Goal: Task Accomplishment & Management: Manage account settings

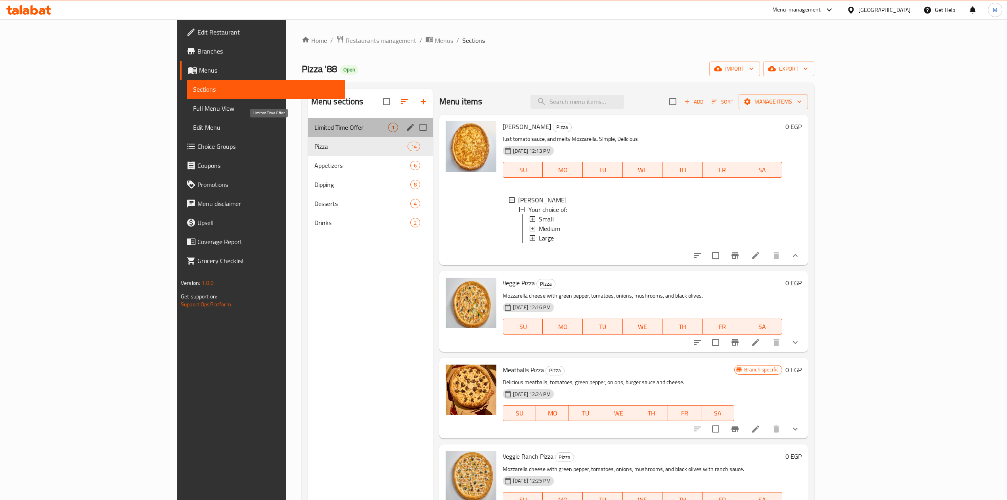
click at [314, 128] on span "Limited Time Offer" at bounding box center [351, 128] width 74 height 10
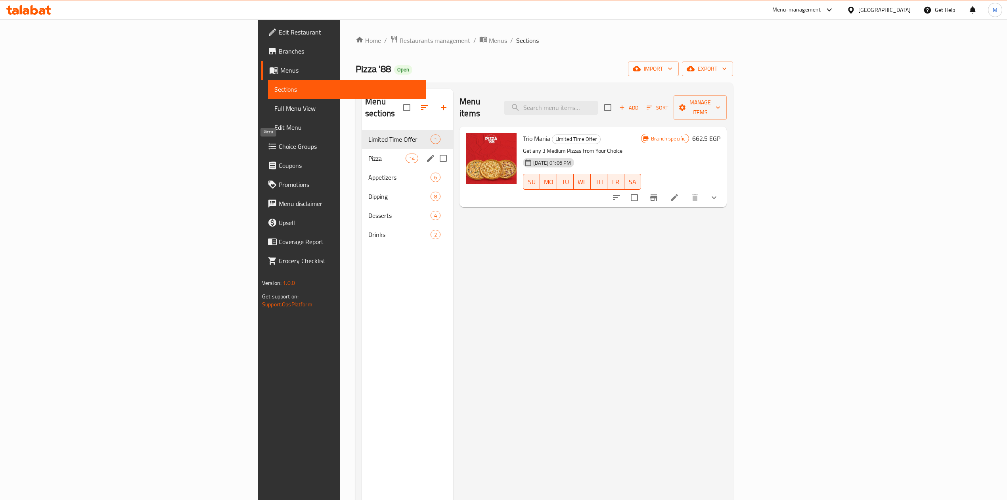
click at [362, 153] on div "Pizza 14" at bounding box center [407, 158] width 91 height 19
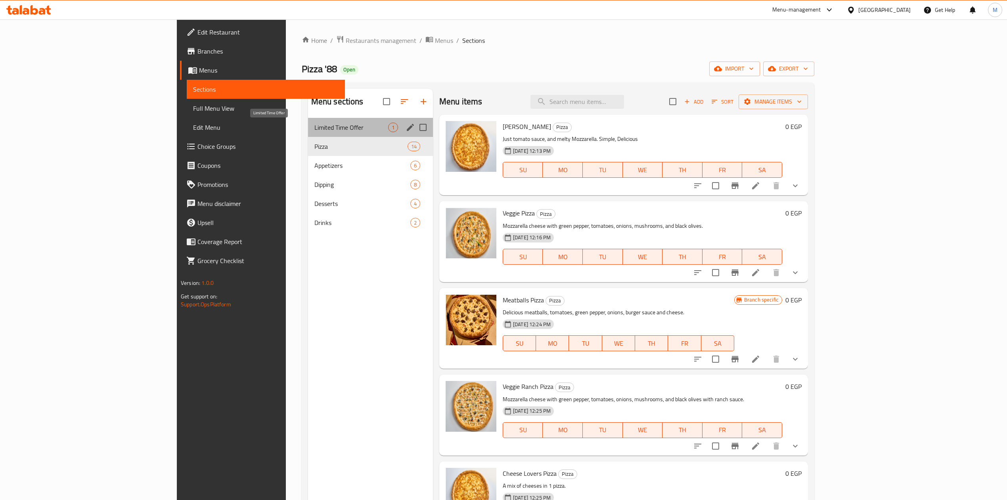
click at [314, 127] on span "Limited Time Offer" at bounding box center [351, 128] width 74 height 10
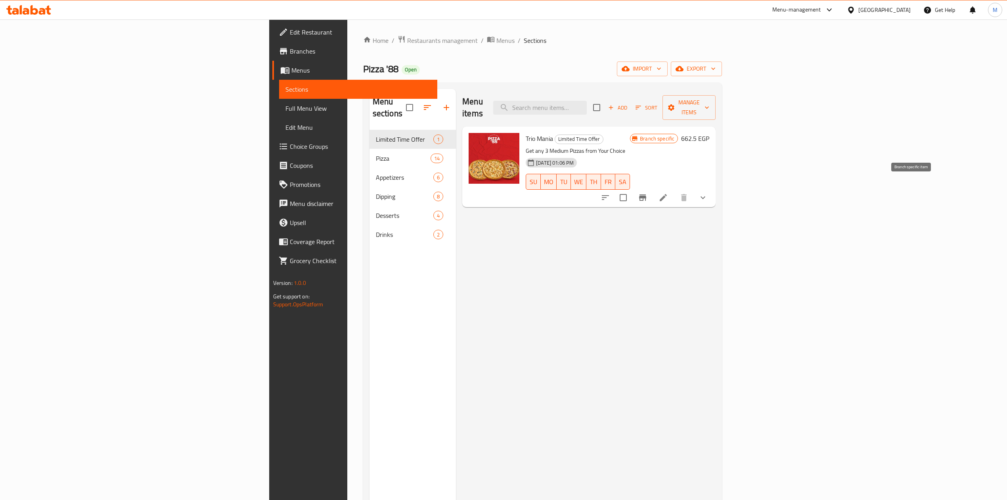
click at [648, 193] on icon "Branch-specific-item" at bounding box center [643, 198] width 10 height 10
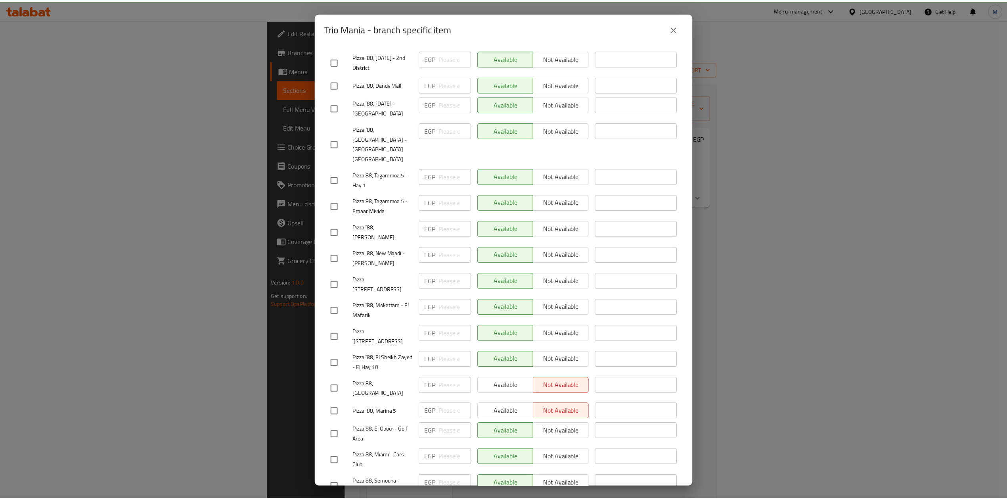
scroll to position [289, 0]
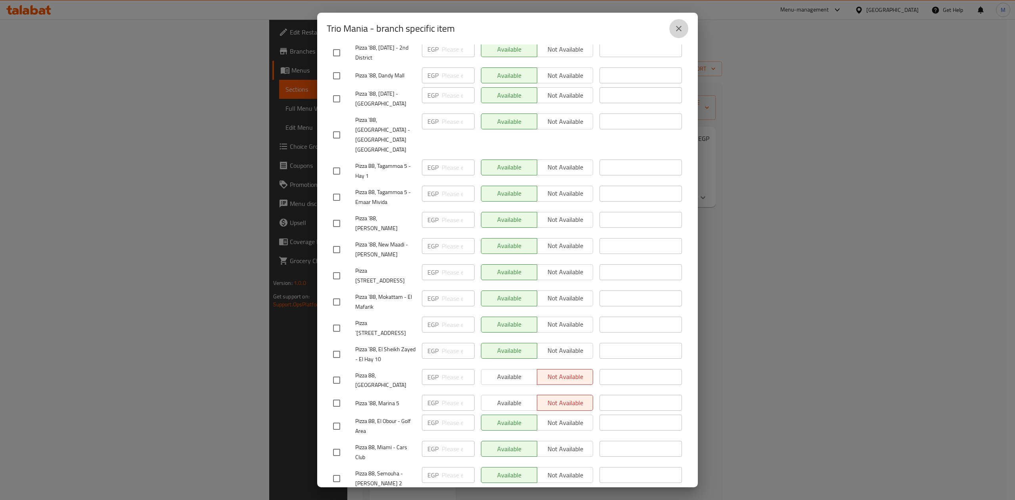
click at [682, 23] on button "close" at bounding box center [678, 28] width 19 height 19
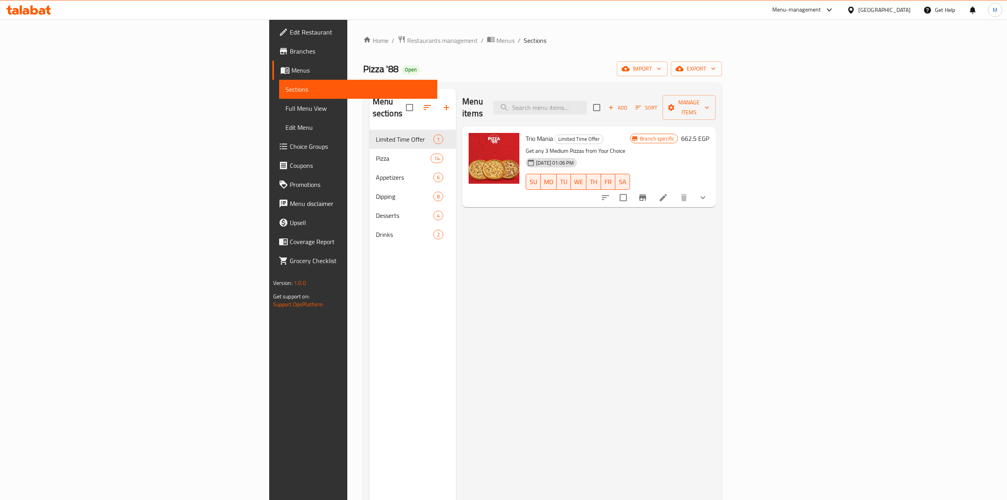
click at [708, 193] on icon "show more" at bounding box center [703, 198] width 10 height 10
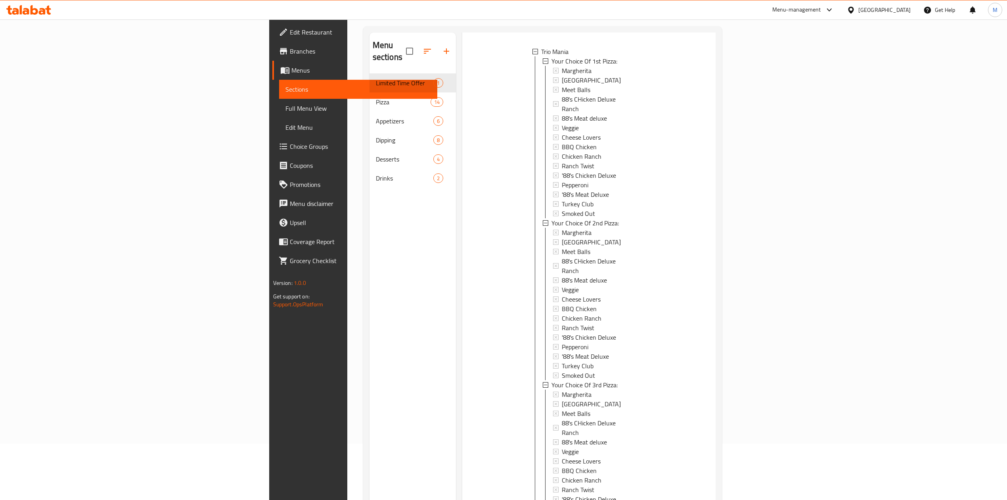
scroll to position [111, 0]
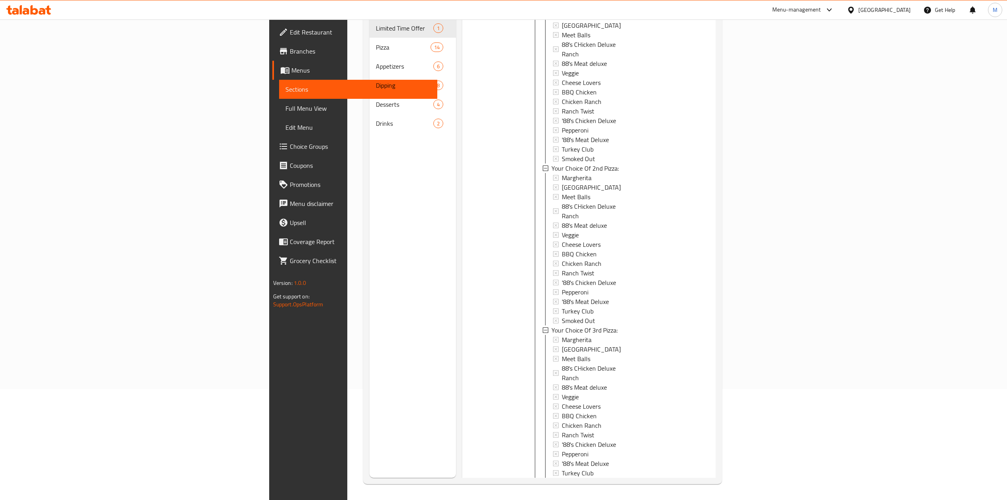
click at [713, 491] on button "show more" at bounding box center [703, 500] width 19 height 19
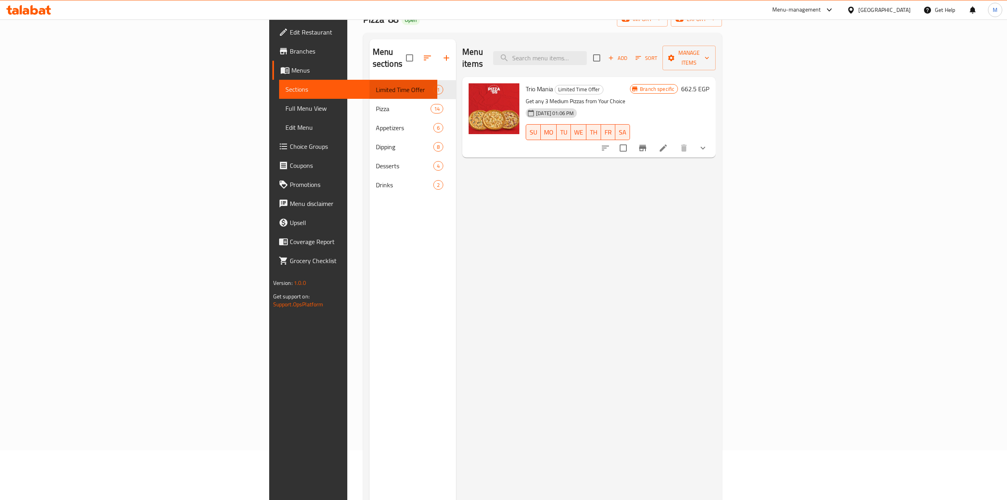
scroll to position [0, 0]
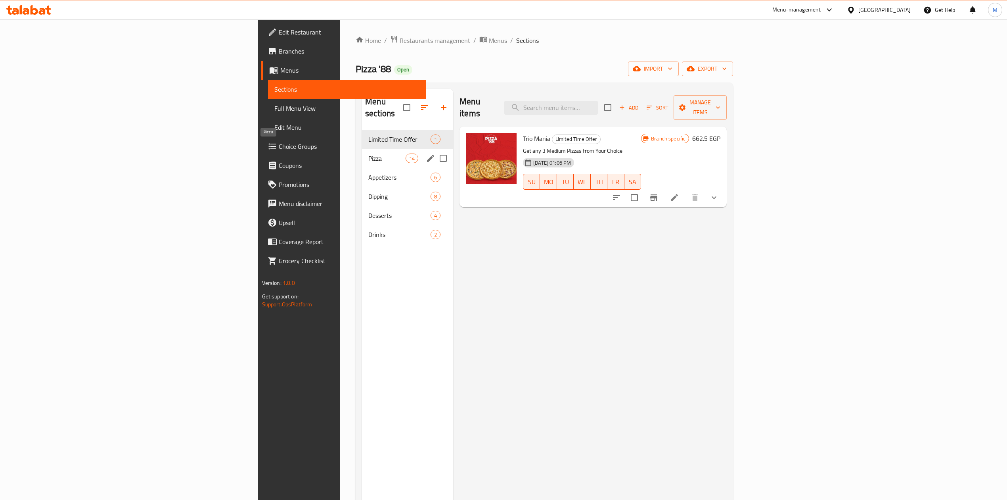
click at [368, 153] on span "Pizza" at bounding box center [386, 158] width 37 height 10
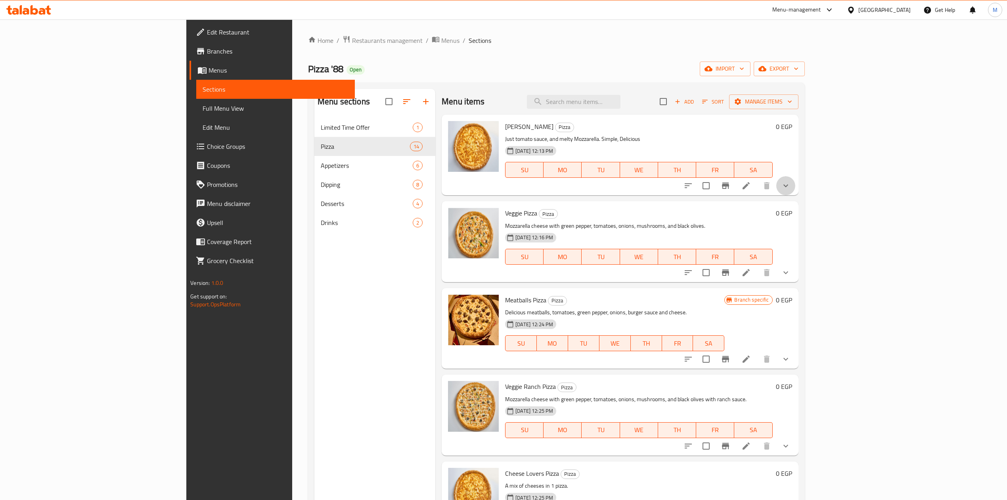
click at [796, 177] on button "show more" at bounding box center [785, 185] width 19 height 19
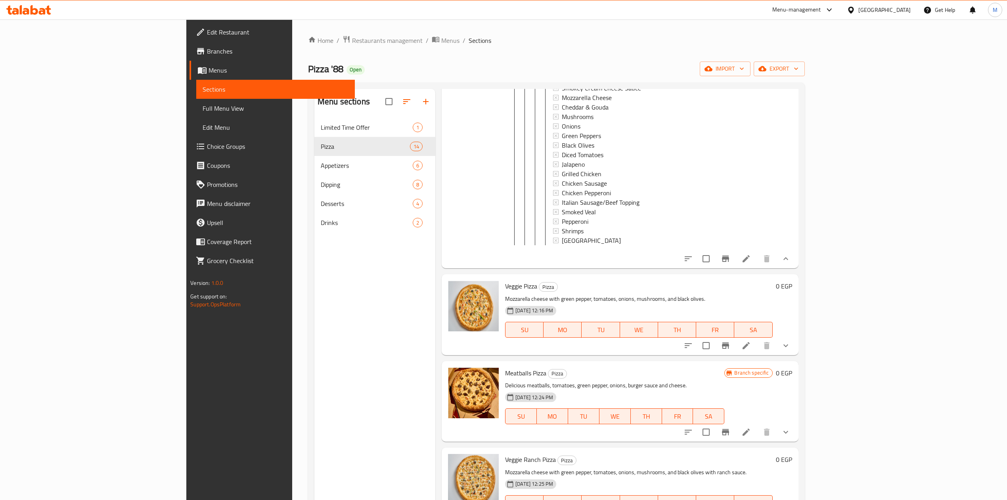
scroll to position [581, 0]
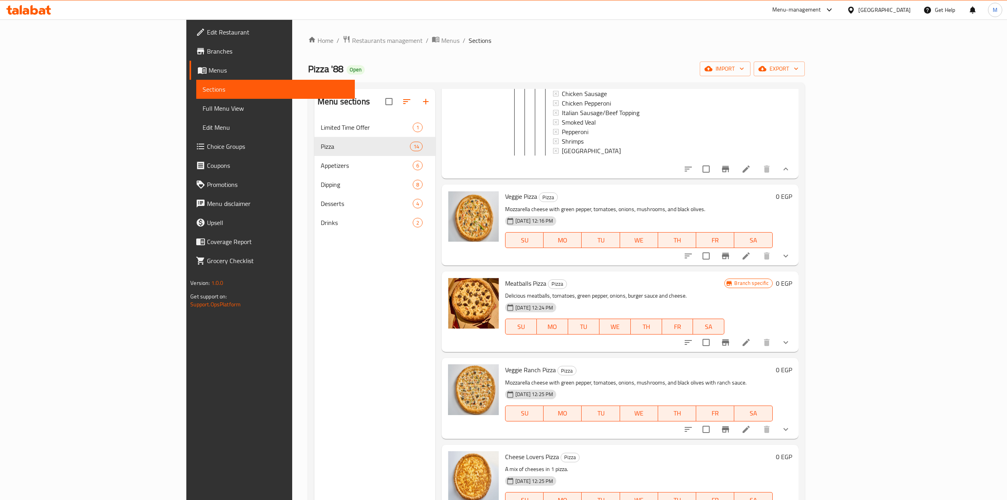
click at [791, 261] on icon "show more" at bounding box center [786, 256] width 10 height 10
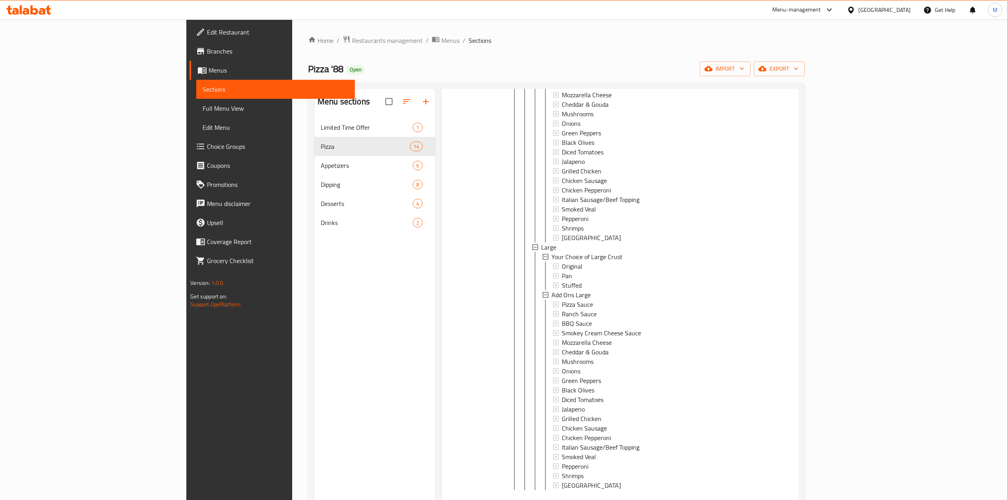
scroll to position [1216, 0]
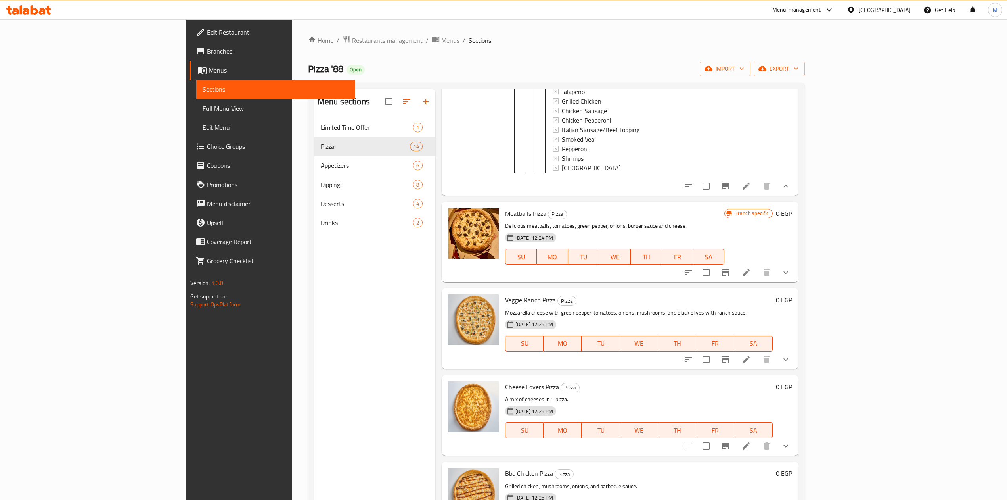
click at [796, 282] on button "show more" at bounding box center [785, 272] width 19 height 19
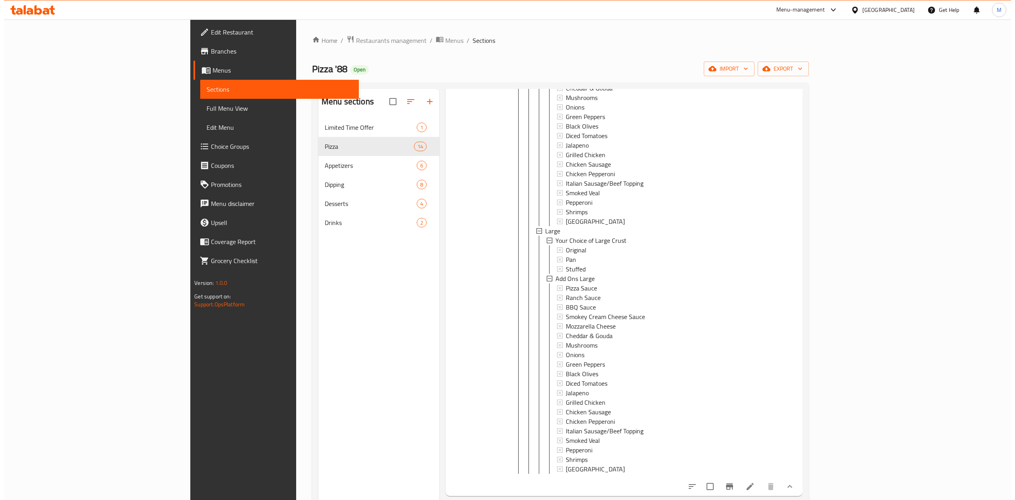
scroll to position [0, 0]
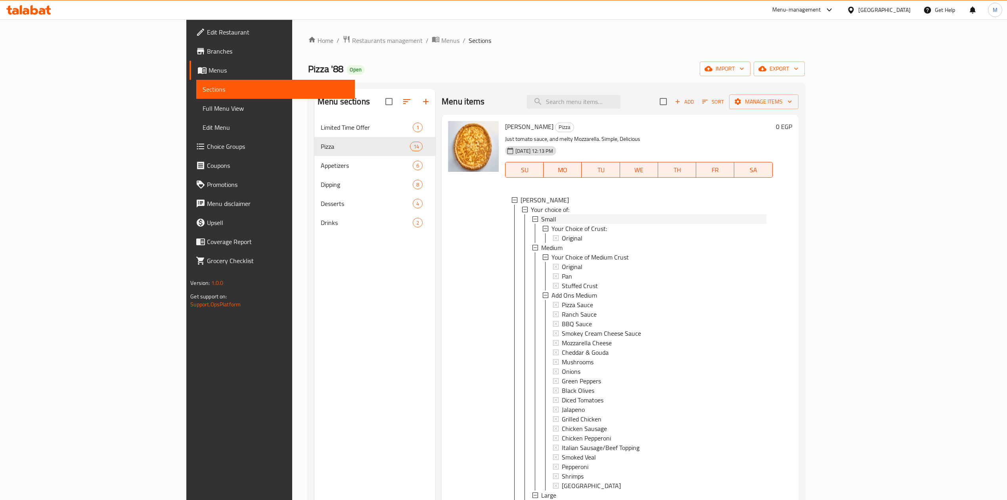
click at [541, 221] on div "Small" at bounding box center [653, 219] width 225 height 10
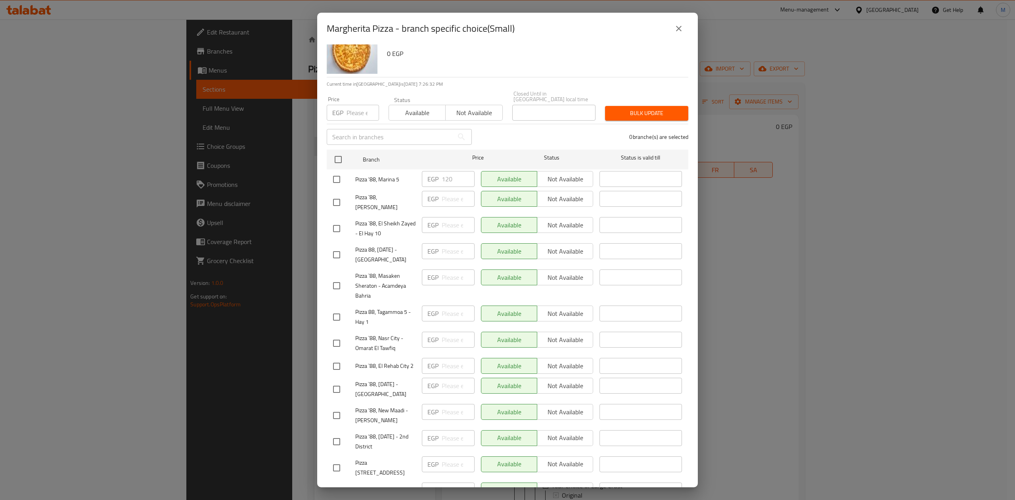
scroll to position [24, 0]
click at [529, 147] on ul "Branch Price Status Status is valid till Pizza '88, Marina 5 EGP 120 ​ Availabl…" at bounding box center [508, 453] width 362 height 612
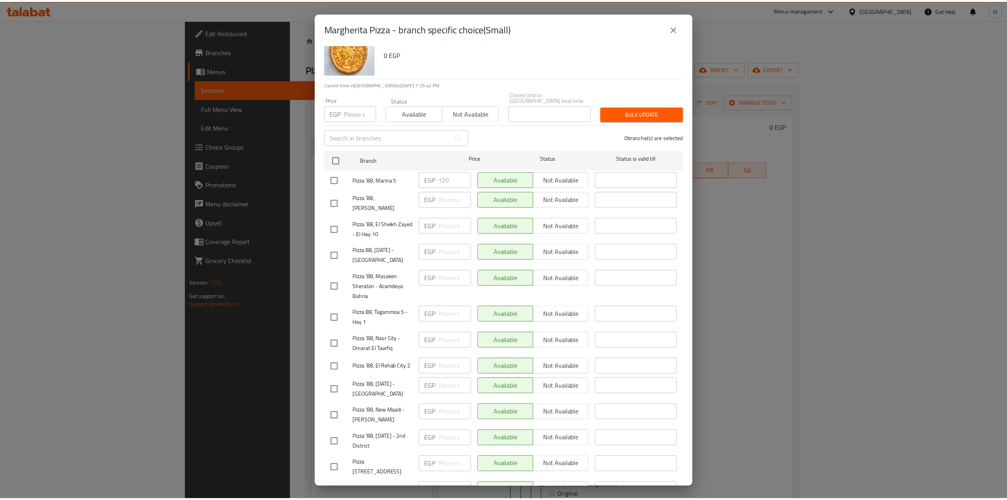
scroll to position [289, 0]
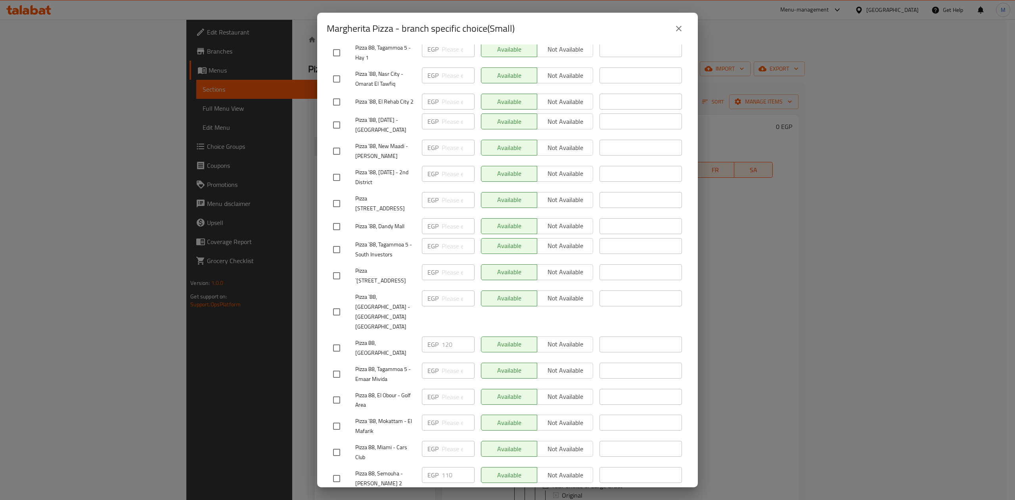
click at [407, 73] on span "Pizza `88, Nasr City - Omarat El Tawfiq" at bounding box center [385, 79] width 60 height 20
click at [671, 27] on button "close" at bounding box center [678, 28] width 19 height 19
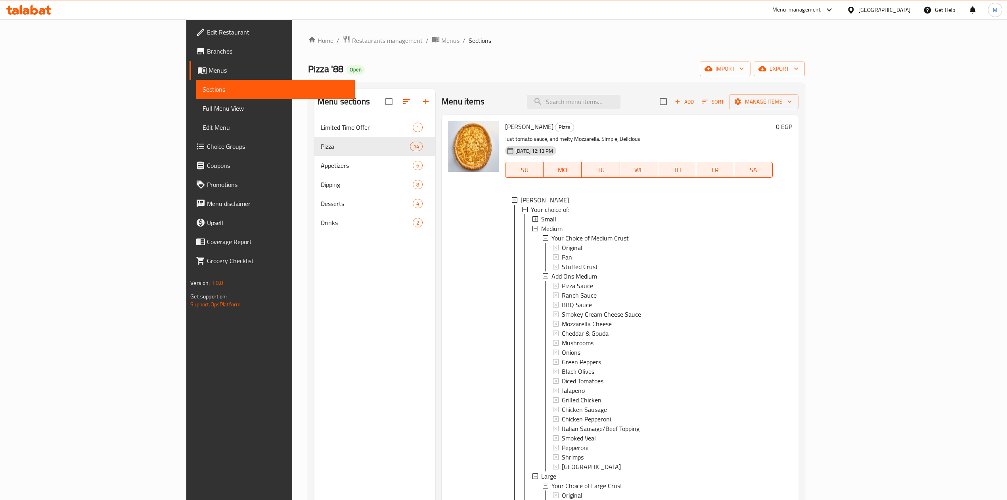
click at [541, 221] on div "Small" at bounding box center [653, 219] width 225 height 10
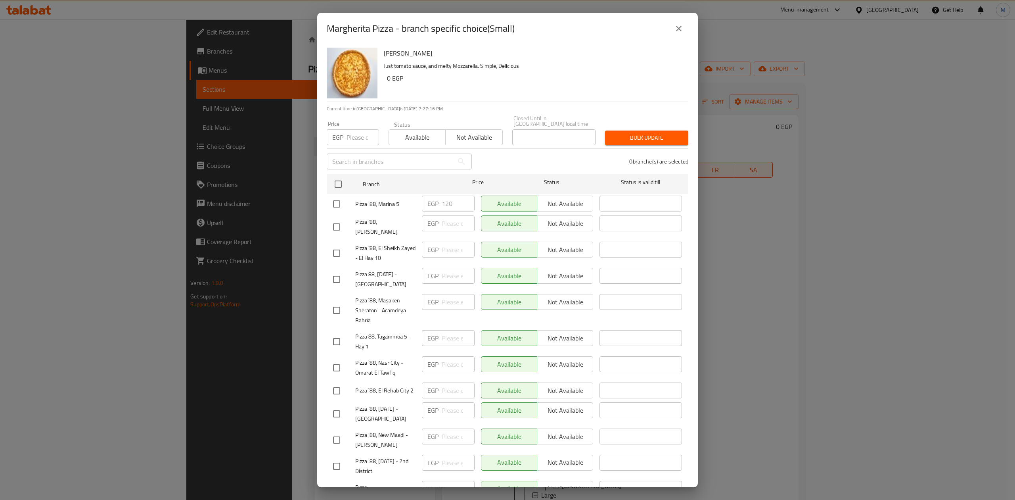
click at [682, 20] on button "close" at bounding box center [678, 28] width 19 height 19
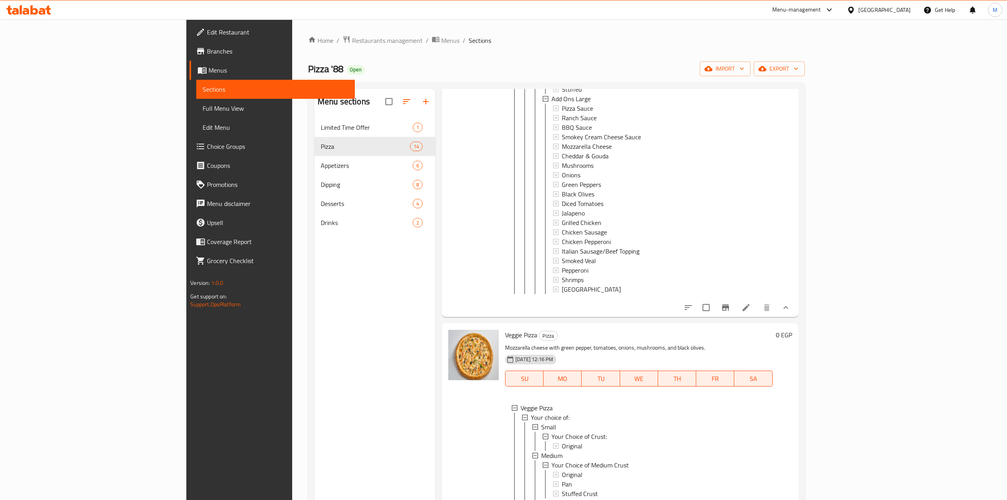
scroll to position [476, 0]
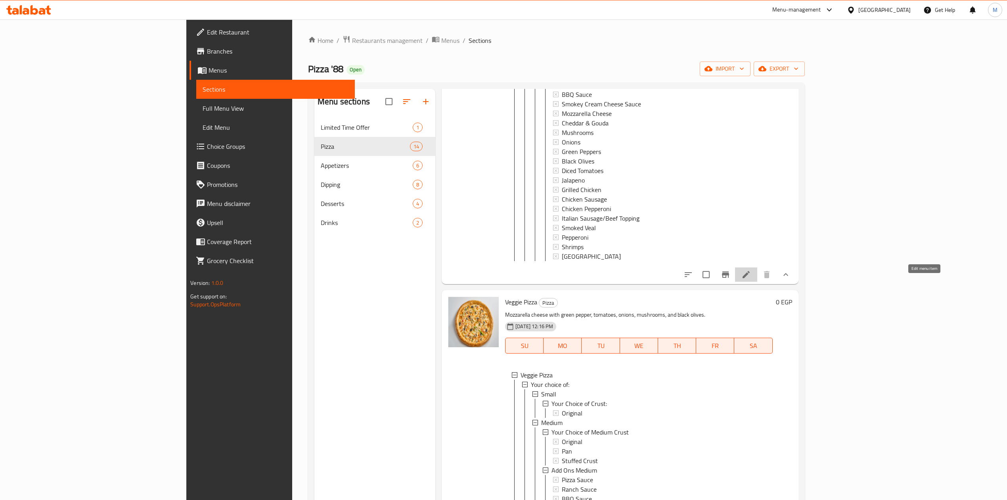
click at [750, 278] on icon at bounding box center [746, 274] width 7 height 7
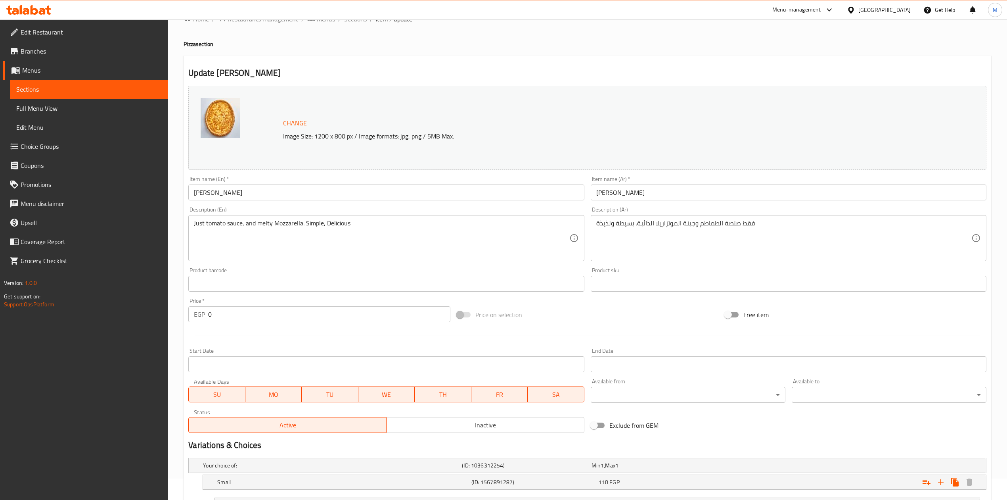
scroll to position [279, 0]
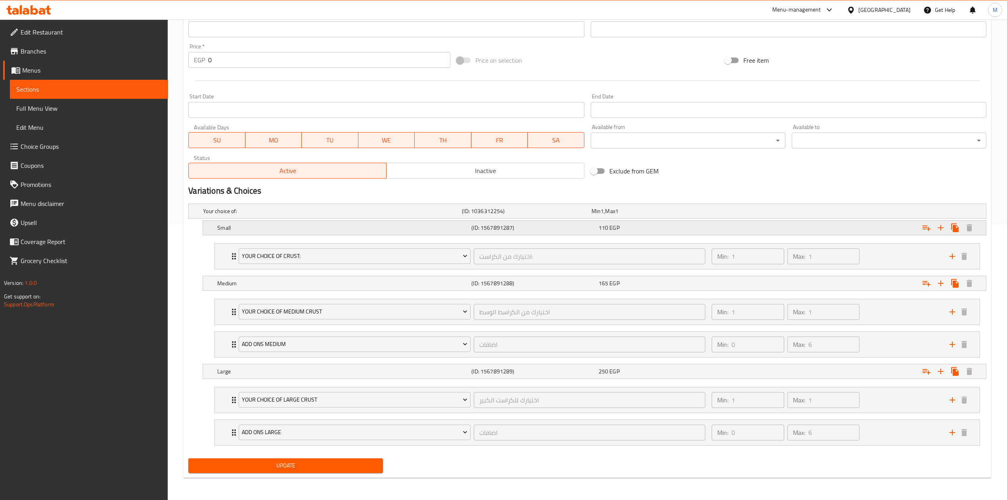
click at [773, 213] on div "Expand" at bounding box center [848, 210] width 259 height 3
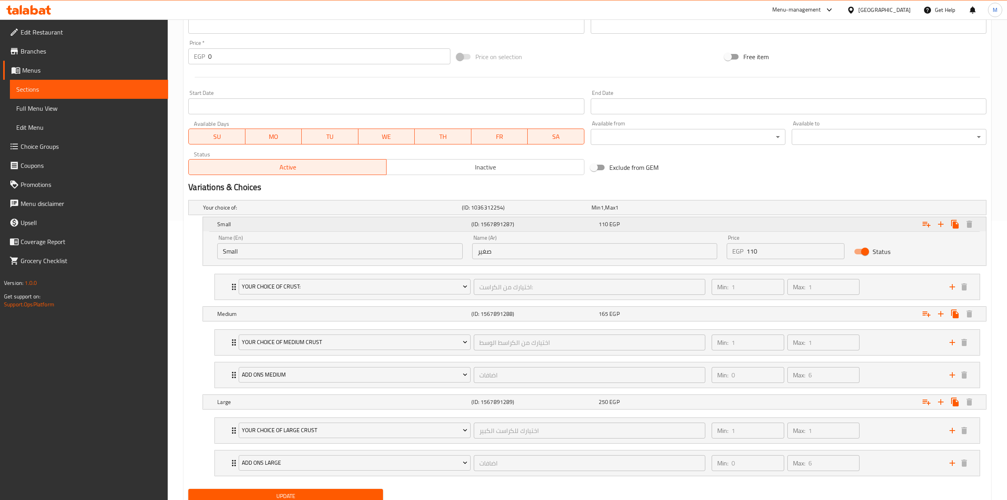
click at [773, 224] on div "Expand" at bounding box center [851, 223] width 254 height 17
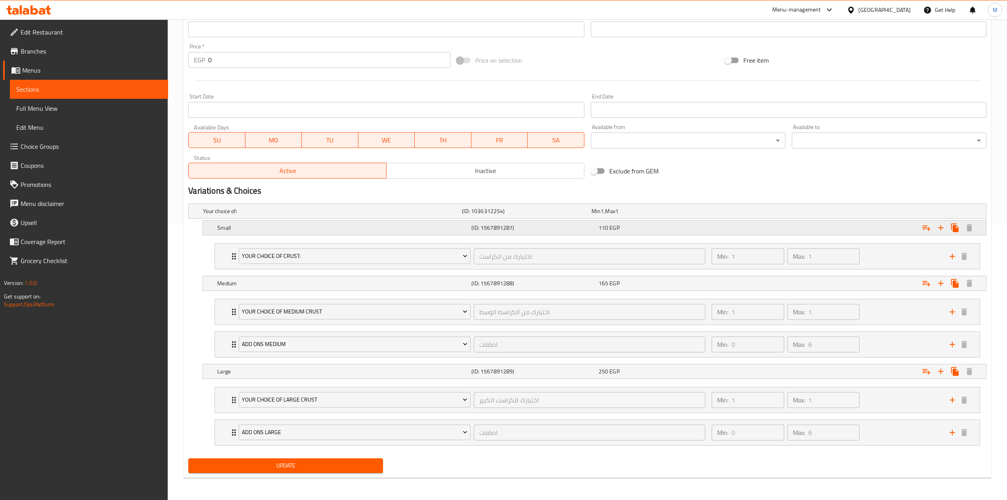
click at [773, 213] on div "Expand" at bounding box center [848, 210] width 259 height 3
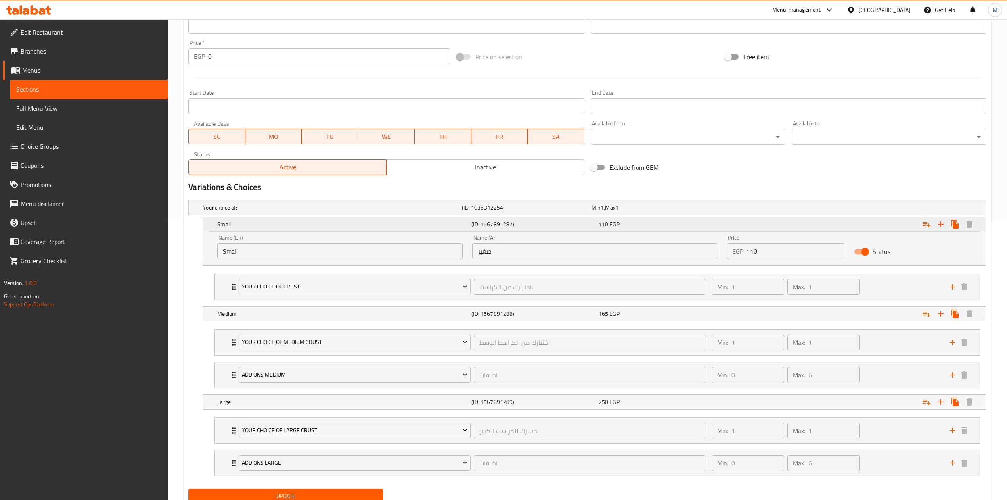
click at [847, 233] on div "Expand" at bounding box center [851, 223] width 254 height 17
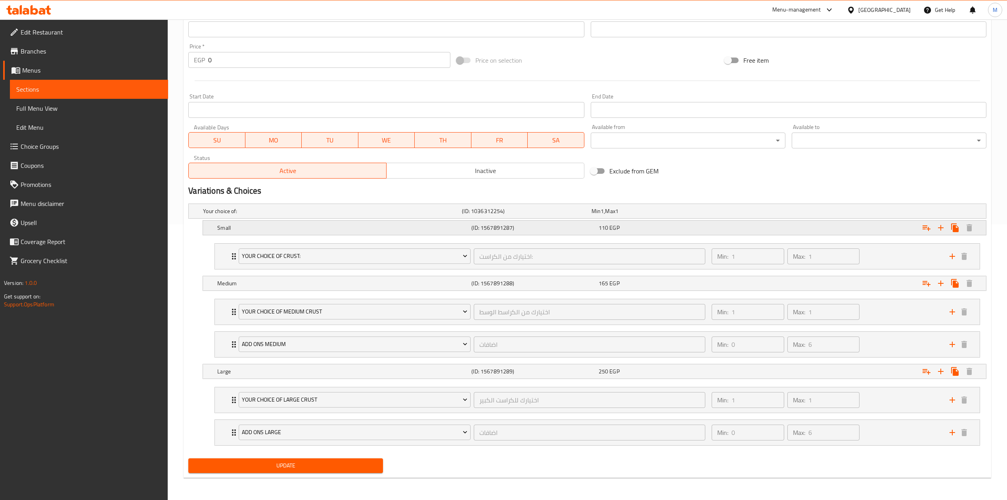
click at [700, 215] on div "110 EGP" at bounding box center [655, 211] width 126 height 8
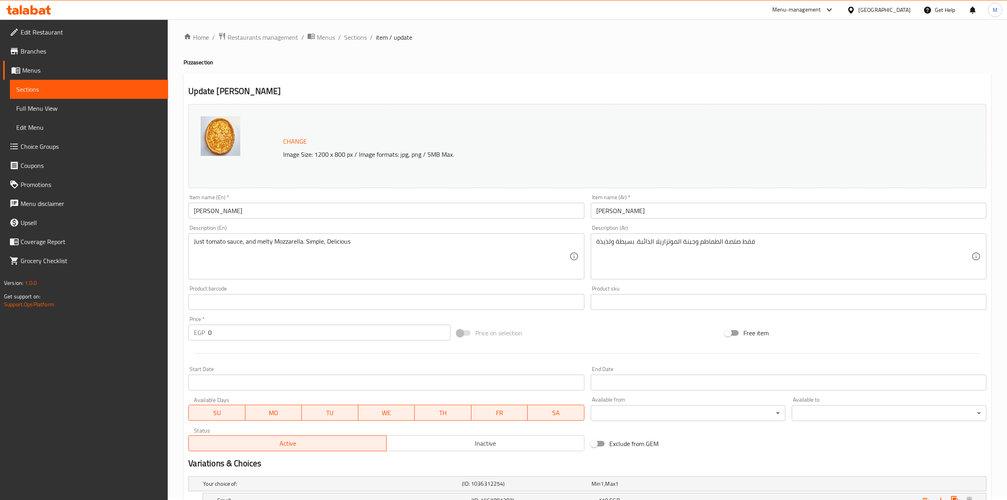
scroll to position [0, 0]
click at [362, 45] on span "Sections" at bounding box center [355, 41] width 23 height 10
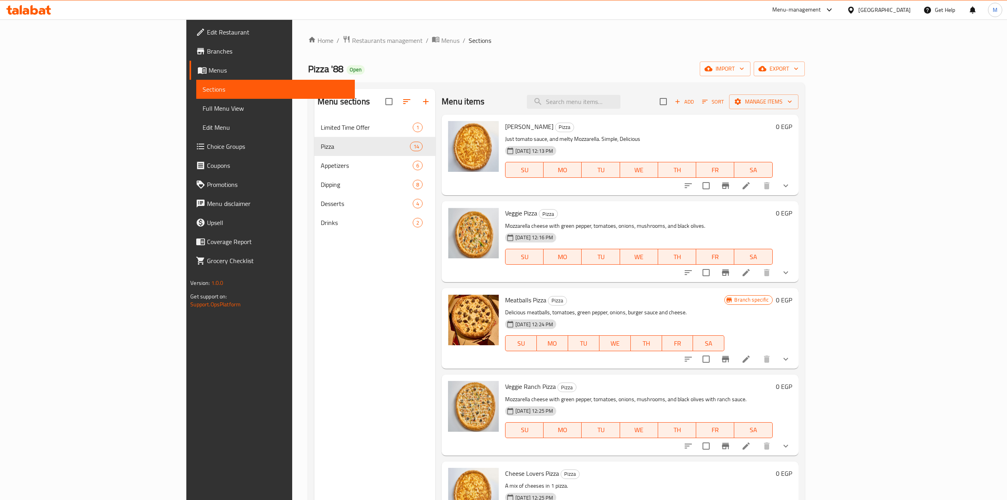
click at [796, 193] on button "show more" at bounding box center [785, 185] width 19 height 19
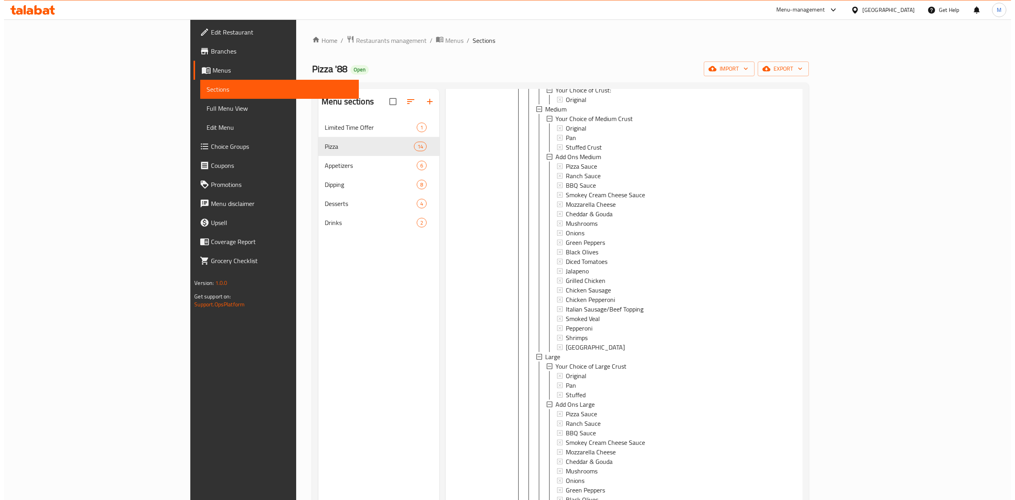
scroll to position [53, 0]
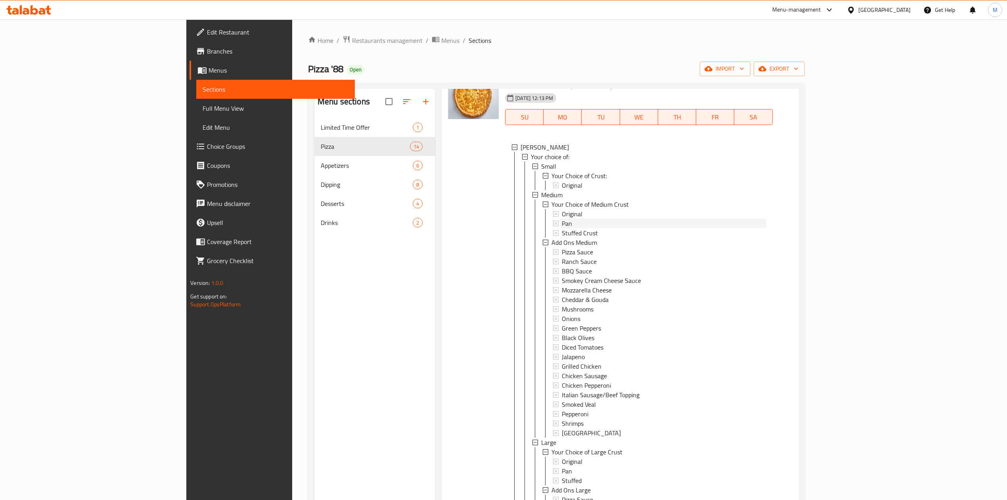
click at [562, 221] on div "Pan" at bounding box center [664, 224] width 205 height 10
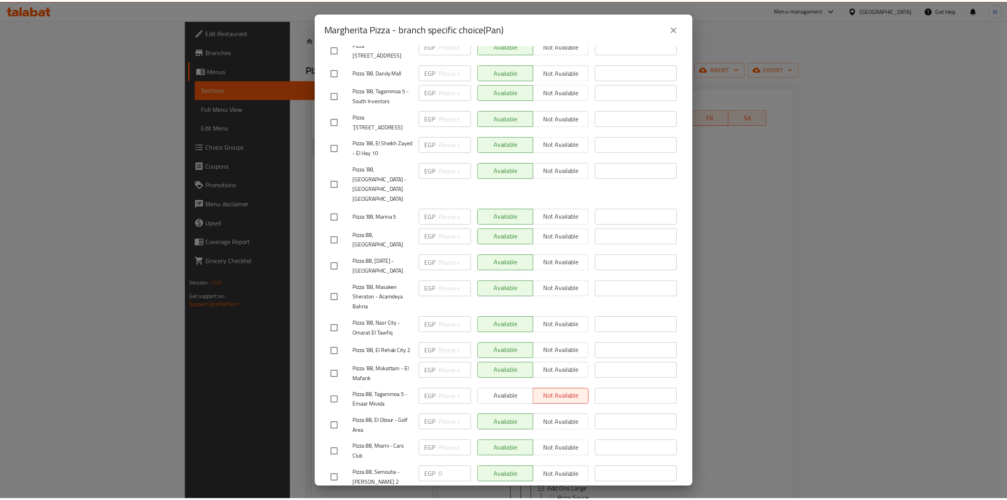
scroll to position [77, 0]
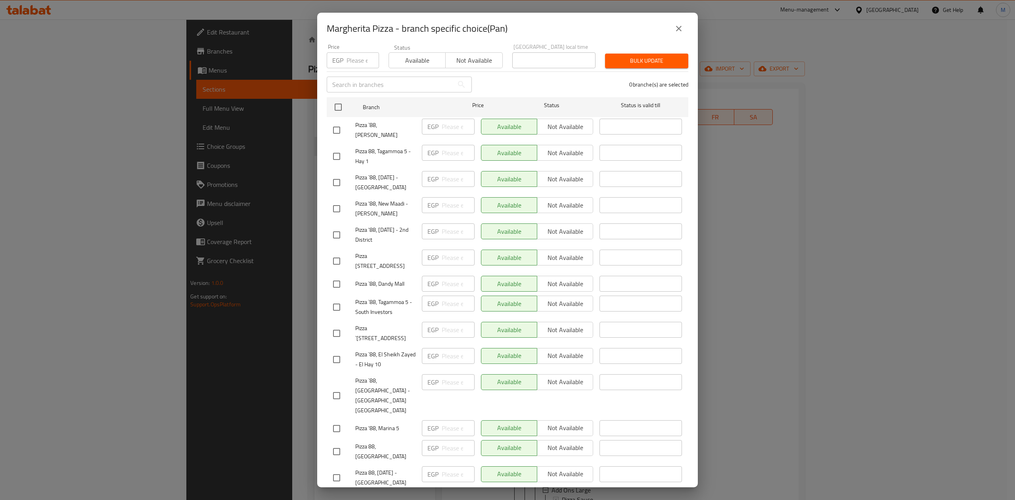
click at [678, 27] on icon "close" at bounding box center [679, 29] width 10 height 10
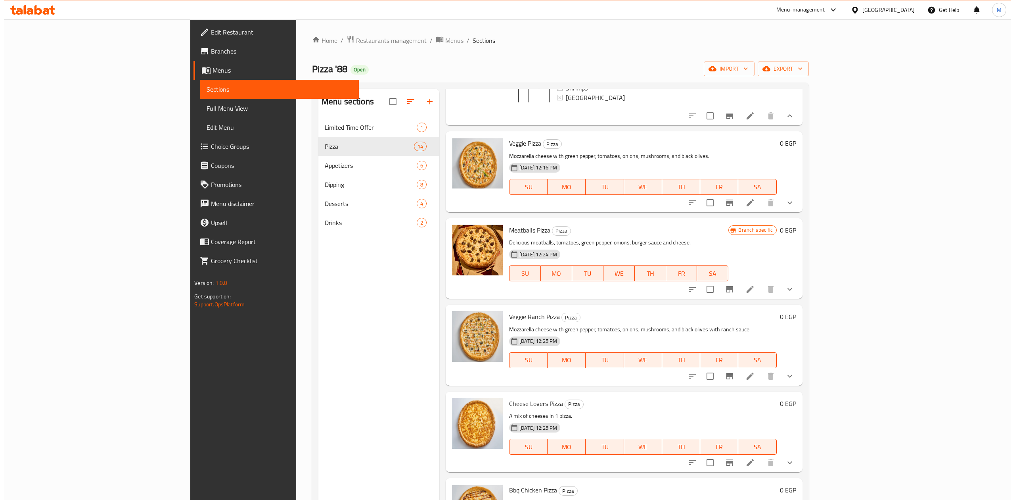
scroll to position [476, 0]
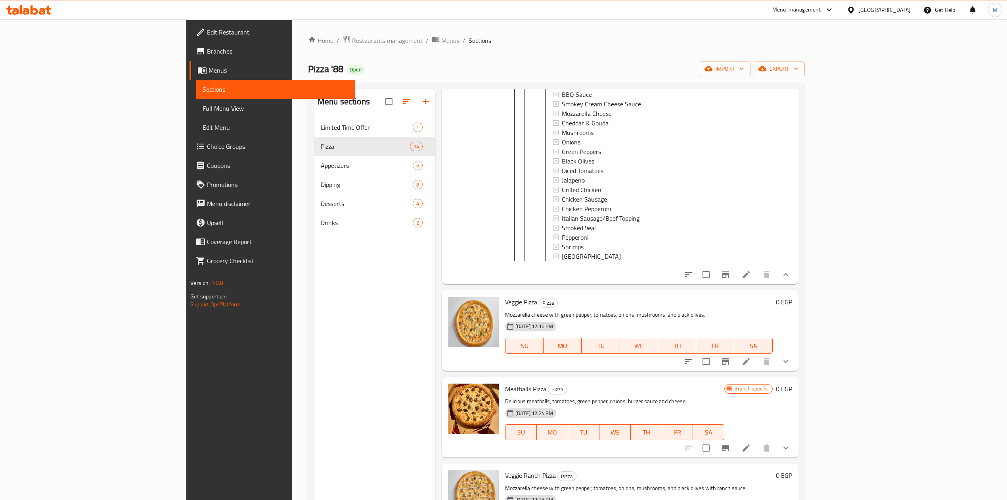
click at [750, 278] on icon at bounding box center [746, 274] width 7 height 7
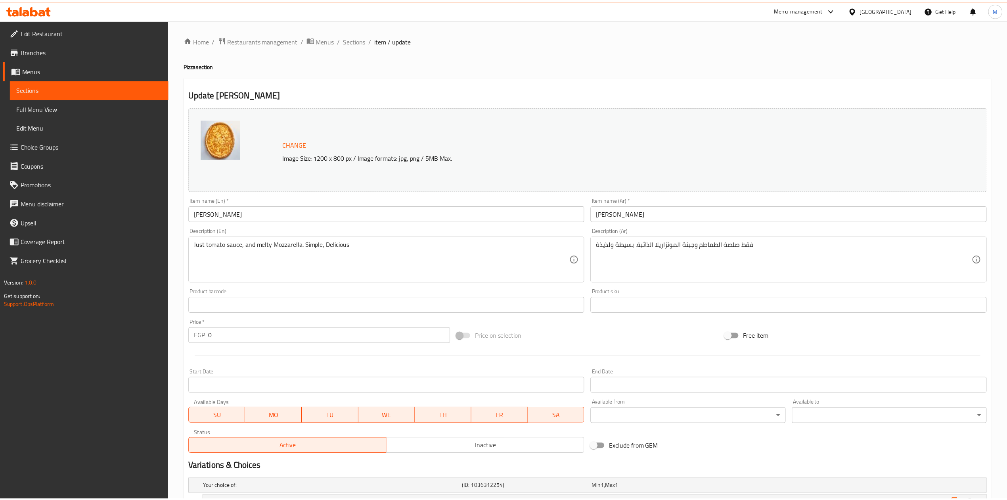
scroll to position [279, 0]
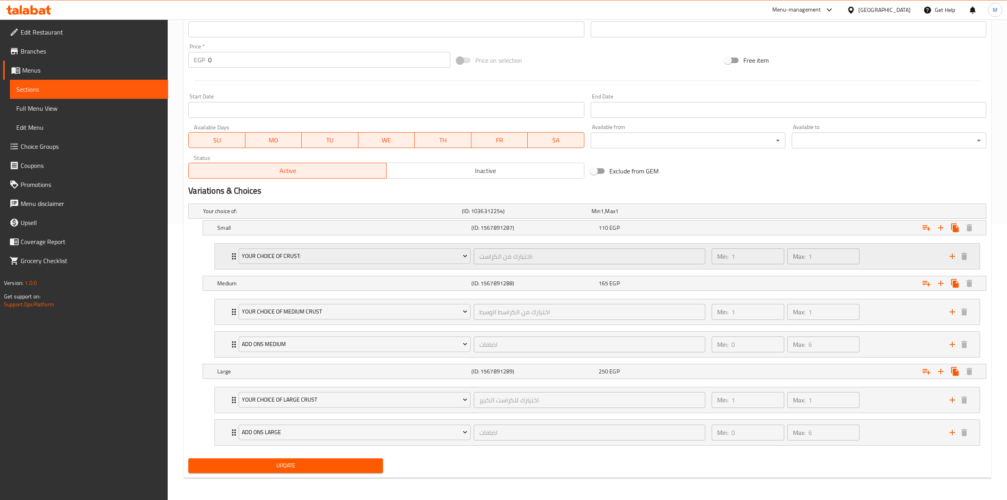
click at [875, 252] on div "Min: 1 ​ Max: 1 ​" at bounding box center [826, 255] width 238 height 25
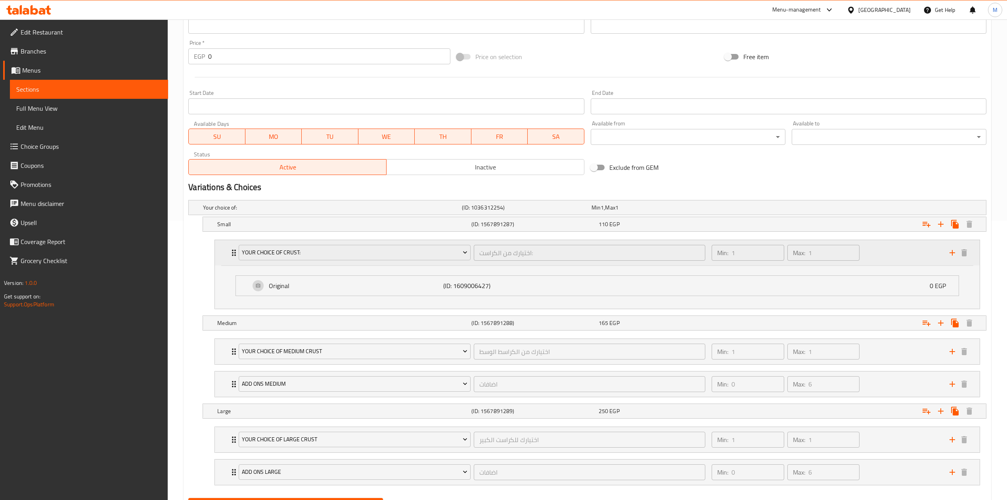
click at [875, 252] on div "Min: 1 ​ Max: 1 ​" at bounding box center [826, 252] width 238 height 25
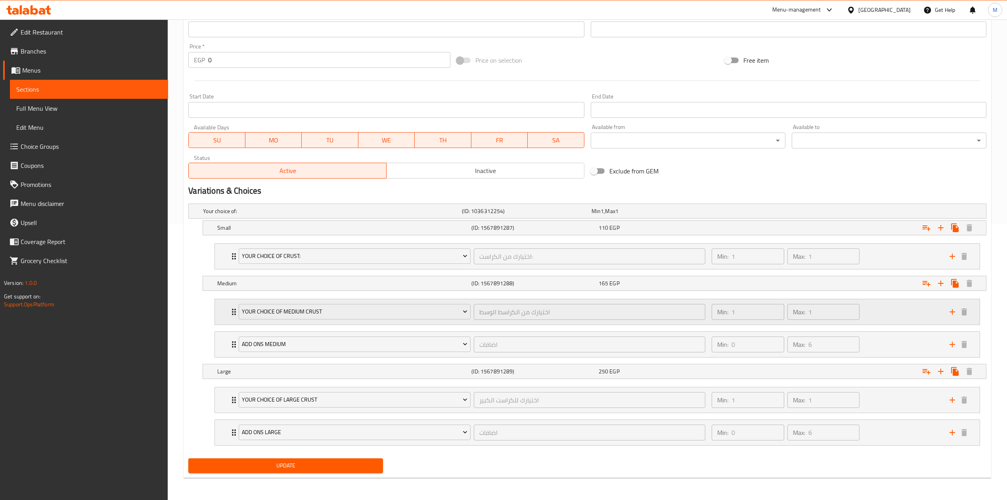
click at [869, 309] on div "Min: 1 ​ Max: 1 ​" at bounding box center [826, 311] width 238 height 25
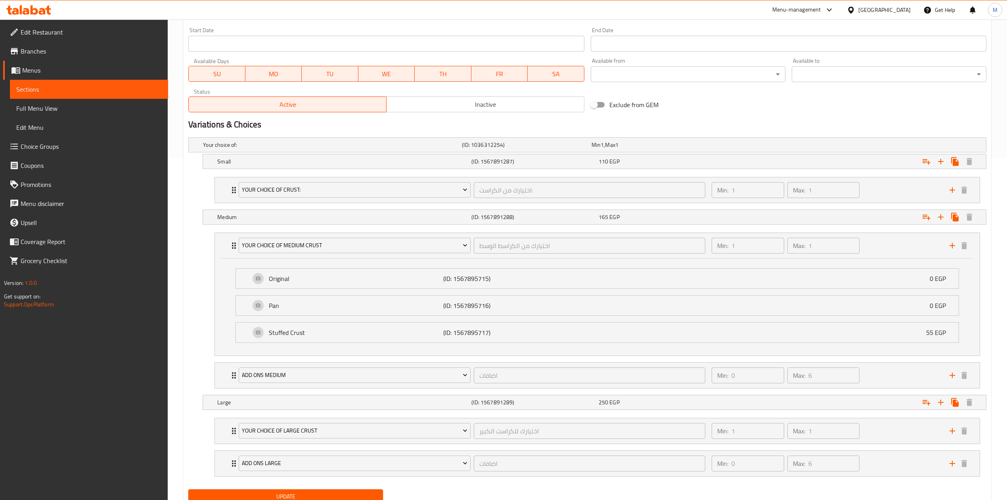
scroll to position [377, 0]
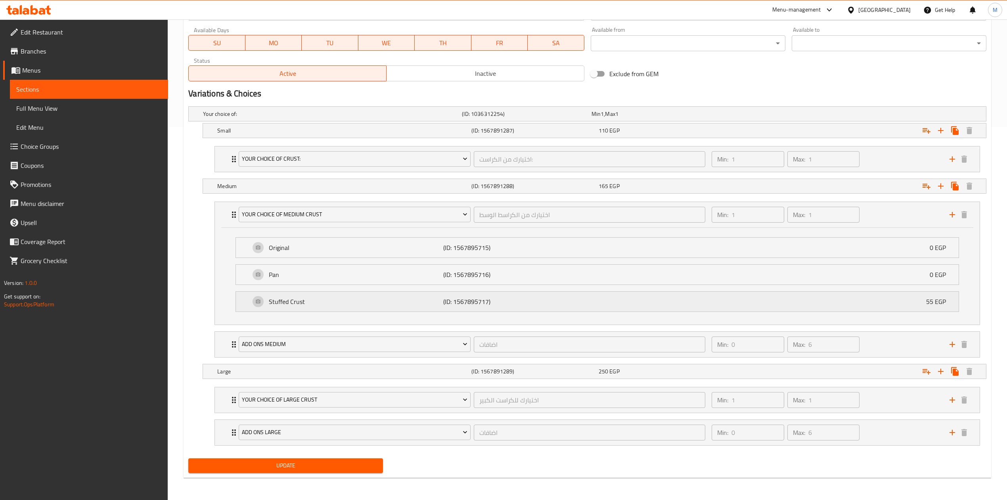
click at [359, 299] on p "Stuffed Crust" at bounding box center [356, 302] width 174 height 10
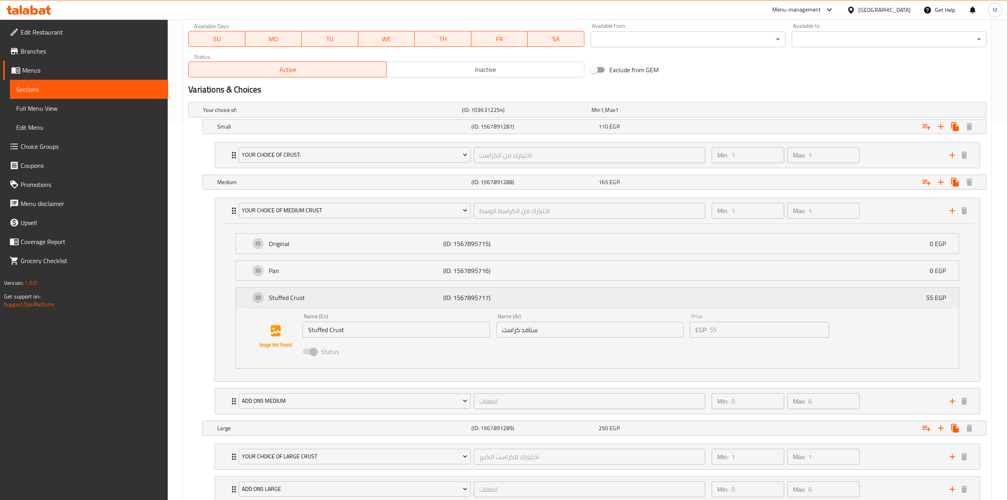
click at [359, 299] on p "Stuffed Crust" at bounding box center [356, 298] width 174 height 10
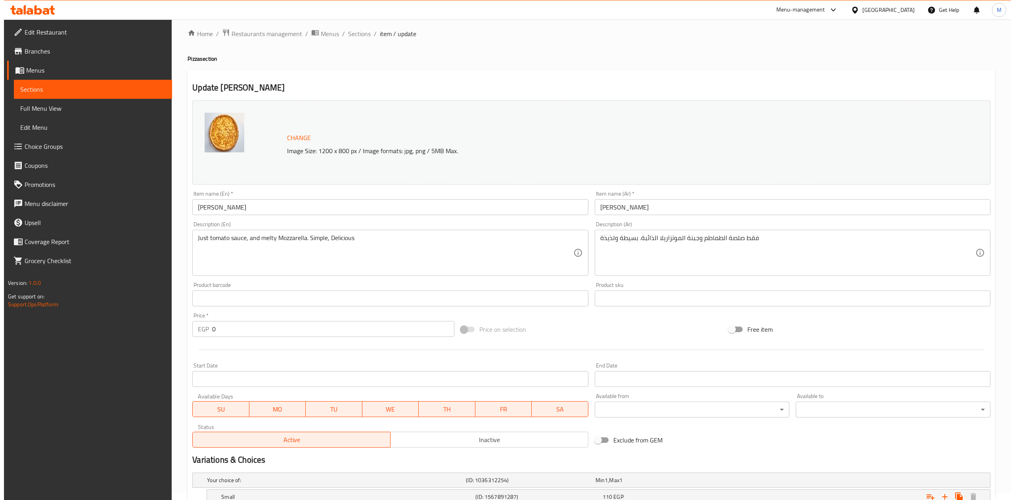
scroll to position [0, 0]
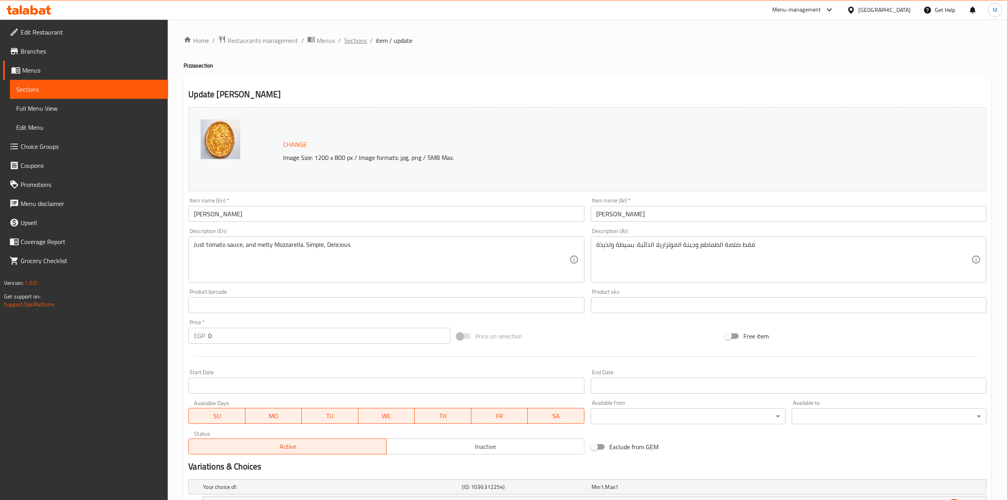
click at [355, 44] on span "Sections" at bounding box center [355, 41] width 23 height 10
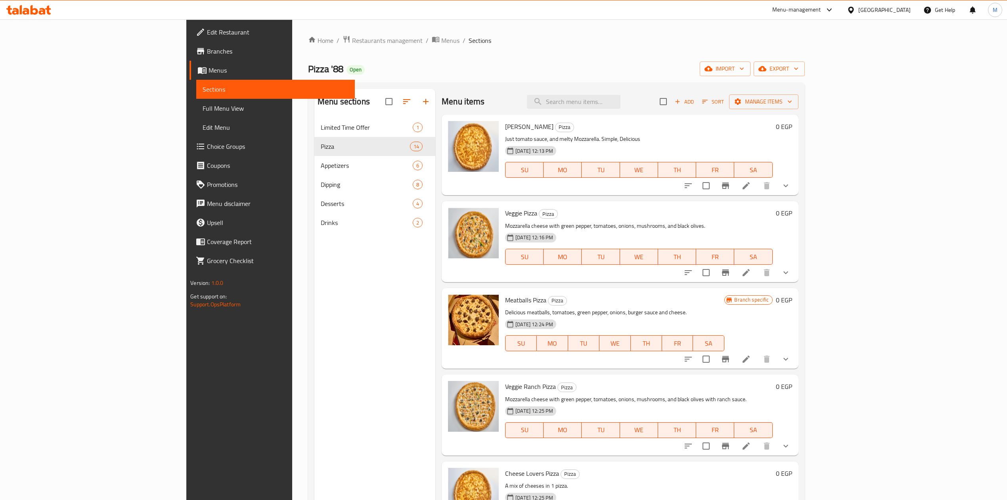
click at [791, 190] on icon "show more" at bounding box center [786, 186] width 10 height 10
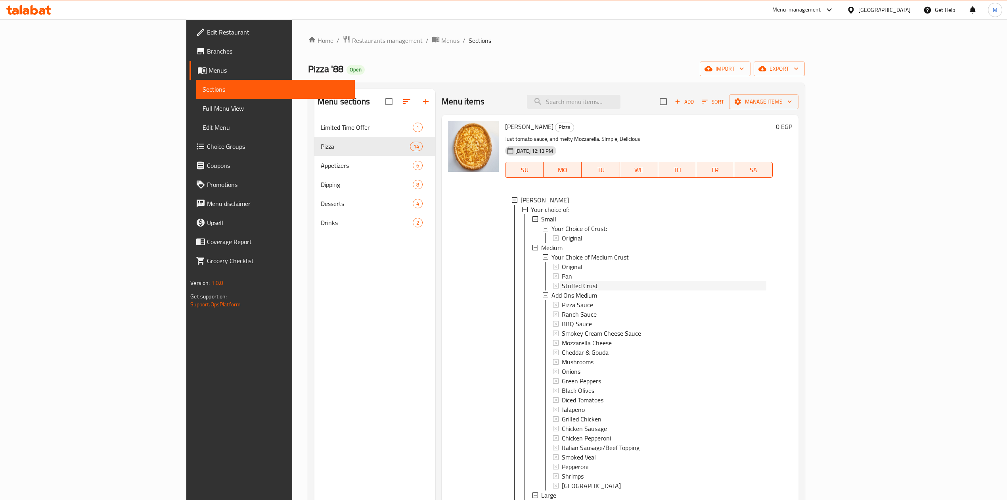
click at [562, 286] on span "Stuffed Crust" at bounding box center [580, 286] width 36 height 10
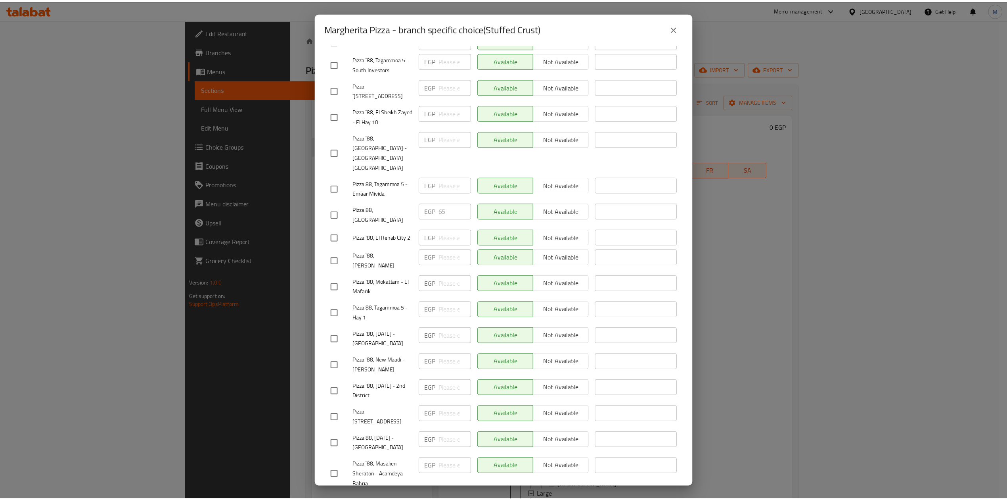
scroll to position [289, 0]
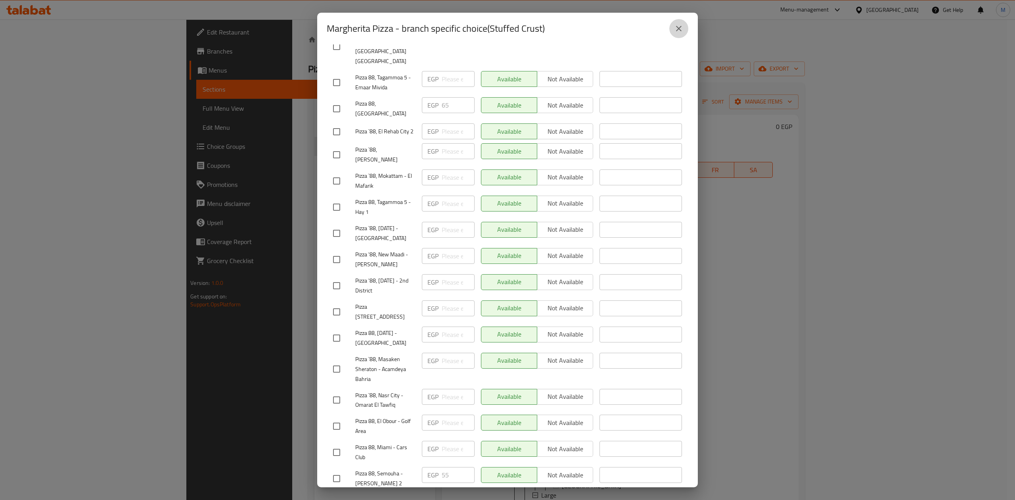
click at [680, 26] on icon "close" at bounding box center [679, 29] width 10 height 10
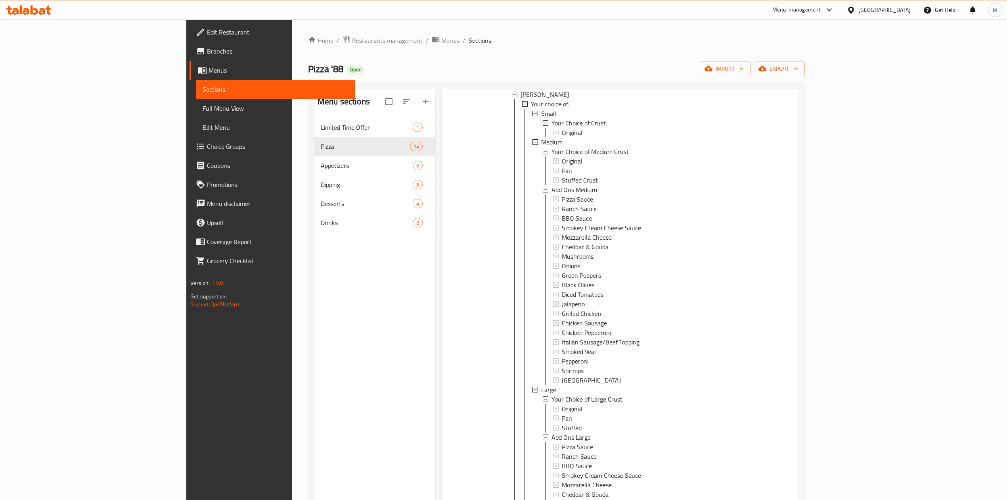
scroll to position [105, 0]
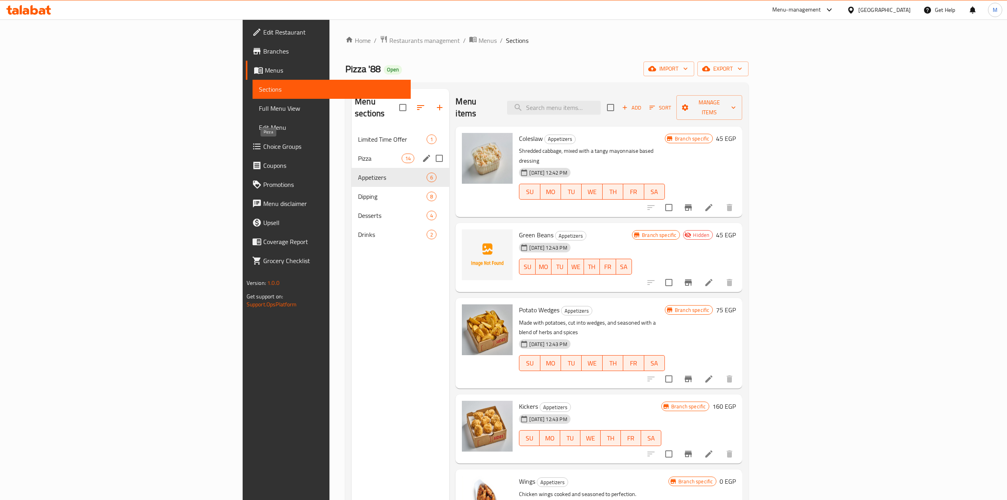
click at [358, 153] on span "Pizza" at bounding box center [380, 158] width 44 height 10
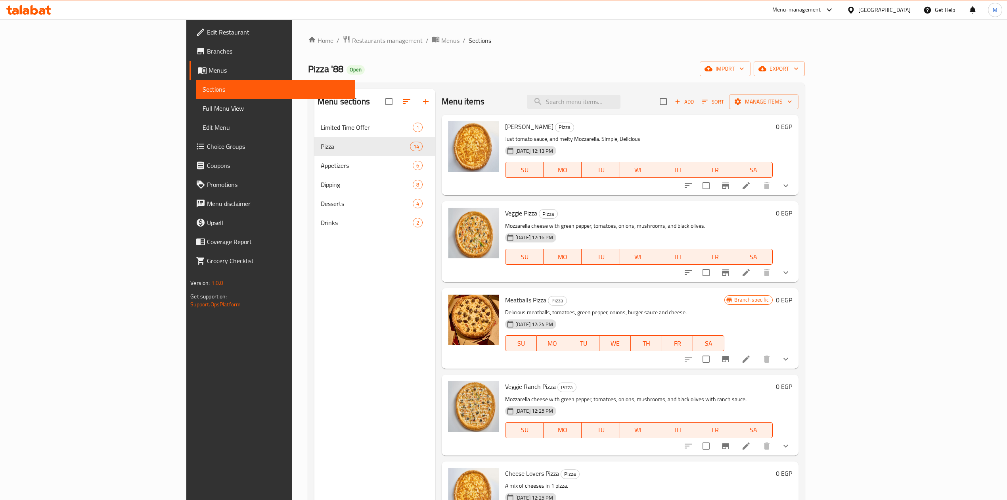
click at [796, 186] on button "show more" at bounding box center [785, 185] width 19 height 19
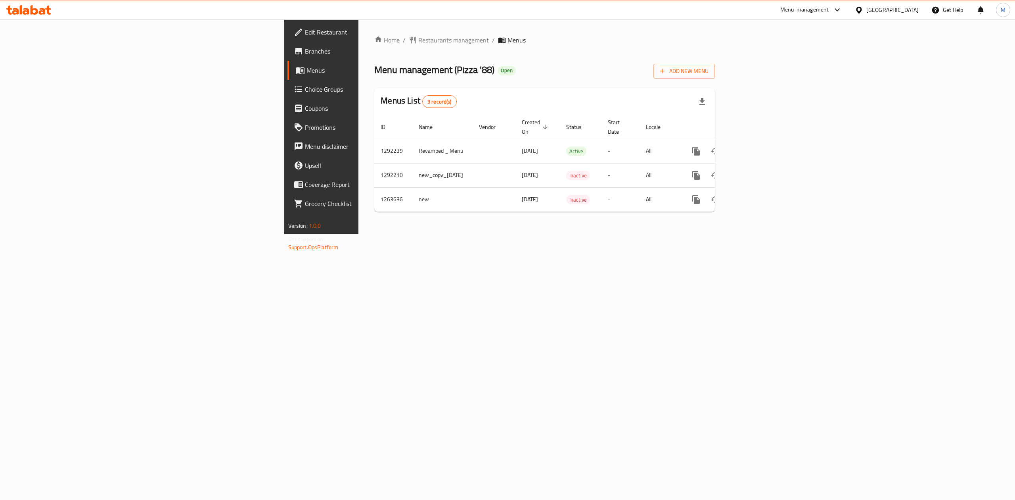
click at [305, 49] on span "Branches" at bounding box center [376, 51] width 143 height 10
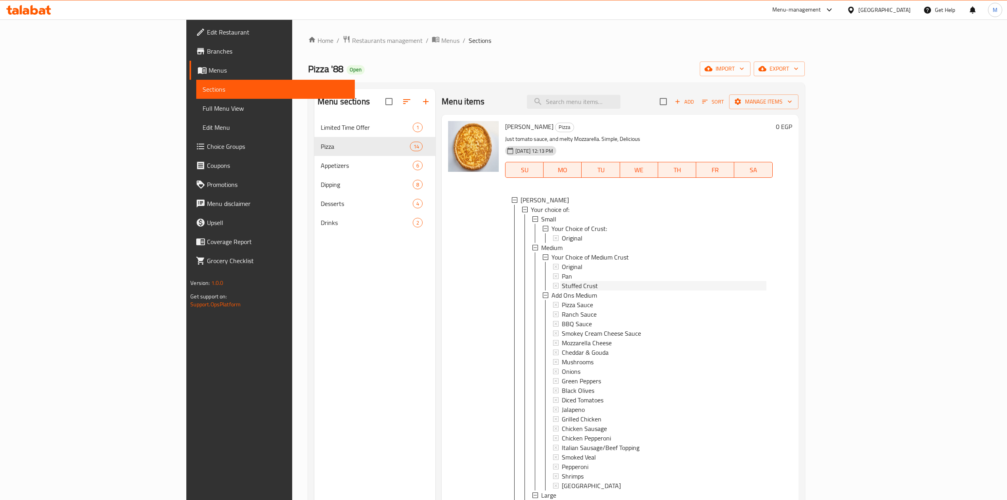
click at [562, 285] on span "Stuffed Crust" at bounding box center [580, 286] width 36 height 10
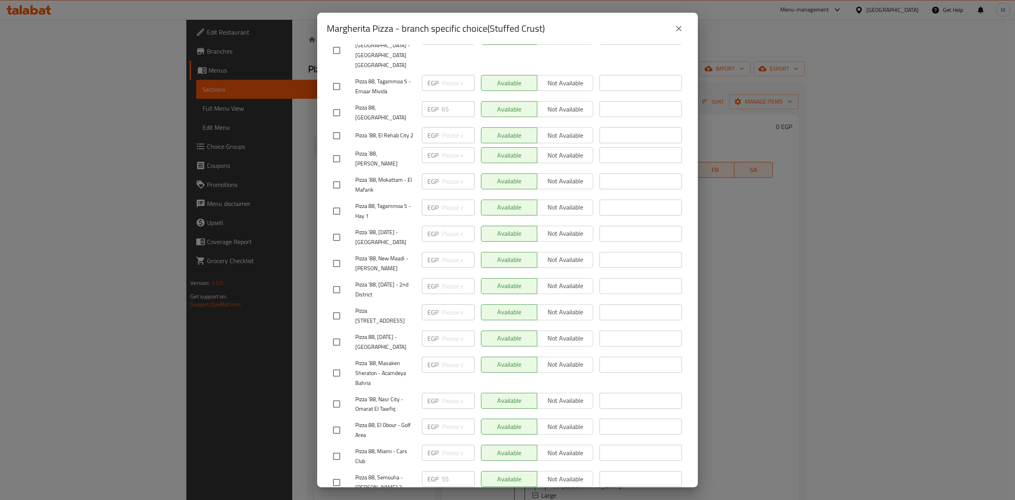
scroll to position [289, 0]
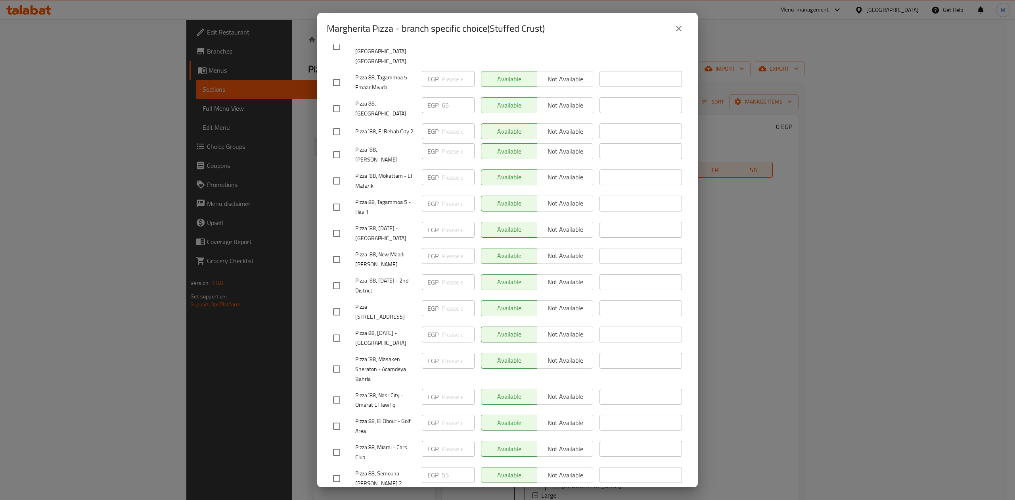
drag, startPoint x: 397, startPoint y: 457, endPoint x: 350, endPoint y: 447, distance: 47.9
click at [350, 464] on div "Pizza 88, Semouha - Victor Emanouil 2" at bounding box center [374, 478] width 89 height 29
click at [744, 275] on div "Margherita Pizza - branch specific choice(Stuffed Crust) Margherita Pizza Just …" at bounding box center [507, 250] width 1015 height 500
click at [680, 29] on icon "close" at bounding box center [679, 29] width 6 height 6
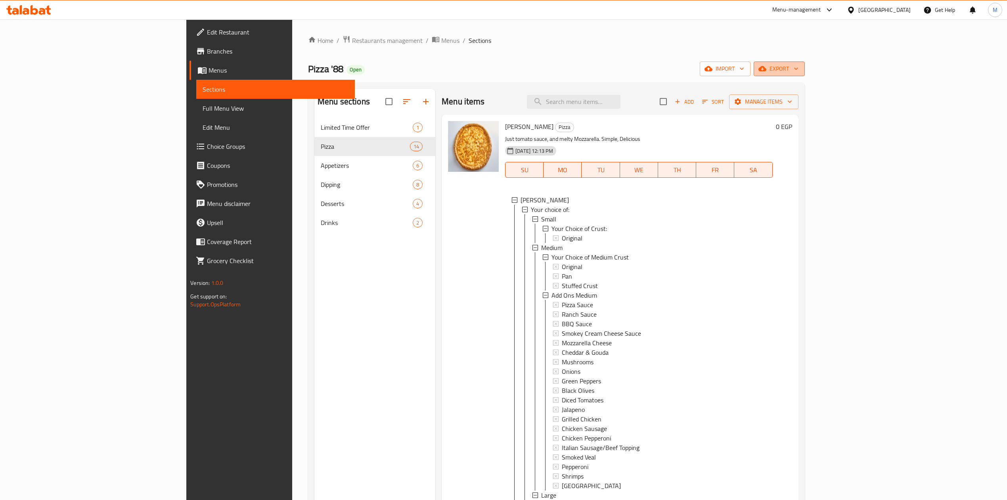
click at [799, 71] on span "export" at bounding box center [779, 69] width 38 height 10
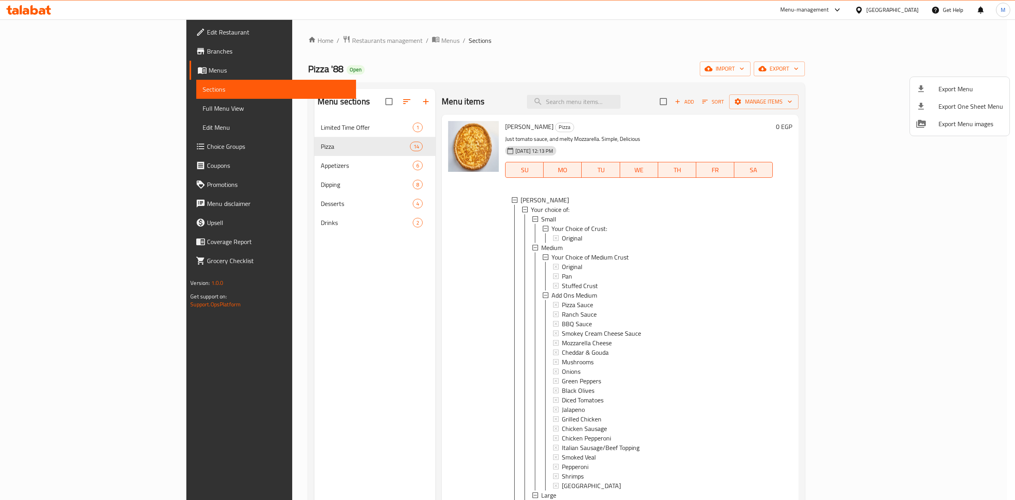
click at [928, 91] on div at bounding box center [927, 89] width 22 height 10
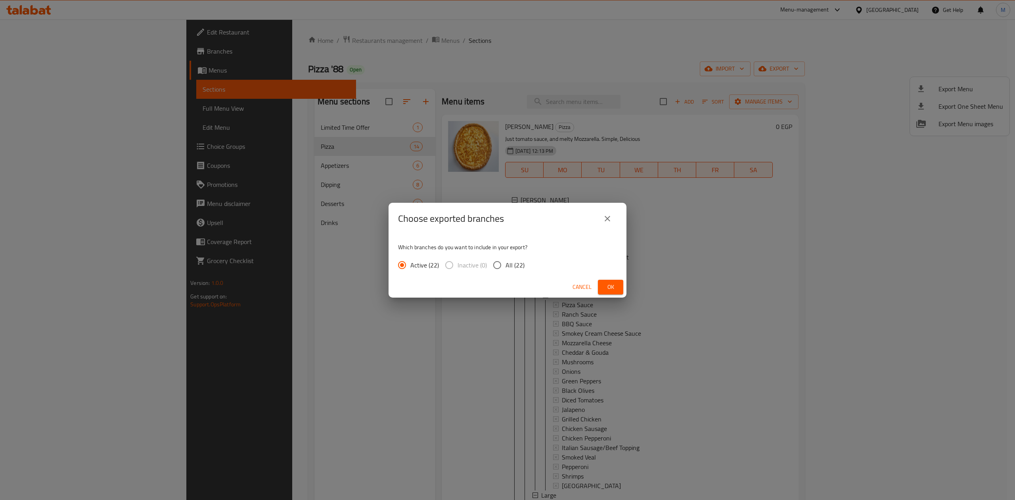
click at [509, 267] on span "All (22)" at bounding box center [515, 265] width 19 height 10
click at [506, 267] on input "All (22)" at bounding box center [497, 265] width 17 height 17
radio input "true"
click at [618, 284] on button "Ok" at bounding box center [610, 287] width 25 height 15
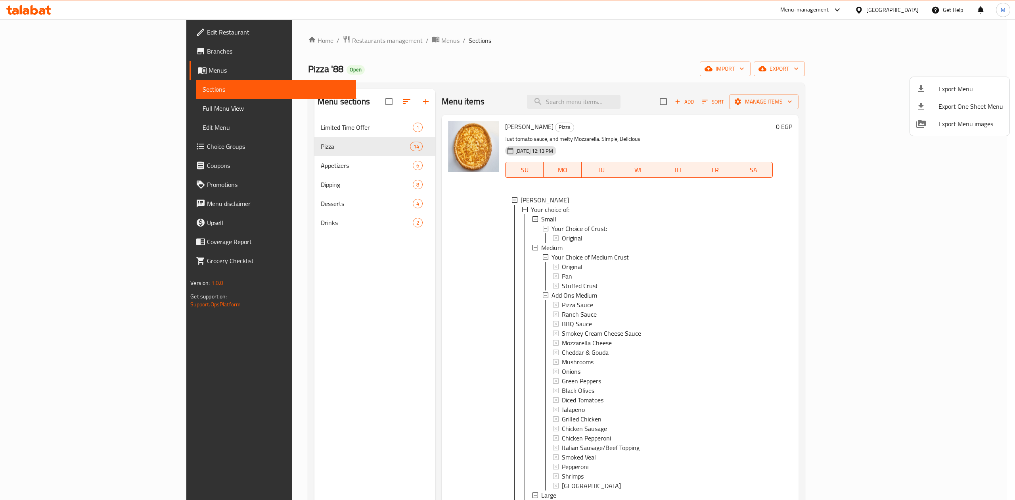
click at [536, 302] on div at bounding box center [507, 250] width 1015 height 500
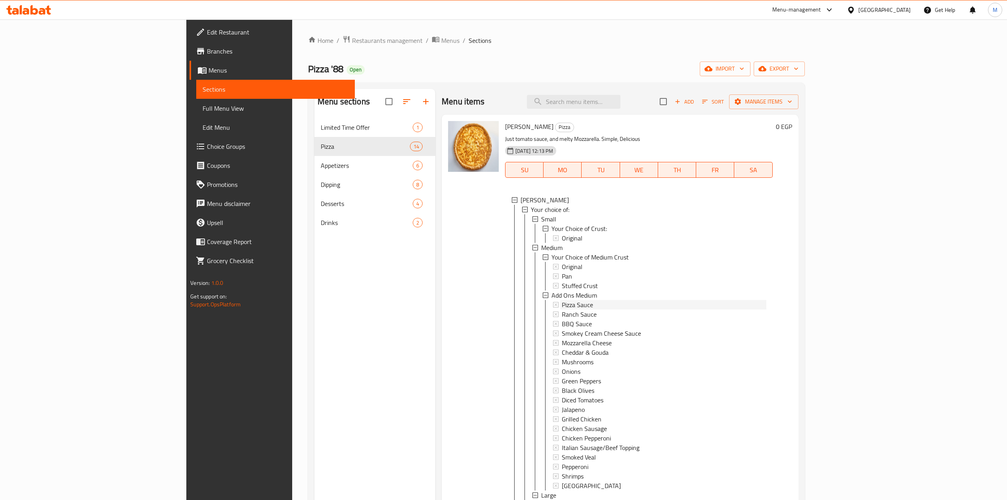
click at [562, 306] on span "Pizza Sauce" at bounding box center [577, 305] width 31 height 10
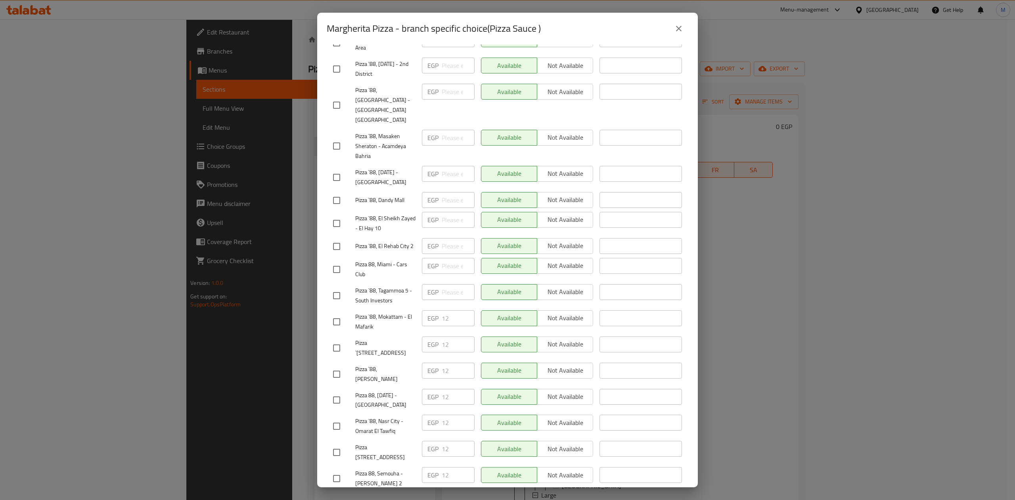
click at [273, 269] on div "Margherita Pizza - branch specific choice(Pizza Sauce ) Margherita Pizza Just t…" at bounding box center [507, 250] width 1015 height 500
drag, startPoint x: 357, startPoint y: 448, endPoint x: 400, endPoint y: 457, distance: 43.7
click at [392, 468] on span "Pizza 88, Semouha - [PERSON_NAME] 2" at bounding box center [385, 478] width 60 height 20
click at [400, 468] on span "Pizza 88, Semouha - [PERSON_NAME] 2" at bounding box center [385, 478] width 60 height 20
drag, startPoint x: 400, startPoint y: 457, endPoint x: 354, endPoint y: 446, distance: 46.8
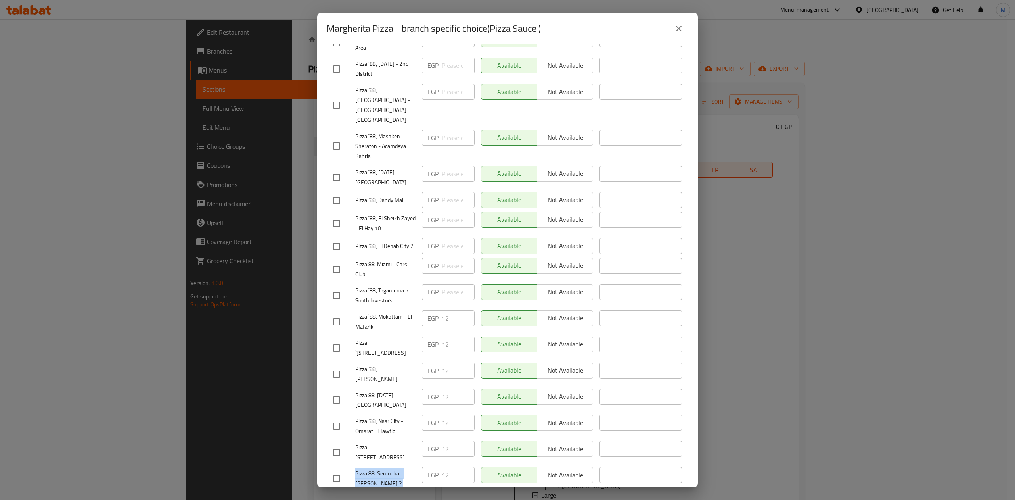
click at [354, 464] on div "Pizza 88, Semouha - [PERSON_NAME] 2" at bounding box center [374, 478] width 89 height 29
copy span "Pizza 88, Semouha - [PERSON_NAME] 2"
click at [685, 34] on button "close" at bounding box center [678, 28] width 19 height 19
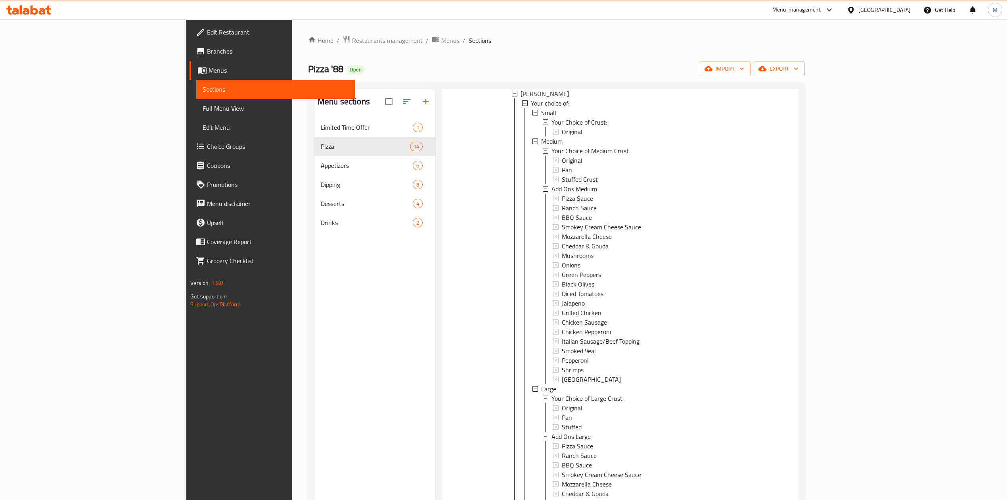
scroll to position [317, 0]
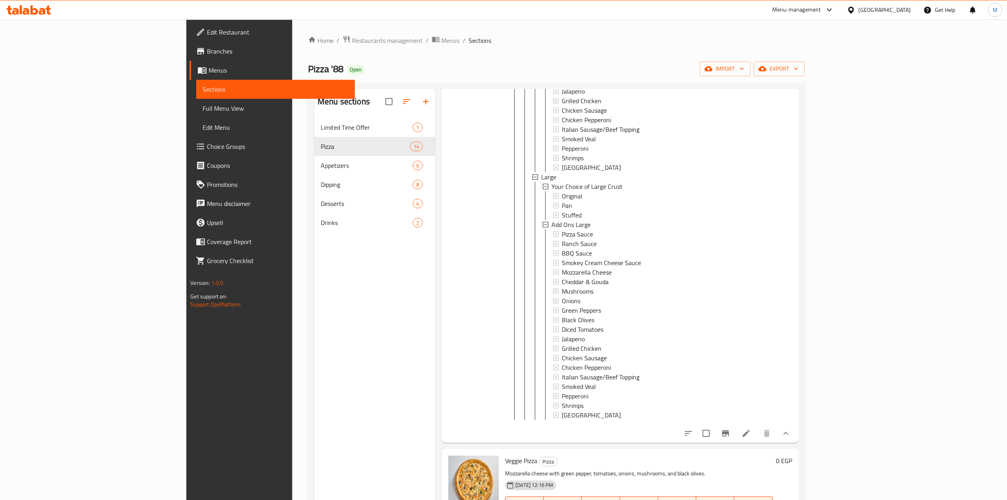
click at [349, 63] on div "Pizza '88 Open import export" at bounding box center [556, 68] width 497 height 15
click at [445, 237] on div at bounding box center [473, 120] width 57 height 639
click at [190, 138] on link "Choice Groups" at bounding box center [272, 146] width 165 height 19
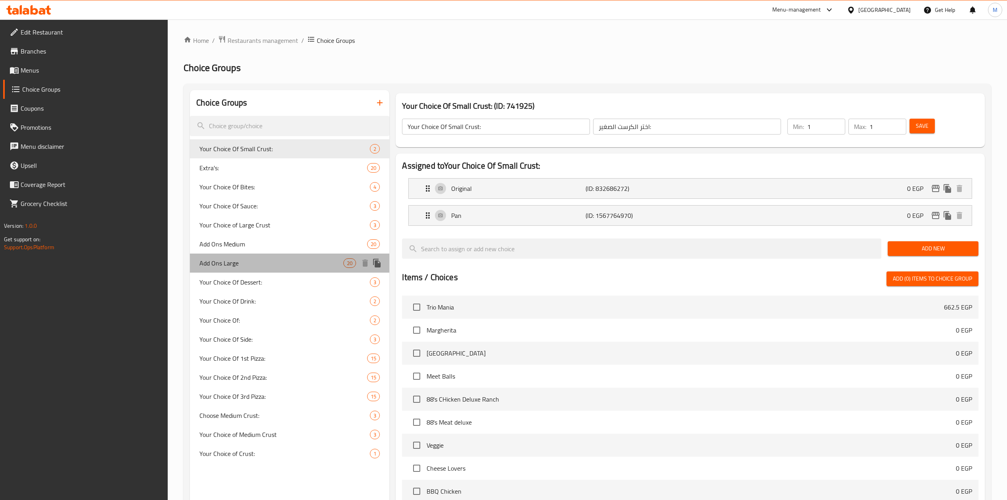
click at [254, 267] on span "Add Ons Large" at bounding box center [271, 263] width 144 height 10
type input "Add Ons Large"
type input "اضافات"
type input "0"
type input "6"
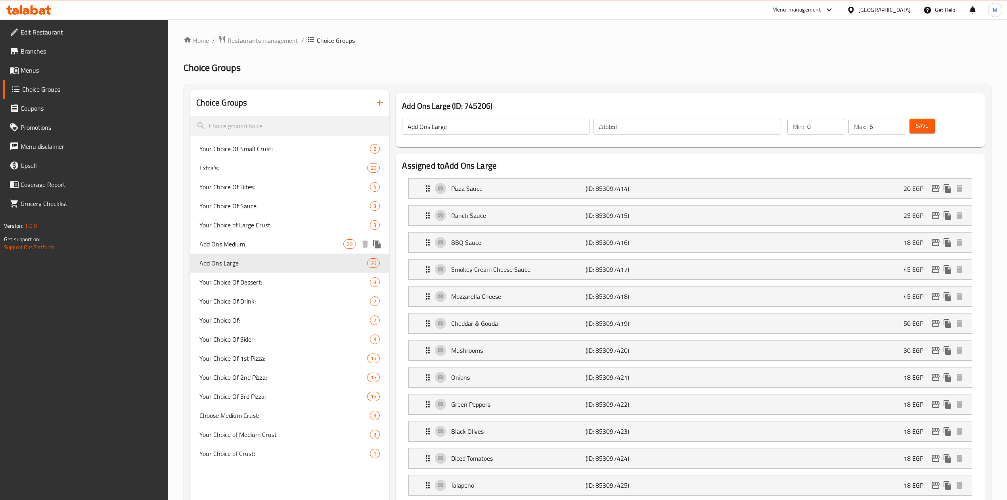
click at [263, 246] on span "Add Ons Medium" at bounding box center [271, 244] width 144 height 10
click at [268, 224] on span "Your Choice of Large Crust" at bounding box center [272, 225] width 147 height 10
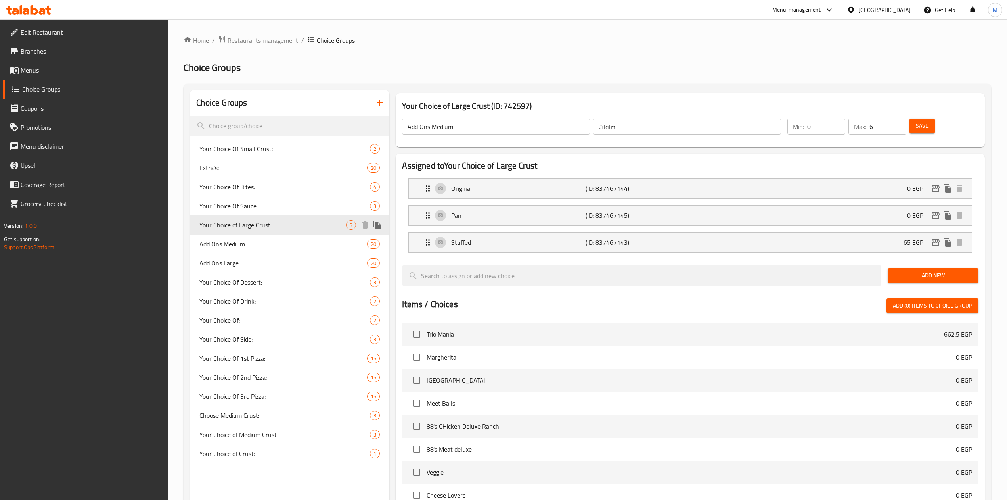
type input "Your Choice of Large Crust"
type input "اختيارك للكراست الكبير"
type input "1"
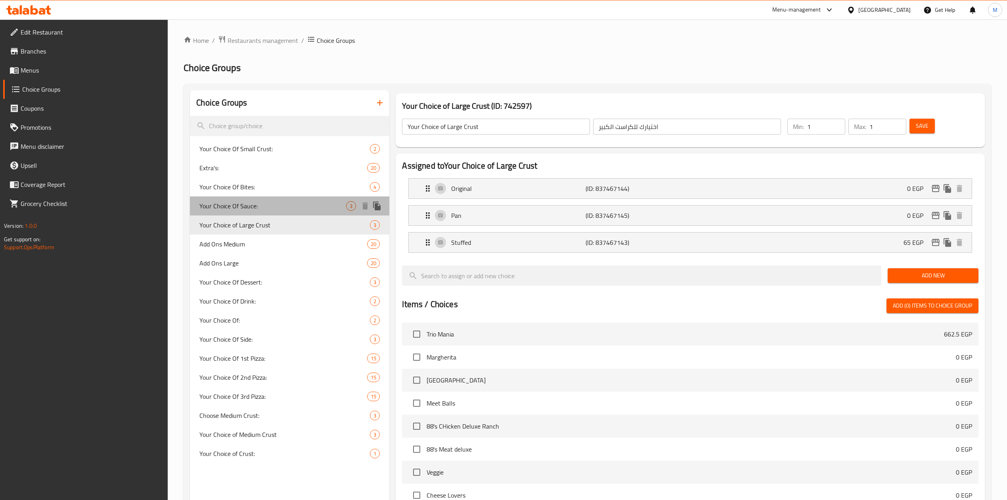
click at [268, 201] on span "Your Choice Of Sauce:" at bounding box center [272, 206] width 147 height 10
type input "Your Choice Of Sauce:"
type input "اختيارك من الصوص:"
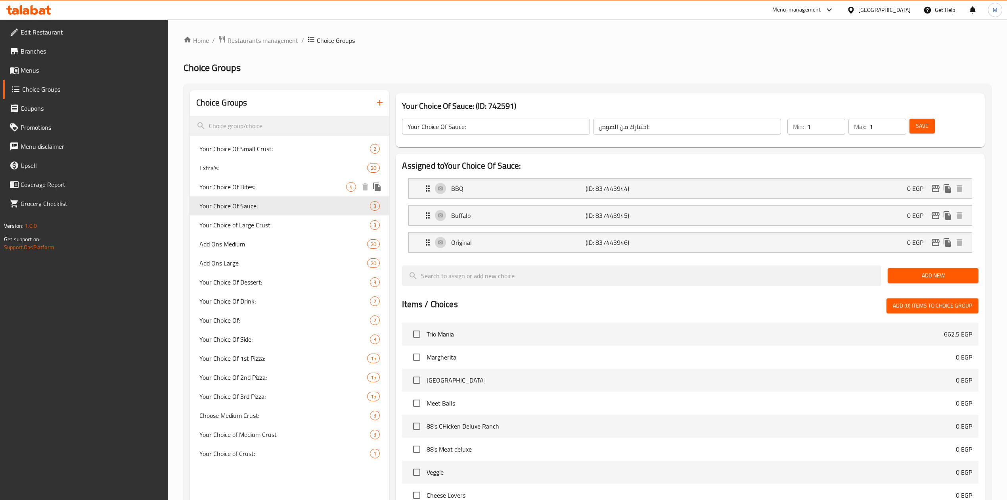
click at [269, 191] on span "Your Choice Of Bites:" at bounding box center [272, 187] width 147 height 10
type input "Your Choice Of Bites:"
type input "اختيارك من البايتس:"
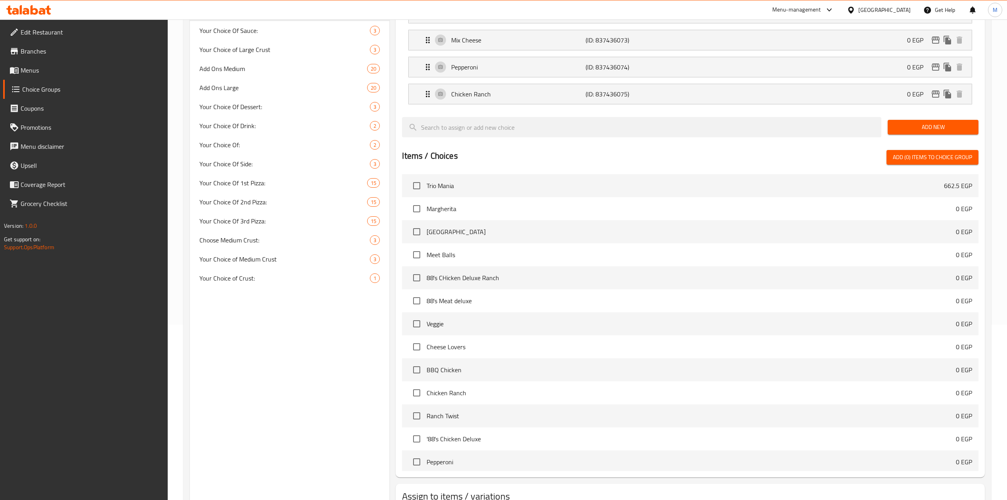
scroll to position [105, 0]
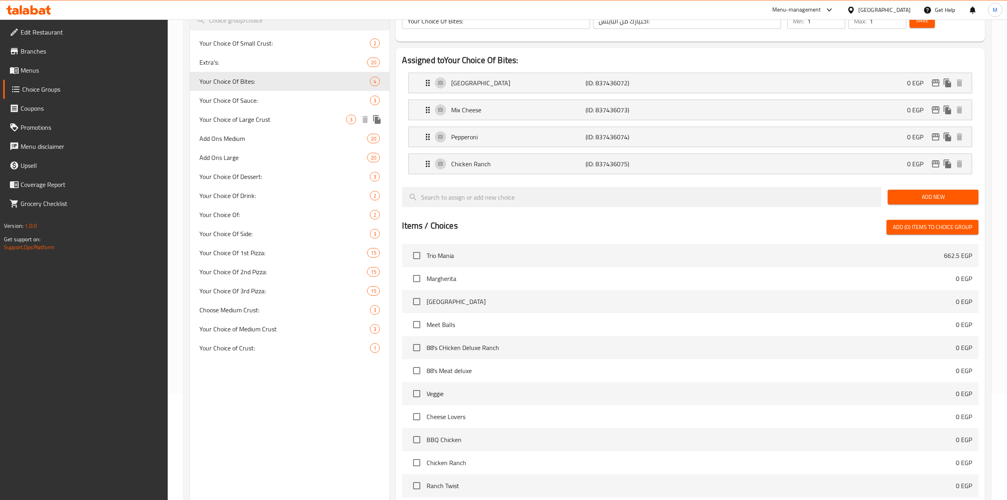
click at [270, 115] on span "Your Choice of Large Crust" at bounding box center [272, 120] width 147 height 10
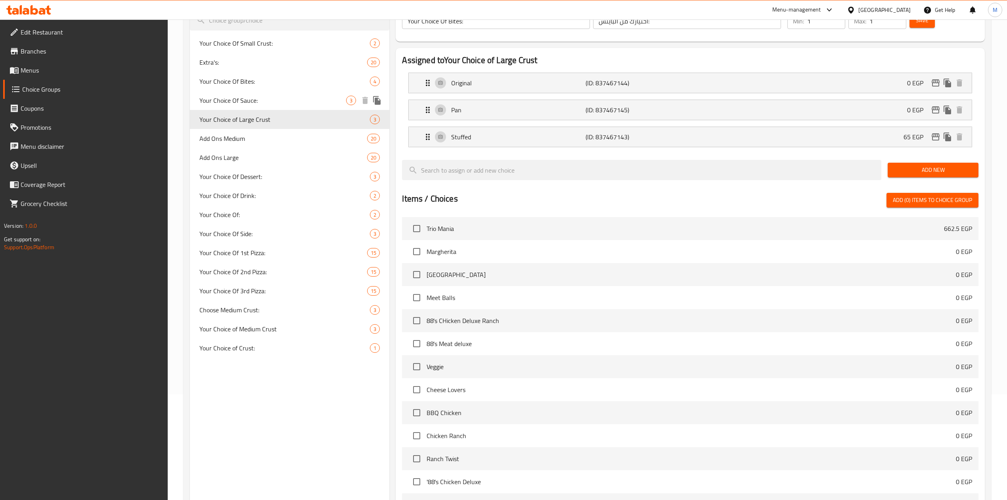
type input "Your Choice of Large Crust"
type input "اختيارك للكراست الكبير"
click at [272, 104] on span "Your Choice Of Sauce:" at bounding box center [272, 101] width 147 height 10
type input "Your Choice Of Sauce:"
type input "اختيارك من الصوص:"
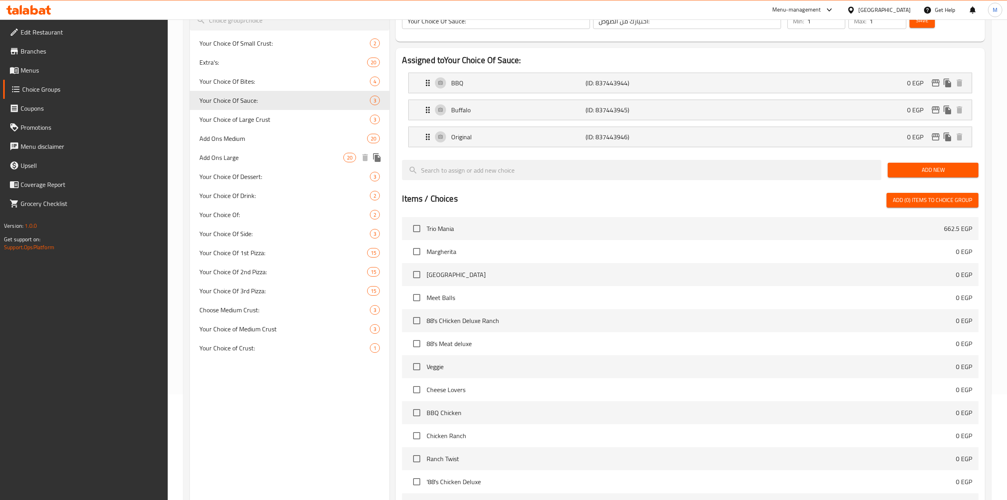
click at [280, 160] on span "Add Ons Large" at bounding box center [271, 158] width 144 height 10
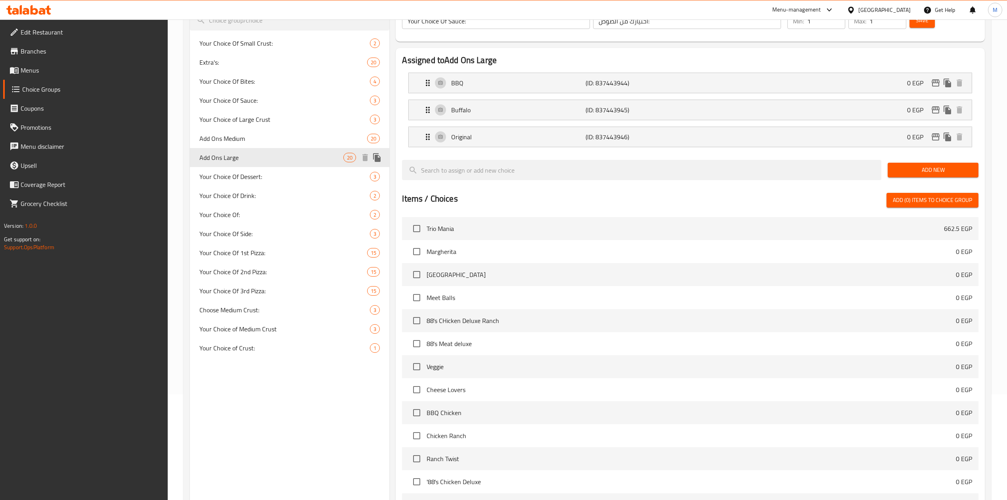
type input "Add Ons Large"
type input "اضافات"
type input "0"
type input "6"
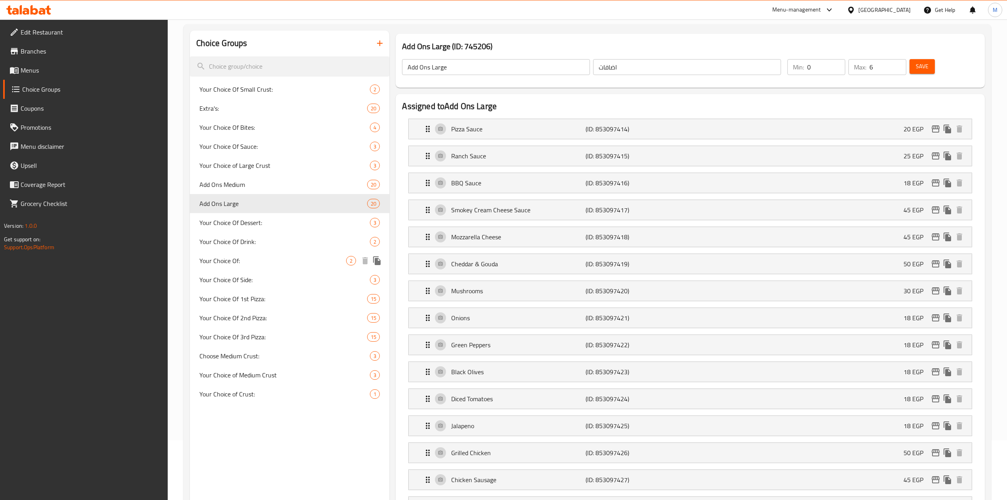
scroll to position [53, 0]
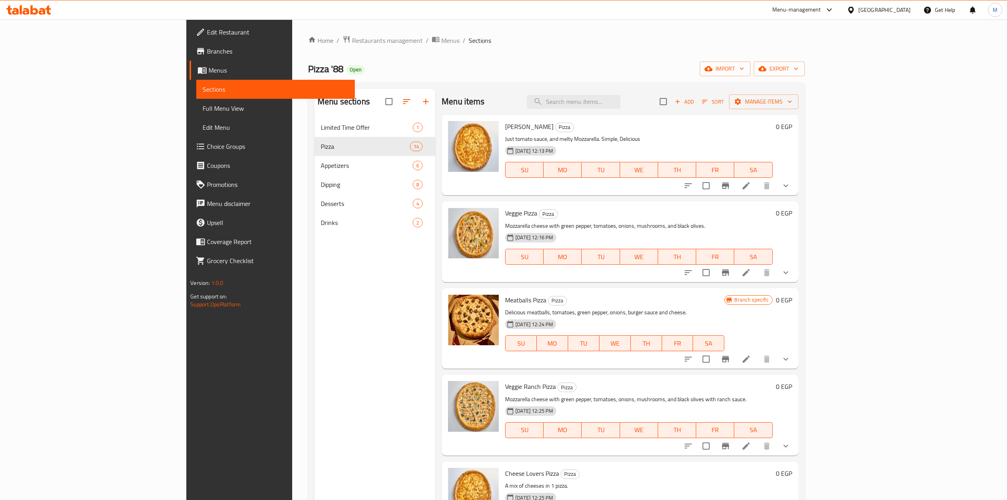
click at [791, 182] on icon "show more" at bounding box center [786, 186] width 10 height 10
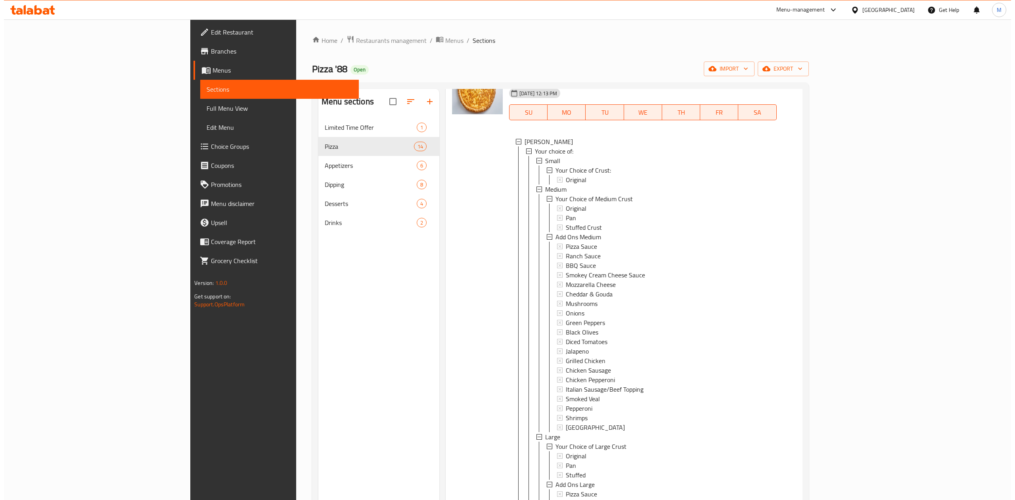
scroll to position [159, 0]
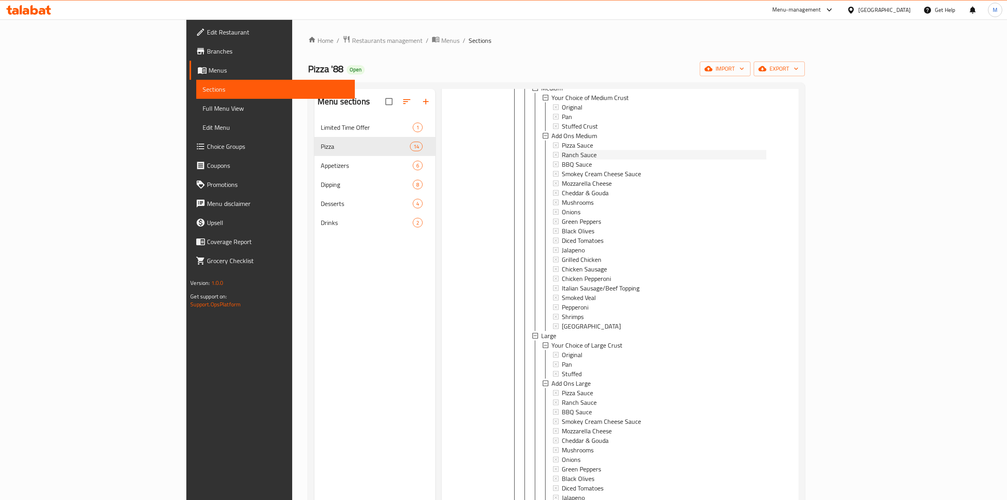
click at [562, 150] on span "Ranch Sauce" at bounding box center [579, 155] width 35 height 10
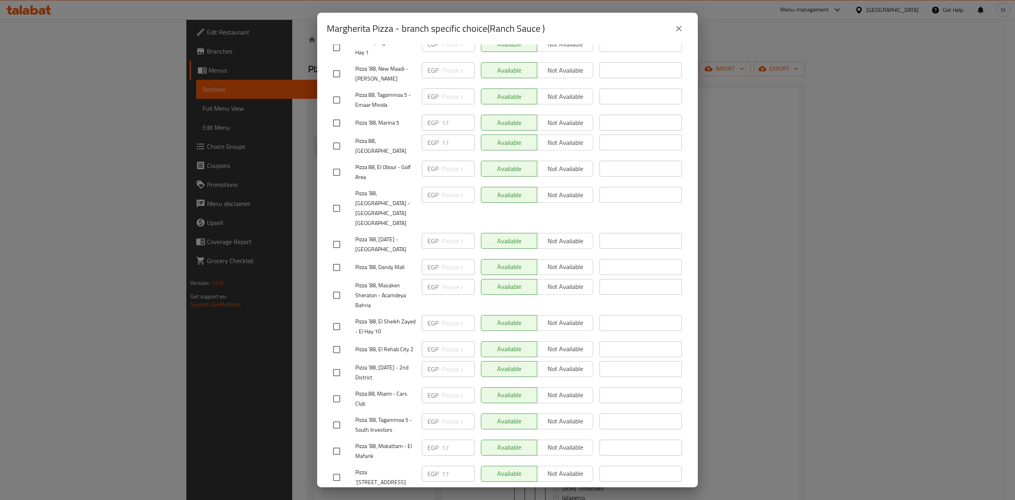
scroll to position [289, 0]
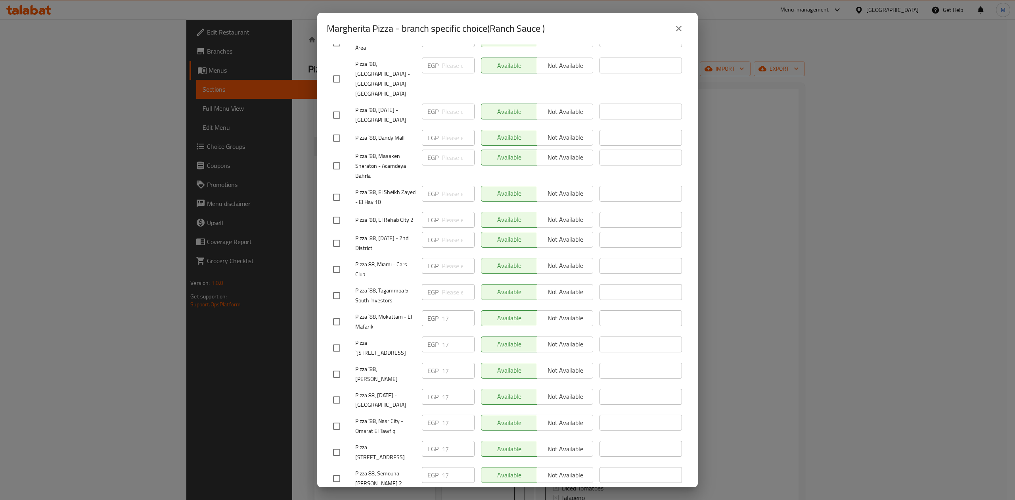
click at [509, 35] on h2 "Margherita Pizza - branch specific choice(Ranch Sauce )" at bounding box center [436, 28] width 218 height 13
click at [782, 418] on div "Margherita Pizza - branch specific choice(Ranch Sauce ) Margherita Pizza Just t…" at bounding box center [507, 250] width 1015 height 500
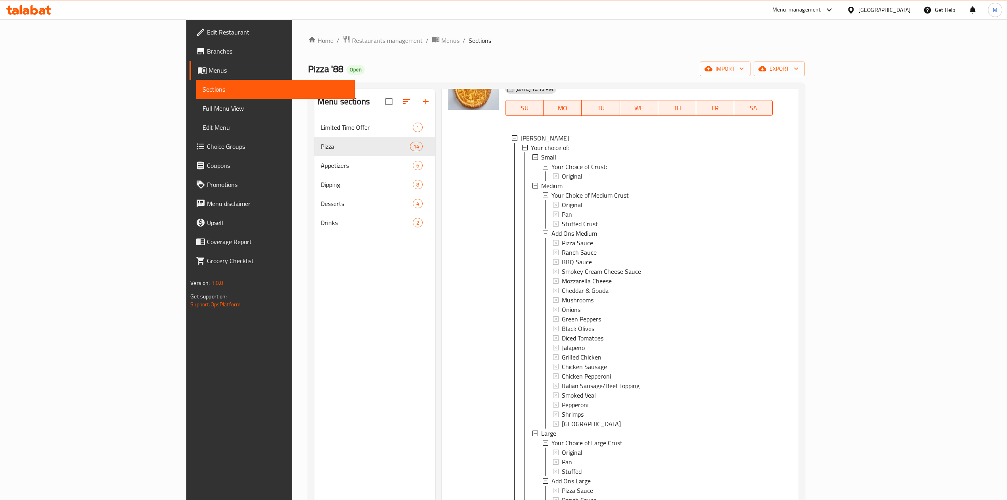
scroll to position [0, 0]
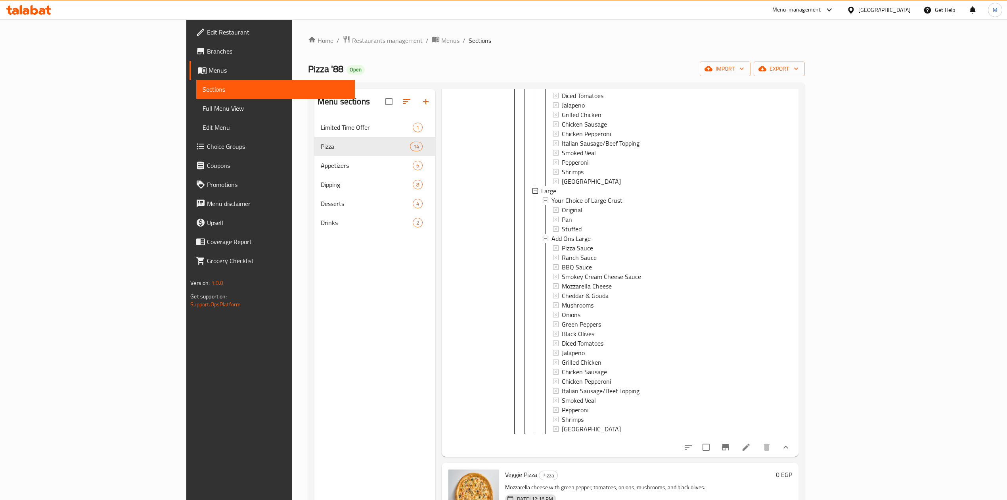
scroll to position [317, 0]
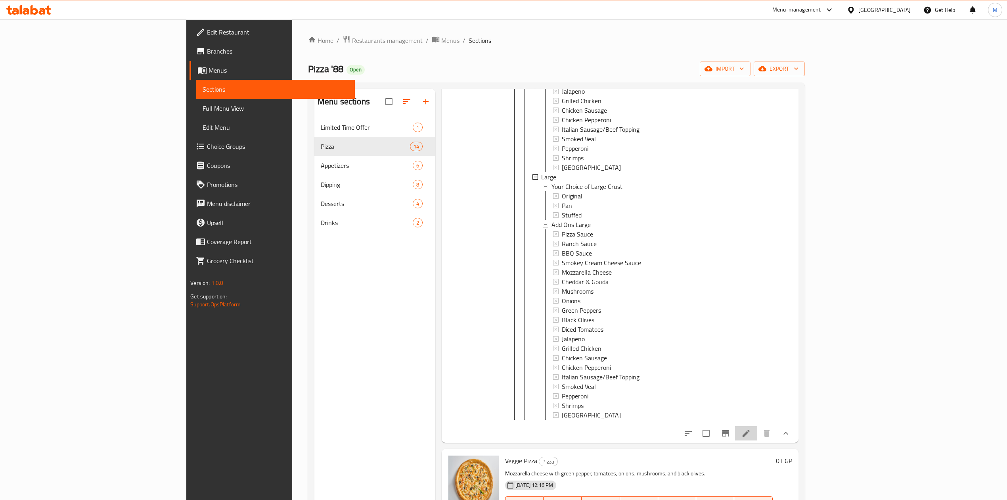
click at [750, 437] on icon at bounding box center [746, 432] width 7 height 7
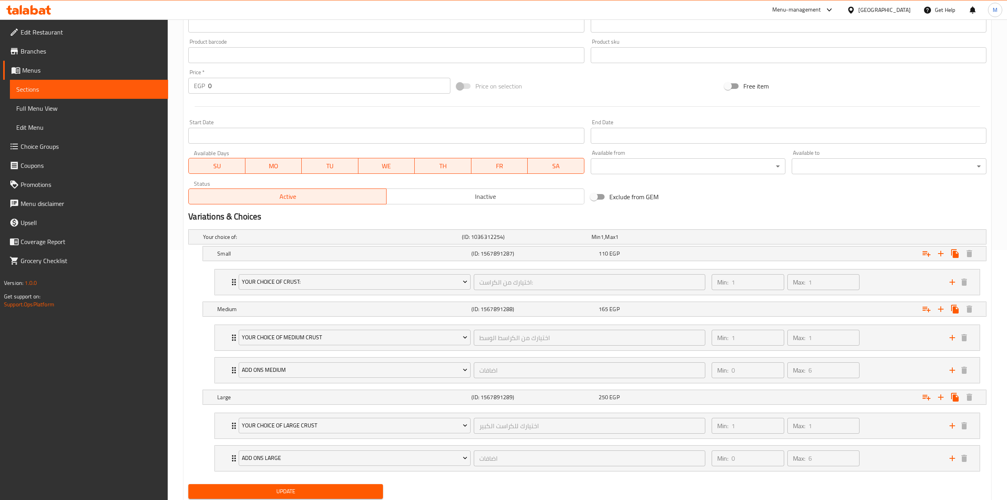
scroll to position [279, 0]
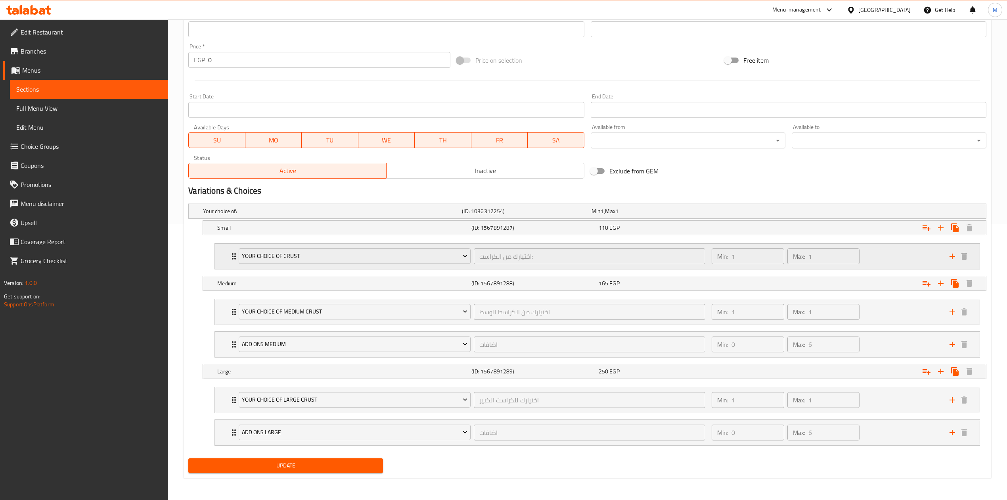
click at [898, 253] on div "Min: 1 ​ Max: 1 ​" at bounding box center [826, 255] width 238 height 25
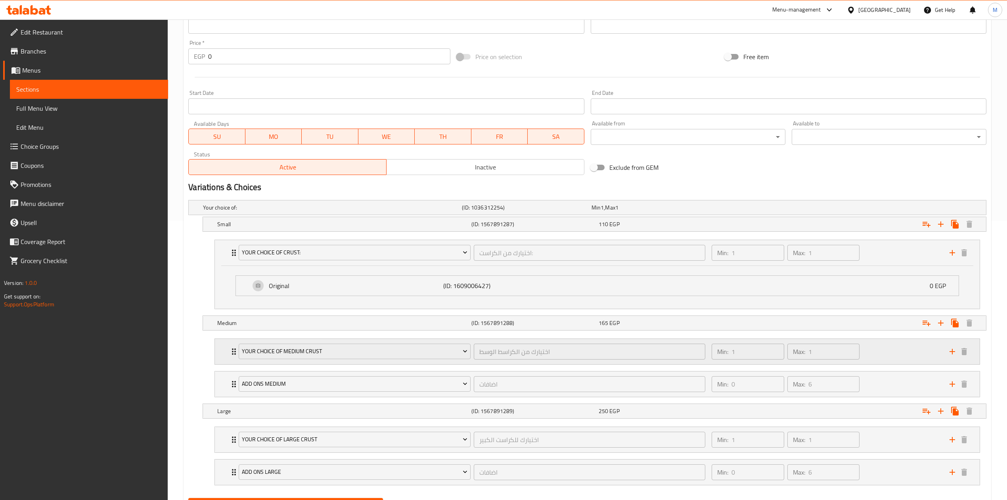
click at [874, 364] on div "Min: 1 ​ Max: 1 ​" at bounding box center [826, 351] width 238 height 25
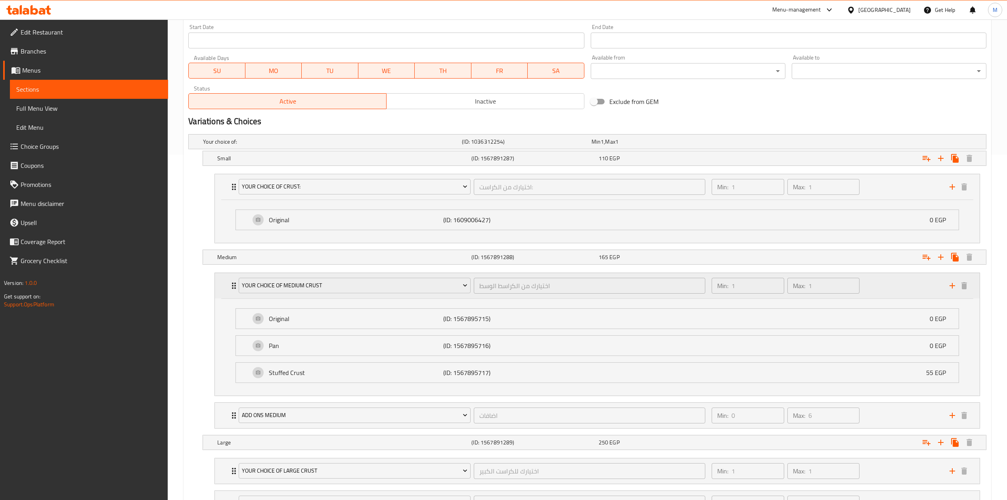
scroll to position [420, 0]
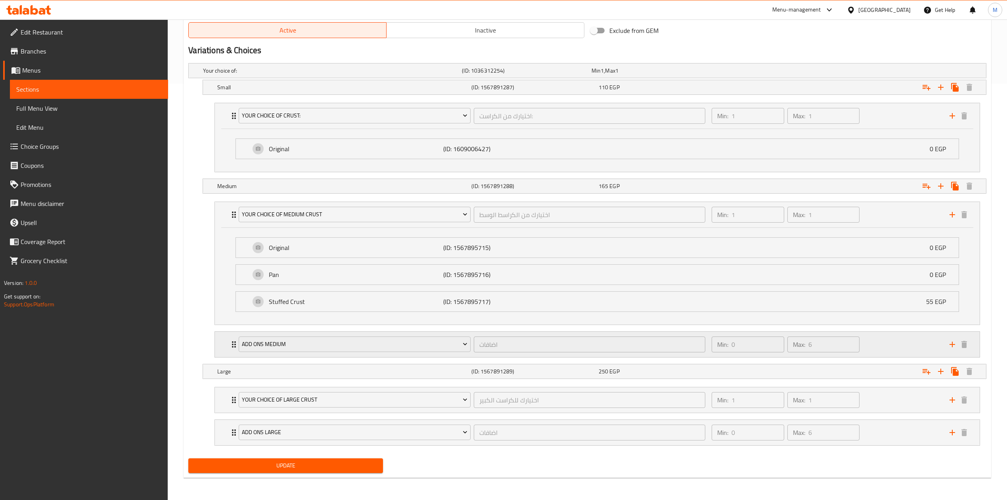
click at [882, 345] on div "Min: 0 ​ Max: 6 ​" at bounding box center [826, 344] width 238 height 25
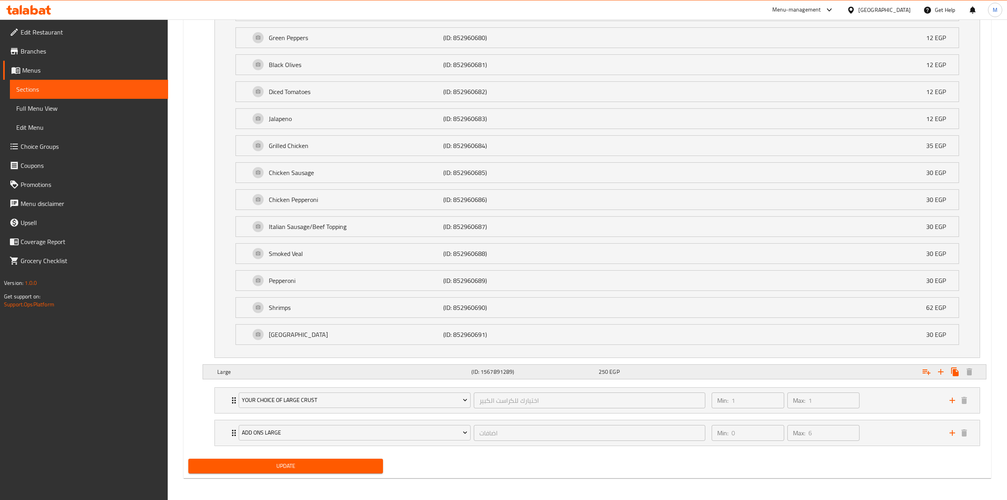
scroll to position [981, 0]
click at [873, 394] on div "Min: 1 ​ Max: 1 ​" at bounding box center [826, 399] width 238 height 25
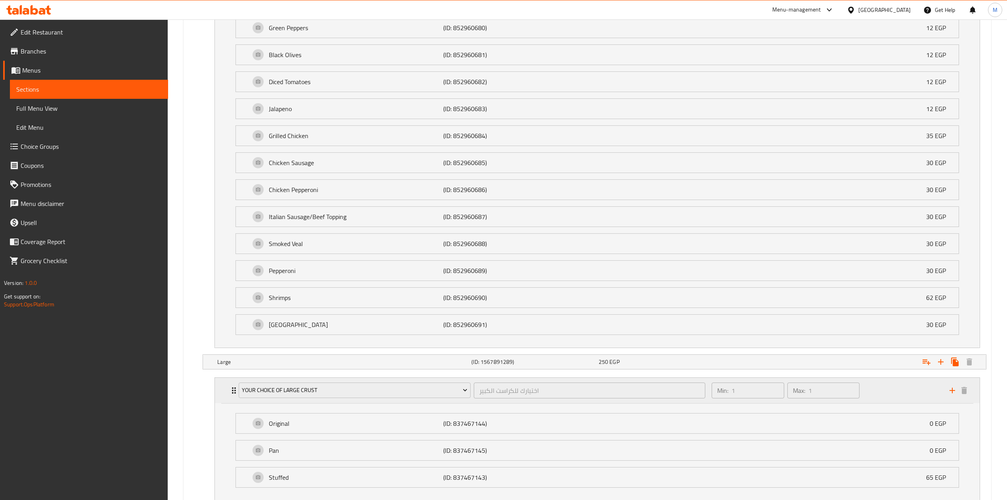
scroll to position [1079, 0]
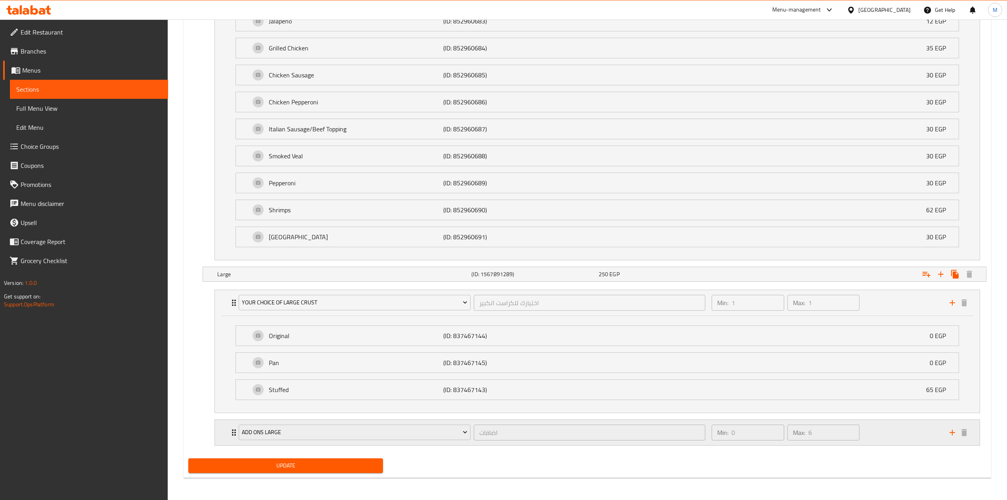
click at [887, 439] on div "Min: 0 ​ Max: 6 ​" at bounding box center [826, 432] width 238 height 25
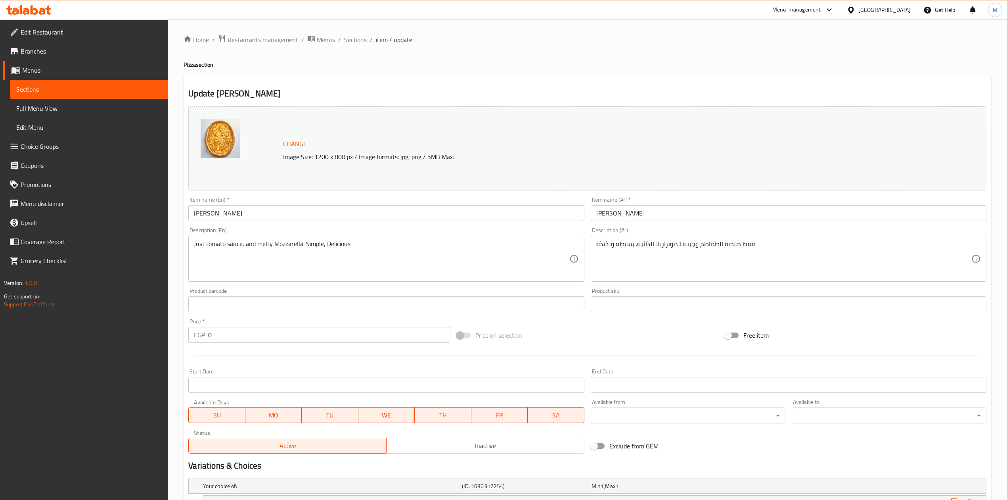
scroll to position [0, 0]
click at [359, 41] on span "Sections" at bounding box center [355, 41] width 23 height 10
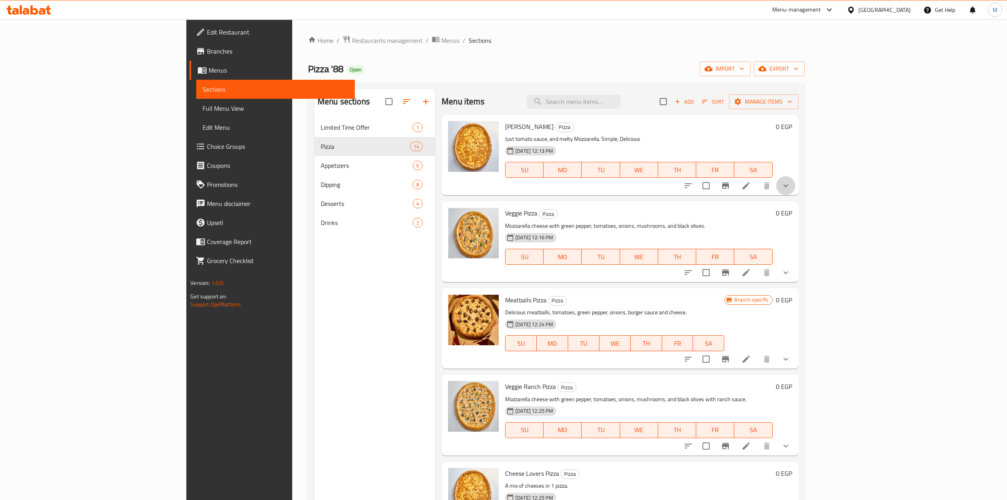
click at [796, 180] on button "show more" at bounding box center [785, 185] width 19 height 19
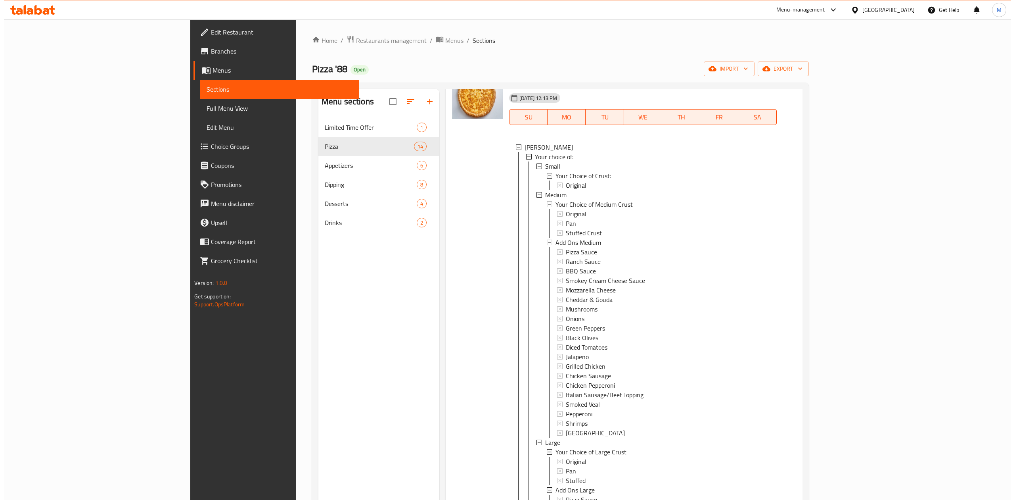
scroll to position [317, 0]
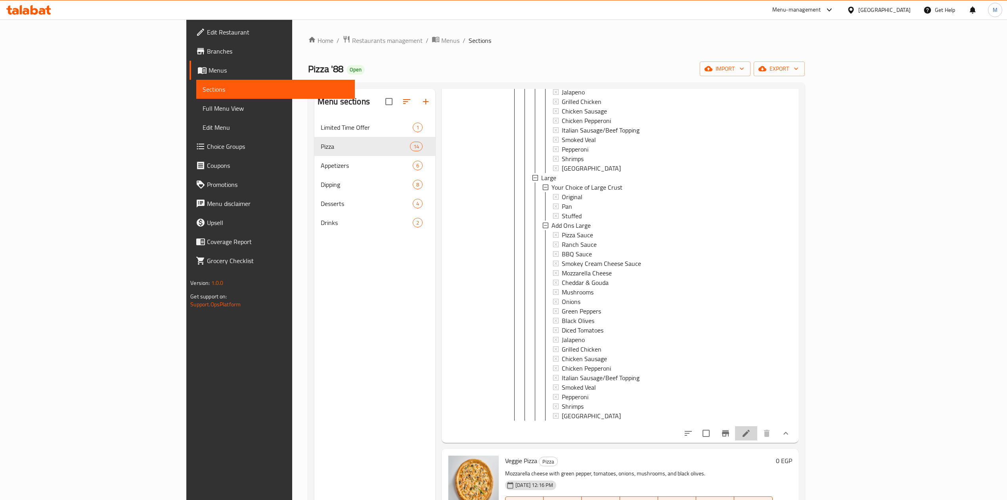
click at [757, 436] on li at bounding box center [746, 433] width 22 height 14
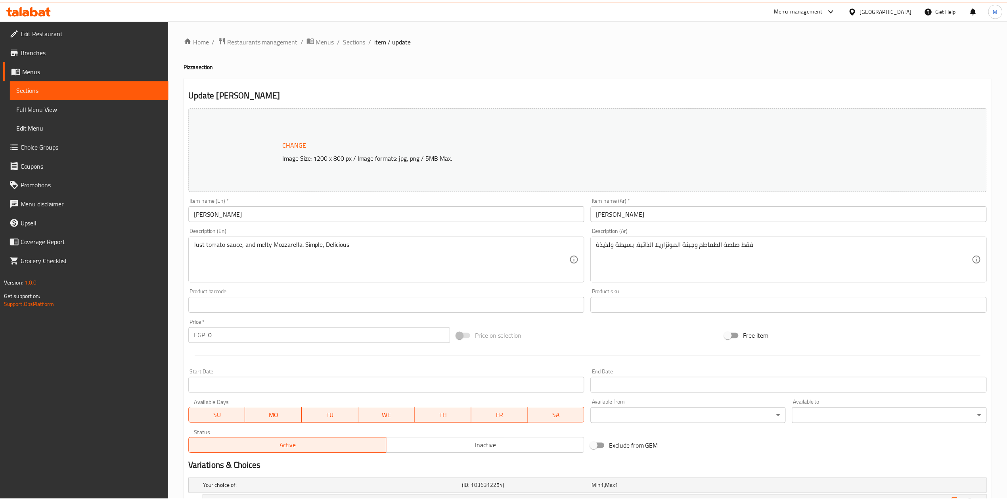
scroll to position [279, 0]
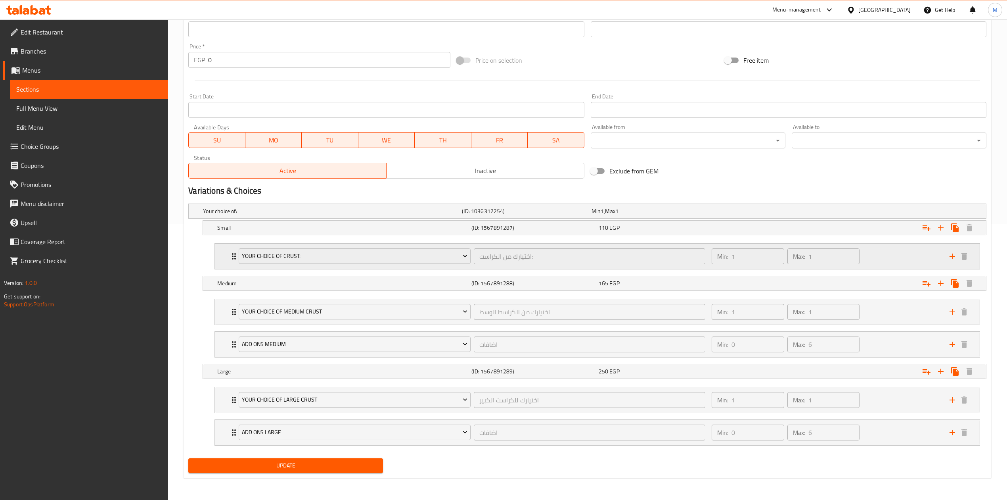
click at [889, 259] on div "Min: 1 ​ Max: 1 ​" at bounding box center [826, 255] width 238 height 25
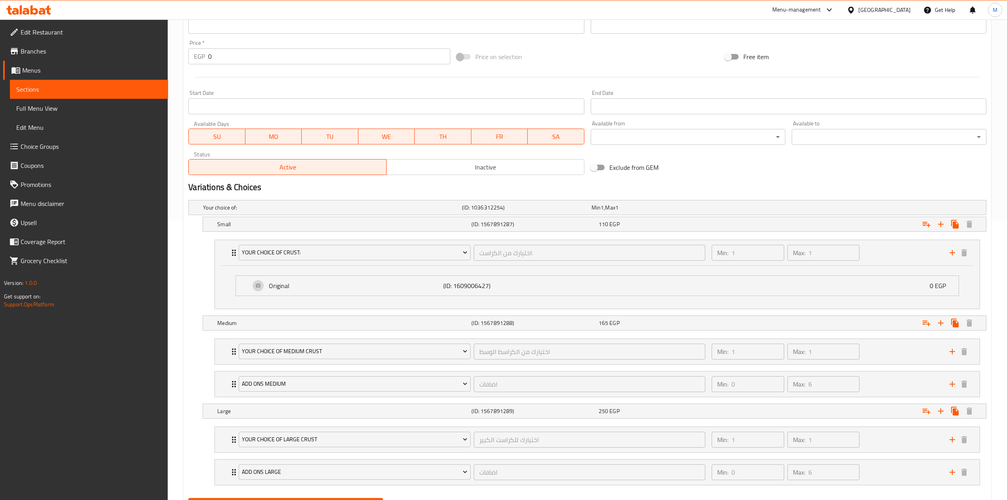
scroll to position [0, 0]
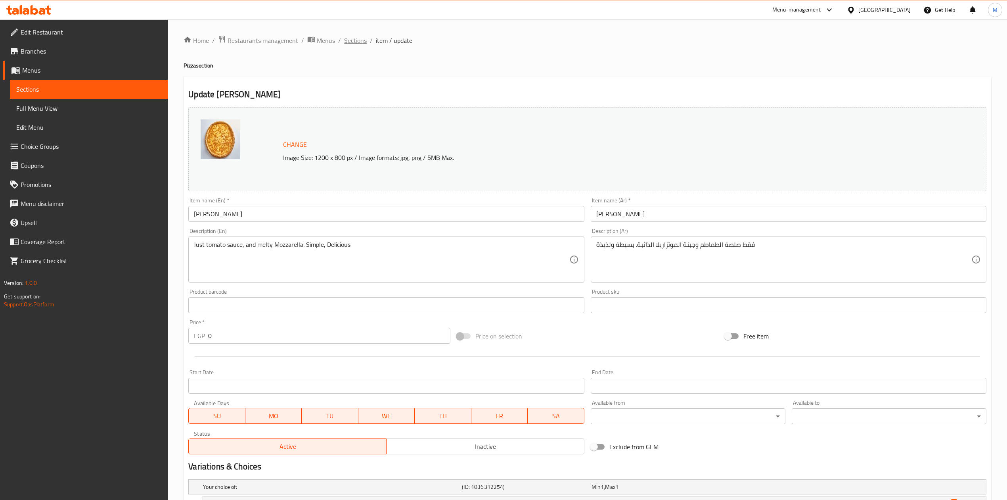
click at [354, 44] on span "Sections" at bounding box center [355, 41] width 23 height 10
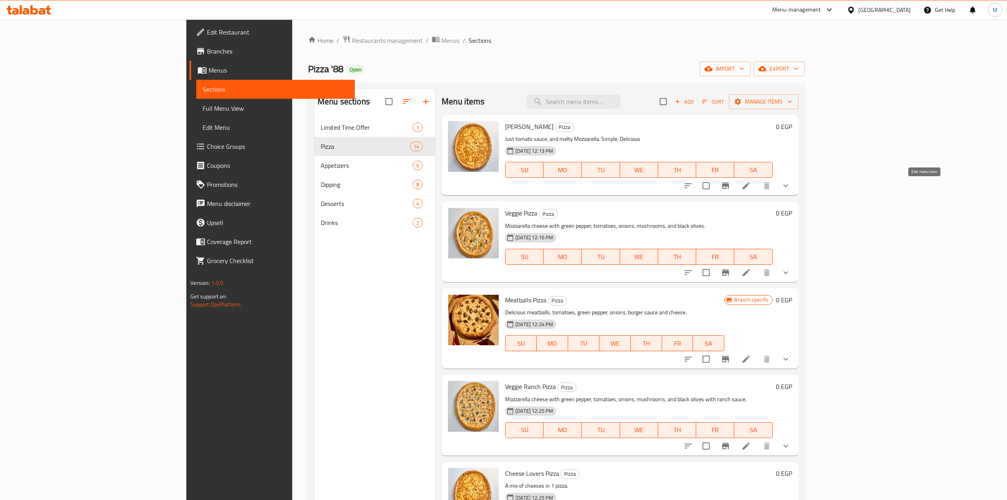
click at [751, 189] on icon at bounding box center [747, 186] width 10 height 10
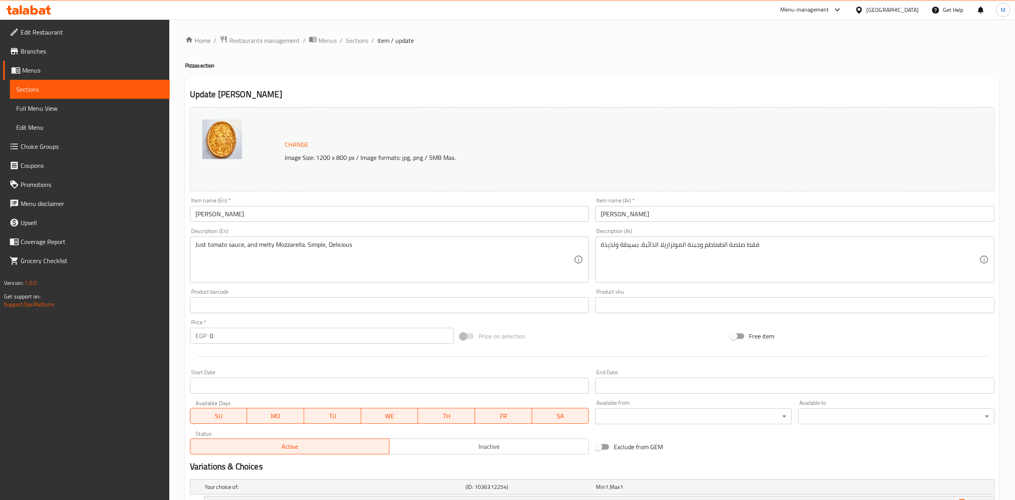
type input "اختيارك من الكراست:"
type input "1"
type input "اختيارك من الكراسط الوسط"
type input "1"
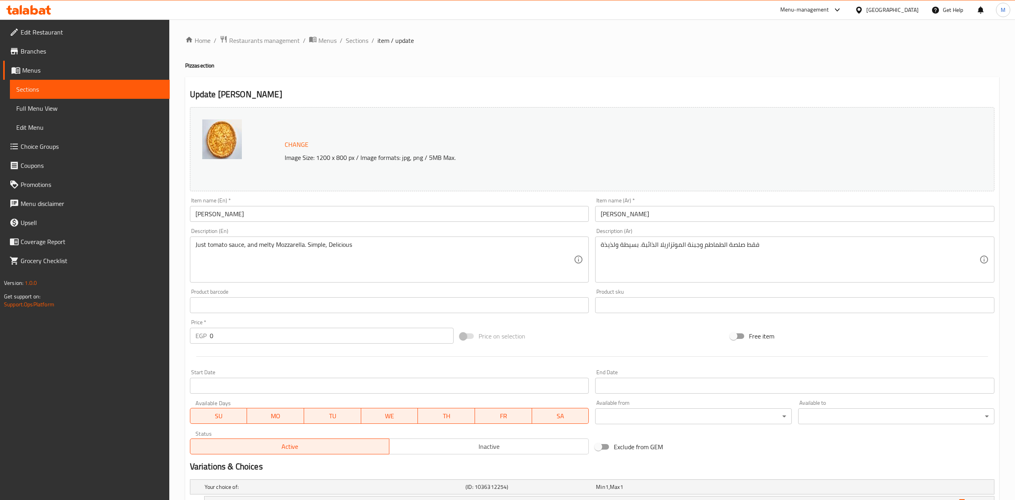
type input "1"
type input "اضافات"
type input "0"
type input "6"
type input "اختيارك للكراست الكبير"
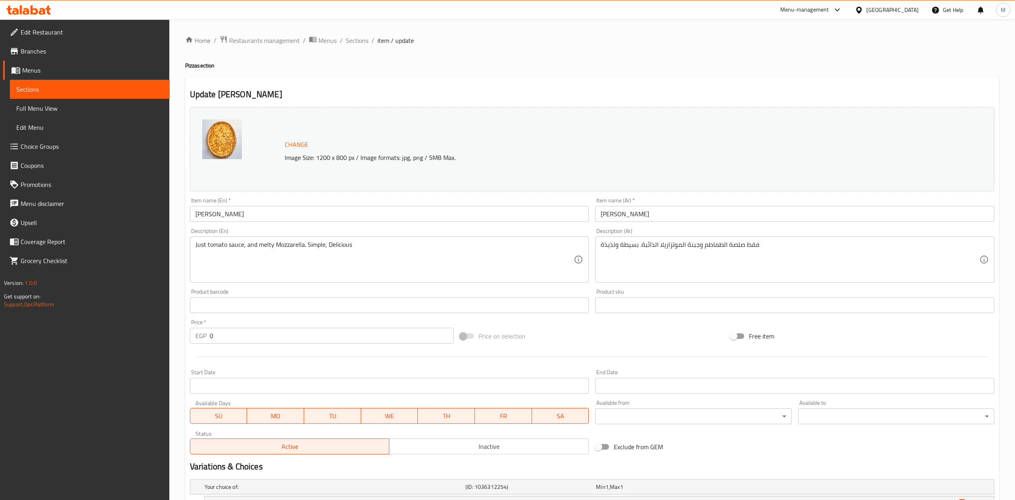
type input "1"
type input "اضافات"
type input "0"
type input "6"
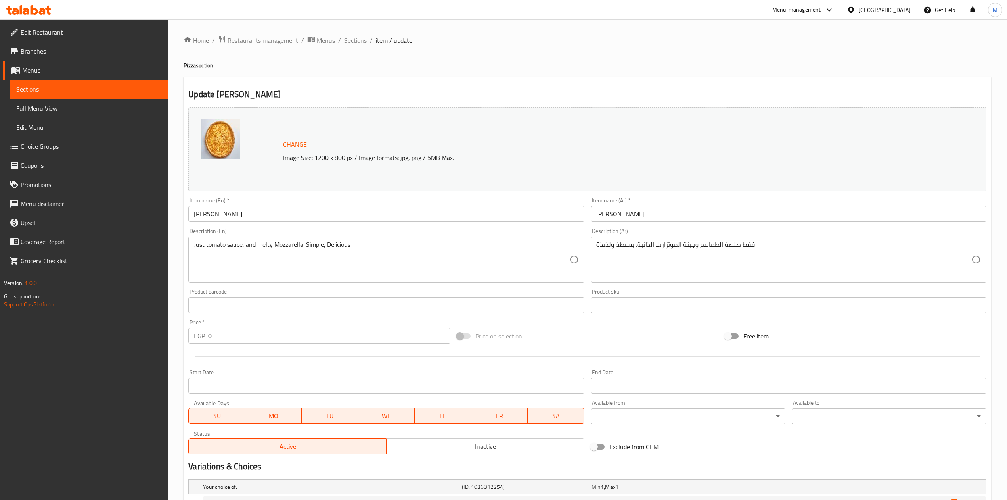
click at [104, 148] on span "Choice Groups" at bounding box center [91, 147] width 141 height 10
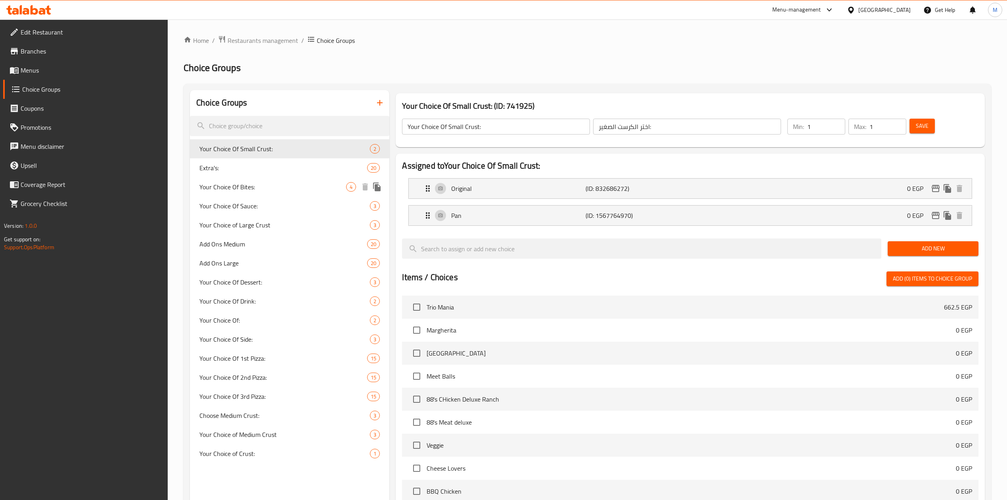
click at [245, 190] on span "Your Choice Of Bites:" at bounding box center [272, 187] width 147 height 10
type input "Your Choice Of Bites:"
type input "اختيارك من البايتس:"
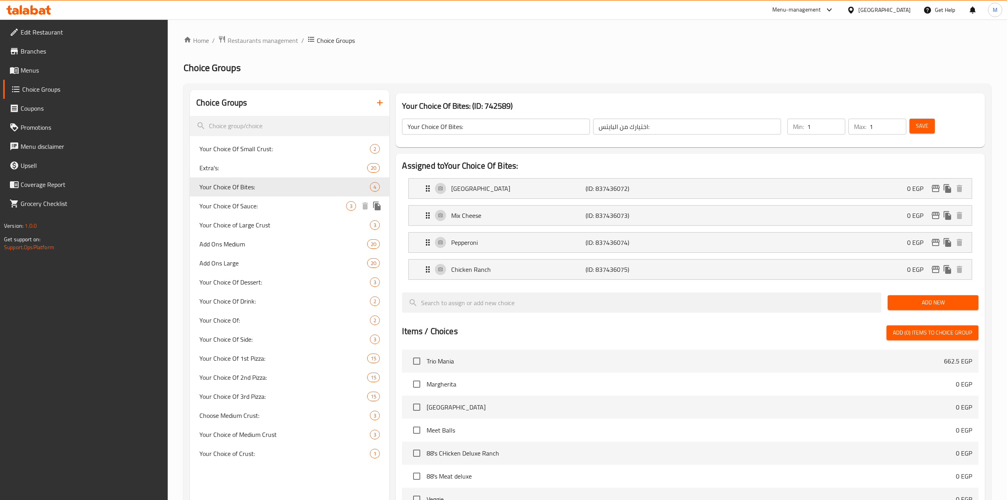
click at [243, 207] on span "Your Choice Of Sauce:" at bounding box center [272, 206] width 147 height 10
type input "Your Choice Of Sauce:"
type input "اختيارك من الصوص:"
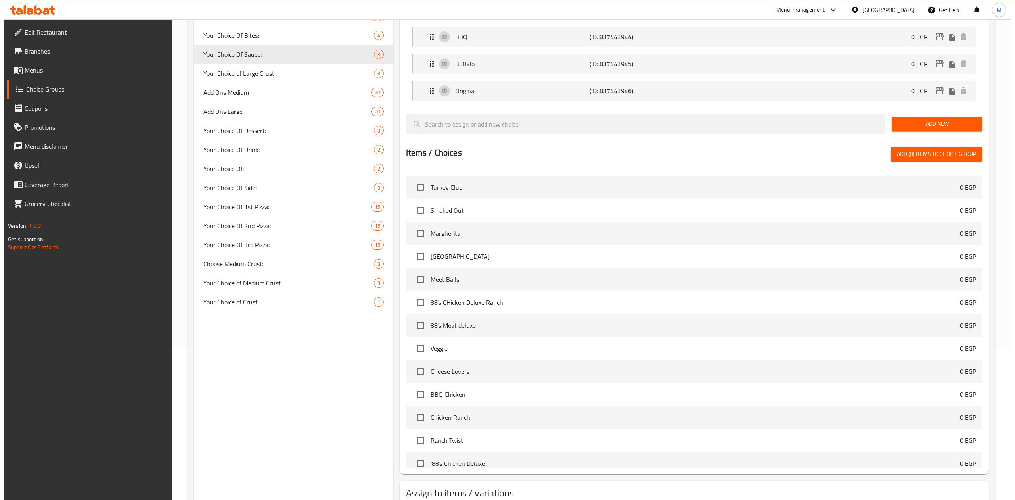
scroll to position [208, 0]
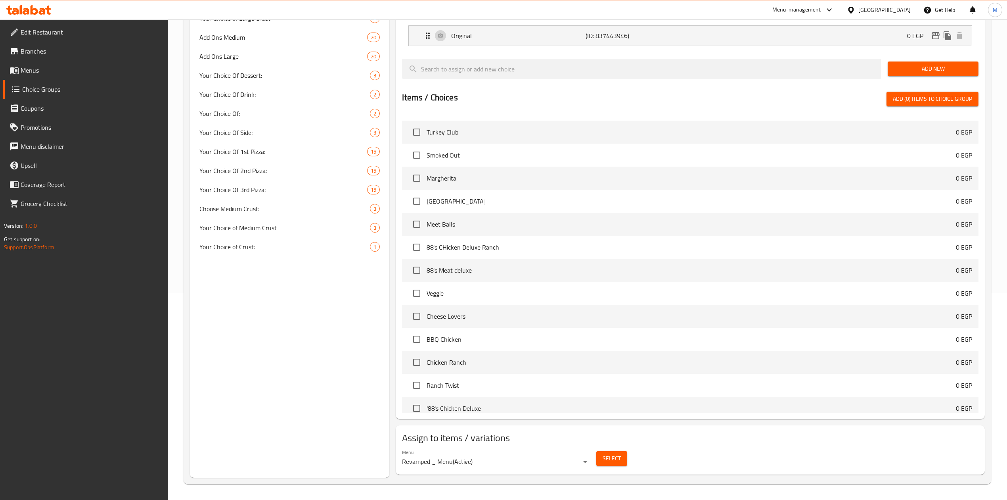
click at [606, 460] on span "Select" at bounding box center [612, 458] width 18 height 10
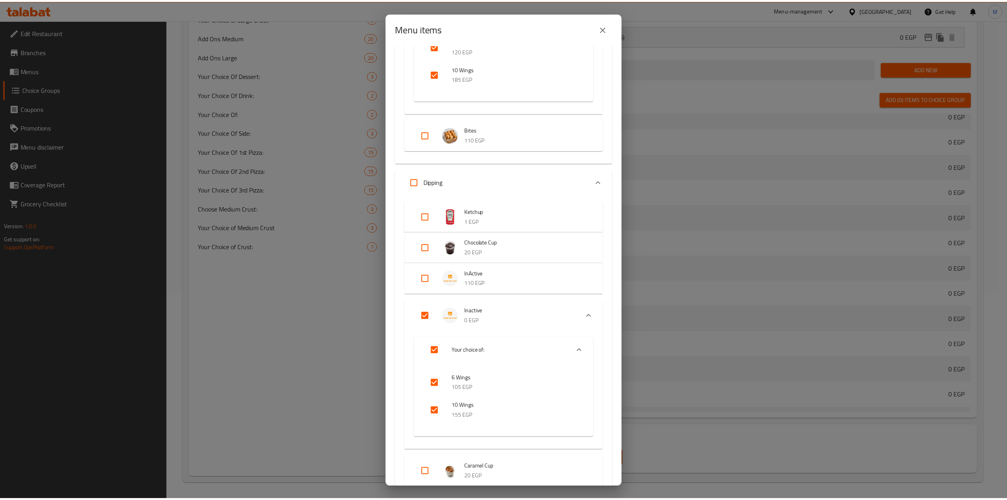
scroll to position [530, 0]
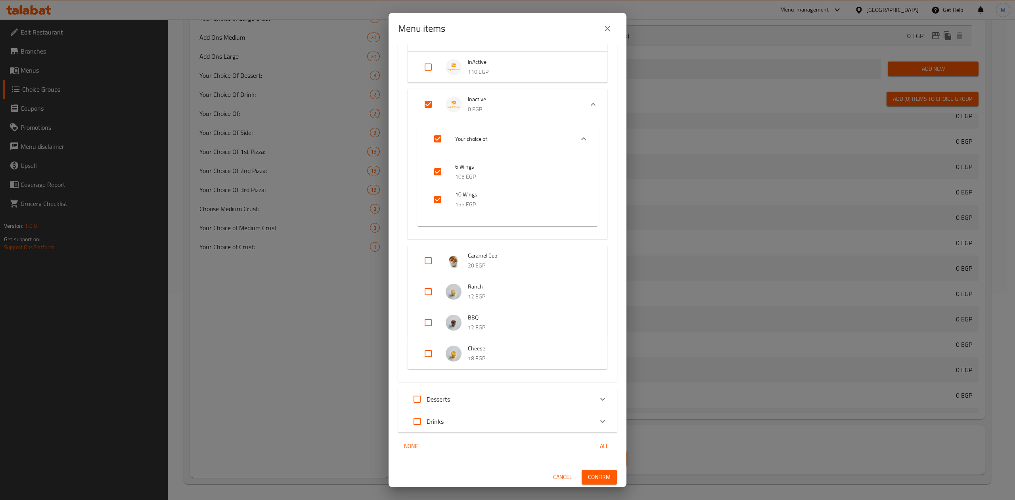
click at [608, 29] on icon "close" at bounding box center [608, 29] width 10 height 10
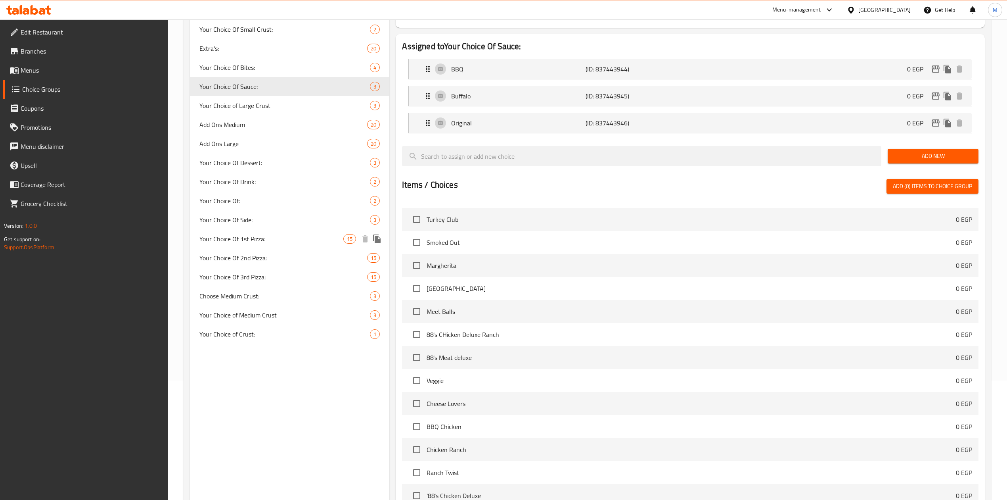
scroll to position [102, 0]
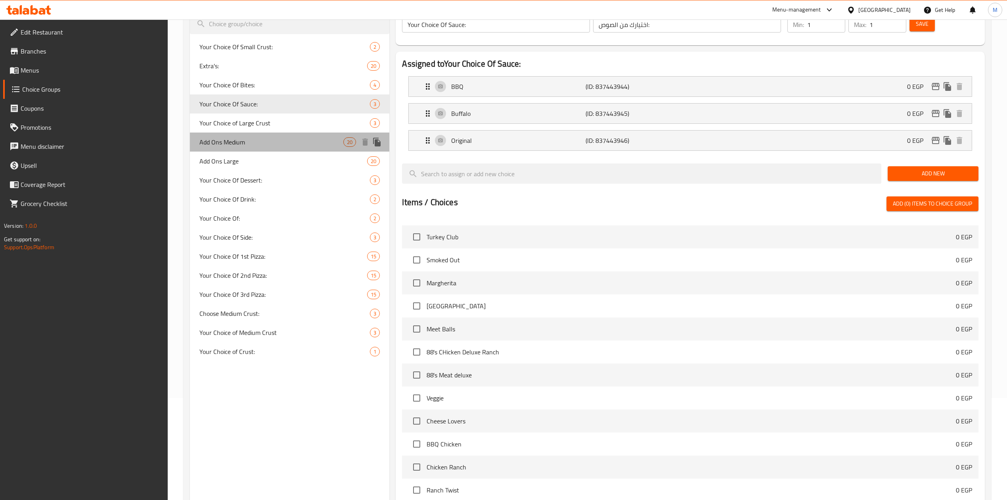
click at [236, 146] on span "Add Ons Medium" at bounding box center [271, 142] width 144 height 10
type input "Add Ons Medium"
type input "اضافات"
type input "0"
type input "6"
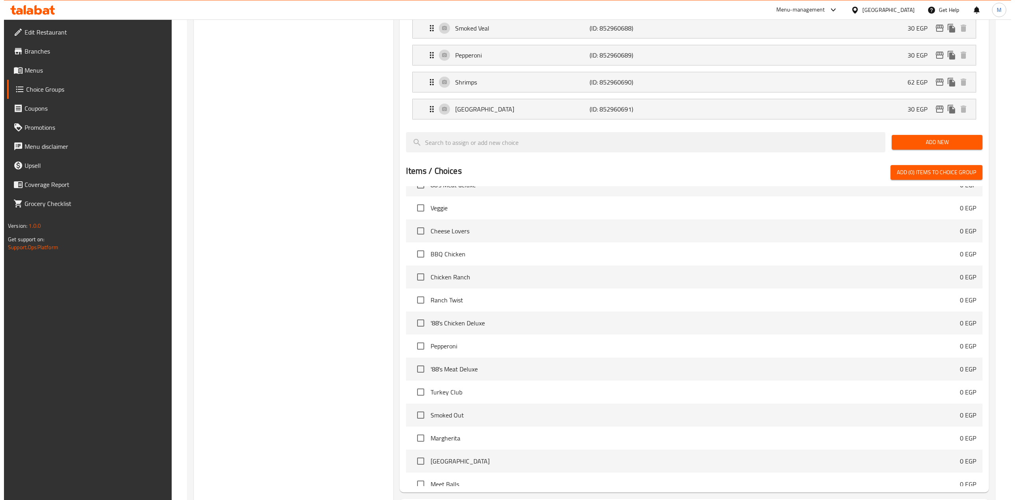
scroll to position [670, 0]
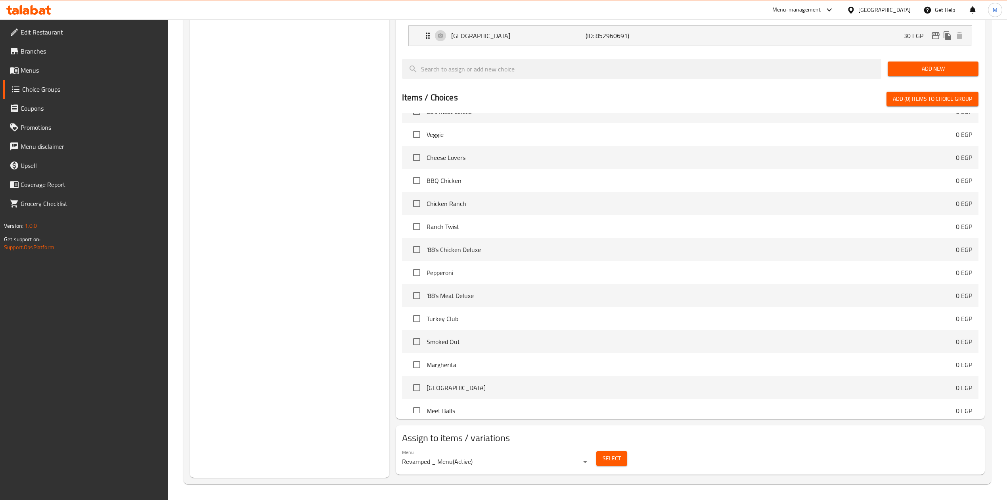
click at [622, 462] on button "Select" at bounding box center [611, 458] width 31 height 15
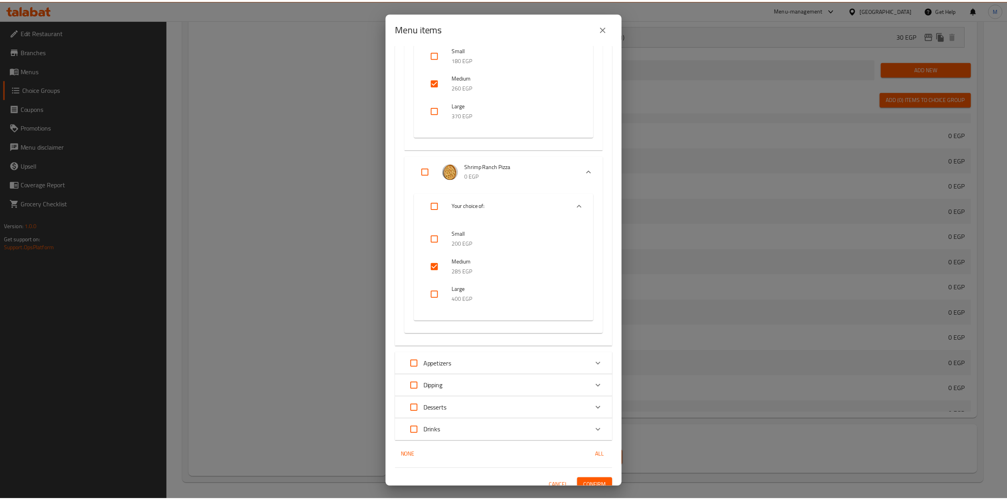
scroll to position [2375, 0]
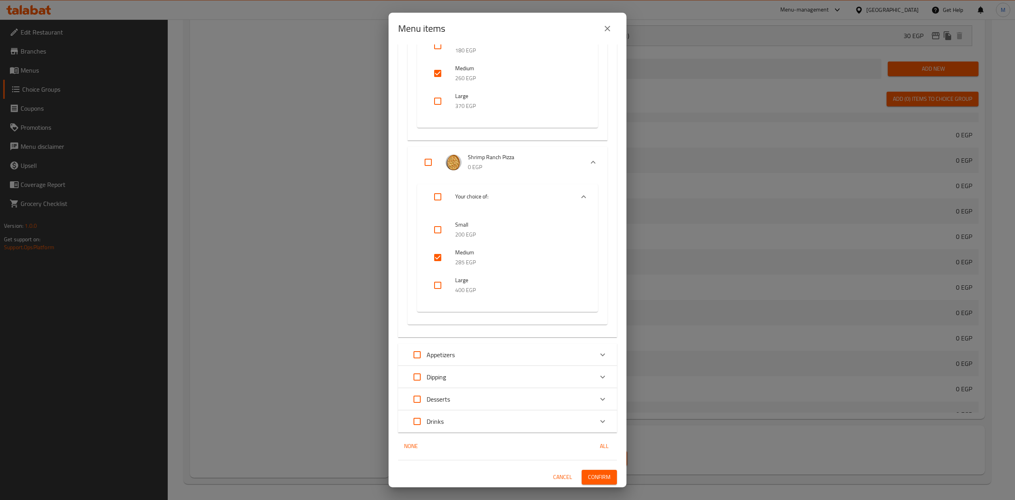
click at [295, 192] on div "Menu items 0 / 35 items selected ​ Limited Time Offer Trio Mania 662.5 EGP Pizz…" at bounding box center [507, 250] width 1015 height 500
click at [610, 32] on icon "close" at bounding box center [608, 29] width 10 height 10
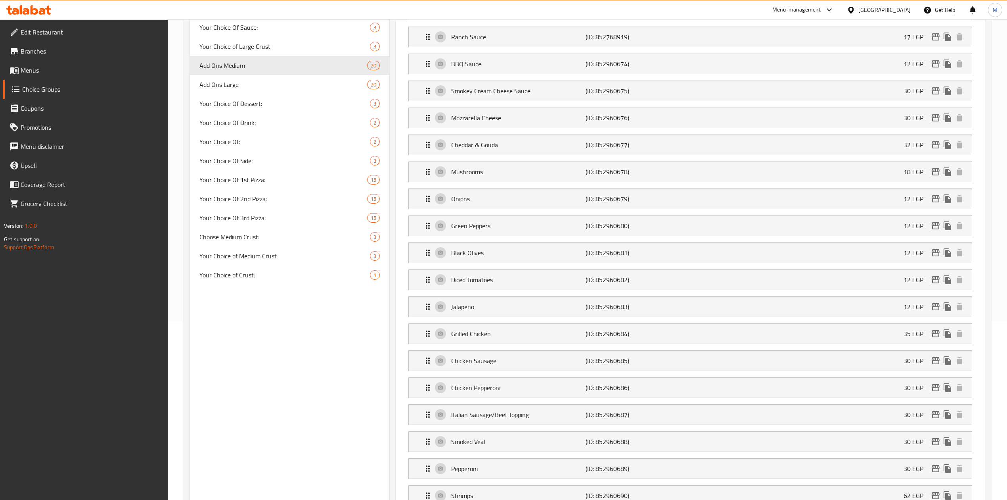
scroll to position [89, 0]
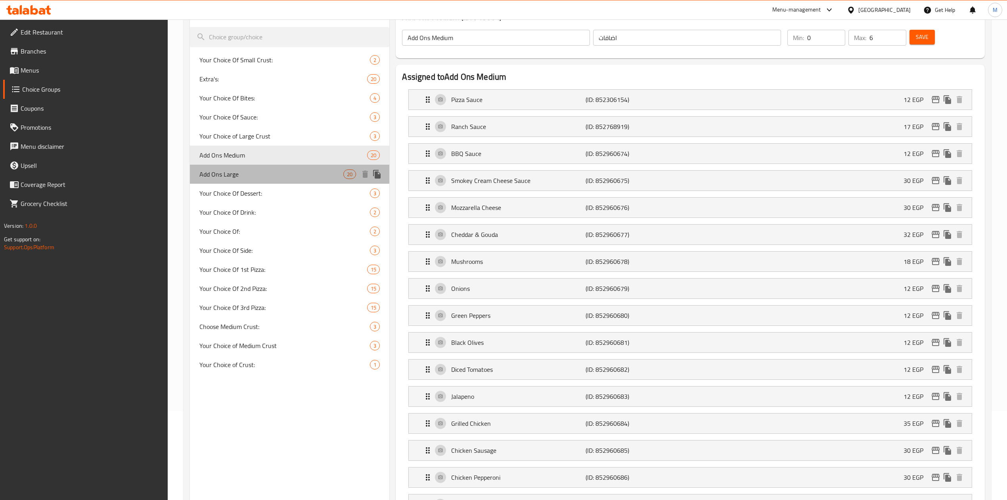
click at [251, 176] on span "Add Ons Large" at bounding box center [271, 174] width 144 height 10
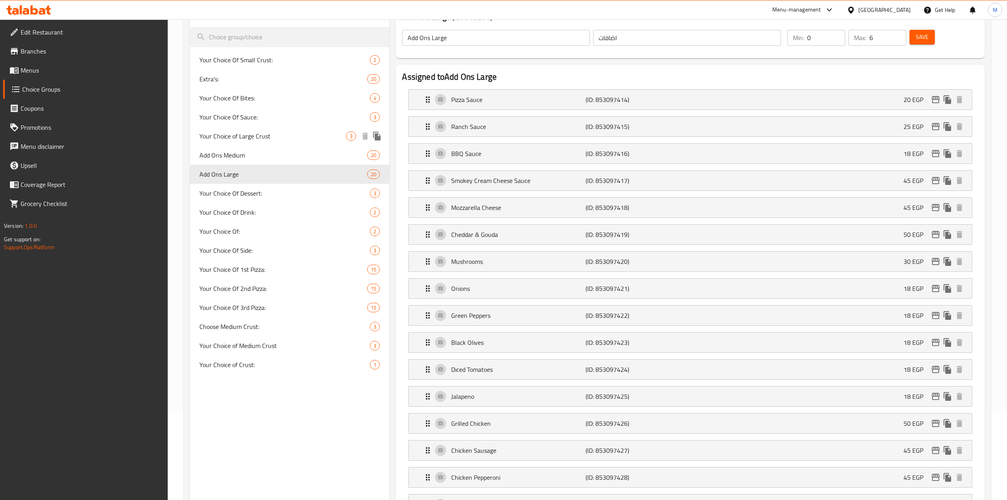
click at [274, 138] on span "Your Choice of Large Crust" at bounding box center [272, 136] width 147 height 10
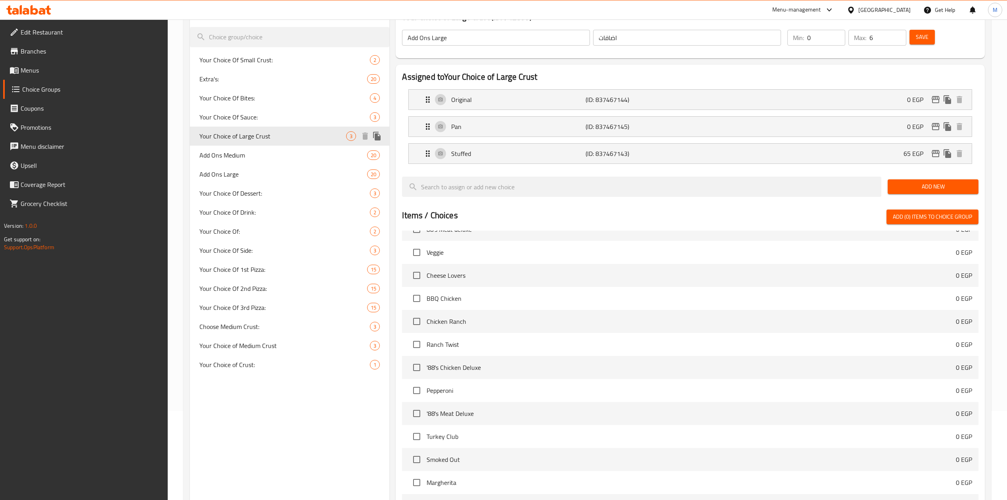
type input "Your Choice of Large Crust"
type input "اختيارك للكراست الكبير"
type input "1"
click at [300, 225] on div "Your Choice Of: 2" at bounding box center [289, 231] width 199 height 19
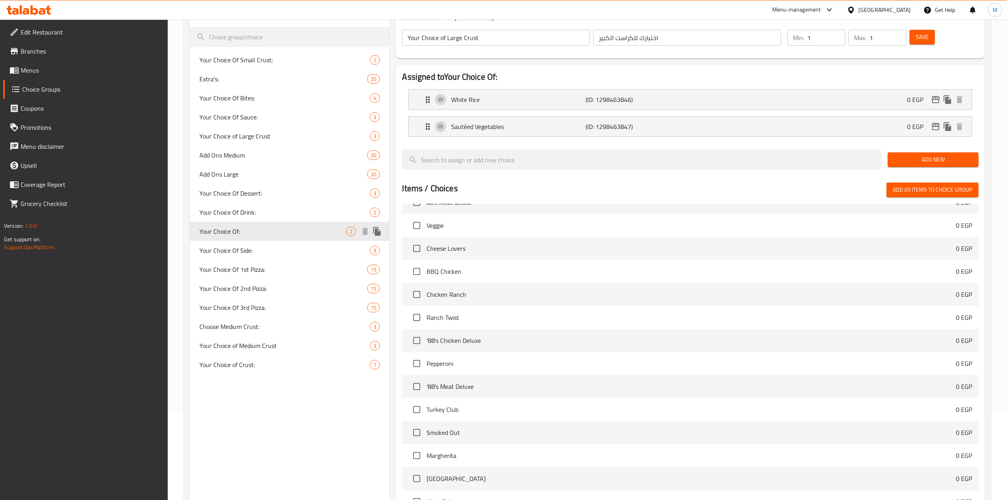
type input "Your Choice Of:"
type input "اختيارك من:"
click at [280, 243] on div "Your Choice Of Side: 3" at bounding box center [289, 250] width 199 height 19
type input "Your Choice Of Side:"
type input "اختيارك من اطباق جانبية:"
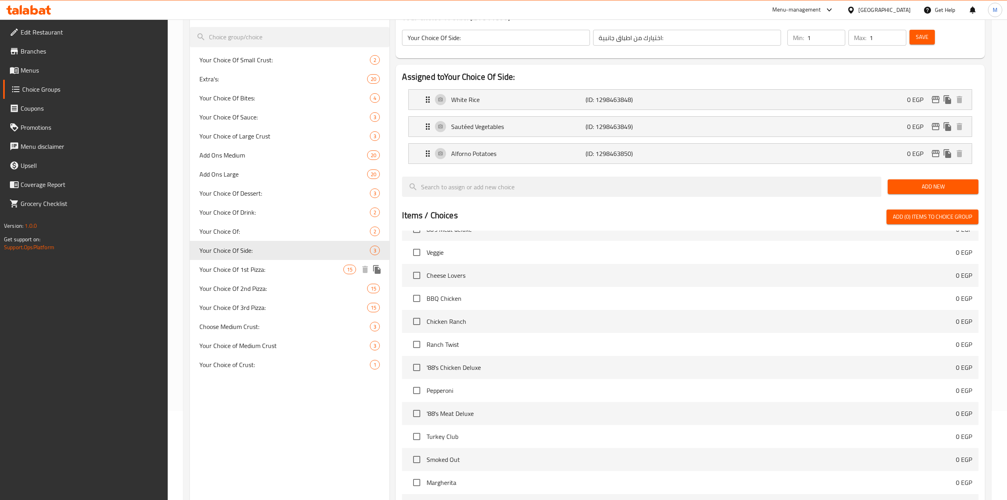
click at [278, 268] on span "Your Choice Of 1st Pizza:" at bounding box center [271, 270] width 144 height 10
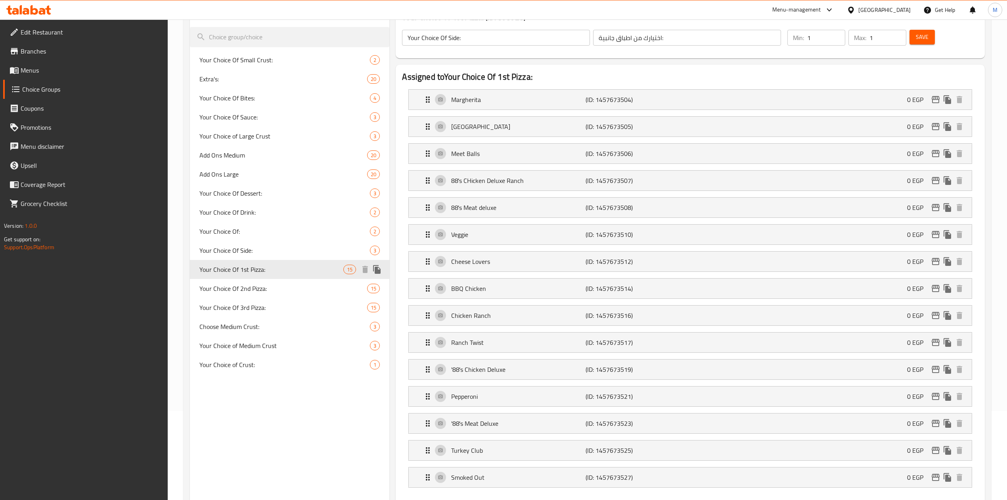
type input "Your Choice Of 1st Pizza:"
type input "أختيارك من البيتزا الأولى:"
click at [248, 324] on span "Choose Medium Crust:" at bounding box center [272, 327] width 147 height 10
type input "Choose Medium Crust:"
type input "اختيارك من الكراست الوسط:"
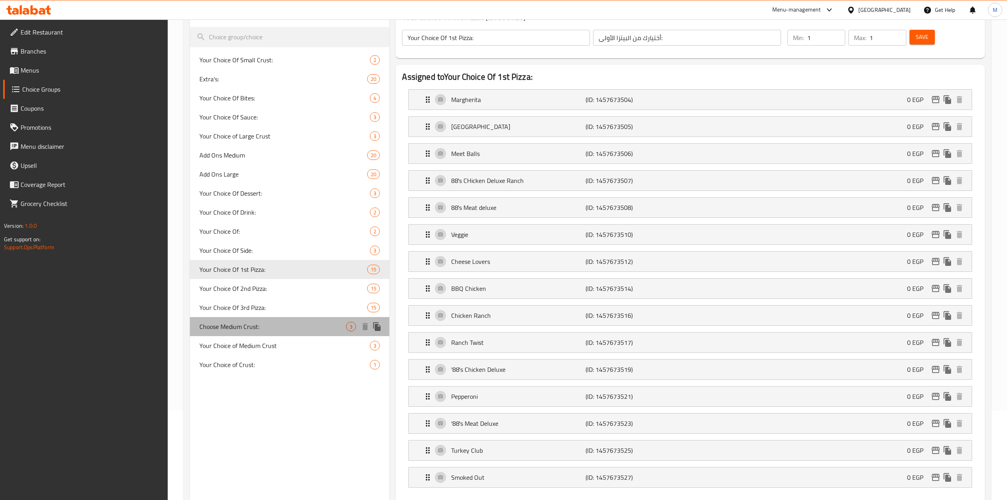
type input "0"
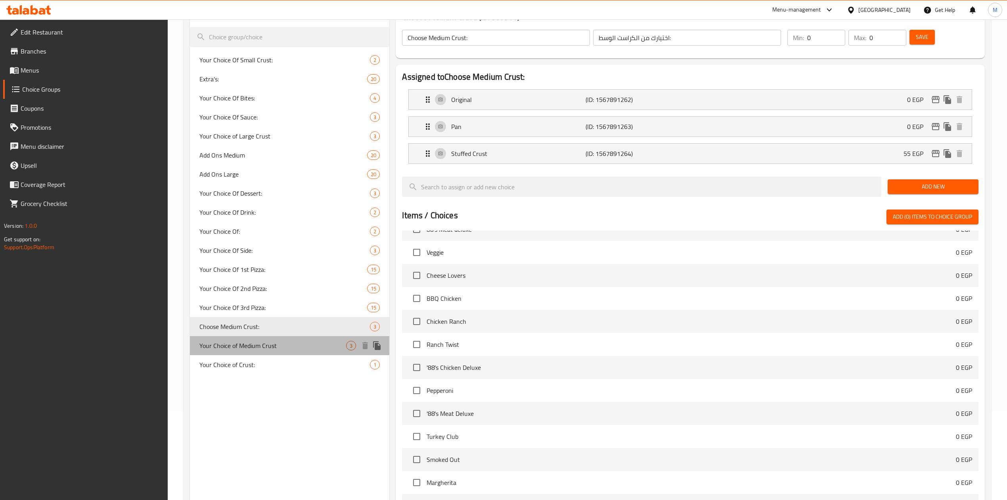
click at [273, 347] on span "Your Choice of Medium Crust" at bounding box center [272, 346] width 147 height 10
type input "Your Choice of Medium Crust"
type input "اختيارك من الكراسط الوسط"
type input "1"
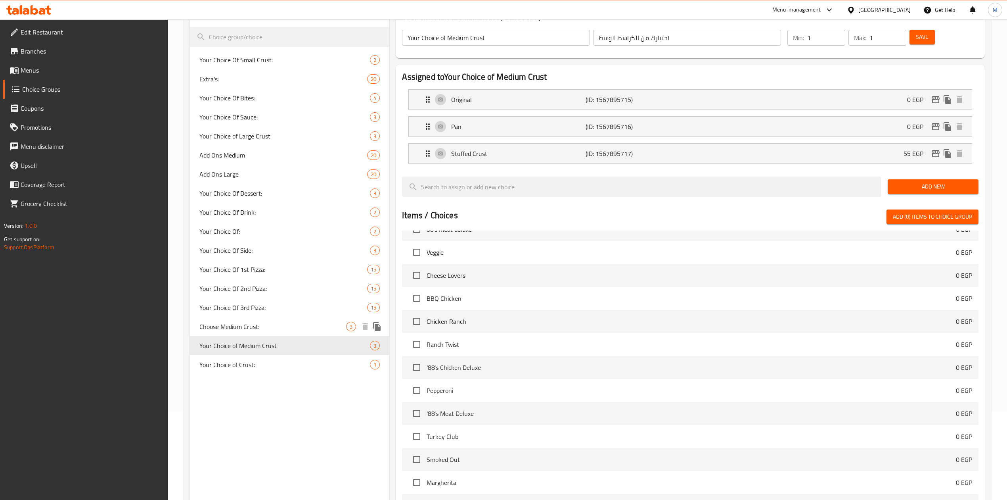
click at [280, 328] on span "Choose Medium Crust:" at bounding box center [272, 327] width 147 height 10
type input "Choose Medium Crust:"
type input "اختيارك من الكراست الوسط:"
type input "0"
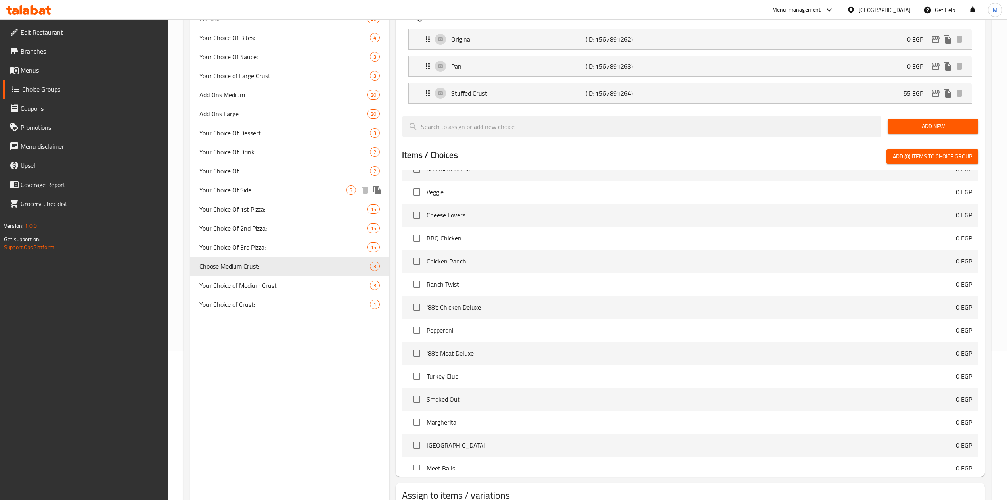
scroll to position [208, 0]
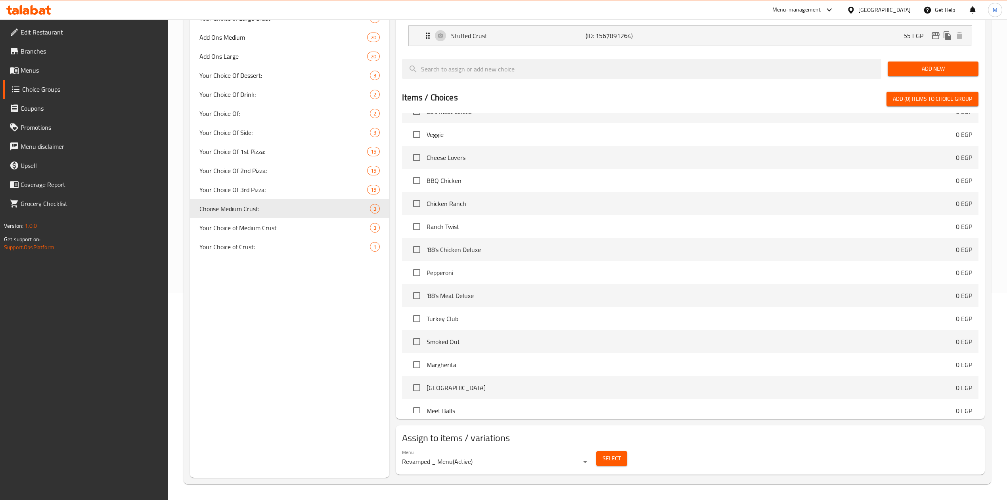
click at [614, 457] on span "Select" at bounding box center [612, 458] width 18 height 10
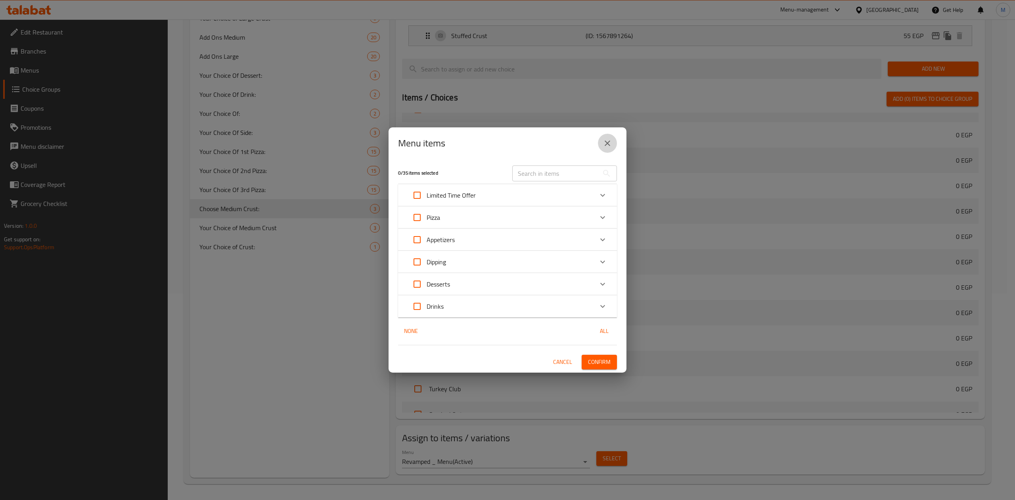
click at [605, 138] on icon "close" at bounding box center [608, 143] width 10 height 10
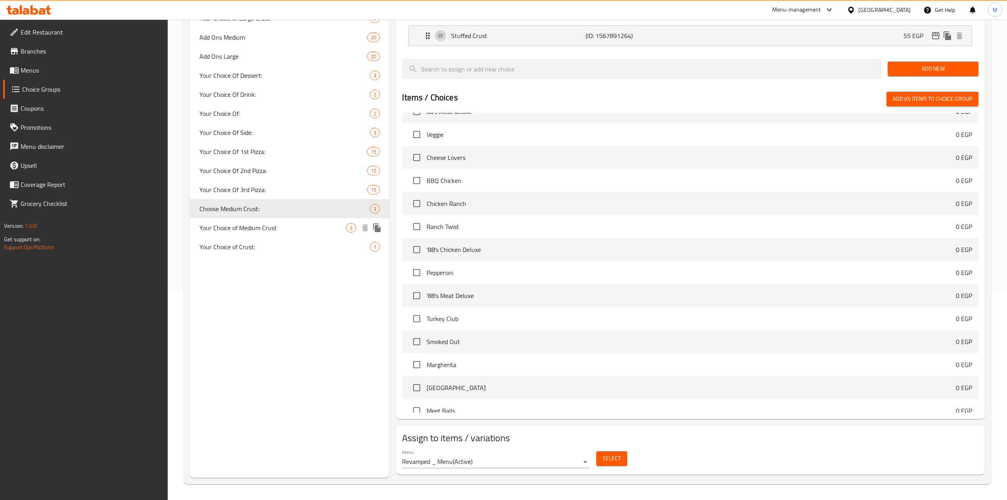
click at [246, 227] on span "Your Choice of Medium Crust" at bounding box center [272, 228] width 147 height 10
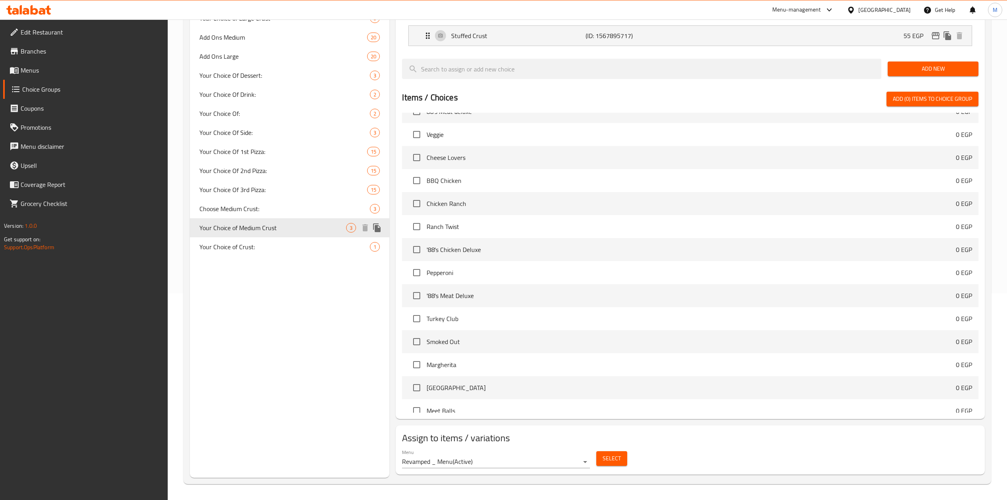
type input "Your Choice of Medium Crust"
type input "اختيارك من الكراسط الوسط"
type input "1"
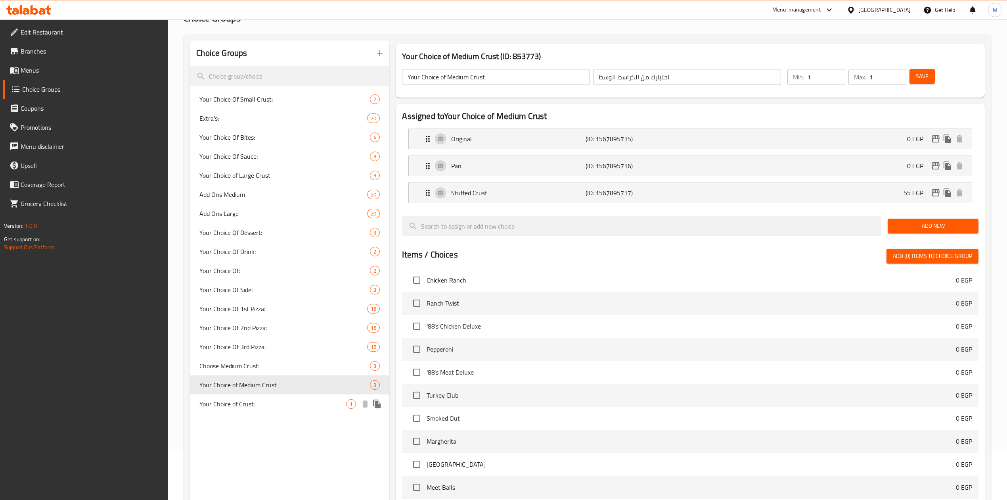
scroll to position [0, 0]
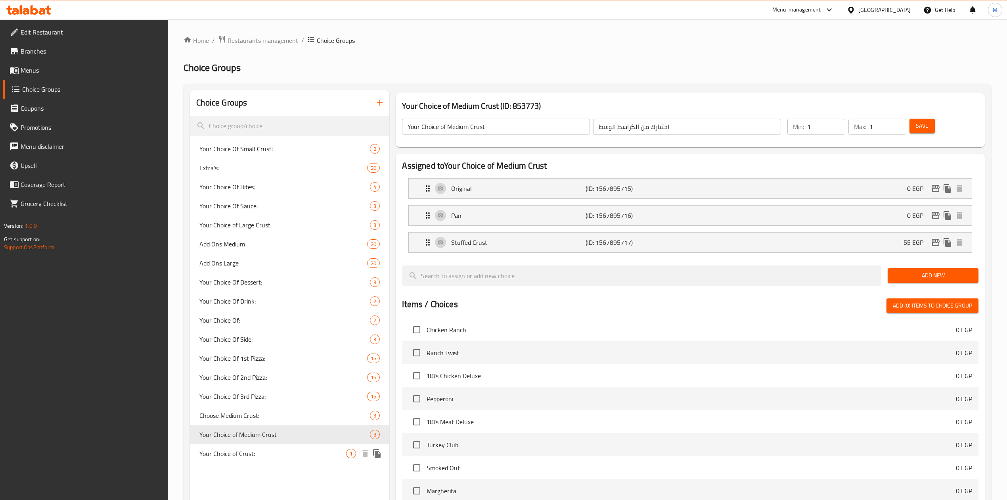
click at [259, 454] on span "Your Choice of Crust:" at bounding box center [272, 454] width 147 height 10
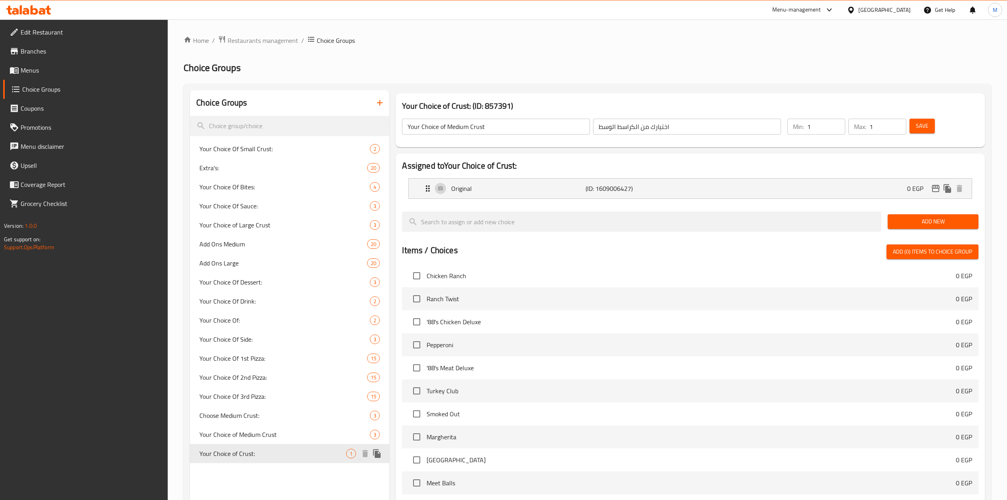
type input "Your Choice of Crust:"
type input "اختيارك من الكراست:"
click at [252, 209] on span "Your Choice Of Sauce:" at bounding box center [272, 206] width 147 height 10
type input "Your Choice Of Sauce:"
type input "اختيارك من الصوص:"
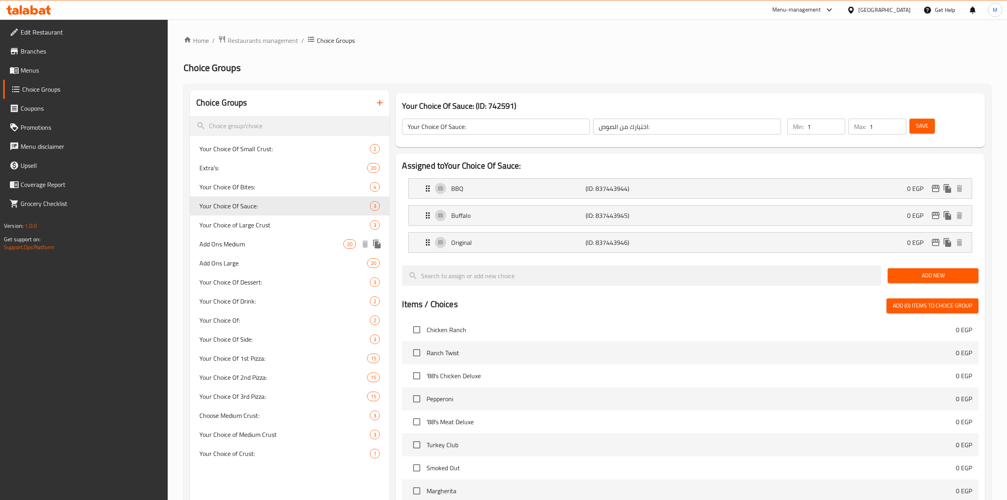
scroll to position [159, 0]
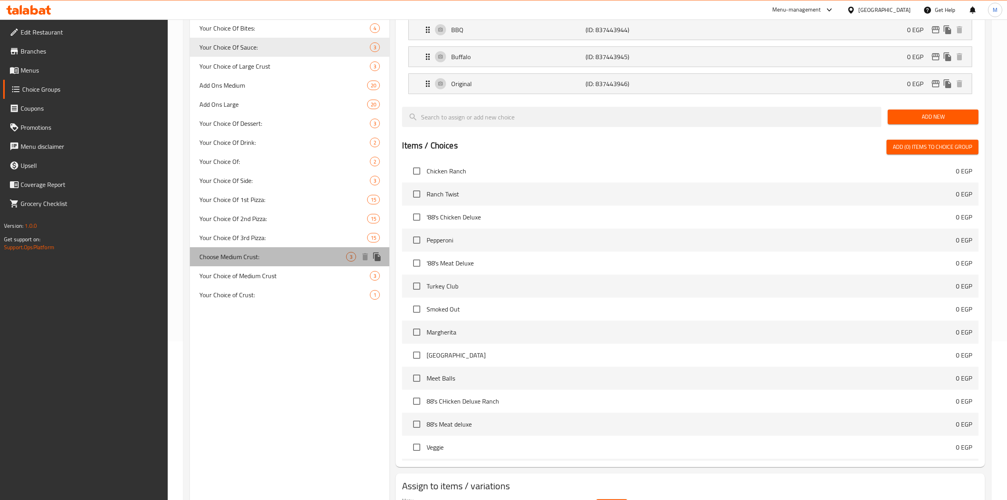
click at [243, 253] on span "Choose Medium Crust:" at bounding box center [272, 257] width 147 height 10
type input "Choose Medium Crust:"
type input "اختيارك من الكراست الوسط:"
type input "0"
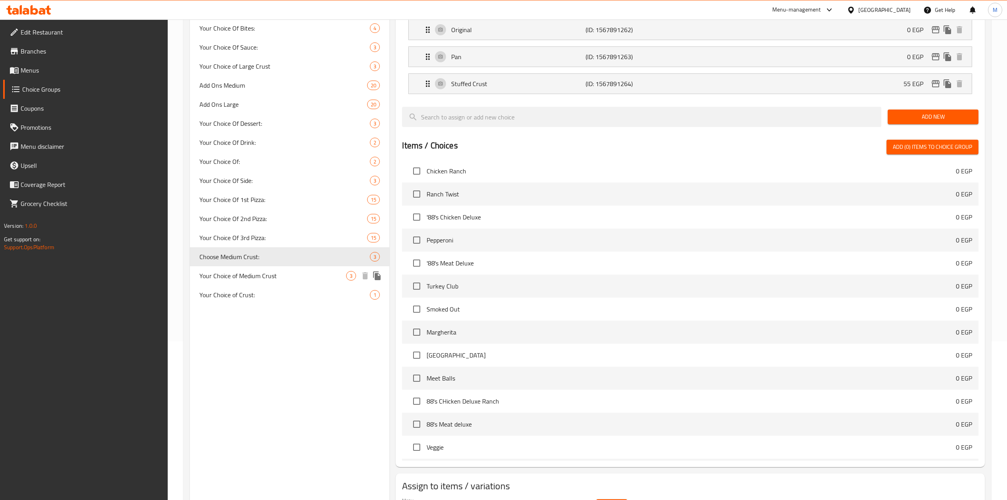
click at [249, 271] on span "Your Choice of Medium Crust" at bounding box center [272, 276] width 147 height 10
type input "Your Choice of Medium Crust"
type input "اختيارك من الكراسط الوسط"
type input "1"
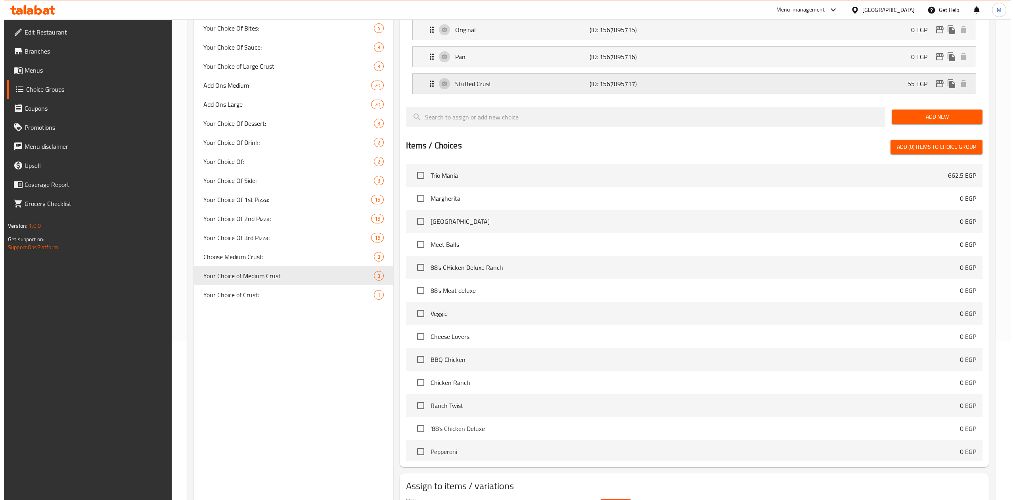
scroll to position [53, 0]
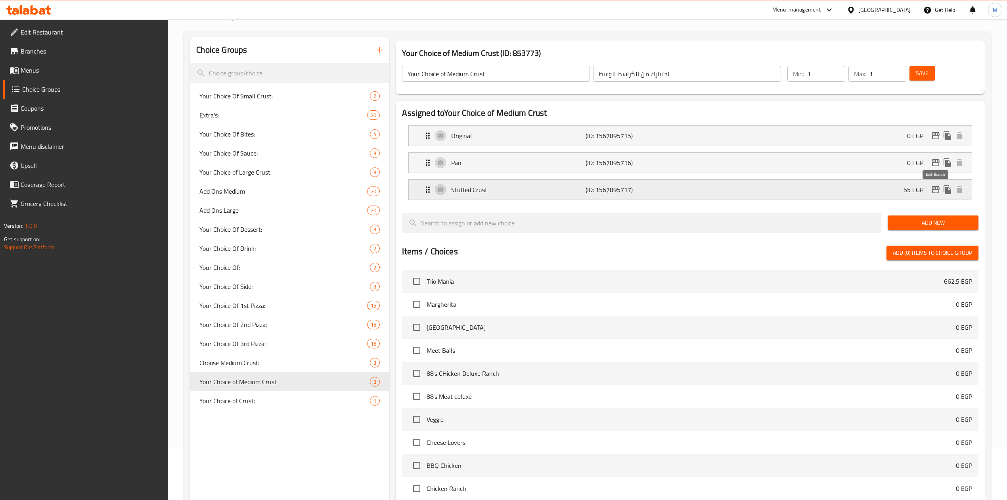
click at [938, 186] on icon "edit" at bounding box center [936, 190] width 10 height 10
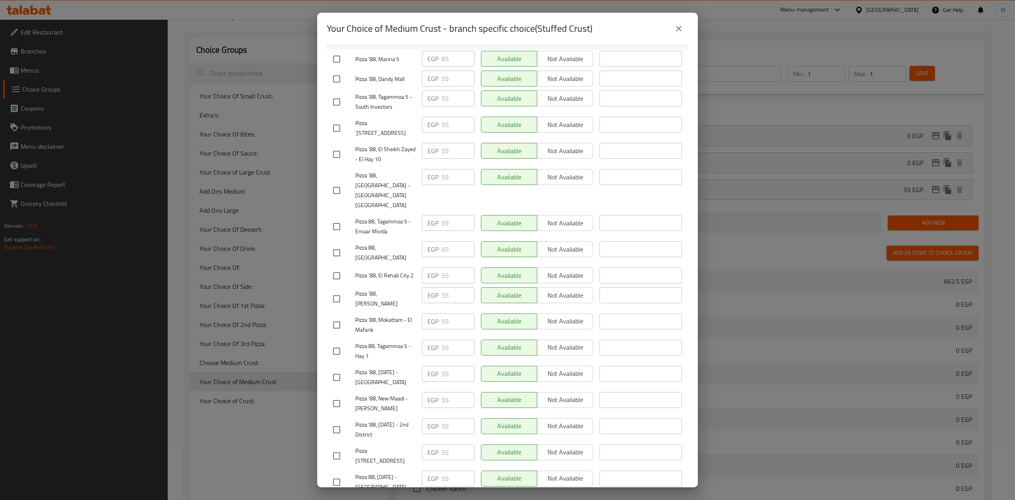
scroll to position [238, 0]
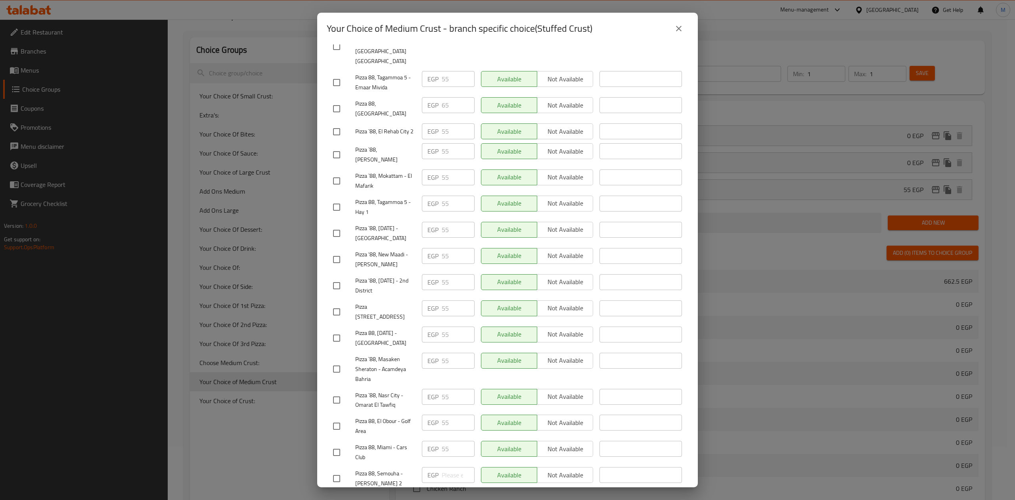
click at [438, 34] on h2 "Your Choice of Medium Crust - branch specific choice(Stuffed Crust)" at bounding box center [460, 28] width 266 height 13
click at [330, 470] on input "checkbox" at bounding box center [336, 478] width 17 height 17
checkbox input "true"
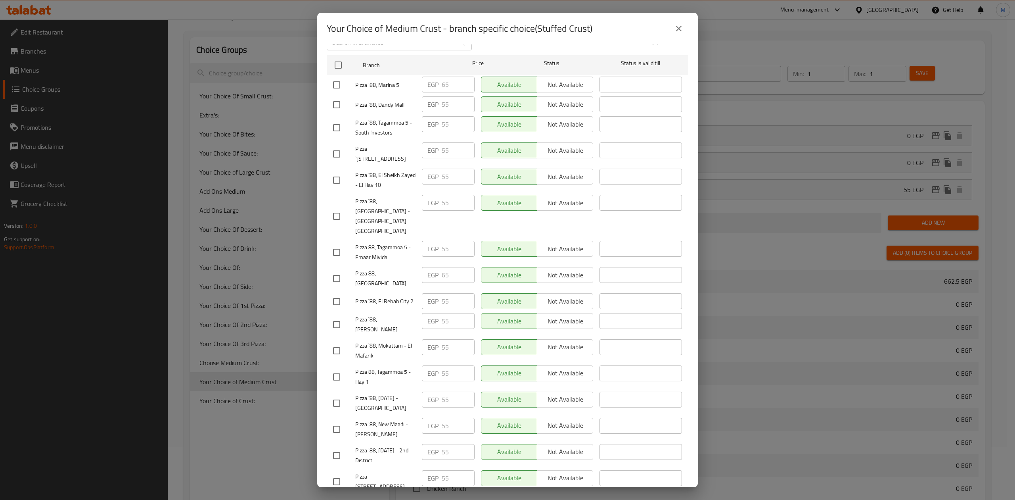
scroll to position [0, 0]
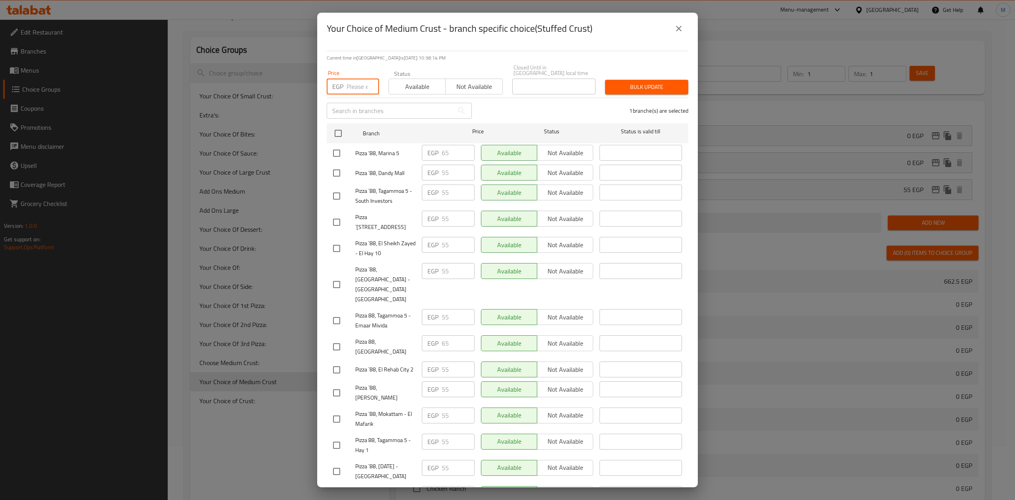
click at [359, 80] on input "number" at bounding box center [363, 87] width 33 height 16
type input "55"
click at [616, 82] on span "Bulk update" at bounding box center [646, 87] width 71 height 10
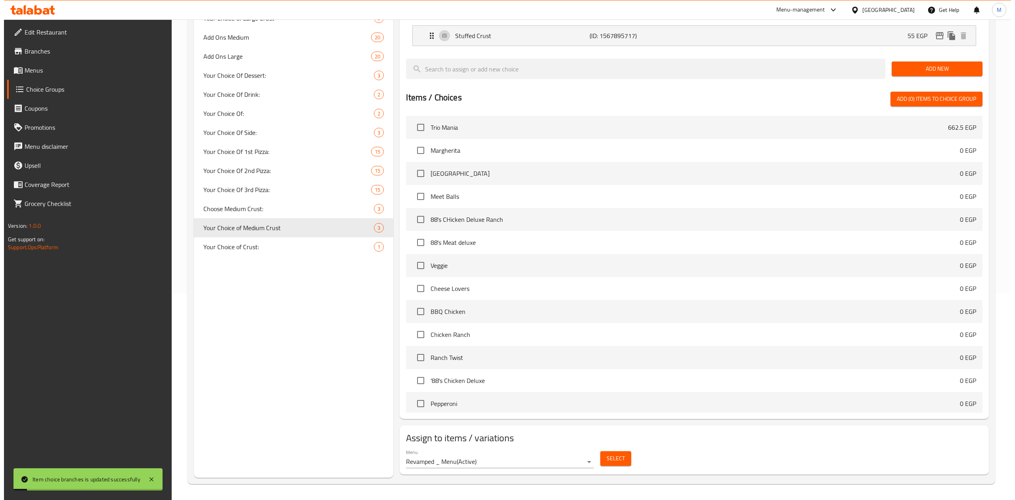
scroll to position [49, 0]
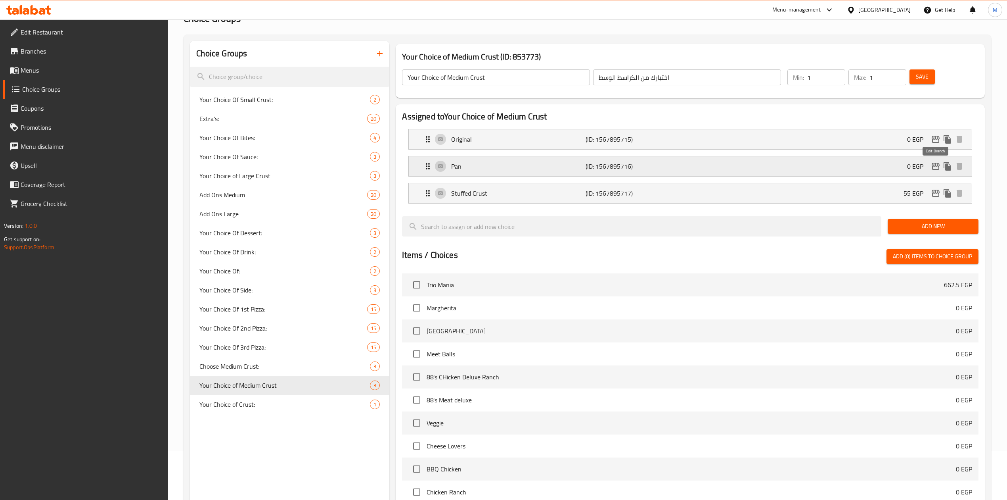
click at [932, 167] on icon "edit" at bounding box center [936, 166] width 8 height 7
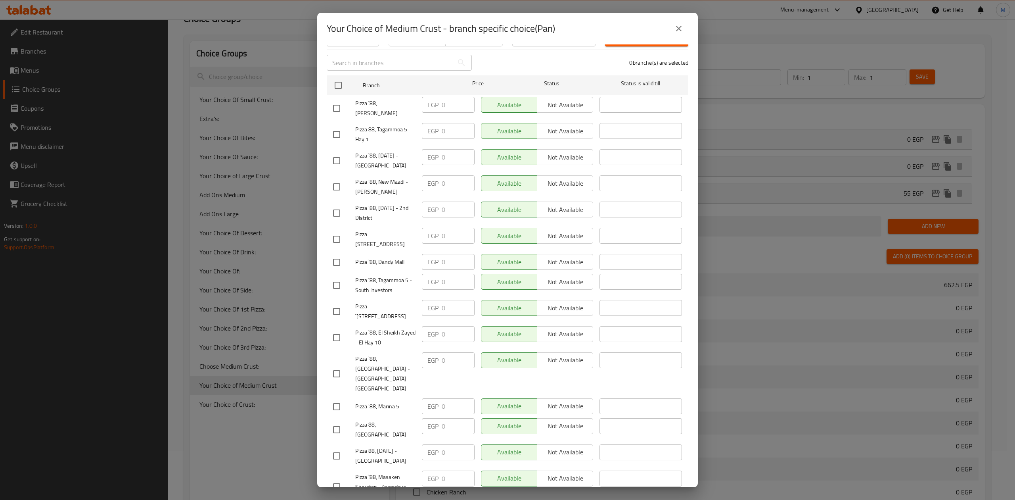
scroll to position [238, 0]
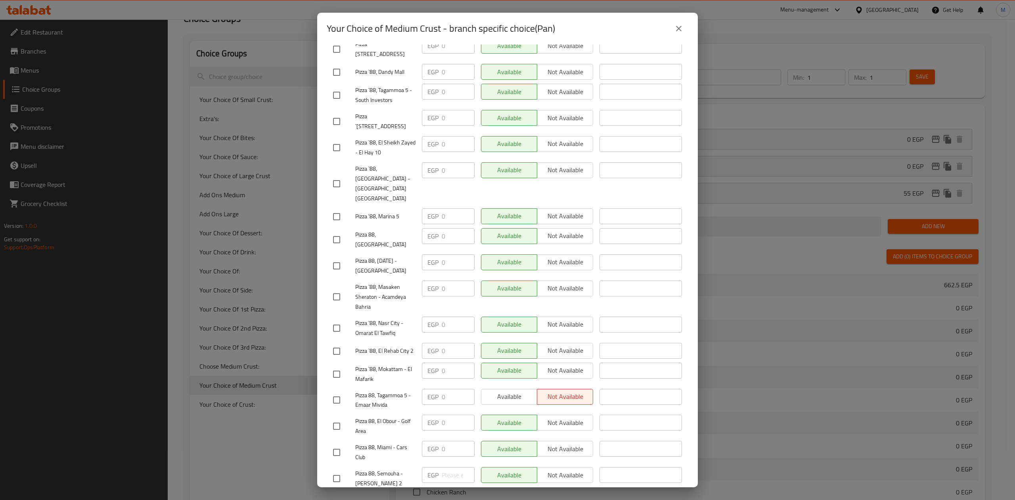
click at [342, 470] on input "checkbox" at bounding box center [336, 478] width 17 height 17
checkbox input "true"
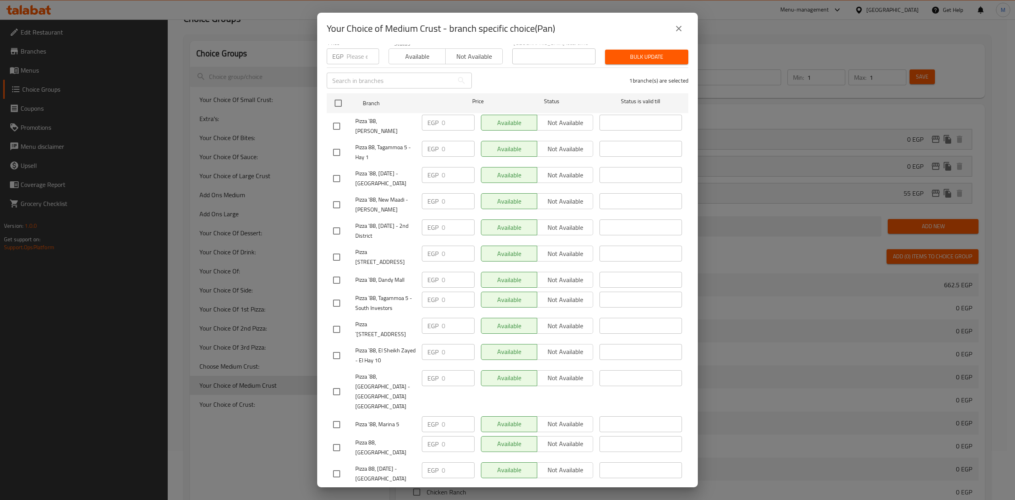
scroll to position [0, 0]
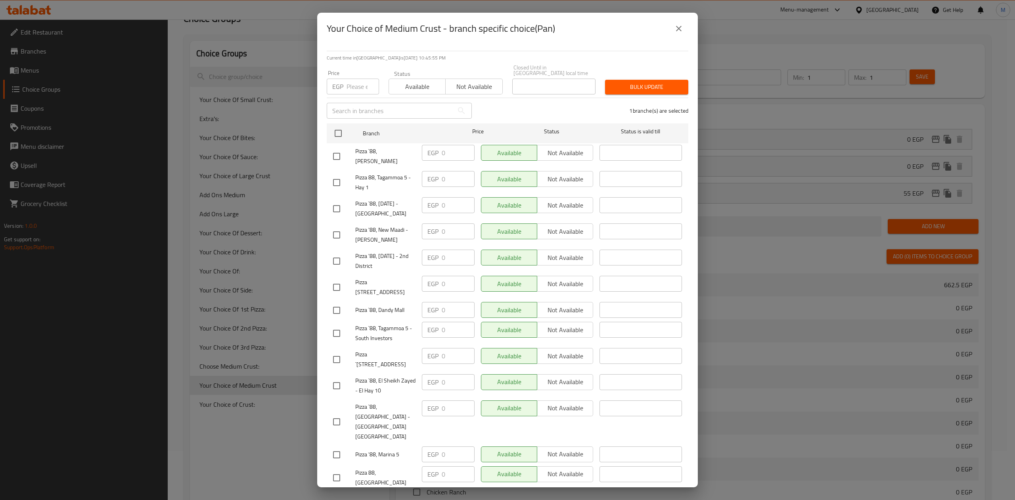
click at [383, 103] on input "text" at bounding box center [390, 111] width 127 height 16
click at [349, 90] on div "Price EGP Price" at bounding box center [353, 82] width 62 height 34
click at [353, 81] on input "number" at bounding box center [363, 87] width 33 height 16
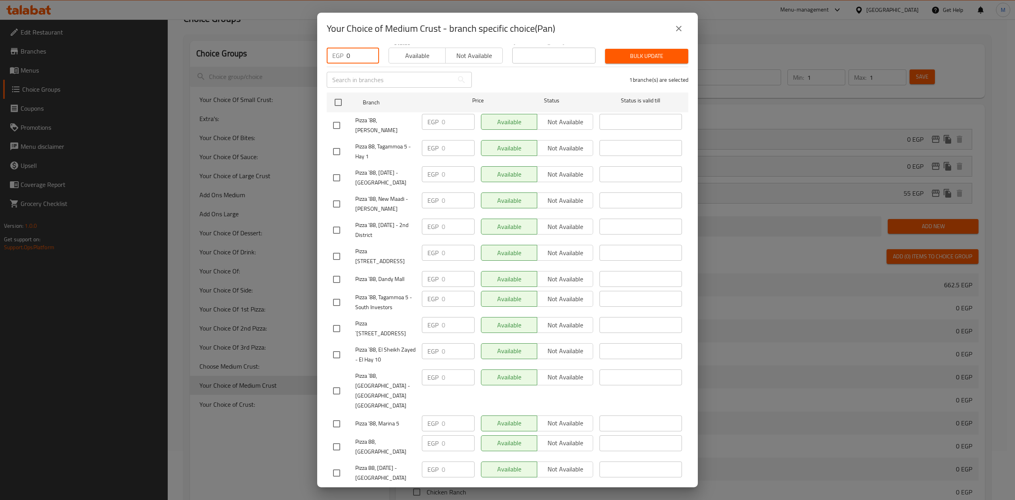
scroll to position [26, 0]
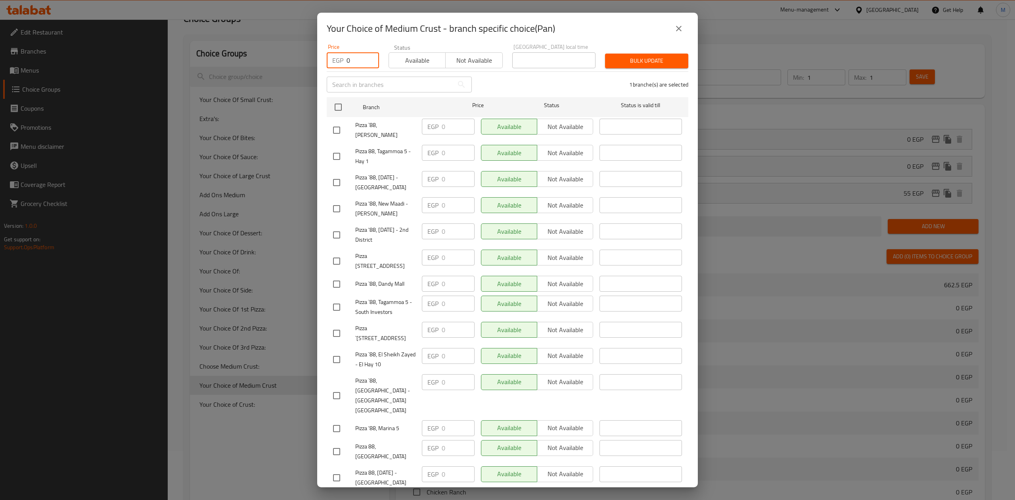
type input "0"
click at [659, 56] on span "Bulk update" at bounding box center [646, 61] width 71 height 10
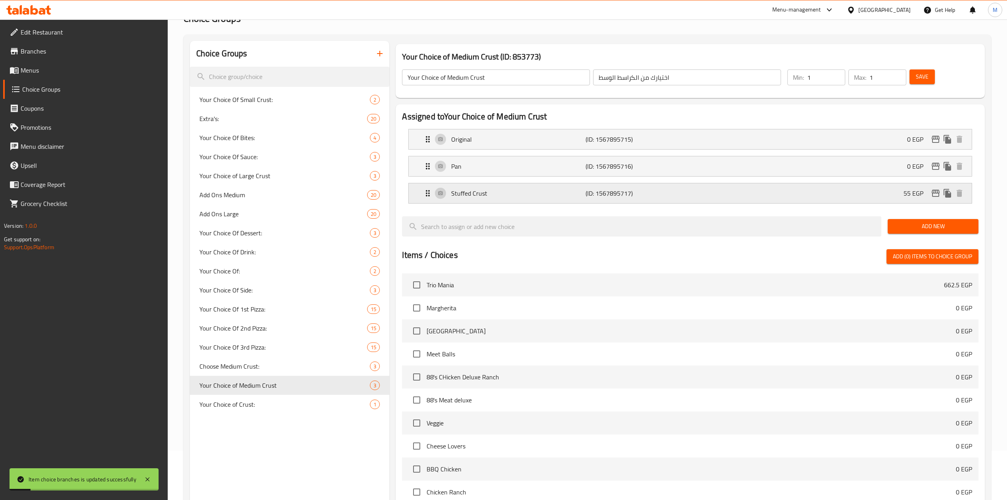
click at [932, 192] on icon "edit" at bounding box center [936, 193] width 8 height 7
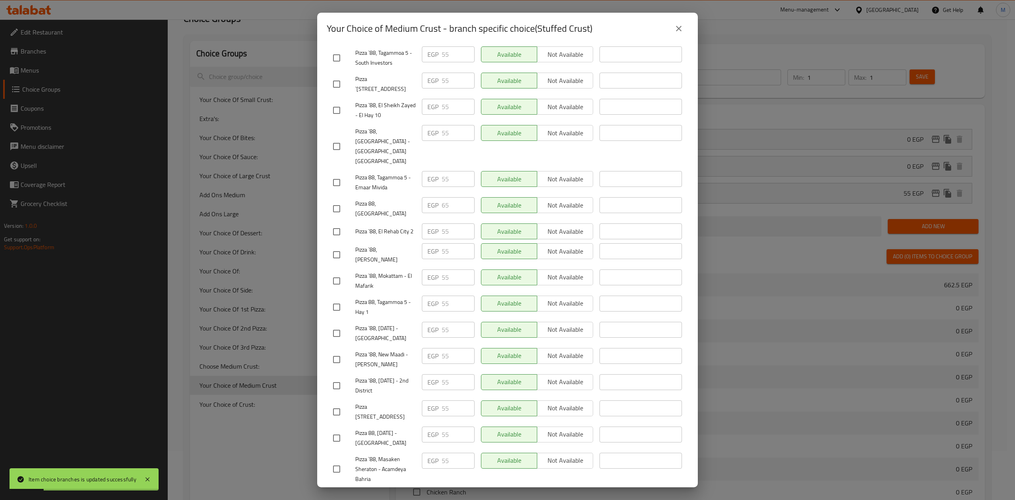
scroll to position [238, 0]
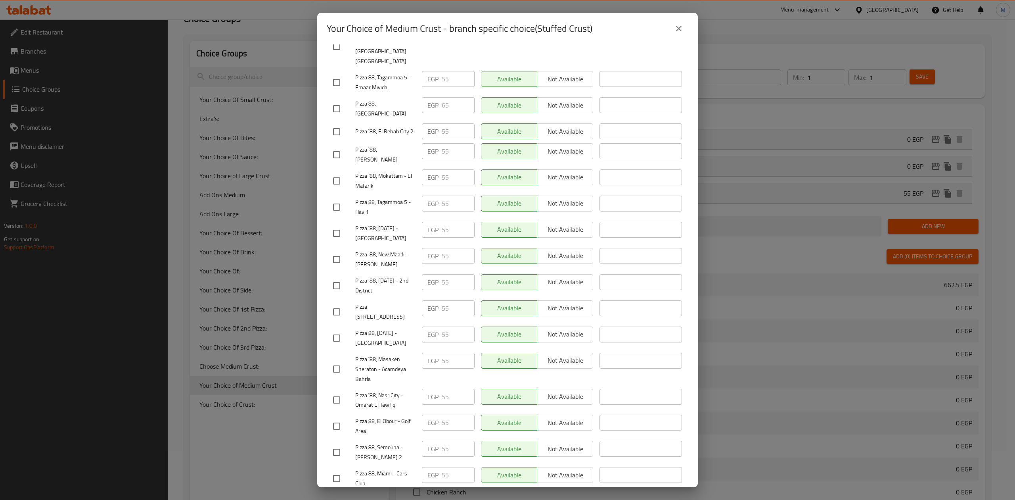
click at [410, 73] on span "Pizza 88, Tagammoa 5 - Emaar Mivida" at bounding box center [385, 83] width 60 height 20
click at [405, 99] on span "Pizza 88, [GEOGRAPHIC_DATA]" at bounding box center [385, 109] width 60 height 20
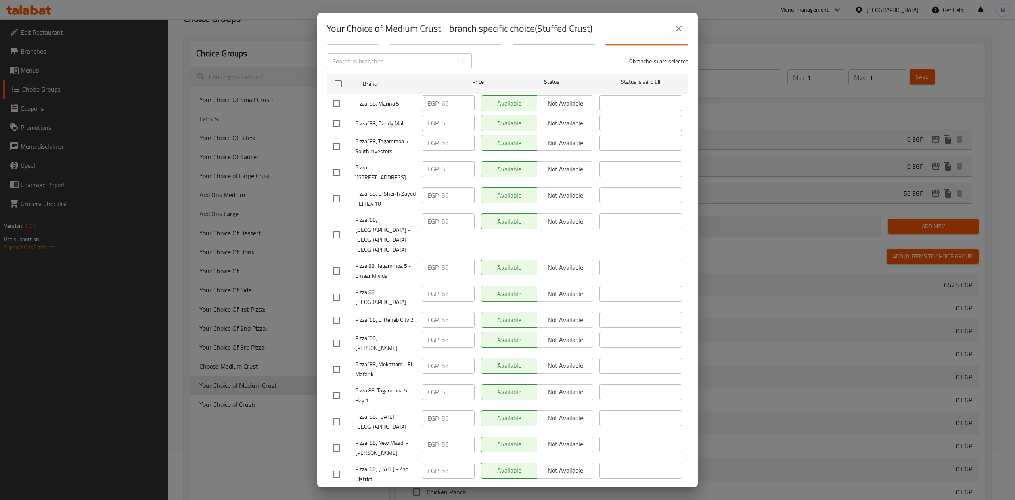
scroll to position [0, 0]
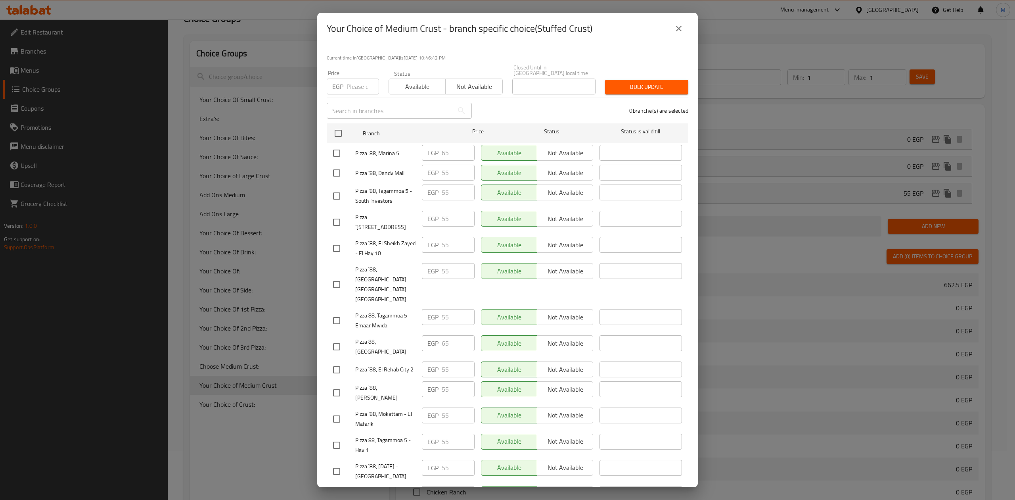
click at [673, 33] on button "close" at bounding box center [678, 28] width 19 height 19
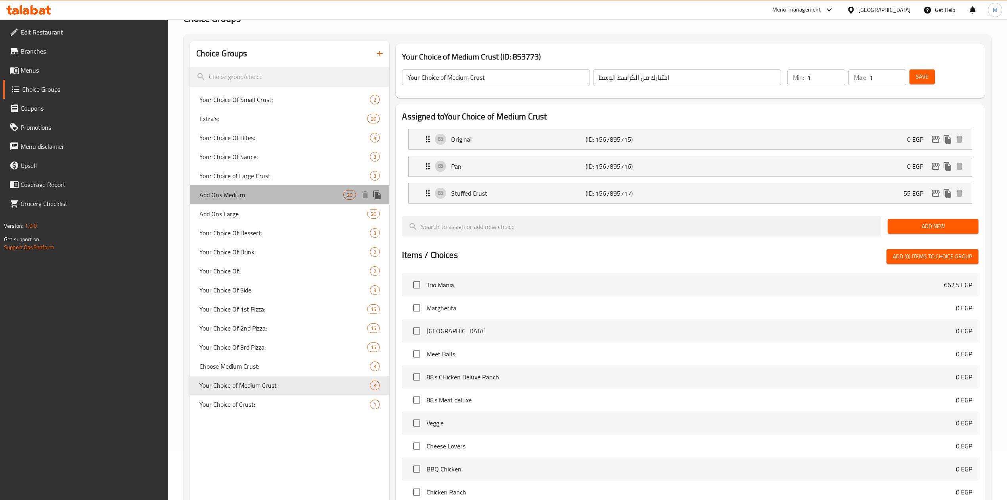
click at [264, 200] on div "Add Ons Medium 20" at bounding box center [289, 194] width 199 height 19
type input "Add Ons Medium"
type input "اضافات"
type input "0"
type input "6"
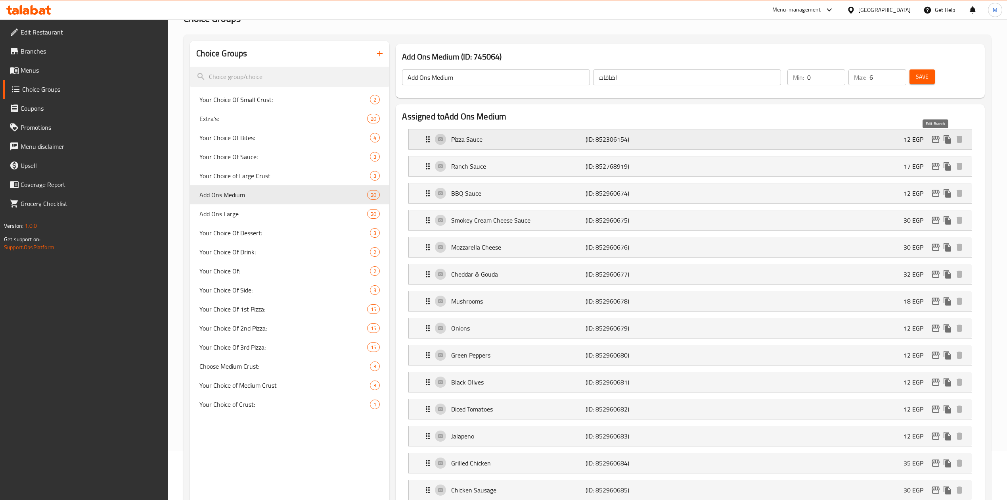
click at [932, 140] on icon "edit" at bounding box center [936, 139] width 10 height 10
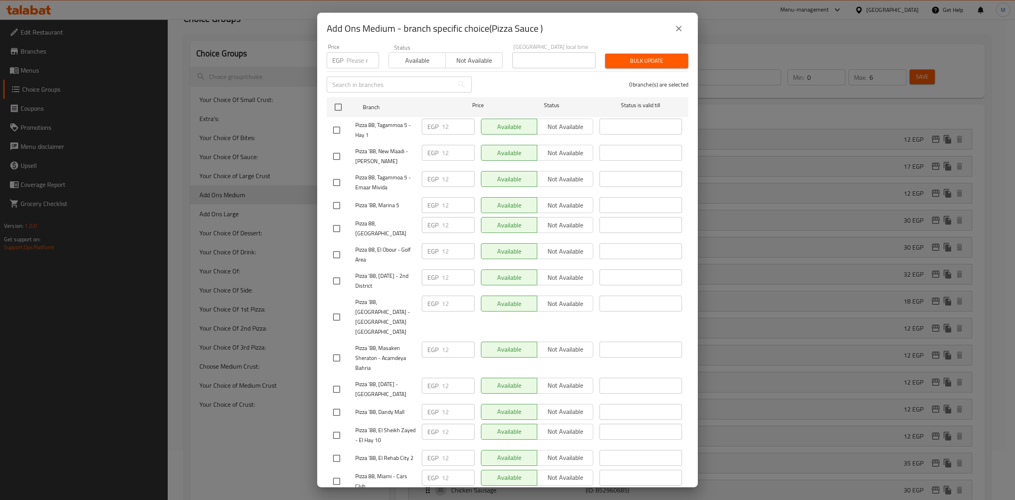
scroll to position [238, 0]
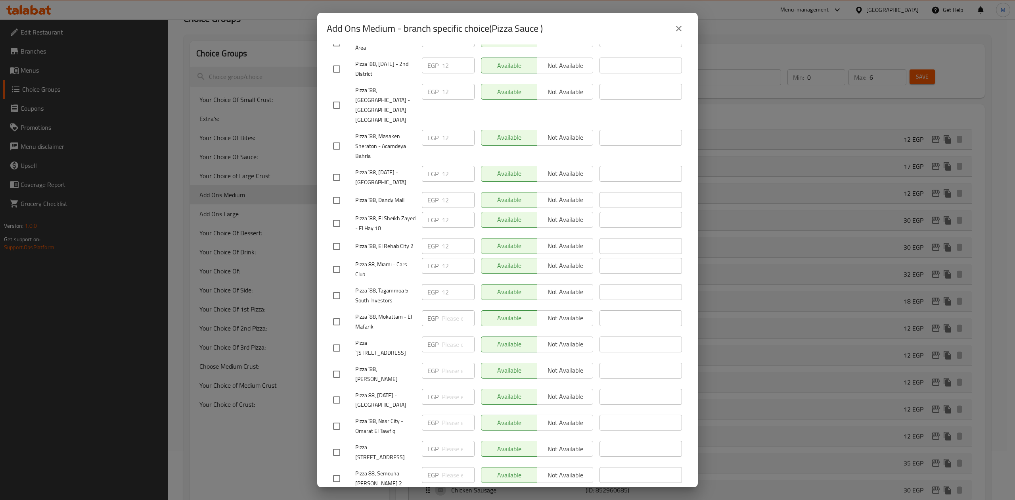
click at [335, 470] on input "checkbox" at bounding box center [336, 478] width 17 height 17
checkbox input "true"
click at [341, 261] on input "checkbox" at bounding box center [336, 269] width 17 height 17
checkbox input "true"
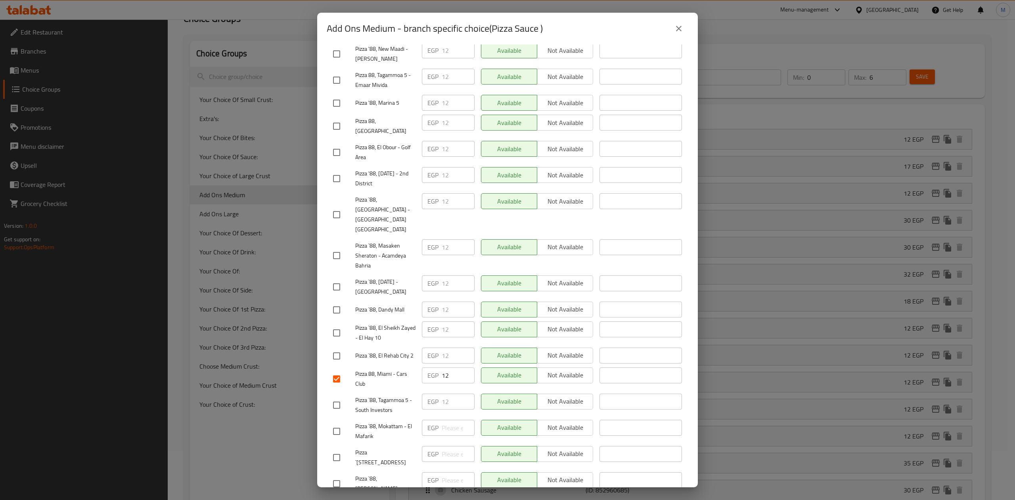
scroll to position [0, 0]
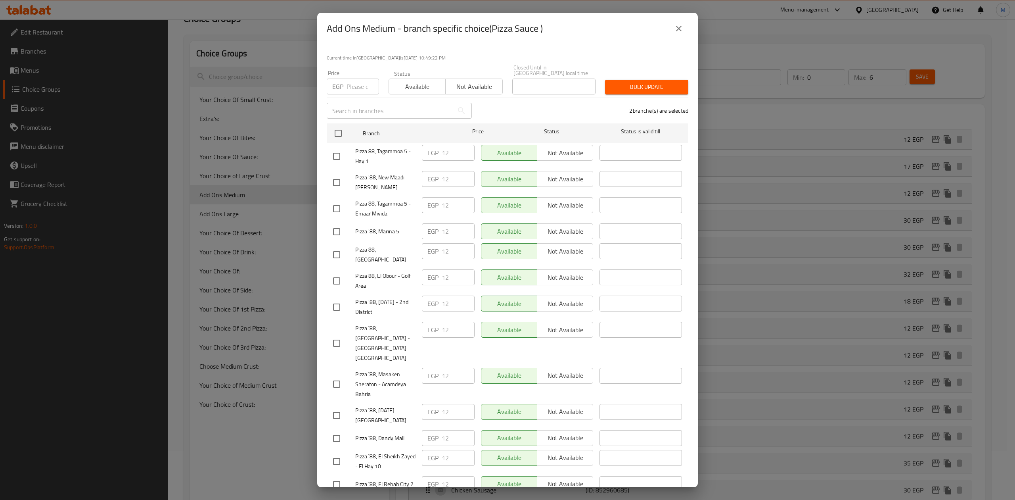
click at [338, 272] on input "checkbox" at bounding box center [336, 280] width 17 height 17
checkbox input "true"
click at [352, 79] on input "number" at bounding box center [363, 87] width 33 height 16
type input "2"
type input "12"
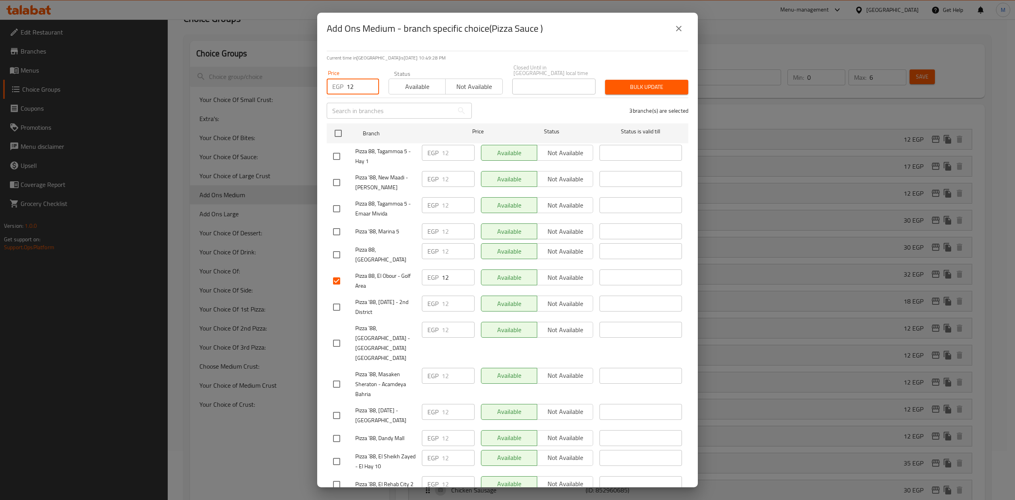
click at [618, 84] on span "Bulk update" at bounding box center [646, 87] width 71 height 10
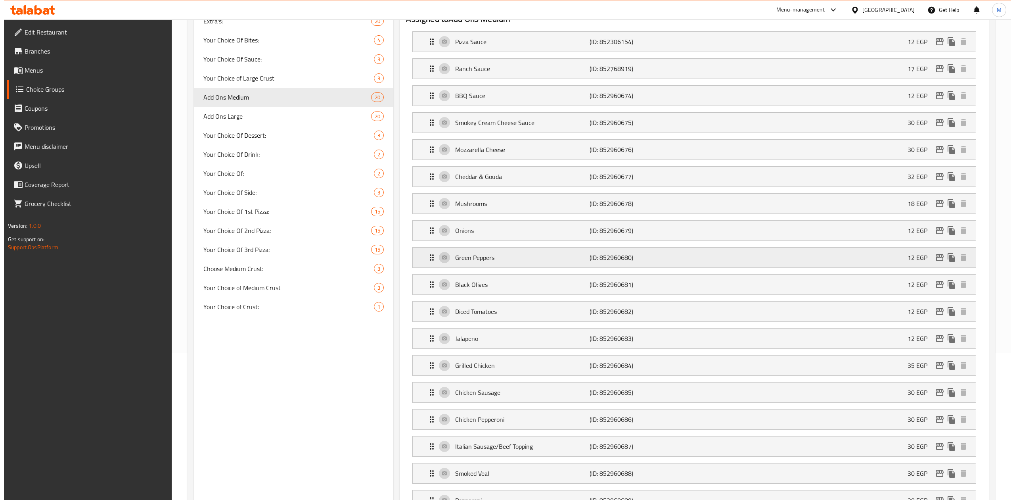
scroll to position [49, 0]
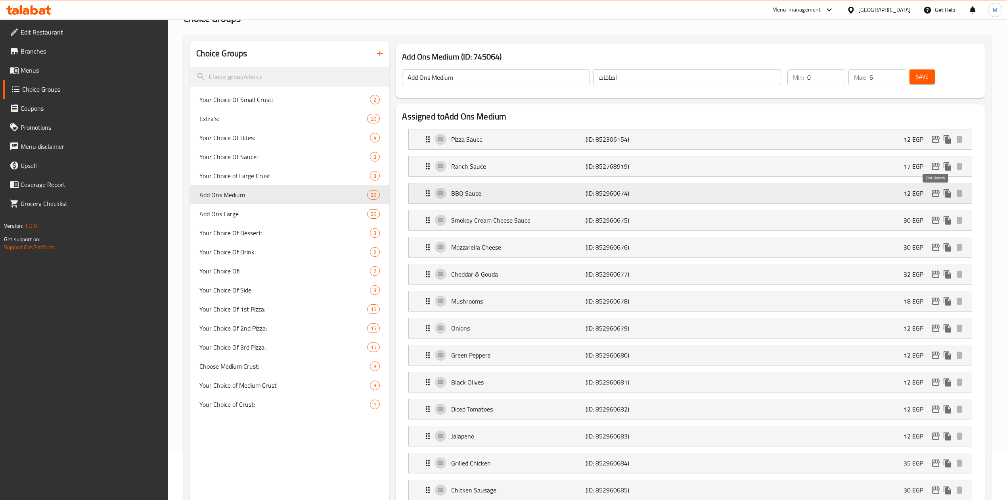
click at [935, 195] on icon "edit" at bounding box center [936, 193] width 10 height 10
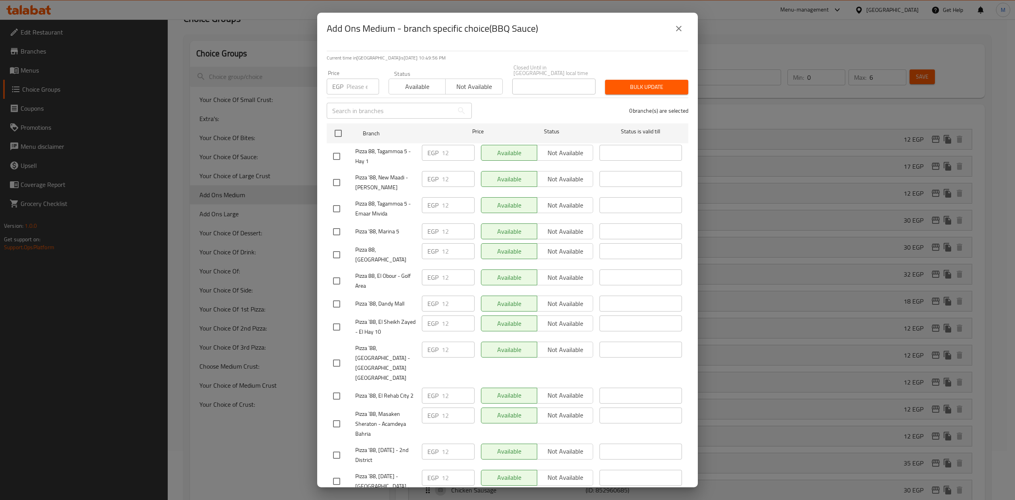
click at [338, 355] on input "checkbox" at bounding box center [336, 363] width 17 height 17
checkbox input "true"
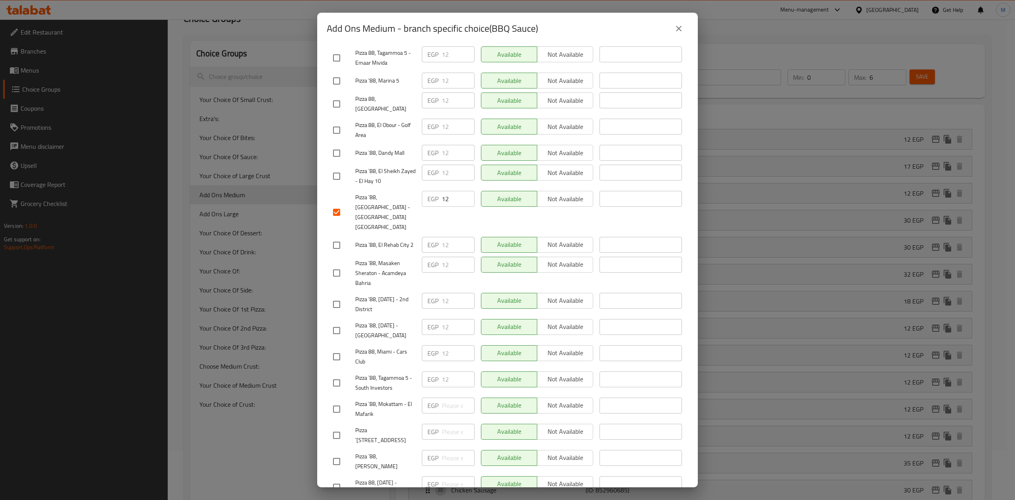
scroll to position [238, 0]
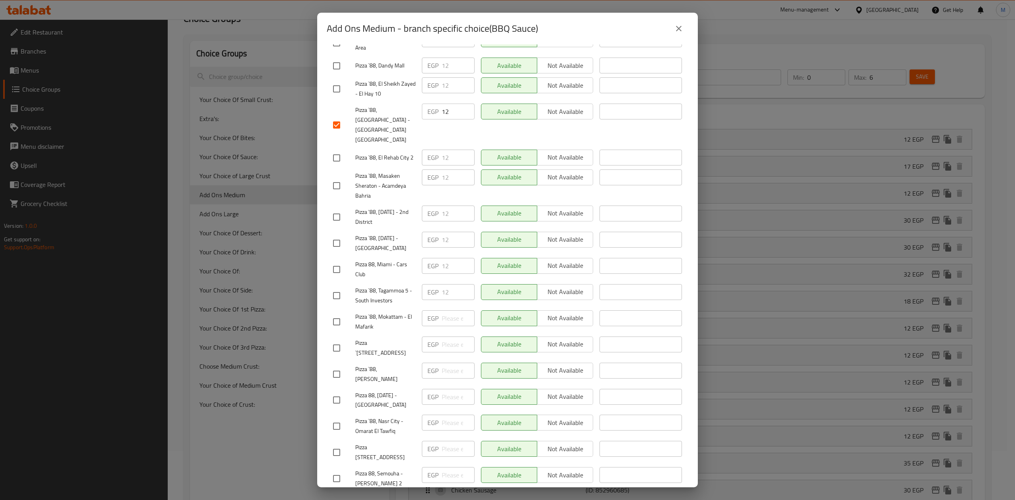
click at [345, 470] on div at bounding box center [344, 478] width 22 height 17
click at [341, 470] on input "checkbox" at bounding box center [336, 478] width 17 height 17
checkbox input "true"
click at [332, 261] on input "checkbox" at bounding box center [336, 269] width 17 height 17
checkbox input "true"
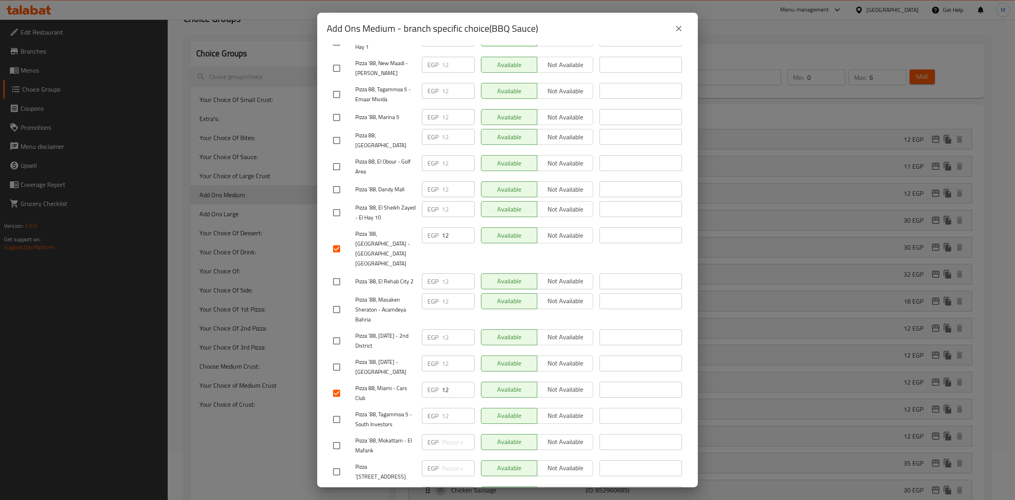
click at [338, 158] on input "checkbox" at bounding box center [336, 166] width 17 height 17
checkbox input "true"
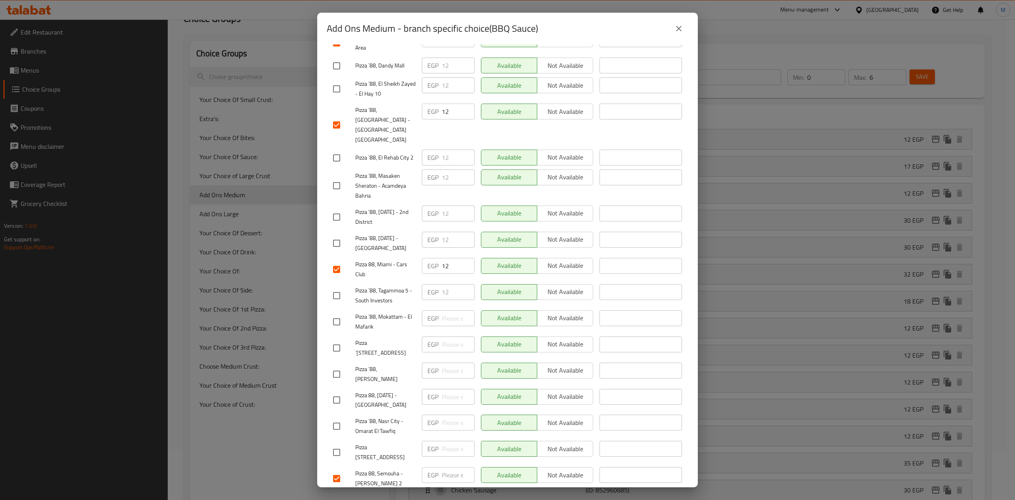
scroll to position [0, 0]
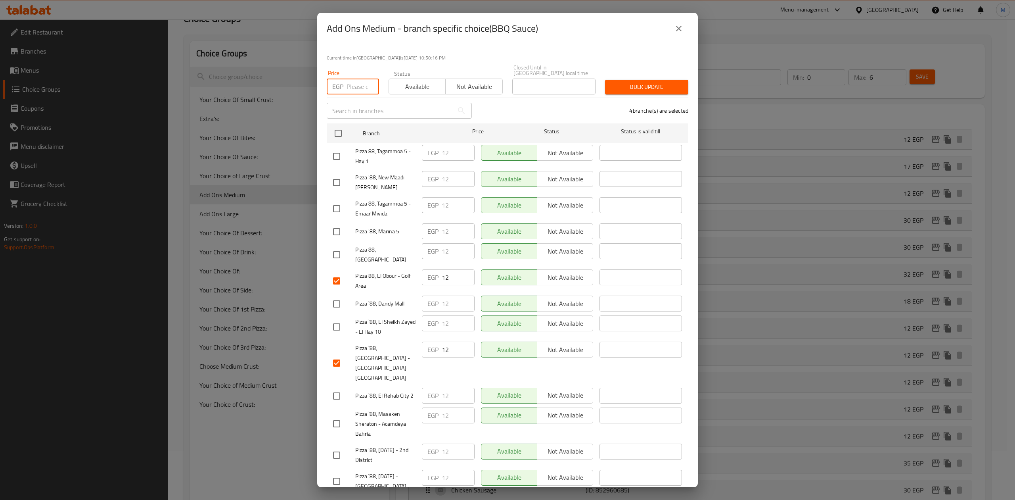
click at [348, 79] on input "number" at bounding box center [363, 87] width 33 height 16
type input "12"
click at [652, 82] on span "Bulk update" at bounding box center [646, 87] width 71 height 10
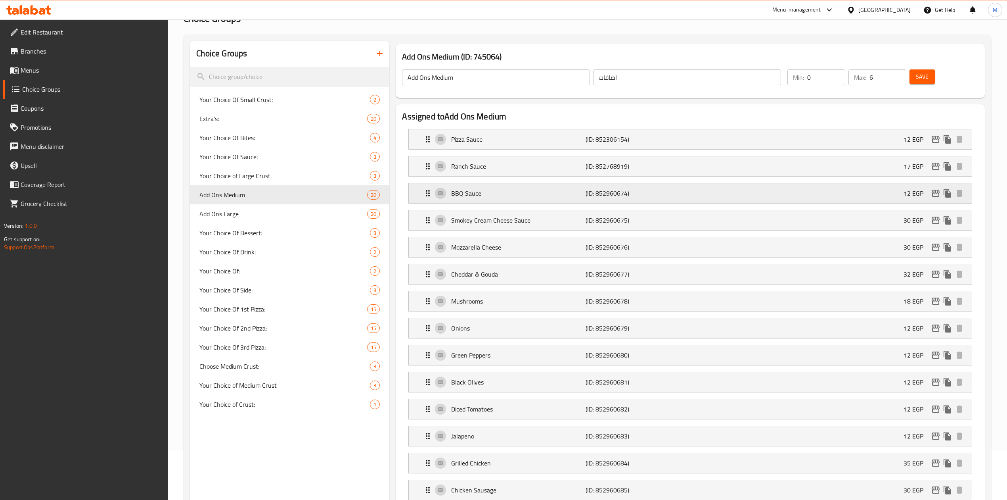
click at [937, 190] on icon "edit" at bounding box center [936, 193] width 10 height 10
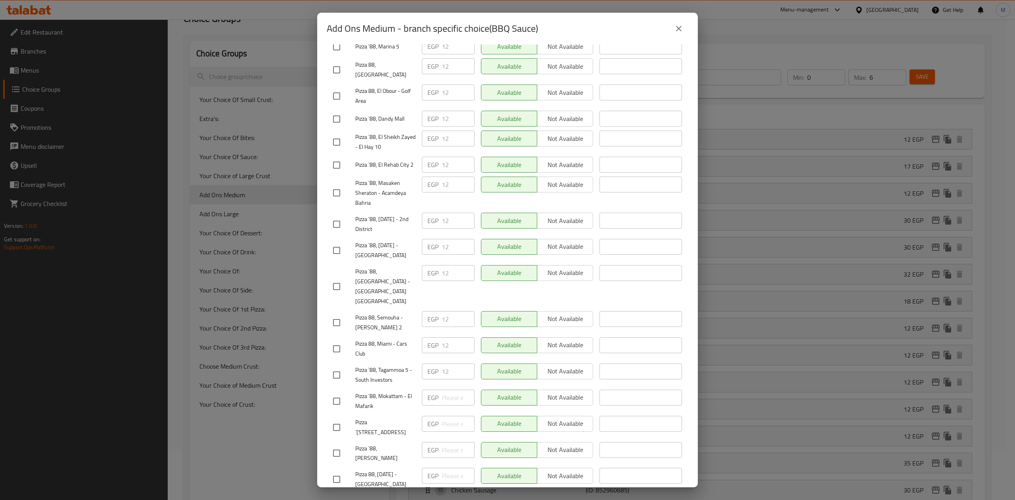
scroll to position [238, 0]
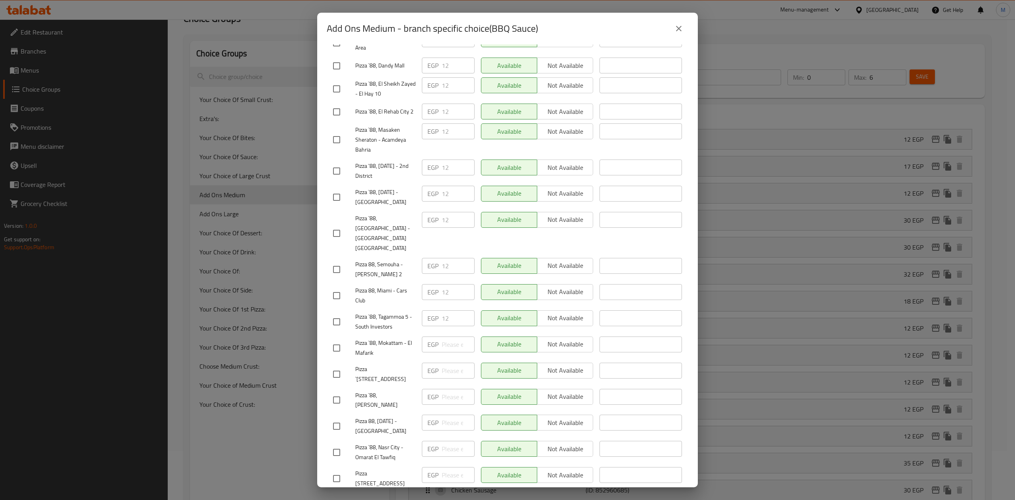
click at [338, 228] on input "checkbox" at bounding box center [336, 233] width 17 height 17
checkbox input "true"
click at [343, 261] on input "checkbox" at bounding box center [336, 269] width 17 height 17
checkbox input "true"
click at [336, 287] on input "checkbox" at bounding box center [336, 295] width 17 height 17
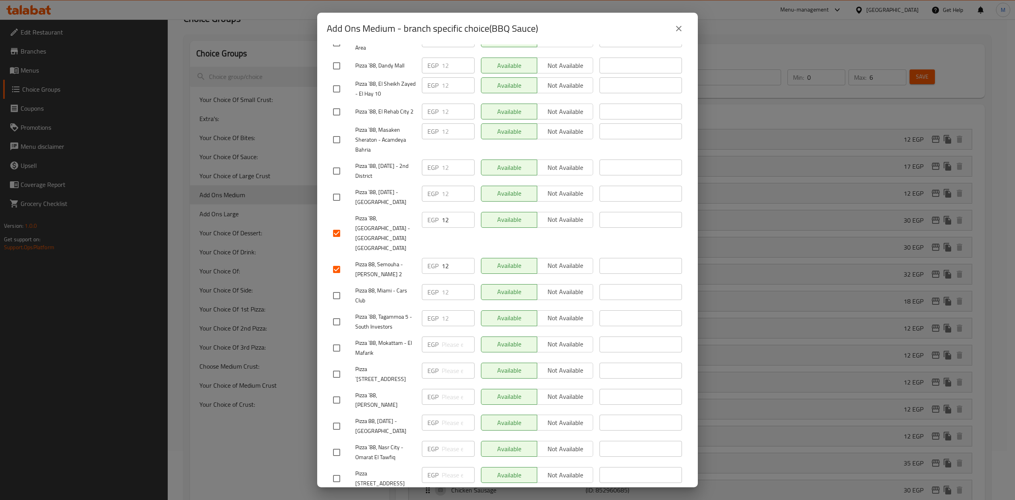
checkbox input "true"
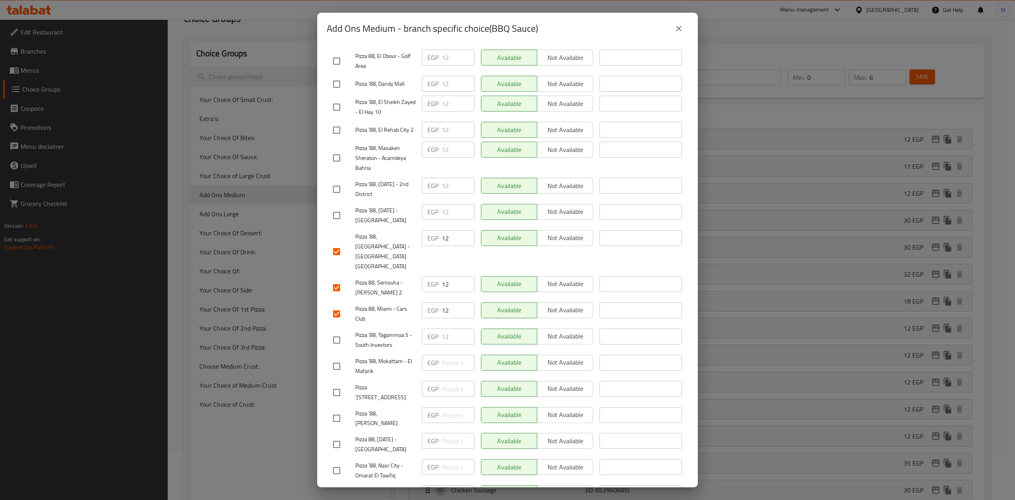
click at [341, 53] on input "checkbox" at bounding box center [336, 61] width 17 height 17
checkbox input "true"
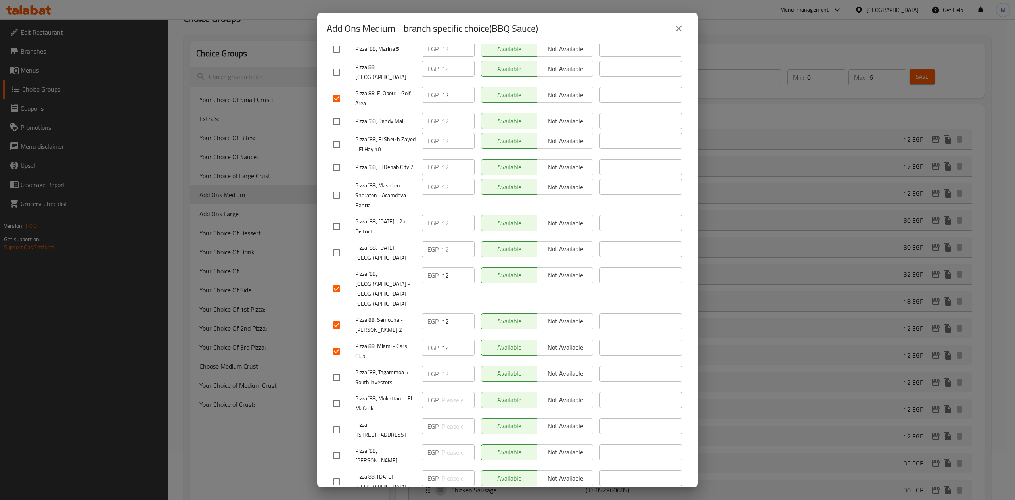
scroll to position [167, 0]
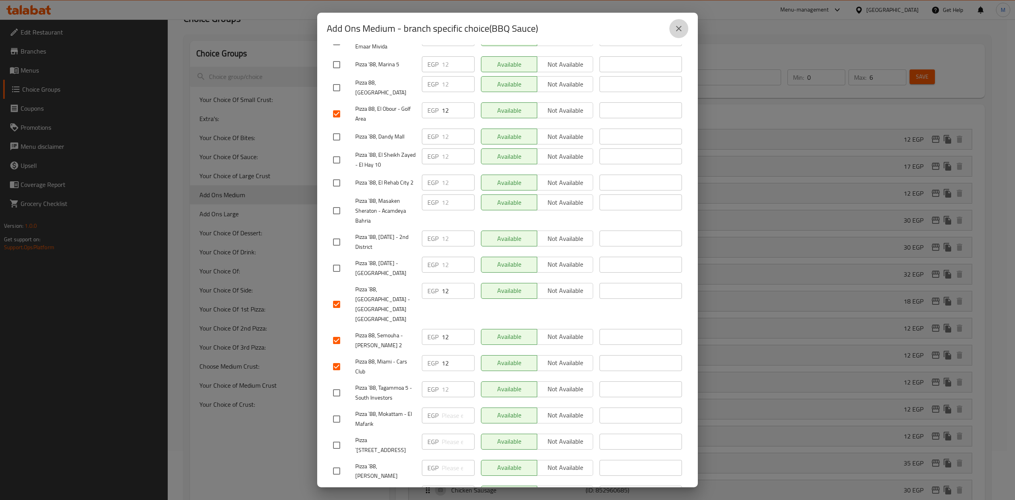
click at [684, 31] on button "close" at bounding box center [678, 28] width 19 height 19
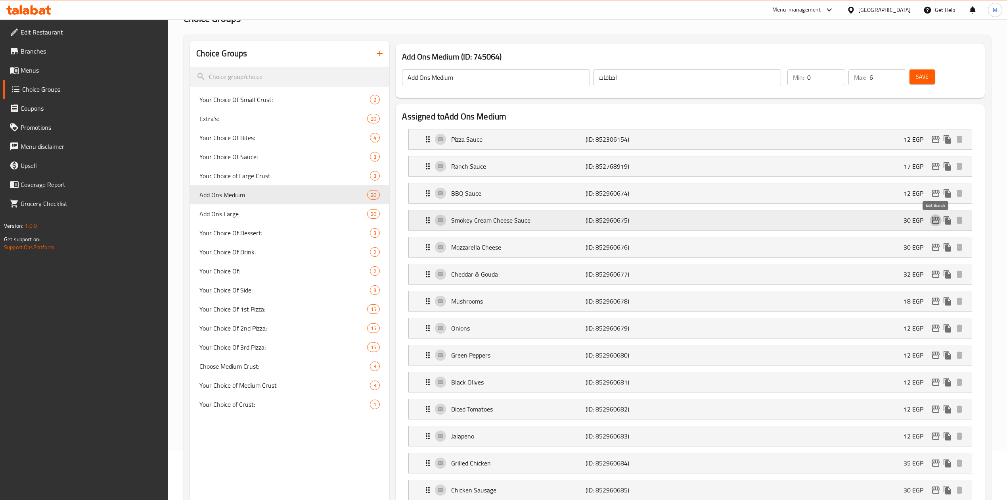
click at [935, 225] on icon "edit" at bounding box center [936, 220] width 10 height 10
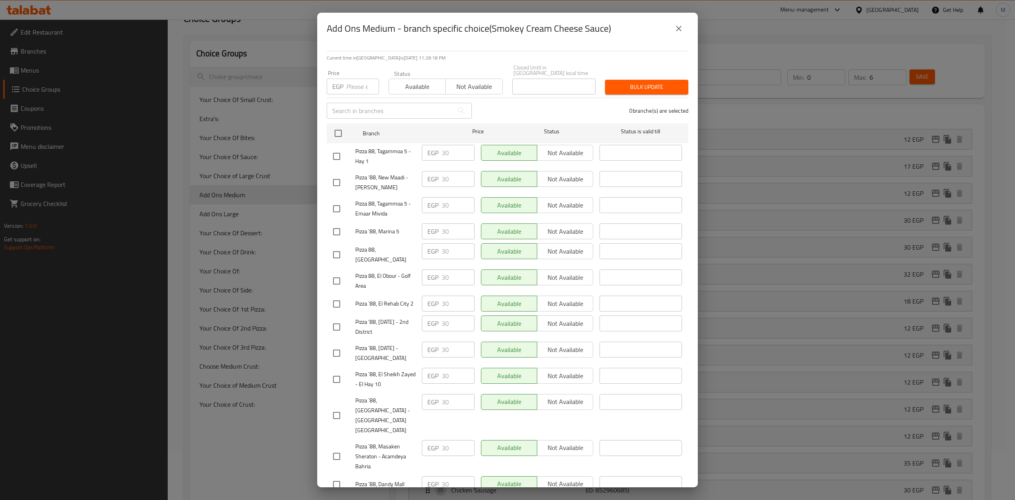
scroll to position [238, 0]
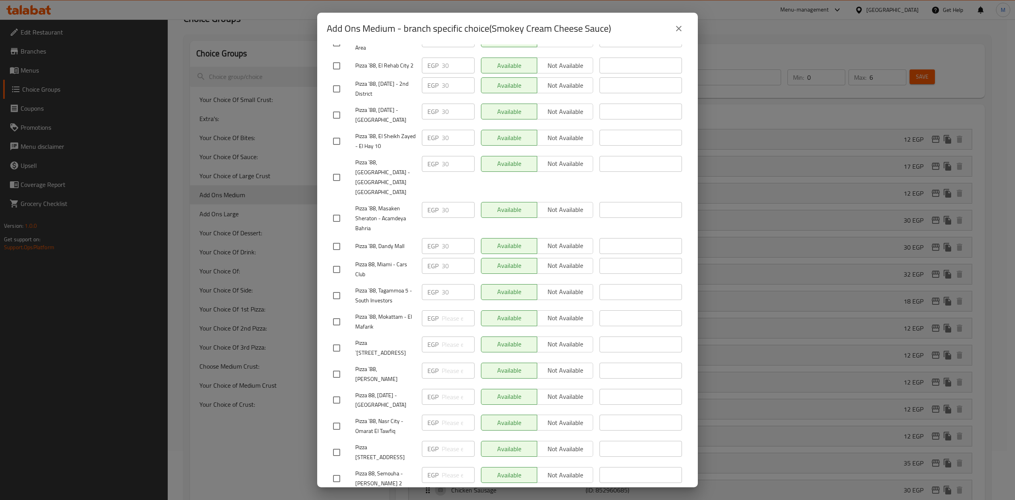
click at [339, 470] on input "checkbox" at bounding box center [336, 478] width 17 height 17
checkbox input "true"
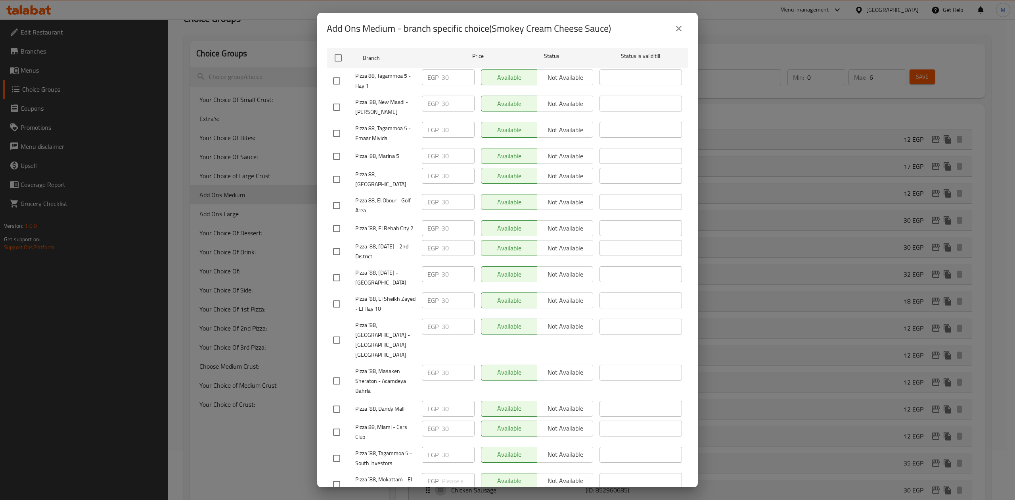
scroll to position [0, 0]
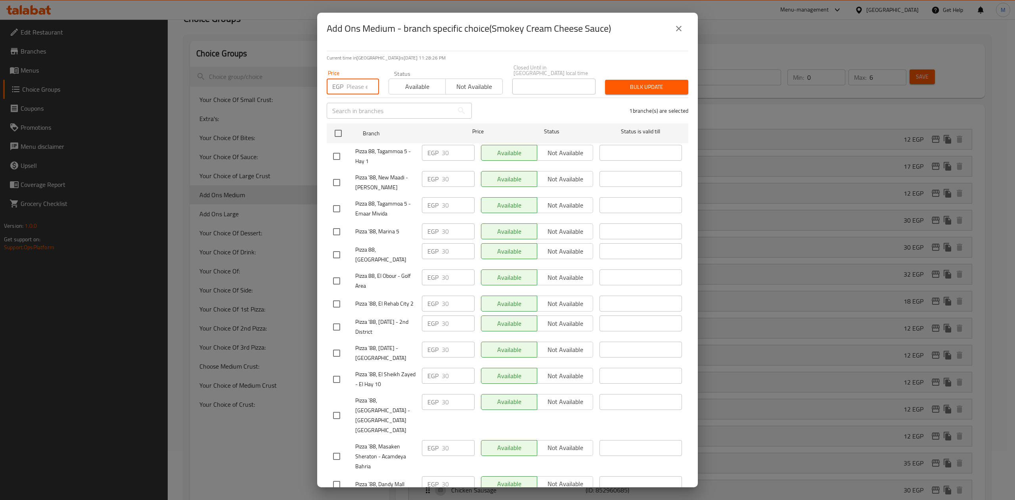
click at [352, 88] on input "number" at bounding box center [363, 87] width 33 height 16
type input "2"
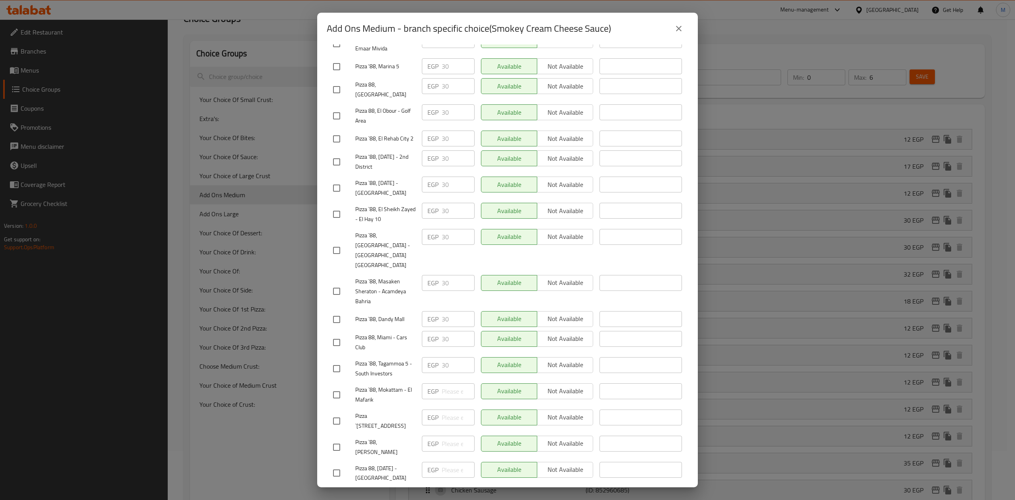
scroll to position [238, 0]
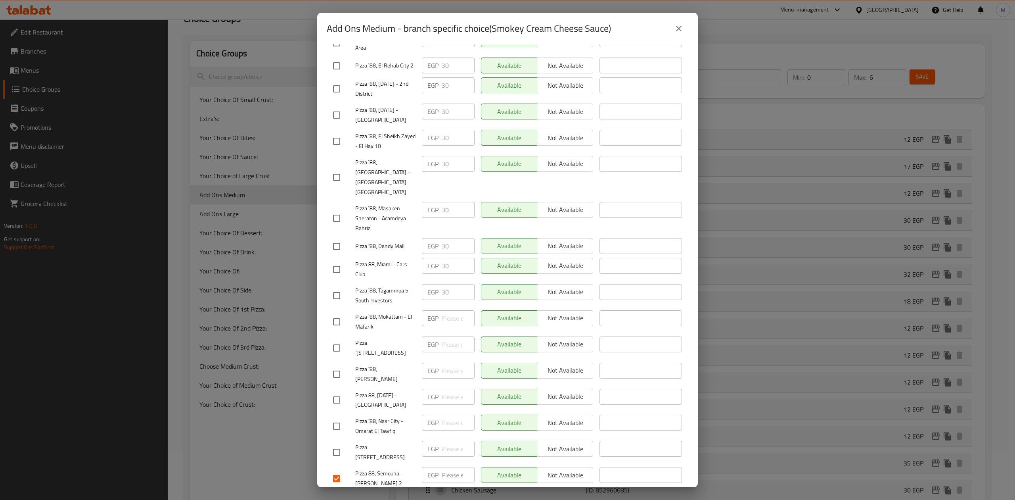
type input "30"
click at [341, 261] on input "checkbox" at bounding box center [336, 269] width 17 height 17
checkbox input "true"
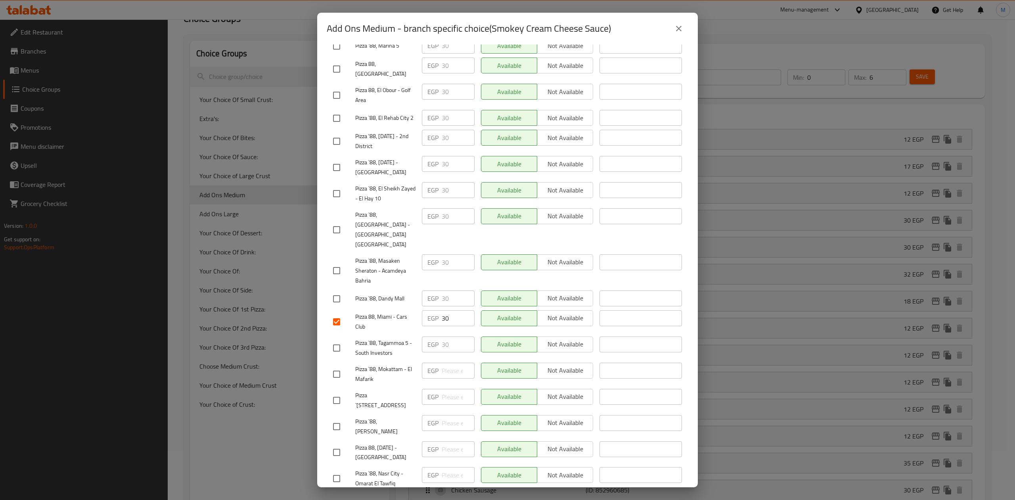
scroll to position [79, 0]
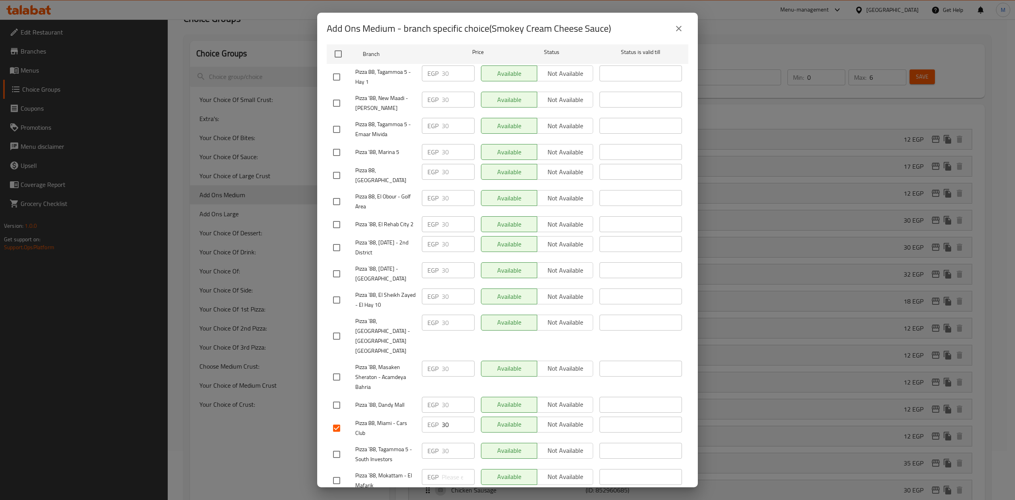
click at [328, 195] on input "checkbox" at bounding box center [336, 201] width 17 height 17
checkbox input "true"
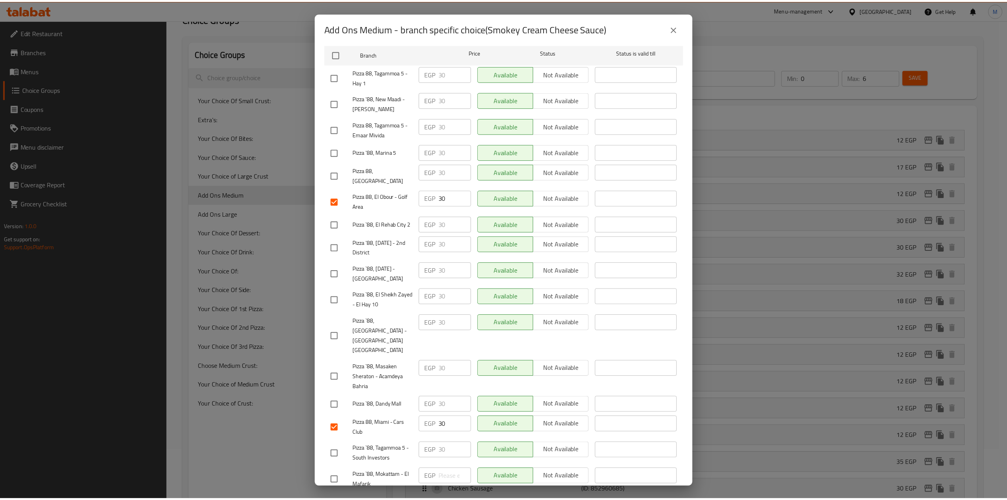
scroll to position [0, 0]
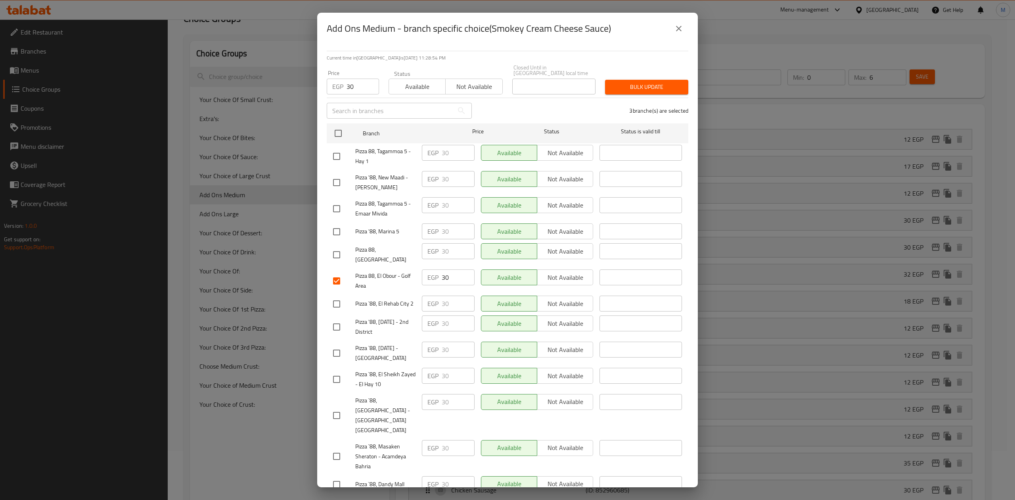
click at [625, 82] on span "Bulk update" at bounding box center [646, 87] width 71 height 10
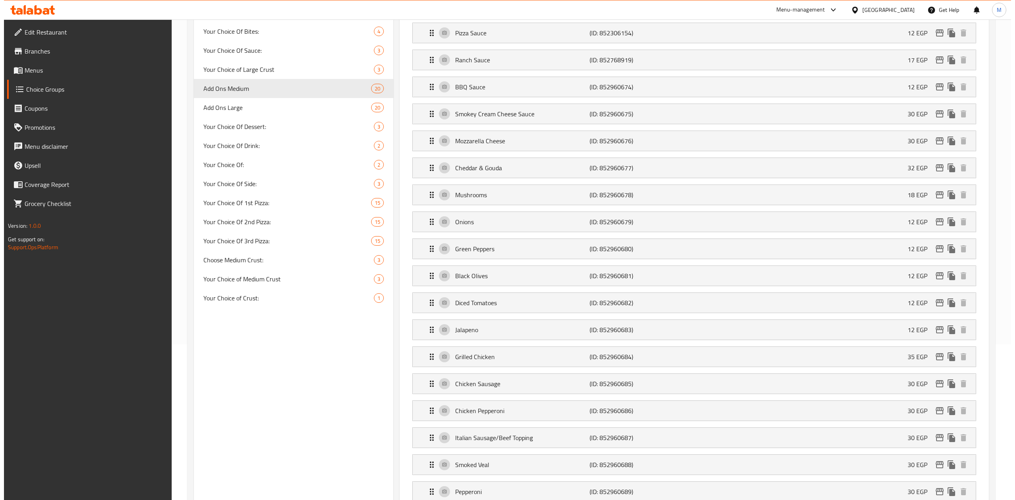
scroll to position [63, 0]
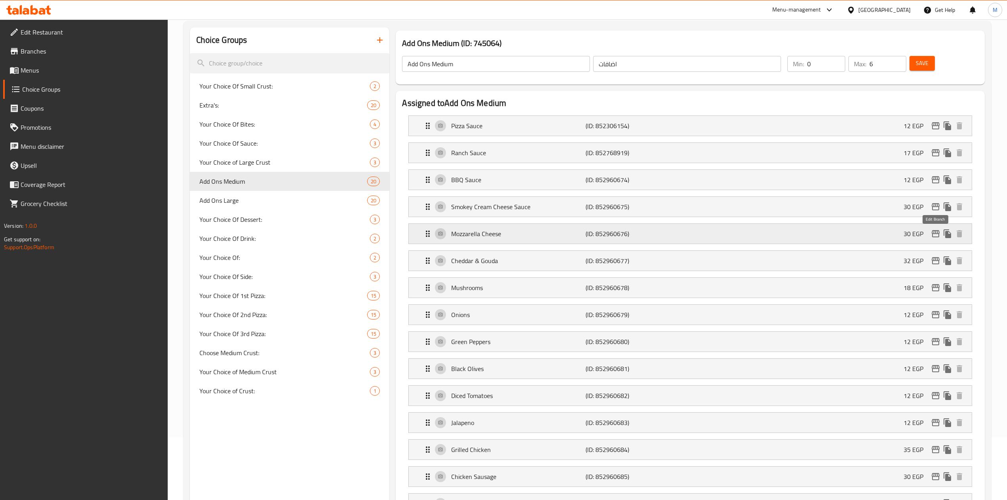
click at [933, 235] on icon "edit" at bounding box center [936, 233] width 8 height 7
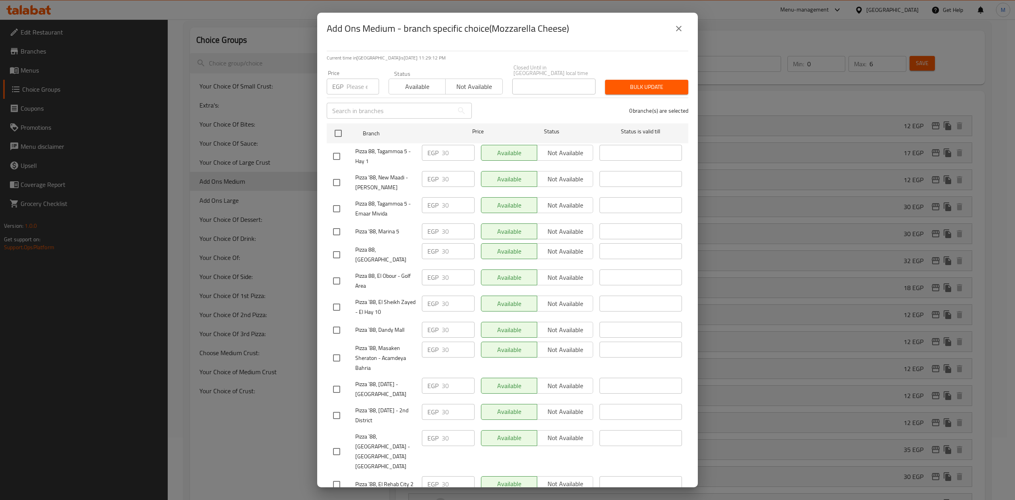
click at [677, 32] on icon "close" at bounding box center [679, 29] width 10 height 10
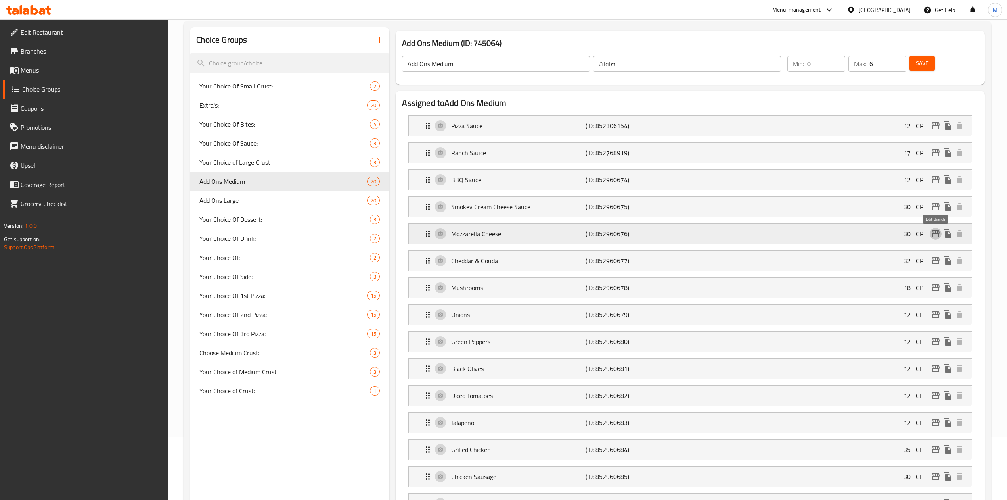
click at [936, 233] on icon "edit" at bounding box center [936, 233] width 8 height 7
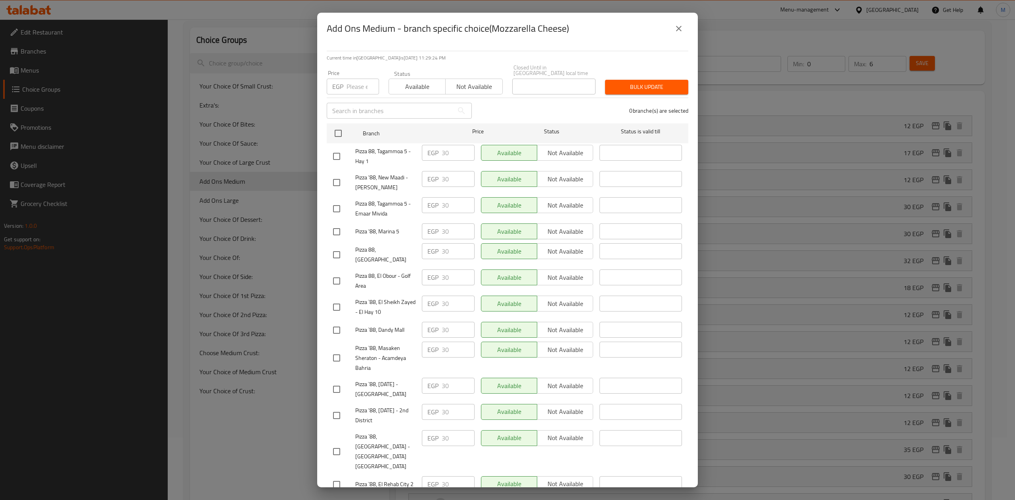
click at [339, 443] on input "checkbox" at bounding box center [336, 451] width 17 height 17
checkbox input "true"
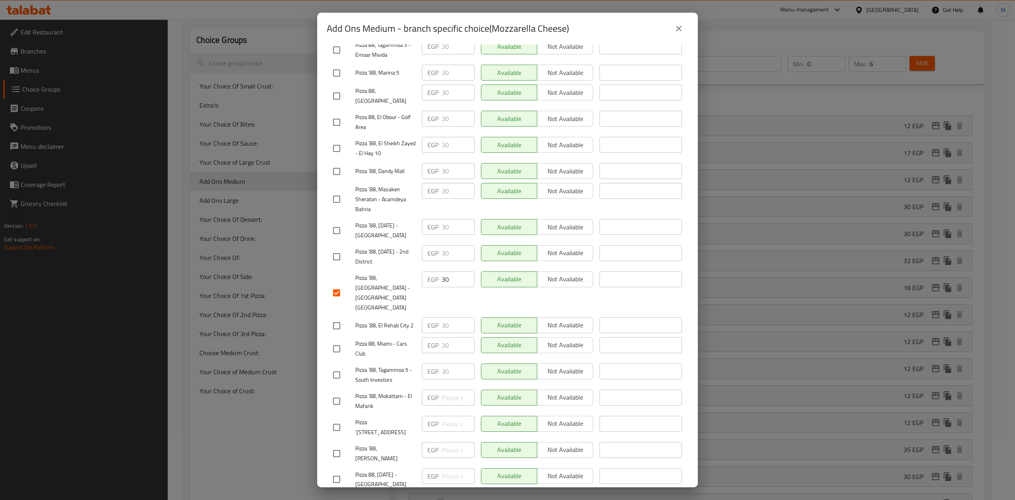
scroll to position [238, 0]
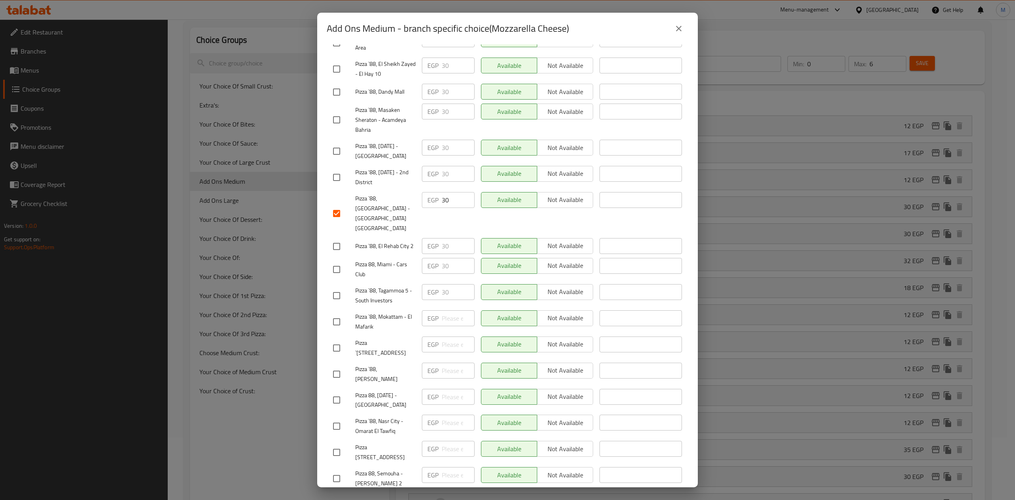
click at [338, 470] on input "checkbox" at bounding box center [336, 478] width 17 height 17
checkbox input "true"
click at [340, 261] on input "checkbox" at bounding box center [336, 269] width 17 height 17
checkbox input "true"
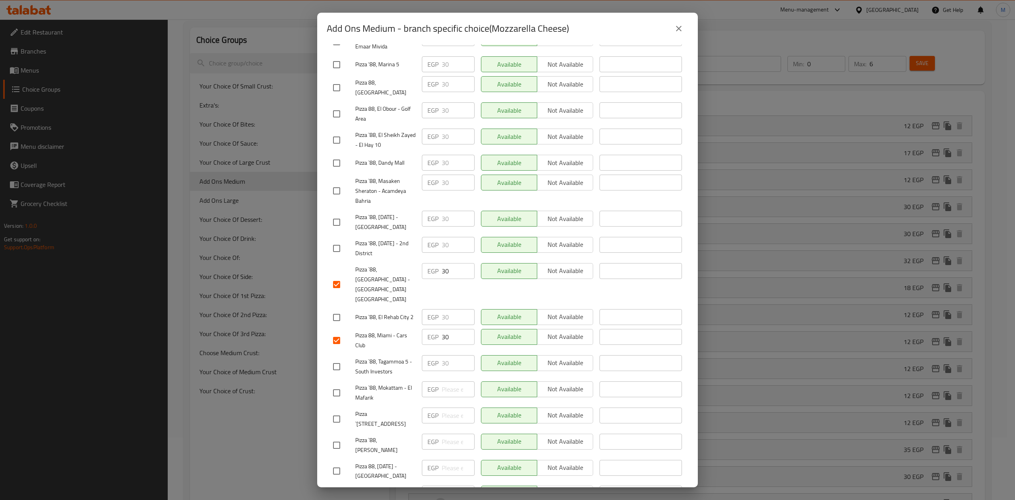
click at [338, 109] on input "checkbox" at bounding box center [336, 113] width 17 height 17
checkbox input "true"
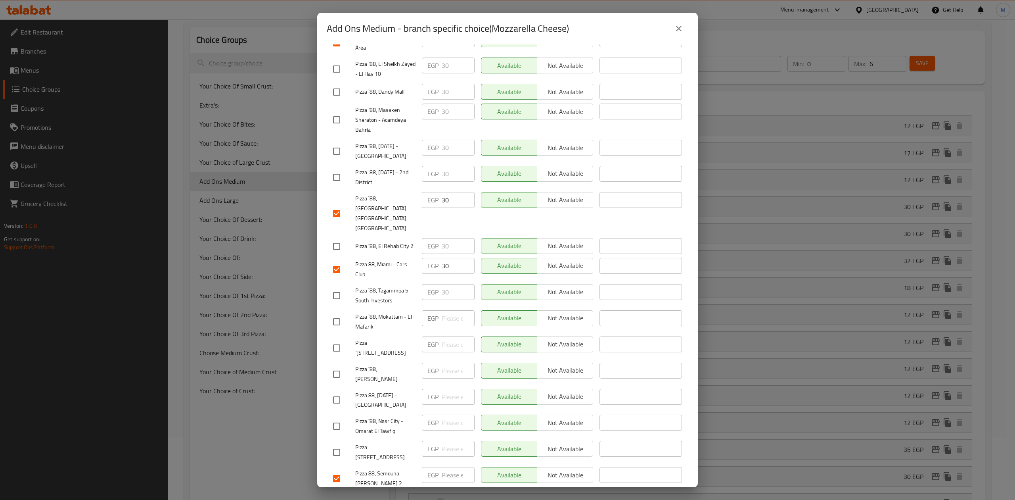
scroll to position [0, 0]
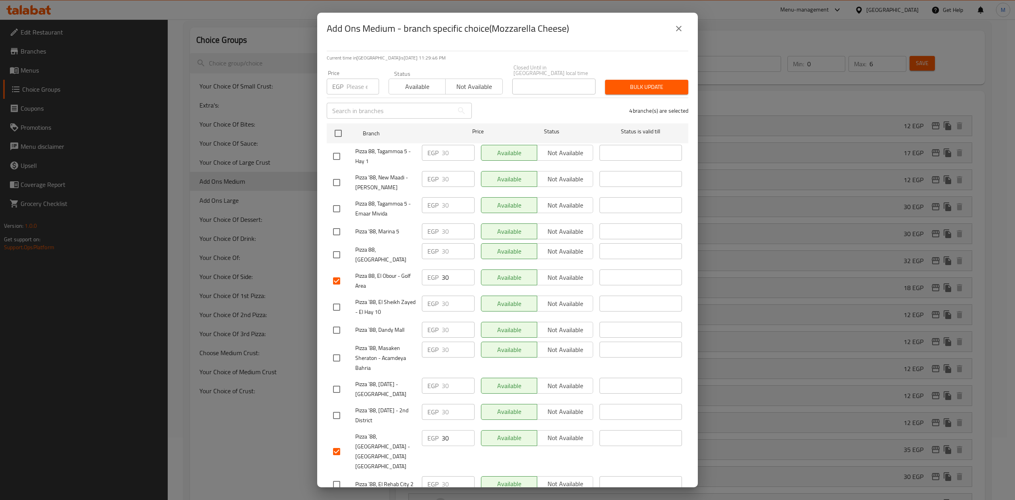
click at [355, 83] on input "number" at bounding box center [363, 87] width 33 height 16
type input "30"
click at [627, 84] on span "Bulk update" at bounding box center [646, 87] width 71 height 10
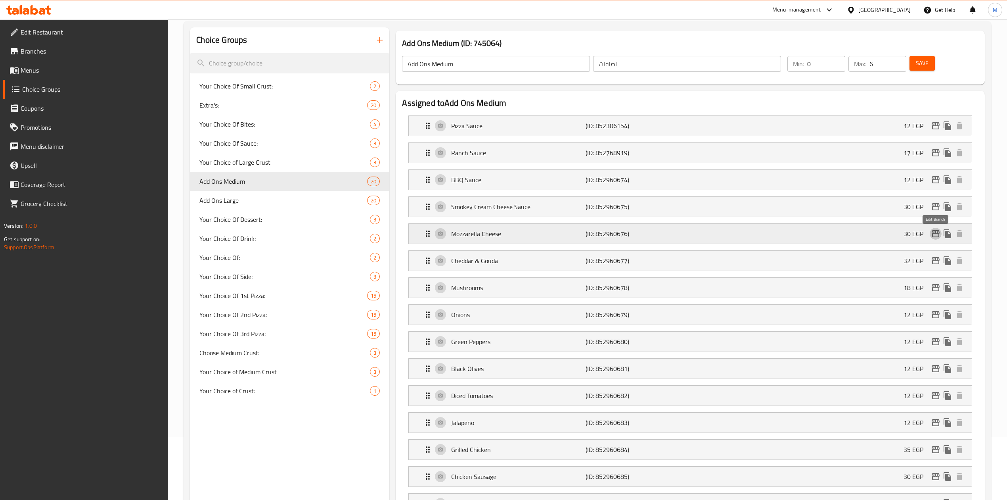
click at [935, 236] on icon "edit" at bounding box center [936, 234] width 10 height 10
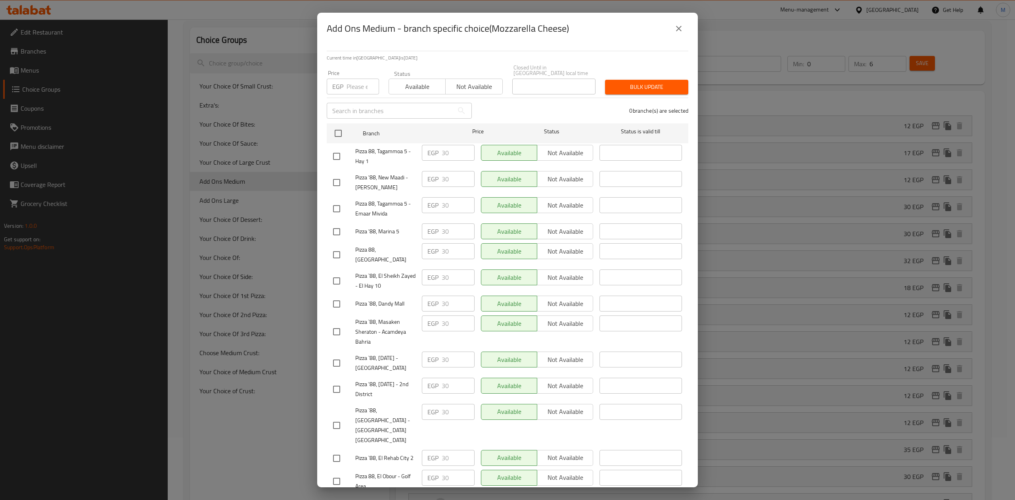
scroll to position [238, 0]
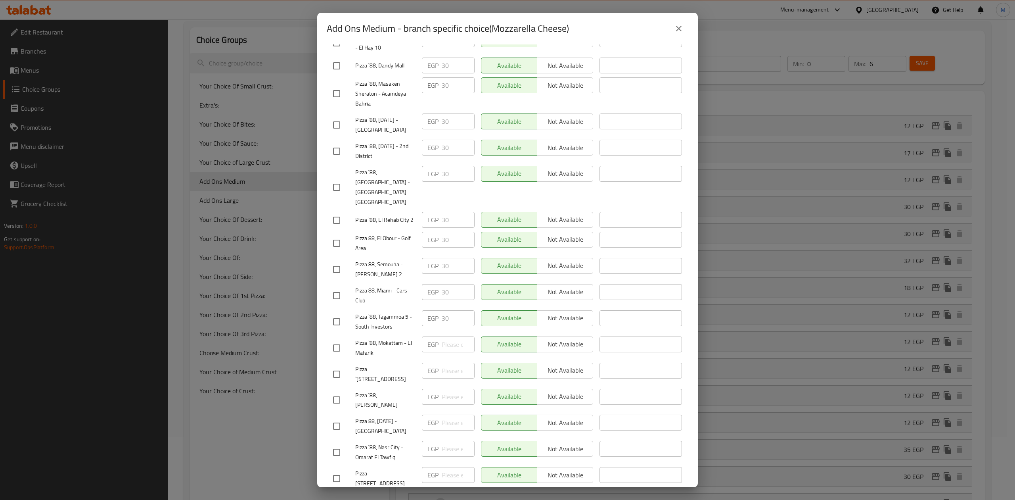
click at [675, 29] on icon "close" at bounding box center [679, 29] width 10 height 10
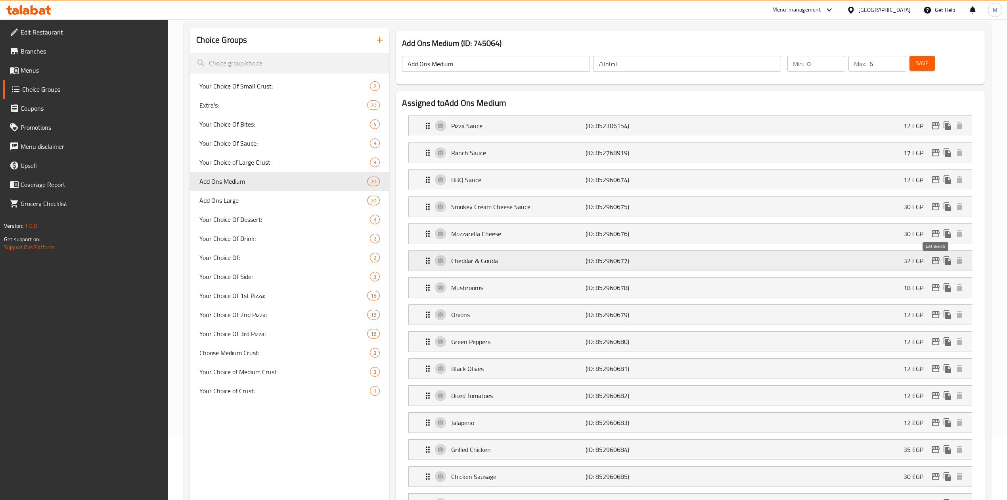
click at [936, 263] on icon "edit" at bounding box center [936, 261] width 10 height 10
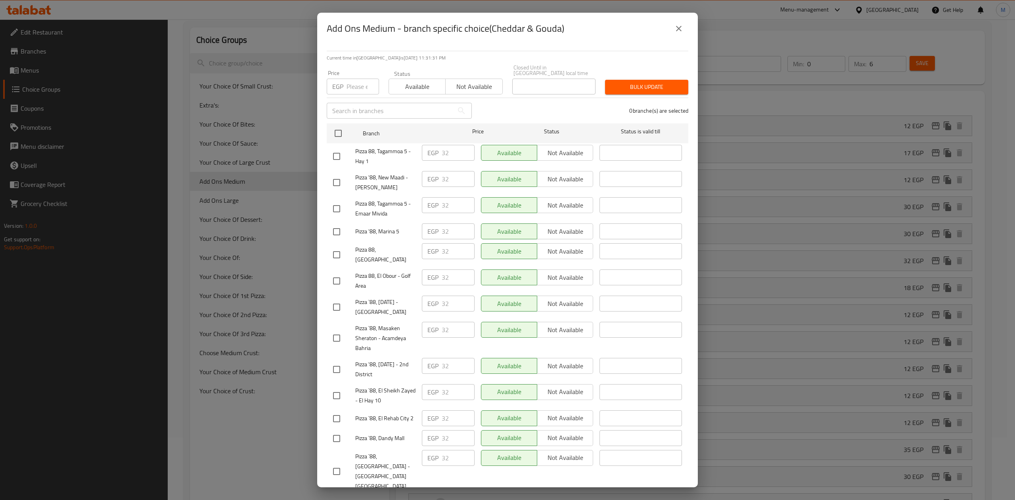
click at [574, 104] on div "0 branche(s) are selected" at bounding box center [585, 110] width 217 height 29
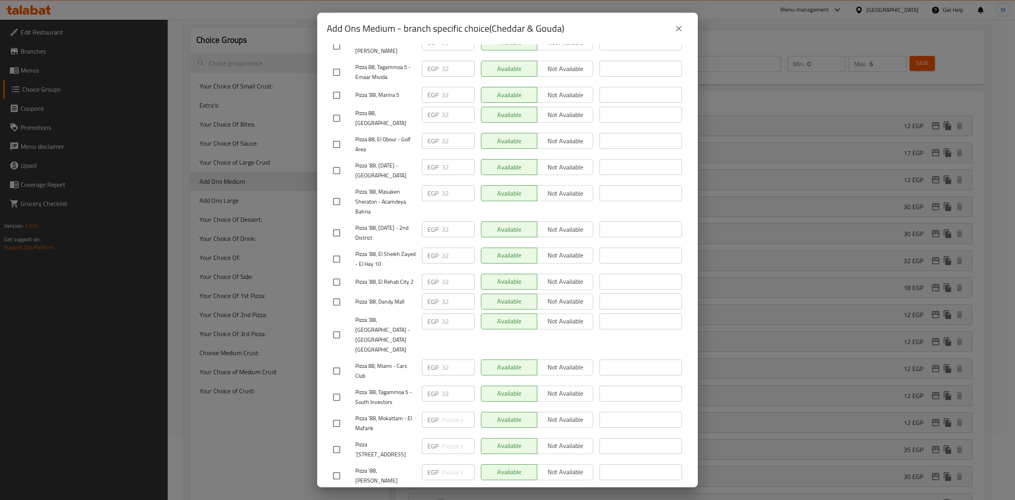
scroll to position [159, 0]
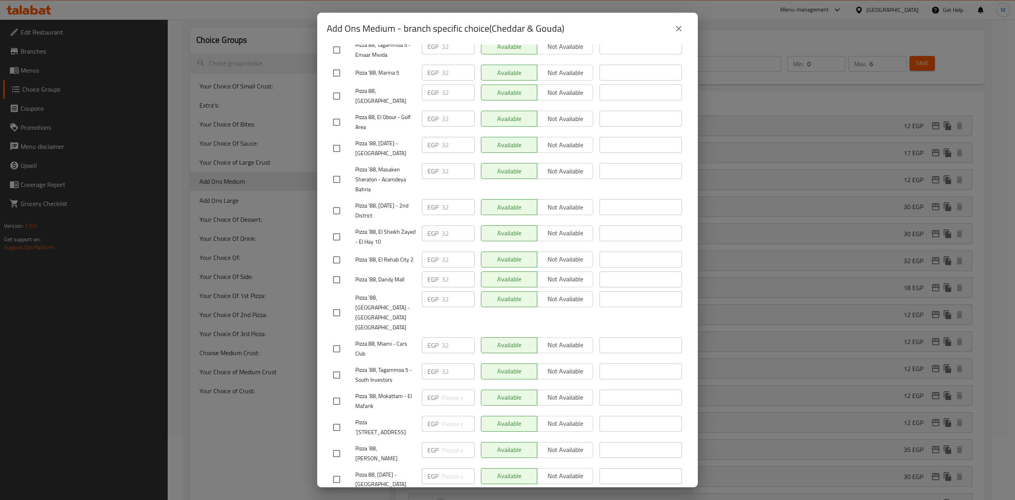
click at [334, 340] on input "checkbox" at bounding box center [336, 348] width 17 height 17
checkbox input "true"
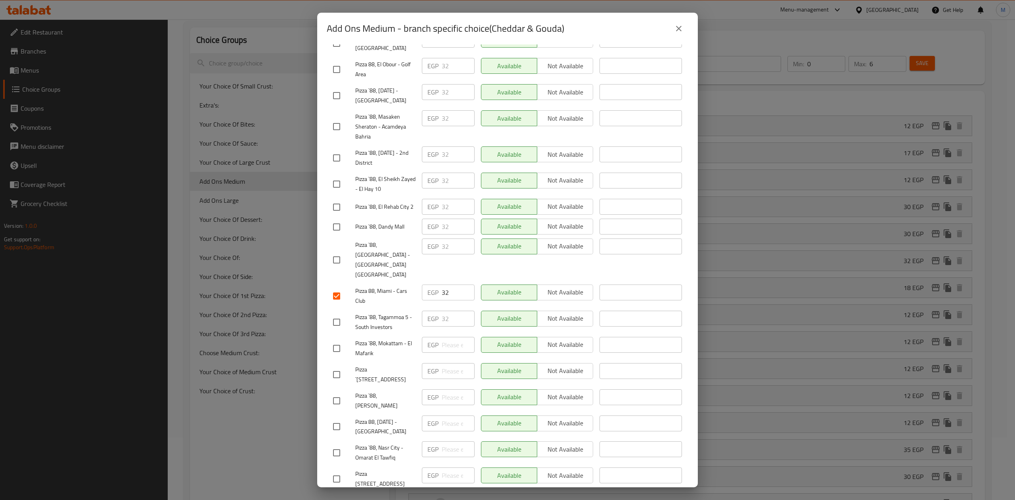
scroll to position [238, 0]
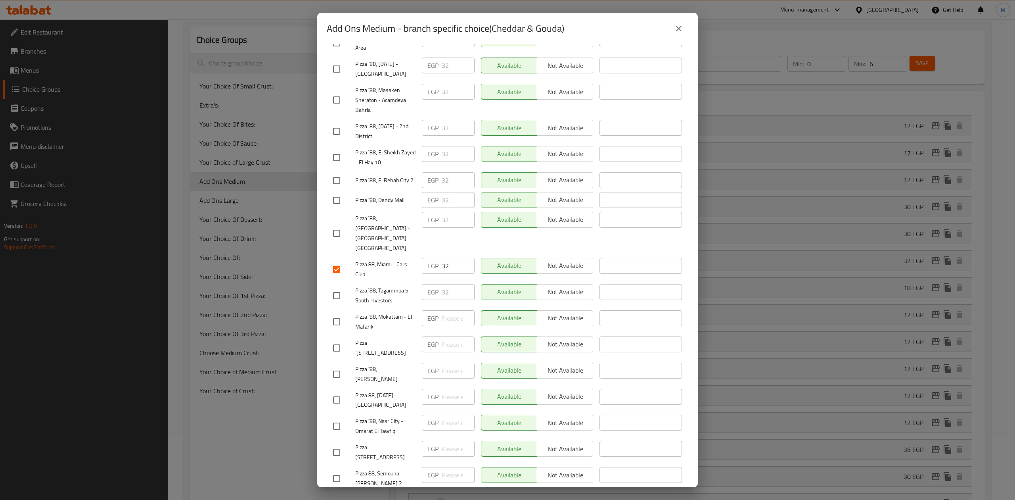
click at [339, 470] on input "checkbox" at bounding box center [336, 478] width 17 height 17
checkbox input "true"
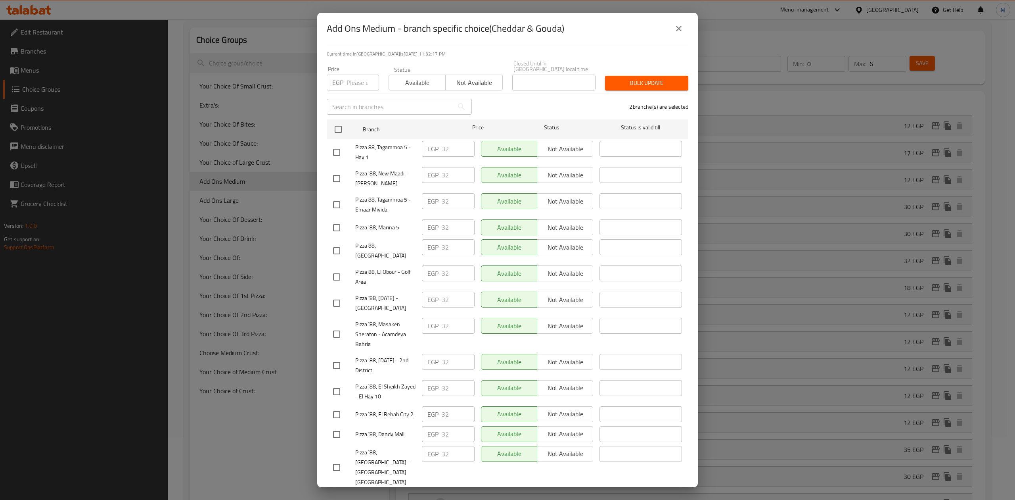
click at [329, 275] on input "checkbox" at bounding box center [336, 276] width 17 height 17
checkbox input "true"
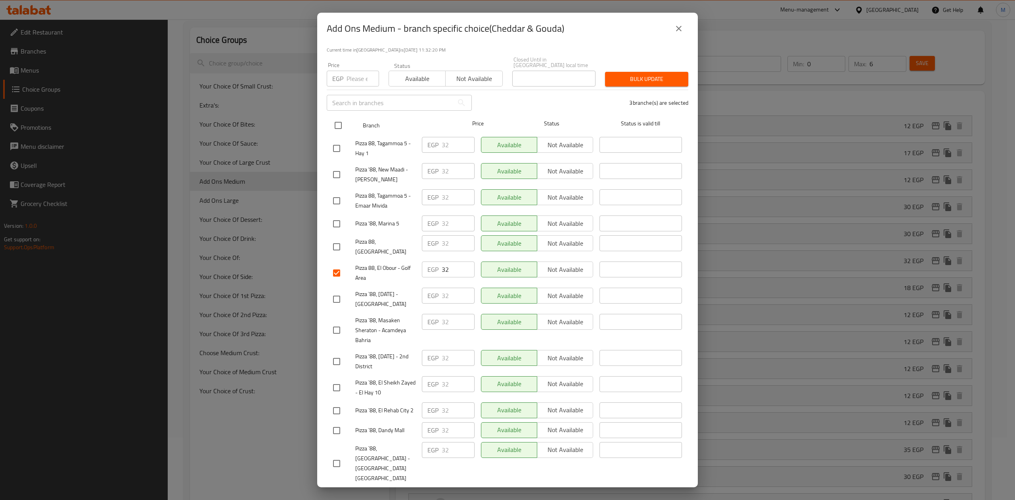
scroll to position [0, 0]
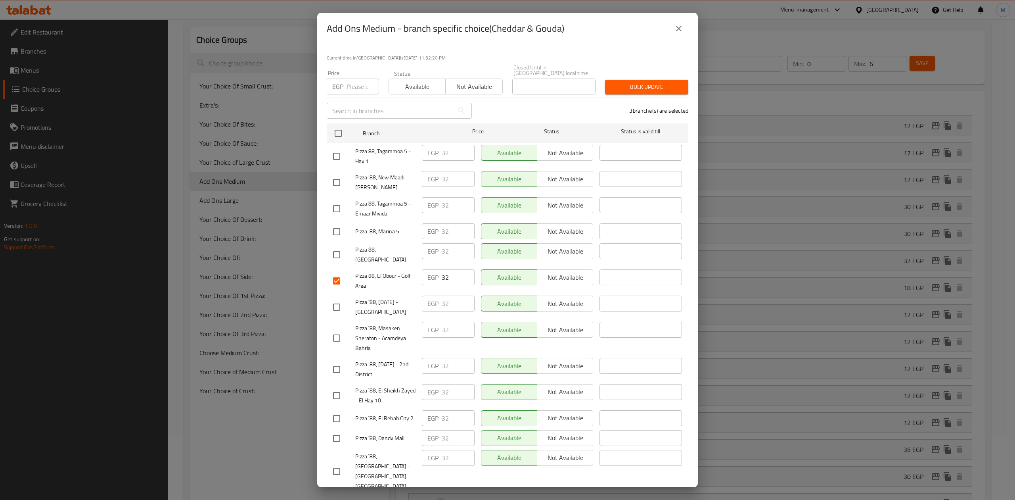
click at [356, 81] on input "number" at bounding box center [363, 87] width 33 height 16
type input "32"
click at [634, 83] on span "Bulk update" at bounding box center [646, 87] width 71 height 10
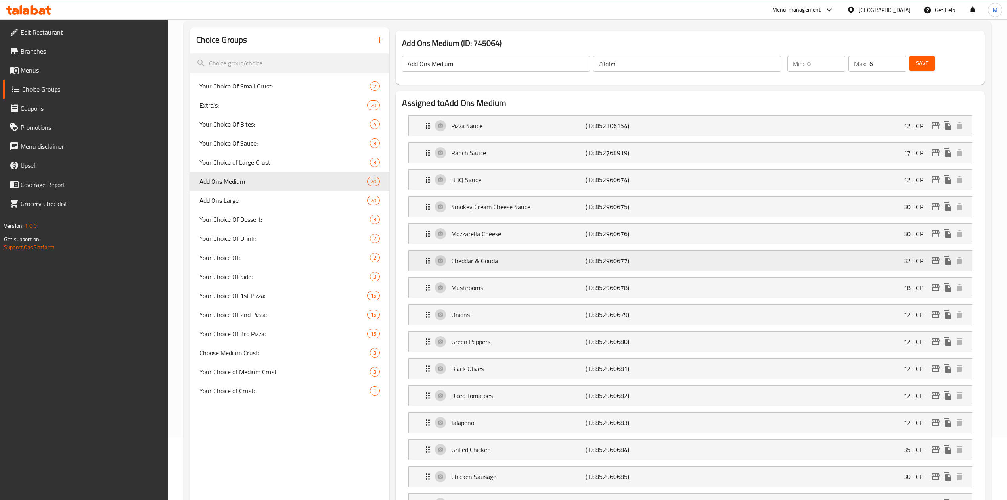
click at [932, 261] on icon "edit" at bounding box center [936, 261] width 10 height 10
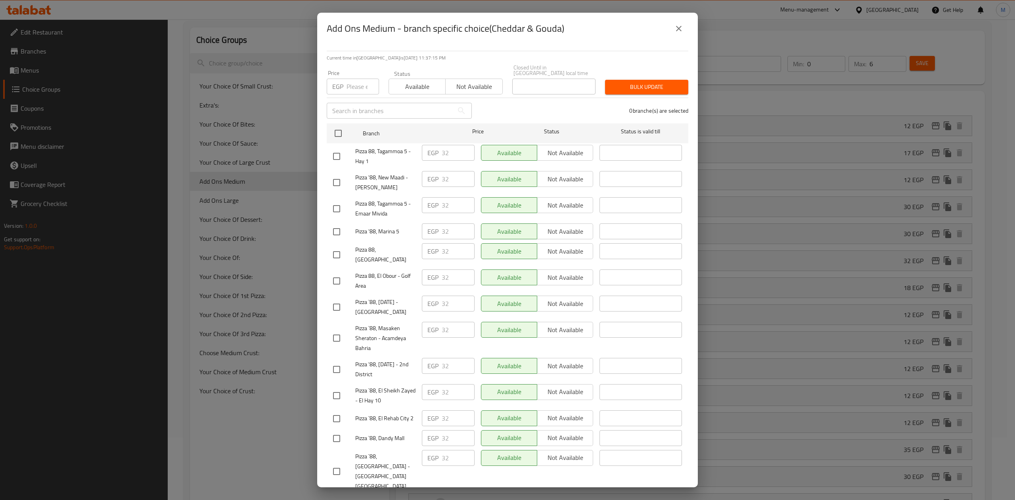
click at [675, 26] on icon "close" at bounding box center [679, 29] width 10 height 10
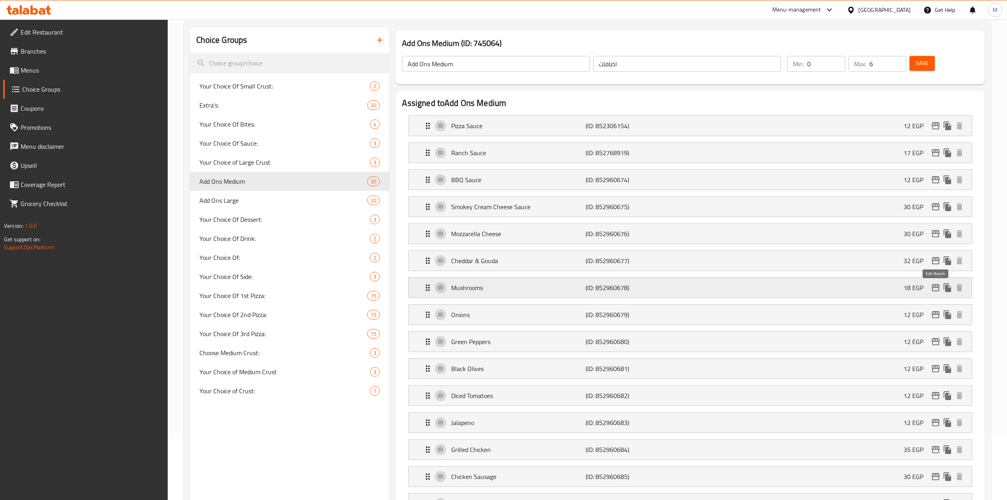
click at [932, 289] on icon "edit" at bounding box center [936, 287] width 8 height 7
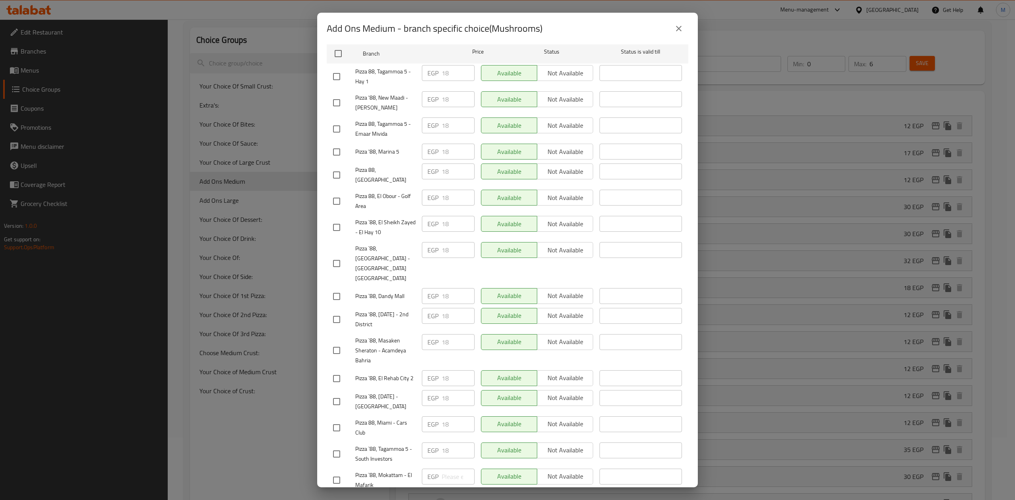
scroll to position [159, 0]
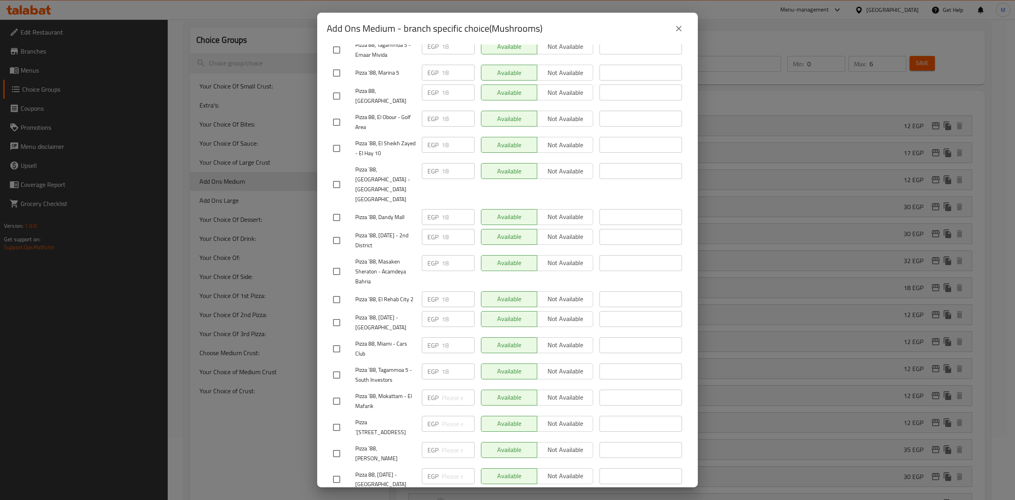
click at [343, 176] on input "checkbox" at bounding box center [336, 184] width 17 height 17
checkbox input "true"
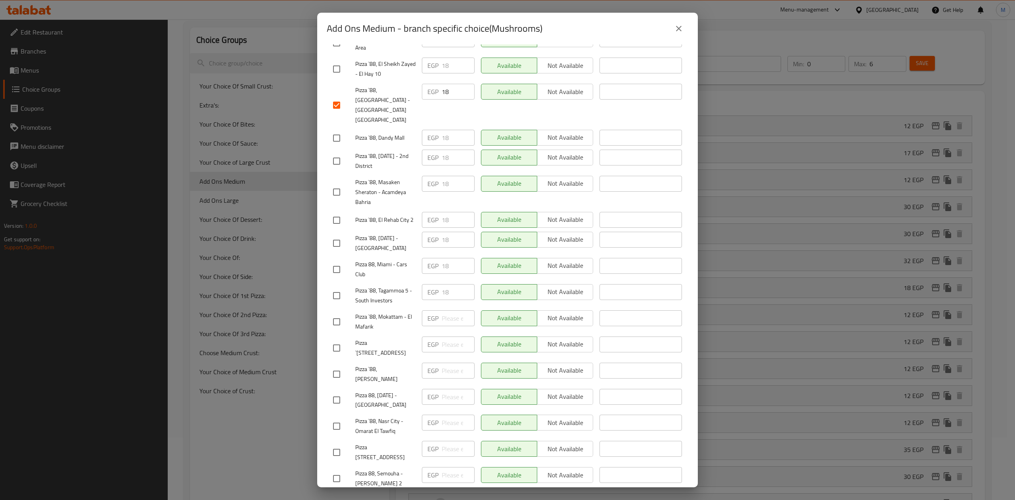
click at [339, 470] on input "checkbox" at bounding box center [336, 478] width 17 height 17
checkbox input "true"
click at [339, 261] on input "checkbox" at bounding box center [336, 269] width 17 height 17
checkbox input "true"
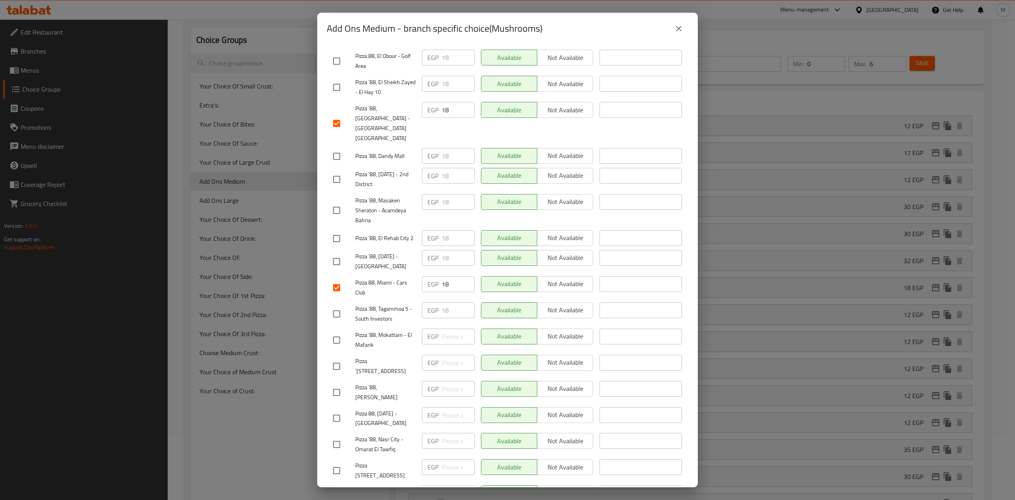
click at [337, 54] on input "checkbox" at bounding box center [336, 61] width 17 height 17
checkbox input "true"
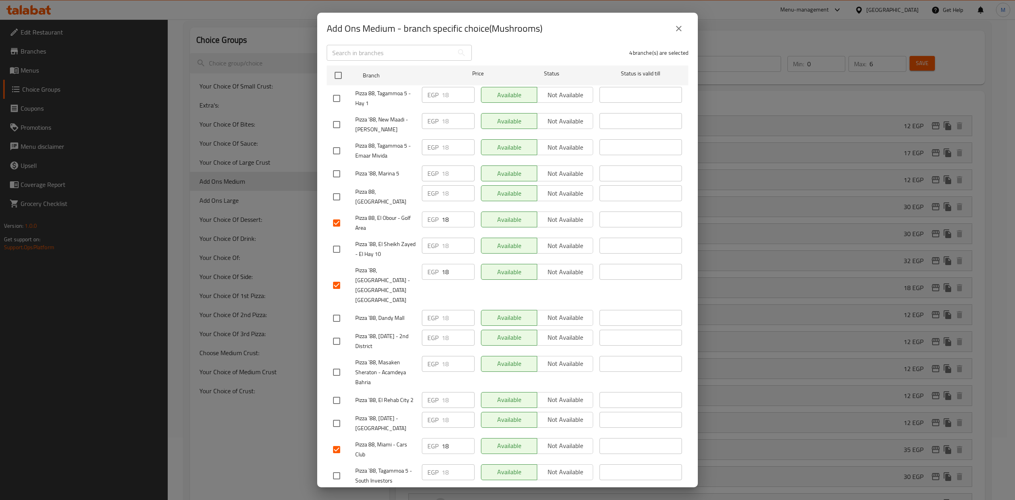
scroll to position [0, 0]
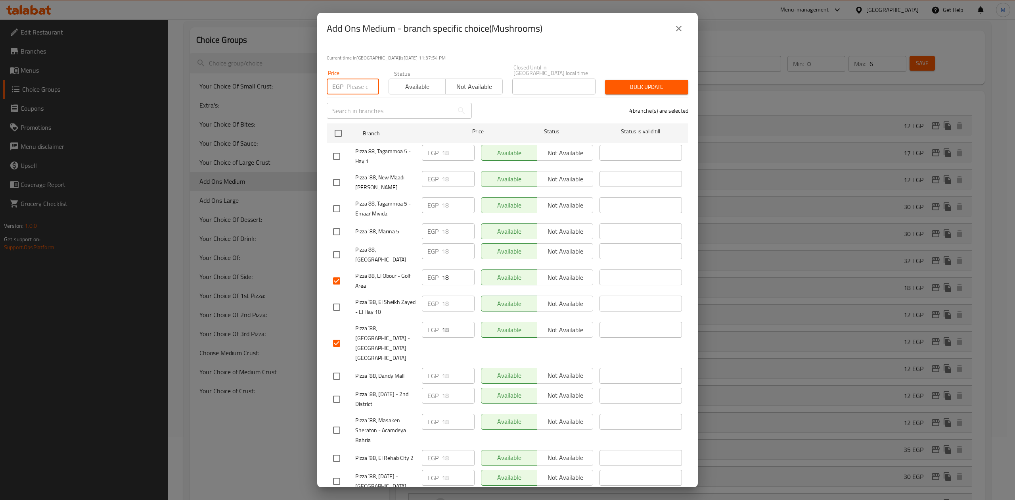
click at [348, 82] on input "number" at bounding box center [363, 87] width 33 height 16
type input "18"
click at [630, 89] on div "Bulk update" at bounding box center [646, 87] width 93 height 24
click at [631, 87] on button "Bulk update" at bounding box center [646, 87] width 83 height 15
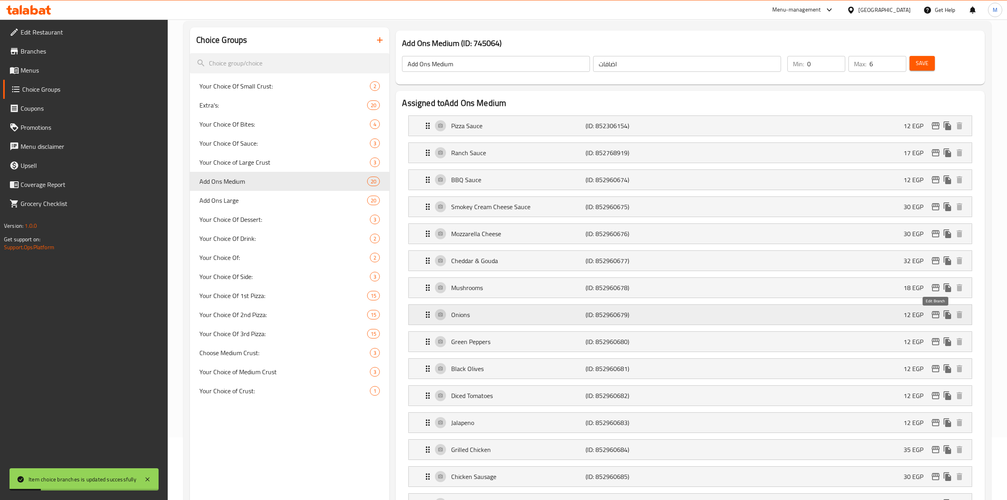
click at [934, 316] on icon "edit" at bounding box center [936, 314] width 8 height 7
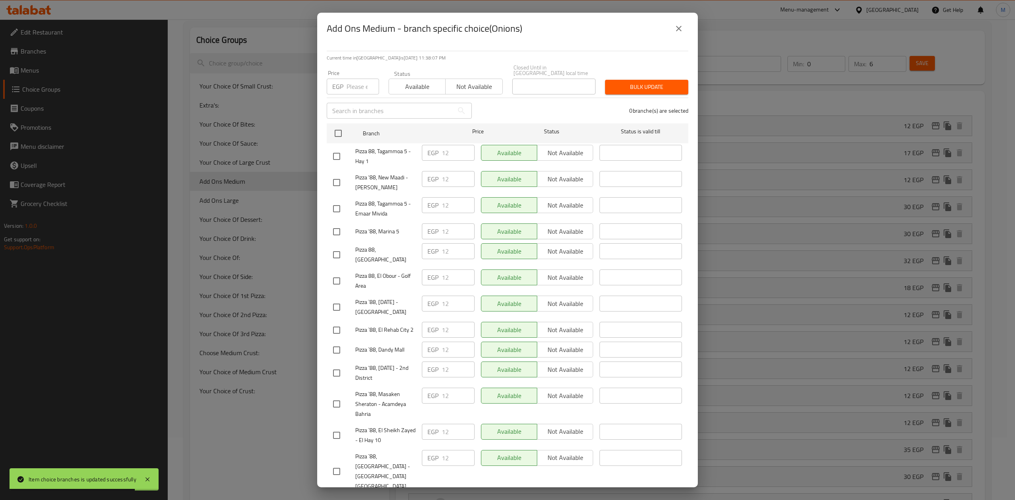
click at [355, 86] on input "number" at bounding box center [363, 87] width 33 height 16
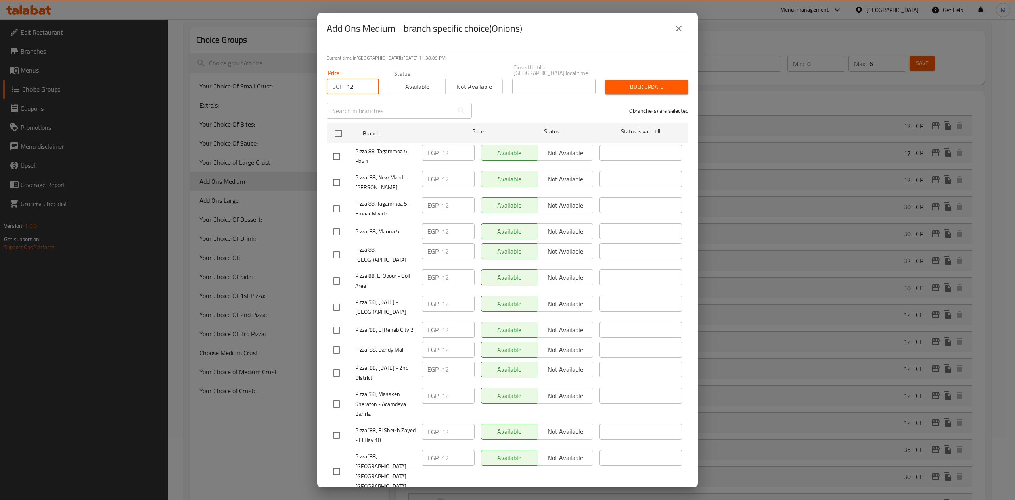
type input "12"
click at [332, 272] on input "checkbox" at bounding box center [336, 280] width 17 height 17
checkbox input "true"
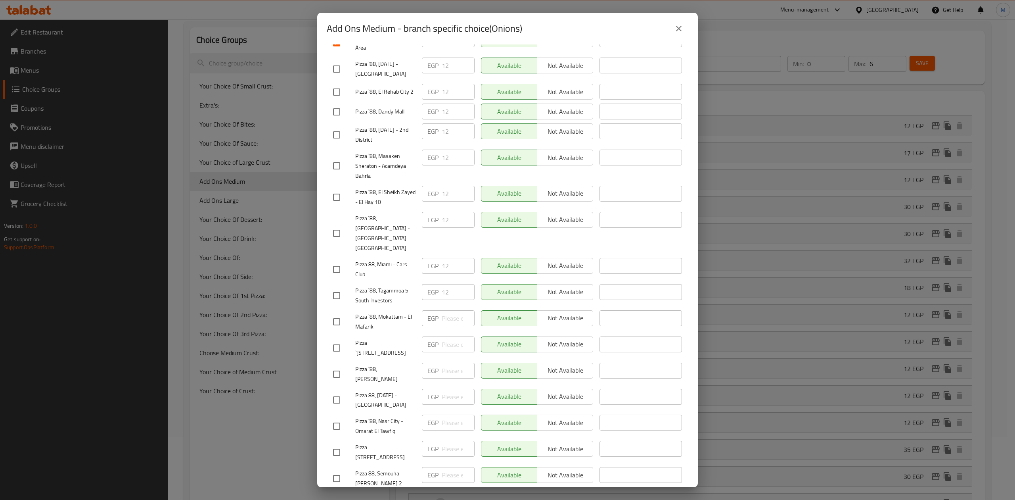
click at [341, 470] on input "checkbox" at bounding box center [336, 478] width 17 height 17
checkbox input "true"
click at [342, 261] on input "checkbox" at bounding box center [336, 269] width 17 height 17
checkbox input "true"
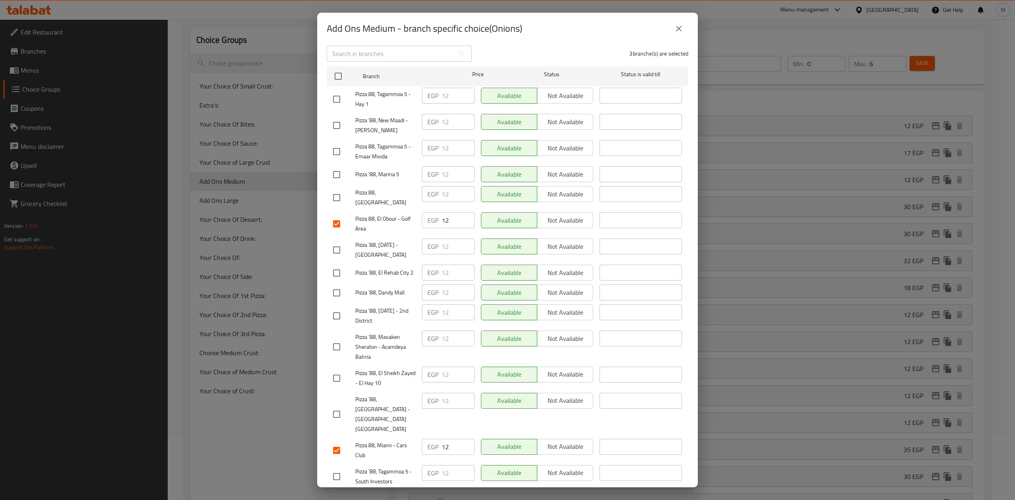
scroll to position [0, 0]
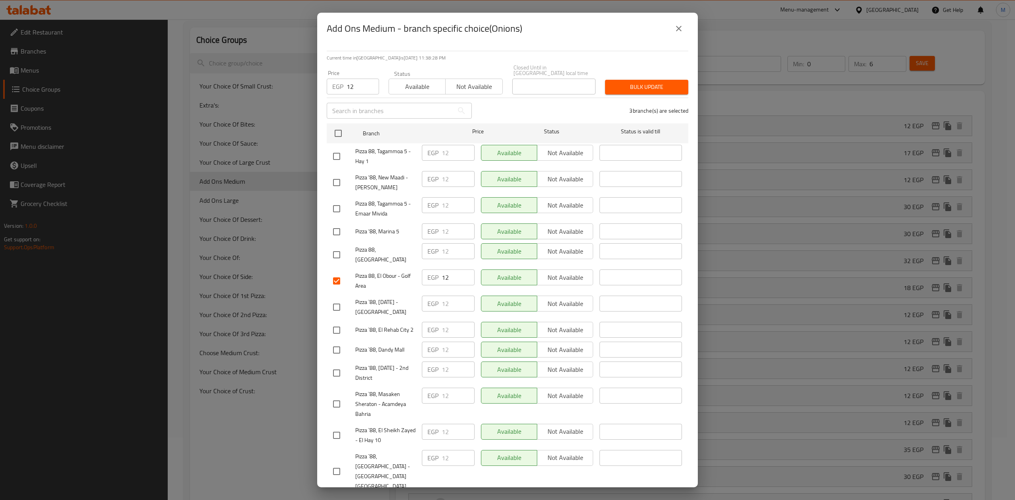
click at [634, 82] on span "Bulk update" at bounding box center [646, 87] width 71 height 10
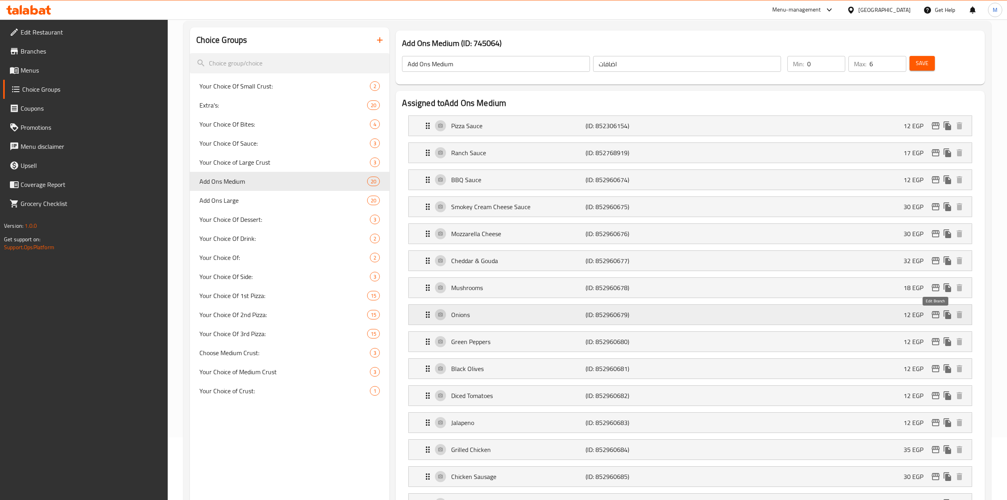
click at [933, 317] on icon "edit" at bounding box center [936, 314] width 8 height 7
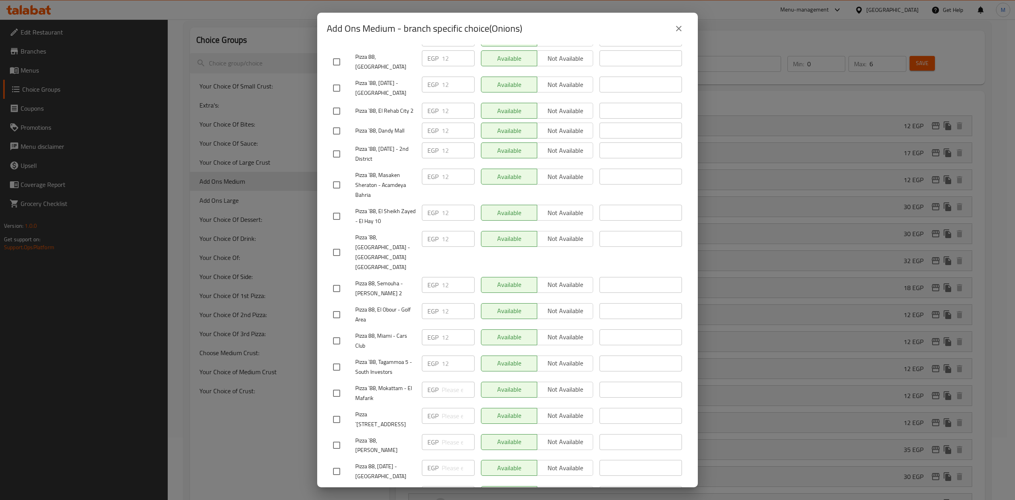
scroll to position [238, 0]
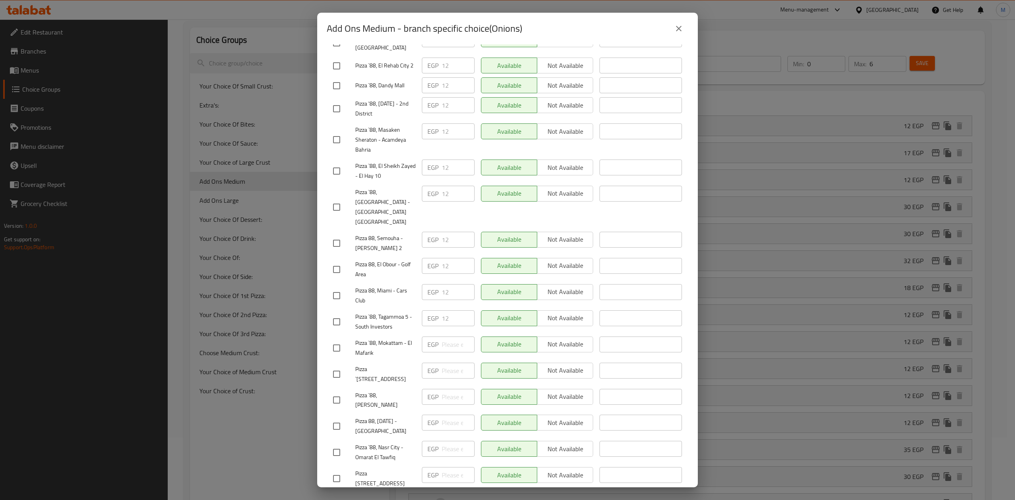
click at [679, 27] on icon "close" at bounding box center [679, 29] width 6 height 6
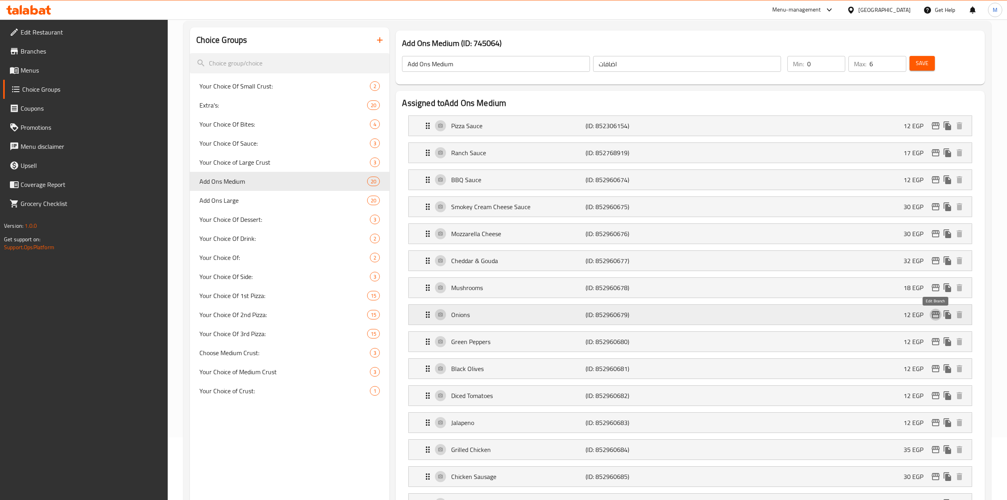
click at [940, 319] on icon "edit" at bounding box center [936, 315] width 10 height 10
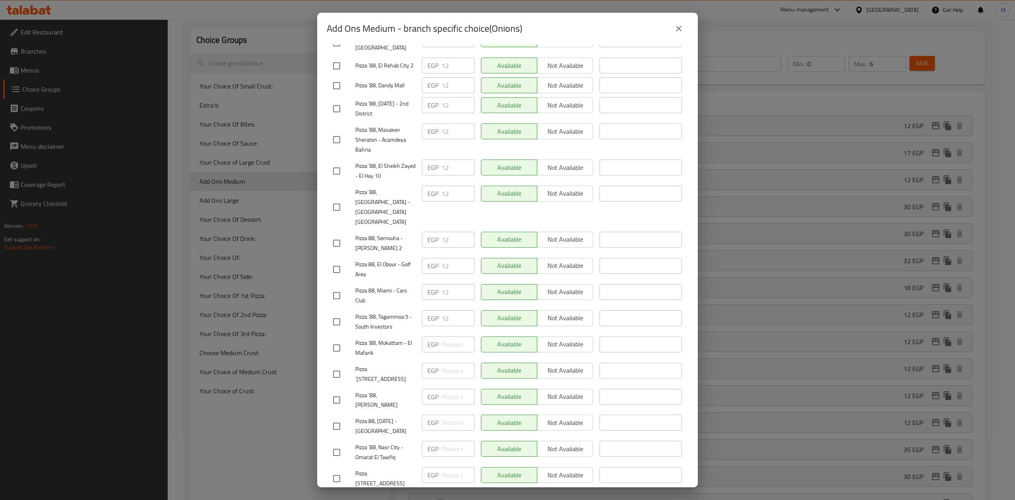
click at [673, 29] on button "close" at bounding box center [678, 28] width 19 height 19
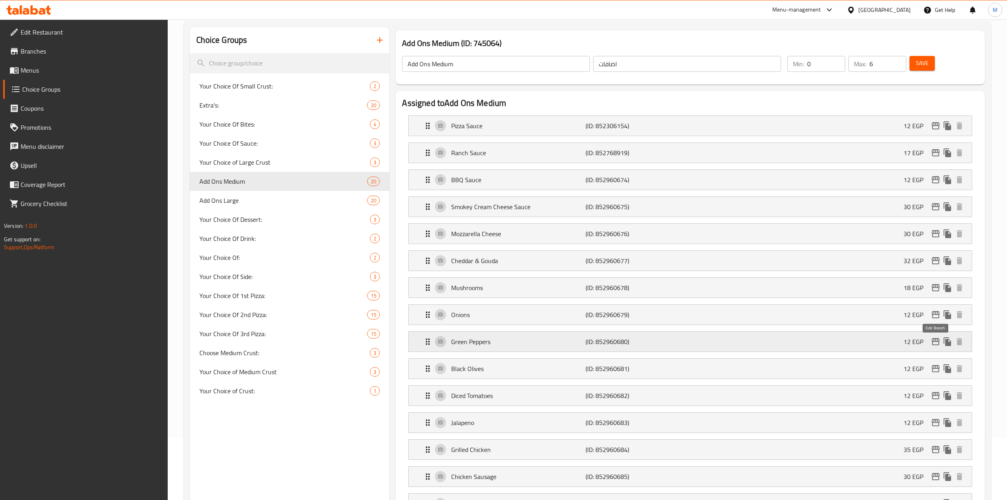
click at [932, 341] on icon "edit" at bounding box center [936, 342] width 10 height 10
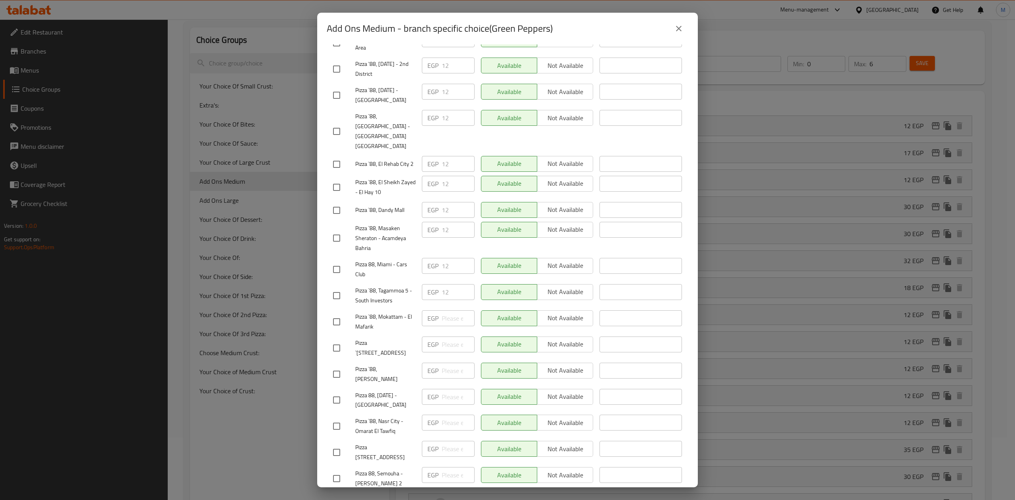
click at [339, 470] on input "checkbox" at bounding box center [336, 478] width 17 height 17
checkbox input "true"
click at [340, 261] on input "checkbox" at bounding box center [336, 269] width 17 height 17
checkbox input "true"
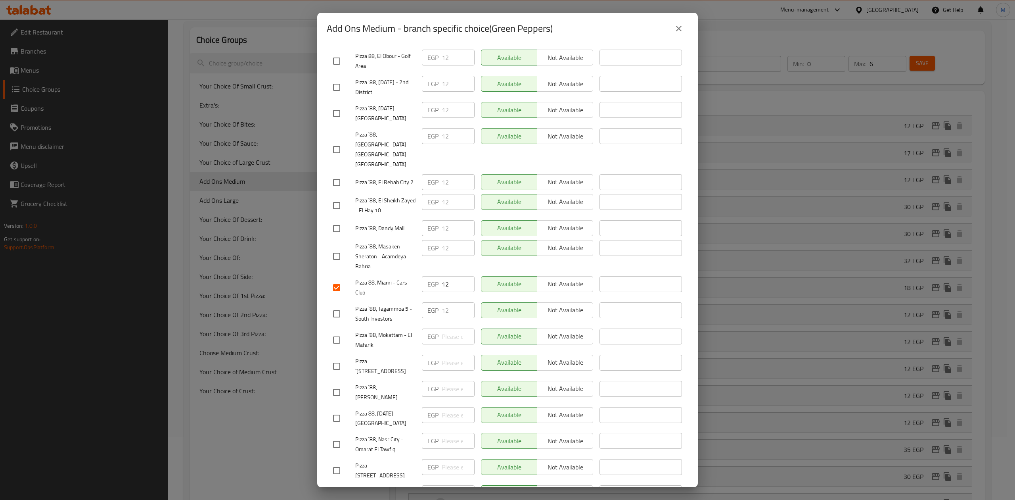
click at [345, 56] on input "checkbox" at bounding box center [336, 61] width 17 height 17
checkbox input "true"
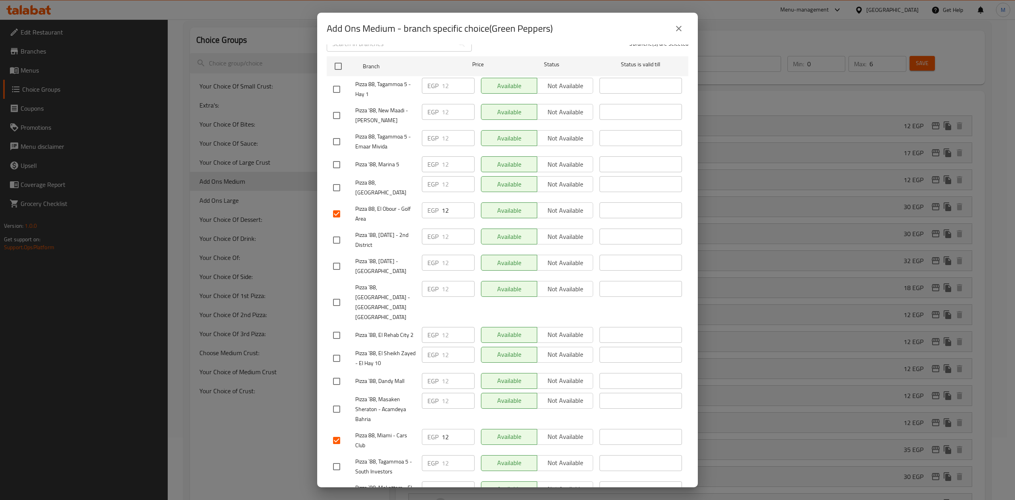
scroll to position [0, 0]
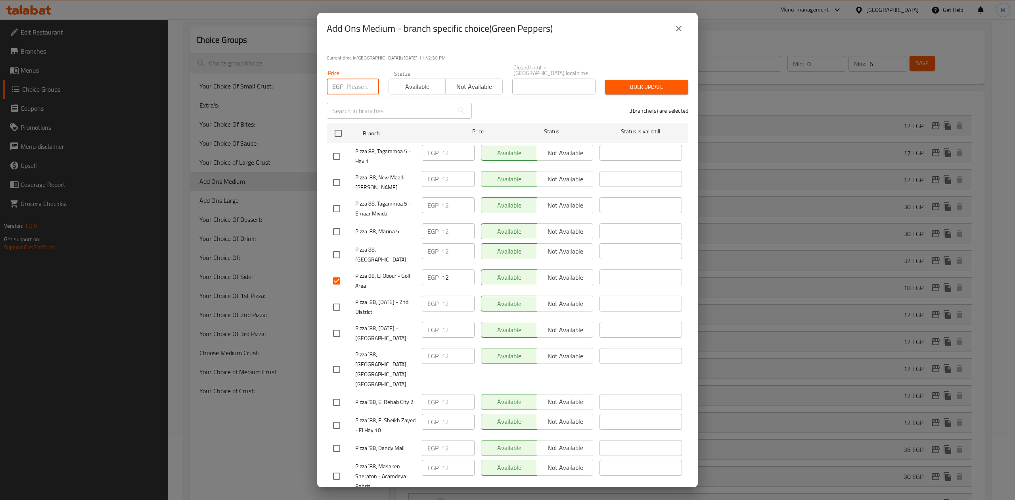
click at [351, 79] on input "number" at bounding box center [363, 87] width 33 height 16
type input "12"
click at [638, 80] on button "Bulk update" at bounding box center [646, 87] width 83 height 15
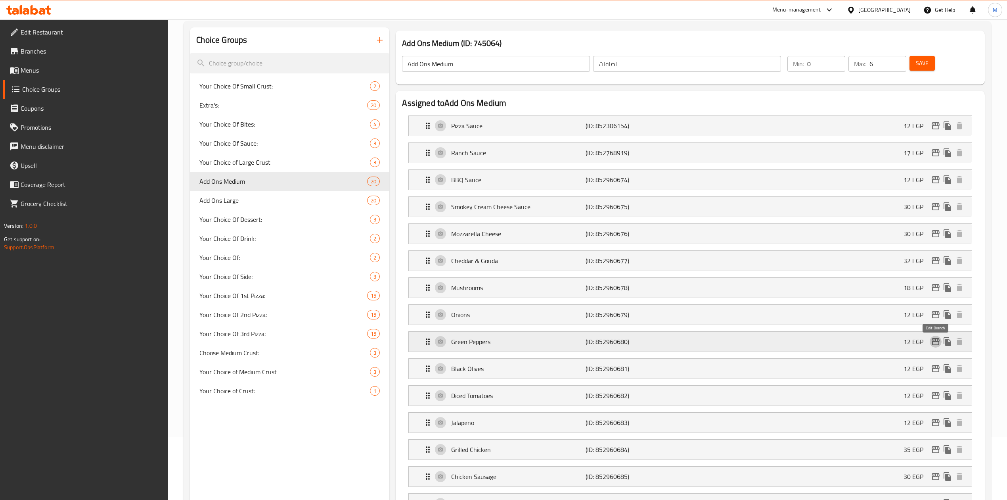
click at [938, 343] on icon "edit" at bounding box center [936, 342] width 10 height 10
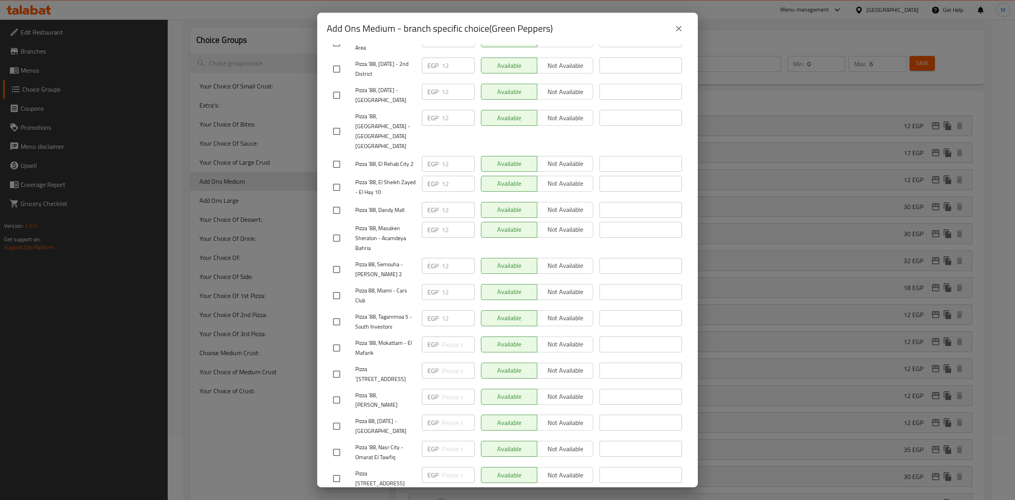
scroll to position [220, 0]
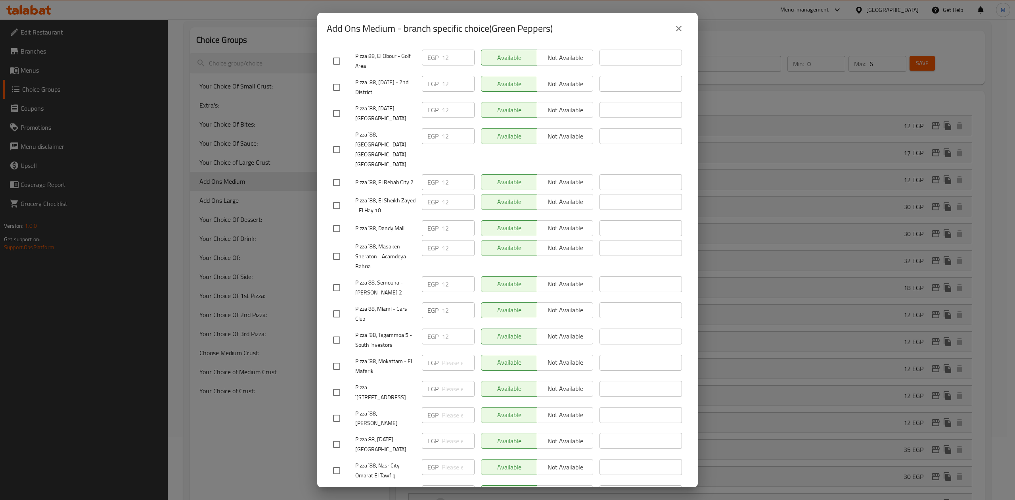
click at [678, 30] on icon "close" at bounding box center [679, 29] width 6 height 6
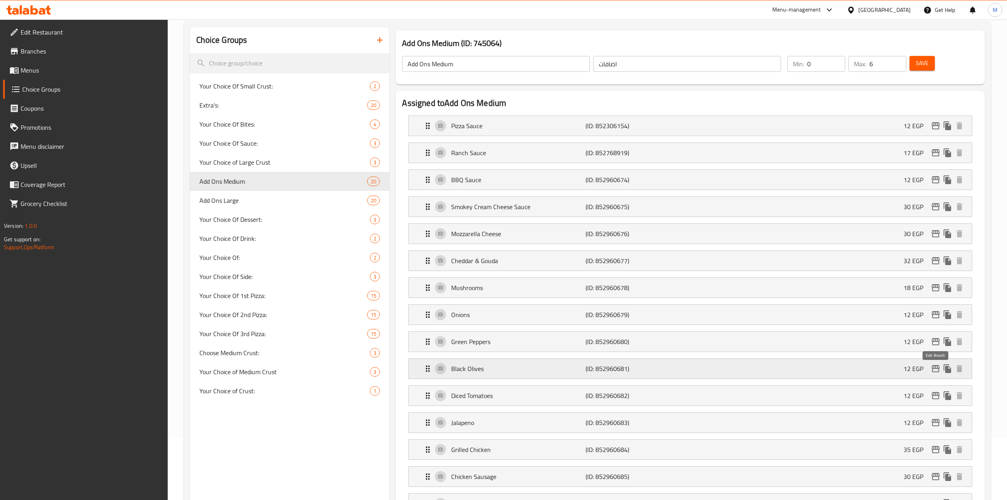
click at [932, 370] on icon "edit" at bounding box center [936, 368] width 8 height 7
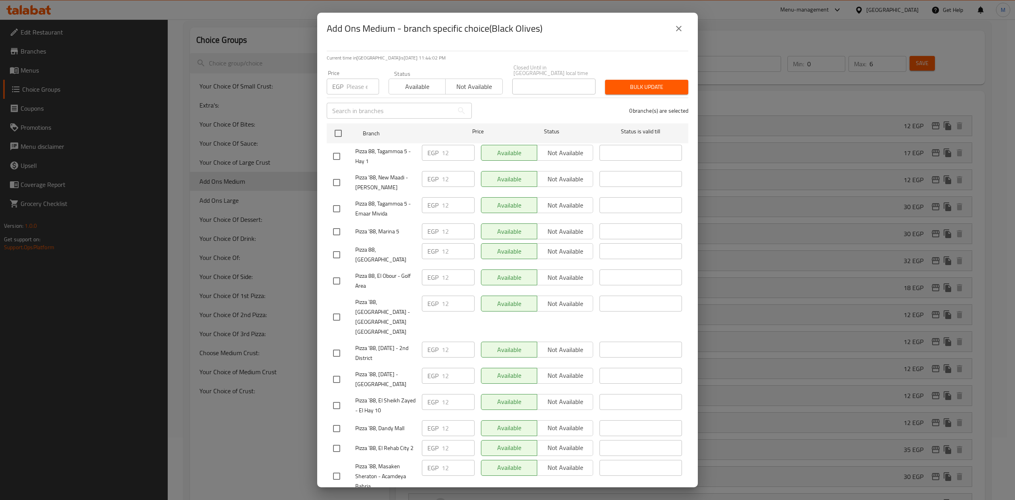
scroll to position [238, 0]
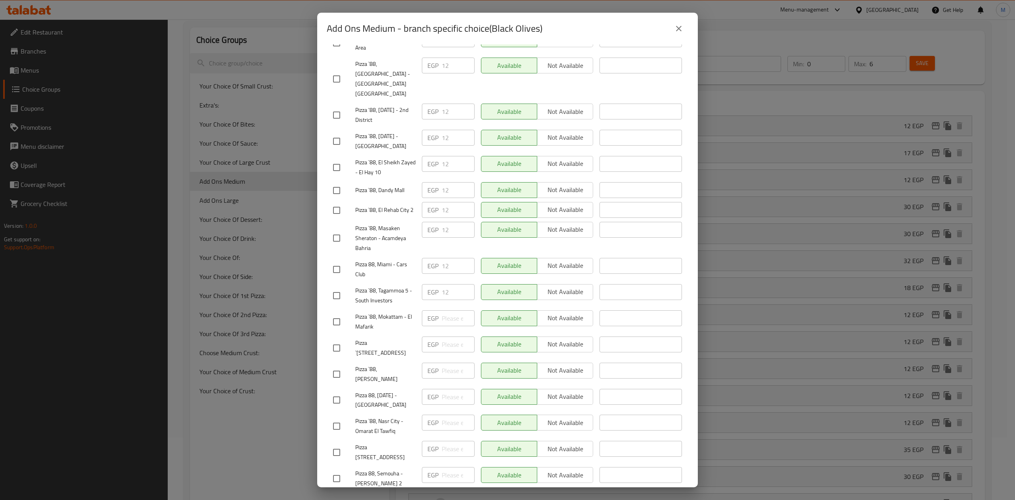
click at [341, 470] on input "checkbox" at bounding box center [336, 478] width 17 height 17
checkbox input "true"
click at [341, 261] on input "checkbox" at bounding box center [336, 269] width 17 height 17
checkbox input "true"
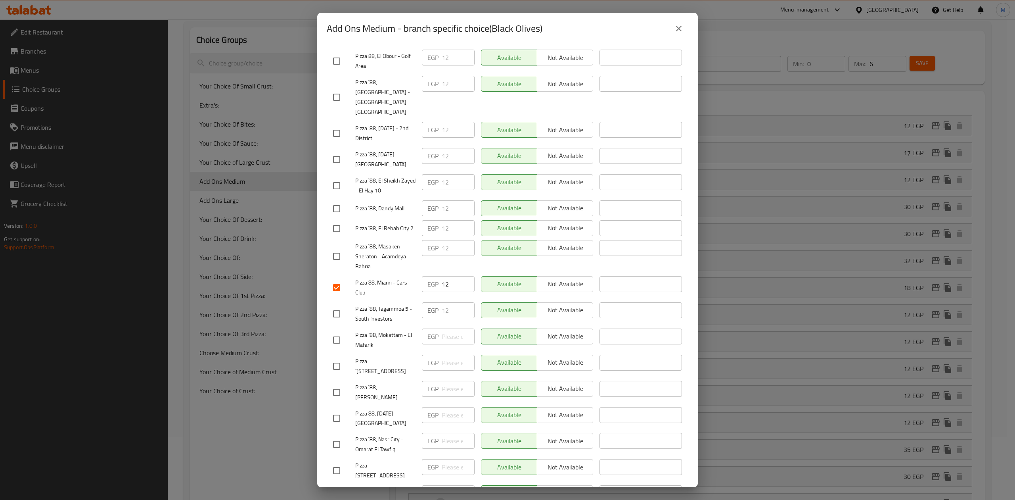
click at [343, 59] on input "checkbox" at bounding box center [336, 61] width 17 height 17
checkbox input "true"
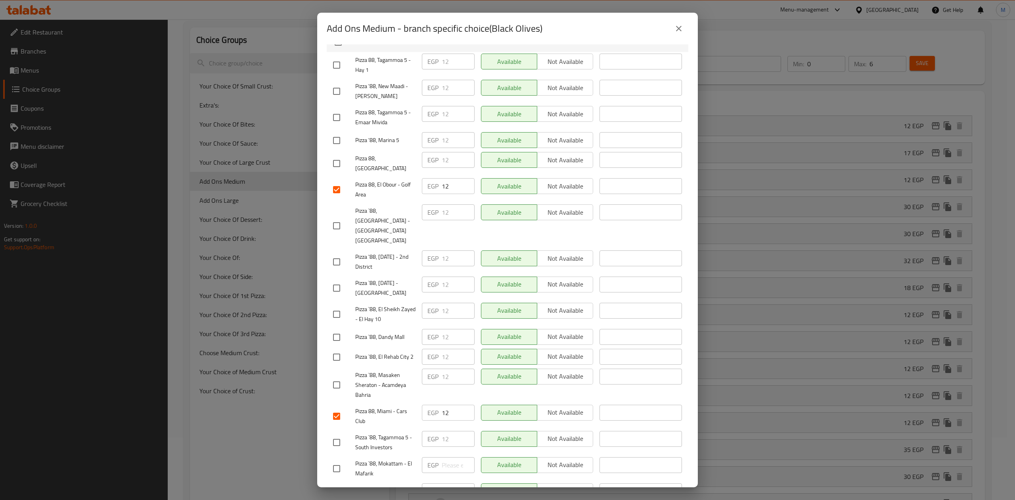
scroll to position [0, 0]
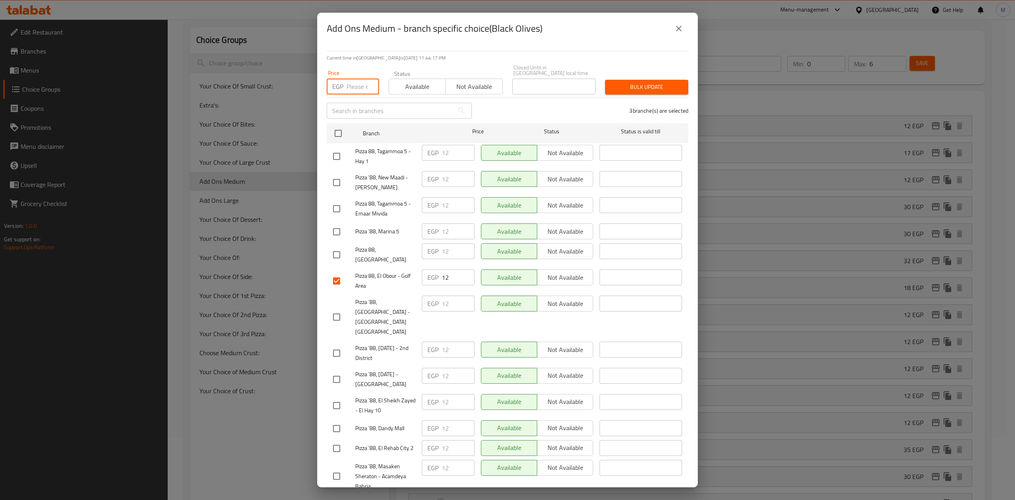
click at [360, 80] on input "number" at bounding box center [363, 87] width 33 height 16
type input "12"
click at [616, 82] on span "Bulk update" at bounding box center [646, 87] width 71 height 10
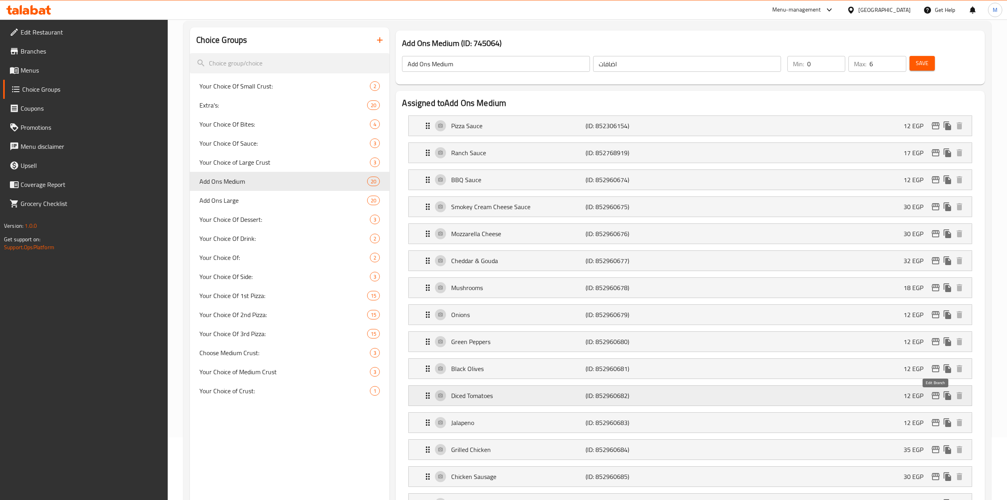
click at [937, 399] on icon "edit" at bounding box center [936, 396] width 10 height 10
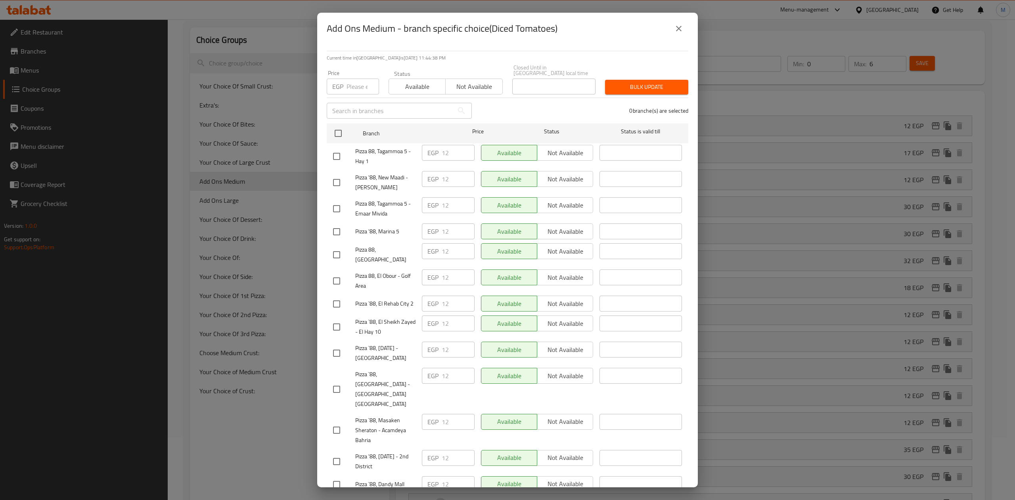
click at [360, 82] on input "number" at bounding box center [363, 87] width 33 height 16
type input "12"
click at [337, 275] on input "checkbox" at bounding box center [336, 280] width 17 height 17
checkbox input "true"
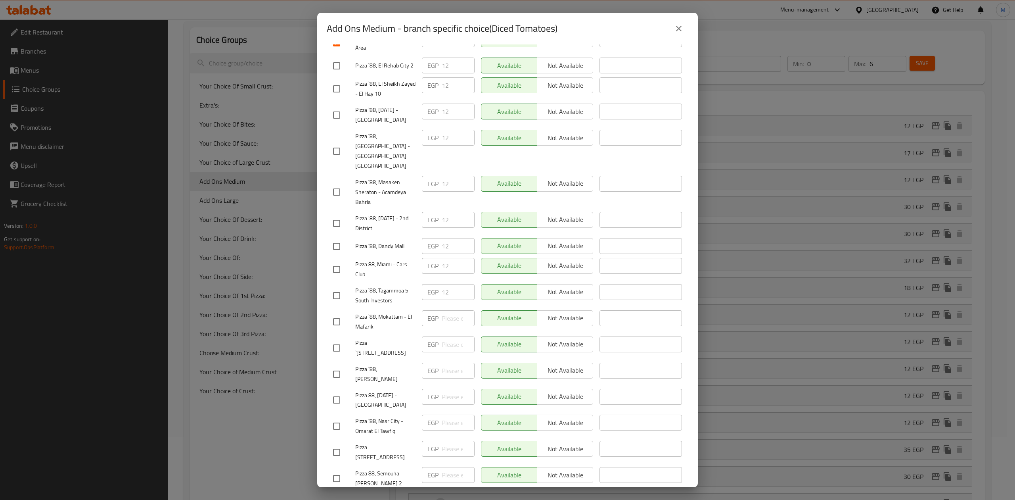
click at [330, 470] on input "checkbox" at bounding box center [336, 478] width 17 height 17
checkbox input "true"
click at [340, 261] on input "checkbox" at bounding box center [336, 269] width 17 height 17
checkbox input "true"
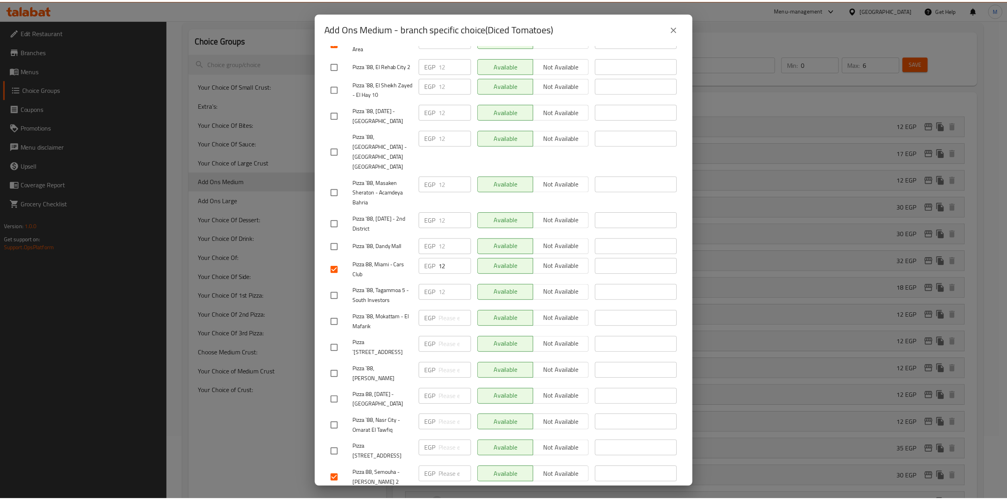
scroll to position [0, 0]
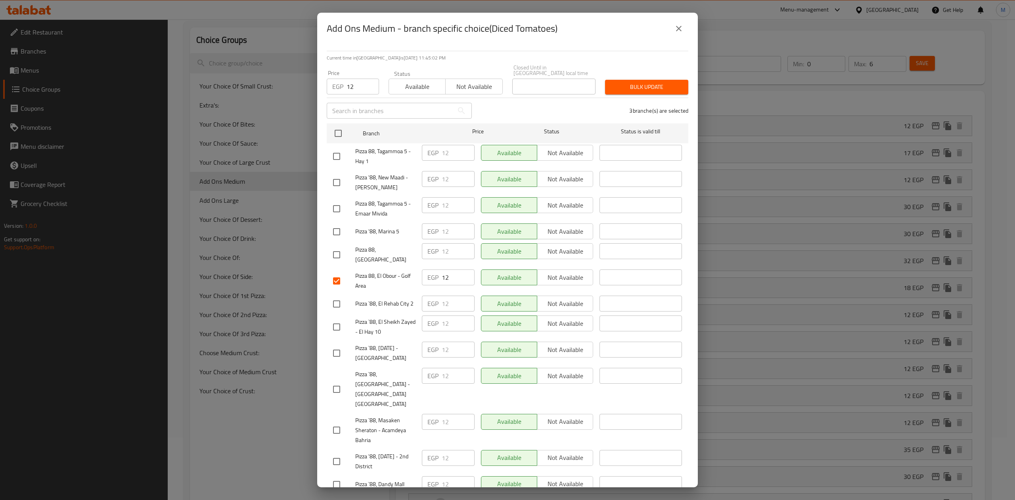
click at [623, 82] on span "Bulk update" at bounding box center [646, 87] width 71 height 10
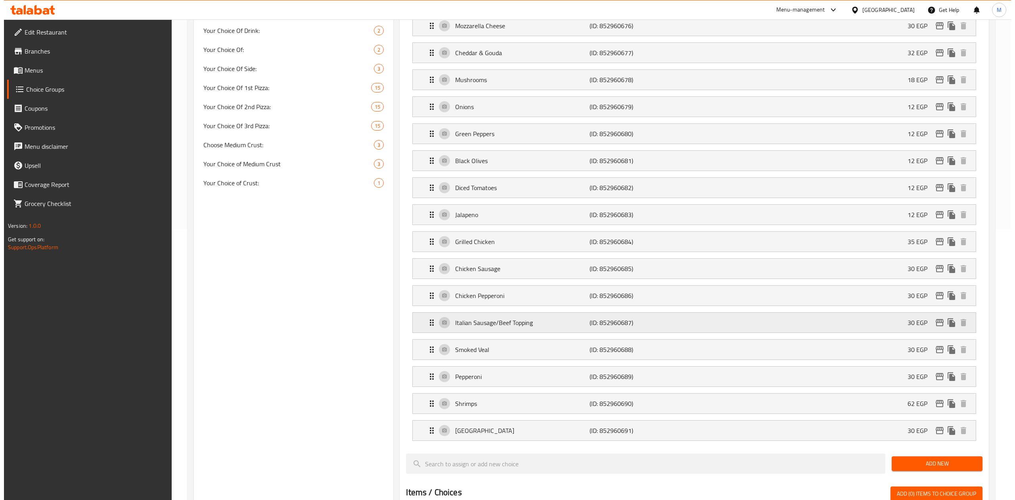
scroll to position [274, 0]
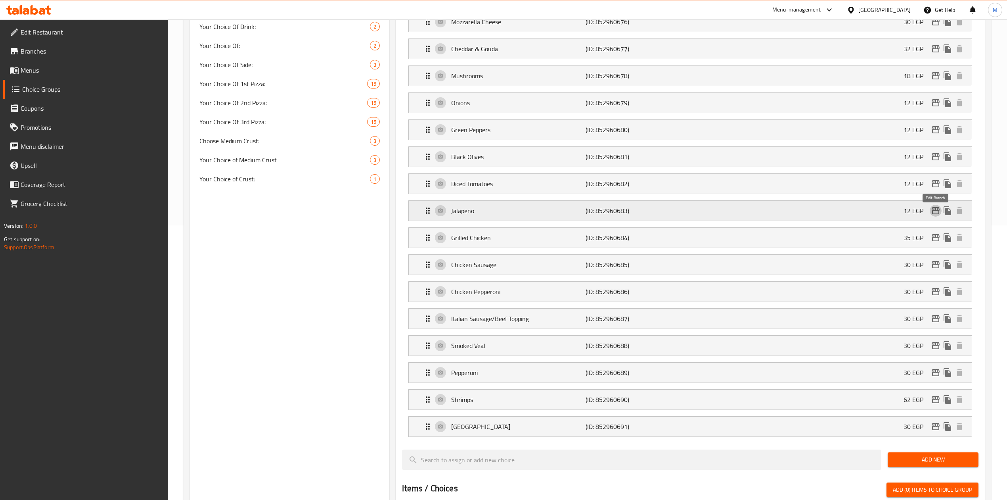
click at [931, 213] on icon "edit" at bounding box center [936, 211] width 10 height 10
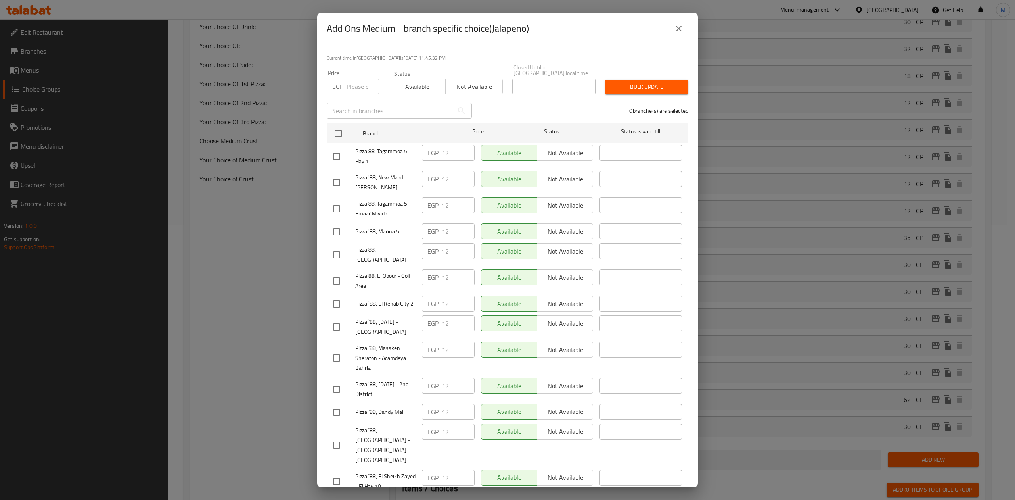
click at [359, 80] on input "number" at bounding box center [363, 87] width 33 height 16
type input "12"
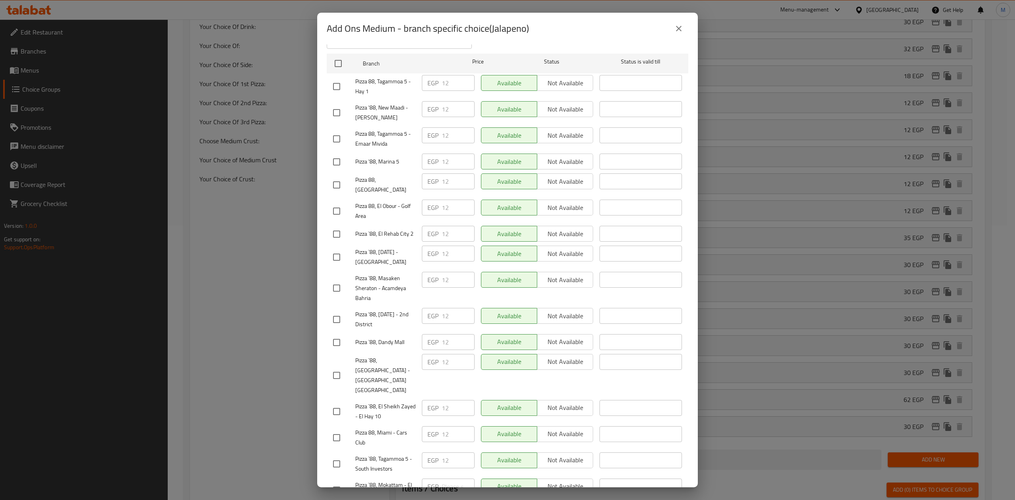
scroll to position [170, 0]
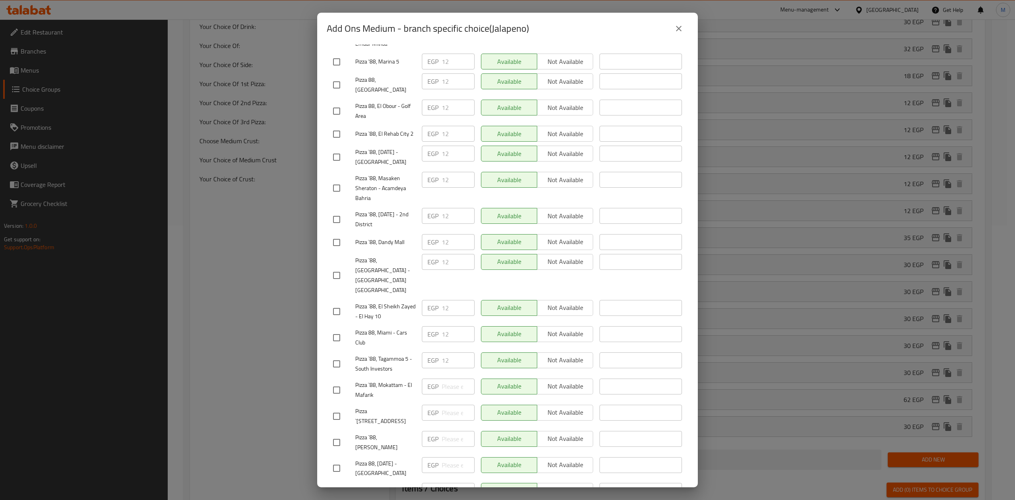
click at [334, 329] on input "checkbox" at bounding box center [336, 337] width 17 height 17
checkbox input "true"
click at [340, 109] on input "checkbox" at bounding box center [336, 111] width 17 height 17
checkbox input "true"
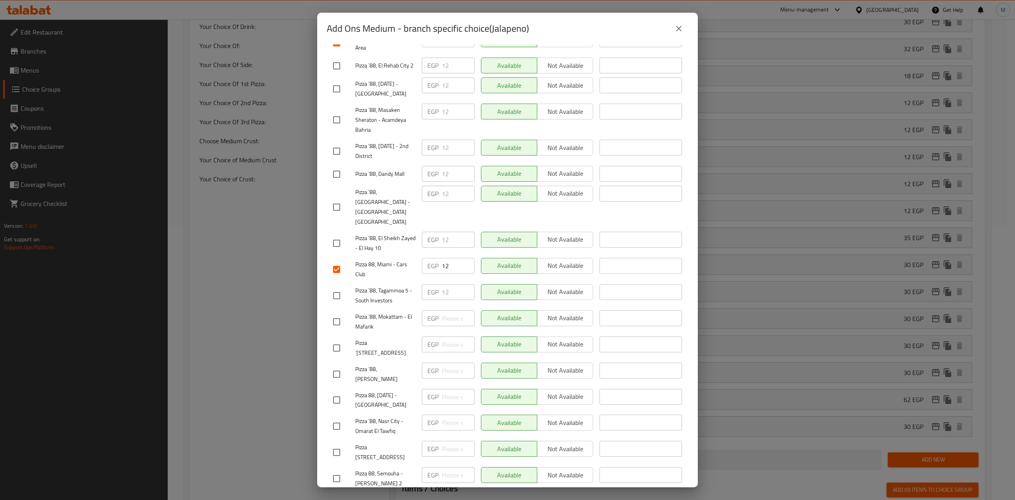
click at [337, 470] on input "checkbox" at bounding box center [336, 478] width 17 height 17
checkbox input "true"
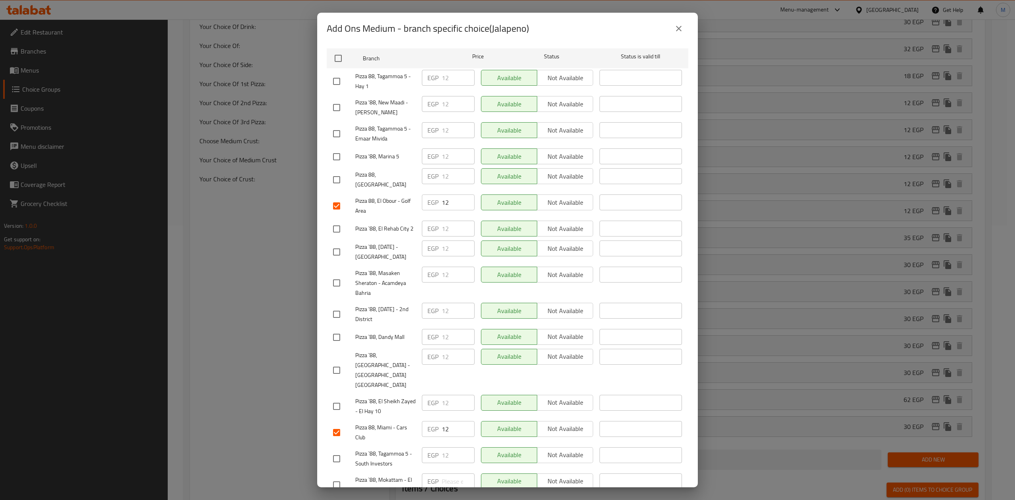
scroll to position [0, 0]
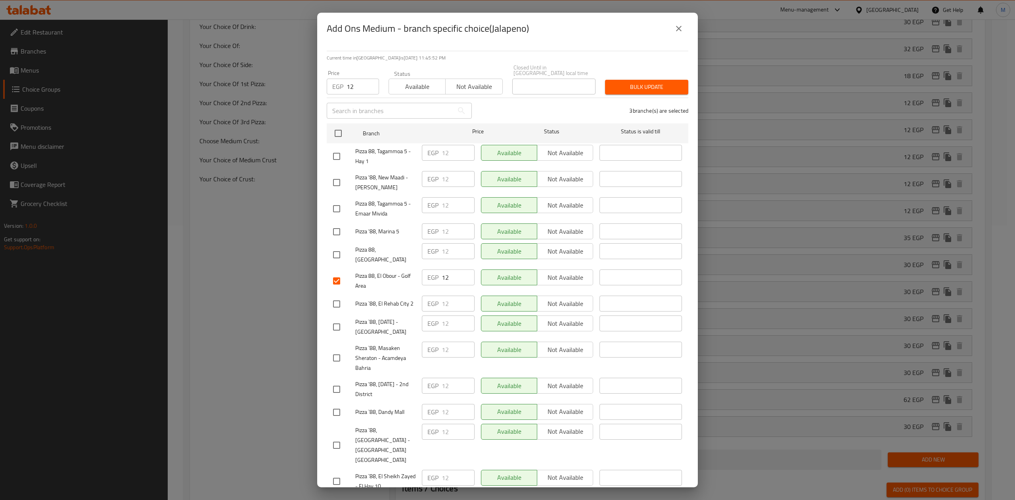
click at [633, 86] on span "Bulk update" at bounding box center [646, 87] width 71 height 10
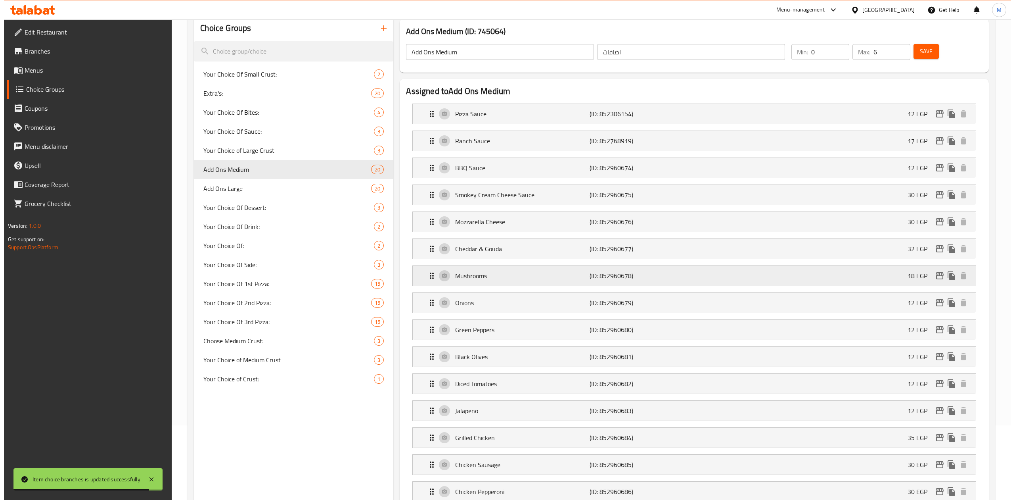
scroll to position [211, 0]
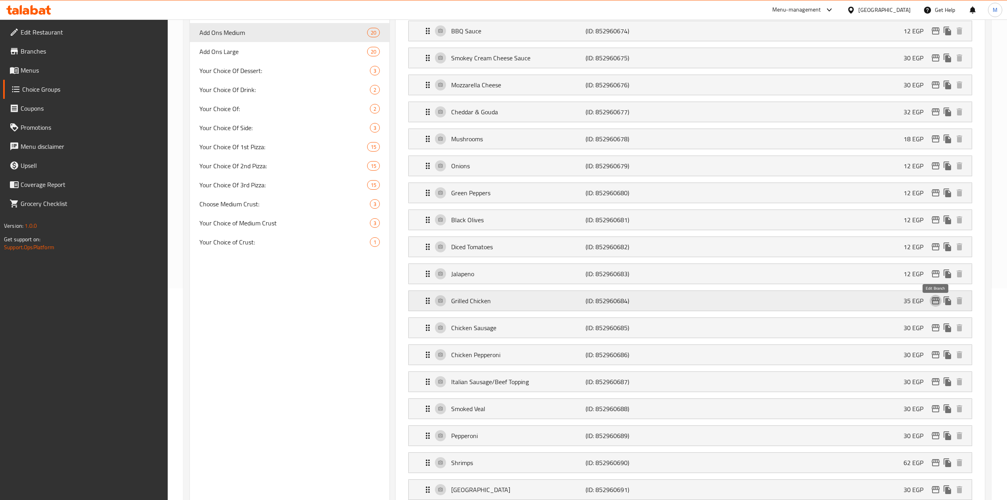
click at [931, 302] on icon "edit" at bounding box center [936, 301] width 10 height 10
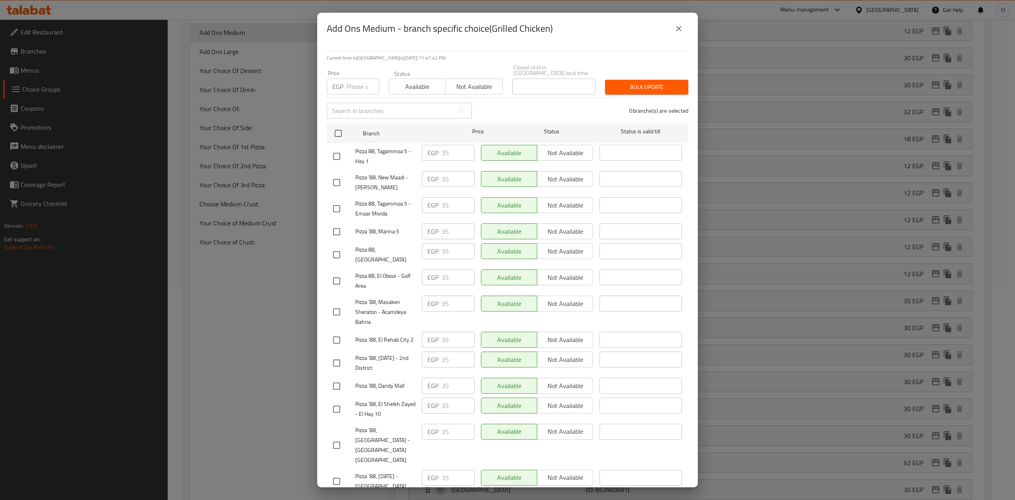
click at [357, 80] on input "number" at bounding box center [363, 87] width 33 height 16
type input "35"
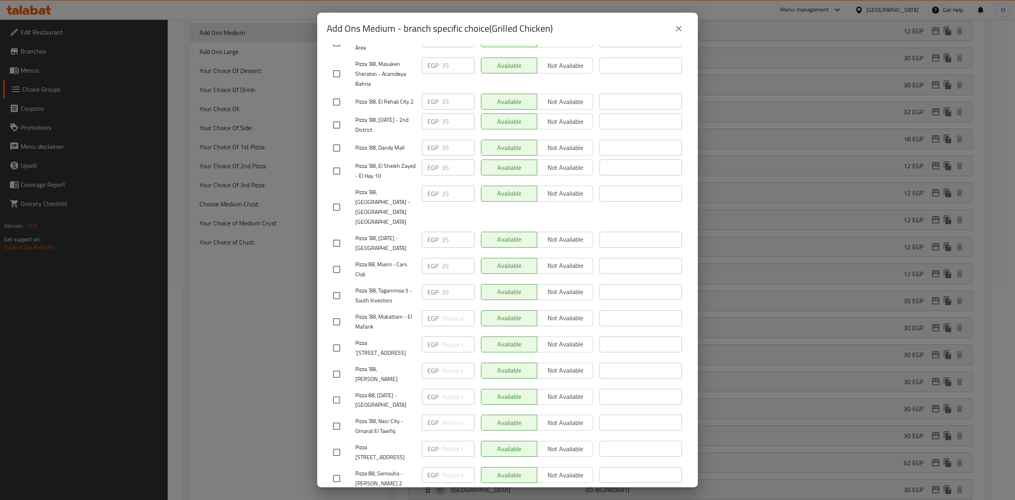
click at [340, 470] on input "checkbox" at bounding box center [336, 478] width 17 height 17
checkbox input "true"
click at [339, 261] on input "checkbox" at bounding box center [336, 269] width 17 height 17
checkbox input "true"
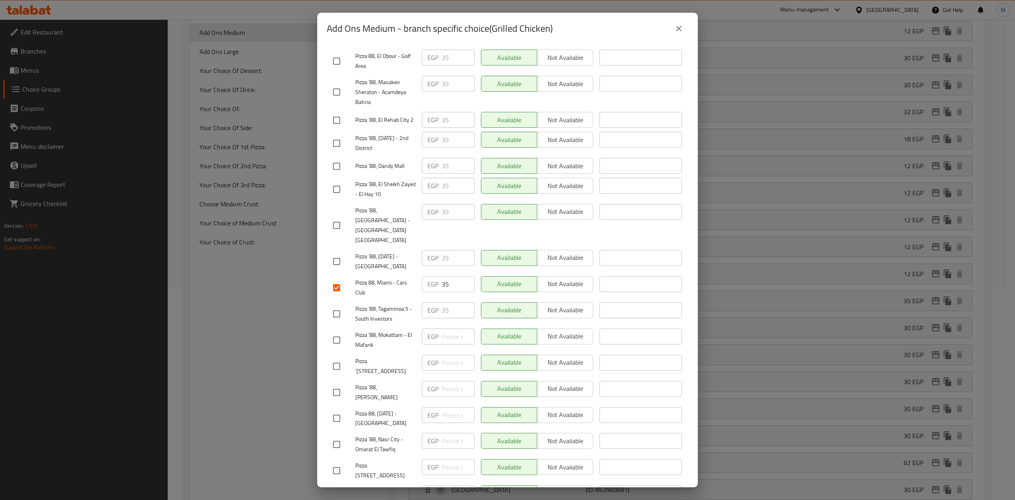
click at [338, 57] on input "checkbox" at bounding box center [336, 61] width 17 height 17
checkbox input "true"
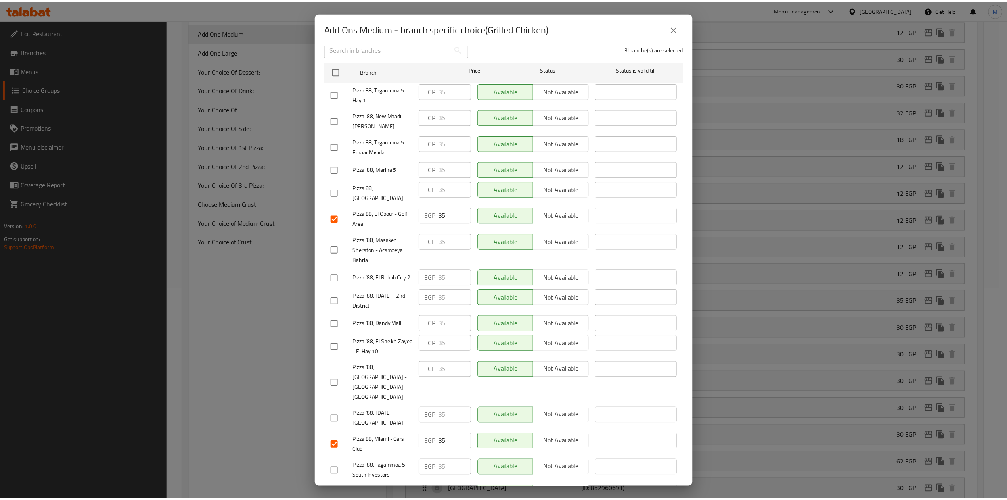
scroll to position [0, 0]
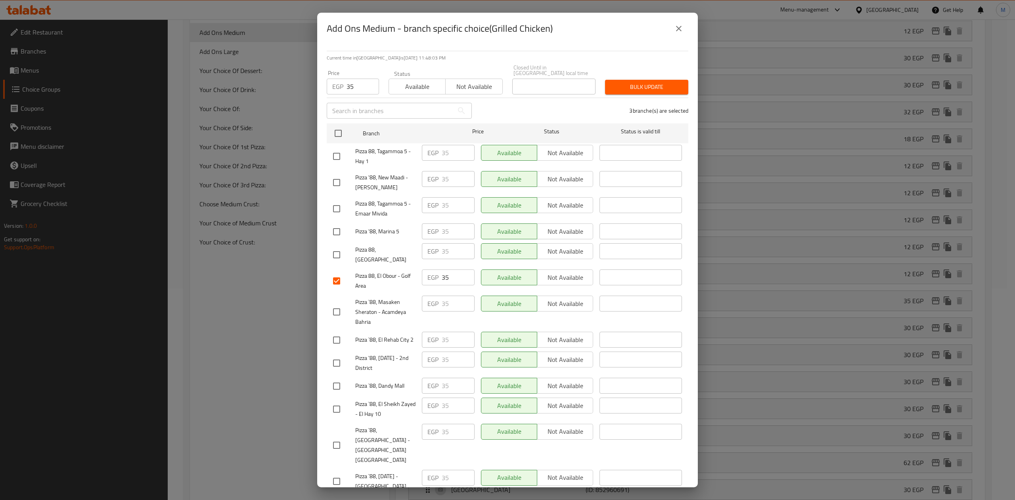
click at [632, 86] on span "Bulk update" at bounding box center [646, 87] width 71 height 10
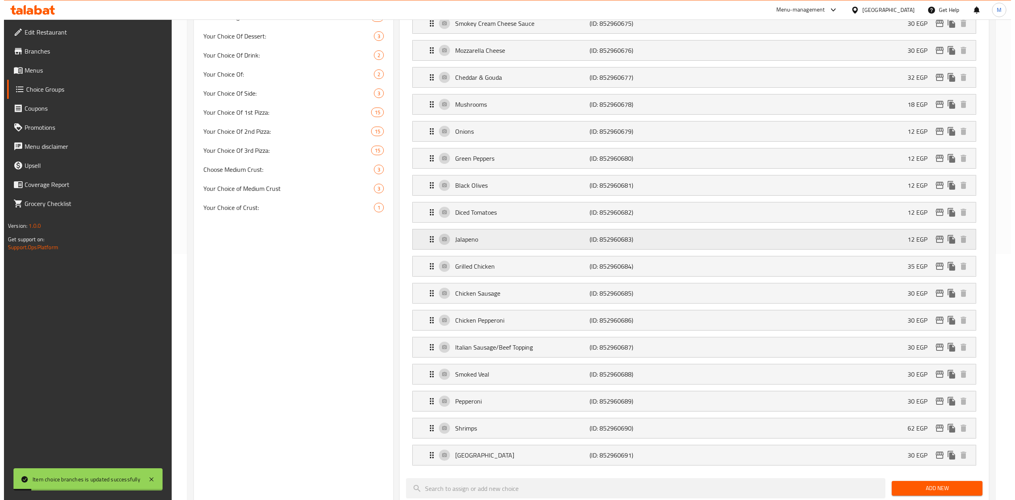
scroll to position [264, 0]
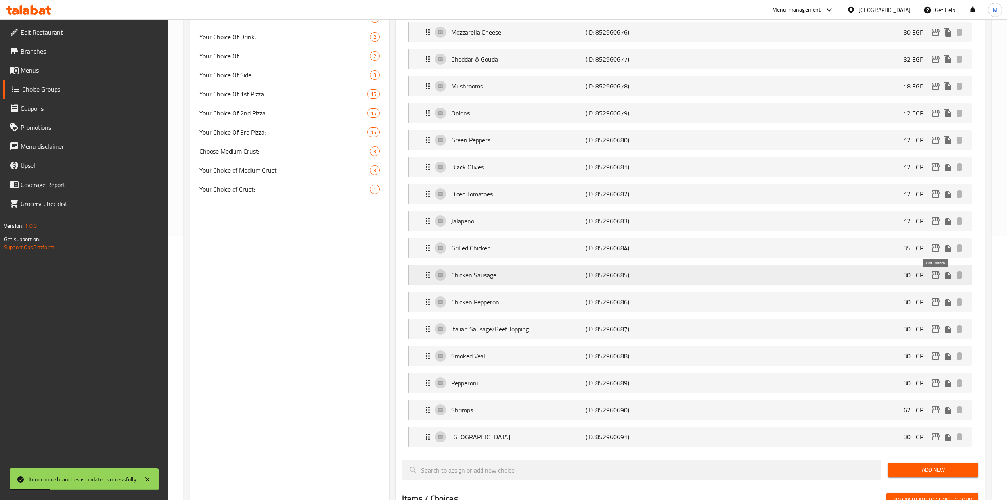
click at [936, 277] on icon "edit" at bounding box center [936, 275] width 10 height 10
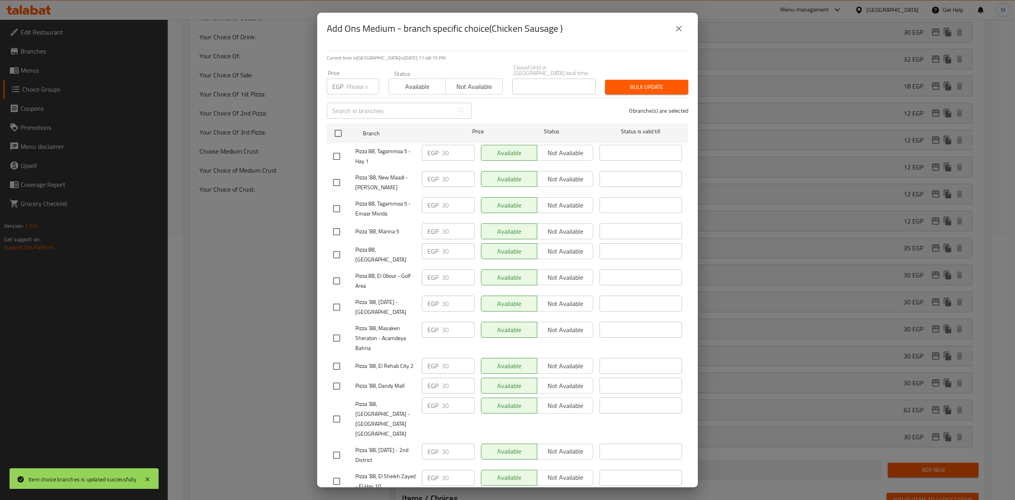
click at [337, 410] on input "checkbox" at bounding box center [336, 418] width 17 height 17
checkbox input "true"
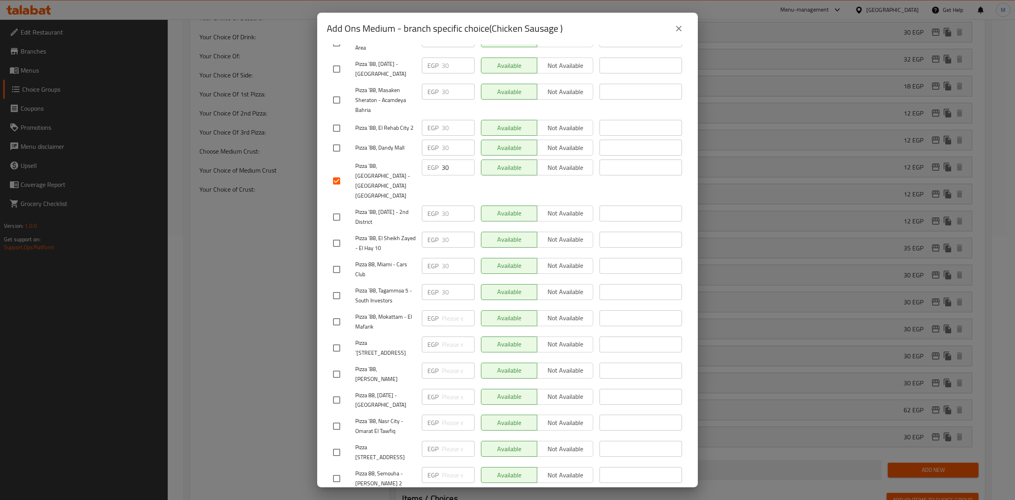
click at [341, 470] on input "checkbox" at bounding box center [336, 478] width 17 height 17
checkbox input "true"
click at [335, 261] on input "checkbox" at bounding box center [336, 269] width 17 height 17
checkbox input "true"
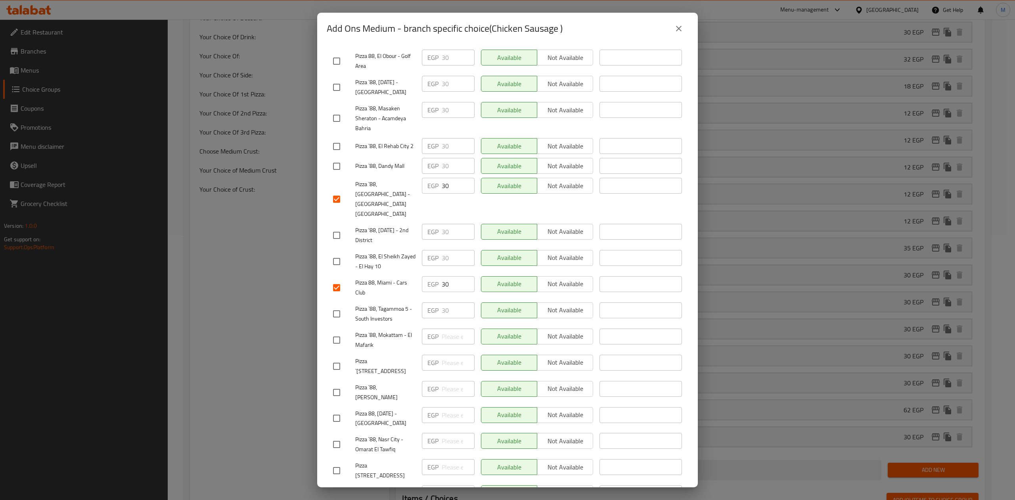
click at [337, 56] on input "checkbox" at bounding box center [336, 61] width 17 height 17
checkbox input "true"
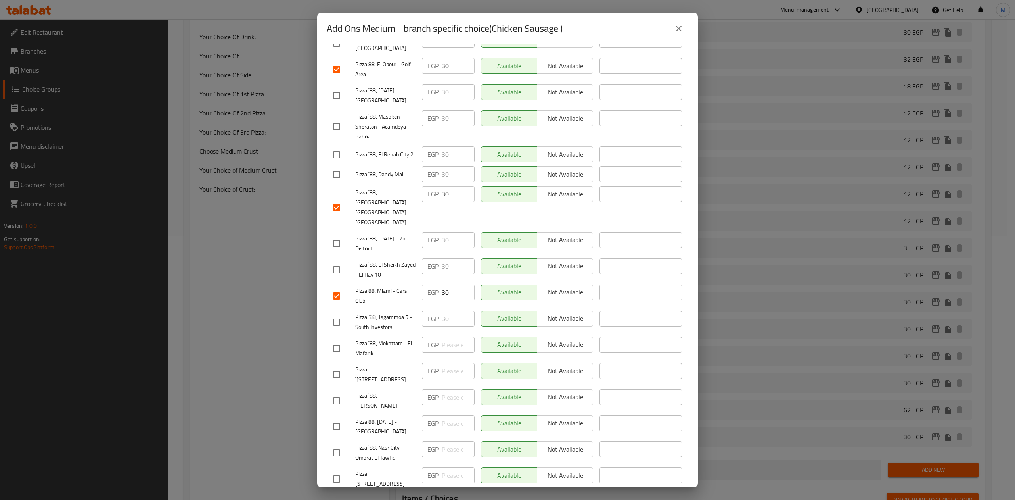
scroll to position [0, 0]
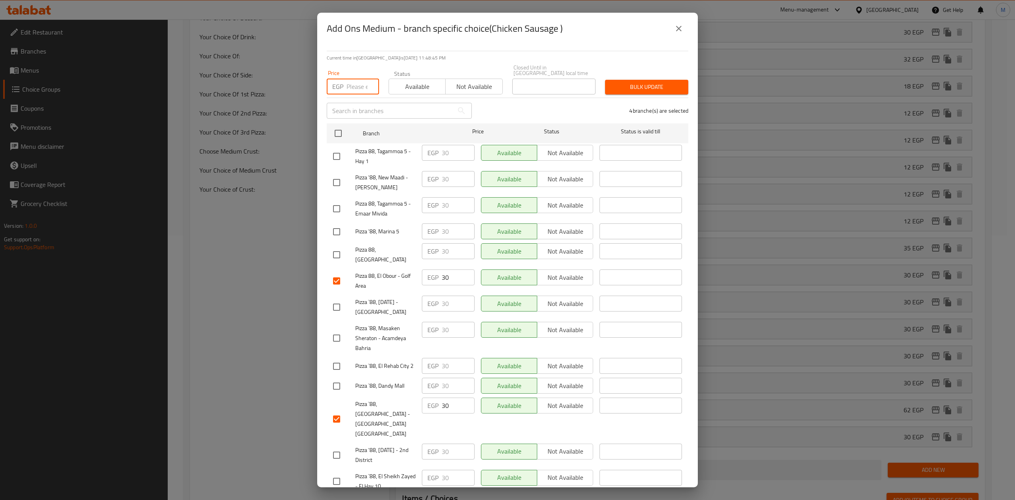
click at [357, 82] on input "number" at bounding box center [363, 87] width 33 height 16
type input "30"
click at [640, 82] on span "Bulk update" at bounding box center [646, 87] width 71 height 10
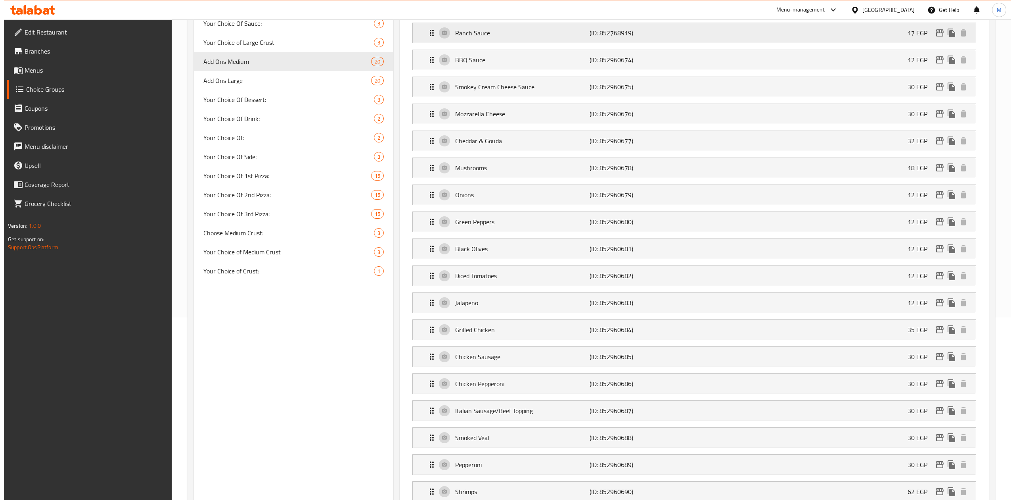
scroll to position [264, 0]
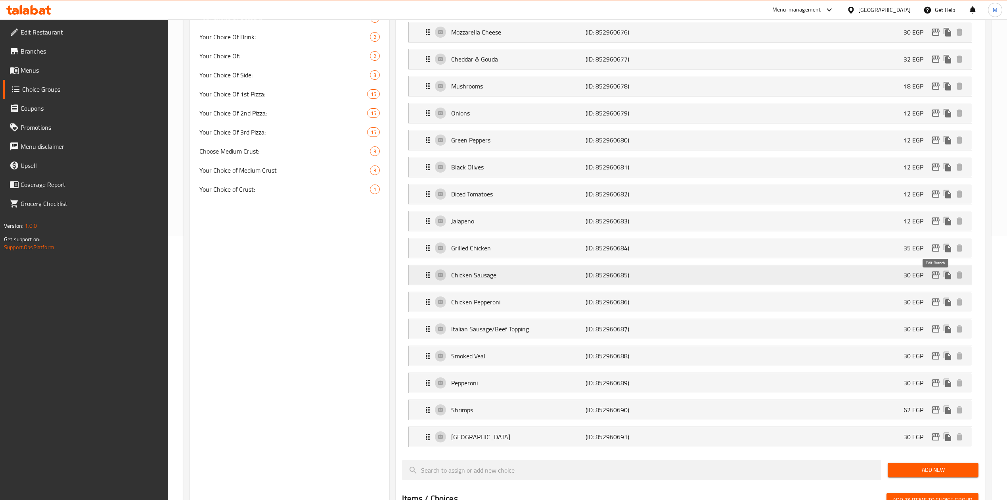
click at [934, 278] on icon "edit" at bounding box center [936, 274] width 8 height 7
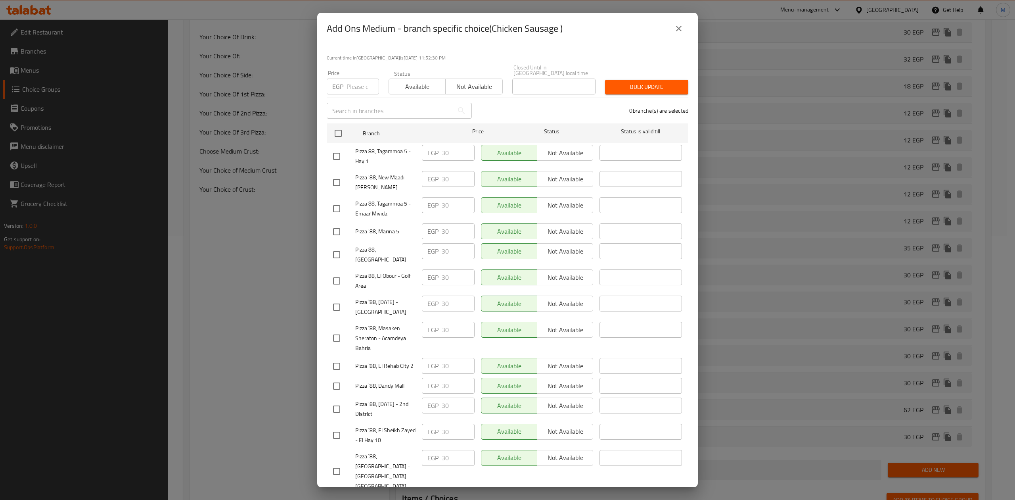
click at [342, 463] on input "checkbox" at bounding box center [336, 471] width 17 height 17
checkbox input "true"
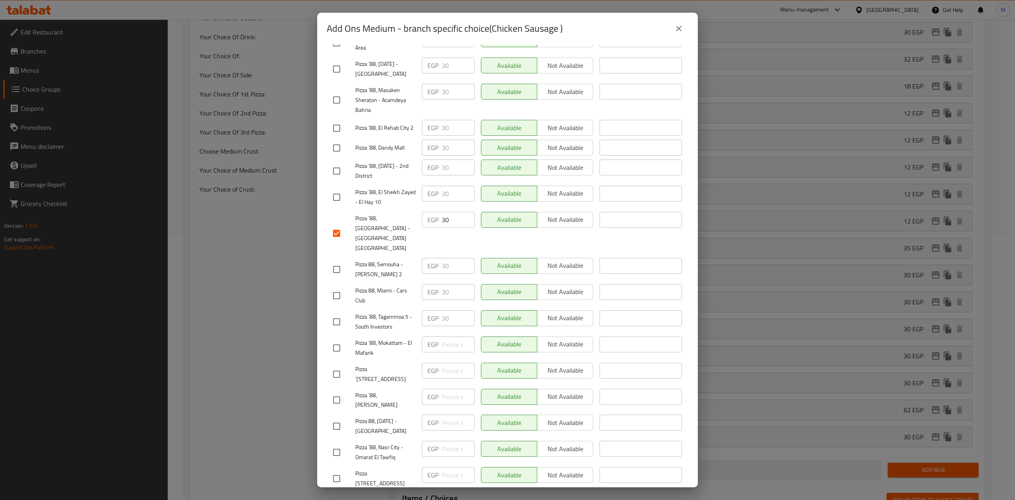
click at [340, 287] on input "checkbox" at bounding box center [336, 295] width 17 height 17
checkbox input "true"
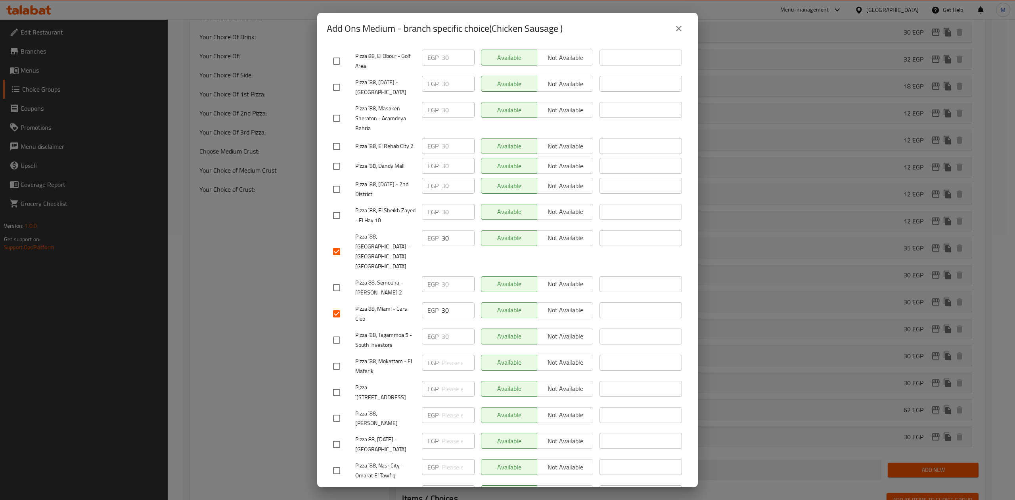
click at [330, 54] on input "checkbox" at bounding box center [336, 61] width 17 height 17
checkbox input "true"
click at [345, 279] on input "checkbox" at bounding box center [336, 287] width 17 height 17
checkbox input "true"
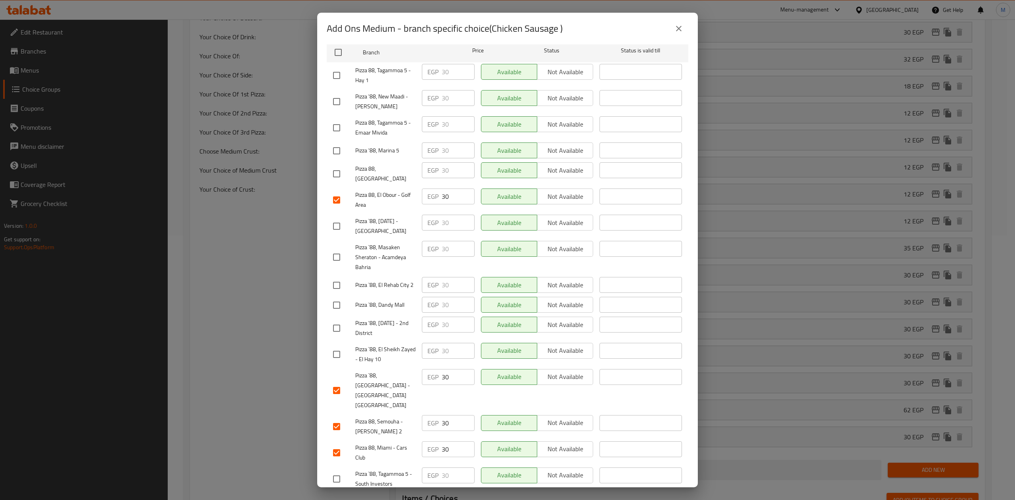
scroll to position [0, 0]
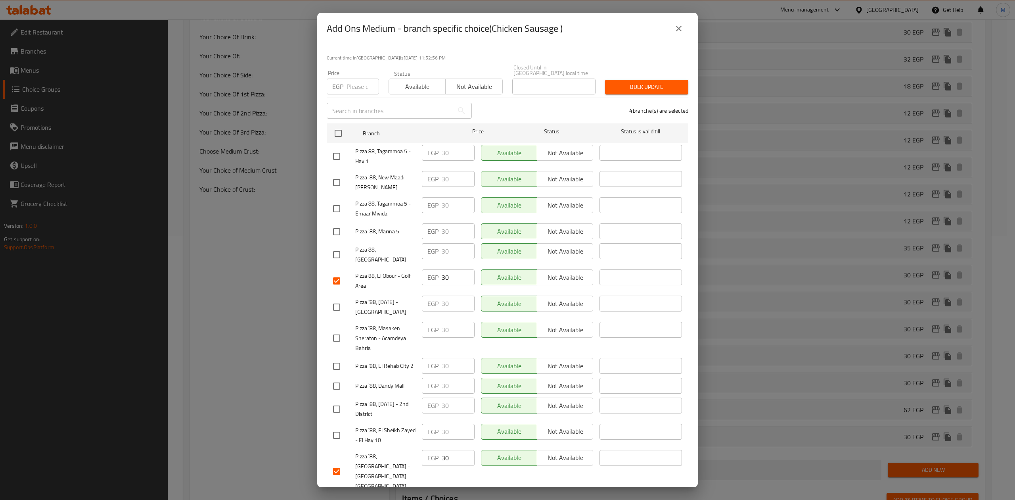
click at [679, 32] on icon "close" at bounding box center [679, 29] width 10 height 10
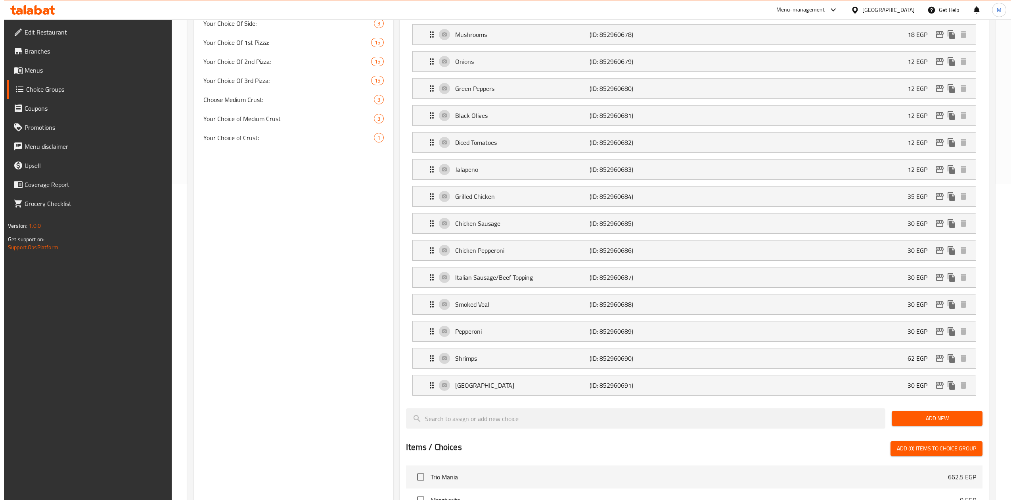
scroll to position [317, 0]
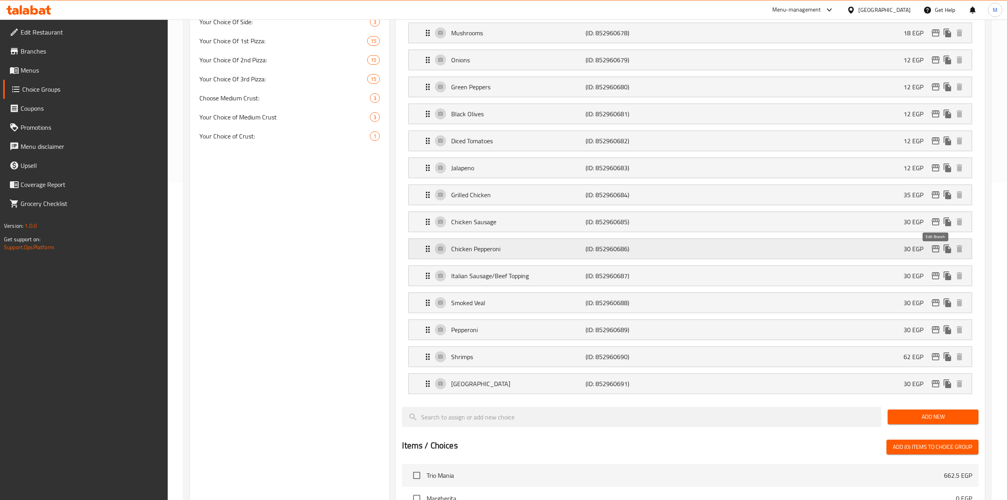
click at [933, 252] on icon "edit" at bounding box center [936, 248] width 8 height 7
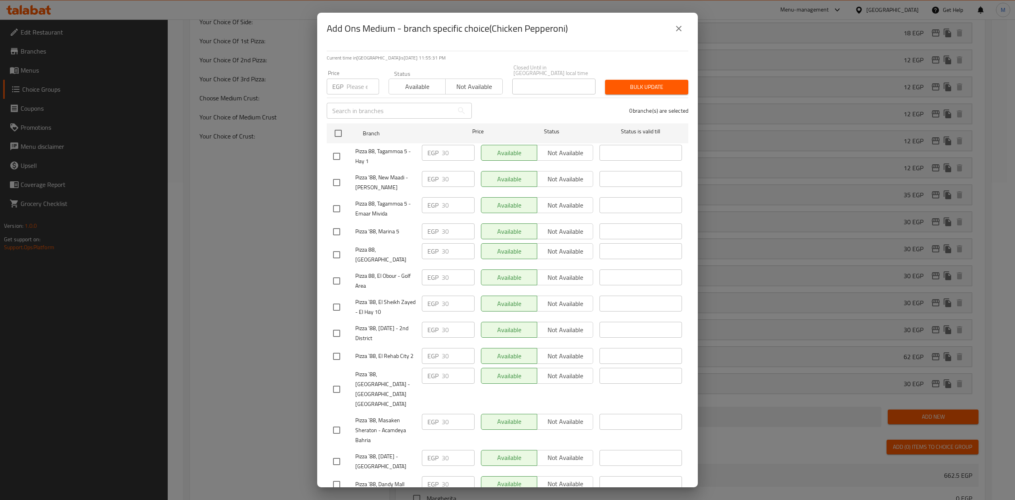
scroll to position [238, 0]
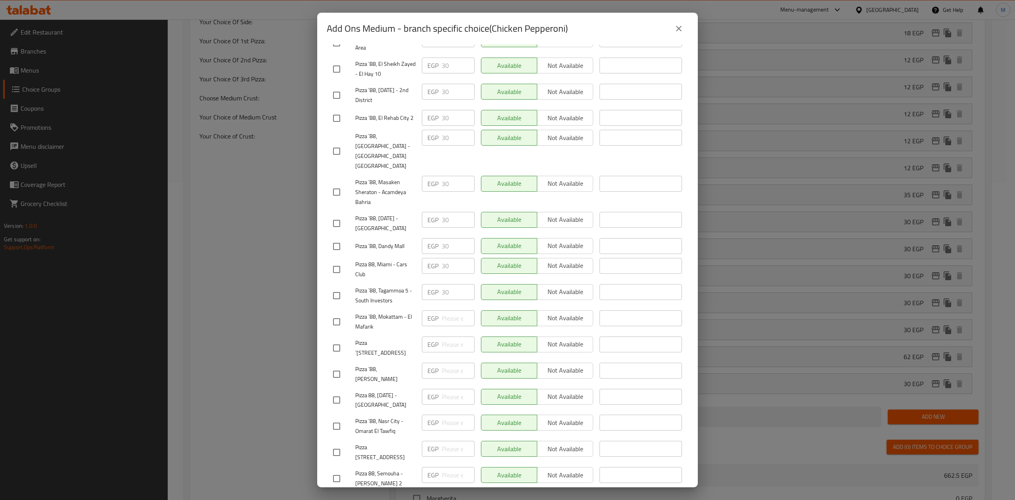
click at [332, 470] on input "checkbox" at bounding box center [336, 478] width 17 height 17
checkbox input "true"
click at [345, 261] on input "checkbox" at bounding box center [336, 269] width 17 height 17
checkbox input "true"
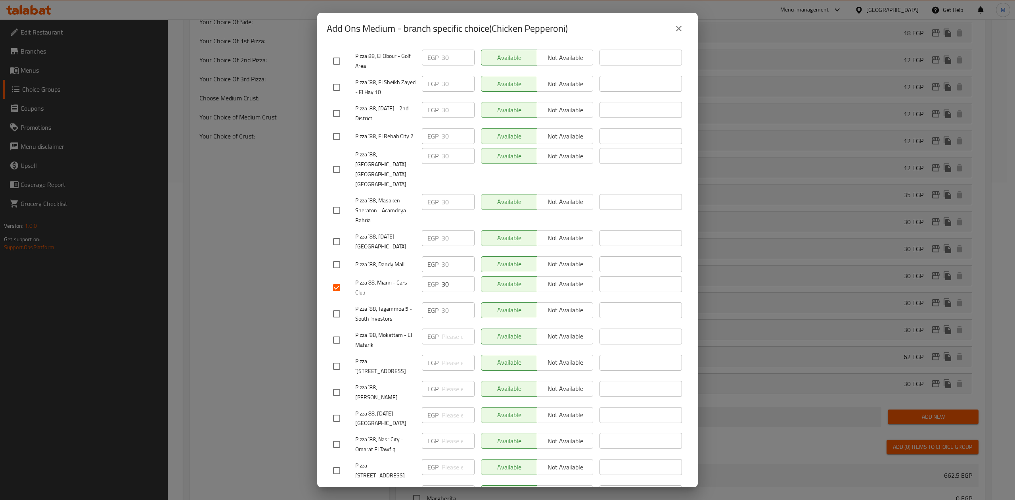
click at [341, 53] on input "checkbox" at bounding box center [336, 61] width 17 height 17
checkbox input "true"
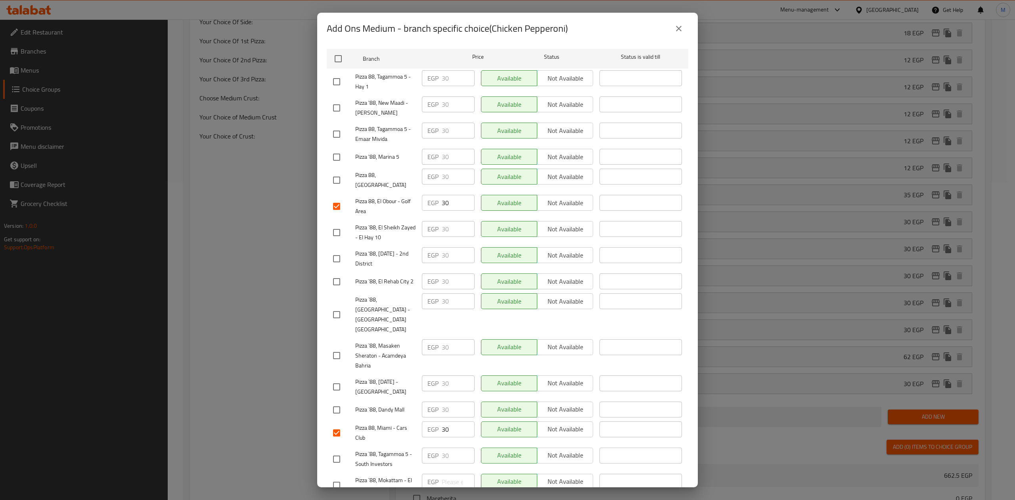
scroll to position [0, 0]
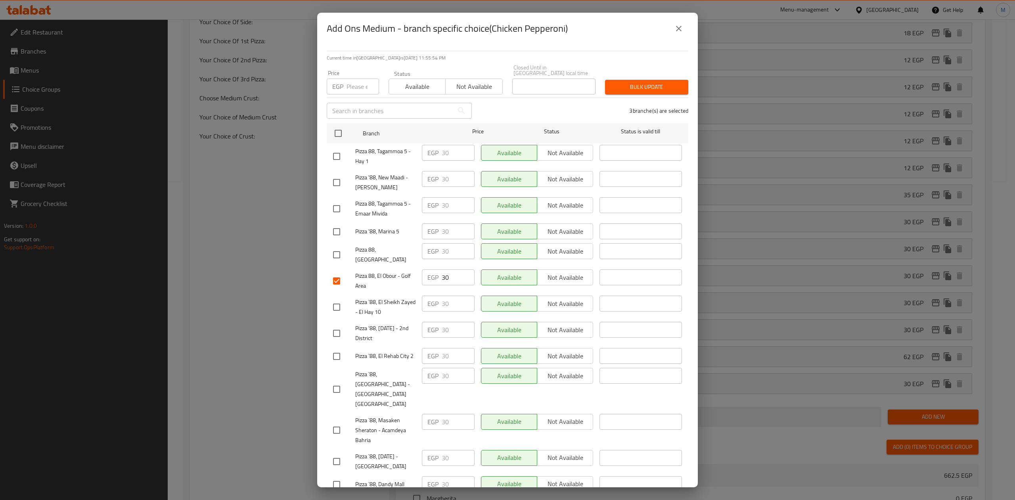
click at [353, 89] on div "Price EGP Price" at bounding box center [353, 82] width 62 height 34
click at [353, 86] on input "number" at bounding box center [363, 87] width 33 height 16
type input "30"
click at [653, 84] on span "Bulk update" at bounding box center [646, 87] width 71 height 10
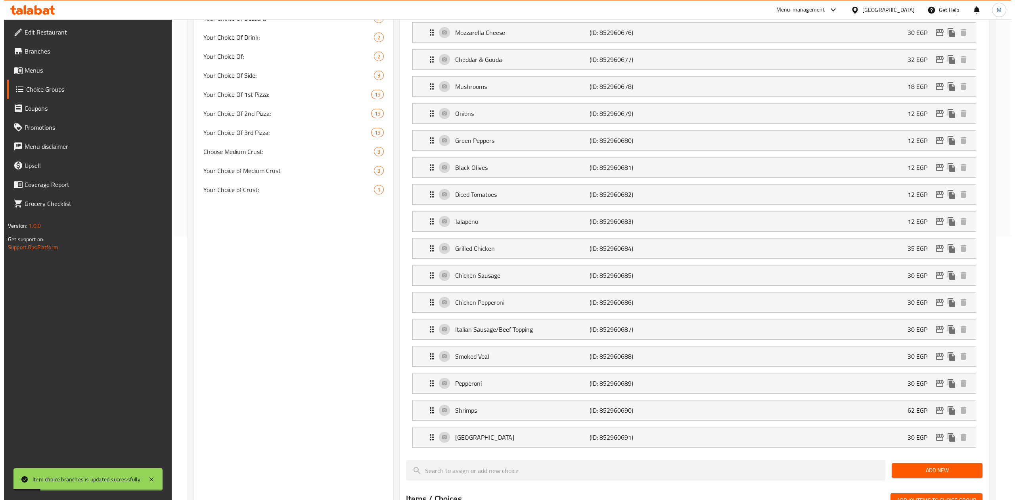
scroll to position [264, 0]
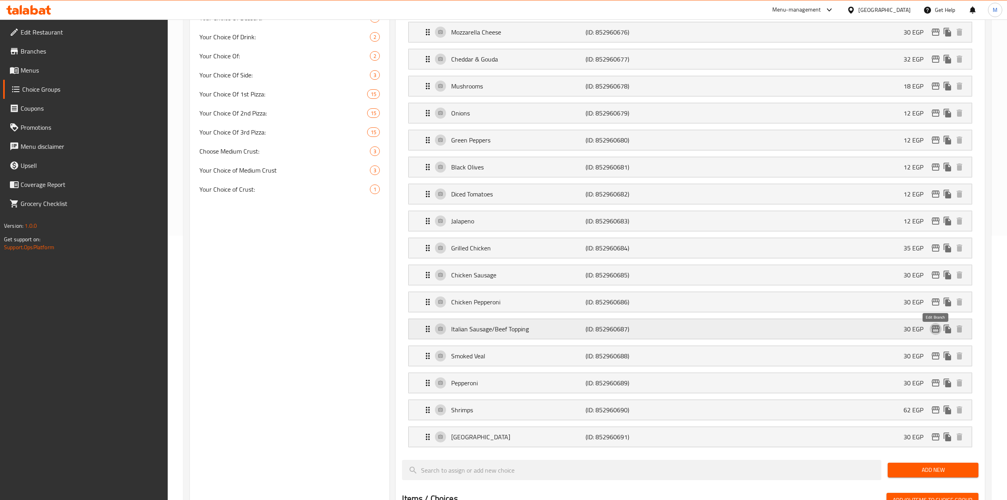
click at [936, 334] on icon "edit" at bounding box center [936, 329] width 10 height 10
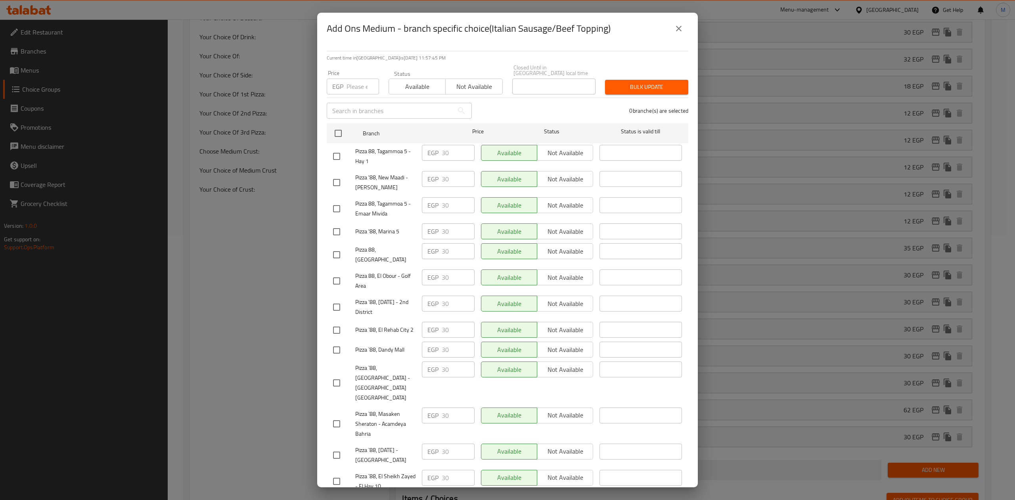
click at [337, 374] on input "checkbox" at bounding box center [336, 382] width 17 height 17
checkbox input "true"
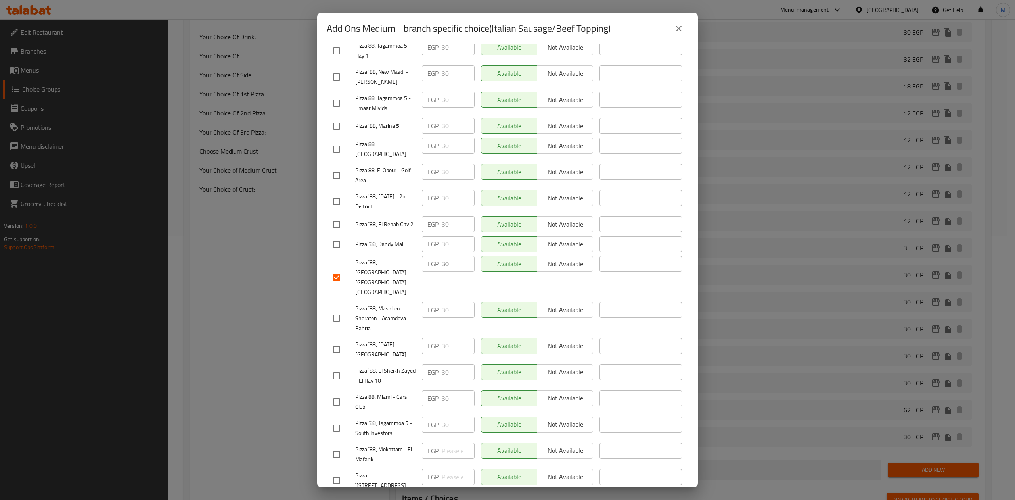
scroll to position [238, 0]
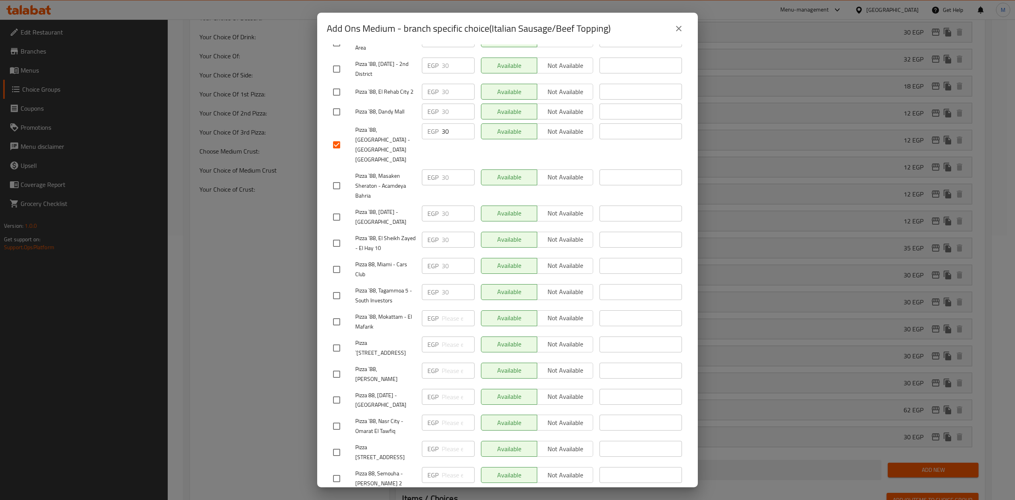
click at [330, 470] on input "checkbox" at bounding box center [336, 478] width 17 height 17
checkbox input "true"
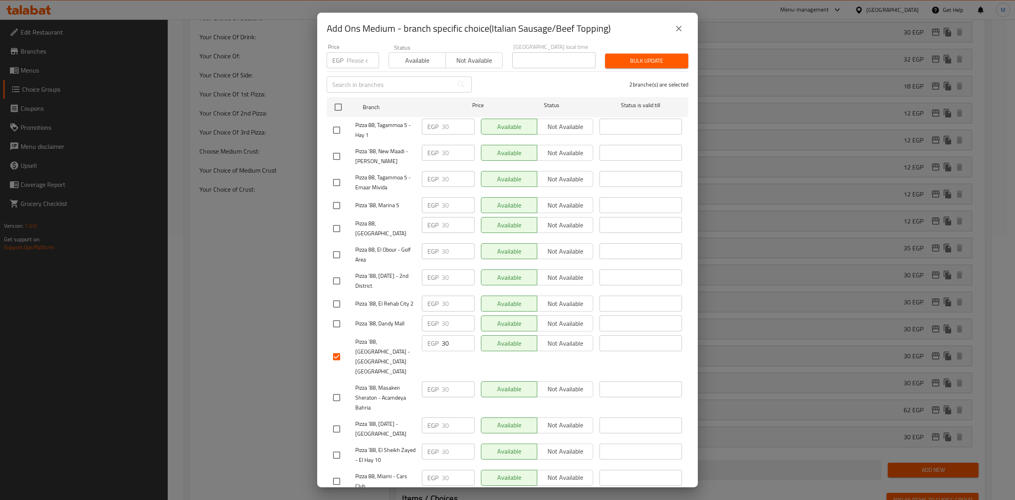
scroll to position [0, 0]
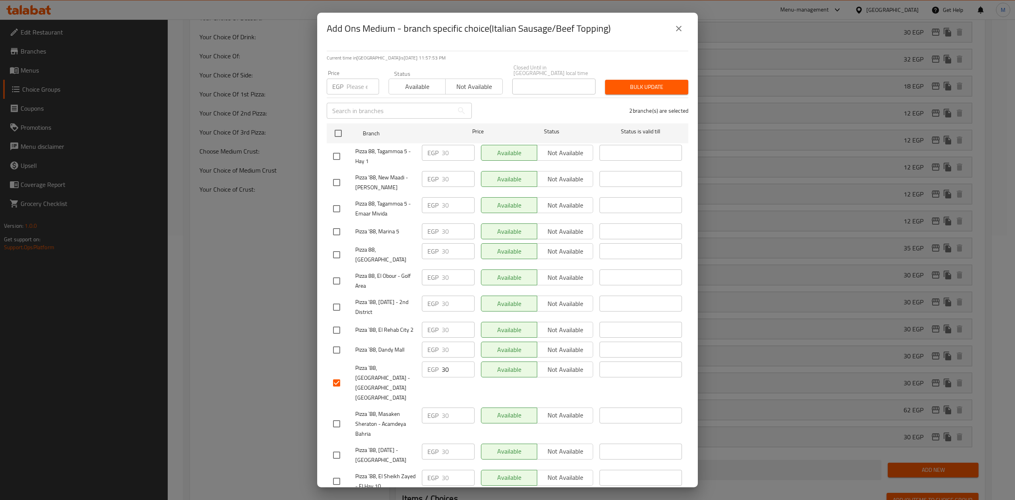
click at [362, 83] on input "number" at bounding box center [363, 87] width 33 height 16
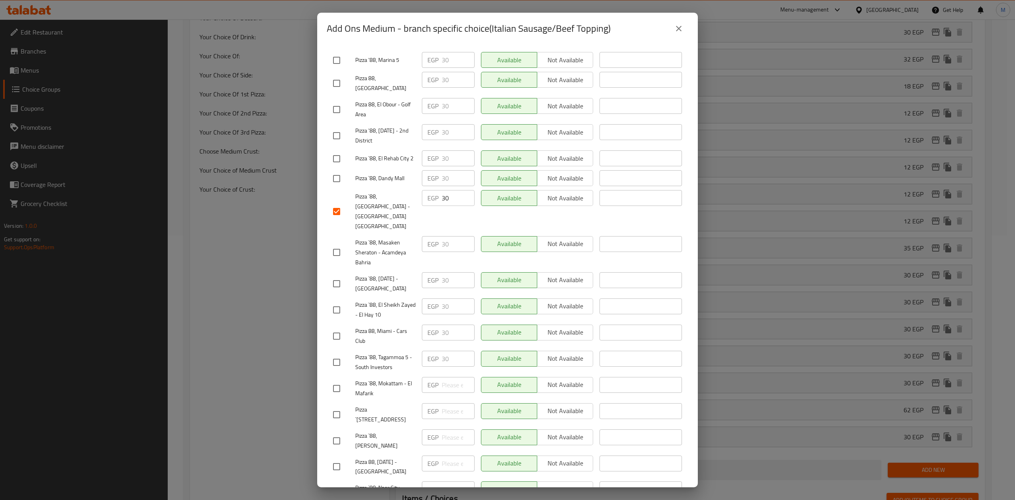
scroll to position [238, 0]
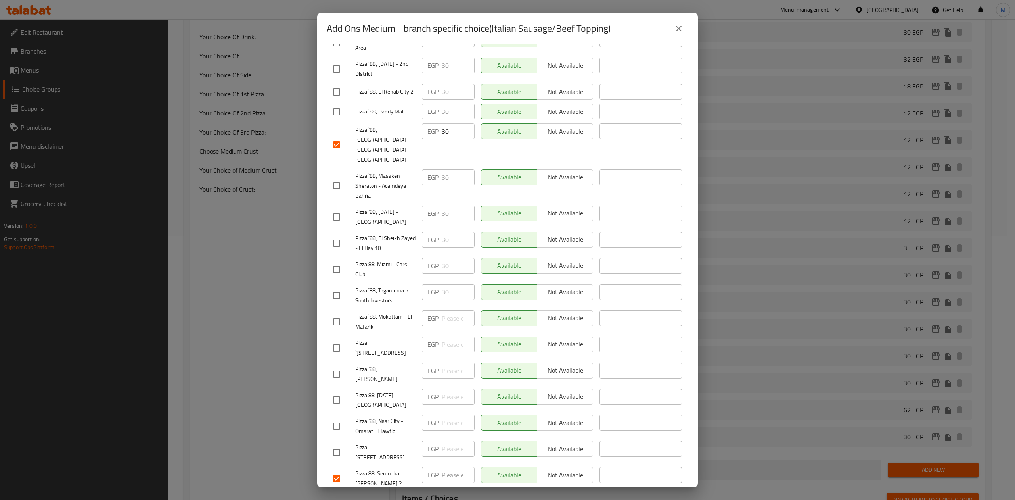
type input "30"
click at [339, 261] on input "checkbox" at bounding box center [336, 269] width 17 height 17
checkbox input "true"
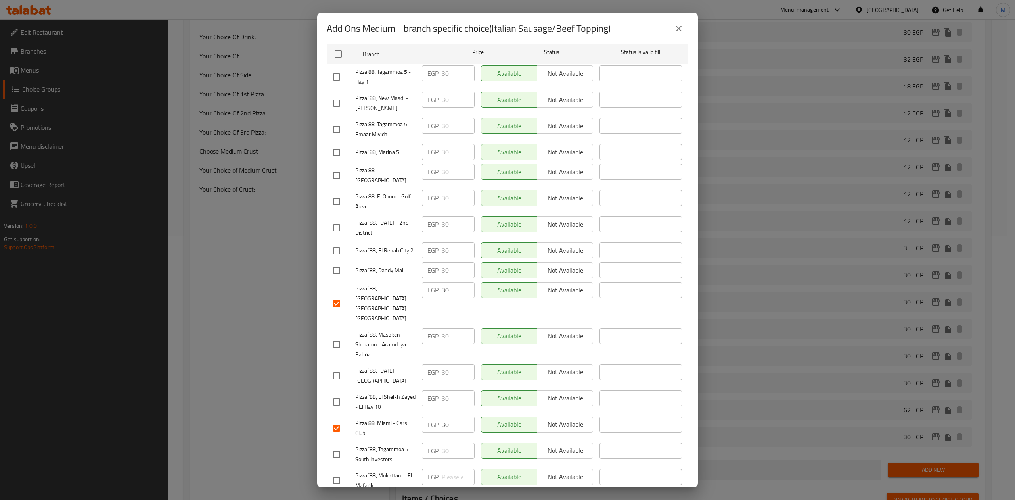
click at [339, 199] on input "checkbox" at bounding box center [336, 201] width 17 height 17
checkbox input "true"
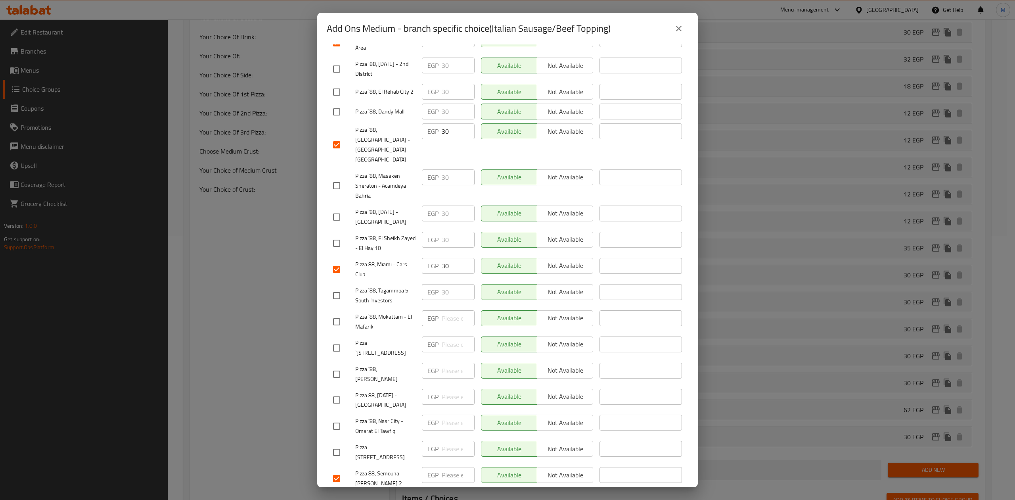
scroll to position [0, 0]
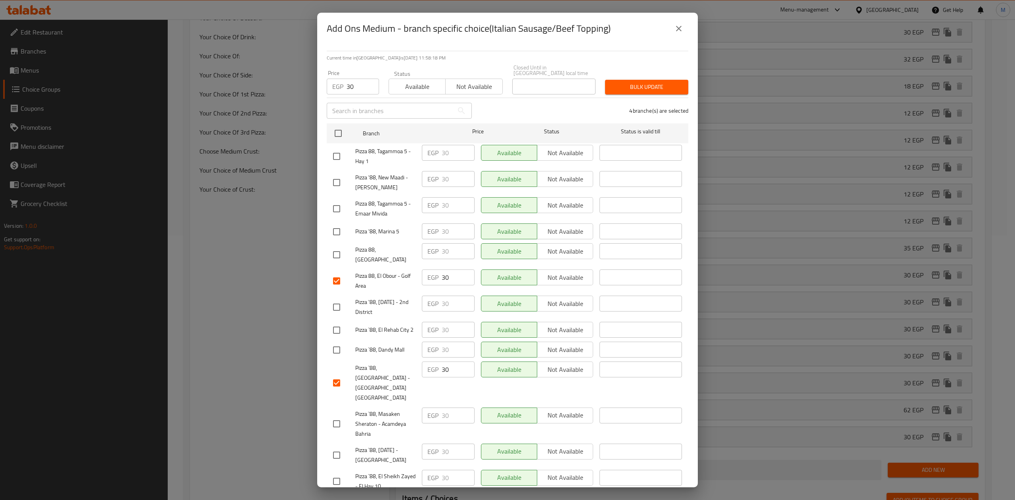
click at [656, 75] on div "Bulk update" at bounding box center [646, 87] width 93 height 24
click at [651, 82] on span "Bulk update" at bounding box center [646, 87] width 71 height 10
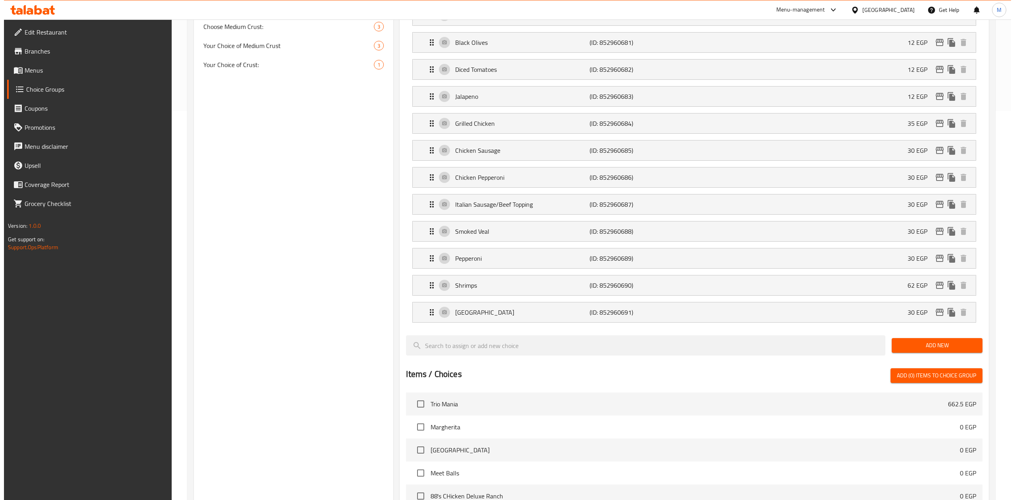
scroll to position [370, 0]
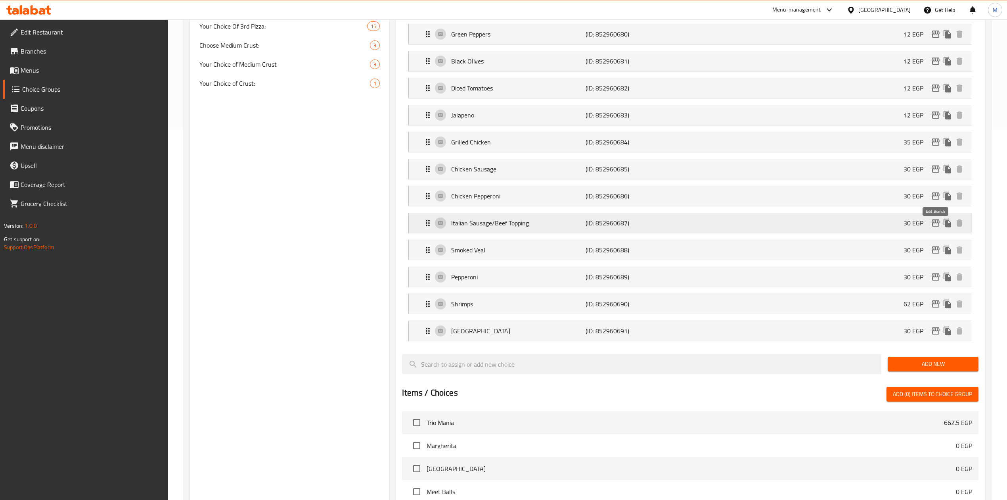
click at [932, 226] on icon "edit" at bounding box center [936, 223] width 10 height 10
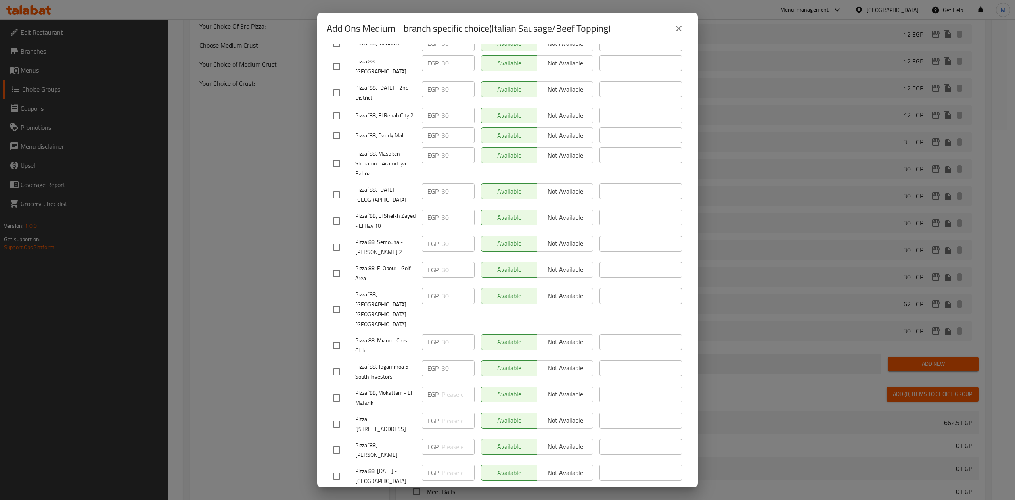
scroll to position [238, 0]
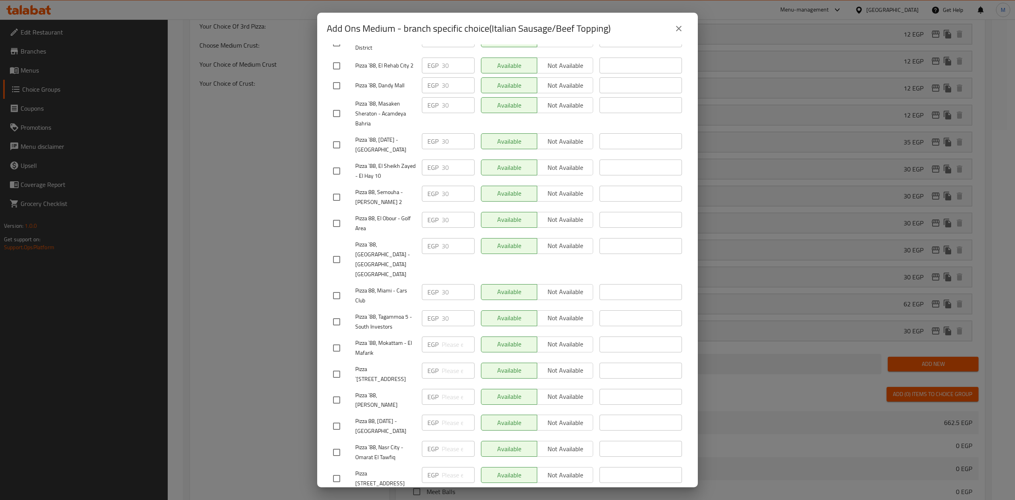
click at [671, 32] on button "close" at bounding box center [678, 28] width 19 height 19
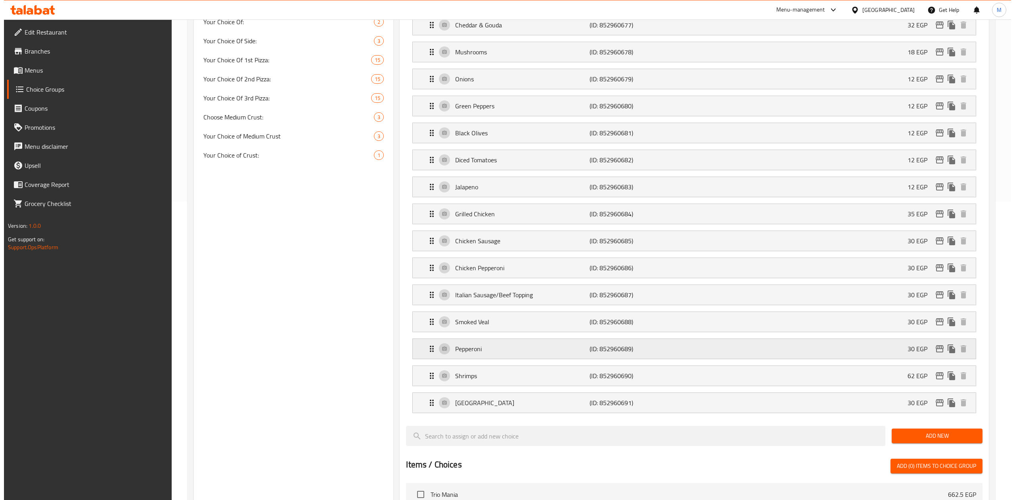
scroll to position [370, 0]
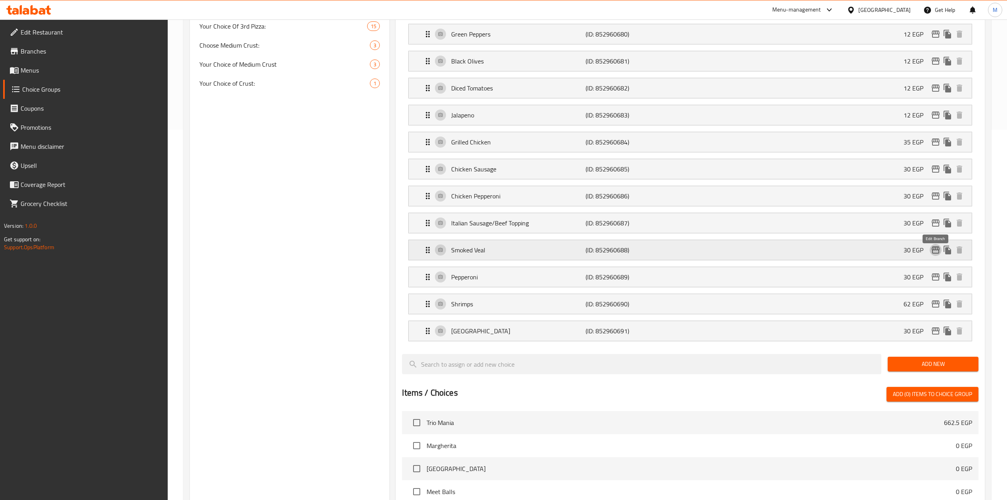
click at [935, 251] on icon "edit" at bounding box center [936, 249] width 8 height 7
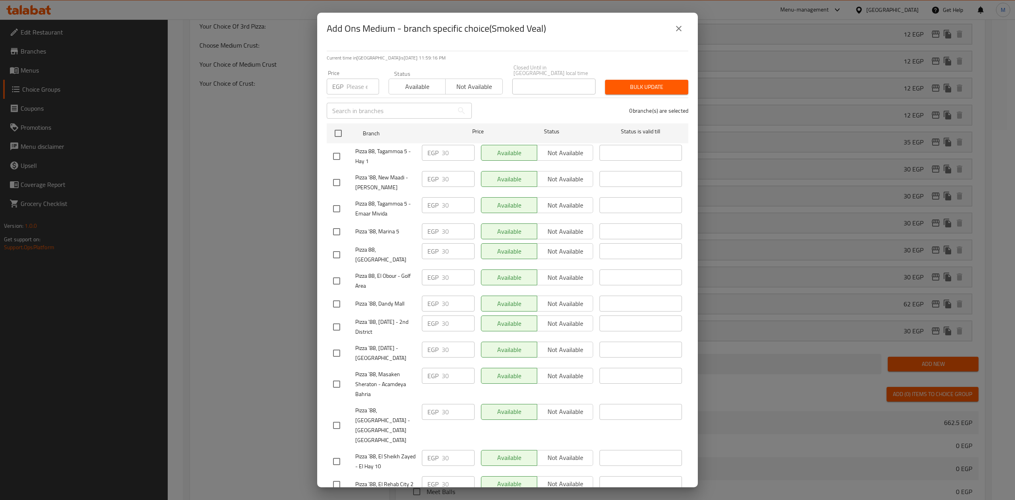
scroll to position [238, 0]
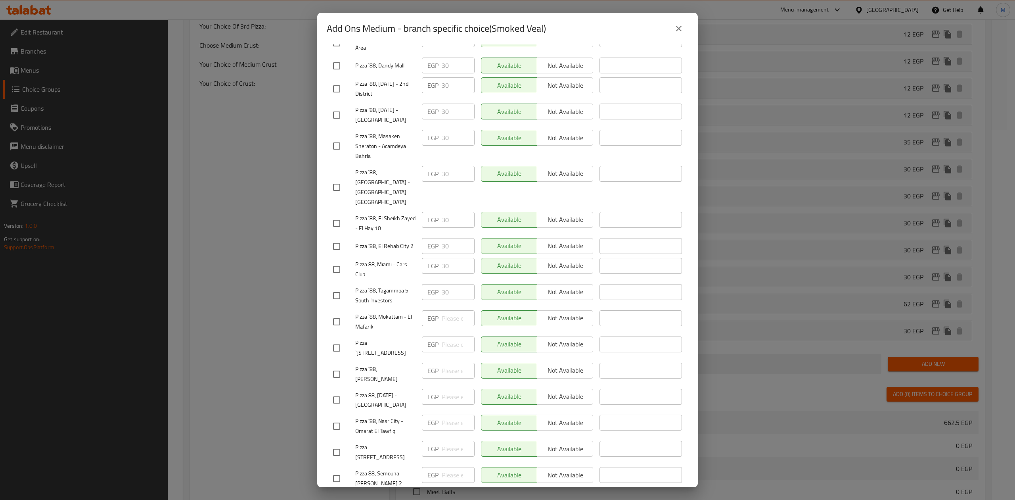
click at [341, 470] on input "checkbox" at bounding box center [336, 478] width 17 height 17
checkbox input "true"
click at [332, 261] on input "checkbox" at bounding box center [336, 269] width 17 height 17
checkbox input "true"
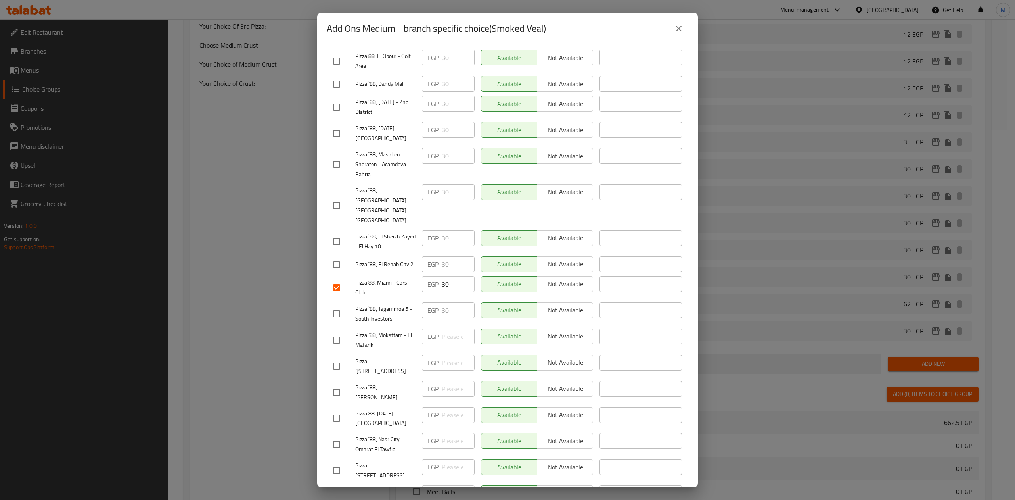
click at [338, 57] on input "checkbox" at bounding box center [336, 61] width 17 height 17
checkbox input "true"
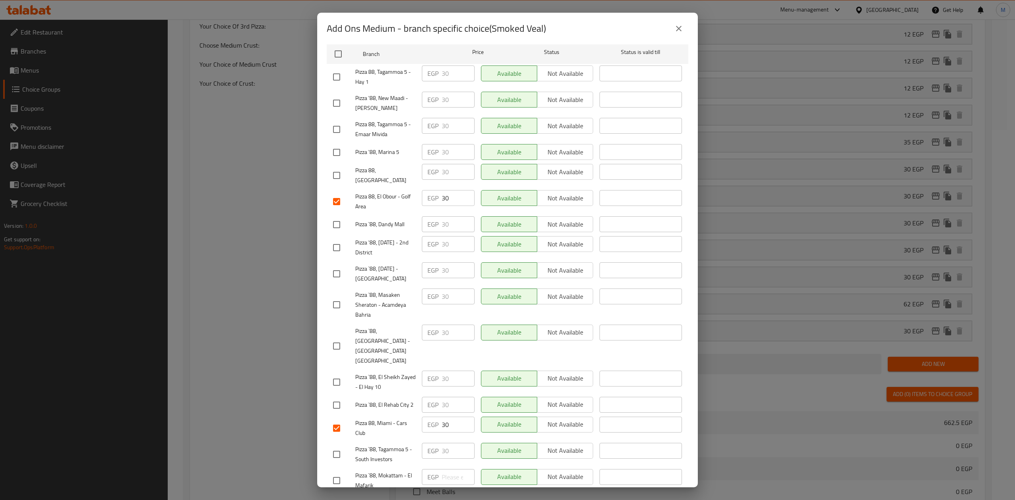
scroll to position [0, 0]
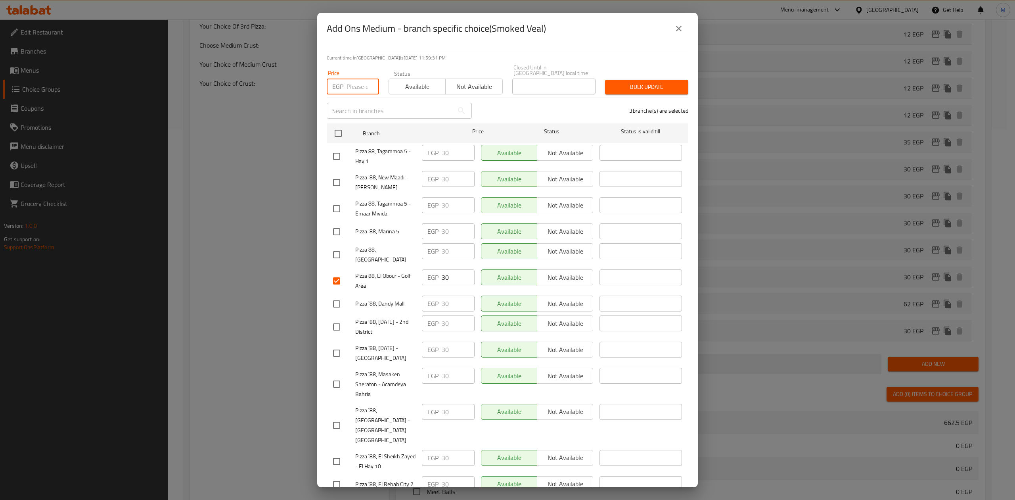
click at [357, 82] on input "number" at bounding box center [363, 87] width 33 height 16
type input "30"
click at [643, 82] on span "Bulk update" at bounding box center [646, 87] width 71 height 10
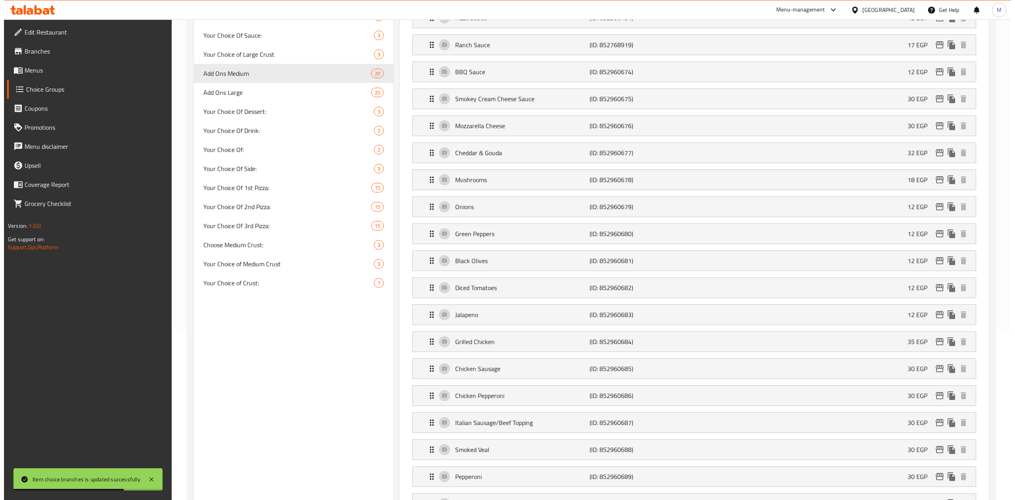
scroll to position [423, 0]
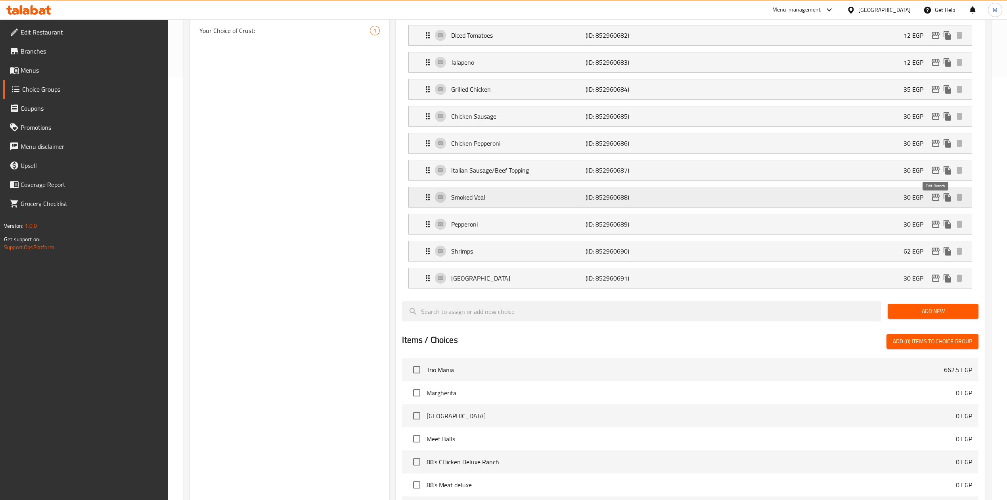
click at [936, 202] on icon "edit" at bounding box center [936, 197] width 10 height 10
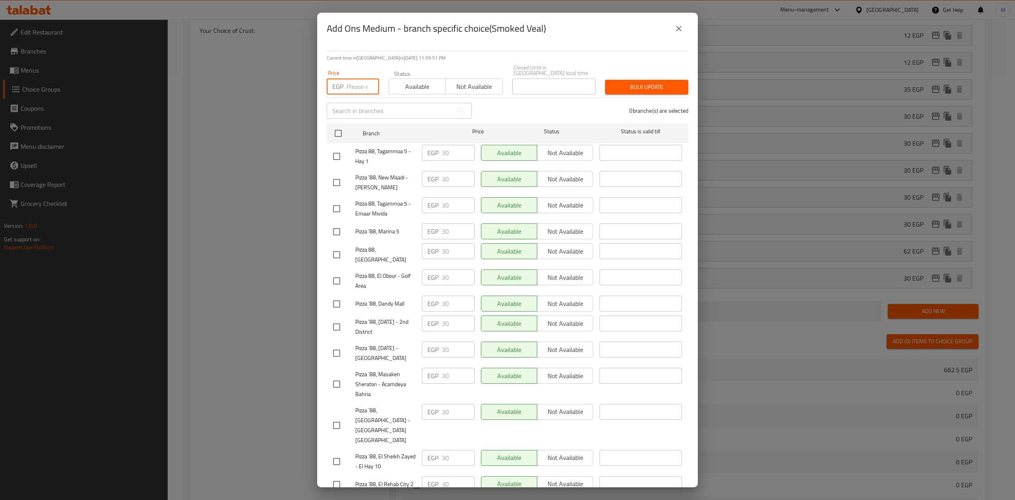
click at [358, 86] on input "number" at bounding box center [363, 87] width 33 height 16
type input "30"
click at [340, 274] on input "checkbox" at bounding box center [336, 280] width 17 height 17
checkbox input "true"
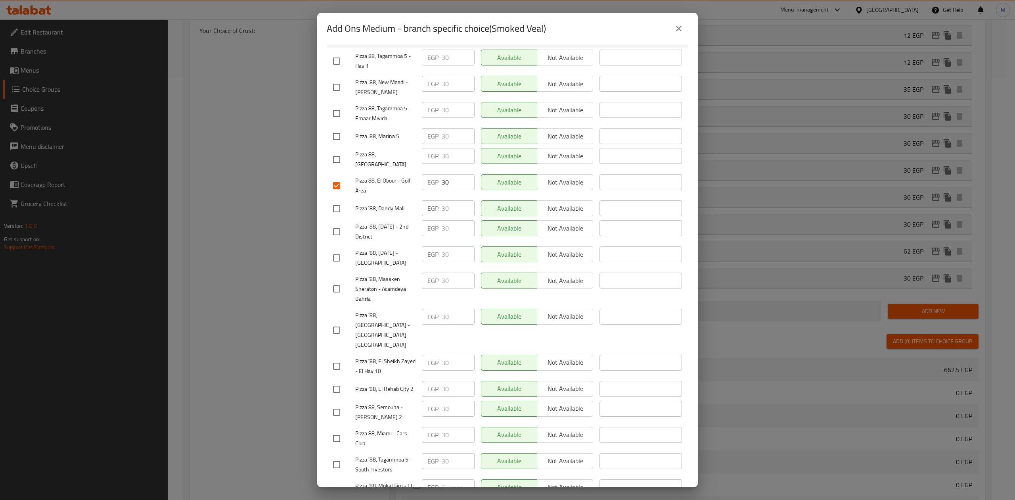
scroll to position [170, 0]
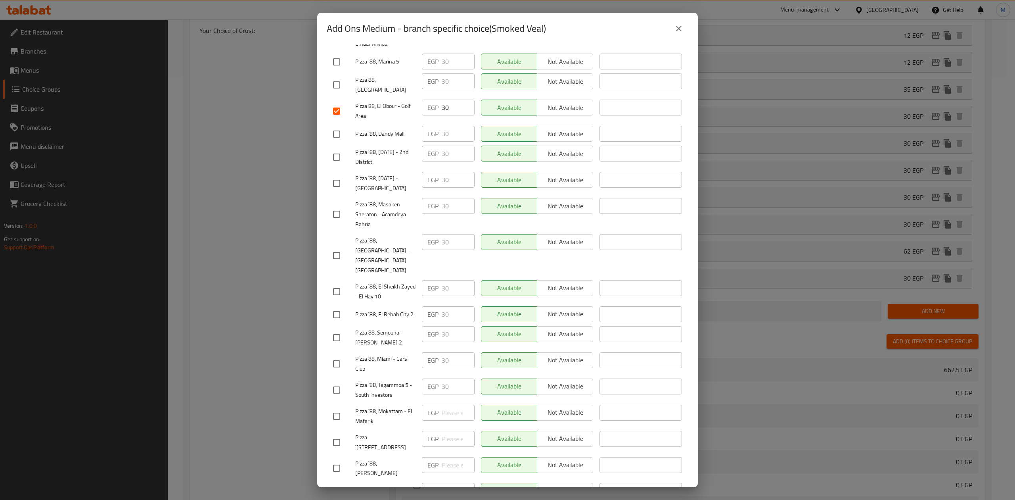
click at [337, 329] on input "checkbox" at bounding box center [336, 337] width 17 height 17
checkbox input "true"
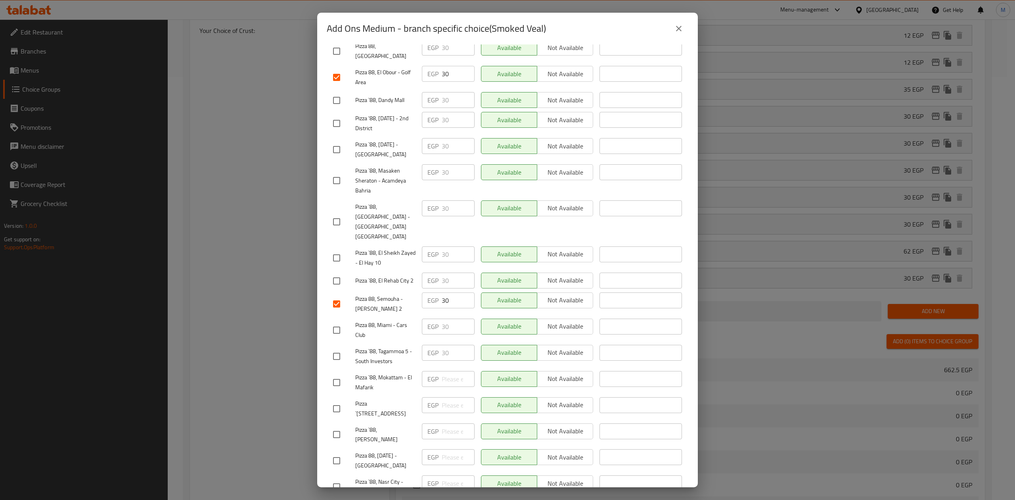
scroll to position [238, 0]
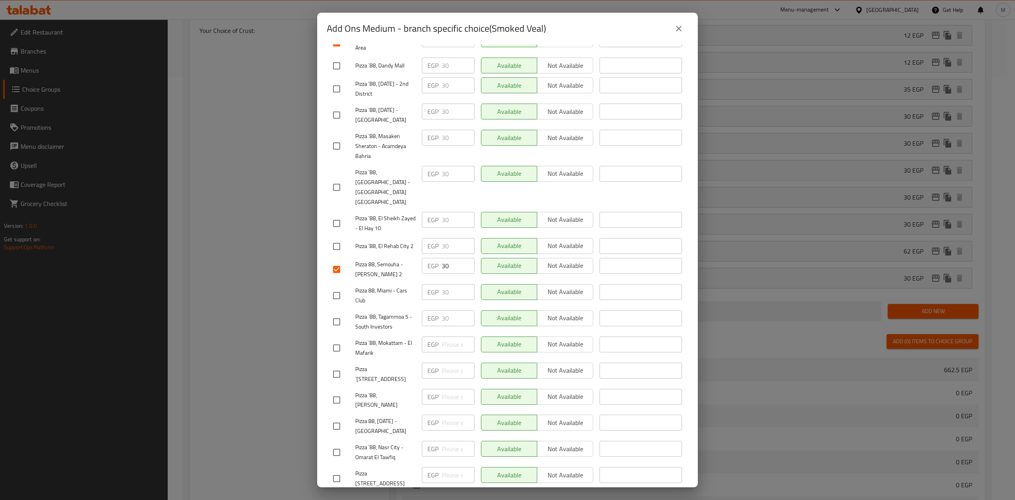
click at [337, 287] on input "checkbox" at bounding box center [336, 295] width 17 height 17
checkbox input "true"
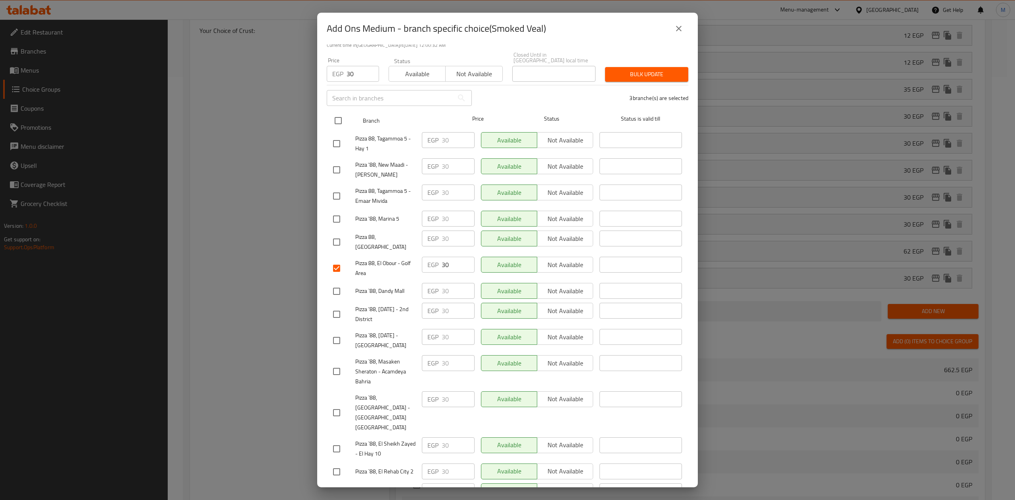
scroll to position [0, 0]
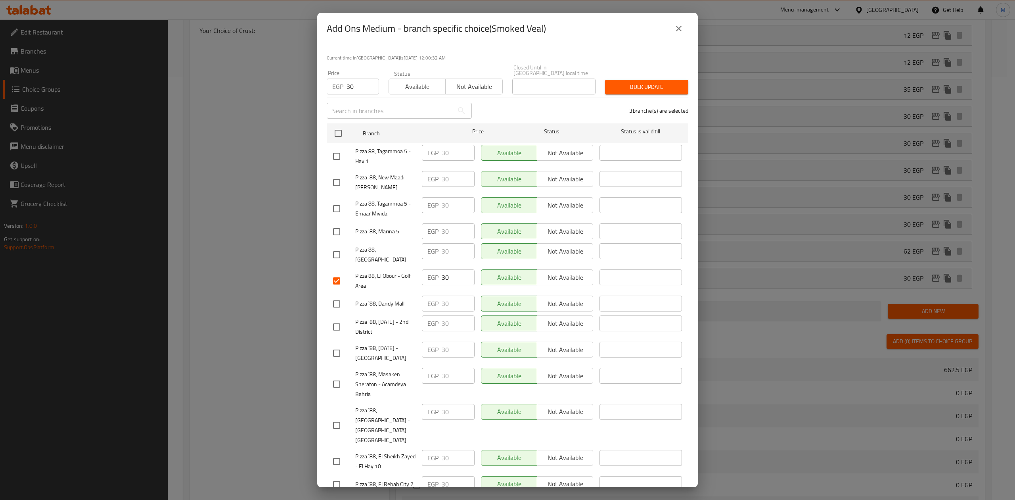
click at [646, 82] on span "Bulk update" at bounding box center [646, 87] width 71 height 10
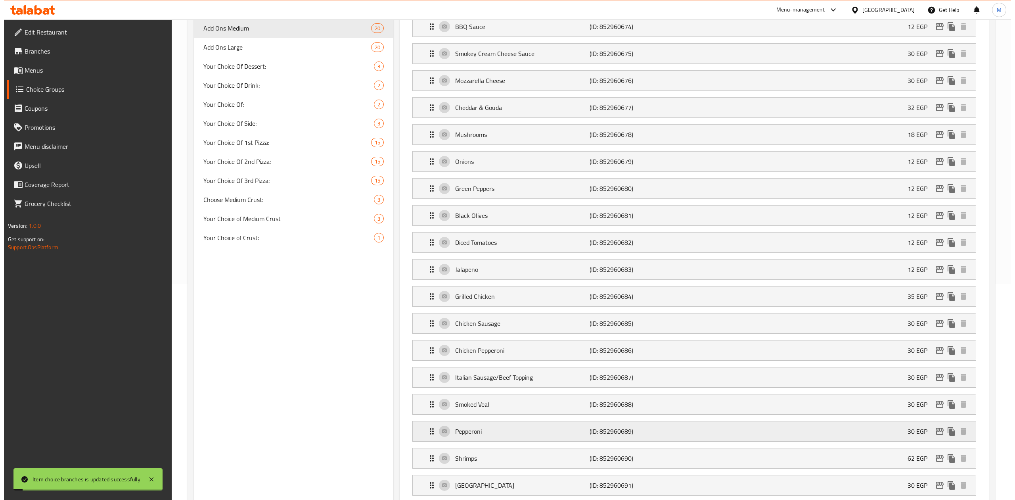
scroll to position [370, 0]
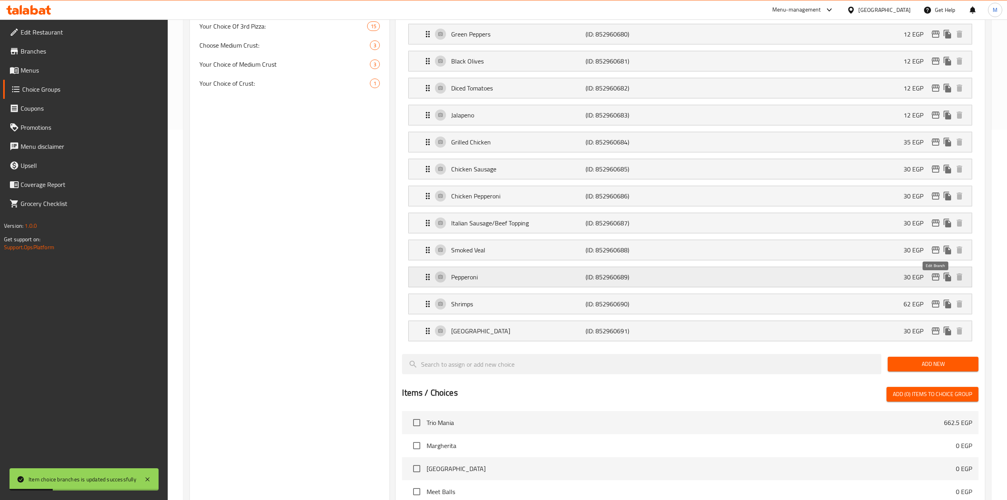
click at [934, 282] on icon "edit" at bounding box center [936, 277] width 10 height 10
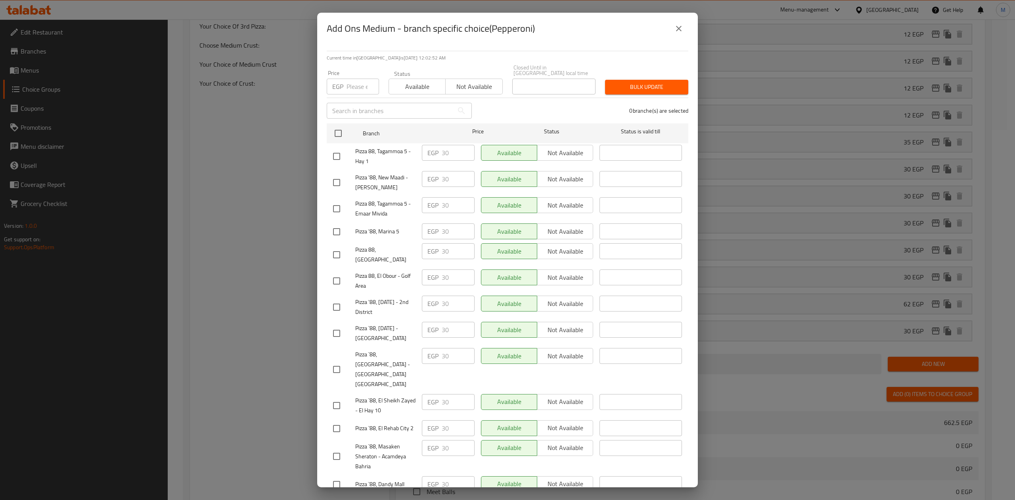
scroll to position [238, 0]
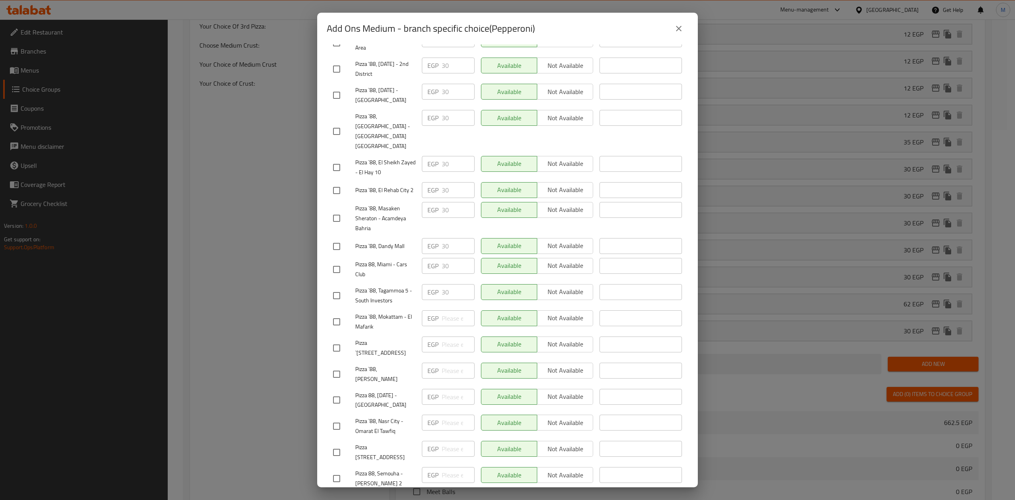
click at [337, 470] on input "checkbox" at bounding box center [336, 478] width 17 height 17
checkbox input "true"
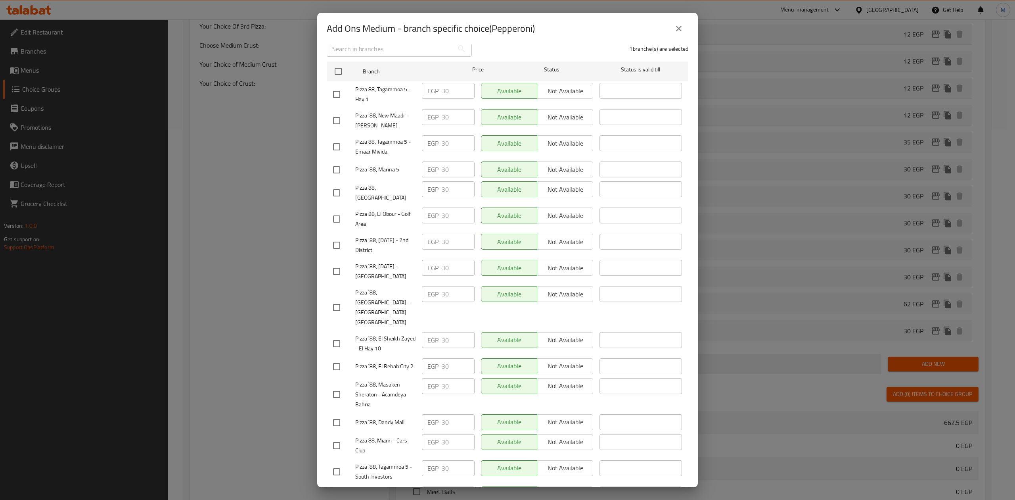
scroll to position [0, 0]
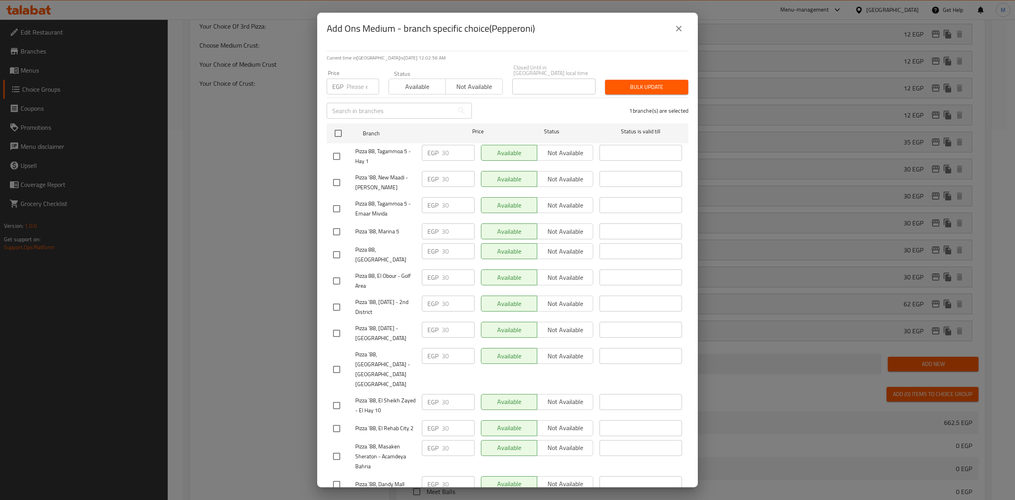
click at [351, 79] on input "number" at bounding box center [363, 87] width 33 height 16
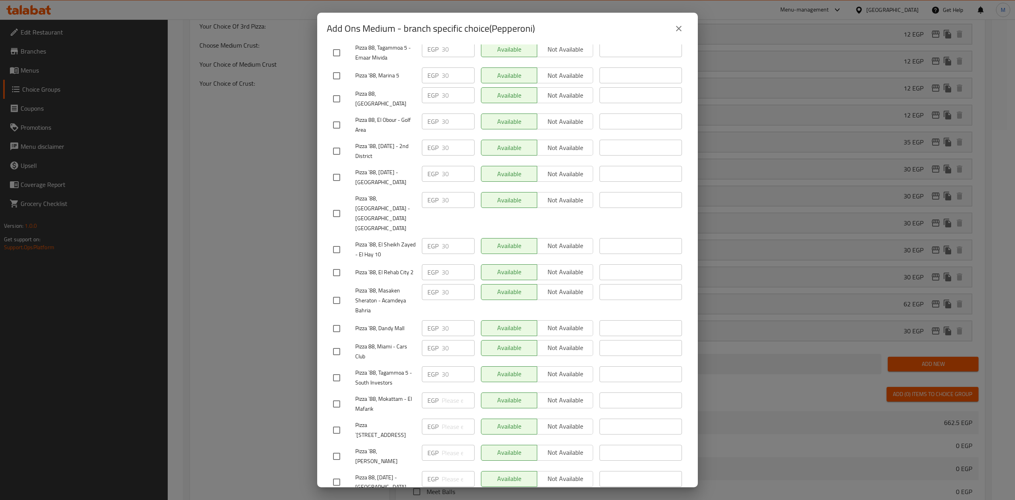
scroll to position [238, 0]
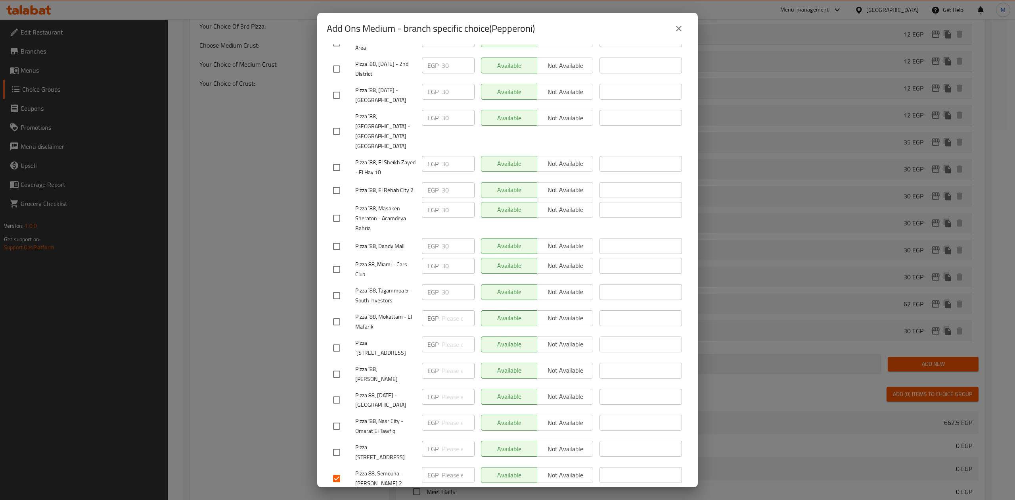
type input "30"
click at [343, 261] on input "checkbox" at bounding box center [336, 269] width 17 height 17
checkbox input "true"
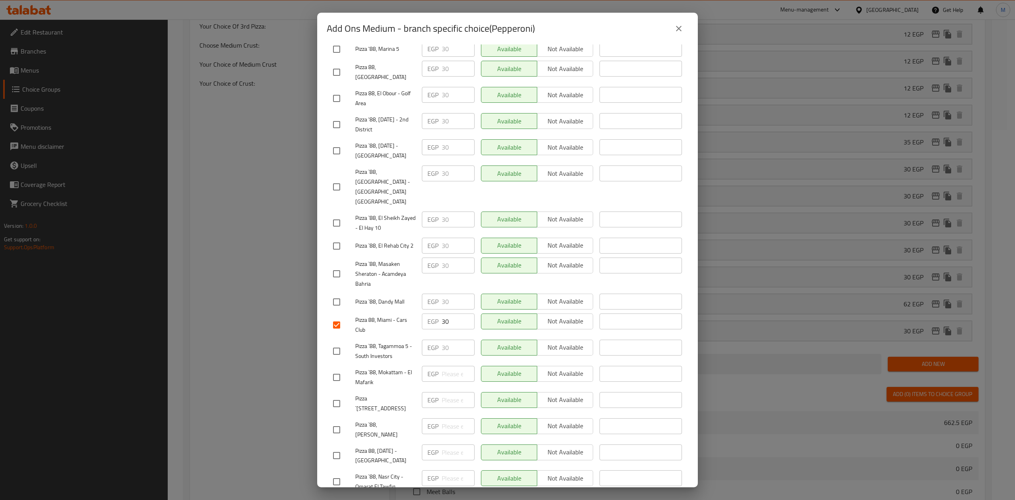
scroll to position [132, 0]
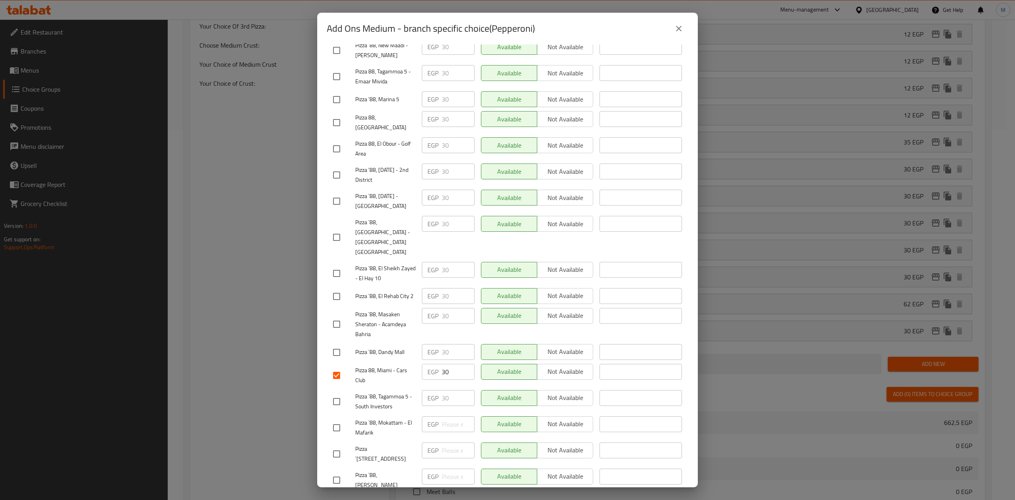
click at [335, 140] on input "checkbox" at bounding box center [336, 148] width 17 height 17
checkbox input "true"
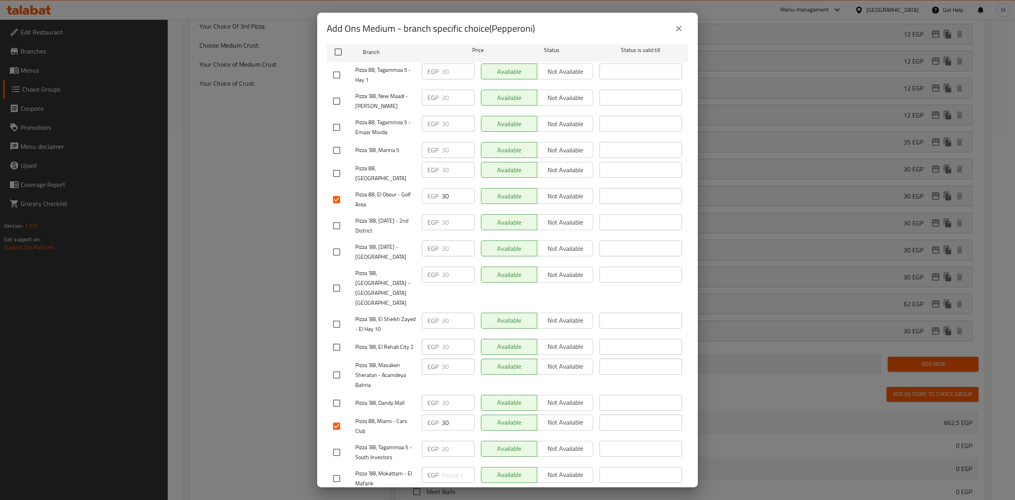
scroll to position [0, 0]
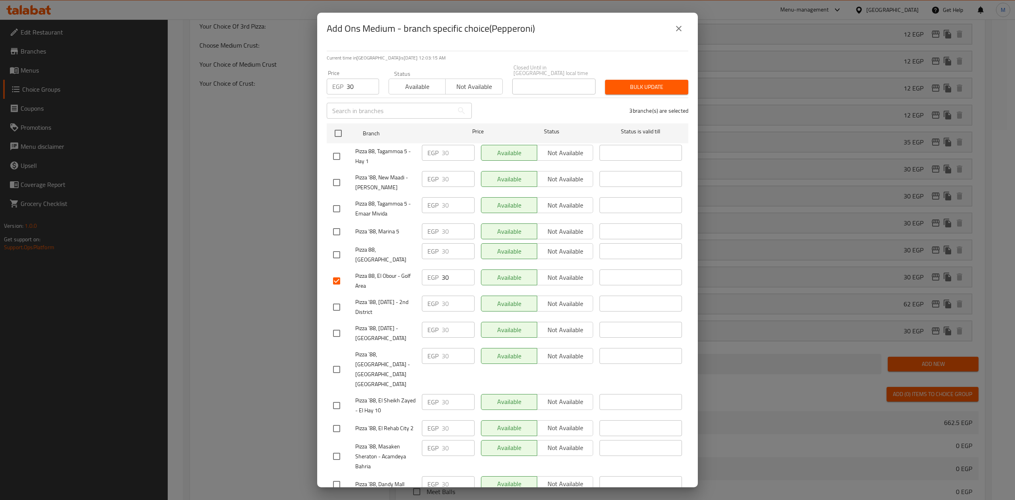
click at [639, 82] on span "Bulk update" at bounding box center [646, 87] width 71 height 10
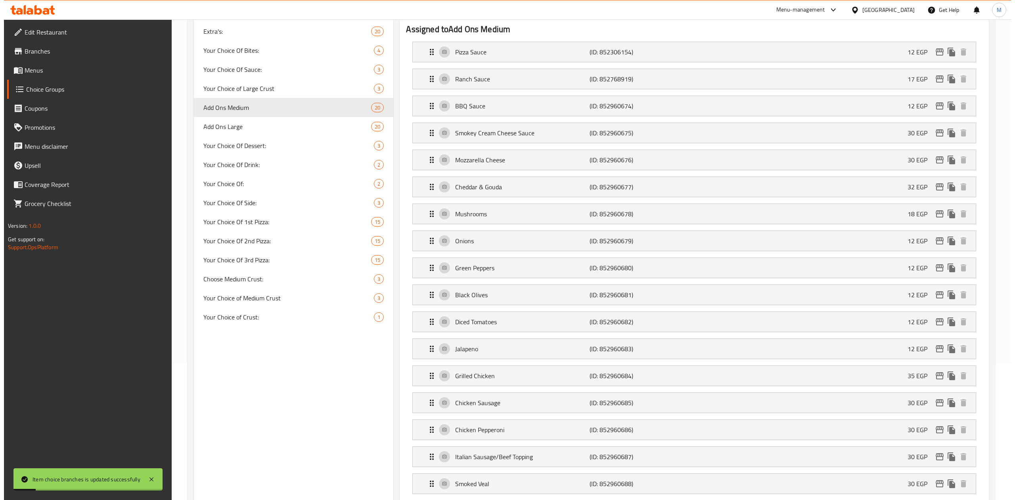
scroll to position [317, 0]
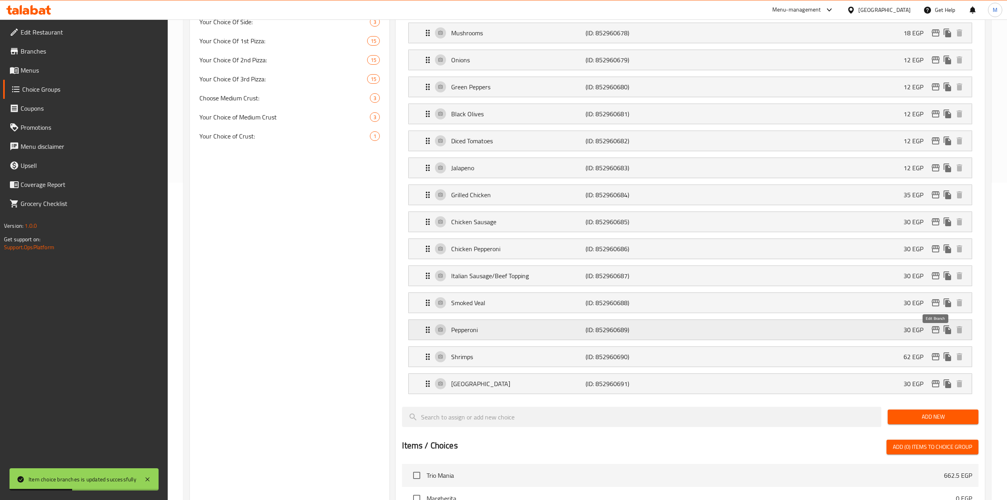
click at [932, 334] on icon "edit" at bounding box center [936, 330] width 10 height 10
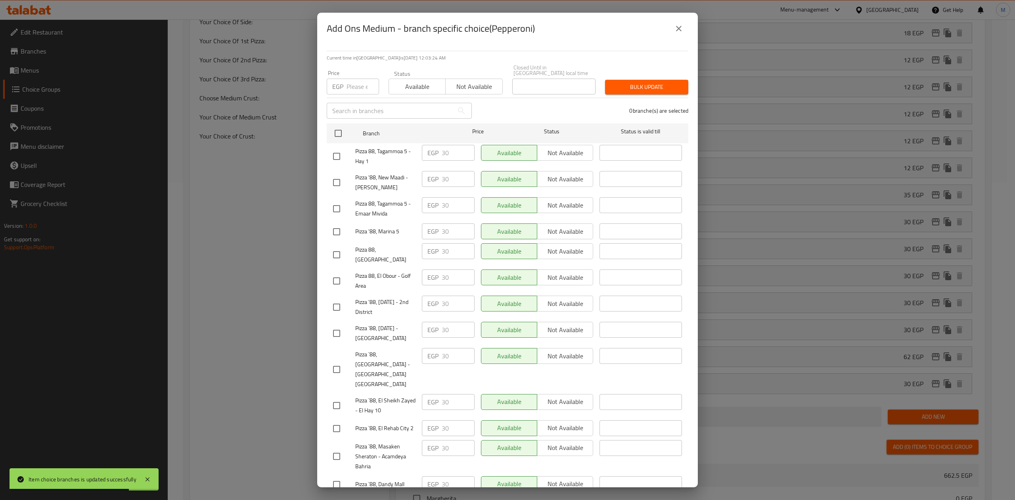
click at [335, 272] on input "checkbox" at bounding box center [336, 280] width 17 height 17
checkbox input "true"
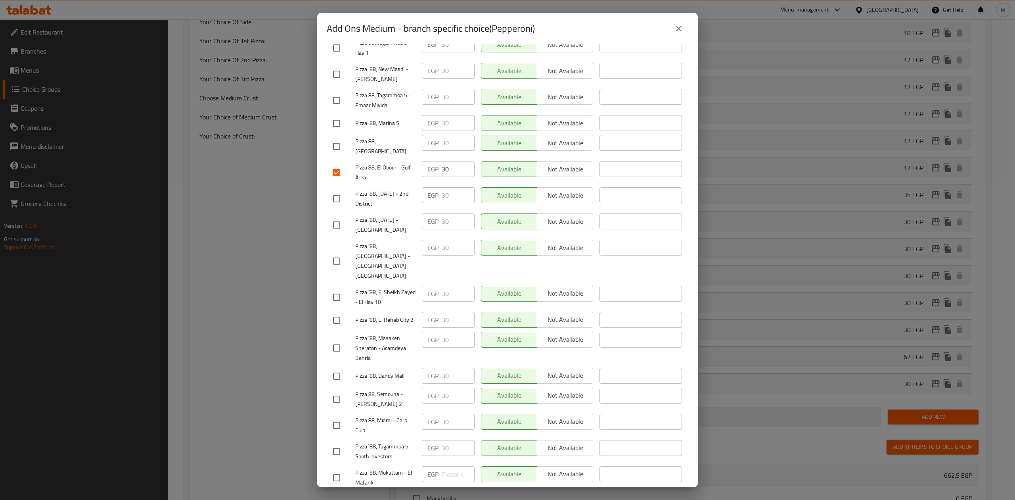
scroll to position [222, 0]
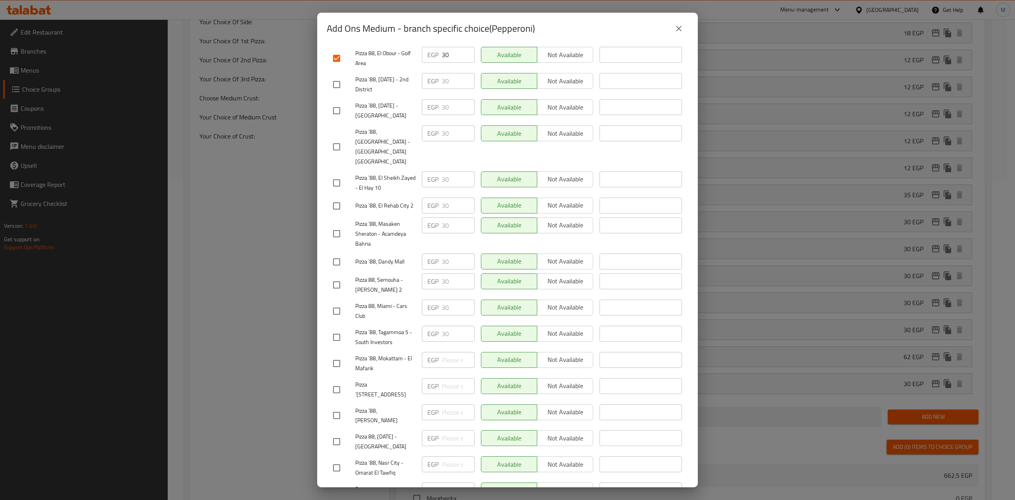
click at [336, 276] on input "checkbox" at bounding box center [336, 284] width 17 height 17
checkbox input "true"
click at [586, 171] on div "Available Not available" at bounding box center [537, 179] width 112 height 16
click at [341, 296] on div "Pizza 88, Miami - Cars Club" at bounding box center [374, 310] width 89 height 29
click at [338, 303] on input "checkbox" at bounding box center [336, 311] width 17 height 17
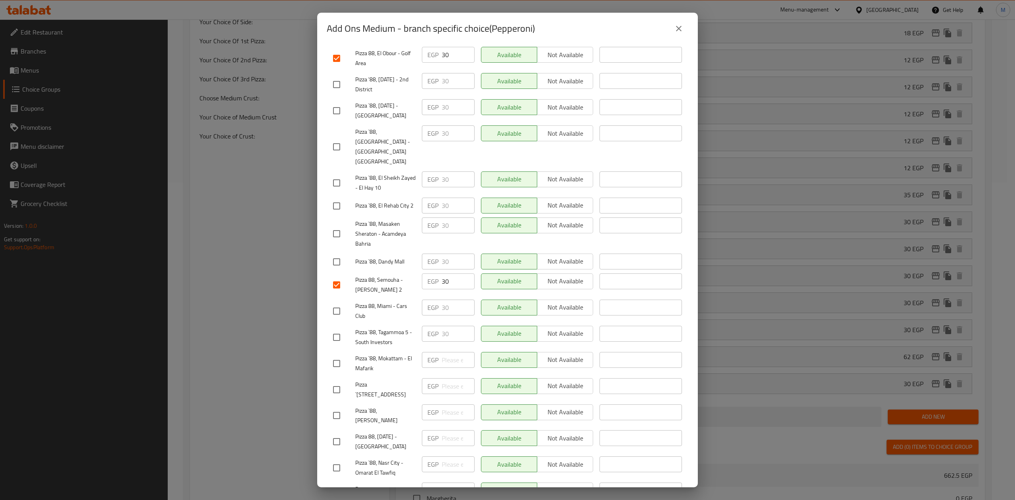
checkbox input "true"
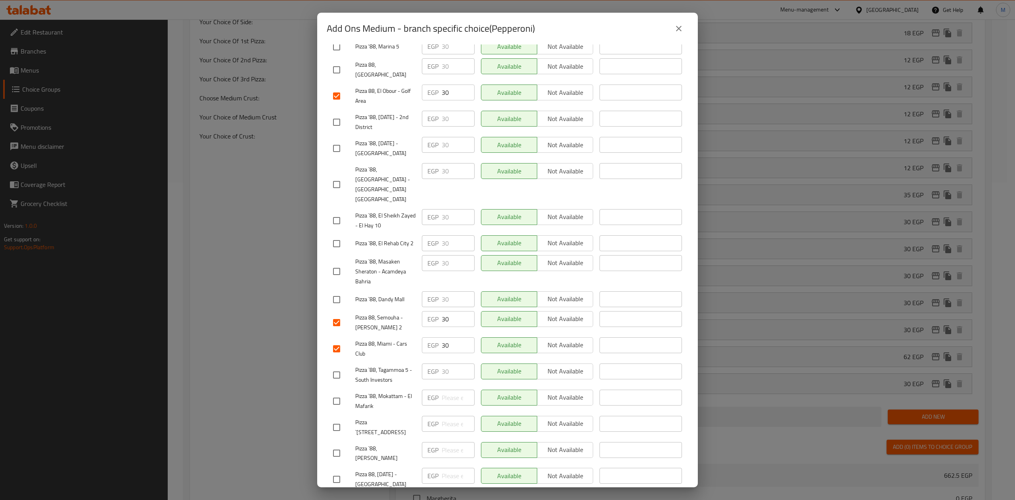
scroll to position [0, 0]
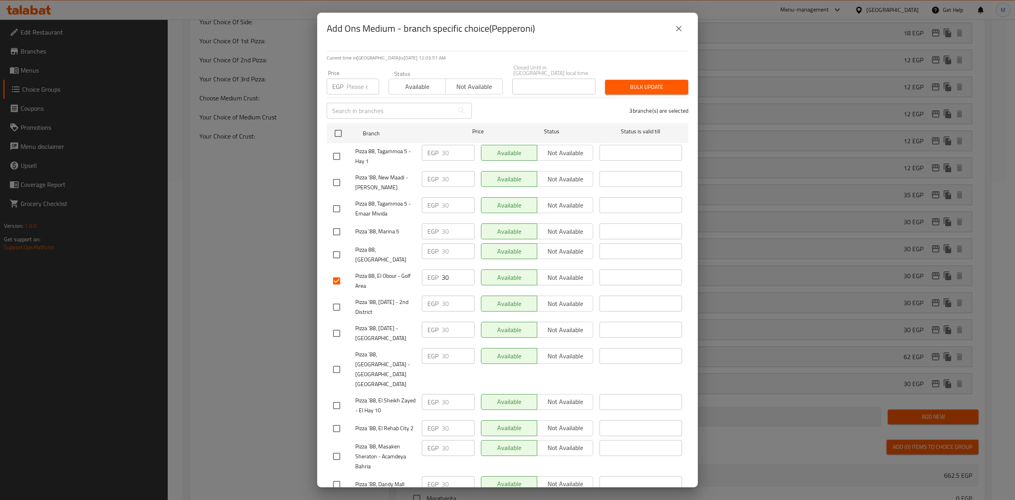
click at [682, 29] on icon "close" at bounding box center [679, 29] width 10 height 10
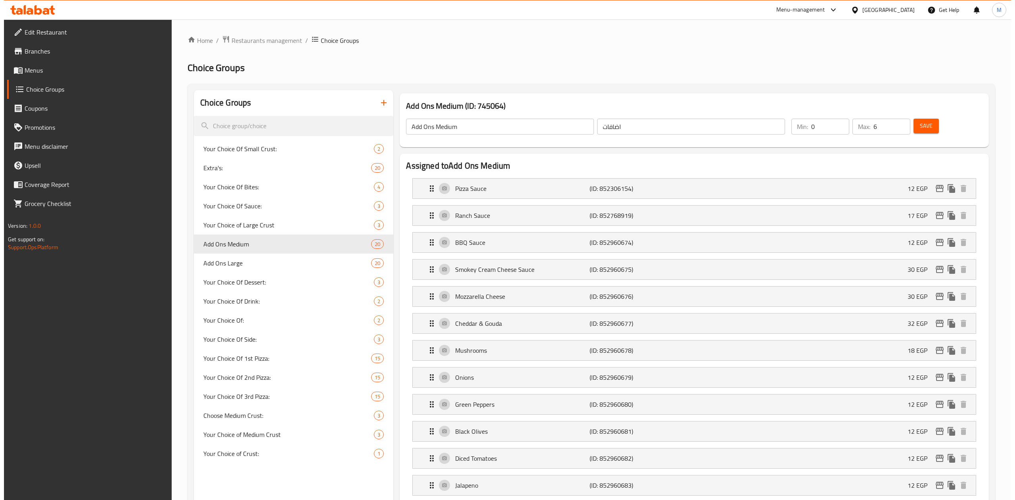
scroll to position [317, 0]
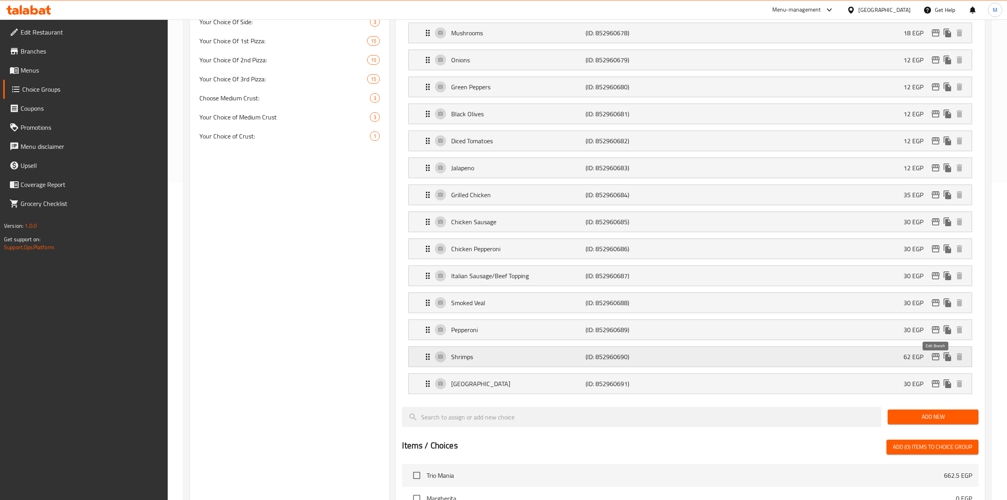
click at [930, 361] on button "edit" at bounding box center [936, 357] width 12 height 12
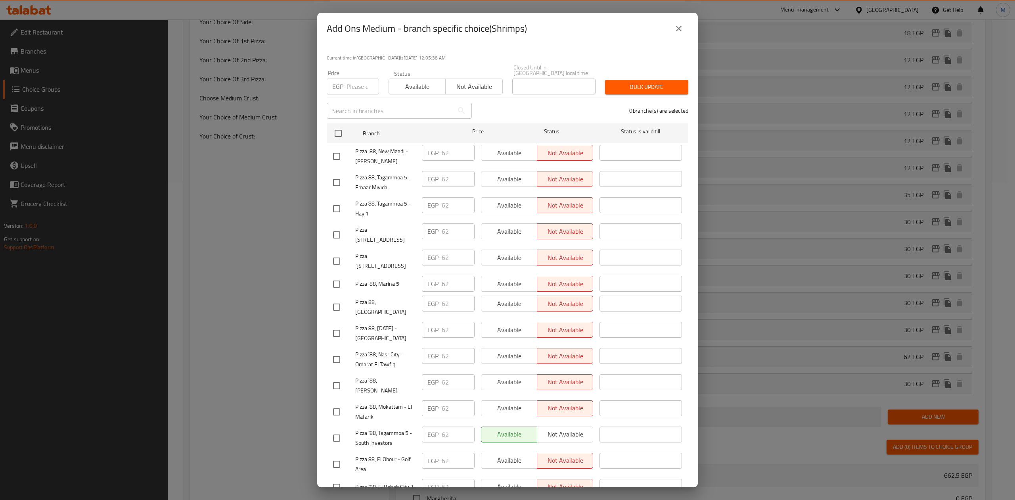
scroll to position [238, 0]
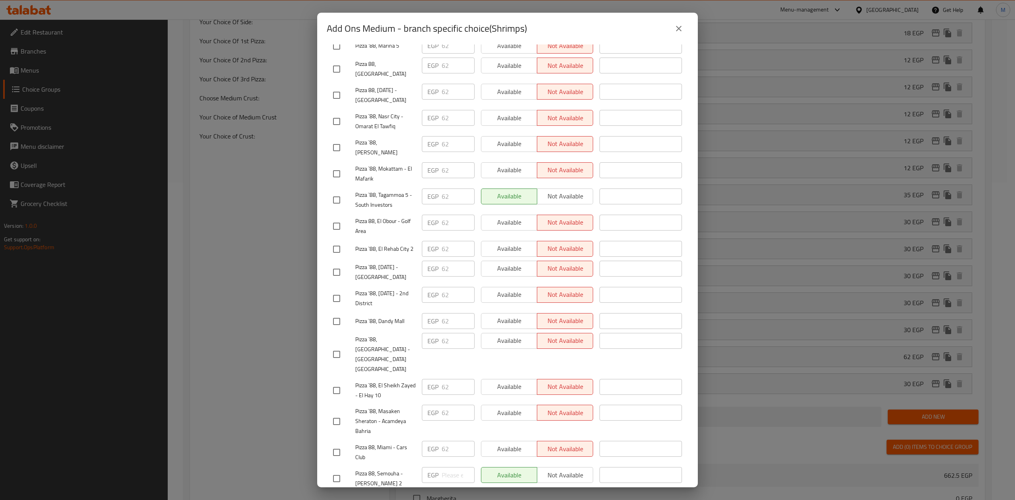
click at [330, 346] on input "checkbox" at bounding box center [336, 354] width 17 height 17
checkbox input "true"
click at [344, 470] on input "checkbox" at bounding box center [336, 478] width 17 height 17
checkbox input "true"
click at [555, 469] on span "Not available" at bounding box center [566, 475] width 50 height 12
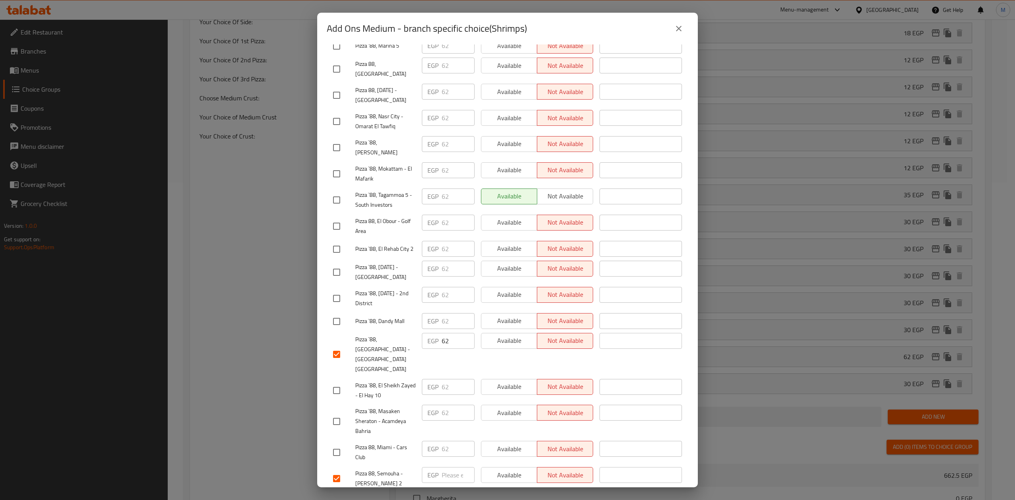
scroll to position [0, 0]
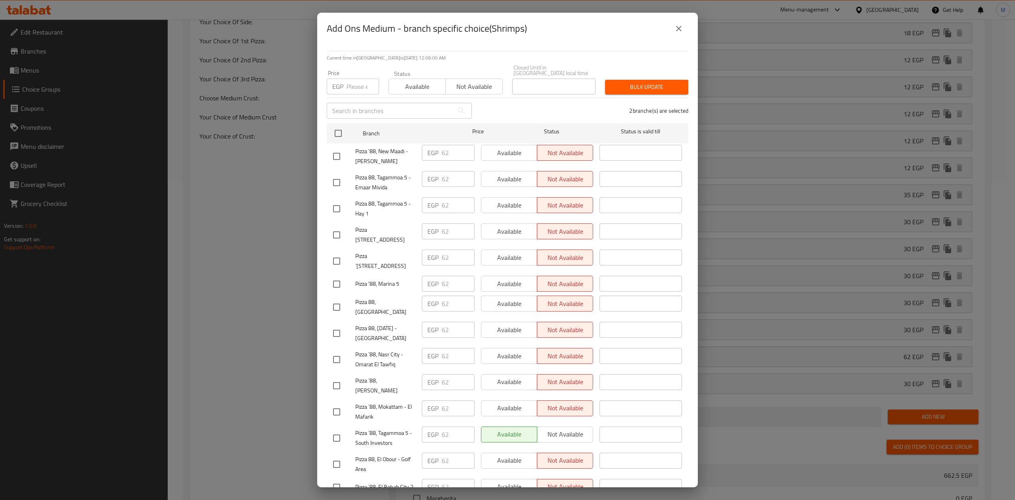
click at [340, 72] on div "Price EGP Price" at bounding box center [353, 82] width 52 height 24
click at [351, 79] on input "number" at bounding box center [363, 87] width 33 height 16
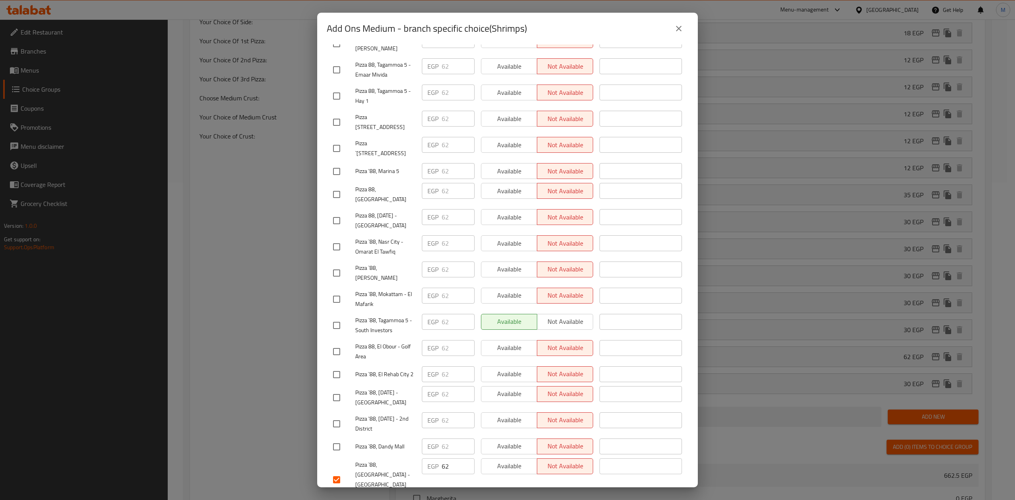
scroll to position [238, 0]
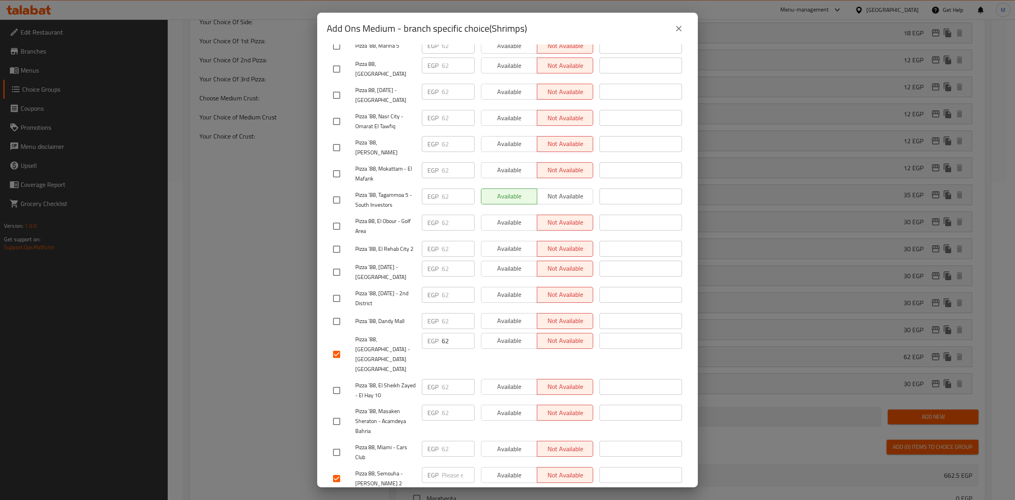
type input "62"
click at [338, 444] on input "checkbox" at bounding box center [336, 452] width 17 height 17
checkbox input "true"
click at [335, 218] on input "checkbox" at bounding box center [336, 226] width 17 height 17
checkbox input "true"
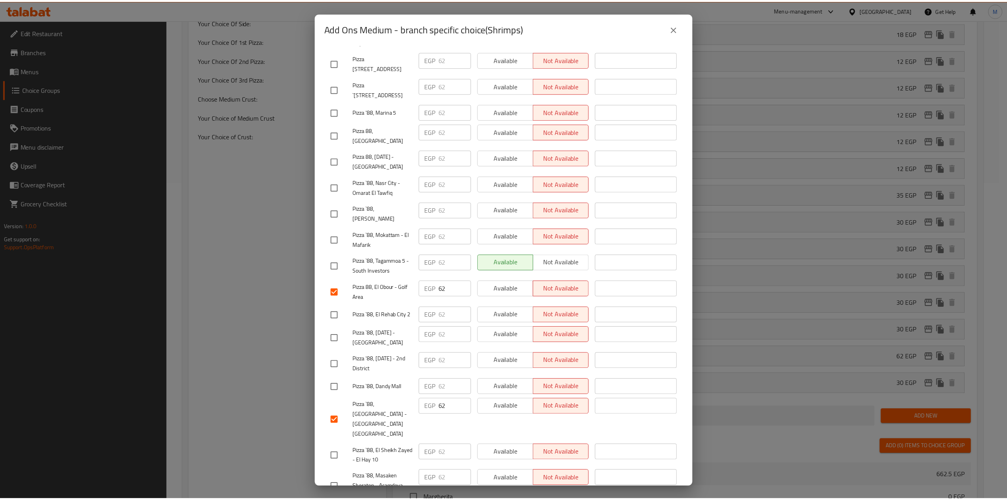
scroll to position [0, 0]
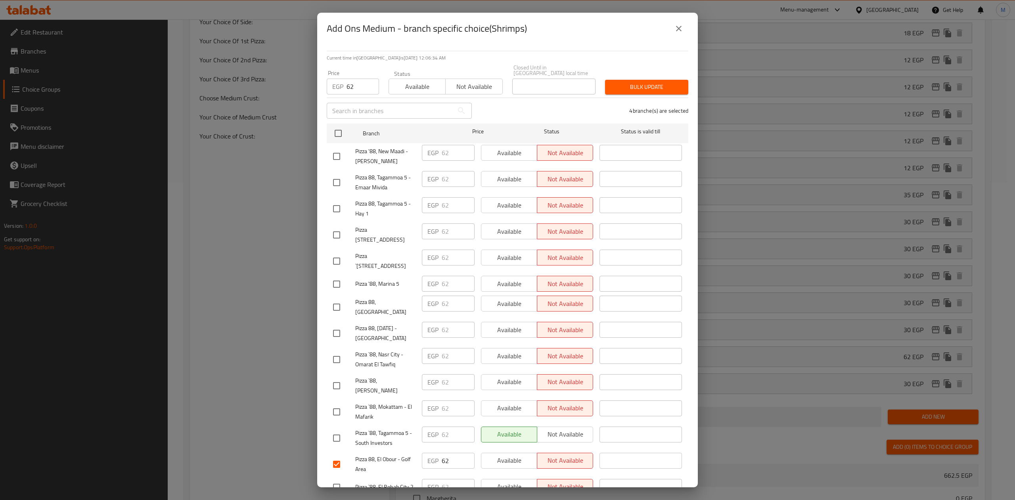
click at [650, 82] on span "Bulk update" at bounding box center [646, 87] width 71 height 10
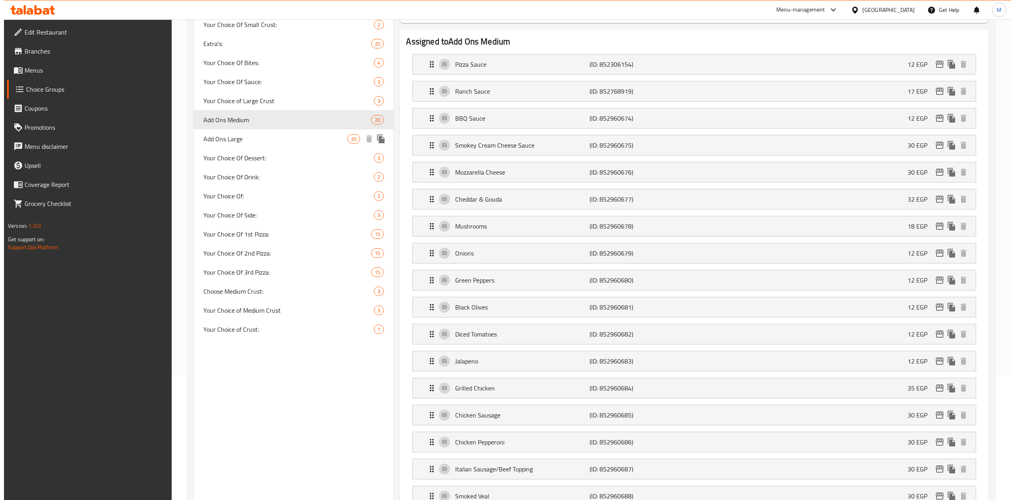
scroll to position [105, 0]
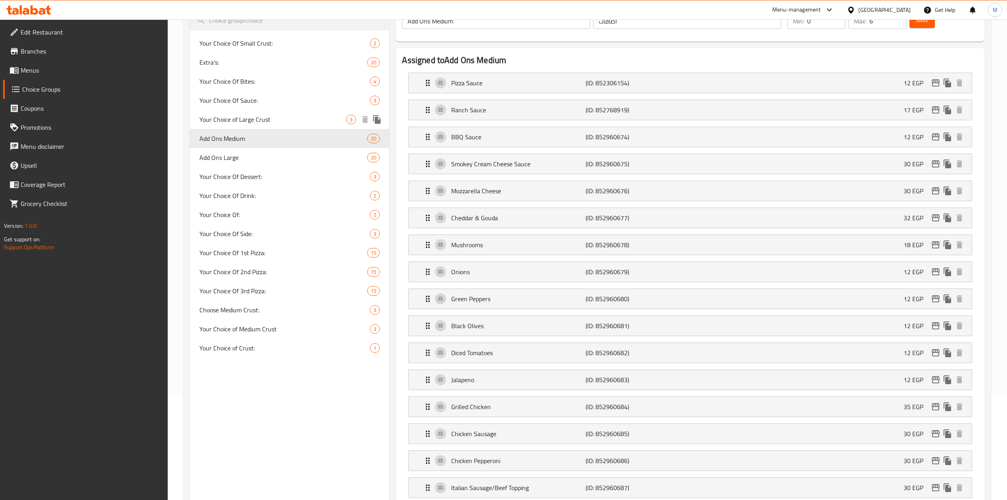
click at [267, 119] on span "Your Choice of Large Crust" at bounding box center [272, 120] width 147 height 10
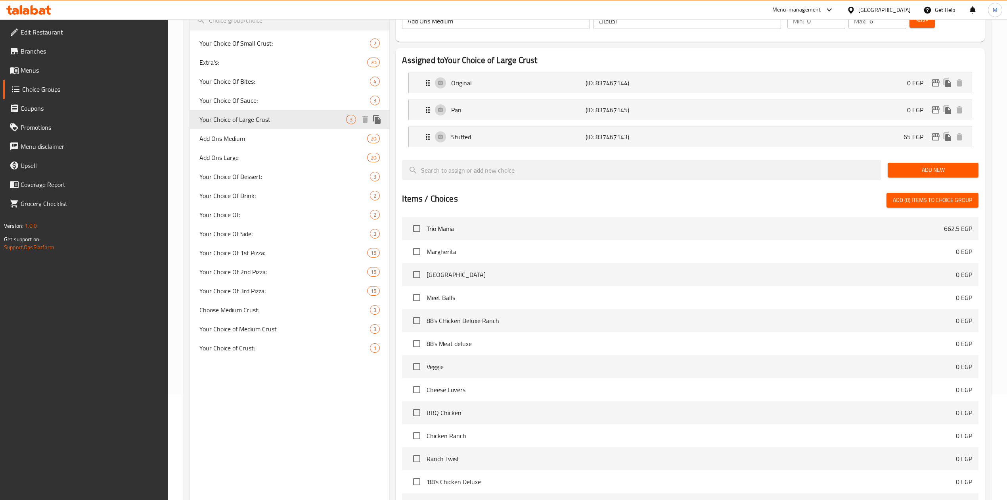
type input "Your Choice of Large Crust"
type input "اختيارك للكراست الكبير"
type input "1"
click at [932, 137] on icon "edit" at bounding box center [936, 136] width 8 height 7
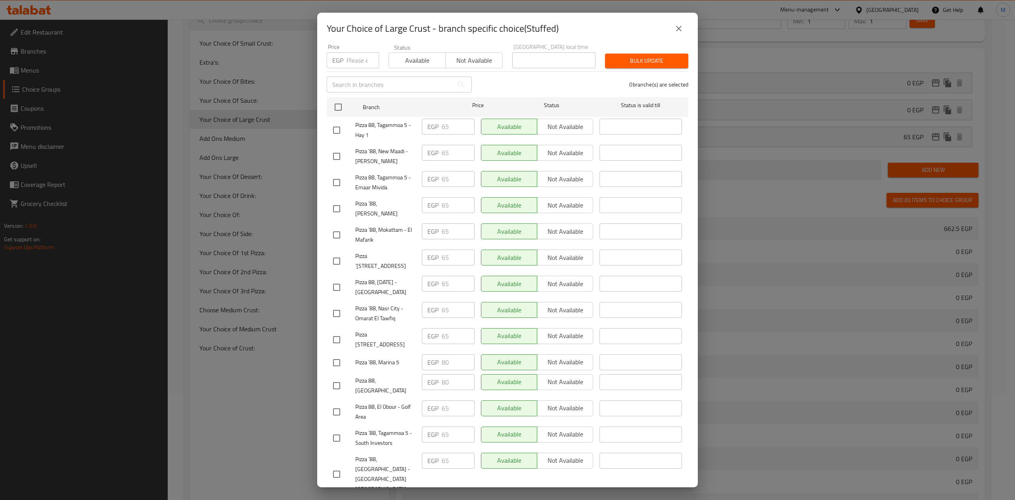
scroll to position [132, 0]
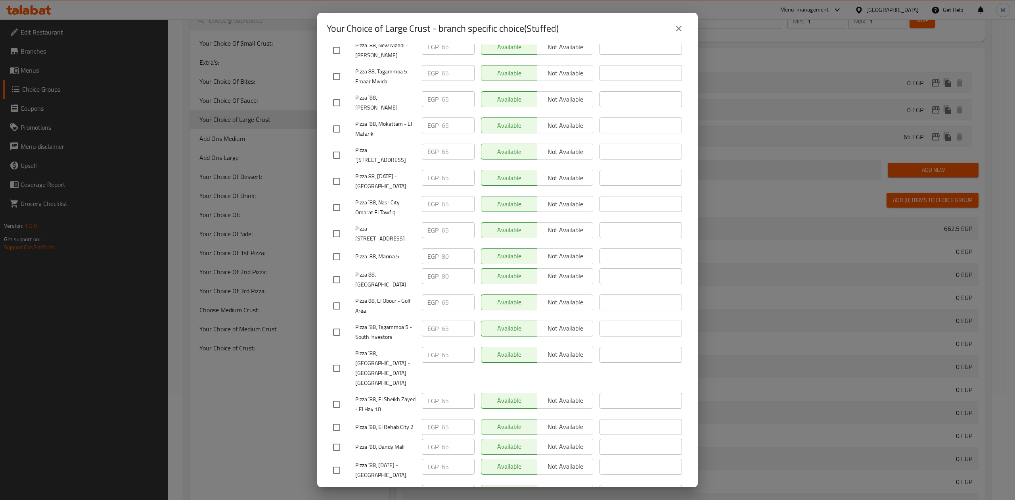
click at [340, 360] on input "checkbox" at bounding box center [336, 368] width 17 height 17
checkbox input "true"
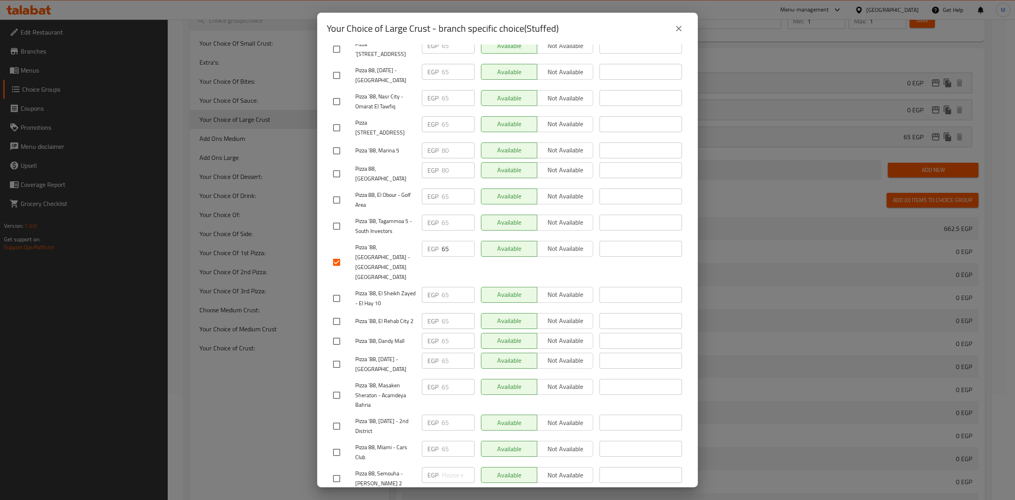
click at [339, 470] on input "checkbox" at bounding box center [336, 478] width 17 height 17
checkbox input "true"
click at [336, 444] on input "checkbox" at bounding box center [336, 452] width 17 height 17
checkbox input "true"
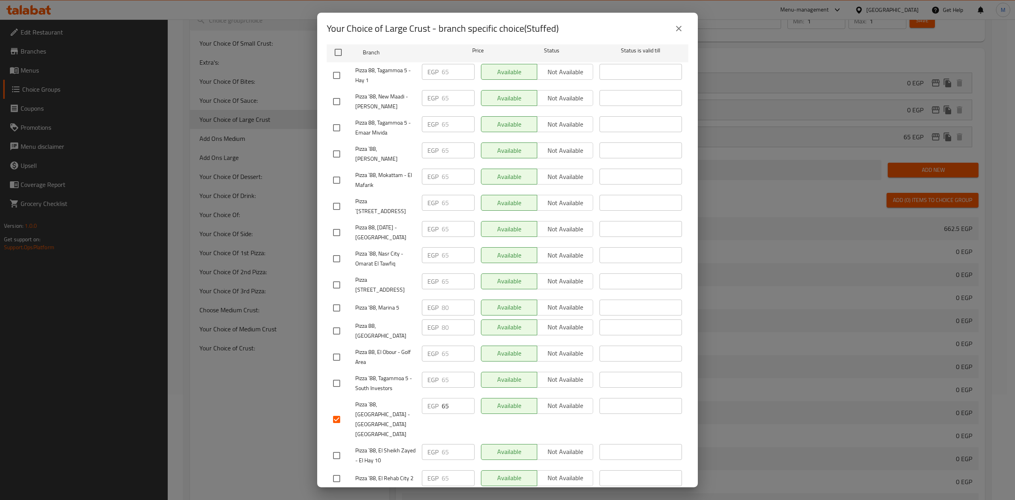
scroll to position [0, 0]
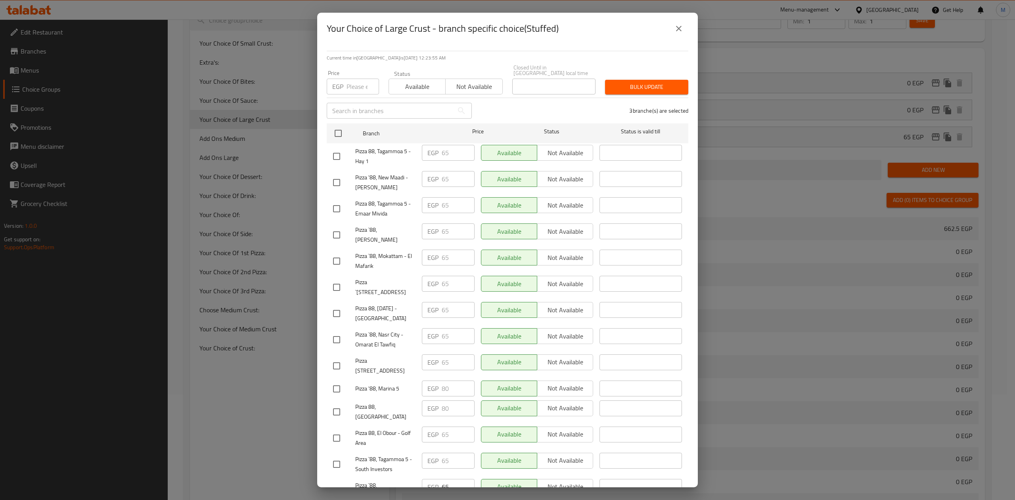
click at [356, 80] on input "number" at bounding box center [363, 87] width 33 height 16
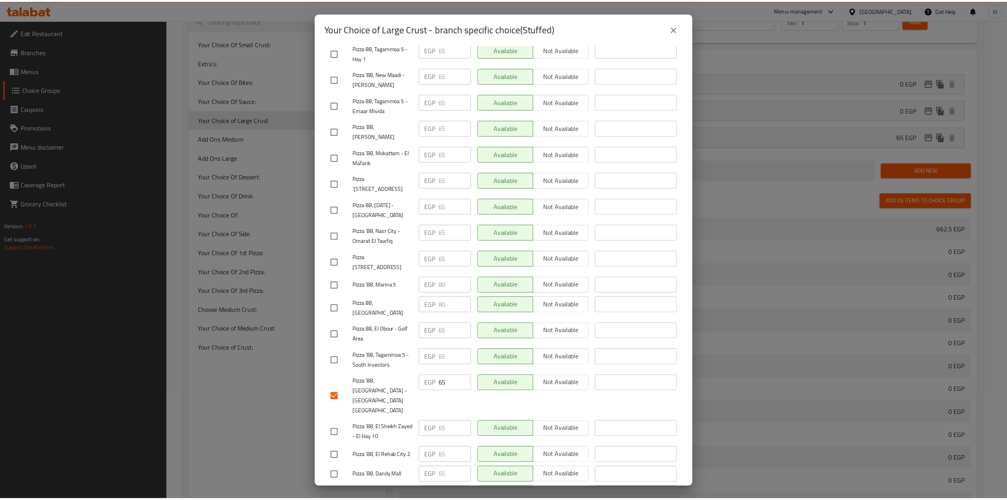
scroll to position [26, 0]
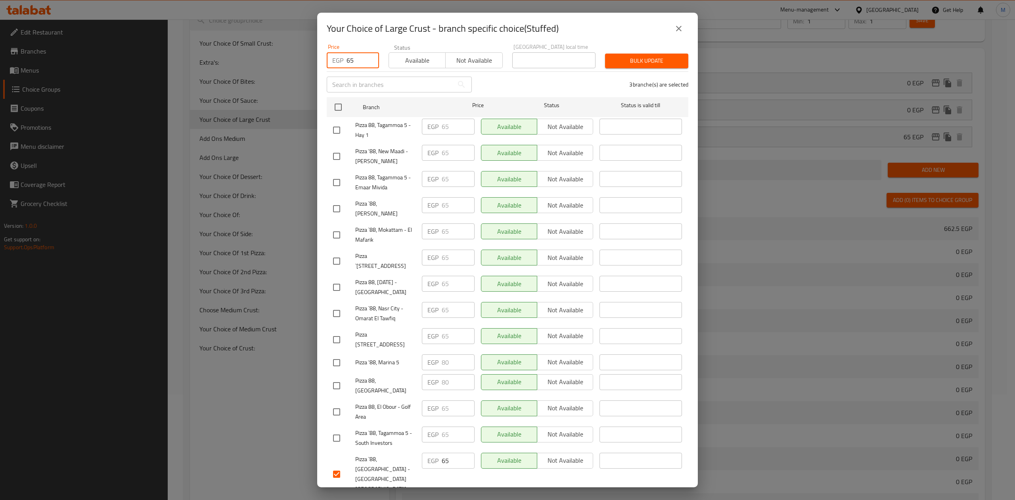
type input "65"
click at [633, 56] on span "Bulk update" at bounding box center [646, 61] width 71 height 10
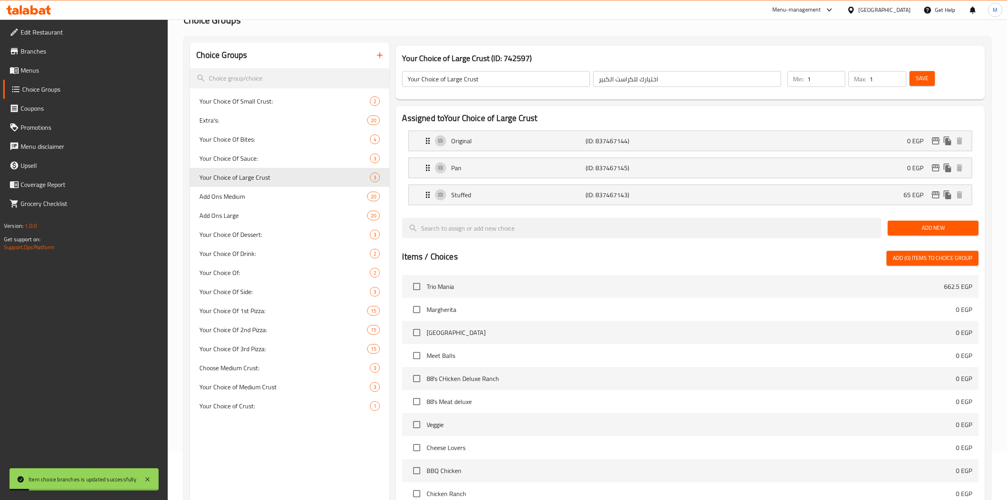
scroll to position [0, 0]
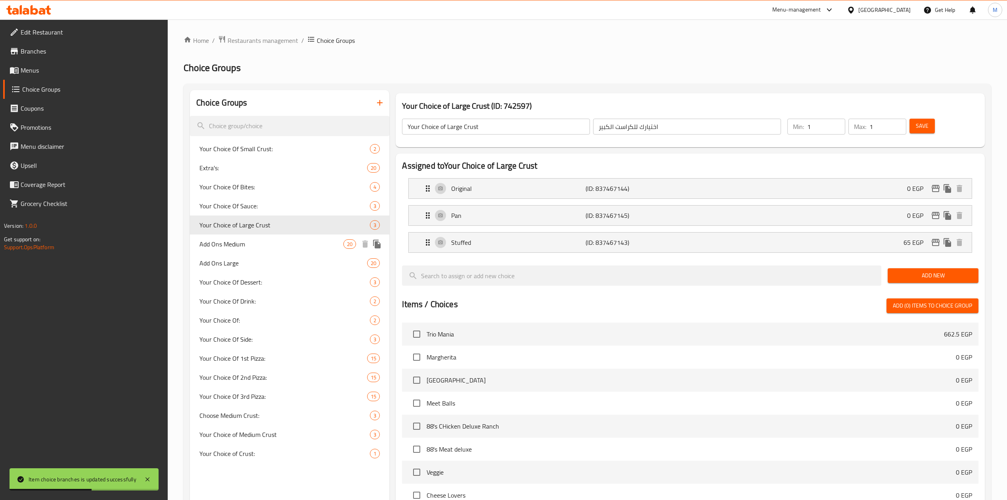
click at [264, 247] on span "Add Ons Medium" at bounding box center [271, 244] width 144 height 10
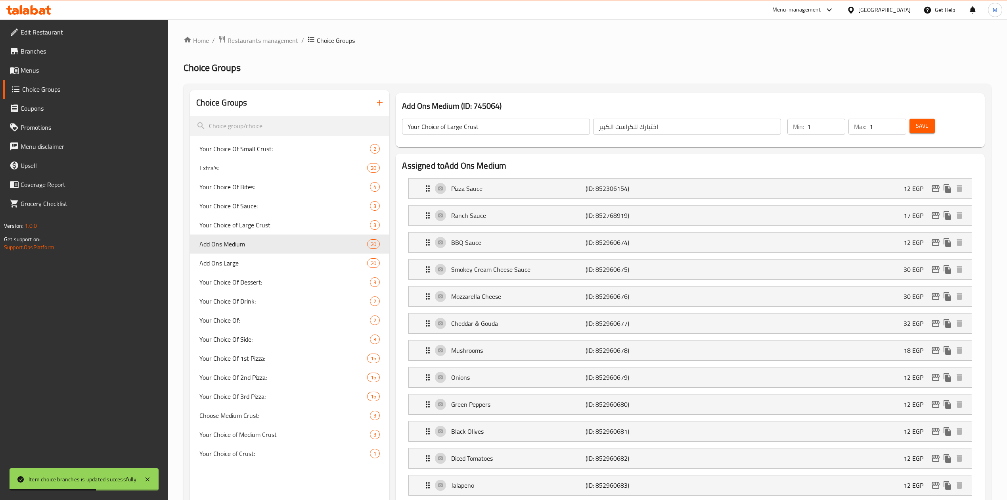
type input "Add Ons Medium"
type input "اضافات"
type input "0"
type input "6"
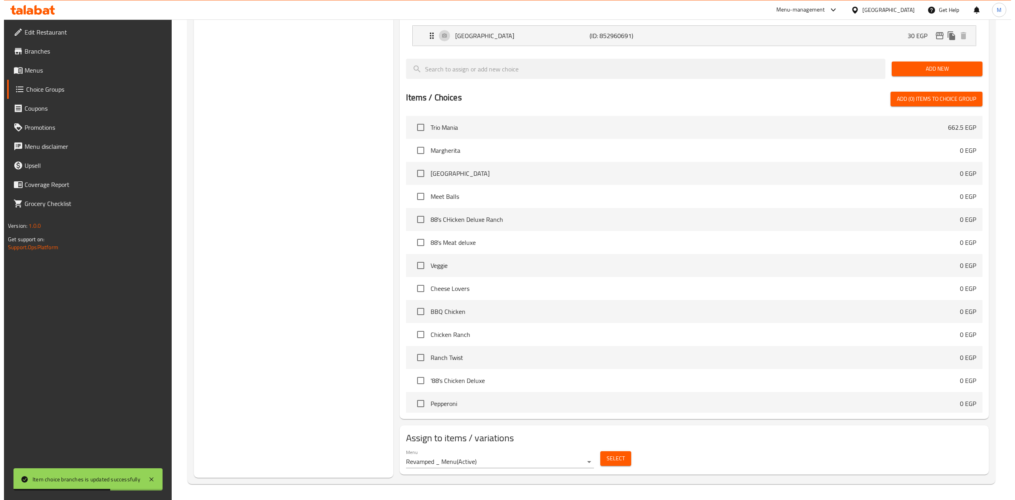
scroll to position [512, 0]
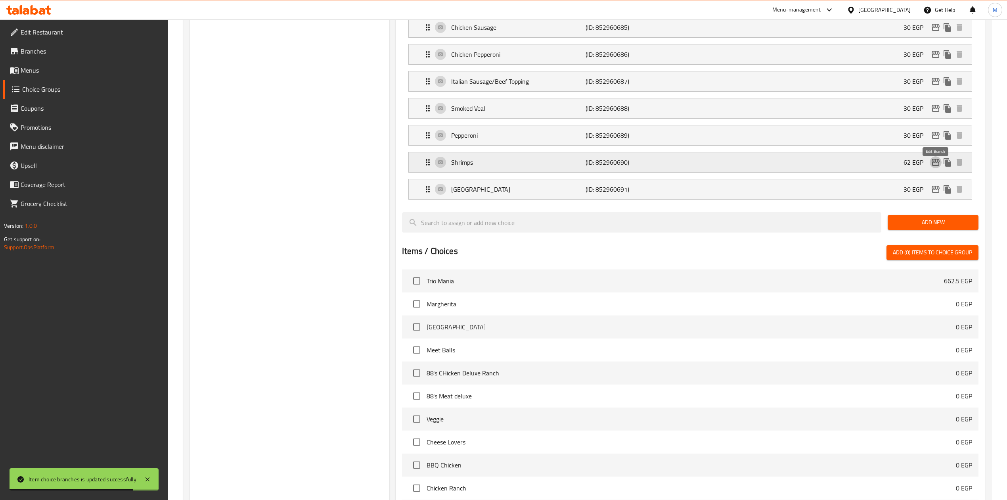
click at [932, 167] on icon "edit" at bounding box center [936, 162] width 10 height 10
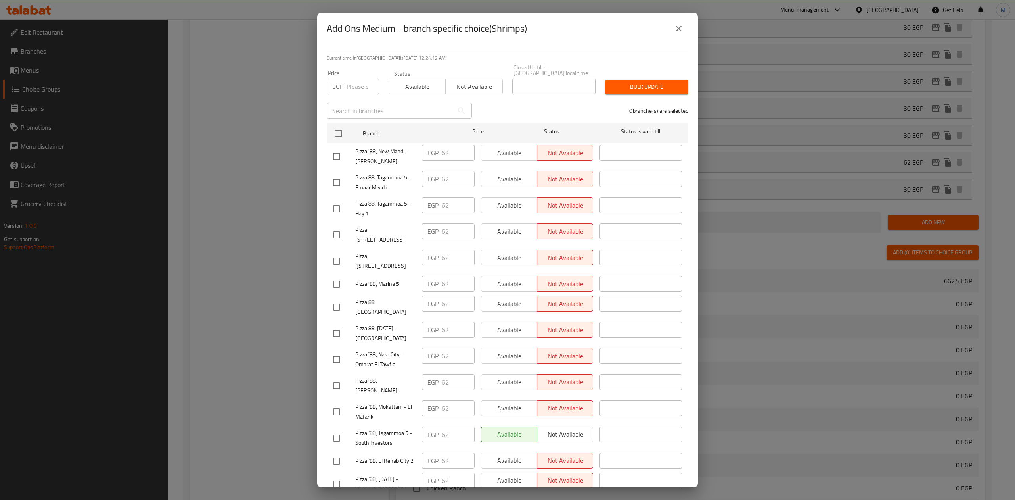
scroll to position [238, 0]
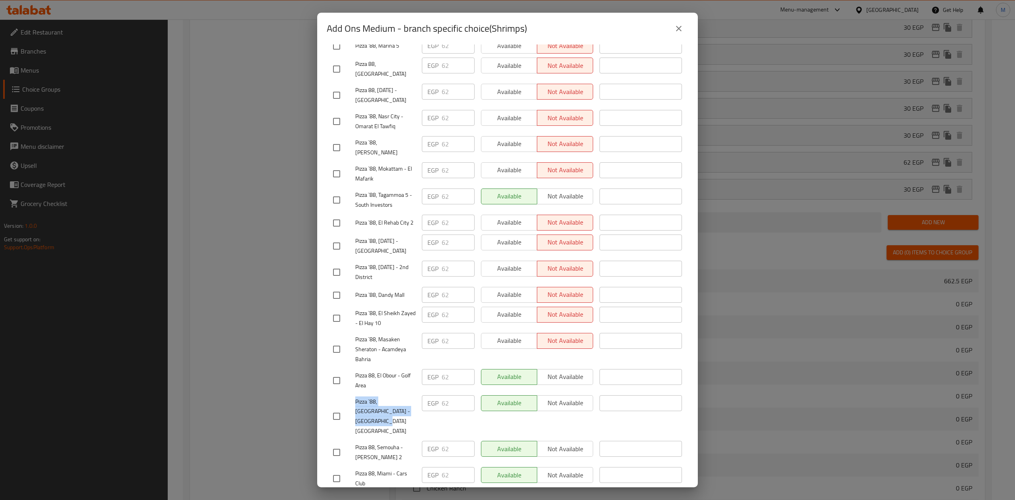
click at [687, 29] on button "close" at bounding box center [678, 28] width 19 height 19
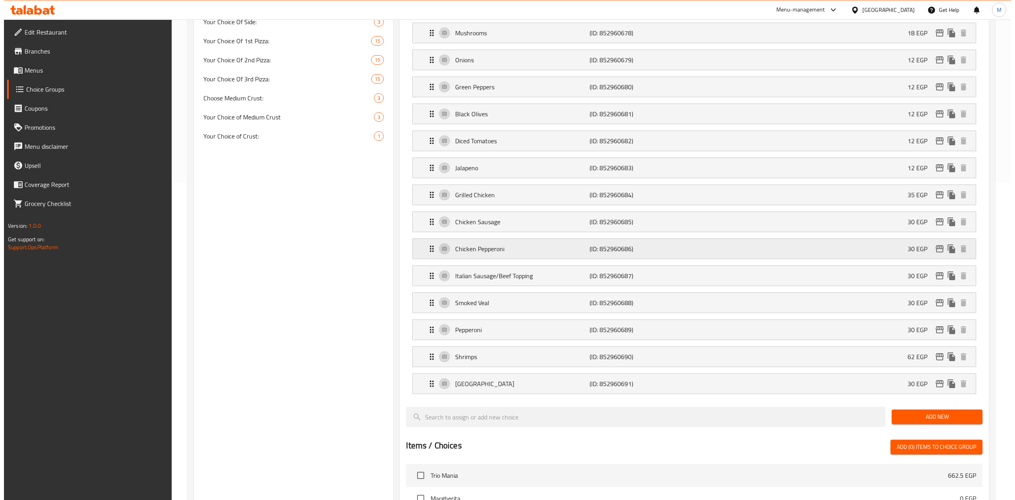
scroll to position [370, 0]
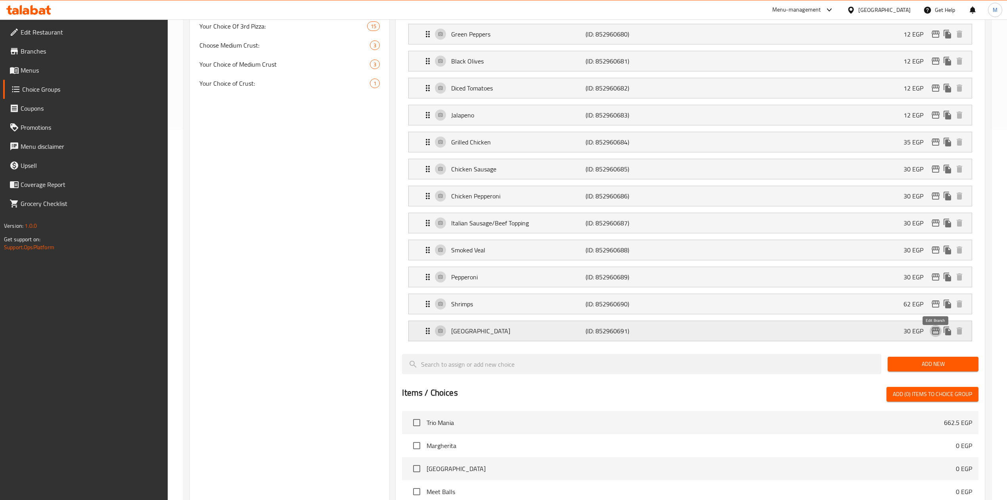
click at [932, 334] on icon "edit" at bounding box center [936, 330] width 8 height 7
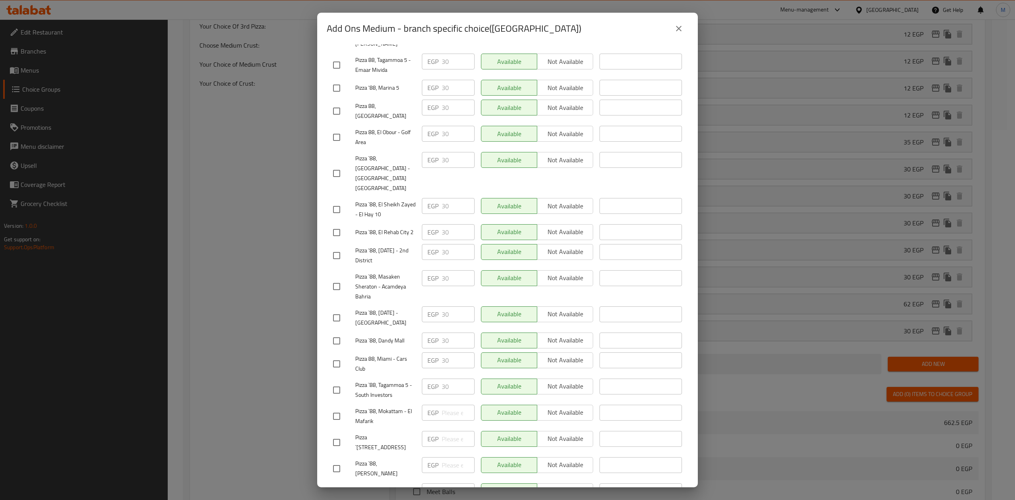
scroll to position [238, 0]
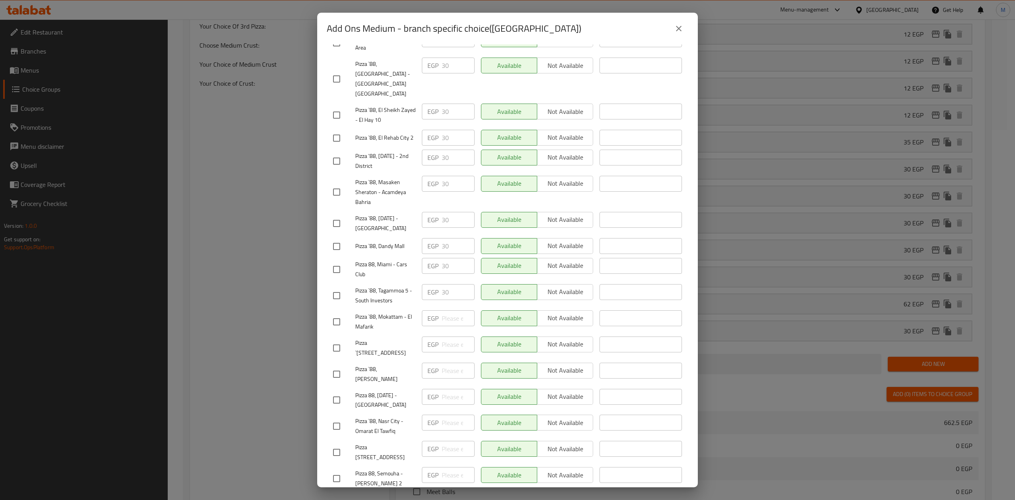
click at [607, 36] on div "Add Ons Medium - branch specific choice(Turkey)" at bounding box center [508, 28] width 362 height 19
click at [333, 71] on input "checkbox" at bounding box center [336, 79] width 17 height 17
checkbox input "true"
click at [341, 470] on input "checkbox" at bounding box center [336, 478] width 17 height 17
checkbox input "true"
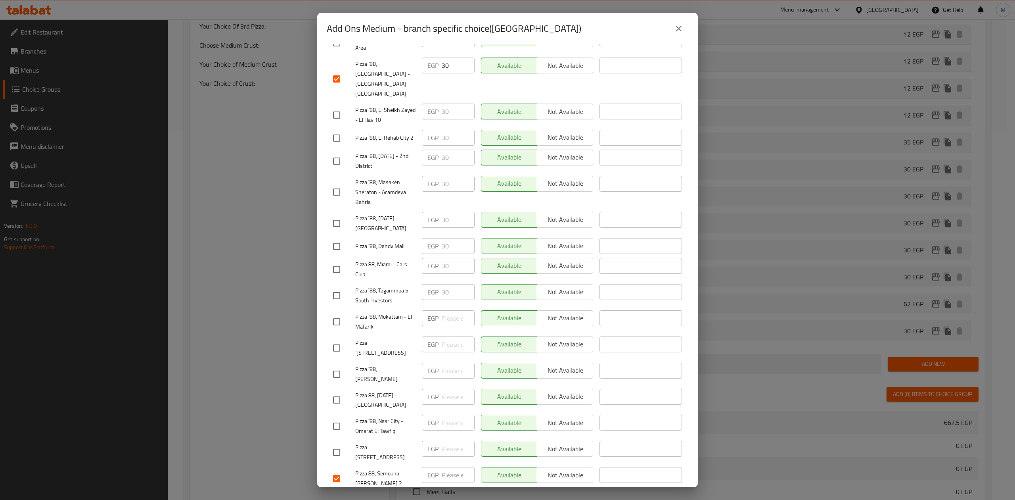
click at [346, 470] on div at bounding box center [344, 478] width 22 height 17
click at [341, 261] on input "checkbox" at bounding box center [336, 269] width 17 height 17
checkbox input "true"
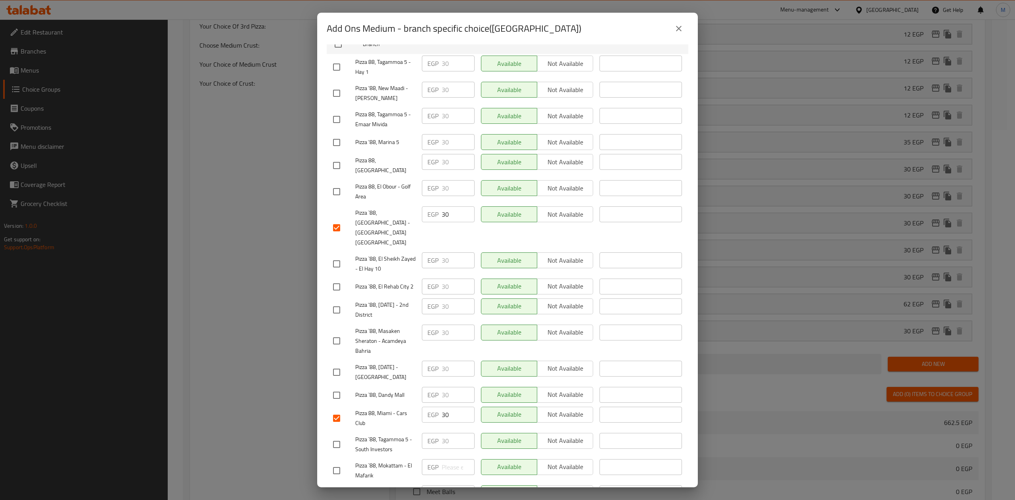
scroll to position [0, 0]
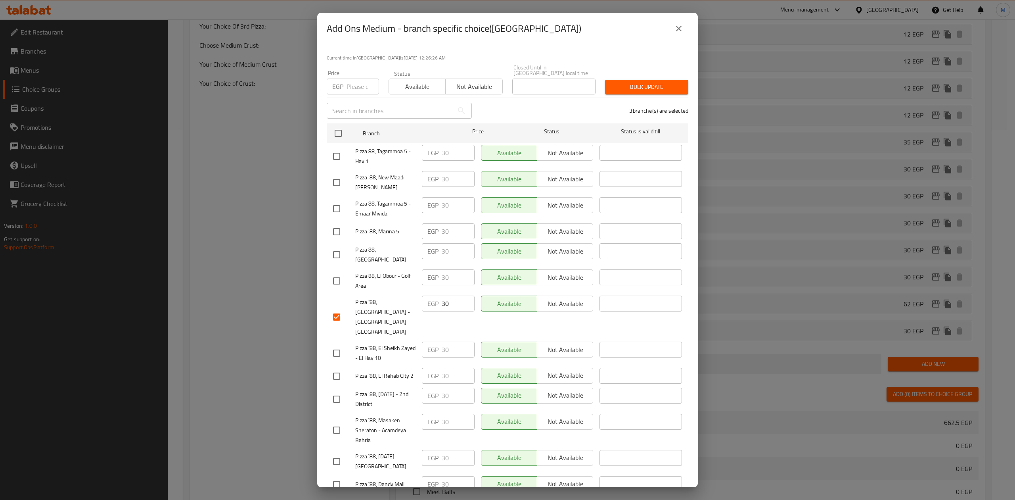
click at [355, 79] on input "number" at bounding box center [363, 87] width 33 height 16
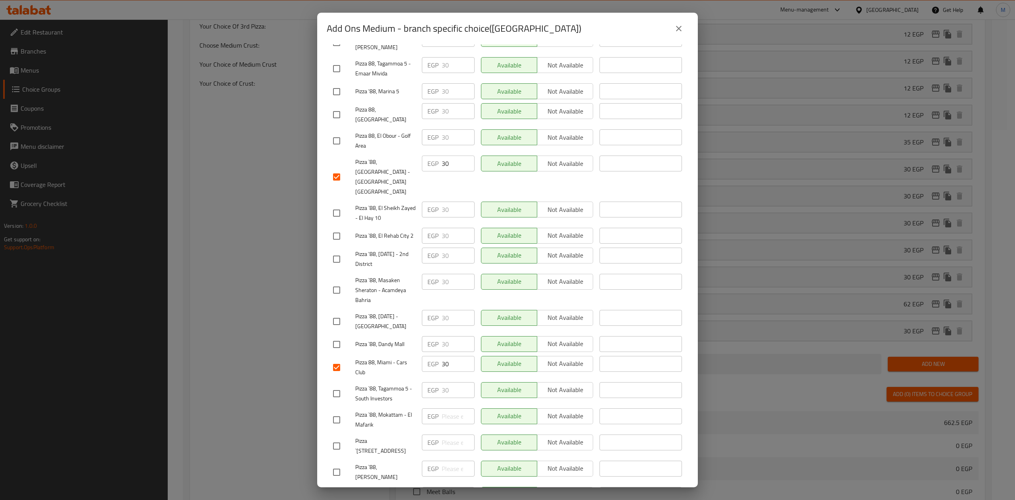
scroll to position [238, 0]
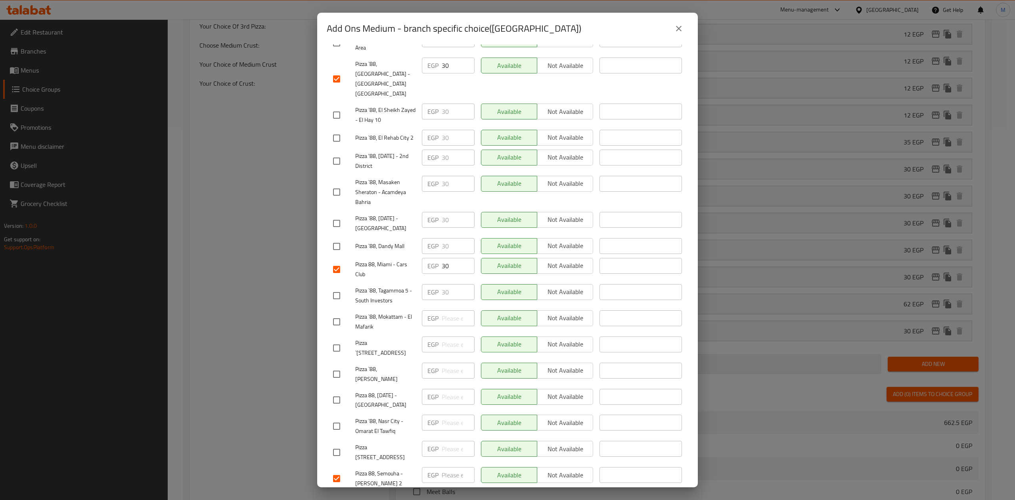
type input "30"
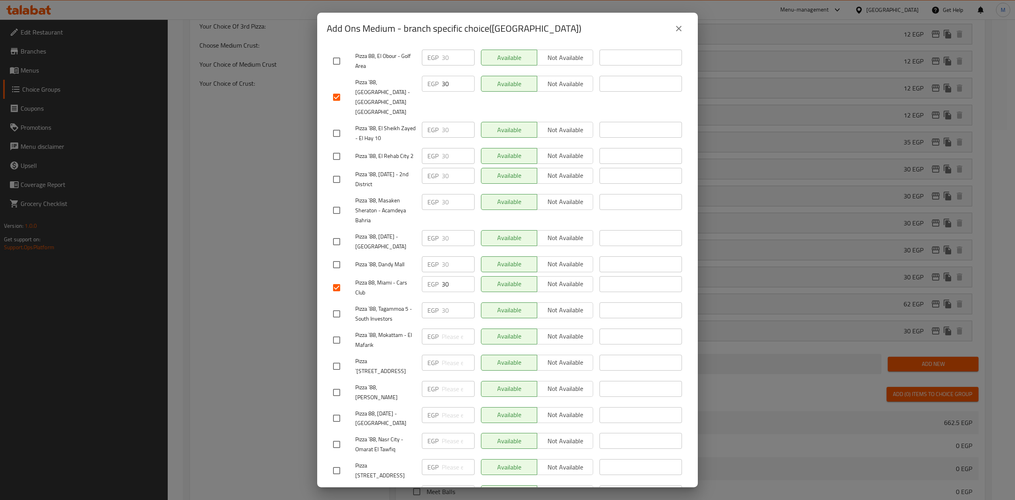
click at [341, 53] on input "checkbox" at bounding box center [336, 61] width 17 height 17
checkbox input "true"
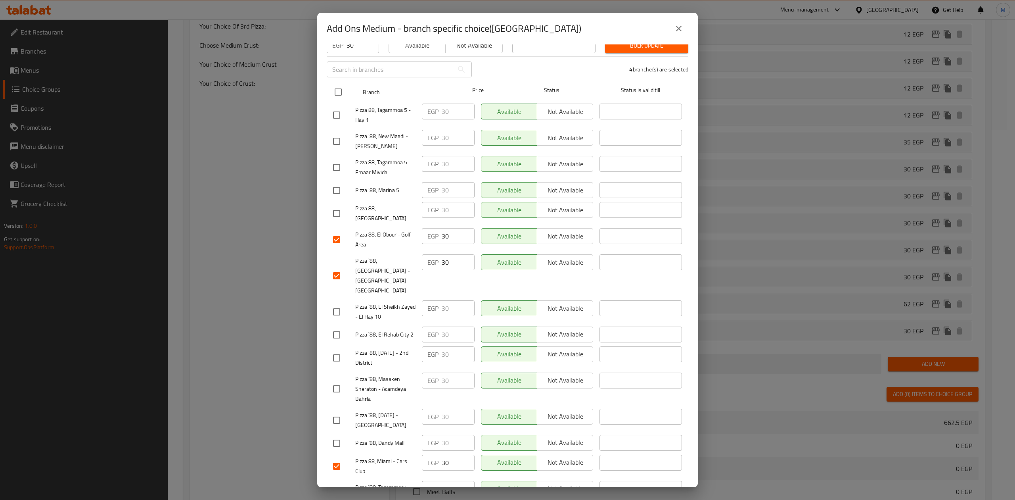
scroll to position [0, 0]
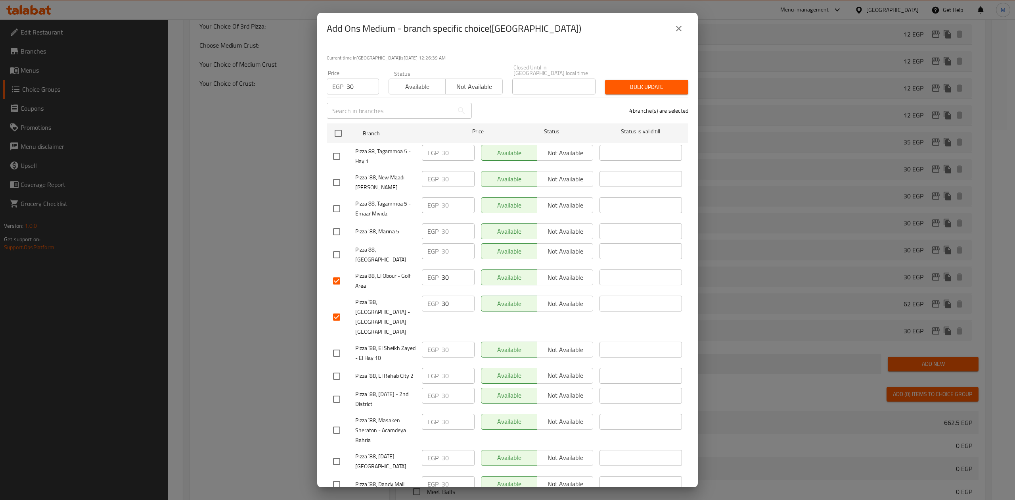
click at [640, 85] on span "Bulk update" at bounding box center [646, 87] width 71 height 10
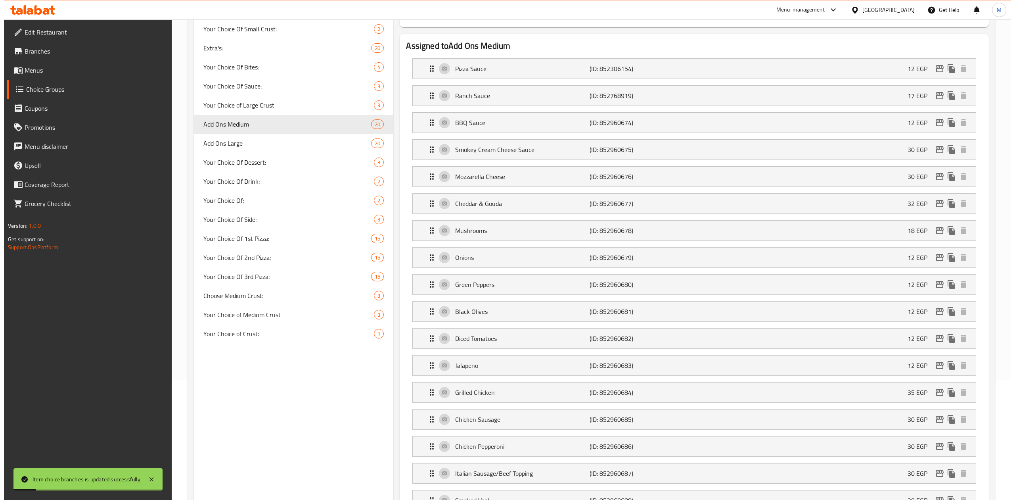
scroll to position [53, 0]
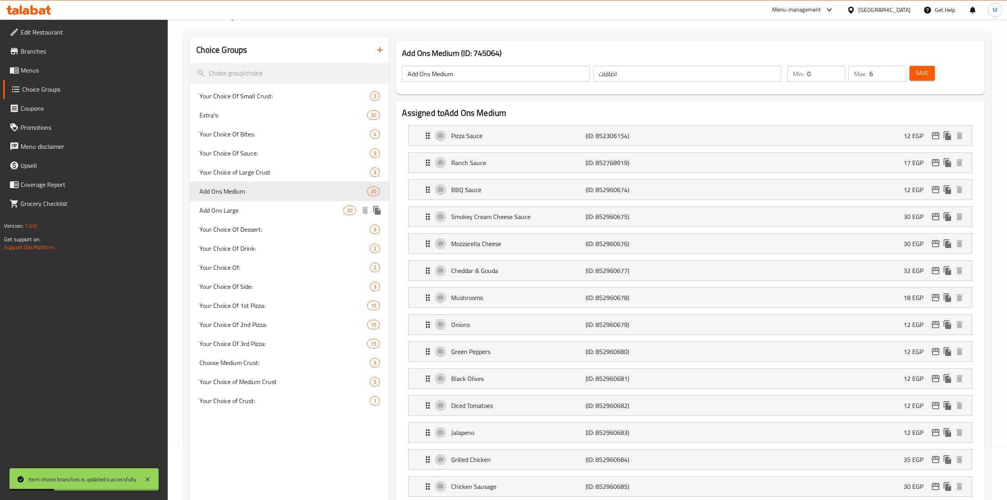
click at [270, 214] on span "Add Ons Large" at bounding box center [271, 210] width 144 height 10
type input "Add Ons Large"
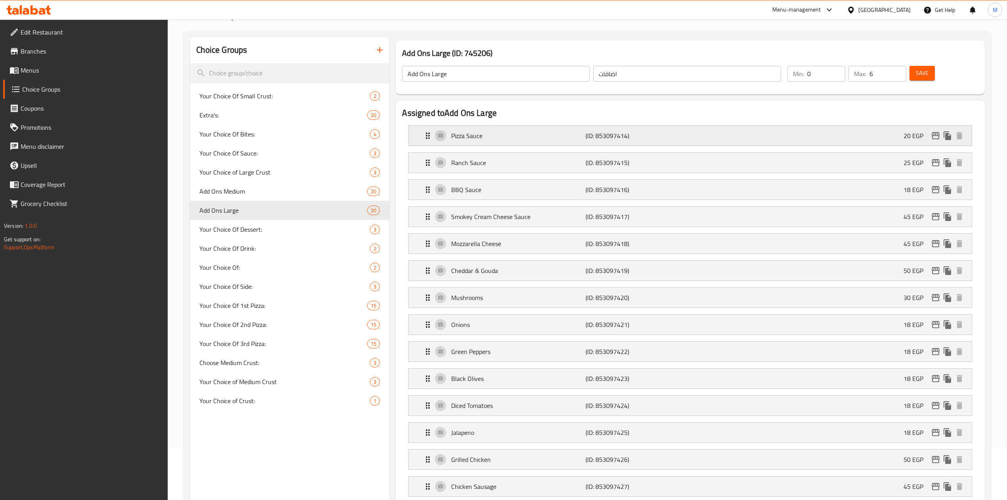
click at [935, 139] on icon "edit" at bounding box center [936, 135] width 8 height 7
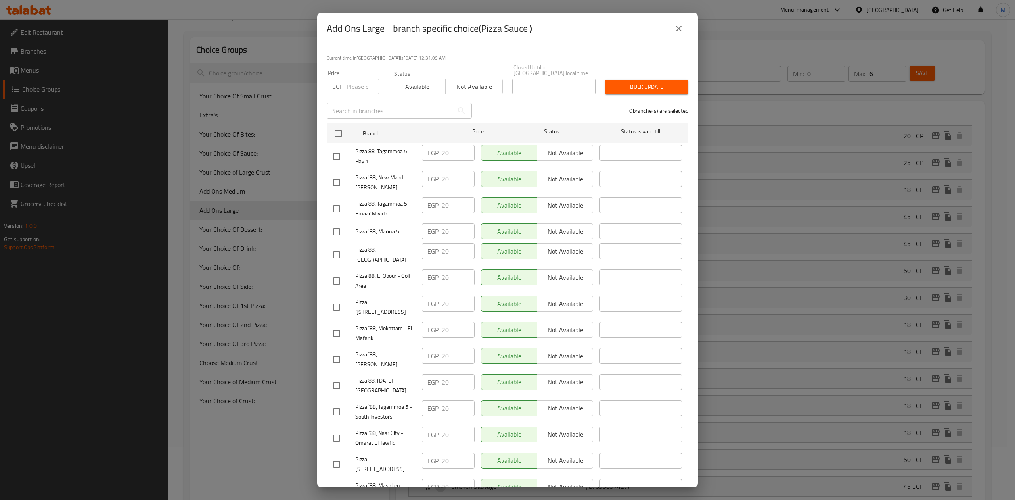
scroll to position [238, 0]
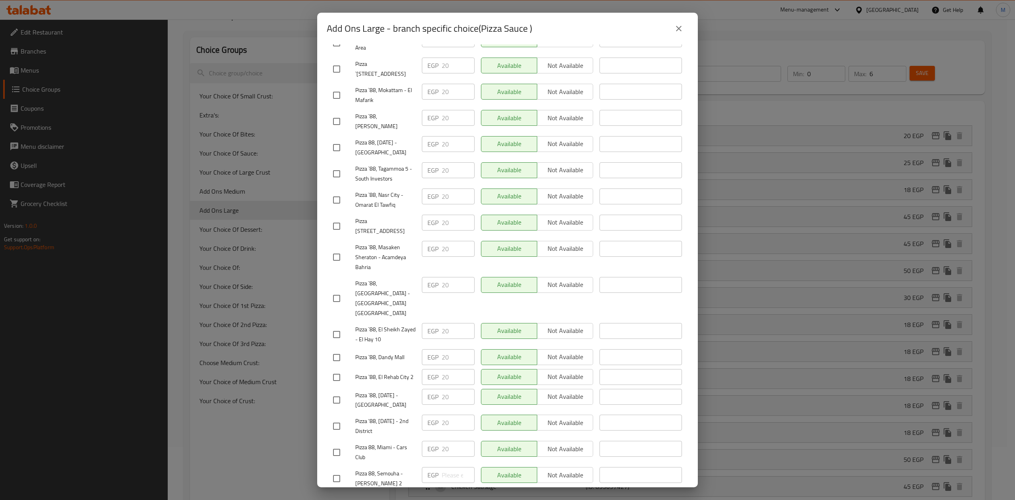
click at [336, 290] on input "checkbox" at bounding box center [336, 298] width 17 height 17
checkbox input "true"
click at [334, 470] on input "checkbox" at bounding box center [336, 478] width 17 height 17
checkbox input "true"
click at [332, 444] on input "checkbox" at bounding box center [336, 452] width 17 height 17
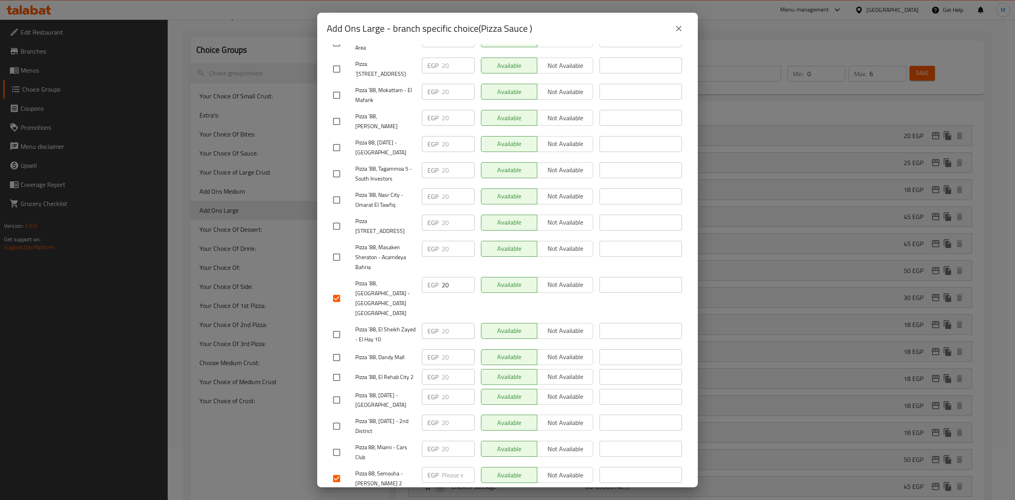
checkbox input "true"
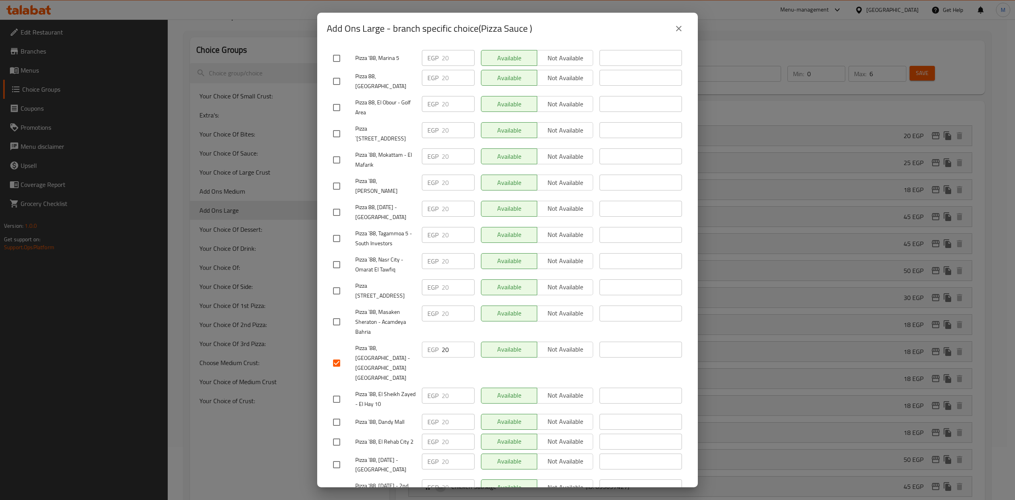
scroll to position [0, 0]
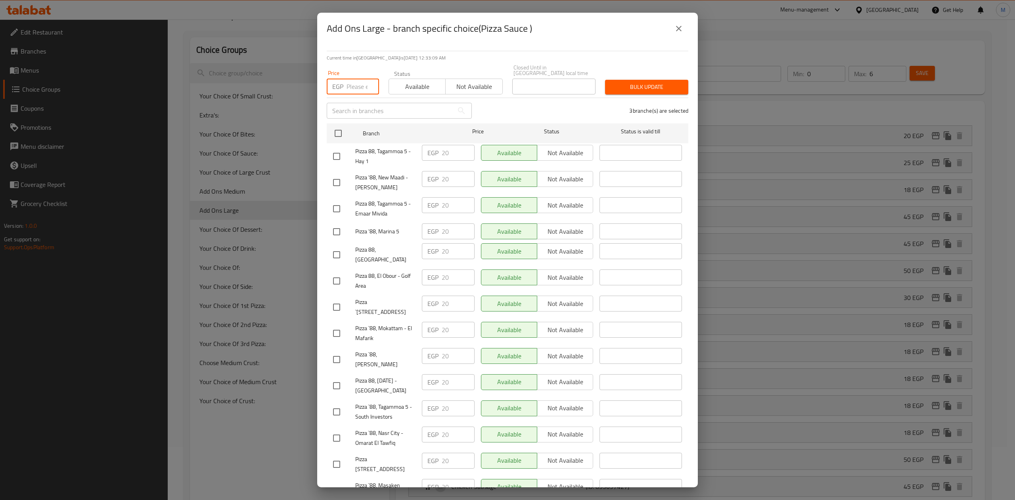
click at [351, 84] on input "number" at bounding box center [363, 87] width 33 height 16
type input "20"
click at [633, 96] on div "3 branche(s) are selected" at bounding box center [585, 110] width 217 height 29
click at [635, 85] on span "Bulk update" at bounding box center [646, 87] width 71 height 10
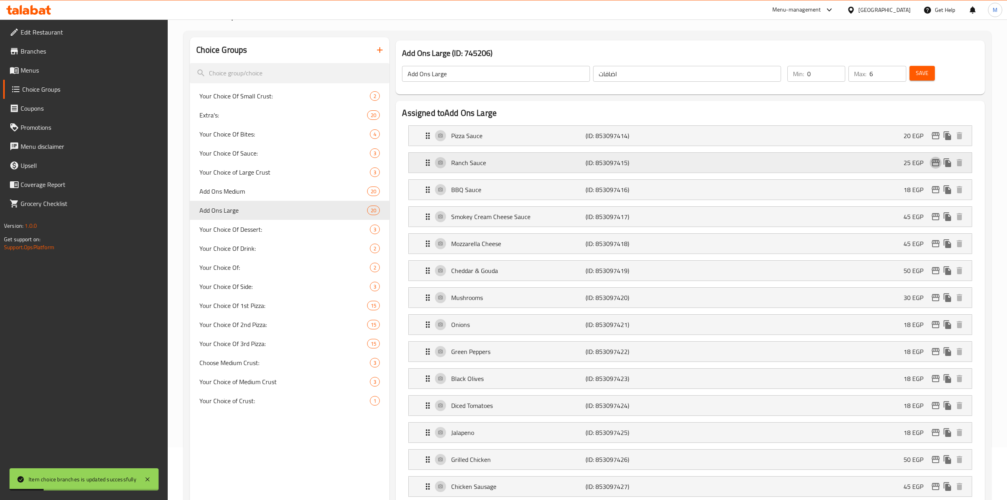
click at [932, 161] on icon "edit" at bounding box center [936, 162] width 8 height 7
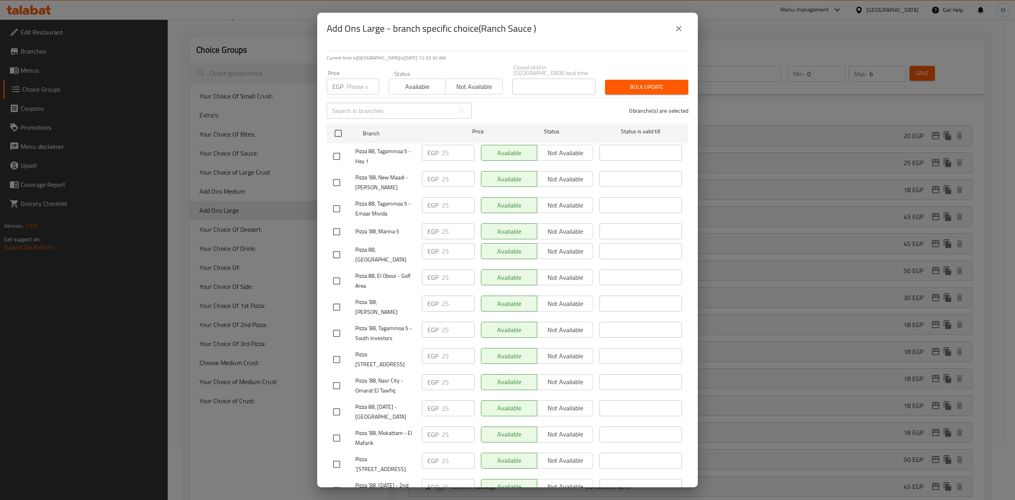
scroll to position [238, 0]
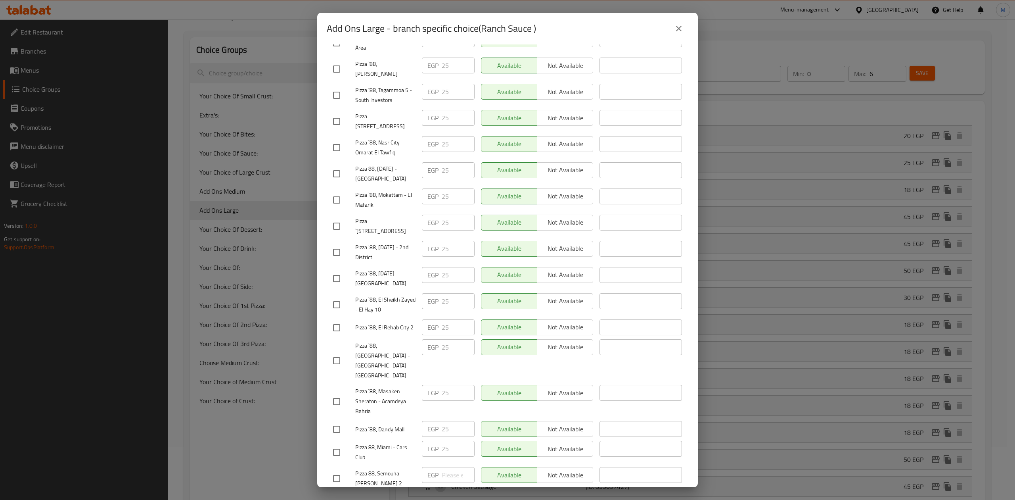
click at [337, 352] on input "checkbox" at bounding box center [336, 360] width 17 height 17
checkbox input "true"
click at [341, 470] on input "checkbox" at bounding box center [336, 478] width 17 height 17
checkbox input "true"
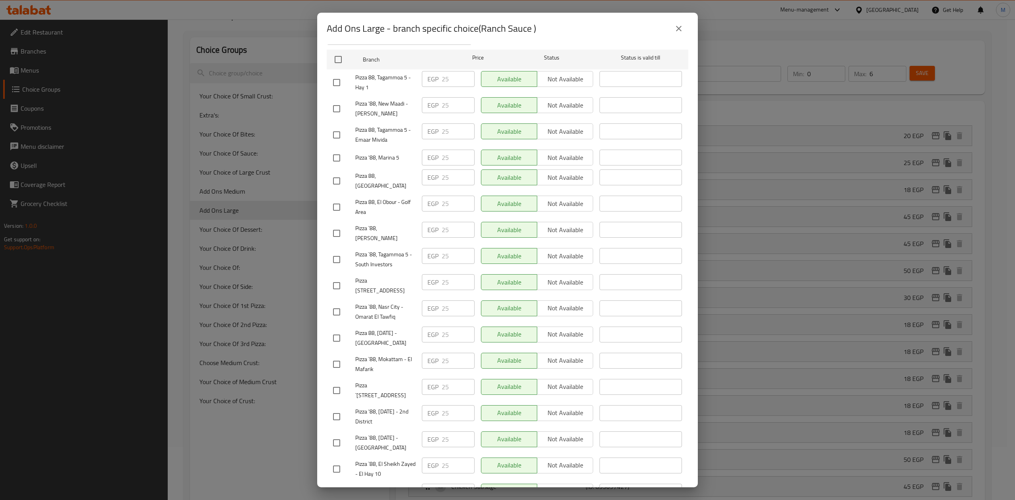
scroll to position [0, 0]
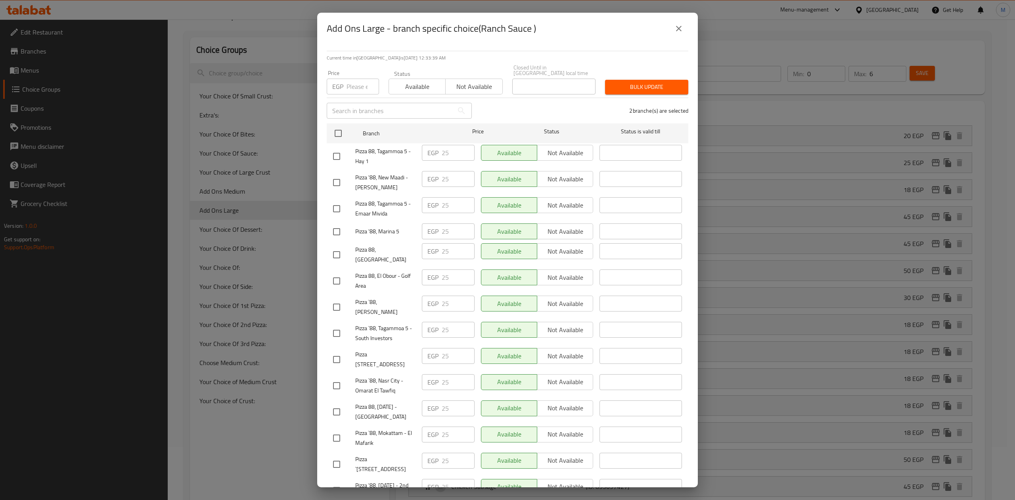
click at [351, 88] on input "number" at bounding box center [363, 87] width 33 height 16
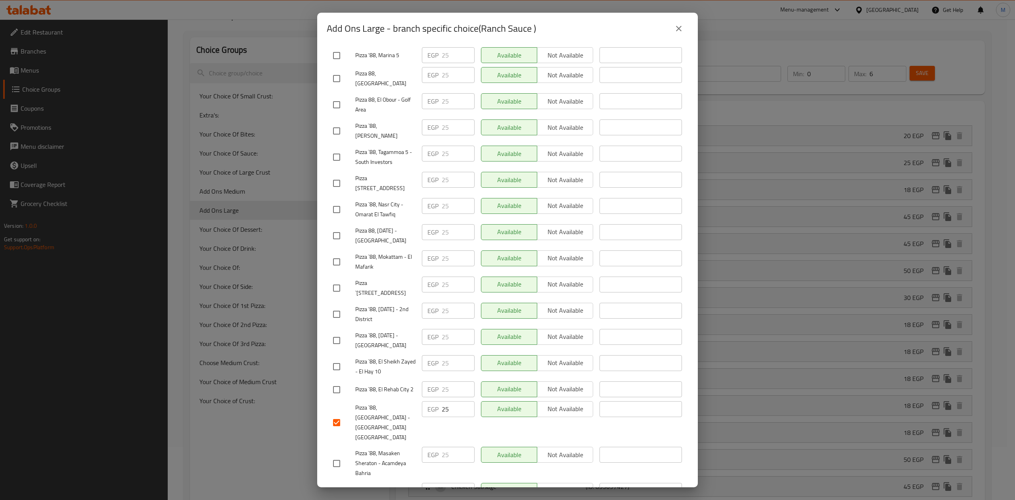
scroll to position [238, 0]
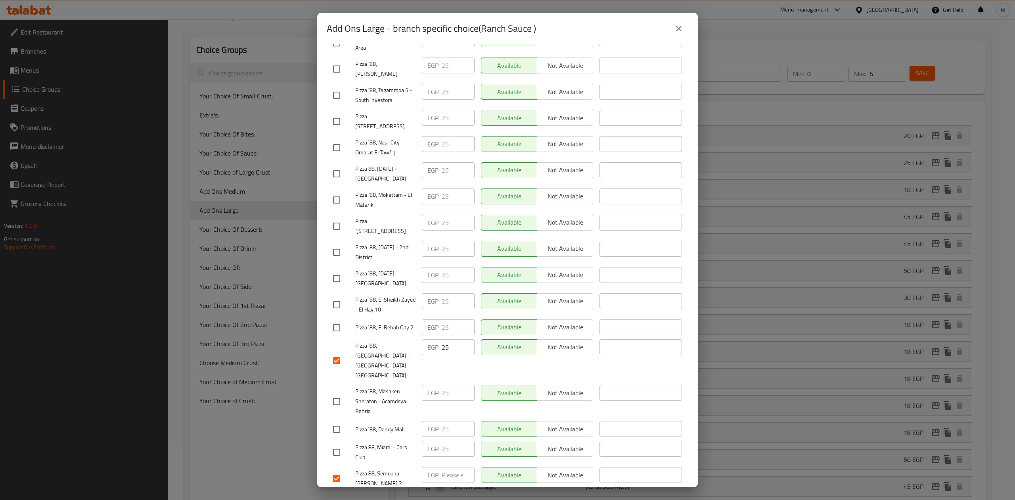
type input "25"
click at [337, 444] on input "checkbox" at bounding box center [336, 452] width 17 height 17
checkbox input "true"
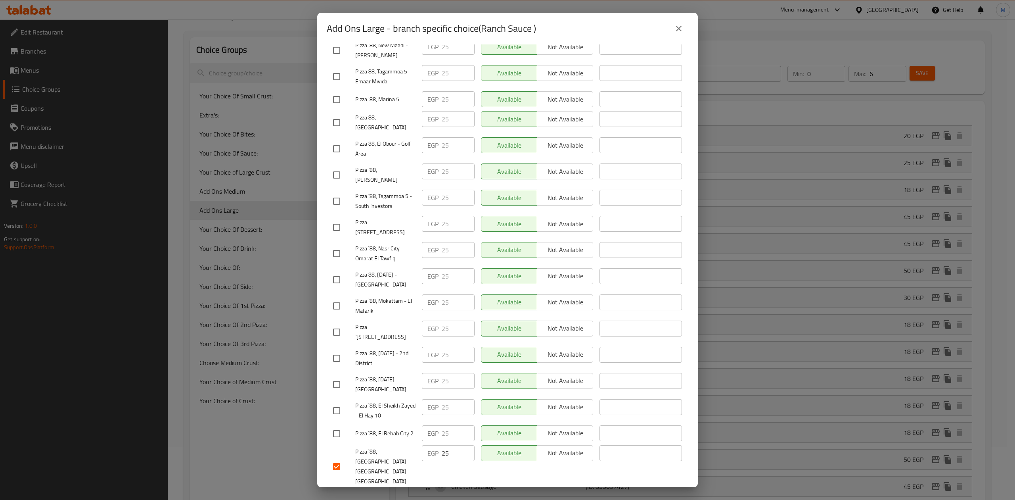
click at [334, 142] on input "checkbox" at bounding box center [336, 148] width 17 height 17
checkbox input "true"
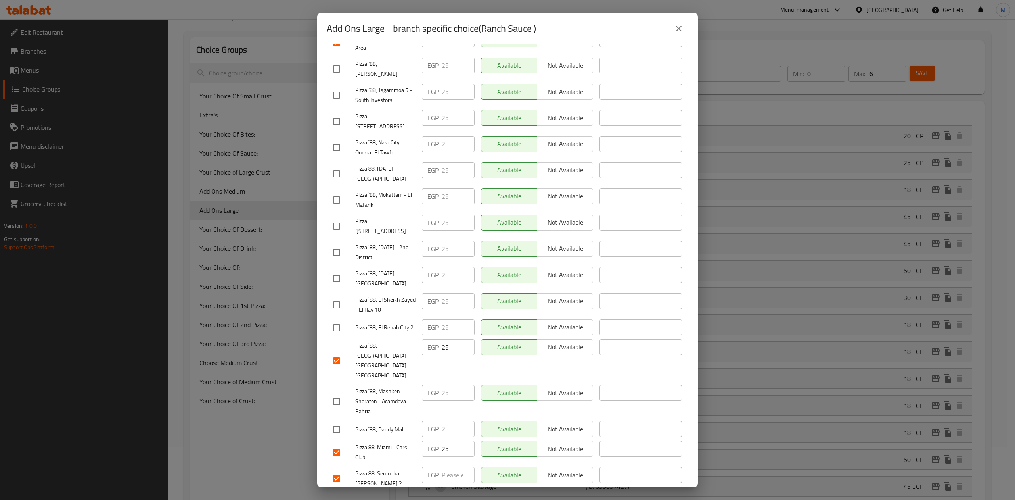
scroll to position [0, 0]
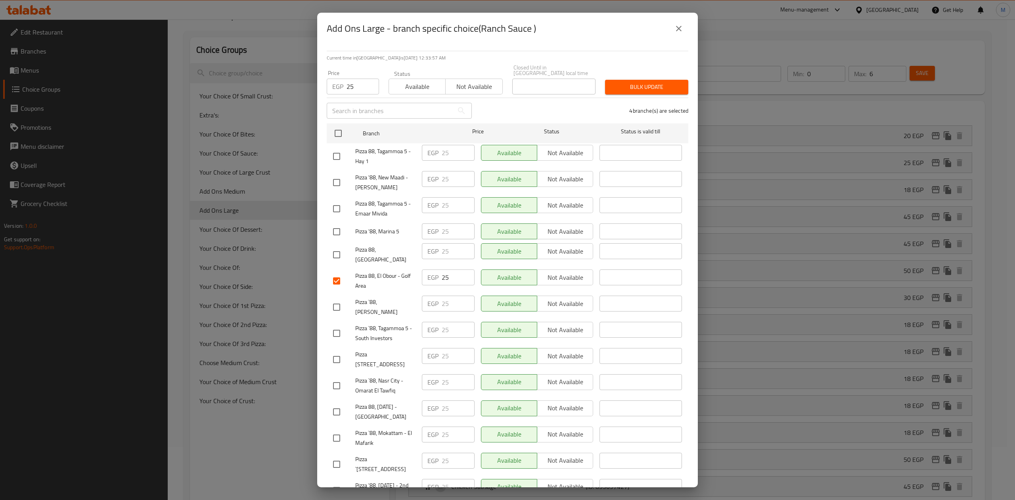
click at [667, 87] on button "Bulk update" at bounding box center [646, 87] width 83 height 15
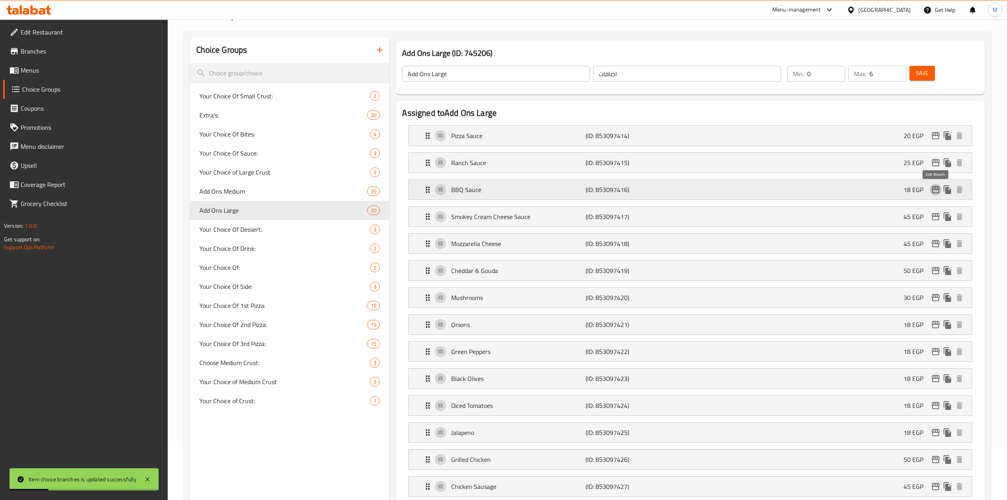
click at [939, 185] on button "edit" at bounding box center [936, 190] width 12 height 12
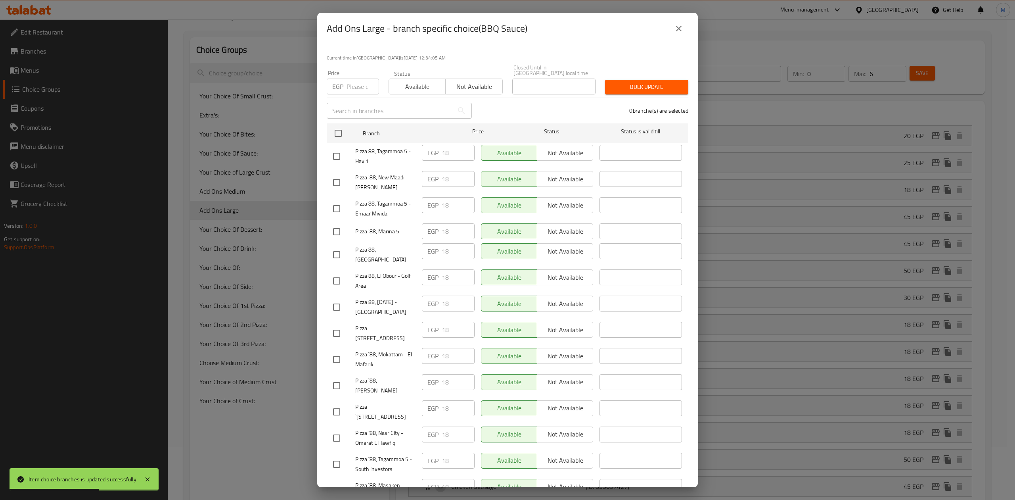
click at [344, 272] on input "checkbox" at bounding box center [336, 280] width 17 height 17
checkbox input "true"
click at [389, 297] on span "Pizza 88, 6th of October - Lake Front" at bounding box center [385, 307] width 60 height 20
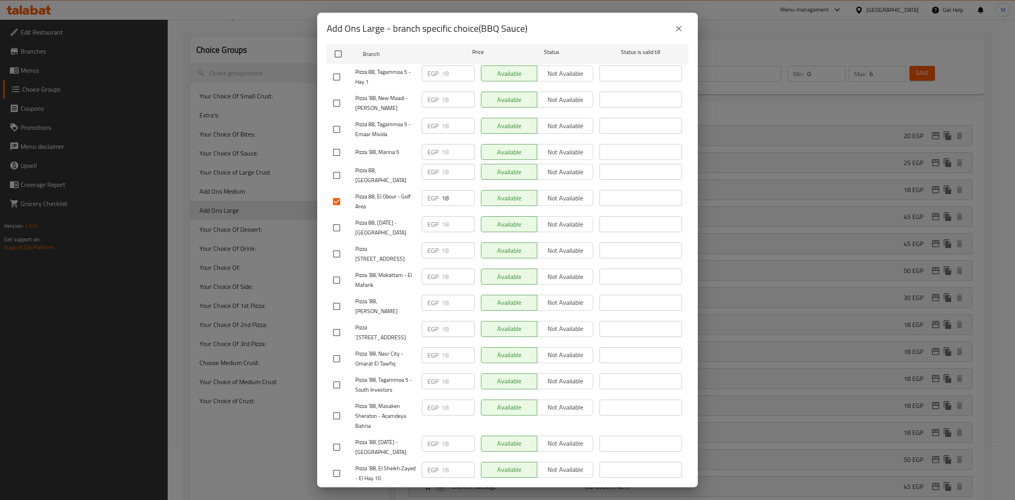
scroll to position [238, 0]
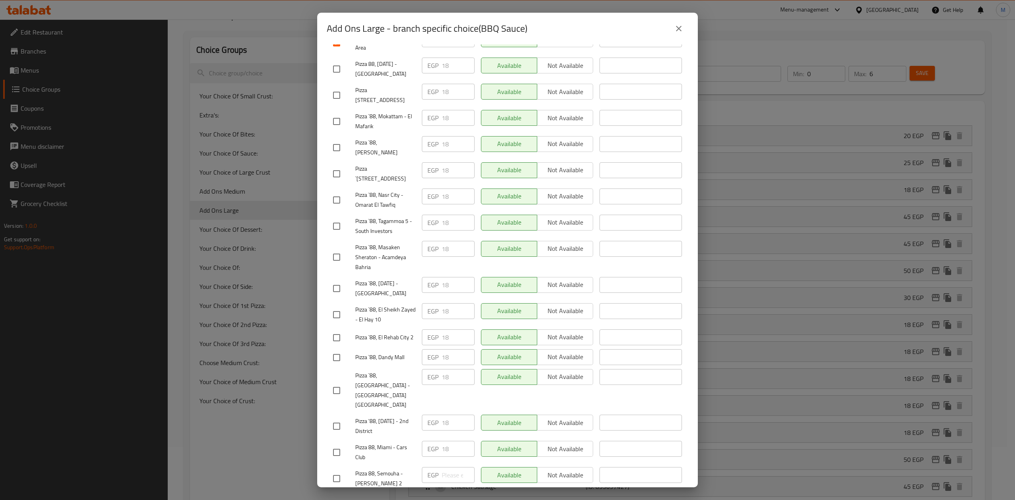
click at [341, 470] on input "checkbox" at bounding box center [336, 478] width 17 height 17
checkbox input "true"
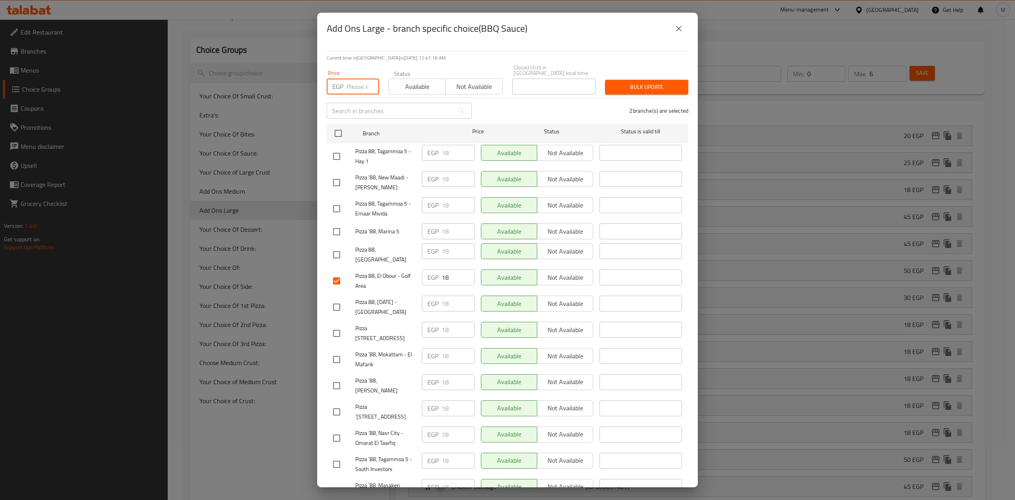
drag, startPoint x: 357, startPoint y: 84, endPoint x: 355, endPoint y: 93, distance: 8.9
click at [357, 84] on input "number" at bounding box center [363, 87] width 33 height 16
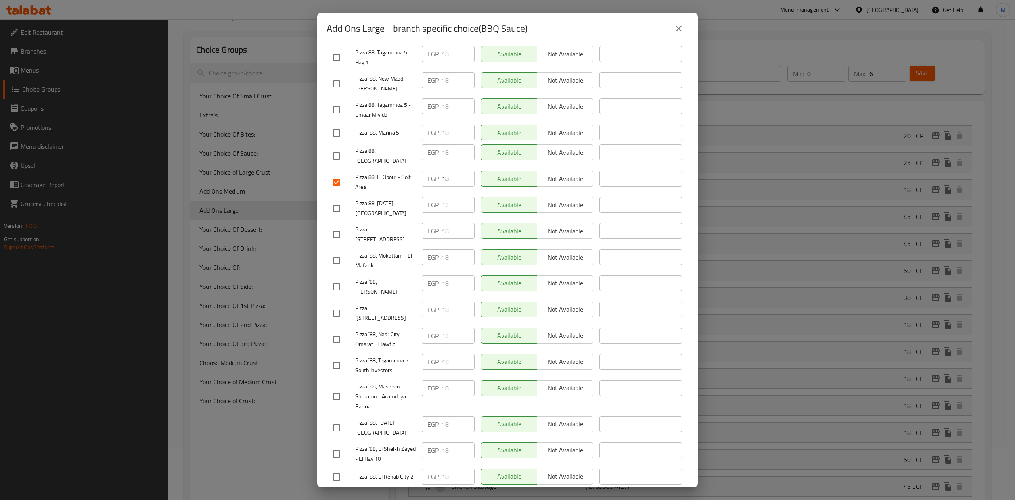
scroll to position [105, 0]
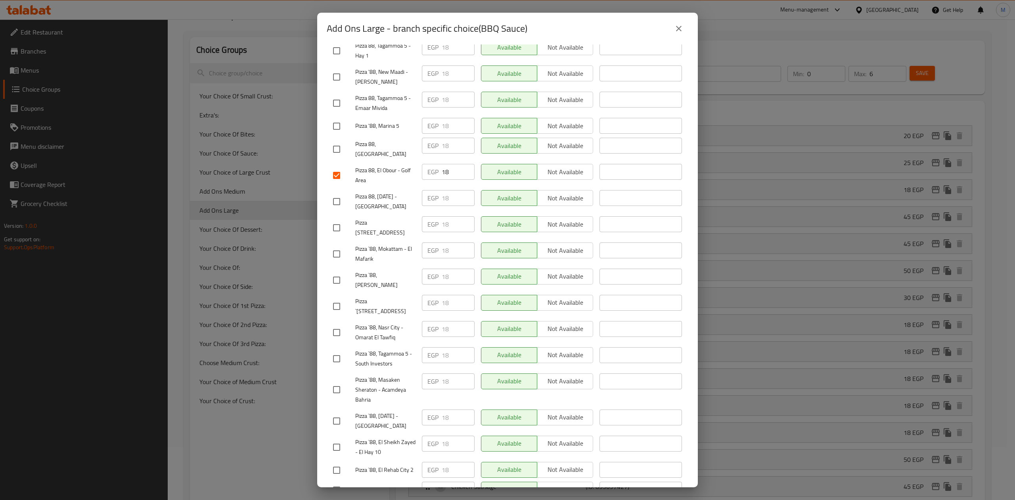
type input "18"
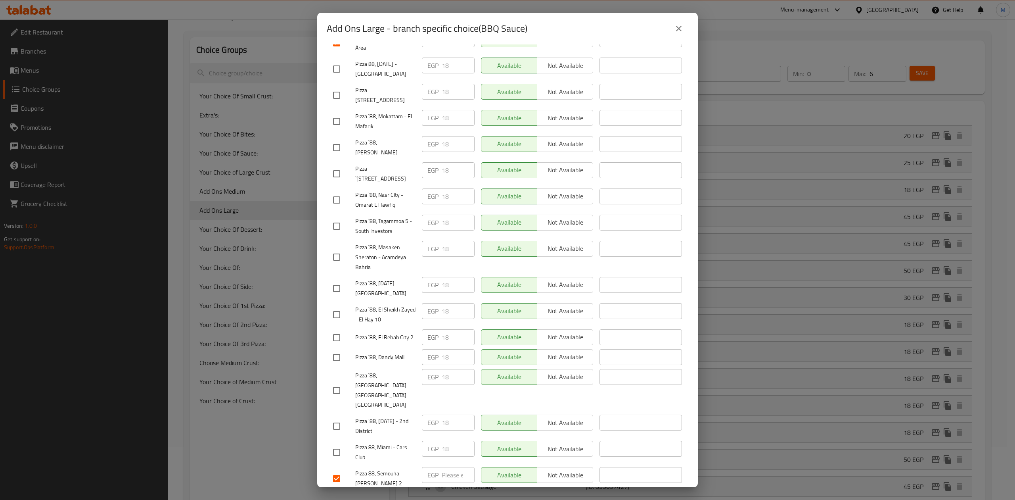
click at [340, 444] on input "checkbox" at bounding box center [336, 452] width 17 height 17
checkbox input "true"
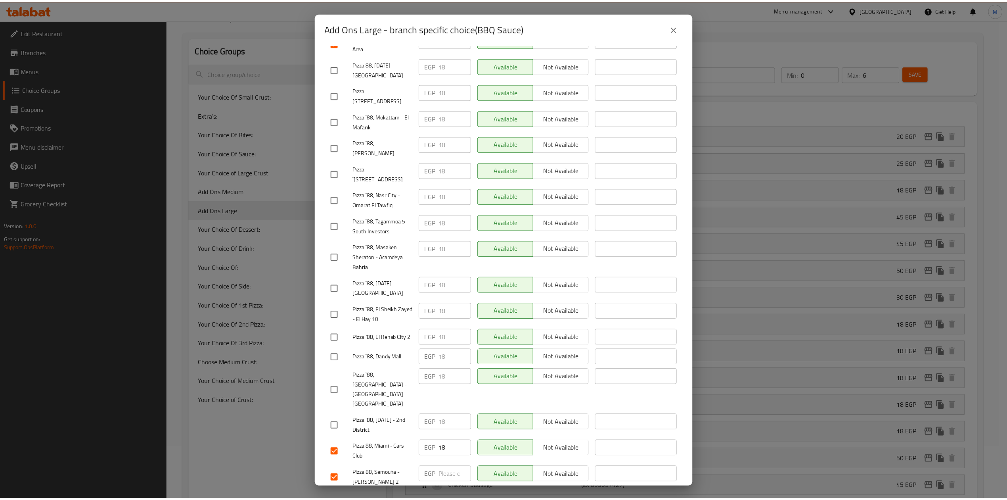
scroll to position [0, 0]
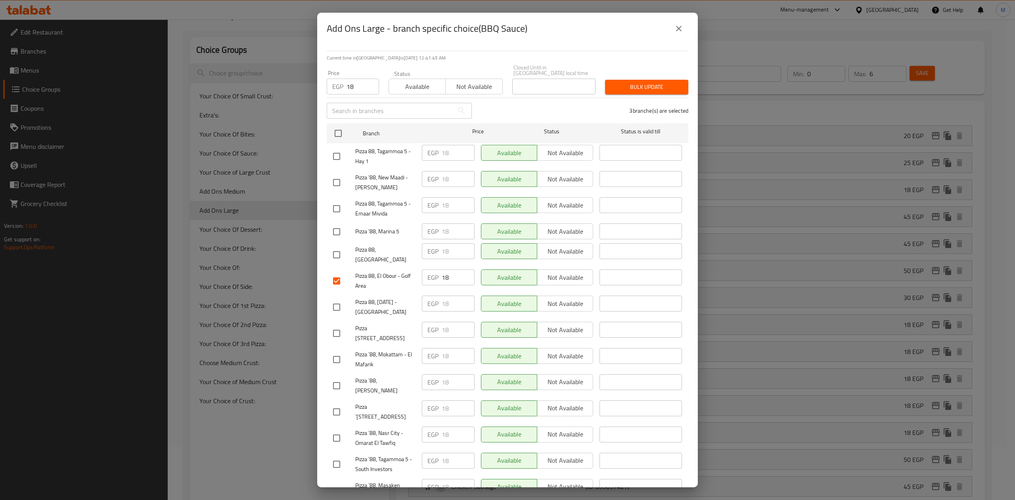
drag, startPoint x: 651, startPoint y: 73, endPoint x: 651, endPoint y: 81, distance: 7.9
click at [652, 75] on div "Bulk update" at bounding box center [646, 87] width 93 height 24
click at [650, 82] on span "Bulk update" at bounding box center [646, 87] width 71 height 10
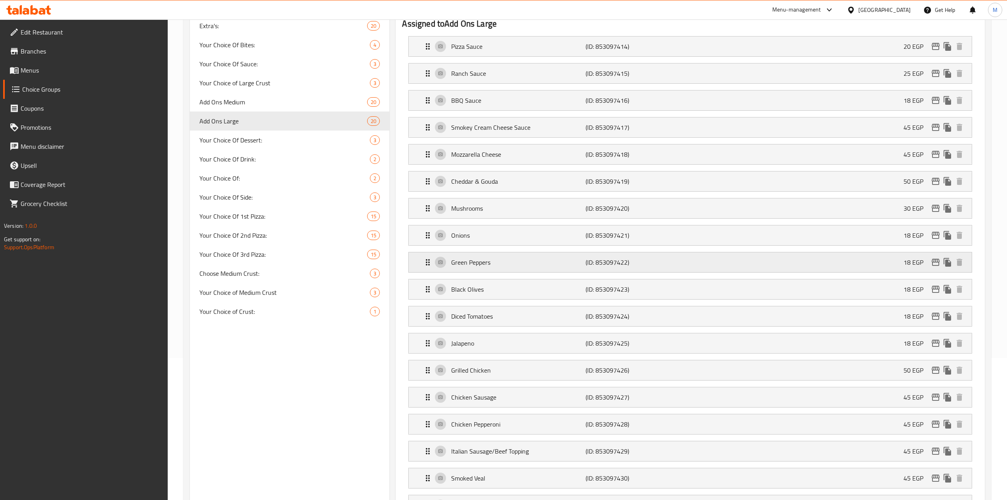
scroll to position [423, 0]
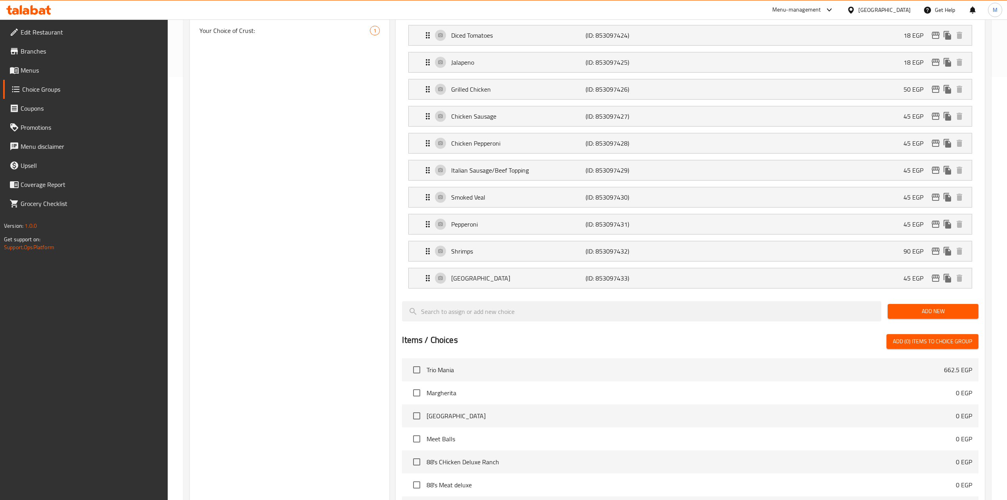
click at [617, 340] on div "Items / Choices Add (0) items to choice group" at bounding box center [690, 341] width 576 height 15
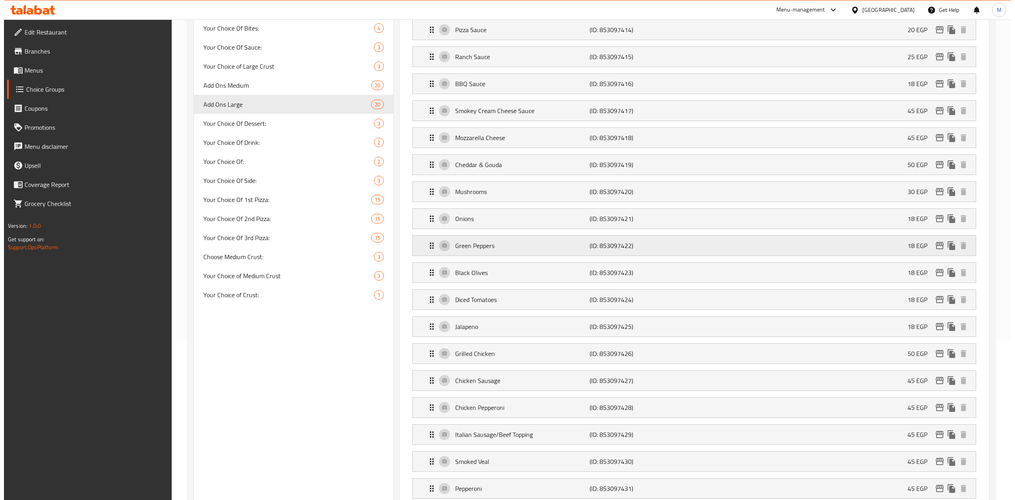
scroll to position [0, 0]
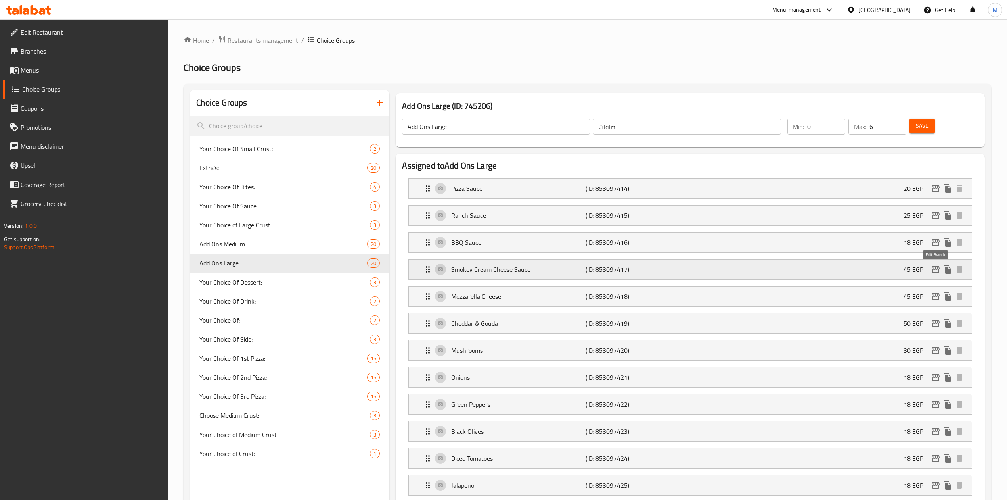
click at [936, 273] on icon "edit" at bounding box center [936, 269] width 8 height 7
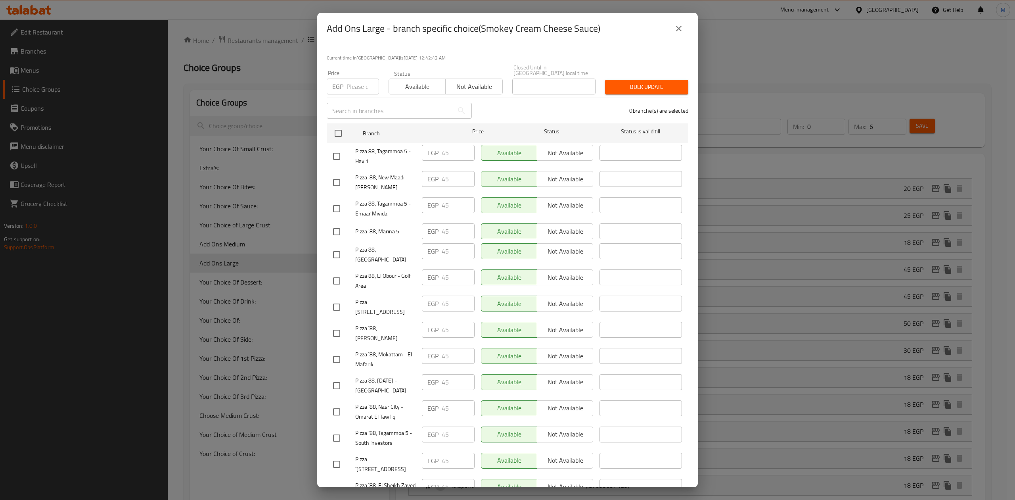
click at [340, 272] on input "checkbox" at bounding box center [336, 280] width 17 height 17
checkbox input "true"
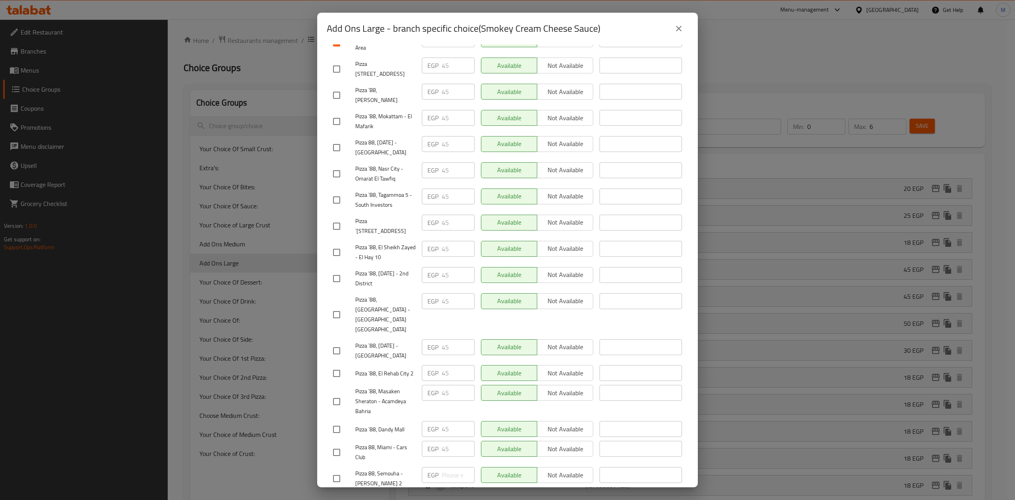
click at [338, 306] on input "checkbox" at bounding box center [336, 314] width 17 height 17
checkbox input "true"
click at [338, 470] on input "checkbox" at bounding box center [336, 478] width 17 height 17
checkbox input "true"
click at [339, 444] on input "checkbox" at bounding box center [336, 452] width 17 height 17
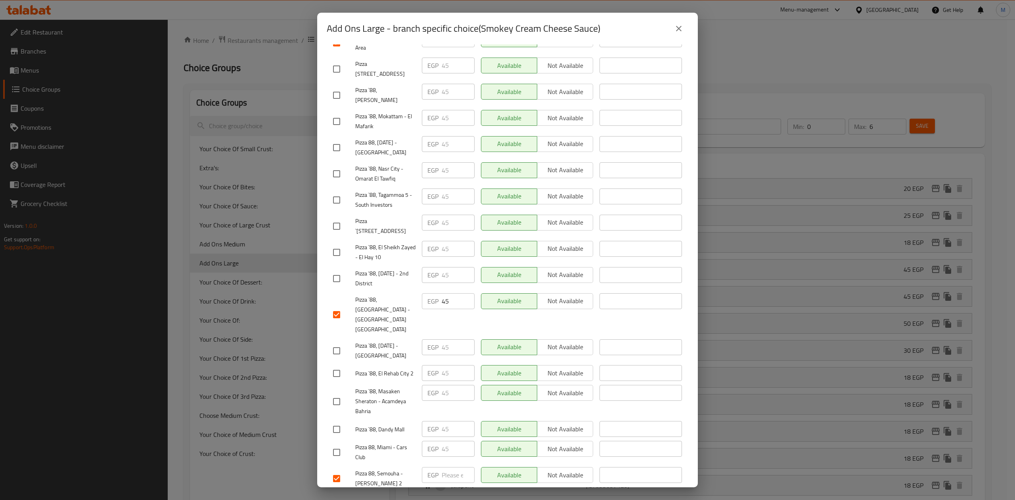
checkbox input "true"
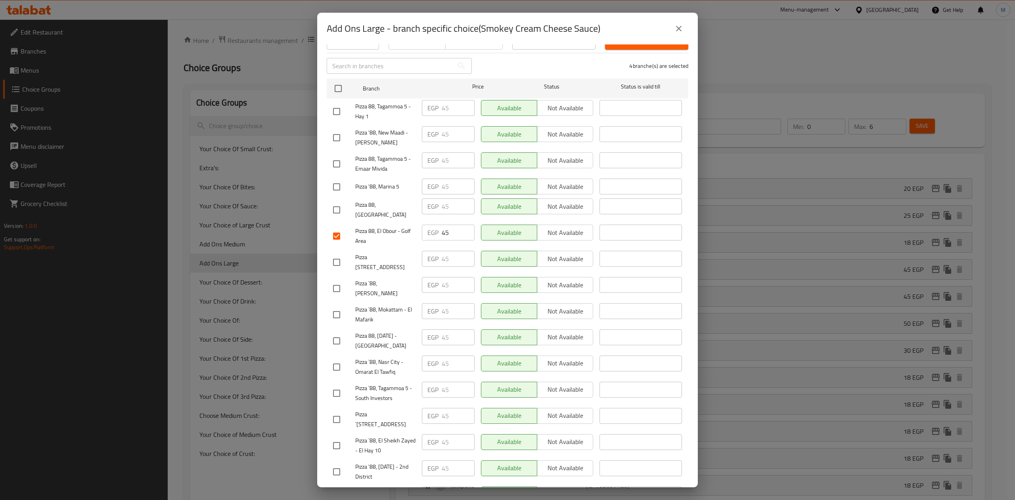
scroll to position [0, 0]
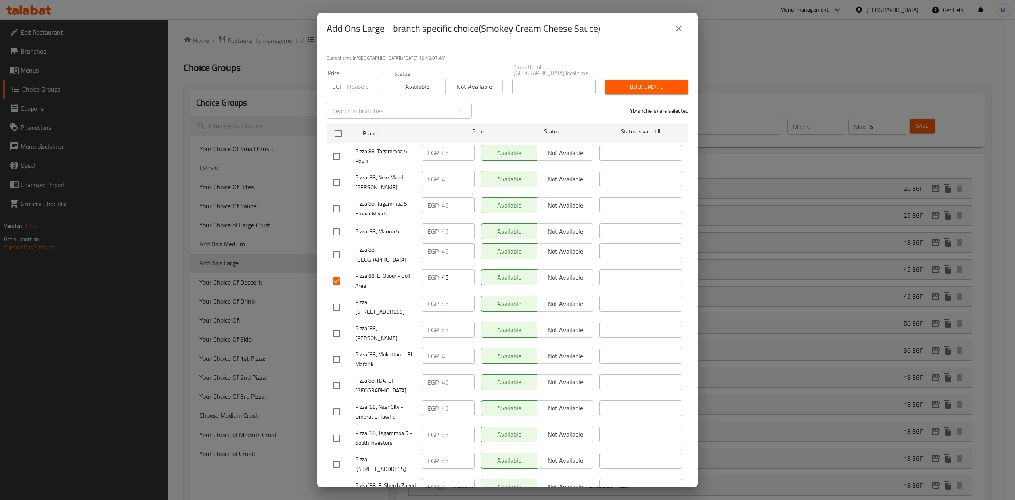
click at [343, 86] on div "EGP Price" at bounding box center [353, 87] width 52 height 16
type input "45"
click at [632, 82] on span "Bulk update" at bounding box center [646, 87] width 71 height 10
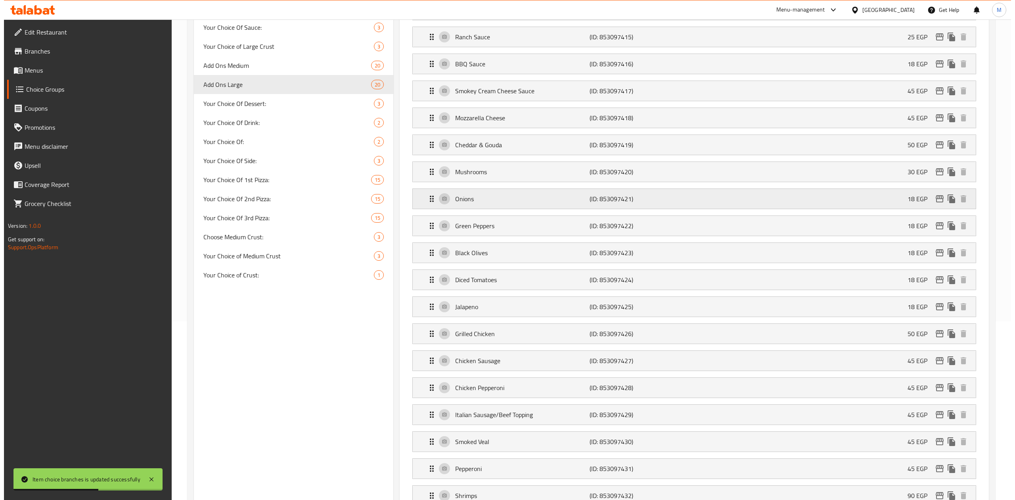
scroll to position [119, 0]
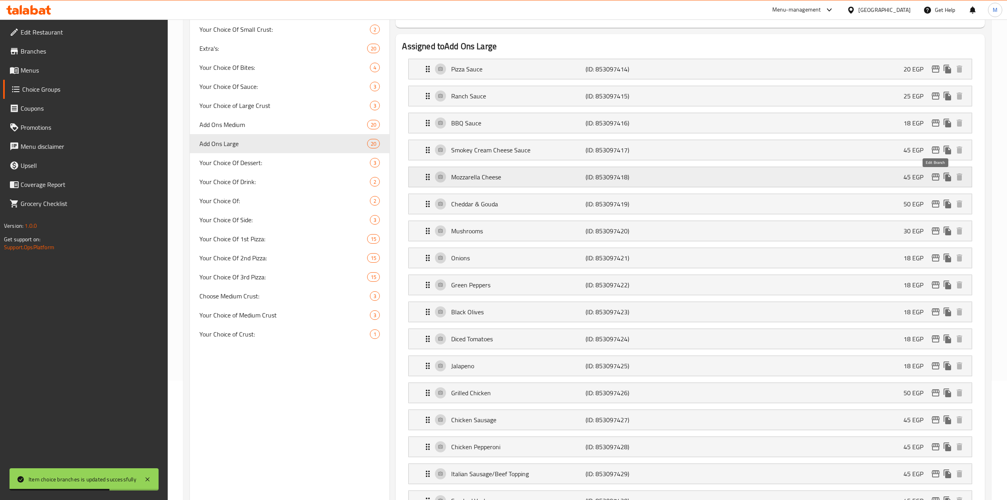
click at [937, 180] on icon "edit" at bounding box center [936, 177] width 10 height 10
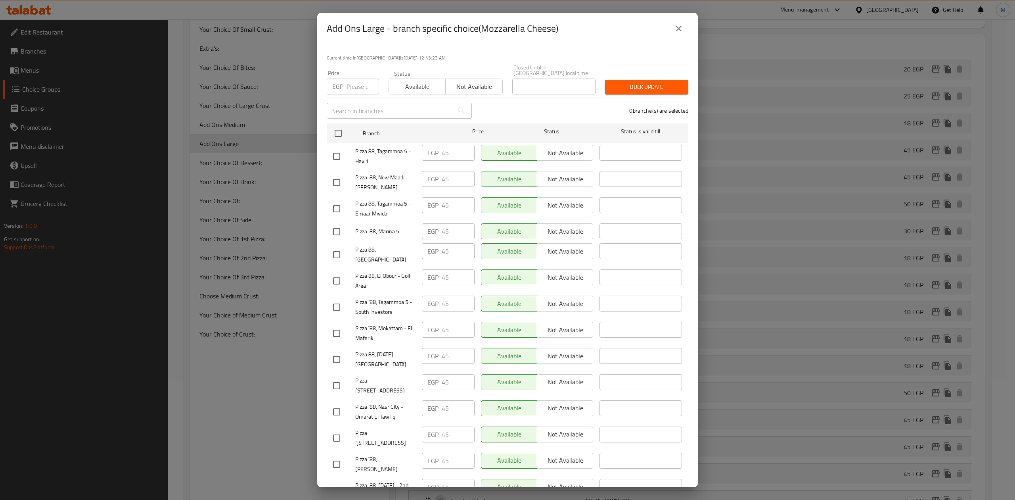
click at [328, 274] on input "checkbox" at bounding box center [336, 280] width 17 height 17
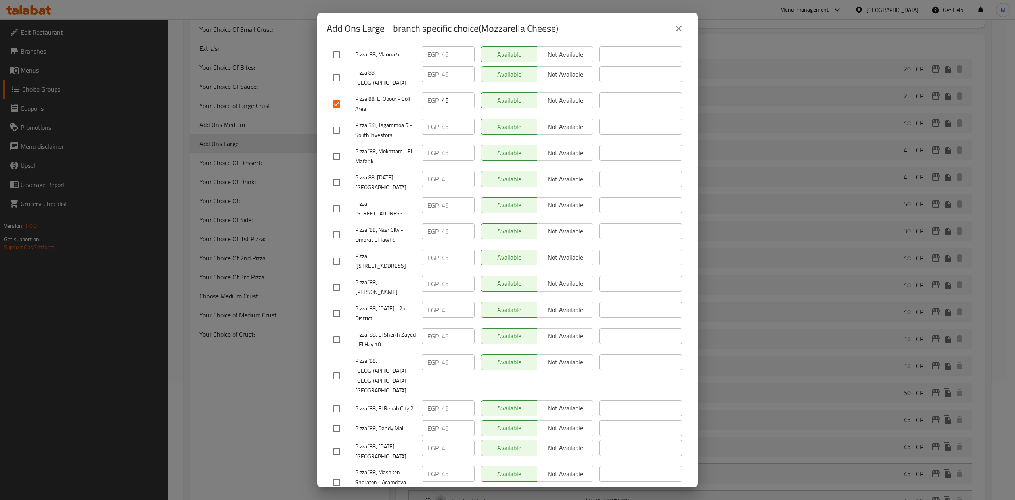
scroll to position [238, 0]
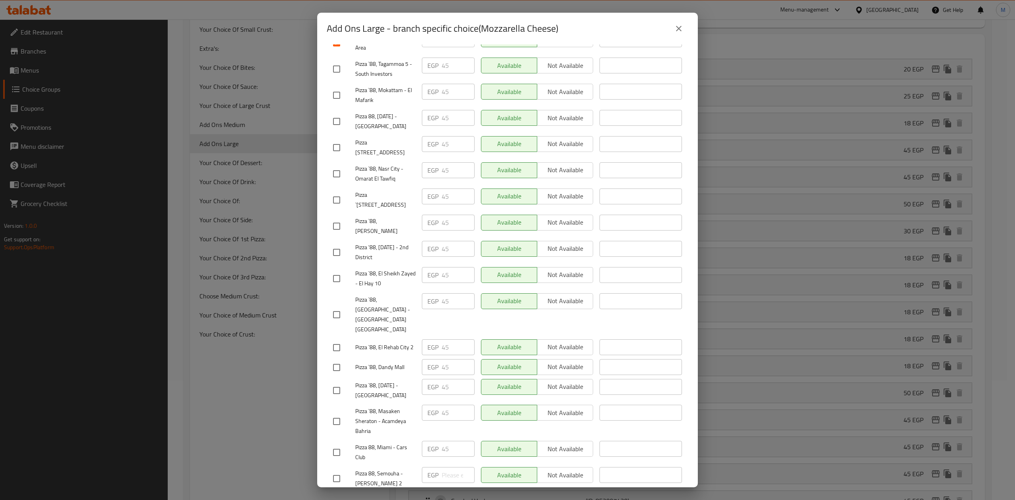
click at [339, 444] on input "checkbox" at bounding box center [336, 452] width 17 height 17
click at [339, 470] on input "checkbox" at bounding box center [336, 478] width 17 height 17
click at [340, 306] on input "checkbox" at bounding box center [336, 314] width 17 height 17
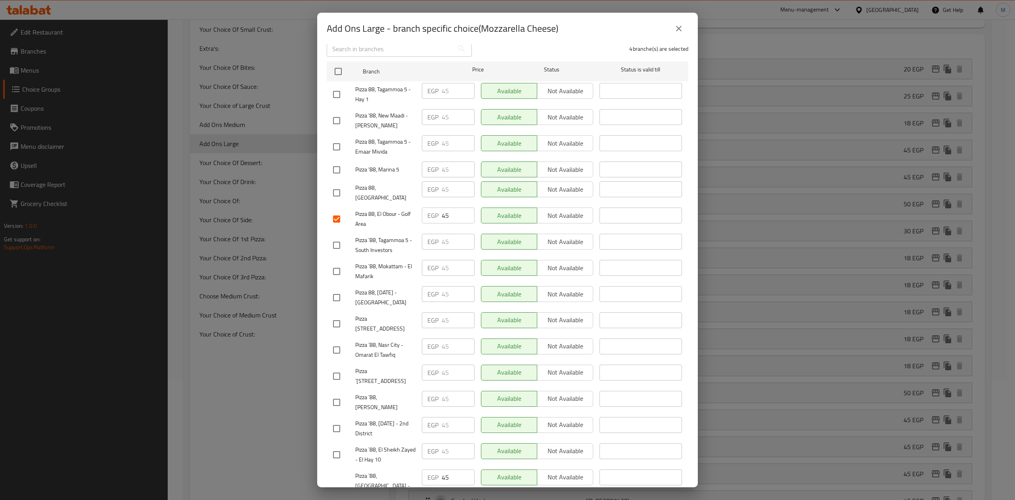
scroll to position [0, 0]
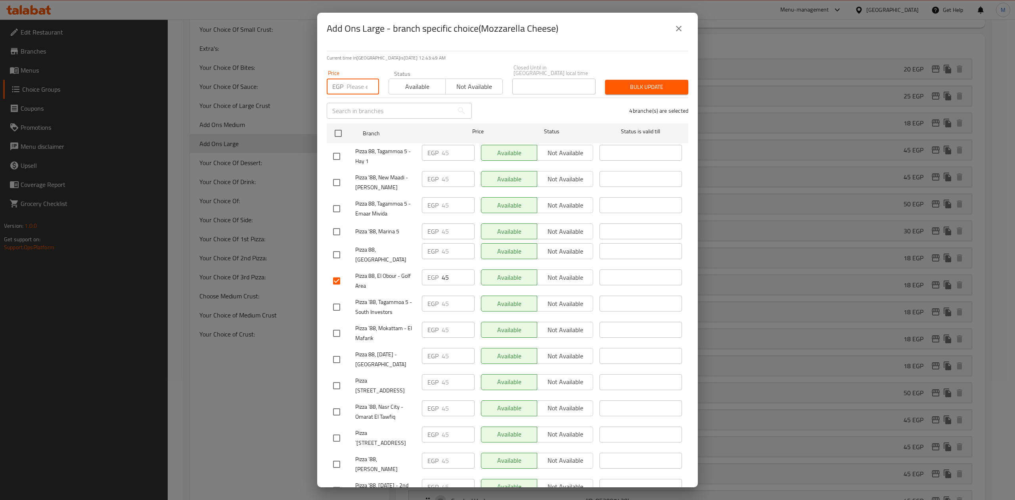
click at [356, 86] on input "number" at bounding box center [363, 87] width 33 height 16
click at [637, 82] on span "Bulk update" at bounding box center [646, 87] width 71 height 10
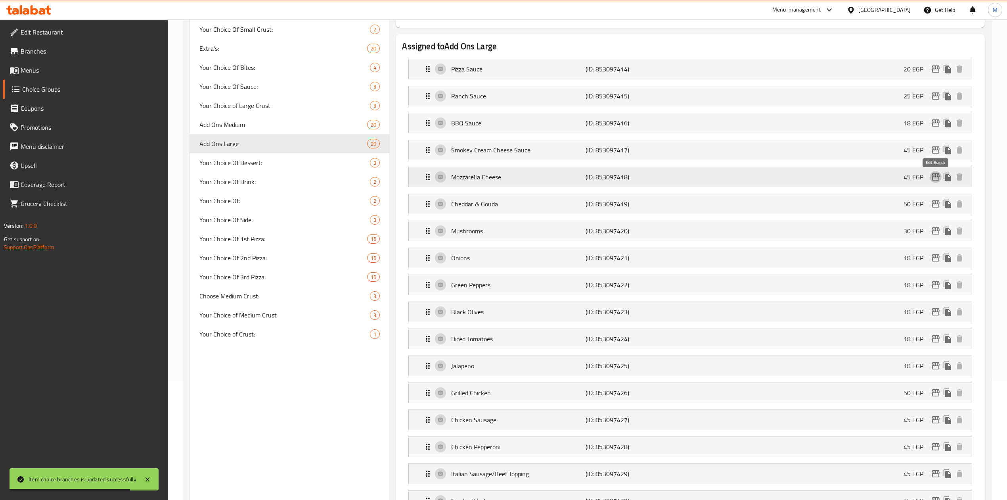
click at [935, 180] on icon "edit" at bounding box center [936, 176] width 8 height 7
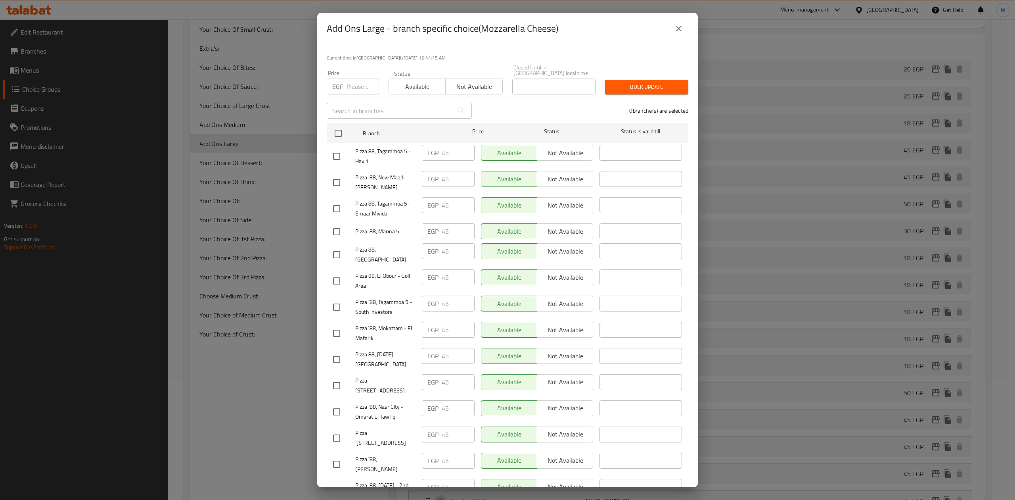
scroll to position [238, 0]
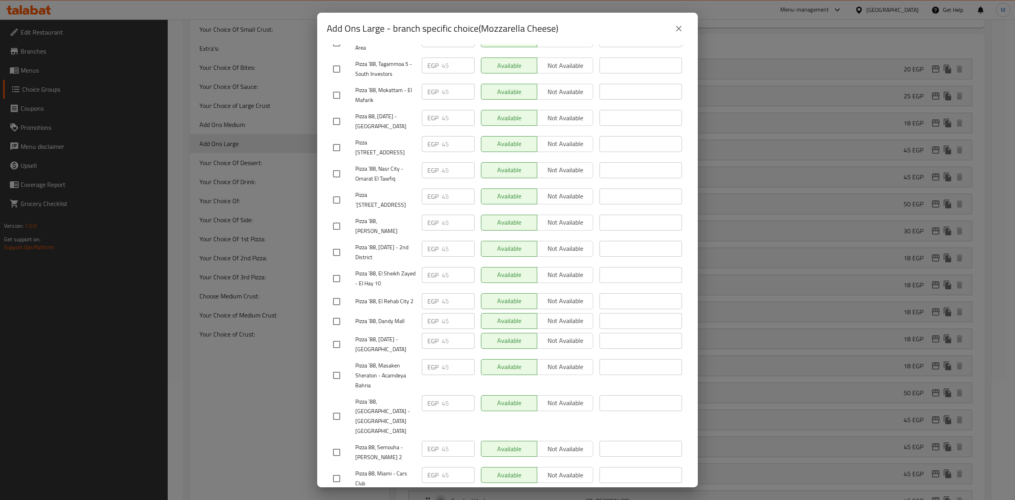
click at [343, 408] on input "checkbox" at bounding box center [336, 416] width 17 height 17
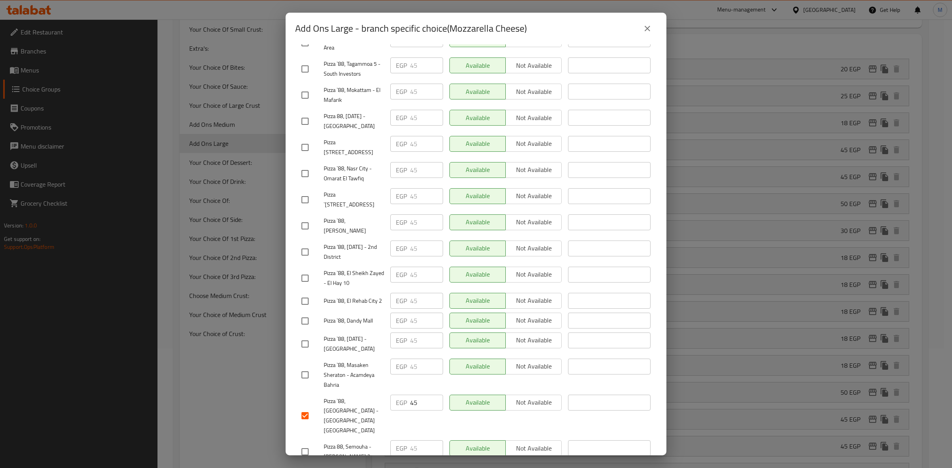
click at [314, 444] on div at bounding box center [312, 452] width 22 height 17
click at [312, 444] on input "checkbox" at bounding box center [305, 452] width 17 height 17
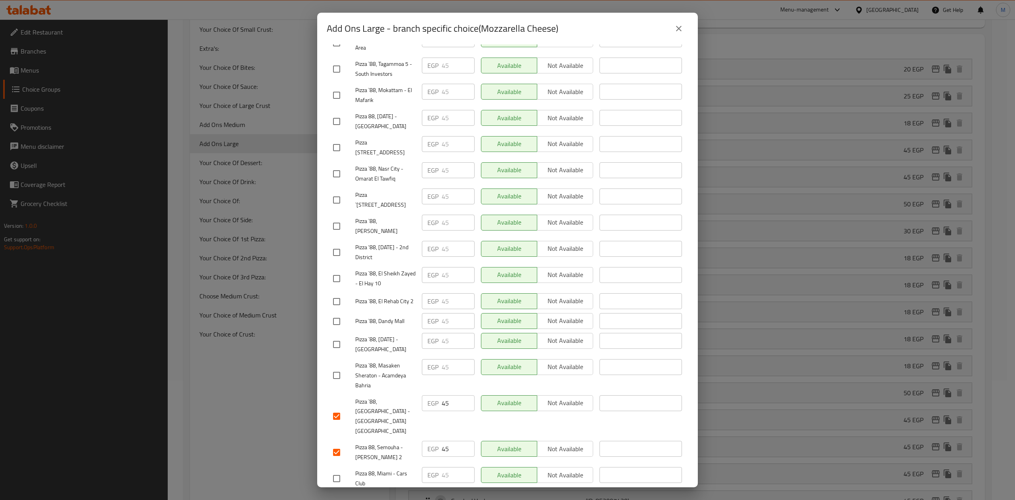
click at [340, 470] on input "checkbox" at bounding box center [336, 478] width 17 height 17
click at [678, 25] on icon "close" at bounding box center [679, 29] width 10 height 10
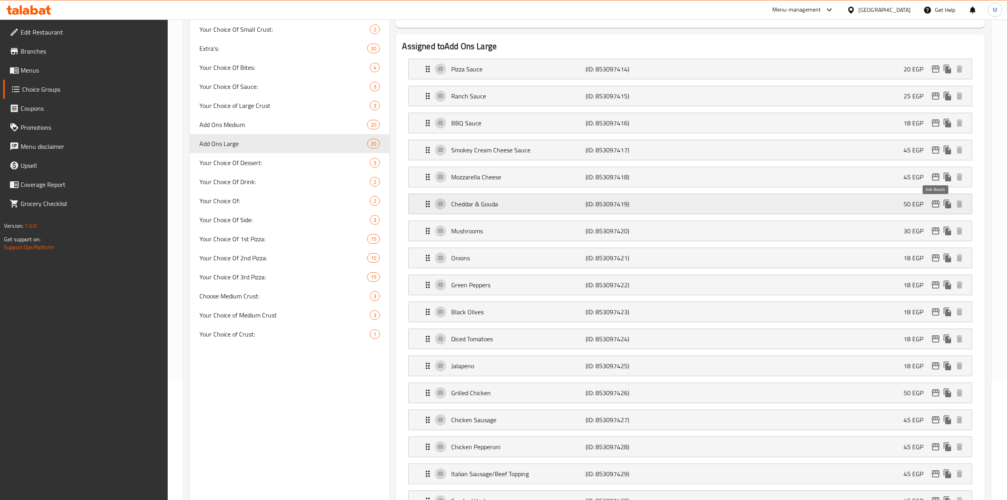
click at [934, 203] on icon "edit" at bounding box center [936, 203] width 8 height 7
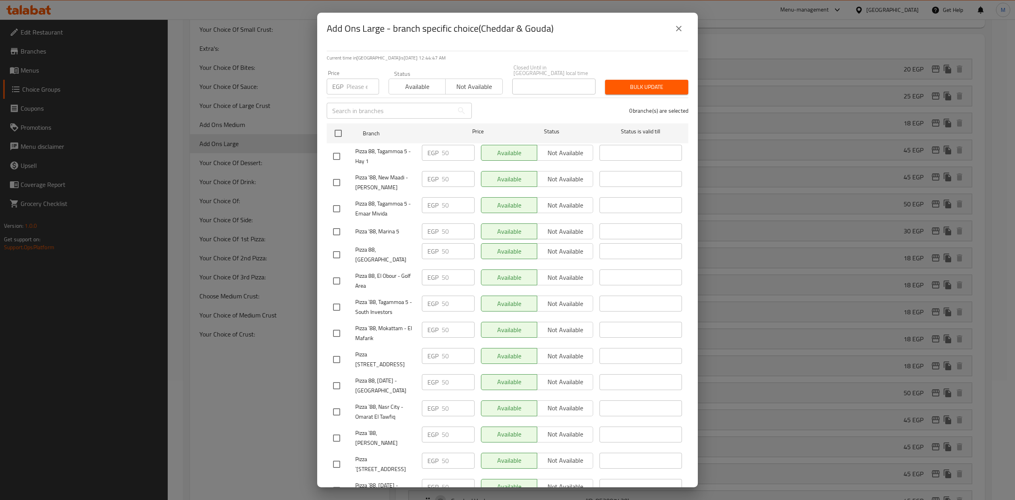
click at [362, 79] on input "number" at bounding box center [363, 87] width 33 height 16
click at [336, 272] on input "checkbox" at bounding box center [336, 280] width 17 height 17
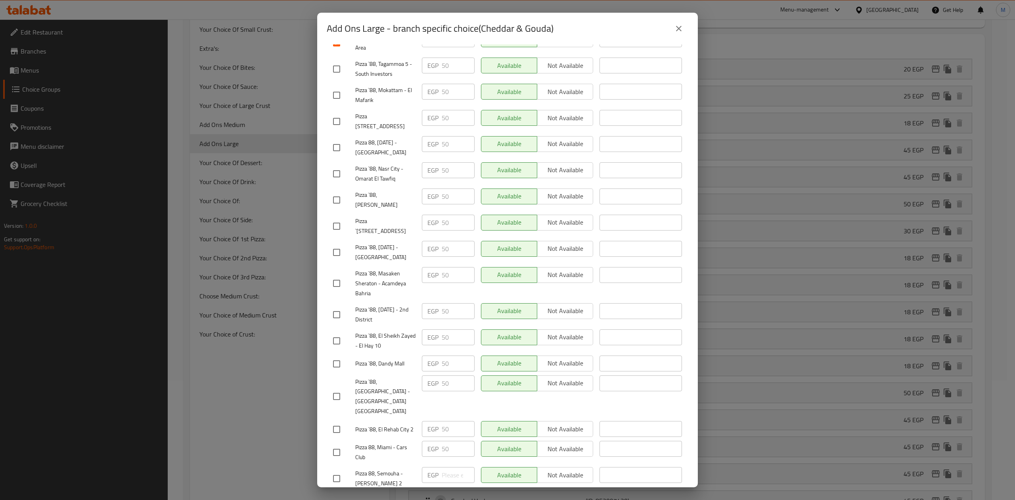
click at [335, 388] on input "checkbox" at bounding box center [336, 396] width 17 height 17
click at [341, 444] on input "checkbox" at bounding box center [336, 452] width 17 height 17
click at [332, 470] on input "checkbox" at bounding box center [336, 478] width 17 height 17
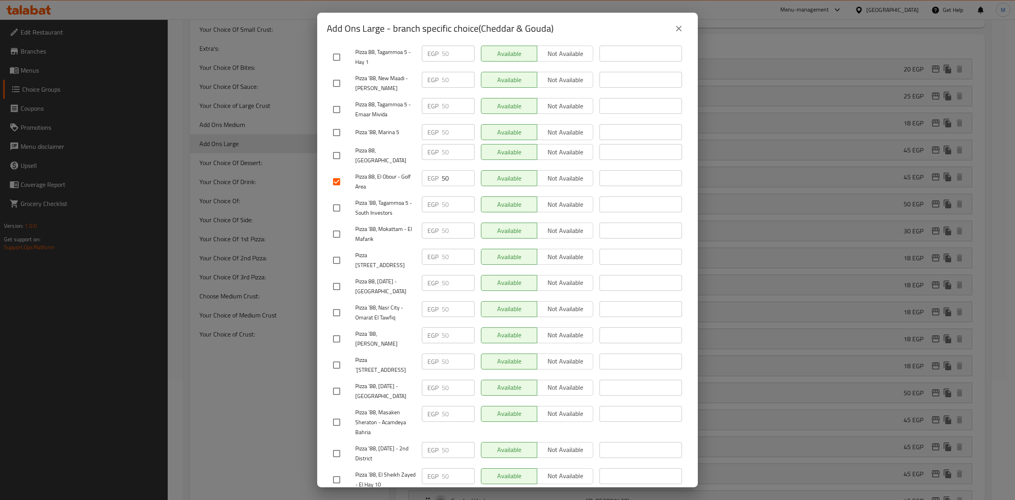
scroll to position [0, 0]
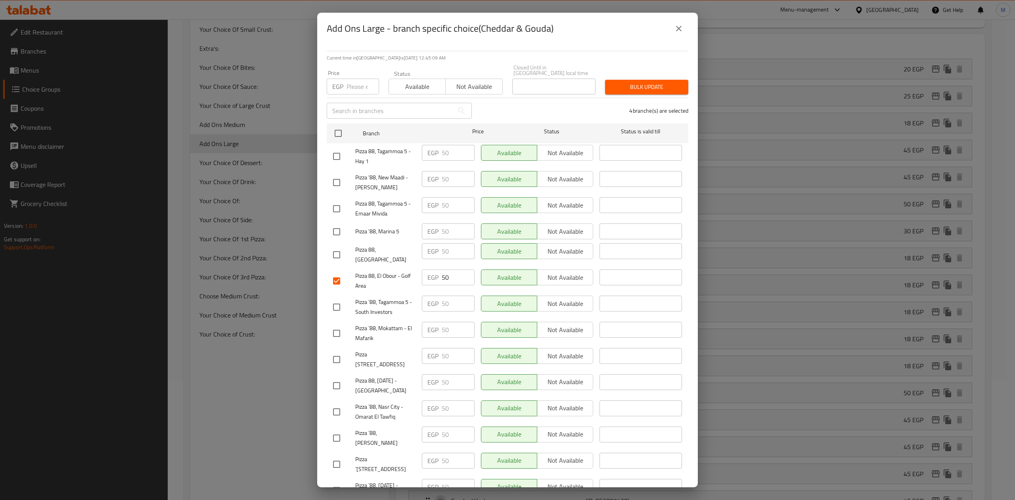
click at [350, 83] on input "number" at bounding box center [363, 87] width 33 height 16
click at [635, 83] on span "Bulk update" at bounding box center [646, 87] width 71 height 10
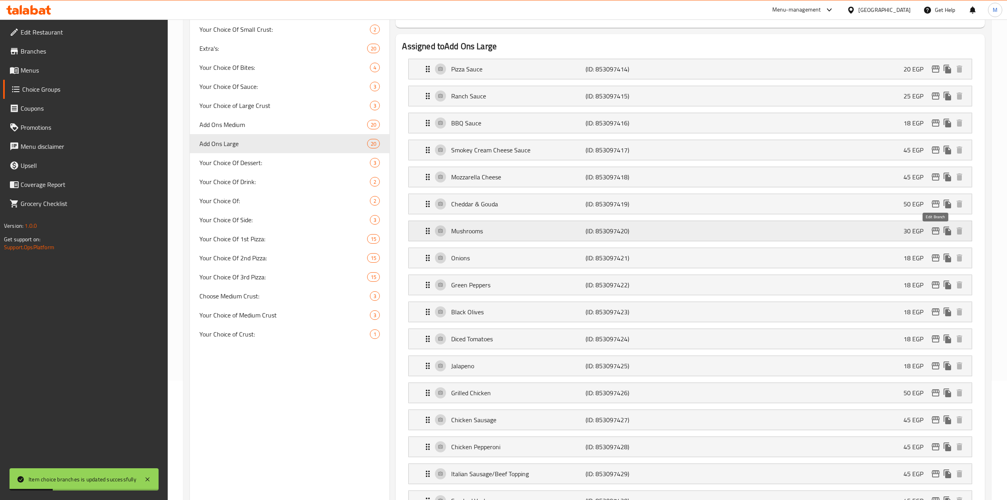
click at [936, 232] on icon "edit" at bounding box center [936, 231] width 10 height 10
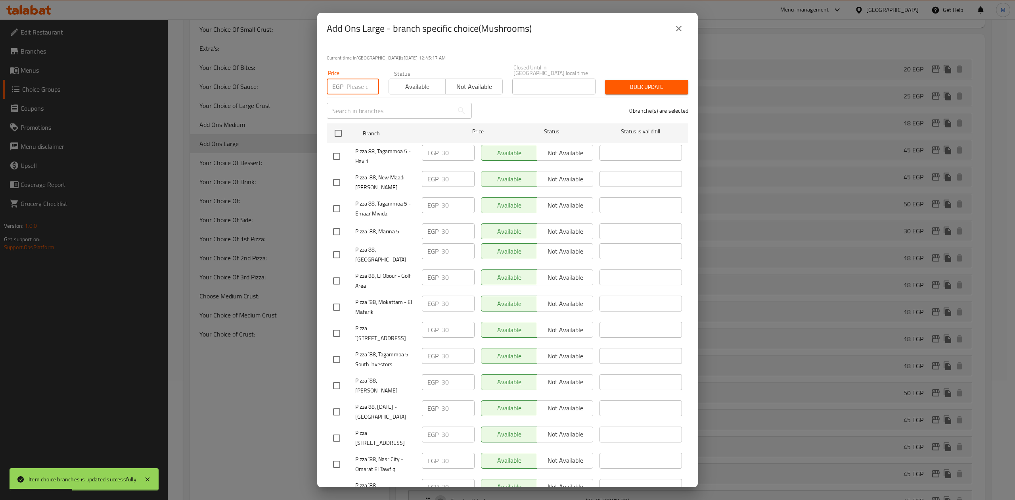
click at [360, 86] on input "number" at bounding box center [363, 87] width 33 height 16
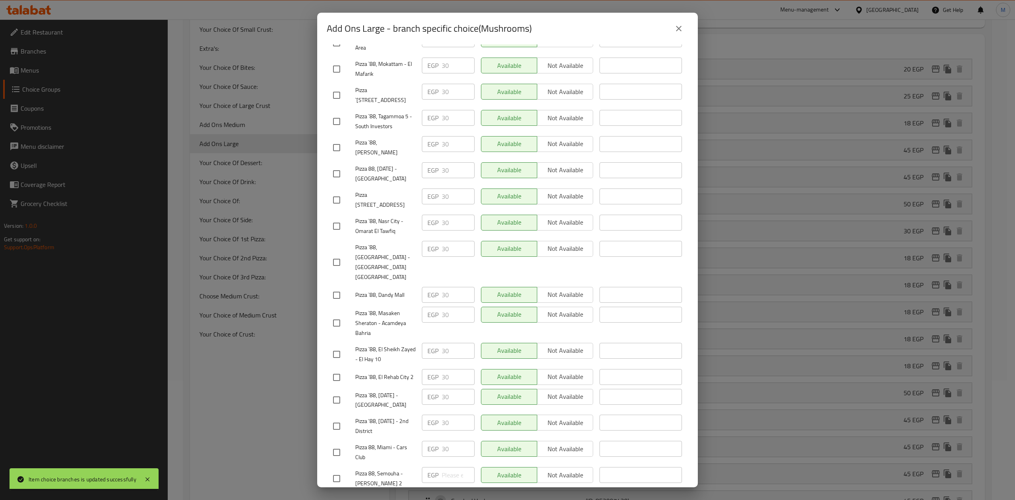
click at [339, 470] on input "checkbox" at bounding box center [336, 478] width 17 height 17
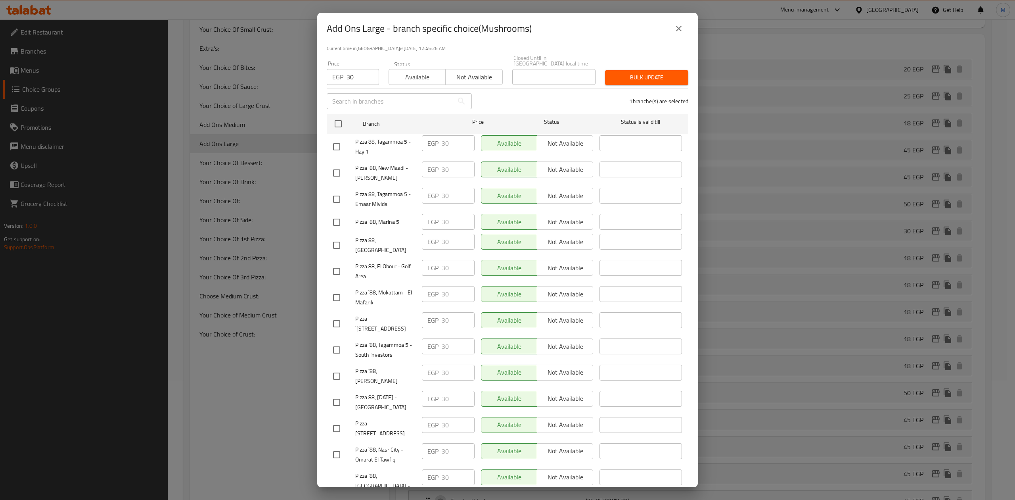
scroll to position [0, 0]
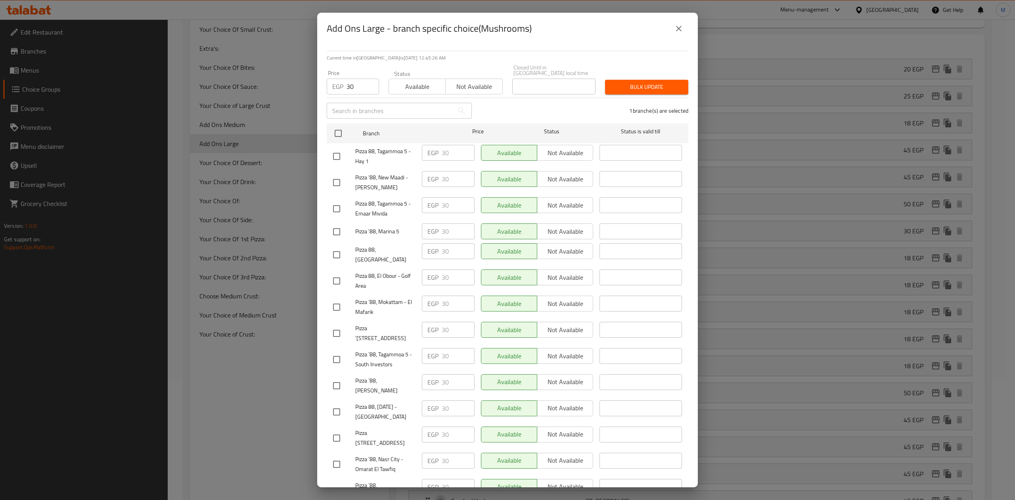
click at [653, 83] on span "Bulk update" at bounding box center [646, 87] width 71 height 10
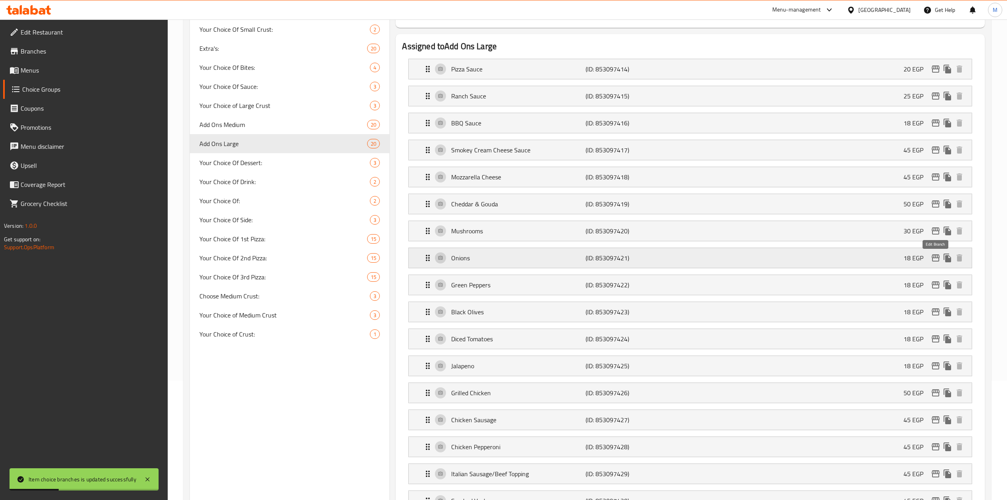
click at [935, 261] on icon "edit" at bounding box center [936, 257] width 8 height 7
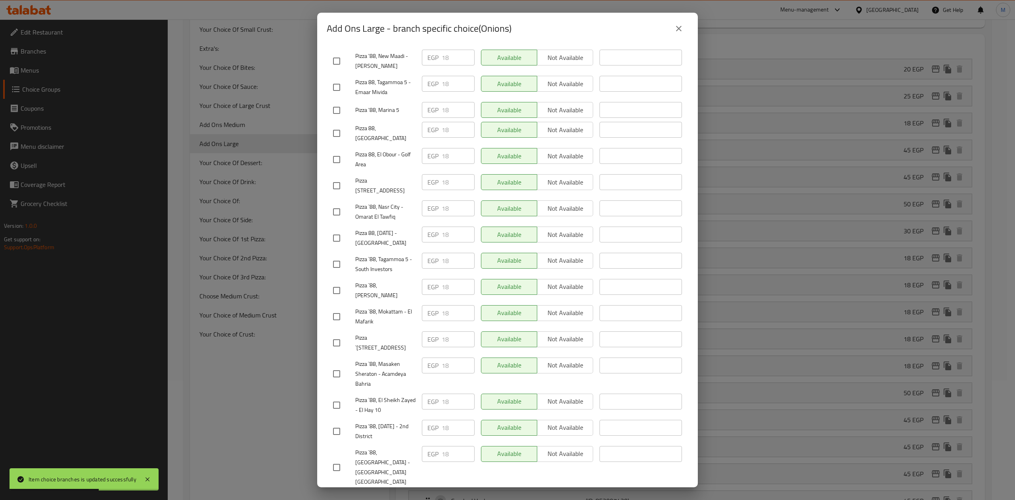
scroll to position [238, 0]
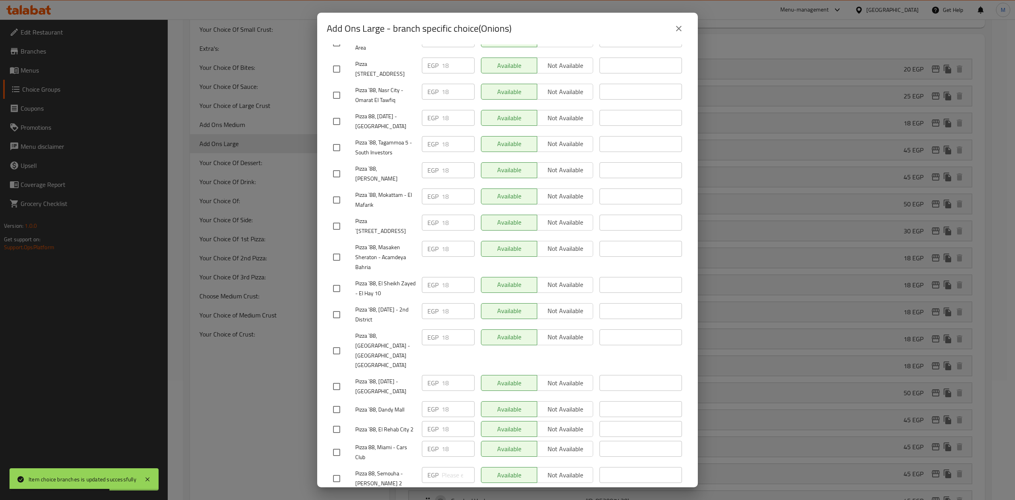
click at [343, 470] on input "checkbox" at bounding box center [336, 478] width 17 height 17
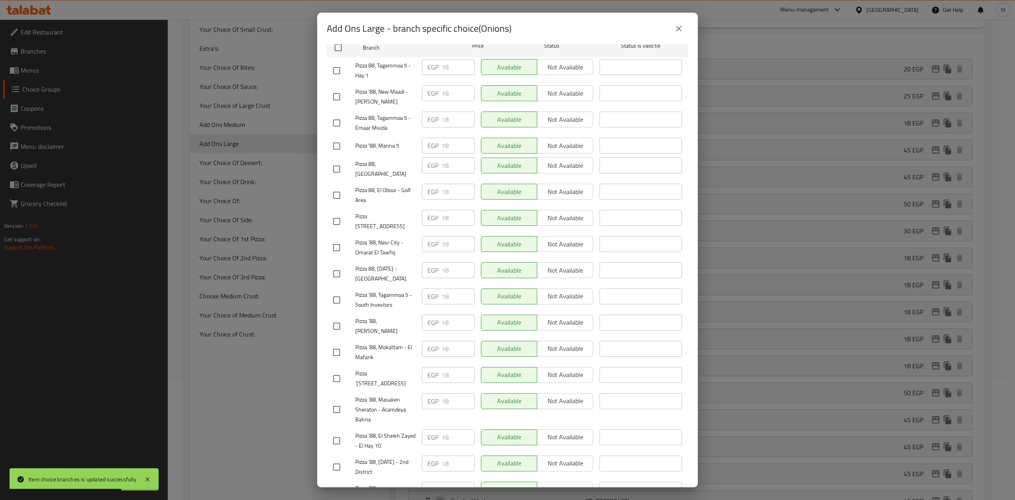
scroll to position [0, 0]
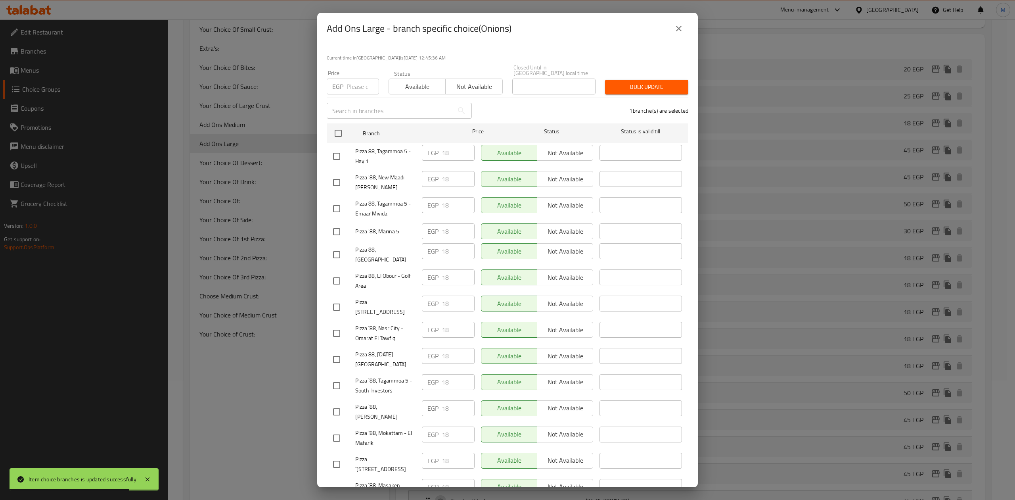
click at [356, 87] on input "number" at bounding box center [363, 87] width 33 height 16
click at [632, 86] on button "Bulk update" at bounding box center [646, 87] width 83 height 15
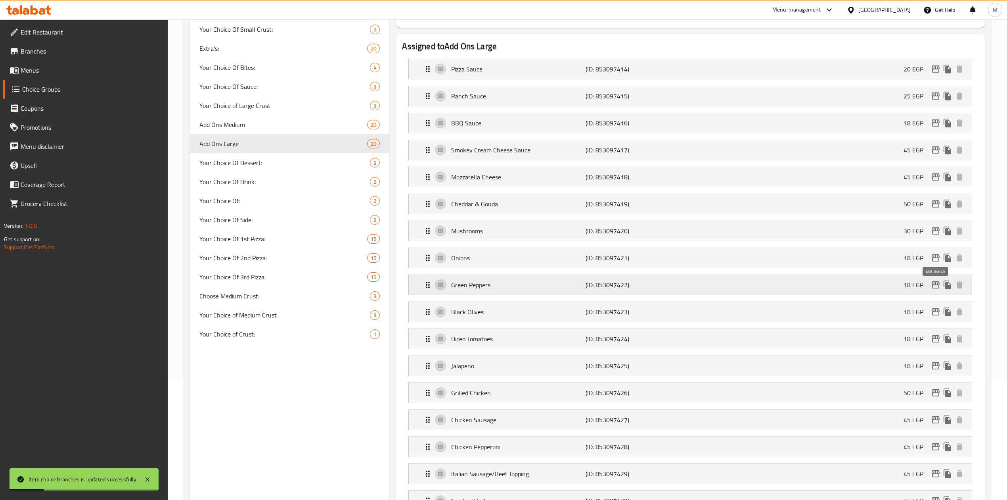
click at [932, 287] on icon "edit" at bounding box center [936, 284] width 8 height 7
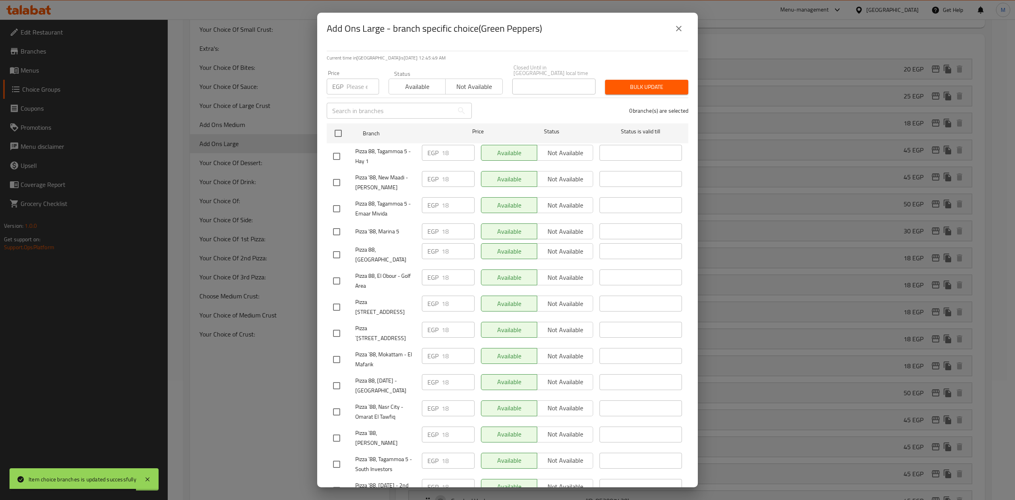
click at [349, 79] on input "number" at bounding box center [363, 87] width 33 height 16
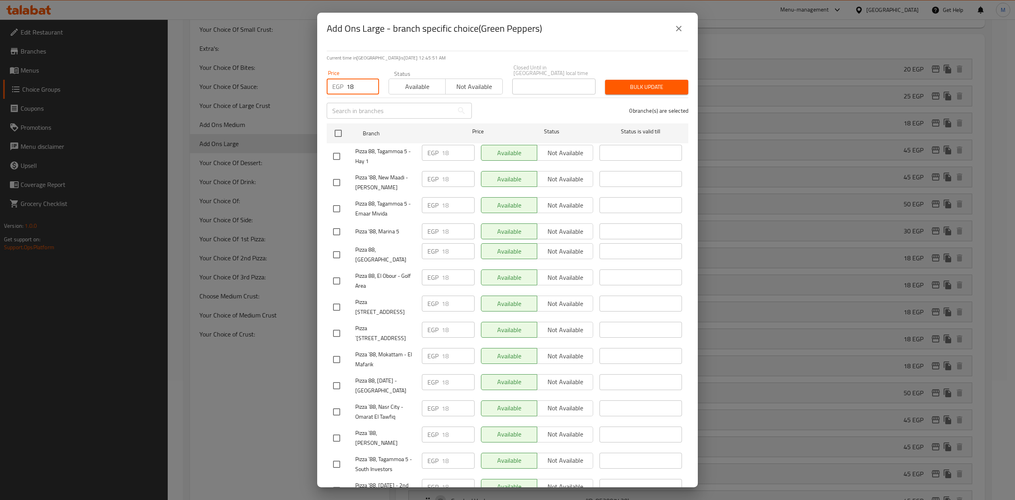
scroll to position [238, 0]
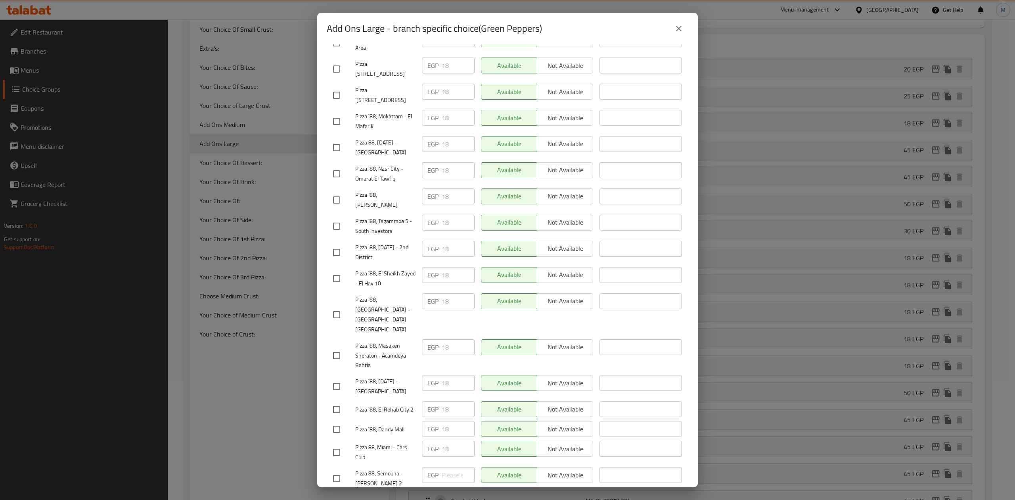
click at [329, 470] on input "checkbox" at bounding box center [336, 478] width 17 height 17
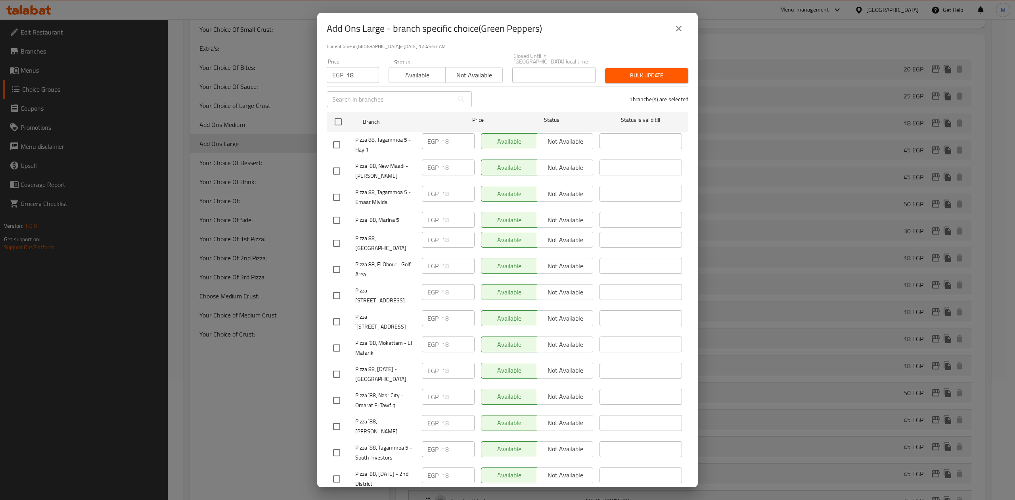
scroll to position [0, 0]
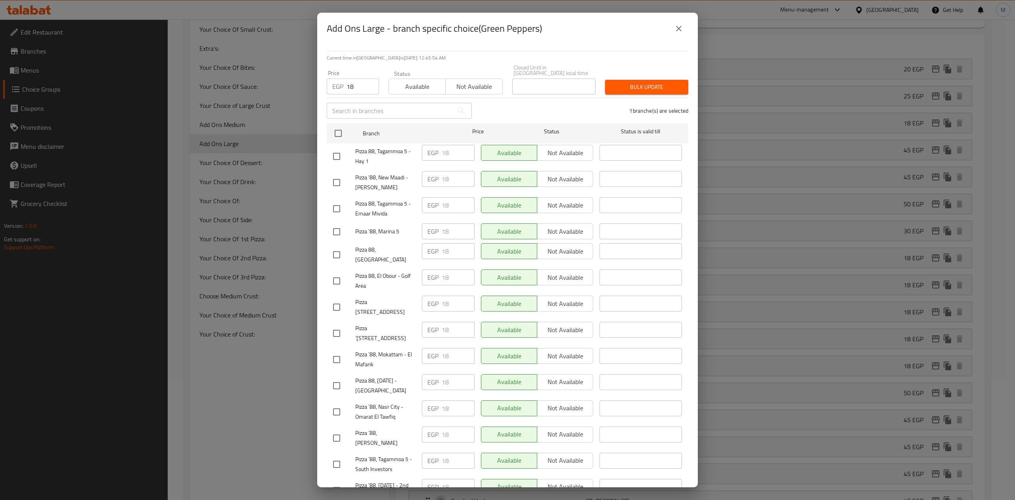
click at [635, 86] on button "Bulk update" at bounding box center [646, 87] width 83 height 15
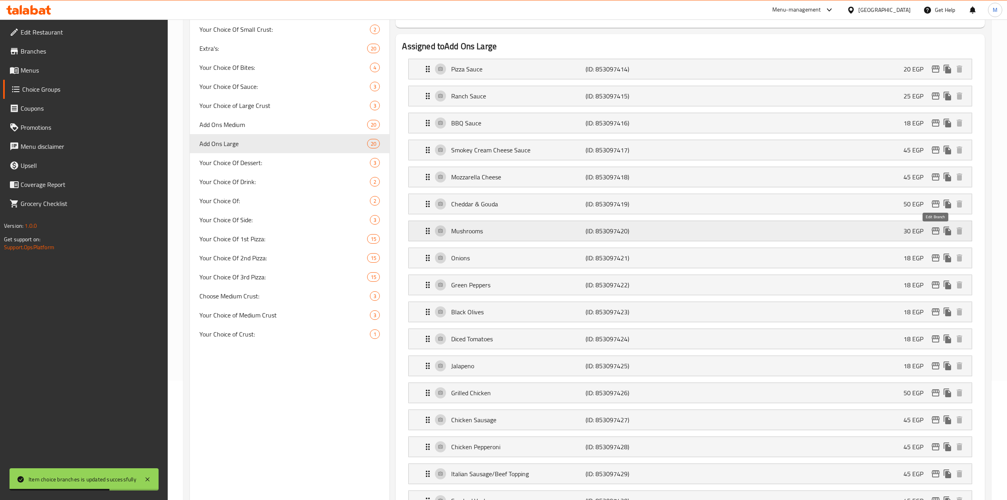
click at [933, 233] on icon "edit" at bounding box center [936, 230] width 8 height 7
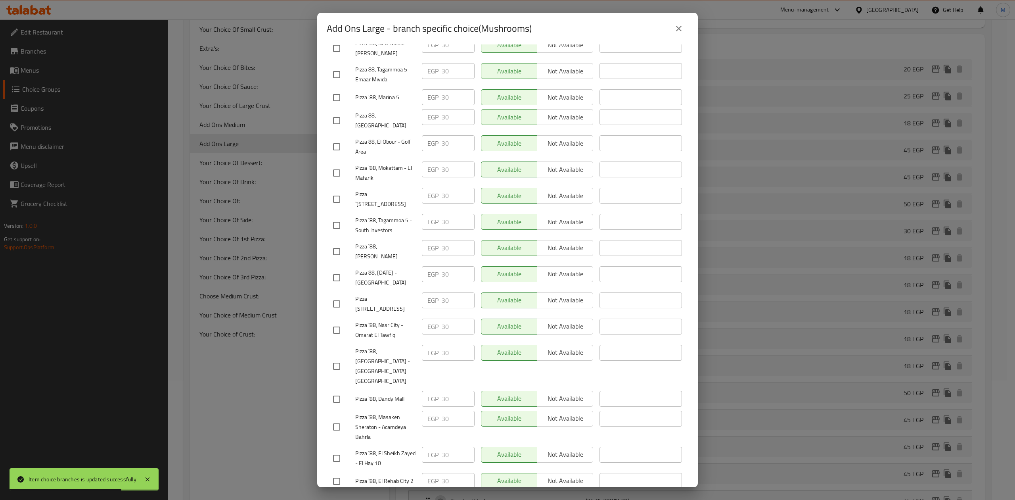
scroll to position [238, 0]
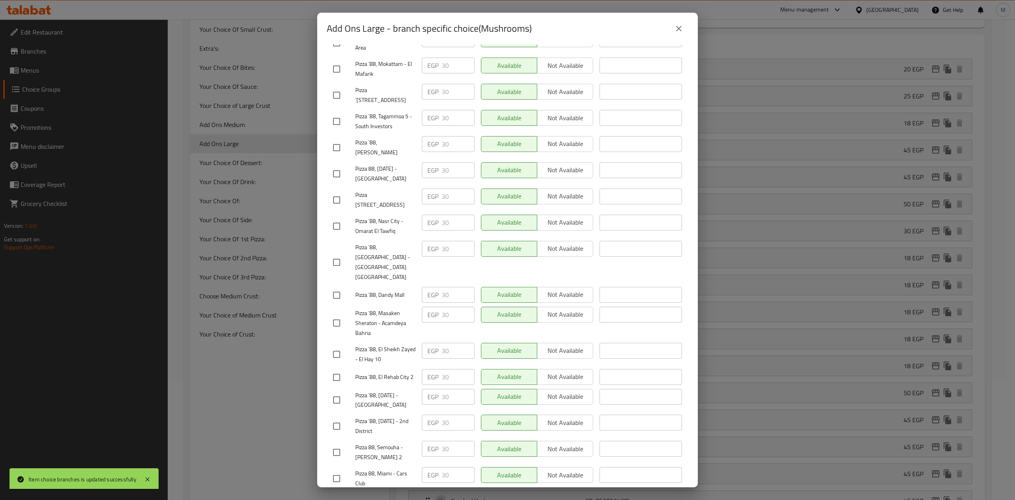
click at [715, 38] on div "Add Ons Large - branch specific choice(Mushrooms) Current time in Egypt is 02 S…" at bounding box center [507, 250] width 1015 height 500
click at [681, 29] on icon "close" at bounding box center [679, 29] width 10 height 10
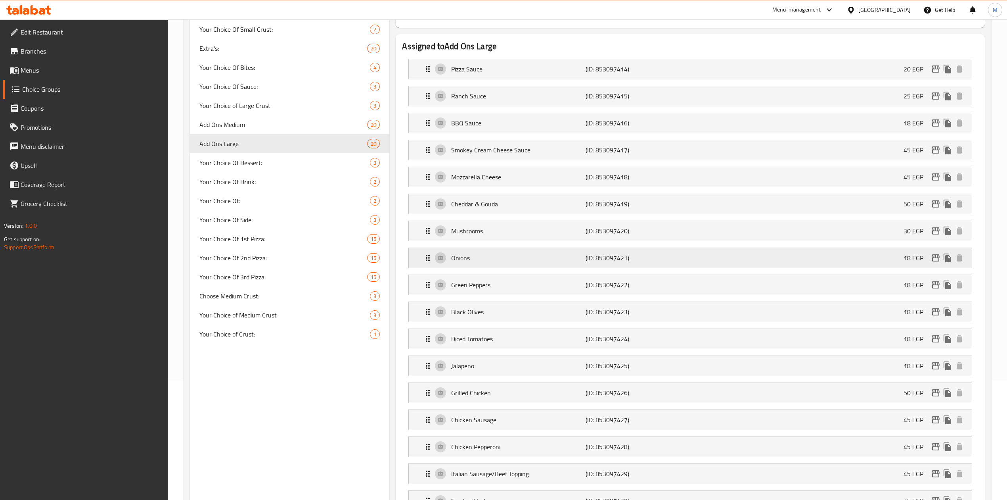
click at [933, 262] on icon "edit" at bounding box center [936, 258] width 10 height 10
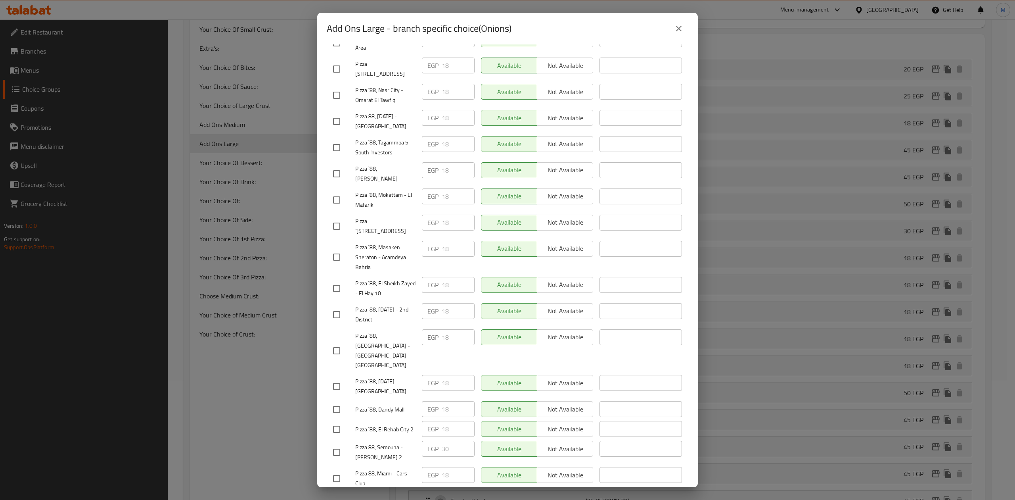
click at [337, 444] on input "checkbox" at bounding box center [336, 452] width 17 height 17
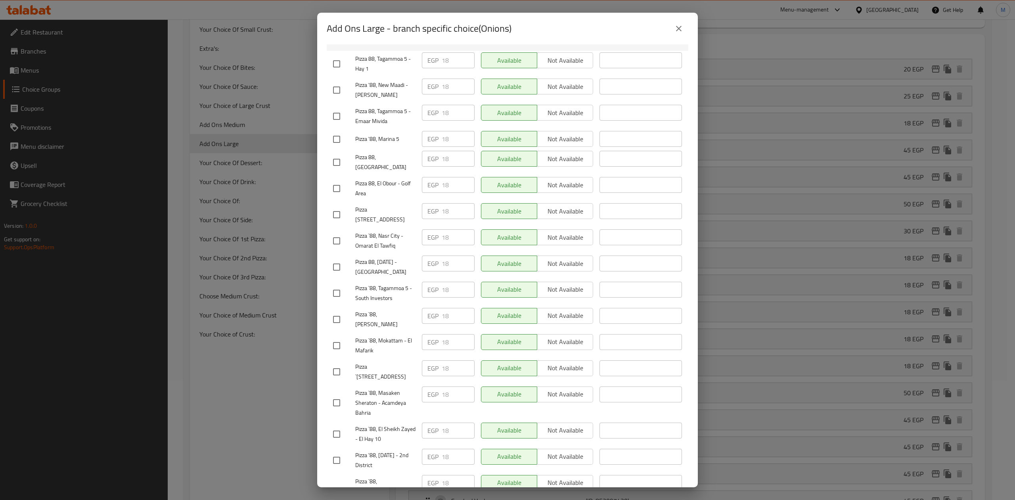
scroll to position [0, 0]
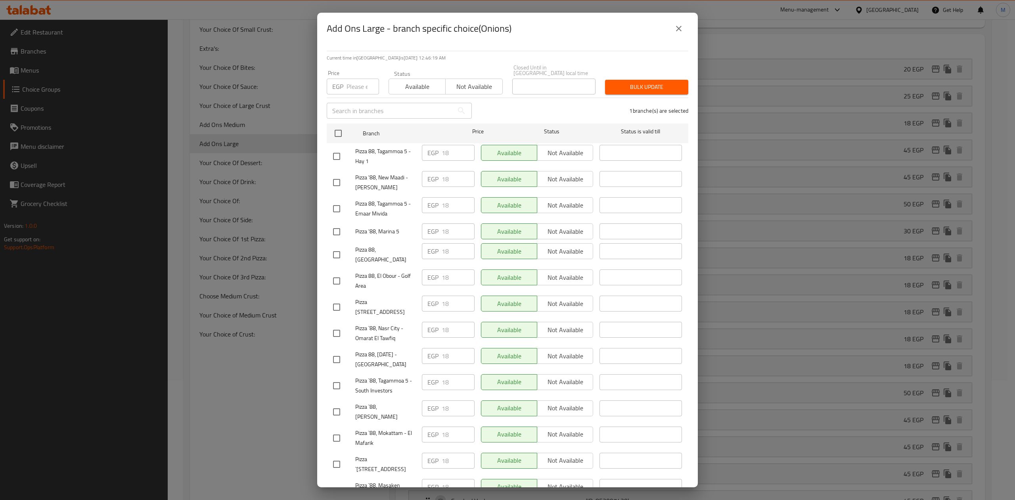
click at [352, 86] on input "number" at bounding box center [363, 87] width 33 height 16
click at [630, 84] on span "Bulk update" at bounding box center [646, 87] width 71 height 10
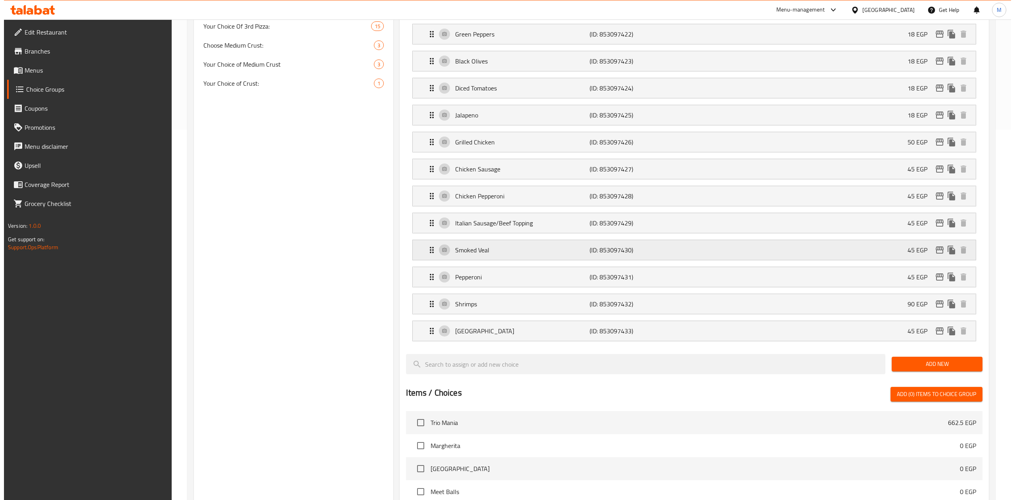
scroll to position [211, 0]
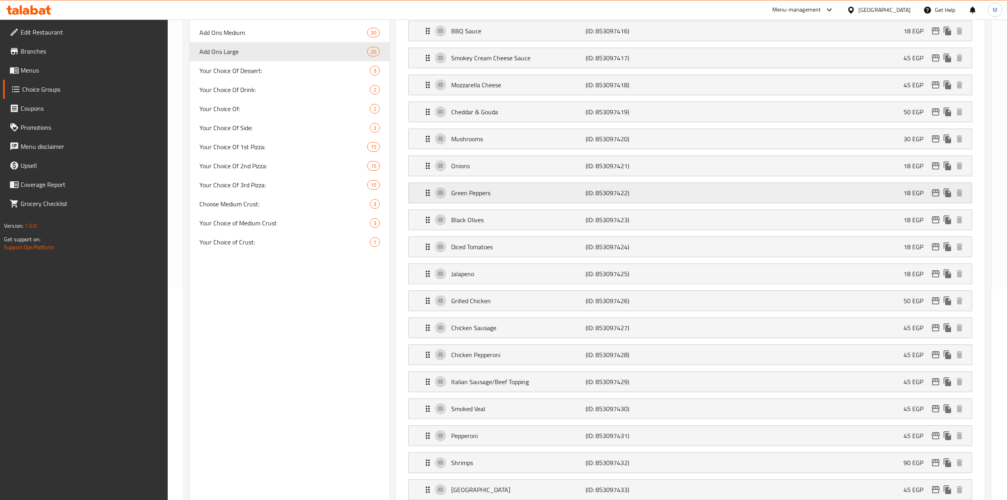
click at [937, 192] on icon "edit" at bounding box center [936, 192] width 8 height 7
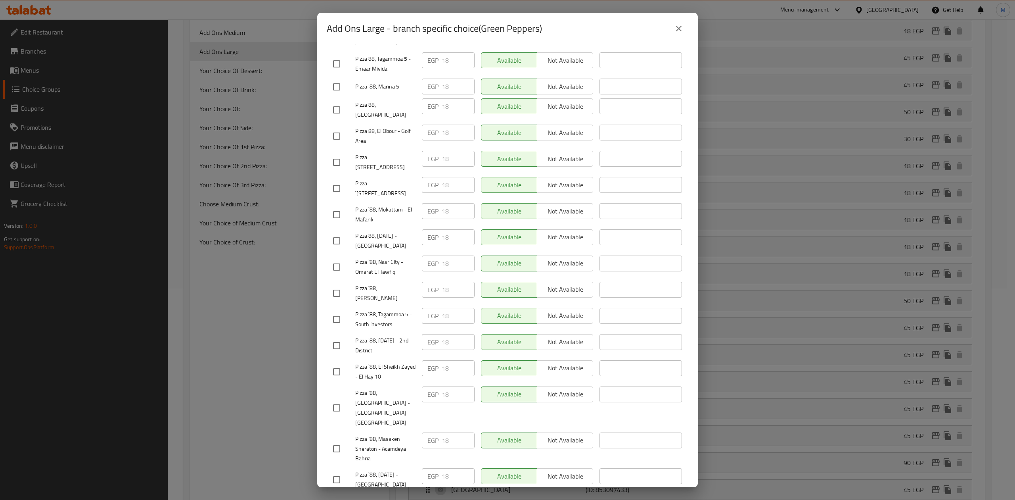
scroll to position [238, 0]
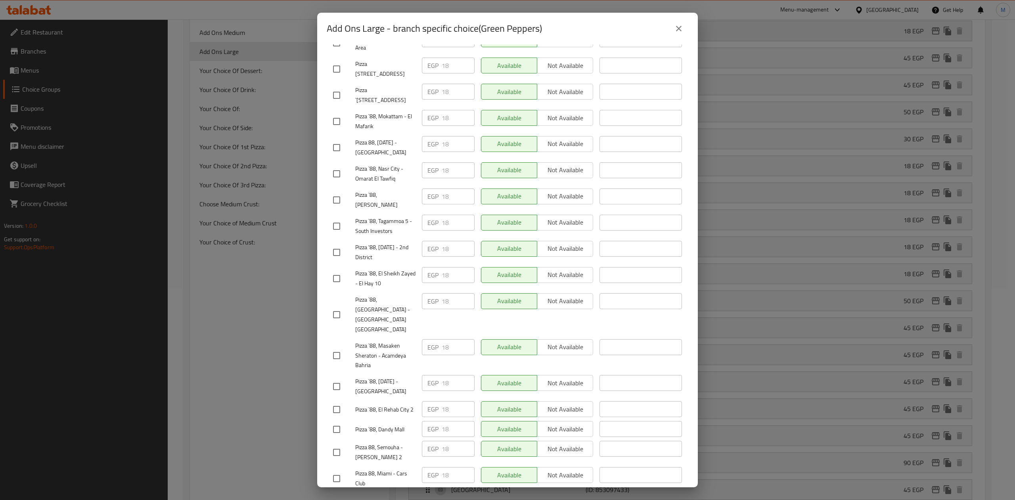
click at [682, 26] on icon "close" at bounding box center [679, 29] width 10 height 10
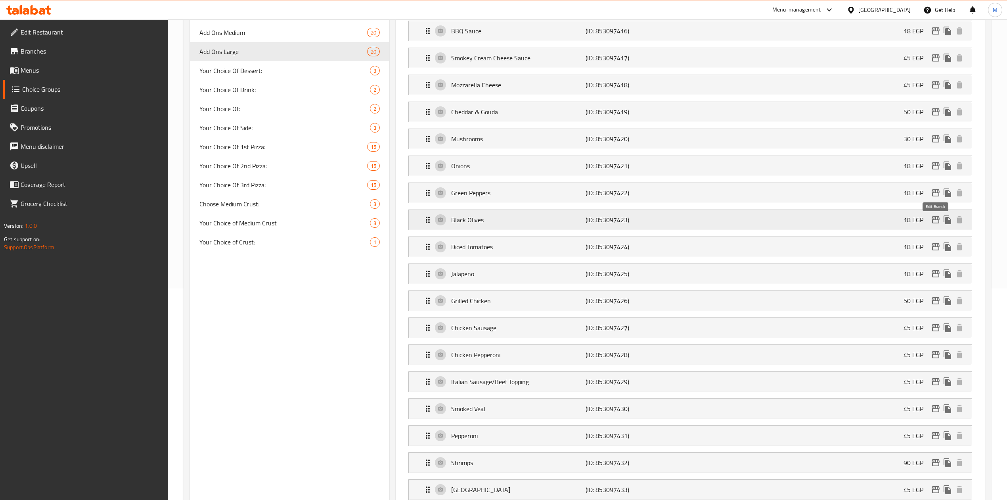
click at [933, 220] on icon "edit" at bounding box center [936, 220] width 10 height 10
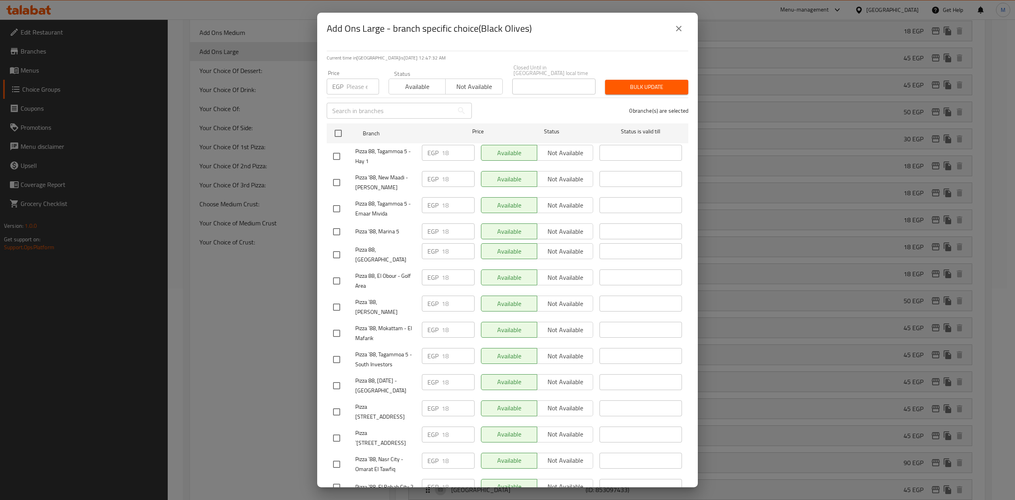
click at [644, 43] on div "Add Ons Large - branch specific choice(Black Olives)" at bounding box center [507, 29] width 381 height 32
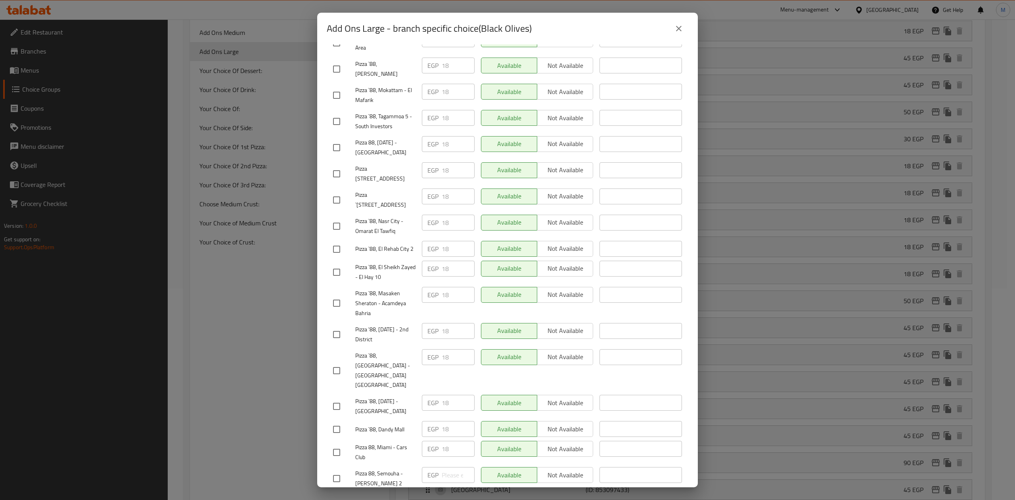
click at [340, 470] on input "checkbox" at bounding box center [336, 478] width 17 height 17
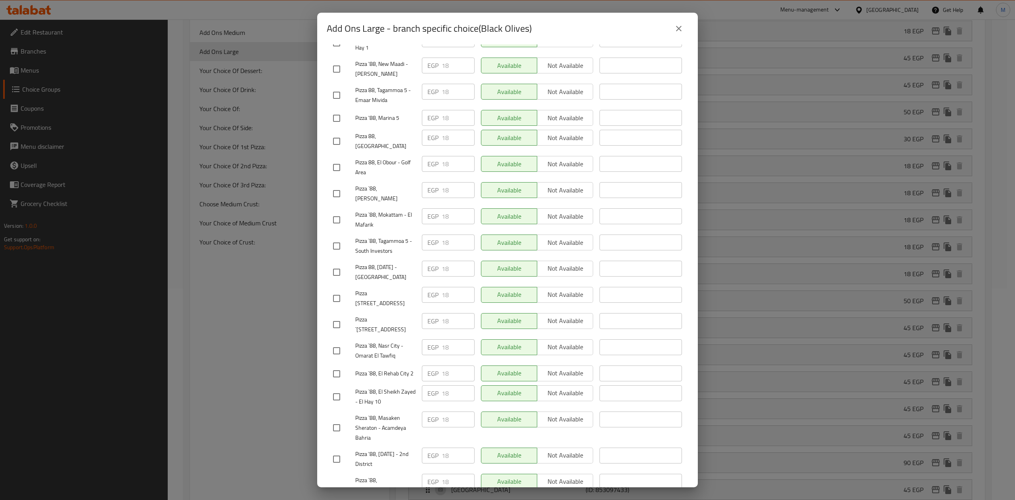
scroll to position [0, 0]
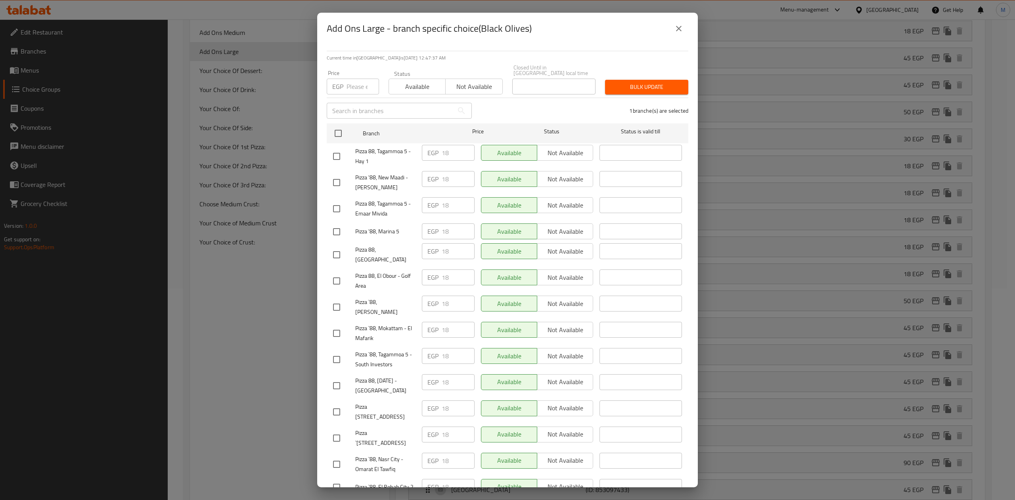
click at [352, 84] on input "number" at bounding box center [363, 87] width 33 height 16
click at [627, 75] on div "Bulk update" at bounding box center [646, 87] width 93 height 24
click at [625, 96] on div "1 branche(s) are selected" at bounding box center [585, 110] width 217 height 29
click at [627, 82] on span "Bulk update" at bounding box center [646, 87] width 71 height 10
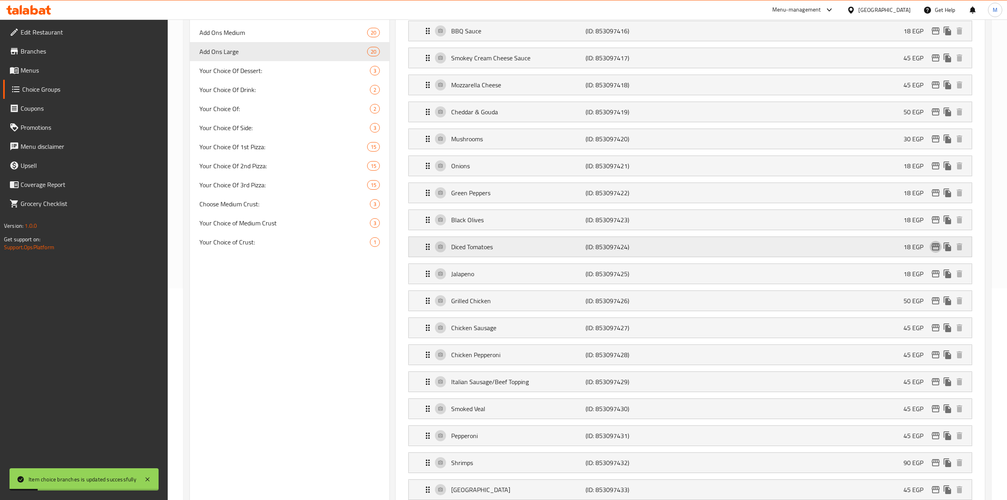
click at [933, 248] on icon "edit" at bounding box center [936, 247] width 10 height 10
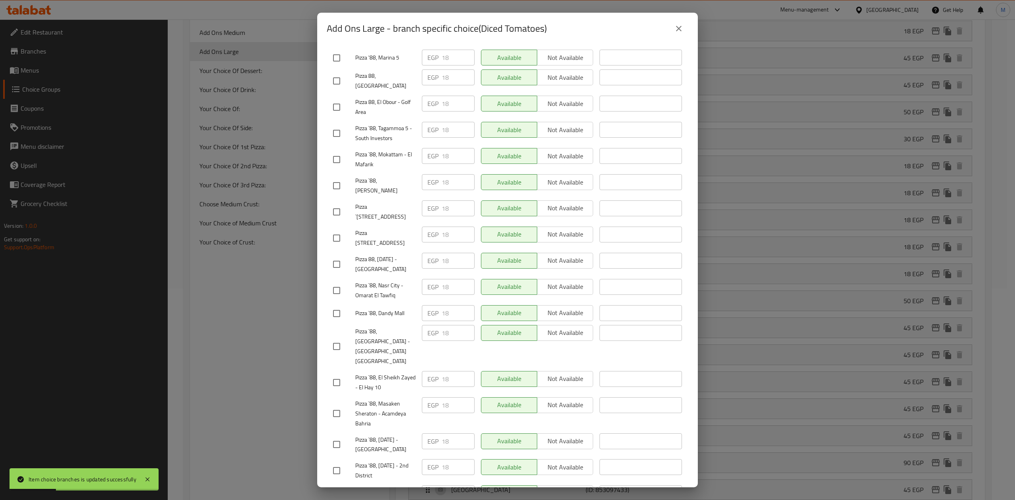
scroll to position [238, 0]
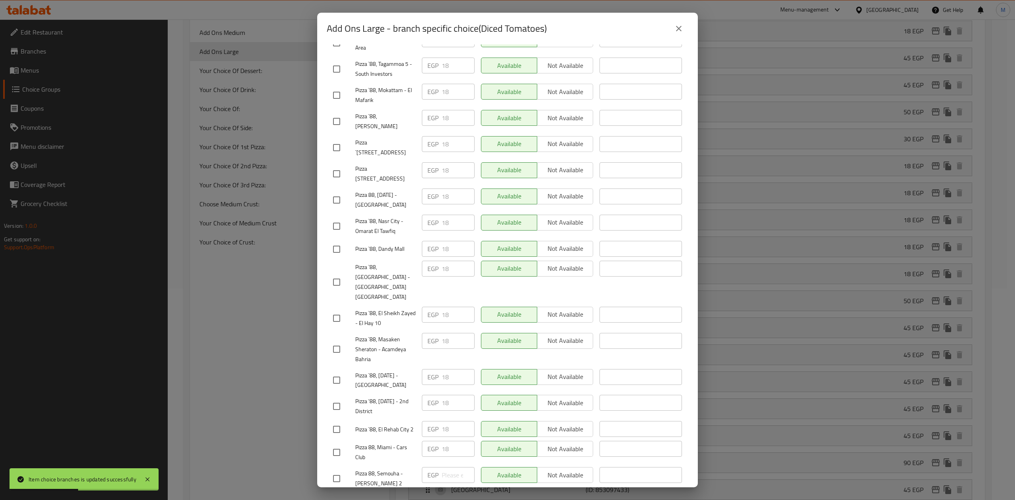
click at [337, 470] on input "checkbox" at bounding box center [336, 478] width 17 height 17
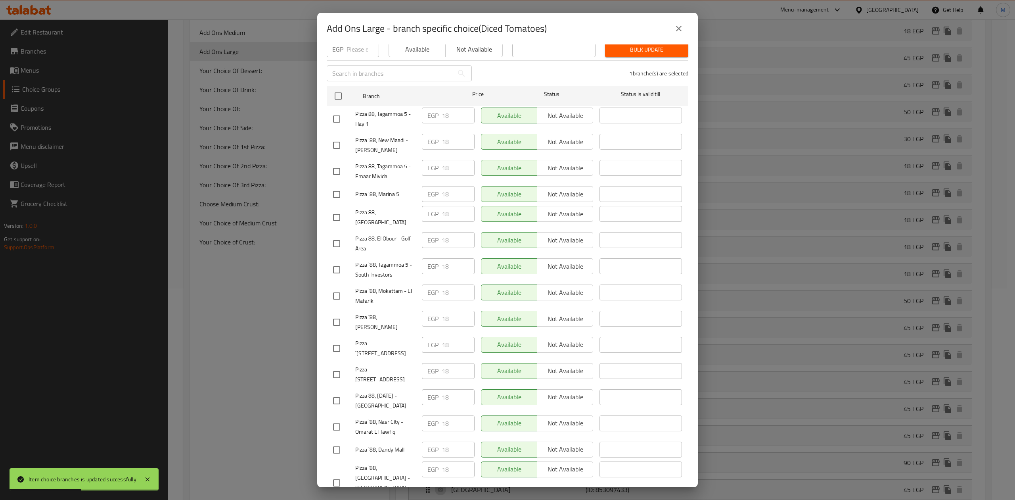
scroll to position [0, 0]
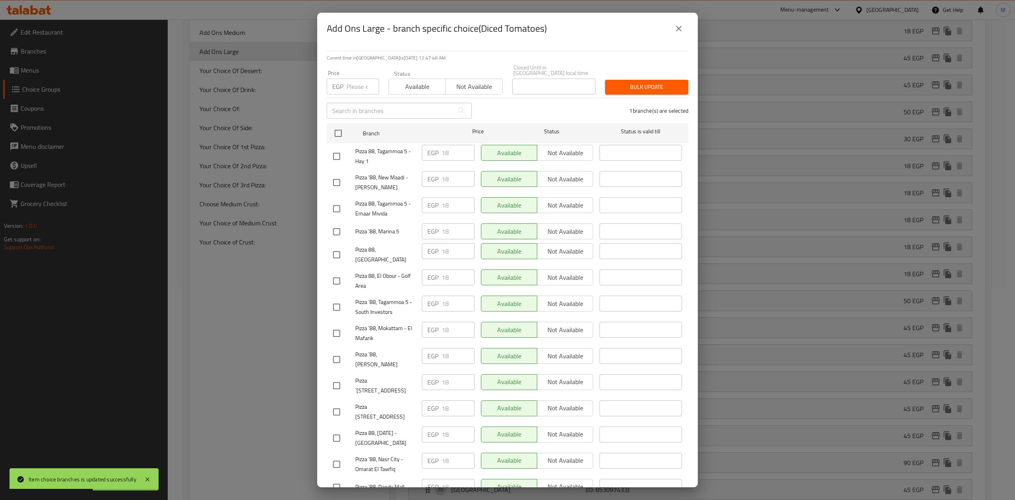
click at [351, 83] on input "number" at bounding box center [363, 87] width 33 height 16
click at [632, 83] on span "Bulk update" at bounding box center [646, 87] width 71 height 10
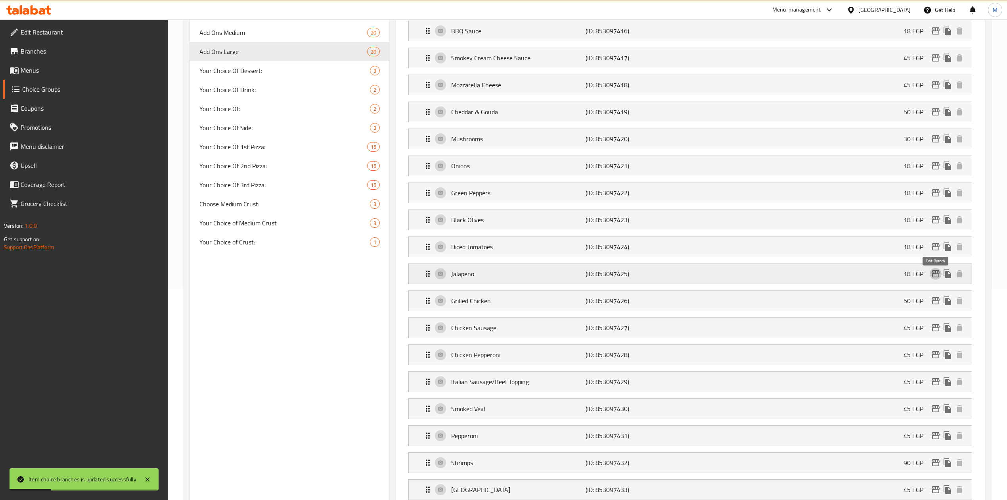
click at [933, 275] on icon "edit" at bounding box center [936, 273] width 8 height 7
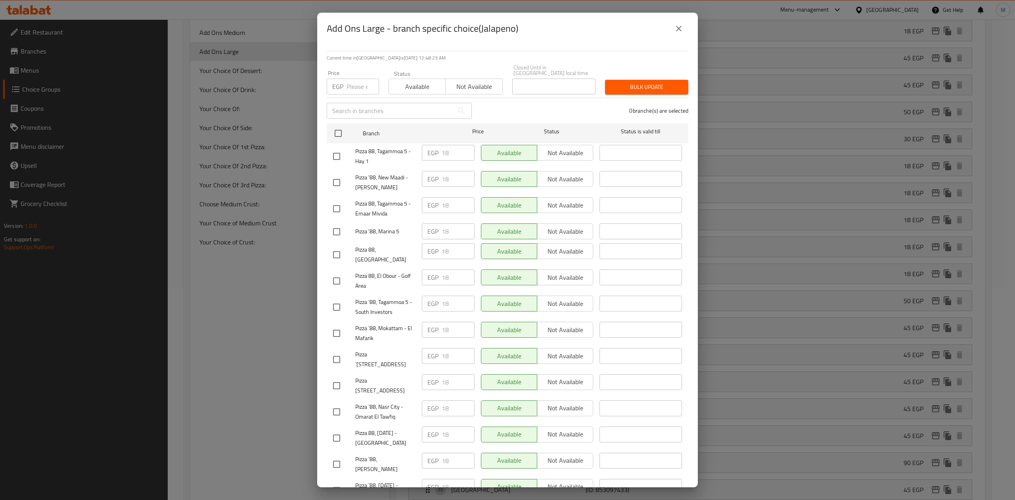
scroll to position [238, 0]
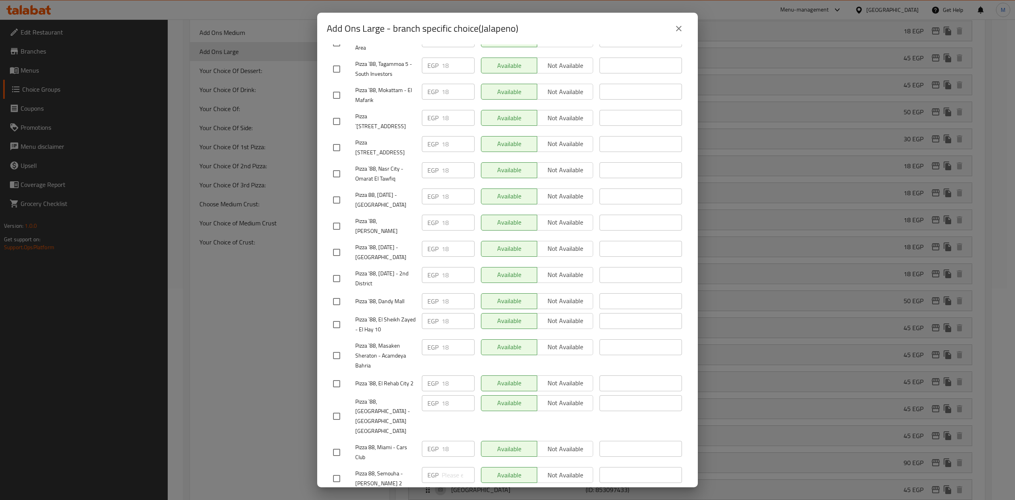
click at [333, 470] on input "checkbox" at bounding box center [336, 478] width 17 height 17
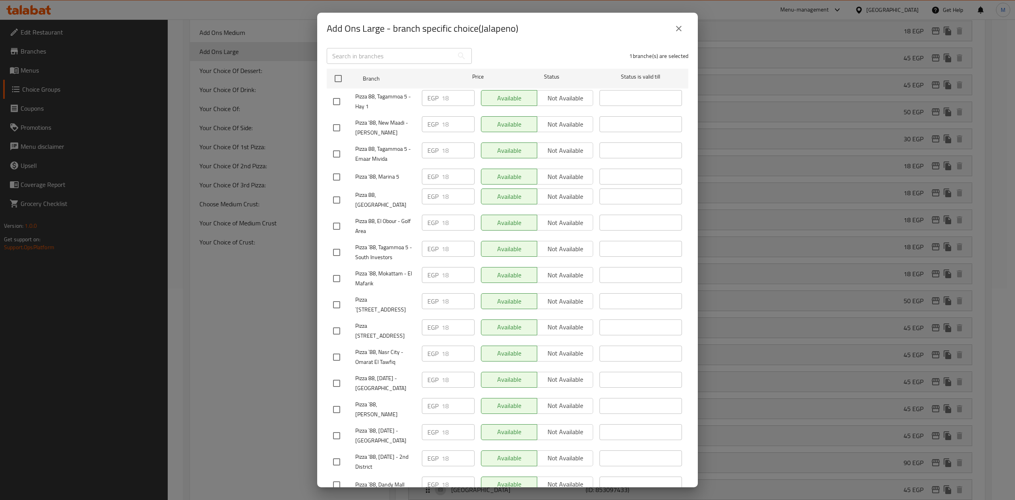
scroll to position [0, 0]
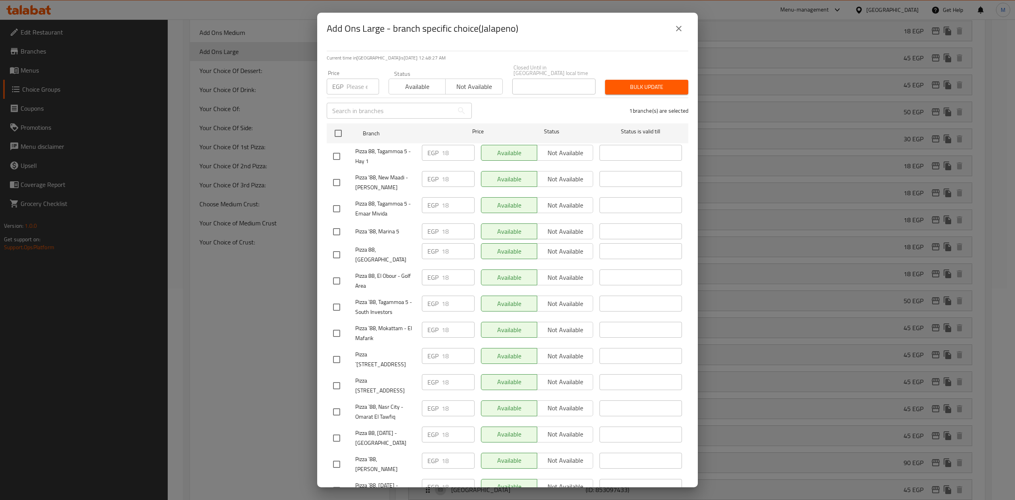
click at [355, 79] on input "number" at bounding box center [363, 87] width 33 height 16
click at [621, 75] on div "Bulk update" at bounding box center [646, 87] width 93 height 24
click at [621, 82] on span "Bulk update" at bounding box center [646, 87] width 71 height 10
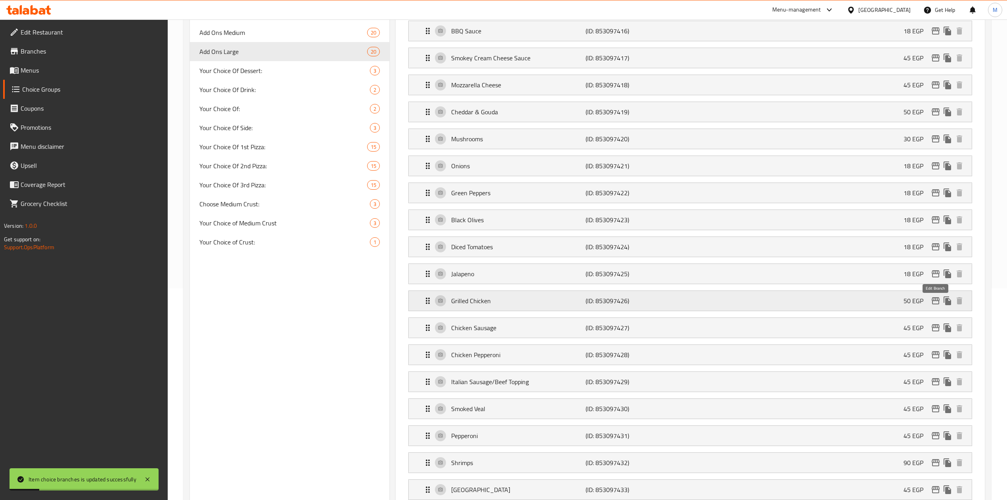
click at [935, 301] on icon "edit" at bounding box center [936, 300] width 8 height 7
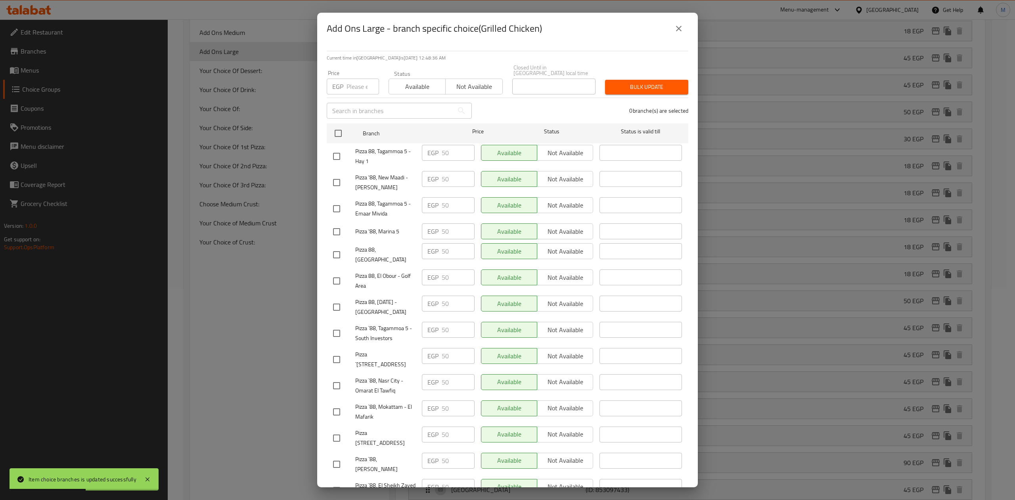
click at [353, 85] on input "number" at bounding box center [363, 87] width 33 height 16
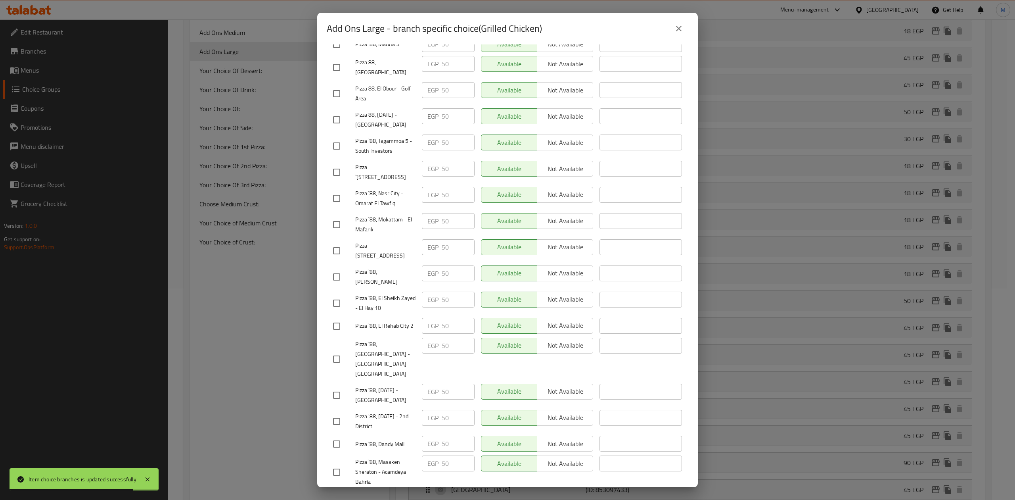
scroll to position [238, 0]
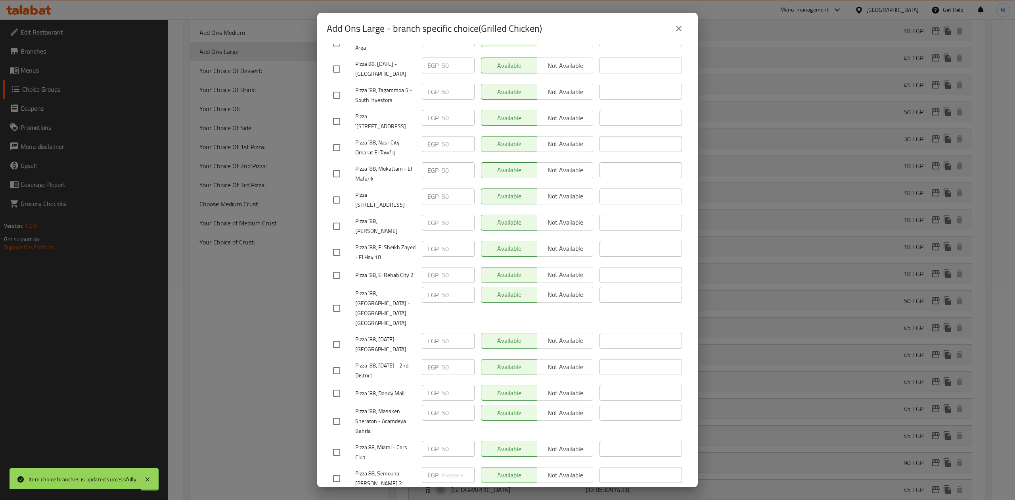
click at [339, 470] on input "checkbox" at bounding box center [336, 478] width 17 height 17
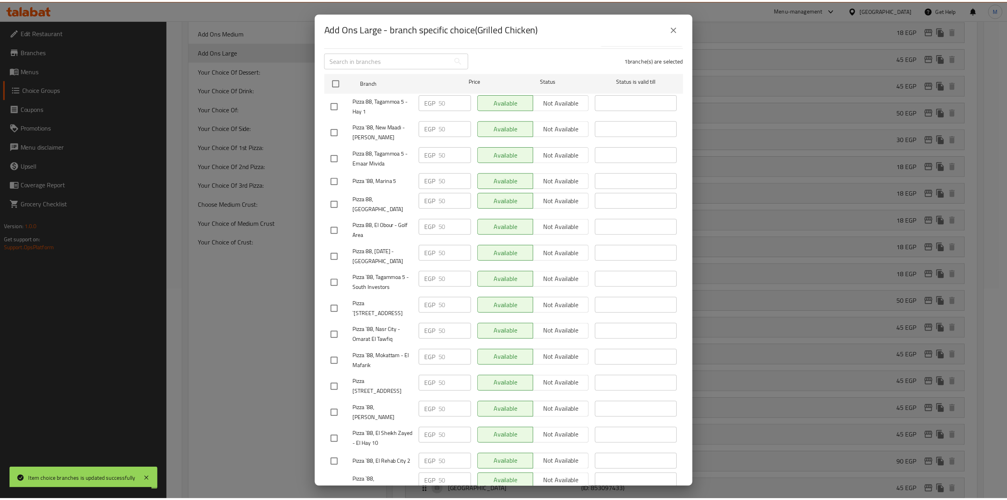
scroll to position [0, 0]
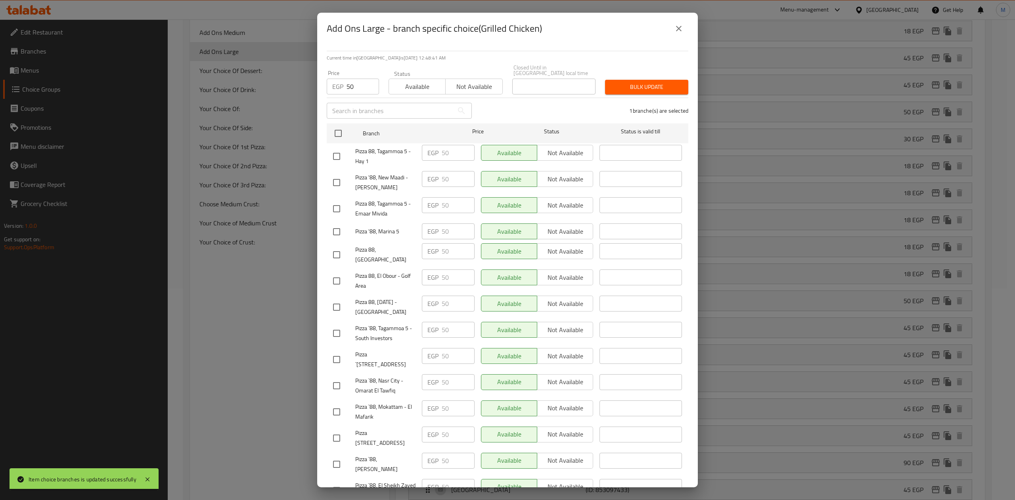
click at [621, 82] on span "Bulk update" at bounding box center [646, 87] width 71 height 10
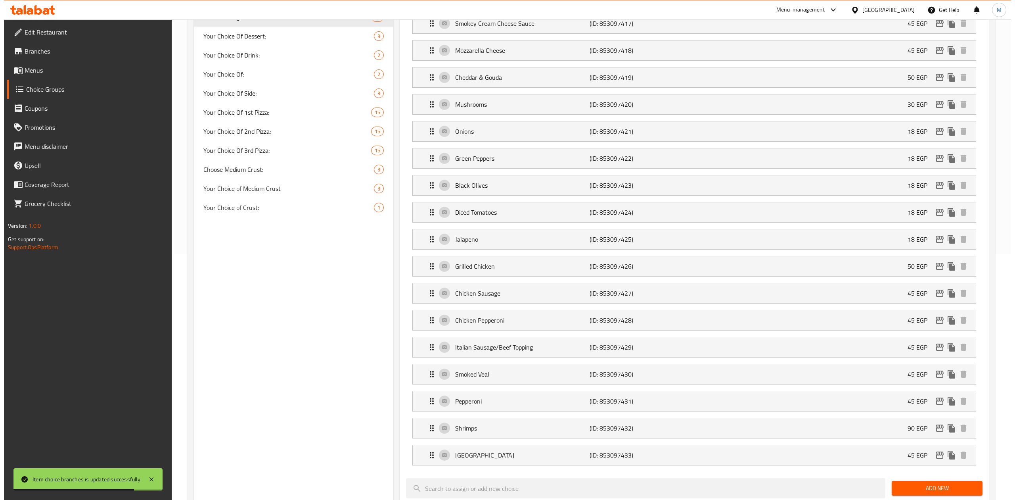
scroll to position [264, 0]
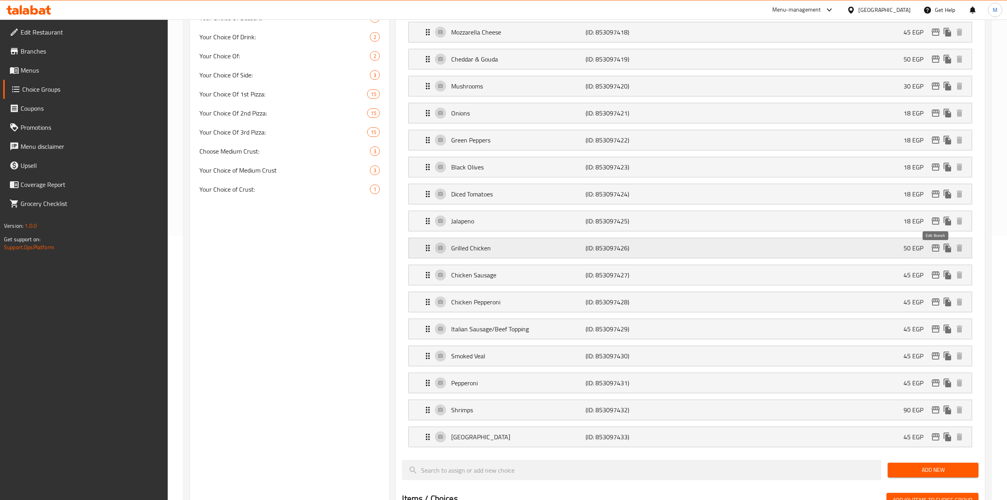
click at [935, 247] on icon "edit" at bounding box center [936, 248] width 10 height 10
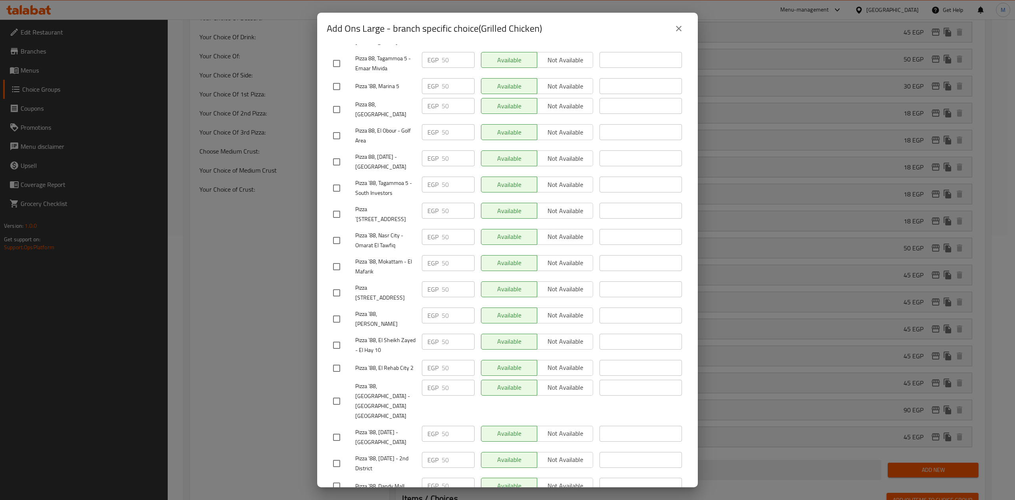
scroll to position [26, 0]
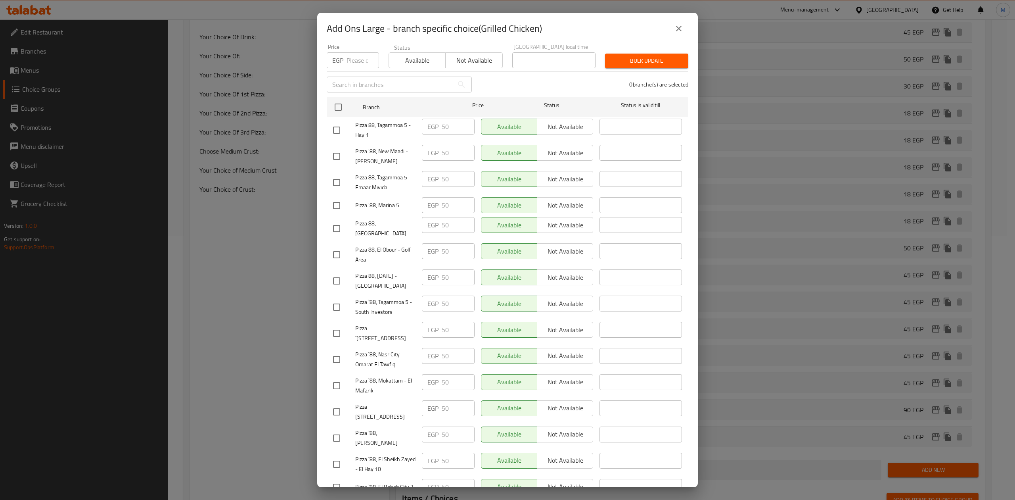
click at [674, 28] on icon "close" at bounding box center [679, 29] width 10 height 10
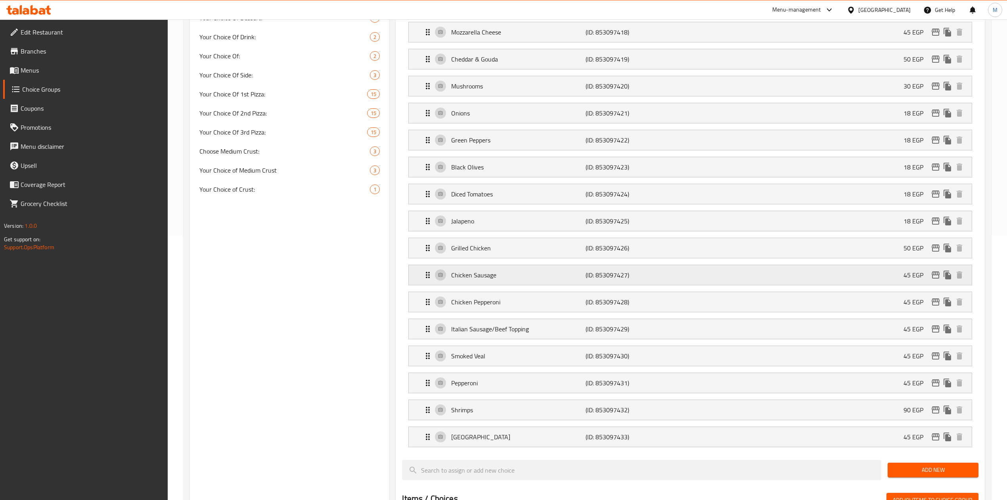
click at [935, 278] on icon "edit" at bounding box center [936, 275] width 10 height 10
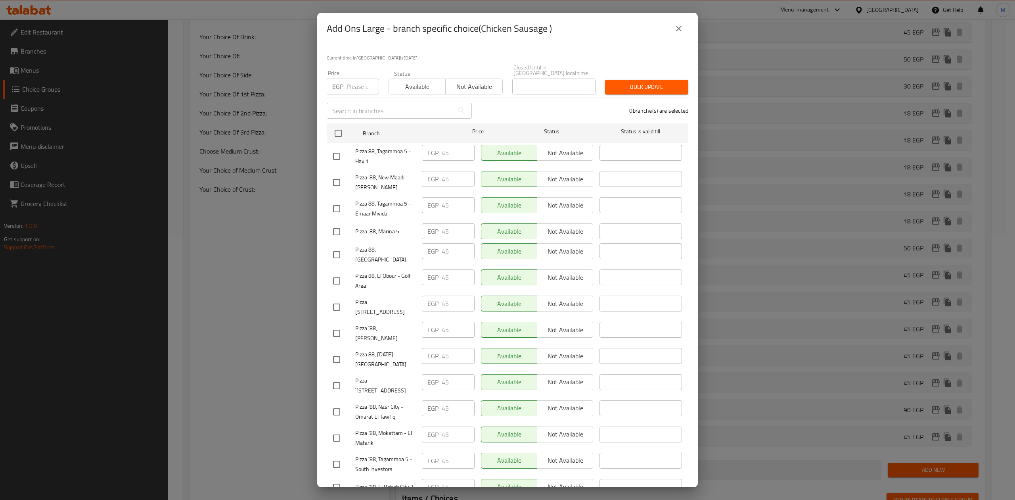
scroll to position [238, 0]
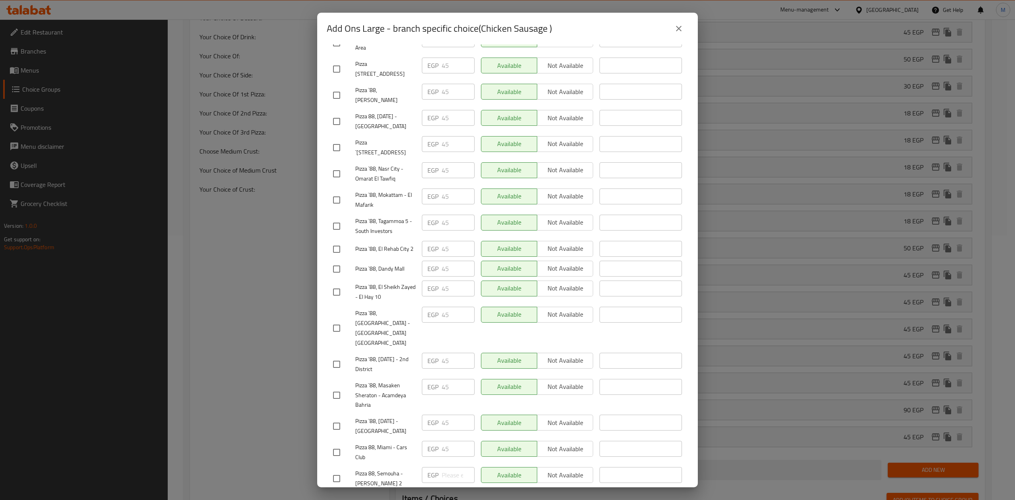
click at [613, 33] on div "Add Ons Large - branch specific choice(Chicken Sausage )" at bounding box center [508, 28] width 362 height 19
click at [336, 320] on input "checkbox" at bounding box center [336, 328] width 17 height 17
click at [336, 470] on input "checkbox" at bounding box center [336, 478] width 17 height 17
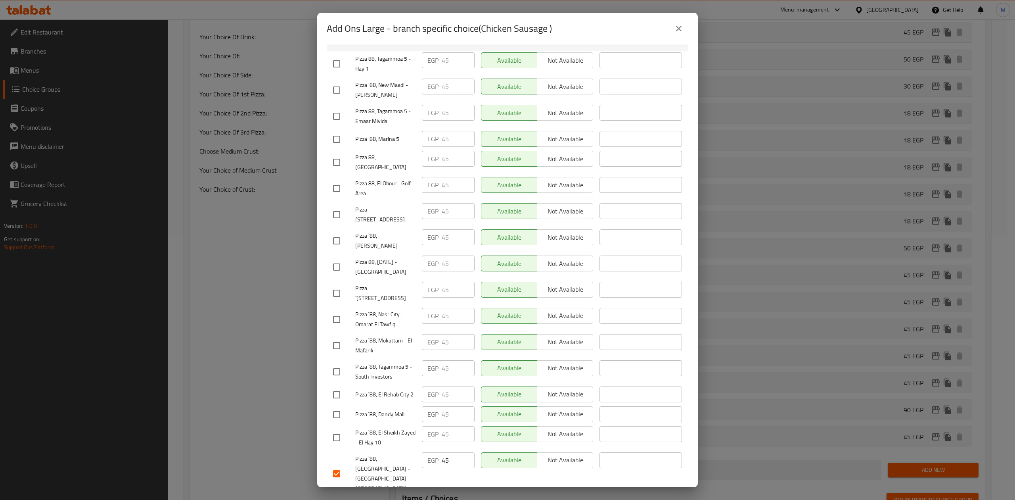
scroll to position [0, 0]
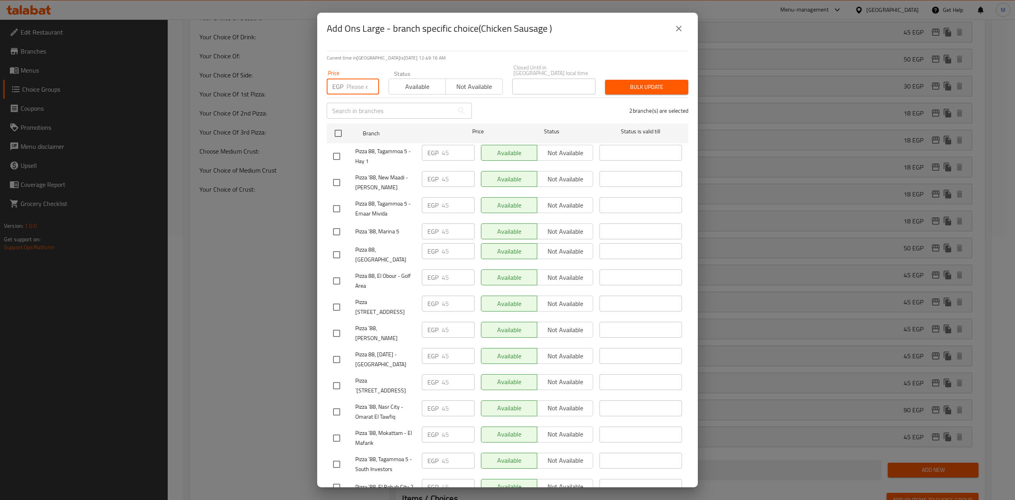
click at [353, 84] on input "number" at bounding box center [363, 87] width 33 height 16
click at [620, 84] on span "Bulk update" at bounding box center [646, 87] width 71 height 10
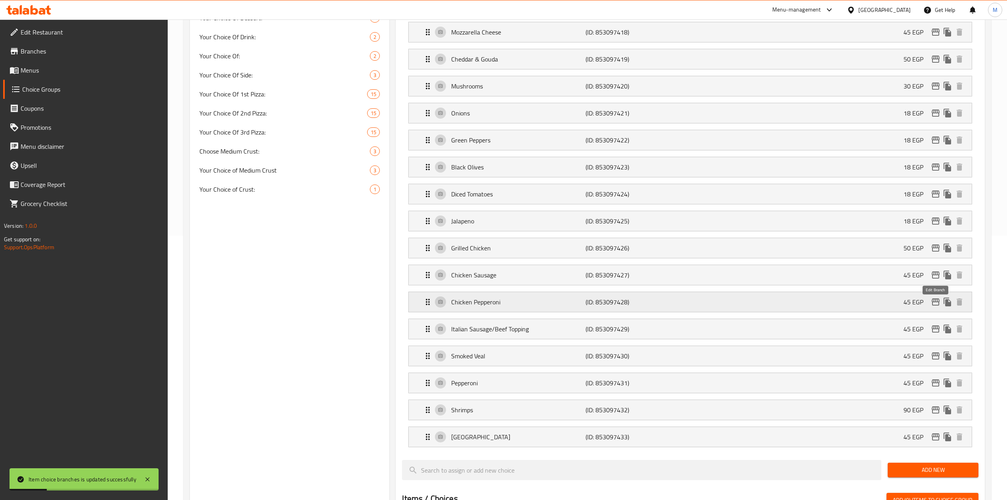
click at [933, 303] on icon "edit" at bounding box center [936, 301] width 8 height 7
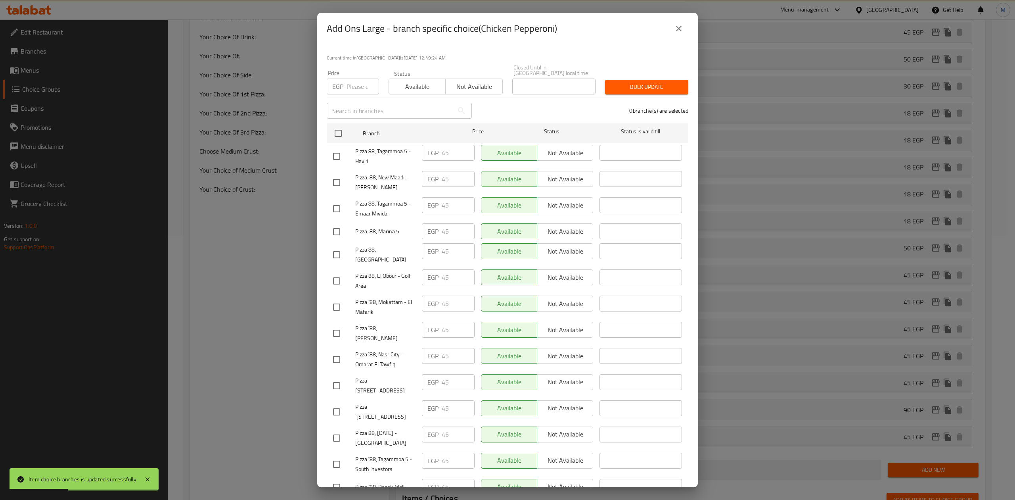
click at [343, 82] on div "EGP Price" at bounding box center [353, 87] width 52 height 16
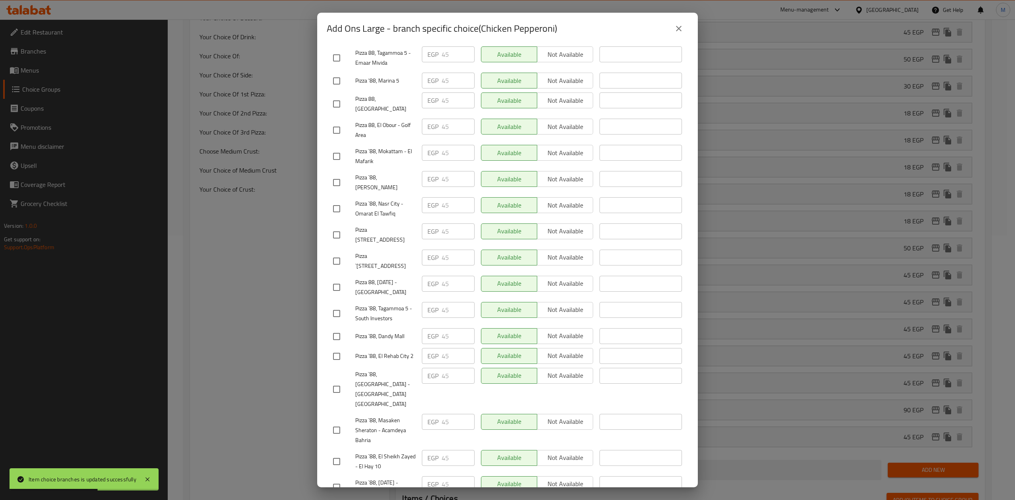
scroll to position [238, 0]
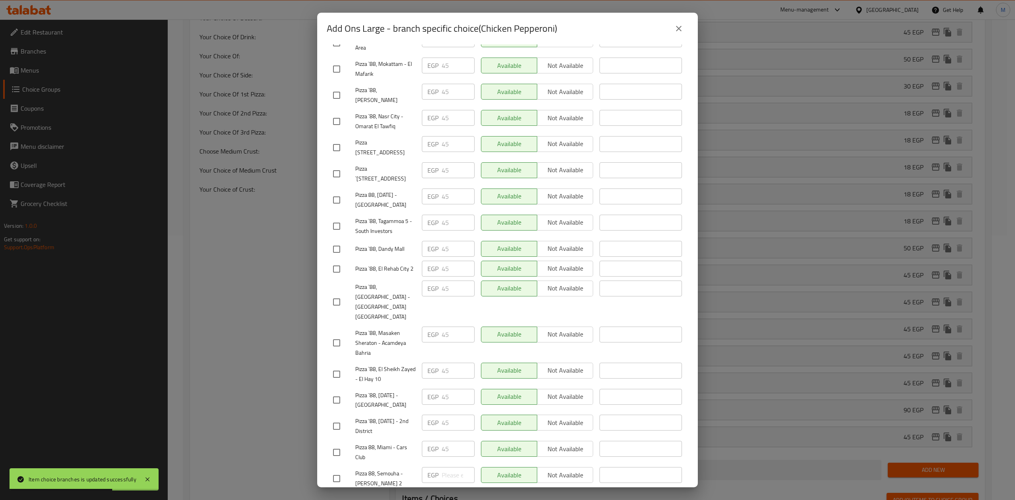
click at [342, 470] on input "checkbox" at bounding box center [336, 478] width 17 height 17
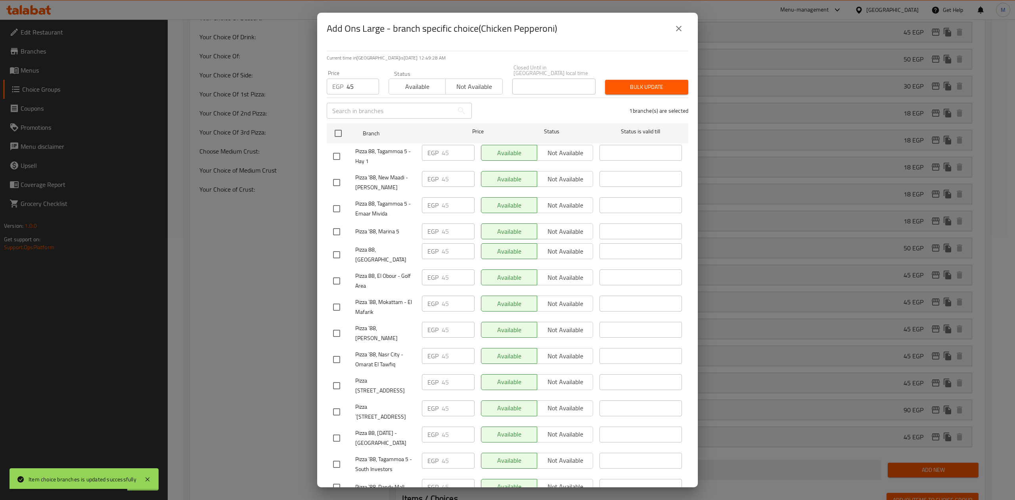
click at [641, 85] on span "Bulk update" at bounding box center [646, 87] width 71 height 10
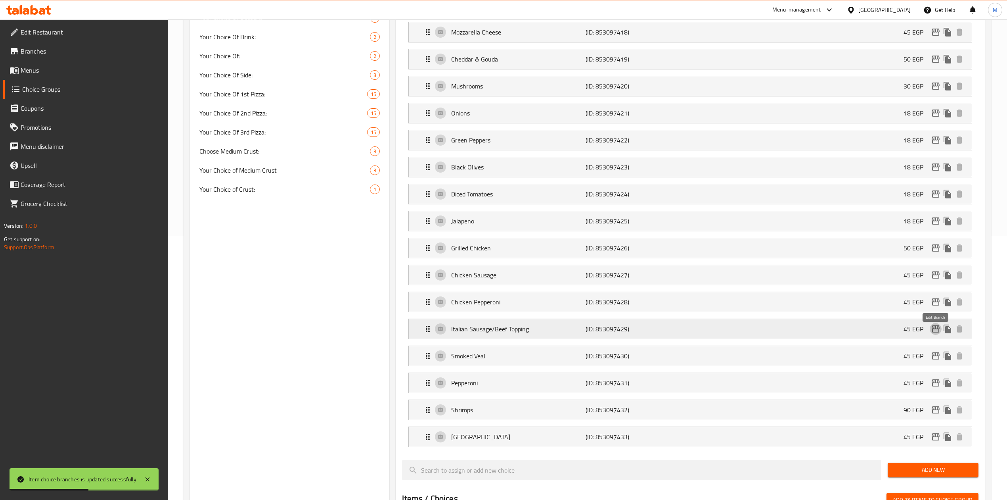
click at [936, 332] on icon "edit" at bounding box center [936, 329] width 10 height 10
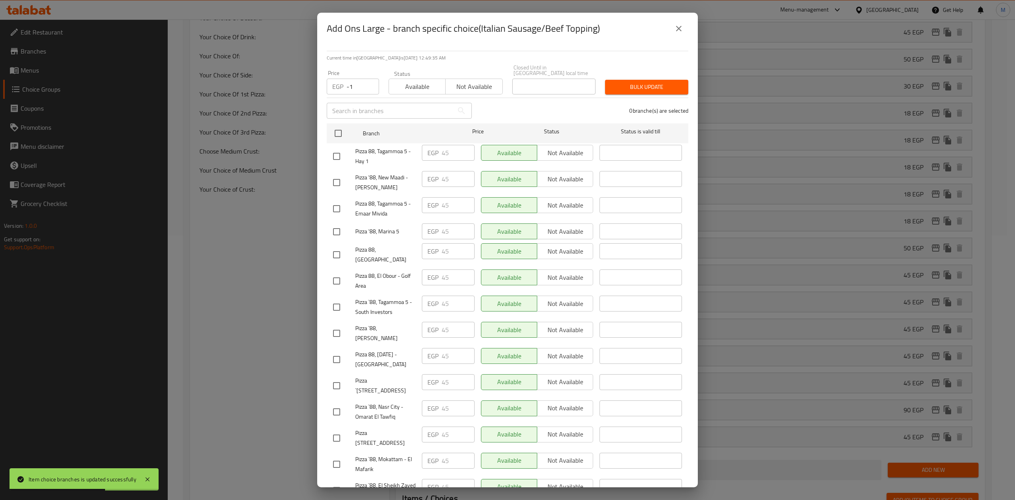
click at [367, 84] on input "-1" at bounding box center [363, 87] width 33 height 16
drag, startPoint x: 363, startPoint y: 83, endPoint x: 345, endPoint y: 81, distance: 18.3
click at [345, 81] on div "EGP -1 Price" at bounding box center [353, 87] width 52 height 16
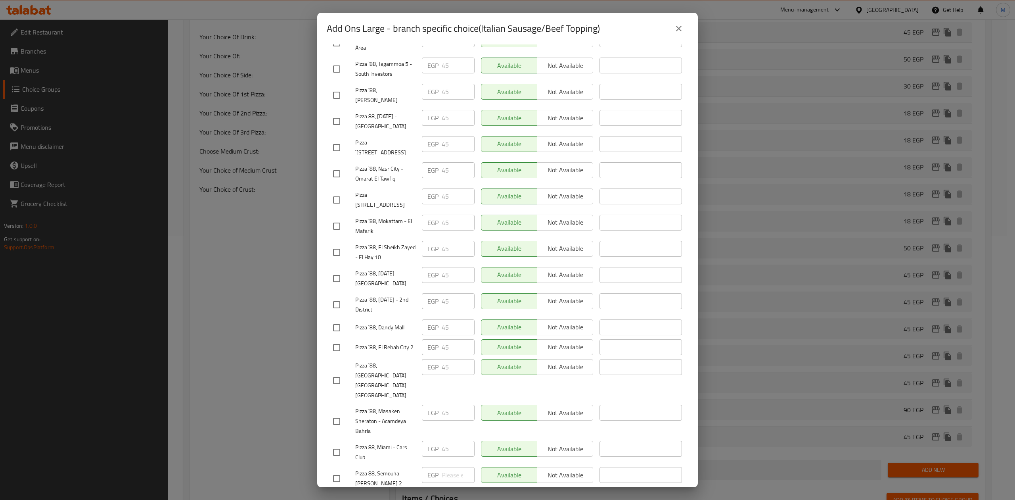
click at [343, 470] on input "checkbox" at bounding box center [336, 478] width 17 height 17
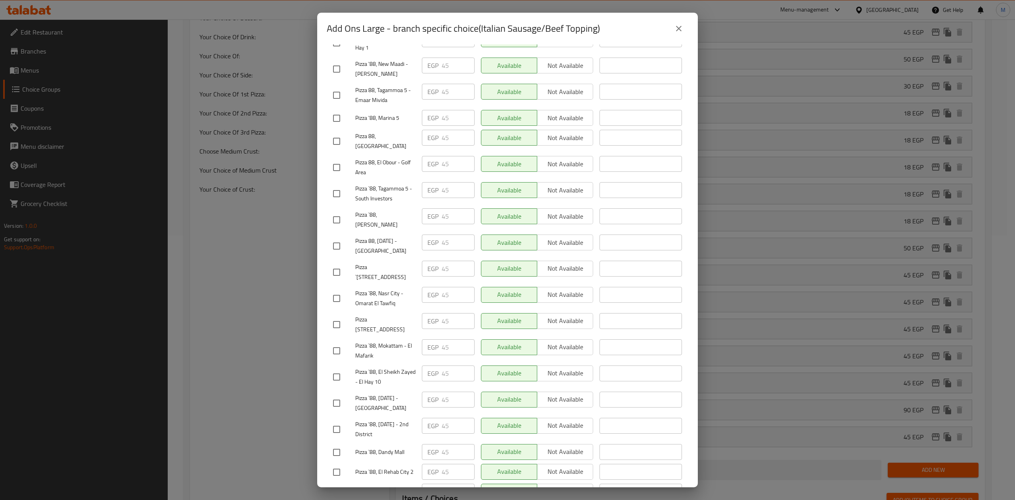
scroll to position [0, 0]
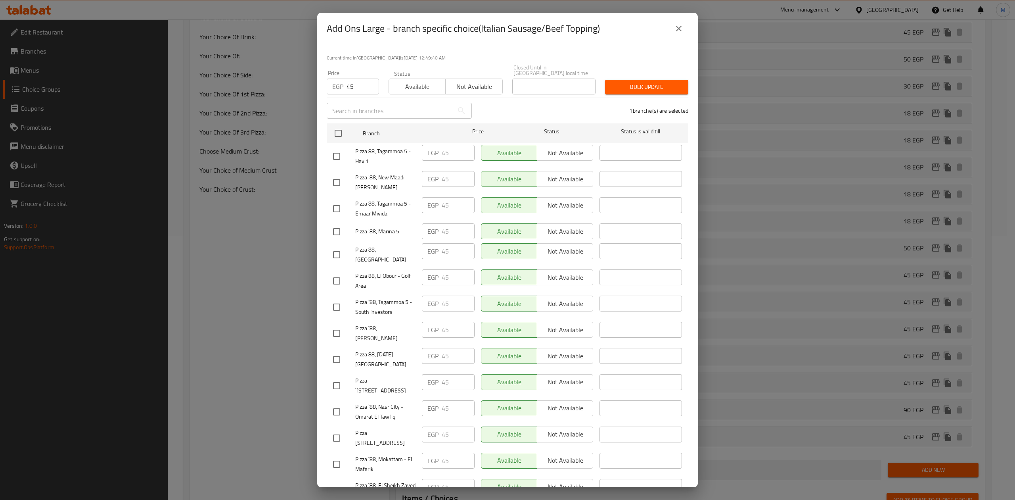
click at [624, 75] on div "Bulk update" at bounding box center [646, 87] width 93 height 24
click at [624, 82] on span "Bulk update" at bounding box center [646, 87] width 71 height 10
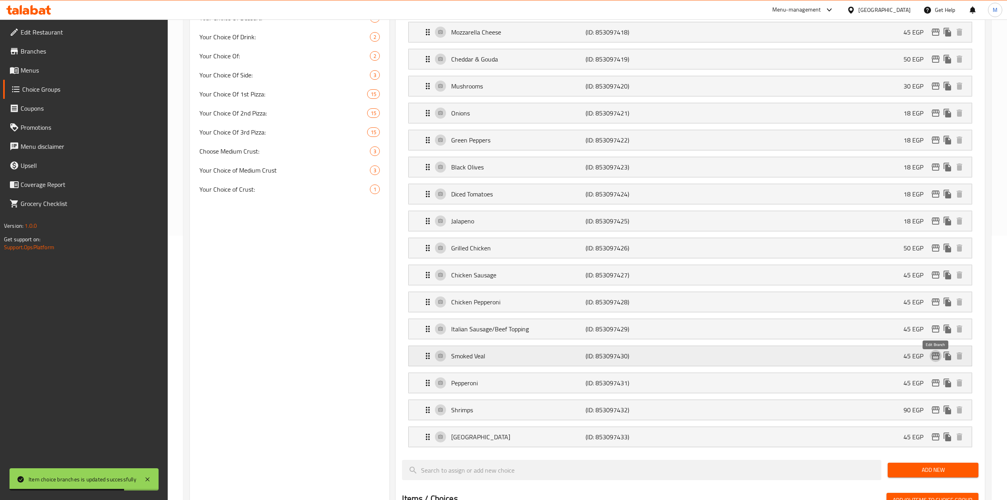
click at [930, 359] on button "edit" at bounding box center [936, 356] width 12 height 12
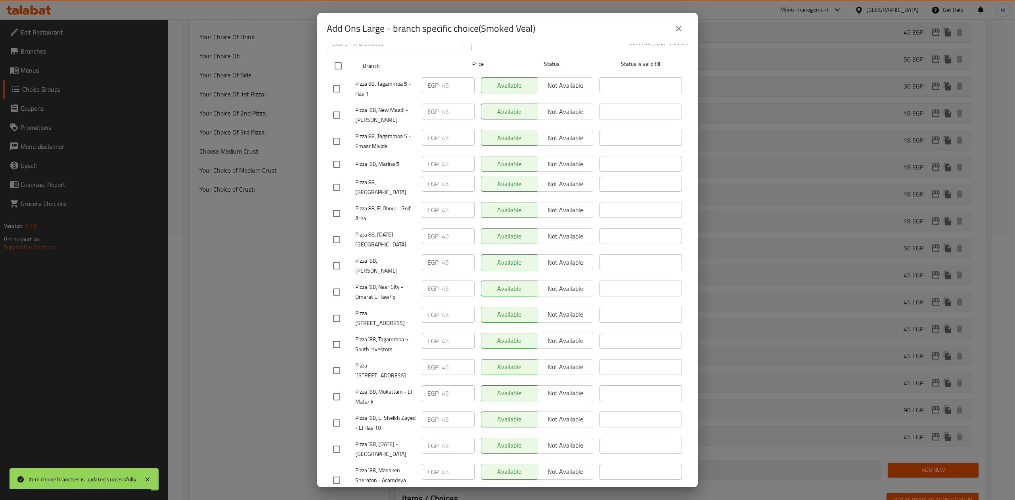
scroll to position [26, 0]
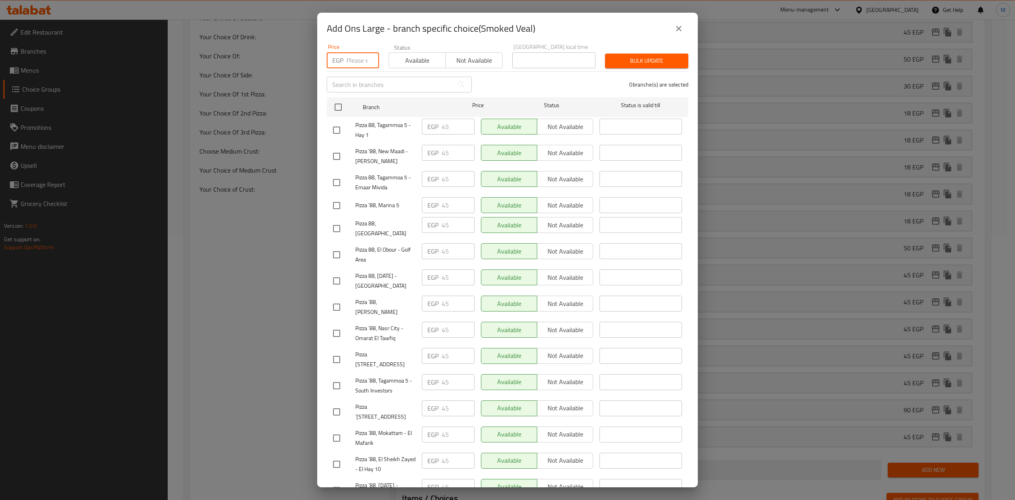
click at [354, 60] on input "number" at bounding box center [363, 60] width 33 height 16
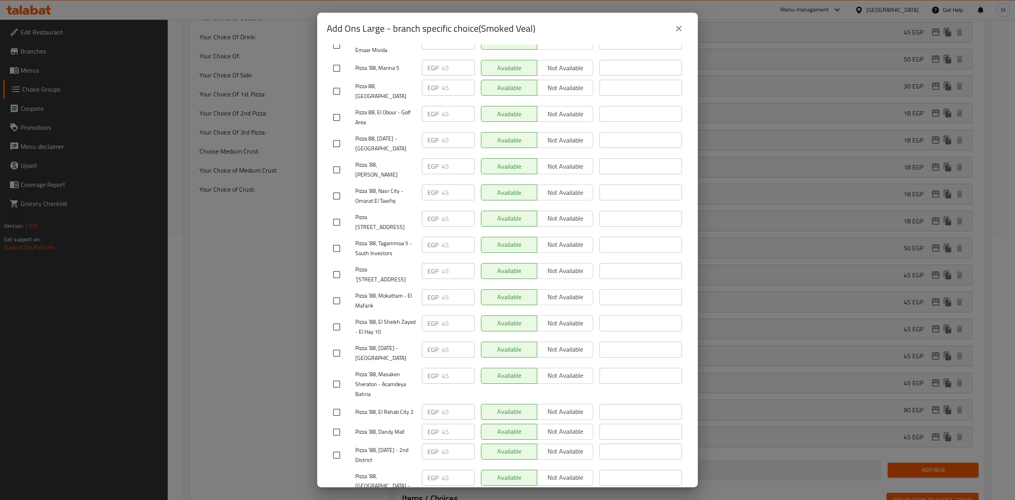
scroll to position [238, 0]
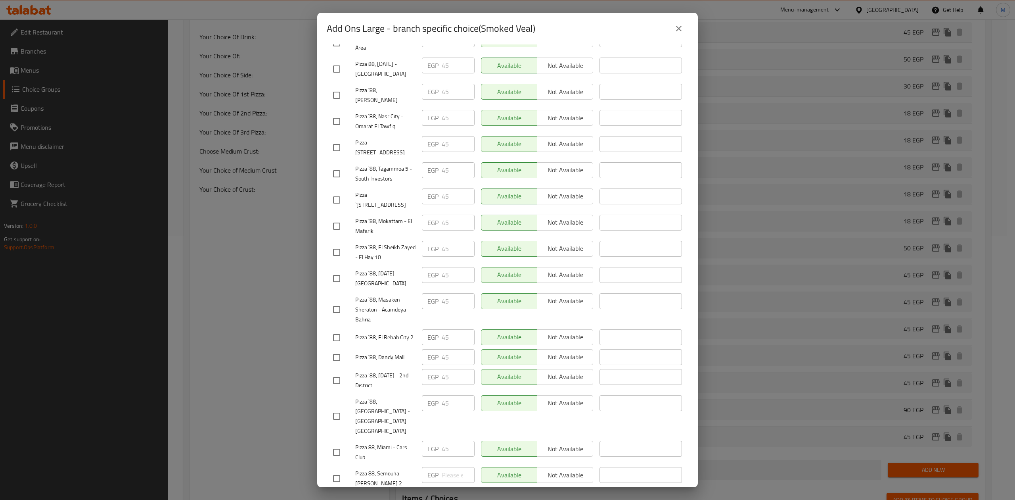
click at [335, 470] on input "checkbox" at bounding box center [336, 478] width 17 height 17
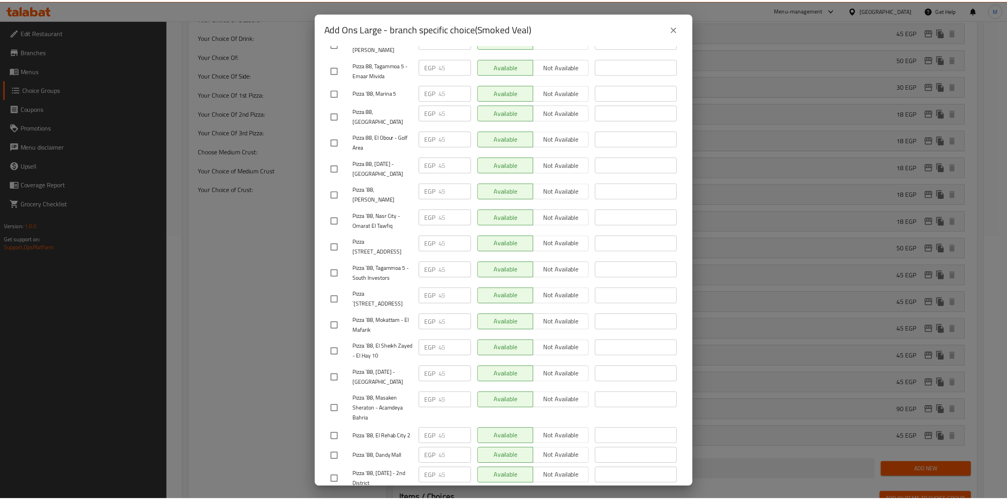
scroll to position [0, 0]
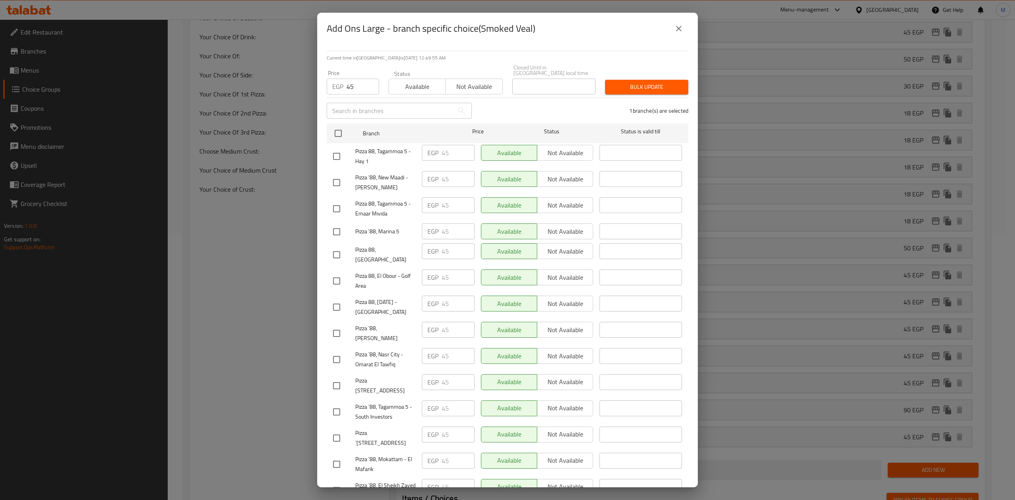
click at [632, 82] on span "Bulk update" at bounding box center [646, 87] width 71 height 10
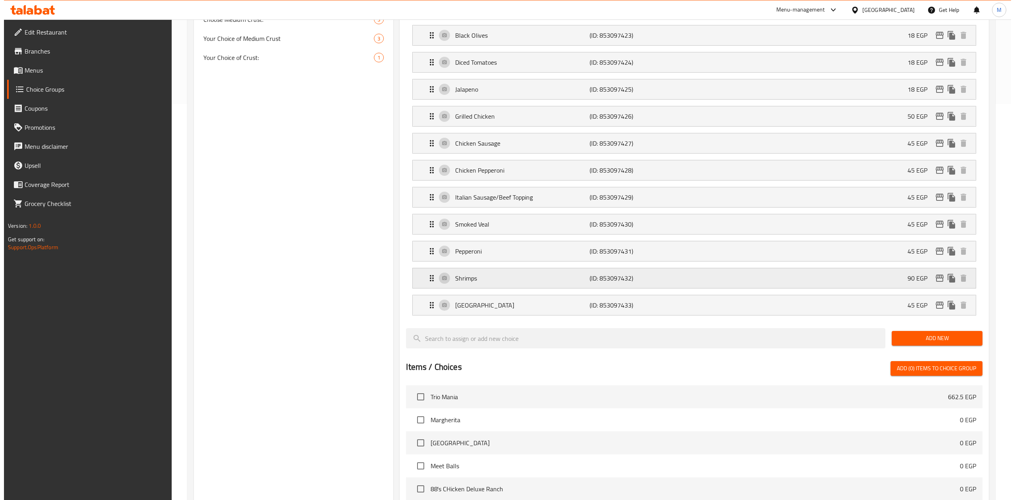
scroll to position [370, 0]
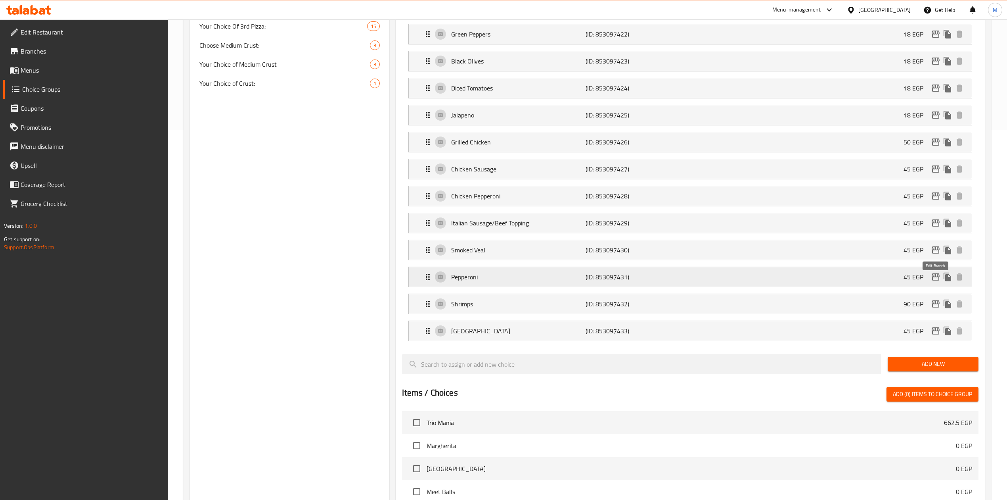
click at [933, 281] on icon "edit" at bounding box center [936, 277] width 10 height 10
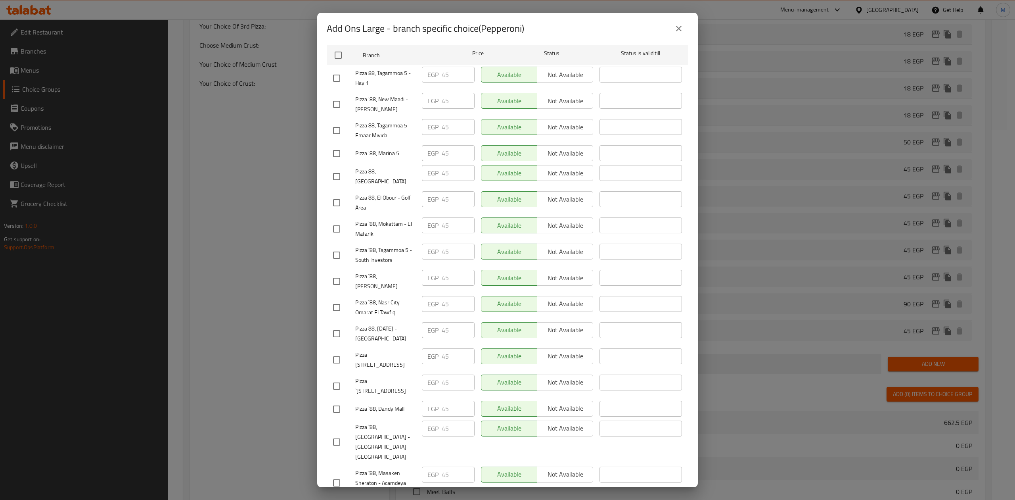
scroll to position [0, 0]
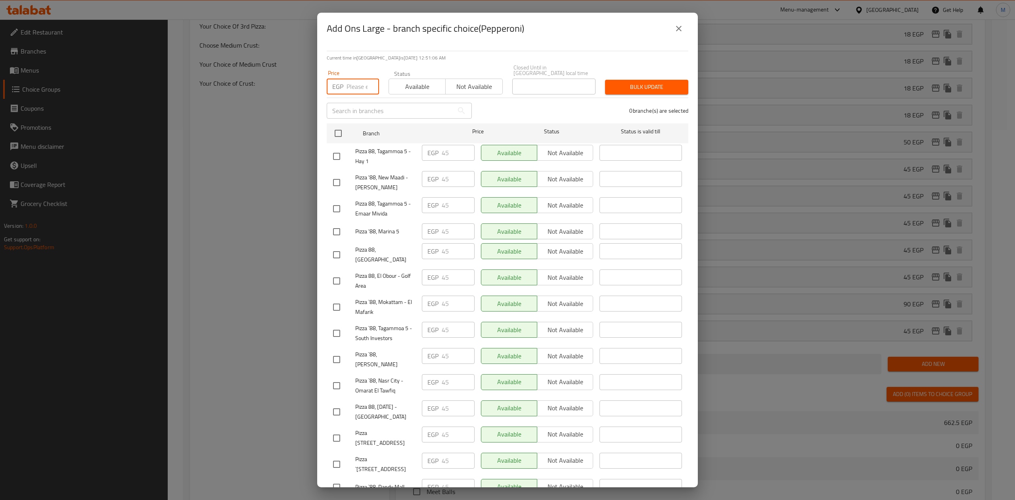
click at [355, 79] on input "number" at bounding box center [363, 87] width 33 height 16
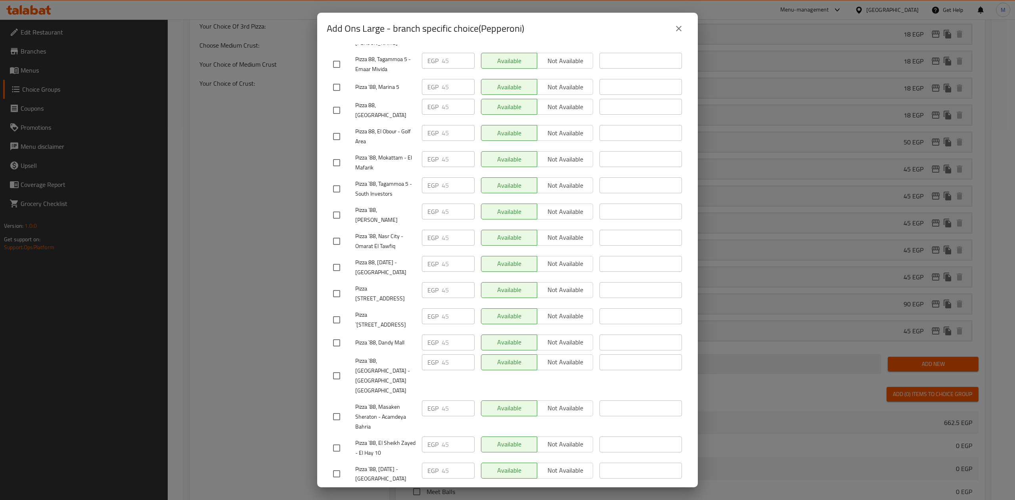
scroll to position [238, 0]
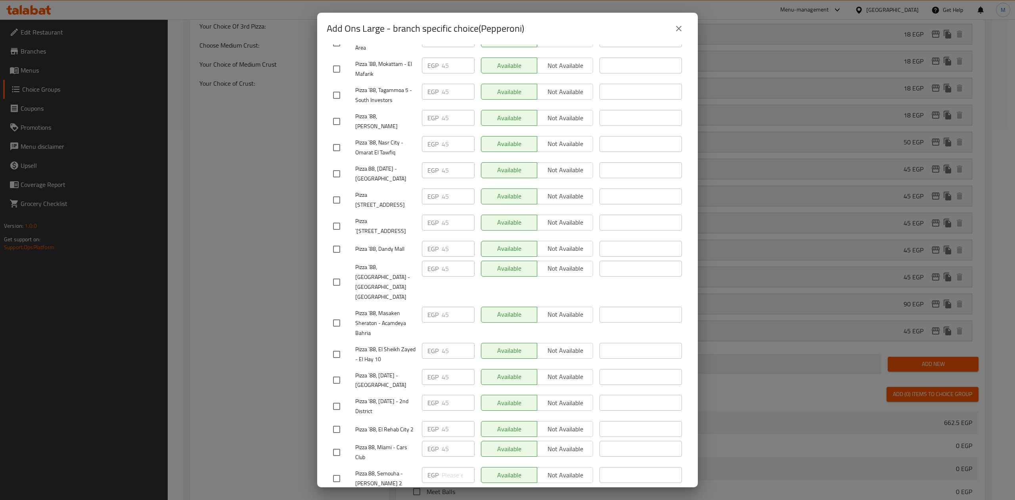
click at [334, 470] on input "checkbox" at bounding box center [336, 478] width 17 height 17
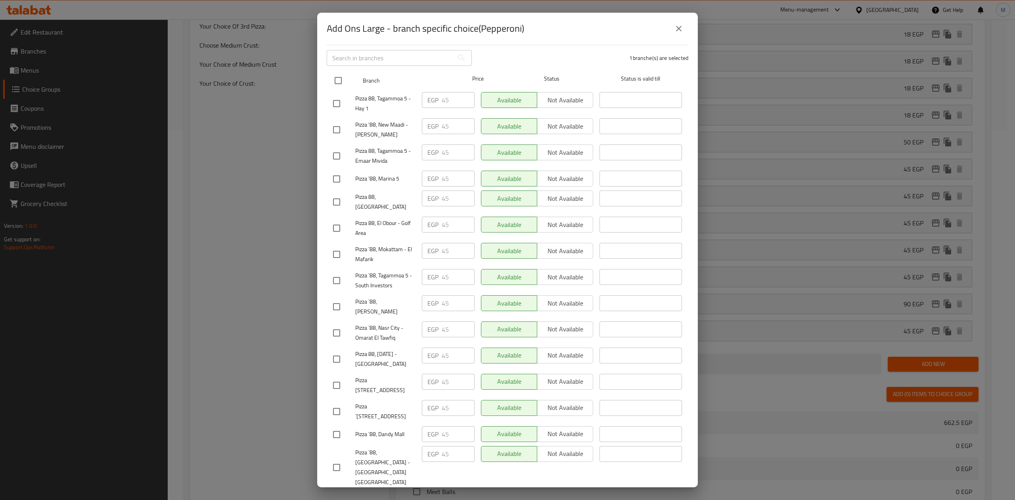
scroll to position [0, 0]
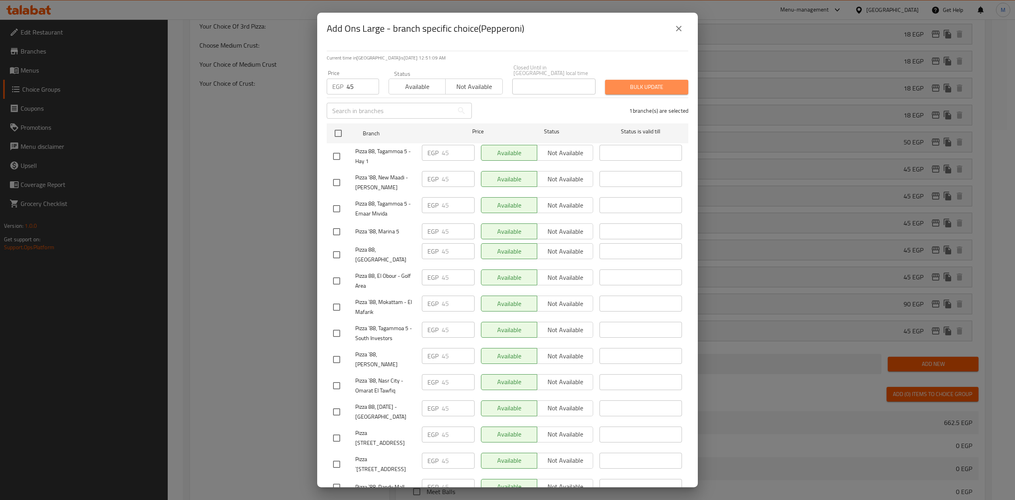
click at [644, 84] on span "Bulk update" at bounding box center [646, 87] width 71 height 10
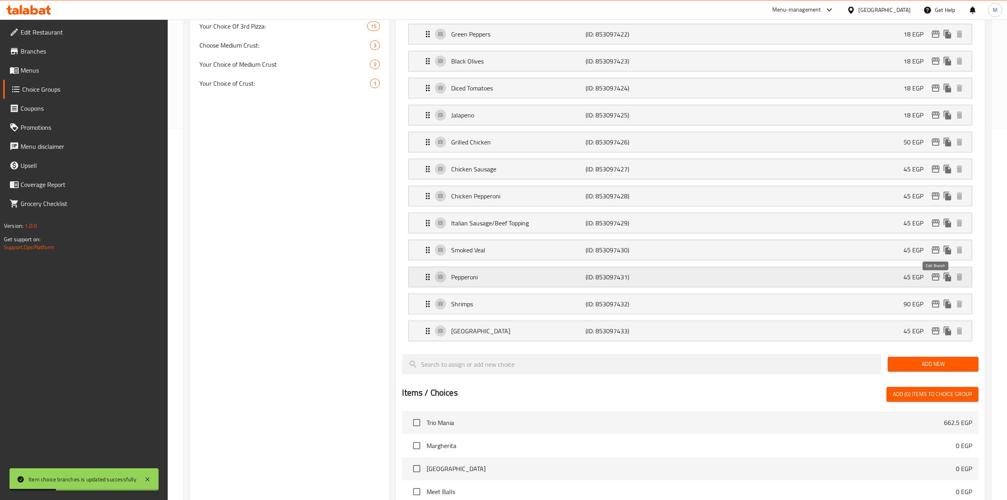
click at [932, 280] on icon "edit" at bounding box center [936, 276] width 8 height 7
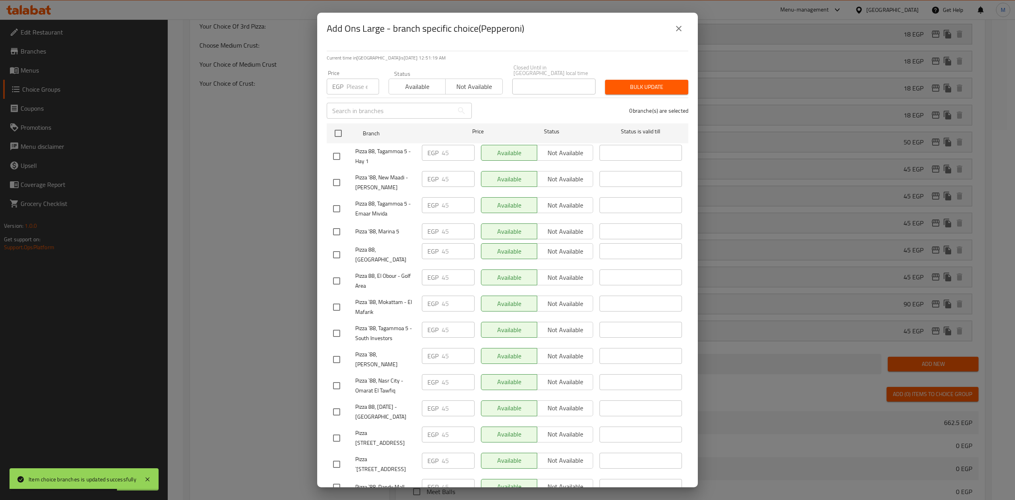
click at [681, 29] on icon "close" at bounding box center [679, 29] width 10 height 10
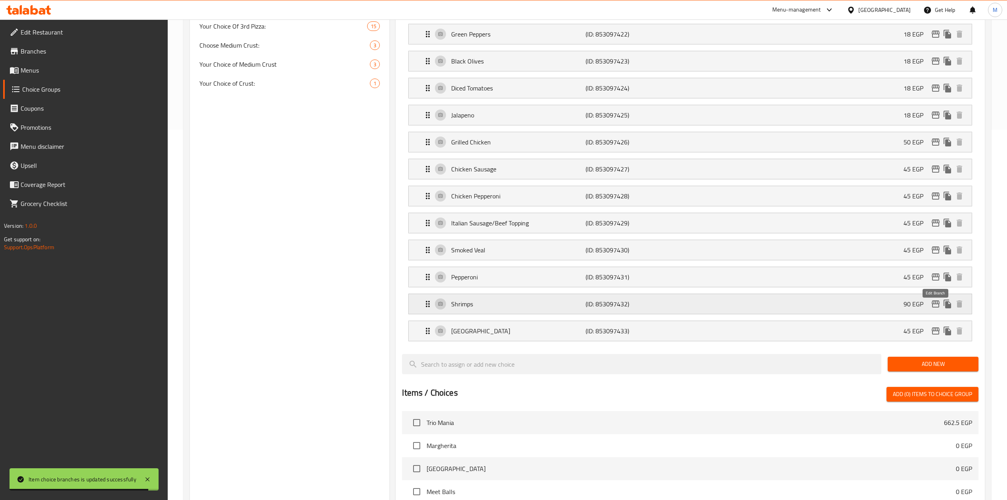
click at [937, 309] on icon "edit" at bounding box center [936, 304] width 10 height 10
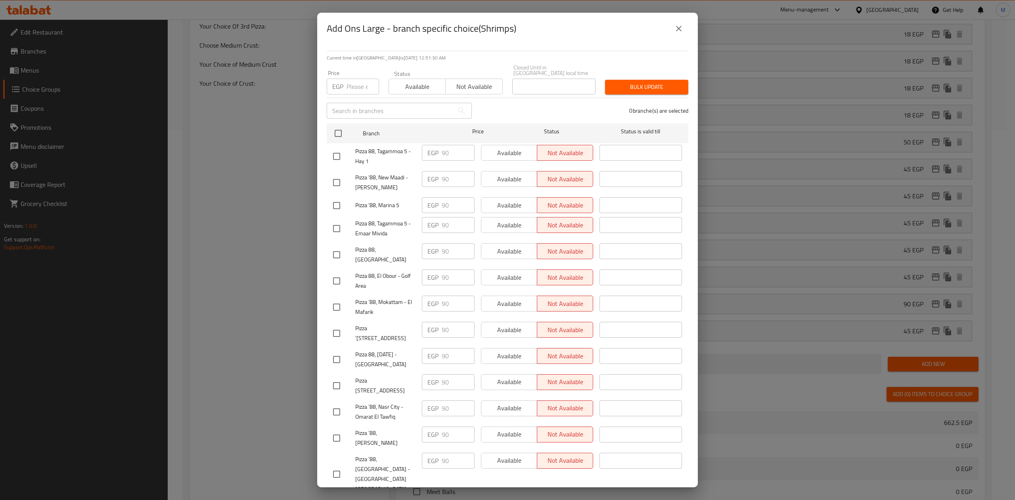
click at [629, 50] on div "Current time in Egypt is 02 Sep 2025 12:51:30 AM Price EGP Price Status Availab…" at bounding box center [507, 265] width 381 height 443
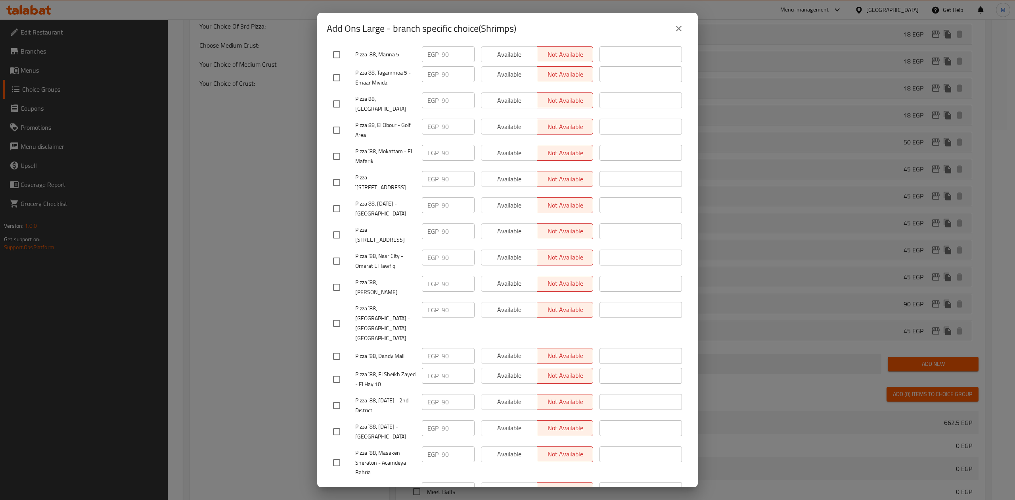
scroll to position [159, 0]
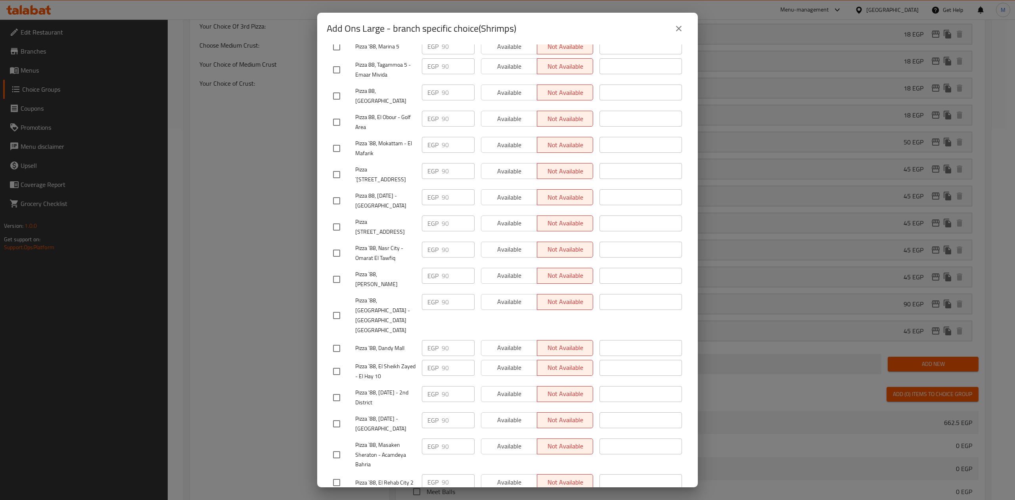
click at [340, 307] on input "checkbox" at bounding box center [336, 315] width 17 height 17
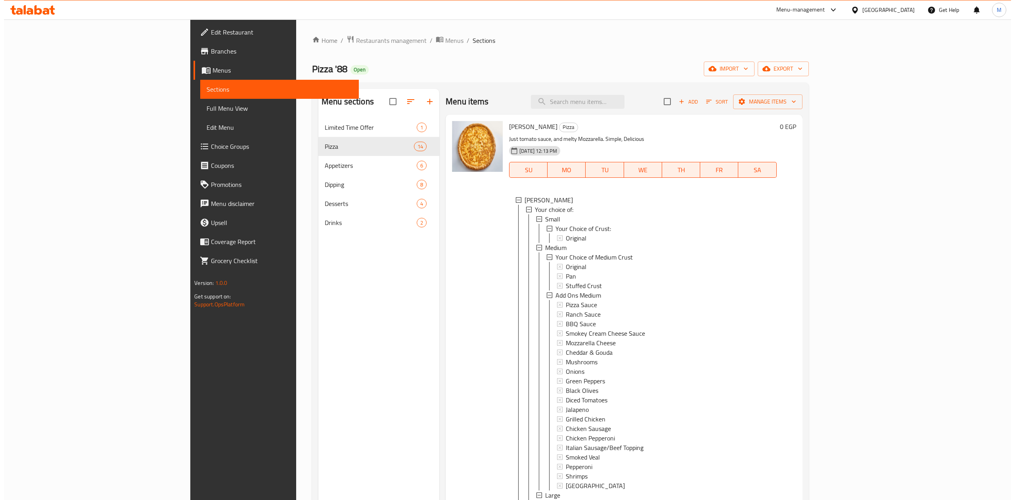
scroll to position [1, 0]
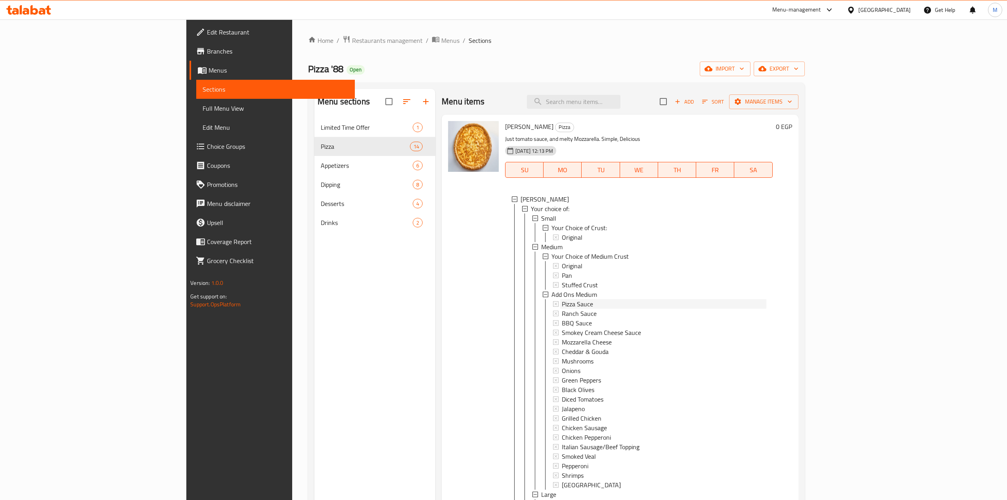
click at [562, 305] on div "Pizza Sauce" at bounding box center [664, 304] width 205 height 10
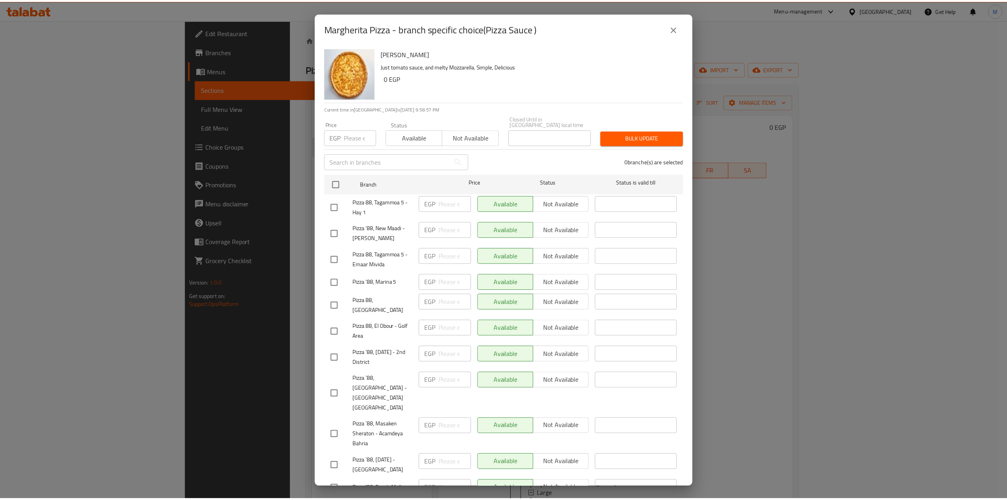
scroll to position [289, 0]
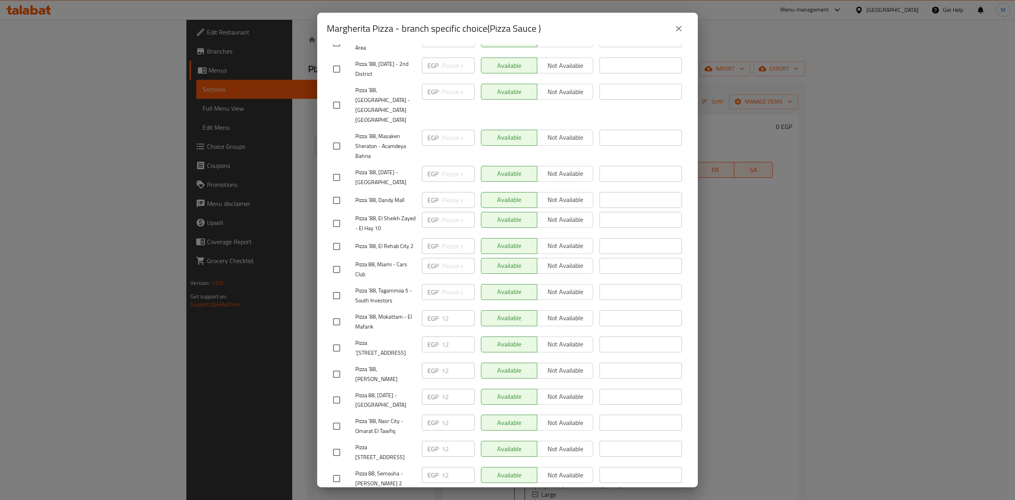
click at [338, 238] on input "checkbox" at bounding box center [336, 246] width 17 height 17
checkbox input "true"
click at [557, 240] on span "Not available" at bounding box center [566, 246] width 50 height 12
click at [456, 497] on span "Save" at bounding box center [507, 502] width 349 height 10
click at [681, 31] on icon "close" at bounding box center [679, 29] width 6 height 6
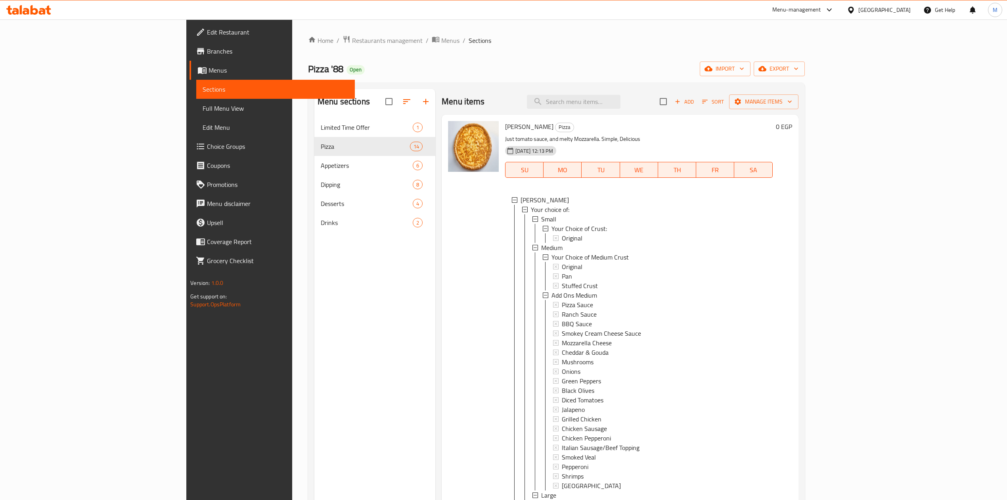
scroll to position [1, 0]
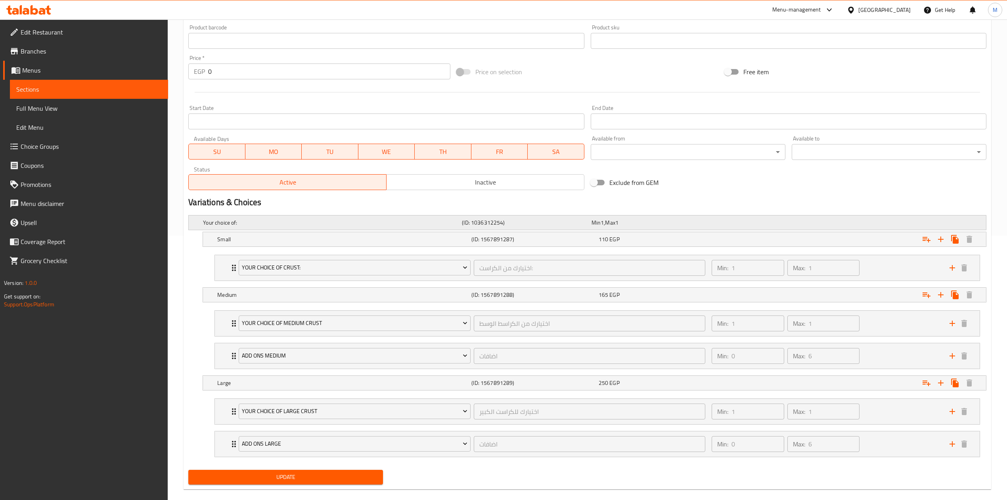
scroll to position [279, 0]
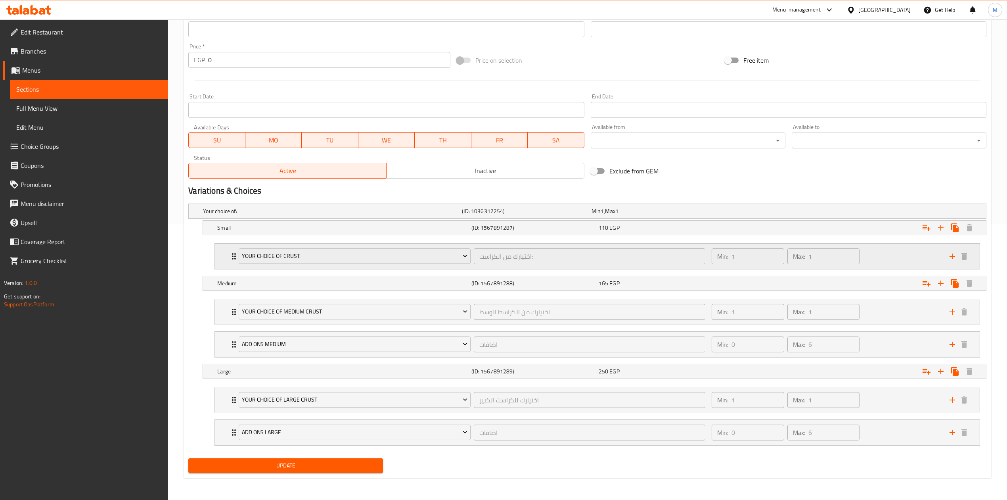
click at [901, 253] on div "Min: 1 ​ Max: 1 ​" at bounding box center [826, 255] width 238 height 25
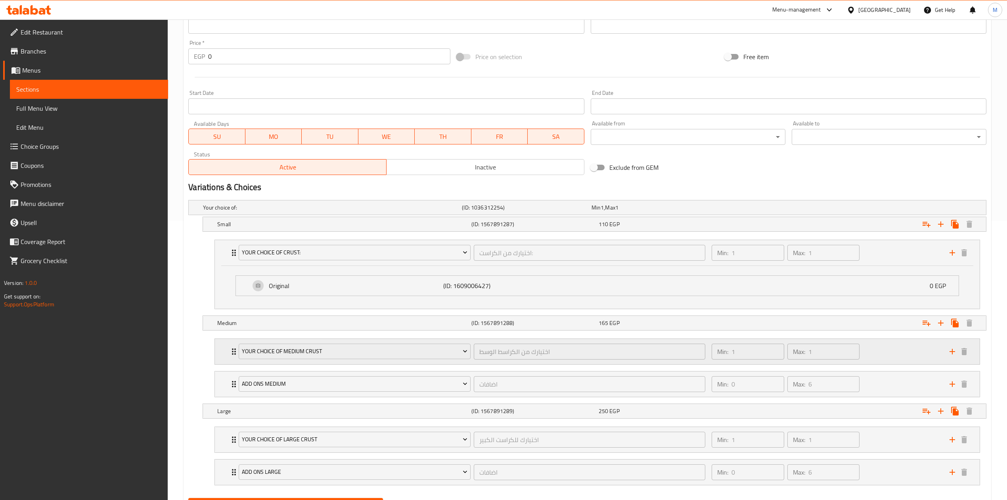
click at [903, 364] on div "Min: 1 ​ Max: 1 ​" at bounding box center [826, 351] width 238 height 25
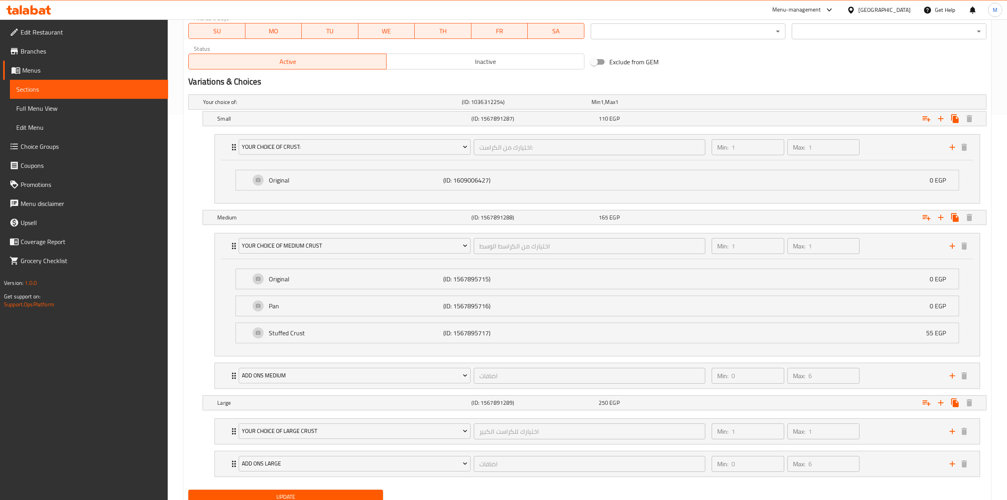
scroll to position [420, 0]
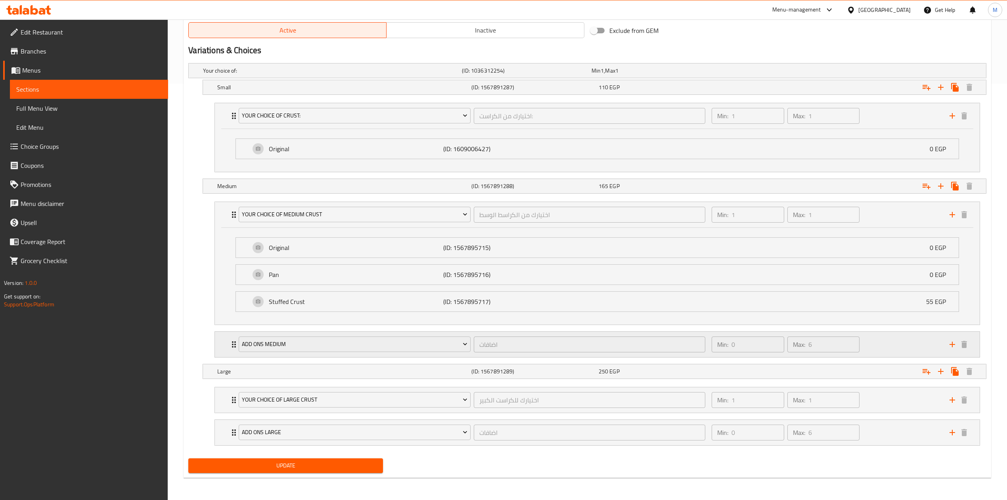
click at [879, 340] on div "Min: 0 ​ Max: 6 ​" at bounding box center [826, 344] width 238 height 25
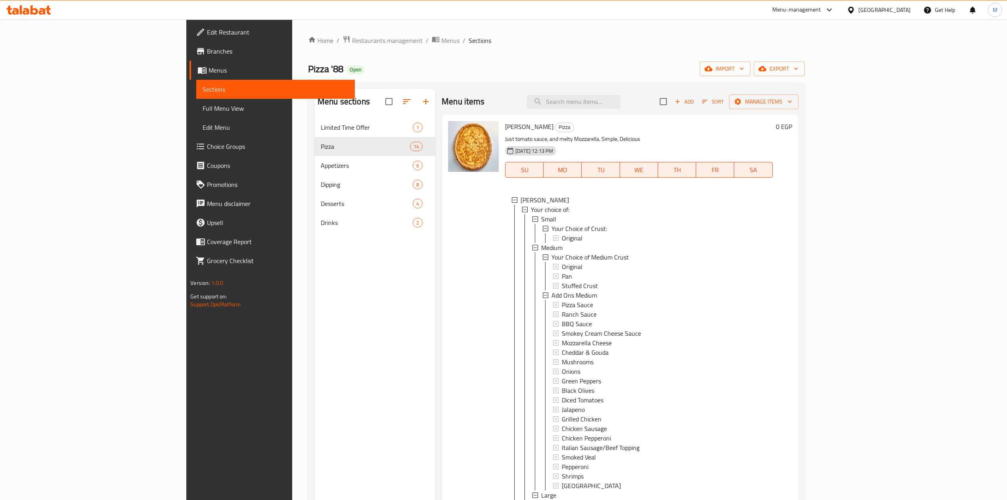
scroll to position [1, 0]
click at [196, 115] on link "Full Menu View" at bounding box center [275, 108] width 158 height 19
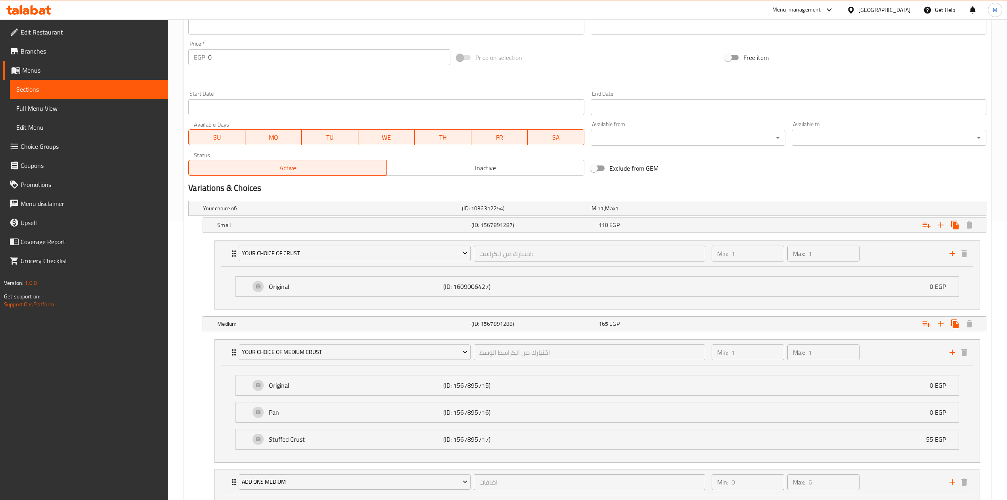
scroll to position [317, 0]
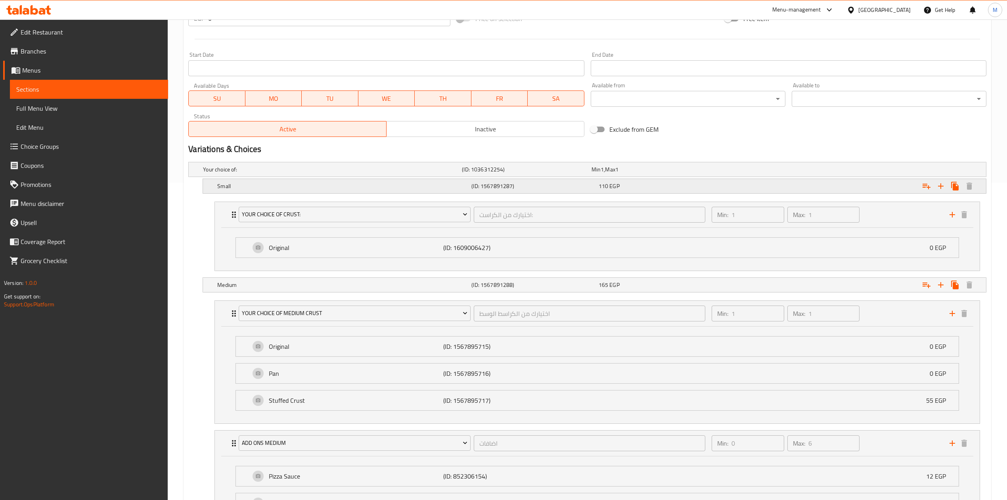
click at [841, 171] on div "Expand" at bounding box center [848, 169] width 259 height 3
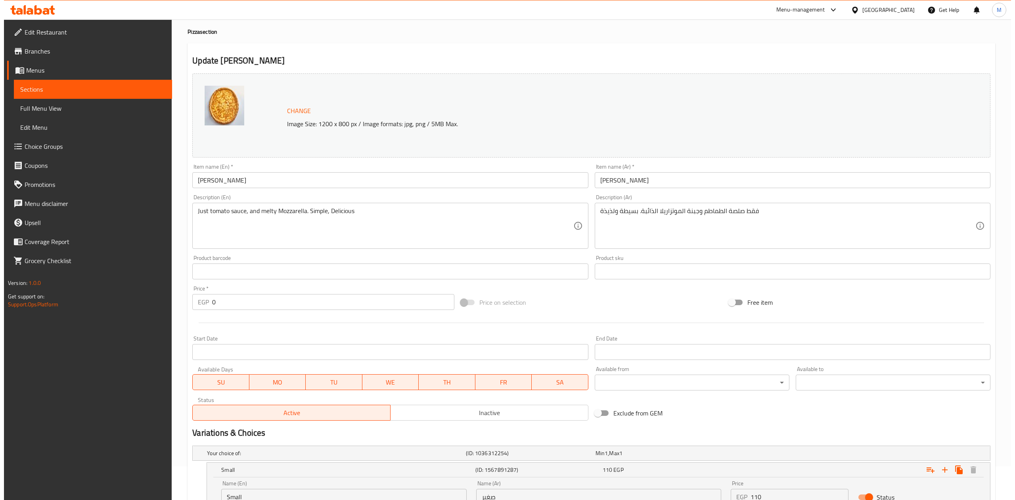
scroll to position [0, 0]
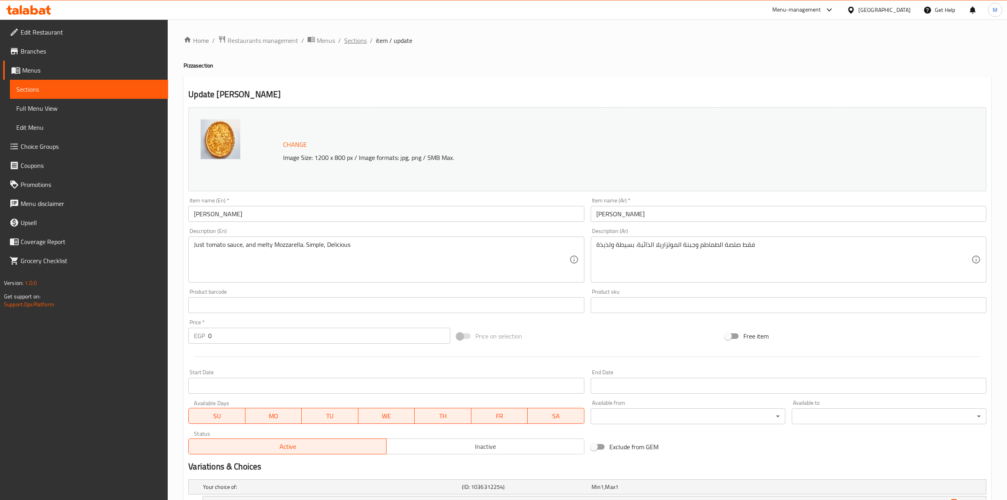
click at [363, 40] on span "Sections" at bounding box center [355, 41] width 23 height 10
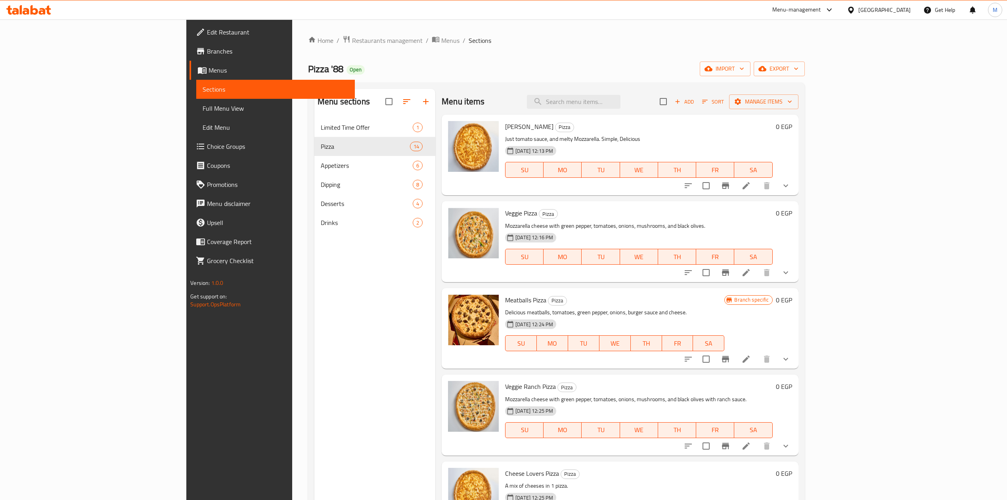
click at [796, 191] on button "show more" at bounding box center [785, 185] width 19 height 19
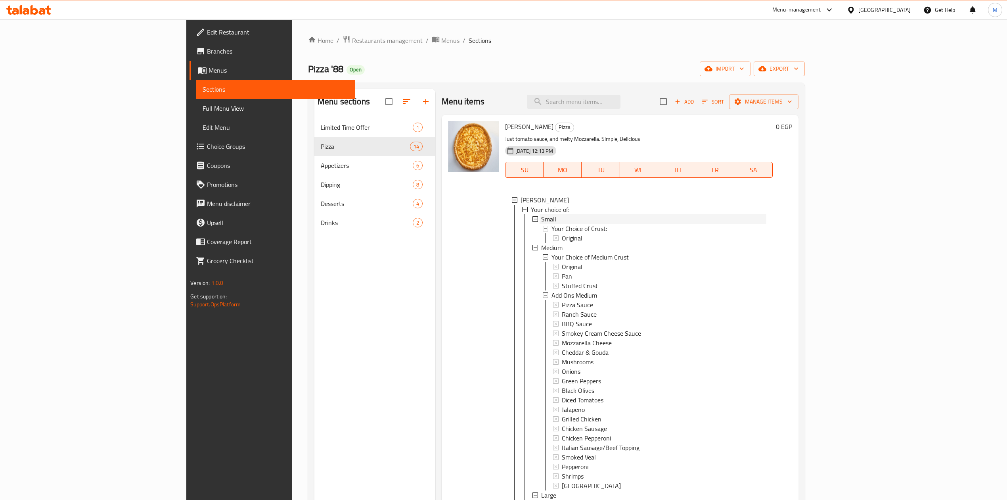
click at [541, 218] on span "Small" at bounding box center [548, 219] width 15 height 10
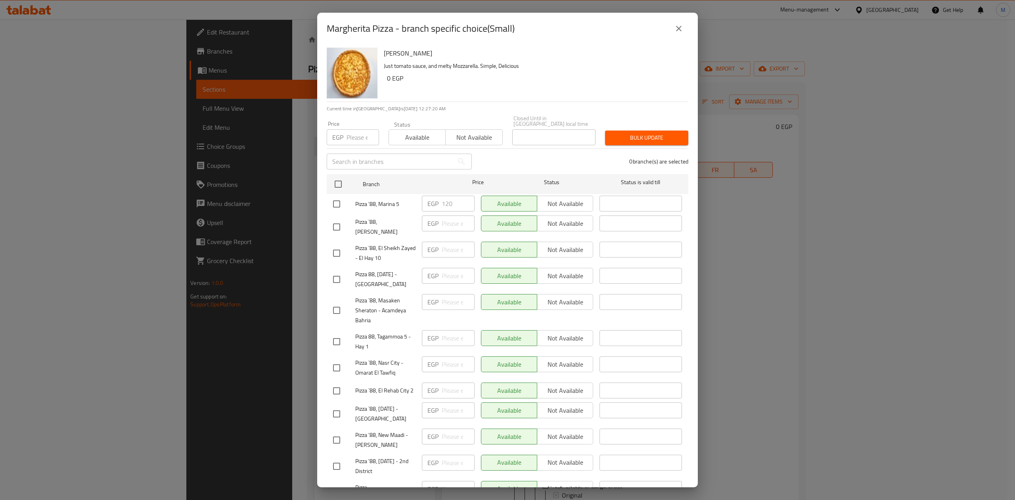
scroll to position [289, 0]
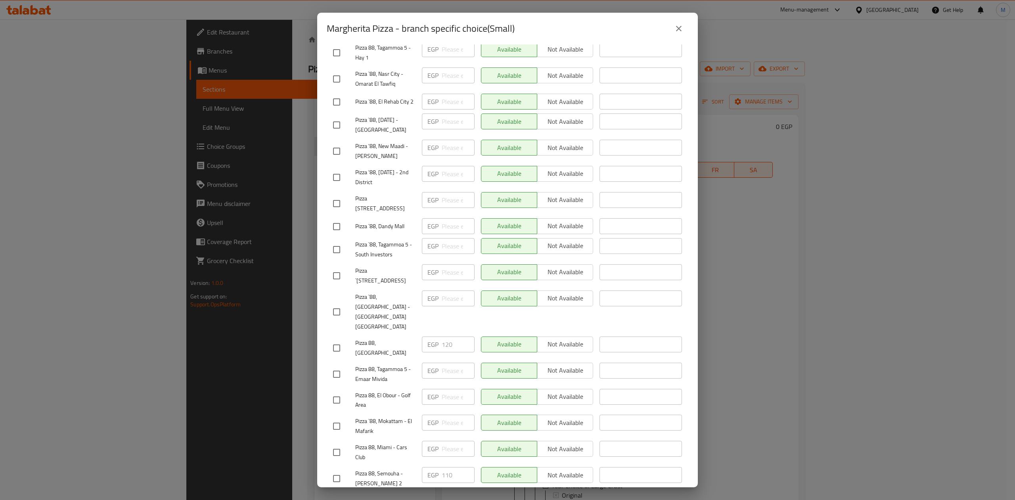
click at [337, 303] on input "checkbox" at bounding box center [336, 311] width 17 height 17
checkbox input "true"
click at [342, 470] on input "checkbox" at bounding box center [336, 478] width 17 height 17
checkbox input "true"
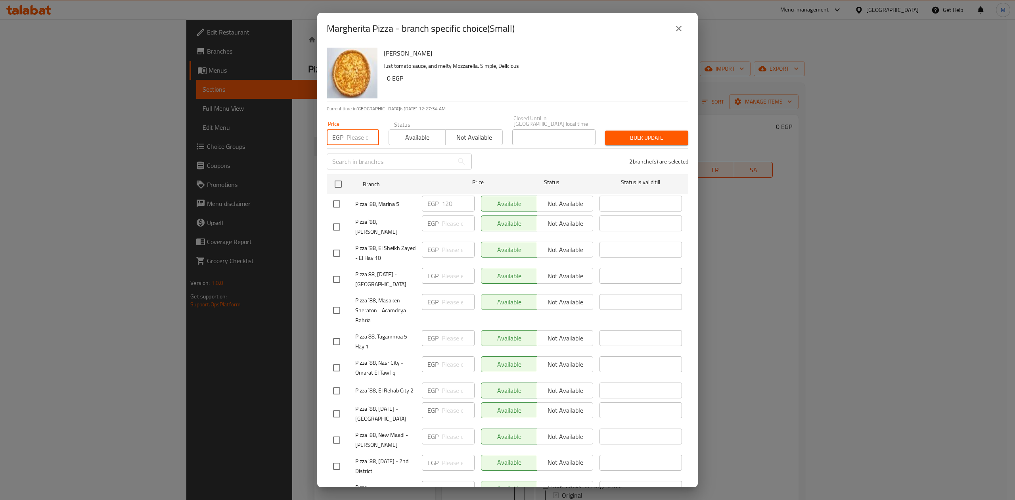
click at [358, 129] on input "number" at bounding box center [363, 137] width 33 height 16
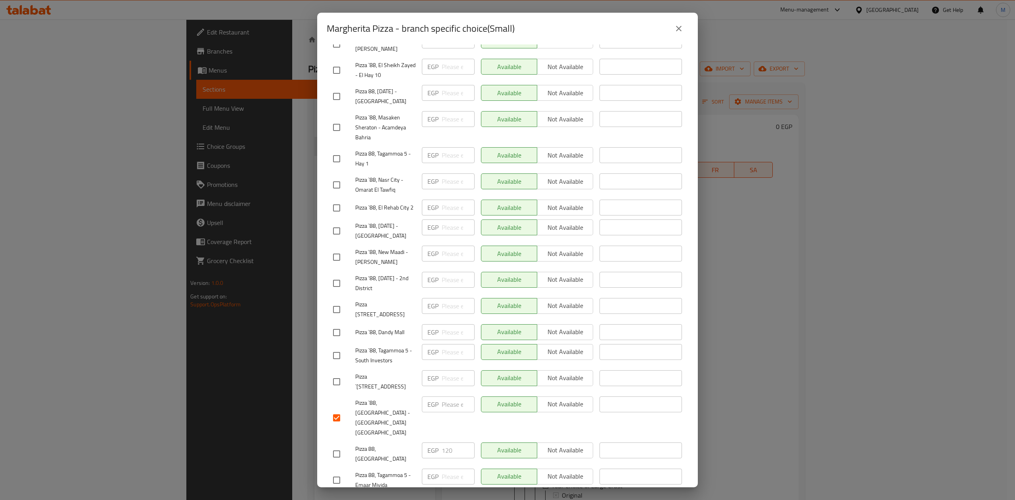
scroll to position [289, 0]
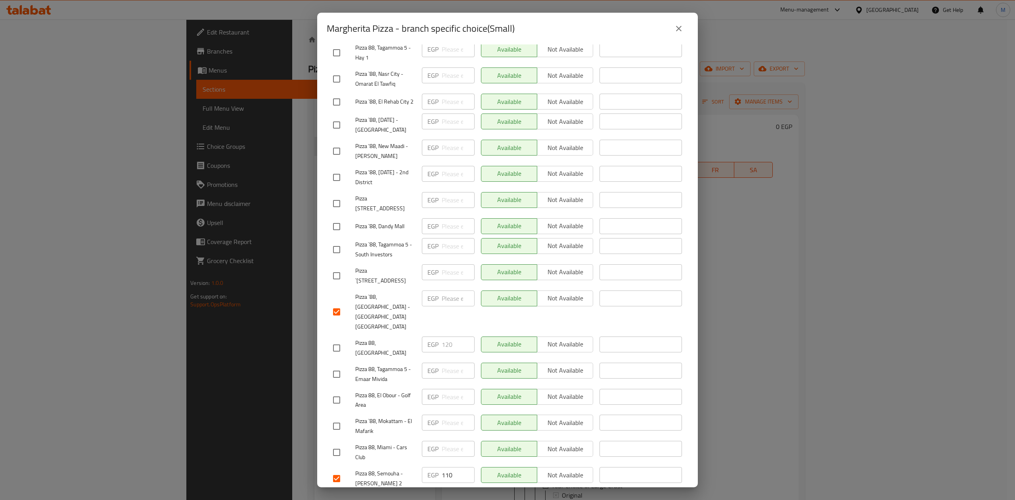
click at [340, 444] on input "checkbox" at bounding box center [336, 452] width 17 height 17
checkbox input "true"
click at [341, 385] on div "Pizza 88, El Obour - Golf Area" at bounding box center [374, 399] width 89 height 29
click at [341, 391] on input "checkbox" at bounding box center [336, 399] width 17 height 17
checkbox input "true"
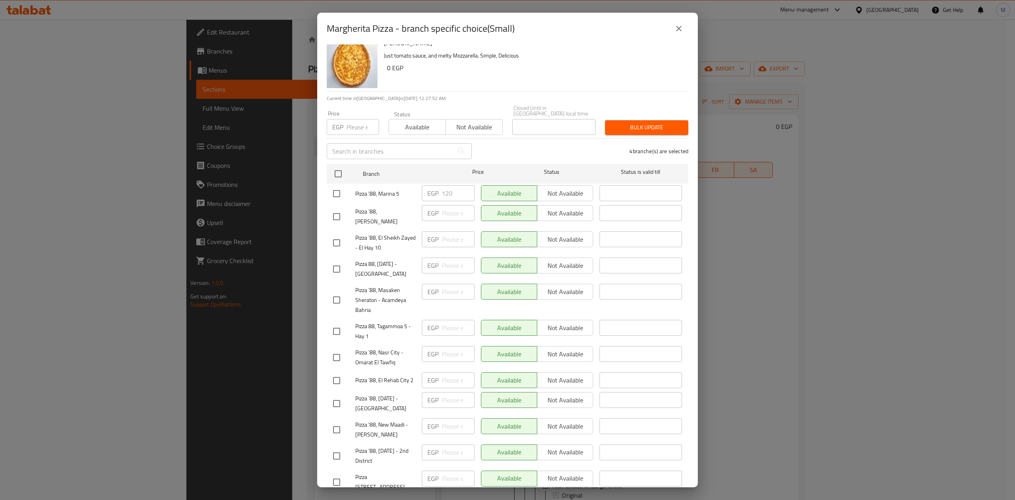
scroll to position [0, 0]
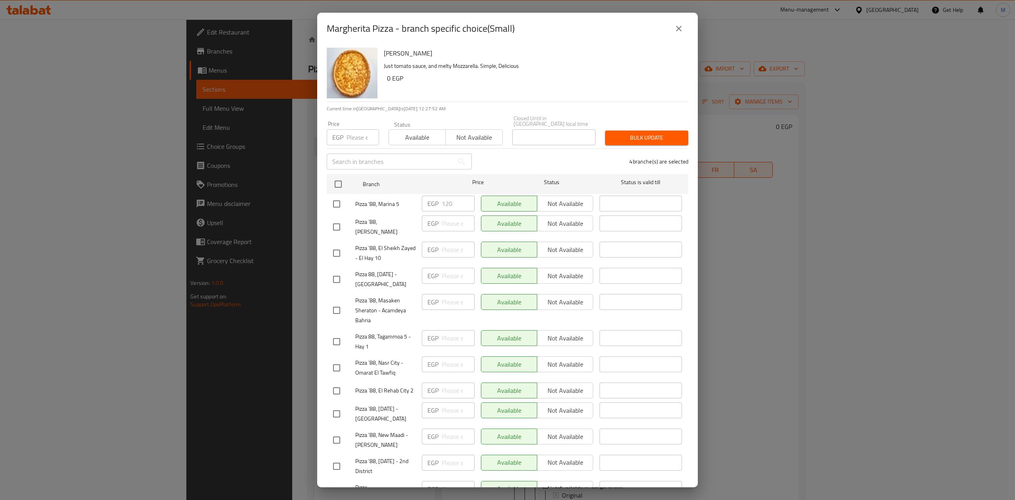
click at [355, 129] on input "number" at bounding box center [363, 137] width 33 height 16
click at [662, 130] on button "Bulk update" at bounding box center [646, 137] width 83 height 15
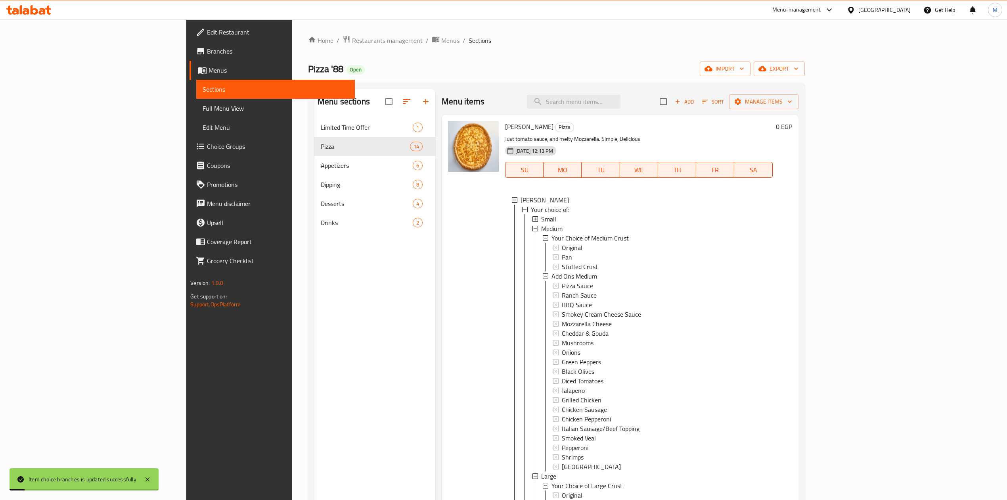
click at [541, 220] on div "Small" at bounding box center [653, 219] width 225 height 10
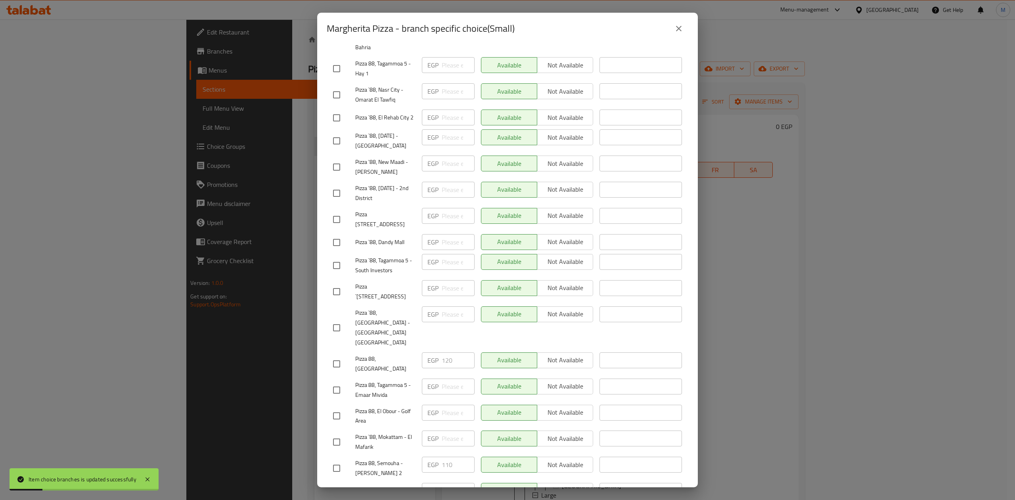
scroll to position [289, 0]
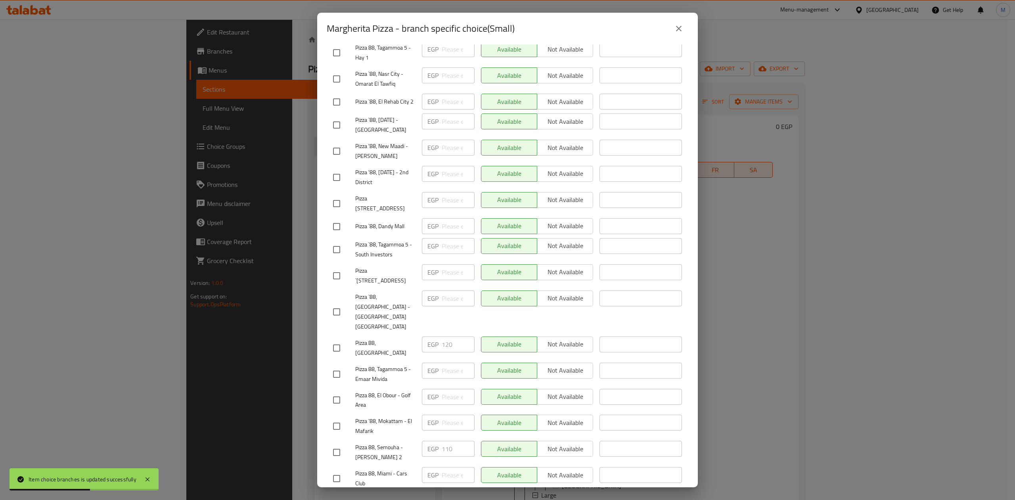
click at [334, 444] on input "checkbox" at bounding box center [336, 452] width 17 height 17
checkbox input "true"
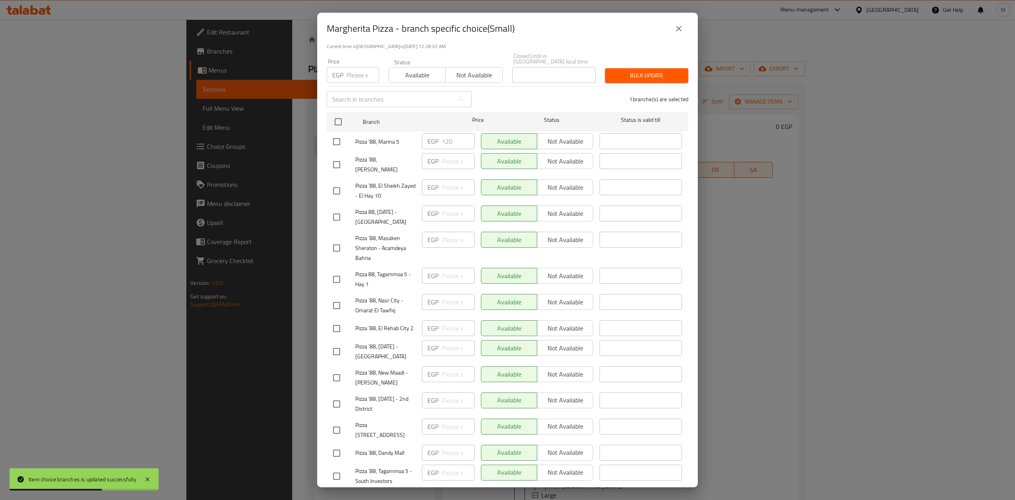
scroll to position [0, 0]
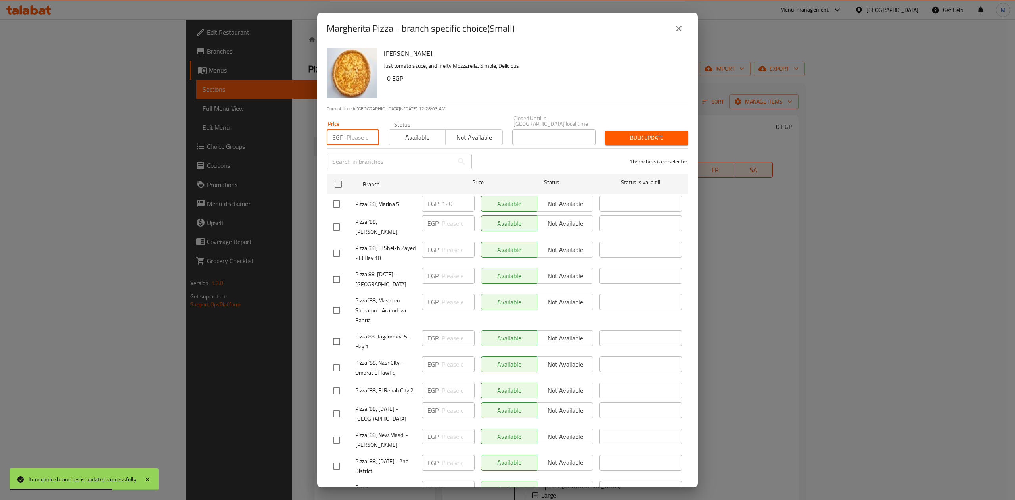
click at [355, 134] on input "number" at bounding box center [363, 137] width 33 height 16
click at [627, 137] on button "Bulk update" at bounding box center [646, 137] width 83 height 15
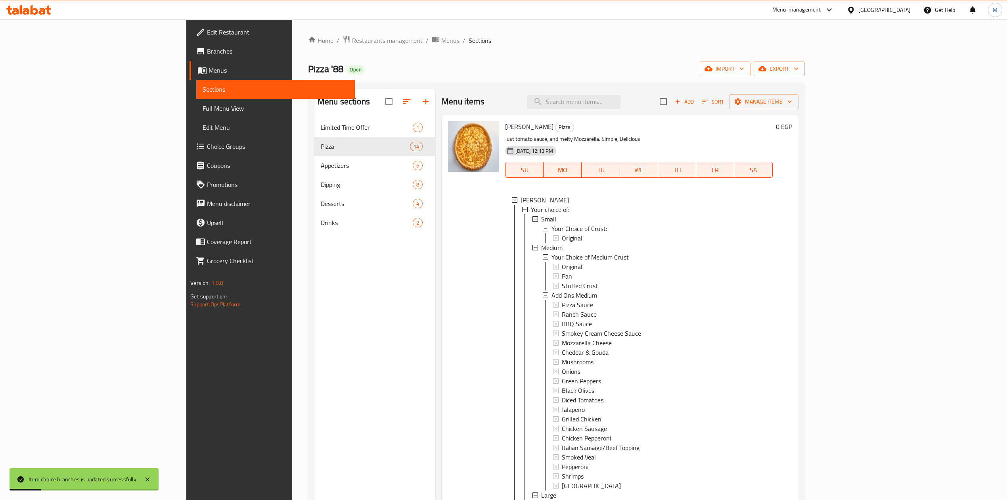
click at [541, 219] on div "Small" at bounding box center [653, 219] width 225 height 10
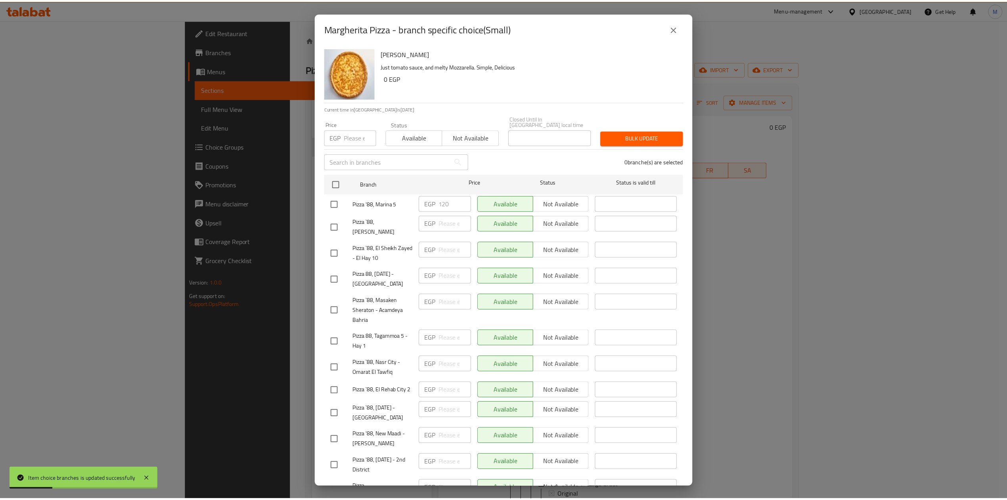
scroll to position [289, 0]
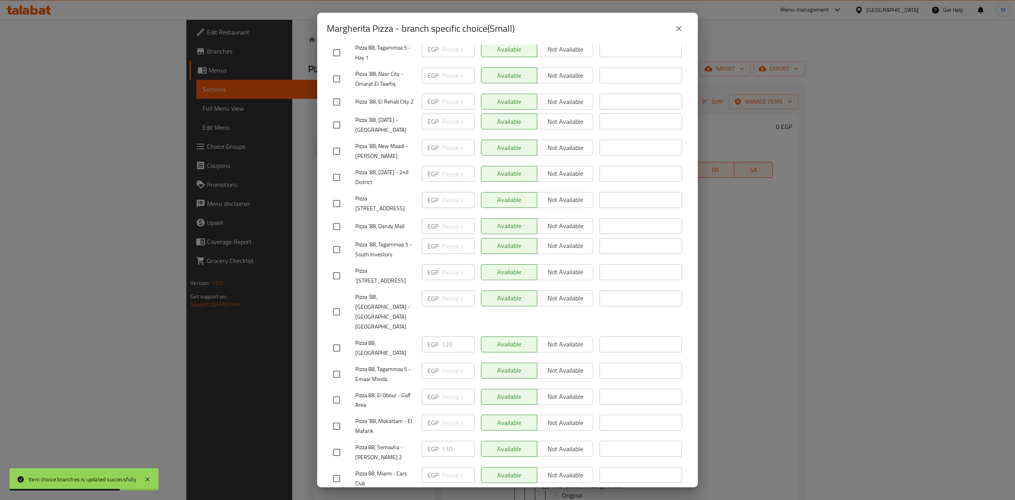
drag, startPoint x: 373, startPoint y: 422, endPoint x: 396, endPoint y: 430, distance: 24.5
click at [396, 442] on span "Pizza 88, Semouha - [PERSON_NAME] 2" at bounding box center [385, 452] width 60 height 20
click at [414, 411] on div "Pizza `88, Mokattam - El Mafarik" at bounding box center [374, 425] width 89 height 29
click at [687, 27] on button "close" at bounding box center [678, 28] width 19 height 19
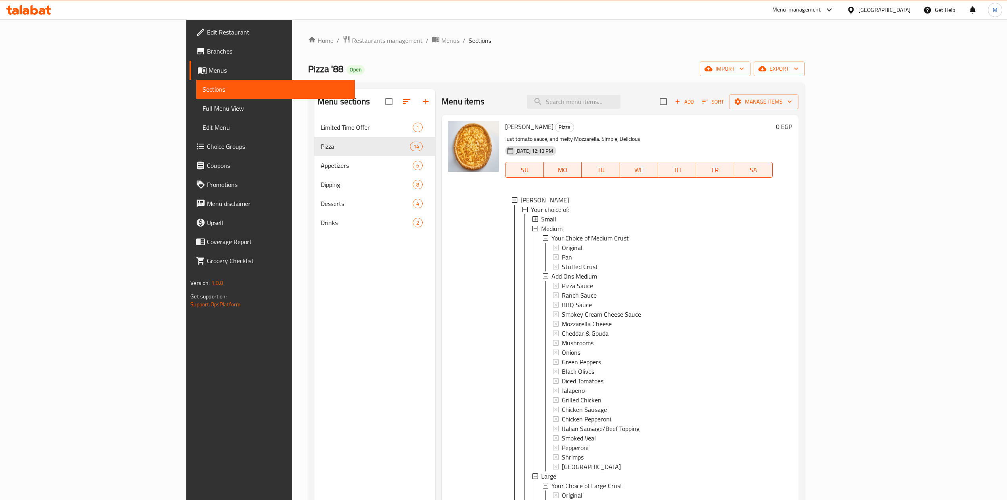
scroll to position [1, 0]
click at [625, 218] on div "Small" at bounding box center [653, 218] width 225 height 10
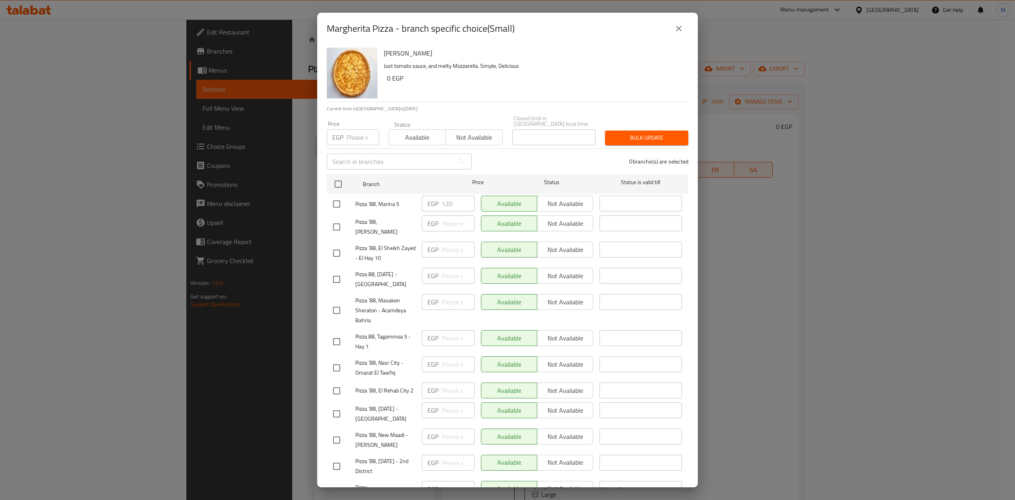
click at [681, 23] on button "close" at bounding box center [678, 28] width 19 height 19
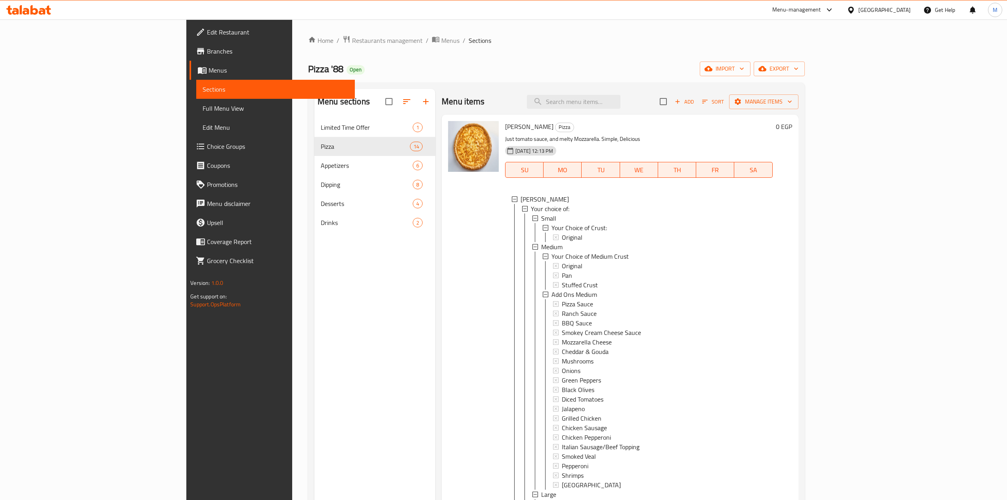
click at [555, 218] on div "Small" at bounding box center [653, 218] width 225 height 10
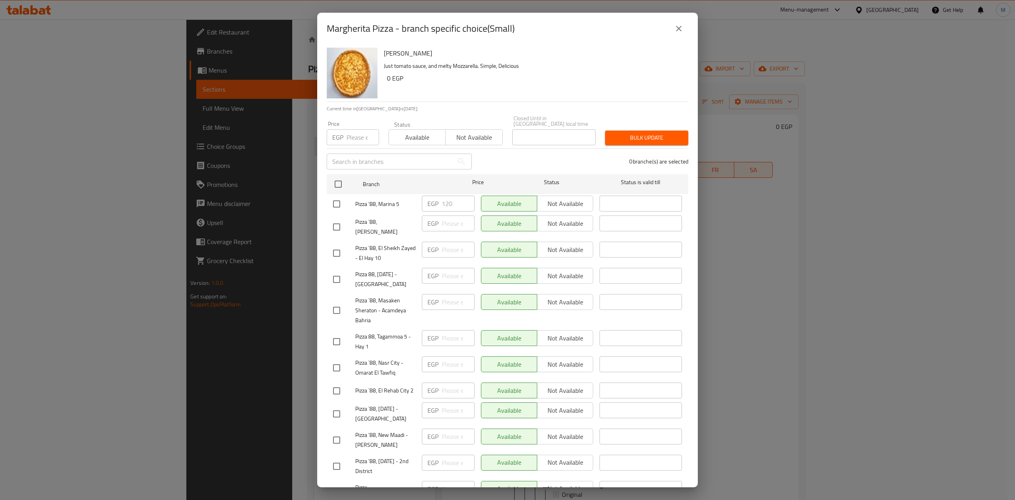
click at [678, 22] on button "close" at bounding box center [678, 28] width 19 height 19
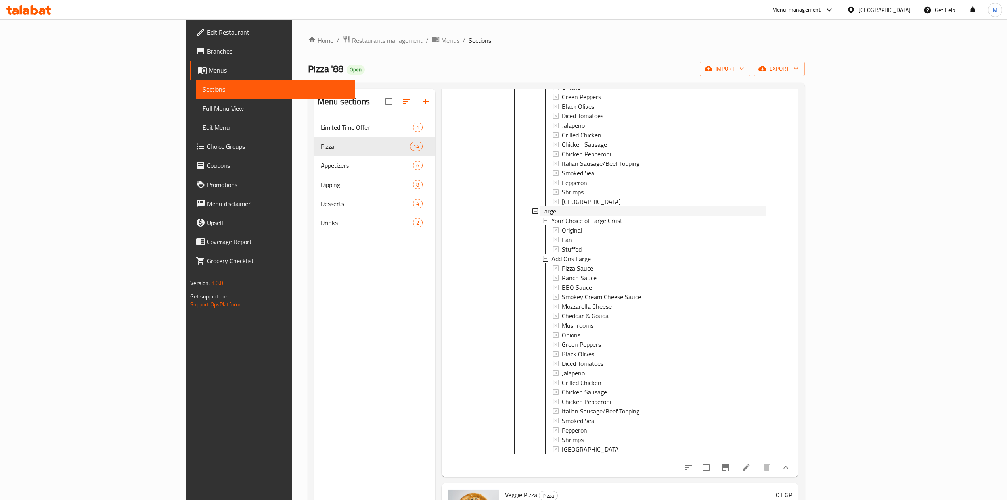
click at [541, 208] on div "Large" at bounding box center [653, 211] width 225 height 10
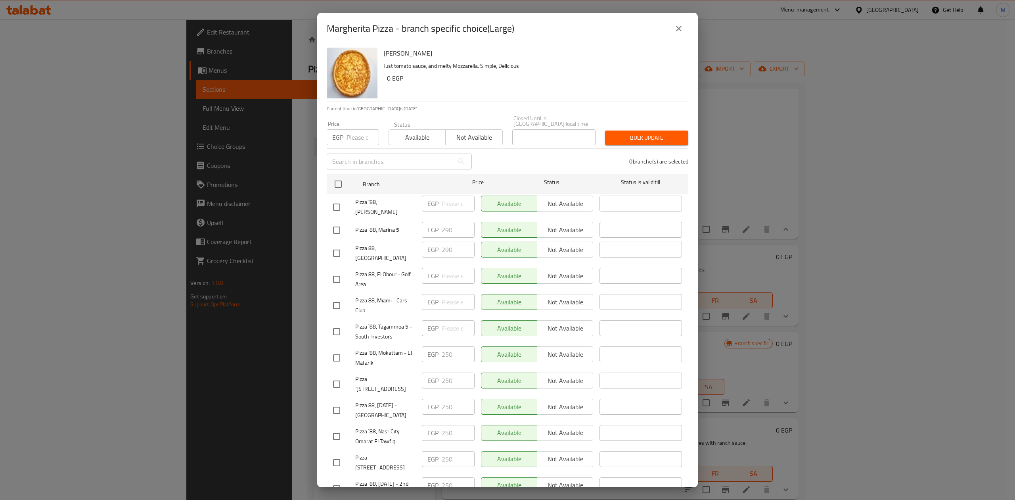
scroll to position [289, 0]
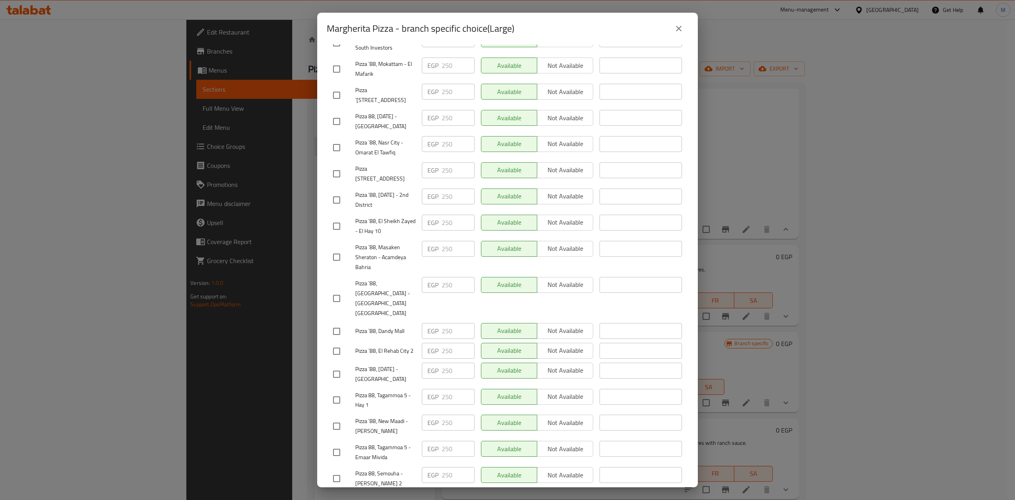
click at [631, 31] on div "Margherita Pizza - branch specific choice(Large)" at bounding box center [508, 28] width 362 height 19
click at [334, 290] on input "checkbox" at bounding box center [336, 298] width 17 height 17
checkbox input "true"
click at [340, 470] on input "checkbox" at bounding box center [336, 478] width 17 height 17
checkbox input "true"
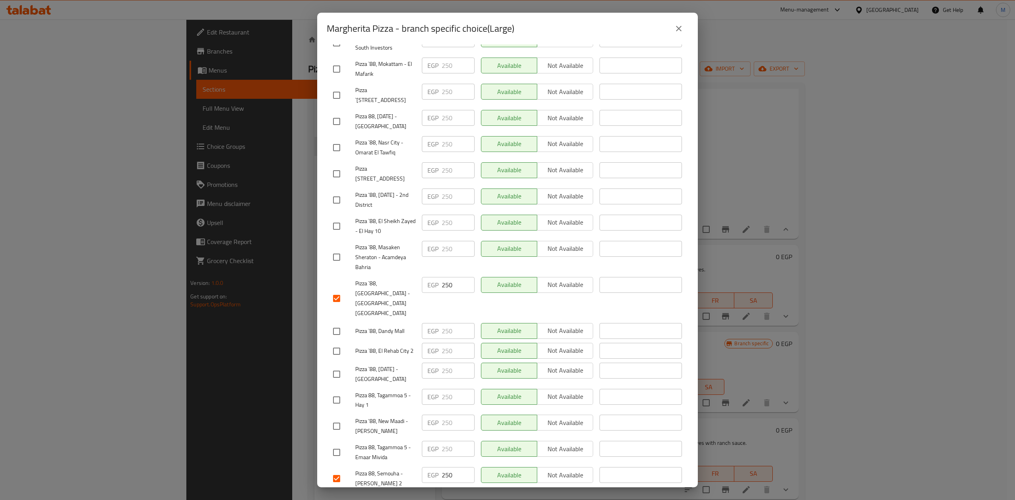
scroll to position [27, 0]
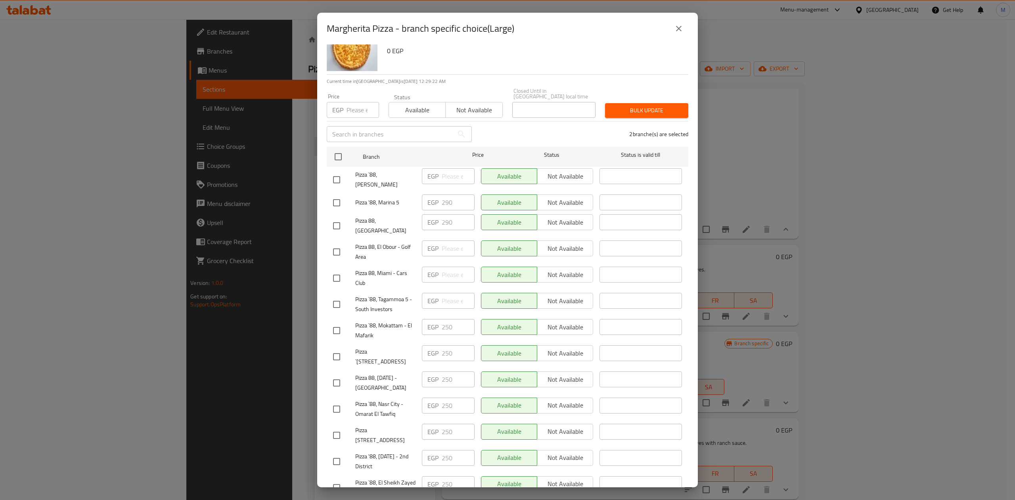
click at [343, 270] on input "checkbox" at bounding box center [336, 278] width 17 height 17
checkbox input "true"
click at [347, 105] on input "number" at bounding box center [363, 110] width 33 height 16
type input "250"
click at [339, 243] on input "checkbox" at bounding box center [336, 251] width 17 height 17
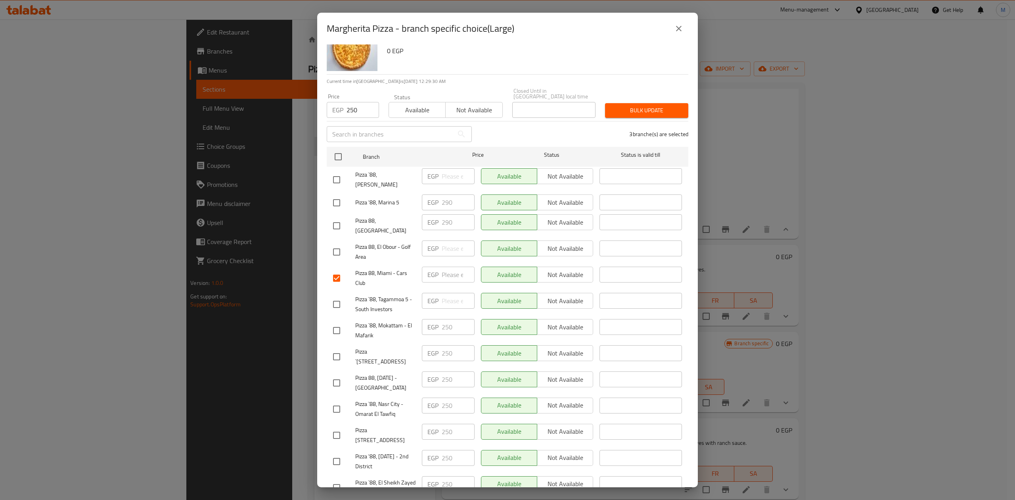
checkbox input "true"
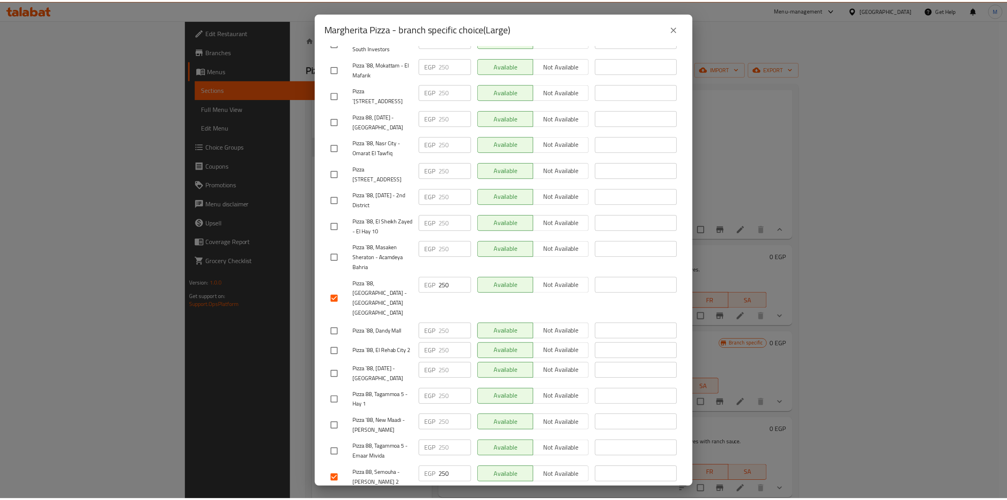
scroll to position [0, 0]
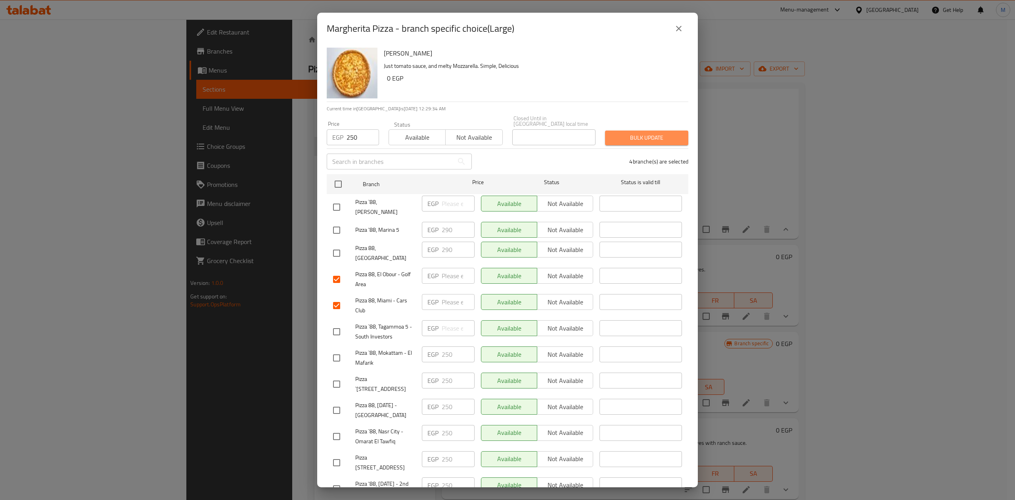
click at [646, 133] on span "Bulk update" at bounding box center [646, 138] width 71 height 10
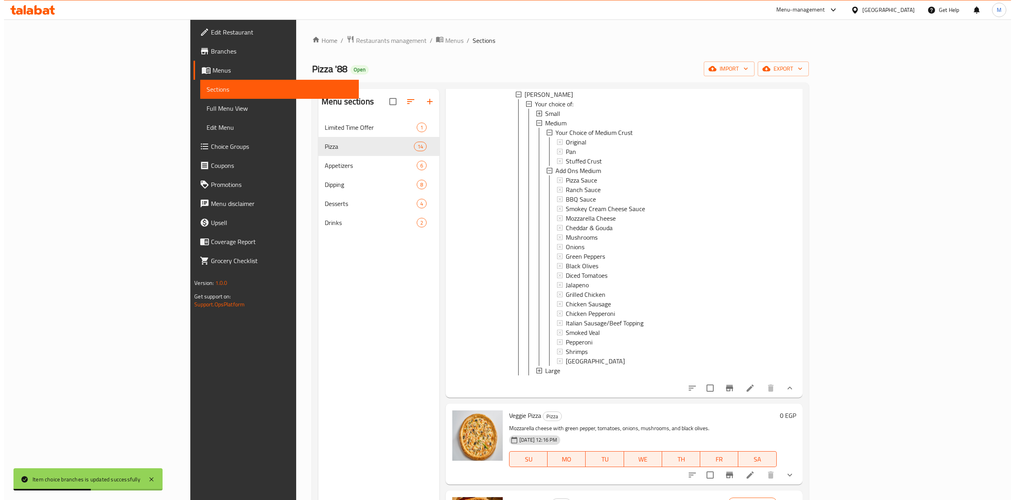
scroll to position [53, 0]
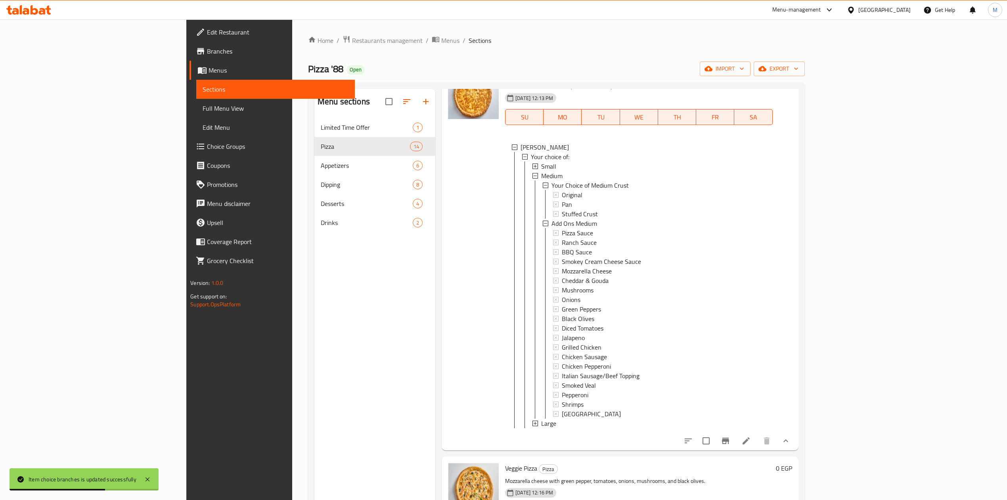
click at [541, 425] on div "Large" at bounding box center [653, 423] width 225 height 10
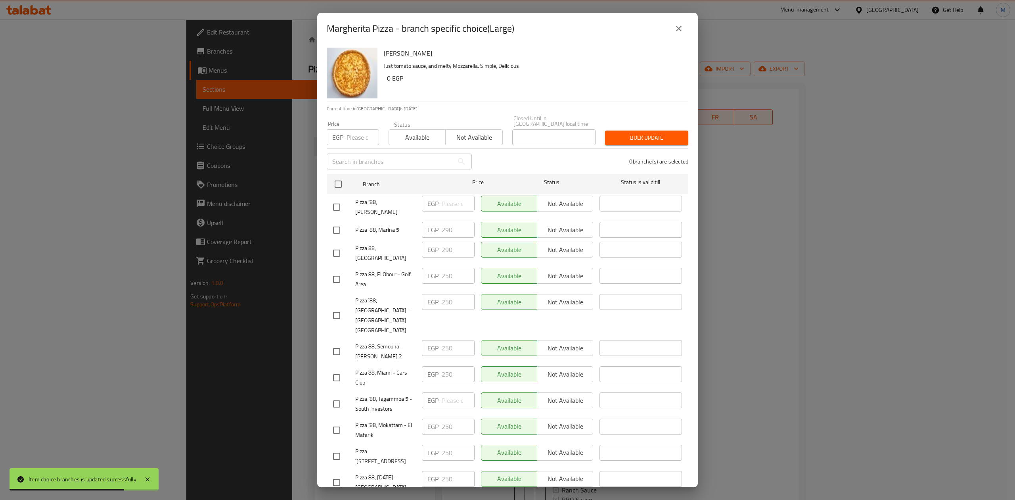
click at [681, 36] on button "close" at bounding box center [678, 28] width 19 height 19
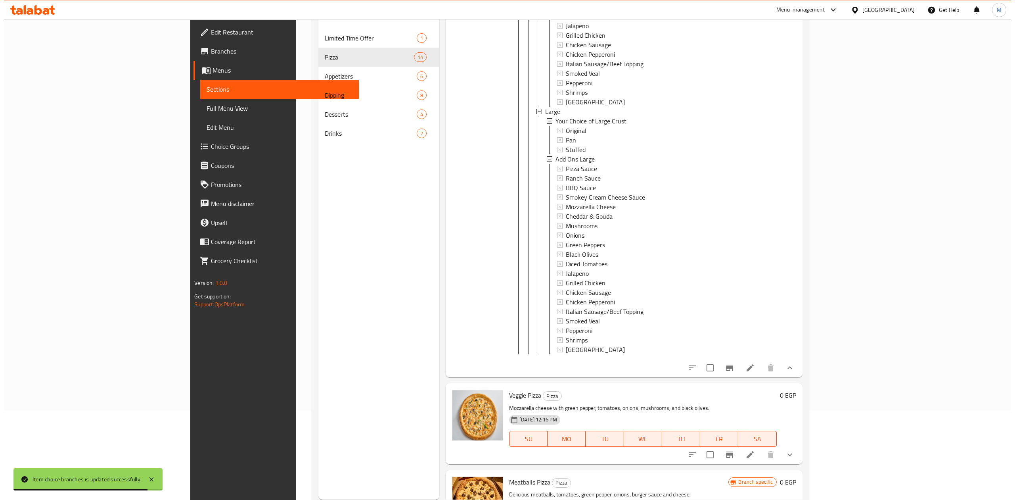
scroll to position [289, 0]
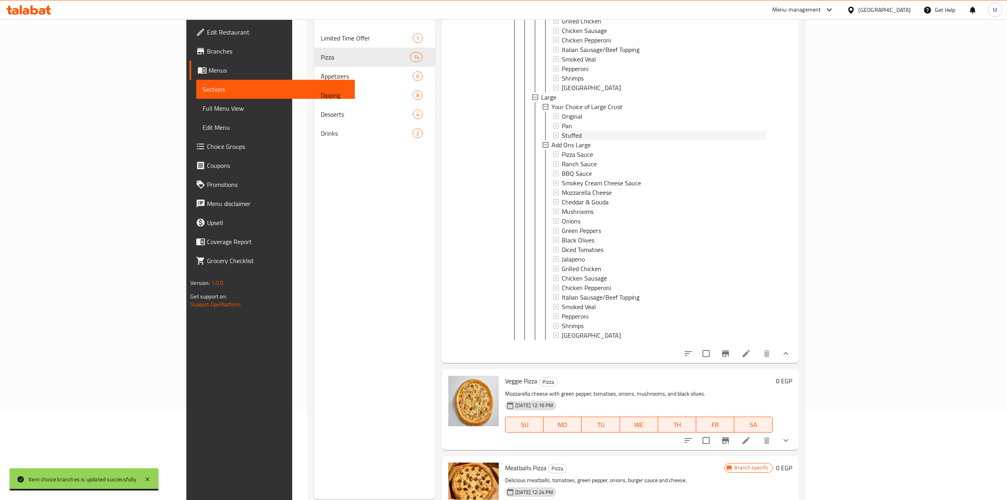
click at [562, 136] on div "Stuffed" at bounding box center [664, 135] width 205 height 10
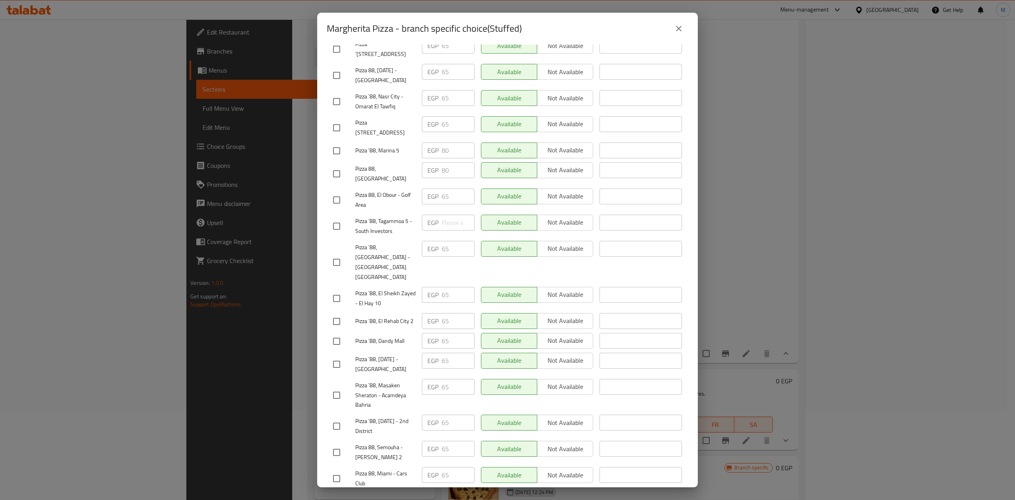
click at [684, 29] on button "close" at bounding box center [678, 28] width 19 height 19
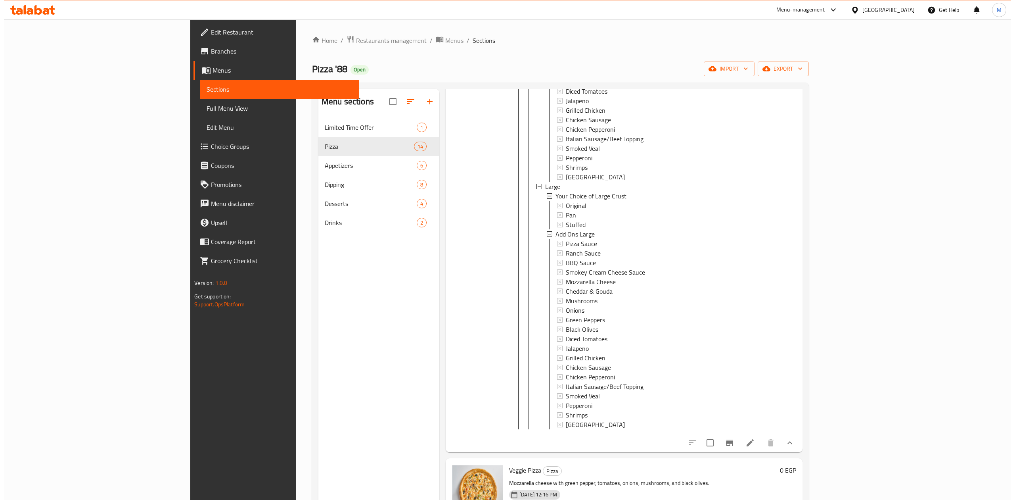
scroll to position [24, 0]
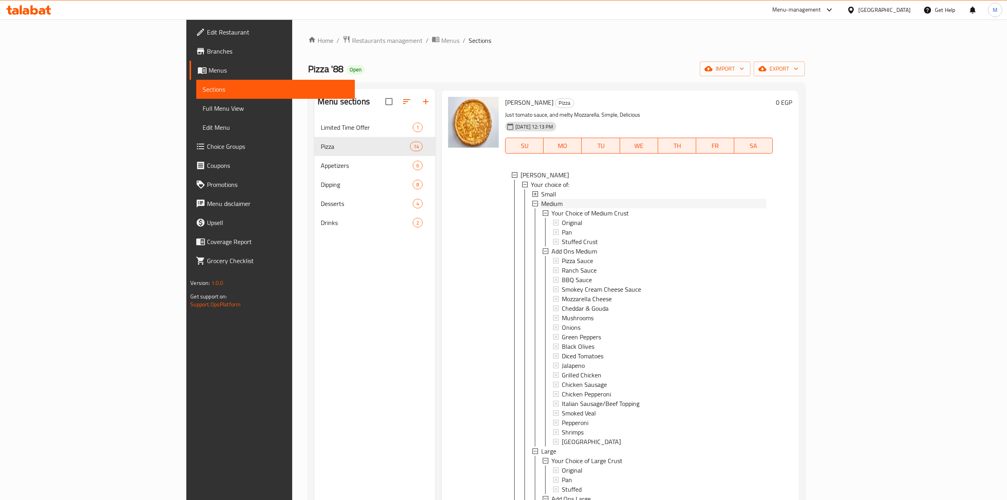
click at [553, 204] on div "Medium" at bounding box center [653, 204] width 225 height 10
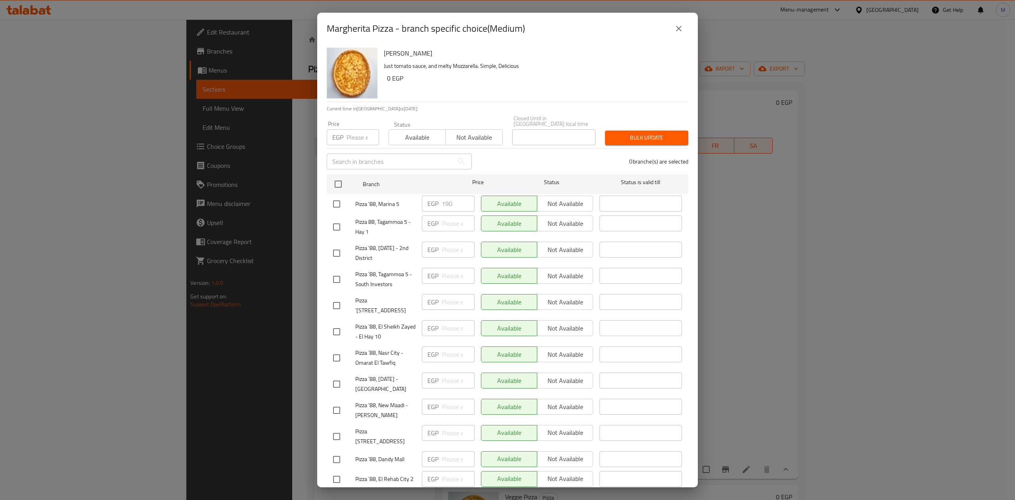
click at [684, 27] on button "close" at bounding box center [678, 28] width 19 height 19
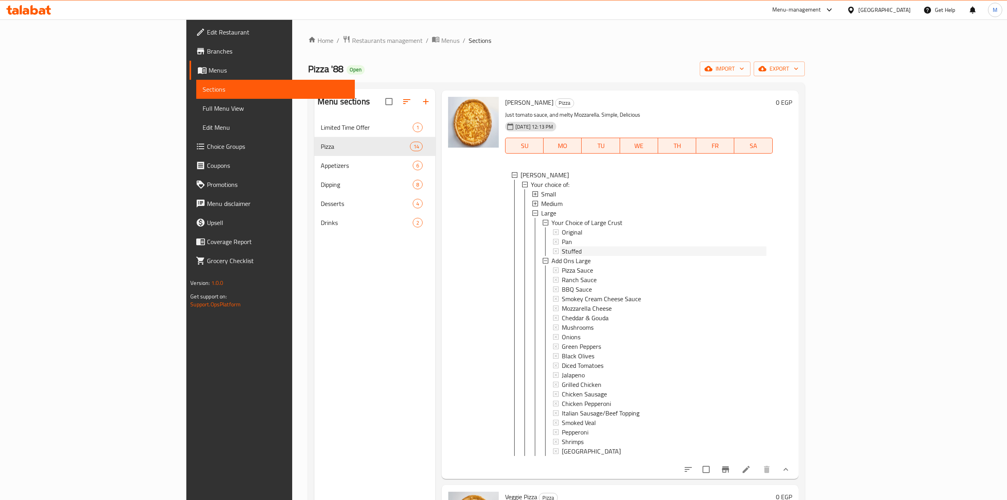
click at [572, 249] on div "Stuffed" at bounding box center [664, 251] width 205 height 10
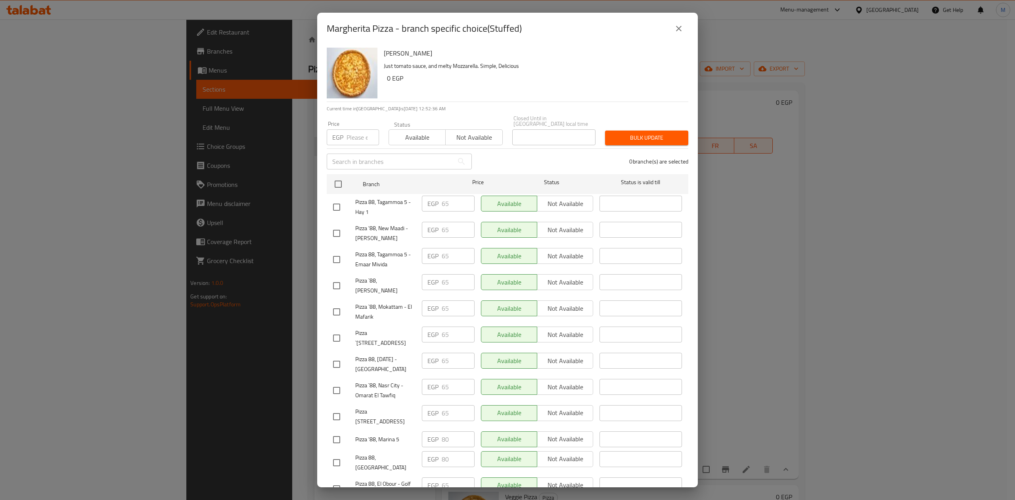
scroll to position [289, 0]
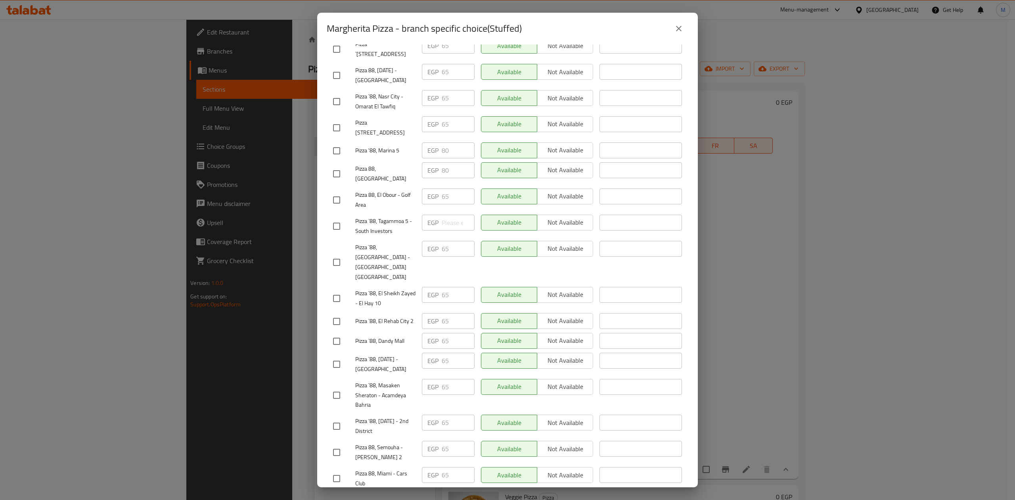
click at [679, 32] on icon "close" at bounding box center [679, 29] width 10 height 10
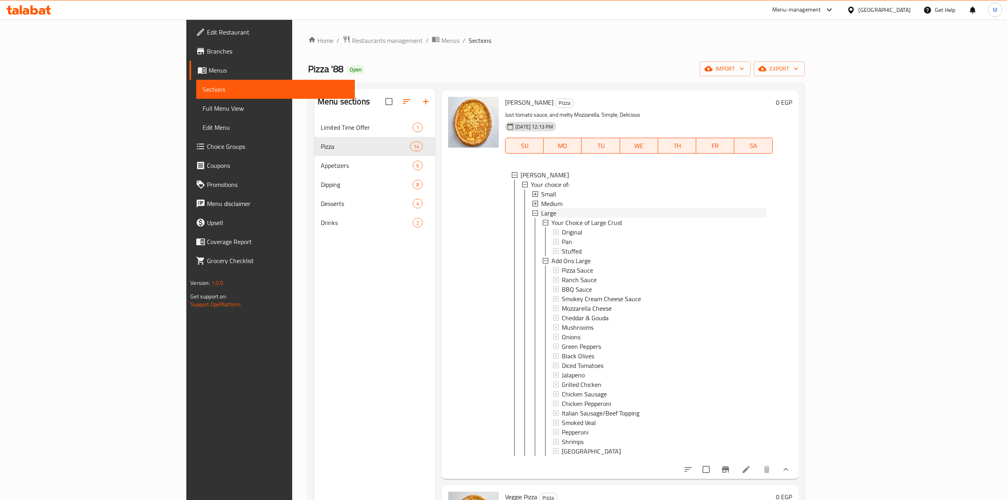
click at [541, 213] on span "Large" at bounding box center [548, 213] width 15 height 10
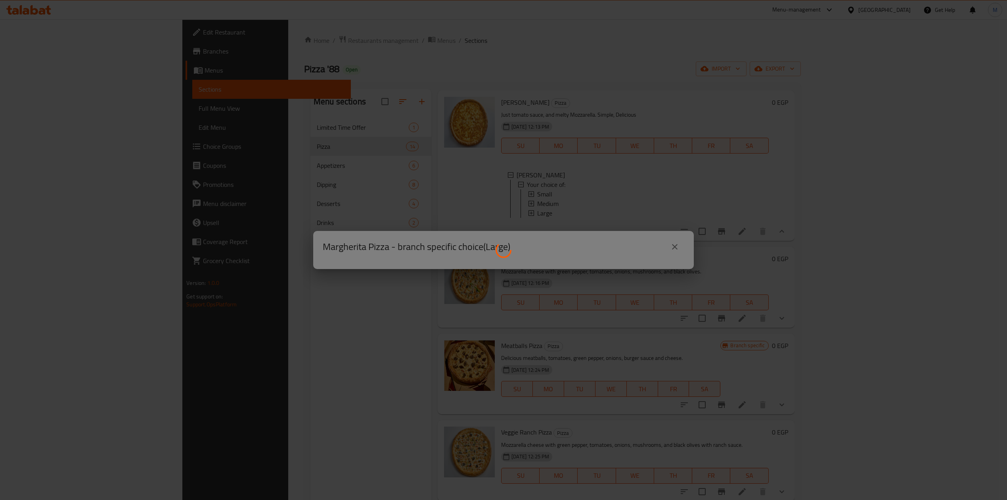
scroll to position [0, 0]
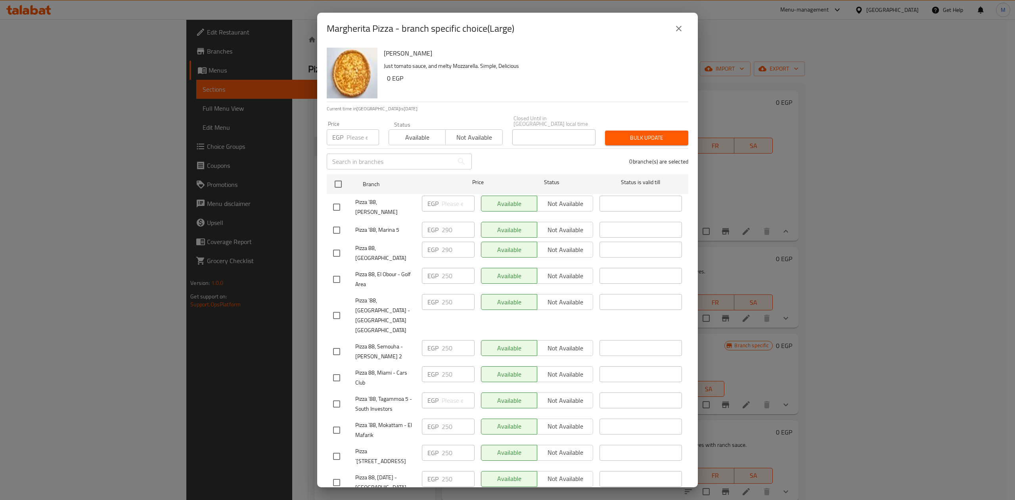
click at [682, 24] on icon "close" at bounding box center [679, 29] width 10 height 10
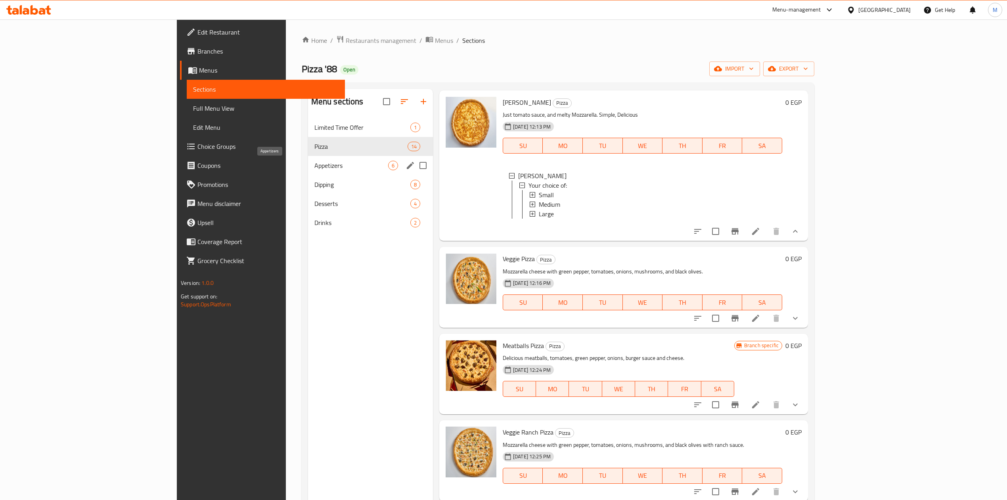
click at [314, 167] on span "Appetizers" at bounding box center [351, 166] width 74 height 10
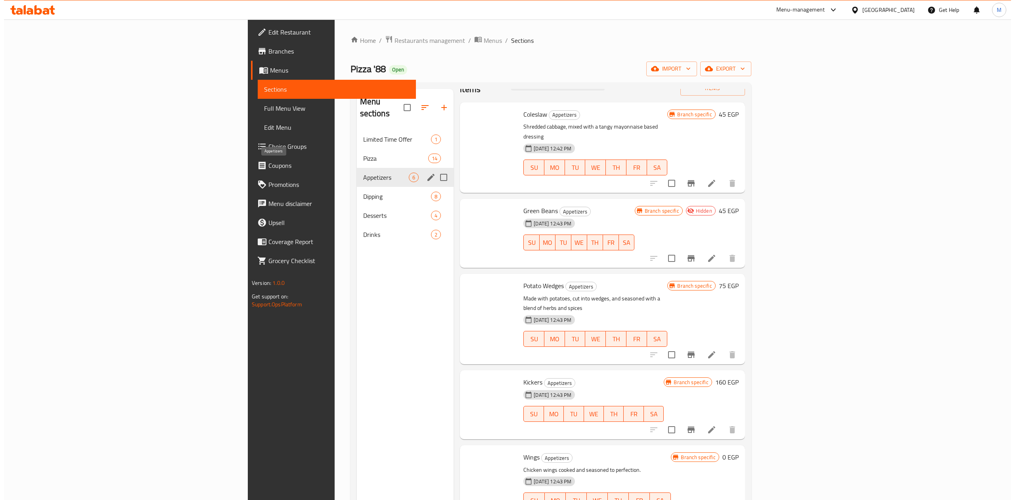
scroll to position [4, 0]
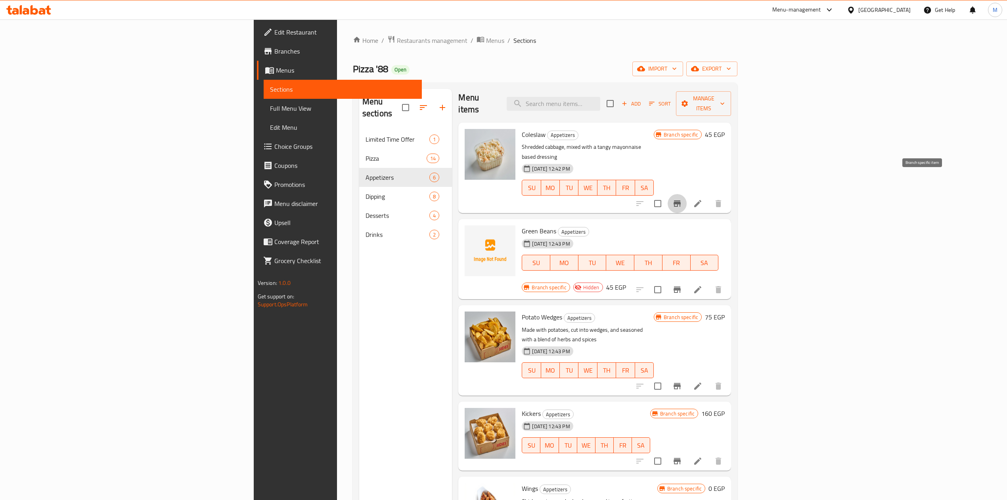
click at [681, 200] on icon "Branch-specific-item" at bounding box center [677, 203] width 7 height 6
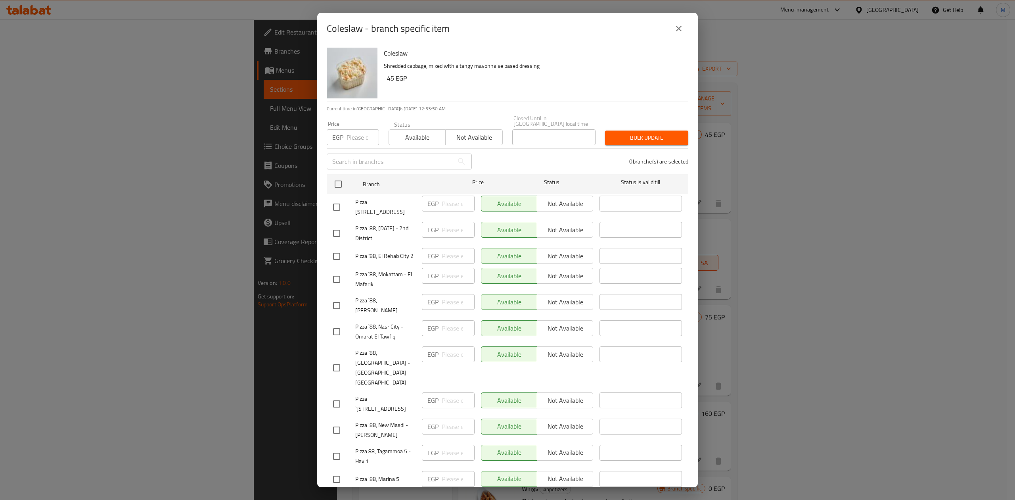
click at [543, 54] on h6 "Coleslaw" at bounding box center [533, 53] width 298 height 11
click at [343, 359] on input "checkbox" at bounding box center [336, 367] width 17 height 17
click at [338, 359] on input "checkbox" at bounding box center [336, 367] width 17 height 17
checkbox input "false"
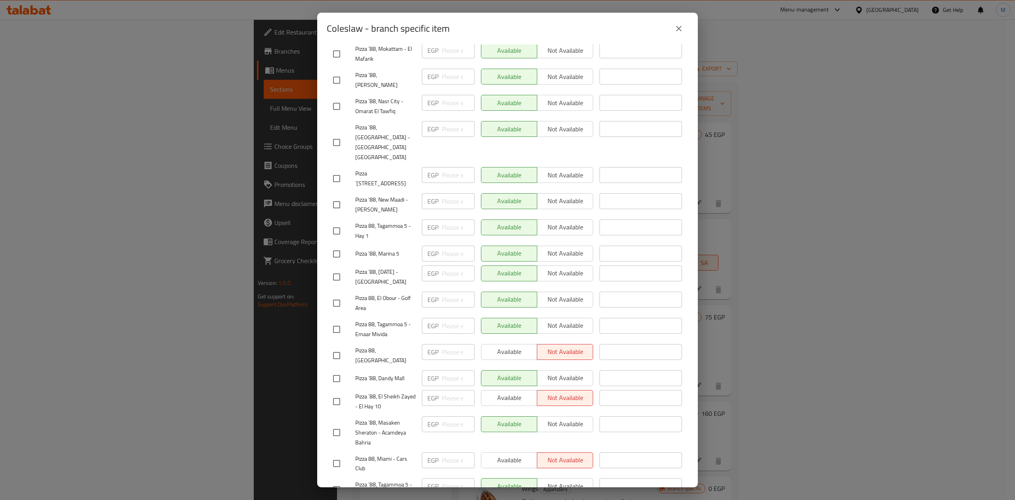
scroll to position [289, 0]
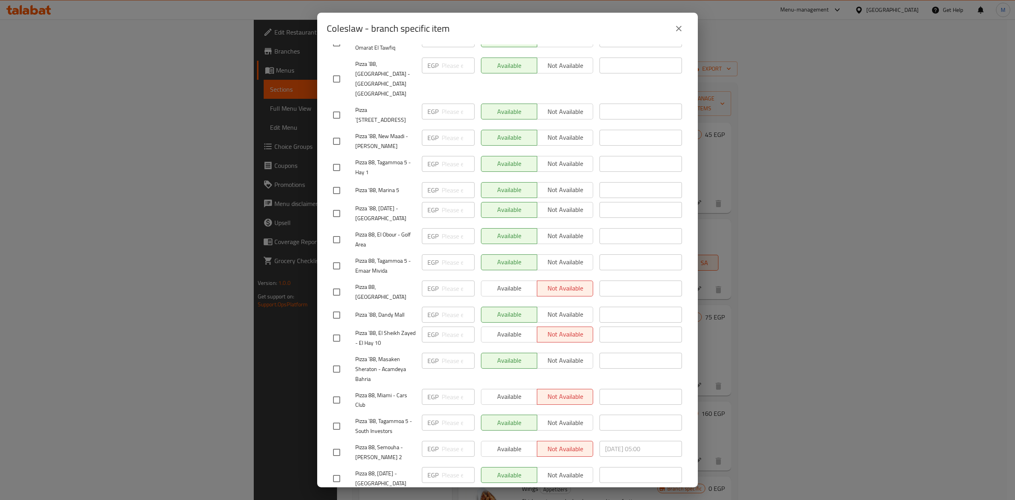
click at [335, 444] on input "checkbox" at bounding box center [336, 452] width 17 height 17
checkbox input "true"
click at [497, 443] on span "Available" at bounding box center [510, 449] width 50 height 12
click at [338, 391] on input "checkbox" at bounding box center [336, 399] width 17 height 17
checkbox input "true"
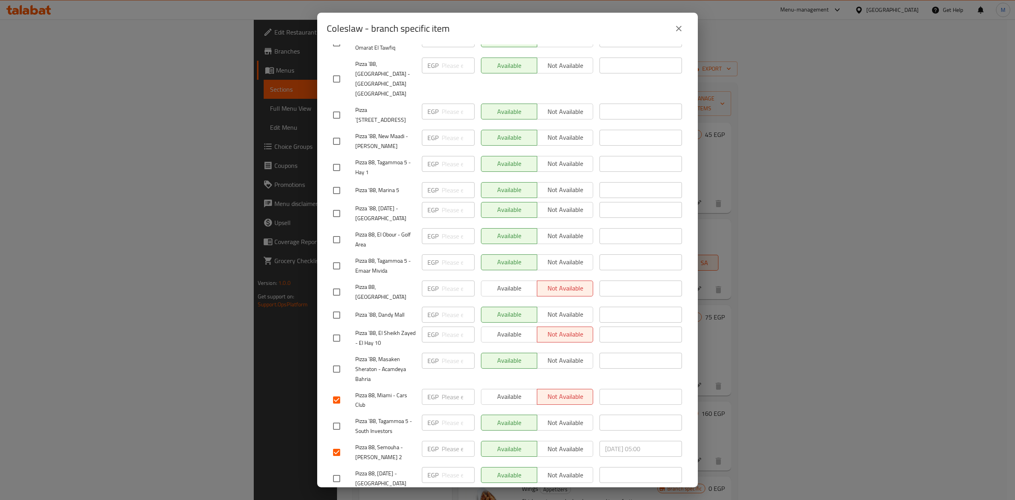
click at [497, 391] on span "Available" at bounding box center [510, 397] width 50 height 12
click at [340, 231] on input "checkbox" at bounding box center [336, 239] width 17 height 17
checkbox input "true"
click at [507, 497] on span "Save" at bounding box center [507, 502] width 349 height 10
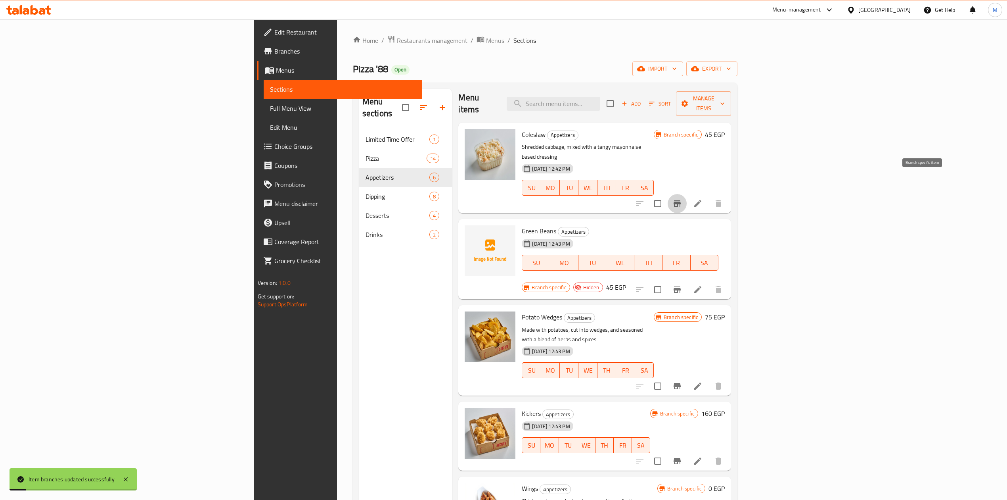
click at [687, 194] on button "Branch-specific-item" at bounding box center [677, 203] width 19 height 19
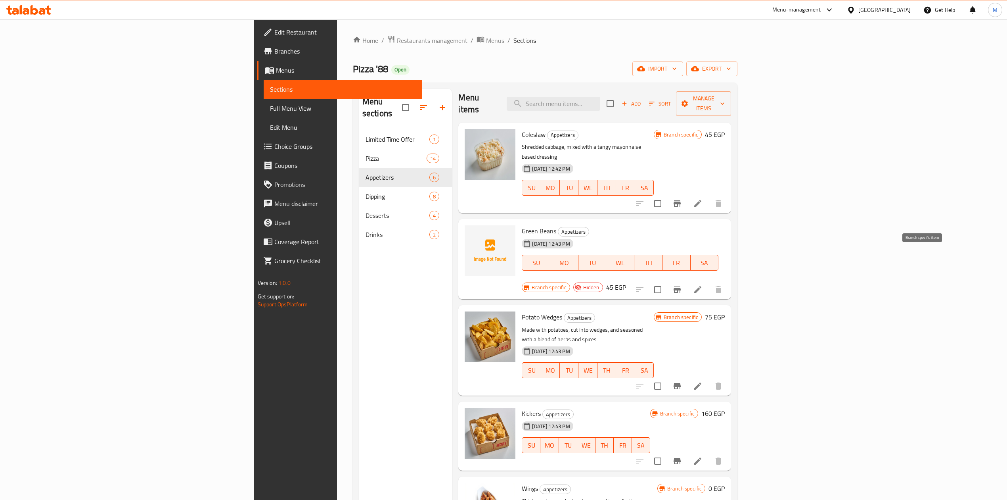
click at [687, 280] on button "Branch-specific-item" at bounding box center [677, 289] width 19 height 19
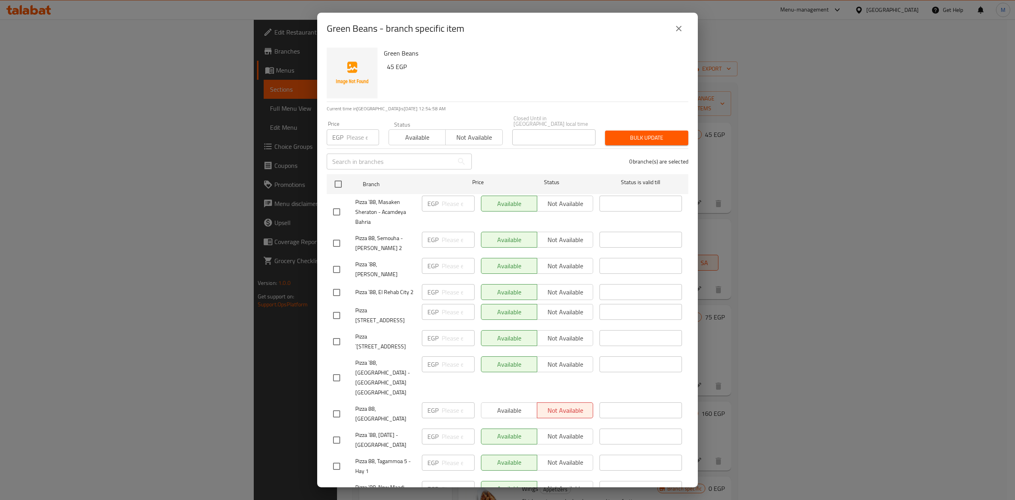
click at [649, 77] on div "Green Beans 45 EGP" at bounding box center [533, 72] width 305 height 57
click at [339, 369] on input "checkbox" at bounding box center [336, 377] width 17 height 17
checkbox input "false"
click at [345, 235] on div at bounding box center [344, 243] width 22 height 17
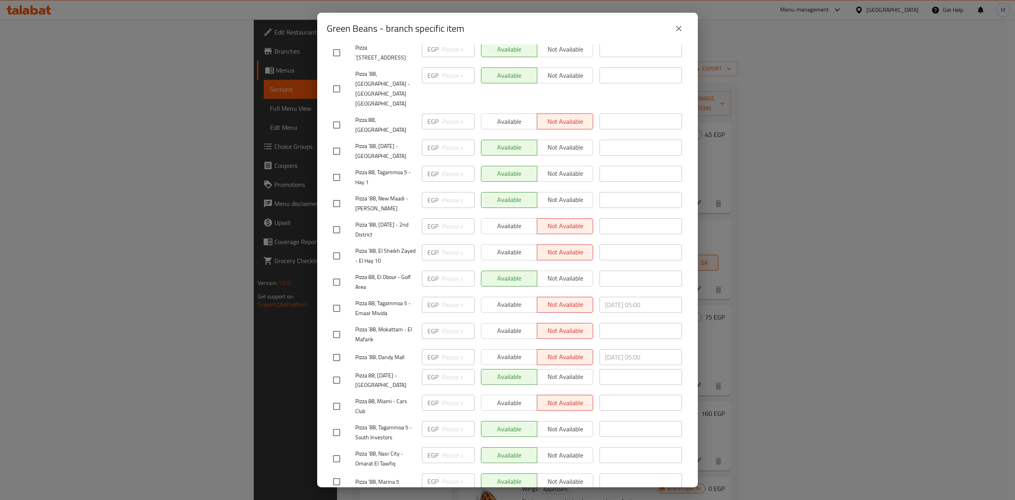
click at [341, 398] on input "checkbox" at bounding box center [336, 406] width 17 height 17
checkbox input "true"
click at [491, 397] on span "Available" at bounding box center [510, 403] width 50 height 12
click at [481, 497] on span "Save" at bounding box center [507, 502] width 349 height 10
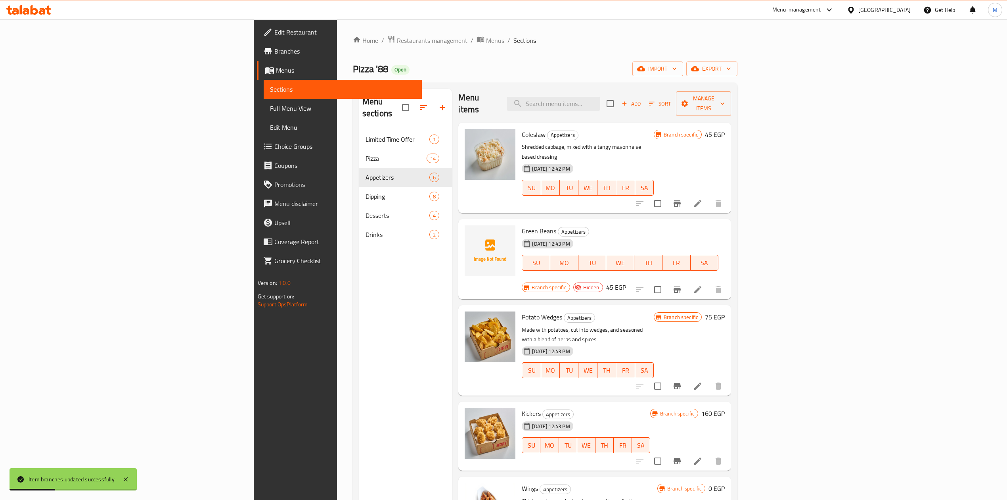
click at [641, 188] on div "Coleslaw Appetizers Shredded cabbage, mixed with a tangy mayonnaise based dress…" at bounding box center [588, 168] width 138 height 84
click at [687, 280] on button "Branch-specific-item" at bounding box center [677, 289] width 19 height 19
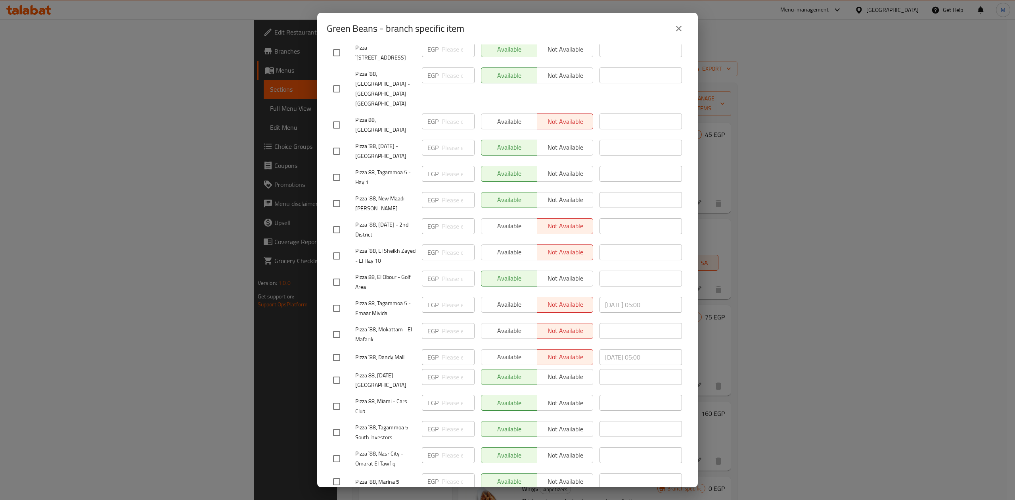
drag, startPoint x: 750, startPoint y: 121, endPoint x: 729, endPoint y: 96, distance: 32.7
click at [750, 121] on div "Green Beans - branch specific item Green Beans 45 EGP Current time in Egypt is …" at bounding box center [507, 250] width 1015 height 500
click at [678, 32] on icon "close" at bounding box center [679, 29] width 10 height 10
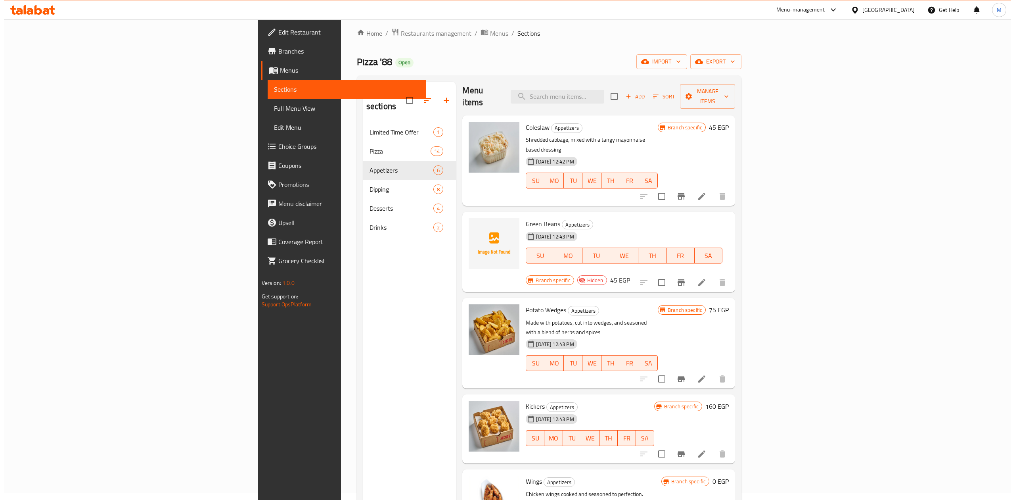
scroll to position [53, 0]
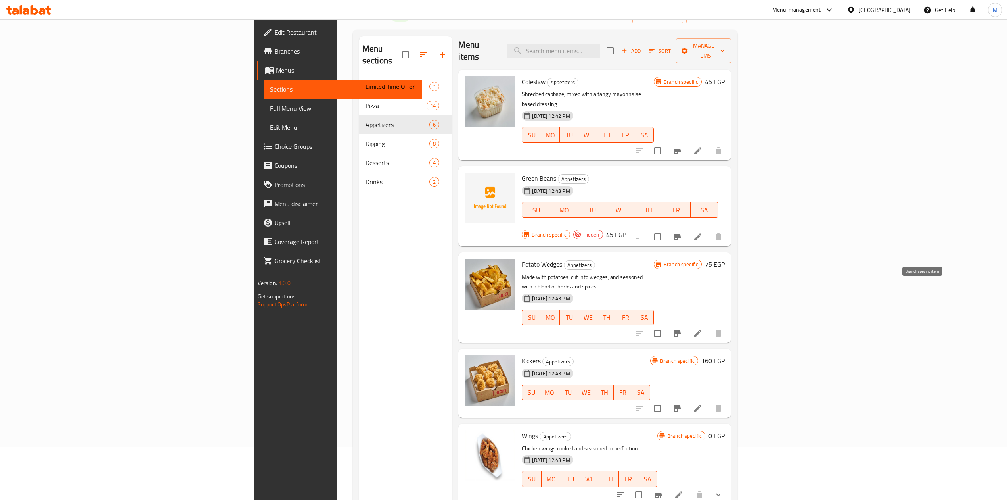
click at [687, 324] on button "Branch-specific-item" at bounding box center [677, 333] width 19 height 19
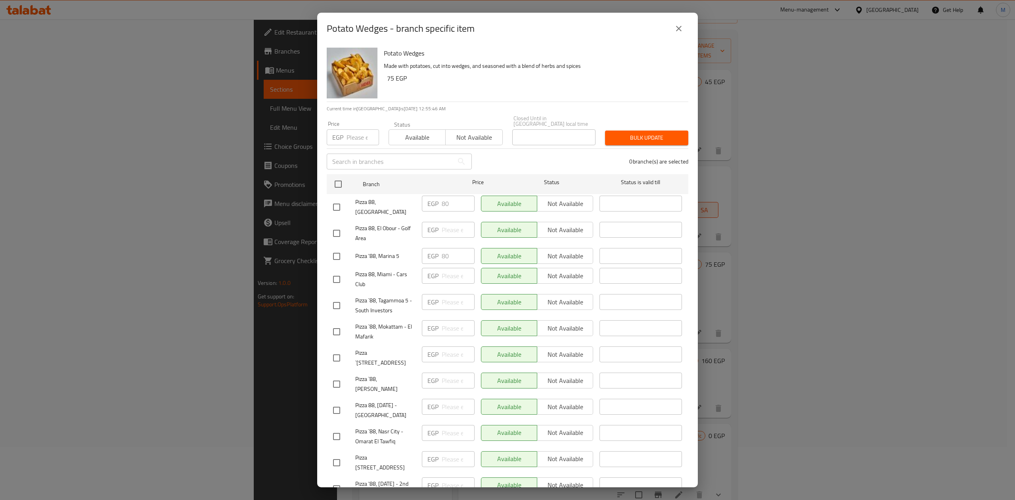
click at [669, 63] on p "Made with potatoes, cut into wedges, and seasoned with a blend of herbs and spi…" at bounding box center [533, 66] width 298 height 10
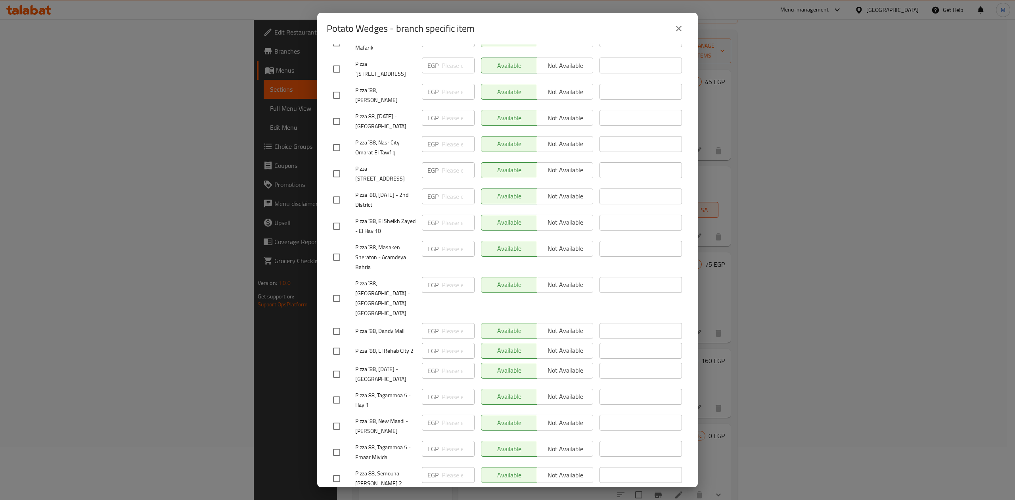
click at [334, 290] on input "checkbox" at bounding box center [336, 298] width 17 height 17
click at [332, 290] on input "checkbox" at bounding box center [336, 298] width 17 height 17
checkbox input "false"
click at [681, 31] on icon "close" at bounding box center [679, 29] width 10 height 10
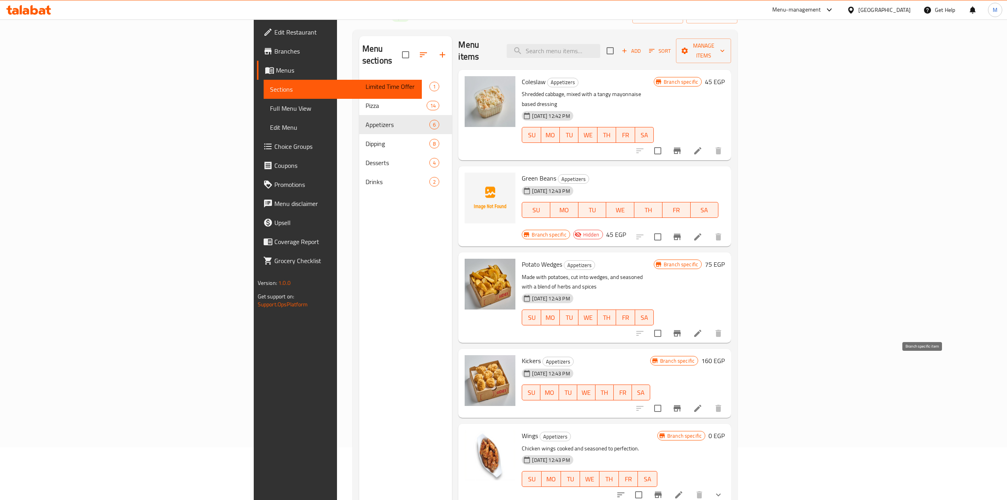
click at [681, 405] on icon "Branch-specific-item" at bounding box center [677, 408] width 7 height 6
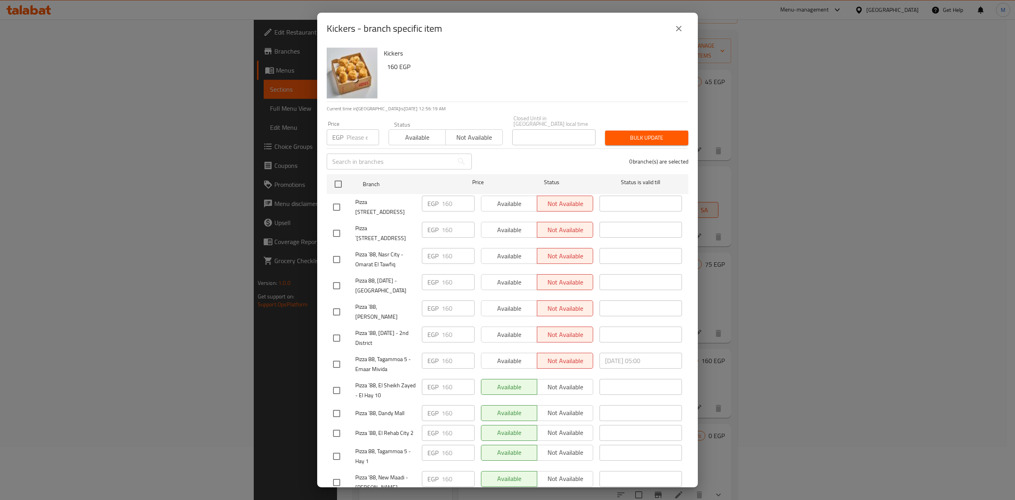
click at [663, 77] on div "Kickers 160 EGP" at bounding box center [533, 72] width 305 height 57
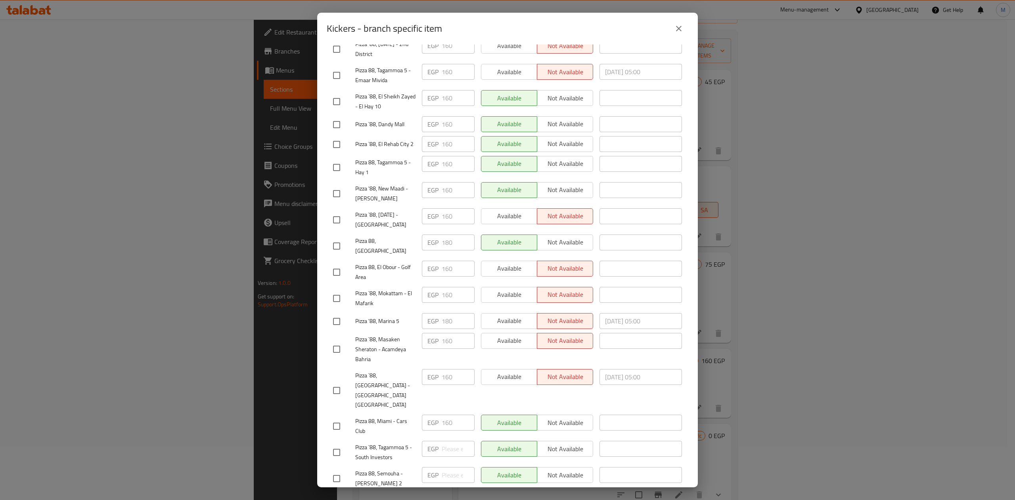
click at [334, 470] on input "checkbox" at bounding box center [336, 478] width 17 height 17
checkbox input "true"
click at [557, 469] on span "Not available" at bounding box center [566, 475] width 50 height 12
click at [339, 418] on input "checkbox" at bounding box center [336, 426] width 17 height 17
checkbox input "true"
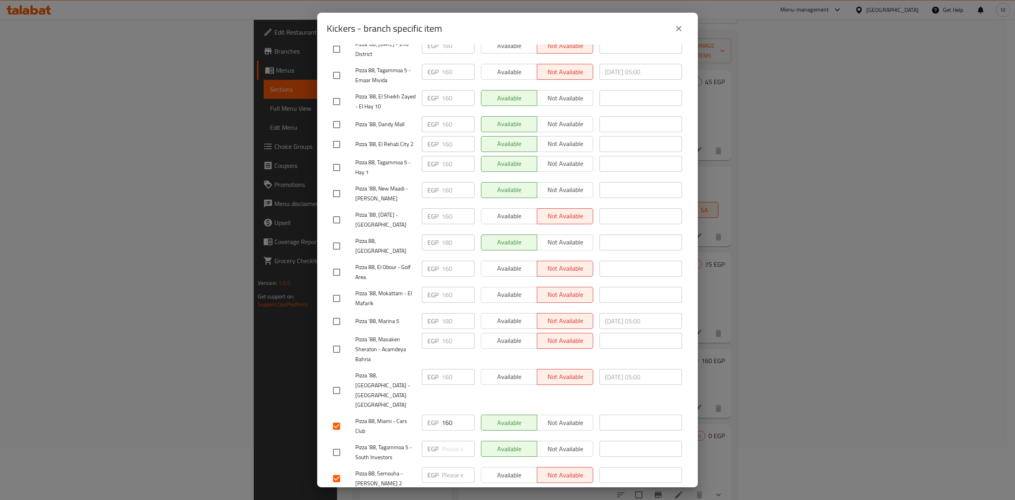
click at [554, 414] on button "Not available" at bounding box center [565, 422] width 56 height 16
click at [339, 264] on input "checkbox" at bounding box center [336, 272] width 17 height 17
checkbox input "true"
click at [437, 467] on div "EGP ​" at bounding box center [448, 475] width 53 height 16
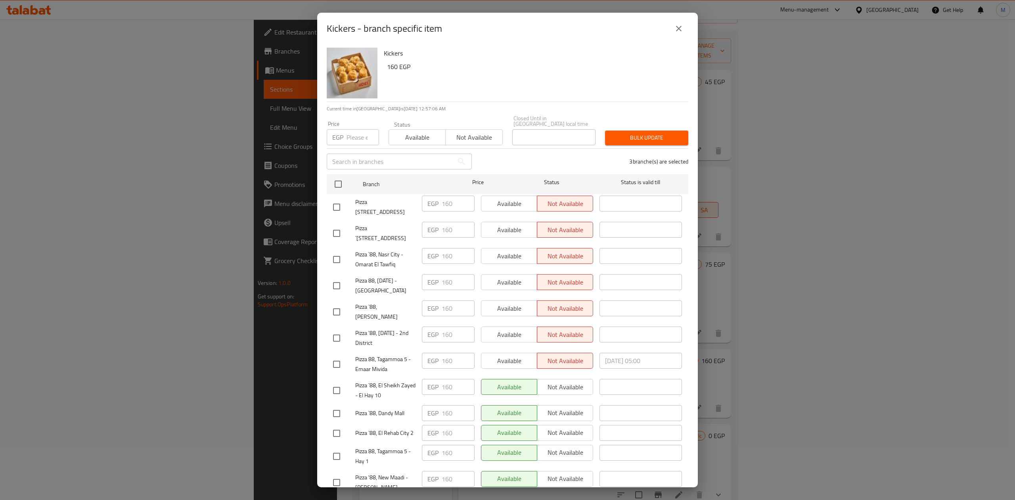
type input "160"
click at [635, 133] on span "Bulk update" at bounding box center [646, 138] width 71 height 10
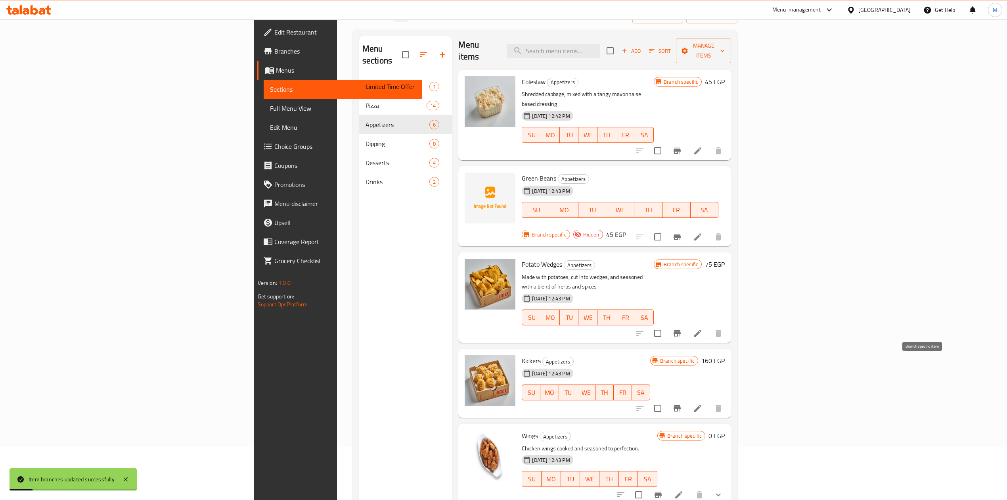
click at [682, 403] on icon "Branch-specific-item" at bounding box center [678, 408] width 10 height 10
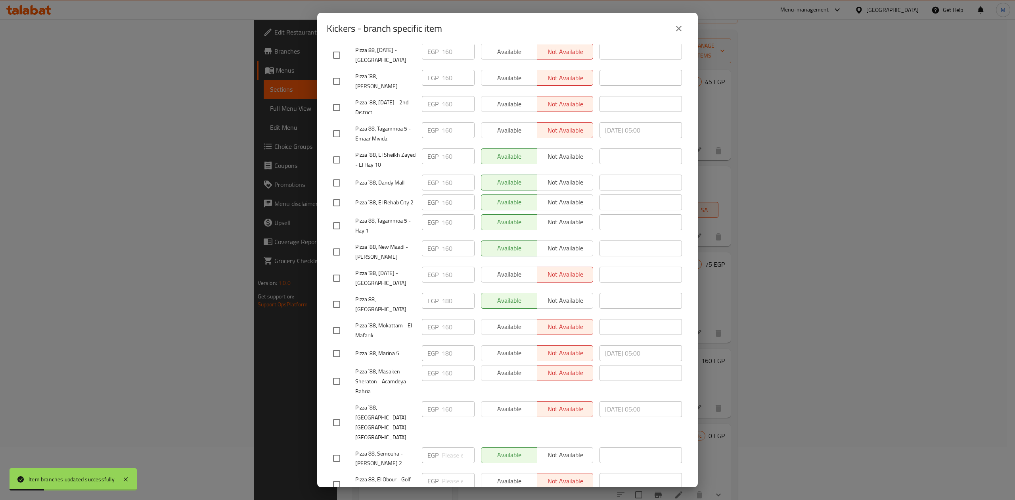
scroll to position [289, 0]
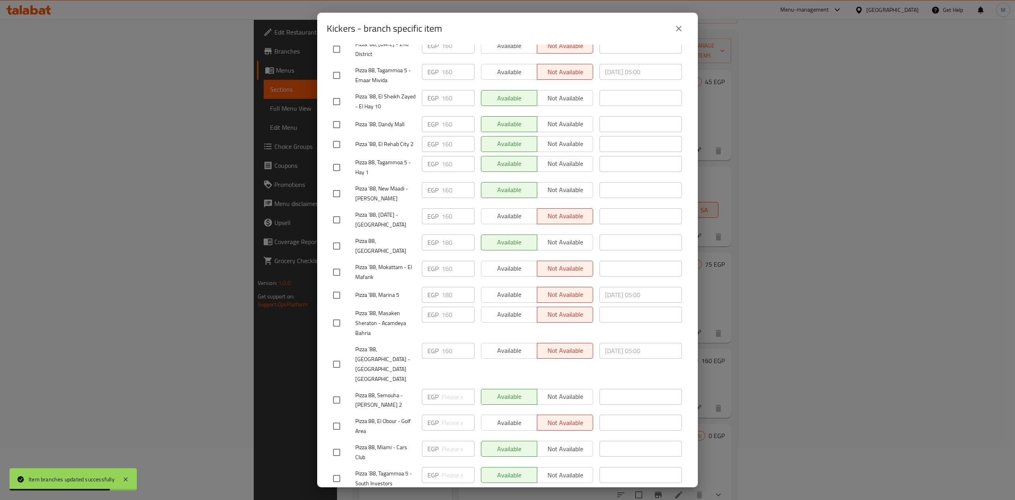
click at [337, 470] on input "checkbox" at bounding box center [336, 478] width 17 height 17
checkbox input "false"
click at [338, 418] on input "checkbox" at bounding box center [336, 426] width 17 height 17
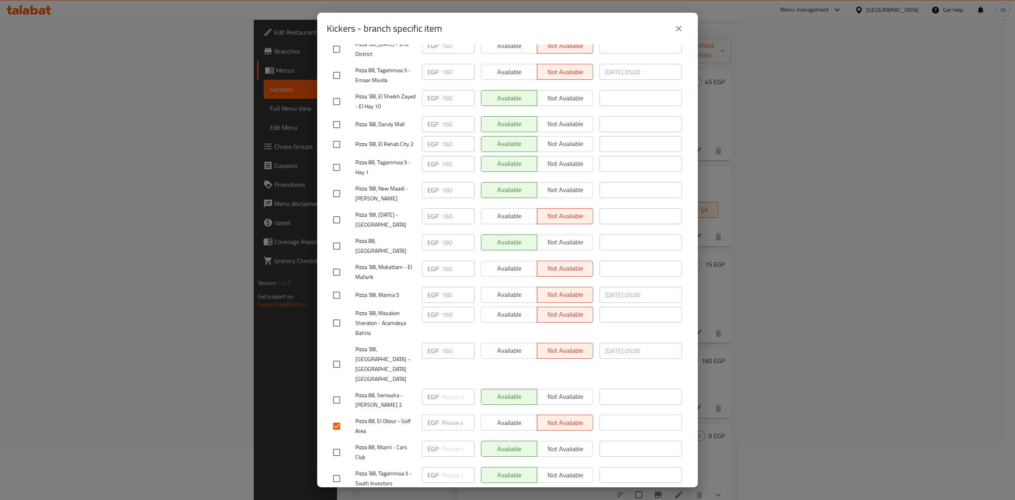
checkbox input "false"
click at [340, 444] on input "checkbox" at bounding box center [336, 452] width 17 height 17
checkbox input "true"
click at [572, 443] on span "Not available" at bounding box center [566, 449] width 50 height 12
click at [470, 497] on span "Save" at bounding box center [507, 502] width 349 height 10
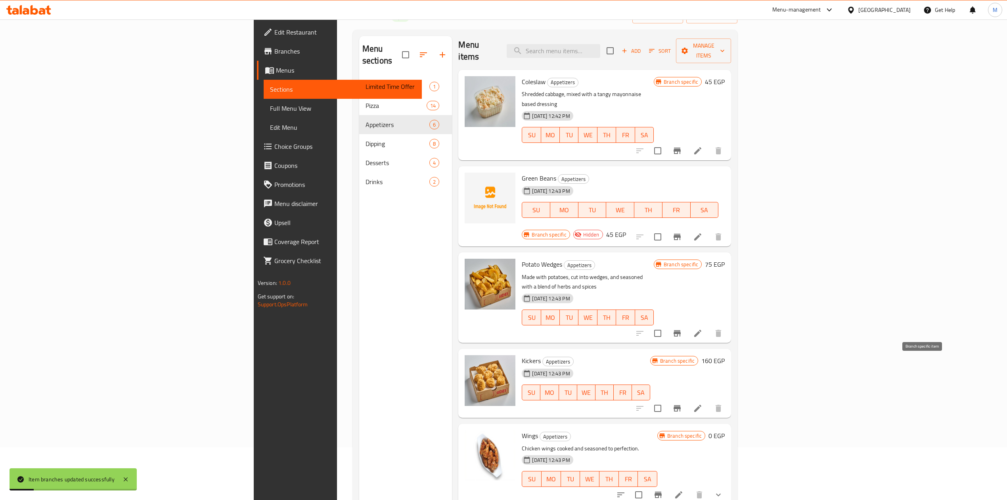
click at [681, 405] on icon "Branch-specific-item" at bounding box center [677, 408] width 7 height 6
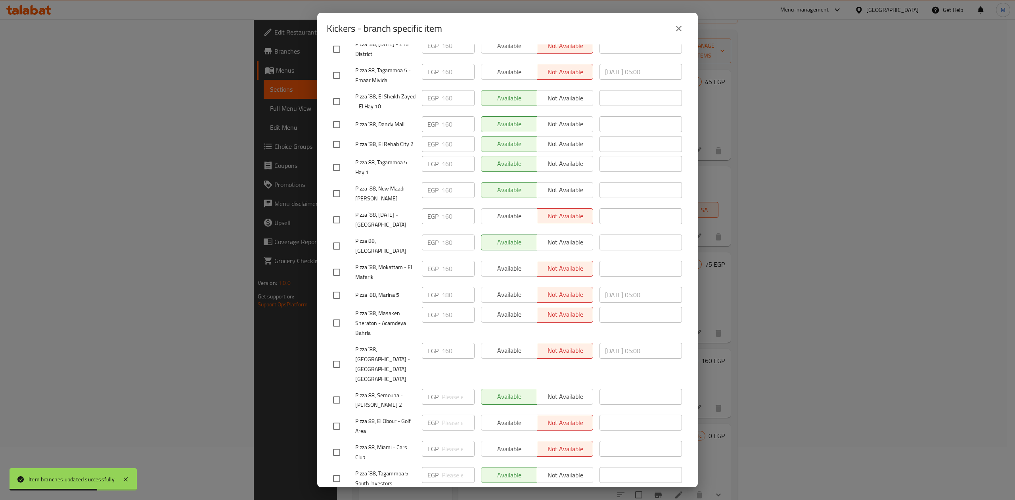
click at [341, 418] on input "checkbox" at bounding box center [336, 426] width 17 height 17
checkbox input "true"
click at [338, 356] on input "checkbox" at bounding box center [336, 364] width 17 height 17
checkbox input "true"
click at [442, 414] on input "number" at bounding box center [458, 422] width 33 height 16
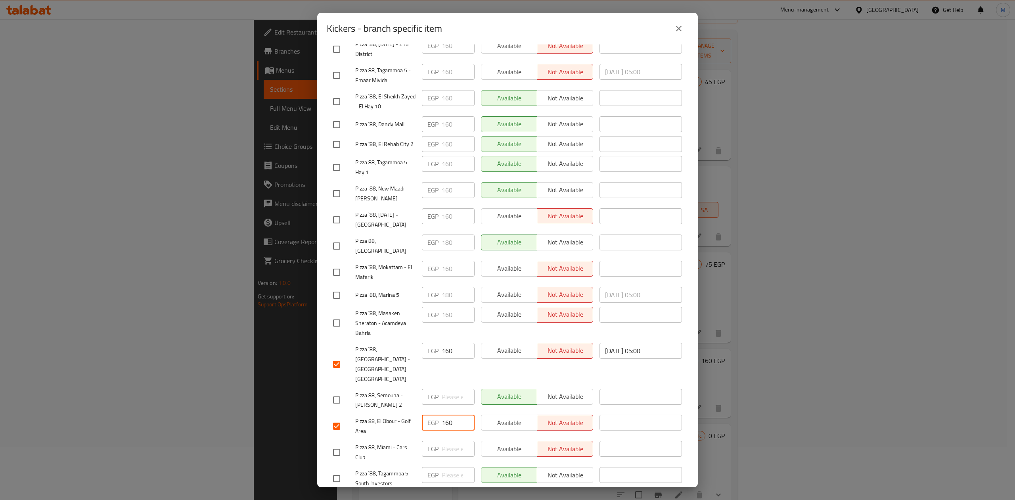
type input "160"
click at [340, 391] on input "checkbox" at bounding box center [336, 399] width 17 height 17
checkbox input "true"
click at [339, 444] on input "checkbox" at bounding box center [336, 452] width 17 height 17
checkbox input "true"
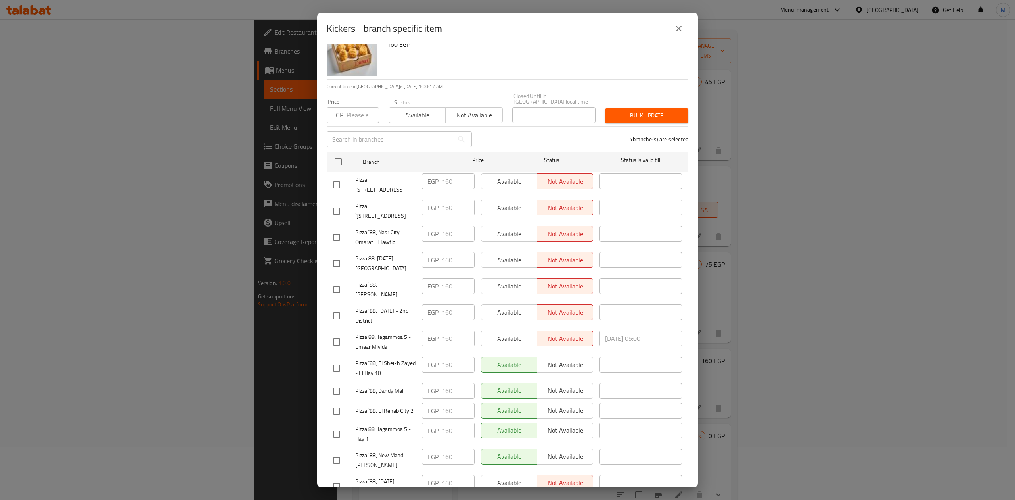
scroll to position [0, 0]
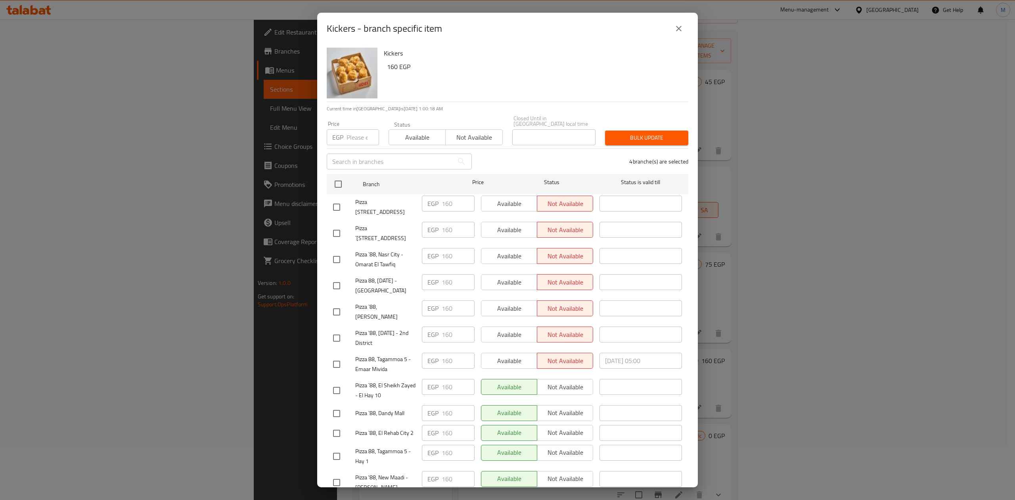
click at [345, 129] on div "EGP Price" at bounding box center [353, 137] width 52 height 16
type input "160"
click at [663, 133] on span "Bulk update" at bounding box center [646, 138] width 71 height 10
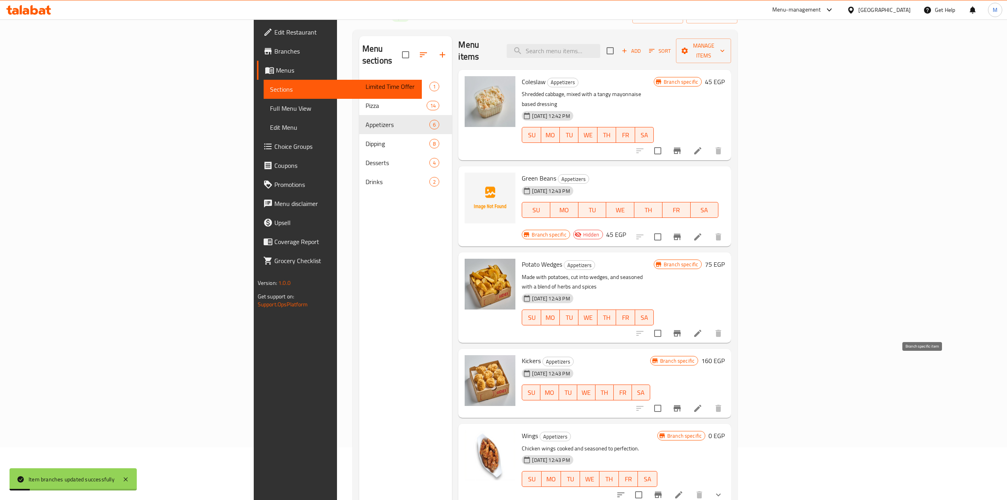
click at [682, 403] on icon "Branch-specific-item" at bounding box center [678, 408] width 10 height 10
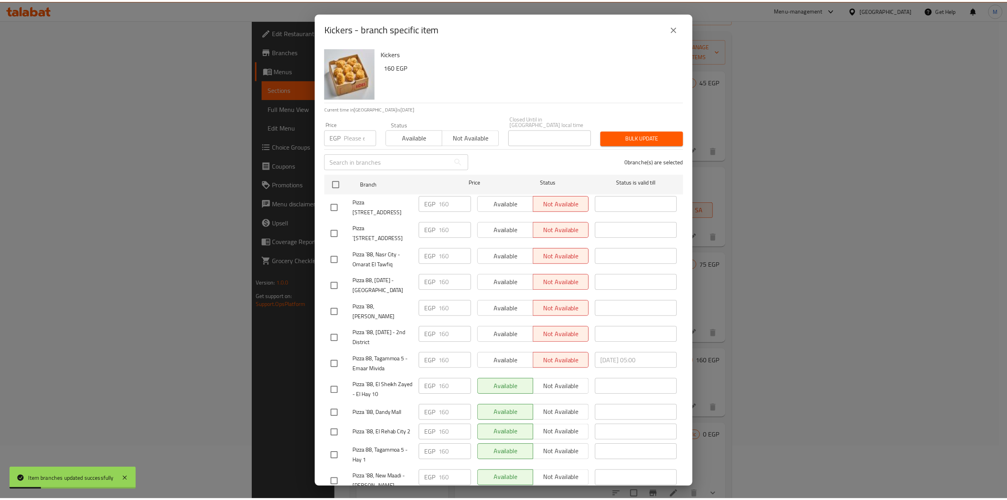
scroll to position [289, 0]
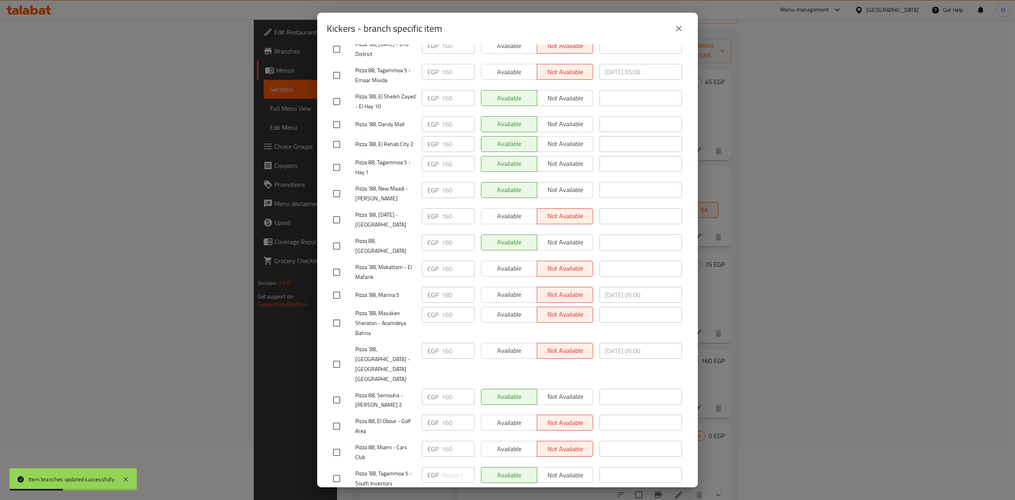
click at [335, 391] on input "checkbox" at bounding box center [336, 399] width 17 height 17
click at [554, 391] on span "Not available" at bounding box center [566, 397] width 50 height 12
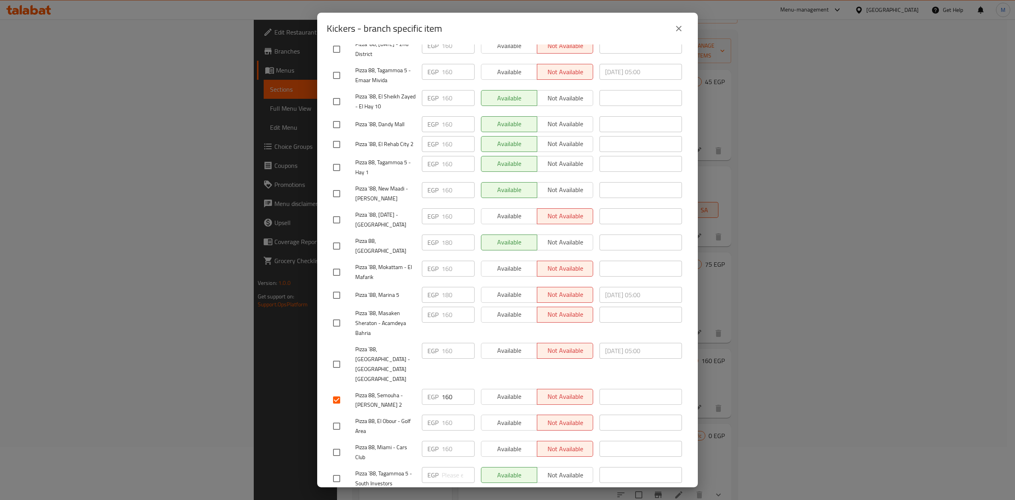
click at [339, 391] on input "checkbox" at bounding box center [336, 399] width 17 height 17
click at [343, 391] on input "checkbox" at bounding box center [336, 399] width 17 height 17
checkbox input "true"
click at [340, 356] on input "checkbox" at bounding box center [336, 364] width 17 height 17
checkbox input "true"
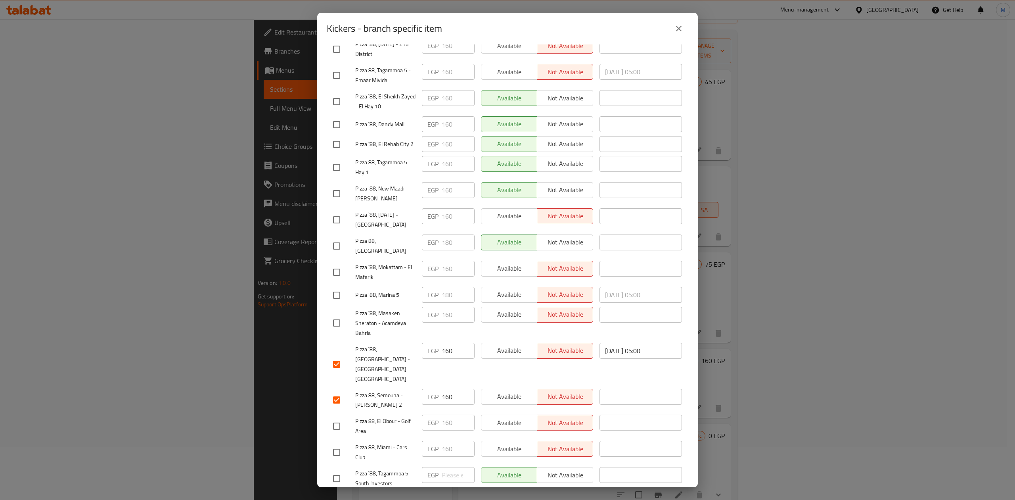
click at [335, 418] on input "checkbox" at bounding box center [336, 426] width 17 height 17
checkbox input "true"
click at [335, 444] on input "checkbox" at bounding box center [336, 452] width 17 height 17
checkbox input "true"
click at [412, 495] on button "Save" at bounding box center [508, 502] width 362 height 15
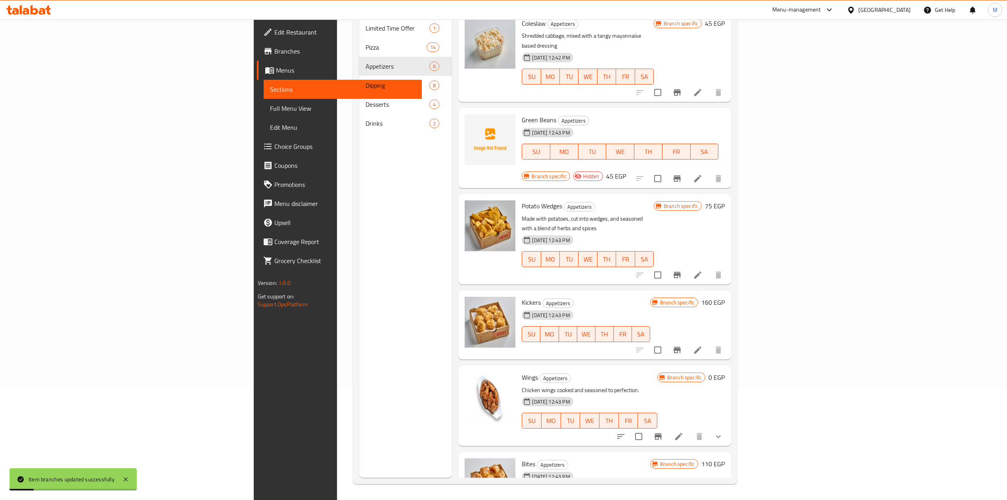
scroll to position [111, 0]
click at [663, 431] on icon "Branch-specific-item" at bounding box center [659, 436] width 10 height 10
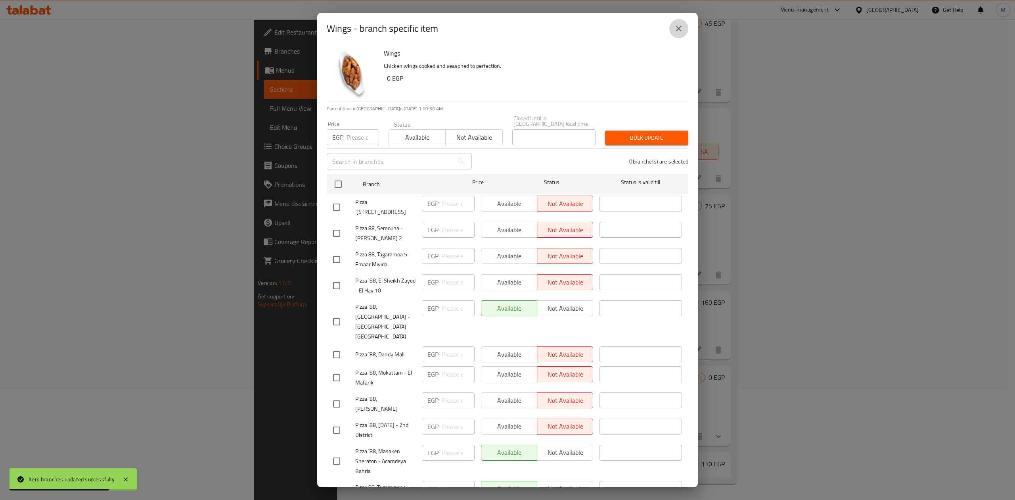
click at [682, 31] on icon "close" at bounding box center [679, 29] width 10 height 10
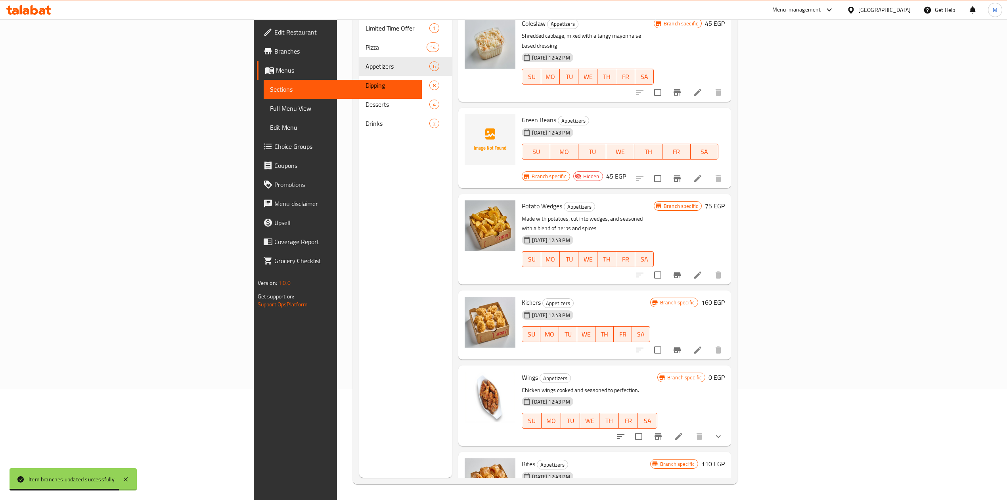
click at [723, 431] on icon "show more" at bounding box center [719, 436] width 10 height 10
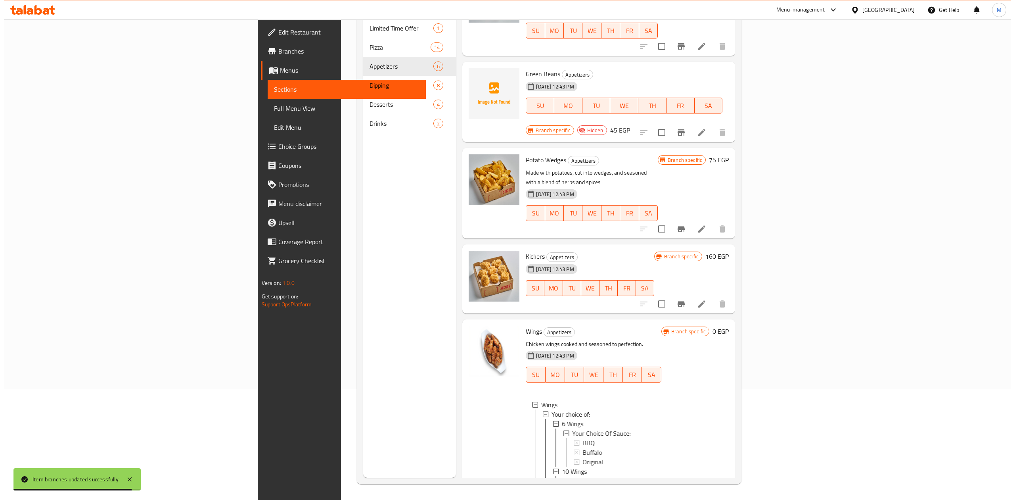
scroll to position [110, 0]
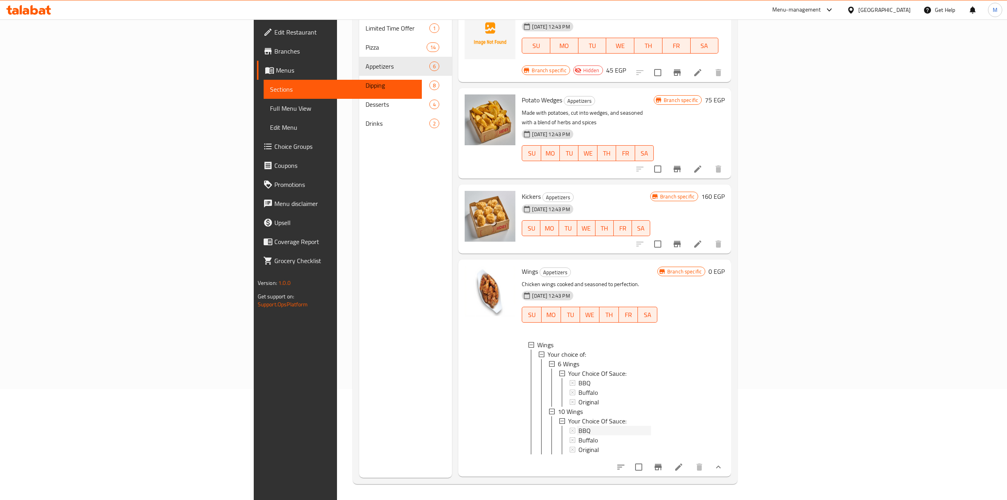
click at [579, 378] on span "BBQ" at bounding box center [585, 383] width 12 height 10
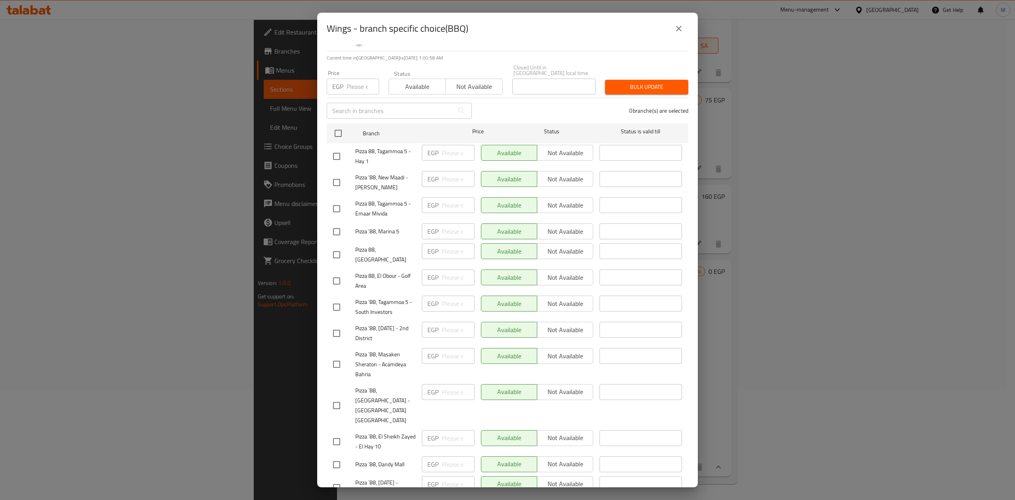
scroll to position [0, 0]
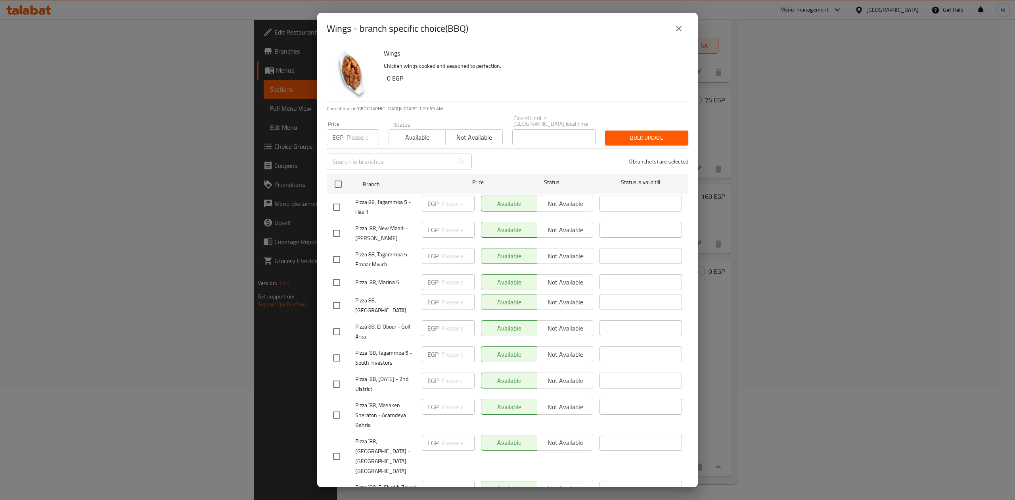
click at [685, 25] on button "close" at bounding box center [678, 28] width 19 height 19
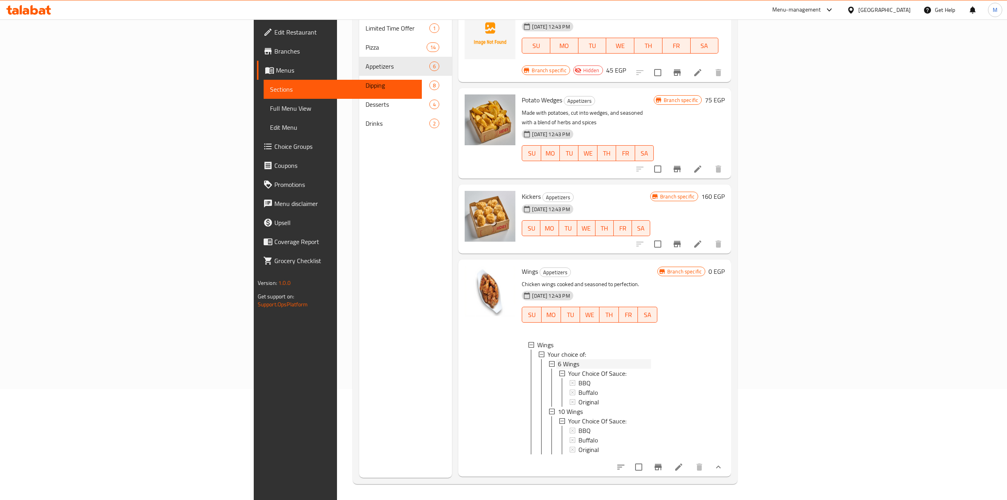
click at [558, 359] on span "6 Wings" at bounding box center [568, 364] width 21 height 10
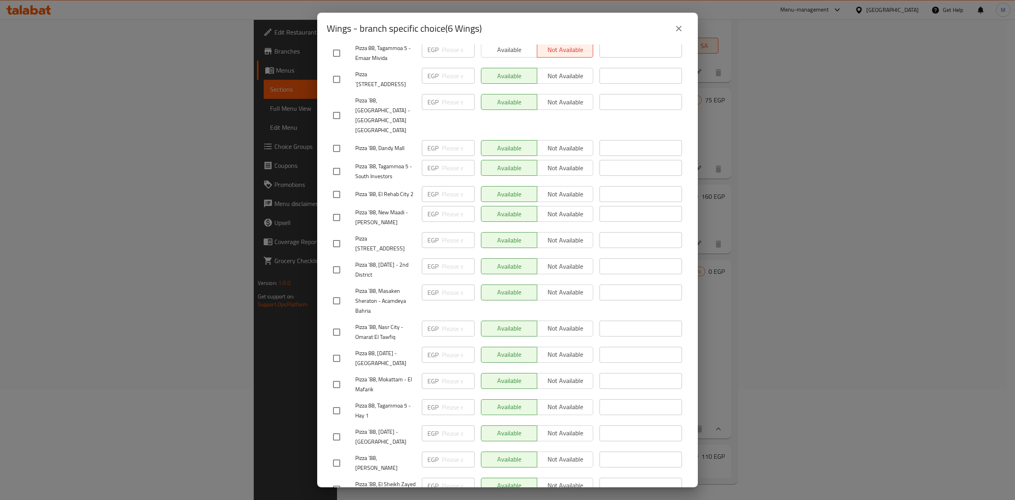
scroll to position [289, 0]
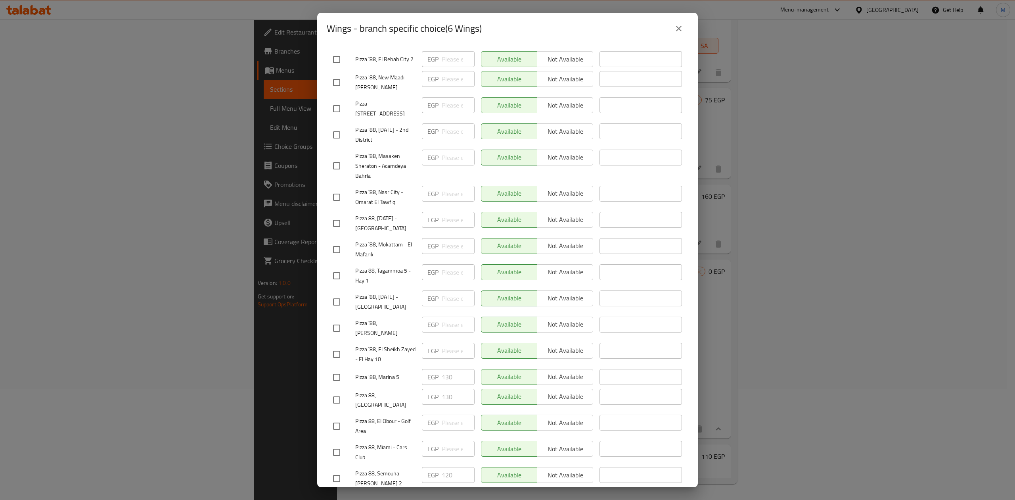
click at [596, 41] on div "Wings - branch specific choice(6 Wings)" at bounding box center [507, 29] width 381 height 32
click at [341, 470] on input "checkbox" at bounding box center [336, 478] width 17 height 17
checkbox input "true"
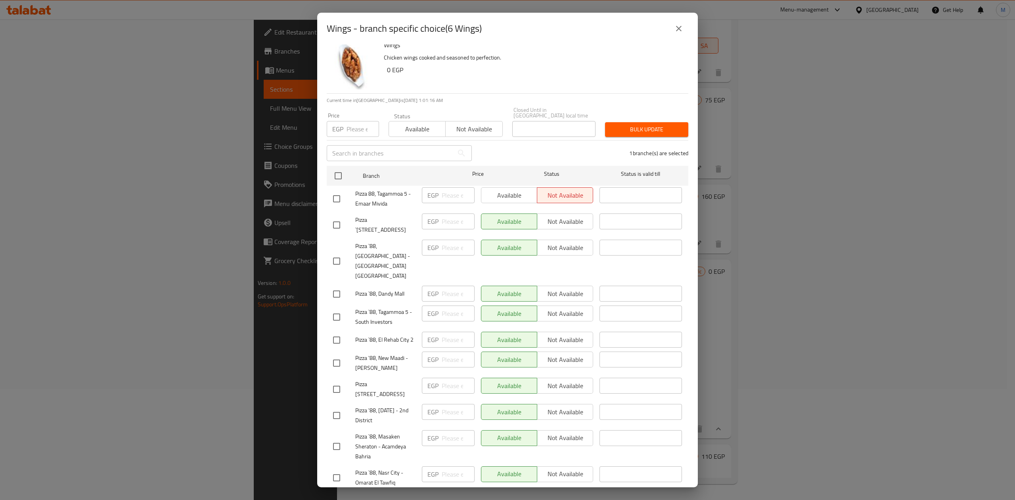
scroll to position [0, 0]
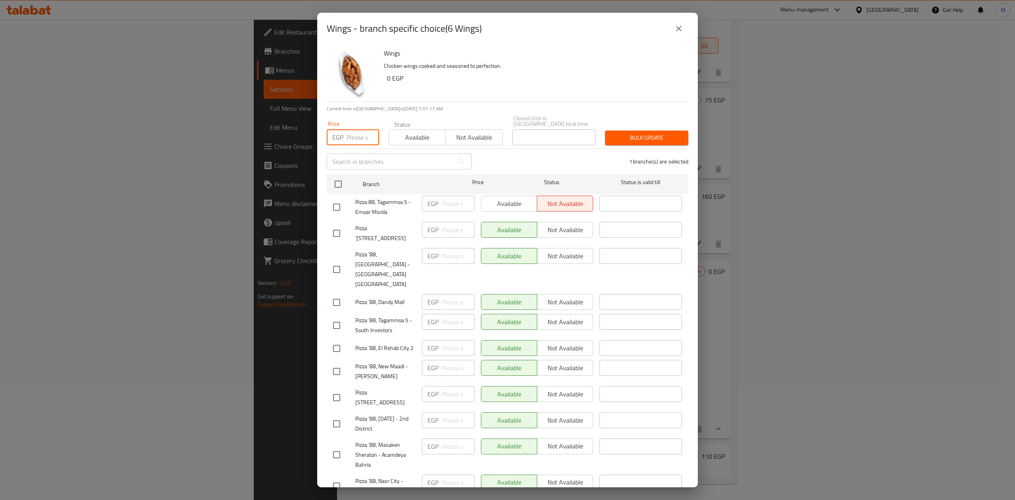
click at [359, 132] on input "number" at bounding box center [363, 137] width 33 height 16
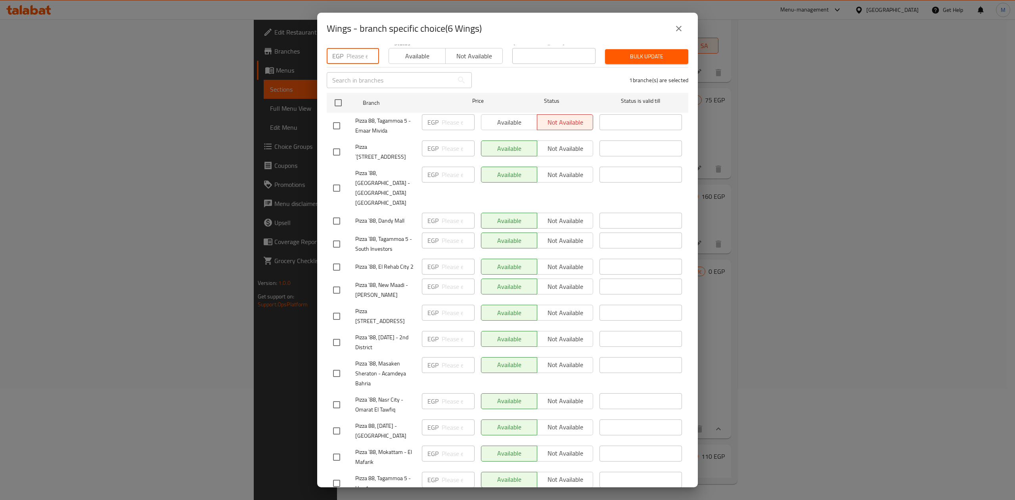
scroll to position [289, 0]
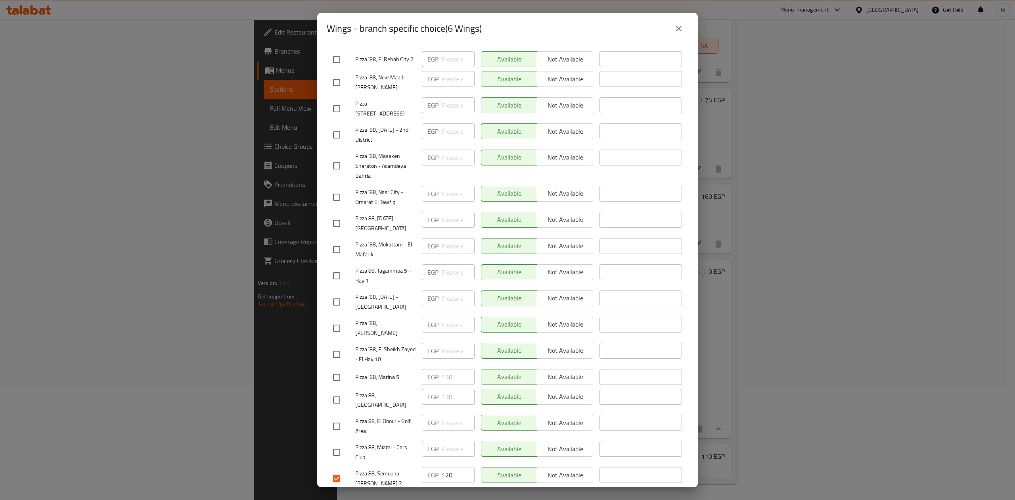
click at [435, 497] on span "Save" at bounding box center [507, 502] width 349 height 10
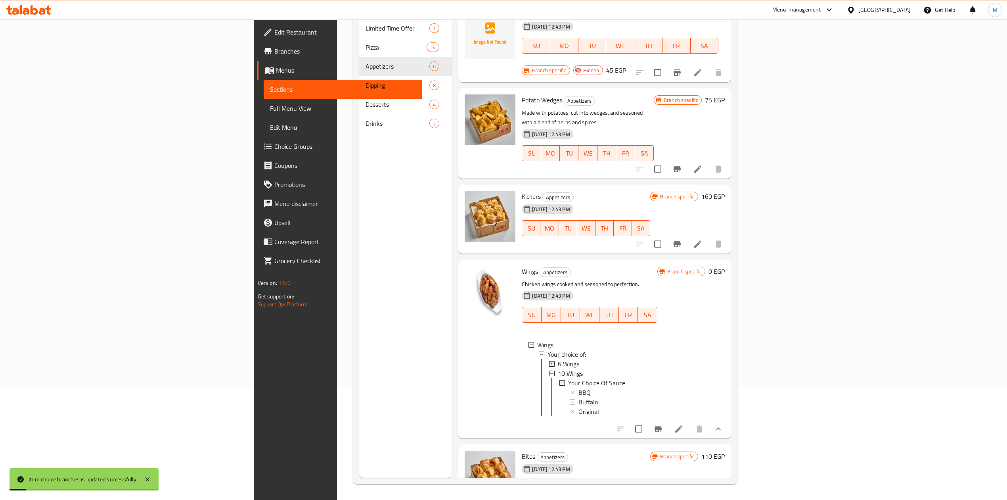
click at [558, 359] on span "6 Wings" at bounding box center [568, 364] width 21 height 10
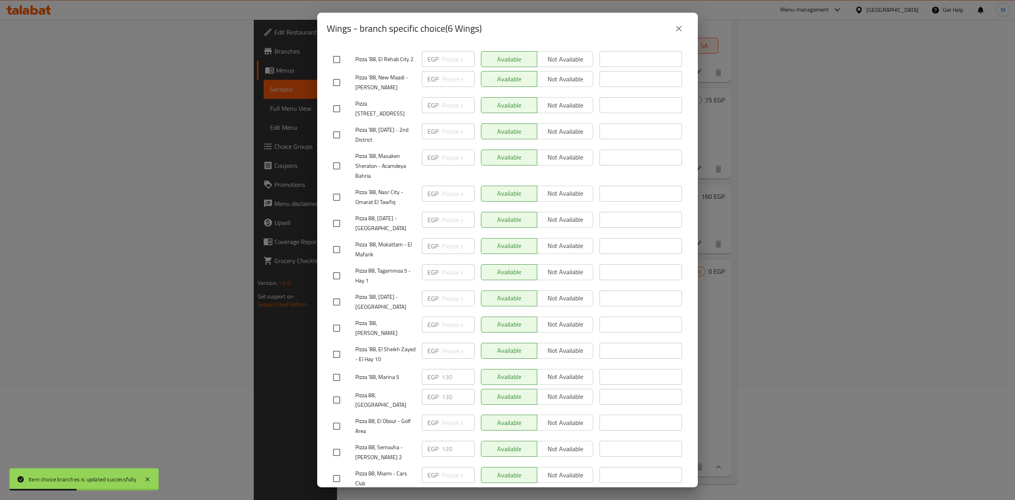
click at [332, 444] on input "checkbox" at bounding box center [336, 452] width 17 height 17
checkbox input "true"
type input "118"
click at [442, 441] on input "118" at bounding box center [458, 449] width 33 height 16
drag, startPoint x: 452, startPoint y: 424, endPoint x: 439, endPoint y: 424, distance: 12.7
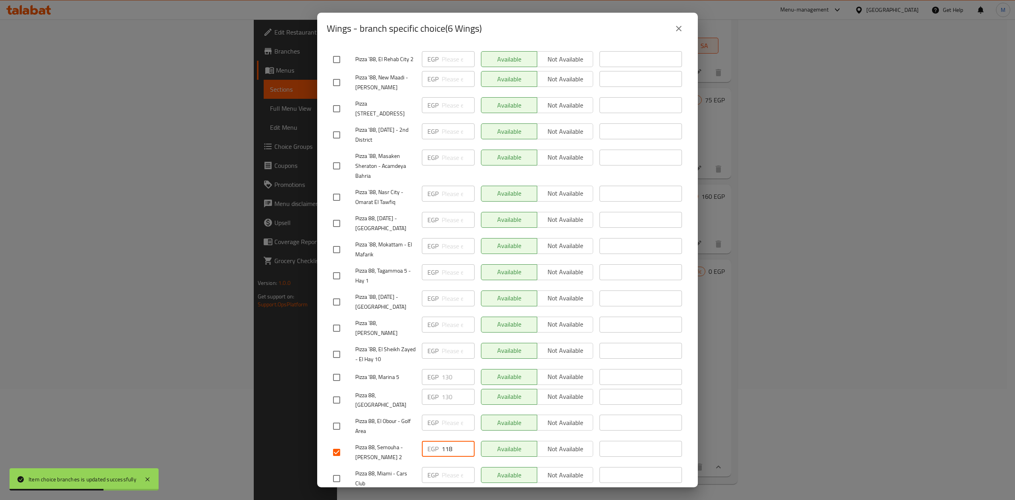
click at [442, 441] on input "118" at bounding box center [458, 449] width 33 height 16
click at [441, 497] on span "Save" at bounding box center [507, 502] width 349 height 10
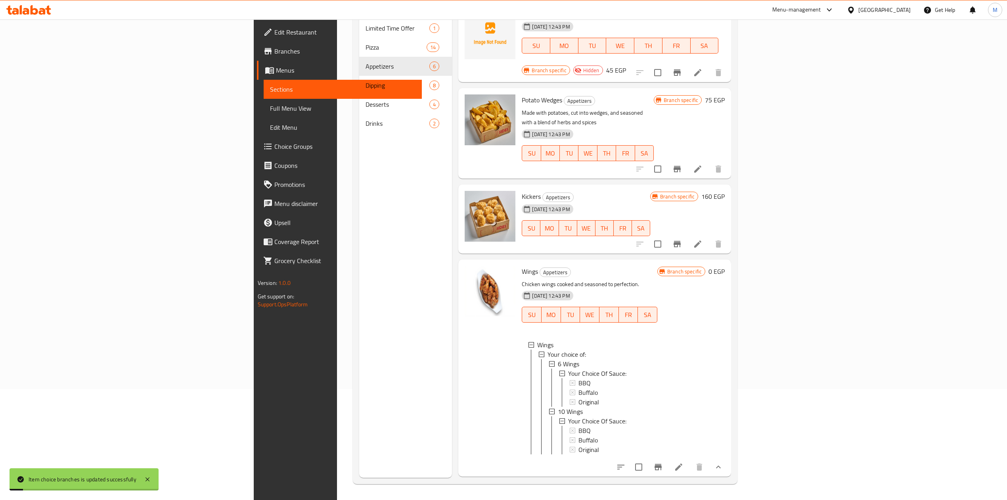
click at [558, 359] on span "6 Wings" at bounding box center [568, 364] width 21 height 10
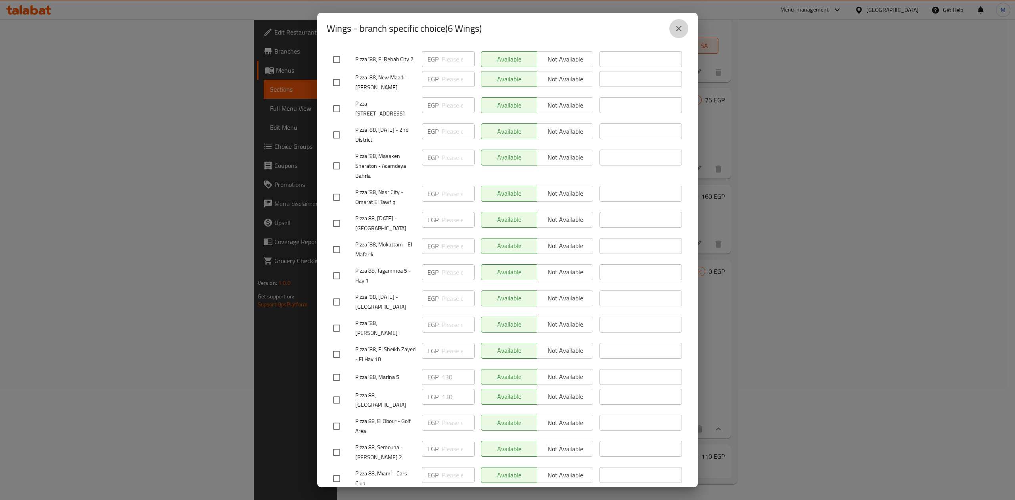
click at [684, 36] on button "close" at bounding box center [678, 28] width 19 height 19
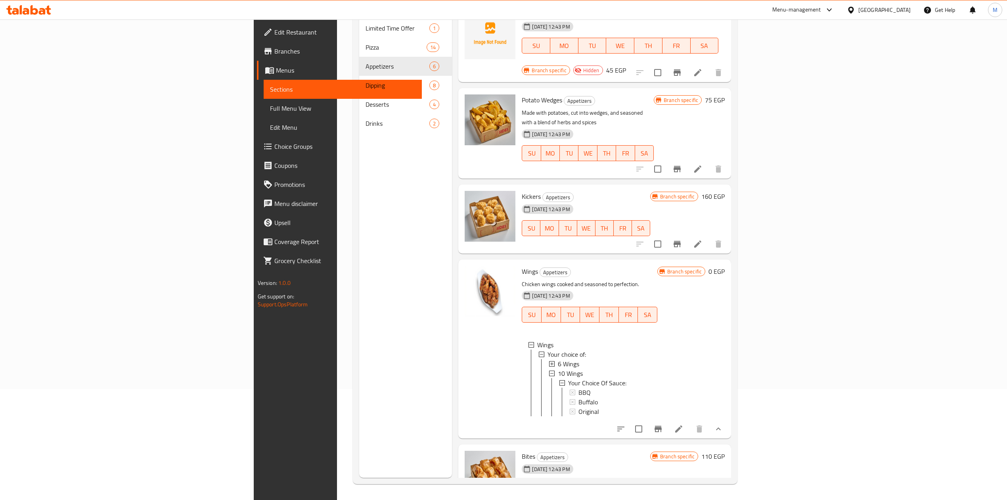
scroll to position [110, 0]
click at [723, 424] on icon "show more" at bounding box center [719, 429] width 10 height 10
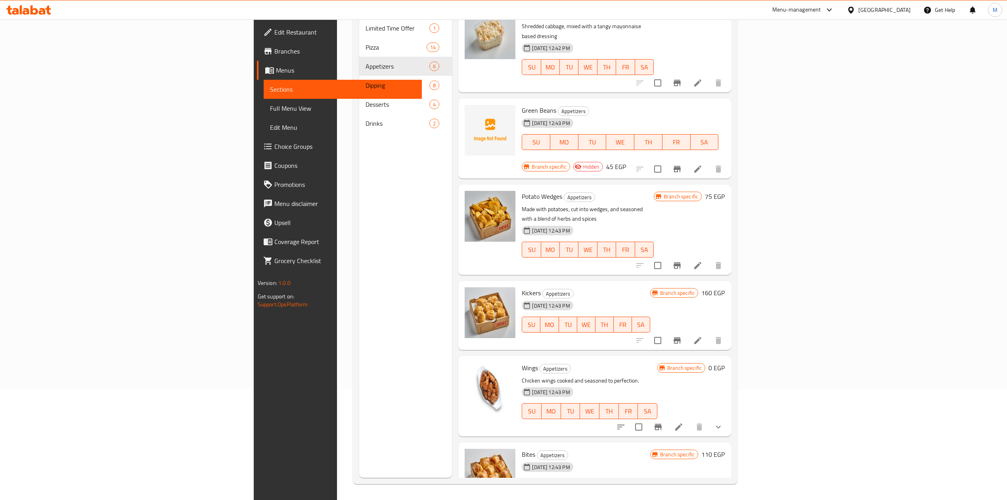
scroll to position [4, 0]
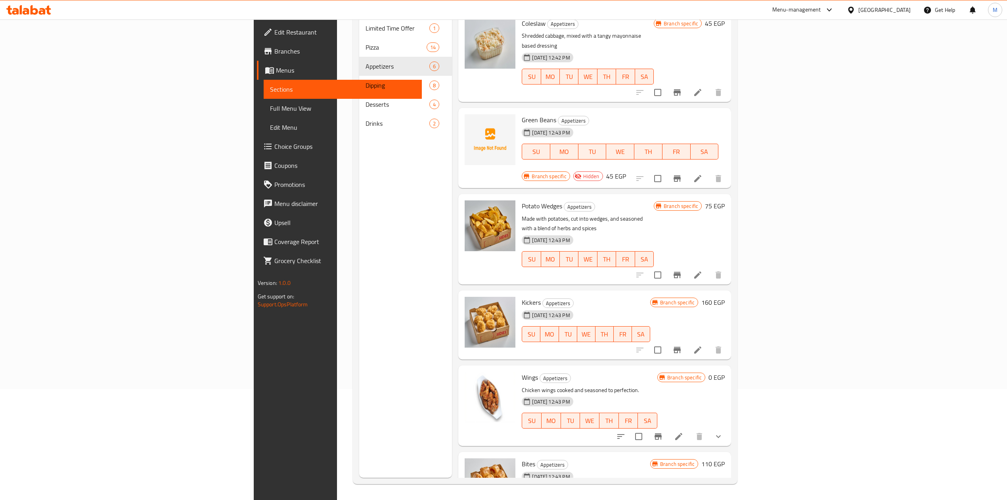
click at [728, 427] on button "show more" at bounding box center [718, 436] width 19 height 19
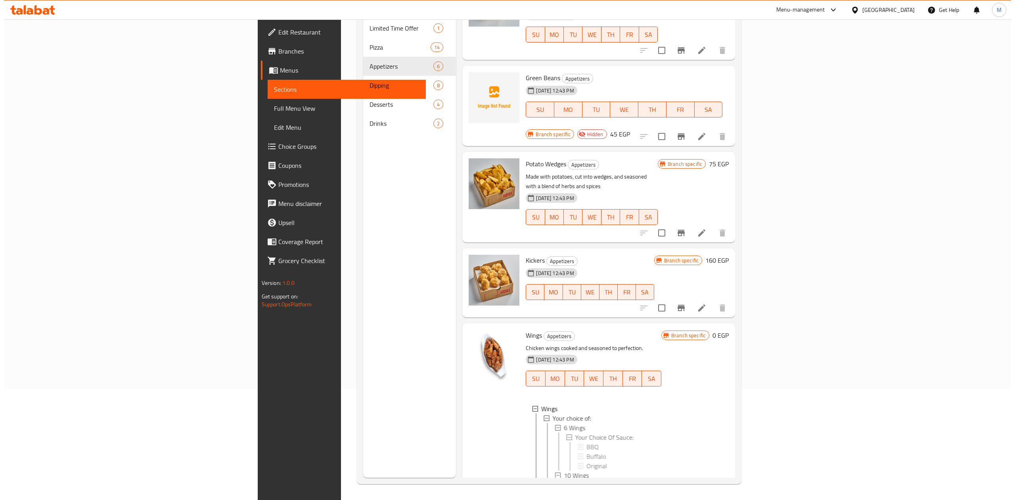
scroll to position [110, 0]
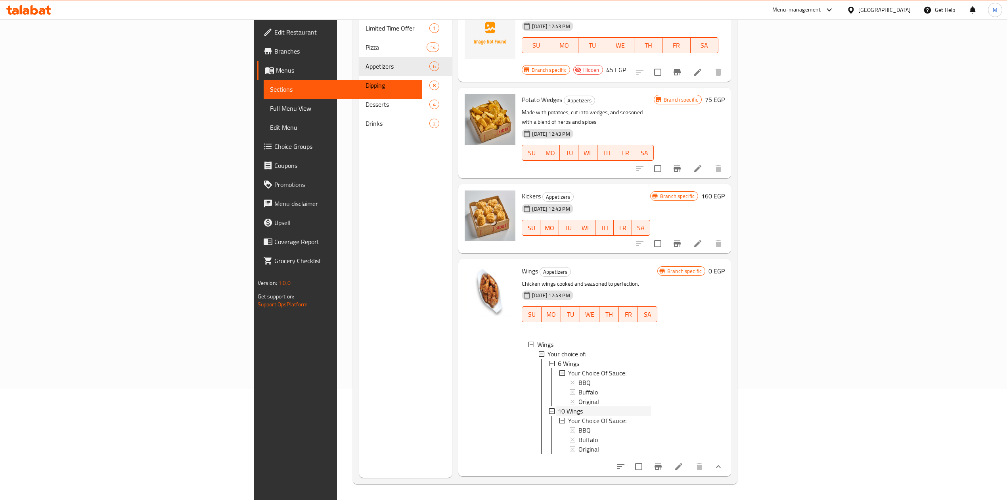
click at [558, 406] on div "10 Wings" at bounding box center [604, 411] width 93 height 10
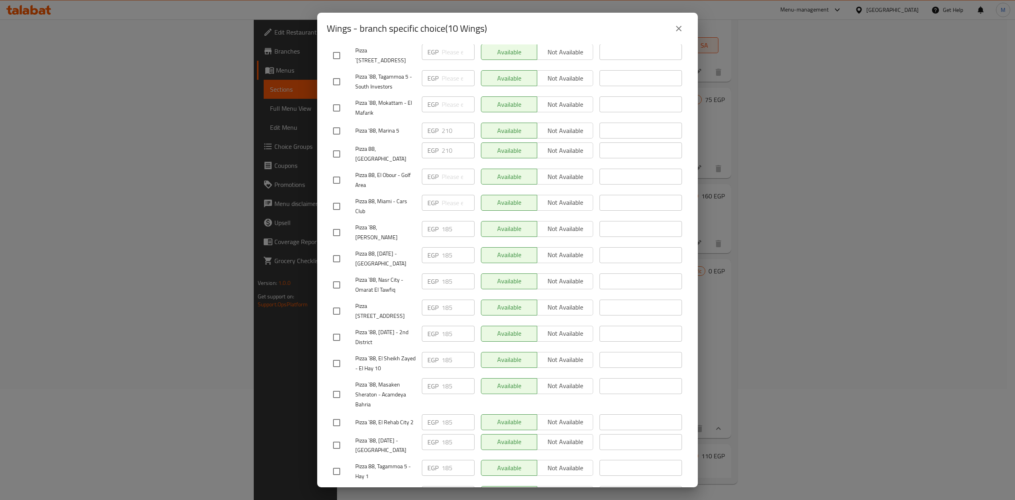
scroll to position [289, 0]
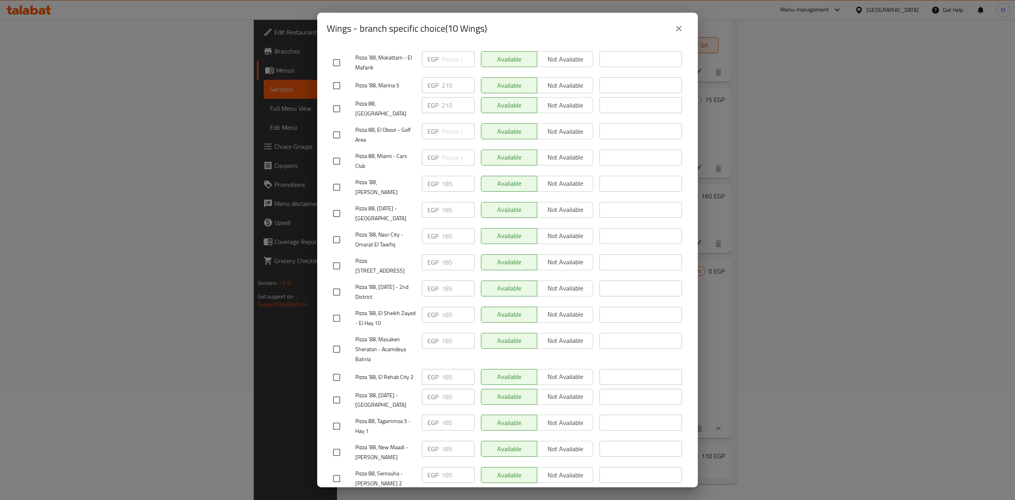
click at [603, 34] on div "Wings - branch specific choice(10 Wings)" at bounding box center [508, 28] width 362 height 19
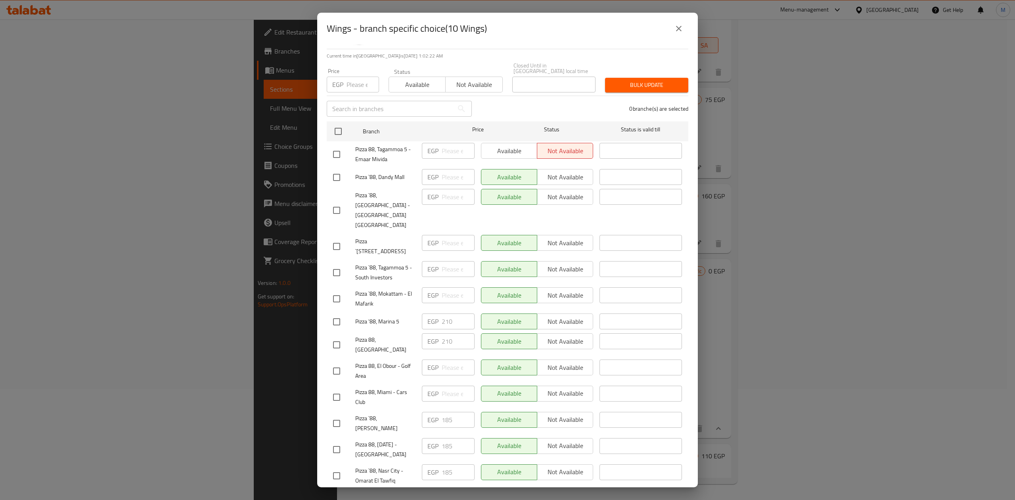
click at [338, 202] on input "checkbox" at bounding box center [336, 210] width 17 height 17
checkbox input "true"
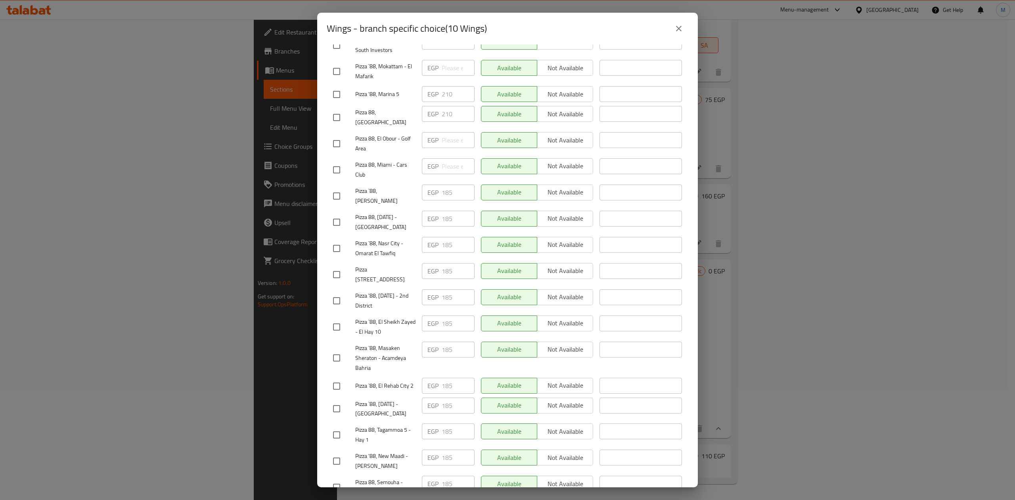
scroll to position [289, 0]
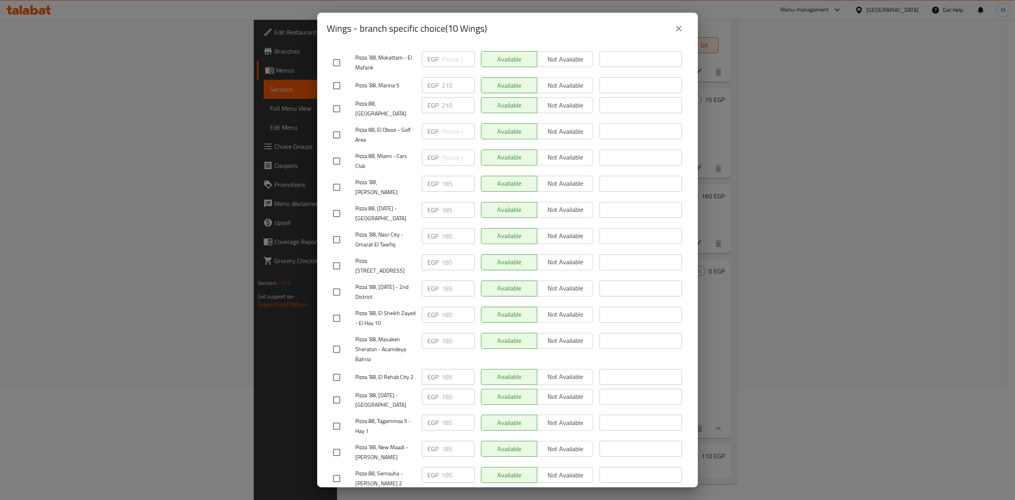
click at [337, 470] on input "checkbox" at bounding box center [336, 478] width 17 height 17
checkbox input "true"
drag, startPoint x: 454, startPoint y: 448, endPoint x: 433, endPoint y: 450, distance: 21.2
click at [433, 467] on div "EGP 185 ​" at bounding box center [448, 475] width 53 height 16
click at [337, 153] on input "checkbox" at bounding box center [336, 161] width 17 height 17
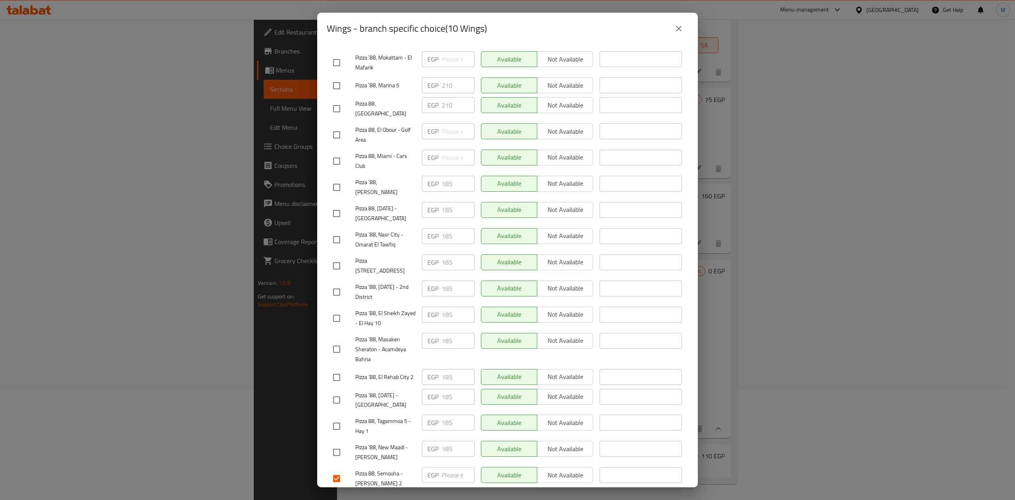
checkbox input "true"
click at [337, 127] on input "checkbox" at bounding box center [336, 135] width 17 height 17
checkbox input "true"
click at [468, 497] on span "Save" at bounding box center [507, 502] width 349 height 10
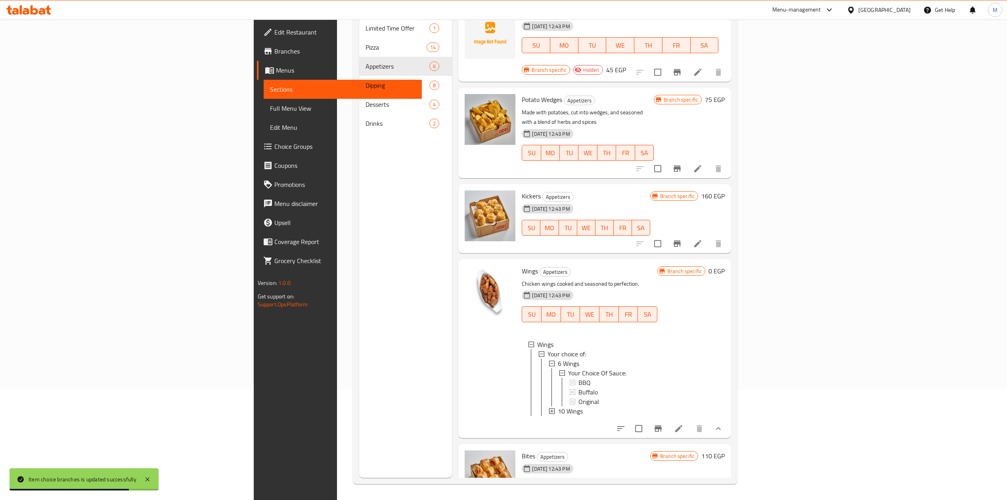
click at [651, 406] on div "10 Wings" at bounding box center [604, 411] width 93 height 10
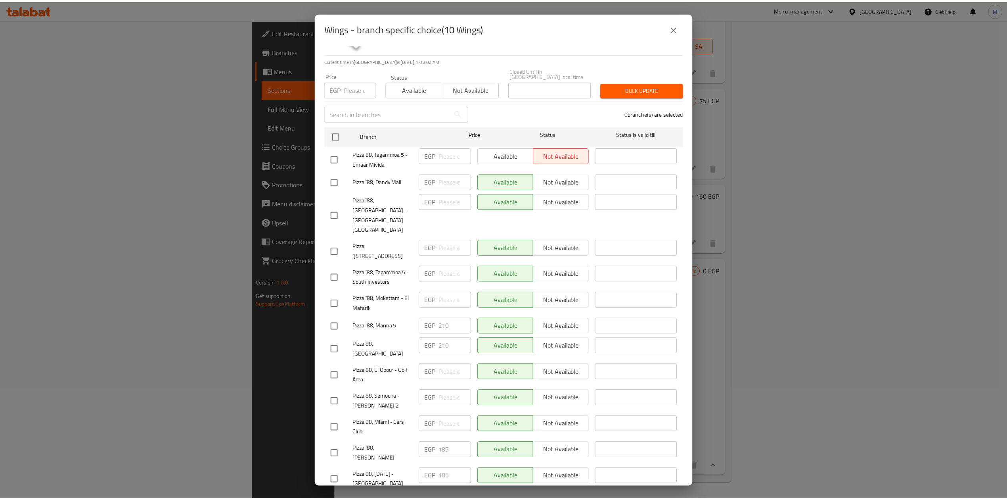
scroll to position [24, 0]
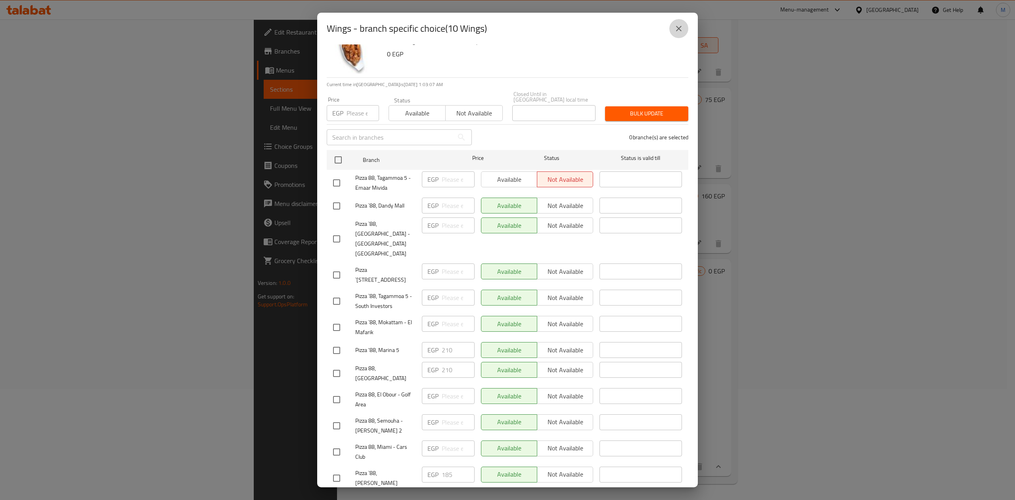
click at [682, 27] on icon "close" at bounding box center [679, 29] width 10 height 10
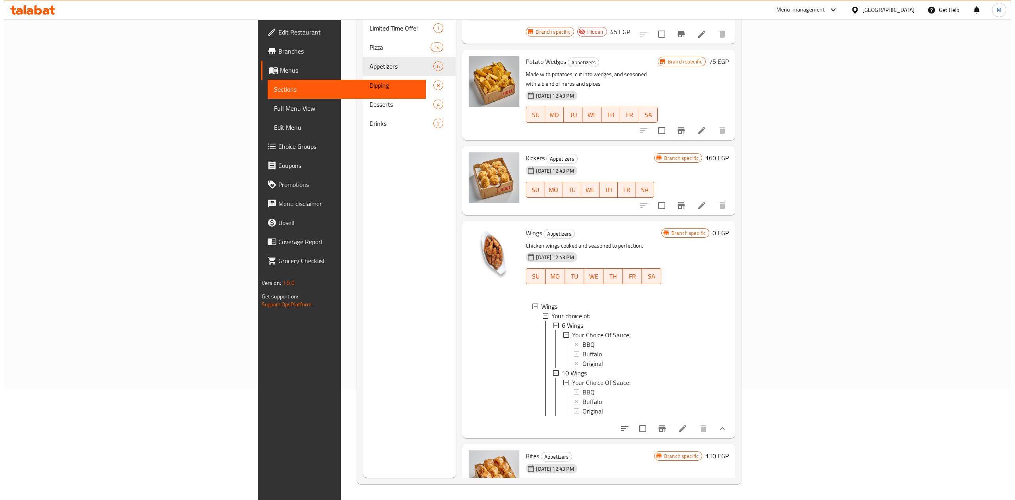
scroll to position [1, 0]
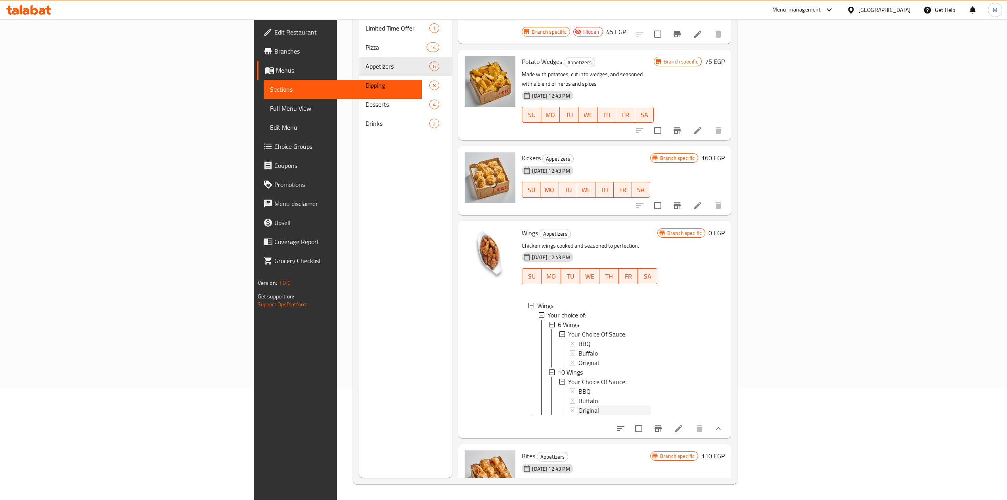
click at [637, 358] on div "Original" at bounding box center [615, 363] width 73 height 10
click at [579, 348] on div "Buffalo" at bounding box center [615, 353] width 73 height 10
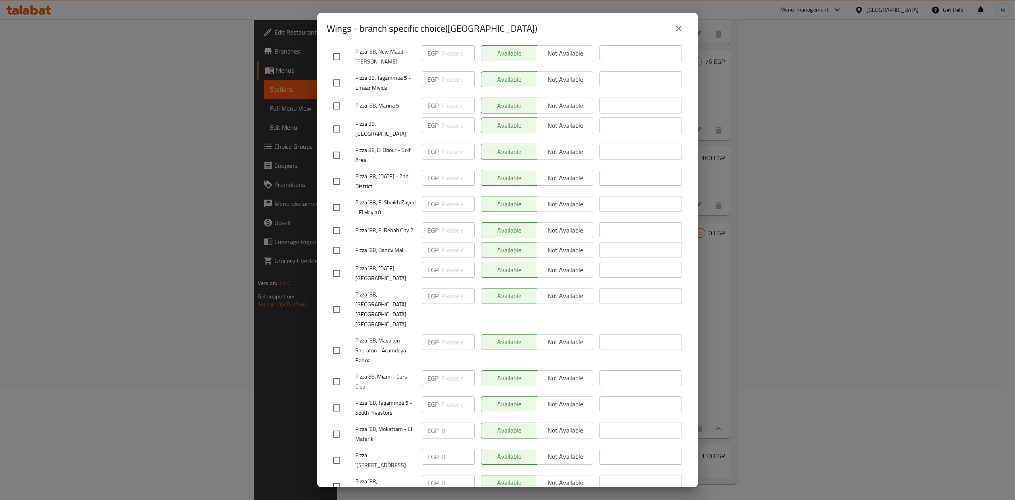
scroll to position [289, 0]
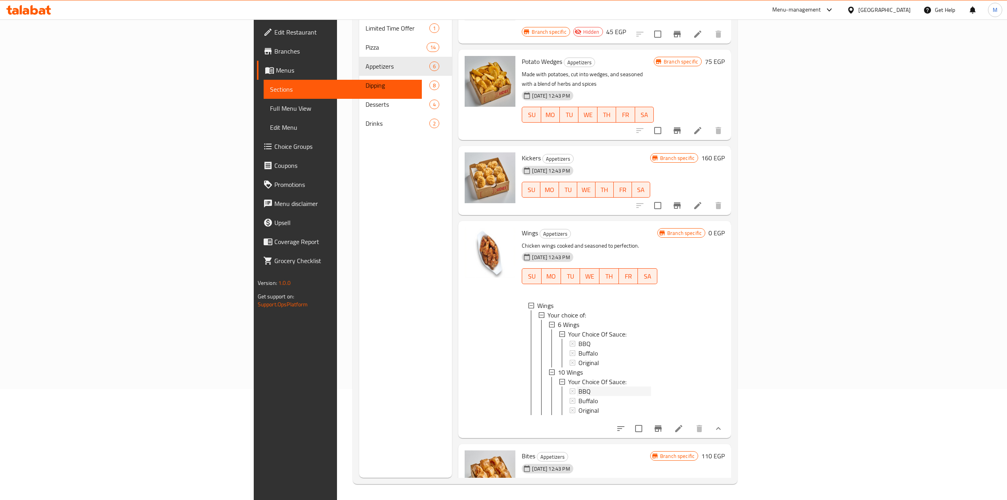
click at [579, 339] on div "BBQ" at bounding box center [615, 344] width 73 height 10
click at [579, 396] on div "Buffalo" at bounding box center [615, 401] width 73 height 10
click at [579, 405] on div "Original" at bounding box center [615, 410] width 73 height 10
click at [728, 494] on button "show more" at bounding box center [718, 503] width 19 height 19
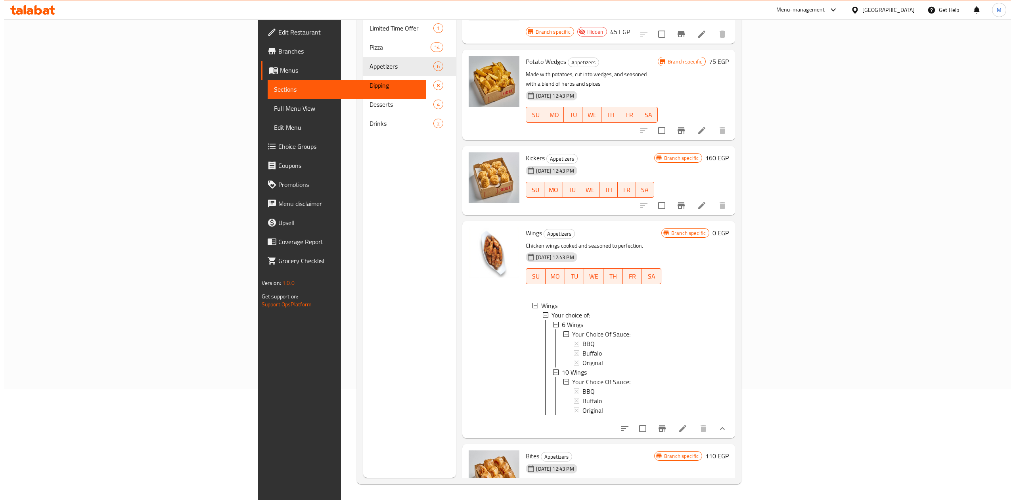
scroll to position [236, 0]
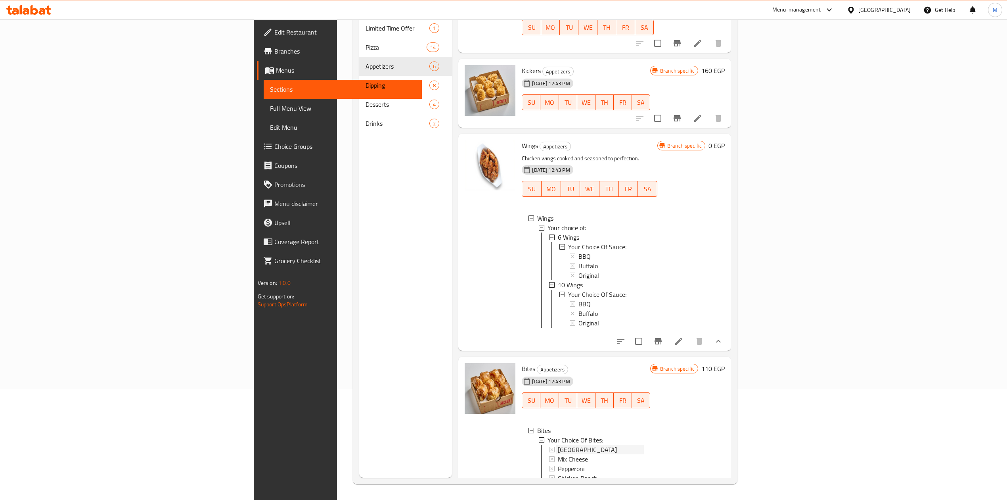
click at [644, 445] on div "[GEOGRAPHIC_DATA]" at bounding box center [601, 450] width 86 height 10
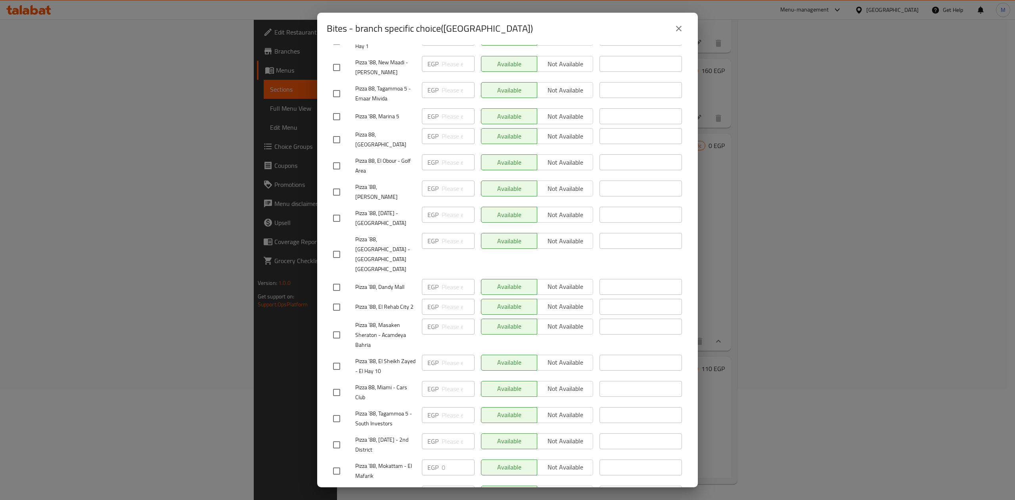
scroll to position [289, 0]
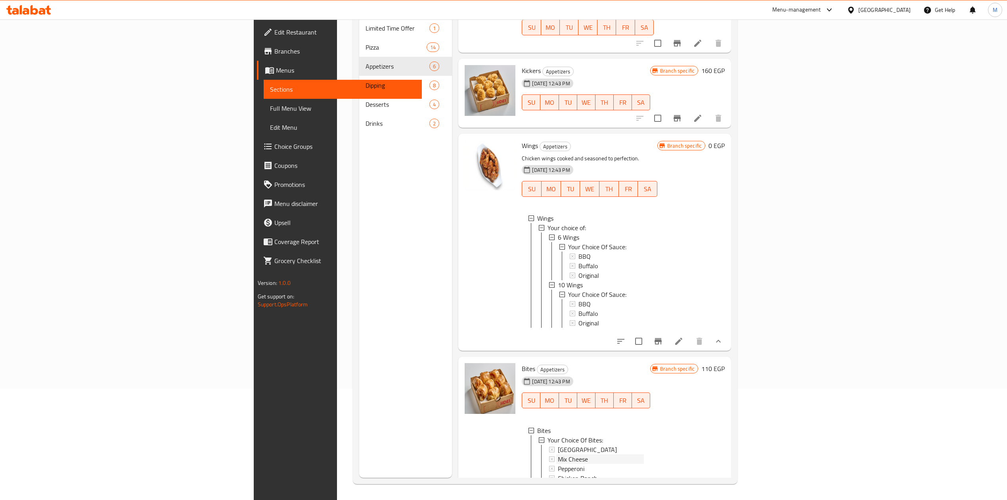
click at [558, 454] on span "Mix Cheese" at bounding box center [573, 459] width 30 height 10
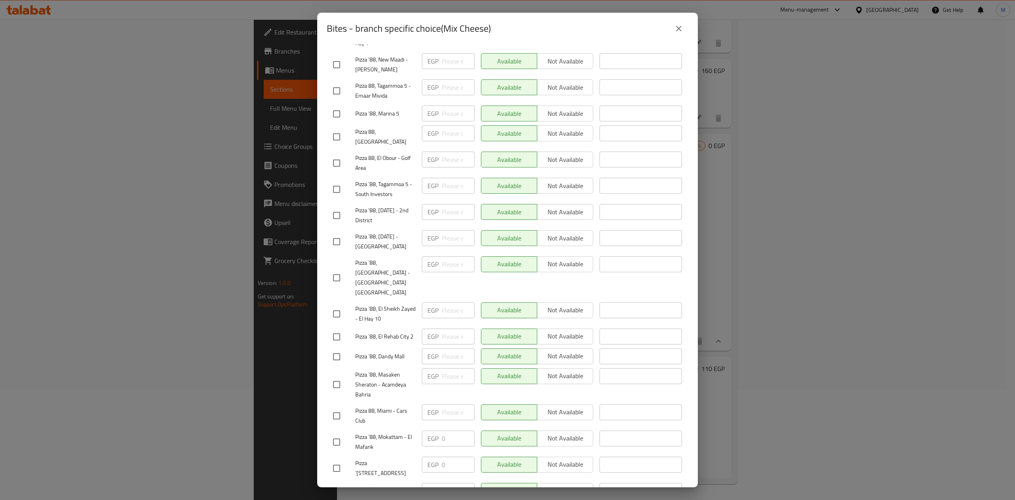
scroll to position [77, 0]
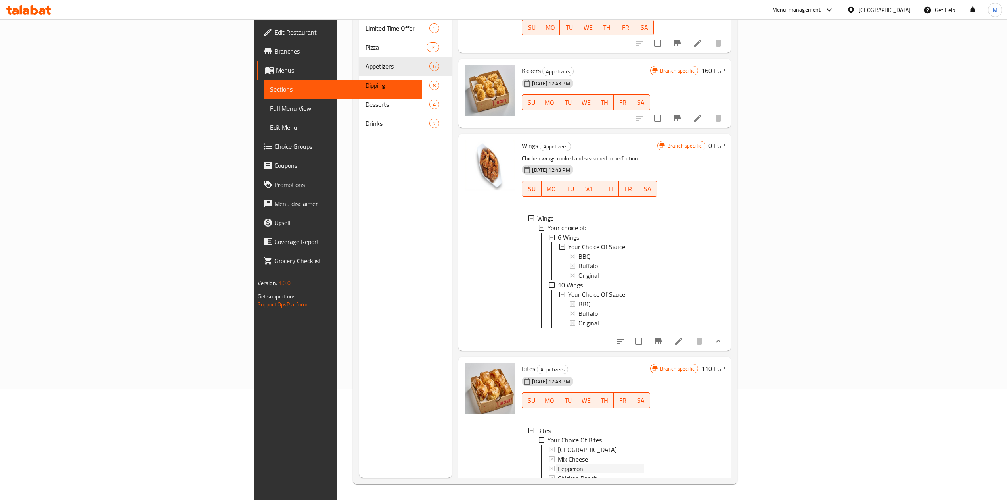
click at [558, 464] on span "Pepperoni" at bounding box center [571, 469] width 27 height 10
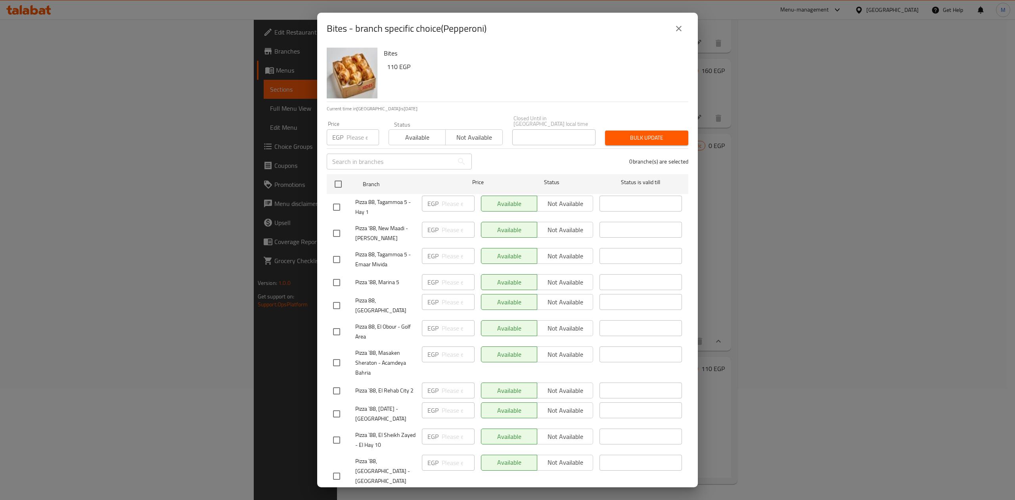
scroll to position [289, 0]
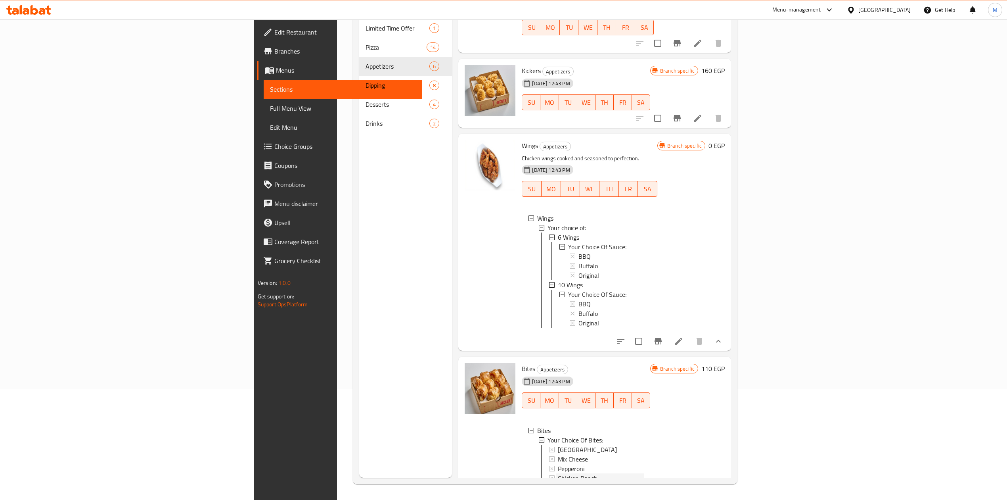
click at [558, 473] on span "Chicken Ranch" at bounding box center [578, 478] width 40 height 10
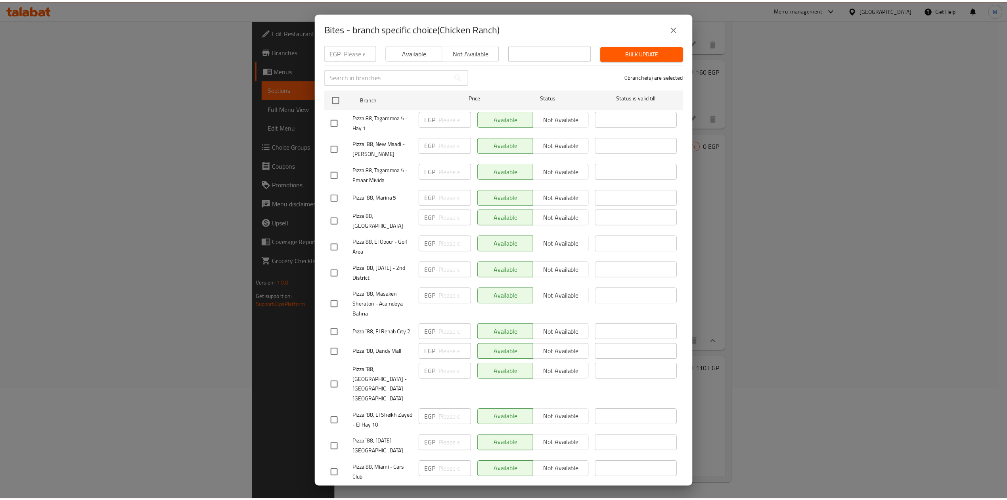
scroll to position [24, 0]
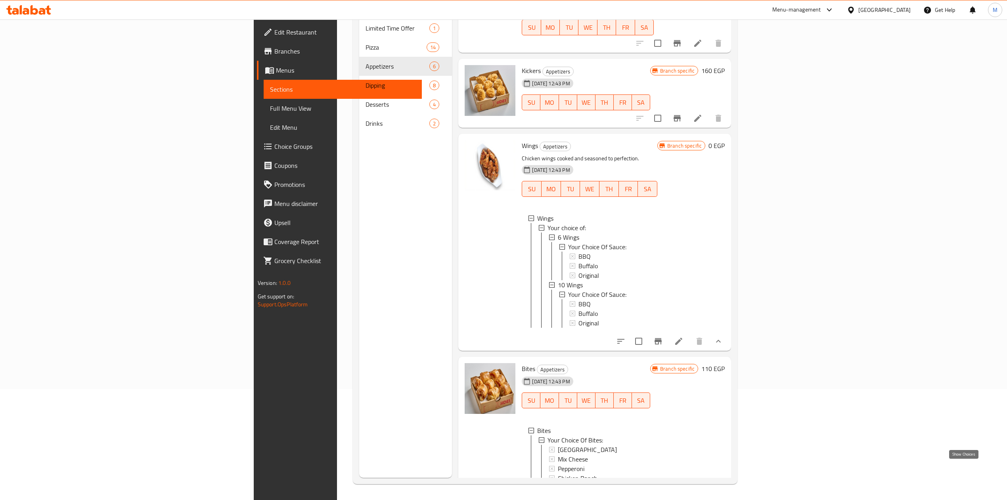
click at [723, 491] on icon "show more" at bounding box center [719, 496] width 10 height 10
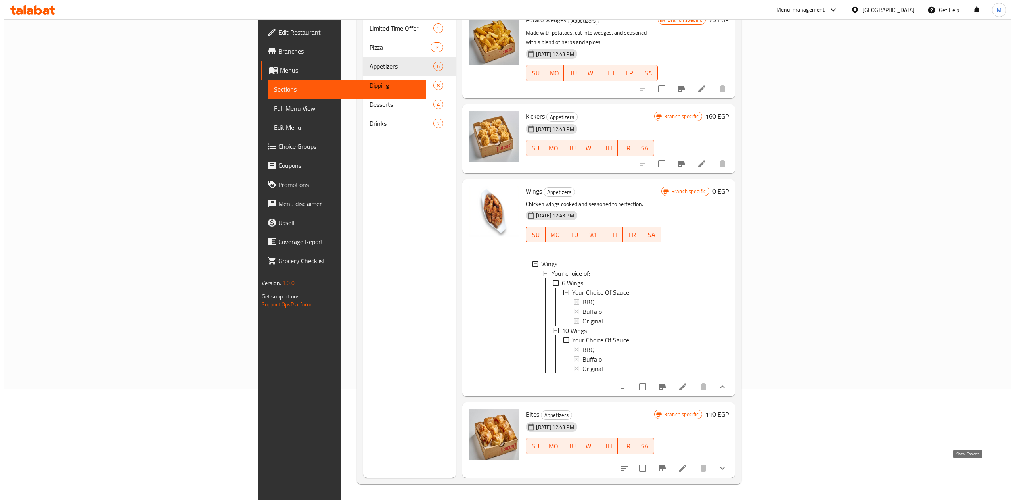
scroll to position [148, 0]
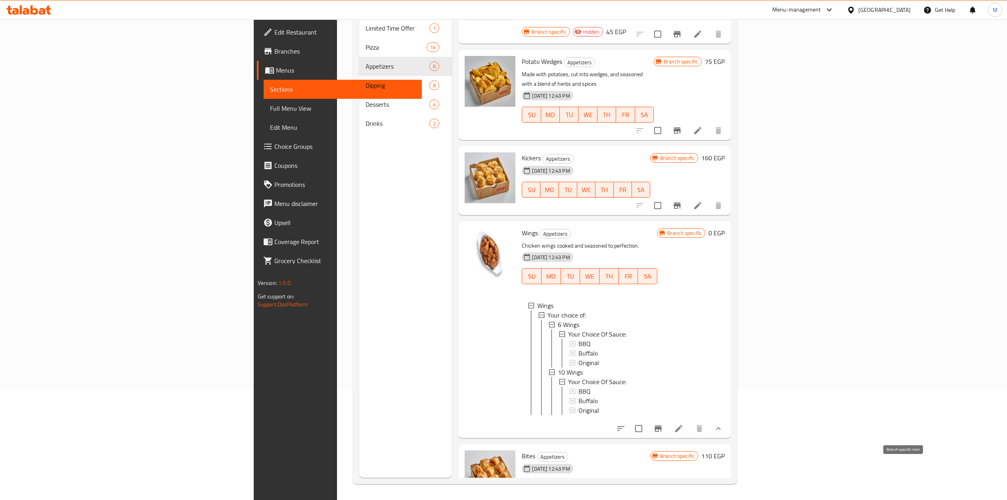
click at [662, 499] on icon "Branch-specific-item" at bounding box center [658, 503] width 7 height 6
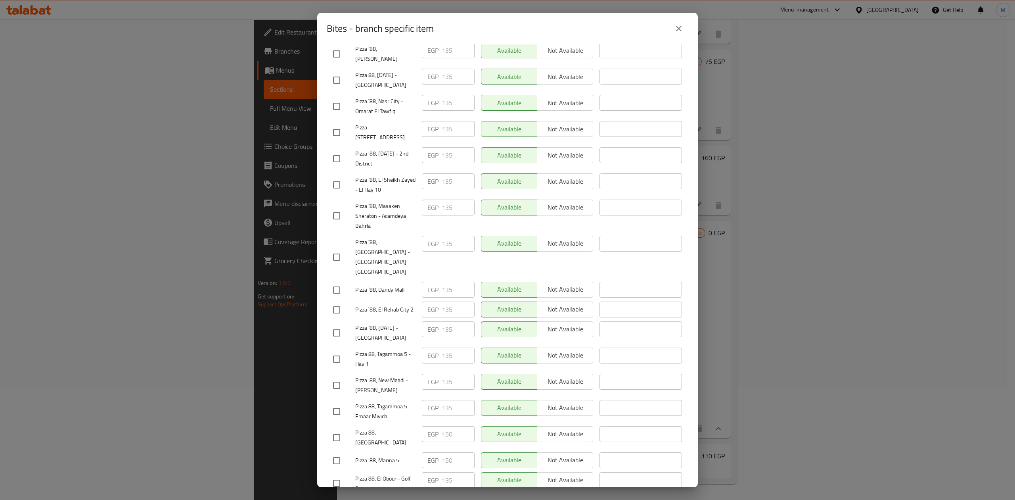
scroll to position [289, 0]
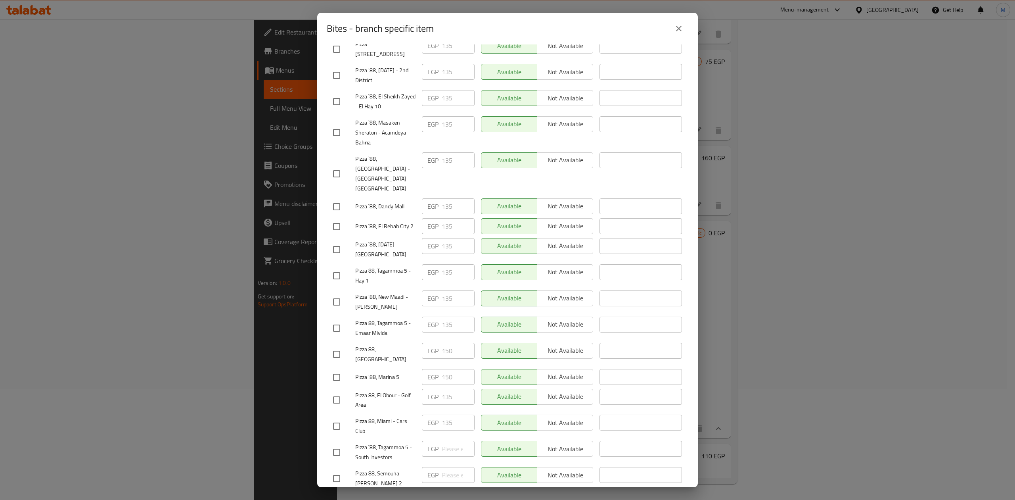
click at [556, 23] on div "Bites - branch specific item" at bounding box center [508, 28] width 362 height 19
click at [337, 149] on div "Pizza `88, Nasr City - El Hadeeqa El Dawlia" at bounding box center [374, 173] width 89 height 49
click at [340, 165] on input "checkbox" at bounding box center [336, 173] width 17 height 17
checkbox input "true"
click at [341, 470] on input "checkbox" at bounding box center [336, 478] width 17 height 17
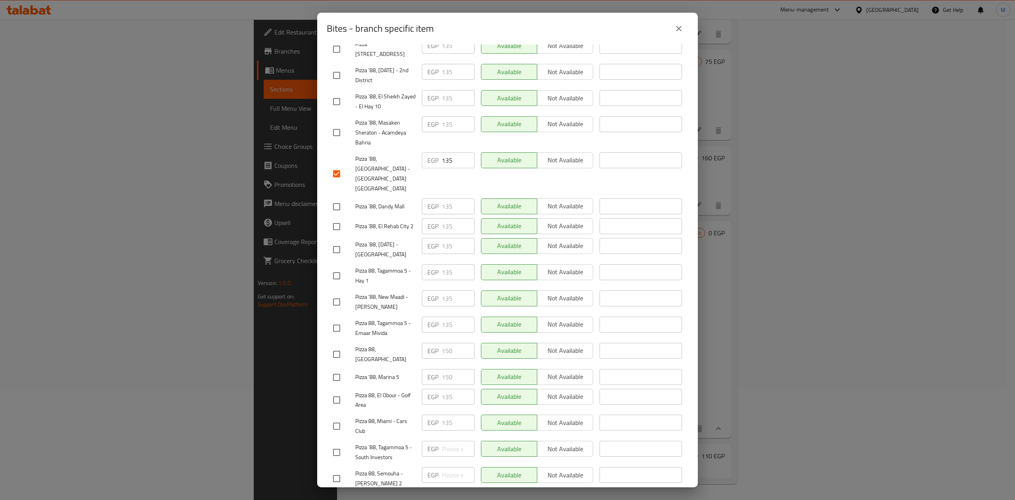
checkbox input "true"
click at [334, 418] on input "checkbox" at bounding box center [336, 426] width 17 height 17
checkbox input "true"
click at [336, 391] on input "checkbox" at bounding box center [336, 399] width 17 height 17
checkbox input "true"
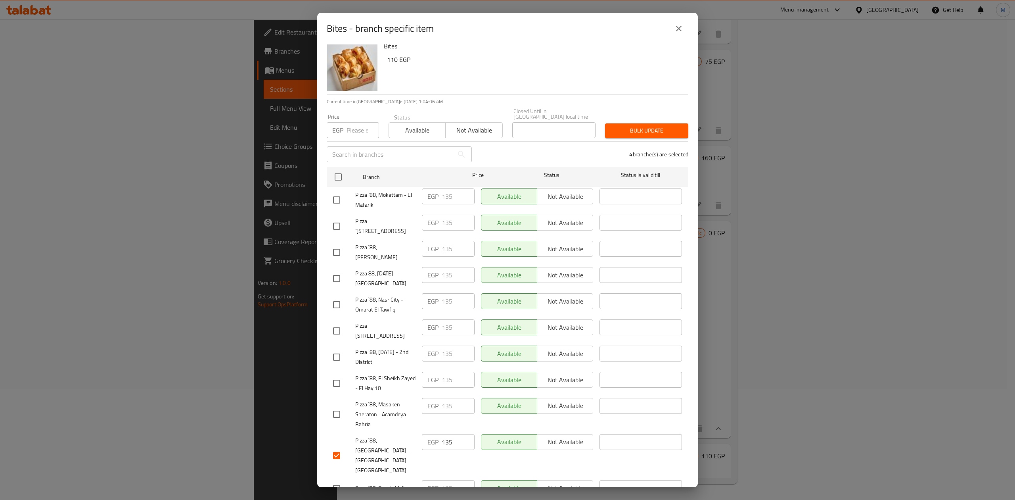
scroll to position [0, 0]
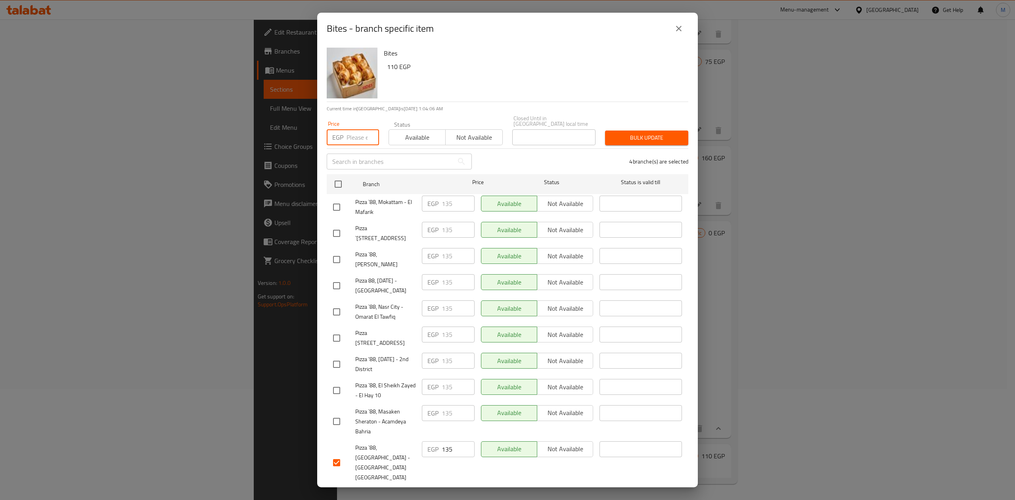
click at [348, 129] on input "number" at bounding box center [363, 137] width 33 height 16
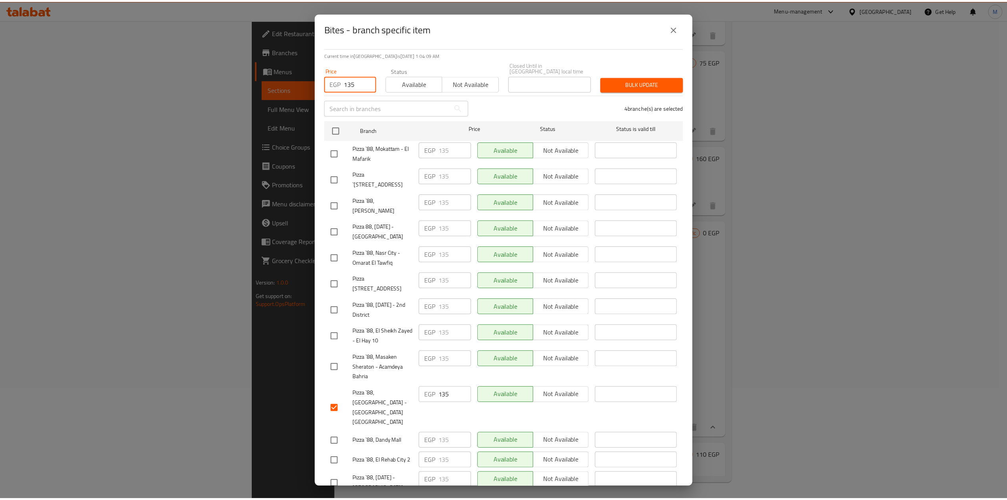
scroll to position [24, 0]
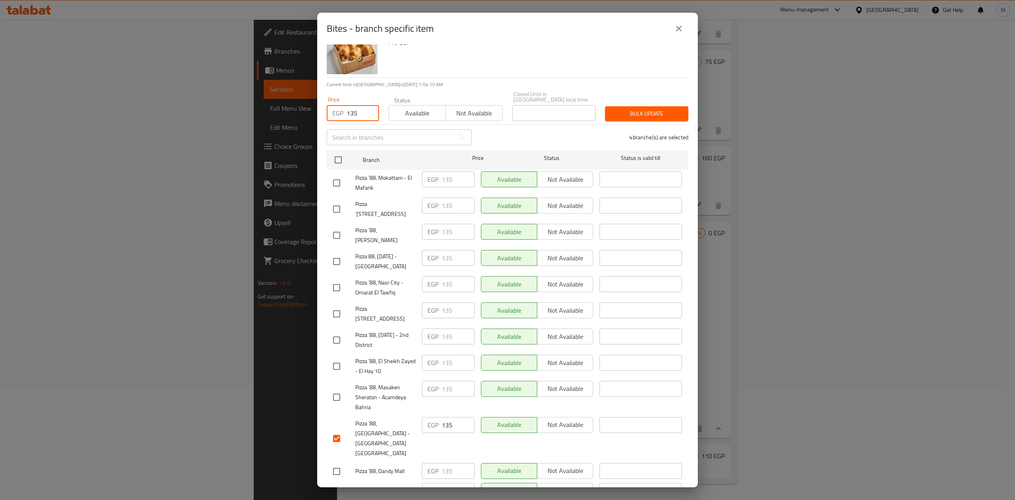
type input "135"
click at [641, 110] on span "Bulk update" at bounding box center [646, 114] width 71 height 10
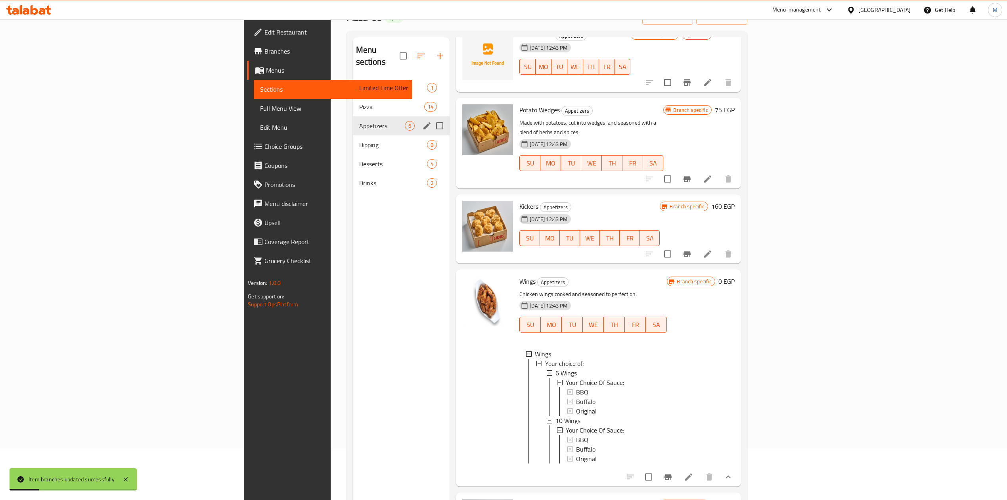
scroll to position [6, 0]
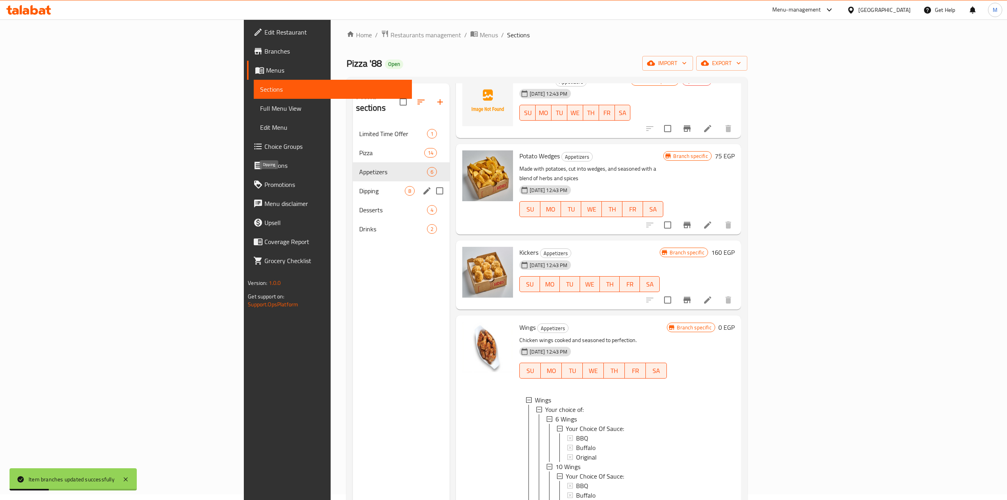
click at [359, 186] on span "Dipping" at bounding box center [382, 191] width 46 height 10
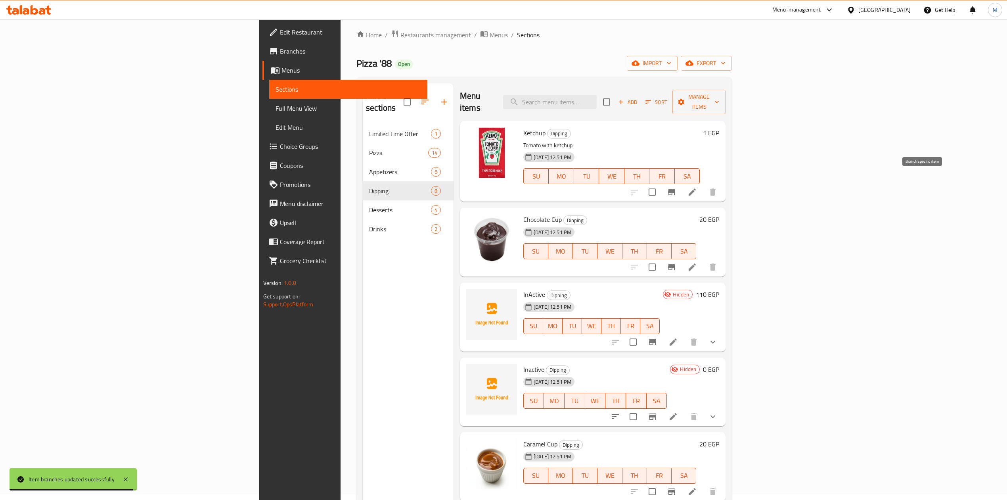
click at [675, 189] on icon "Branch-specific-item" at bounding box center [671, 192] width 7 height 6
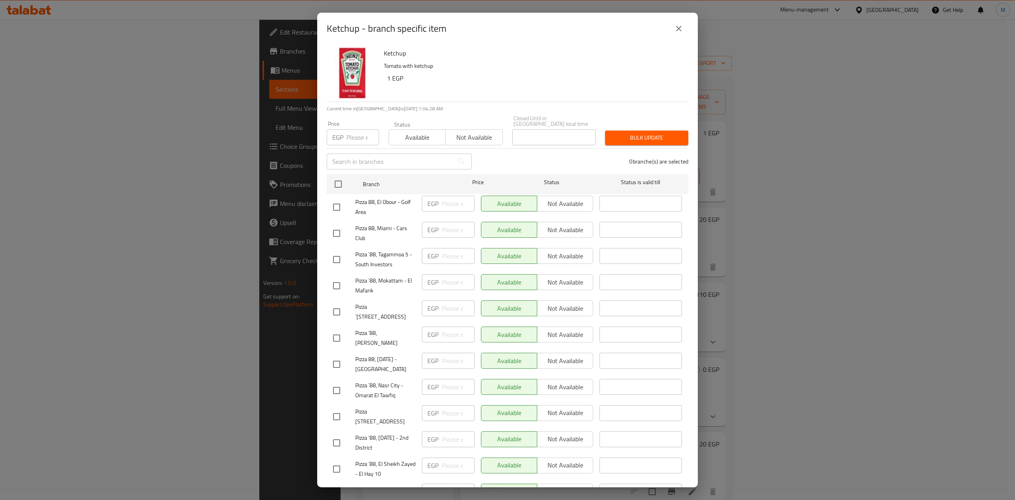
click at [679, 31] on icon "close" at bounding box center [679, 29] width 10 height 10
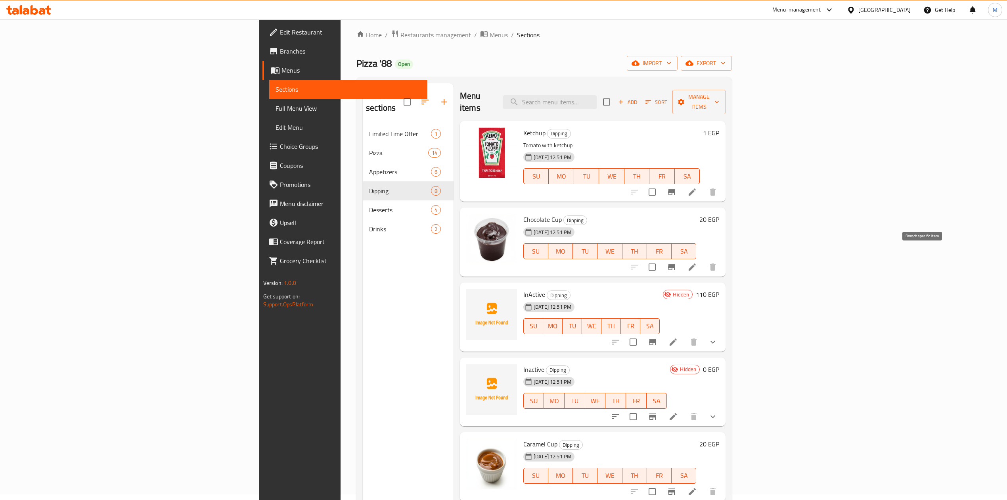
click at [675, 264] on icon "Branch-specific-item" at bounding box center [671, 267] width 7 height 6
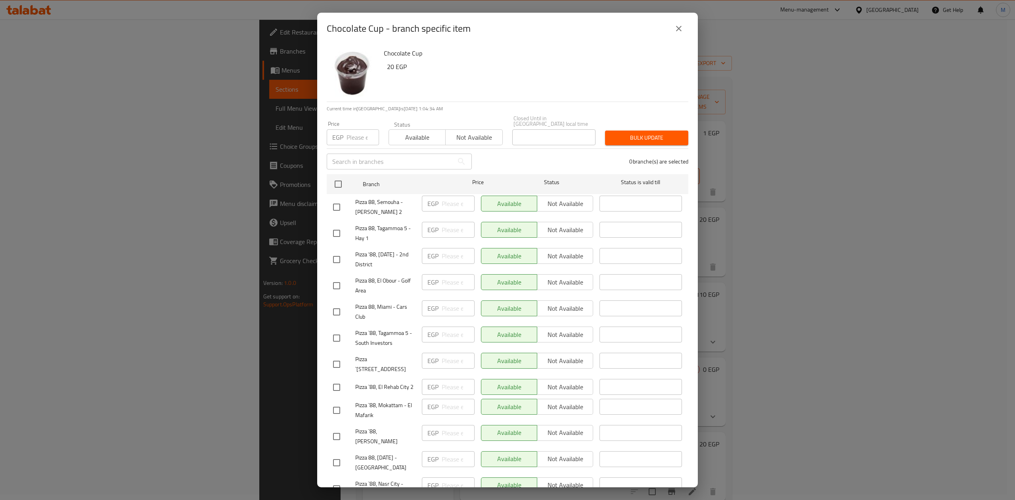
click at [673, 36] on button "close" at bounding box center [678, 28] width 19 height 19
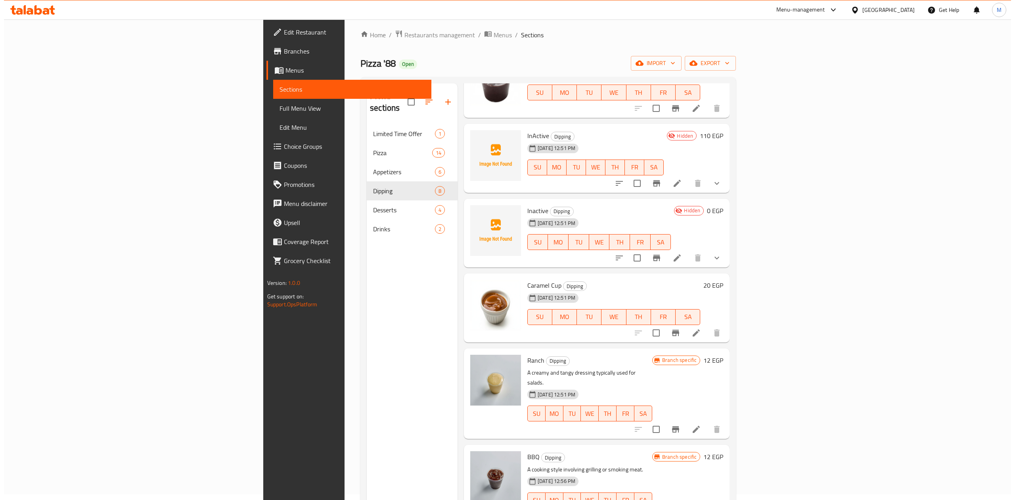
scroll to position [166, 0]
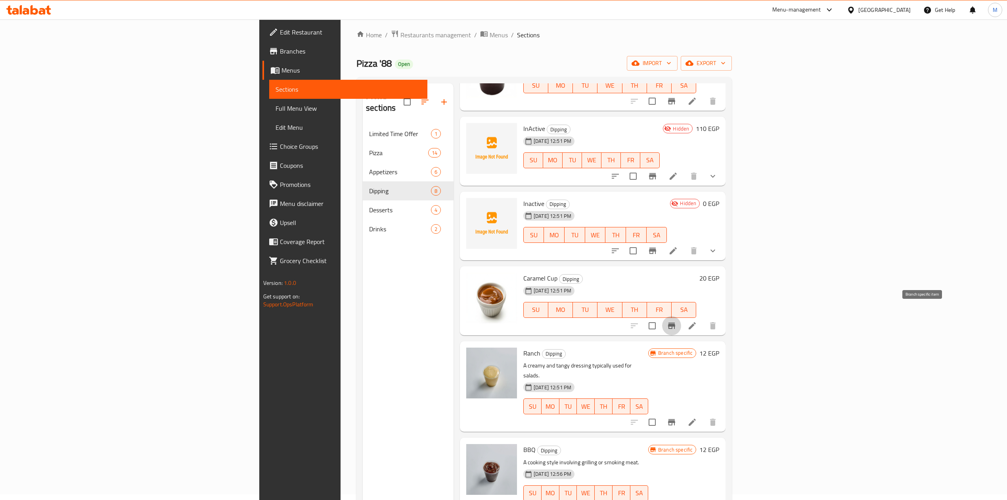
click at [677, 321] on icon "Branch-specific-item" at bounding box center [672, 326] width 10 height 10
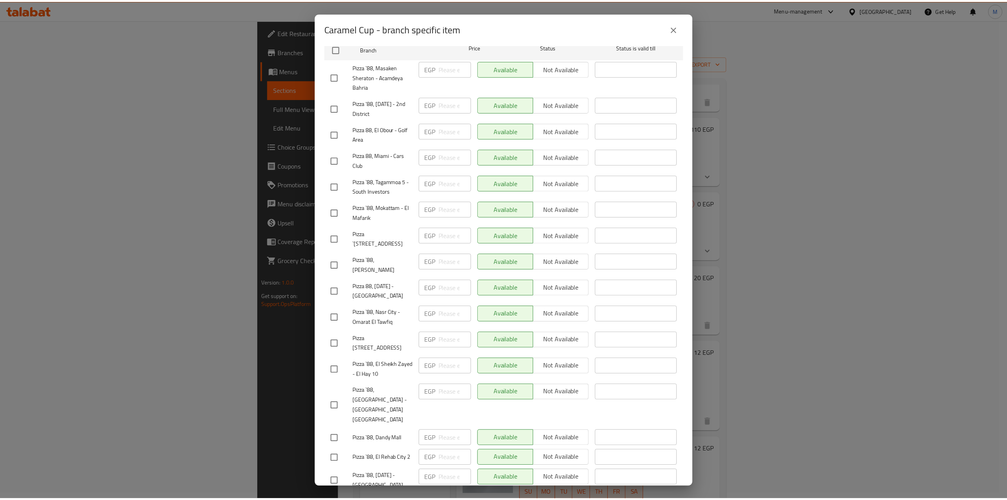
scroll to position [0, 0]
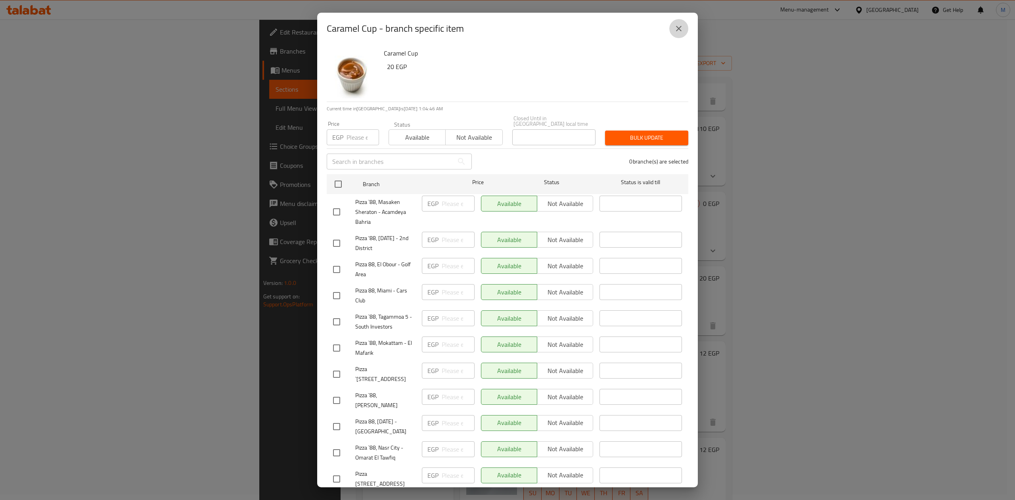
click at [676, 32] on icon "close" at bounding box center [679, 29] width 10 height 10
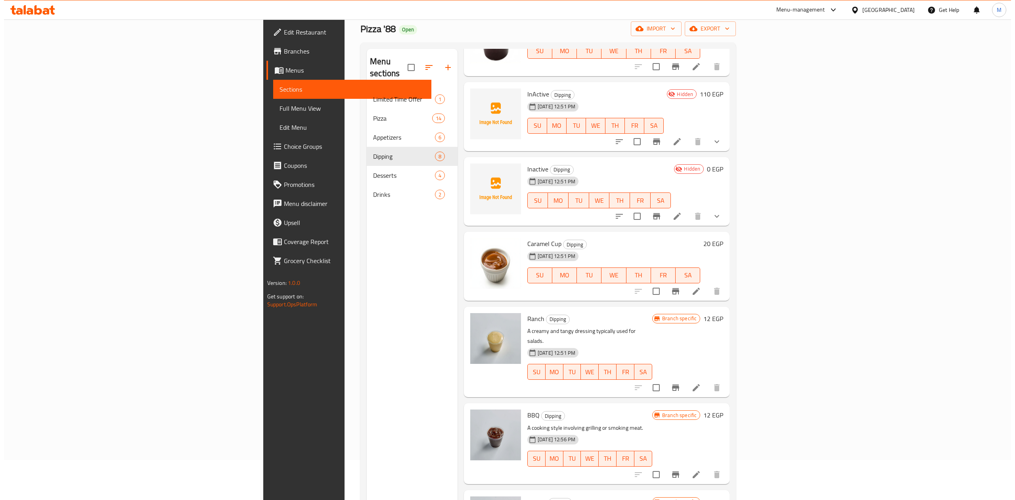
scroll to position [59, 0]
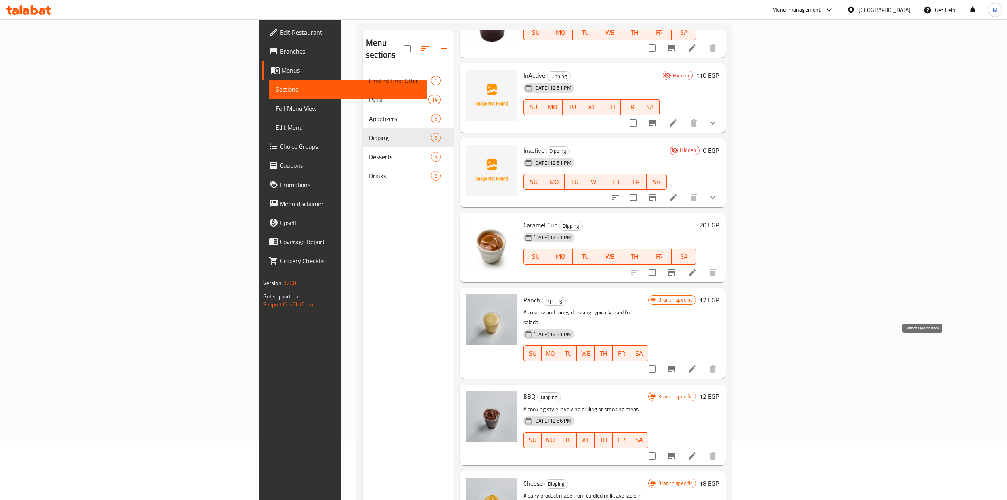
click at [677, 364] on icon "Branch-specific-item" at bounding box center [672, 369] width 10 height 10
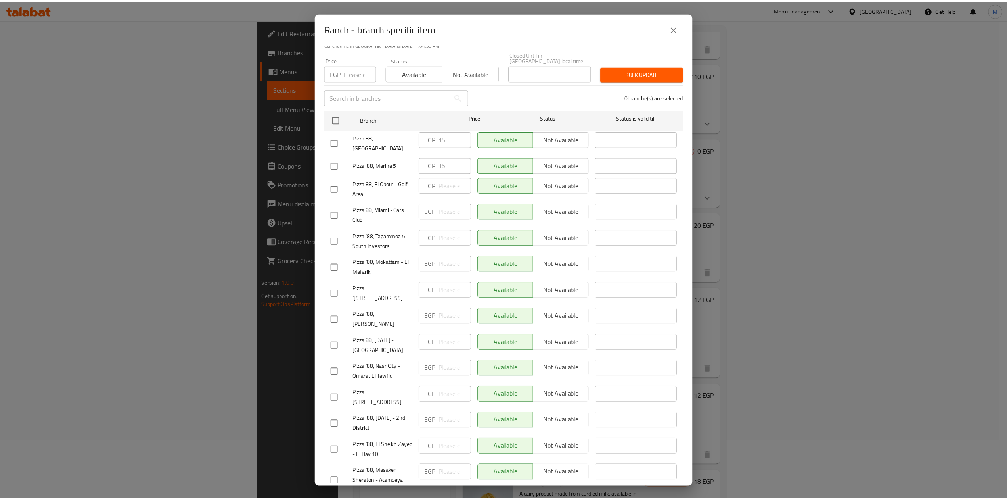
scroll to position [0, 0]
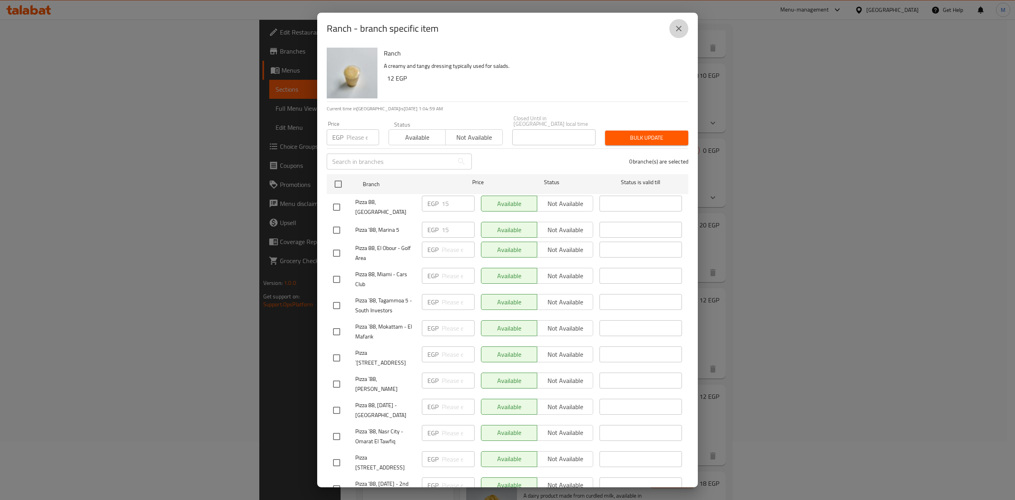
click at [670, 31] on button "close" at bounding box center [678, 28] width 19 height 19
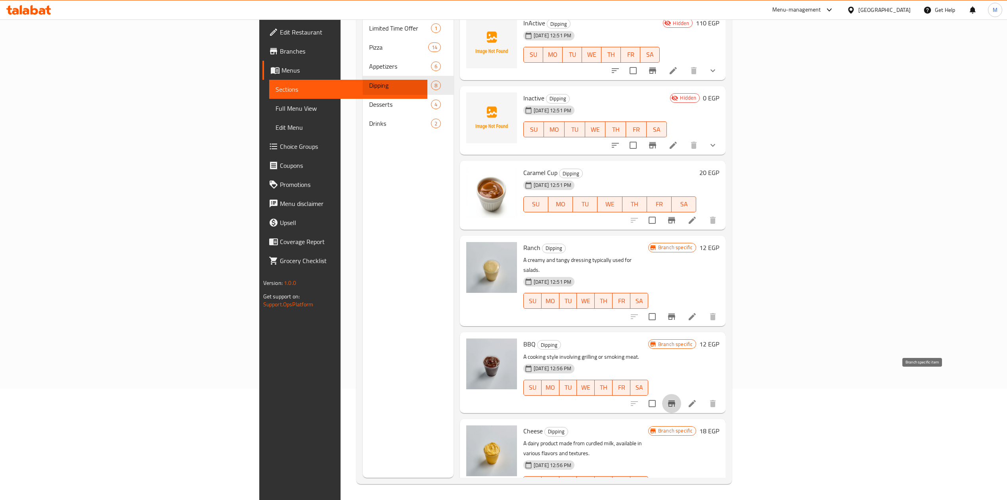
click at [675, 400] on icon "Branch-specific-item" at bounding box center [671, 403] width 7 height 6
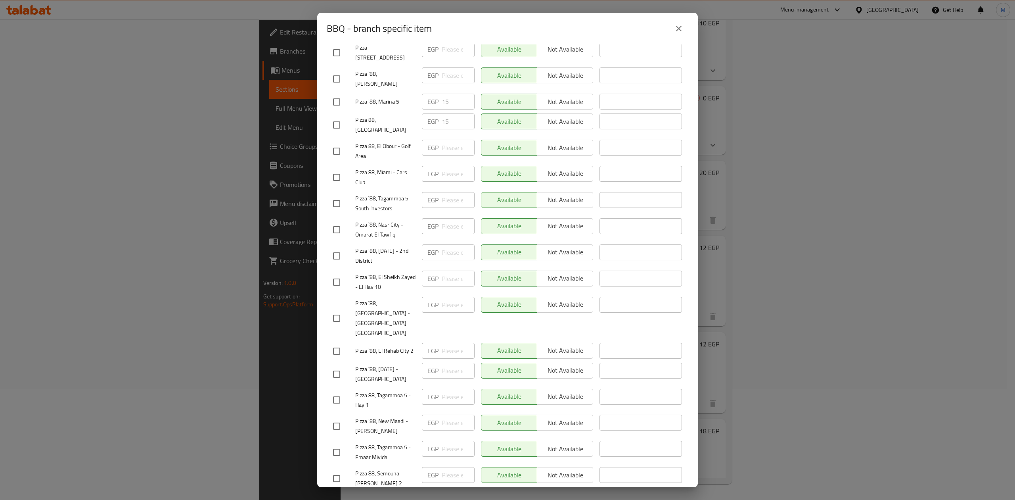
click at [636, 33] on div "BBQ - branch specific item" at bounding box center [508, 28] width 362 height 19
click at [332, 310] on input "checkbox" at bounding box center [336, 318] width 17 height 17
checkbox input "true"
click at [340, 470] on input "checkbox" at bounding box center [336, 478] width 17 height 17
checkbox input "true"
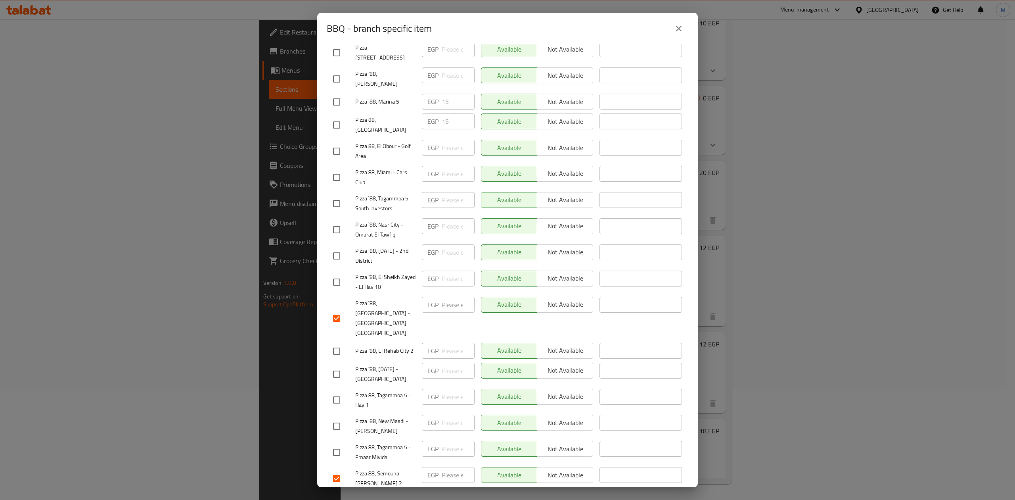
click at [337, 169] on input "checkbox" at bounding box center [336, 177] width 17 height 17
checkbox input "true"
click at [339, 143] on input "checkbox" at bounding box center [336, 151] width 17 height 17
checkbox input "true"
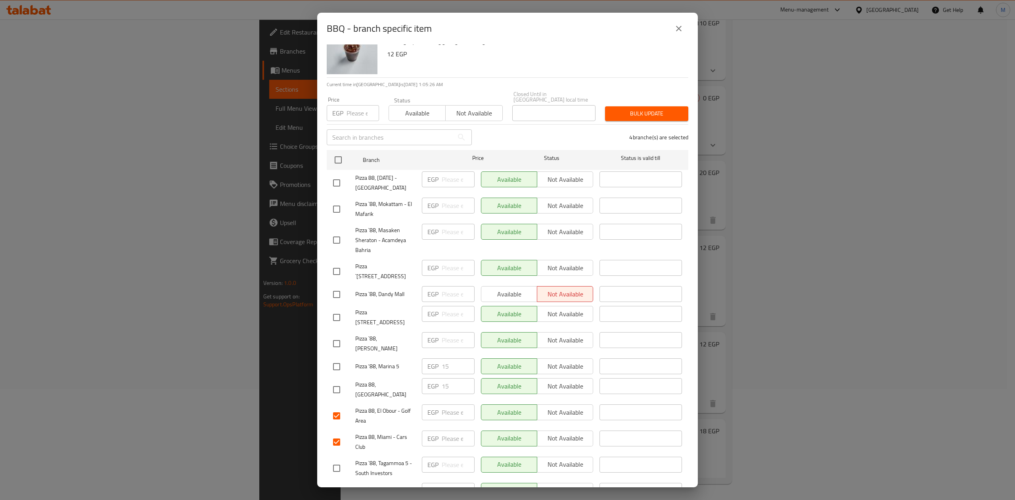
click at [677, 33] on icon "close" at bounding box center [679, 29] width 10 height 10
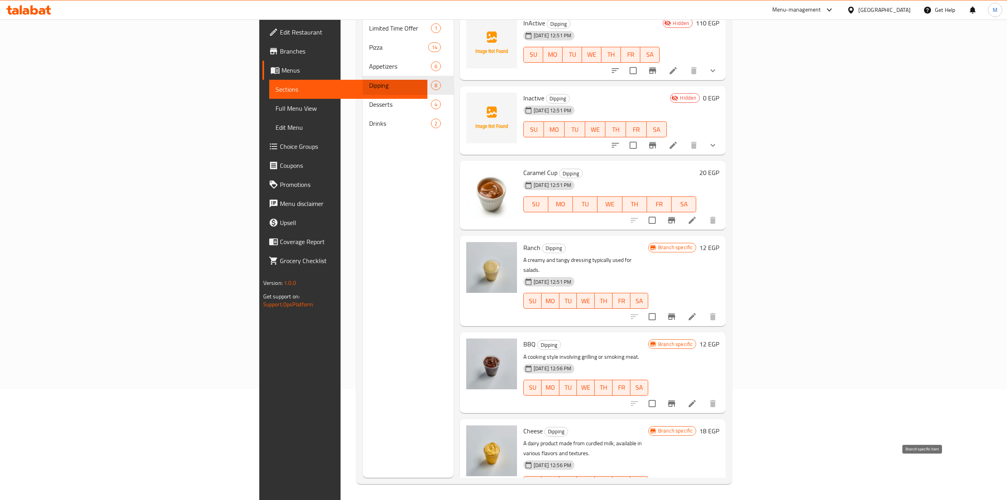
click at [681, 490] on button "Branch-specific-item" at bounding box center [671, 499] width 19 height 19
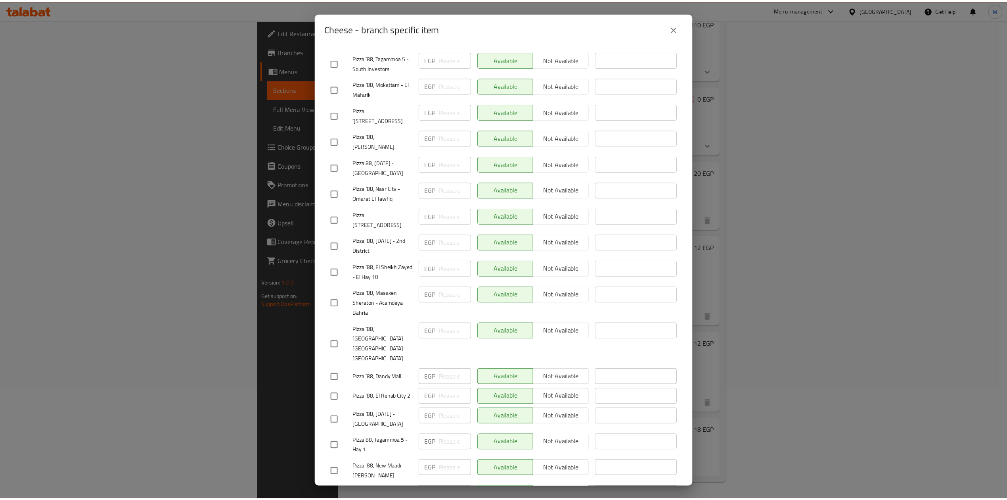
scroll to position [289, 0]
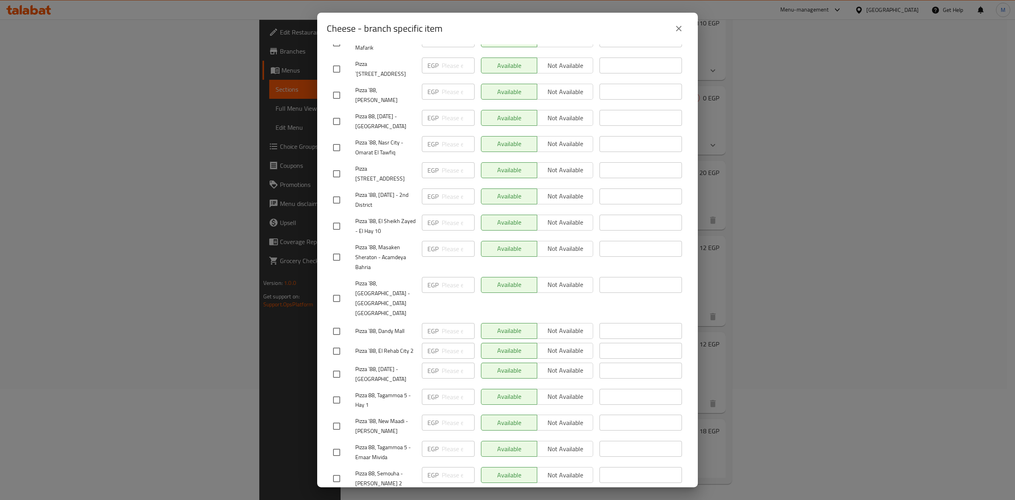
click at [677, 28] on icon "close" at bounding box center [679, 29] width 10 height 10
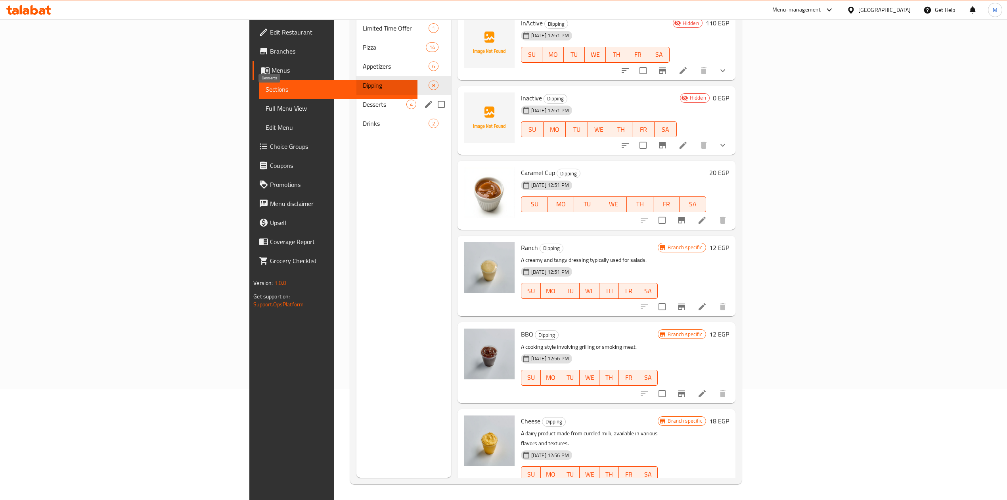
click at [363, 100] on span "Desserts" at bounding box center [385, 105] width 44 height 10
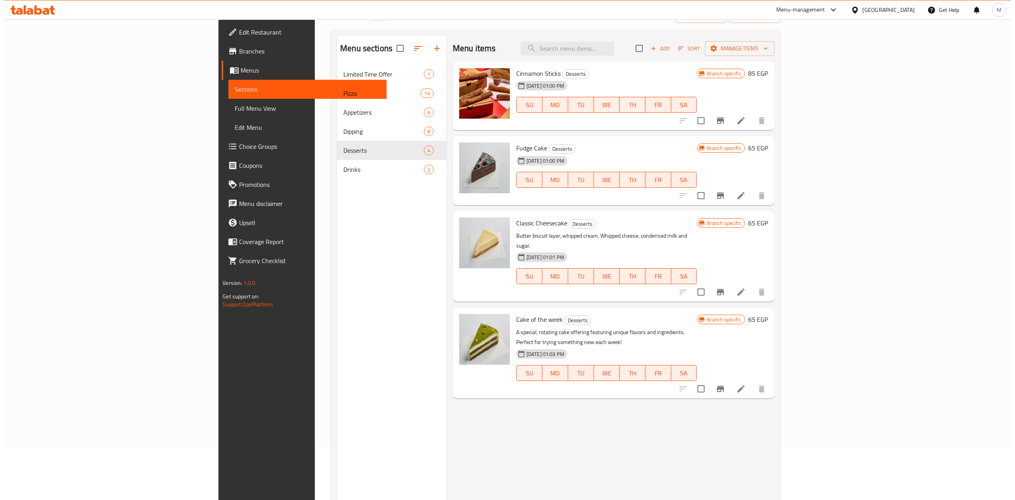
scroll to position [6, 0]
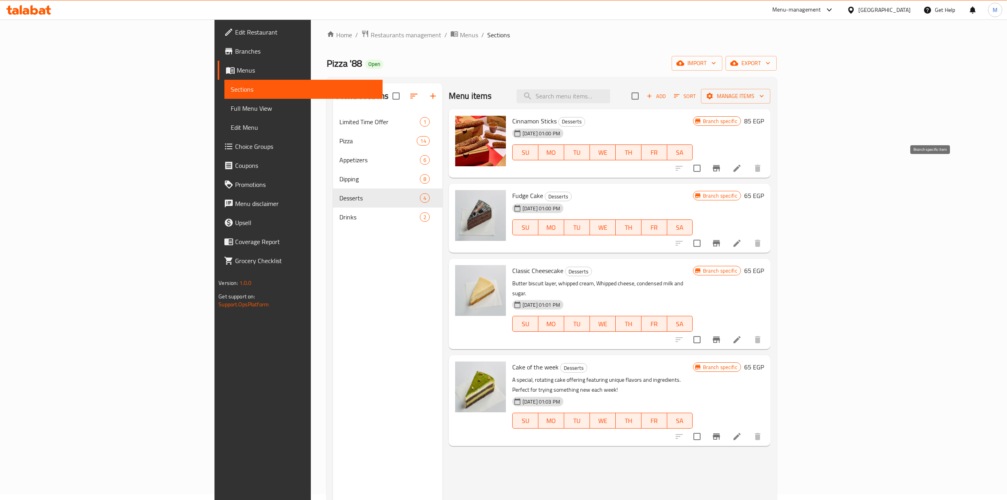
click at [726, 174] on button "Branch-specific-item" at bounding box center [716, 168] width 19 height 19
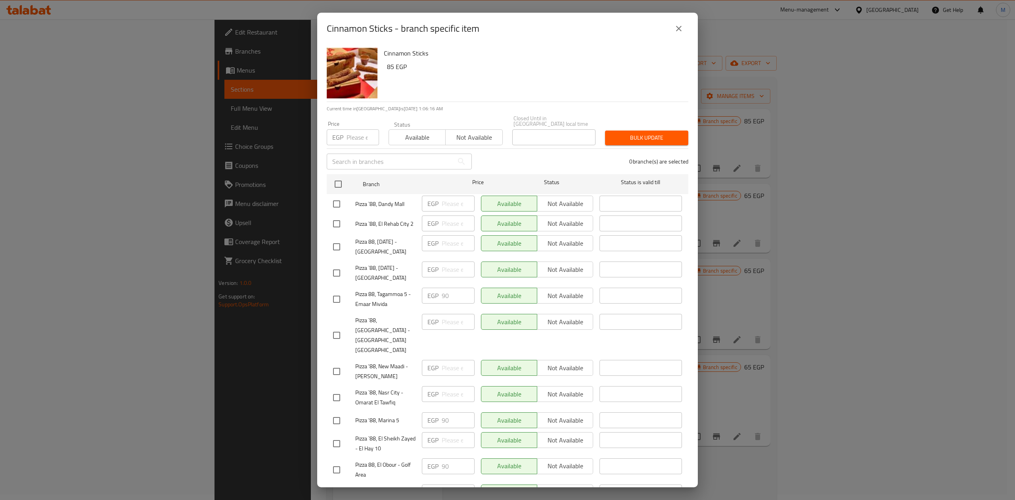
click at [337, 461] on input "checkbox" at bounding box center [336, 469] width 17 height 17
checkbox input "true"
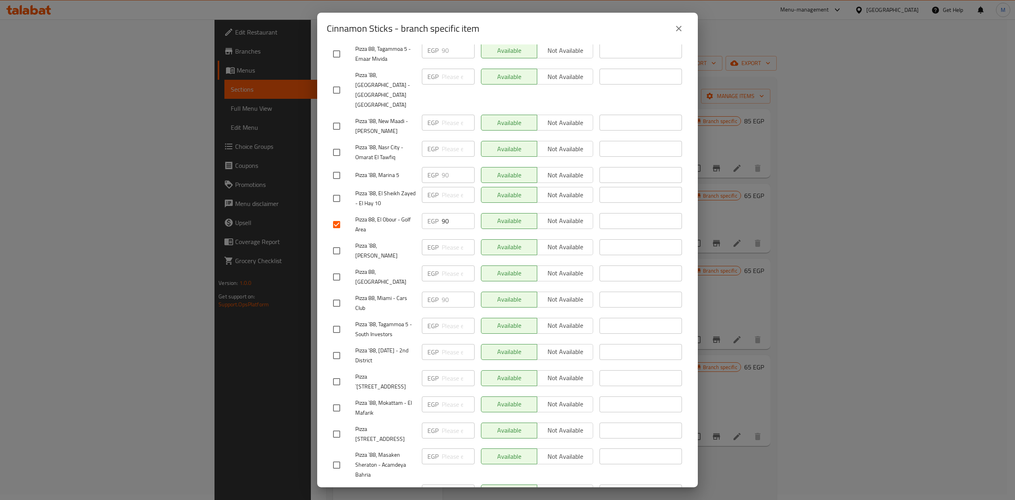
scroll to position [289, 0]
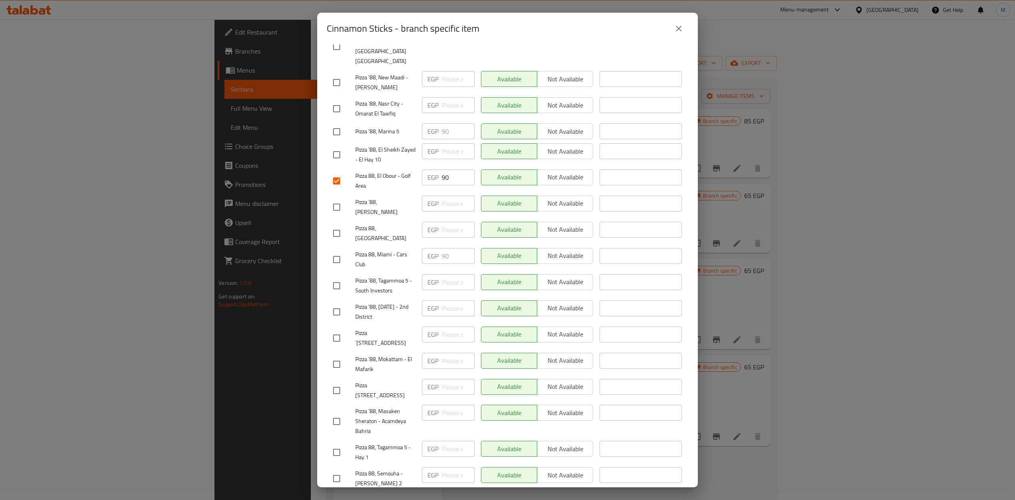
click at [342, 470] on input "checkbox" at bounding box center [336, 478] width 17 height 17
checkbox input "true"
click at [337, 251] on input "checkbox" at bounding box center [336, 259] width 17 height 17
checkbox input "true"
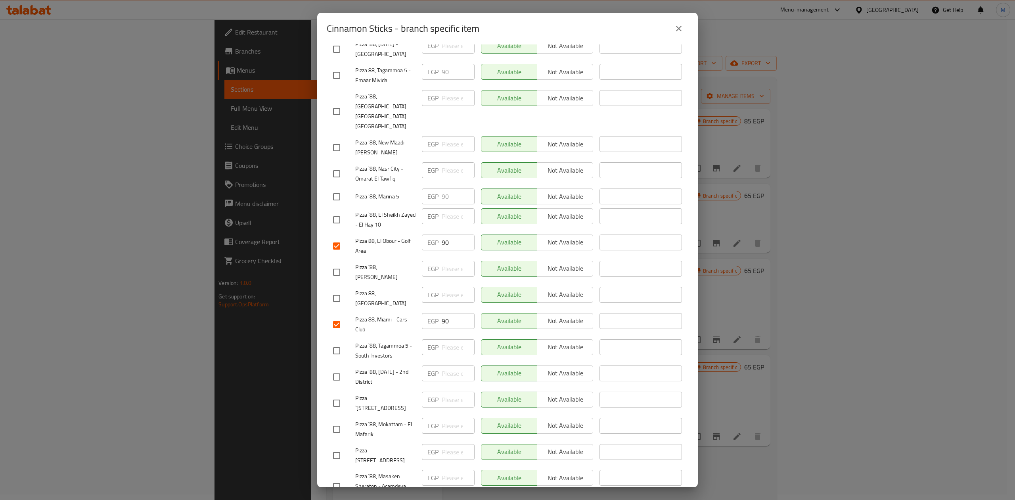
scroll to position [218, 0]
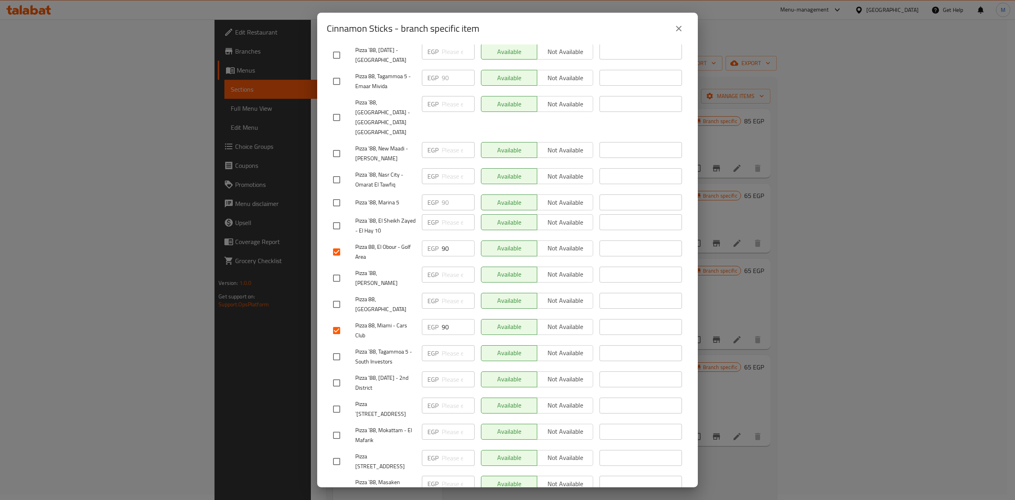
click at [341, 109] on input "checkbox" at bounding box center [336, 117] width 17 height 17
checkbox input "true"
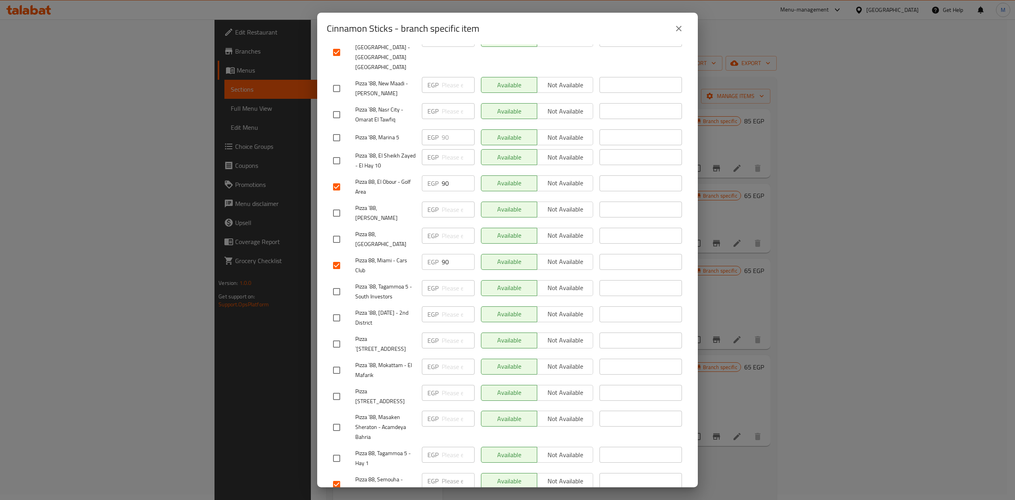
scroll to position [289, 0]
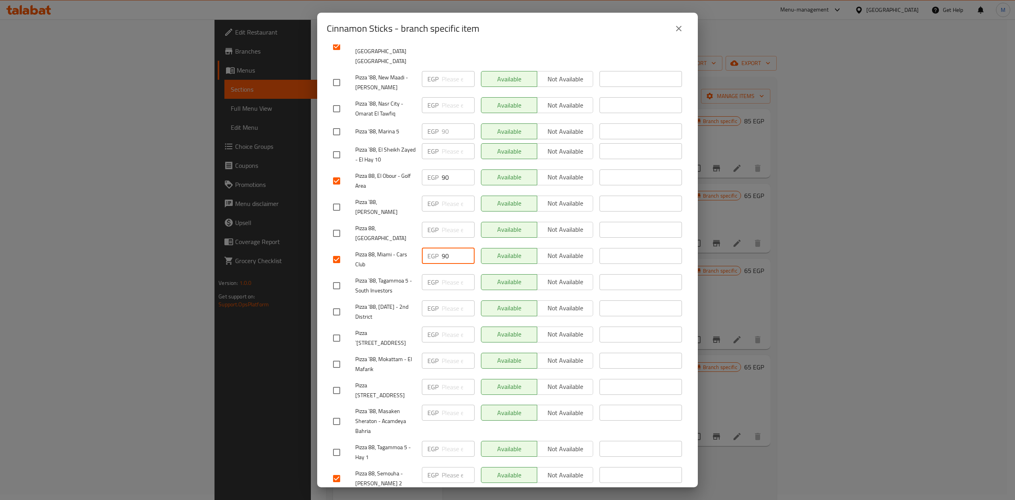
drag, startPoint x: 449, startPoint y: 230, endPoint x: 433, endPoint y: 232, distance: 16.0
click at [433, 248] on div "EGP 90 ​" at bounding box center [448, 256] width 53 height 16
drag, startPoint x: 448, startPoint y: 160, endPoint x: 429, endPoint y: 160, distance: 19.0
click at [429, 169] on div "EGP 90 ​" at bounding box center [448, 177] width 53 height 16
click at [499, 497] on span "Save" at bounding box center [507, 502] width 349 height 10
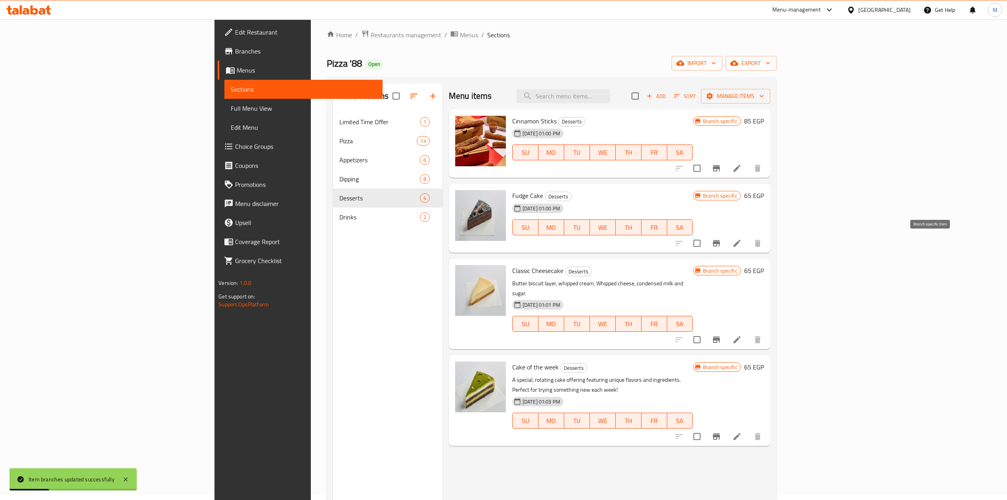
click at [720, 245] on icon "Branch-specific-item" at bounding box center [716, 243] width 7 height 6
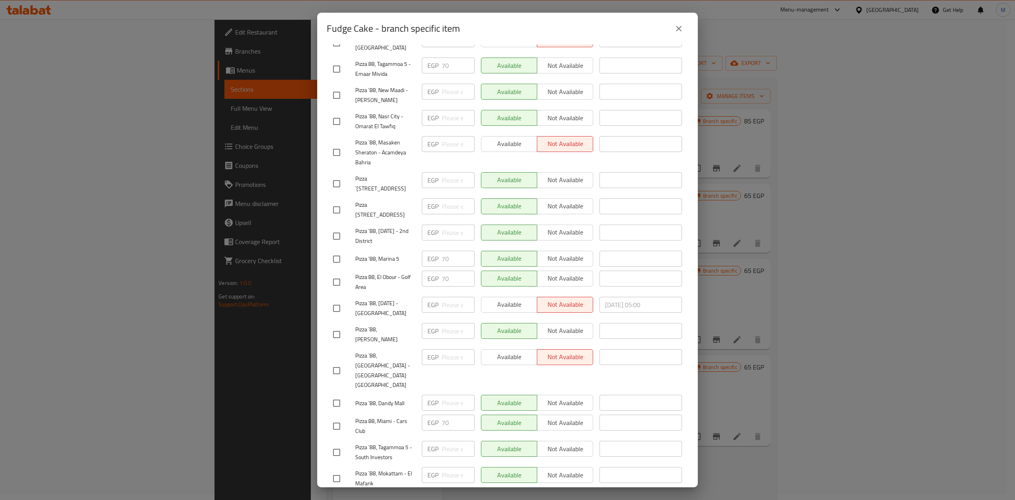
click at [340, 418] on input "checkbox" at bounding box center [336, 426] width 17 height 17
checkbox input "true"
click at [341, 281] on input "checkbox" at bounding box center [336, 282] width 17 height 17
checkbox input "true"
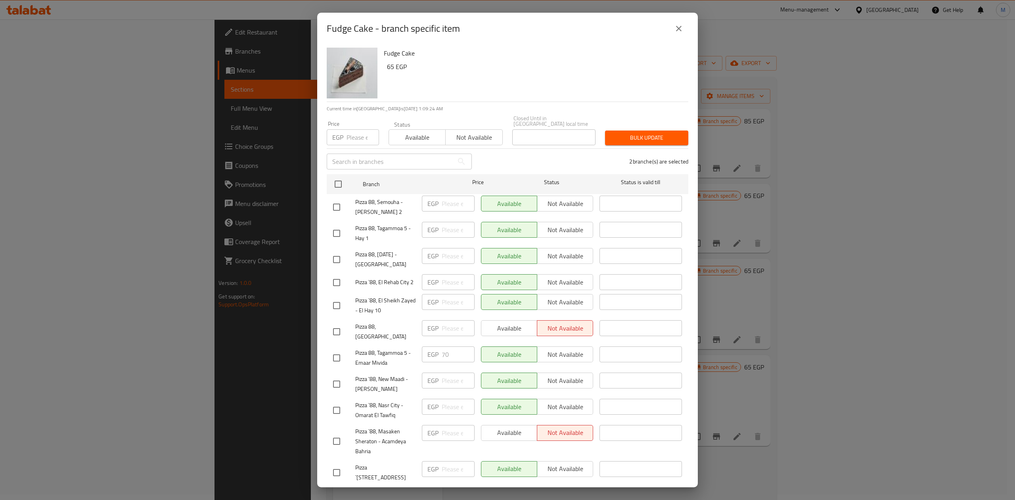
click at [338, 199] on input "checkbox" at bounding box center [336, 207] width 17 height 17
checkbox input "true"
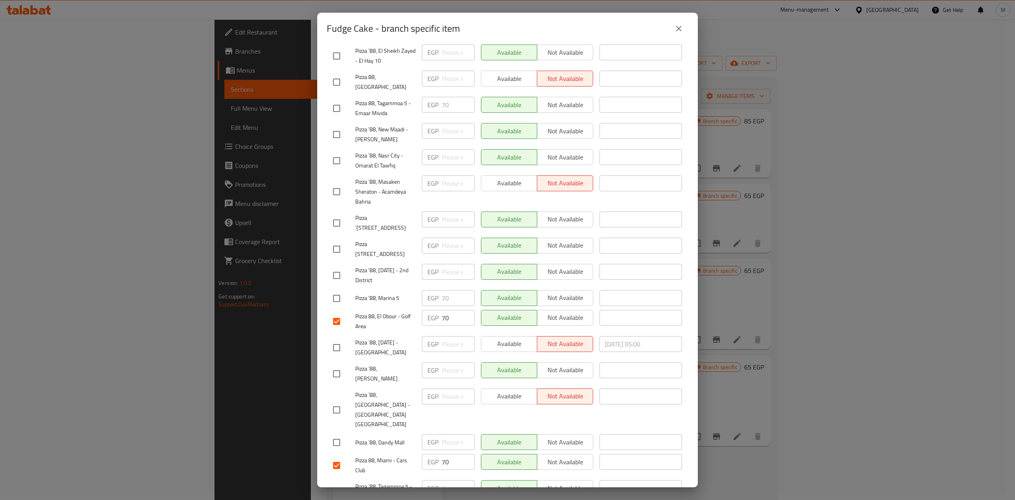
scroll to position [289, 0]
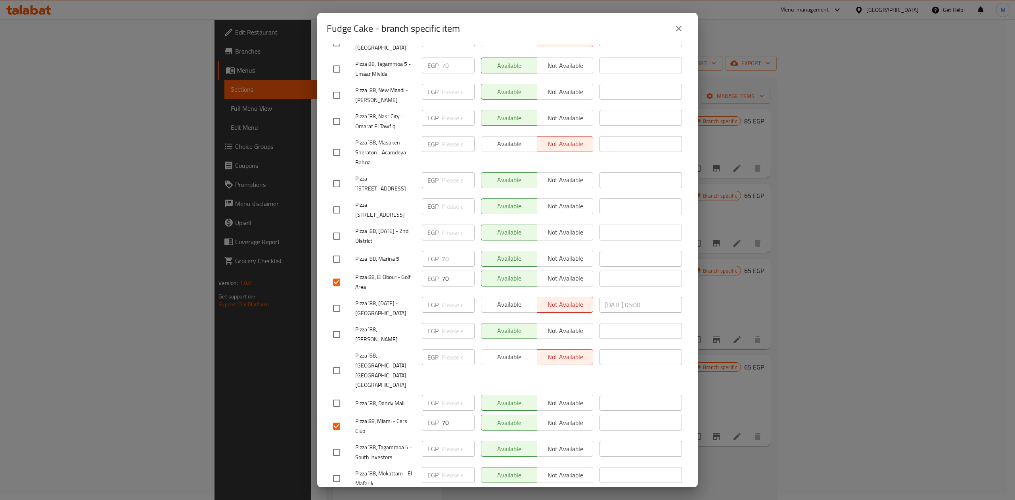
click at [556, 417] on span "Not available" at bounding box center [566, 423] width 50 height 12
click at [561, 276] on span "Not available" at bounding box center [566, 278] width 50 height 12
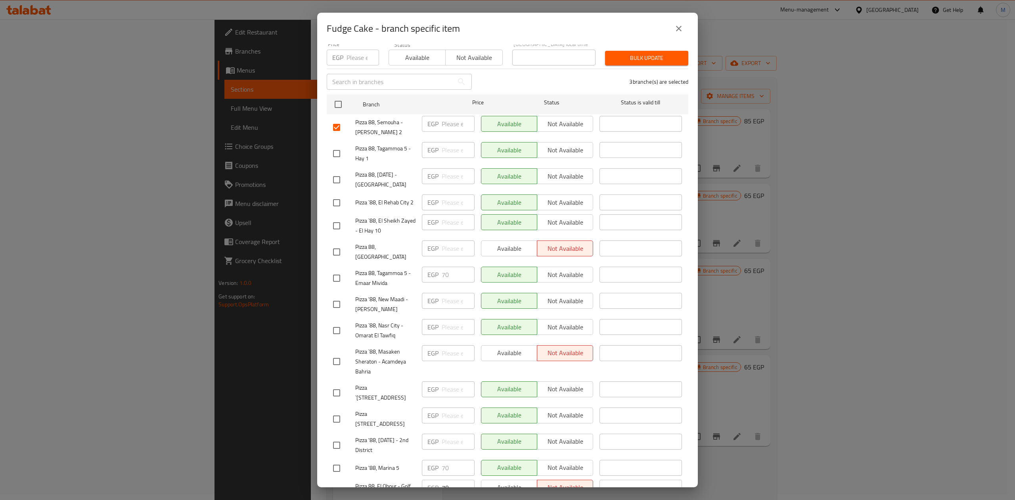
scroll to position [77, 0]
click at [564, 127] on button "Not available" at bounding box center [565, 127] width 56 height 16
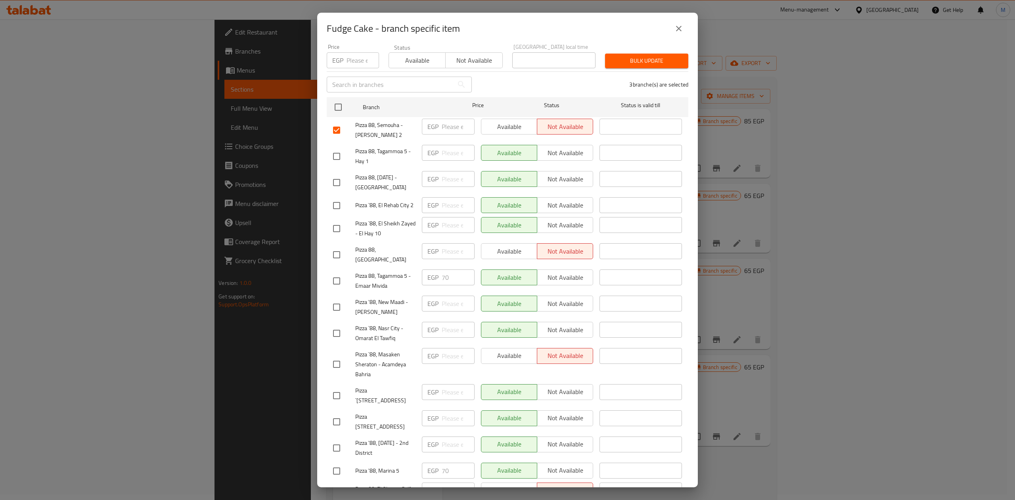
scroll to position [289, 0]
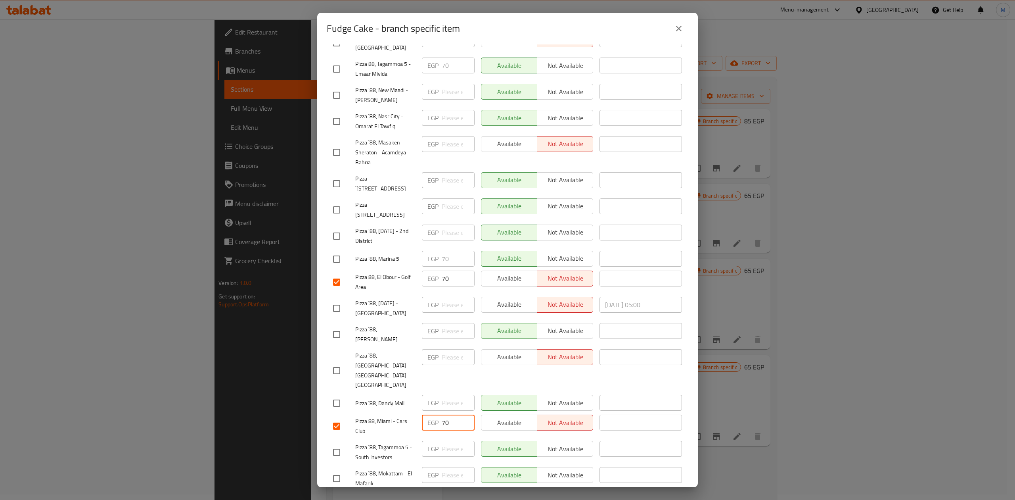
drag, startPoint x: 450, startPoint y: 397, endPoint x: 437, endPoint y: 395, distance: 14.0
click at [433, 414] on div "EGP 70 ​" at bounding box center [448, 422] width 53 height 16
click at [473, 497] on span "Save" at bounding box center [507, 502] width 349 height 10
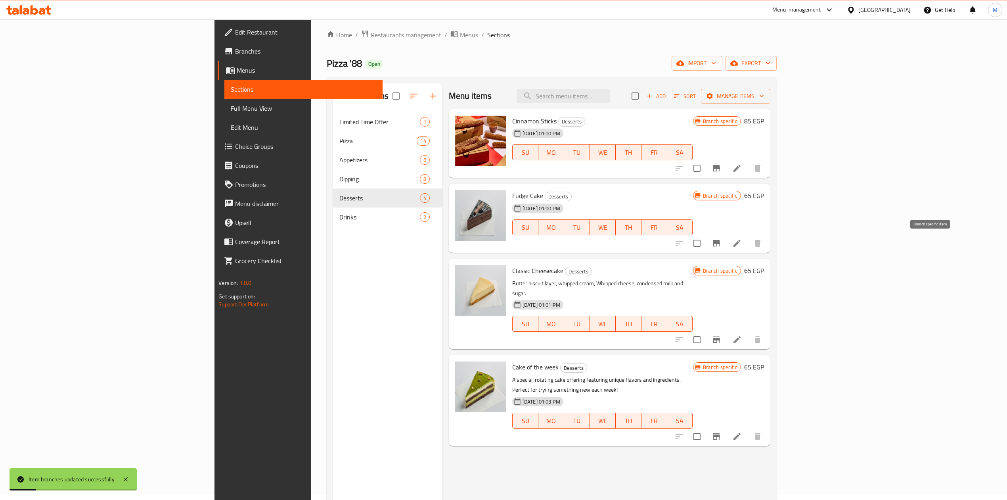
click at [721, 239] on icon "Branch-specific-item" at bounding box center [717, 243] width 10 height 10
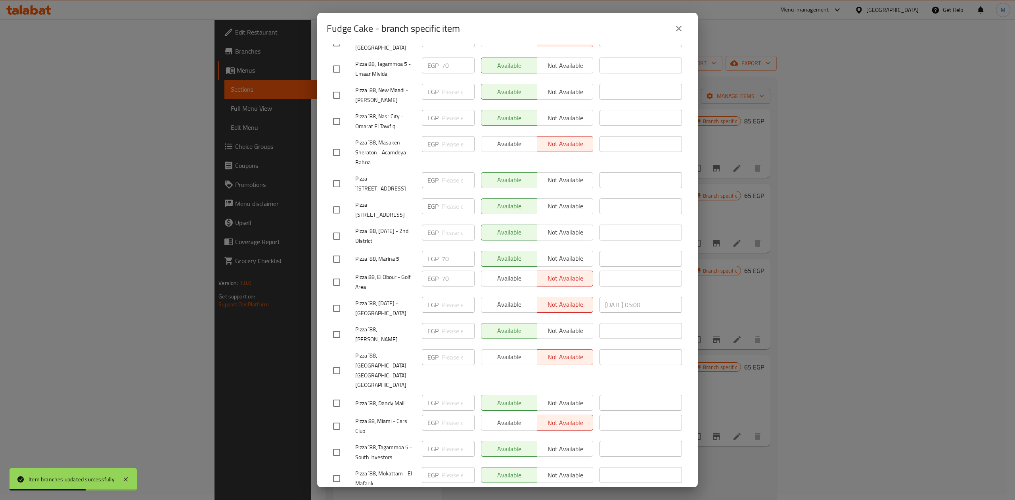
drag, startPoint x: 335, startPoint y: 279, endPoint x: 397, endPoint y: 287, distance: 62.0
click at [335, 279] on input "checkbox" at bounding box center [336, 282] width 17 height 17
checkbox input "true"
drag, startPoint x: 443, startPoint y: 281, endPoint x: 421, endPoint y: 283, distance: 21.9
click at [422, 283] on div "EGP 70 ​" at bounding box center [448, 278] width 53 height 16
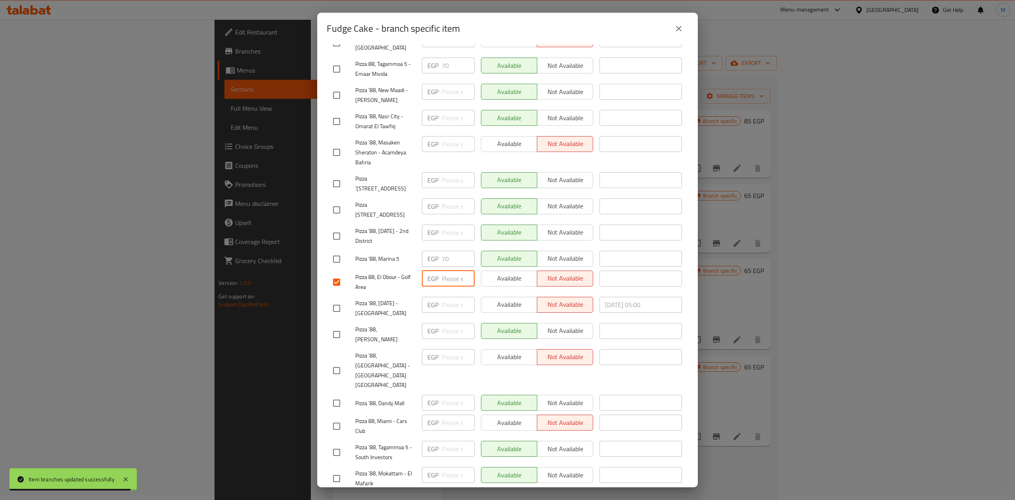
click at [477, 495] on button "Save" at bounding box center [508, 502] width 362 height 15
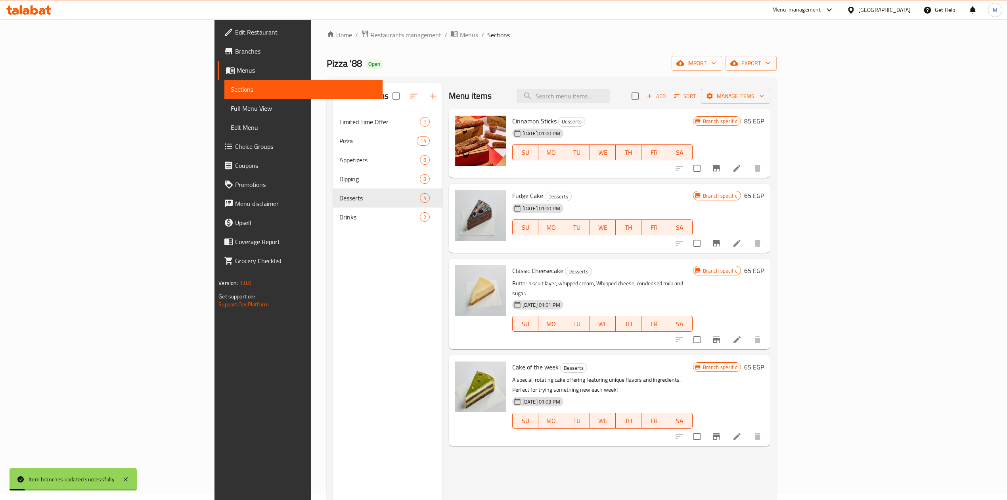
click at [720, 245] on icon "Branch-specific-item" at bounding box center [716, 243] width 7 height 6
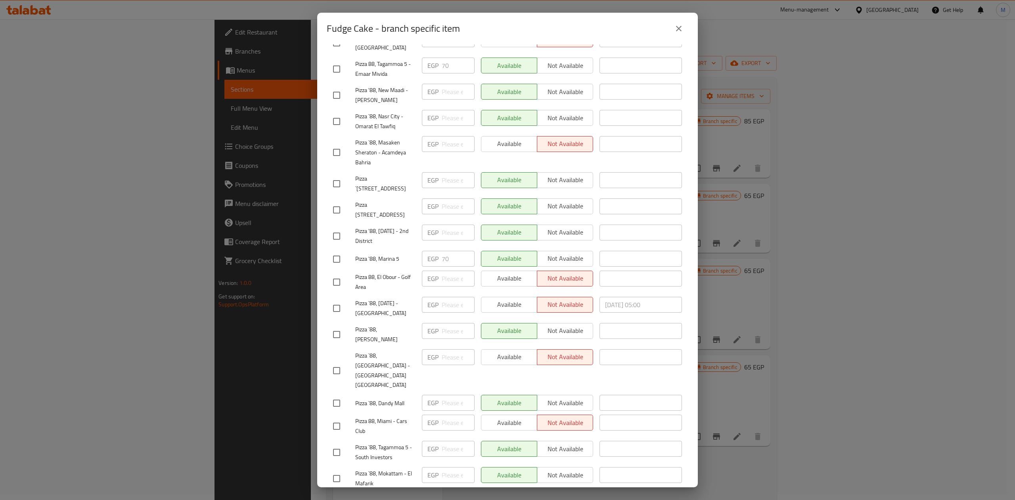
click at [675, 27] on icon "close" at bounding box center [679, 29] width 10 height 10
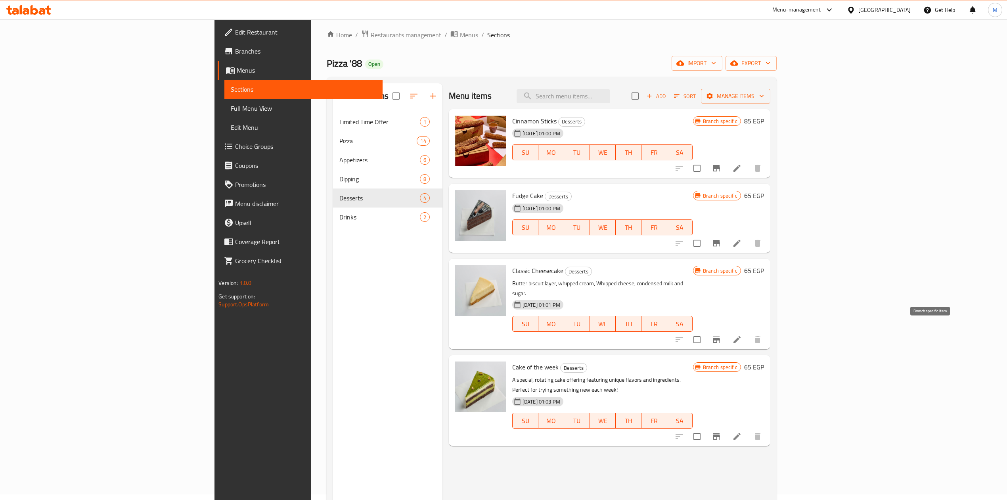
click at [721, 335] on icon "Branch-specific-item" at bounding box center [717, 340] width 10 height 10
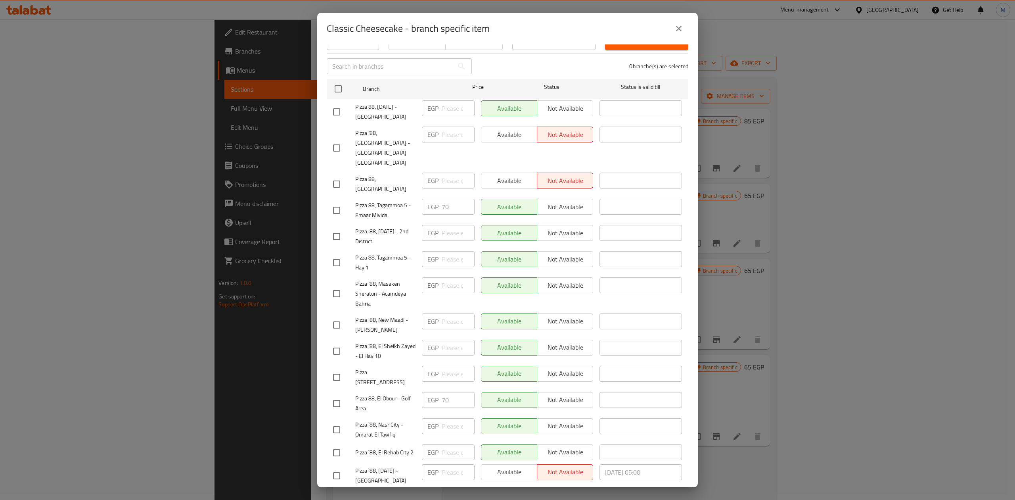
scroll to position [105, 0]
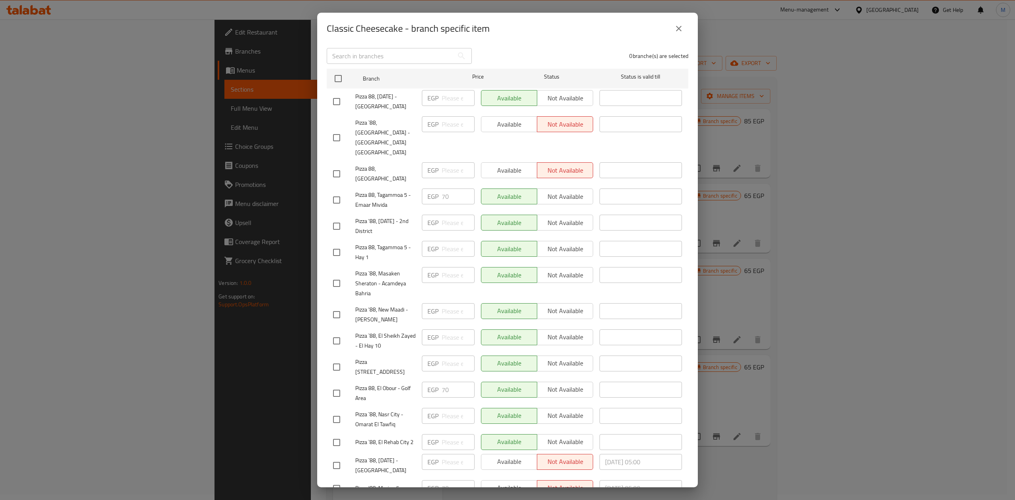
click at [332, 385] on input "checkbox" at bounding box center [336, 393] width 17 height 17
checkbox input "true"
click at [345, 129] on div at bounding box center [344, 137] width 22 height 17
click at [340, 129] on input "checkbox" at bounding box center [336, 137] width 17 height 17
checkbox input "true"
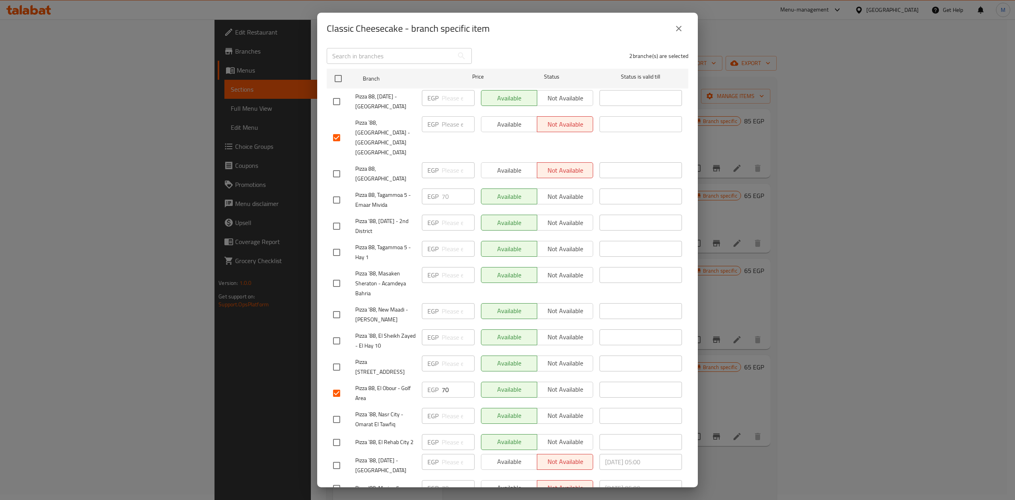
scroll to position [289, 0]
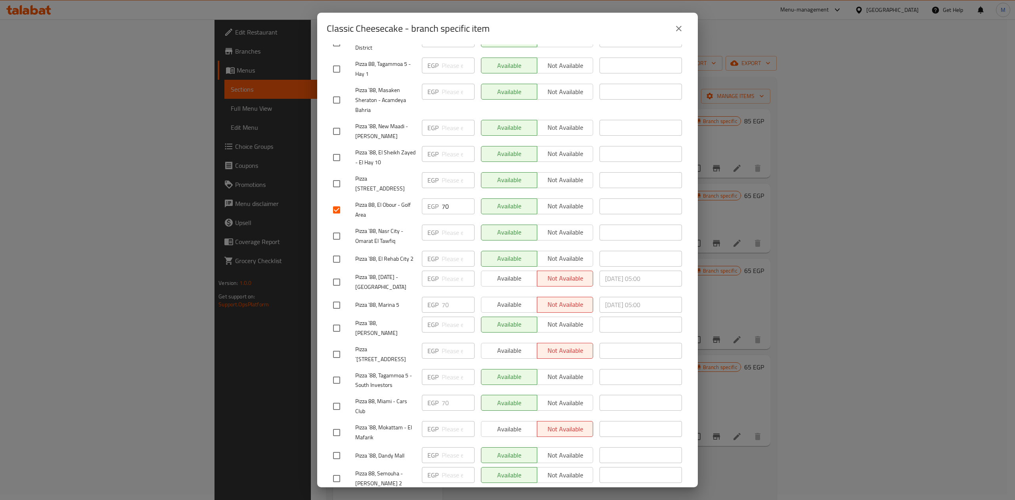
click at [567, 200] on span "Not available" at bounding box center [566, 206] width 50 height 12
drag, startPoint x: 441, startPoint y: 184, endPoint x: 433, endPoint y: 184, distance: 7.5
click at [433, 198] on div "EGP 70 ​" at bounding box center [448, 206] width 53 height 16
click at [339, 398] on input "checkbox" at bounding box center [336, 406] width 17 height 17
checkbox input "true"
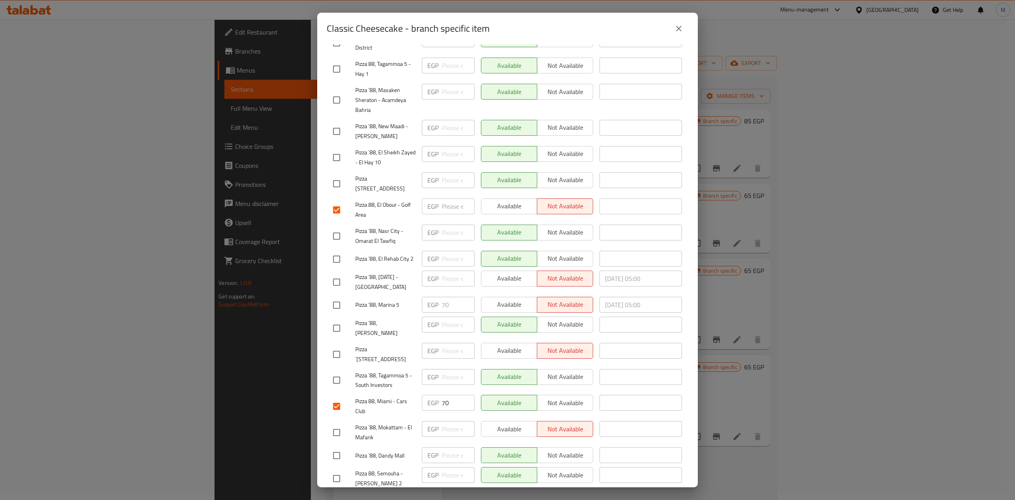
click at [550, 397] on span "Not available" at bounding box center [566, 403] width 50 height 12
drag, startPoint x: 425, startPoint y: 383, endPoint x: 421, endPoint y: 383, distance: 4.0
click at [422, 395] on div "EGP 70 ​" at bounding box center [448, 403] width 53 height 16
click at [338, 470] on input "checkbox" at bounding box center [336, 478] width 17 height 17
checkbox input "true"
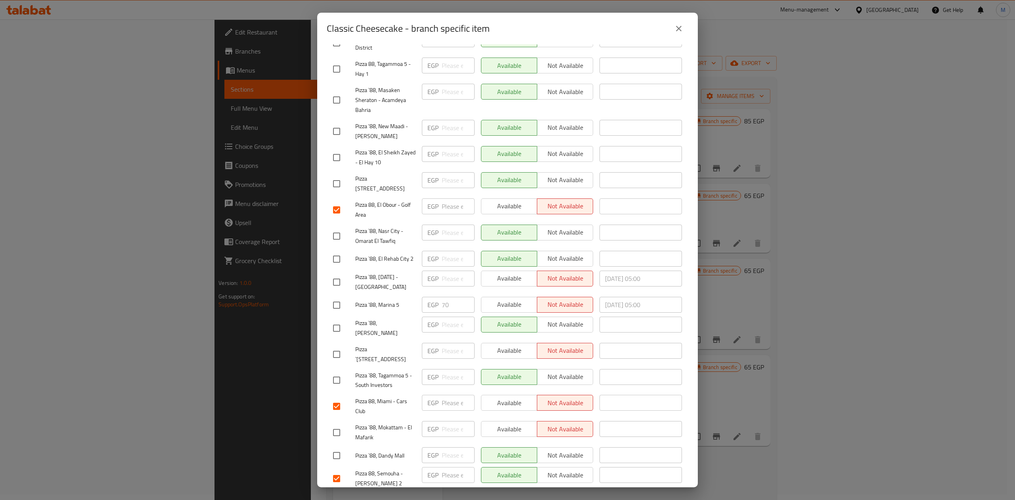
click at [575, 469] on span "Not available" at bounding box center [566, 475] width 50 height 12
click at [540, 497] on span "Save" at bounding box center [507, 502] width 349 height 10
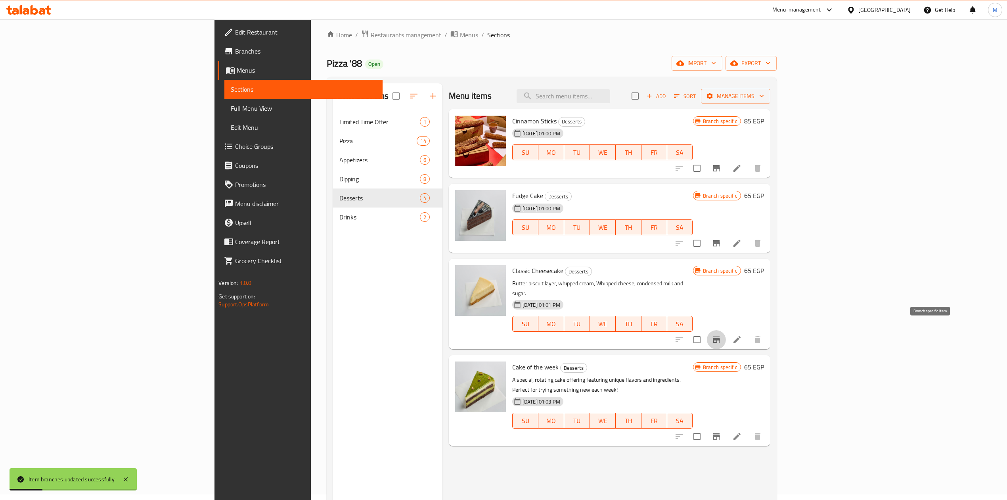
click at [721, 335] on icon "Branch-specific-item" at bounding box center [717, 340] width 10 height 10
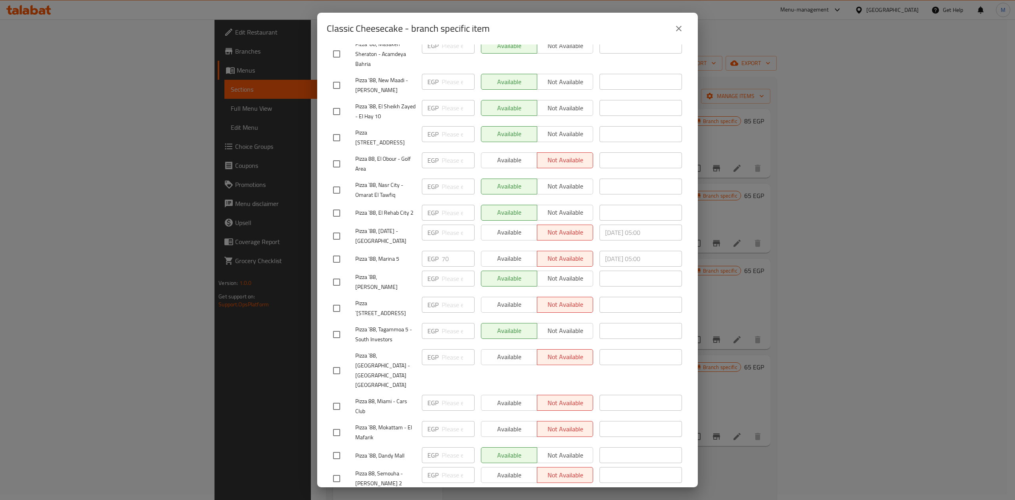
click at [672, 29] on button "close" at bounding box center [678, 28] width 19 height 19
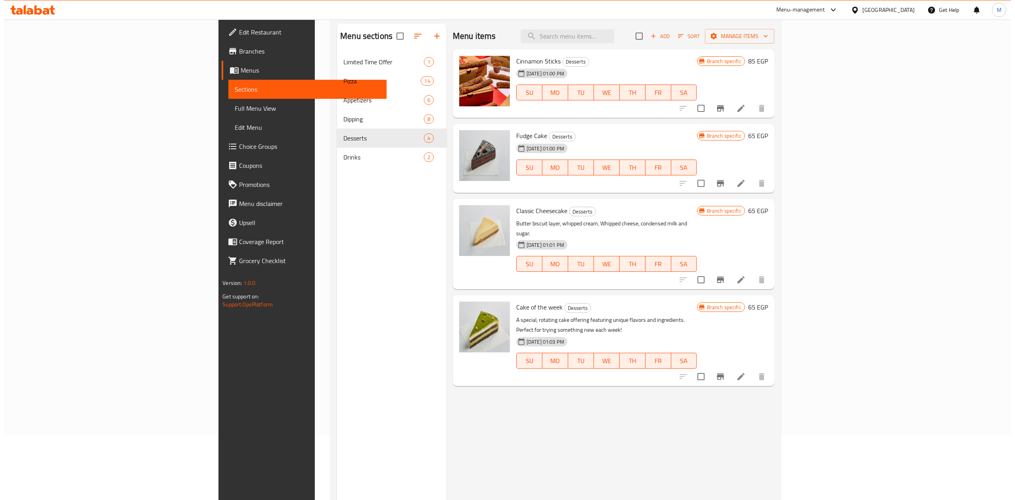
scroll to position [111, 0]
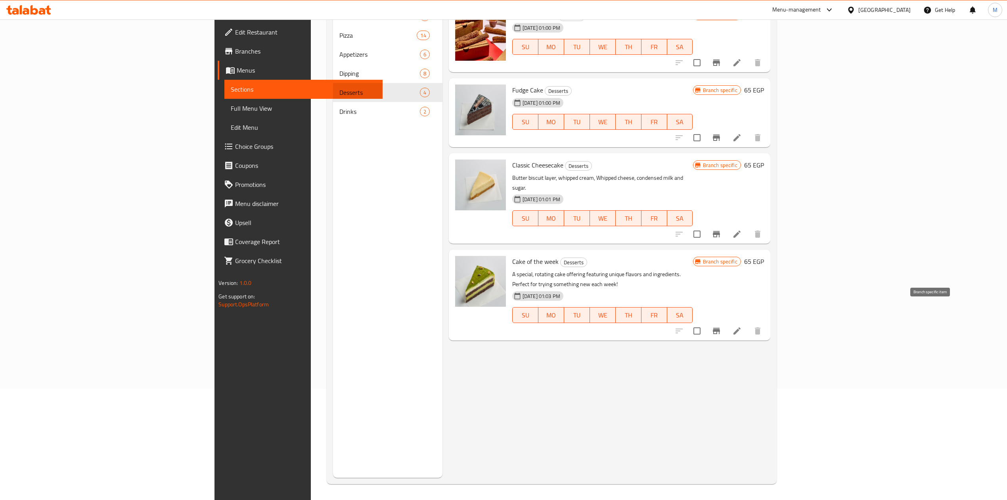
click at [721, 326] on icon "Branch-specific-item" at bounding box center [717, 331] width 10 height 10
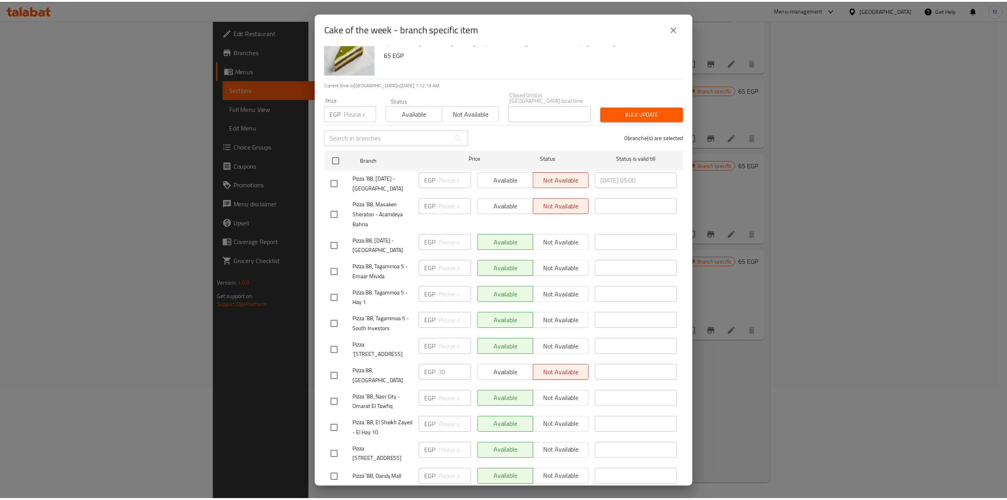
scroll to position [0, 0]
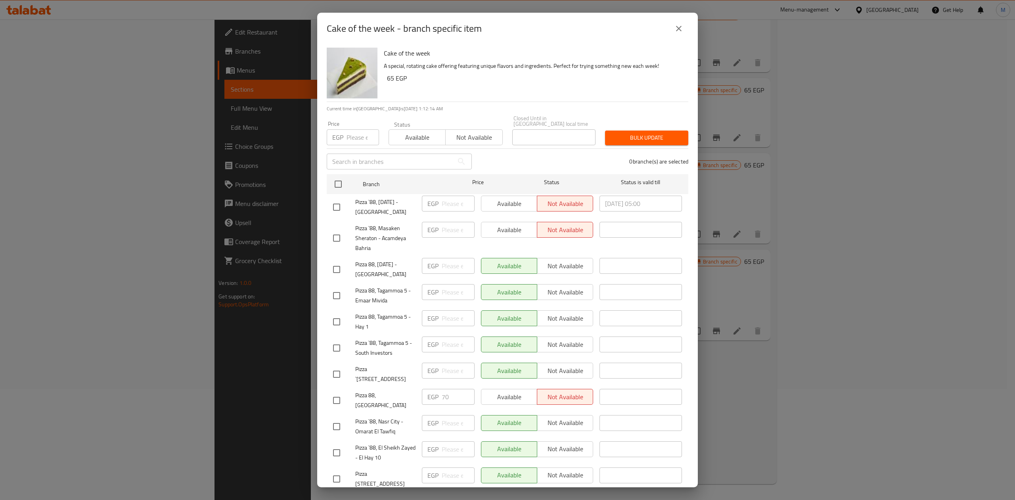
click at [680, 29] on icon "close" at bounding box center [679, 29] width 10 height 10
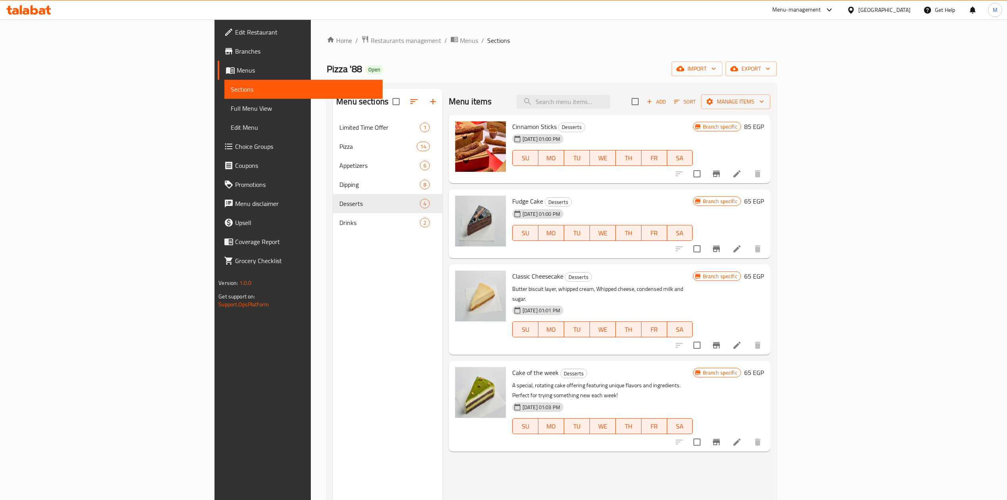
click at [333, 230] on div "Drinks 2" at bounding box center [387, 222] width 109 height 19
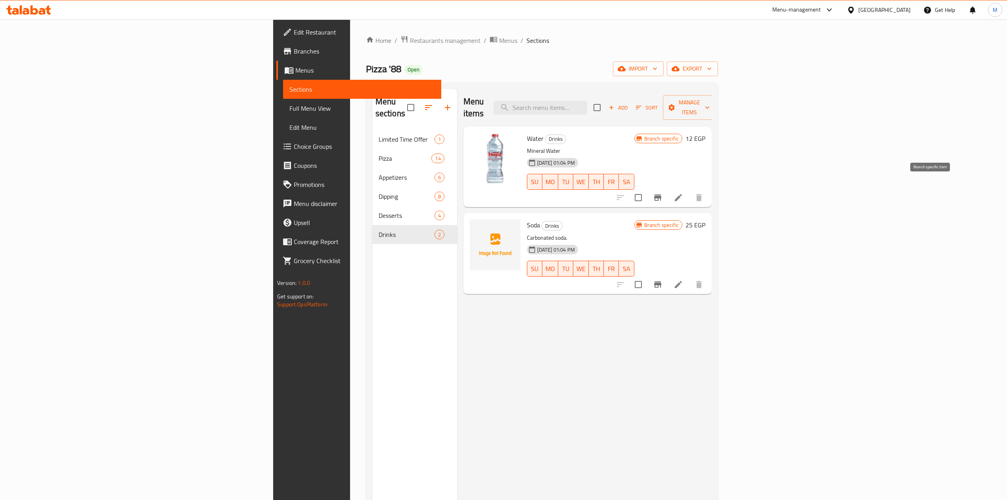
click at [663, 193] on icon "Branch-specific-item" at bounding box center [658, 198] width 10 height 10
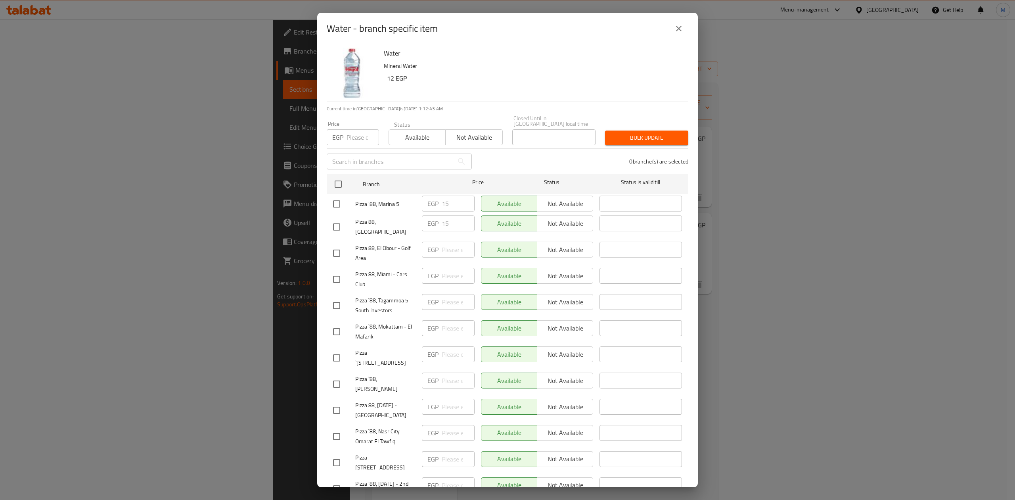
click at [677, 31] on icon "close" at bounding box center [679, 29] width 6 height 6
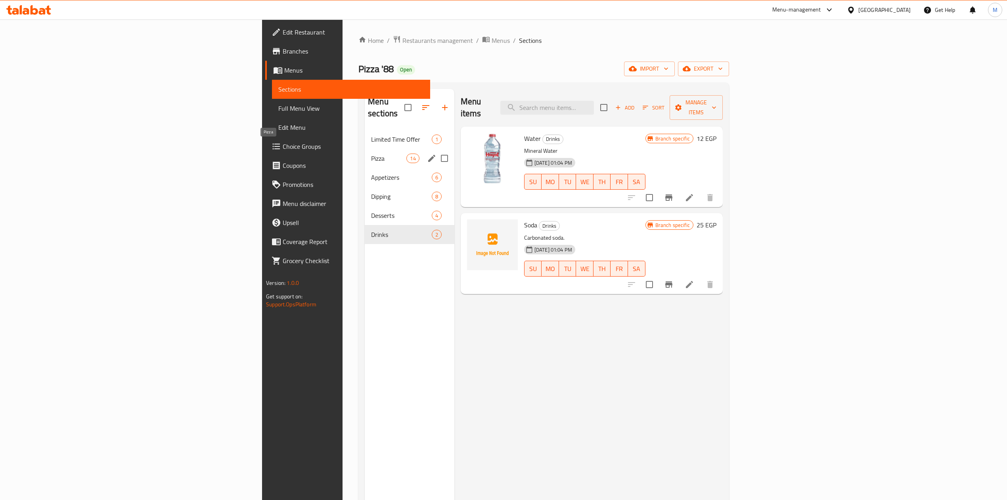
click at [371, 153] on span "Pizza" at bounding box center [388, 158] width 35 height 10
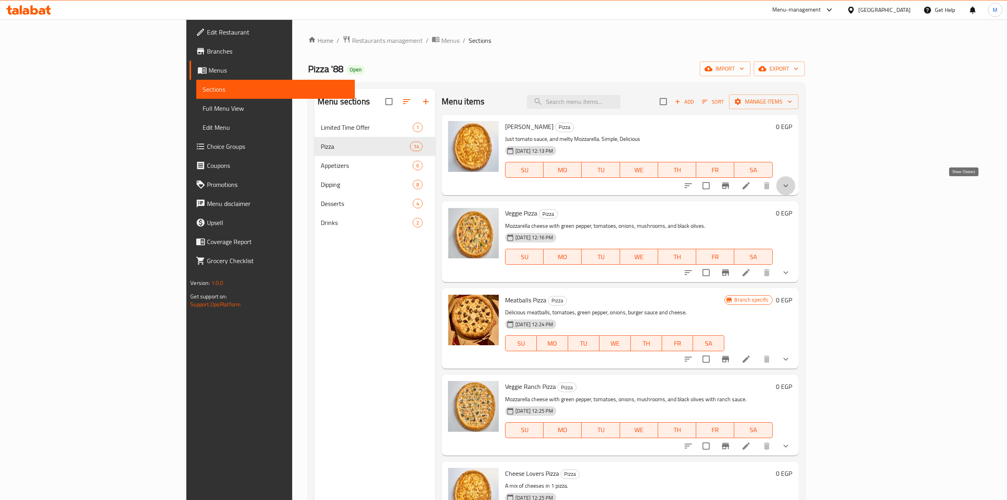
click at [791, 189] on icon "show more" at bounding box center [786, 186] width 10 height 10
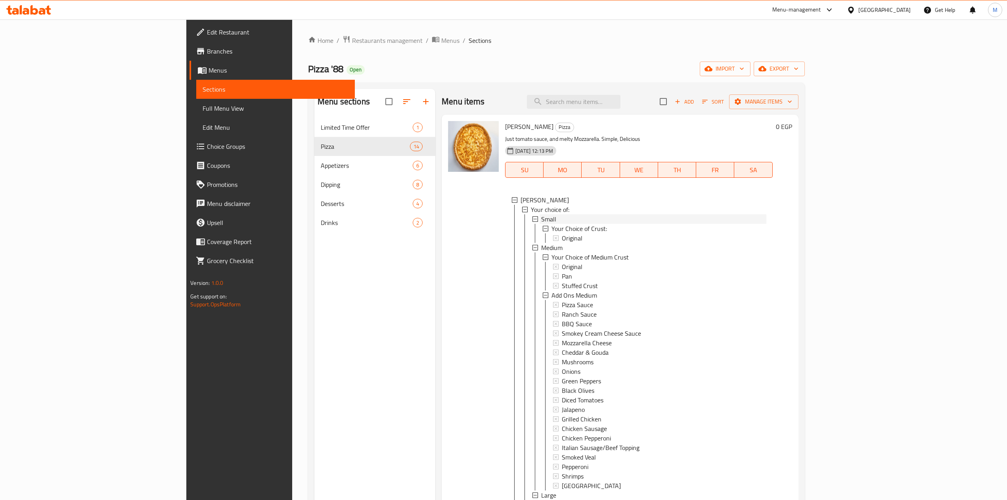
click at [541, 218] on span "Small" at bounding box center [548, 219] width 15 height 10
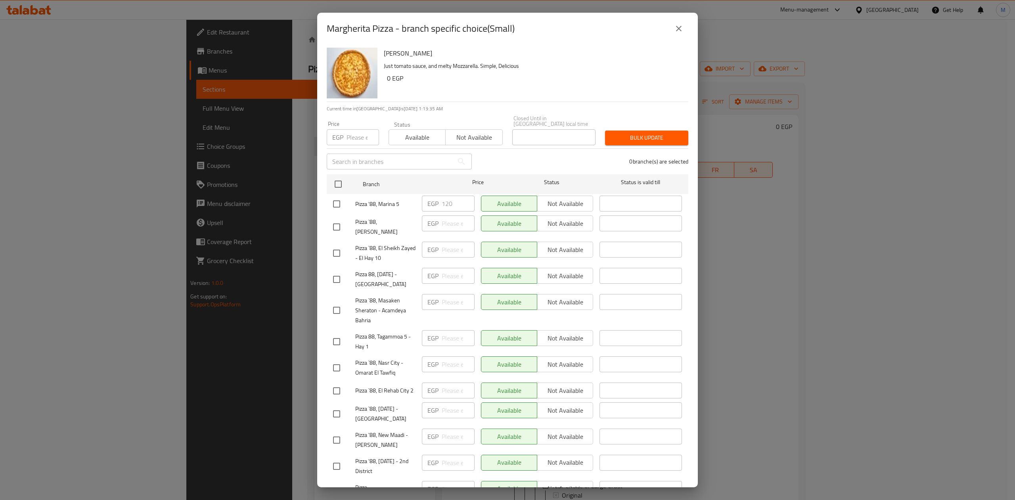
scroll to position [289, 0]
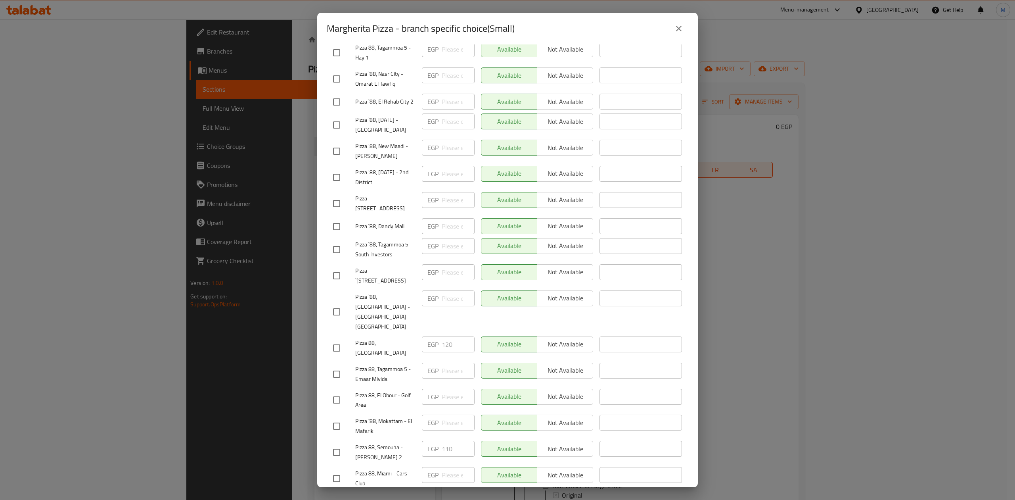
click at [343, 391] on input "checkbox" at bounding box center [336, 399] width 17 height 17
checkbox input "true"
drag, startPoint x: 338, startPoint y: 438, endPoint x: 344, endPoint y: 450, distance: 14.2
click at [341, 440] on ul "Branch Price Status Status is valid till Pizza '88, Marina 5 EGP 120 ​ Availabl…" at bounding box center [508, 188] width 362 height 612
click at [339, 470] on input "checkbox" at bounding box center [336, 478] width 17 height 17
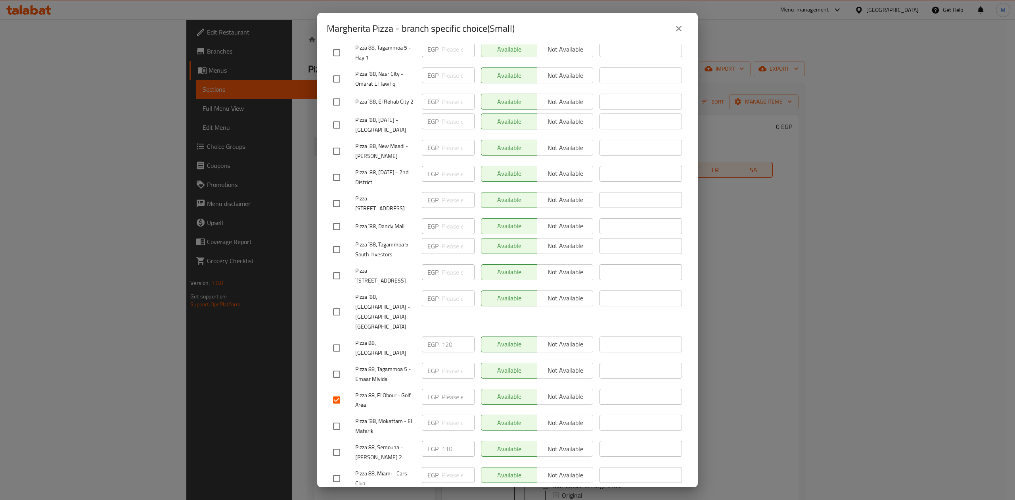
checkbox input "true"
click at [337, 444] on input "checkbox" at bounding box center [336, 452] width 17 height 17
checkbox input "true"
drag, startPoint x: 454, startPoint y: 422, endPoint x: 440, endPoint y: 422, distance: 14.3
click at [442, 441] on input "110" at bounding box center [458, 449] width 33 height 16
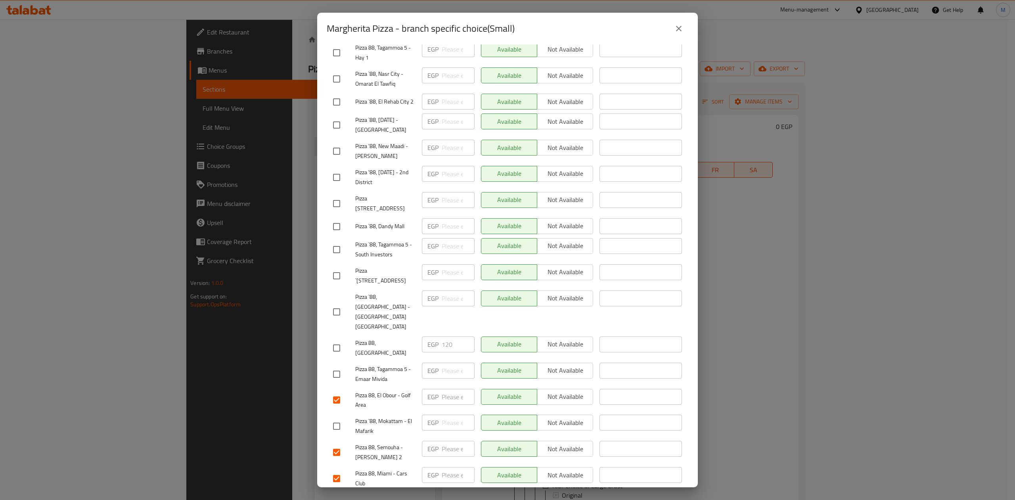
click at [335, 303] on input "checkbox" at bounding box center [336, 311] width 17 height 17
checkbox input "true"
click at [446, 497] on span "Save" at bounding box center [507, 502] width 349 height 10
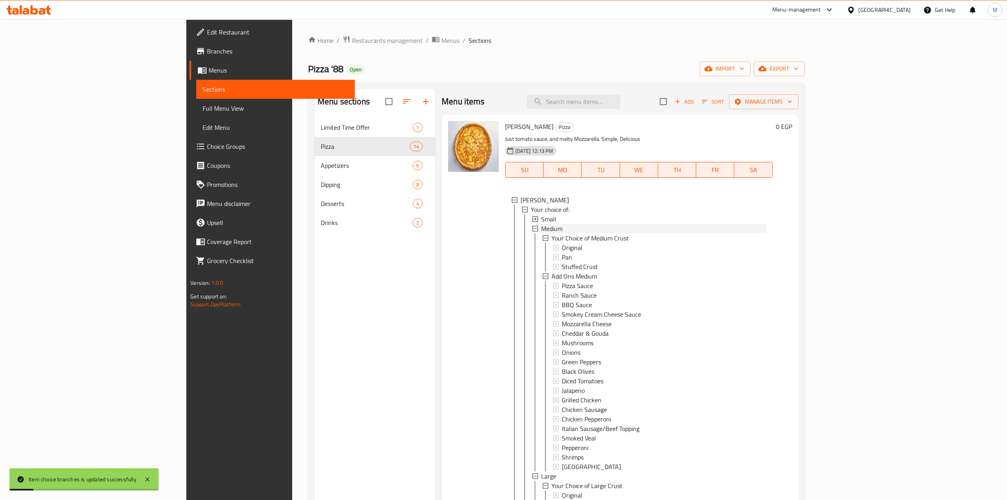
click at [541, 230] on div "Medium" at bounding box center [653, 229] width 225 height 10
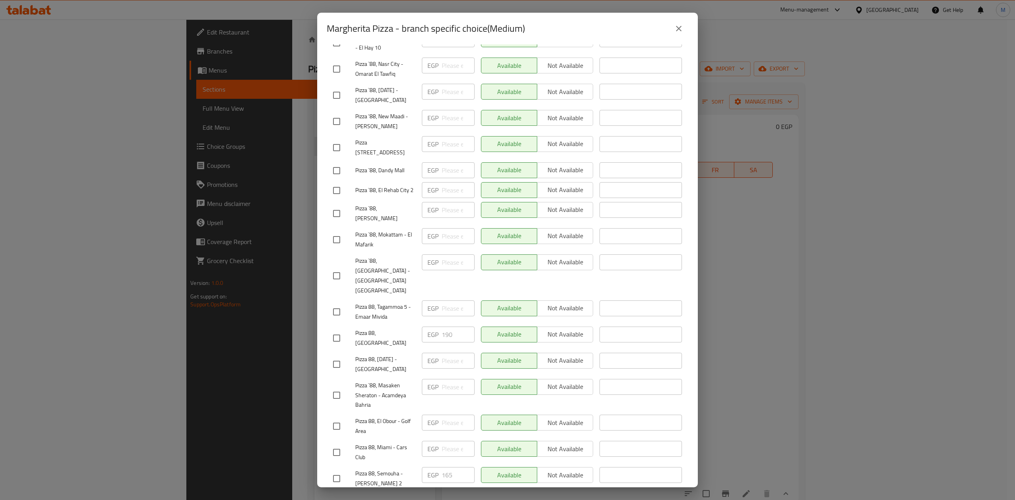
click at [334, 470] on input "checkbox" at bounding box center [336, 478] width 17 height 17
checkbox input "true"
drag, startPoint x: 453, startPoint y: 451, endPoint x: 430, endPoint y: 451, distance: 22.6
click at [430, 467] on div "EGP 165 ​" at bounding box center [448, 475] width 53 height 16
click at [336, 444] on input "checkbox" at bounding box center [336, 452] width 17 height 17
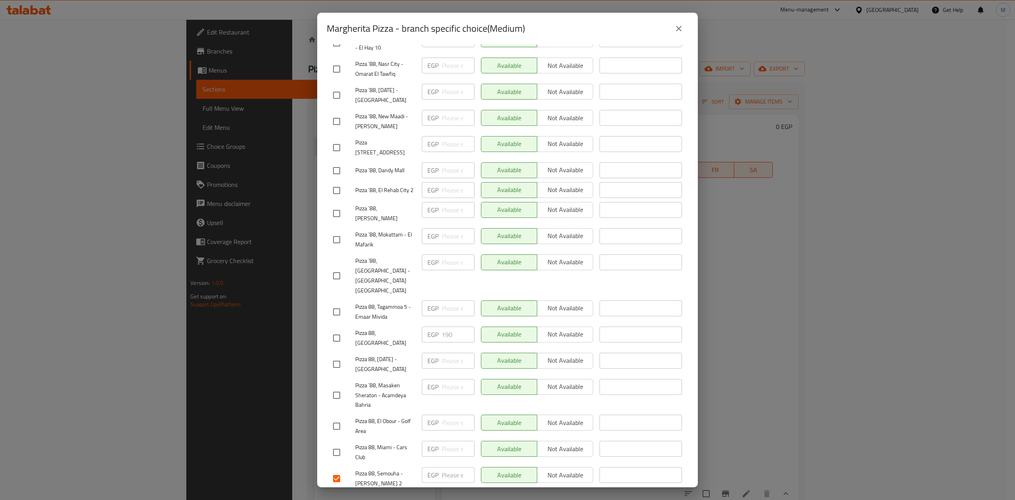
checkbox input "true"
click at [337, 418] on input "checkbox" at bounding box center [336, 426] width 17 height 17
checkbox input "true"
click at [411, 497] on span "Save" at bounding box center [507, 502] width 349 height 10
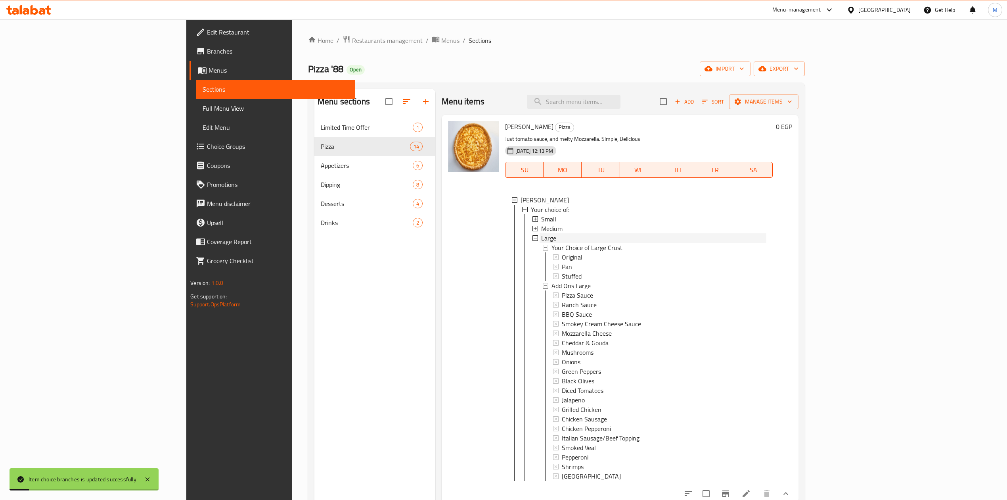
click at [541, 235] on div "Large" at bounding box center [653, 238] width 225 height 10
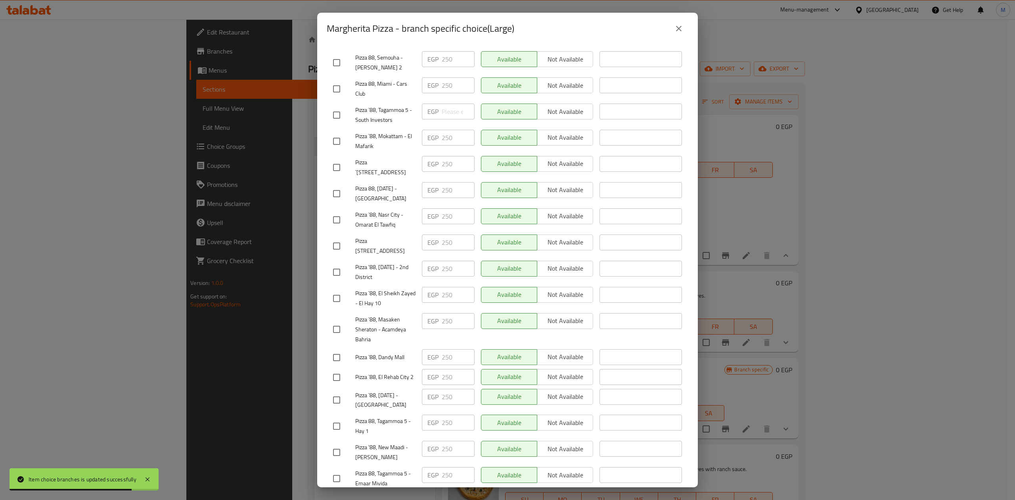
scroll to position [27, 0]
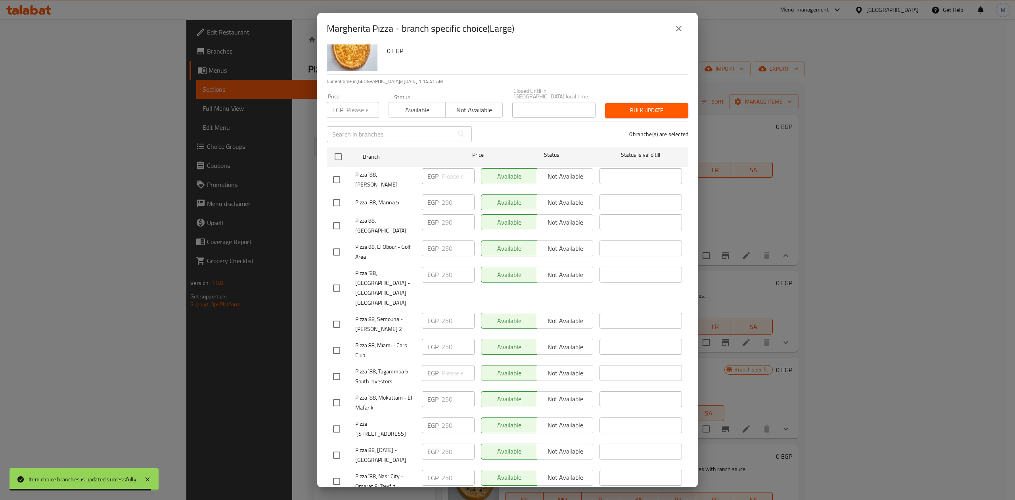
click at [342, 280] on input "checkbox" at bounding box center [336, 288] width 17 height 17
checkbox input "true"
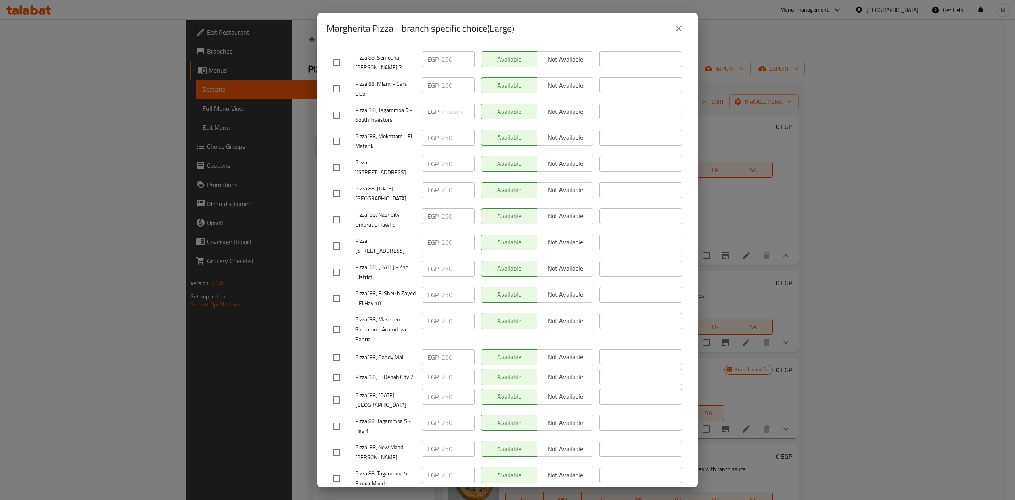
scroll to position [54, 0]
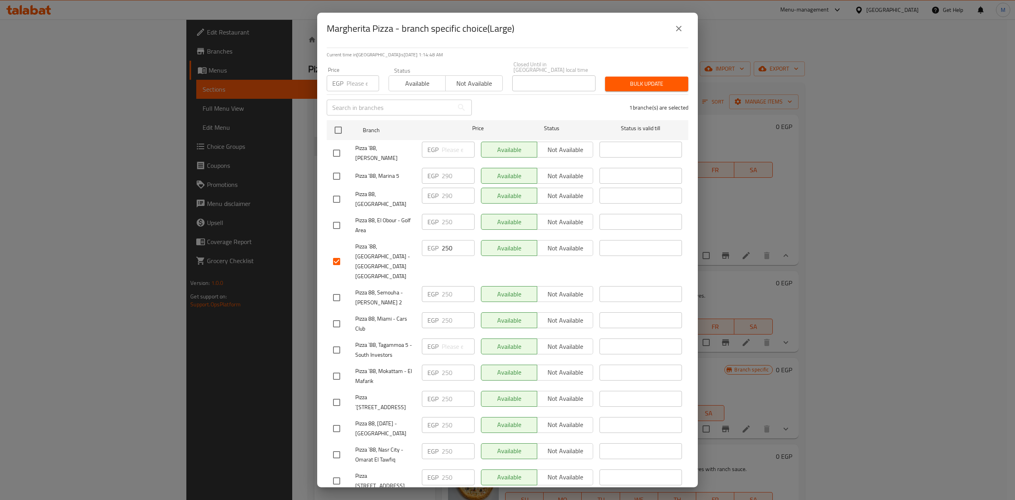
click at [335, 289] on input "checkbox" at bounding box center [336, 297] width 17 height 17
checkbox input "true"
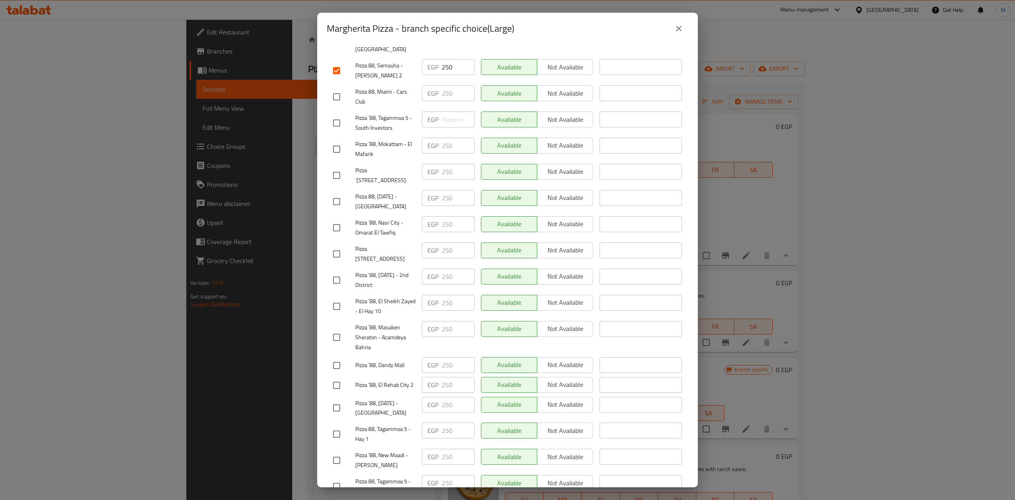
scroll to position [289, 0]
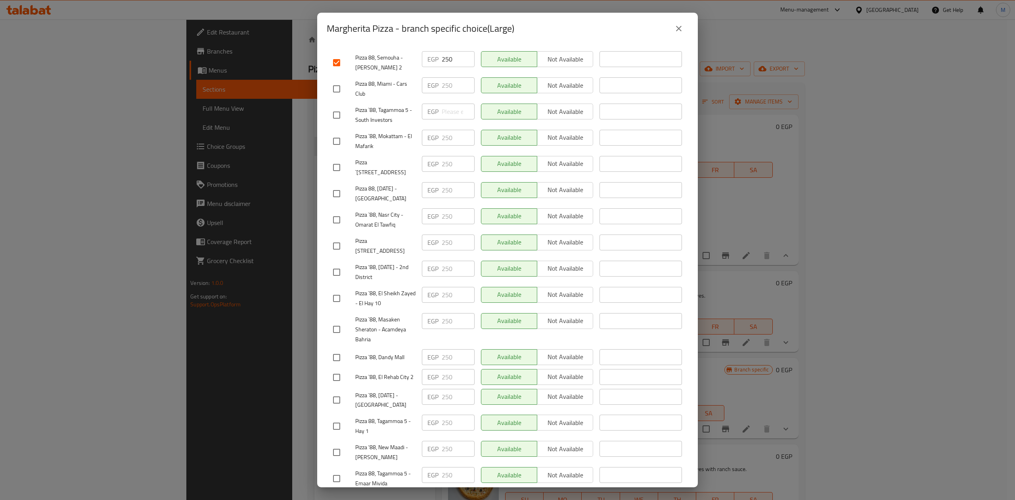
click at [340, 81] on div at bounding box center [344, 89] width 22 height 17
click at [340, 81] on input "checkbox" at bounding box center [336, 89] width 17 height 17
checkbox input "true"
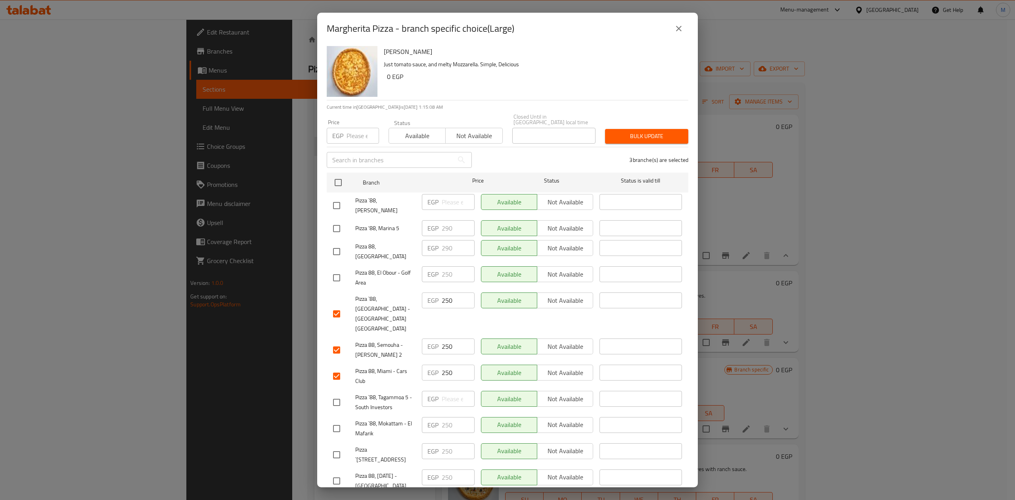
click at [337, 269] on input "checkbox" at bounding box center [336, 277] width 17 height 17
checkbox input "true"
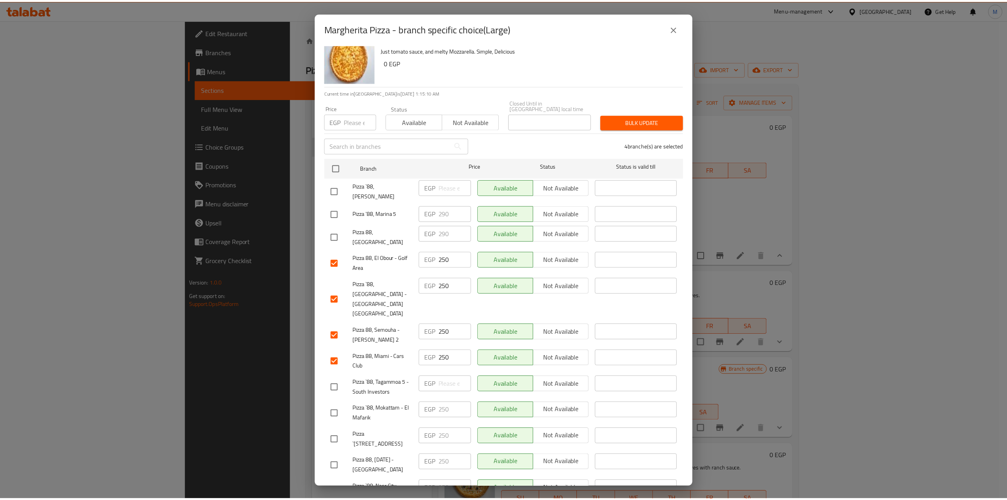
scroll to position [0, 0]
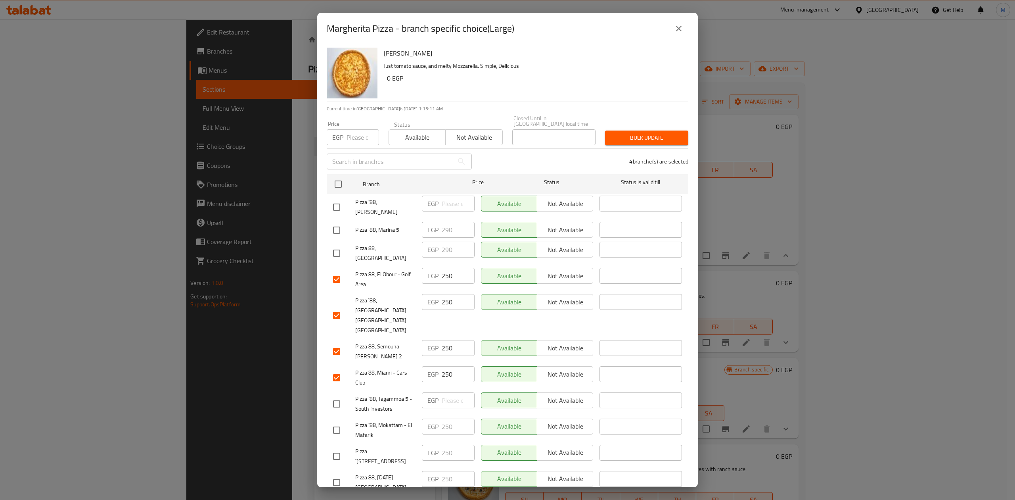
click at [676, 35] on button "close" at bounding box center [678, 28] width 19 height 19
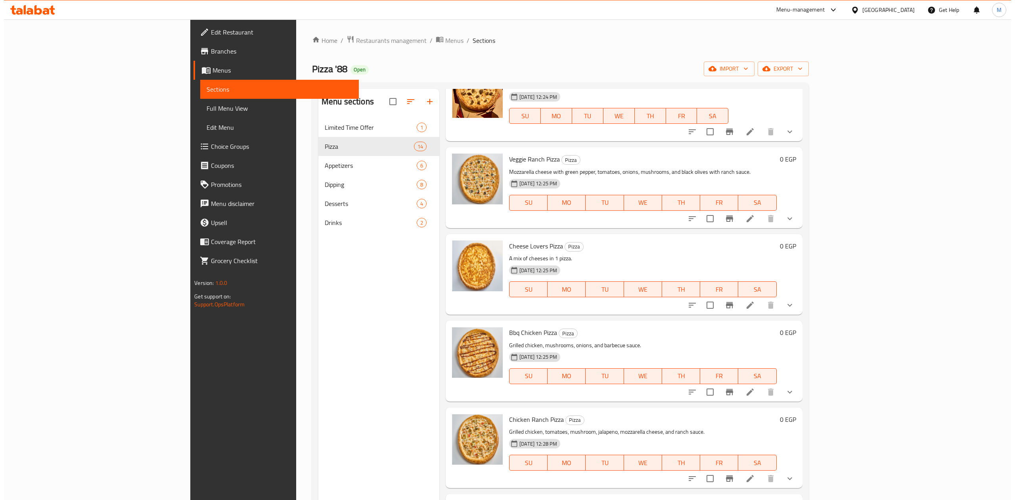
scroll to position [211, 0]
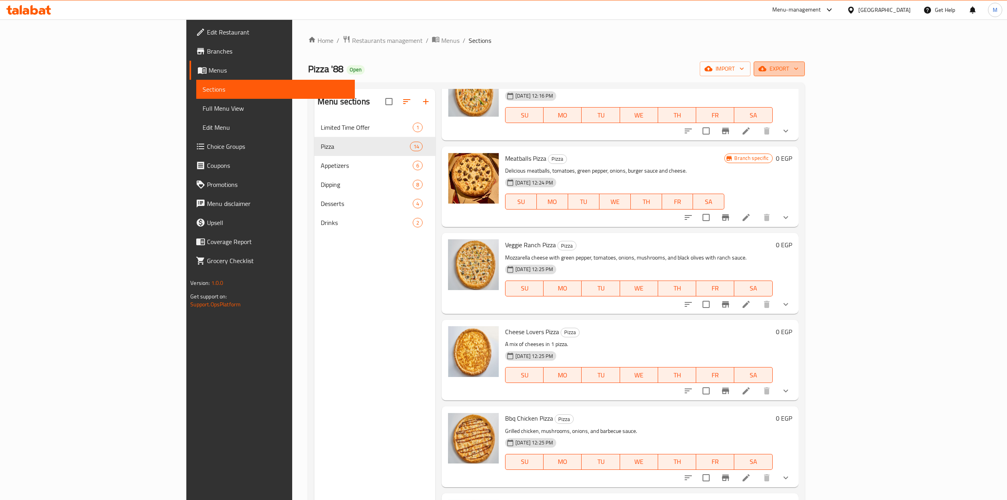
click at [799, 67] on span "export" at bounding box center [779, 69] width 38 height 10
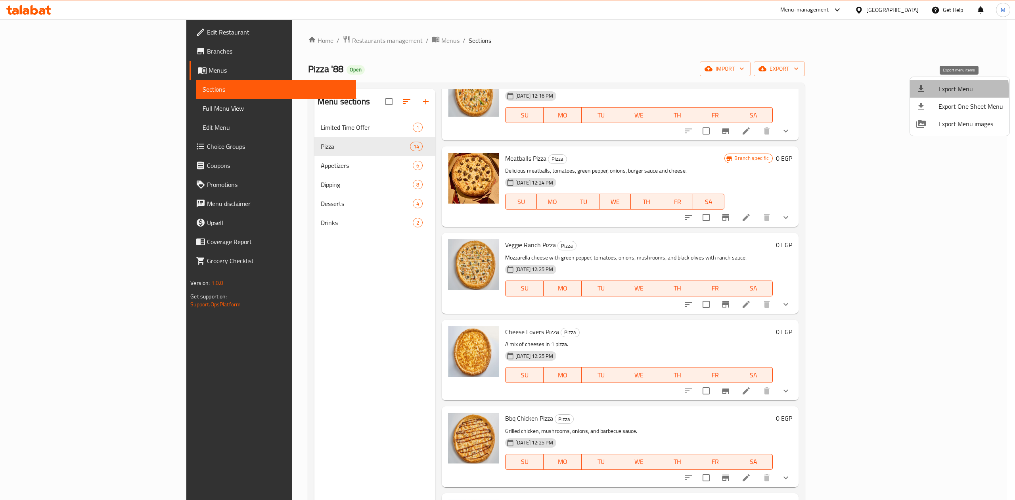
click at [939, 91] on span "Export Menu" at bounding box center [971, 89] width 65 height 10
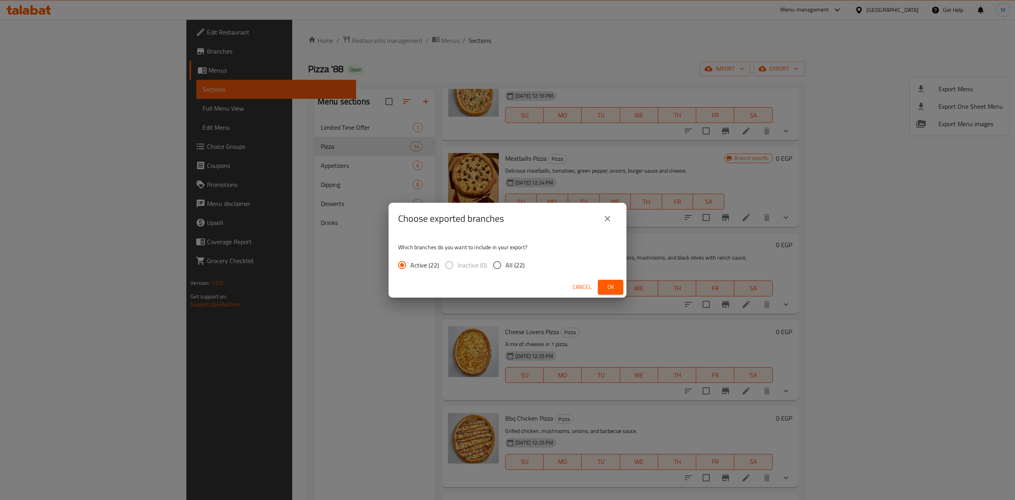
click at [508, 271] on label "All (22)" at bounding box center [507, 265] width 36 height 17
click at [506, 271] on input "All (22)" at bounding box center [497, 265] width 17 height 17
radio input "true"
click at [618, 283] on button "Ok" at bounding box center [610, 287] width 25 height 15
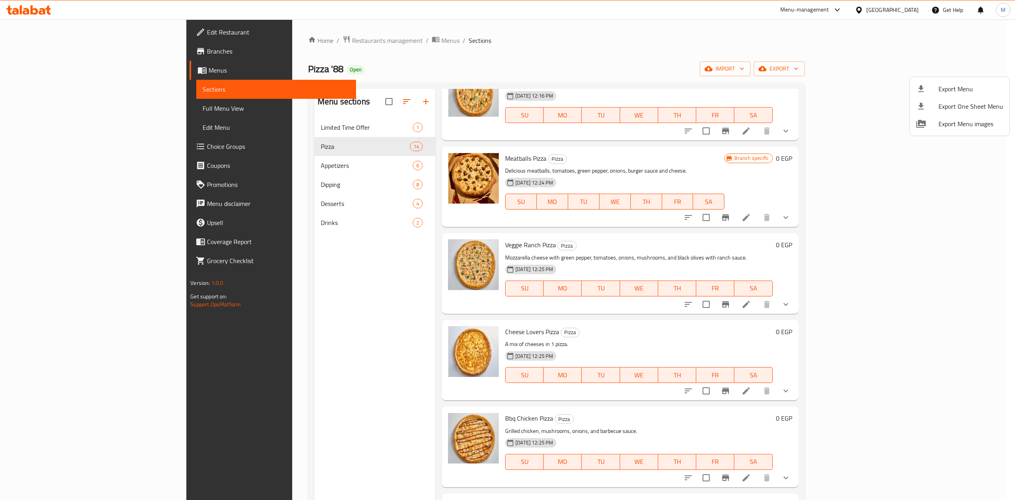
click at [59, 116] on div at bounding box center [507, 250] width 1015 height 500
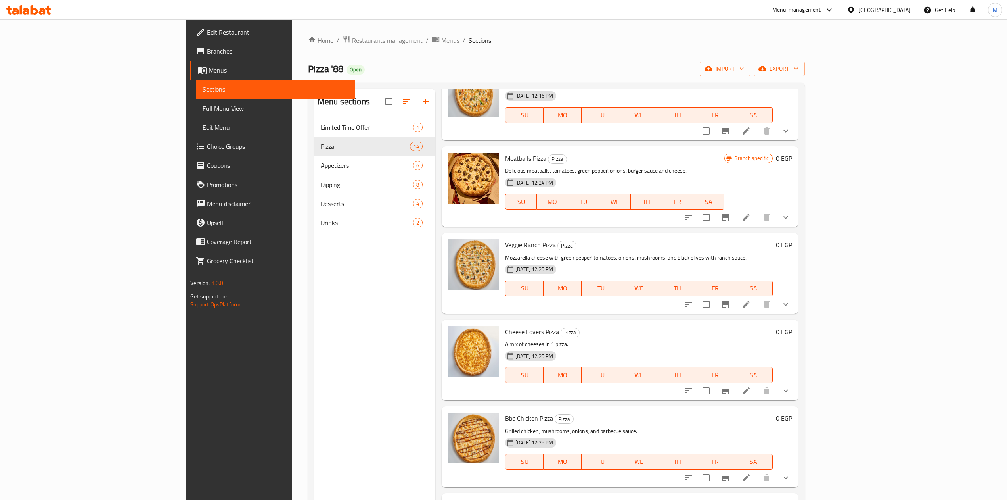
click at [203, 113] on span "Full Menu View" at bounding box center [276, 109] width 146 height 10
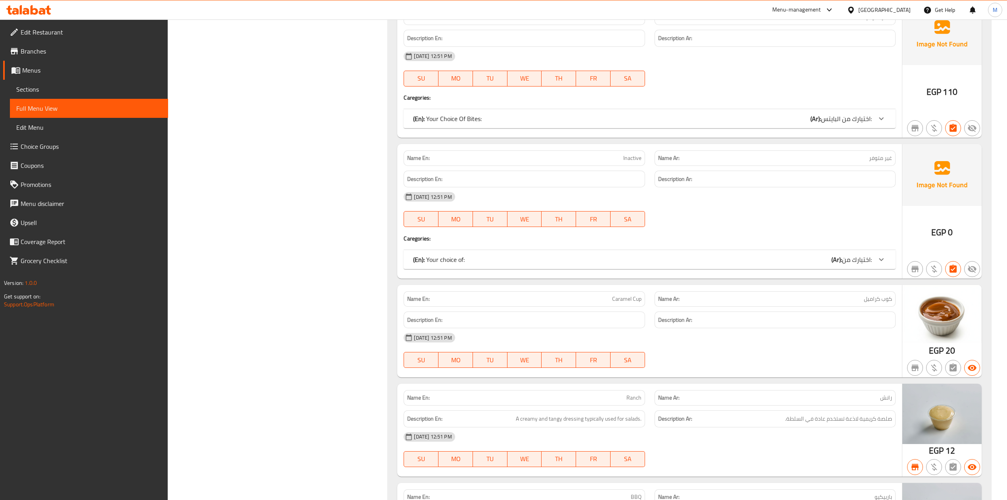
scroll to position [3230, 0]
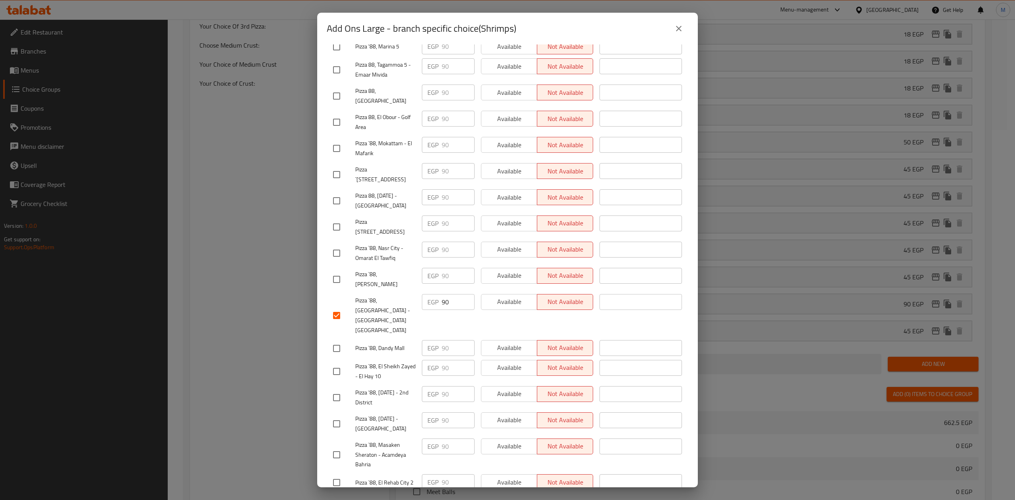
scroll to position [238, 0]
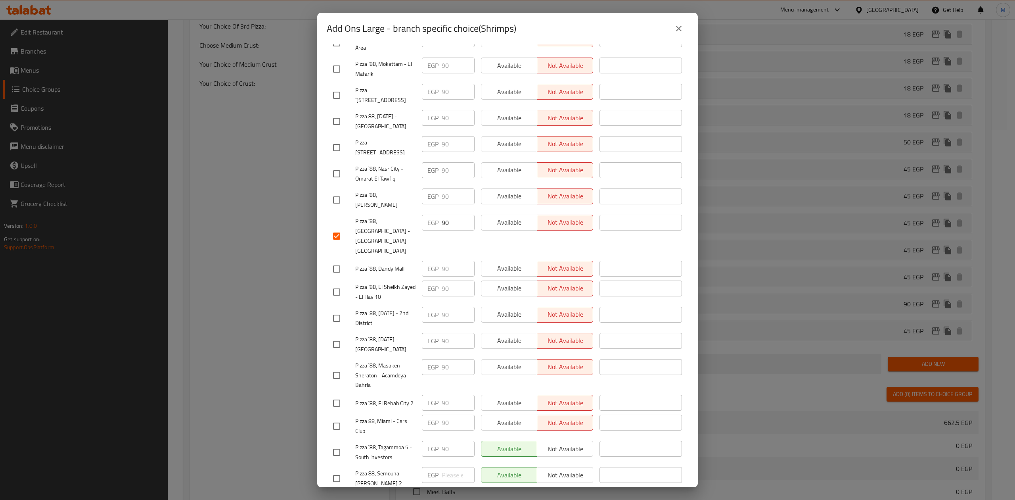
click at [332, 470] on input "checkbox" at bounding box center [336, 478] width 17 height 17
checkbox input "true"
click at [549, 469] on span "Not available" at bounding box center [566, 475] width 50 height 12
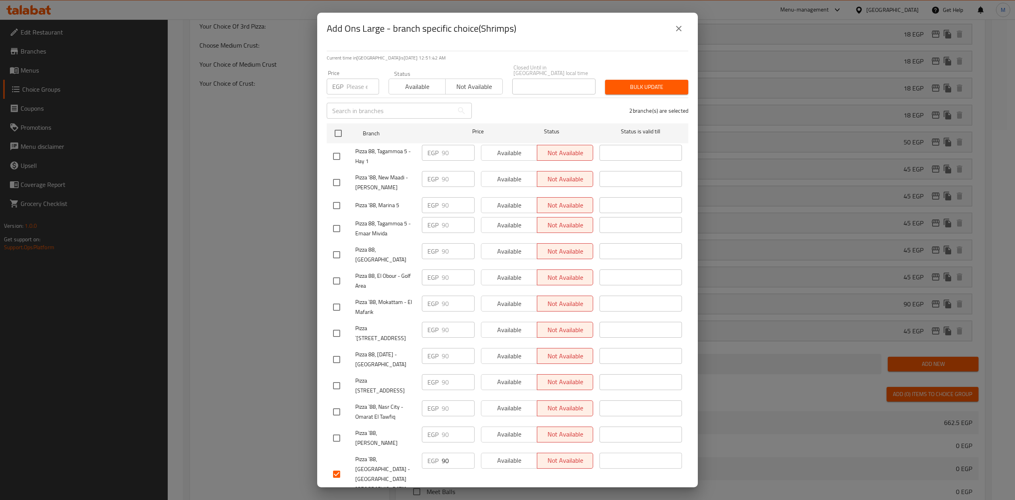
click at [354, 82] on input "number" at bounding box center [363, 87] width 33 height 16
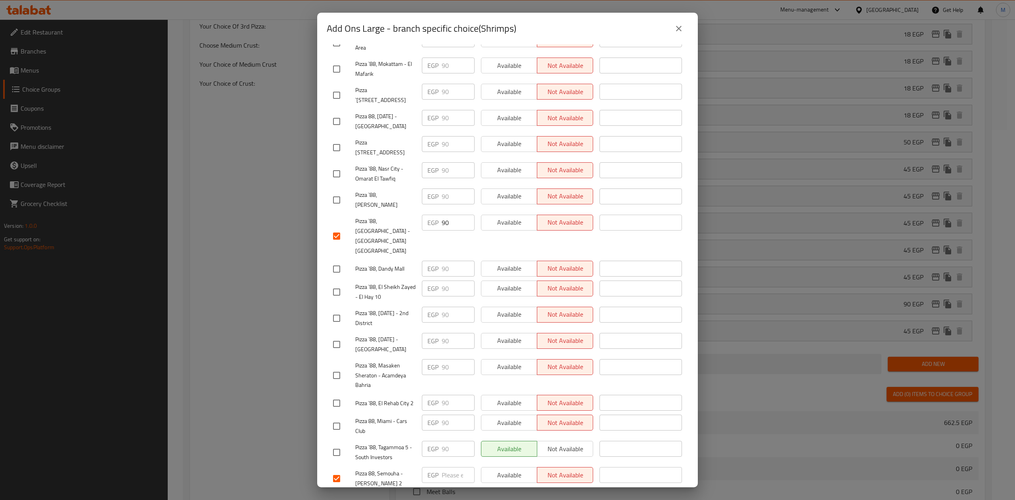
type input "90"
click at [338, 418] on input "checkbox" at bounding box center [336, 426] width 17 height 17
checkbox input "true"
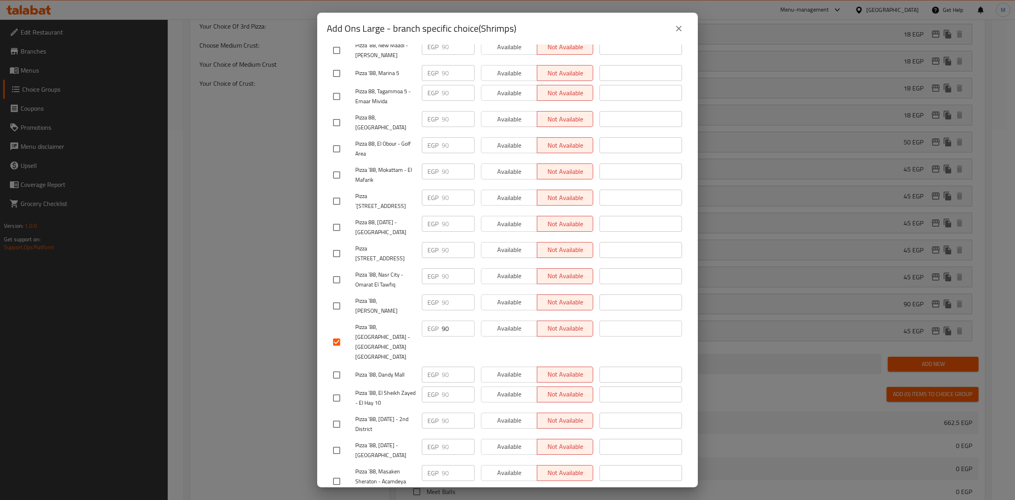
click at [330, 145] on input "checkbox" at bounding box center [336, 148] width 17 height 17
checkbox input "true"
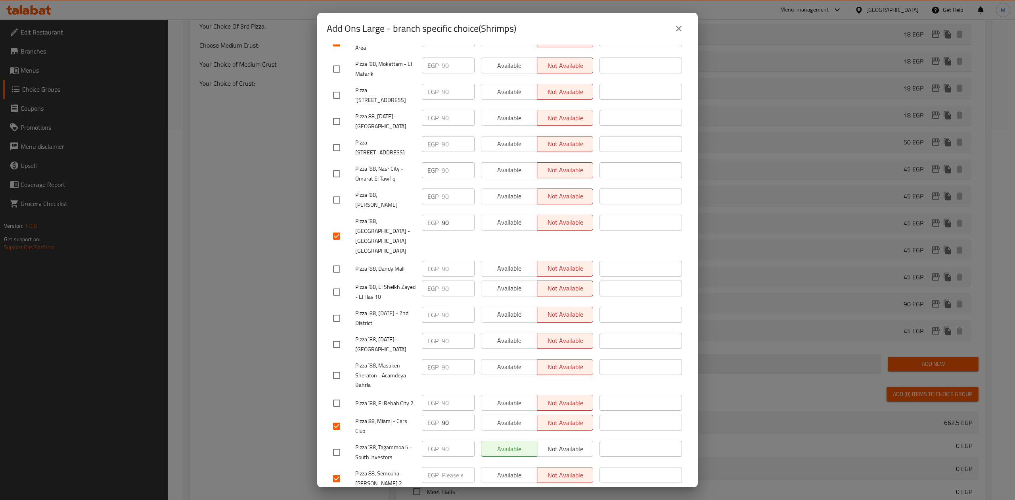
scroll to position [0, 0]
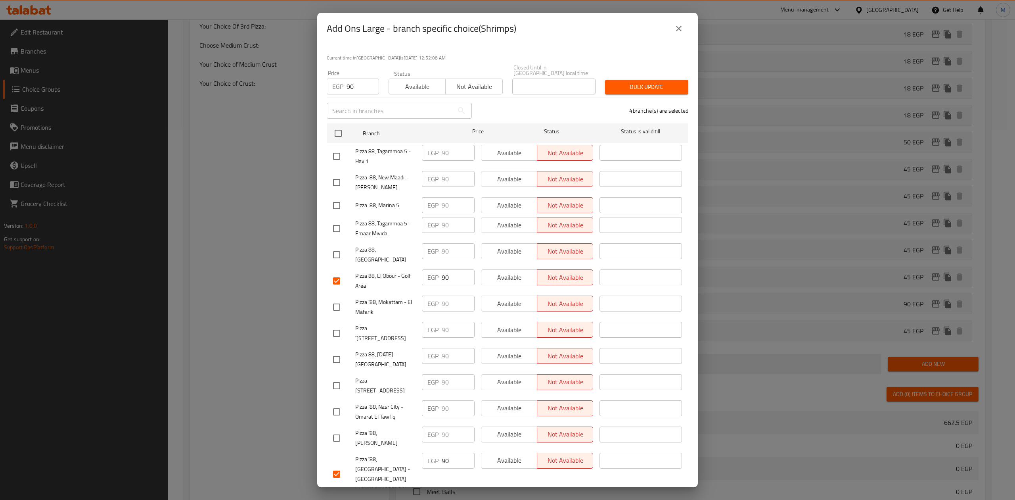
click at [644, 82] on span "Bulk update" at bounding box center [646, 87] width 71 height 10
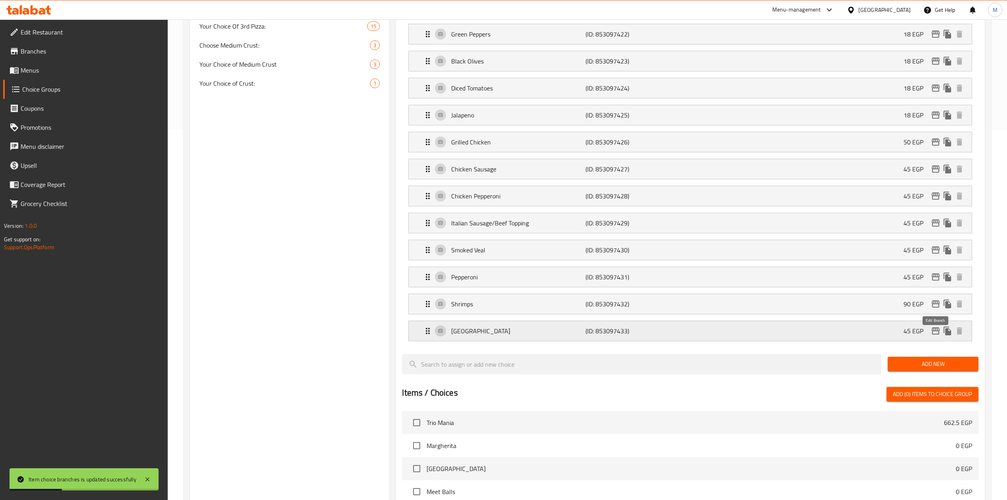
click at [936, 335] on icon "edit" at bounding box center [936, 331] width 10 height 10
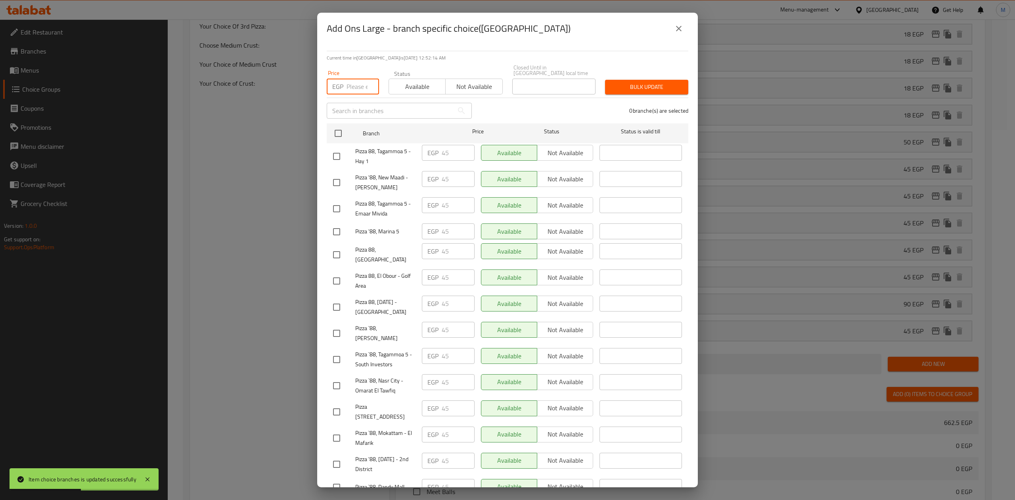
click at [360, 86] on input "number" at bounding box center [363, 87] width 33 height 16
type input "45"
click at [332, 272] on input "checkbox" at bounding box center [336, 280] width 17 height 17
checkbox input "true"
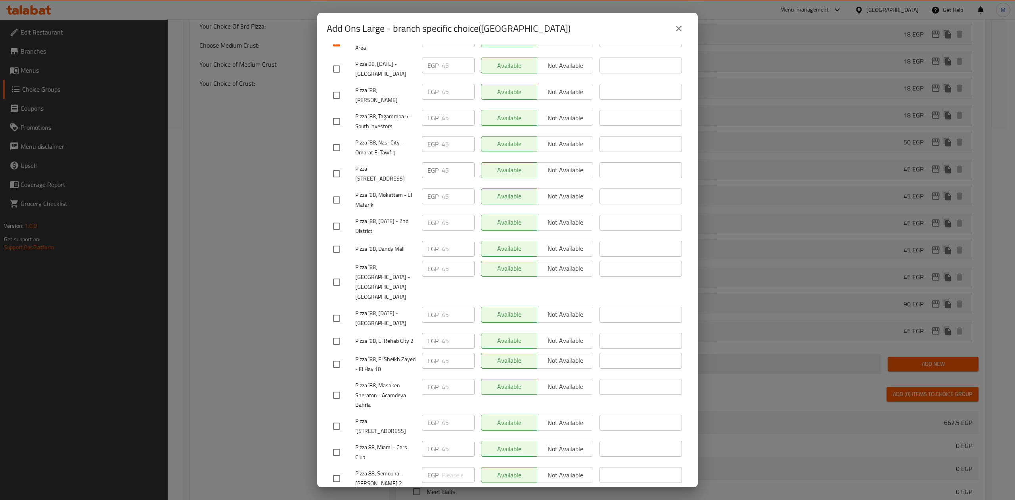
click at [334, 470] on input "checkbox" at bounding box center [336, 478] width 17 height 17
checkbox input "true"
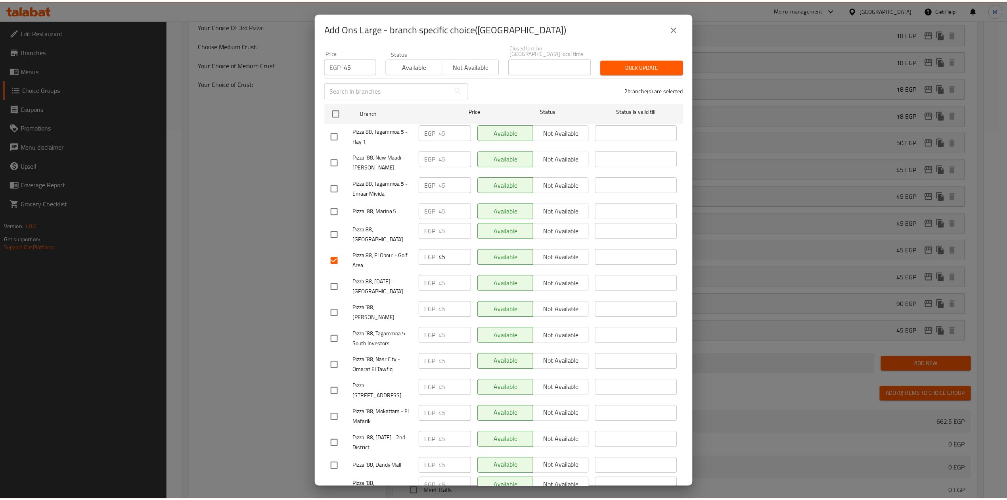
scroll to position [0, 0]
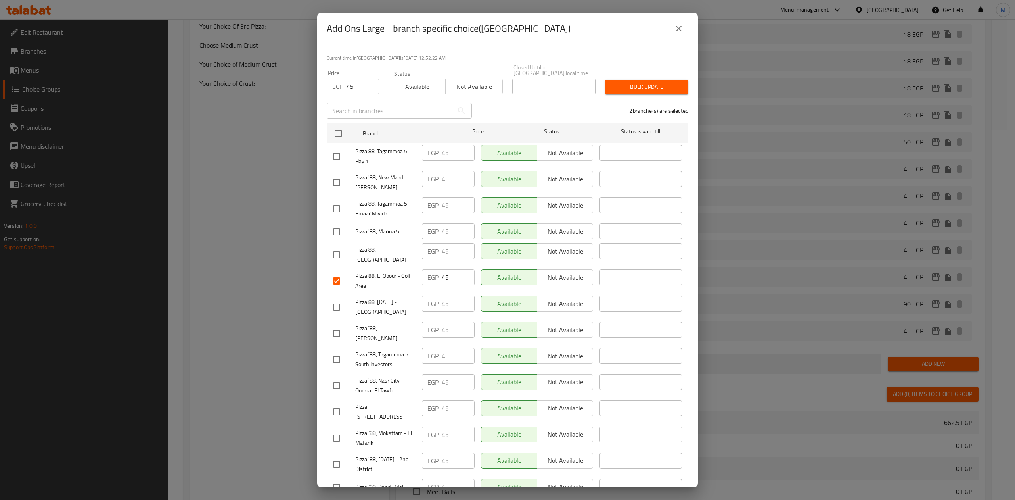
click at [654, 83] on span "Bulk update" at bounding box center [646, 87] width 71 height 10
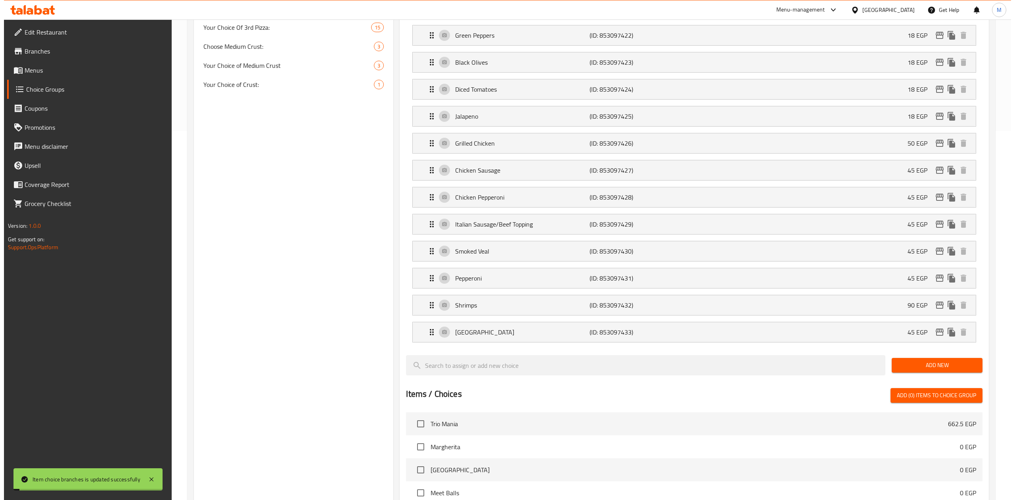
scroll to position [53, 0]
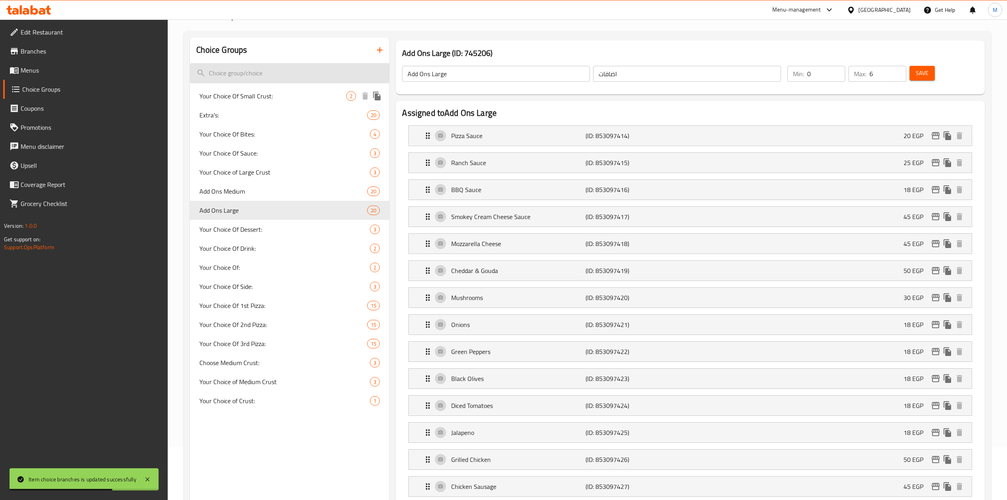
click at [272, 78] on input "search" at bounding box center [289, 73] width 199 height 20
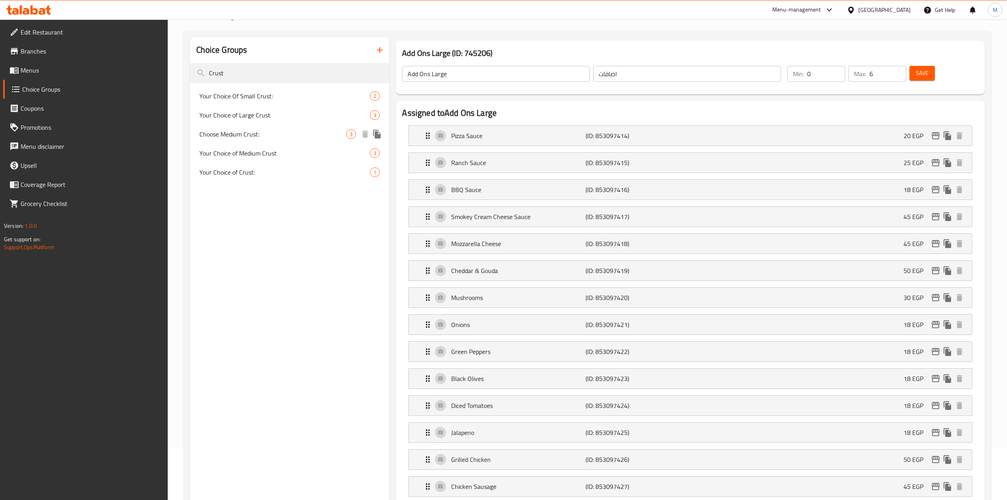
type input "Crust"
click at [263, 120] on span "Your Choice of Large Crust" at bounding box center [272, 115] width 147 height 10
type input "Your Choice of Large Crust"
type input "اختيارك للكراست الكبير"
type input "1"
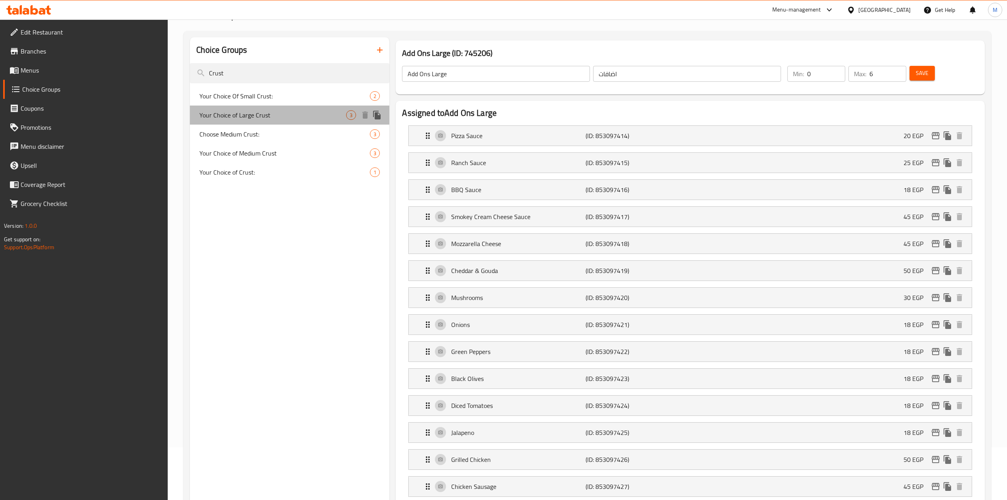
type input "1"
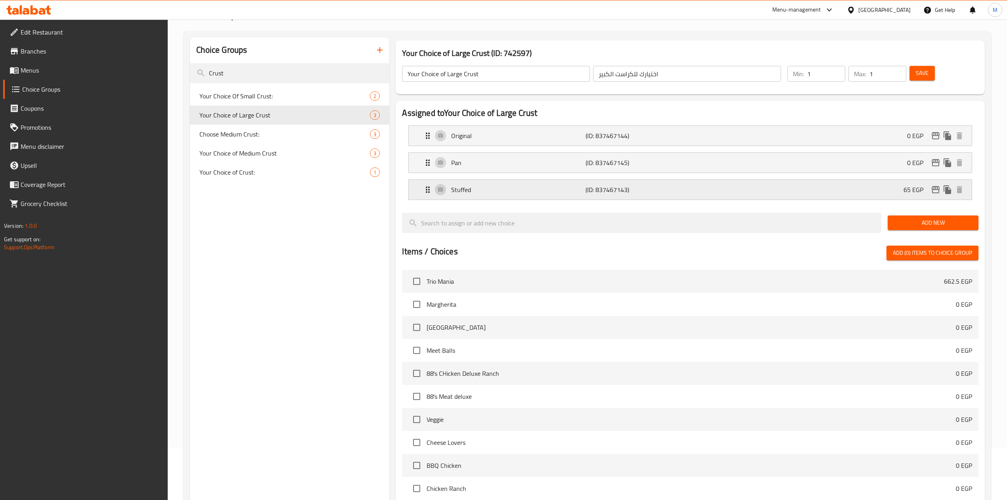
click at [931, 189] on icon "edit" at bounding box center [936, 190] width 10 height 10
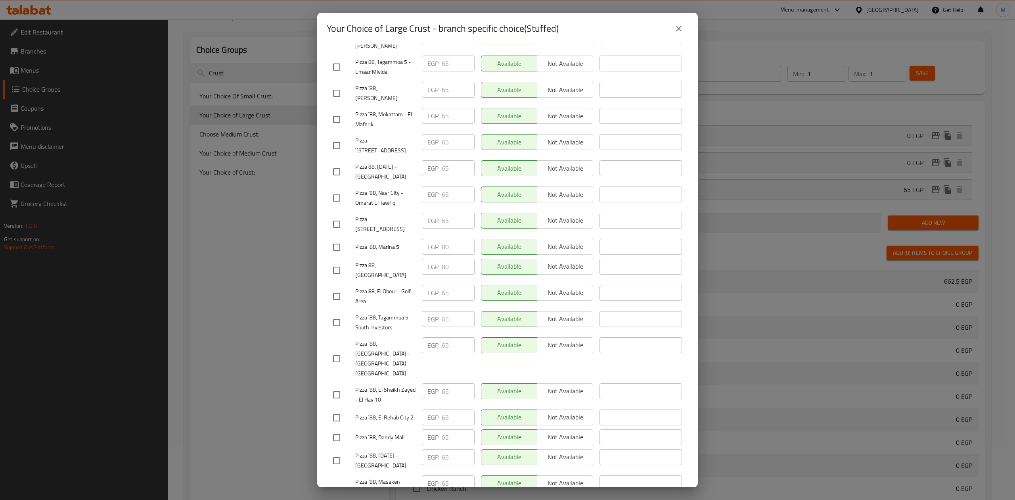
scroll to position [238, 0]
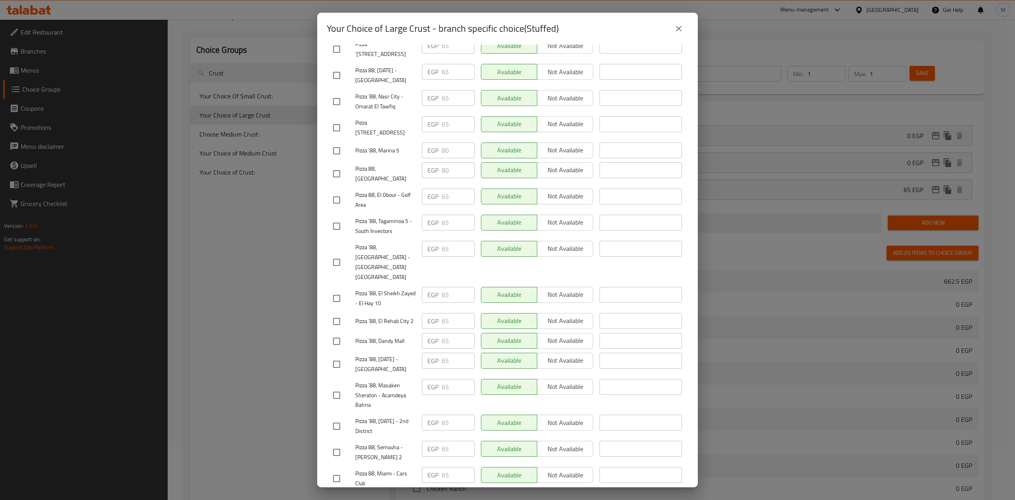
click at [676, 32] on icon "close" at bounding box center [679, 29] width 10 height 10
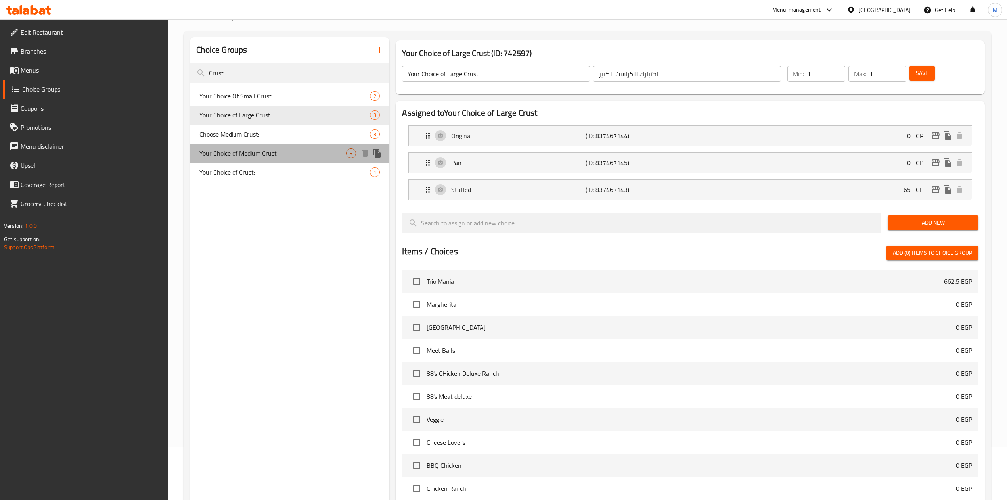
click at [244, 155] on span "Your Choice of Medium Crust" at bounding box center [272, 153] width 147 height 10
type input "Your Choice of Medium Crust"
type input "اختيارك من الكراسط الوسط"
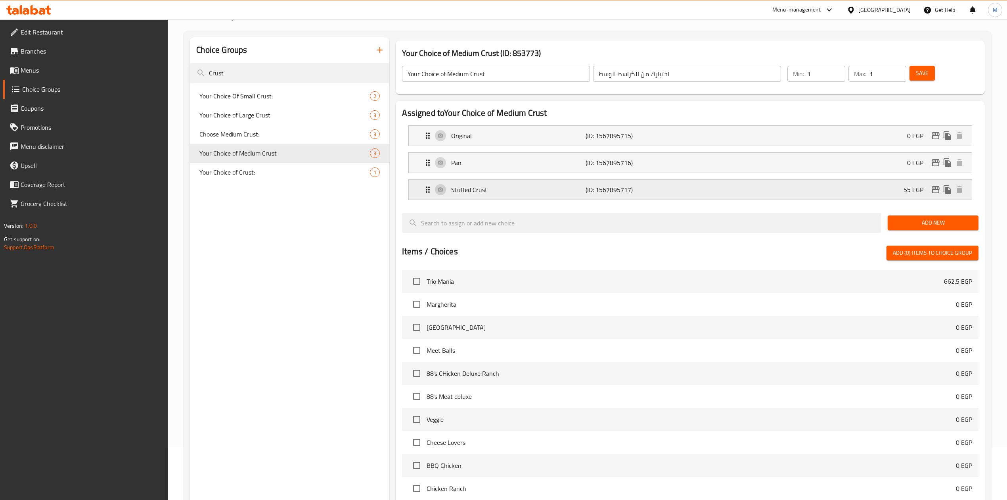
click at [932, 190] on icon "edit" at bounding box center [936, 189] width 8 height 7
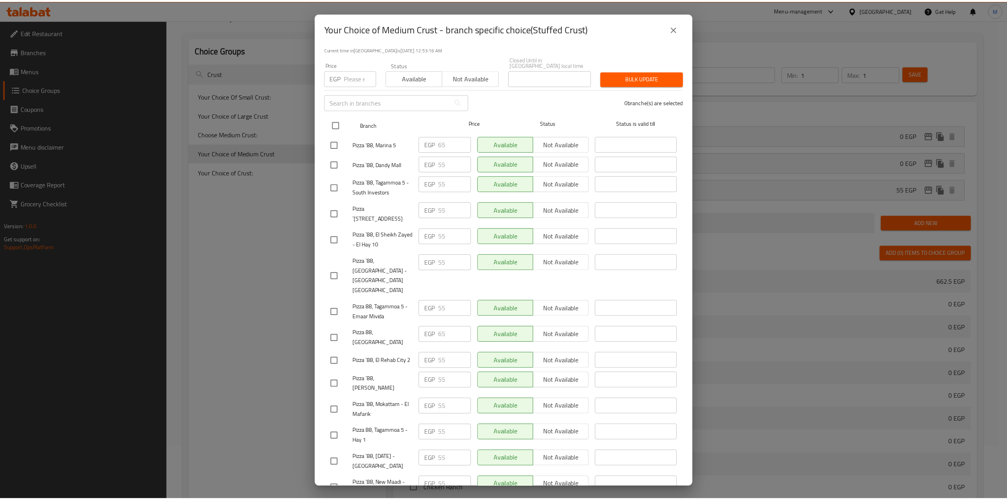
scroll to position [0, 0]
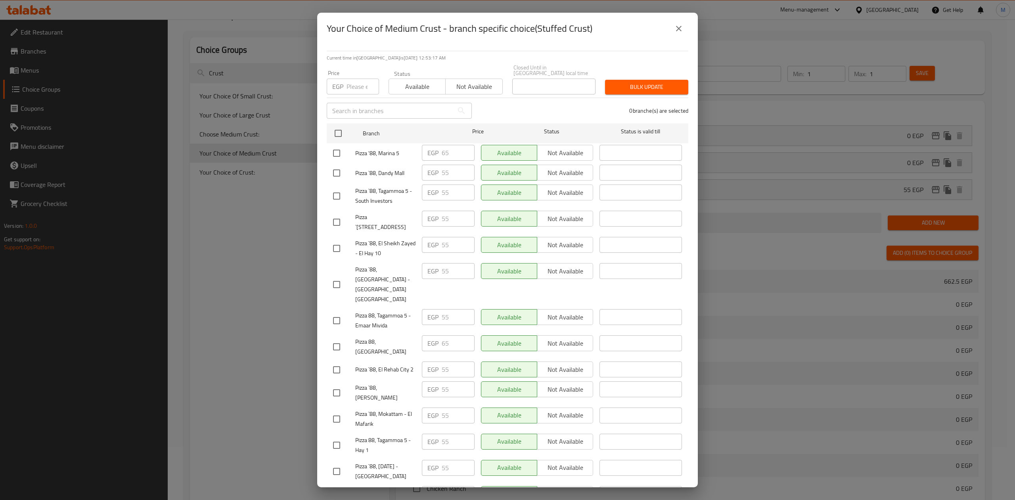
click at [671, 33] on button "close" at bounding box center [678, 28] width 19 height 19
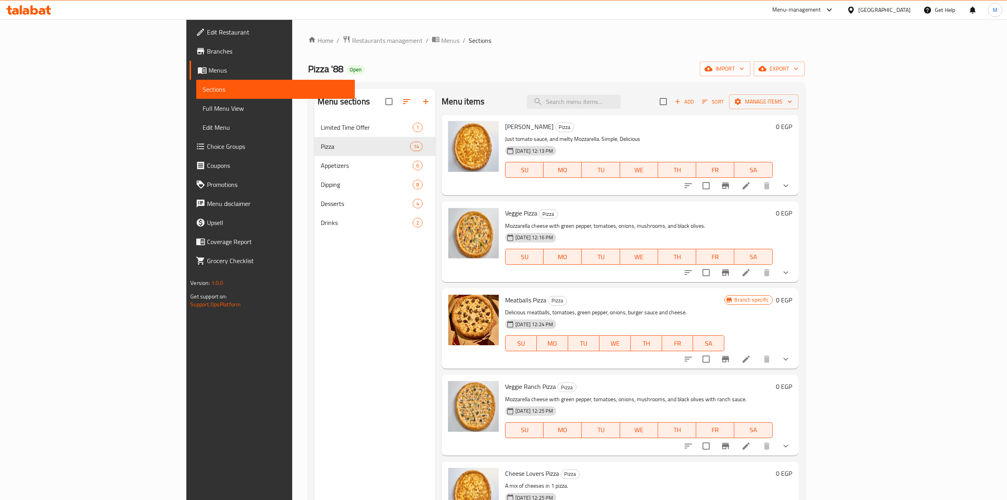
drag, startPoint x: 970, startPoint y: 273, endPoint x: 792, endPoint y: 285, distance: 178.1
click at [796, 273] on button "show more" at bounding box center [785, 272] width 19 height 19
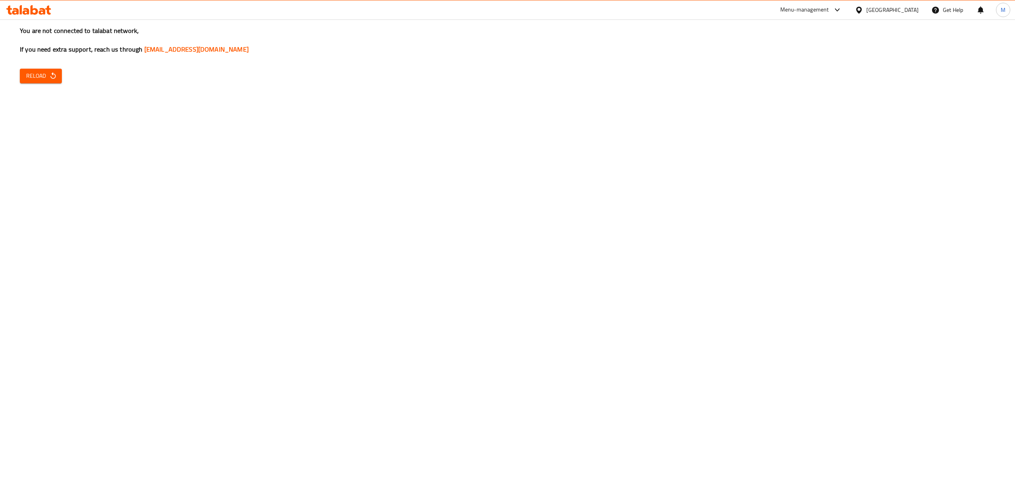
click at [63, 69] on div "You are not connected to talabat network, If you need extra support, reach us t…" at bounding box center [507, 250] width 1015 height 500
click at [60, 71] on div "You are not connected to talabat network, If you need extra support, reach us t…" at bounding box center [507, 250] width 1015 height 500
click at [59, 73] on button "Reload" at bounding box center [41, 76] width 42 height 15
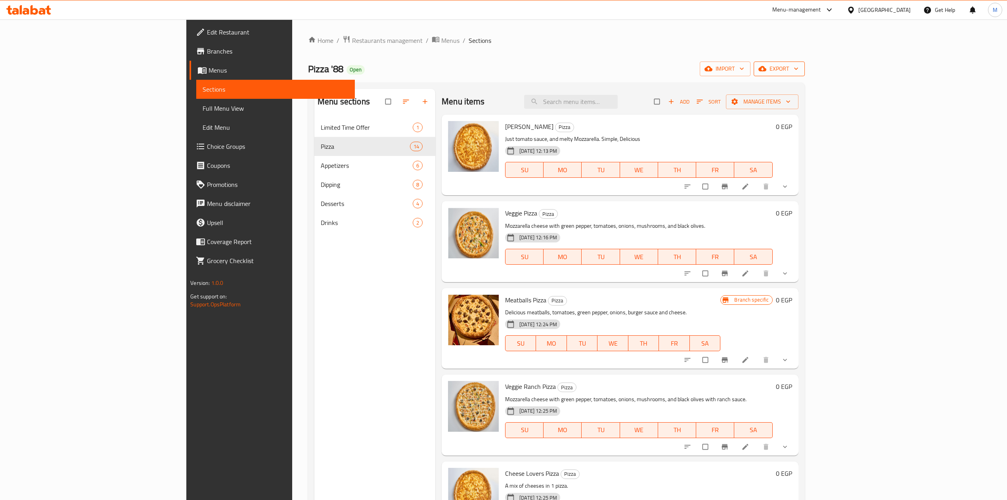
click at [805, 66] on button "export" at bounding box center [779, 68] width 51 height 15
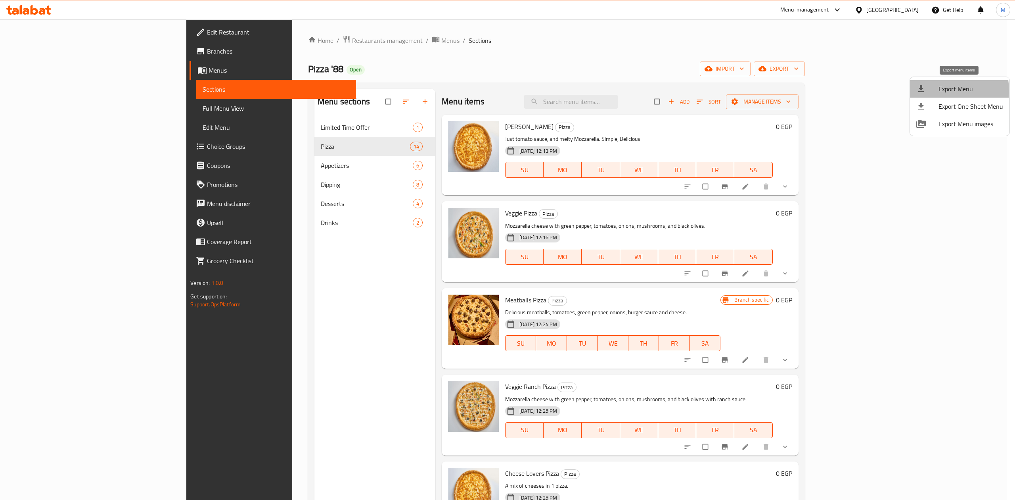
click at [933, 91] on div at bounding box center [927, 89] width 22 height 10
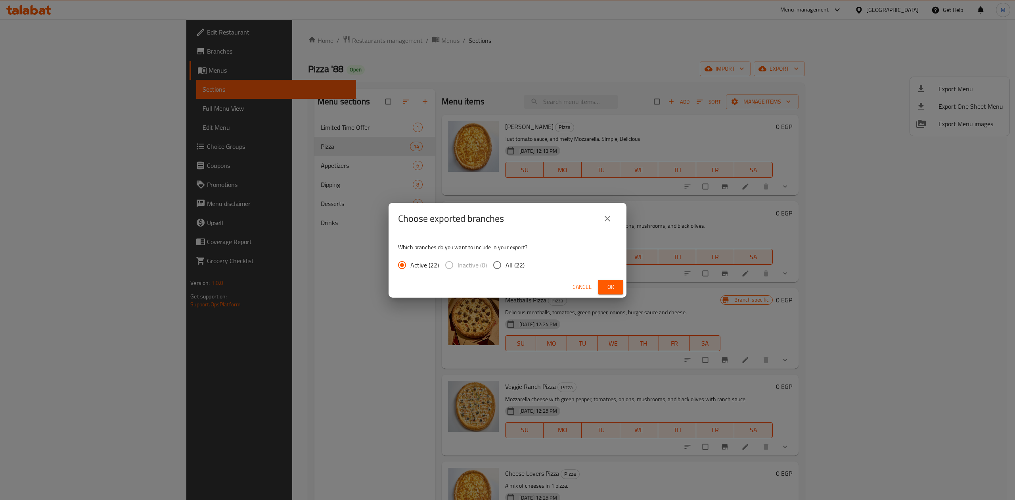
drag, startPoint x: 511, startPoint y: 274, endPoint x: 512, endPoint y: 267, distance: 7.2
click at [511, 273] on div "Which branches do you want to include in your export? Active (22) Inactive (0) …" at bounding box center [508, 255] width 238 height 42
click at [524, 267] on div "Active (22) Inactive (0) All (22)" at bounding box center [464, 265] width 133 height 17
click at [522, 267] on span "All (22)" at bounding box center [515, 265] width 19 height 10
click at [506, 267] on input "All (22)" at bounding box center [497, 265] width 17 height 17
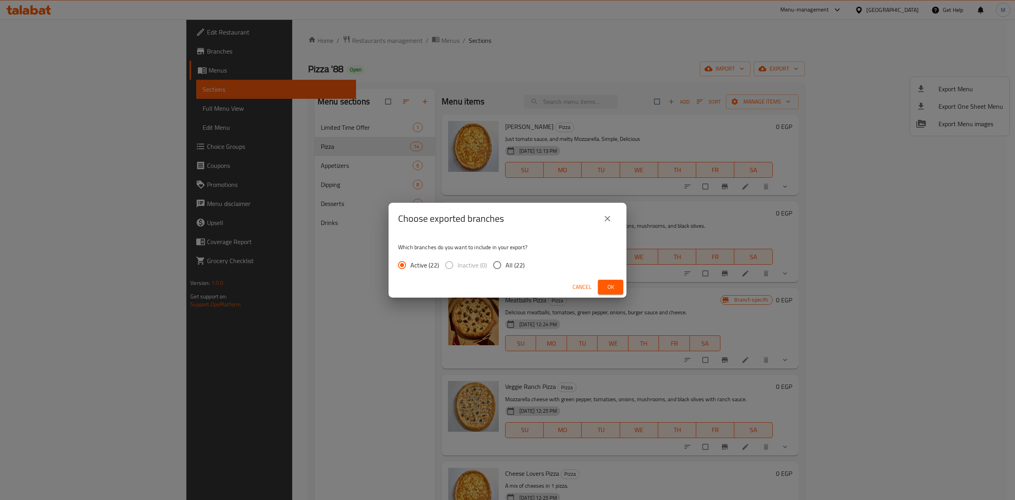
radio input "true"
click at [614, 286] on span "Ok" at bounding box center [610, 287] width 13 height 10
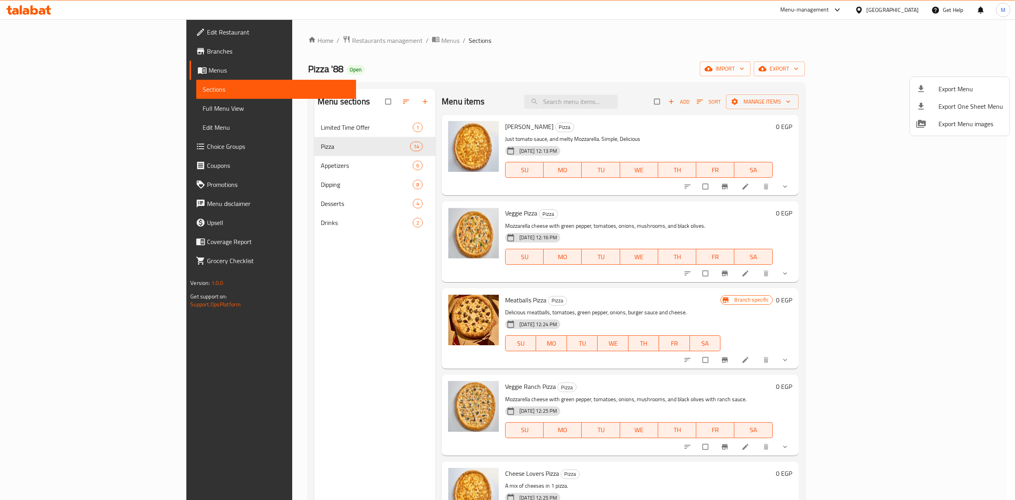
click at [794, 211] on div at bounding box center [507, 250] width 1015 height 500
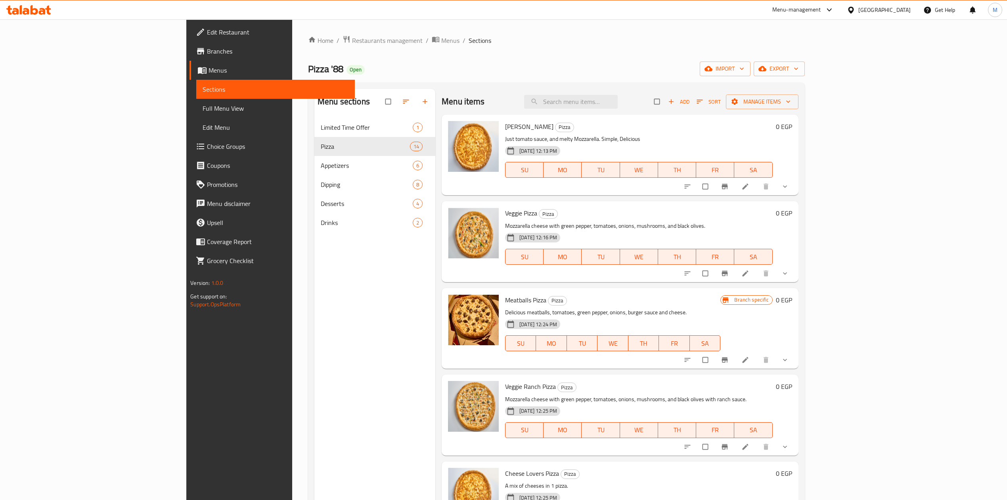
scroll to position [53, 0]
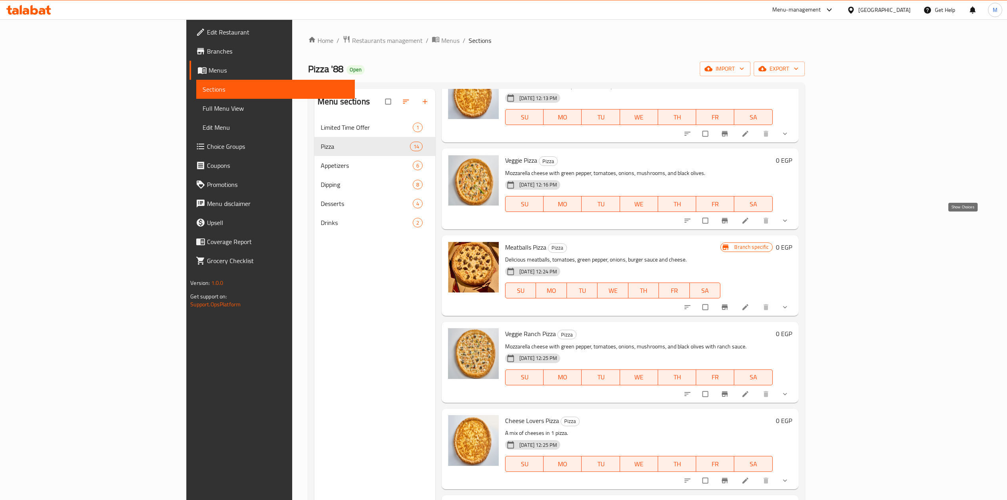
click at [789, 222] on icon "show more" at bounding box center [785, 221] width 8 height 8
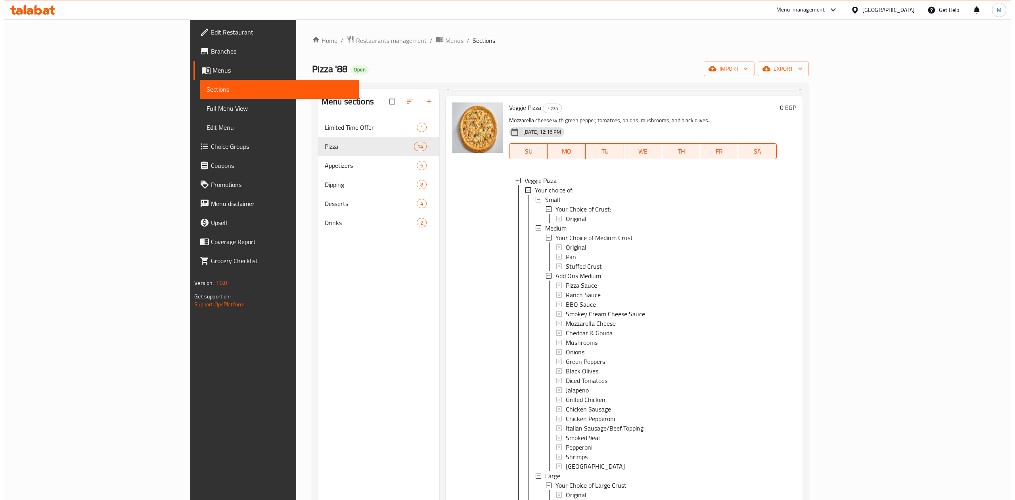
scroll to position [159, 0]
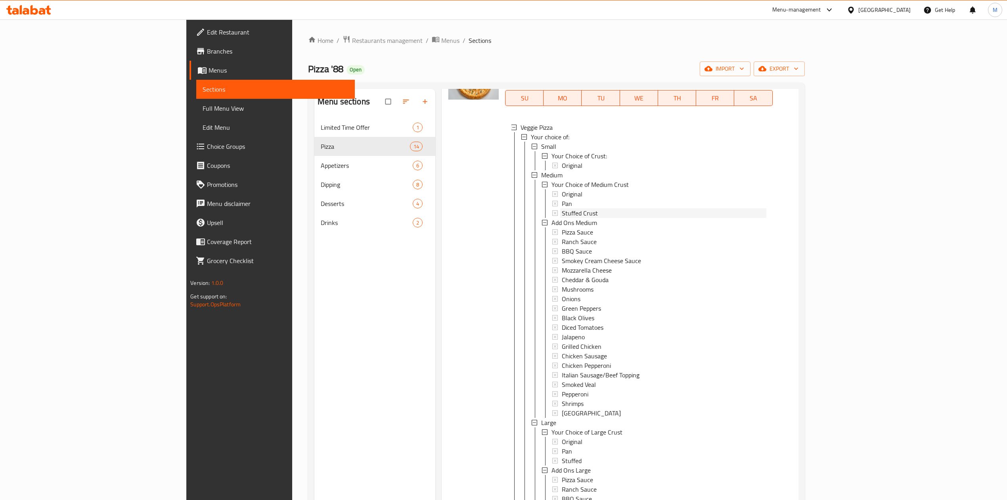
click at [562, 213] on span "Stuffed Crust" at bounding box center [580, 213] width 36 height 10
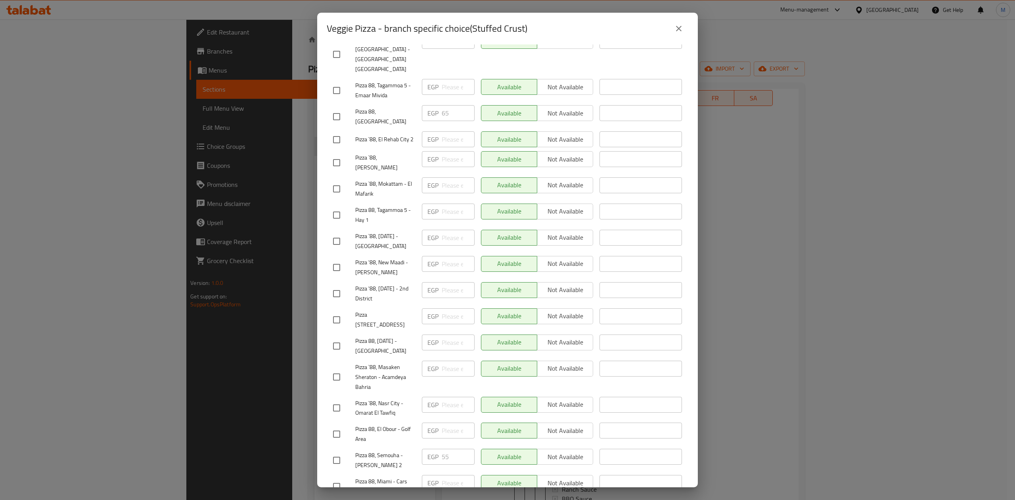
scroll to position [289, 0]
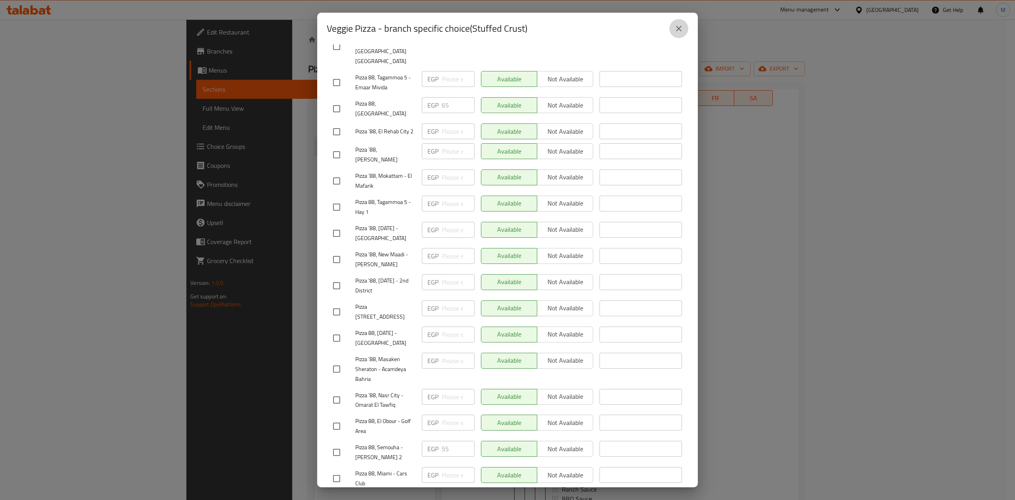
click at [671, 31] on button "close" at bounding box center [678, 28] width 19 height 19
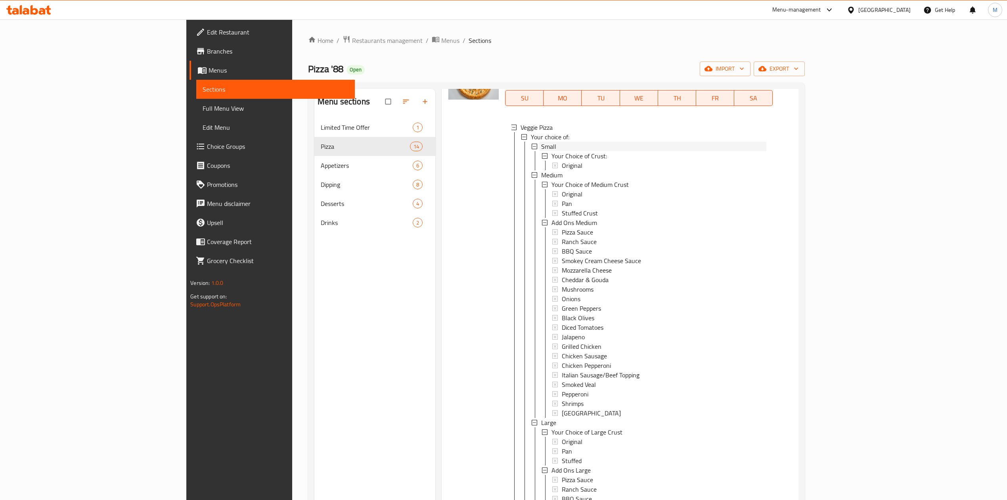
click at [541, 144] on span "Small" at bounding box center [548, 147] width 15 height 10
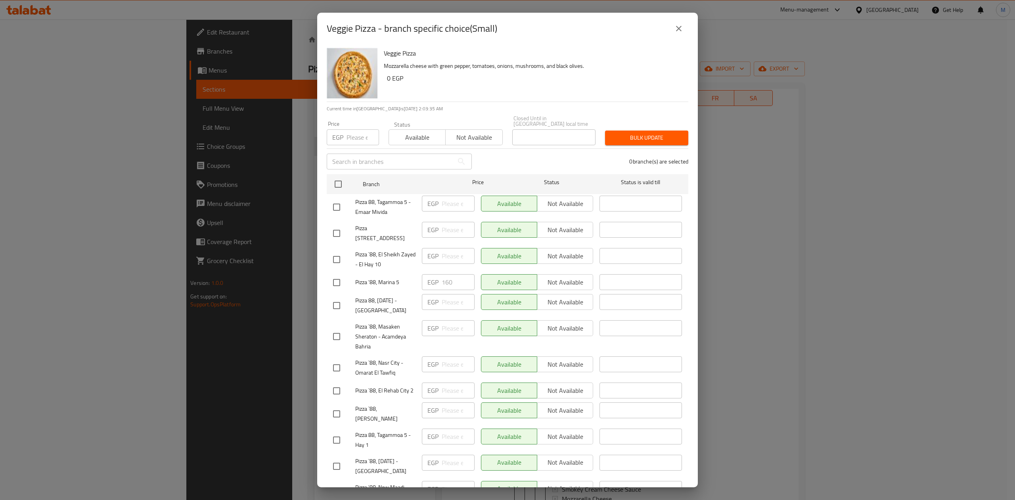
click at [586, 80] on h6 "0 EGP" at bounding box center [534, 78] width 295 height 11
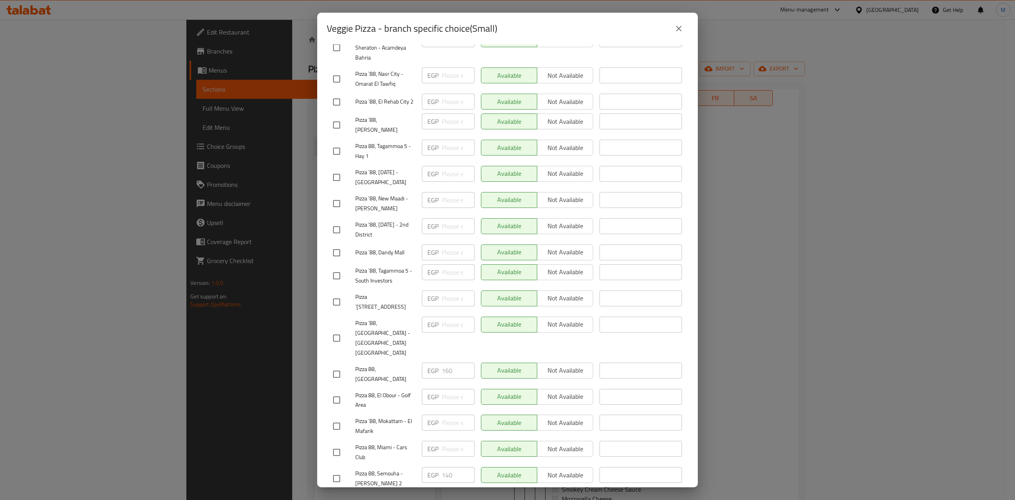
click at [340, 470] on input "checkbox" at bounding box center [336, 478] width 17 height 17
checkbox input "true"
click at [333, 444] on input "checkbox" at bounding box center [336, 452] width 17 height 17
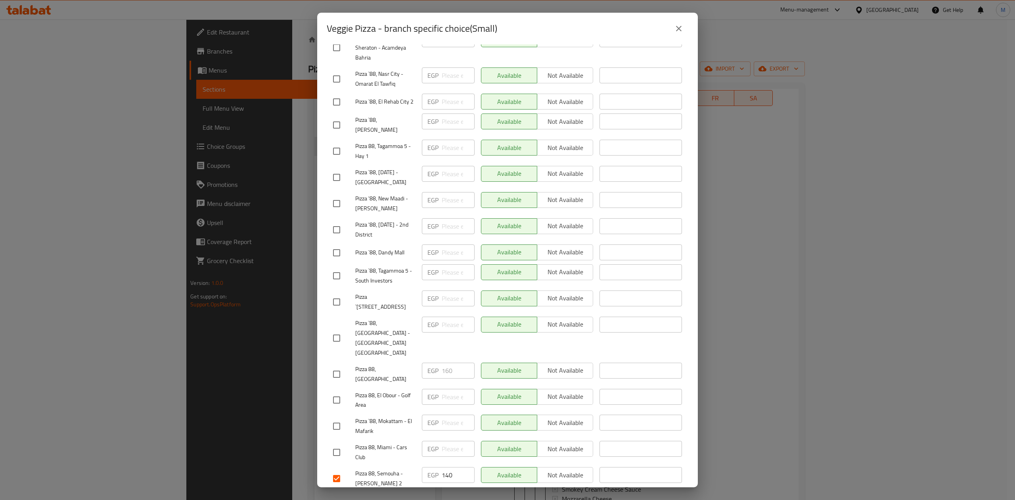
checkbox input "true"
click at [335, 391] on input "checkbox" at bounding box center [336, 399] width 17 height 17
checkbox input "true"
drag, startPoint x: 452, startPoint y: 452, endPoint x: 425, endPoint y: 451, distance: 27.4
click at [425, 467] on div "EGP 140 ​" at bounding box center [448, 475] width 53 height 16
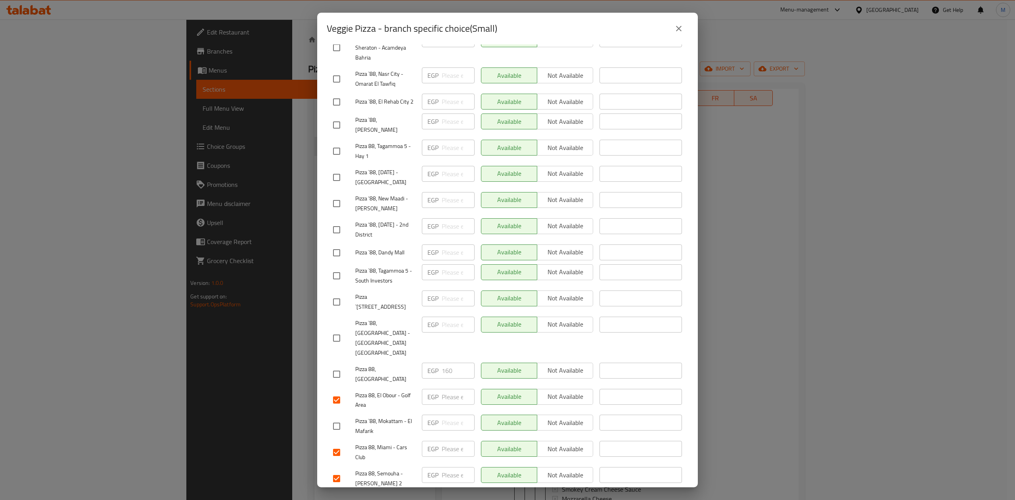
click at [443, 467] on div "EGP ​" at bounding box center [448, 478] width 59 height 29
click at [447, 497] on span "Save" at bounding box center [507, 502] width 349 height 10
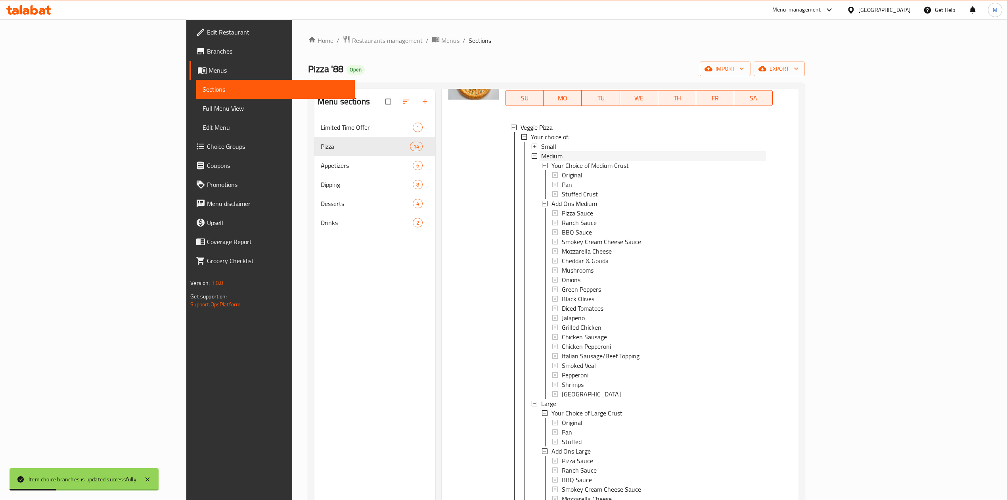
click at [541, 154] on div "Medium" at bounding box center [653, 156] width 225 height 10
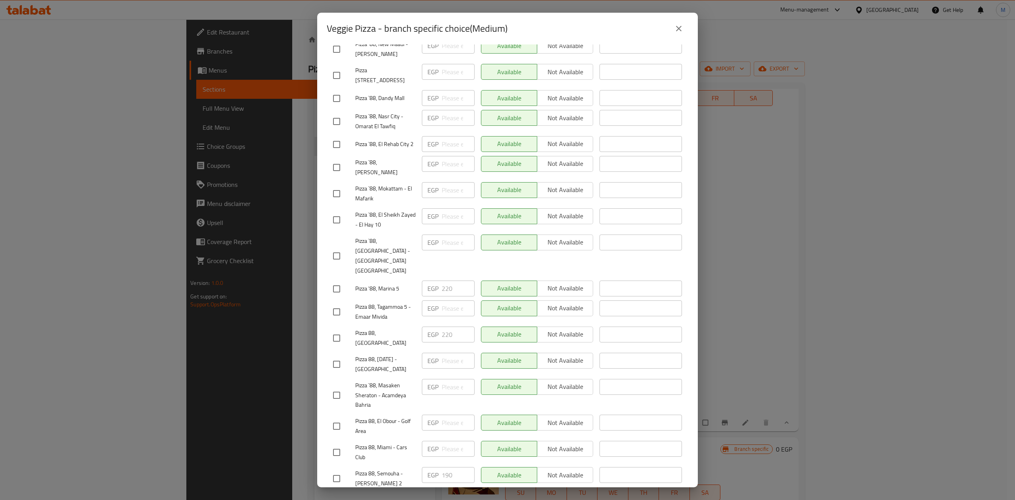
click at [342, 470] on input "checkbox" at bounding box center [336, 478] width 17 height 17
checkbox input "true"
click at [332, 444] on input "checkbox" at bounding box center [336, 452] width 17 height 17
checkbox input "true"
click at [341, 418] on input "checkbox" at bounding box center [336, 426] width 17 height 17
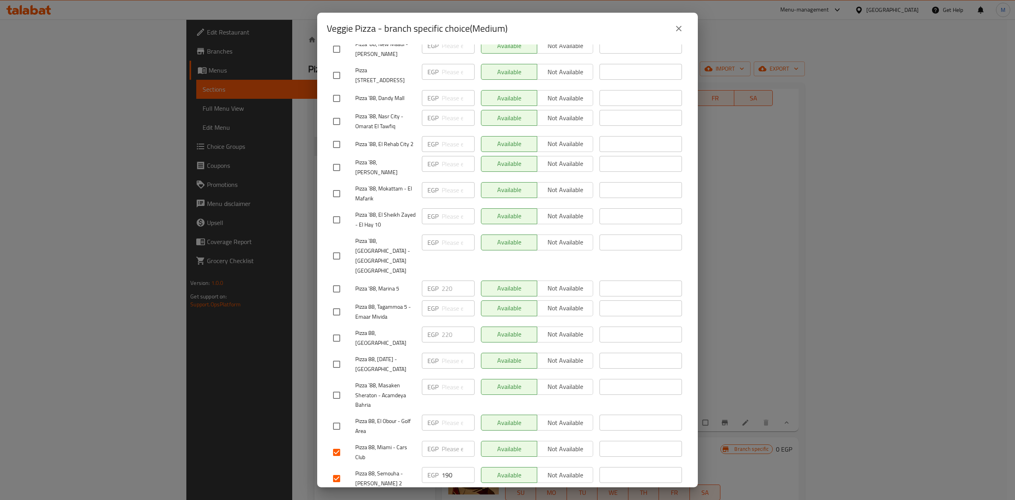
checkbox input "true"
drag, startPoint x: 450, startPoint y: 447, endPoint x: 429, endPoint y: 447, distance: 20.6
click at [429, 467] on div "EGP 190 ​" at bounding box center [448, 475] width 53 height 16
click at [429, 464] on div "EGP ​" at bounding box center [448, 478] width 59 height 29
click at [438, 497] on span "Save" at bounding box center [507, 502] width 349 height 10
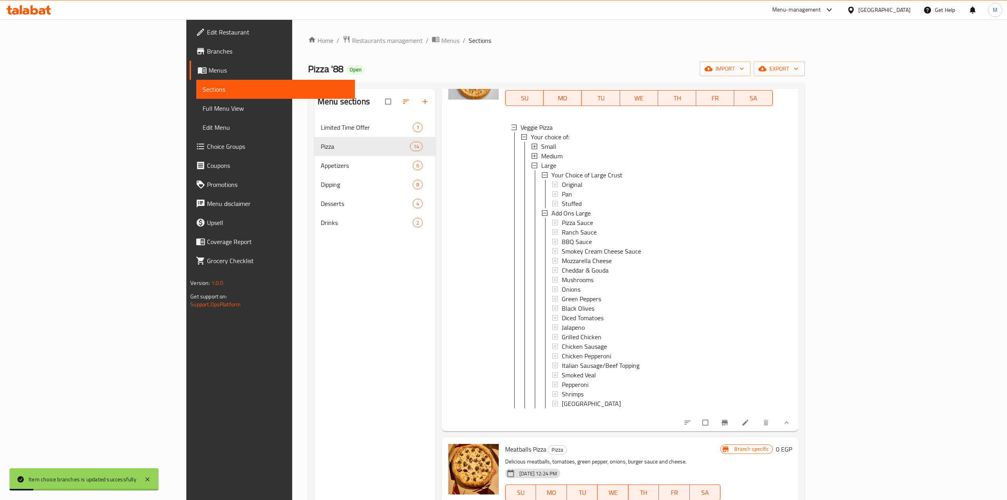
click at [541, 153] on span "Medium" at bounding box center [551, 156] width 21 height 10
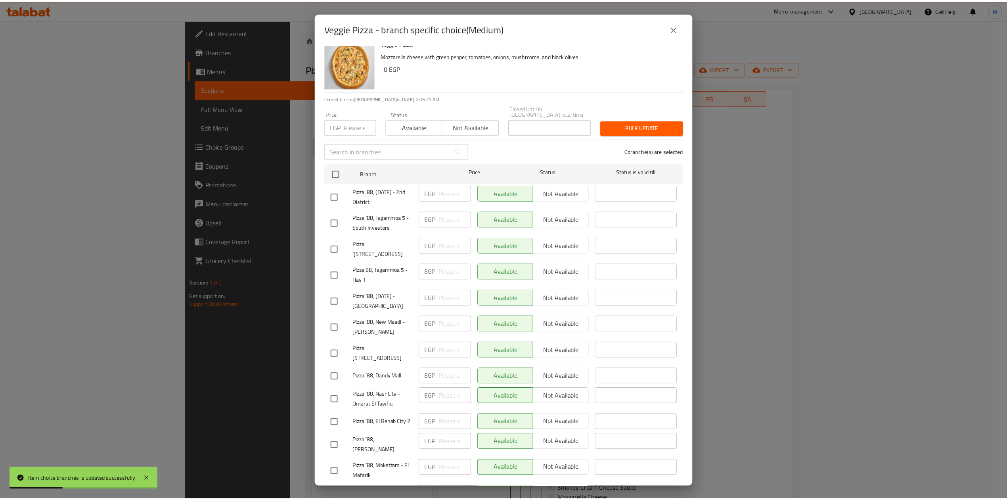
scroll to position [0, 0]
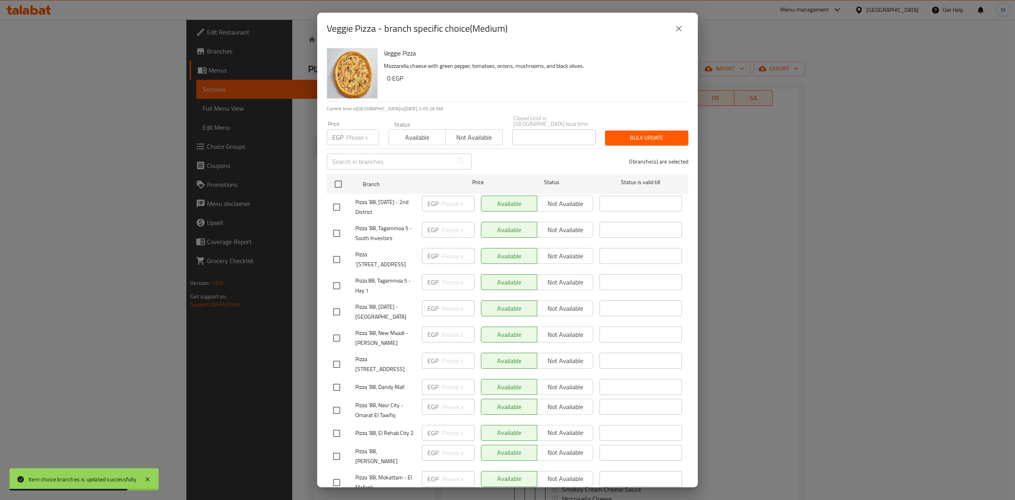
drag, startPoint x: 688, startPoint y: 27, endPoint x: 684, endPoint y: 27, distance: 4.8
click at [687, 27] on div "Veggie Pizza - branch specific choice(Medium)" at bounding box center [507, 29] width 381 height 32
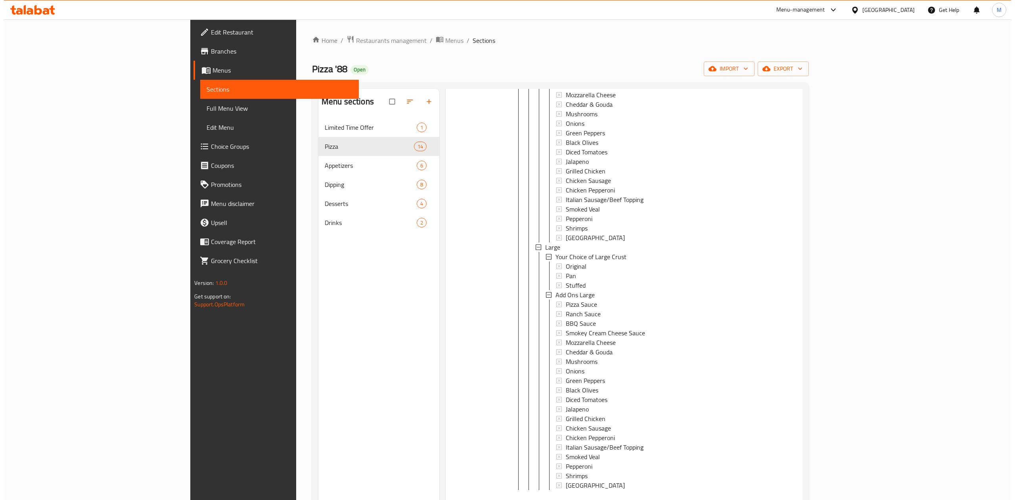
scroll to position [317, 0]
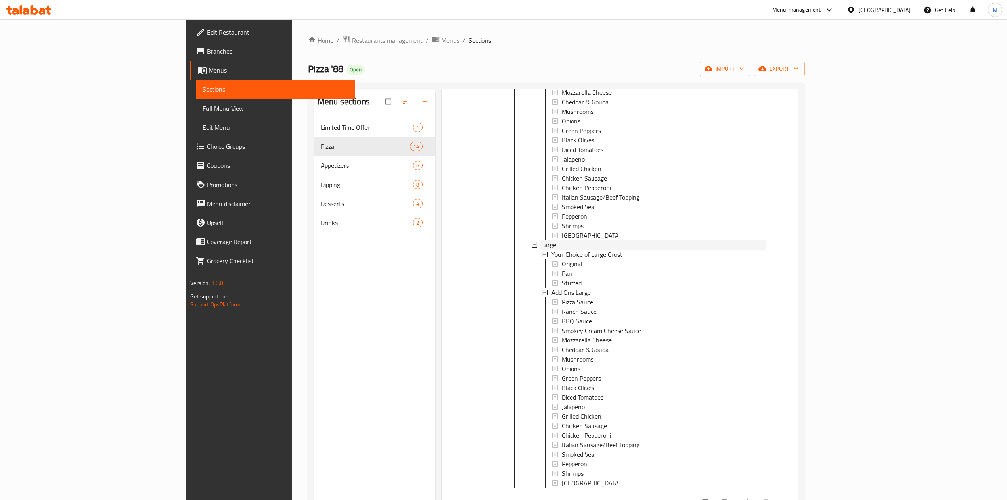
click at [541, 243] on span "Large" at bounding box center [548, 245] width 15 height 10
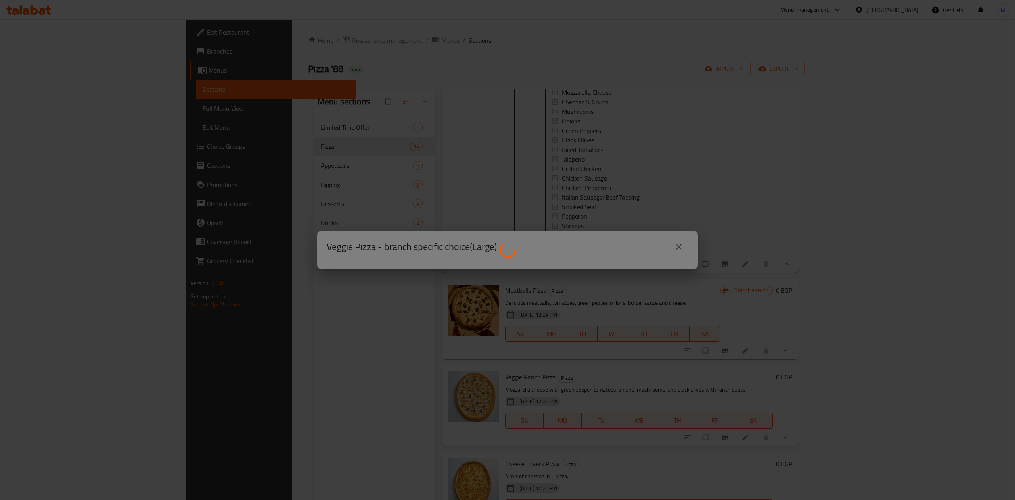
scroll to position [0, 0]
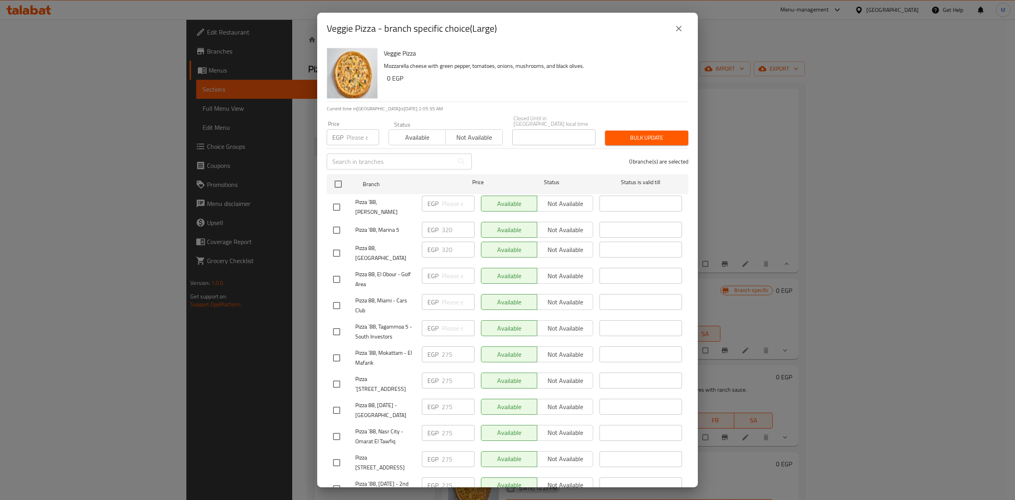
click at [587, 50] on h6 "Veggie Pizza" at bounding box center [533, 53] width 298 height 11
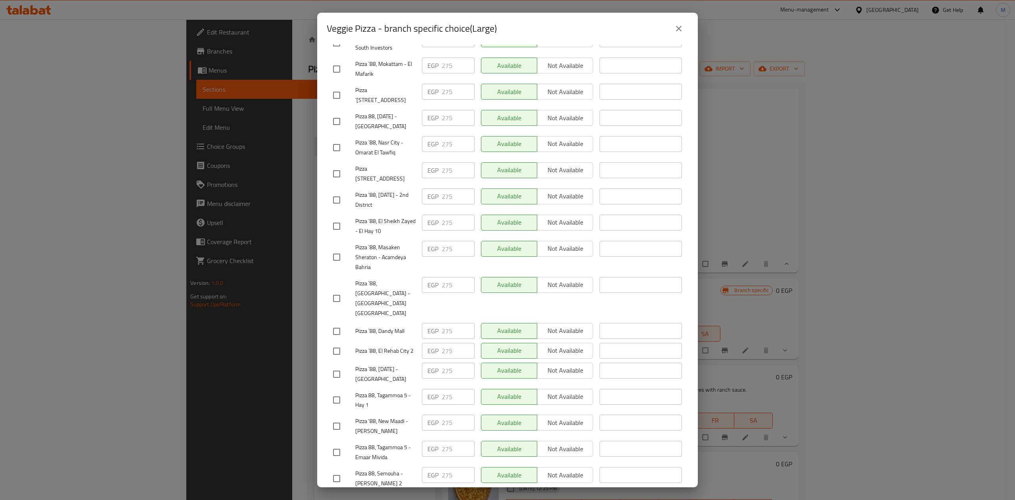
click at [689, 171] on div "Veggie Pizza Mozzarella cheese with green pepper, tomatoes, onions, mushrooms, …" at bounding box center [507, 265] width 381 height 443
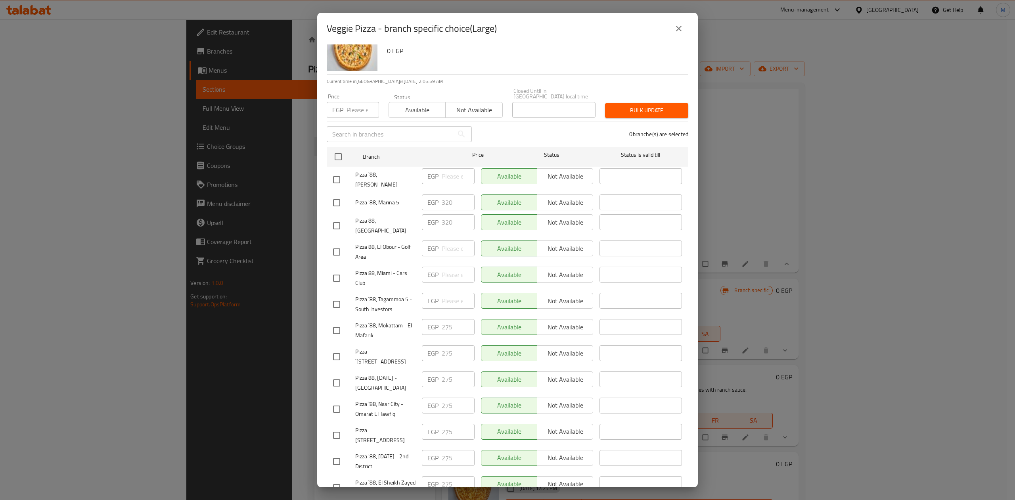
click at [337, 270] on input "checkbox" at bounding box center [336, 278] width 17 height 17
checkbox input "true"
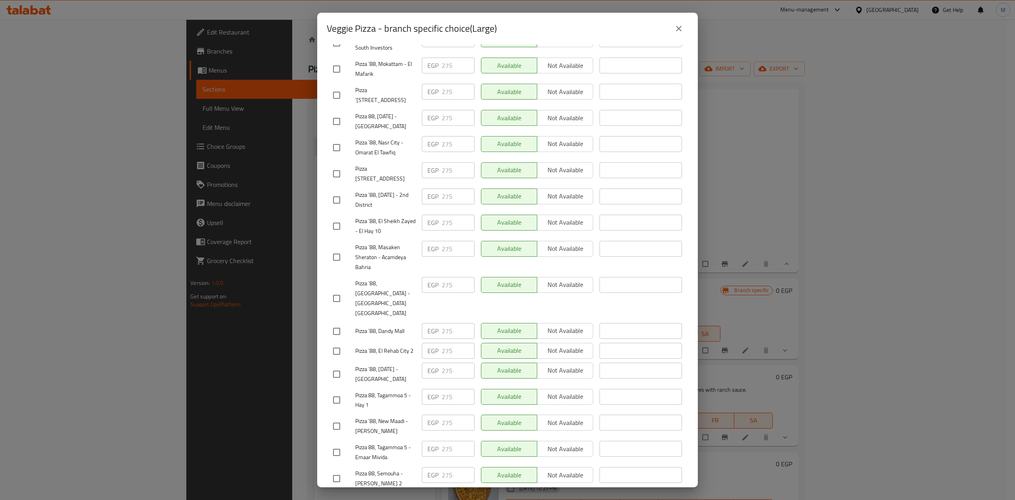
scroll to position [2, 0]
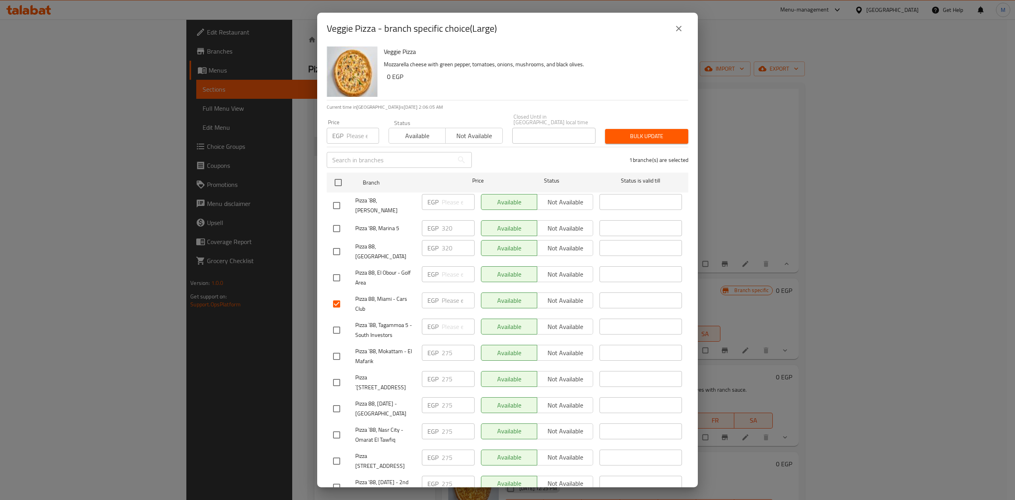
click at [334, 269] on input "checkbox" at bounding box center [336, 277] width 17 height 17
checkbox input "true"
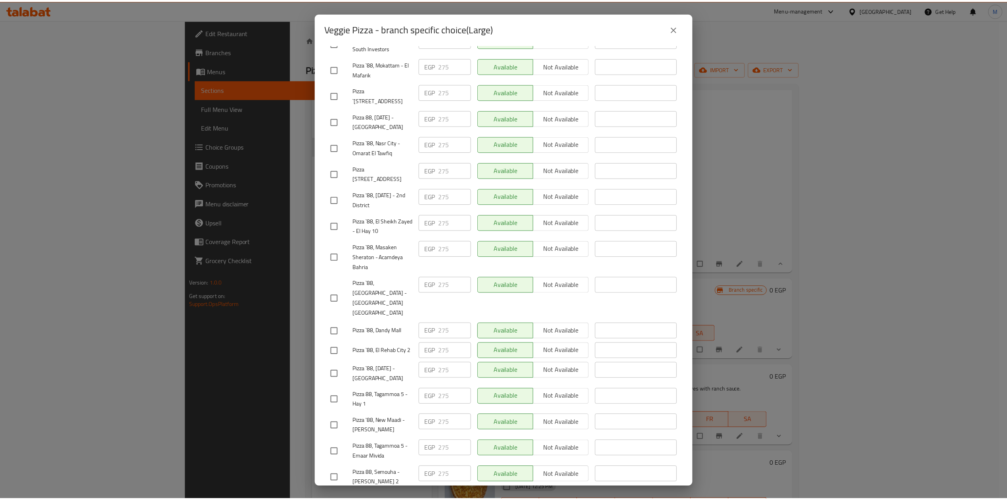
scroll to position [0, 0]
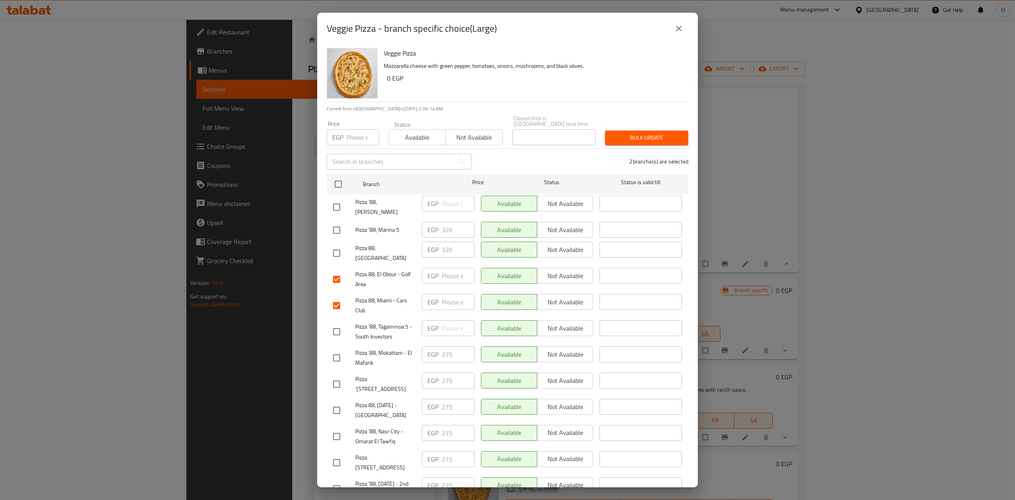
click at [362, 130] on input "number" at bounding box center [363, 137] width 33 height 16
type input "275"
click at [642, 135] on span "Bulk update" at bounding box center [646, 138] width 71 height 10
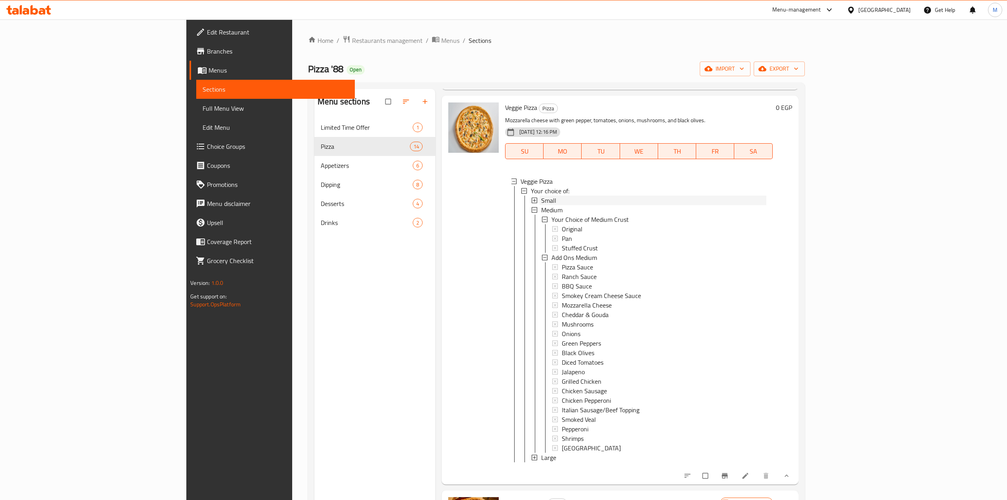
click at [541, 201] on span "Small" at bounding box center [548, 201] width 15 height 10
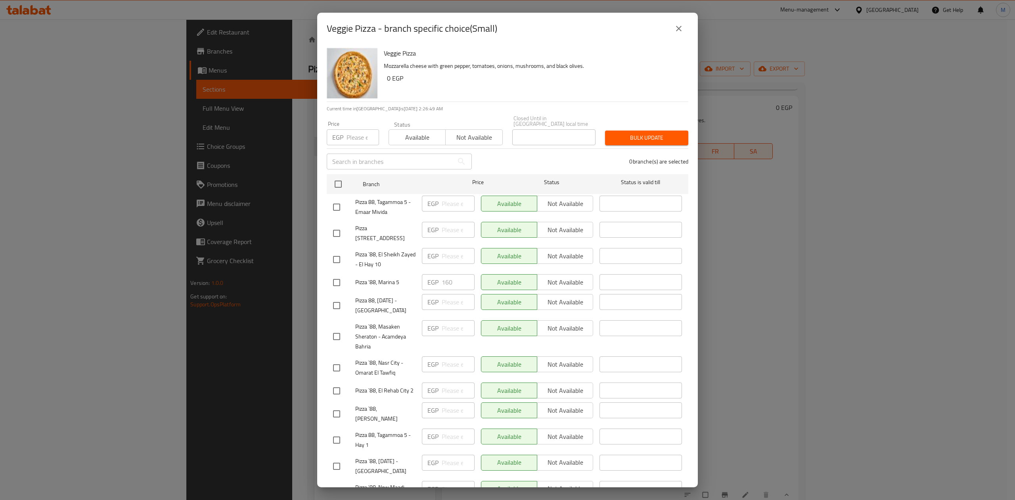
scroll to position [289, 0]
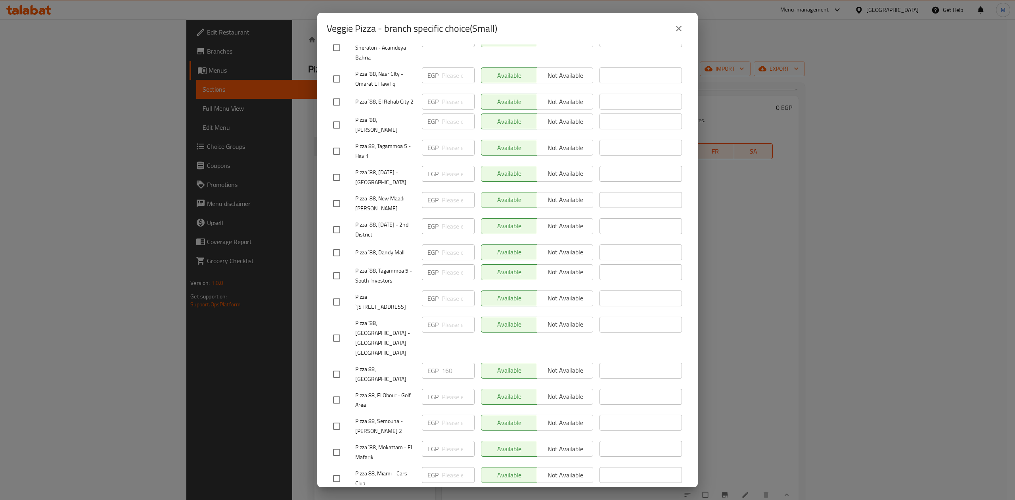
click at [341, 418] on input "checkbox" at bounding box center [336, 426] width 17 height 17
checkbox input "true"
click at [338, 330] on input "checkbox" at bounding box center [336, 338] width 17 height 17
checkbox input "true"
click at [336, 470] on input "checkbox" at bounding box center [336, 478] width 17 height 17
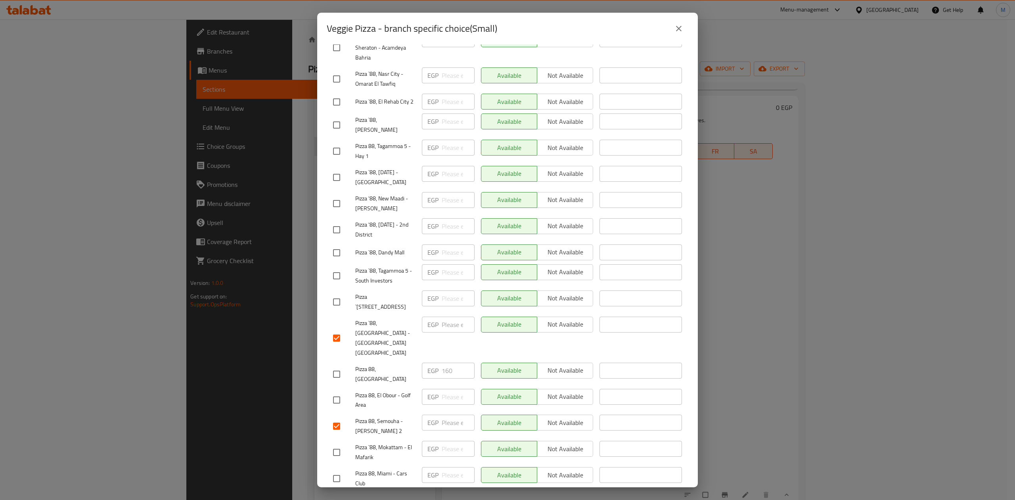
checkbox input "true"
click at [332, 391] on input "checkbox" at bounding box center [336, 399] width 17 height 17
checkbox input "true"
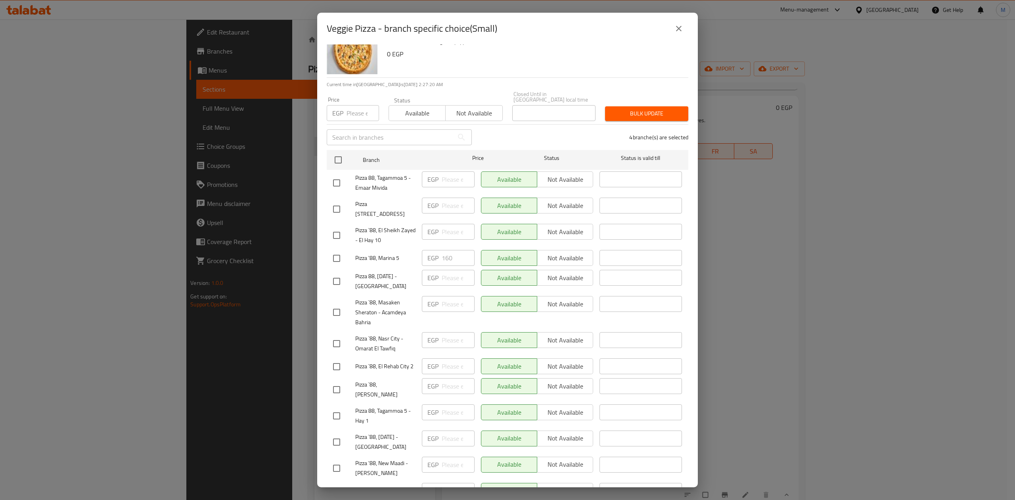
click at [739, 61] on div "Veggie Pizza - branch specific choice(Small) Veggie Pizza Mozzarella cheese wit…" at bounding box center [507, 250] width 1015 height 500
click at [679, 25] on icon "close" at bounding box center [679, 29] width 10 height 10
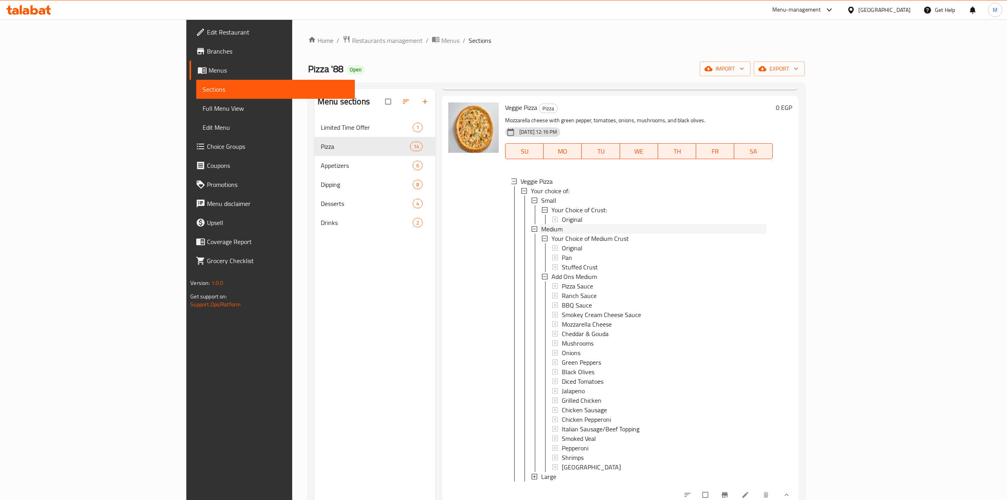
click at [541, 229] on span "Medium" at bounding box center [551, 229] width 21 height 10
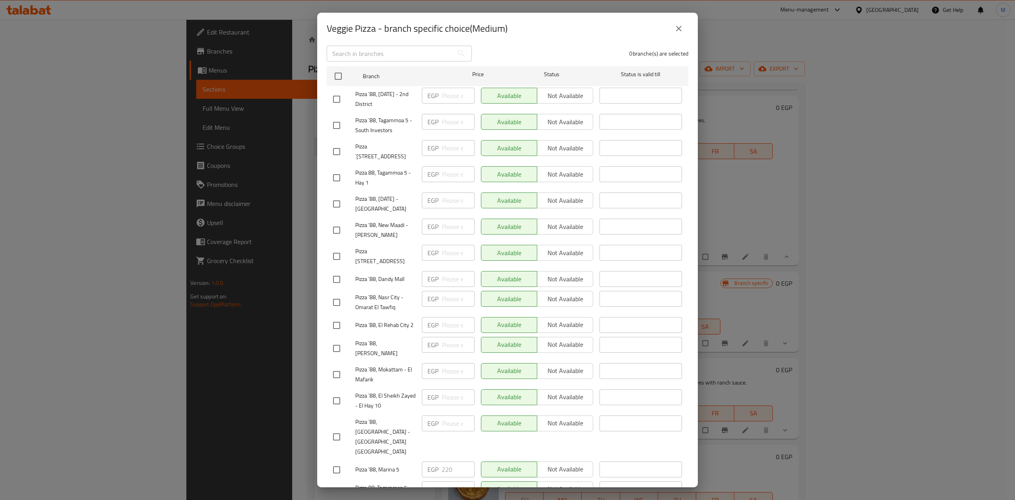
scroll to position [289, 0]
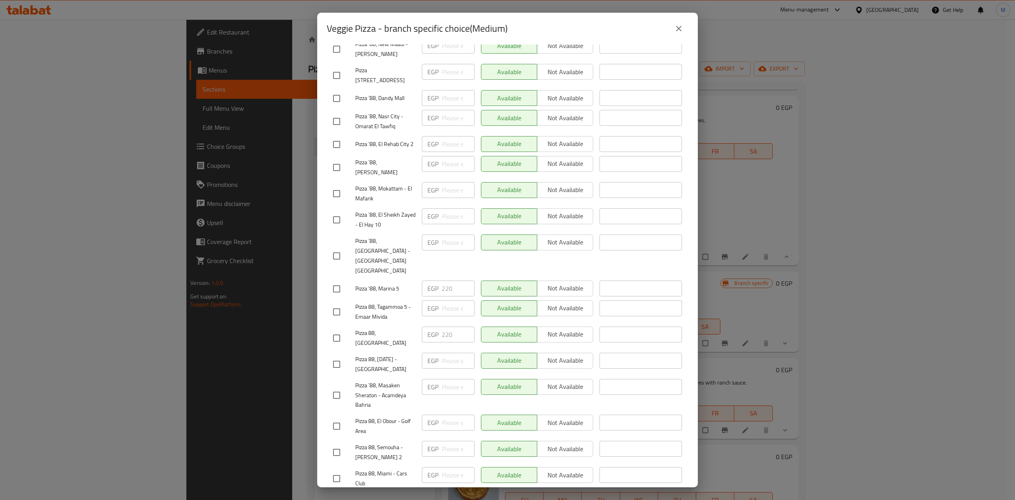
click at [614, 35] on div "Veggie Pizza - branch specific choice(Medium)" at bounding box center [508, 28] width 362 height 19
click at [343, 247] on input "checkbox" at bounding box center [336, 255] width 17 height 17
checkbox input "true"
click at [341, 444] on input "checkbox" at bounding box center [336, 452] width 17 height 17
checkbox input "true"
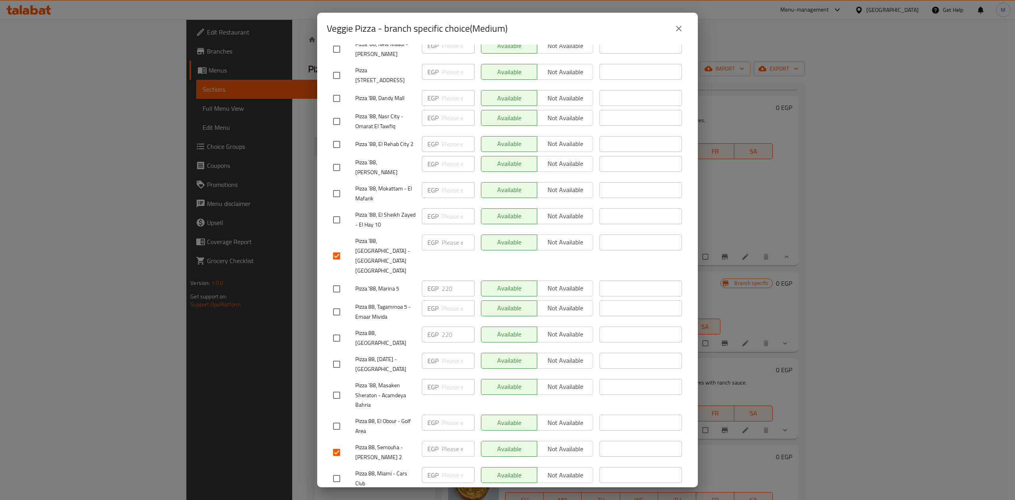
click at [339, 470] on input "checkbox" at bounding box center [336, 478] width 17 height 17
checkbox input "true"
click at [340, 418] on input "checkbox" at bounding box center [336, 426] width 17 height 17
checkbox input "true"
click at [679, 23] on button "close" at bounding box center [678, 28] width 19 height 19
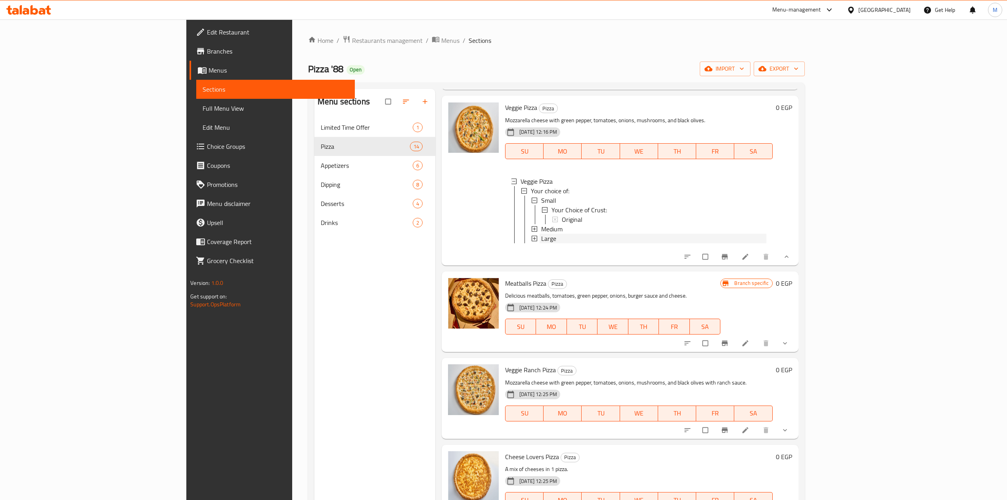
click at [541, 238] on div "Large" at bounding box center [653, 239] width 225 height 10
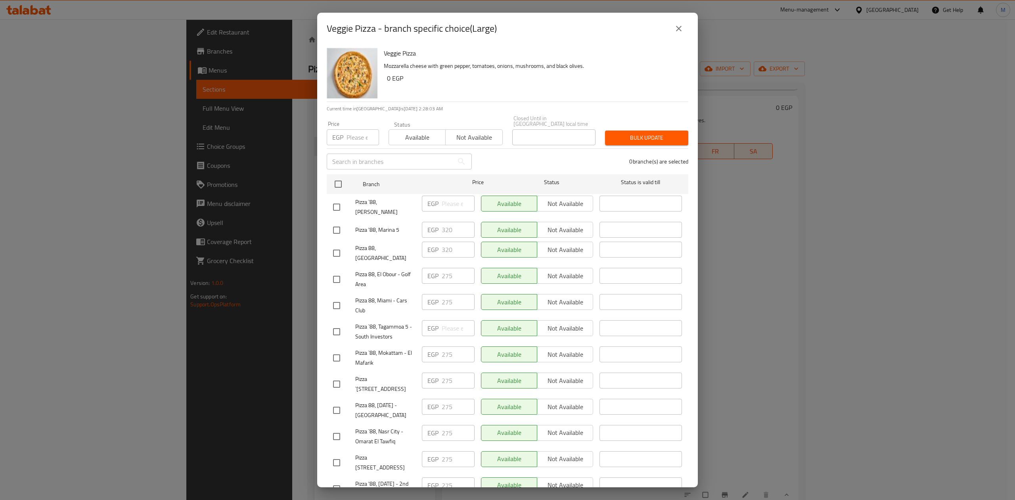
click at [605, 60] on div "Veggie Pizza Mozzarella cheese with green pepper, tomatoes, onions, mushrooms, …" at bounding box center [533, 72] width 305 height 57
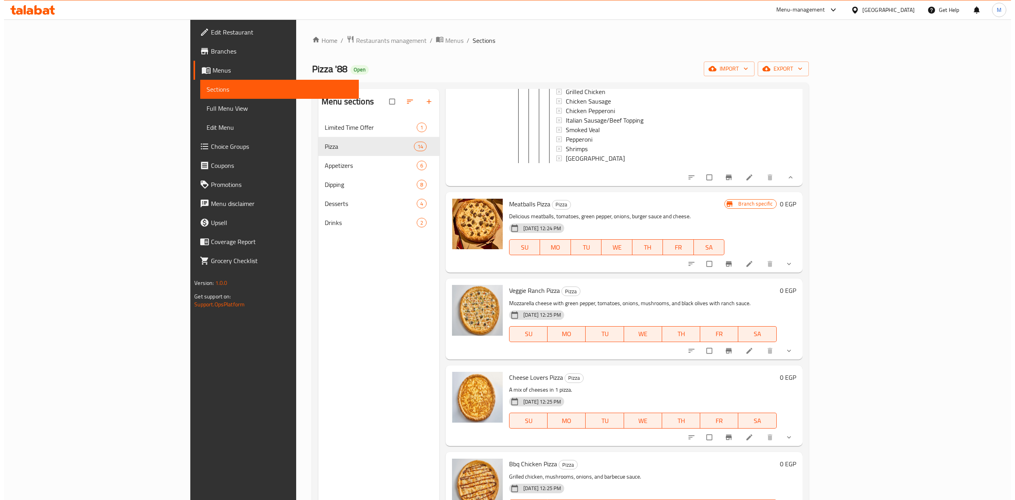
scroll to position [476, 0]
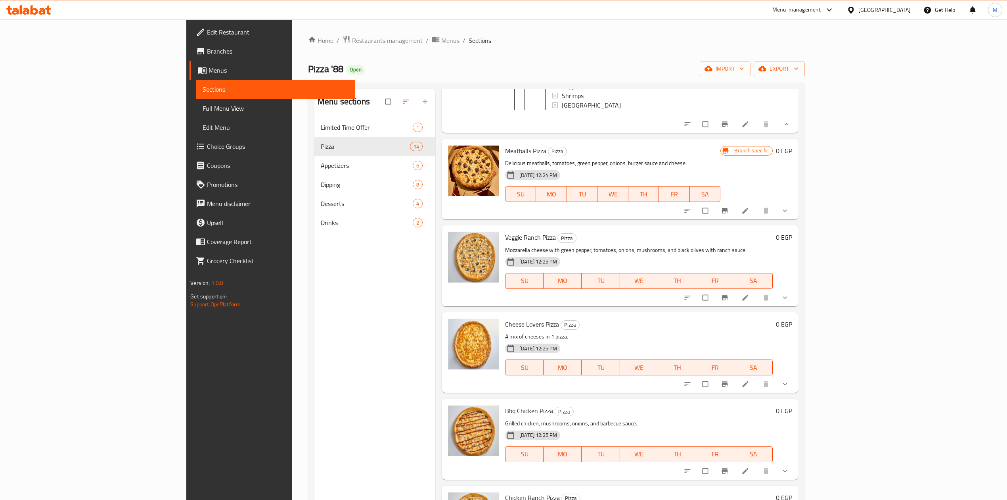
click at [789, 215] on icon "show more" at bounding box center [785, 211] width 8 height 8
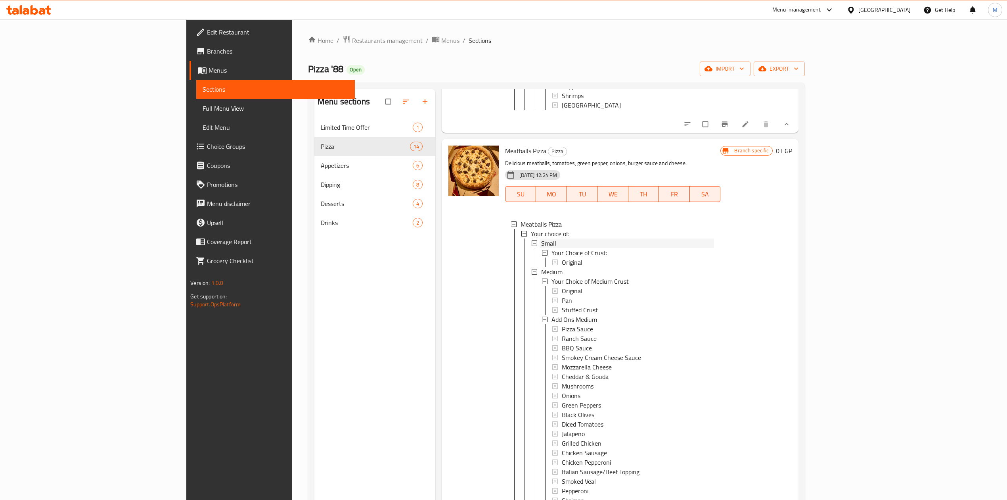
click at [541, 248] on div "Small" at bounding box center [627, 243] width 173 height 10
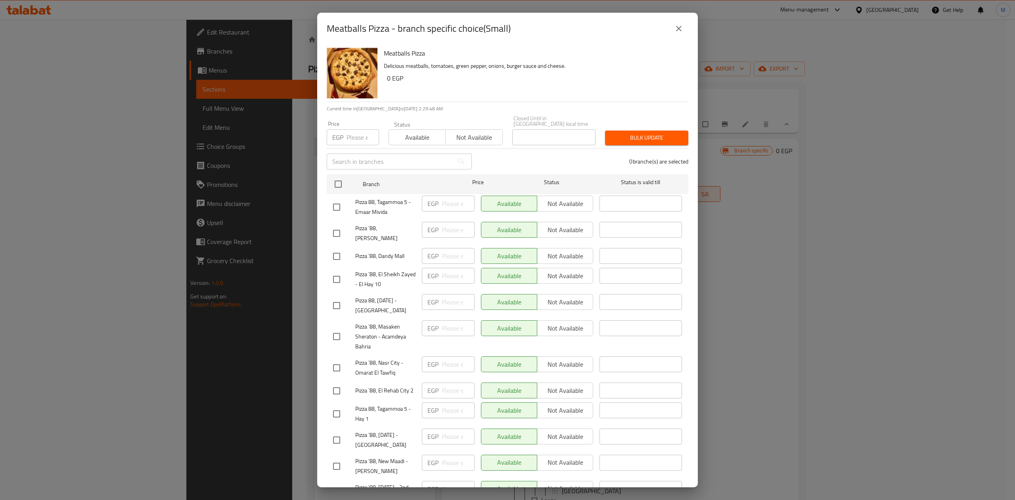
click at [679, 29] on icon "close" at bounding box center [679, 29] width 6 height 6
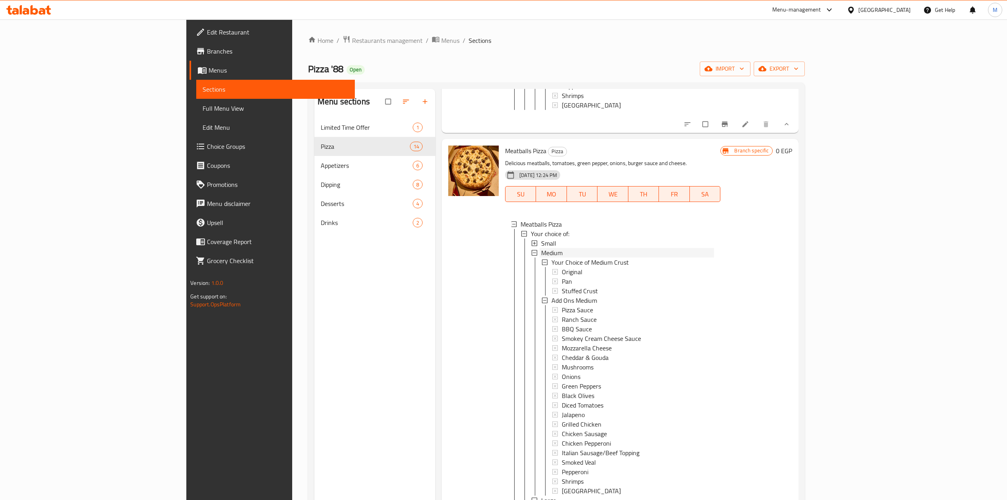
click at [541, 257] on span "Medium" at bounding box center [551, 253] width 21 height 10
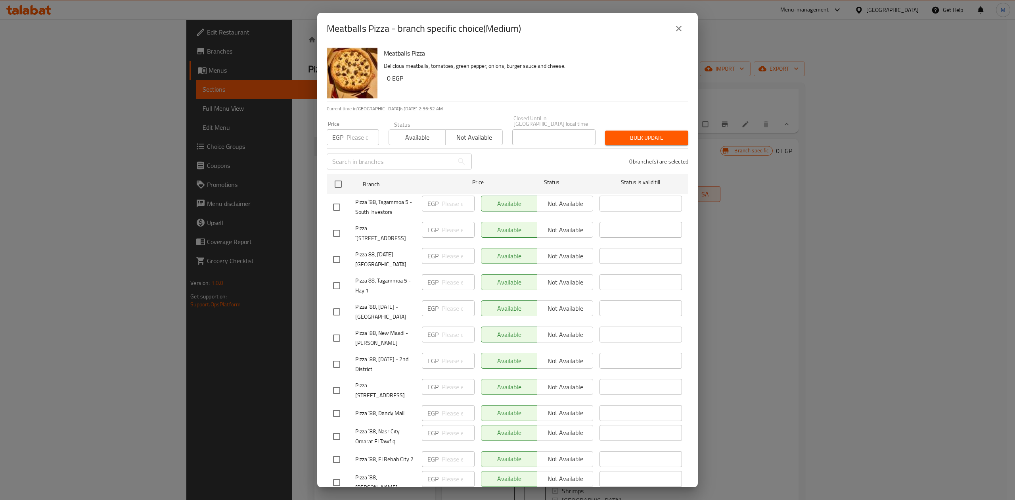
click at [516, 87] on div "Meatballs Pizza Delicious meatballs, tomatoes, green pepper, onions, burger sau…" at bounding box center [533, 72] width 305 height 57
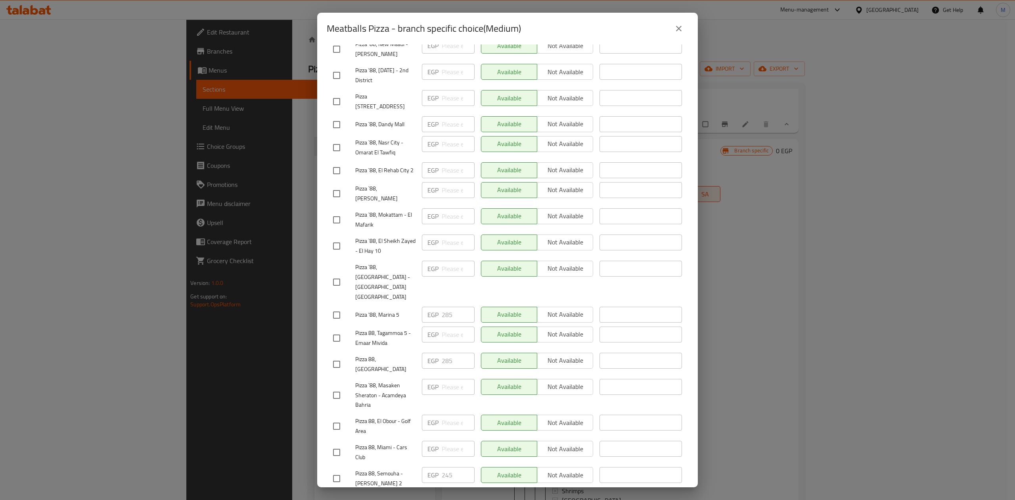
click at [341, 470] on input "checkbox" at bounding box center [336, 478] width 17 height 17
checkbox input "true"
click at [334, 274] on input "checkbox" at bounding box center [336, 282] width 17 height 17
checkbox input "true"
drag, startPoint x: 454, startPoint y: 447, endPoint x: 427, endPoint y: 443, distance: 26.9
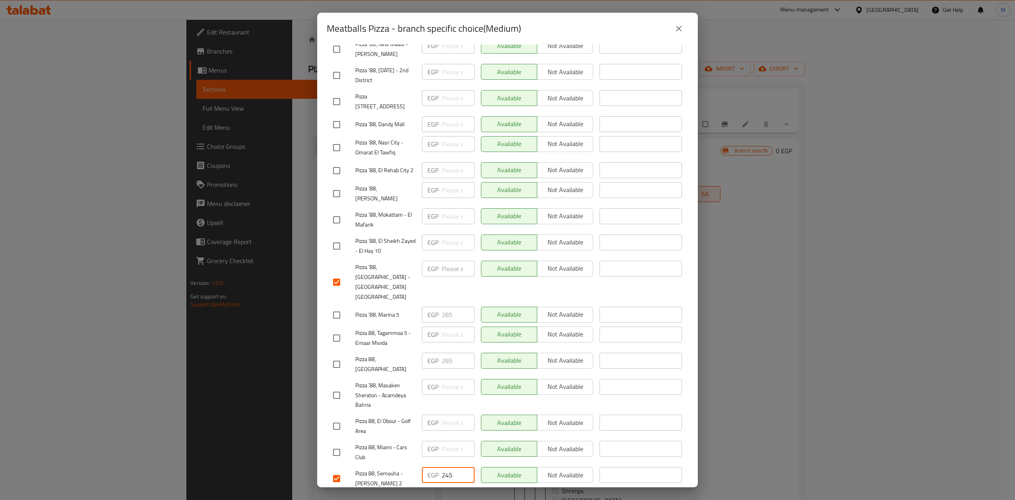
click at [427, 467] on div "EGP 245 ​" at bounding box center [448, 475] width 53 height 16
click at [334, 444] on input "checkbox" at bounding box center [336, 452] width 17 height 17
checkbox input "true"
click at [337, 418] on input "checkbox" at bounding box center [336, 426] width 17 height 17
checkbox input "true"
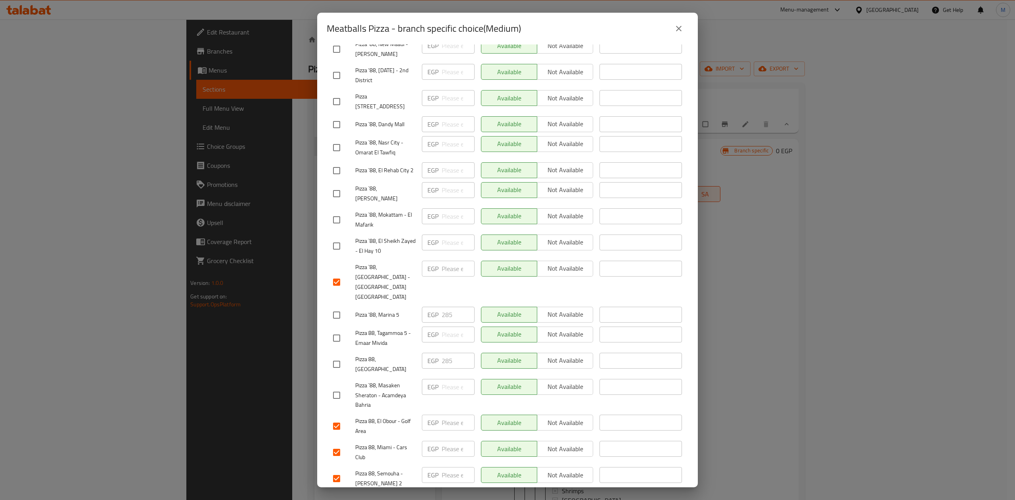
click at [483, 497] on span "Save" at bounding box center [507, 502] width 349 height 10
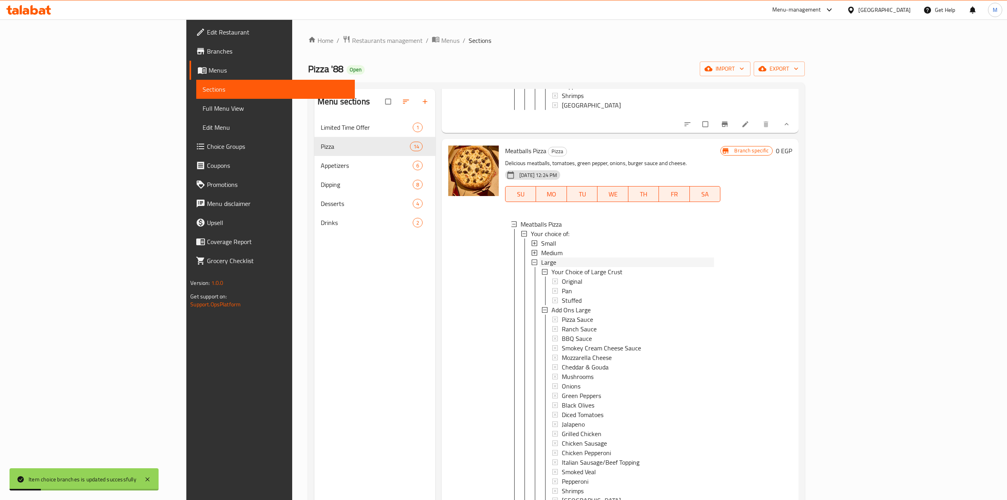
click at [541, 267] on div "Large" at bounding box center [627, 262] width 173 height 10
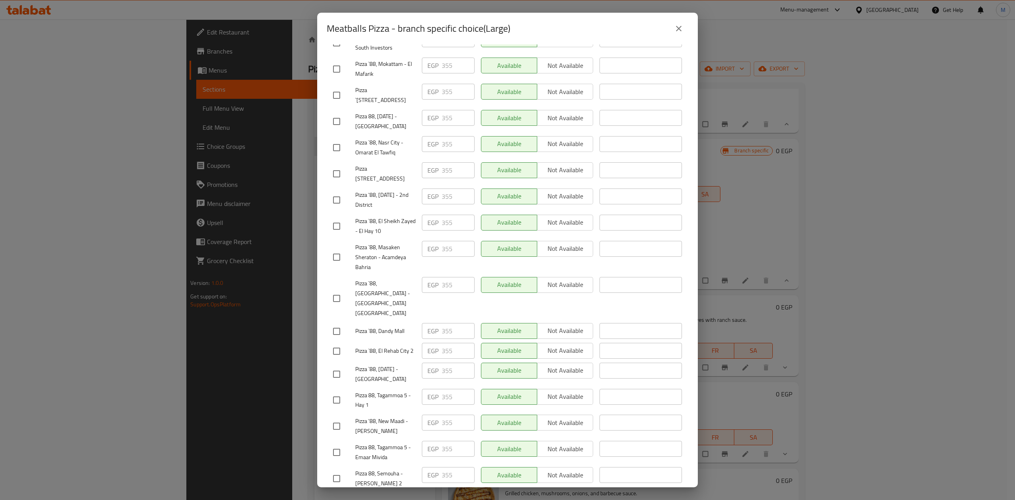
click at [340, 290] on input "checkbox" at bounding box center [336, 298] width 17 height 17
checkbox input "true"
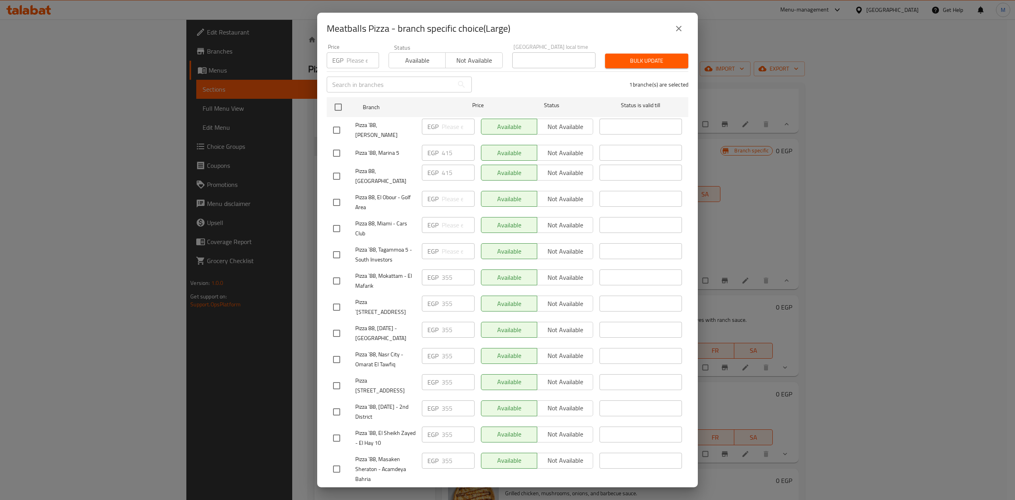
scroll to position [0, 0]
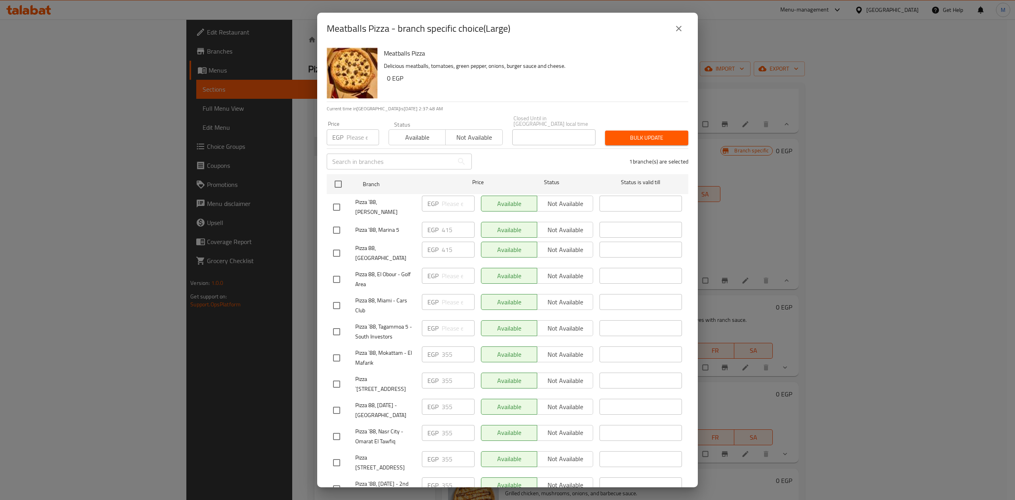
click at [335, 271] on input "checkbox" at bounding box center [336, 279] width 17 height 17
checkbox input "true"
click at [570, 77] on h6 "0 EGP" at bounding box center [534, 78] width 295 height 11
click at [338, 297] on input "checkbox" at bounding box center [336, 305] width 17 height 17
checkbox input "true"
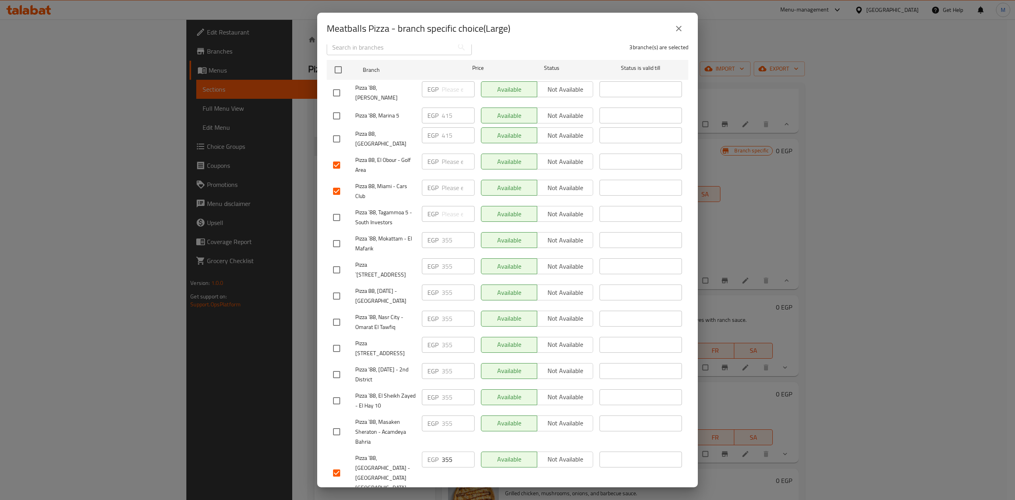
scroll to position [264, 0]
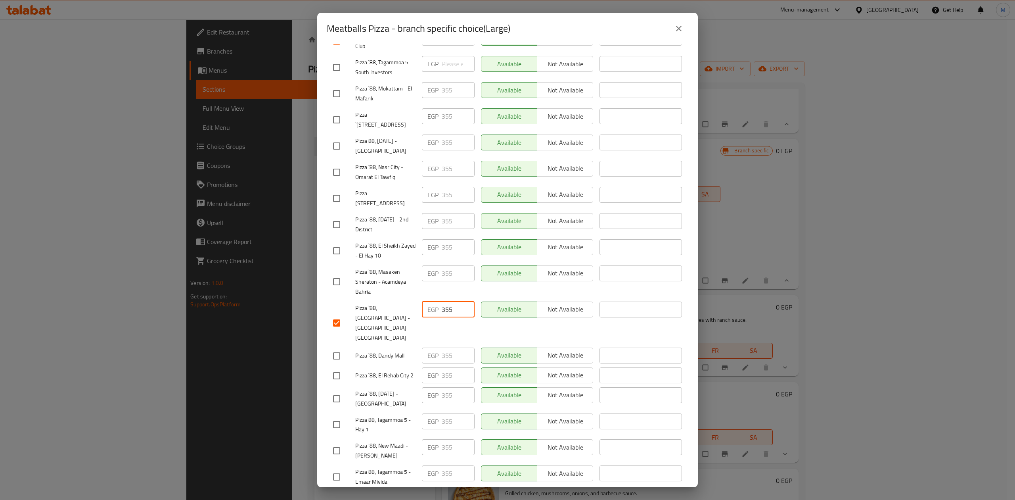
drag, startPoint x: 455, startPoint y: 297, endPoint x: 430, endPoint y: 297, distance: 25.4
click at [430, 301] on div "EGP 355 ​" at bounding box center [448, 309] width 53 height 16
click at [427, 274] on div "EGP 355 ​" at bounding box center [448, 281] width 59 height 39
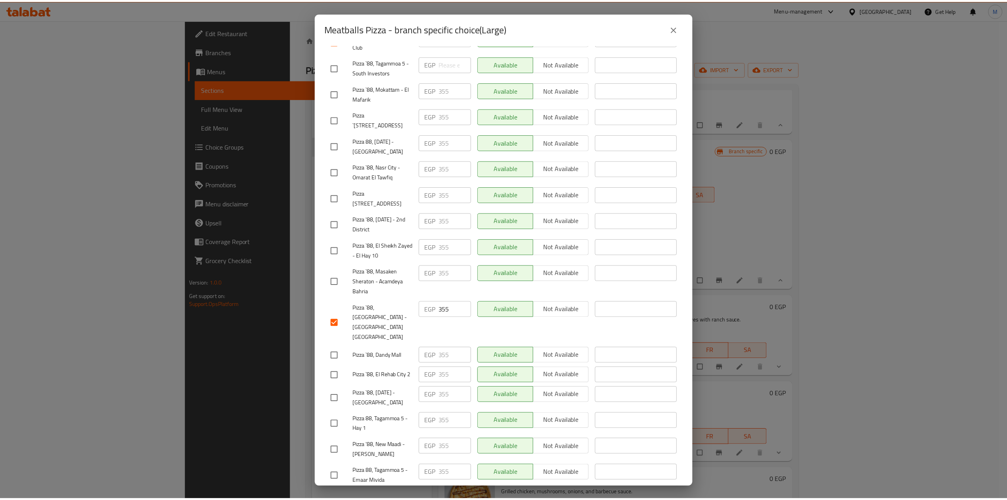
scroll to position [0, 0]
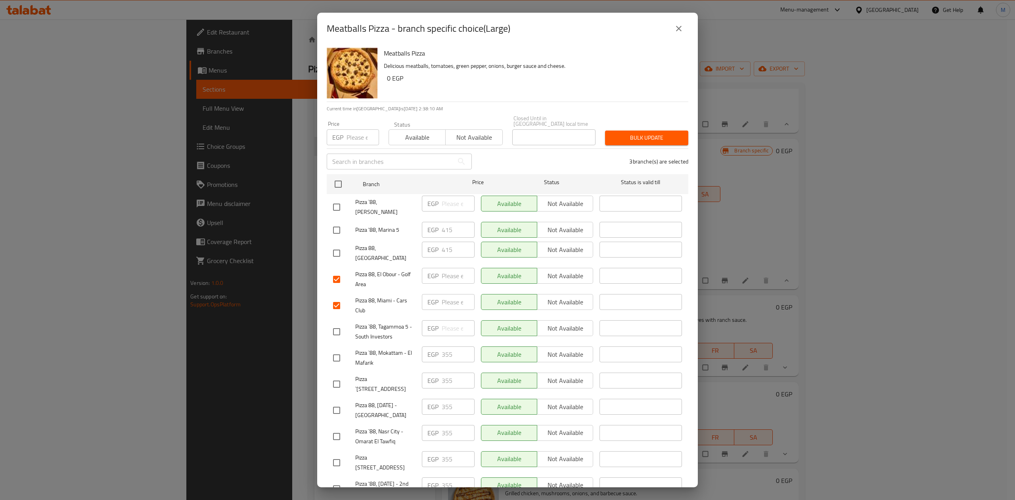
click at [345, 135] on div "EGP Price" at bounding box center [353, 137] width 52 height 16
paste input "355"
type input "355"
click at [611, 130] on button "Bulk update" at bounding box center [646, 137] width 83 height 15
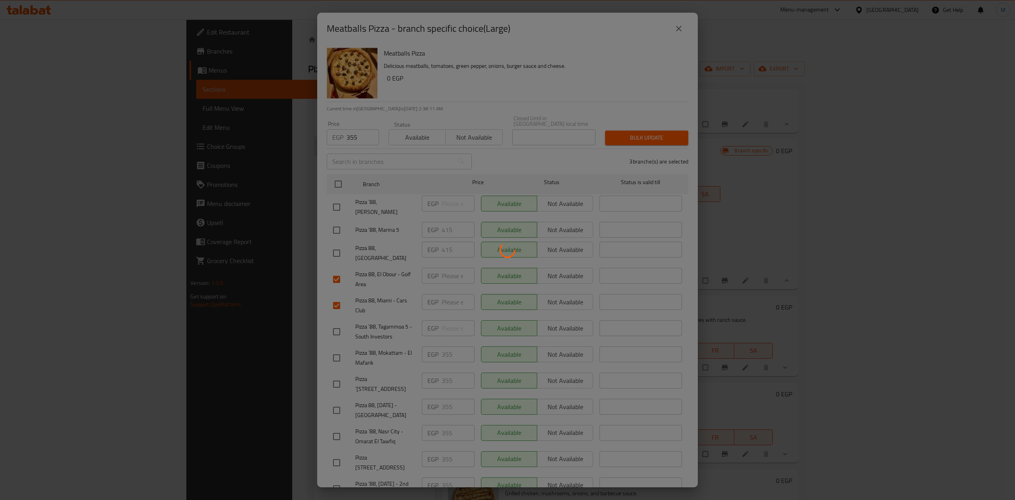
click at [614, 130] on div at bounding box center [507, 250] width 1015 height 500
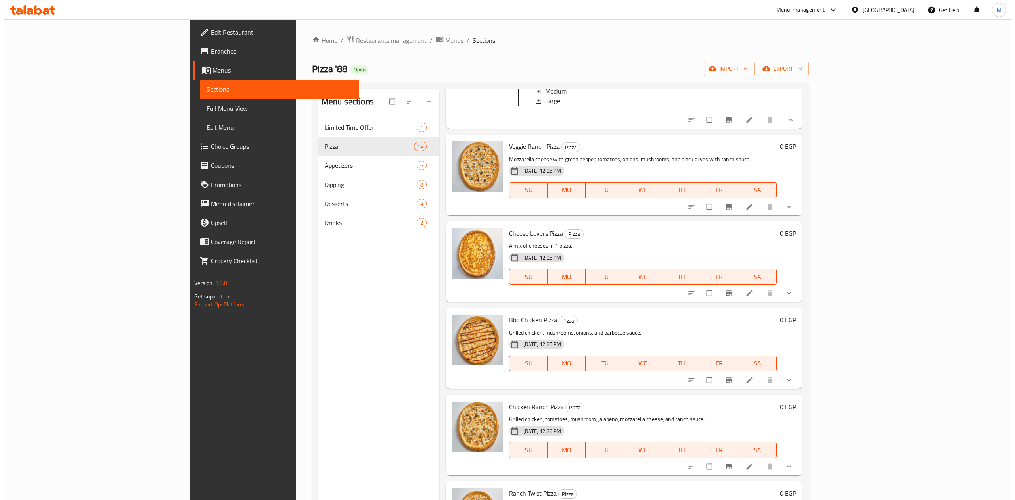
scroll to position [687, 0]
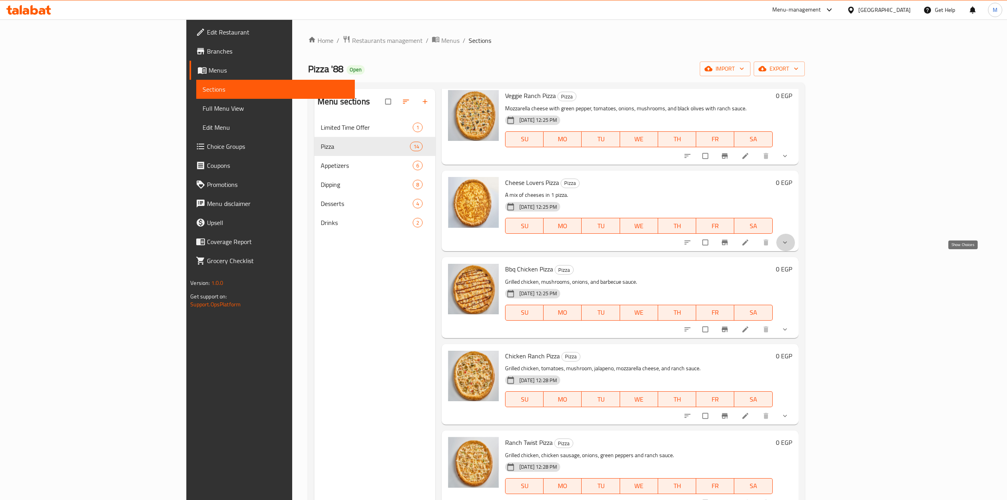
click at [789, 246] on icon "show more" at bounding box center [785, 242] width 8 height 8
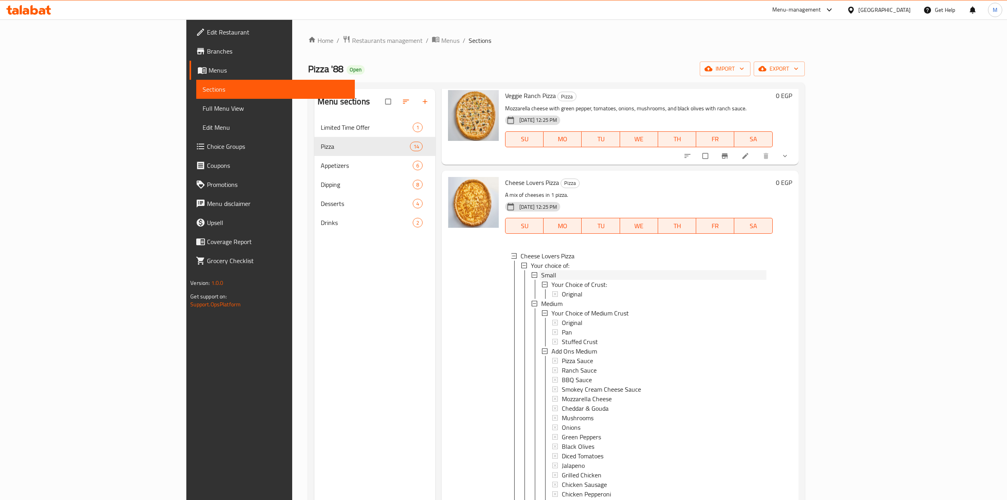
click at [541, 280] on div "Small" at bounding box center [653, 275] width 225 height 10
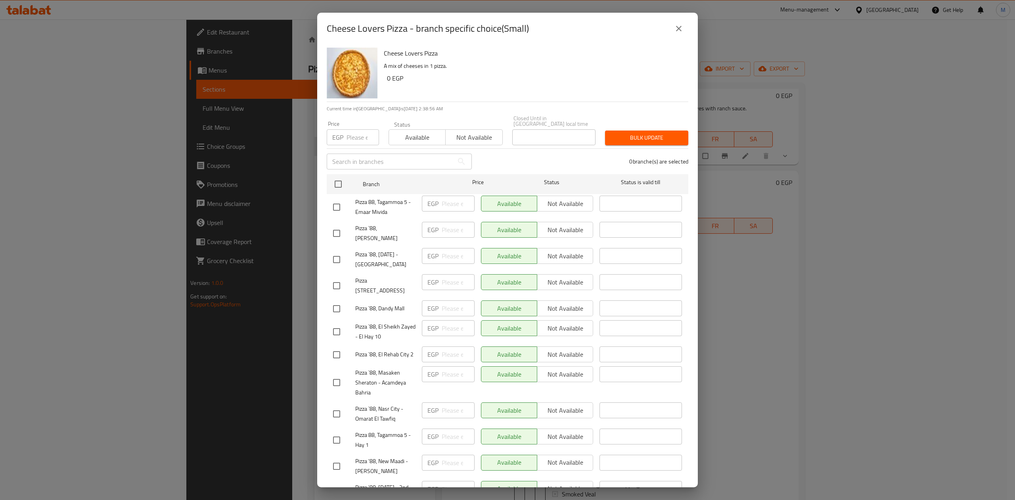
scroll to position [289, 0]
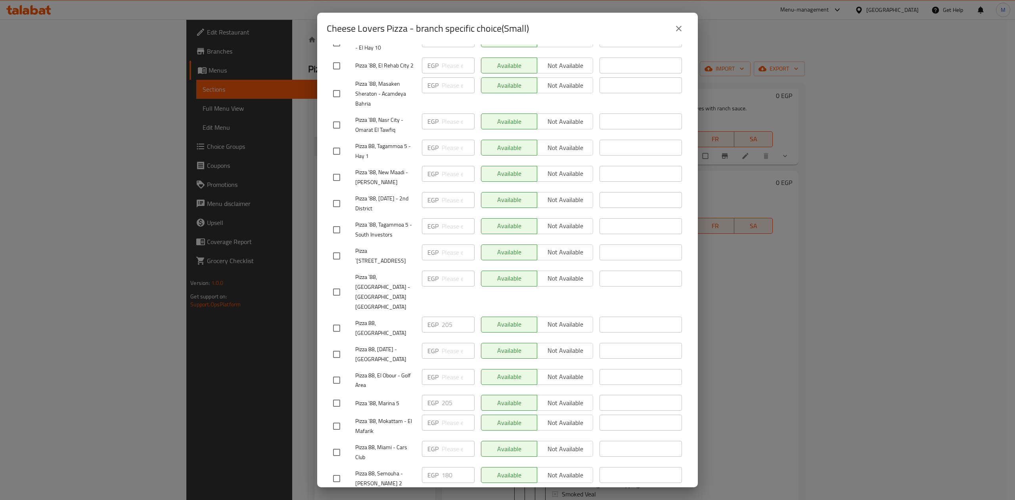
click at [339, 284] on input "checkbox" at bounding box center [336, 292] width 17 height 17
checkbox input "true"
click at [338, 470] on input "checkbox" at bounding box center [336, 478] width 17 height 17
checkbox input "true"
drag, startPoint x: 454, startPoint y: 453, endPoint x: 428, endPoint y: 447, distance: 26.0
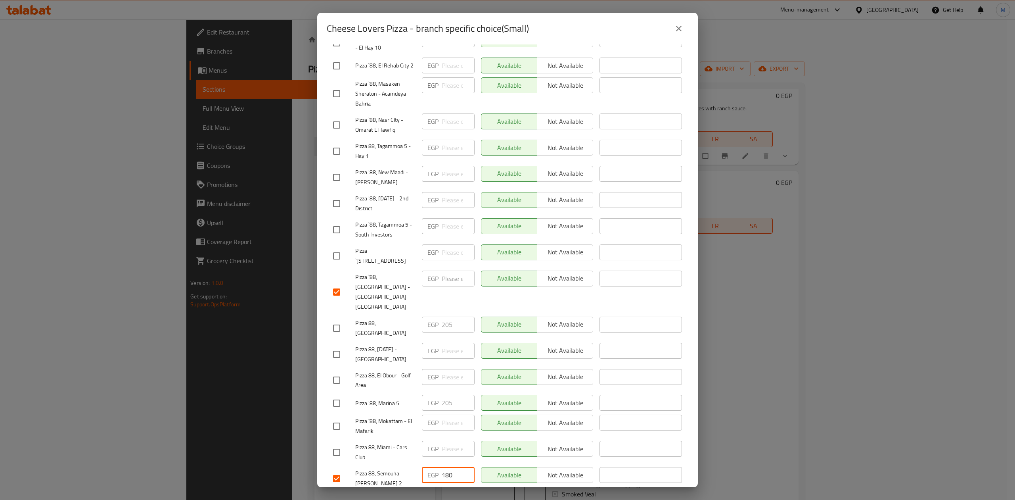
click at [410, 464] on div "Pizza 88, Semouha - Victor Emanouil 2 EGP 180 ​ Available Not available ​" at bounding box center [507, 478] width 355 height 29
click at [336, 444] on input "checkbox" at bounding box center [336, 452] width 17 height 17
checkbox input "true"
click at [336, 372] on input "checkbox" at bounding box center [336, 380] width 17 height 17
checkbox input "true"
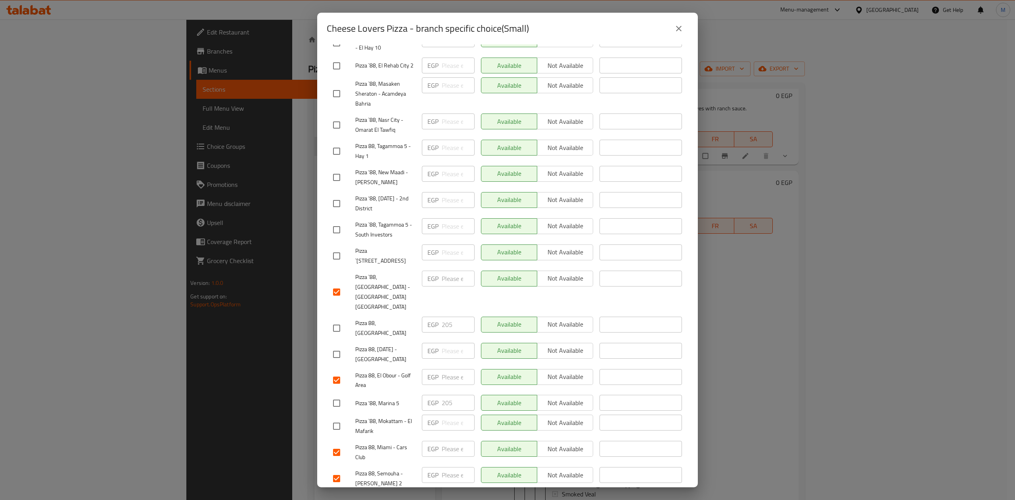
click at [462, 497] on span "Save" at bounding box center [507, 502] width 349 height 10
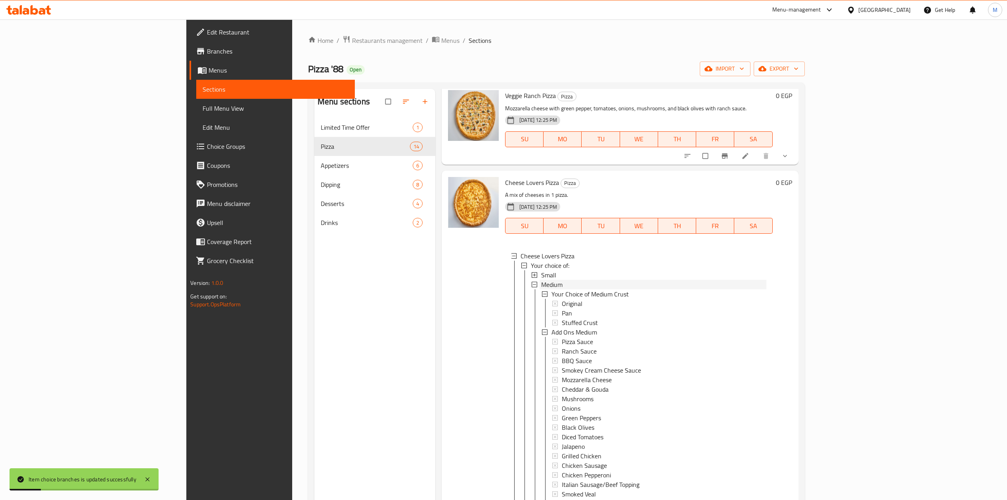
click at [541, 289] on span "Medium" at bounding box center [551, 285] width 21 height 10
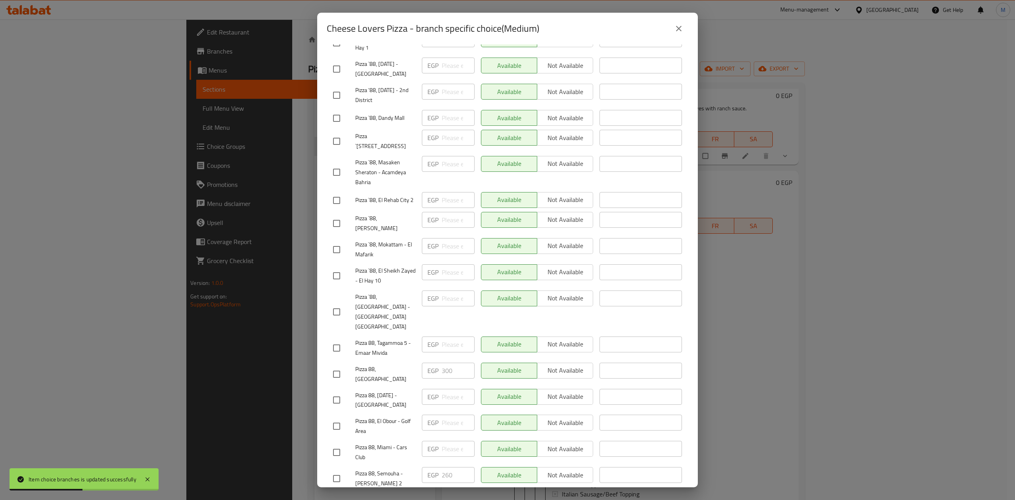
click at [338, 470] on input "checkbox" at bounding box center [336, 478] width 17 height 17
checkbox input "true"
drag, startPoint x: 446, startPoint y: 452, endPoint x: 430, endPoint y: 450, distance: 15.5
click at [430, 467] on div "EGP 260 ​" at bounding box center [448, 475] width 53 height 16
click at [530, 464] on div "Available Not available" at bounding box center [537, 478] width 119 height 29
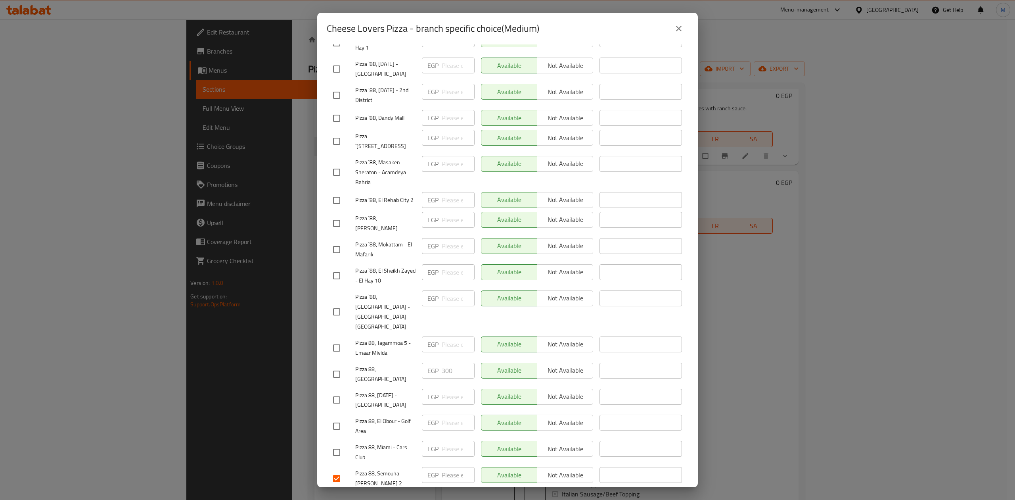
click at [384, 497] on span "Save" at bounding box center [507, 502] width 349 height 10
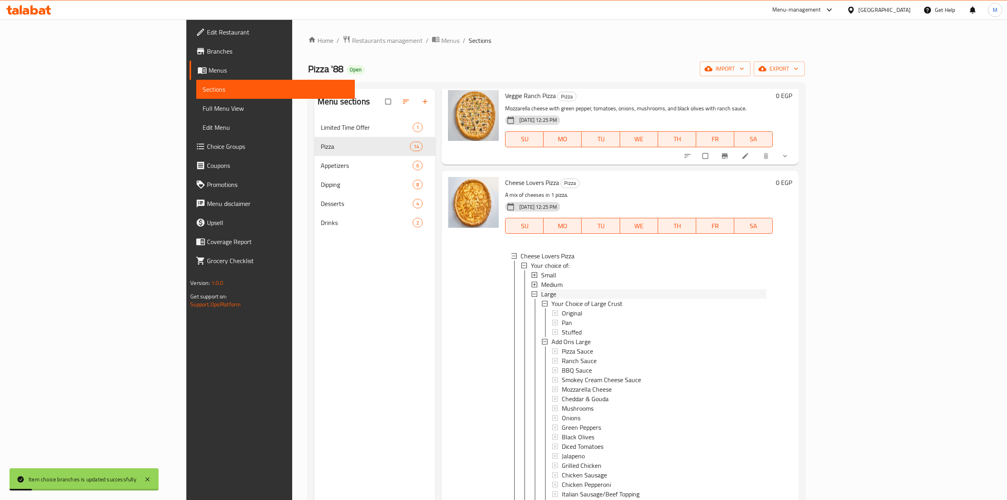
click at [541, 299] on div "Large" at bounding box center [653, 294] width 225 height 10
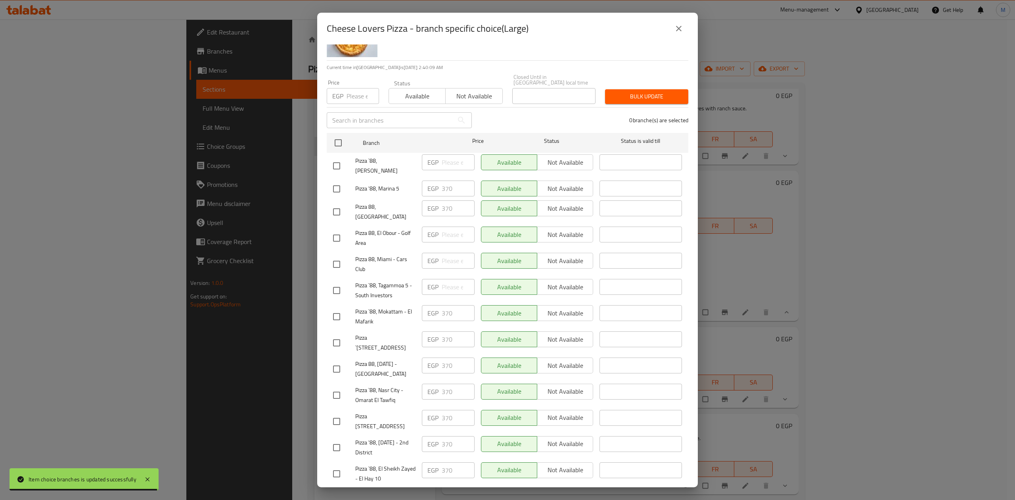
scroll to position [24, 0]
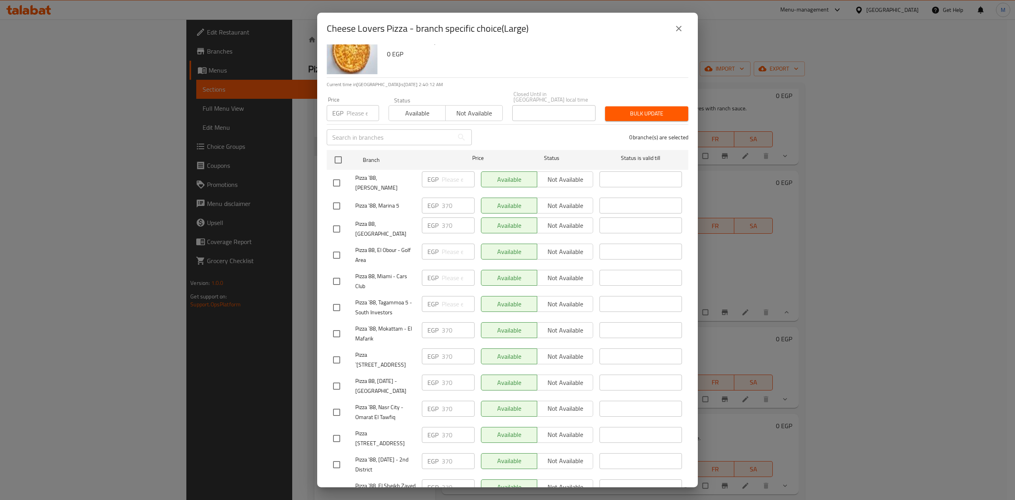
click at [337, 247] on input "checkbox" at bounding box center [336, 255] width 17 height 17
checkbox input "true"
click at [331, 273] on input "checkbox" at bounding box center [336, 281] width 17 height 17
checkbox input "true"
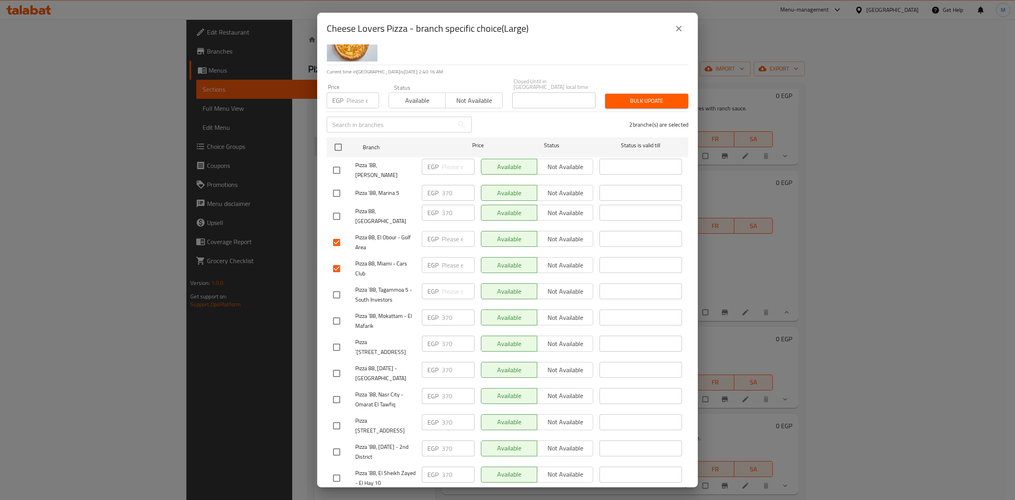
scroll to position [0, 0]
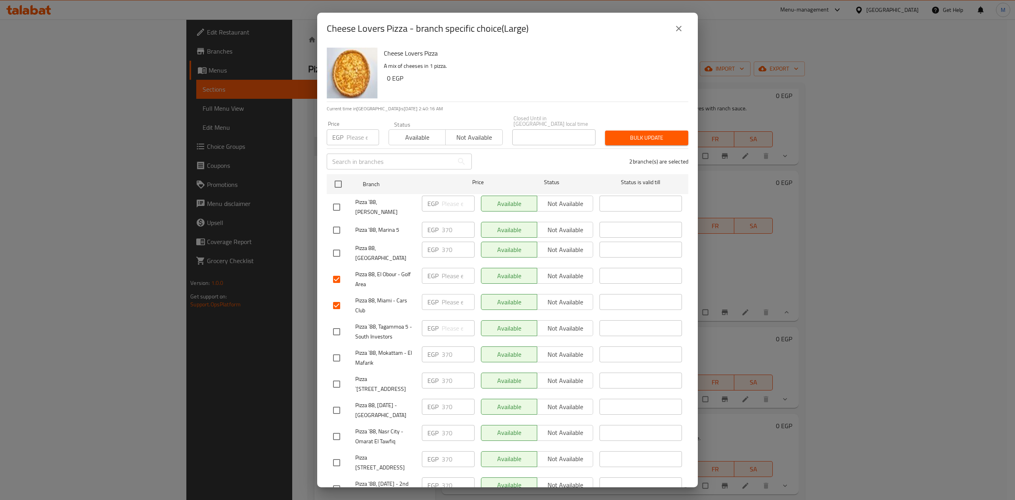
click at [346, 130] on div "EGP Price" at bounding box center [353, 137] width 52 height 16
type input "370"
click at [636, 134] on span "Bulk update" at bounding box center [646, 138] width 71 height 10
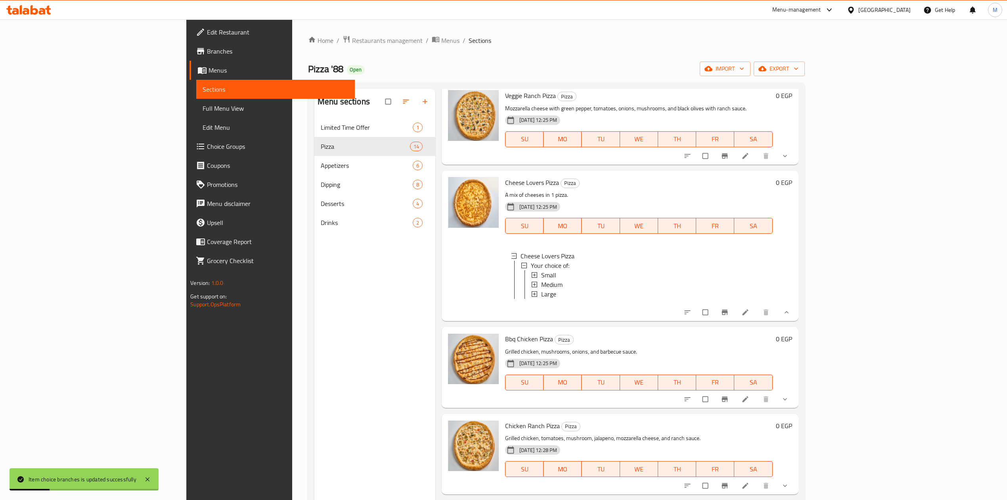
click at [609, 299] on div "Large" at bounding box center [653, 294] width 225 height 10
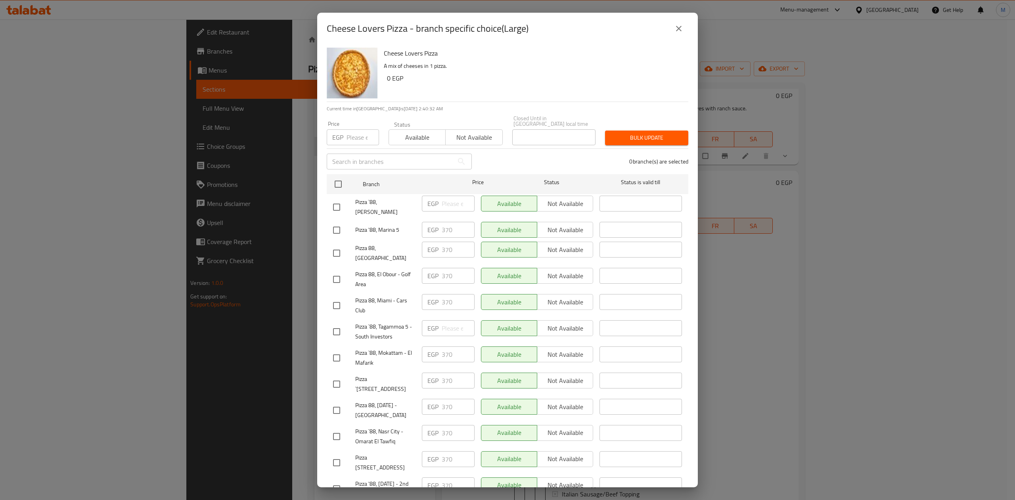
click at [546, 75] on h6 "0 EGP" at bounding box center [534, 78] width 295 height 11
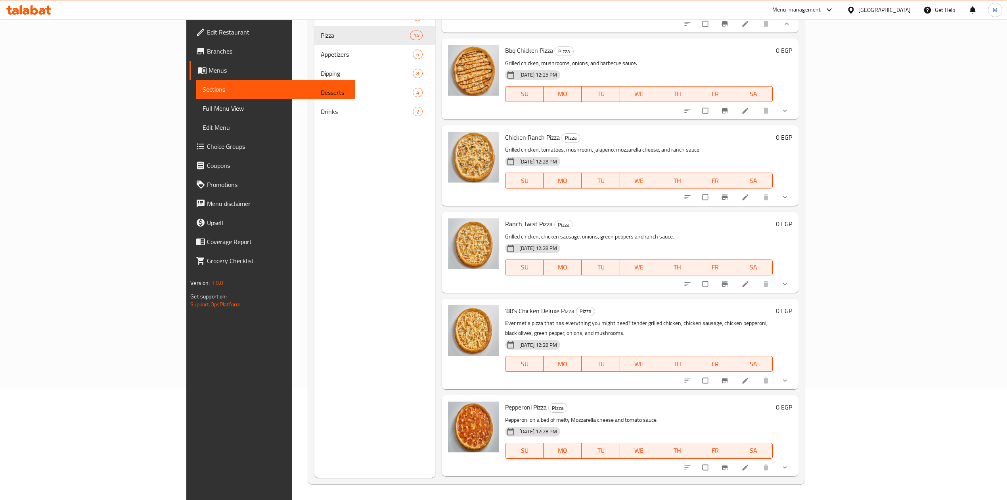
scroll to position [1057, 0]
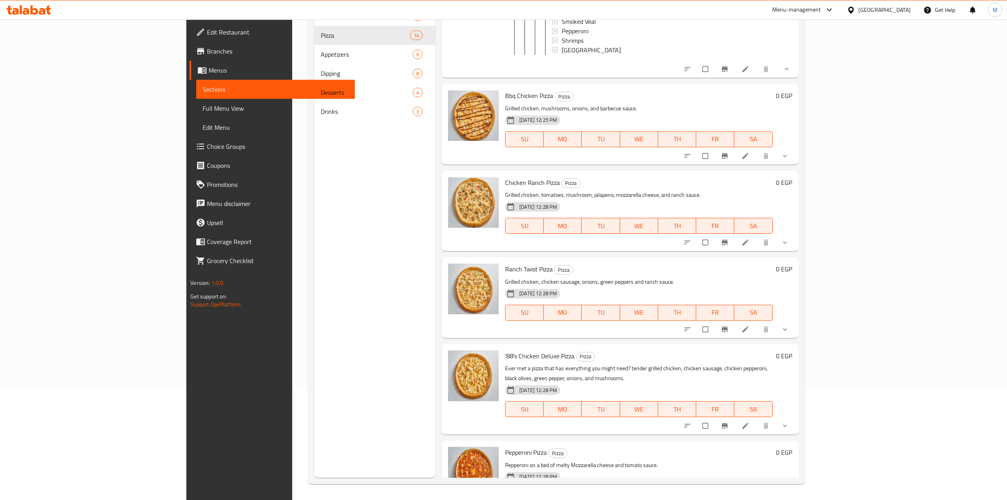
click at [789, 160] on icon "show more" at bounding box center [785, 156] width 8 height 8
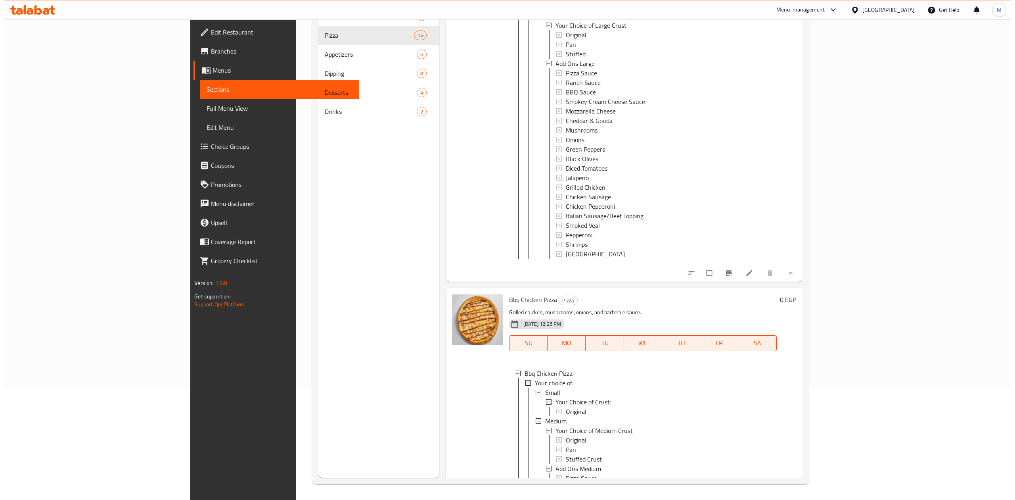
scroll to position [793, 0]
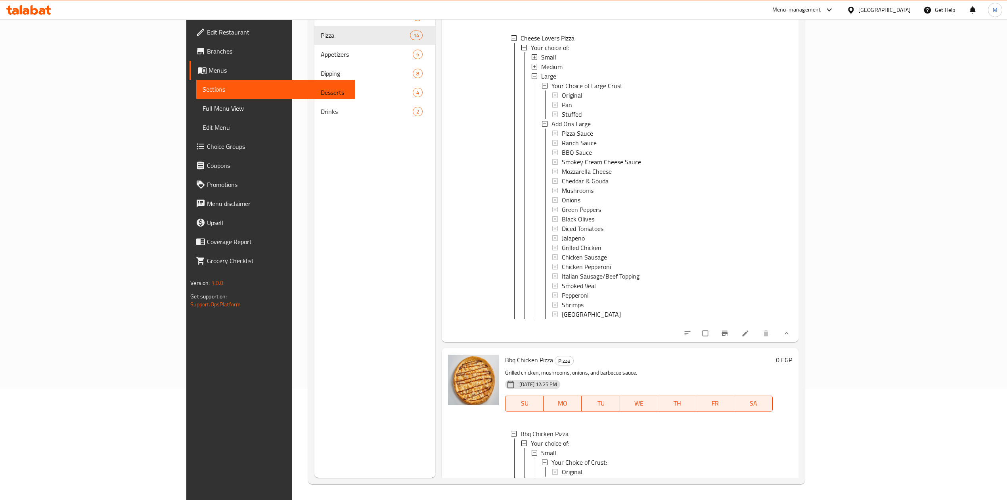
click at [541, 81] on div "Large" at bounding box center [653, 76] width 225 height 10
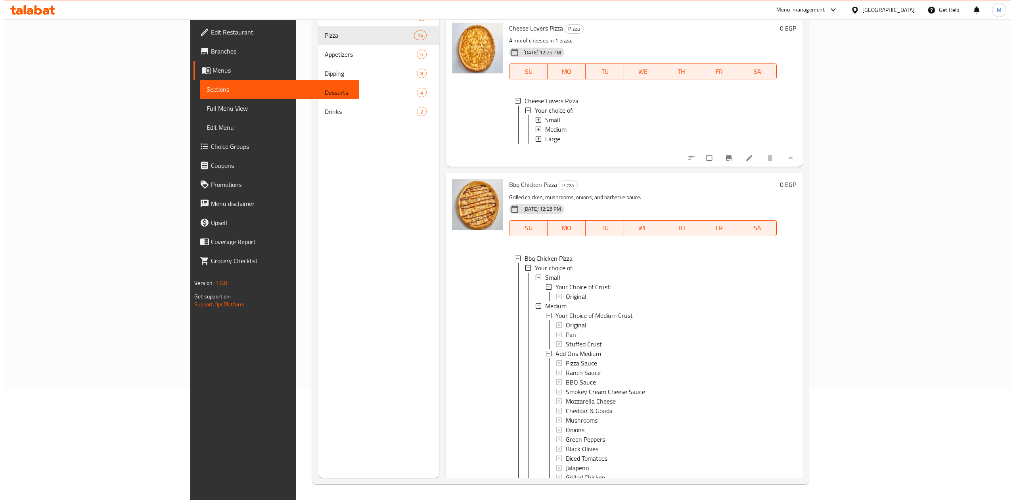
scroll to position [740, 0]
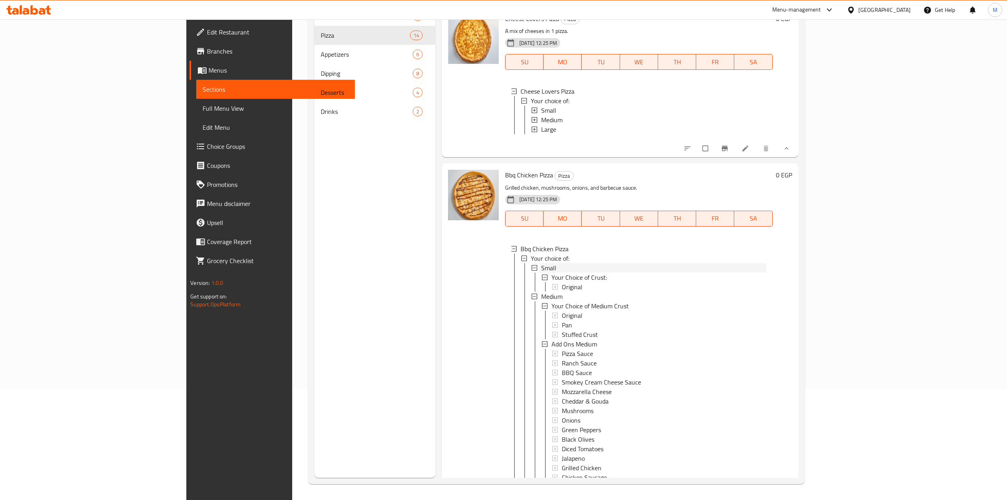
click at [541, 272] on div "Small" at bounding box center [653, 268] width 225 height 10
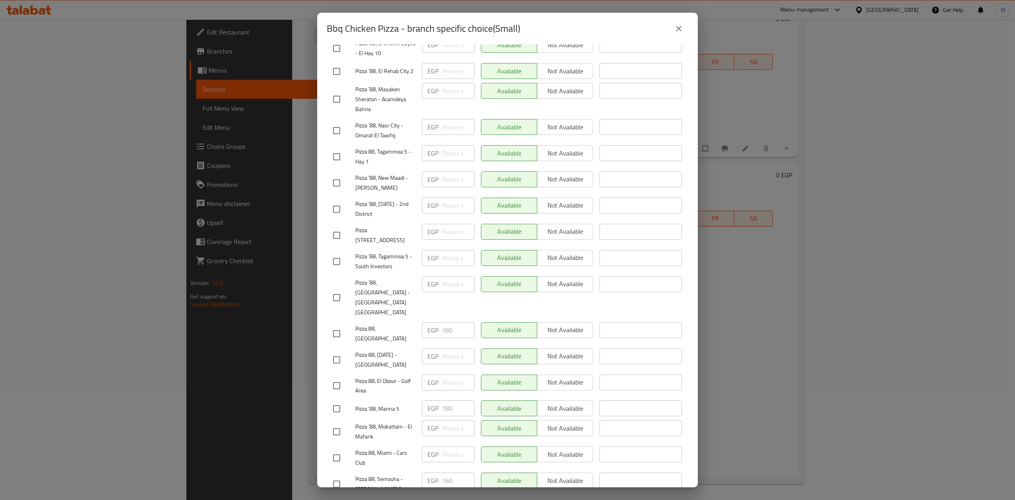
scroll to position [289, 0]
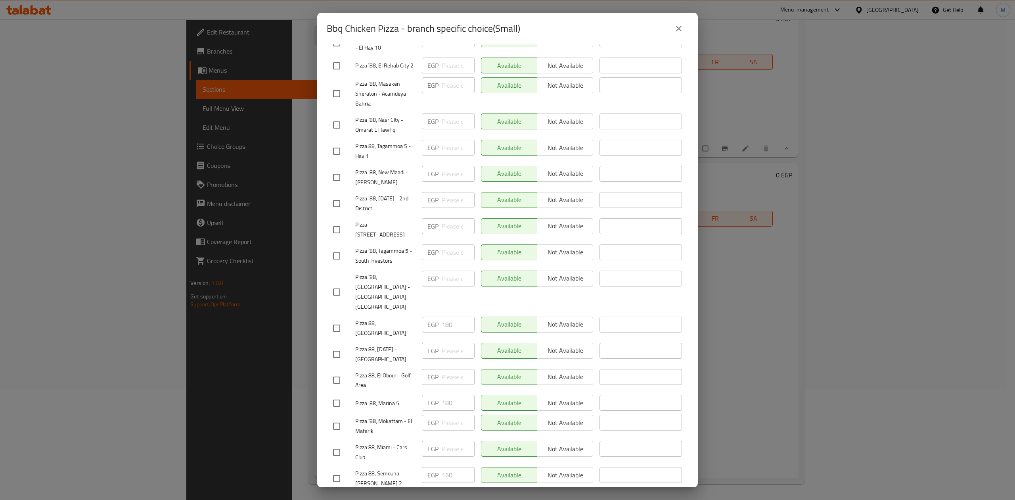
click at [623, 35] on div "Bbq Chicken Pizza - branch specific choice(Small)" at bounding box center [508, 28] width 362 height 19
click at [340, 470] on input "checkbox" at bounding box center [336, 478] width 17 height 17
checkbox input "true"
drag, startPoint x: 439, startPoint y: 450, endPoint x: 433, endPoint y: 450, distance: 5.6
click at [433, 467] on div "EGP 160 ​" at bounding box center [448, 475] width 53 height 16
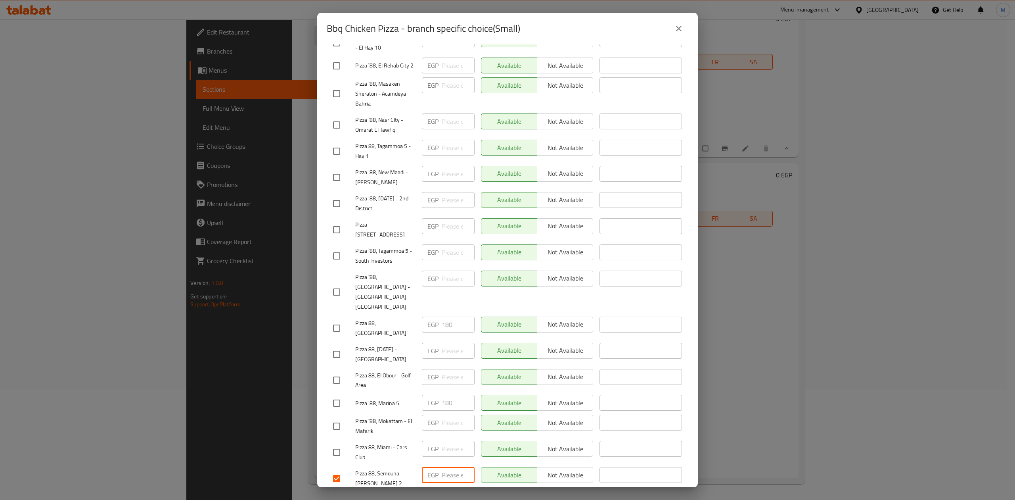
click at [335, 444] on input "checkbox" at bounding box center [336, 452] width 17 height 17
checkbox input "true"
click at [341, 372] on input "checkbox" at bounding box center [336, 380] width 17 height 17
checkbox input "true"
click at [444, 497] on span "Save" at bounding box center [507, 502] width 349 height 10
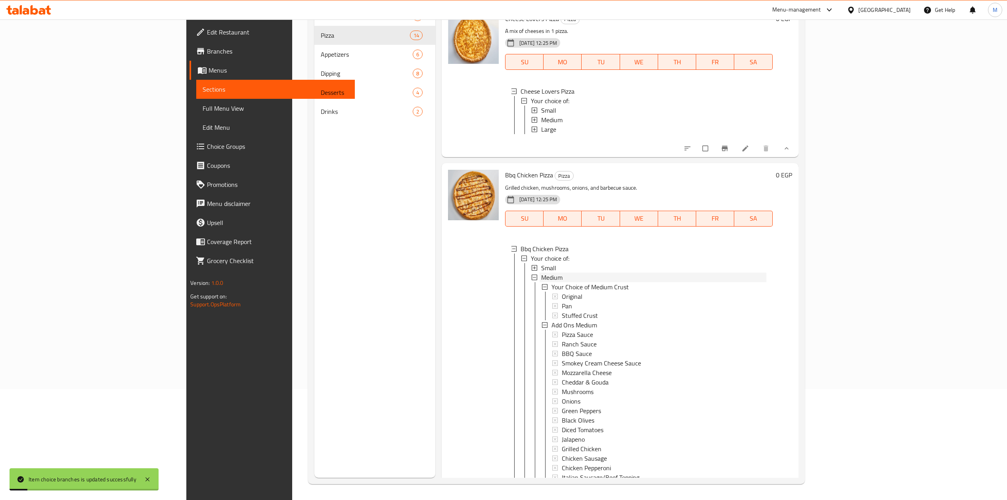
click at [541, 282] on span "Medium" at bounding box center [551, 277] width 21 height 10
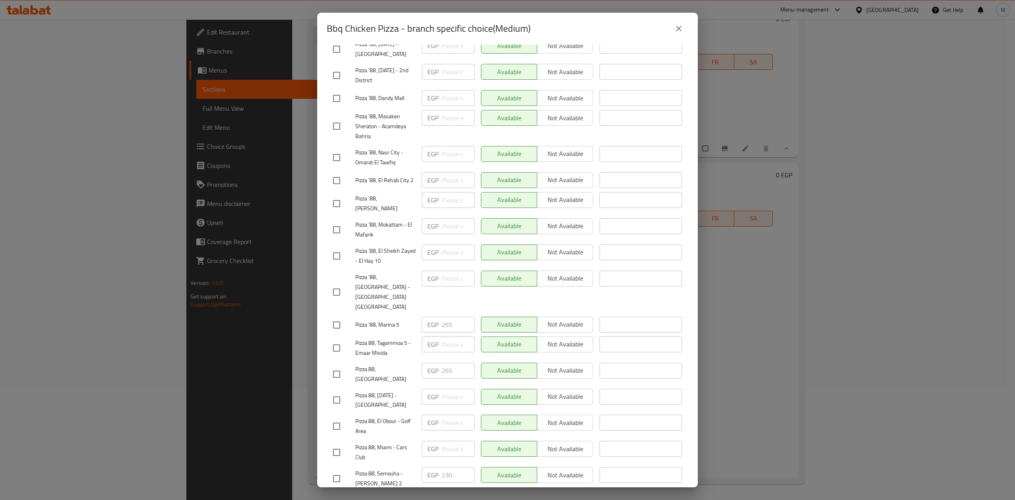
click at [337, 470] on input "checkbox" at bounding box center [336, 478] width 17 height 17
checkbox input "true"
drag, startPoint x: 449, startPoint y: 448, endPoint x: 425, endPoint y: 447, distance: 24.2
click at [425, 467] on div "EGP 230 ​" at bounding box center [448, 475] width 53 height 16
click at [408, 495] on button "Save" at bounding box center [508, 502] width 362 height 15
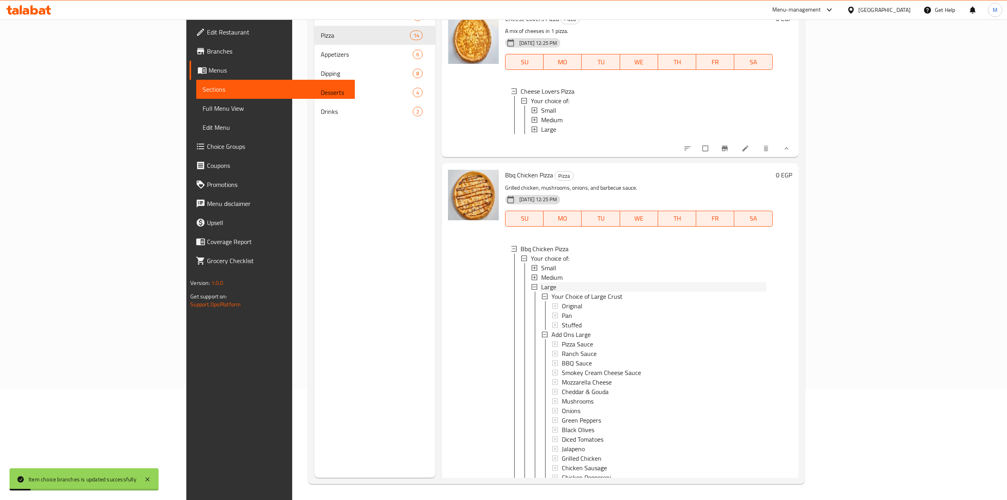
click at [541, 291] on span "Large" at bounding box center [548, 287] width 15 height 10
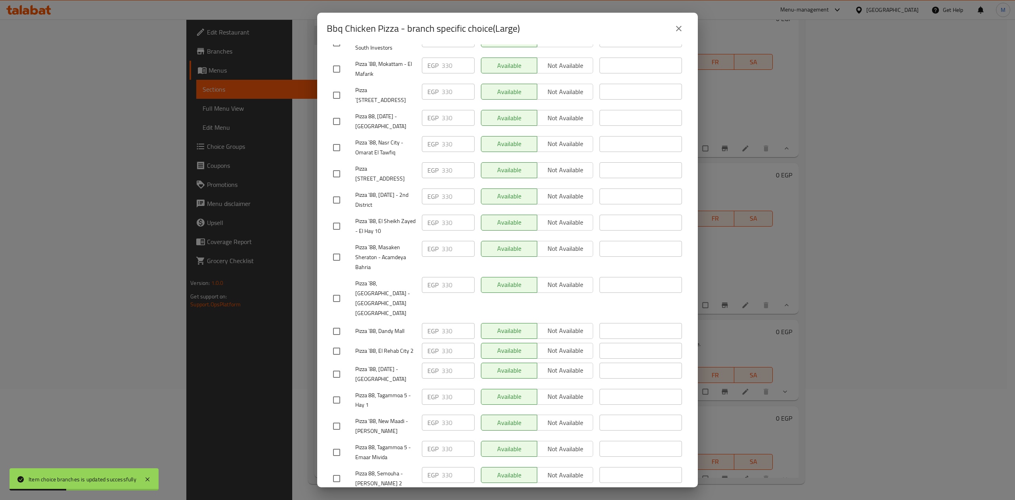
click at [337, 470] on input "checkbox" at bounding box center [336, 478] width 17 height 17
checkbox input "true"
drag, startPoint x: 453, startPoint y: 449, endPoint x: 435, endPoint y: 450, distance: 17.5
click at [435, 467] on div "EGP 330 ​" at bounding box center [448, 475] width 53 height 16
type input "330"
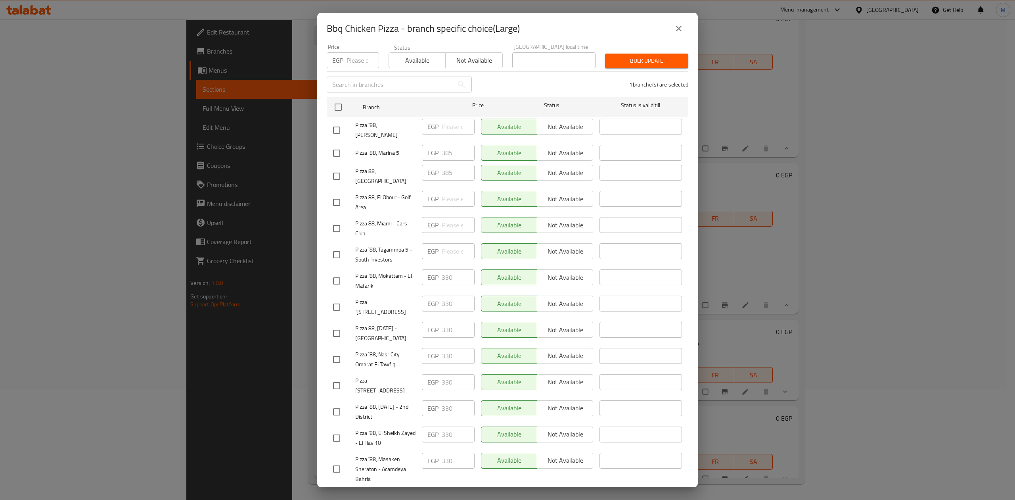
scroll to position [130, 0]
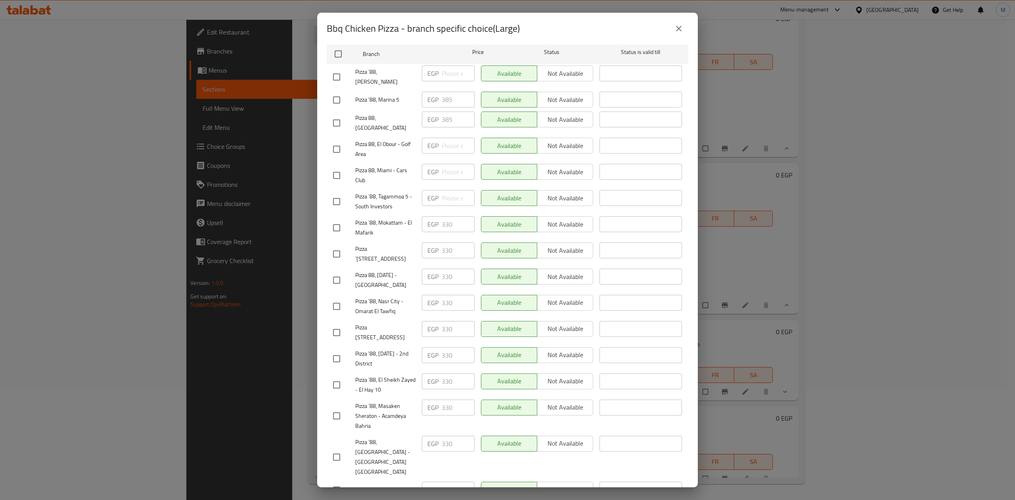
click at [337, 141] on input "checkbox" at bounding box center [336, 149] width 17 height 17
checkbox input "true"
click at [340, 167] on input "checkbox" at bounding box center [336, 175] width 17 height 17
checkbox input "true"
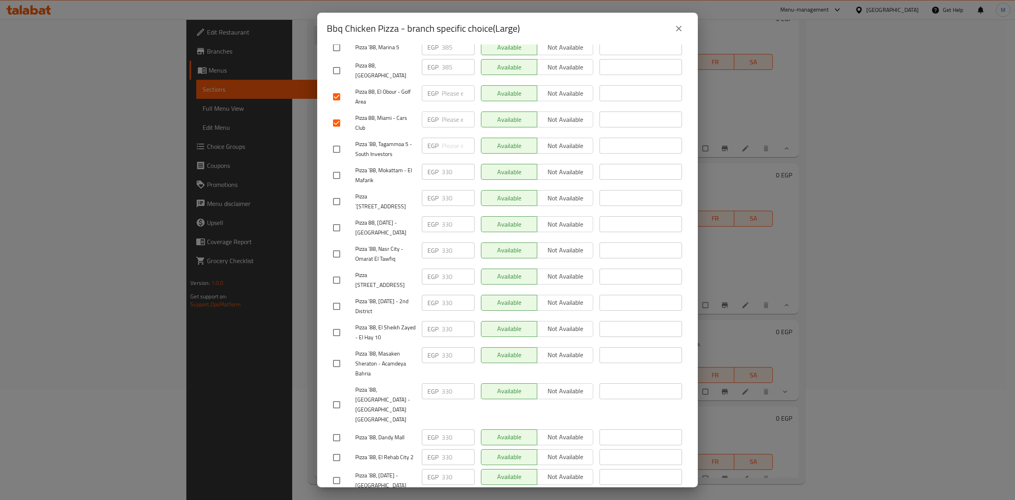
scroll to position [183, 0]
click at [435, 383] on div "EGP 330 ​" at bounding box center [448, 391] width 53 height 16
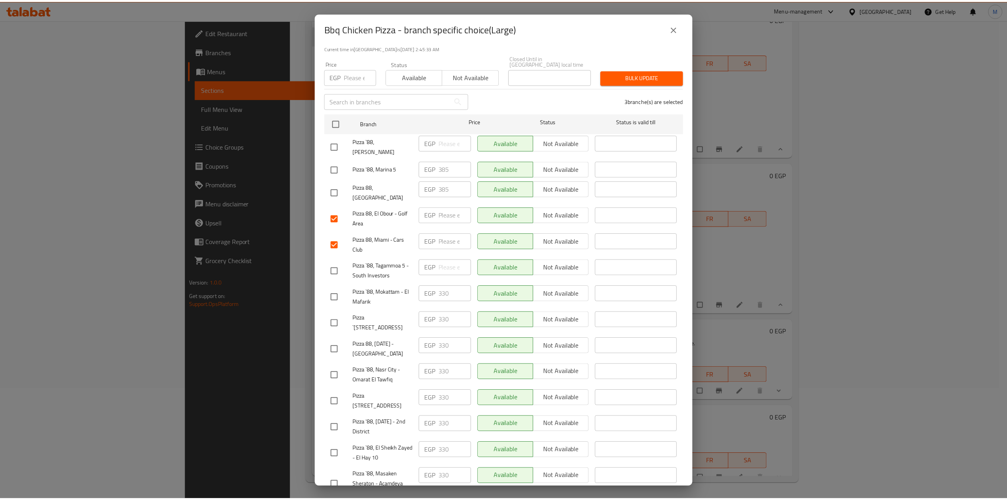
scroll to position [0, 0]
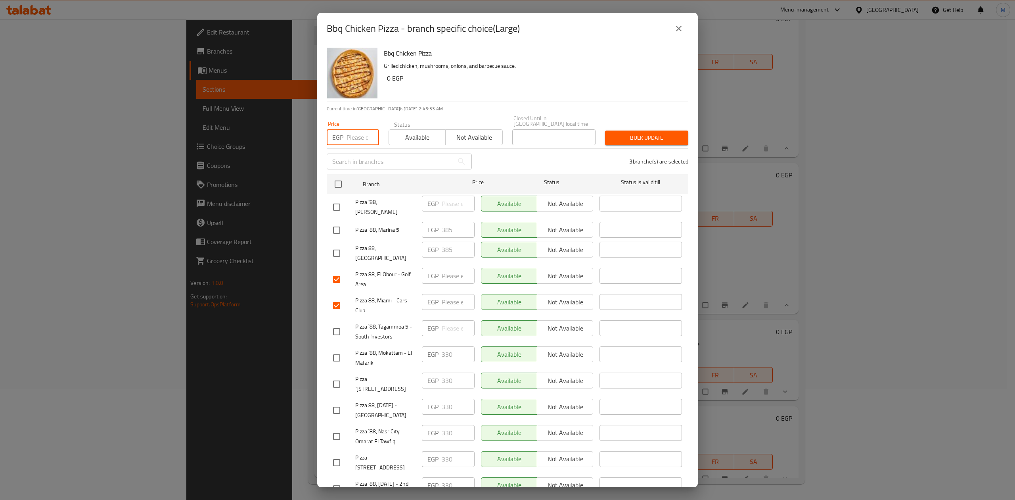
click at [357, 129] on input "number" at bounding box center [363, 137] width 33 height 16
paste input "330"
type input "330"
click at [626, 135] on span "Bulk update" at bounding box center [646, 138] width 71 height 10
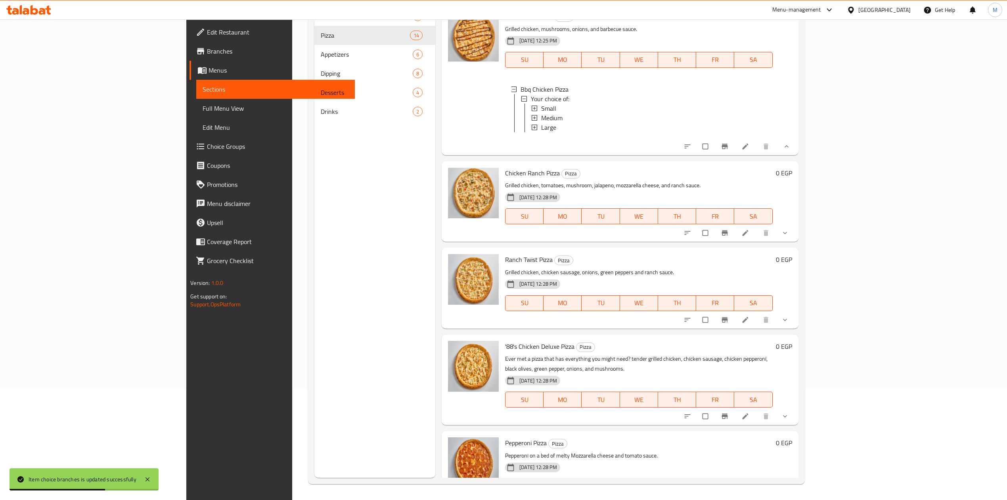
scroll to position [952, 0]
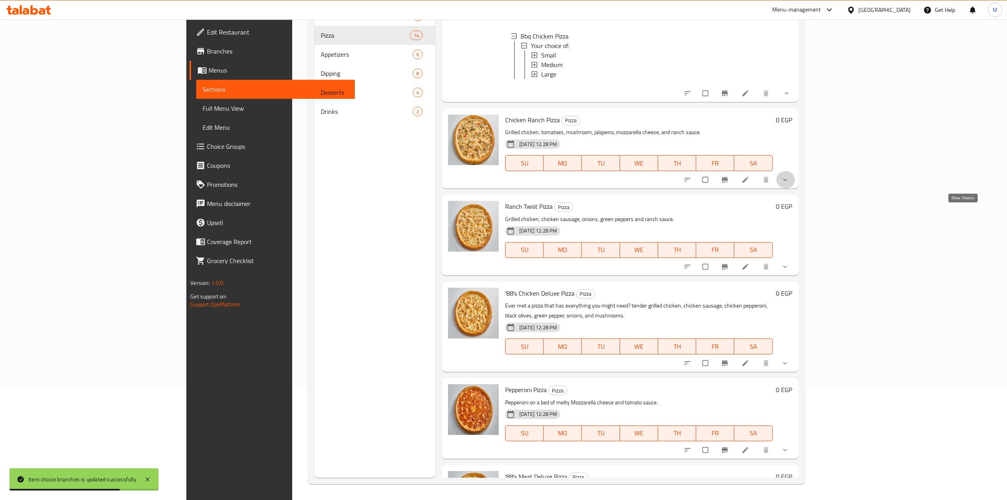
click at [789, 184] on icon "show more" at bounding box center [785, 180] width 8 height 8
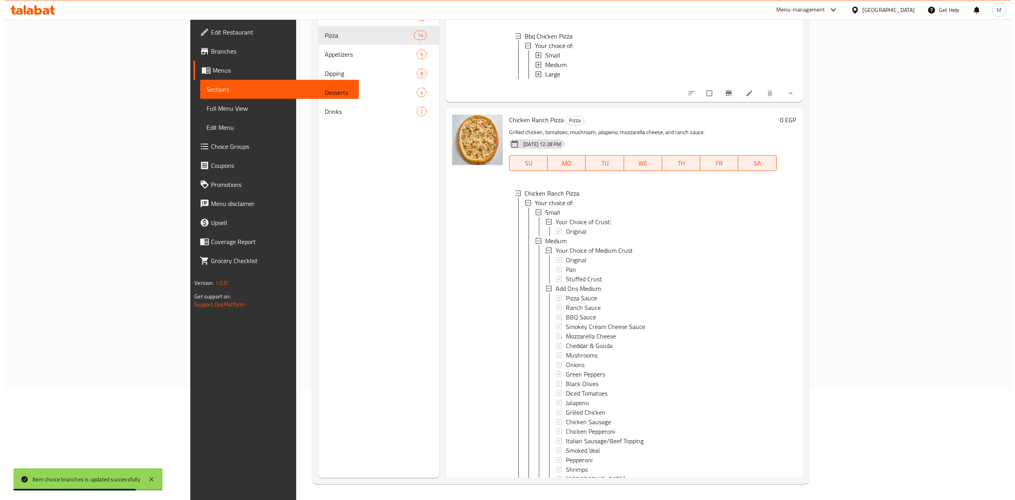
scroll to position [1, 0]
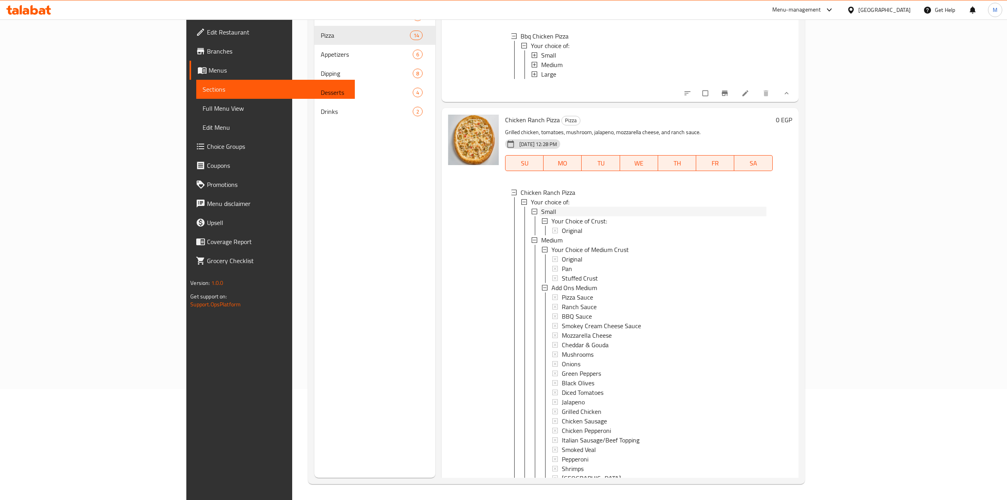
click at [541, 216] on div "Small" at bounding box center [653, 212] width 225 height 10
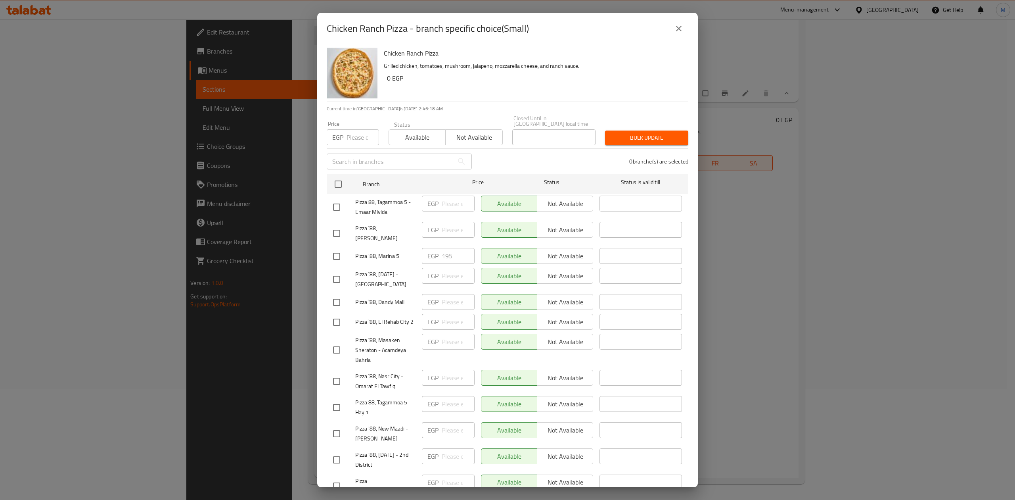
scroll to position [289, 0]
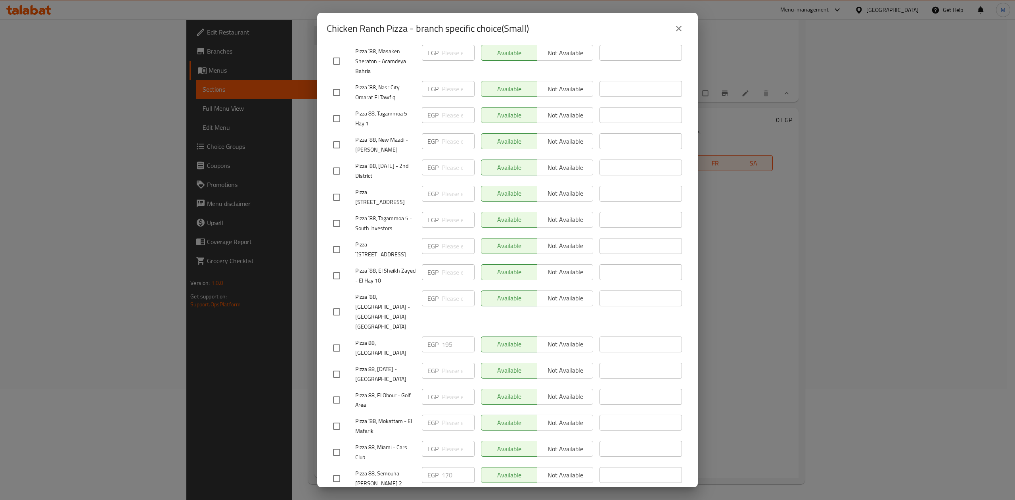
click at [338, 470] on input "checkbox" at bounding box center [336, 478] width 17 height 17
checkbox input "true"
click at [339, 444] on input "checkbox" at bounding box center [336, 452] width 17 height 17
checkbox input "true"
click at [341, 391] on input "checkbox" at bounding box center [336, 399] width 17 height 17
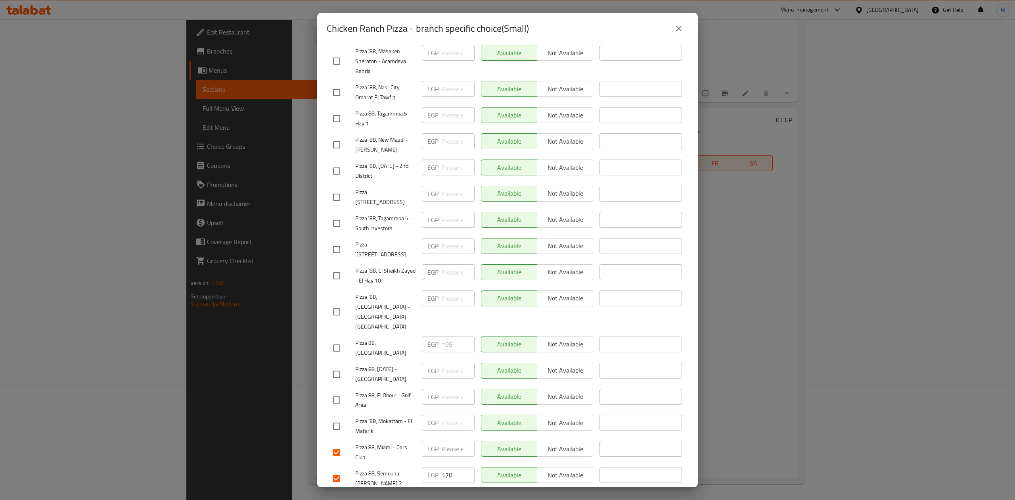
checkbox input "true"
drag, startPoint x: 454, startPoint y: 447, endPoint x: 414, endPoint y: 439, distance: 40.8
click at [414, 464] on div "Pizza 88, Semouha - Victor Emanouil 2 EGP 170 ​ Available Not available ​" at bounding box center [507, 478] width 355 height 29
click at [427, 497] on span "Save" at bounding box center [507, 502] width 349 height 10
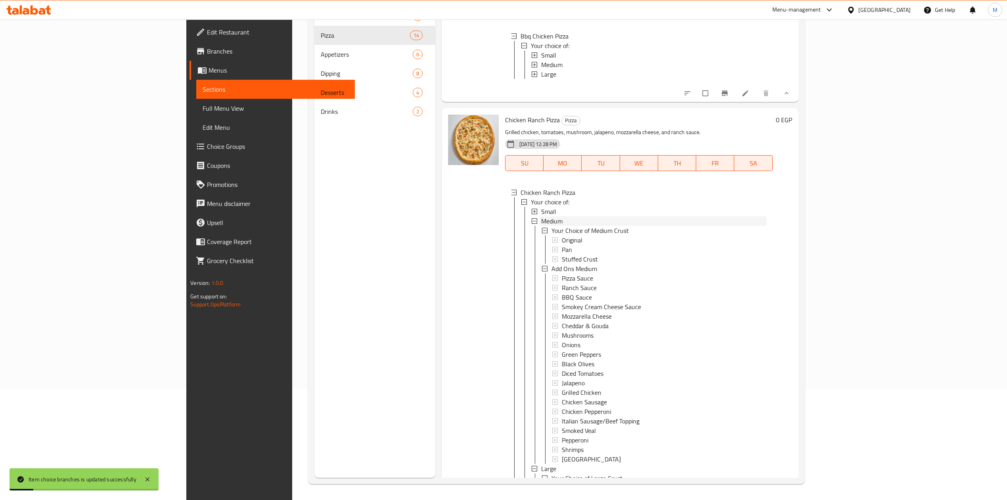
click at [541, 226] on span "Medium" at bounding box center [551, 221] width 21 height 10
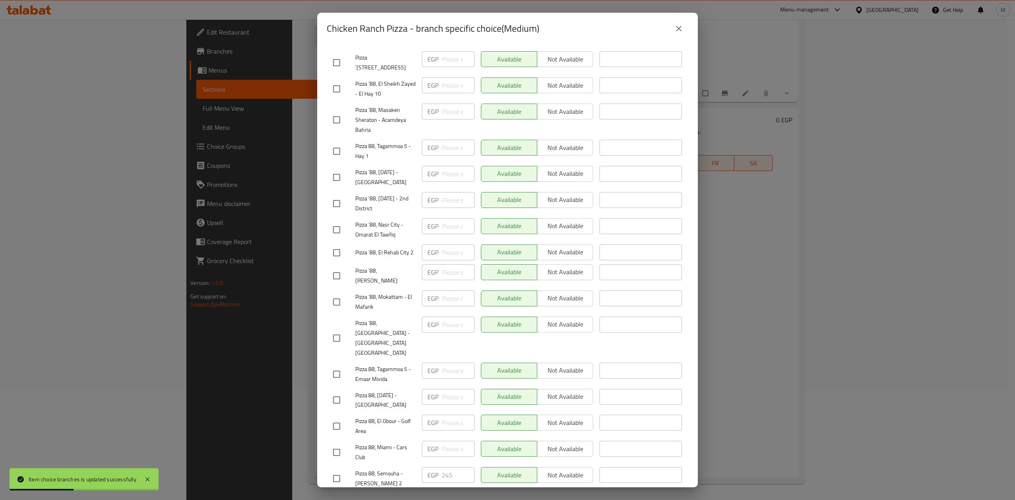
click at [333, 470] on input "checkbox" at bounding box center [336, 478] width 17 height 17
checkbox input "true"
click at [337, 444] on input "checkbox" at bounding box center [336, 452] width 17 height 17
checkbox input "true"
click at [339, 418] on input "checkbox" at bounding box center [336, 426] width 17 height 17
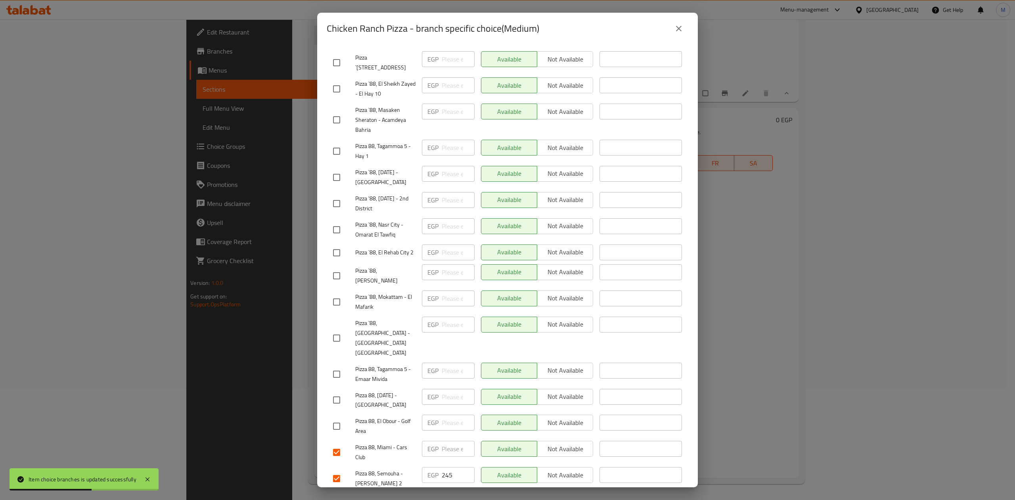
checkbox input "true"
click at [337, 330] on input "checkbox" at bounding box center [336, 338] width 17 height 17
checkbox input "true"
drag, startPoint x: 435, startPoint y: 448, endPoint x: 422, endPoint y: 443, distance: 14.2
click at [424, 467] on div "EGP 245 ​" at bounding box center [448, 475] width 53 height 16
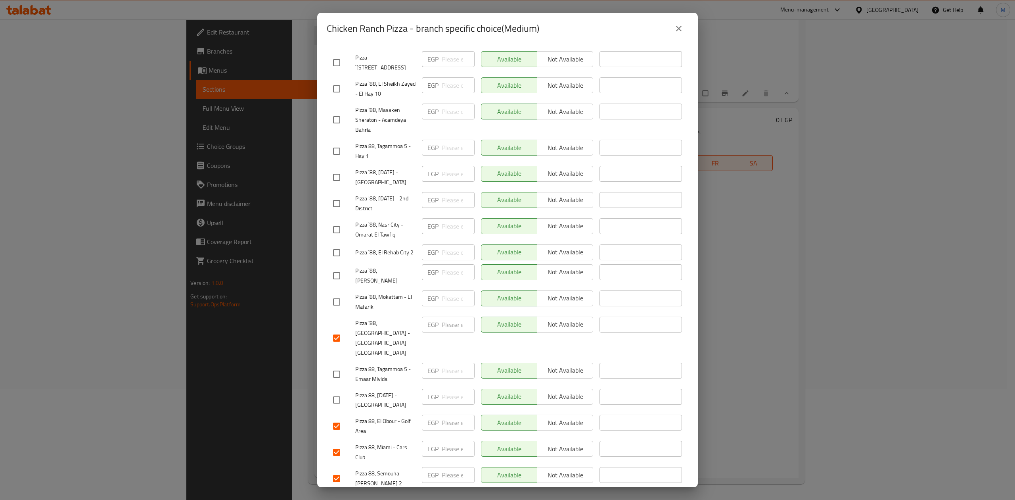
click at [454, 497] on span "Save" at bounding box center [507, 502] width 349 height 10
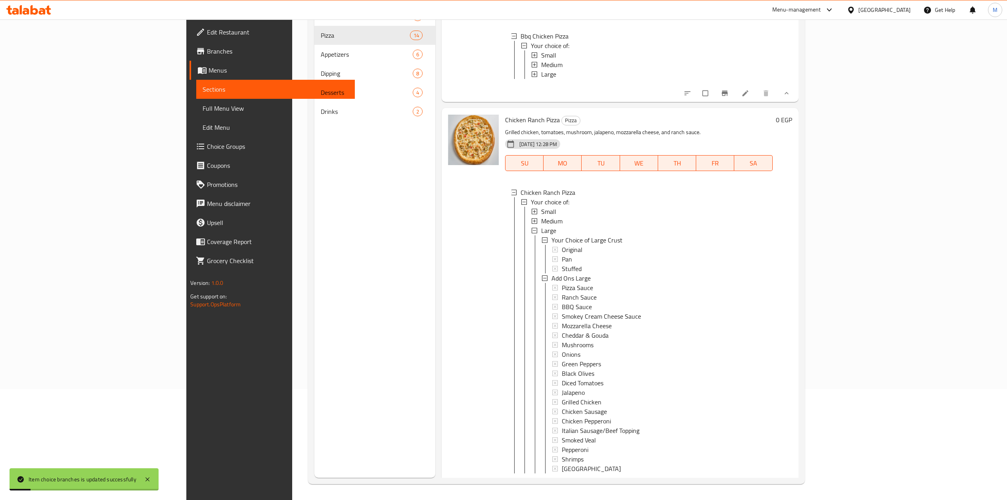
click at [541, 226] on div "Medium" at bounding box center [653, 221] width 225 height 10
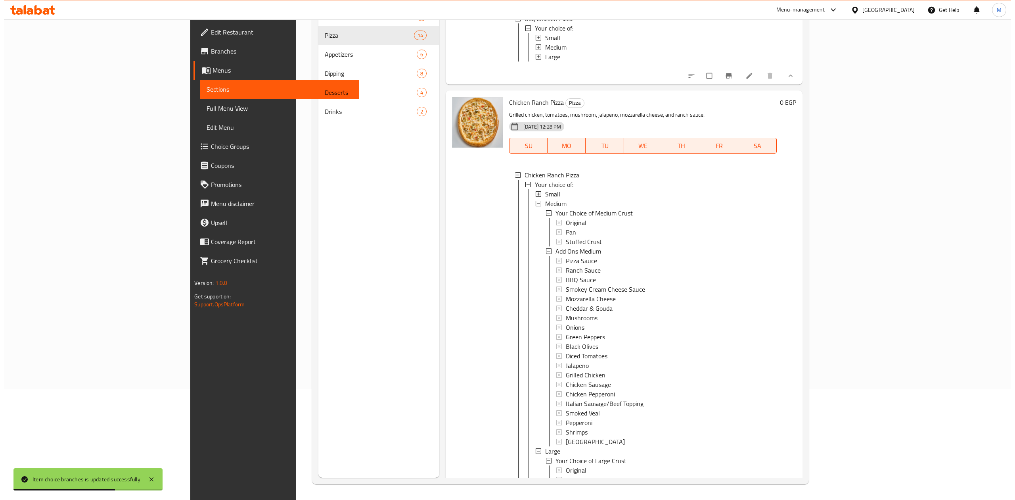
scroll to position [1022, 0]
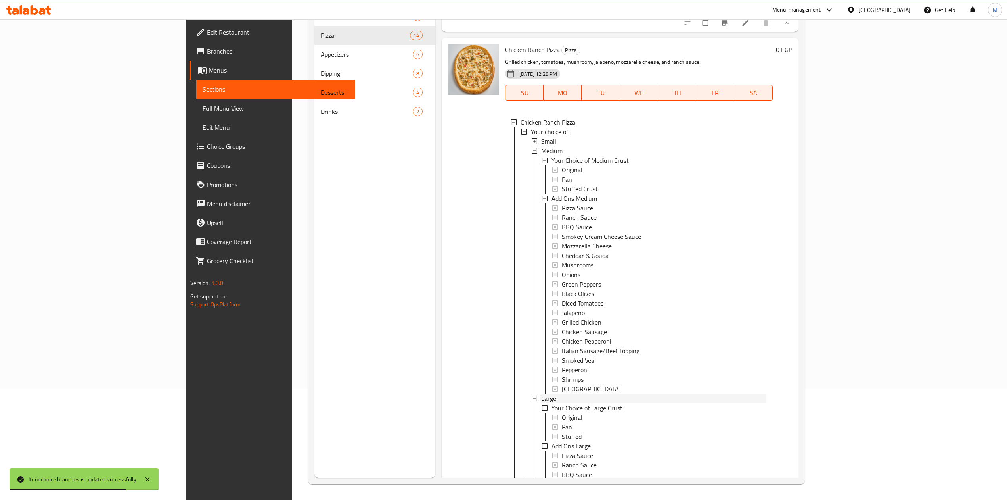
click at [541, 403] on span "Large" at bounding box center [548, 398] width 15 height 10
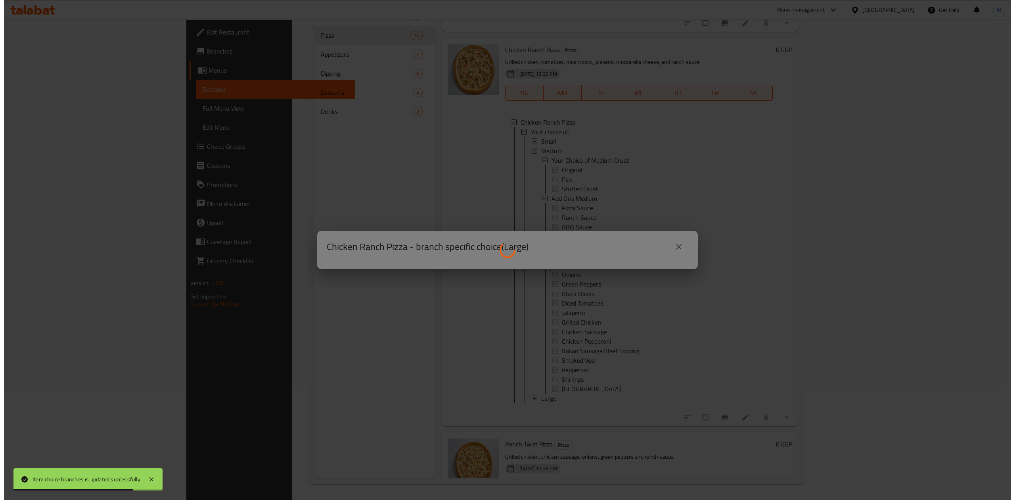
scroll to position [0, 0]
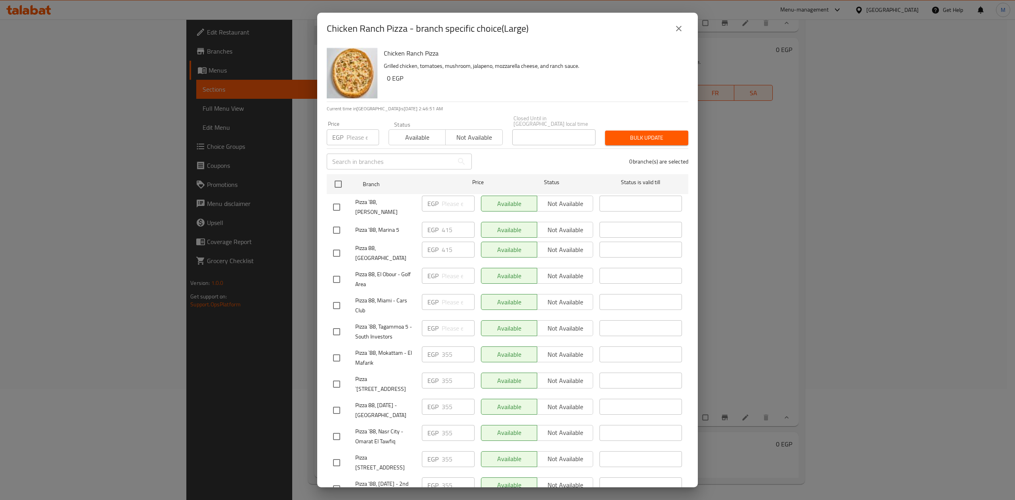
click at [629, 90] on div "Chicken Ranch Pizza Grilled chicken, tomatoes, mushroom, jalapeno, mozzarella c…" at bounding box center [533, 72] width 305 height 57
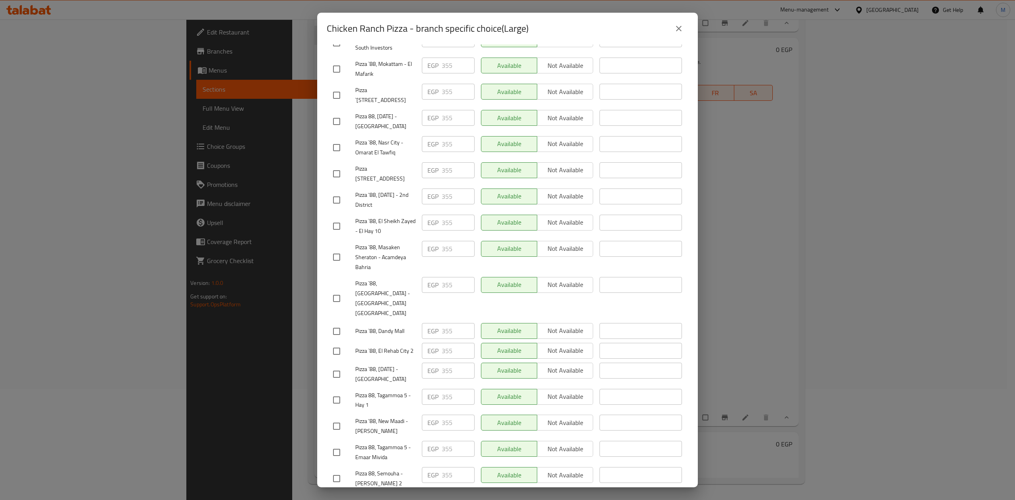
click at [341, 290] on input "checkbox" at bounding box center [336, 298] width 17 height 17
checkbox input "true"
click at [335, 470] on input "checkbox" at bounding box center [336, 478] width 17 height 17
checkbox input "true"
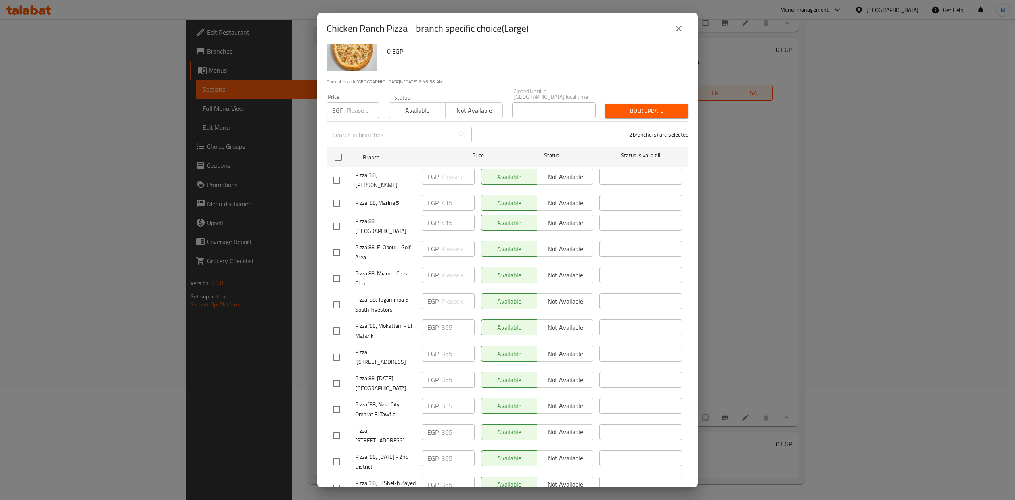
scroll to position [53, 0]
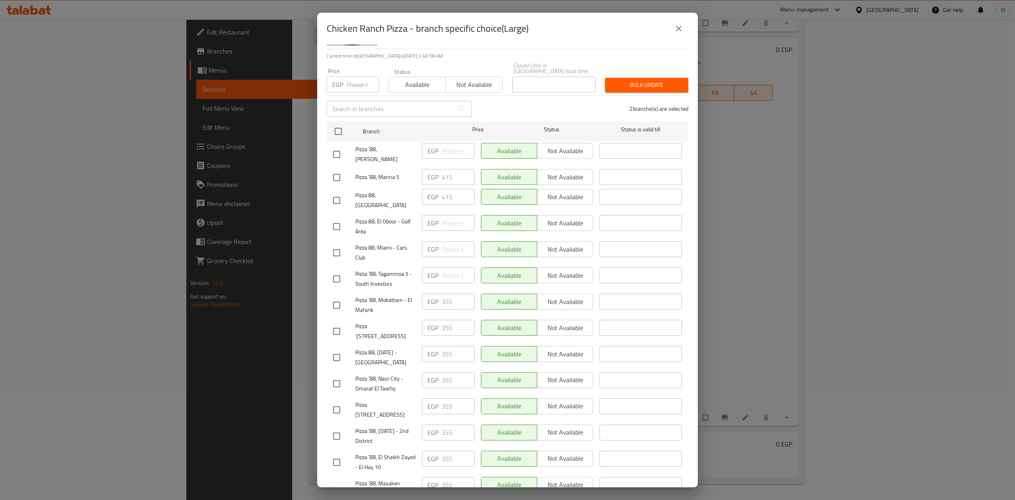
click at [339, 244] on input "checkbox" at bounding box center [336, 252] width 17 height 17
checkbox input "true"
click at [335, 218] on input "checkbox" at bounding box center [336, 226] width 17 height 17
checkbox input "true"
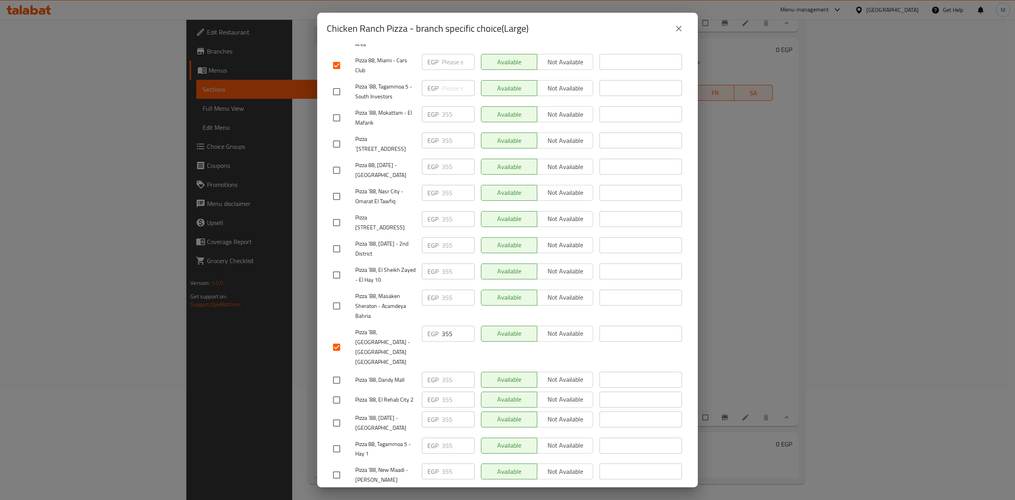
scroll to position [289, 0]
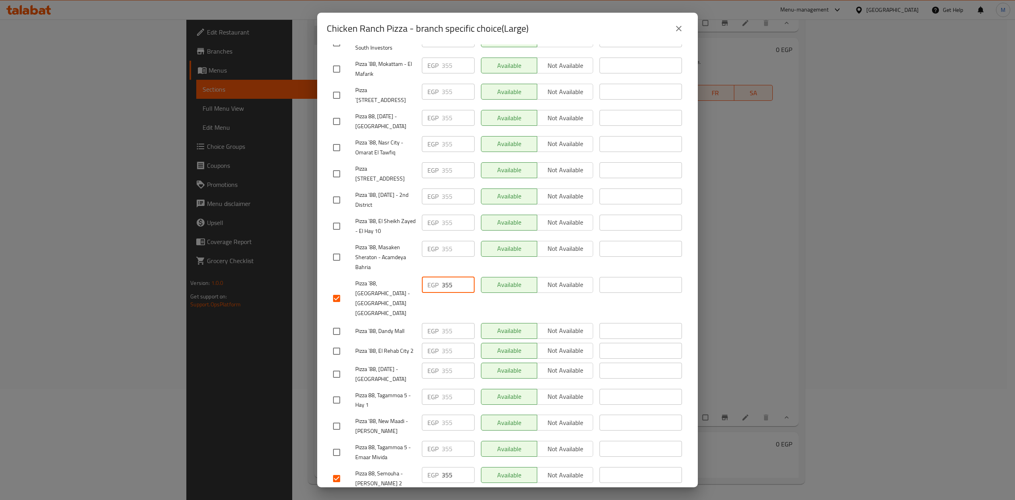
drag, startPoint x: 451, startPoint y: 274, endPoint x: 422, endPoint y: 274, distance: 28.9
click at [422, 277] on div "EGP 355 ​" at bounding box center [448, 285] width 53 height 16
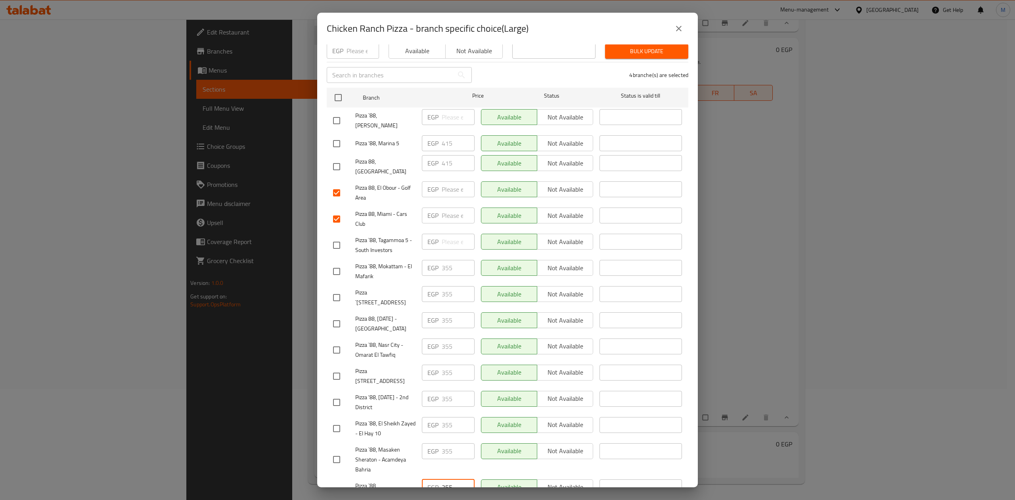
scroll to position [24, 0]
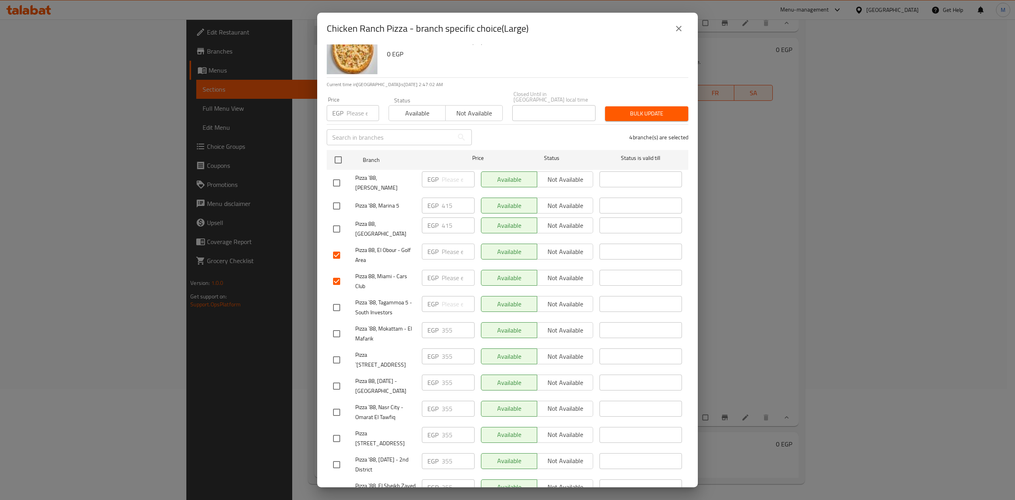
click at [350, 109] on input "number" at bounding box center [363, 113] width 33 height 16
paste input "355"
type input "355"
click at [631, 109] on span "Bulk update" at bounding box center [646, 114] width 71 height 10
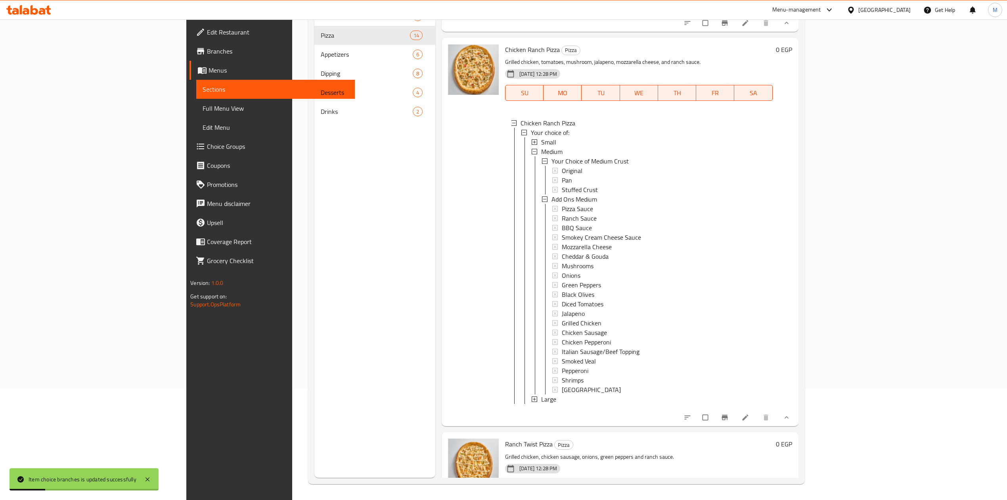
click at [541, 404] on span "Large" at bounding box center [548, 399] width 15 height 10
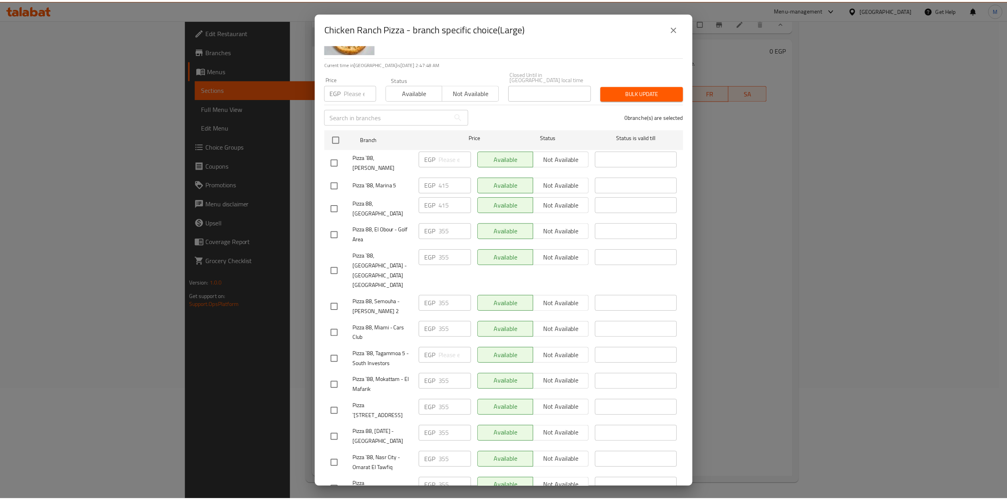
scroll to position [0, 0]
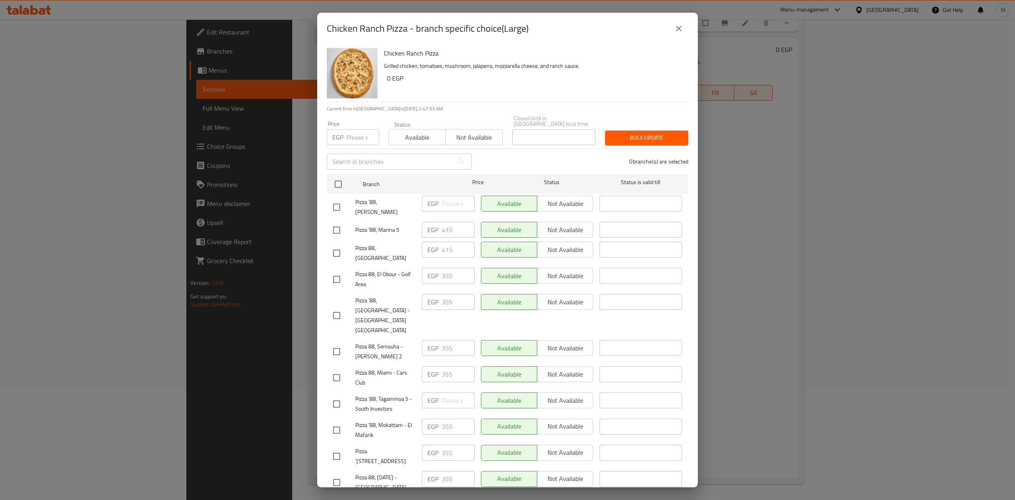
click at [678, 31] on icon "close" at bounding box center [679, 29] width 10 height 10
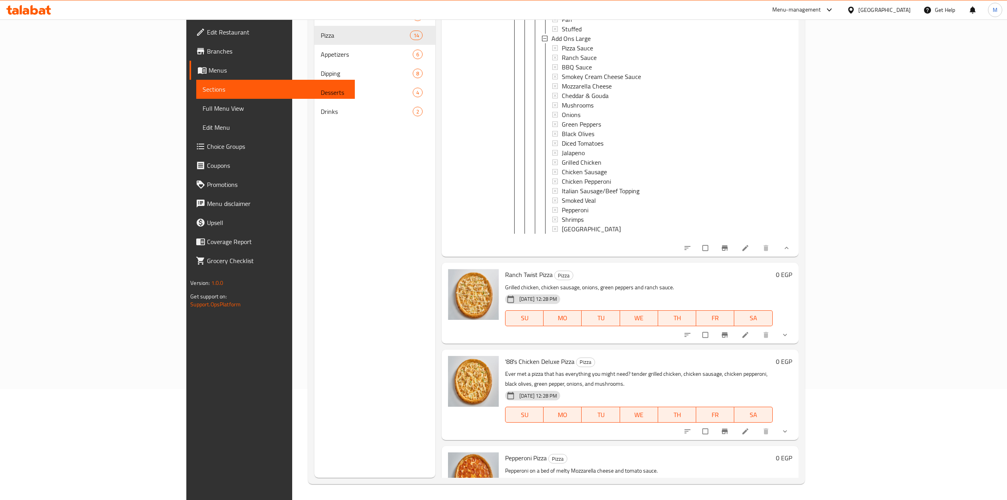
scroll to position [1482, 0]
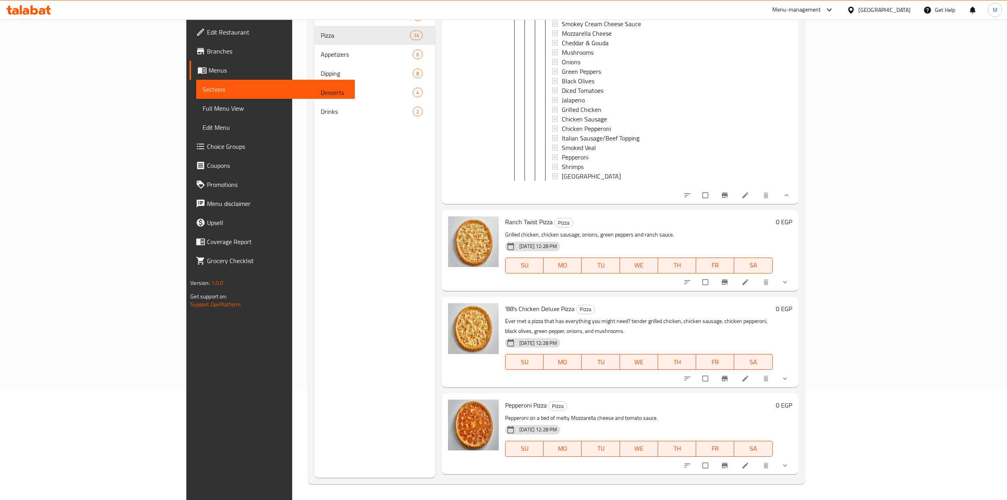
click at [789, 196] on icon "show more" at bounding box center [787, 195] width 4 height 2
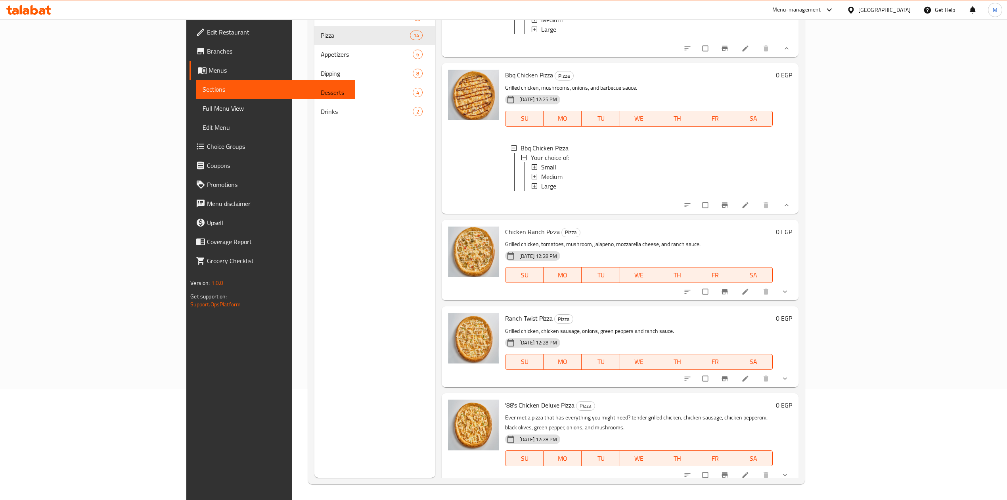
scroll to position [900, 0]
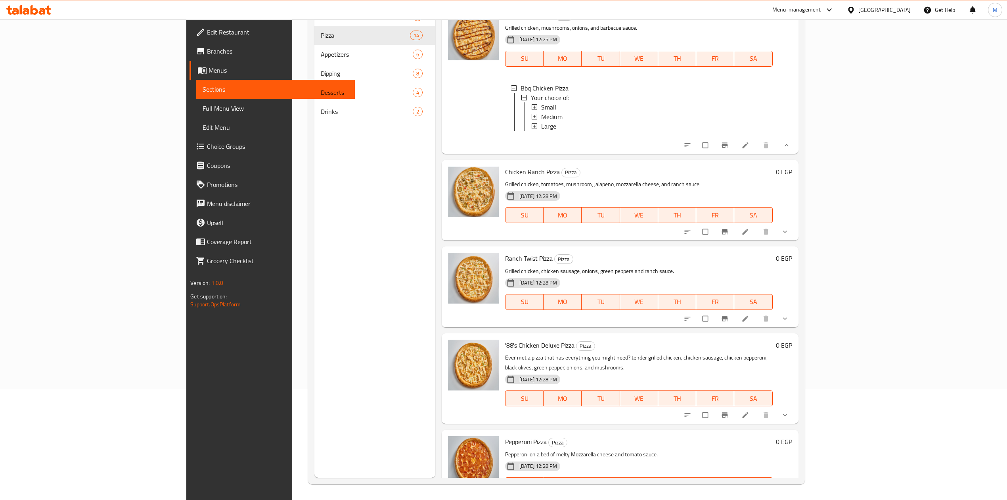
click at [791, 149] on icon "show more" at bounding box center [787, 145] width 8 height 8
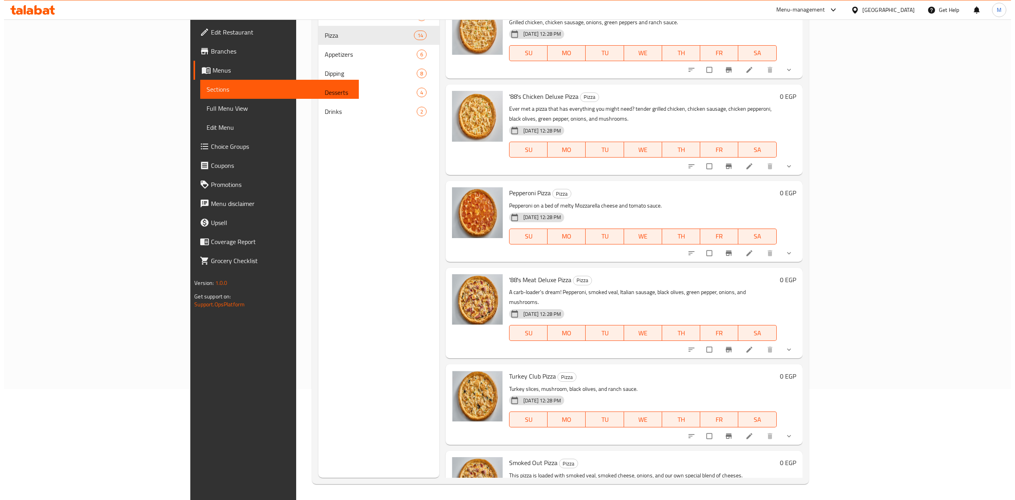
scroll to position [1111, 0]
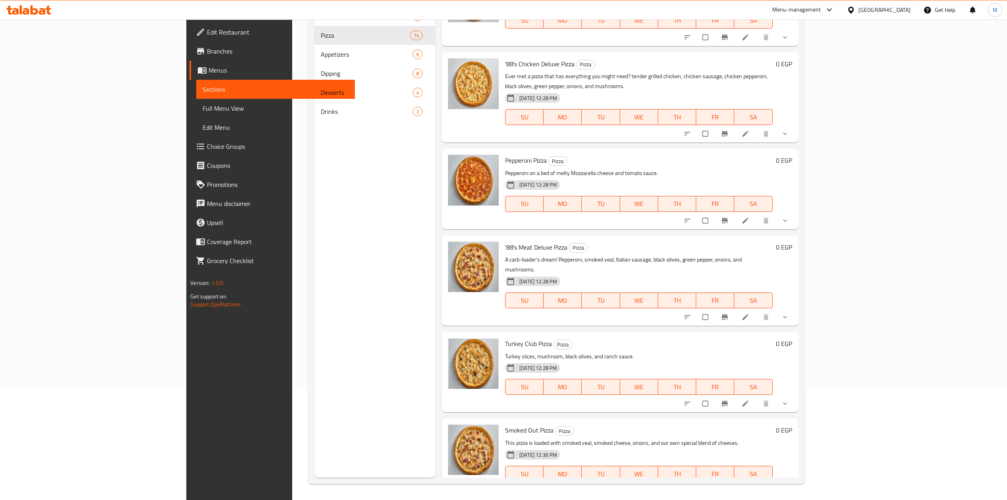
click at [789, 41] on icon "show more" at bounding box center [785, 37] width 8 height 8
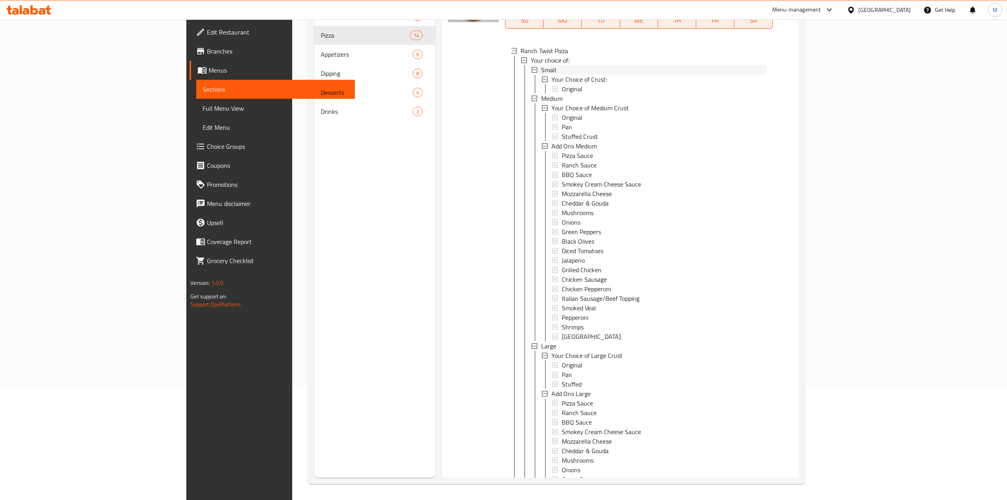
click at [541, 75] on div "Small" at bounding box center [653, 70] width 225 height 10
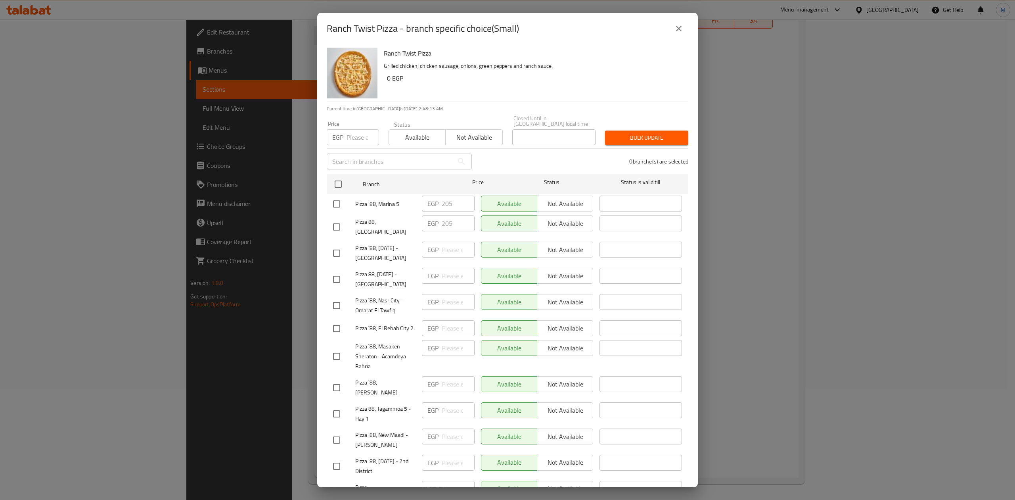
click at [592, 89] on div "Ranch Twist Pizza Grilled chicken, chicken sausage, onions, green peppers and r…" at bounding box center [533, 72] width 305 height 57
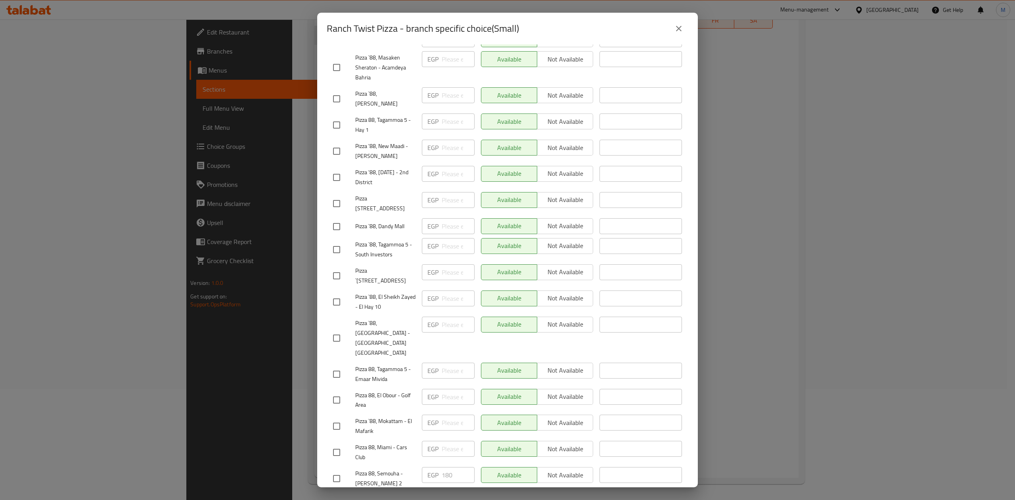
click at [337, 330] on input "checkbox" at bounding box center [336, 338] width 17 height 17
checkbox input "true"
click at [338, 470] on input "checkbox" at bounding box center [336, 478] width 17 height 17
checkbox input "true"
drag, startPoint x: 431, startPoint y: 447, endPoint x: 419, endPoint y: 447, distance: 12.7
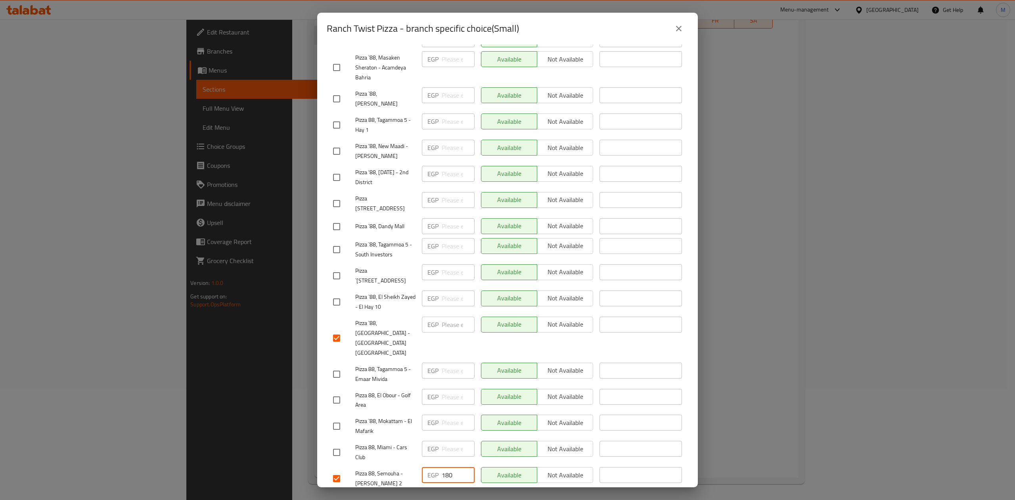
click at [423, 467] on div "EGP 180 ​" at bounding box center [448, 475] width 53 height 16
click at [337, 391] on input "checkbox" at bounding box center [336, 399] width 17 height 17
checkbox input "true"
click at [336, 444] on input "checkbox" at bounding box center [336, 452] width 17 height 17
checkbox input "true"
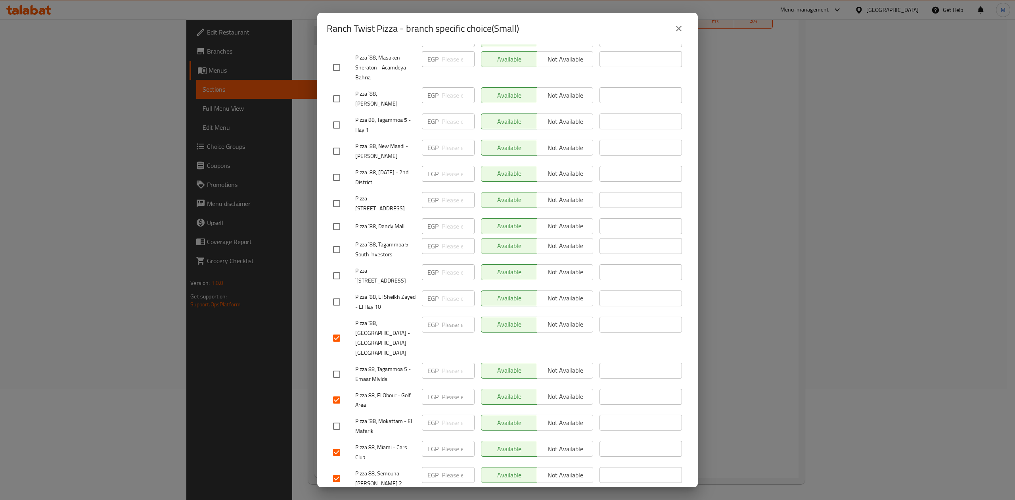
click at [457, 497] on span "Save" at bounding box center [507, 502] width 349 height 10
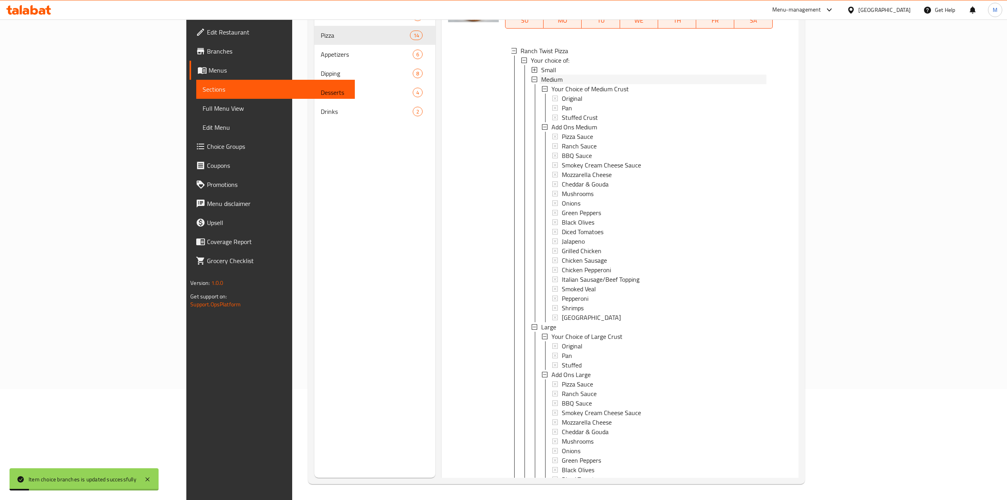
click at [541, 84] on div "Medium" at bounding box center [653, 80] width 225 height 10
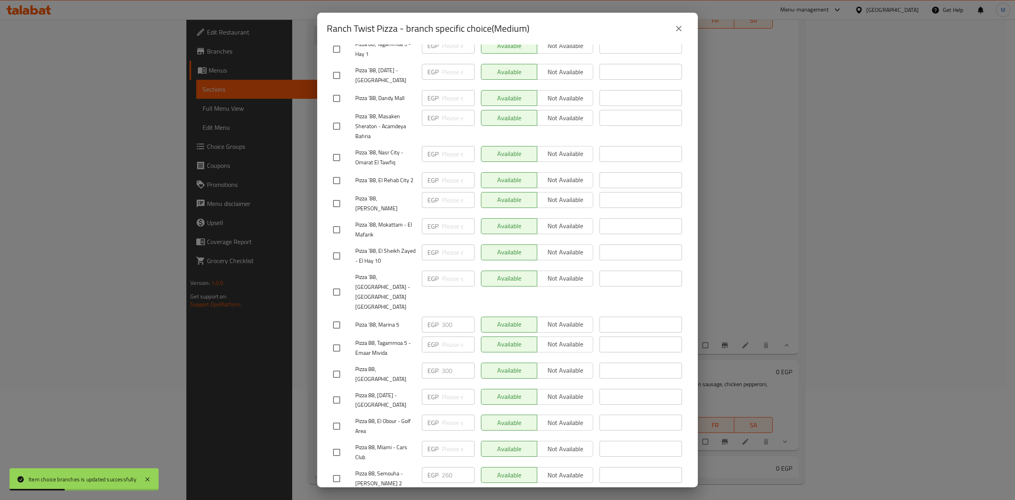
click at [339, 470] on input "checkbox" at bounding box center [336, 478] width 17 height 17
checkbox input "true"
drag, startPoint x: 459, startPoint y: 450, endPoint x: 439, endPoint y: 451, distance: 19.8
click at [442, 467] on input "260" at bounding box center [458, 475] width 33 height 16
click at [340, 444] on input "checkbox" at bounding box center [336, 452] width 17 height 17
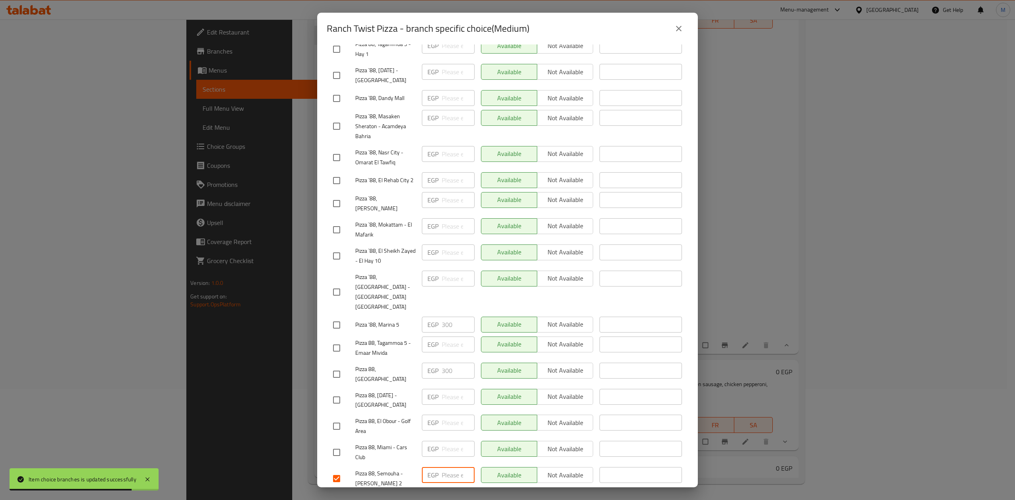
checkbox input "true"
click at [335, 418] on input "checkbox" at bounding box center [336, 426] width 17 height 17
checkbox input "true"
click at [332, 284] on input "checkbox" at bounding box center [336, 292] width 17 height 17
checkbox input "true"
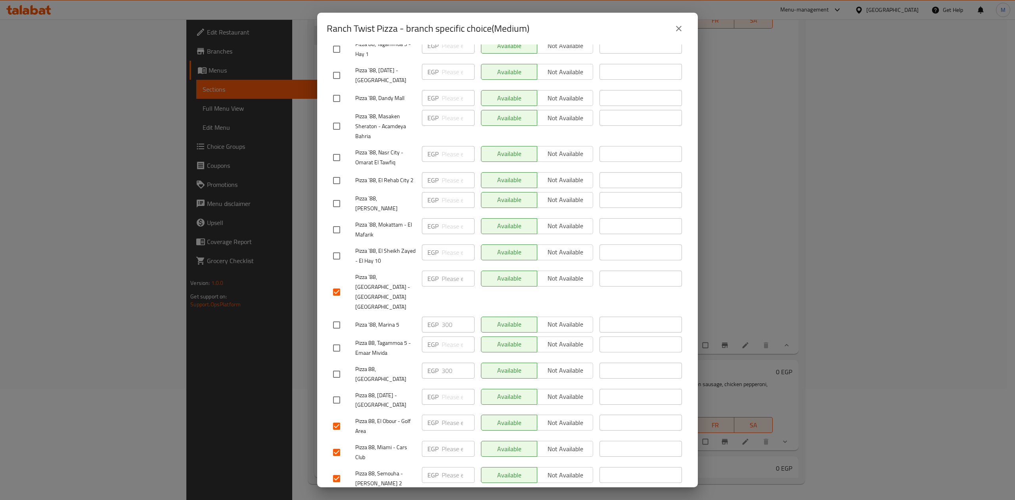
click at [428, 497] on span "Save" at bounding box center [507, 502] width 349 height 10
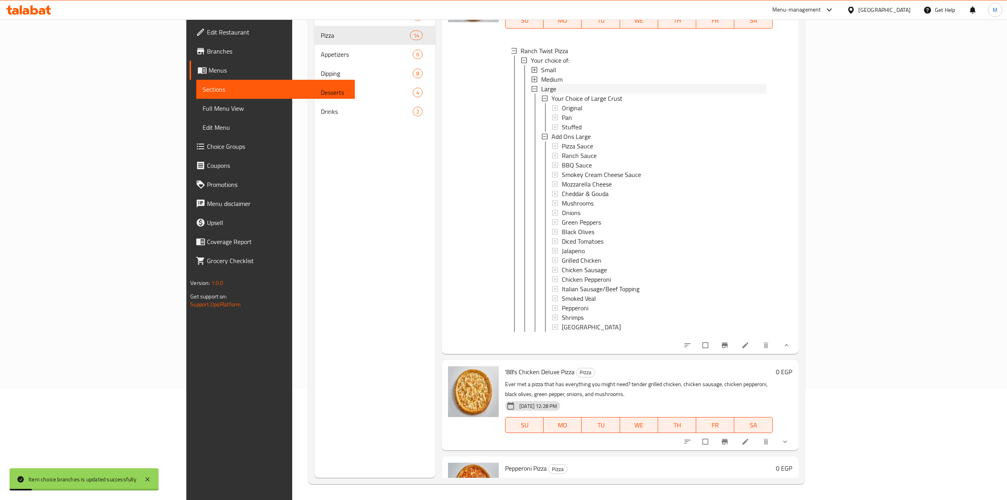
click at [541, 94] on span "Large" at bounding box center [548, 89] width 15 height 10
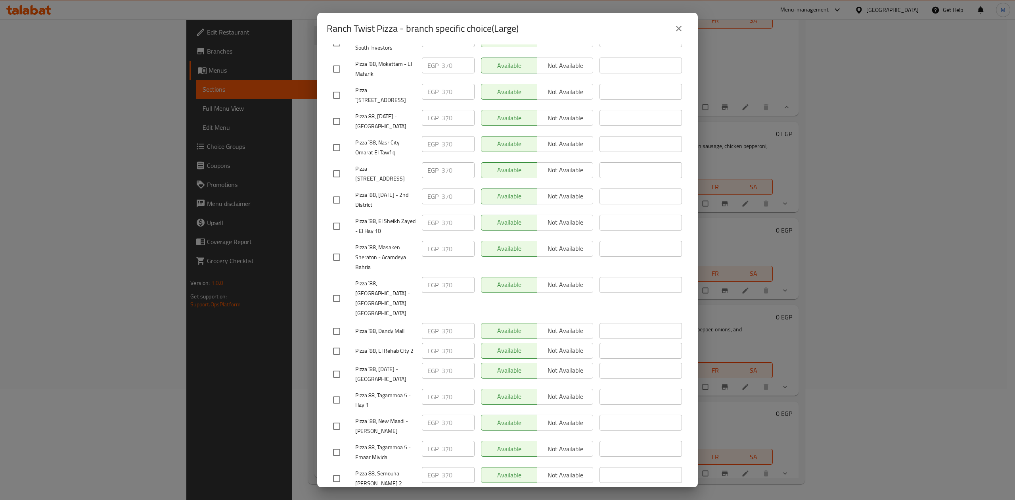
click at [343, 290] on input "checkbox" at bounding box center [336, 298] width 17 height 17
checkbox input "true"
click at [335, 470] on input "checkbox" at bounding box center [336, 478] width 17 height 17
checkbox input "true"
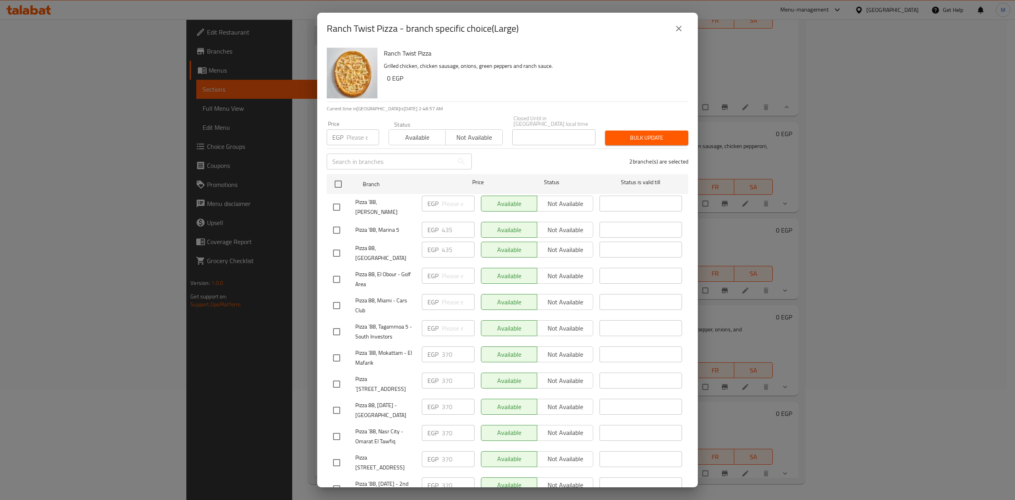
scroll to position [53, 0]
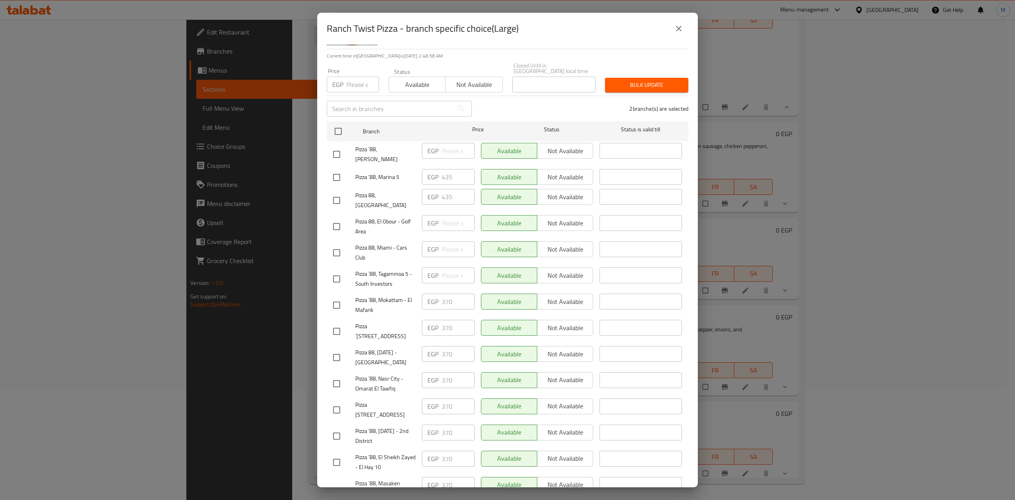
drag, startPoint x: 338, startPoint y: 209, endPoint x: 342, endPoint y: 221, distance: 12.9
click at [337, 218] on input "checkbox" at bounding box center [336, 226] width 17 height 17
checkbox input "true"
click at [341, 244] on input "checkbox" at bounding box center [336, 252] width 17 height 17
checkbox input "true"
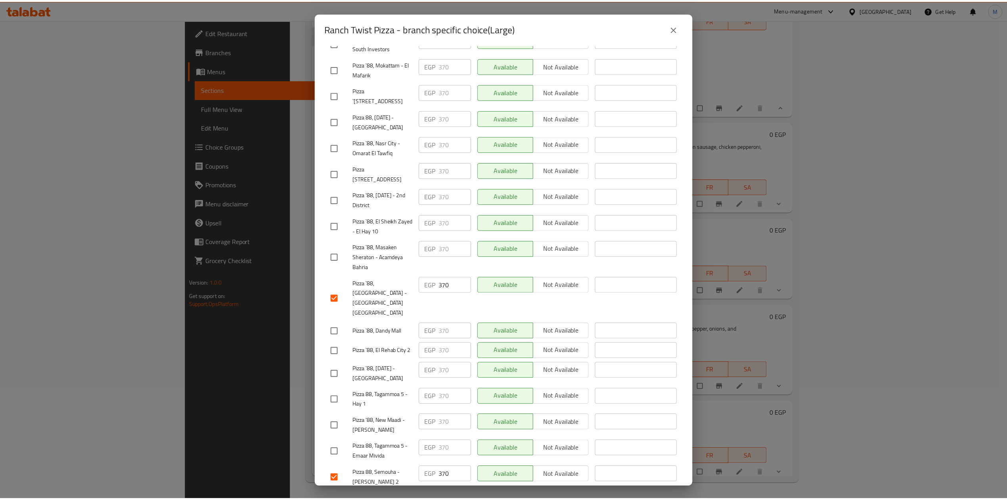
scroll to position [0, 0]
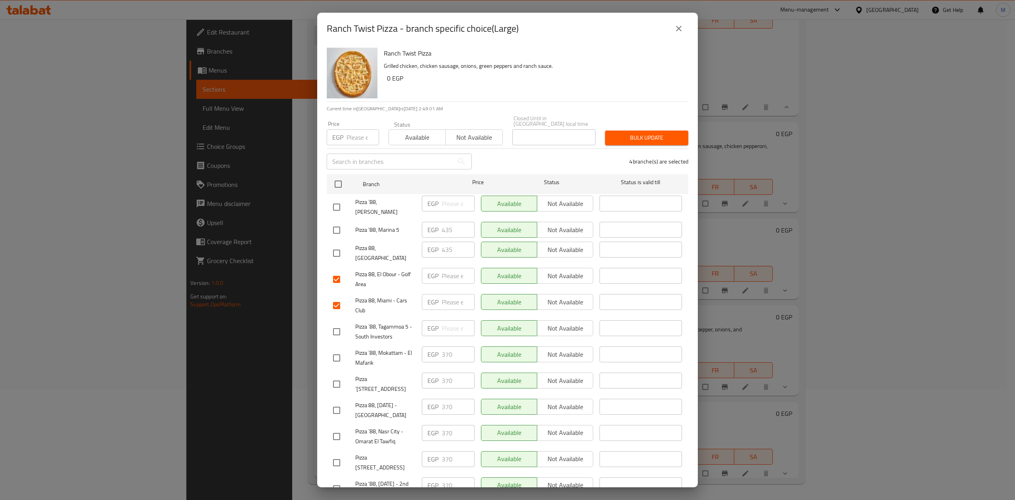
click at [353, 129] on input "number" at bounding box center [363, 137] width 33 height 16
type input "370"
click at [665, 133] on span "Bulk update" at bounding box center [646, 138] width 71 height 10
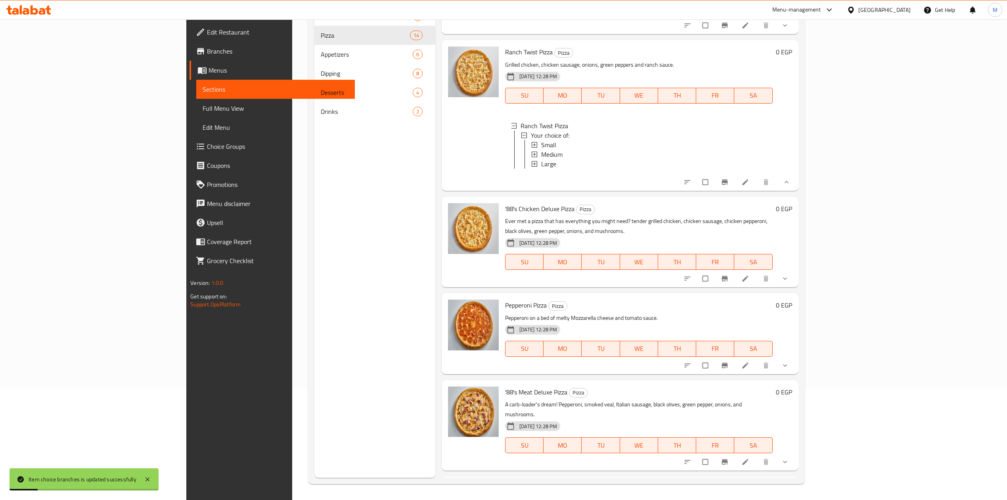
scroll to position [1089, 0]
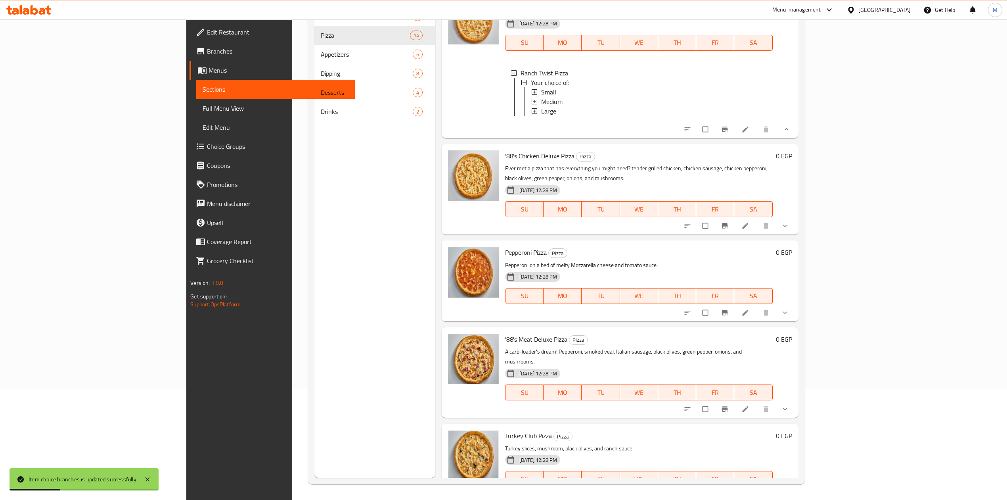
click at [796, 138] on button "show more" at bounding box center [785, 129] width 19 height 17
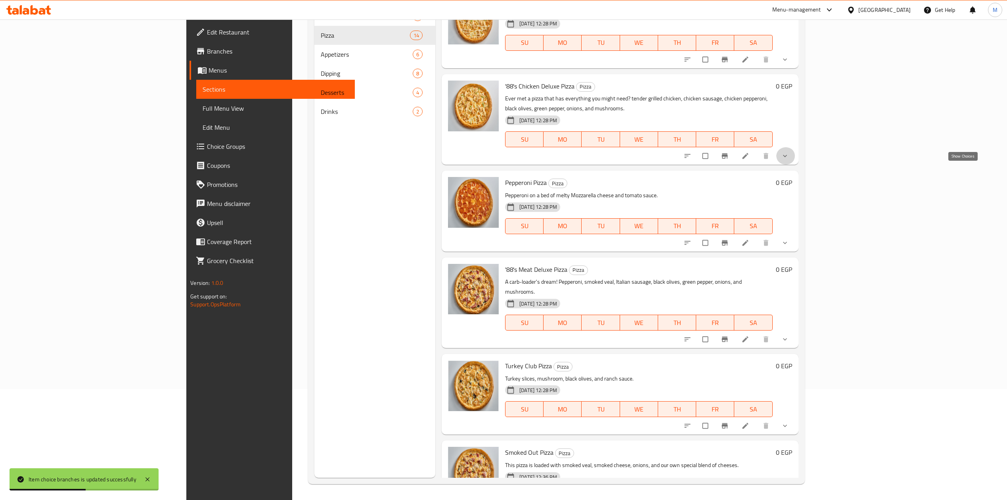
click at [789, 160] on icon "show more" at bounding box center [785, 156] width 8 height 8
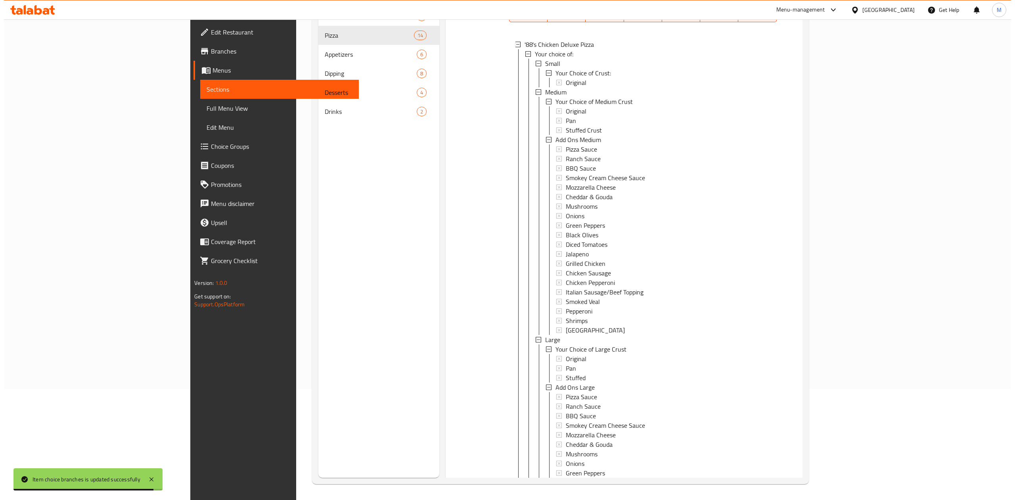
scroll to position [1161, 0]
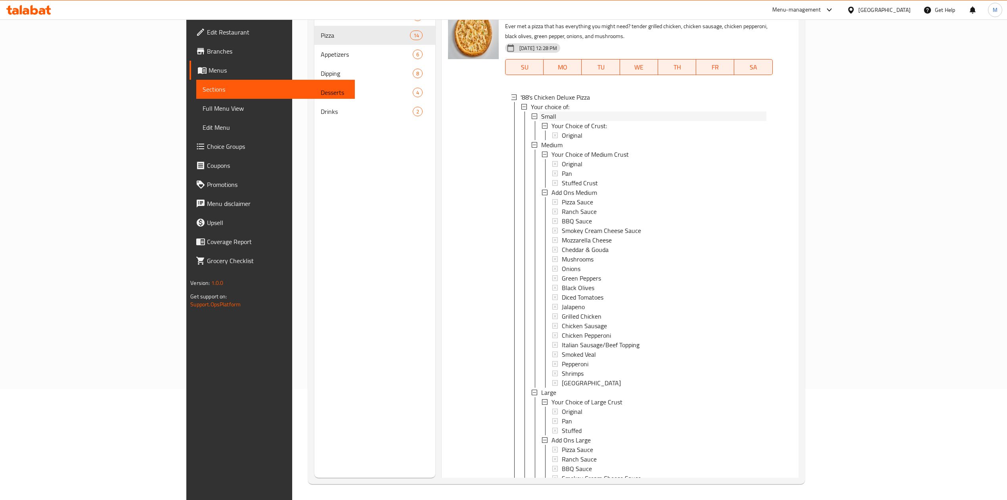
click at [541, 121] on span "Small" at bounding box center [548, 116] width 15 height 10
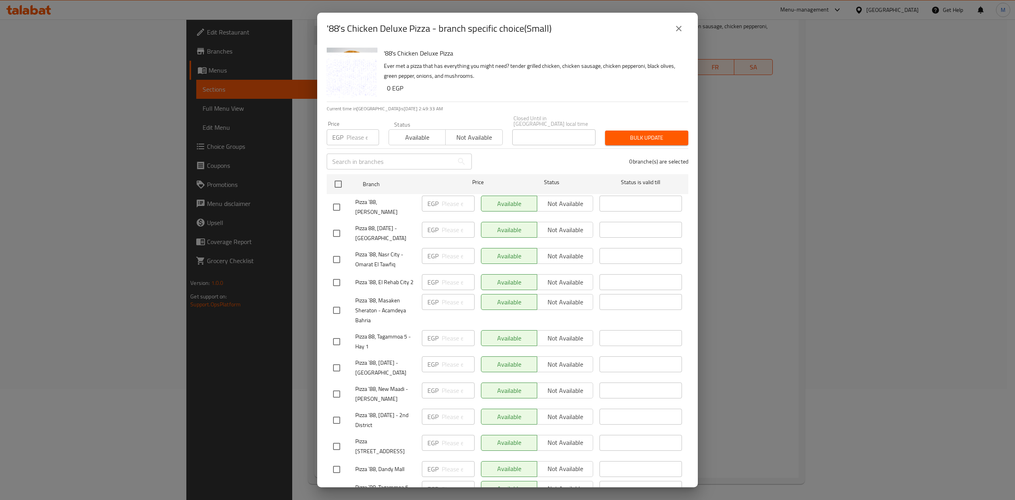
scroll to position [289, 0]
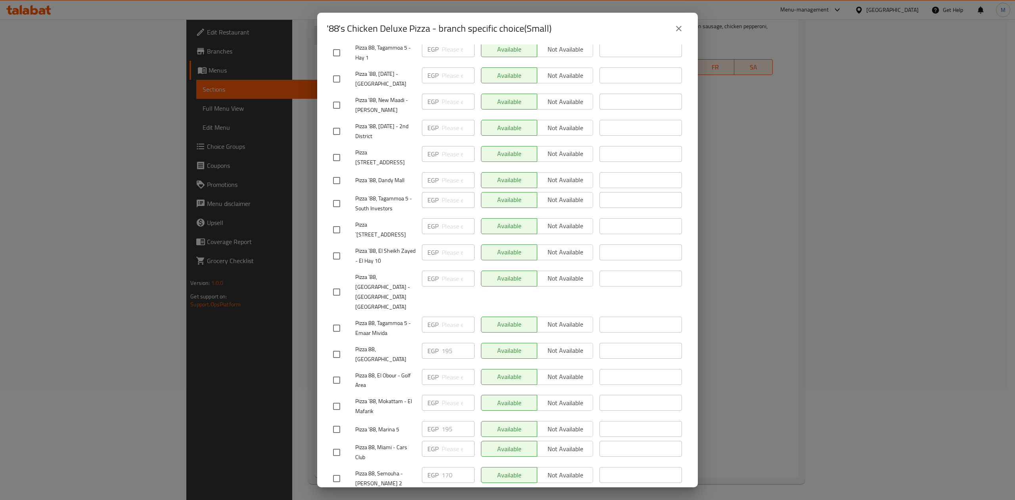
click at [342, 470] on input "checkbox" at bounding box center [336, 478] width 17 height 17
checkbox input "true"
drag, startPoint x: 452, startPoint y: 447, endPoint x: 432, endPoint y: 449, distance: 20.3
click at [432, 467] on div "EGP 170 ​" at bounding box center [448, 475] width 53 height 16
click at [332, 372] on input "checkbox" at bounding box center [336, 380] width 17 height 17
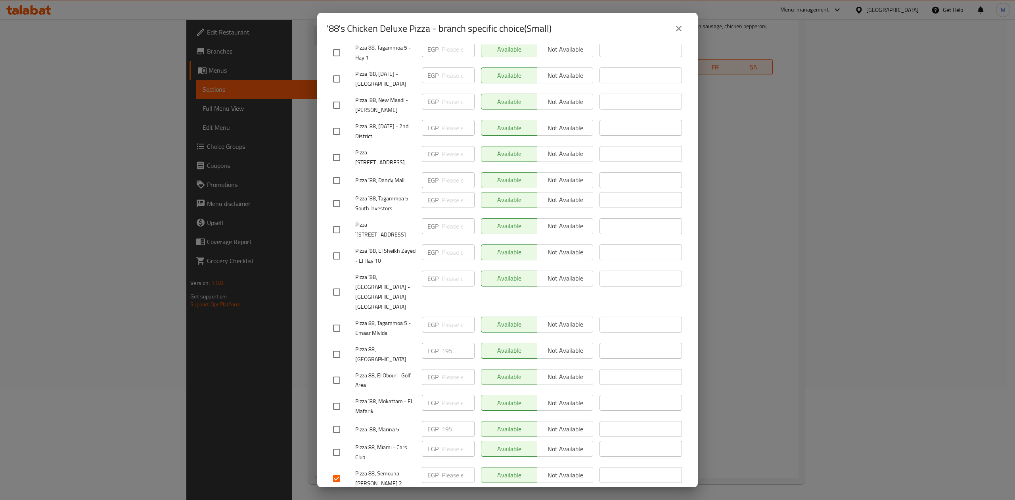
checkbox input "true"
click at [332, 398] on input "checkbox" at bounding box center [336, 406] width 17 height 17
checkbox input "true"
click at [381, 497] on span "Save" at bounding box center [507, 502] width 349 height 10
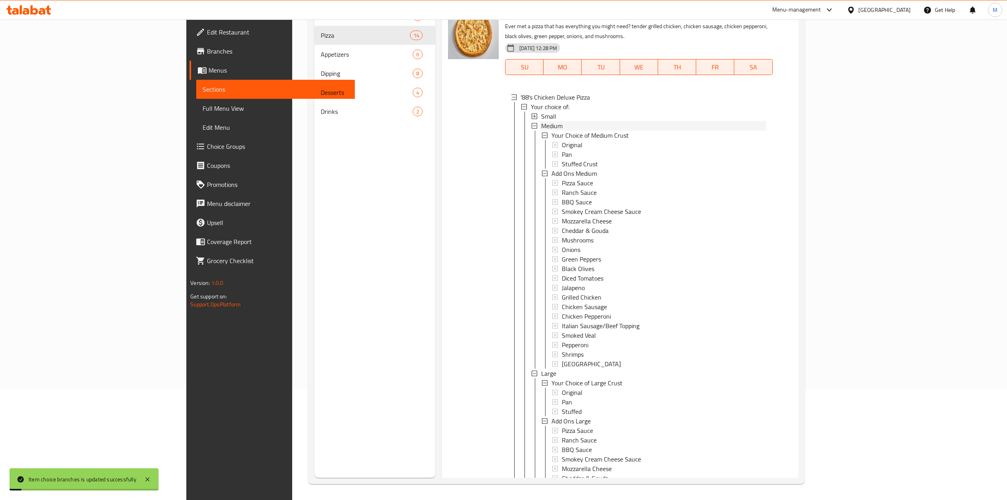
click at [541, 130] on div "Medium" at bounding box center [653, 126] width 225 height 10
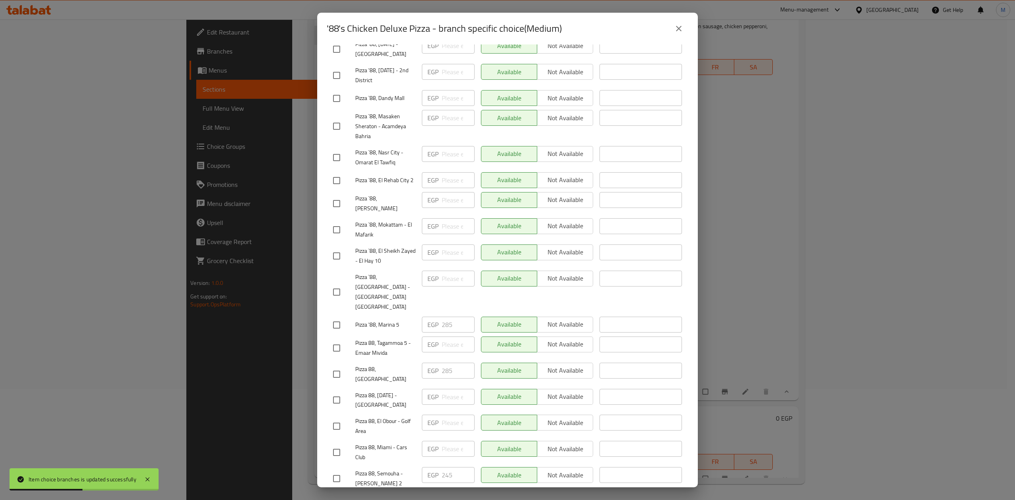
click at [338, 284] on input "checkbox" at bounding box center [336, 292] width 17 height 17
checkbox input "true"
click at [341, 470] on input "checkbox" at bounding box center [336, 478] width 17 height 17
checkbox input "true"
drag, startPoint x: 454, startPoint y: 451, endPoint x: 435, endPoint y: 450, distance: 18.7
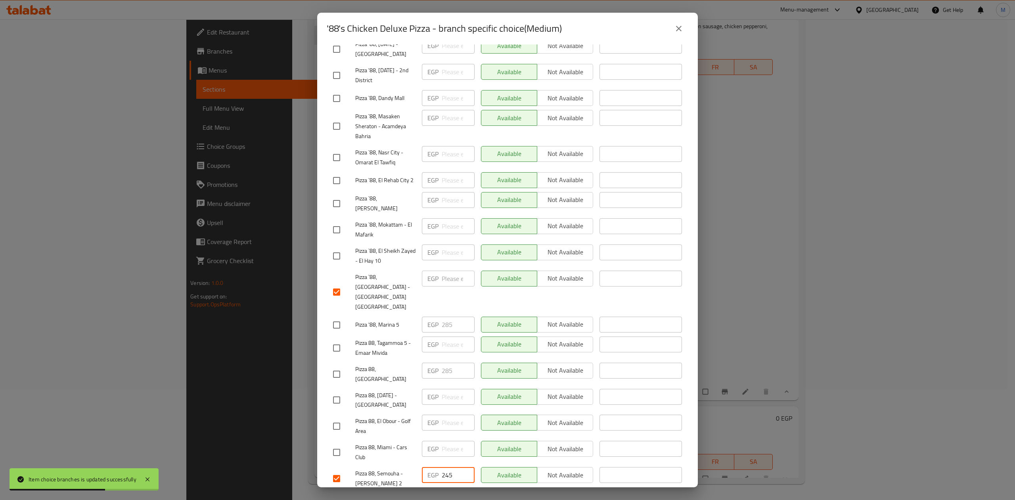
click at [435, 467] on div "EGP 245 ​" at bounding box center [448, 475] width 53 height 16
click at [345, 444] on input "checkbox" at bounding box center [336, 452] width 17 height 17
checkbox input "true"
click at [335, 418] on input "checkbox" at bounding box center [336, 426] width 17 height 17
checkbox input "true"
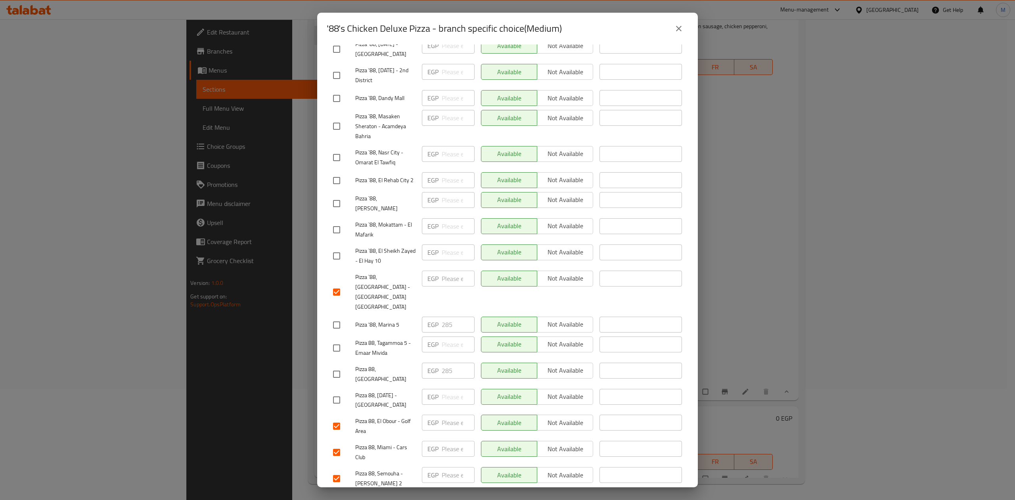
click at [467, 497] on span "Save" at bounding box center [507, 502] width 349 height 10
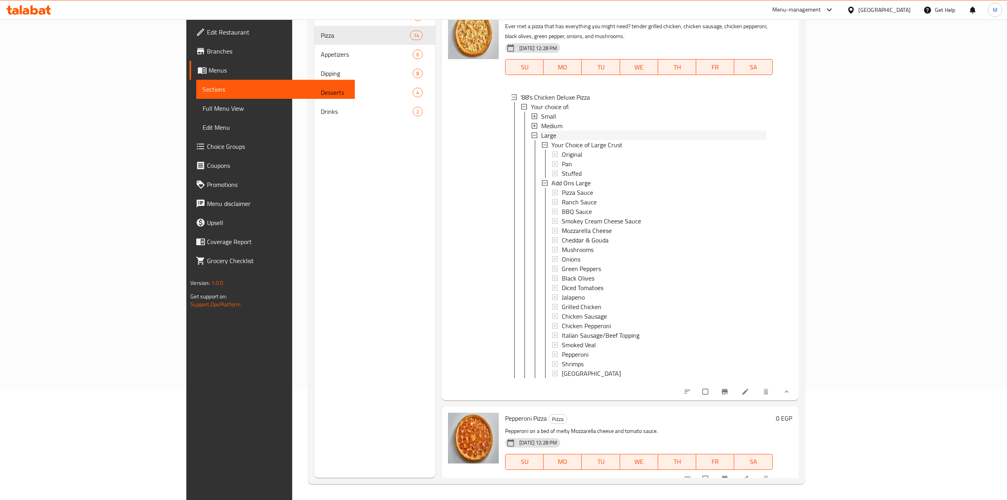
click at [541, 140] on div "Large" at bounding box center [653, 135] width 225 height 10
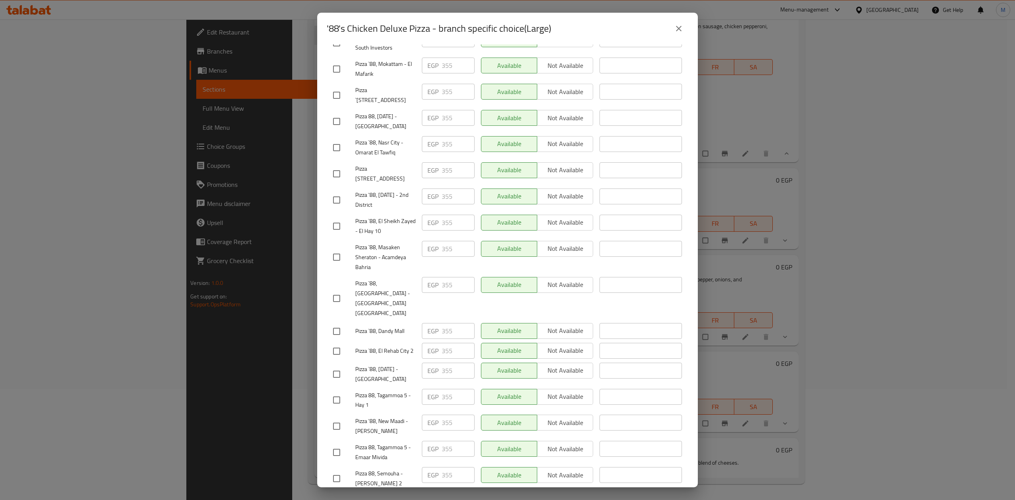
click at [329, 290] on input "checkbox" at bounding box center [336, 298] width 17 height 17
checkbox input "true"
click at [340, 470] on input "checkbox" at bounding box center [336, 478] width 17 height 17
checkbox input "true"
drag, startPoint x: 439, startPoint y: 450, endPoint x: 427, endPoint y: 449, distance: 12.3
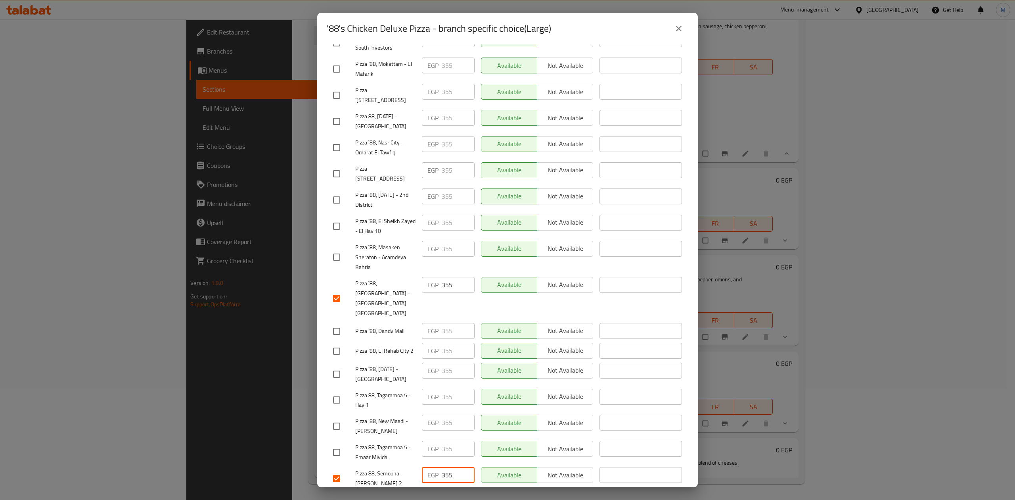
click at [427, 467] on div "EGP 355 ​" at bounding box center [448, 475] width 53 height 16
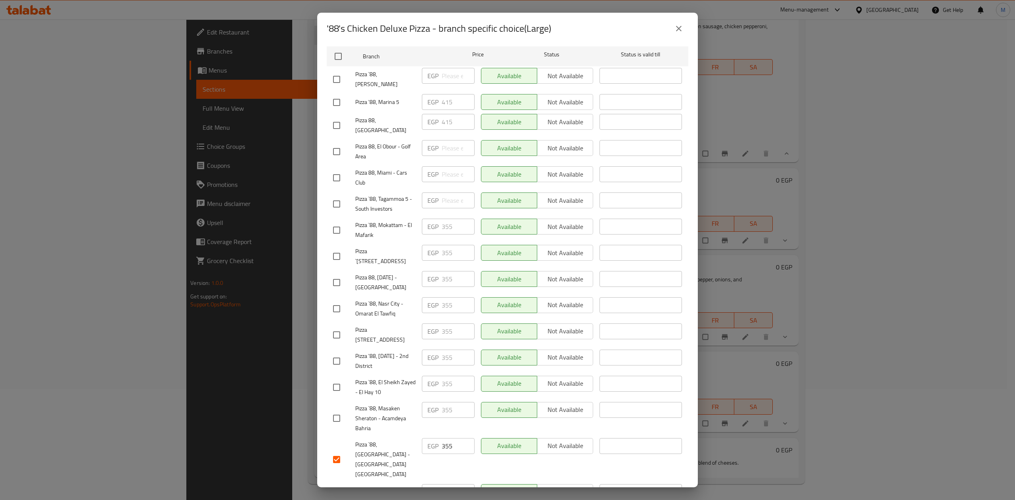
scroll to position [24, 0]
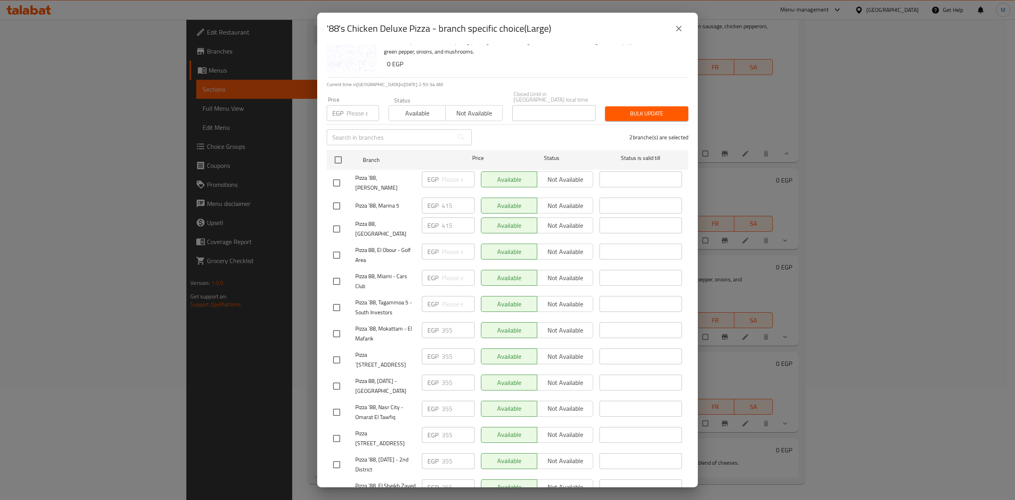
click at [339, 247] on input "checkbox" at bounding box center [336, 255] width 17 height 17
checkbox input "true"
click at [337, 274] on input "checkbox" at bounding box center [336, 281] width 17 height 17
checkbox input "true"
click at [361, 105] on input "number" at bounding box center [363, 113] width 33 height 16
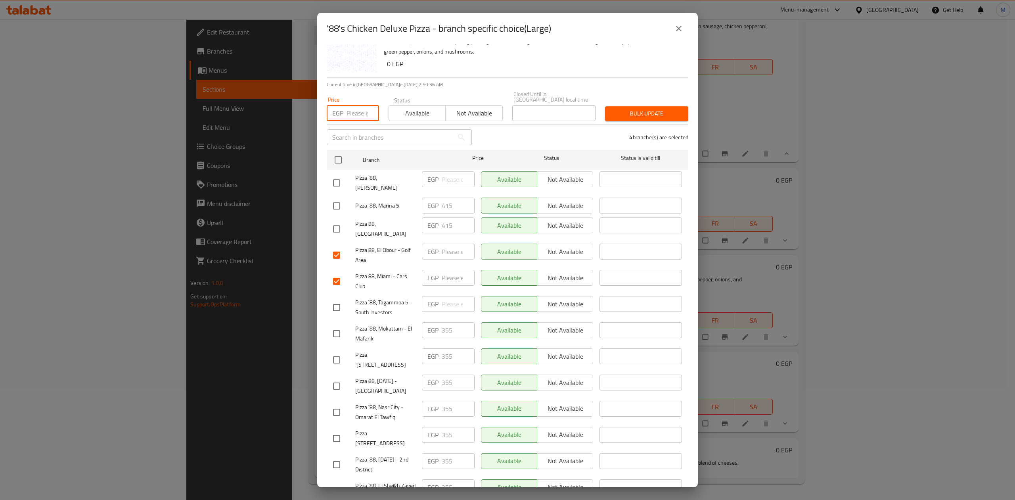
paste input "355"
type input "355"
click at [634, 113] on span "Bulk update" at bounding box center [646, 114] width 71 height 10
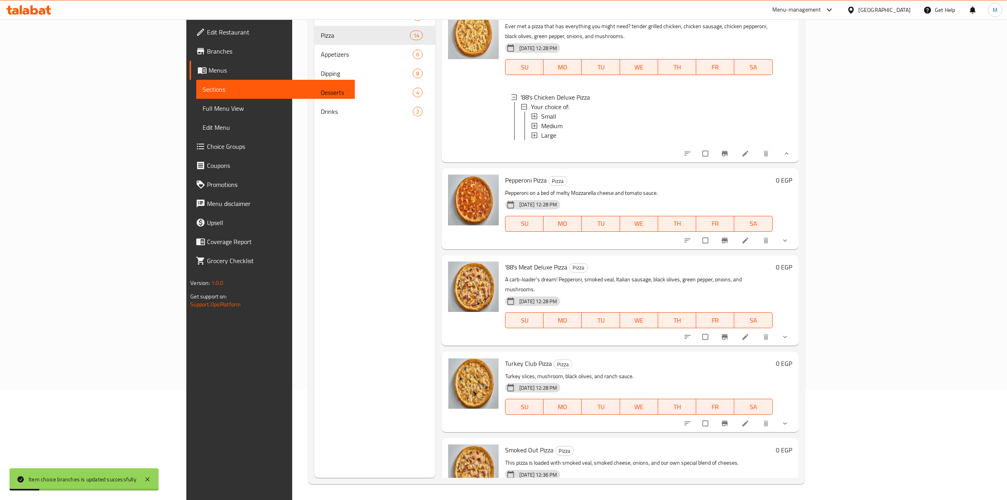
click at [796, 162] on button "show more" at bounding box center [785, 153] width 19 height 17
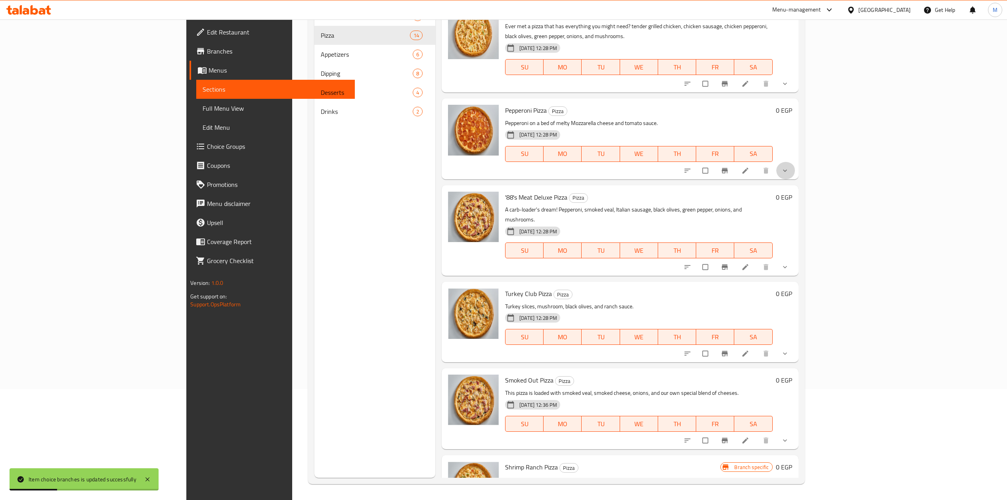
click at [796, 179] on button "show more" at bounding box center [785, 170] width 19 height 17
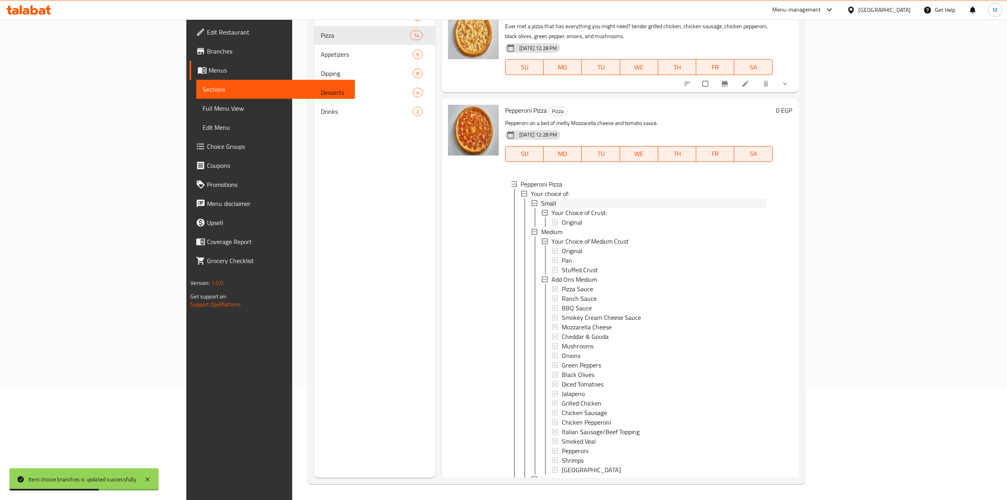
click at [541, 208] on div "Small" at bounding box center [653, 203] width 225 height 10
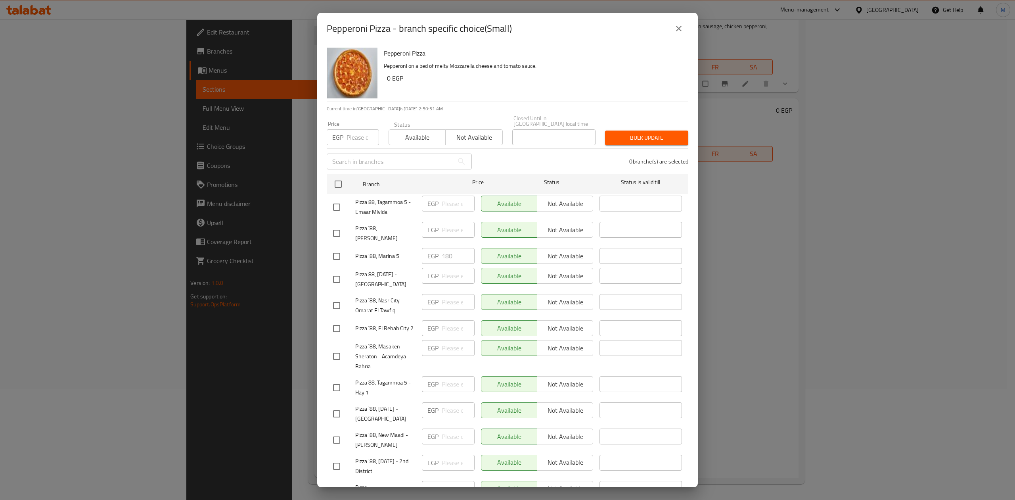
scroll to position [289, 0]
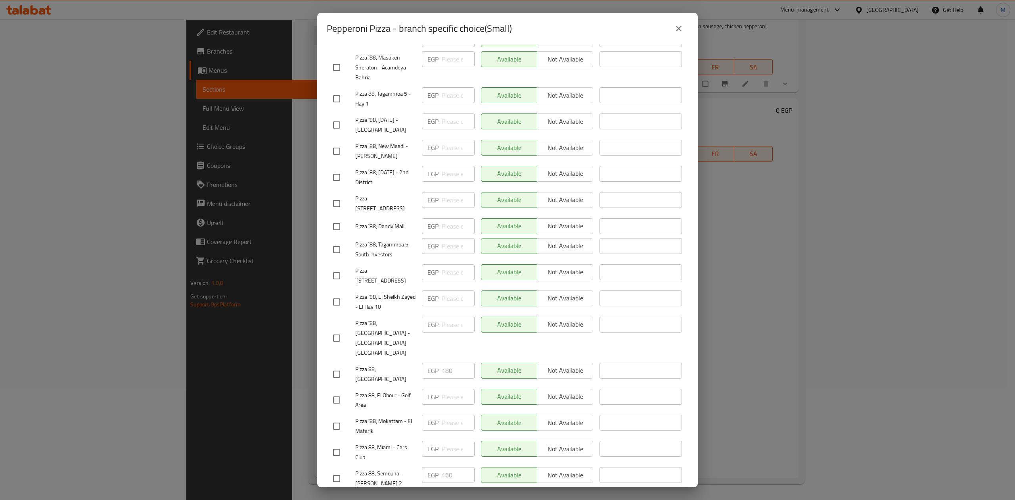
click at [332, 470] on input "checkbox" at bounding box center [336, 478] width 17 height 17
checkbox input "true"
drag, startPoint x: 454, startPoint y: 450, endPoint x: 438, endPoint y: 436, distance: 20.8
click at [437, 467] on div "EGP 160 ​" at bounding box center [448, 475] width 53 height 16
click at [439, 464] on div "EGP ​" at bounding box center [448, 478] width 59 height 29
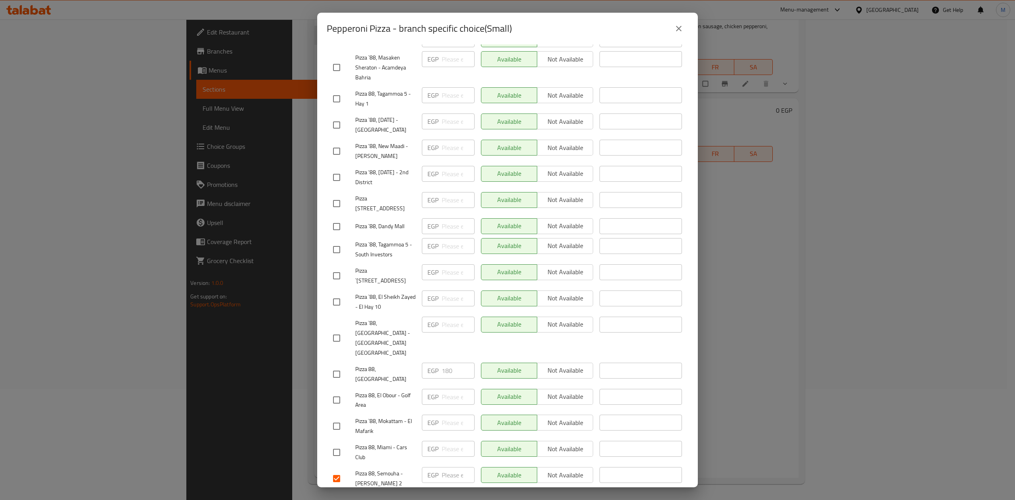
click at [334, 444] on input "checkbox" at bounding box center [336, 452] width 17 height 17
checkbox input "true"
click at [339, 391] on input "checkbox" at bounding box center [336, 399] width 17 height 17
checkbox input "true"
click at [441, 497] on span "Save" at bounding box center [507, 502] width 349 height 10
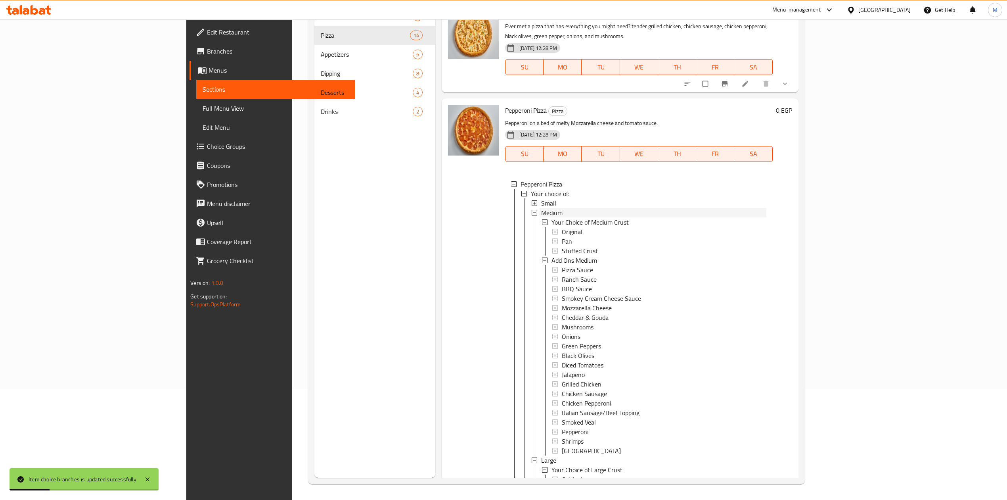
click at [541, 217] on div "Medium" at bounding box center [653, 213] width 225 height 10
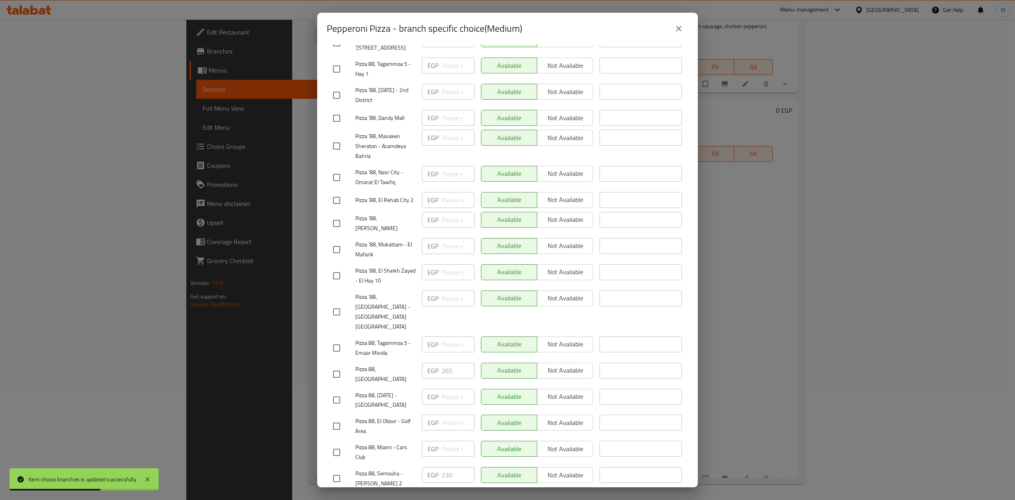
click at [341, 303] on input "checkbox" at bounding box center [336, 311] width 17 height 17
checkbox input "true"
click at [339, 470] on input "checkbox" at bounding box center [336, 478] width 17 height 17
checkbox input "true"
drag, startPoint x: 451, startPoint y: 451, endPoint x: 435, endPoint y: 449, distance: 15.6
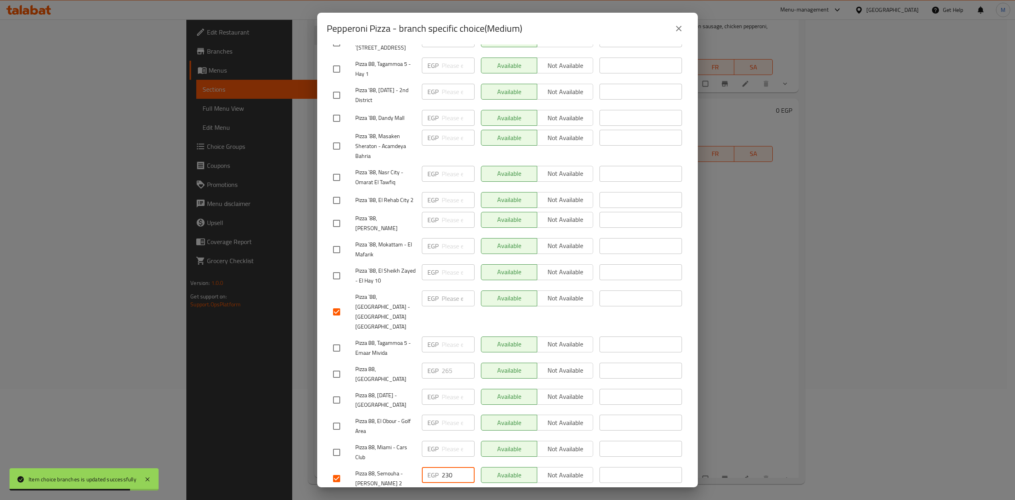
click at [438, 467] on div "EGP 230 ​" at bounding box center [448, 475] width 53 height 16
click at [340, 444] on input "checkbox" at bounding box center [336, 452] width 17 height 17
checkbox input "true"
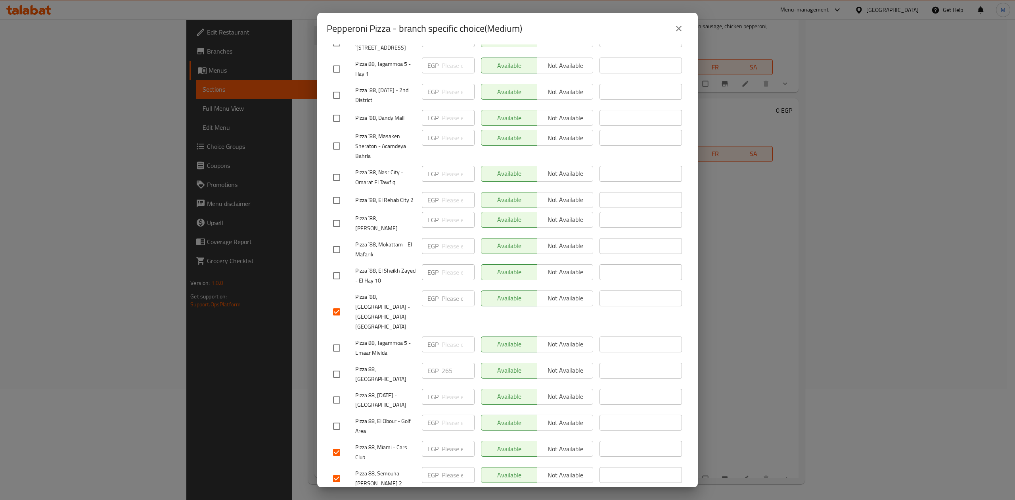
click at [338, 418] on input "checkbox" at bounding box center [336, 426] width 17 height 17
checkbox input "true"
click at [478, 495] on button "Save" at bounding box center [508, 502] width 362 height 15
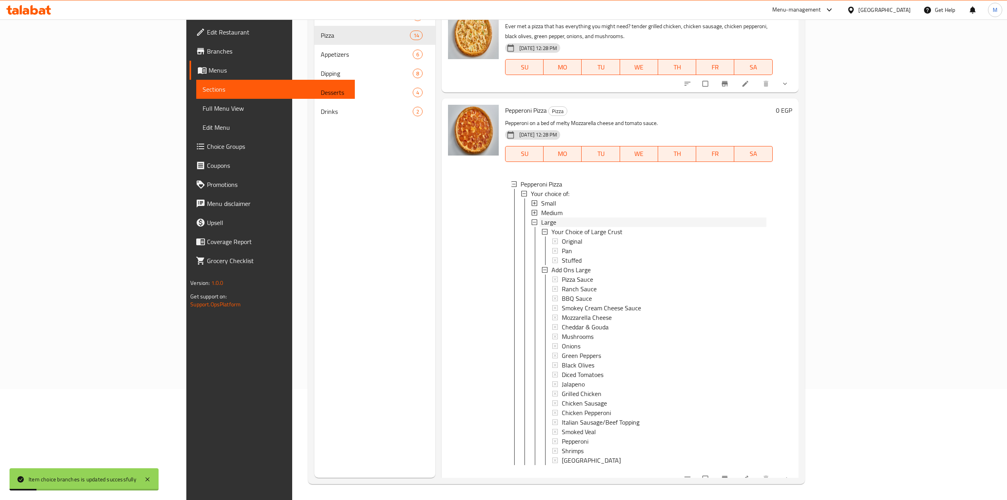
click at [541, 227] on div "Large" at bounding box center [653, 222] width 225 height 10
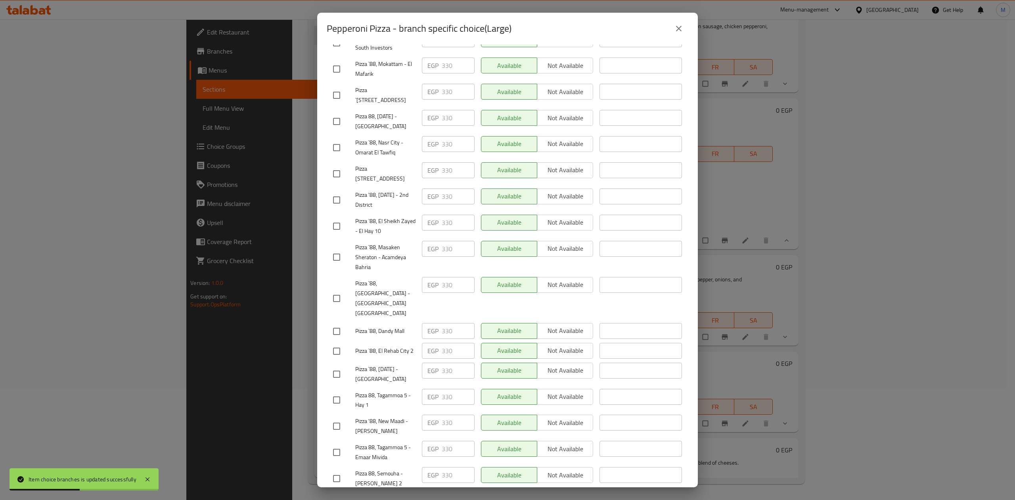
click at [335, 470] on input "checkbox" at bounding box center [336, 478] width 17 height 17
checkbox input "true"
click at [337, 290] on input "checkbox" at bounding box center [336, 298] width 17 height 17
checkbox input "true"
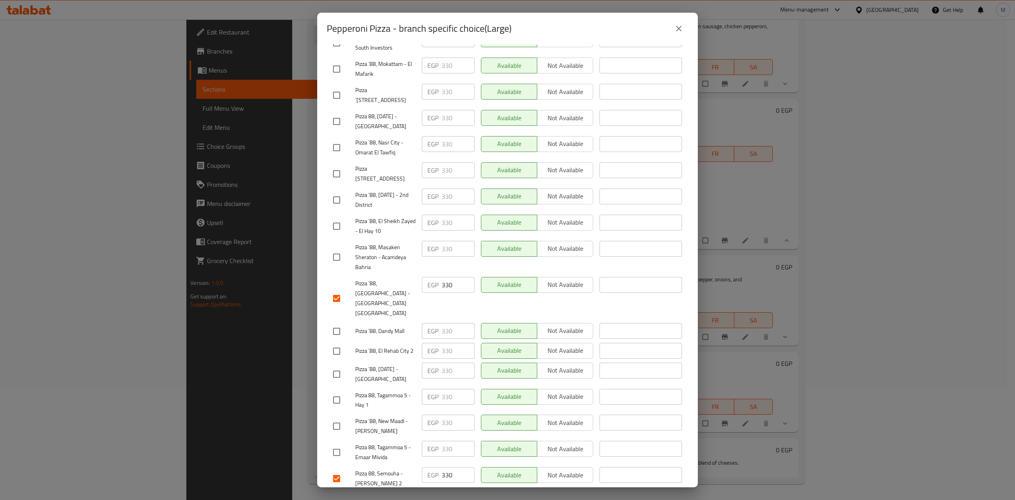
scroll to position [0, 0]
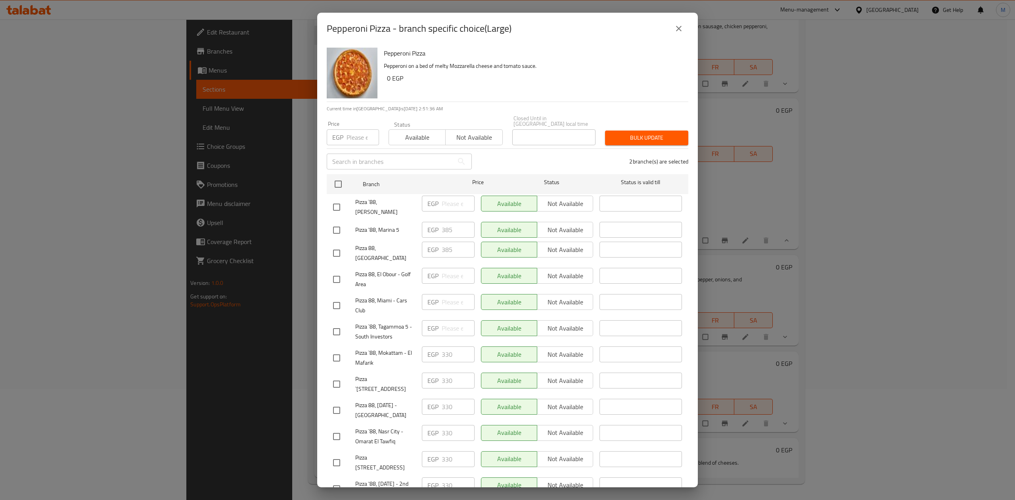
click at [336, 271] on input "checkbox" at bounding box center [336, 279] width 17 height 17
checkbox input "true"
click at [340, 297] on input "checkbox" at bounding box center [336, 305] width 17 height 17
checkbox input "true"
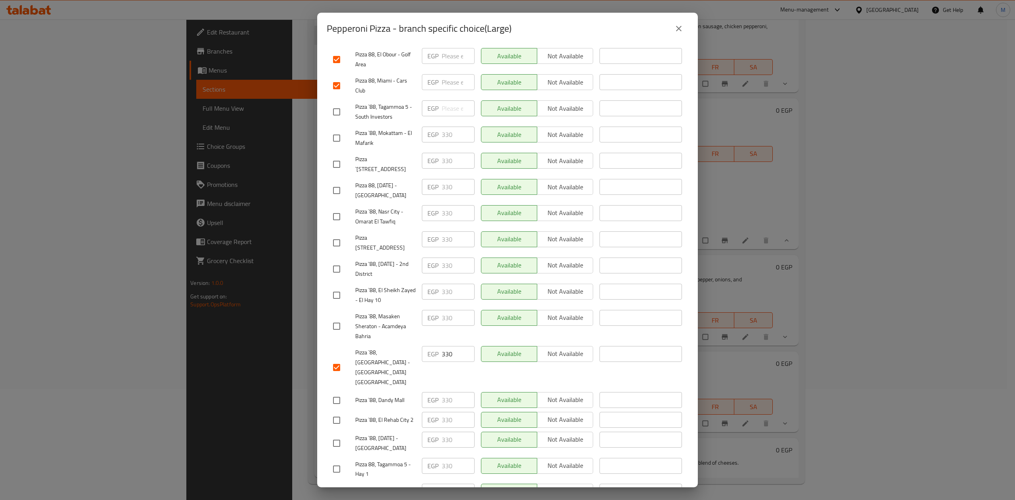
scroll to position [289, 0]
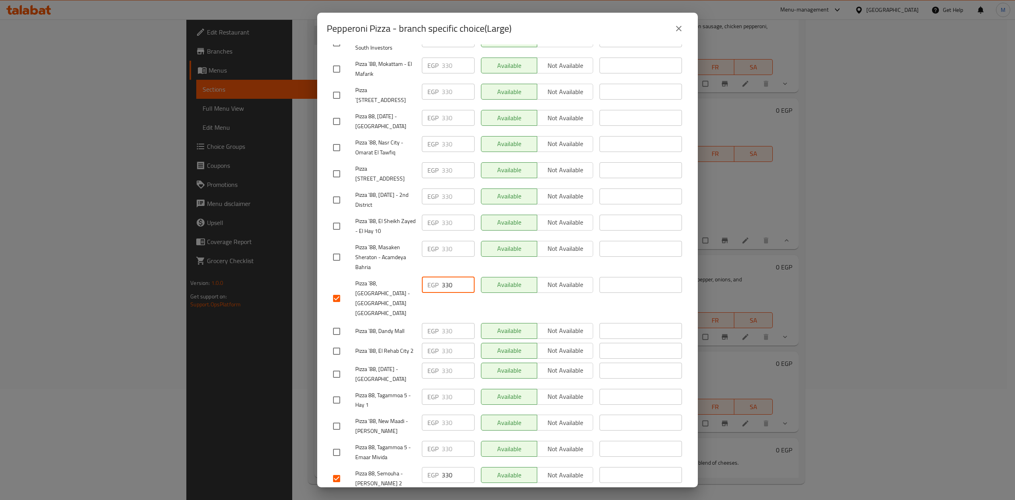
drag, startPoint x: 455, startPoint y: 275, endPoint x: 426, endPoint y: 276, distance: 29.8
click at [428, 277] on div "EGP 330 ​" at bounding box center [448, 285] width 53 height 16
click at [462, 249] on div "EGP 330 ​" at bounding box center [448, 257] width 59 height 39
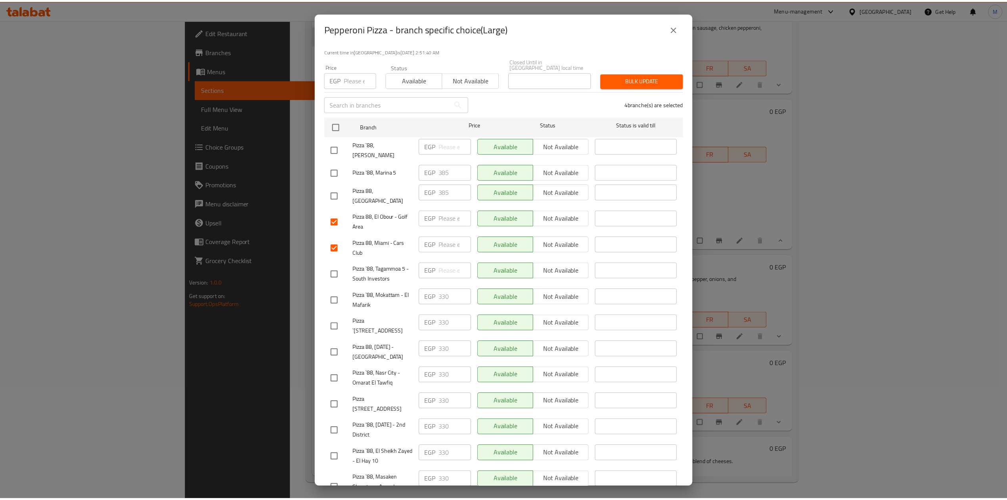
scroll to position [0, 0]
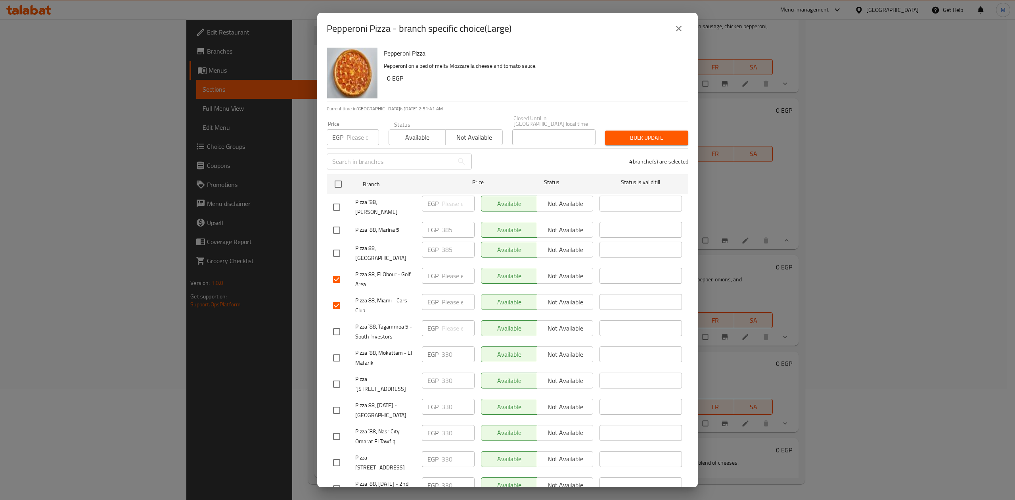
click at [358, 130] on input "number" at bounding box center [363, 137] width 33 height 16
paste input "330"
type input "330"
click at [621, 133] on span "Bulk update" at bounding box center [646, 138] width 71 height 10
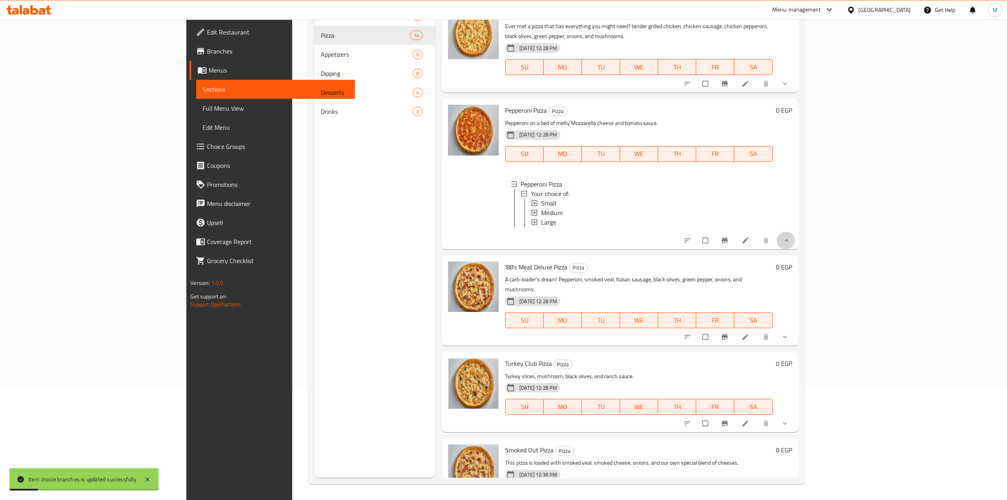
click at [796, 249] on button "show more" at bounding box center [785, 240] width 19 height 17
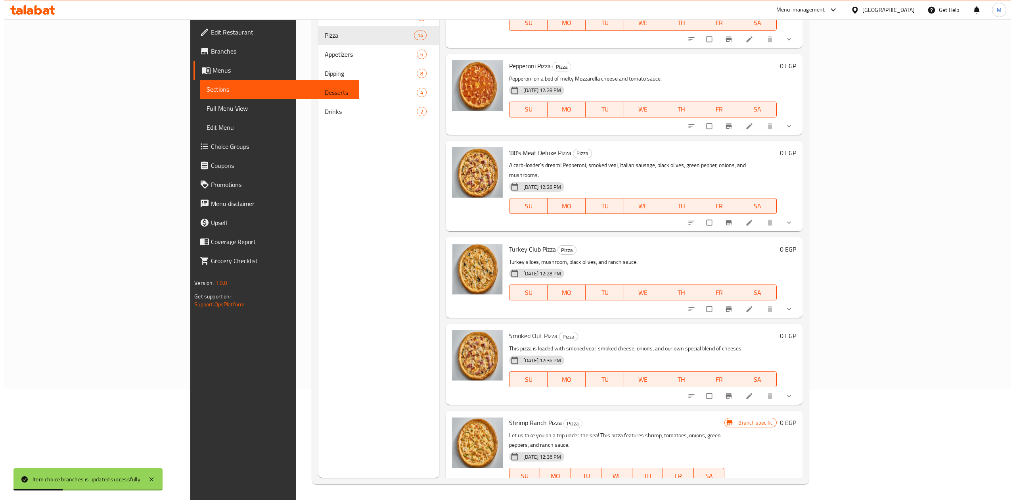
scroll to position [1223, 0]
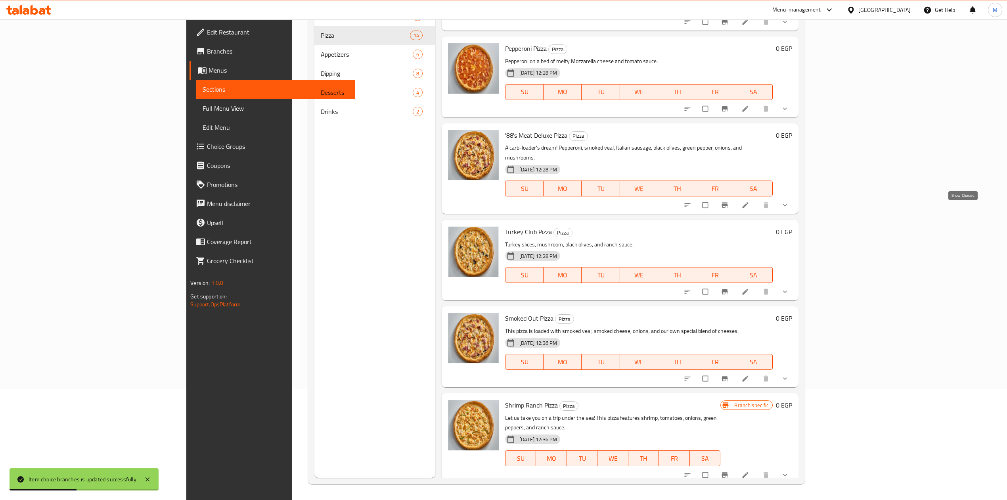
click at [789, 209] on icon "show more" at bounding box center [785, 205] width 8 height 8
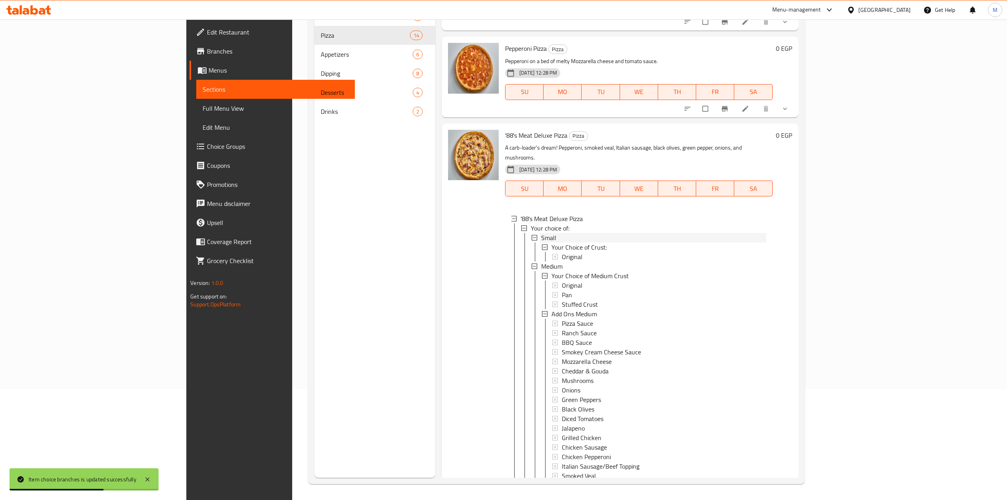
click at [541, 242] on div "Small" at bounding box center [653, 238] width 225 height 10
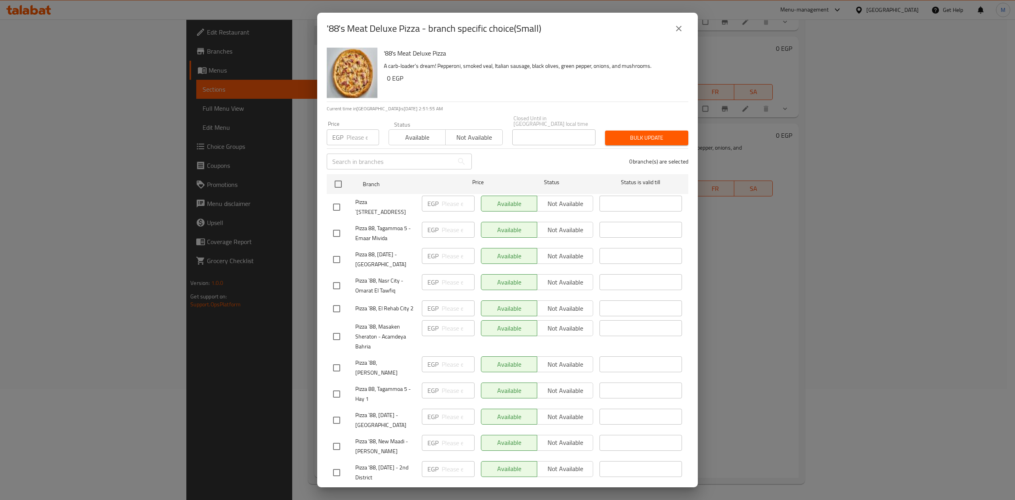
click at [362, 135] on input "number" at bounding box center [363, 137] width 33 height 16
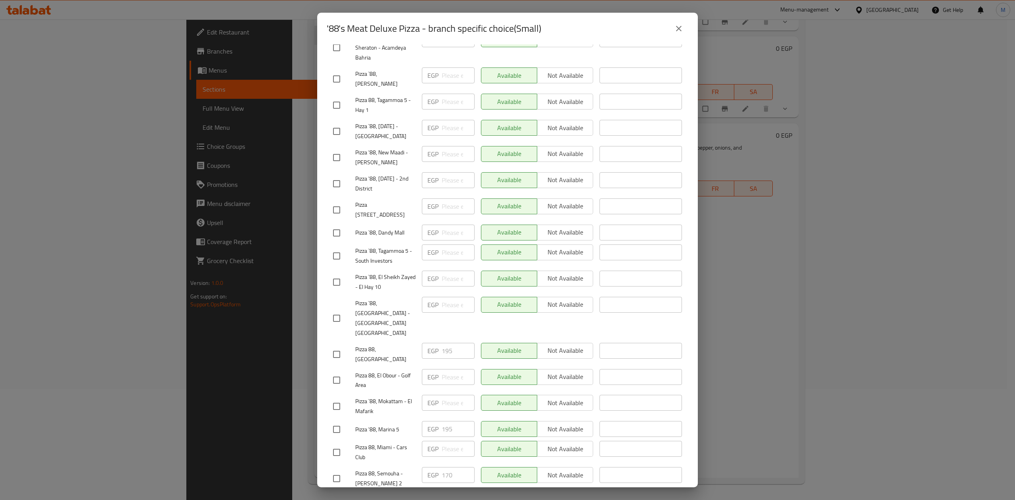
click at [334, 310] on input "checkbox" at bounding box center [336, 318] width 17 height 17
checkbox input "true"
click at [341, 372] on input "checkbox" at bounding box center [336, 380] width 17 height 17
checkbox input "true"
click at [335, 398] on input "checkbox" at bounding box center [336, 406] width 17 height 17
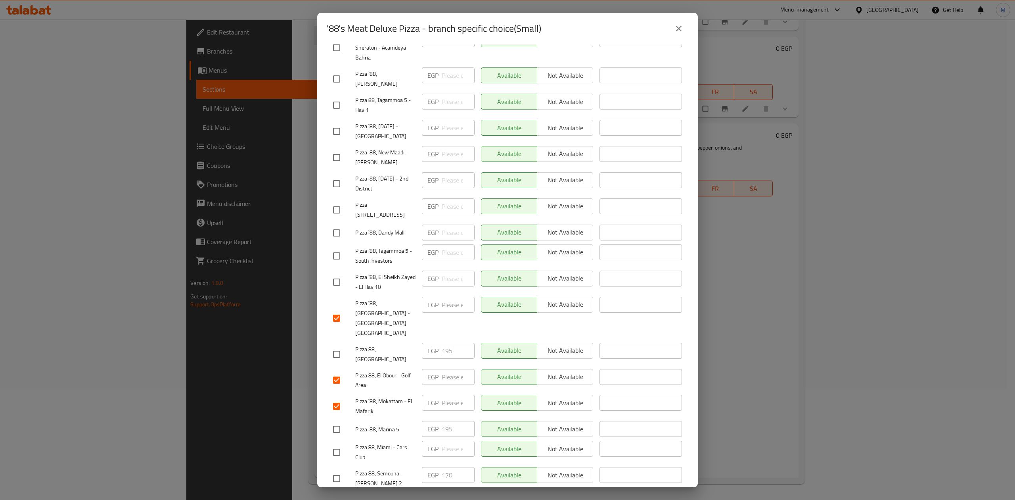
click at [337, 398] on input "checkbox" at bounding box center [336, 406] width 17 height 17
checkbox input "false"
click at [340, 444] on input "checkbox" at bounding box center [336, 452] width 17 height 17
checkbox input "true"
click at [334, 470] on input "checkbox" at bounding box center [336, 478] width 17 height 17
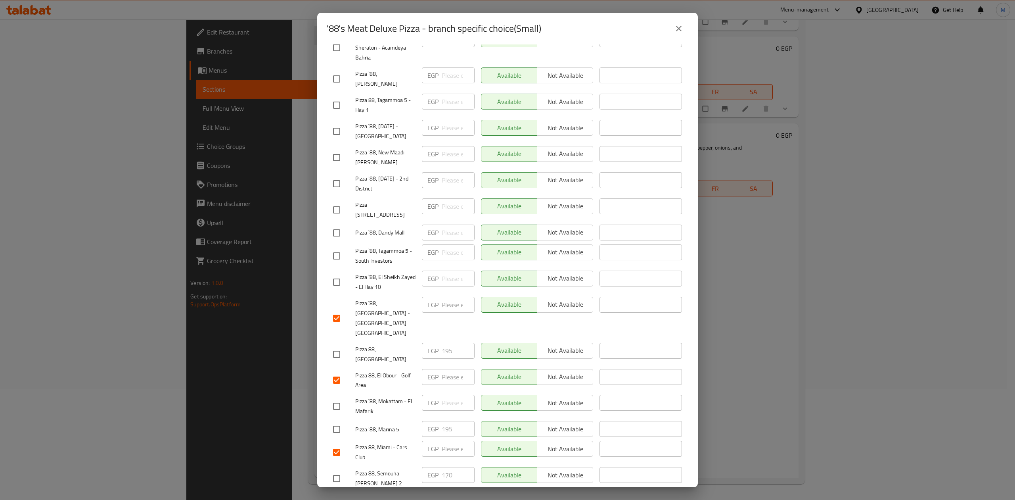
checkbox input "true"
drag, startPoint x: 447, startPoint y: 452, endPoint x: 433, endPoint y: 452, distance: 13.9
click at [434, 467] on div "EGP 170 ​" at bounding box center [448, 475] width 53 height 16
click at [440, 464] on div "EGP ​" at bounding box center [448, 478] width 59 height 29
click at [439, 497] on span "Save" at bounding box center [507, 502] width 349 height 10
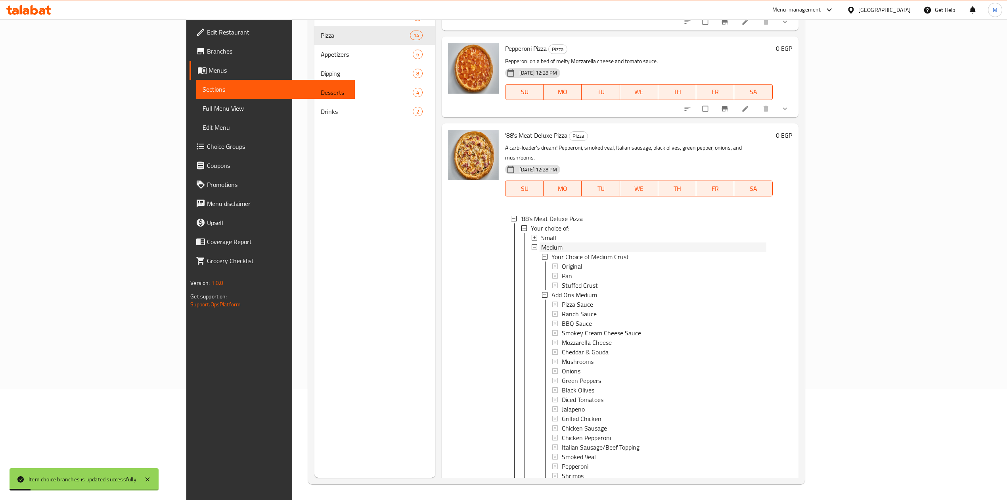
click at [541, 251] on div "Medium" at bounding box center [653, 247] width 225 height 10
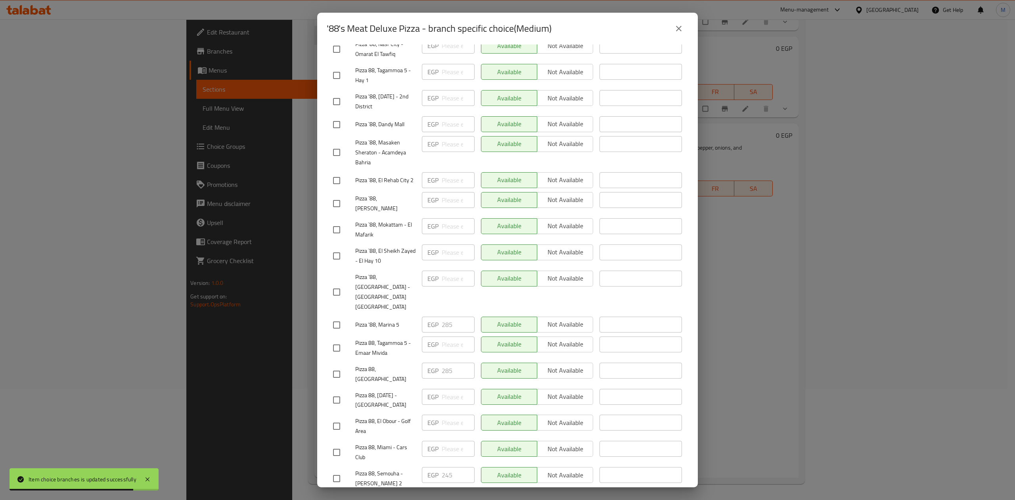
click at [330, 284] on input "checkbox" at bounding box center [336, 292] width 17 height 17
checkbox input "true"
click at [338, 470] on input "checkbox" at bounding box center [336, 478] width 17 height 17
checkbox input "true"
drag, startPoint x: 452, startPoint y: 451, endPoint x: 423, endPoint y: 449, distance: 29.4
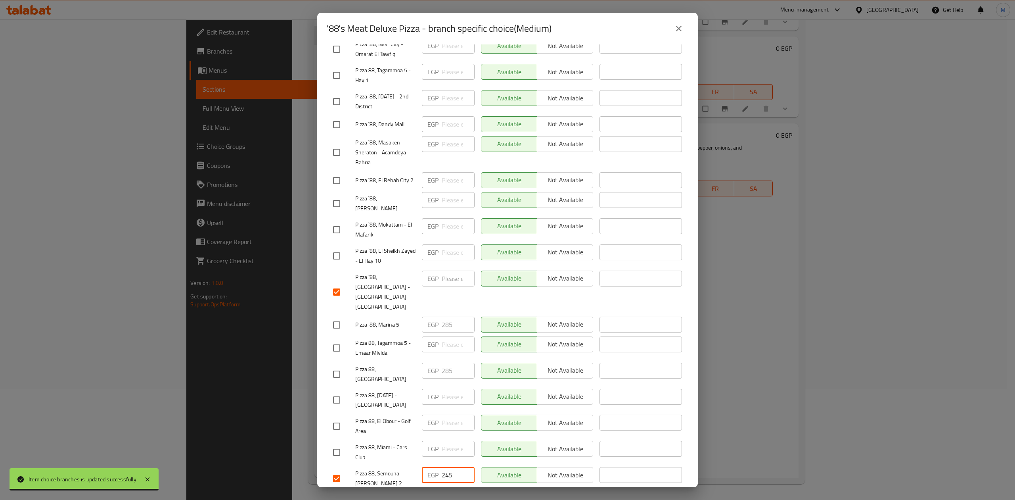
click at [423, 467] on div "EGP 245 ​" at bounding box center [448, 475] width 53 height 16
click at [427, 464] on div "EGP ​" at bounding box center [448, 478] width 59 height 29
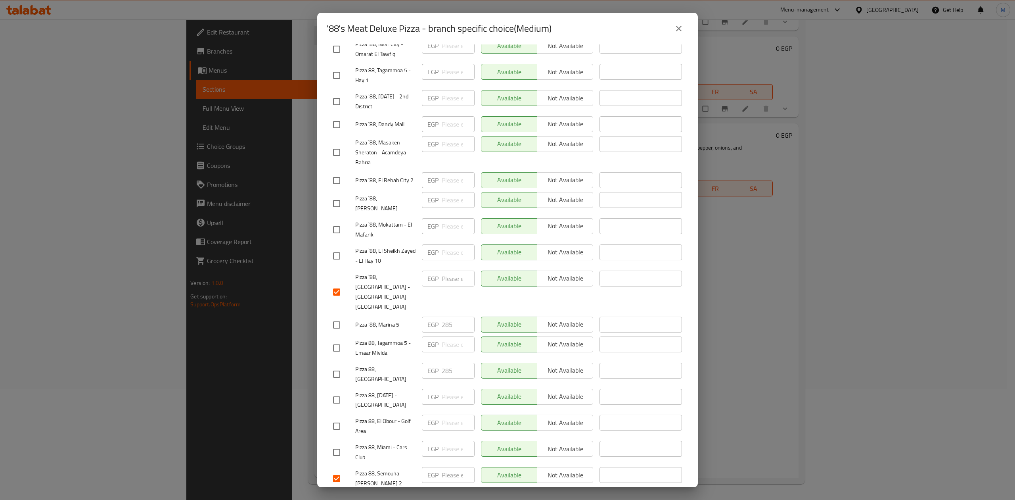
click at [339, 444] on input "checkbox" at bounding box center [336, 452] width 17 height 17
checkbox input "true"
click at [337, 418] on input "checkbox" at bounding box center [336, 426] width 17 height 17
checkbox input "true"
click at [492, 497] on span "Save" at bounding box center [507, 502] width 349 height 10
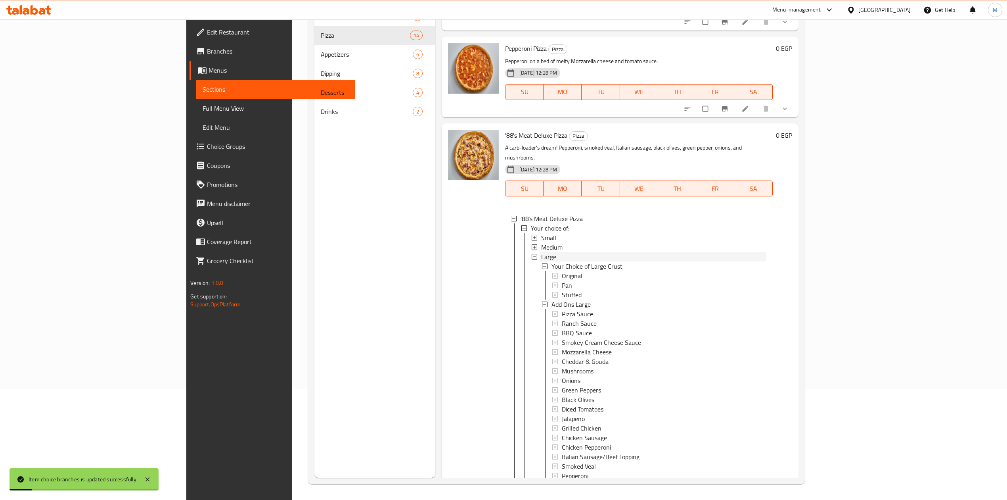
click at [541, 261] on div "Large" at bounding box center [653, 257] width 225 height 10
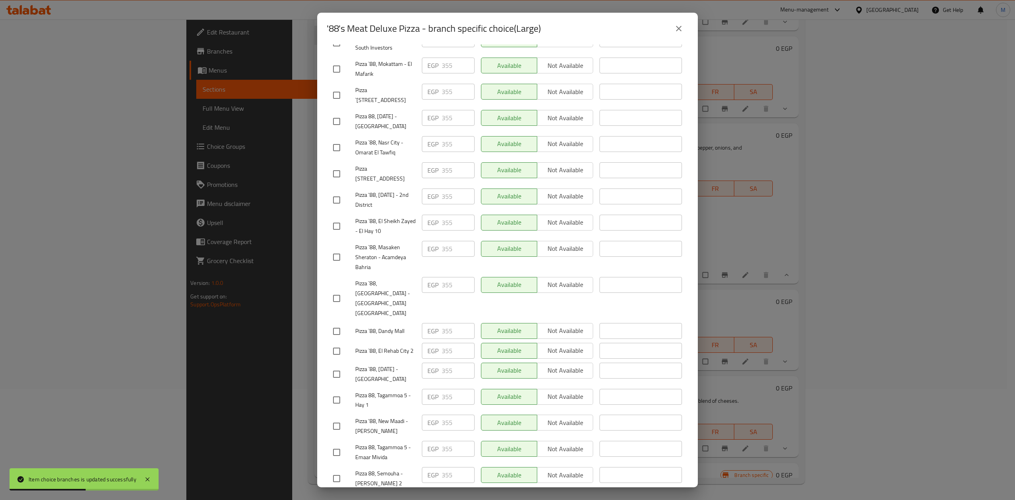
click at [337, 290] on input "checkbox" at bounding box center [336, 298] width 17 height 17
checkbox input "true"
click at [335, 470] on input "checkbox" at bounding box center [336, 478] width 17 height 17
checkbox input "true"
drag, startPoint x: 454, startPoint y: 449, endPoint x: 431, endPoint y: 450, distance: 23.8
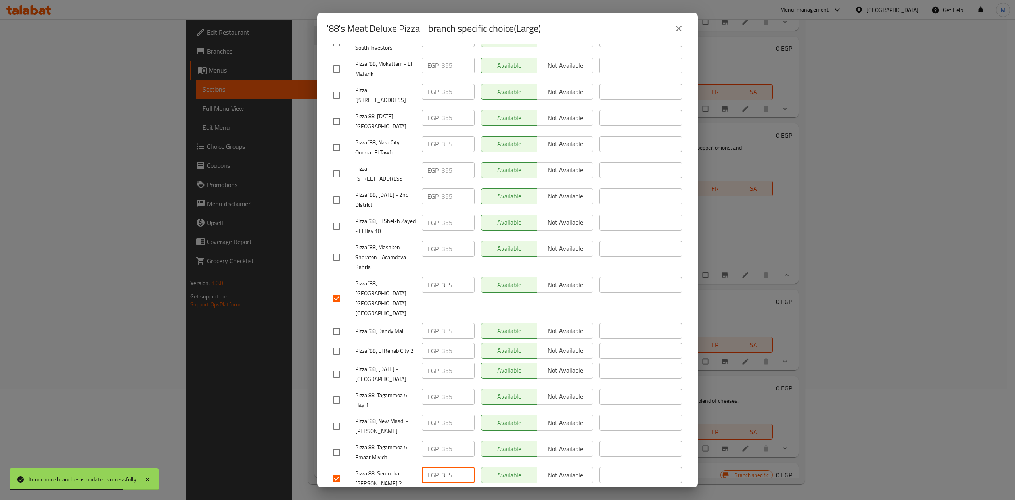
click at [431, 467] on div "EGP 355 ​" at bounding box center [448, 475] width 53 height 16
click at [329, 343] on input "checkbox" at bounding box center [336, 351] width 17 height 17
checkbox input "false"
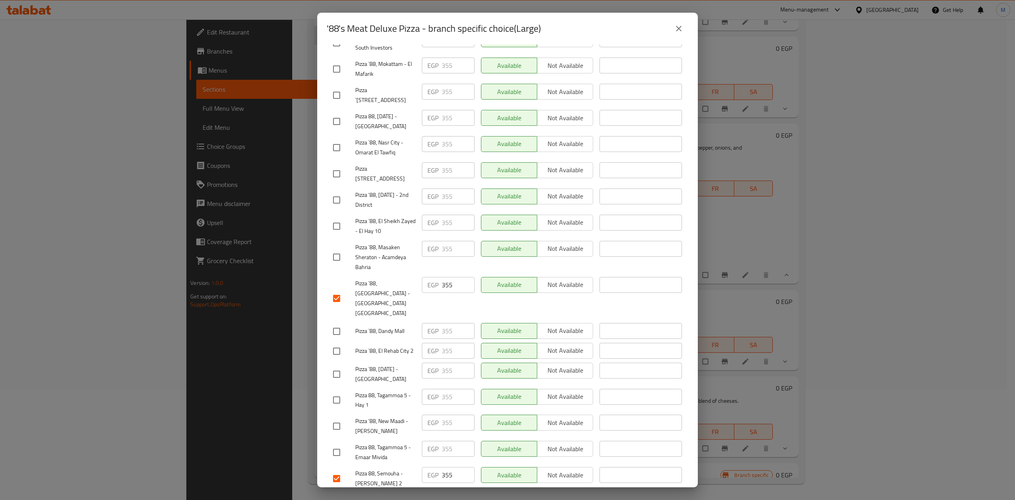
click at [320, 336] on div "'88's Meat Deluxe Pizza A carb-loader's dream! Pepperoni, smoked veal, Italian …" at bounding box center [507, 265] width 381 height 443
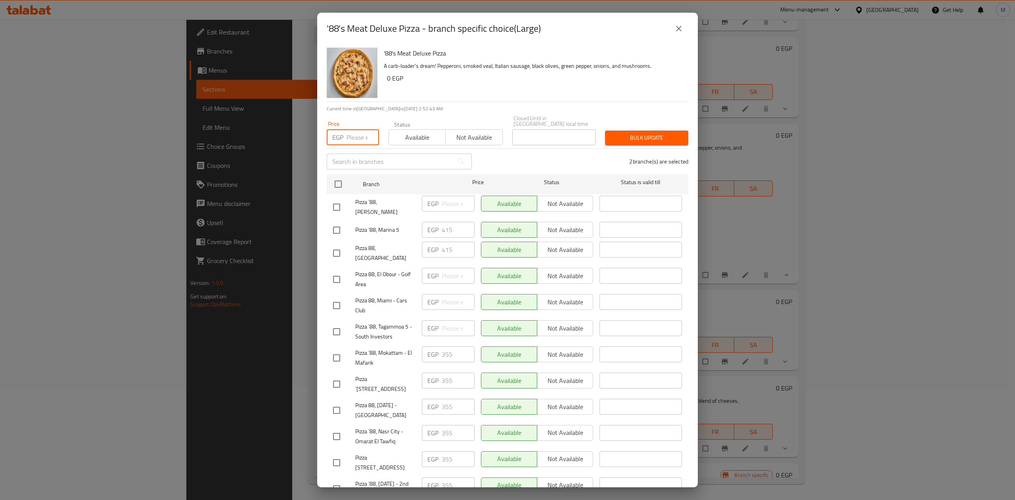
click at [359, 132] on input "number" at bounding box center [363, 137] width 33 height 16
paste input "355"
type input "355"
click at [341, 271] on input "checkbox" at bounding box center [336, 279] width 17 height 17
checkbox input "true"
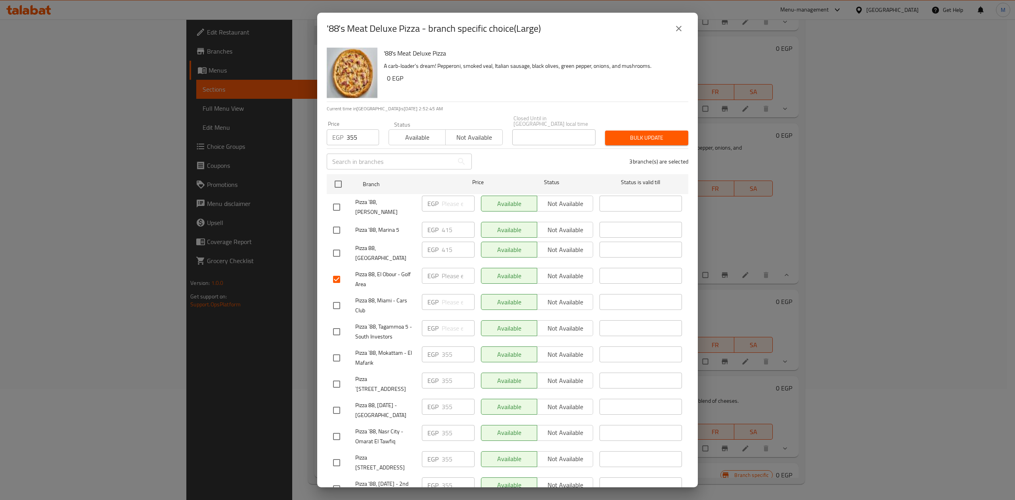
click at [339, 297] on input "checkbox" at bounding box center [336, 305] width 17 height 17
checkbox input "true"
click at [632, 133] on span "Bulk update" at bounding box center [646, 138] width 71 height 10
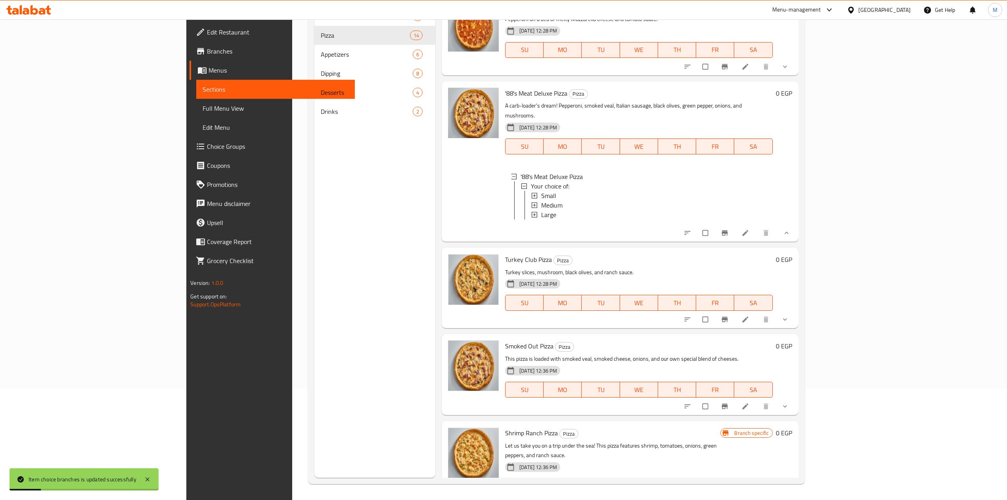
scroll to position [1301, 0]
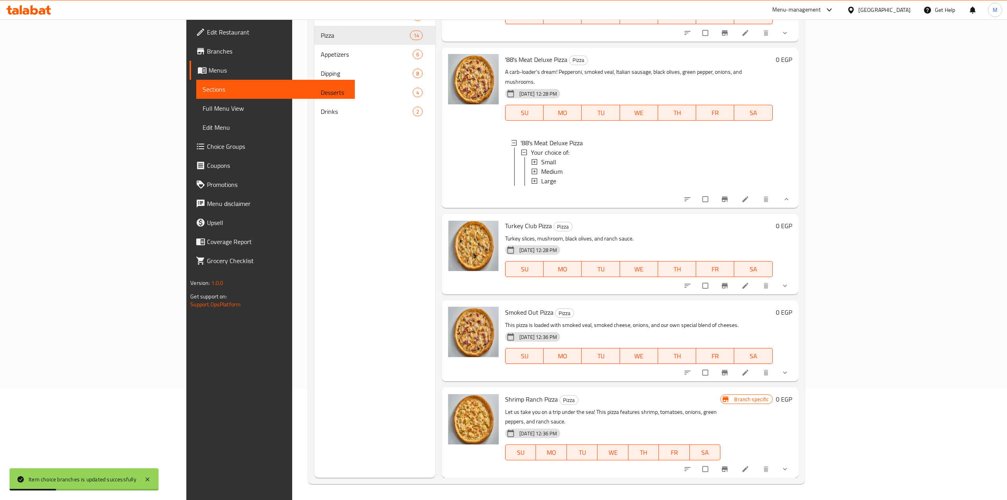
click at [796, 290] on button "show more" at bounding box center [785, 285] width 19 height 17
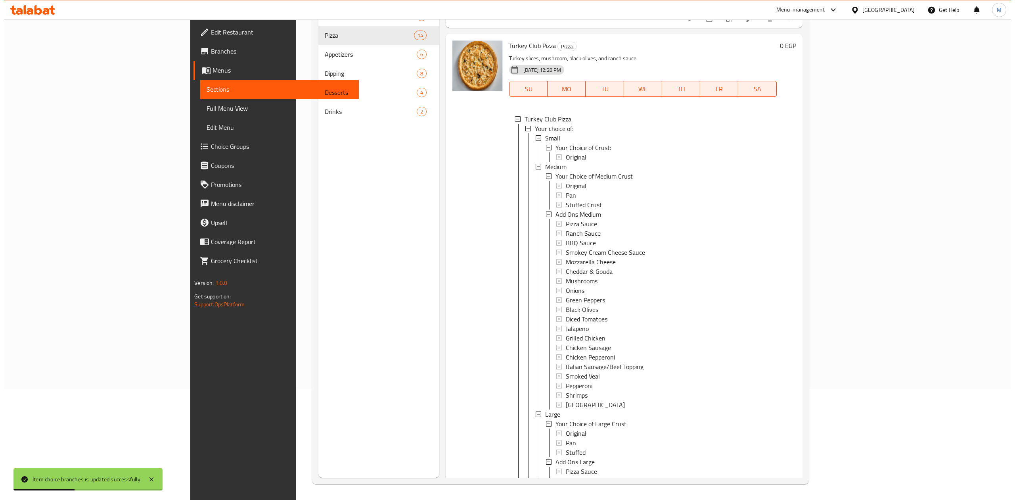
scroll to position [1512, 0]
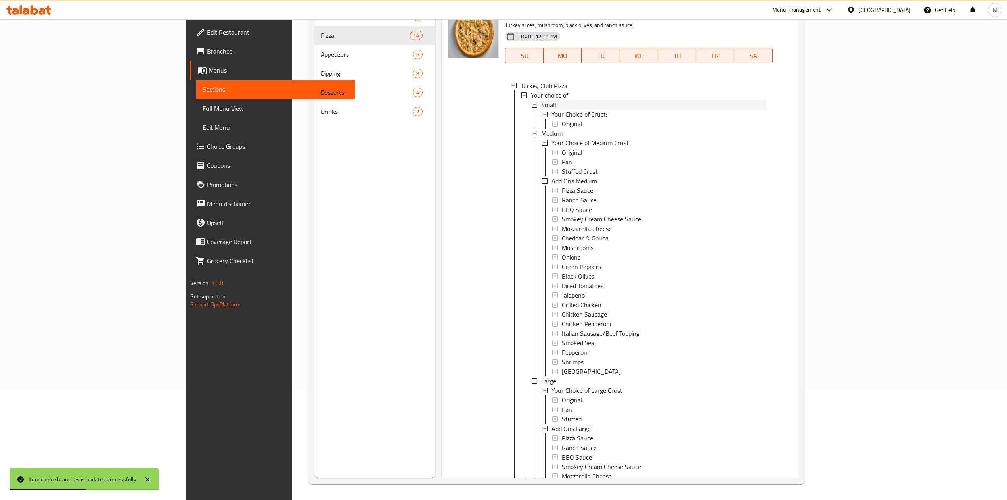
click at [541, 109] on div "Small" at bounding box center [653, 105] width 225 height 10
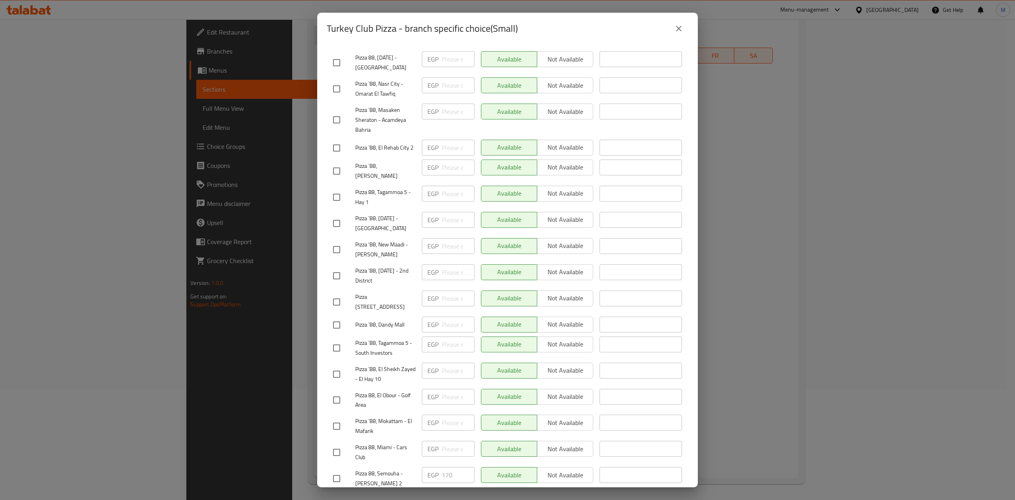
scroll to position [0, 0]
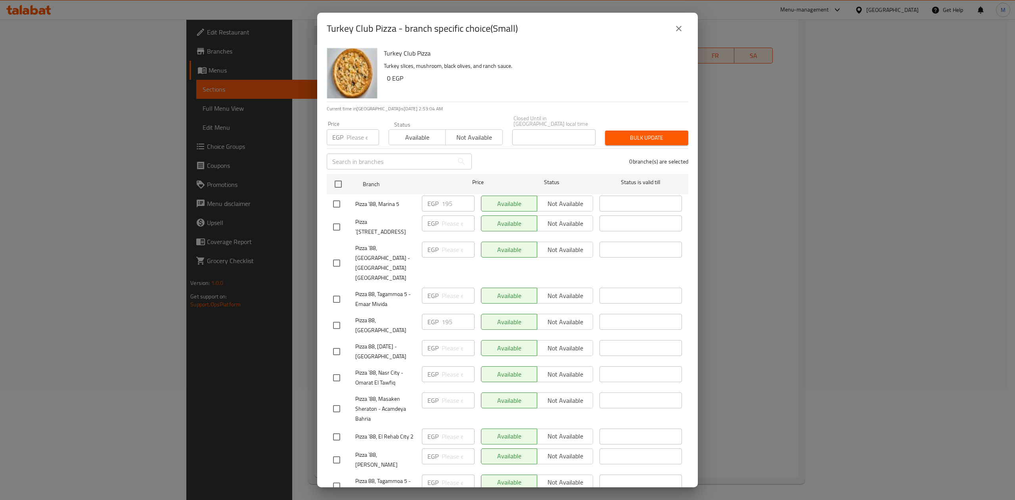
click at [336, 255] on input "checkbox" at bounding box center [336, 263] width 17 height 17
checkbox input "true"
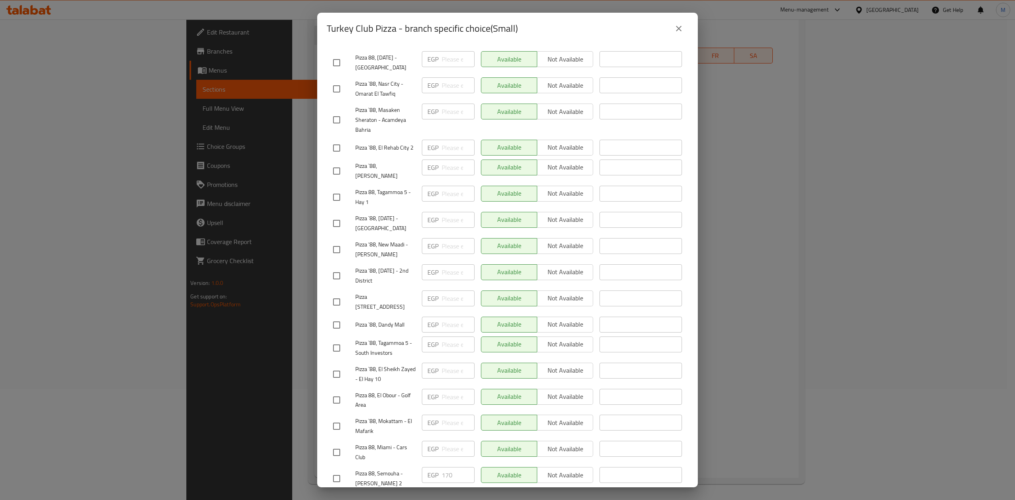
click at [338, 470] on input "checkbox" at bounding box center [336, 478] width 17 height 17
checkbox input "true"
click at [334, 444] on input "checkbox" at bounding box center [336, 452] width 17 height 17
checkbox input "true"
click at [338, 391] on input "checkbox" at bounding box center [336, 399] width 17 height 17
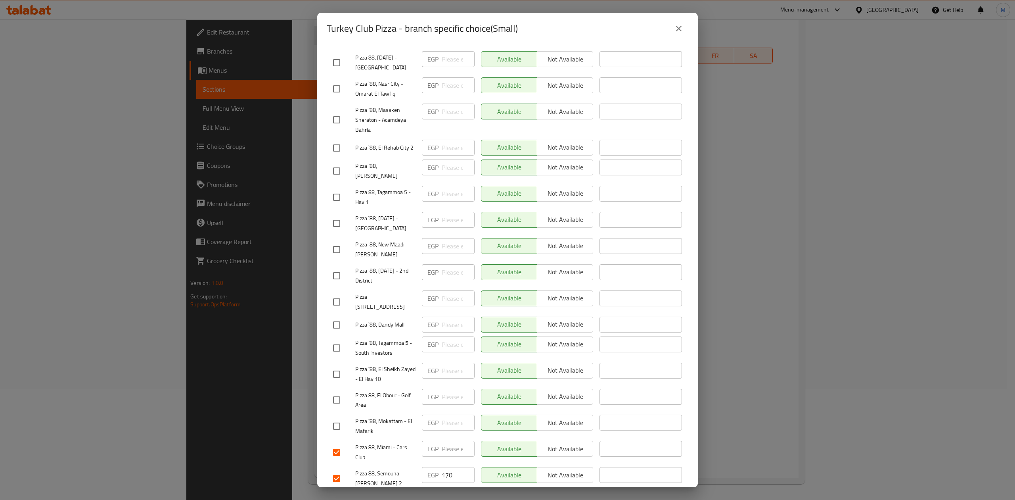
checkbox input "true"
drag, startPoint x: 448, startPoint y: 449, endPoint x: 421, endPoint y: 446, distance: 27.6
click at [422, 467] on div "EGP 170 ​" at bounding box center [448, 475] width 53 height 16
click at [459, 497] on span "Save" at bounding box center [507, 502] width 349 height 10
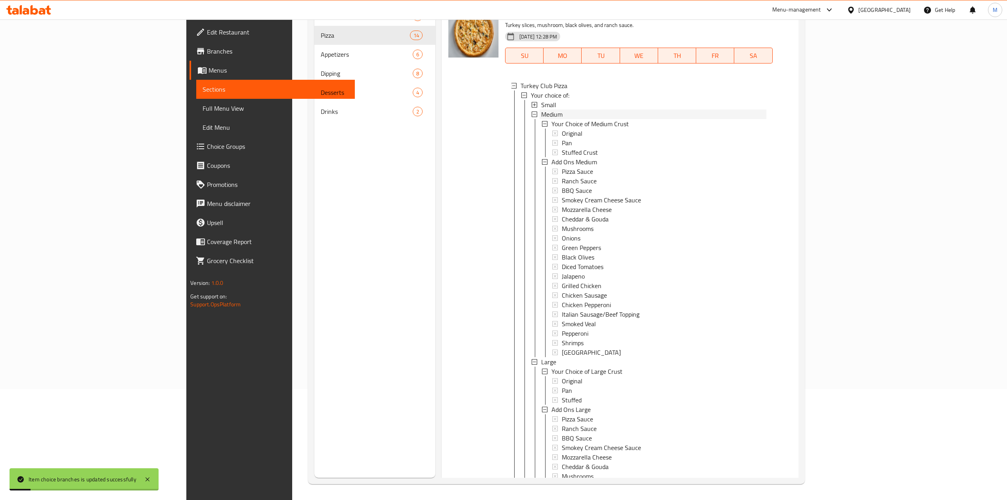
click at [541, 119] on div "Medium" at bounding box center [653, 114] width 225 height 10
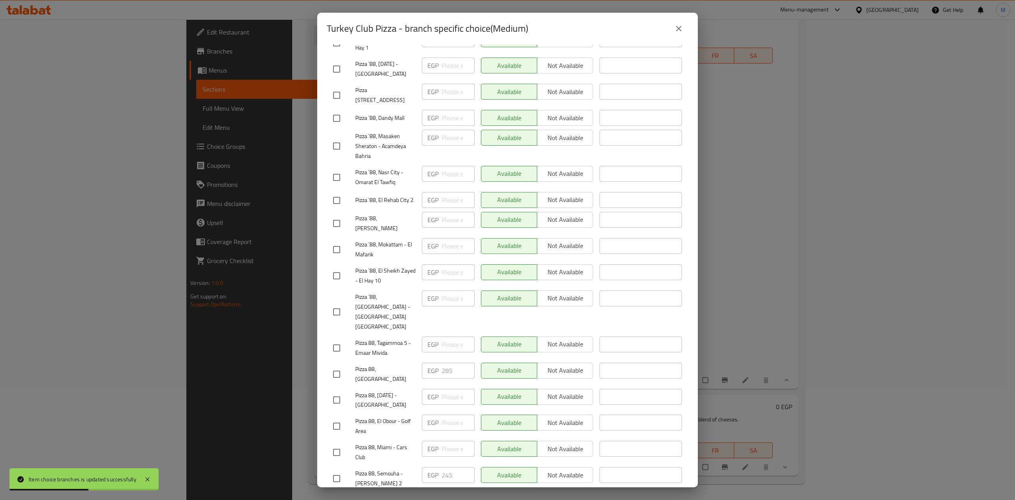
click at [333, 470] on input "checkbox" at bounding box center [336, 478] width 17 height 17
checkbox input "true"
drag, startPoint x: 452, startPoint y: 449, endPoint x: 431, endPoint y: 448, distance: 21.9
click at [432, 467] on div "EGP 245 ​" at bounding box center [448, 475] width 53 height 16
click at [430, 464] on div "EGP ​" at bounding box center [448, 478] width 59 height 29
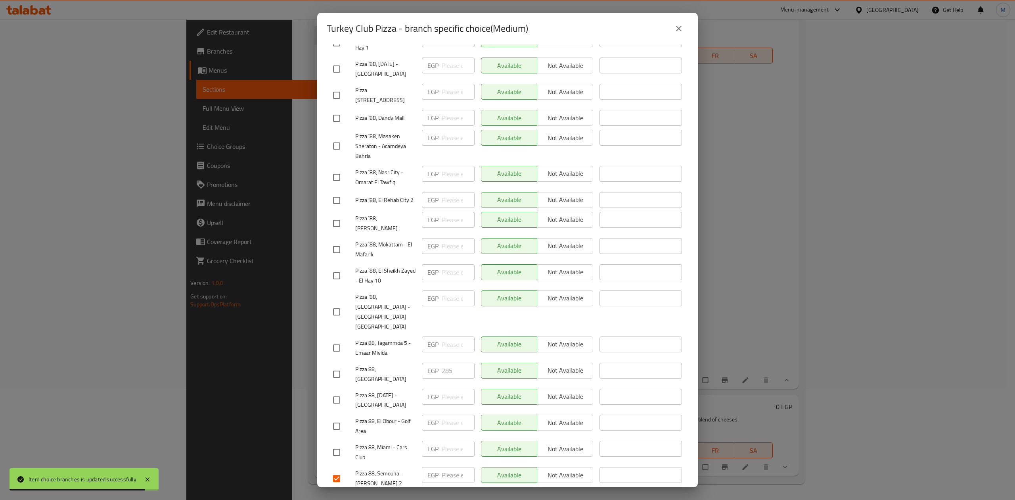
click at [342, 444] on input "checkbox" at bounding box center [336, 452] width 17 height 17
checkbox input "true"
click at [335, 418] on input "checkbox" at bounding box center [336, 426] width 17 height 17
checkbox input "true"
click at [408, 497] on span "Save" at bounding box center [507, 502] width 349 height 10
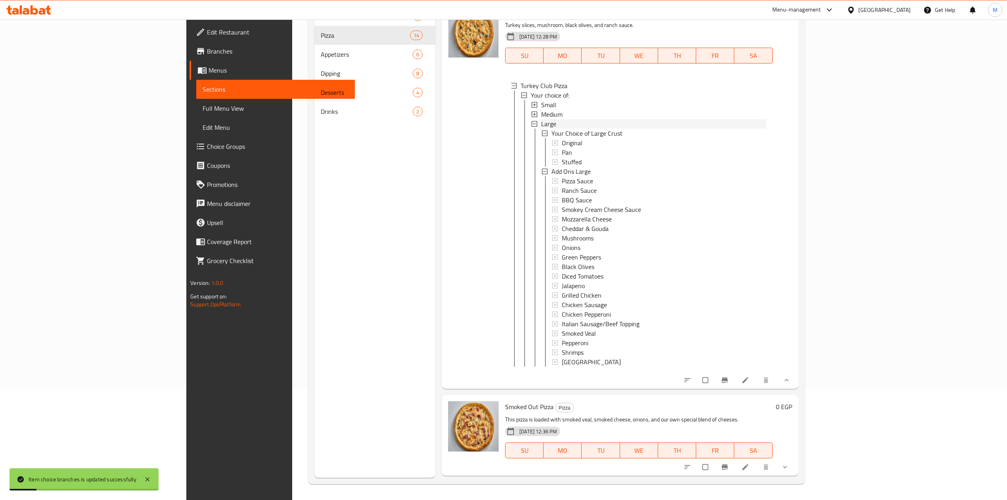
click at [541, 128] on div "Large" at bounding box center [653, 124] width 225 height 10
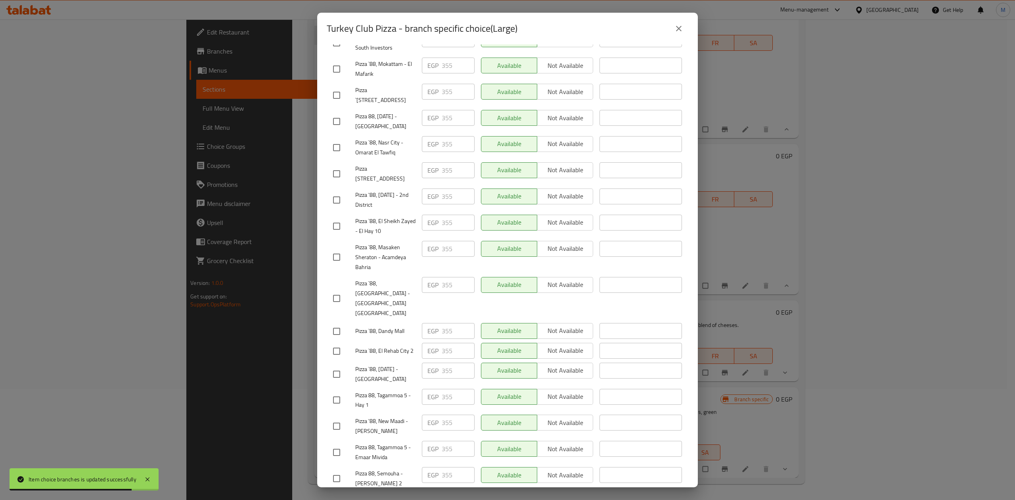
click at [340, 290] on input "checkbox" at bounding box center [336, 298] width 17 height 17
checkbox input "true"
click at [338, 470] on input "checkbox" at bounding box center [336, 478] width 17 height 17
checkbox input "true"
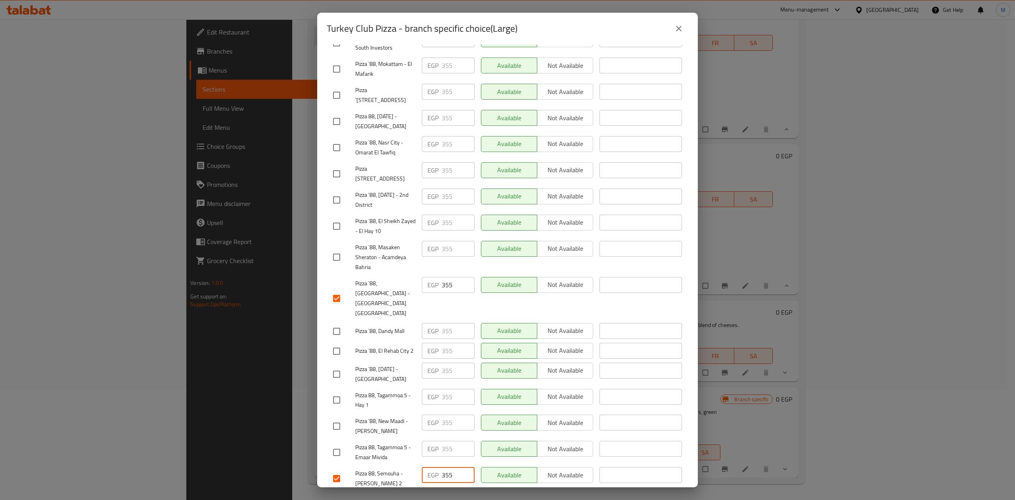
drag, startPoint x: 452, startPoint y: 452, endPoint x: 434, endPoint y: 450, distance: 18.7
click at [434, 467] on div "EGP 355 ​" at bounding box center [448, 475] width 53 height 16
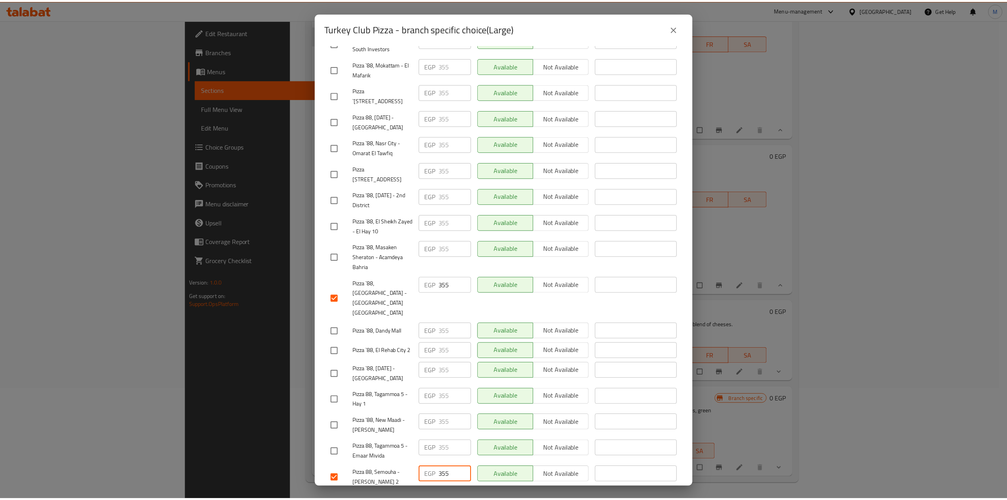
scroll to position [24, 0]
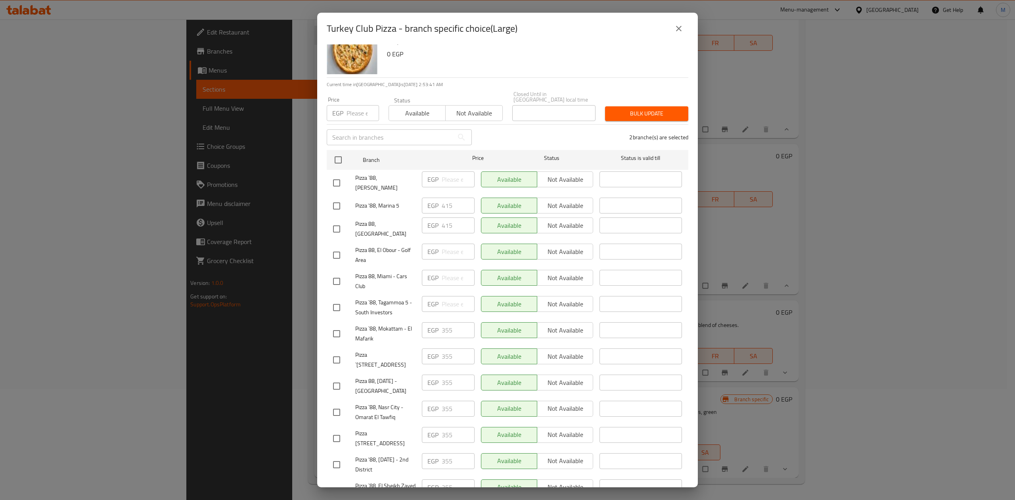
click at [355, 106] on input "number" at bounding box center [363, 113] width 33 height 16
paste input "355"
type input "355"
click at [338, 247] on input "checkbox" at bounding box center [336, 255] width 17 height 17
checkbox input "true"
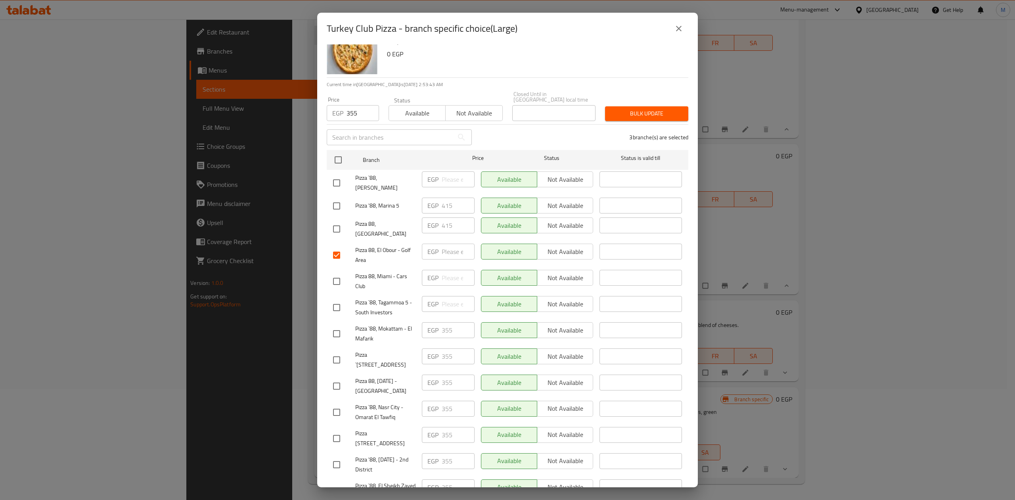
click at [338, 273] on input "checkbox" at bounding box center [336, 281] width 17 height 17
checkbox input "true"
click at [654, 109] on span "Bulk update" at bounding box center [646, 114] width 71 height 10
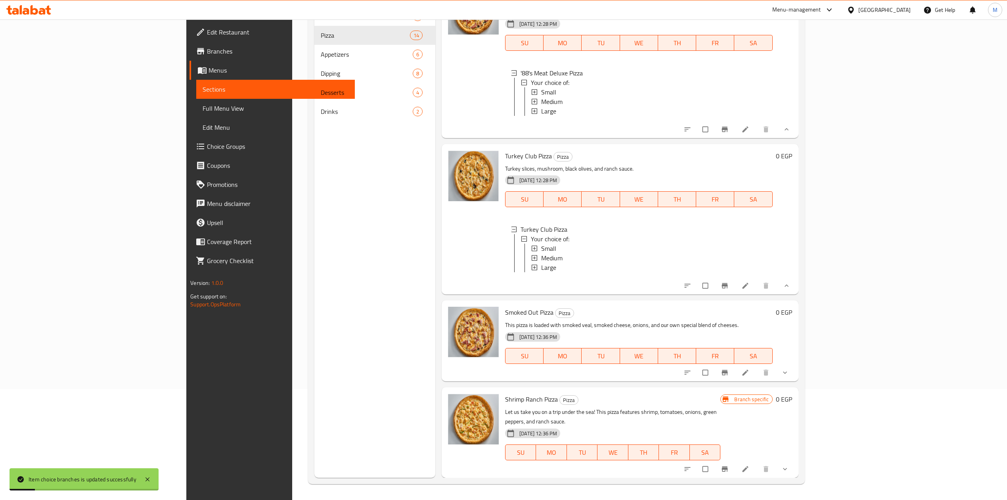
click at [791, 289] on icon "show more" at bounding box center [787, 286] width 8 height 8
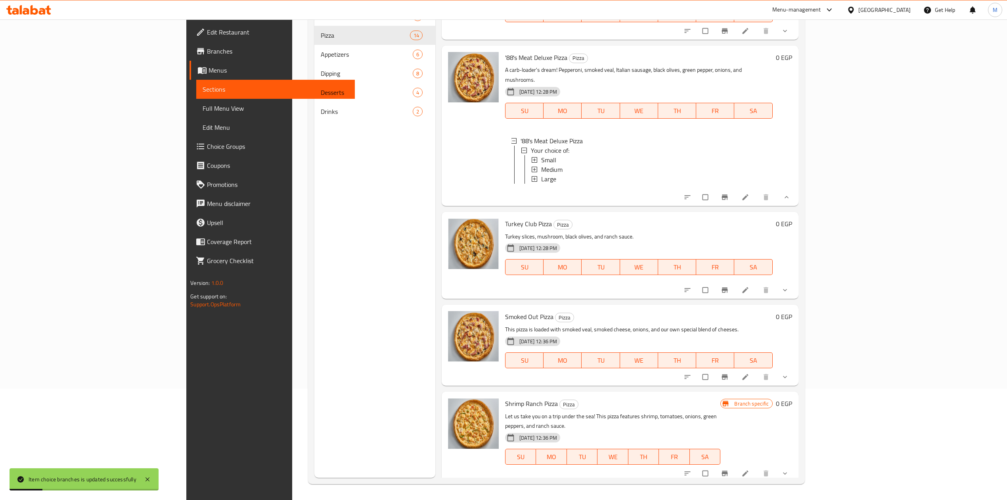
scroll to position [1301, 0]
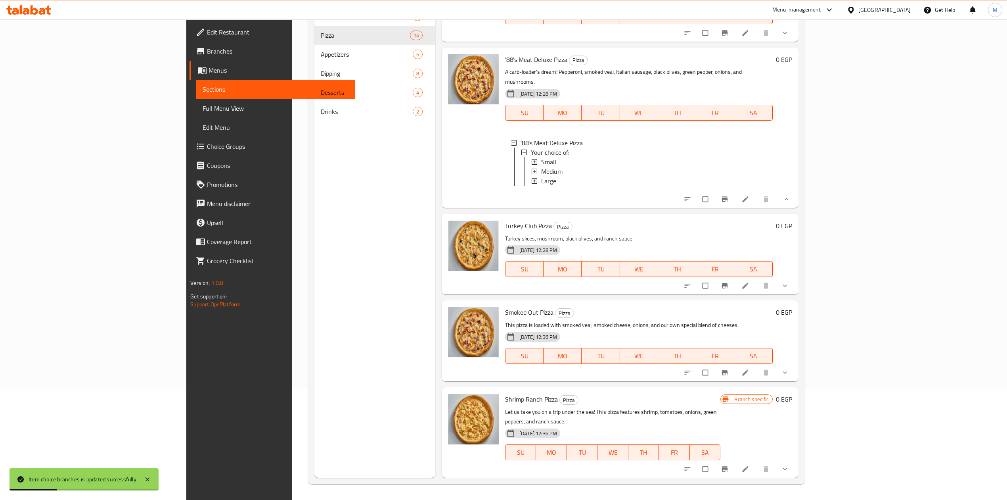
click at [796, 378] on button "show more" at bounding box center [785, 372] width 19 height 17
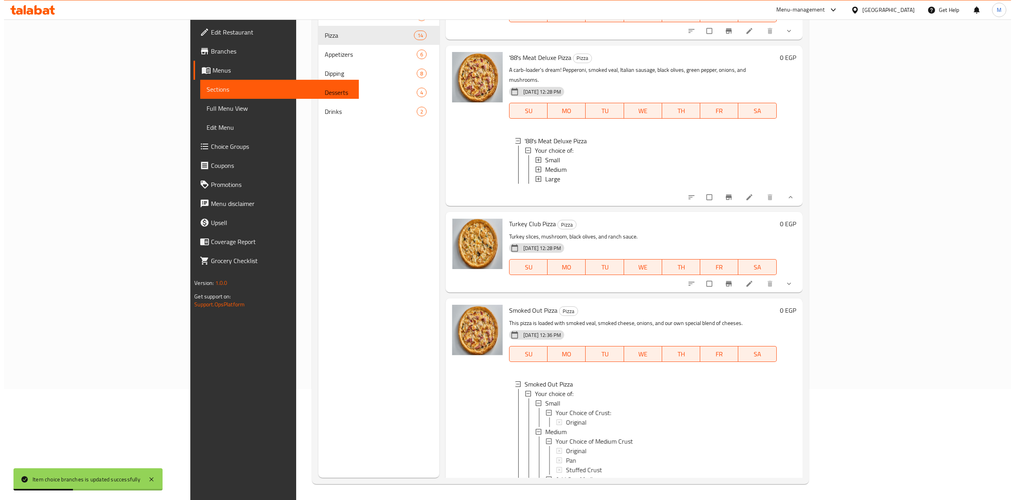
scroll to position [1618, 0]
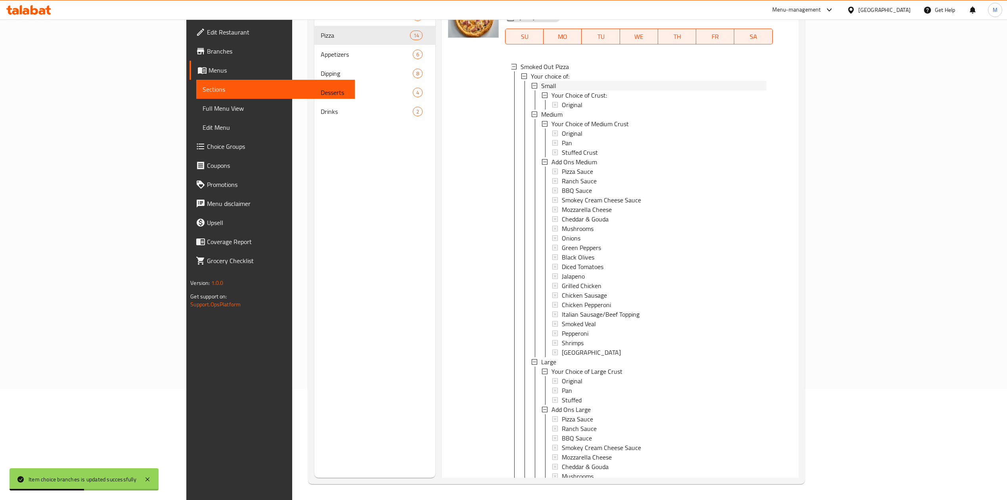
click at [541, 90] on span "Small" at bounding box center [548, 86] width 15 height 10
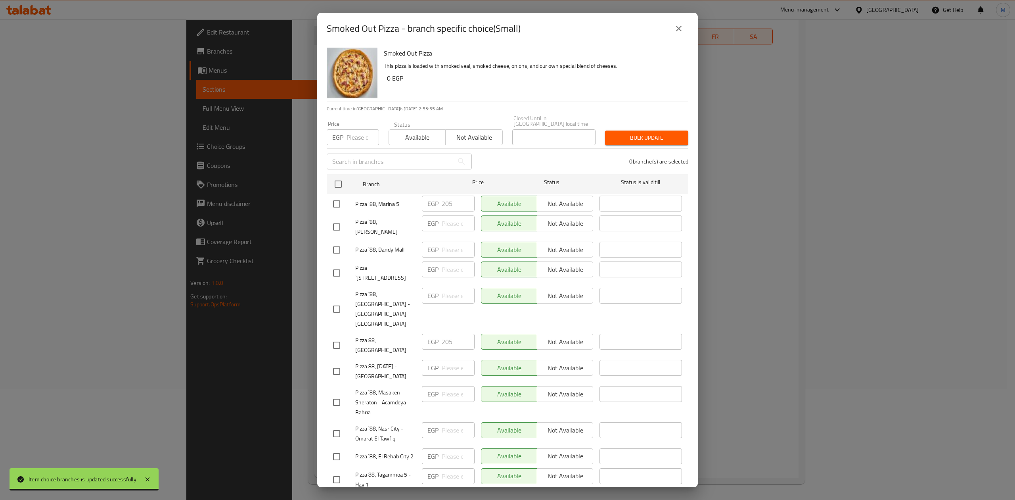
click at [341, 301] on input "checkbox" at bounding box center [336, 309] width 17 height 17
checkbox input "true"
click at [550, 94] on div "Smoked Out Pizza This pizza is loaded with smoked veal, smoked cheese, onions, …" at bounding box center [533, 72] width 305 height 57
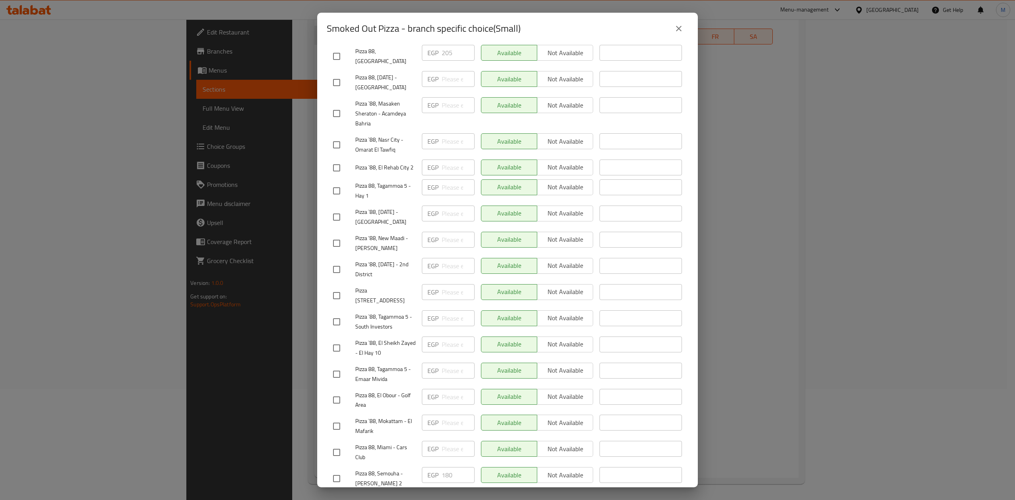
click at [334, 470] on input "checkbox" at bounding box center [336, 478] width 17 height 17
checkbox input "true"
drag, startPoint x: 443, startPoint y: 450, endPoint x: 429, endPoint y: 451, distance: 13.5
click at [429, 467] on div "EGP 180 ​" at bounding box center [448, 475] width 53 height 16
click at [339, 444] on input "checkbox" at bounding box center [336, 452] width 17 height 17
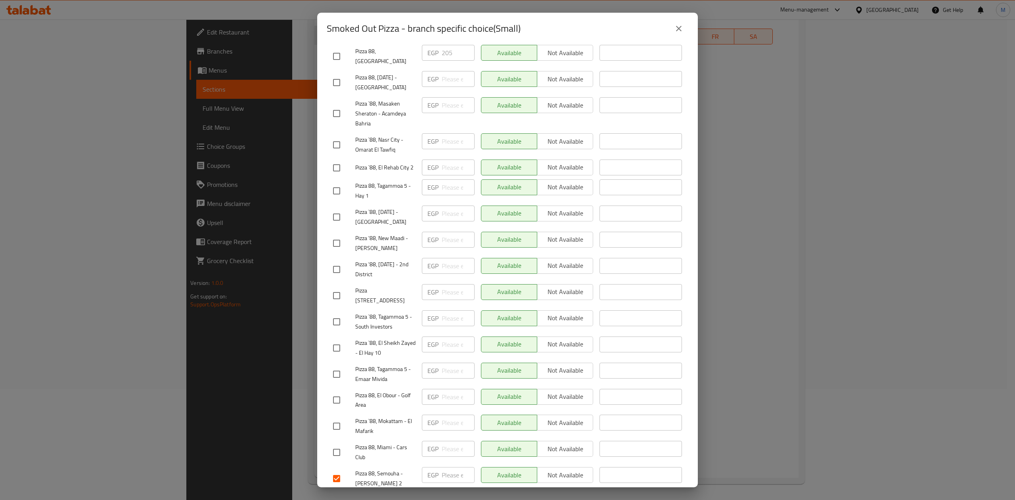
checkbox input "true"
click at [335, 418] on input "checkbox" at bounding box center [336, 426] width 17 height 17
checkbox input "true"
click at [335, 444] on input "checkbox" at bounding box center [336, 452] width 17 height 17
checkbox input "false"
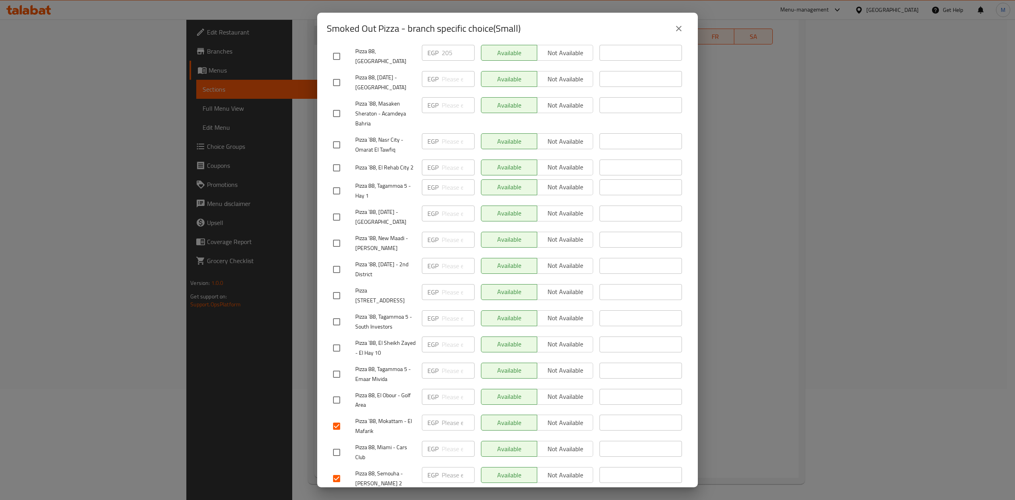
click at [337, 418] on input "checkbox" at bounding box center [336, 426] width 17 height 17
checkbox input "false"
click at [334, 391] on input "checkbox" at bounding box center [336, 399] width 17 height 17
checkbox input "true"
click at [336, 437] on div "Pizza 88, Miami - Cars Club" at bounding box center [374, 451] width 89 height 29
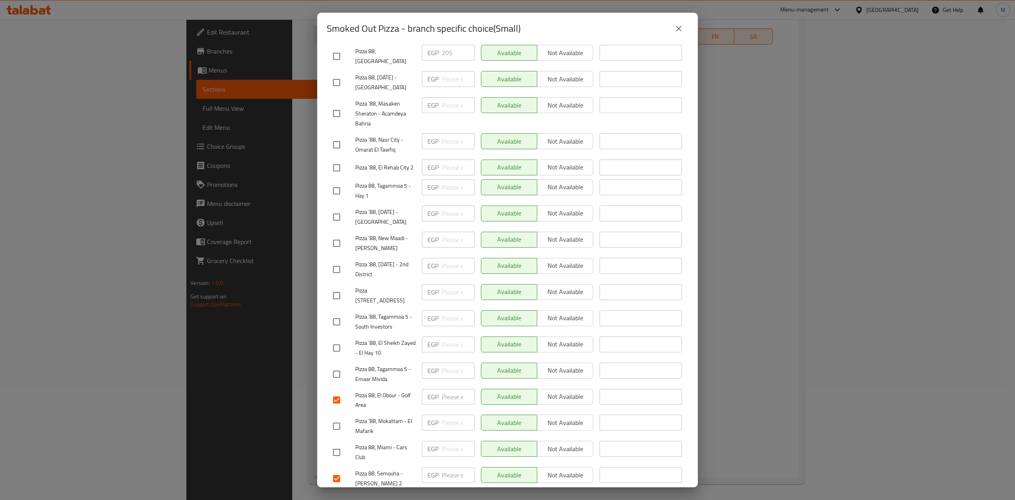
click at [337, 444] on input "checkbox" at bounding box center [336, 452] width 17 height 17
checkbox input "true"
click at [437, 497] on span "Save" at bounding box center [507, 502] width 349 height 10
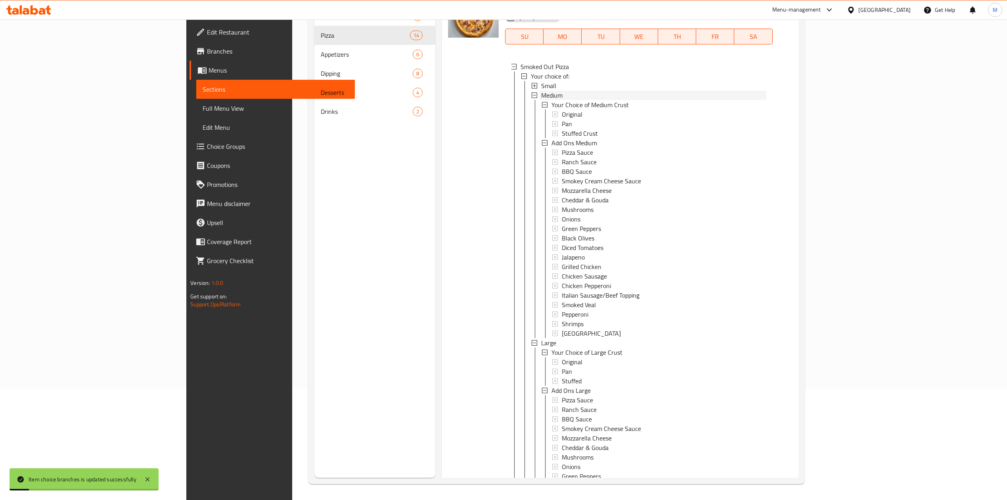
click at [541, 100] on div "Medium" at bounding box center [653, 95] width 225 height 10
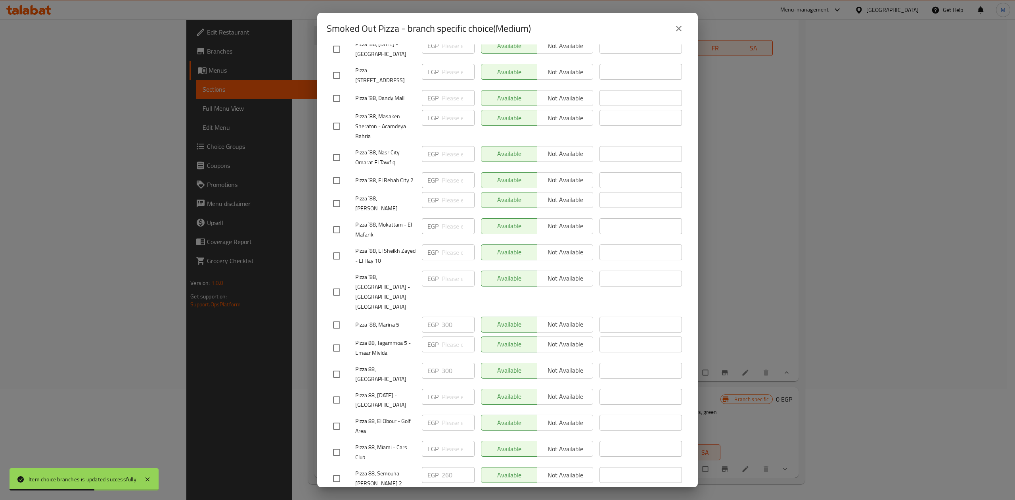
click at [338, 470] on input "checkbox" at bounding box center [336, 478] width 17 height 17
checkbox input "true"
click at [336, 418] on input "checkbox" at bounding box center [336, 426] width 17 height 17
checkbox input "true"
click at [338, 391] on input "checkbox" at bounding box center [336, 399] width 17 height 17
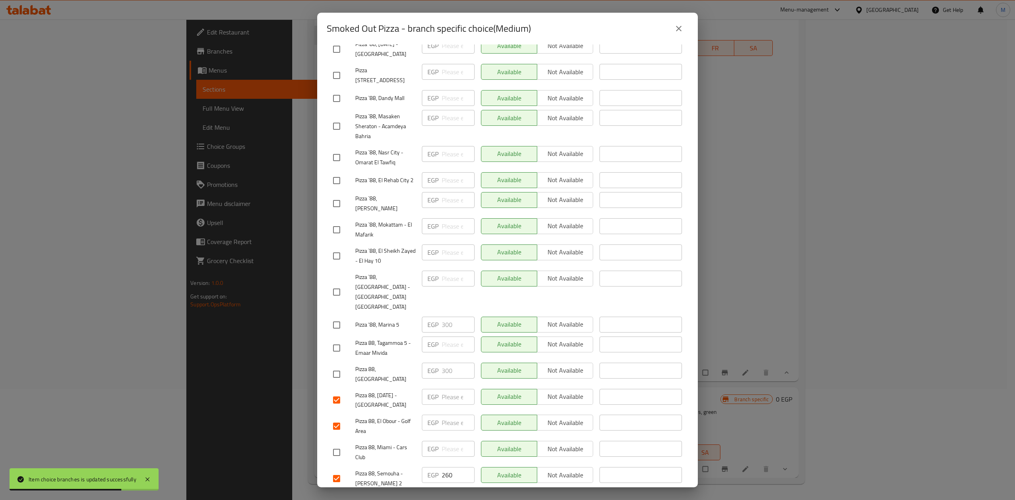
click at [338, 391] on input "checkbox" at bounding box center [336, 399] width 17 height 17
checkbox input "false"
click at [341, 444] on input "checkbox" at bounding box center [336, 452] width 17 height 17
checkbox input "true"
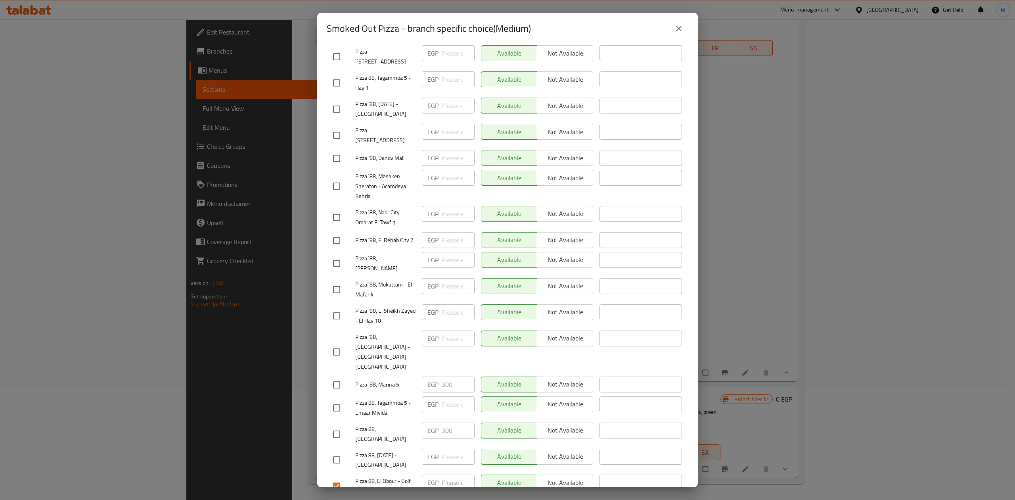
scroll to position [130, 0]
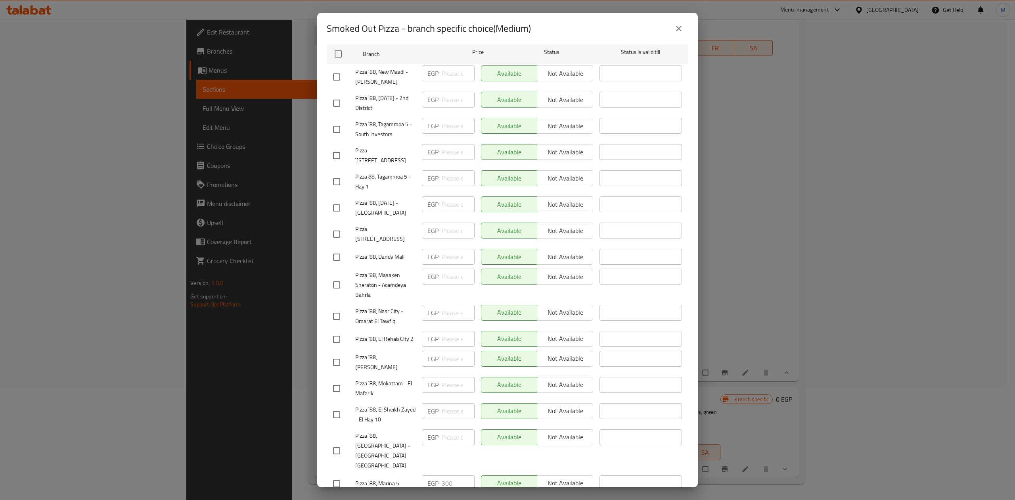
click at [334, 442] on input "checkbox" at bounding box center [336, 450] width 17 height 17
checkbox input "true"
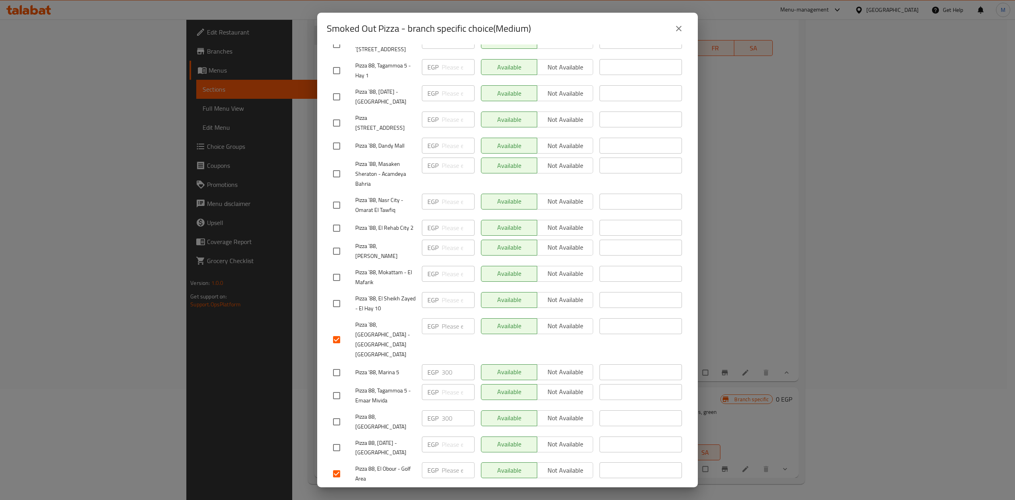
scroll to position [289, 0]
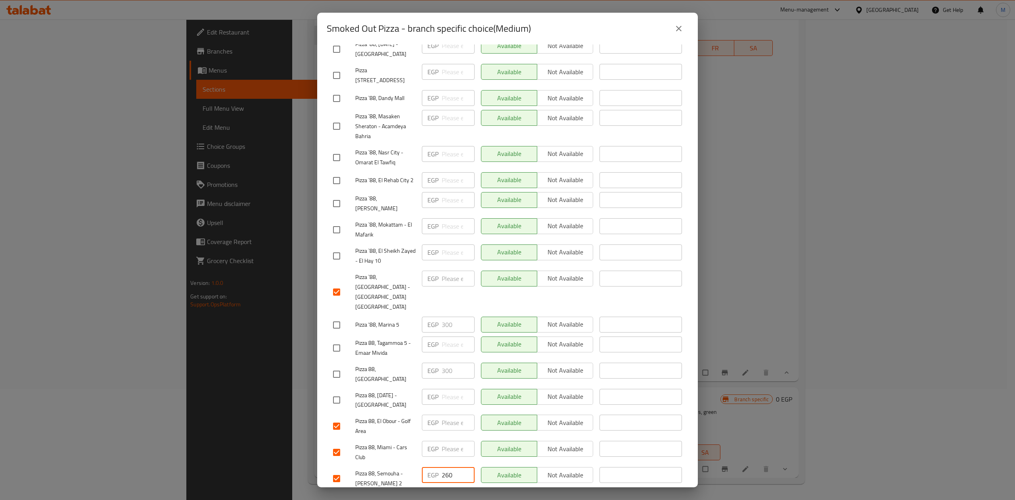
drag, startPoint x: 448, startPoint y: 451, endPoint x: 430, endPoint y: 450, distance: 17.9
click at [430, 467] on div "EGP 260 ​" at bounding box center [448, 475] width 53 height 16
drag, startPoint x: 451, startPoint y: 453, endPoint x: 435, endPoint y: 454, distance: 16.3
click at [435, 467] on div "EGP 260 ​" at bounding box center [448, 475] width 53 height 16
click at [443, 497] on span "Save" at bounding box center [507, 502] width 349 height 10
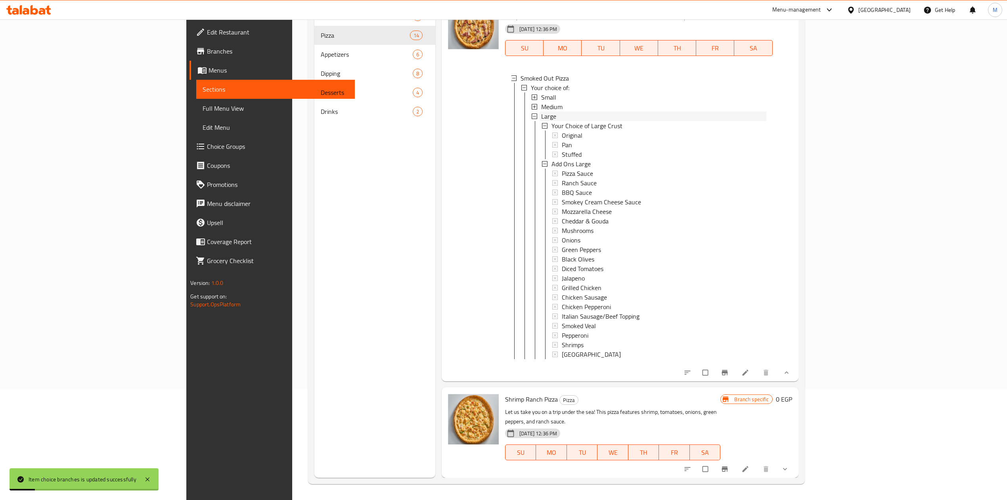
click at [541, 115] on div "Large" at bounding box center [653, 116] width 225 height 10
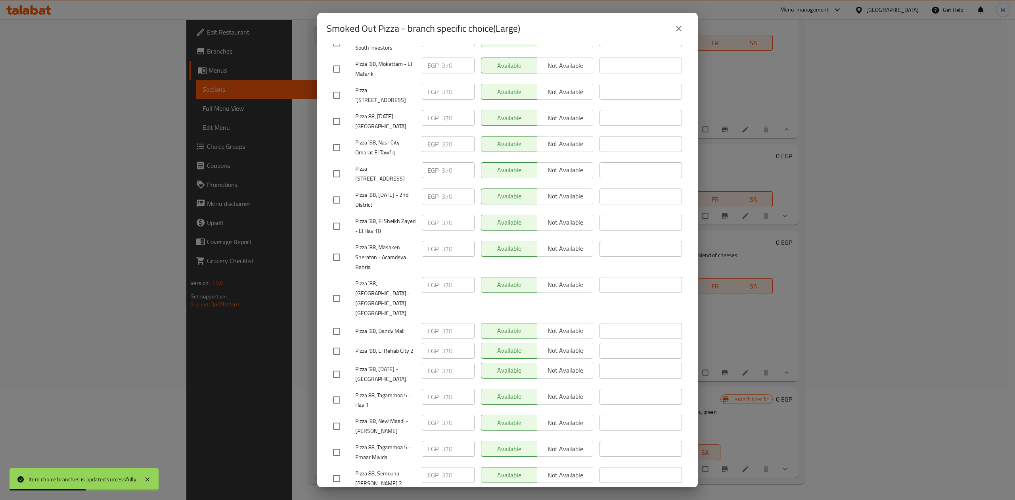
click at [338, 470] on input "checkbox" at bounding box center [336, 478] width 17 height 17
checkbox input "true"
click at [335, 290] on input "checkbox" at bounding box center [336, 298] width 17 height 17
checkbox input "true"
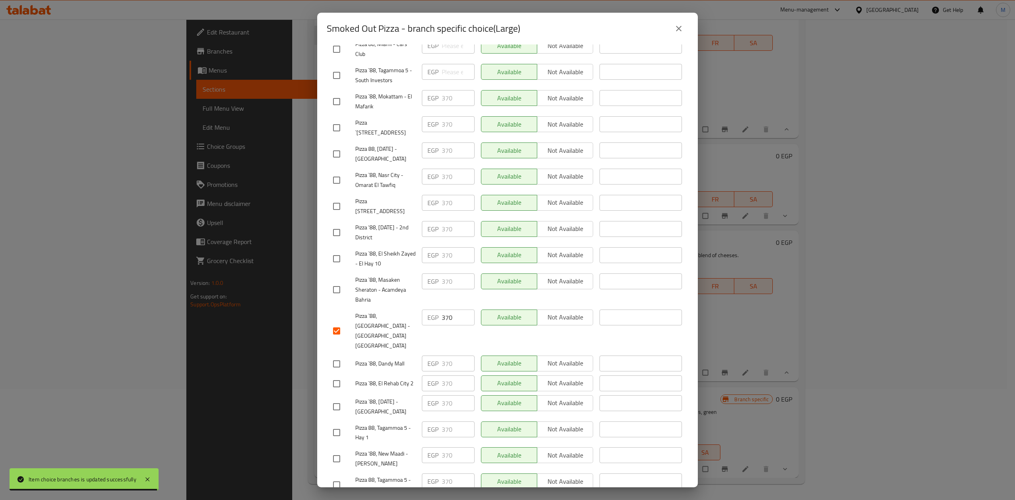
scroll to position [264, 0]
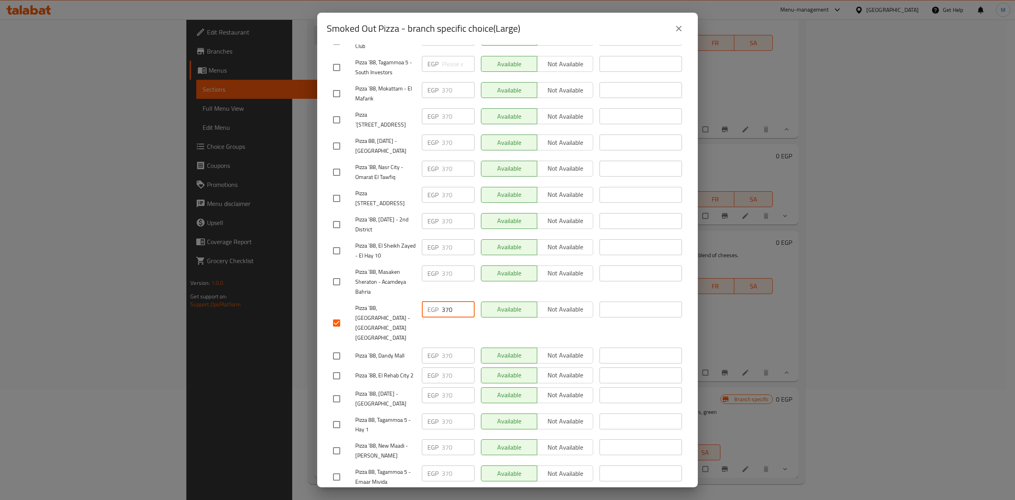
drag, startPoint x: 450, startPoint y: 297, endPoint x: 419, endPoint y: 292, distance: 31.6
click at [419, 298] on div "EGP 370 ​" at bounding box center [448, 322] width 59 height 49
click at [450, 278] on div "EGP 370 ​" at bounding box center [448, 281] width 59 height 39
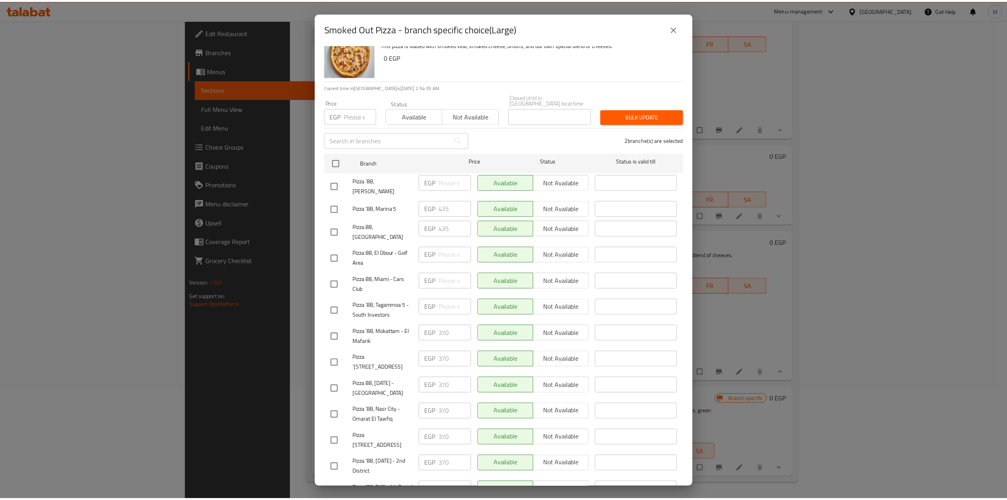
scroll to position [0, 0]
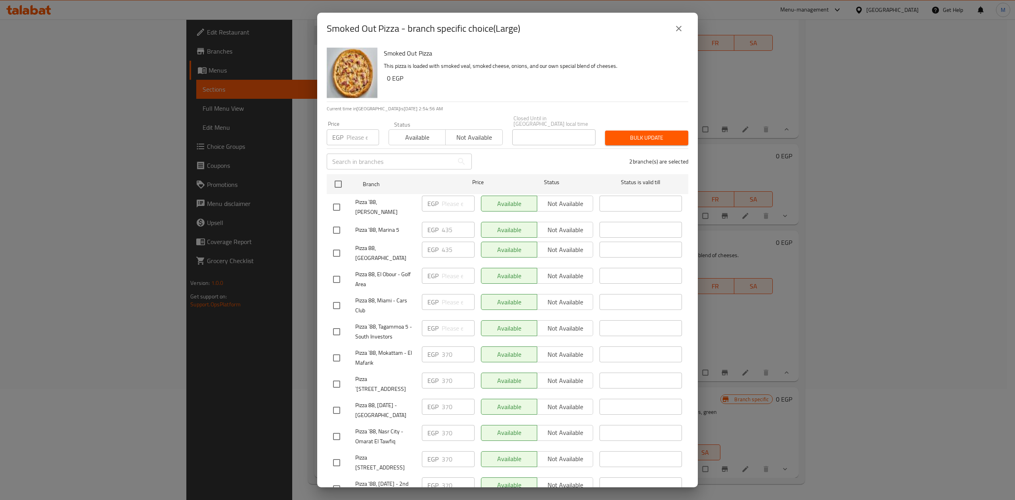
click at [337, 271] on input "checkbox" at bounding box center [336, 279] width 17 height 17
checkbox input "true"
click at [330, 297] on input "checkbox" at bounding box center [336, 305] width 17 height 17
checkbox input "true"
click at [358, 129] on input "number" at bounding box center [363, 137] width 33 height 16
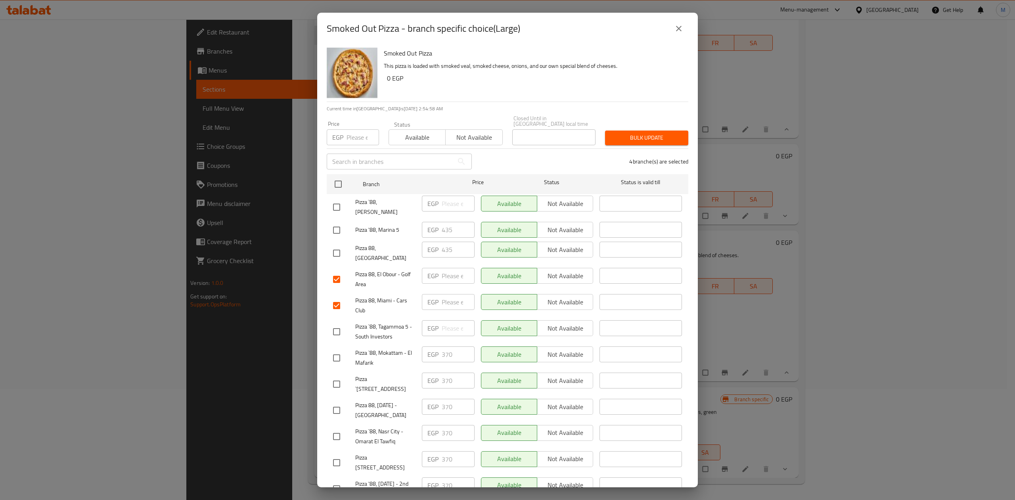
paste input "370"
type input "370"
click at [614, 133] on span "Bulk update" at bounding box center [646, 138] width 71 height 10
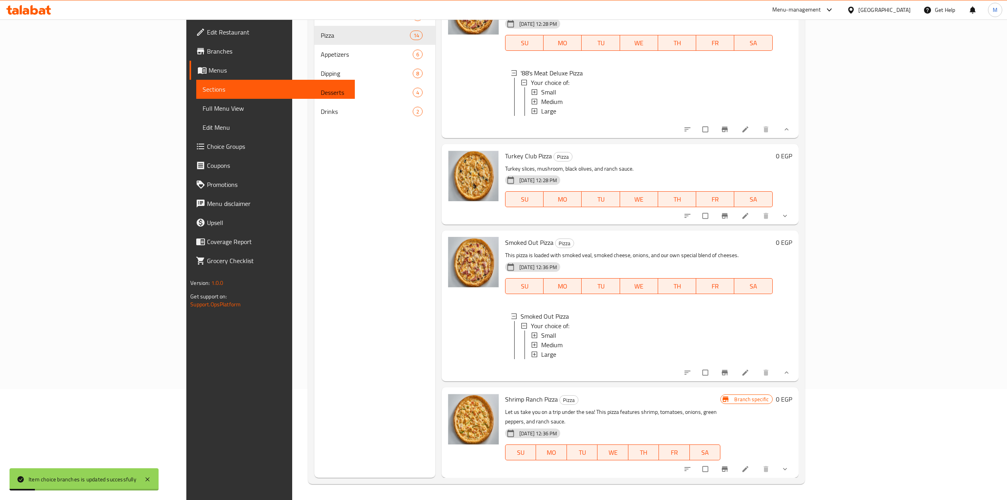
click at [789, 467] on icon "show more" at bounding box center [785, 469] width 8 height 8
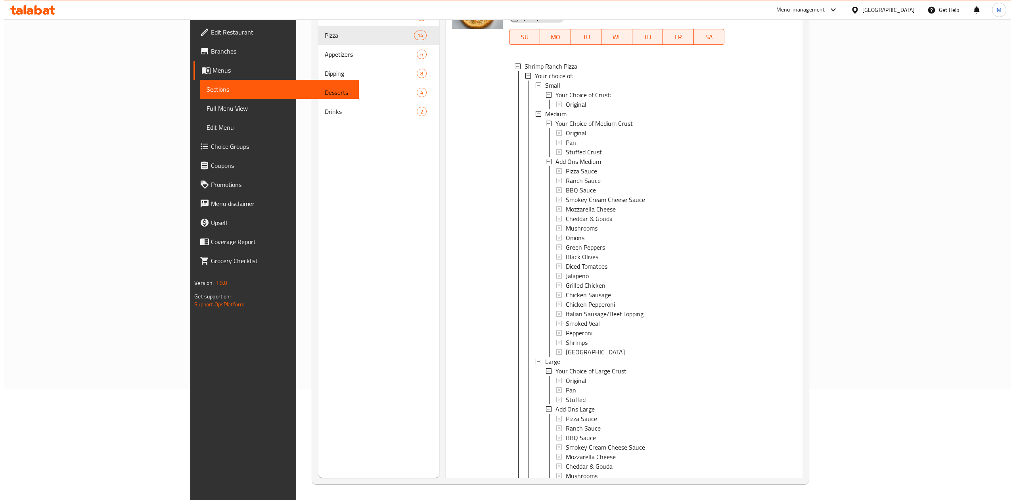
scroll to position [1687, 0]
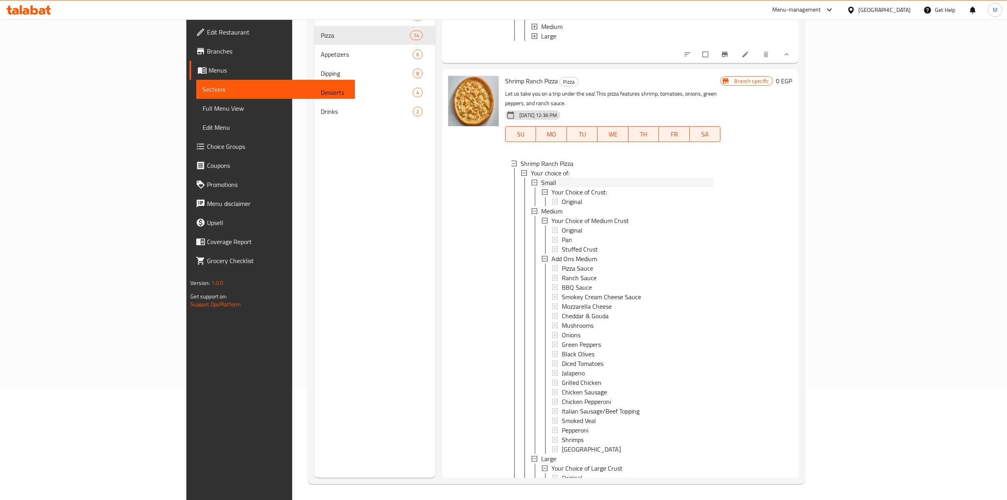
click at [541, 187] on span "Small" at bounding box center [548, 183] width 15 height 10
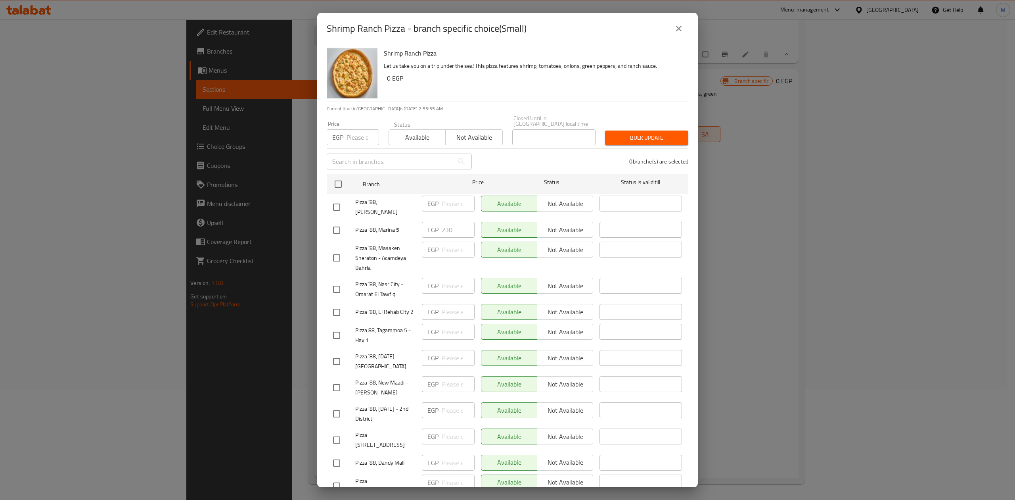
scroll to position [266, 0]
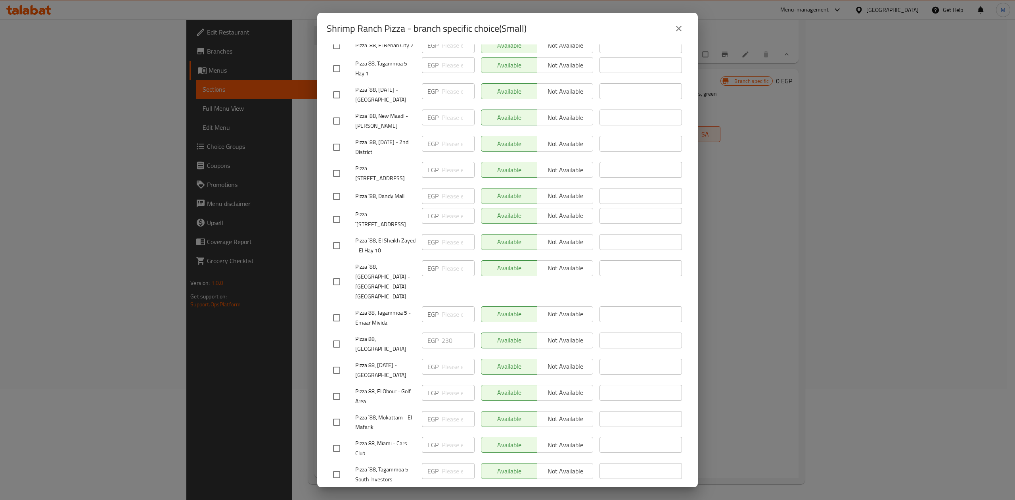
click at [338, 273] on input "checkbox" at bounding box center [336, 281] width 17 height 17
checkbox input "true"
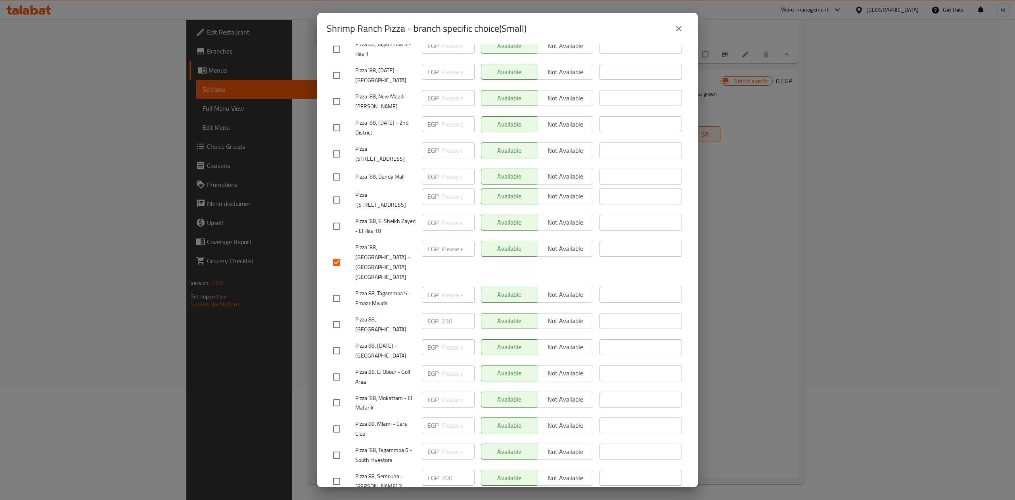
scroll to position [289, 0]
click at [338, 470] on input "checkbox" at bounding box center [336, 478] width 17 height 17
checkbox input "true"
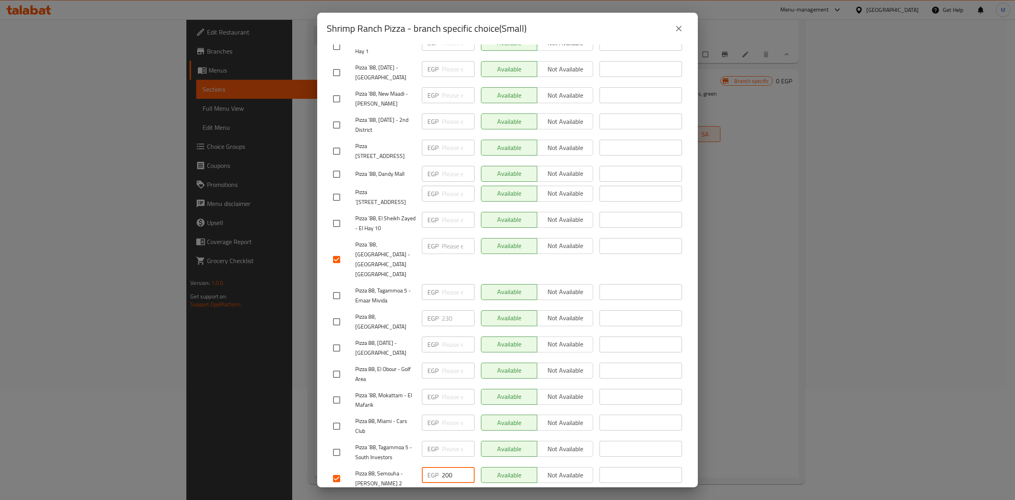
drag, startPoint x: 453, startPoint y: 447, endPoint x: 437, endPoint y: 447, distance: 16.3
click at [437, 467] on div "EGP 200 ​" at bounding box center [448, 475] width 53 height 16
click at [337, 418] on input "checkbox" at bounding box center [336, 426] width 17 height 17
checkbox input "true"
click at [335, 366] on input "checkbox" at bounding box center [336, 374] width 17 height 17
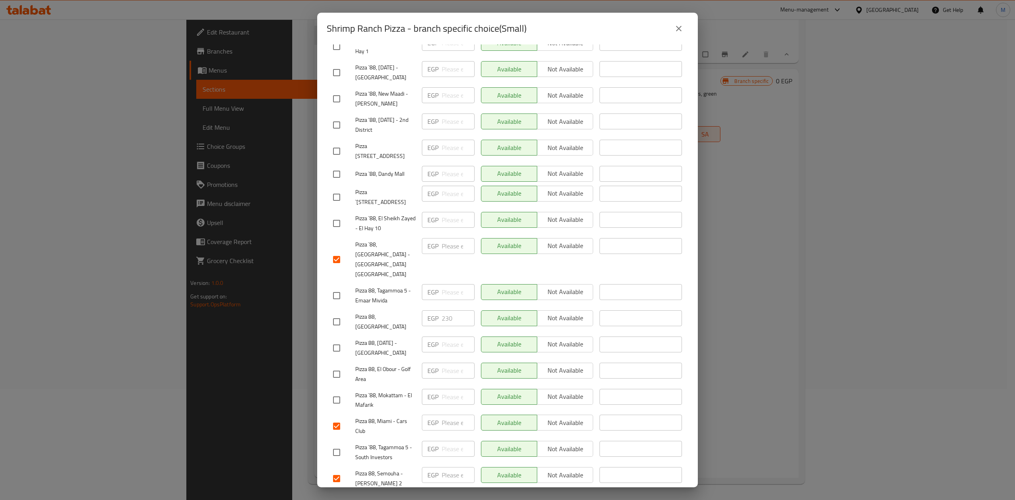
checkbox input "true"
click at [408, 497] on span "Save" at bounding box center [507, 502] width 349 height 10
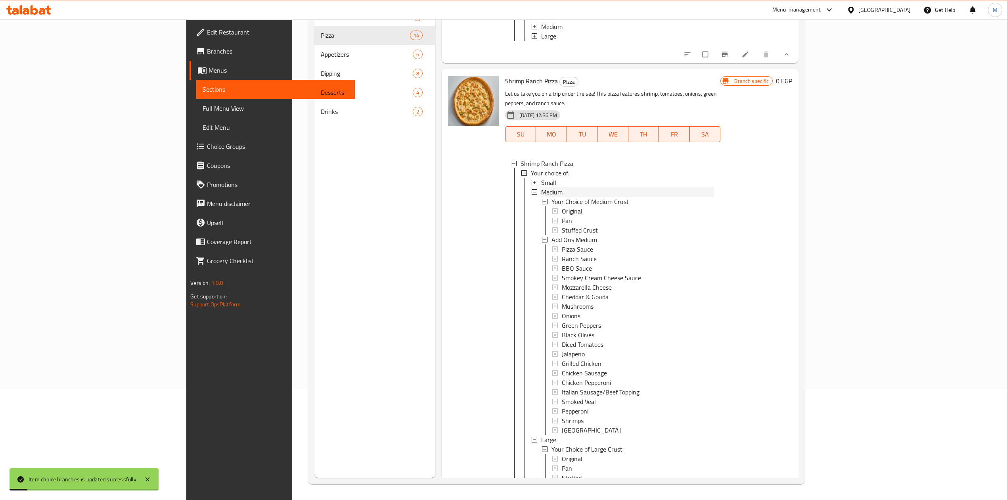
click at [541, 197] on span "Medium" at bounding box center [551, 192] width 21 height 10
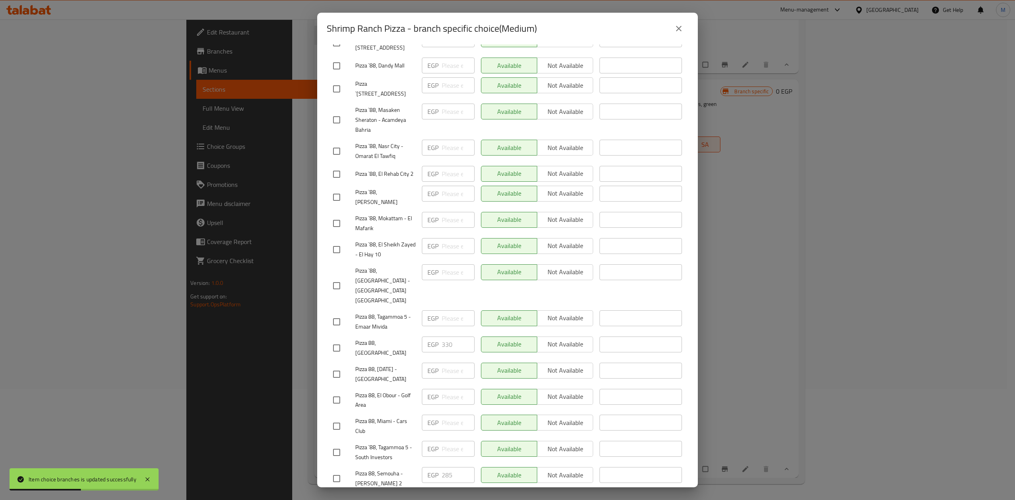
click at [334, 277] on input "checkbox" at bounding box center [336, 285] width 17 height 17
checkbox input "true"
click at [332, 470] on input "checkbox" at bounding box center [336, 478] width 17 height 17
checkbox input "true"
drag, startPoint x: 450, startPoint y: 450, endPoint x: 435, endPoint y: 449, distance: 15.1
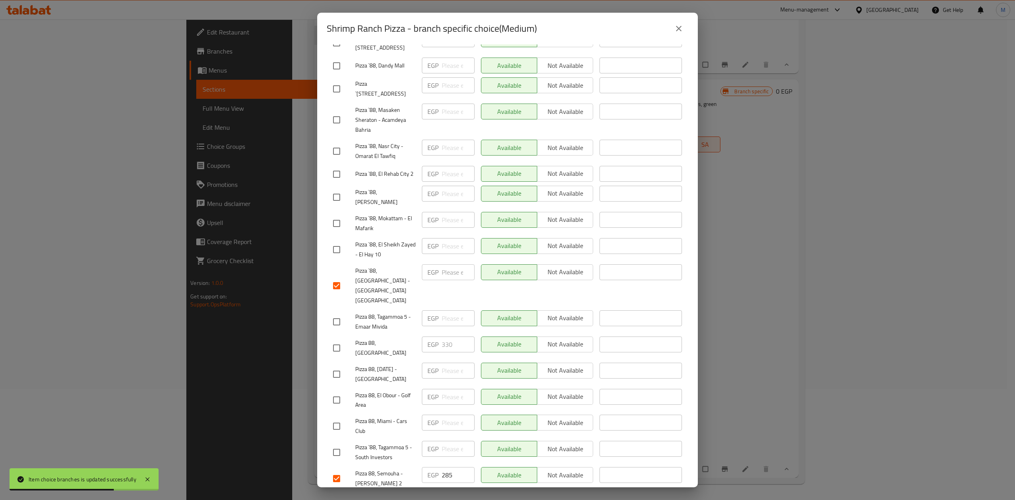
click at [435, 467] on div "EGP 285 ​" at bounding box center [448, 475] width 53 height 16
click at [338, 418] on input "checkbox" at bounding box center [336, 426] width 17 height 17
checkbox input "true"
click at [330, 391] on input "checkbox" at bounding box center [336, 399] width 17 height 17
checkbox input "true"
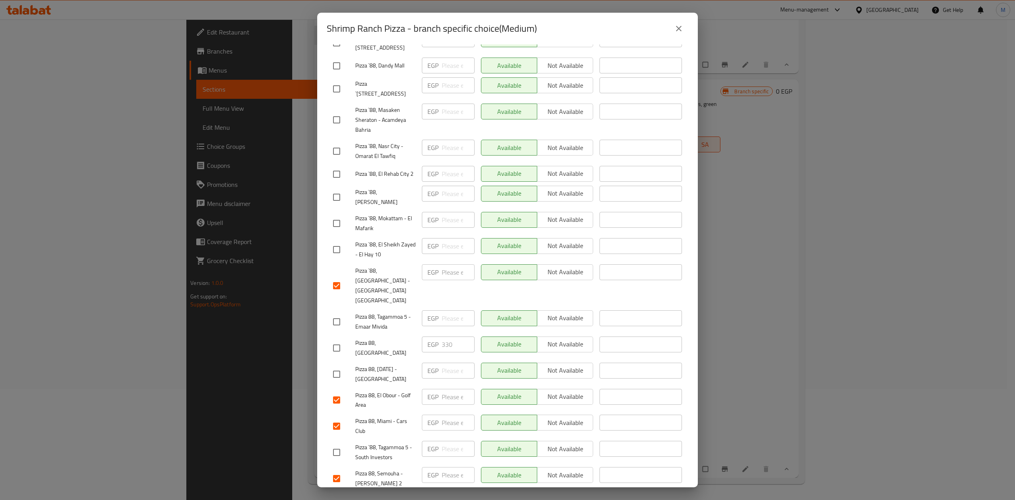
click at [403, 497] on span "Save" at bounding box center [507, 502] width 349 height 10
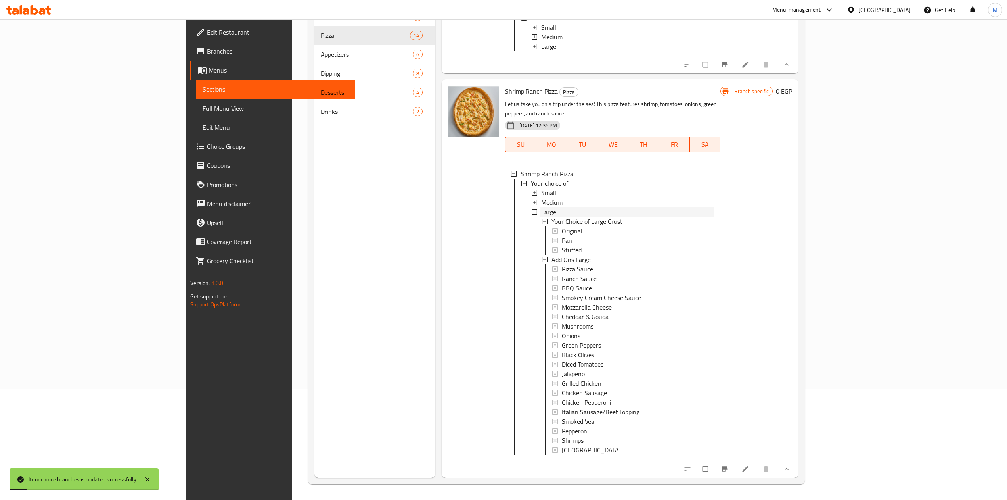
click at [541, 211] on div "Large" at bounding box center [627, 212] width 173 height 10
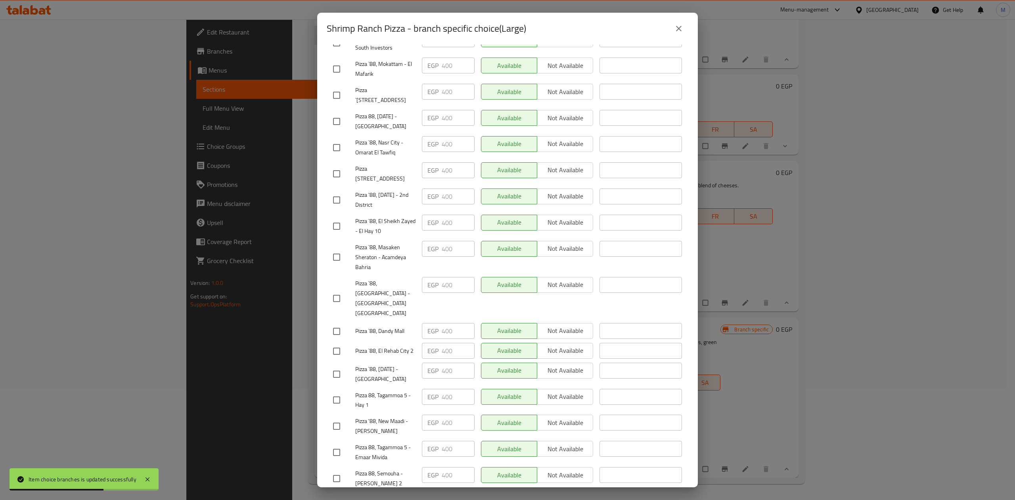
click at [338, 290] on input "checkbox" at bounding box center [336, 298] width 17 height 17
checkbox input "true"
click at [334, 470] on input "checkbox" at bounding box center [336, 478] width 17 height 17
checkbox input "true"
drag, startPoint x: 450, startPoint y: 448, endPoint x: 429, endPoint y: 449, distance: 21.5
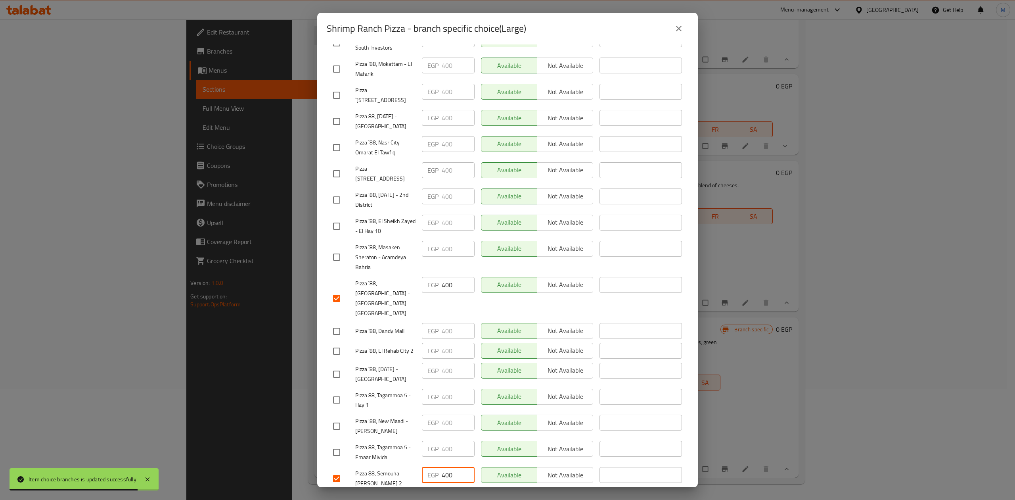
click at [429, 467] on div "EGP 400 ​" at bounding box center [448, 475] width 53 height 16
type input "400"
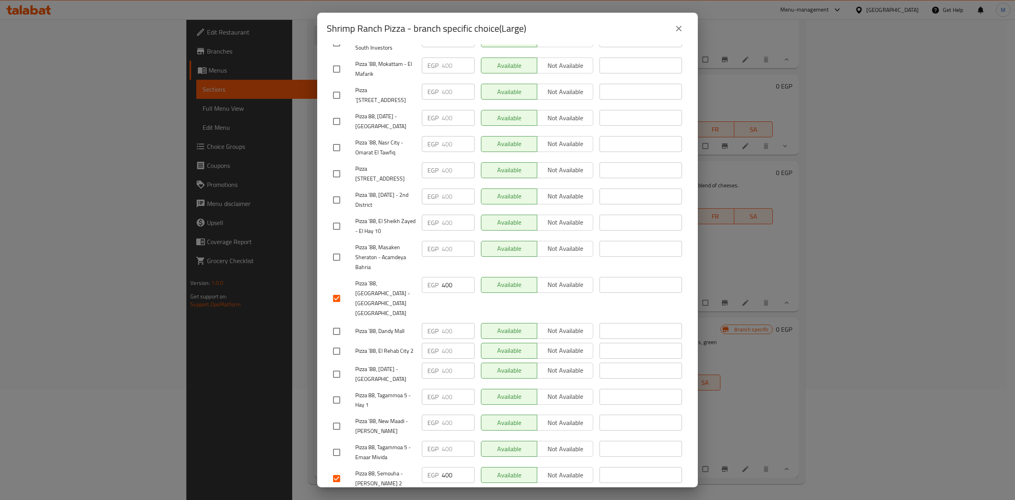
click at [322, 341] on div "Shrimp Ranch Pizza Let us take you on a trip under the sea! This pizza features…" at bounding box center [507, 265] width 381 height 443
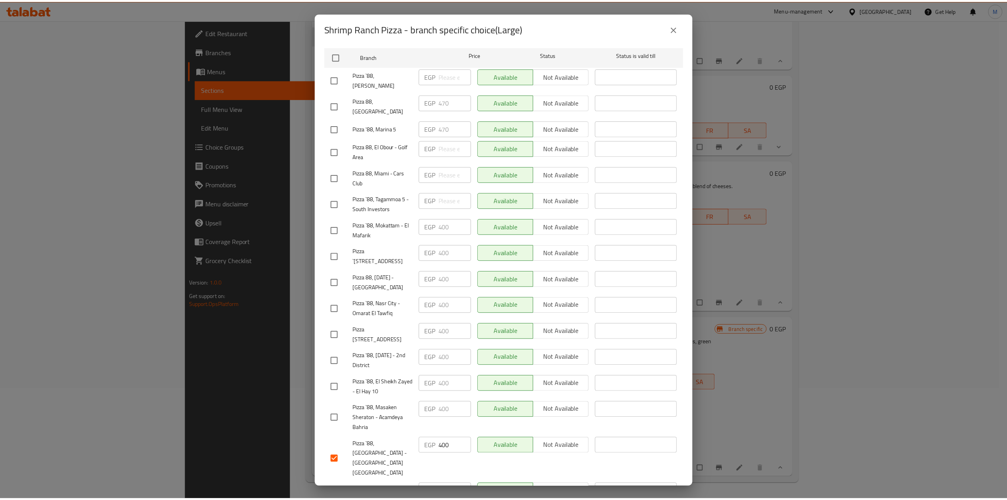
scroll to position [0, 0]
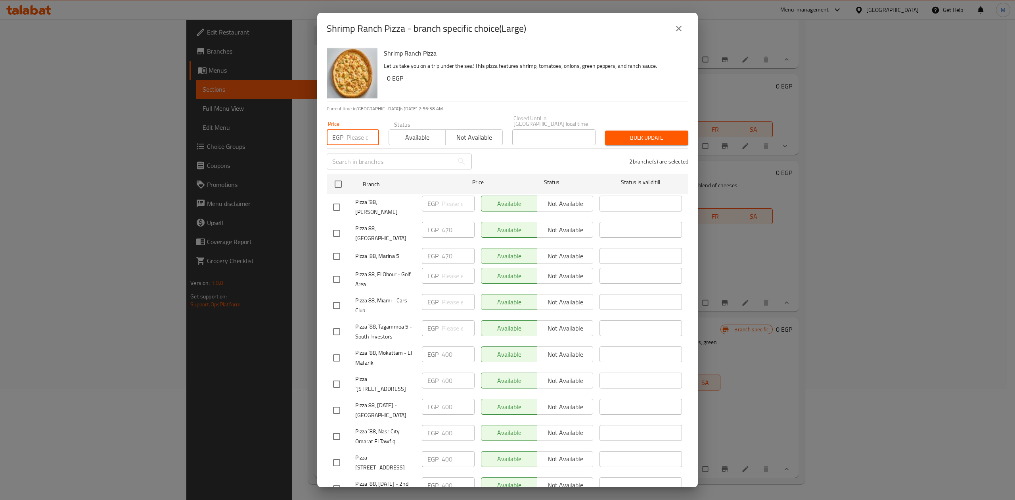
click at [347, 131] on input "number" at bounding box center [363, 137] width 33 height 16
paste input "400"
type input "400"
click at [338, 271] on input "checkbox" at bounding box center [336, 279] width 17 height 17
checkbox input "true"
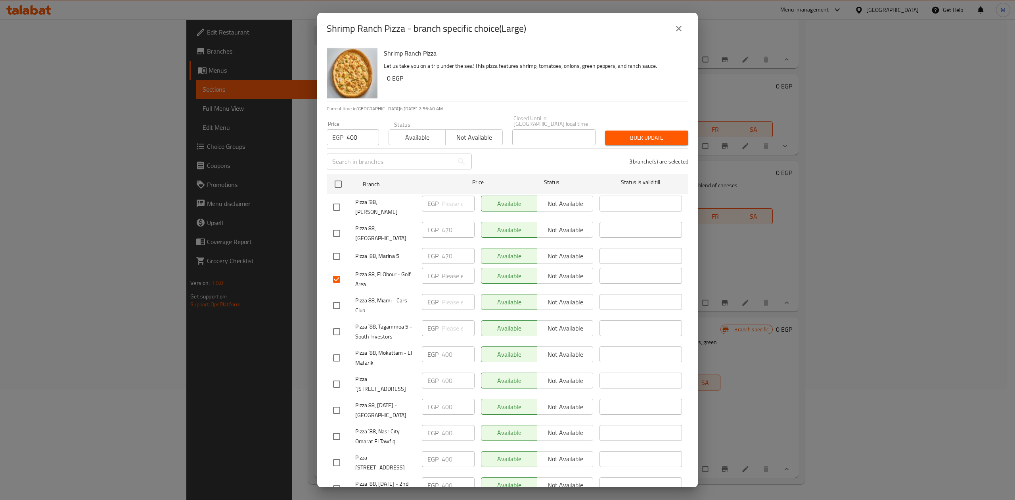
click at [336, 297] on input "checkbox" at bounding box center [336, 305] width 17 height 17
checkbox input "true"
click at [630, 133] on span "Bulk update" at bounding box center [646, 138] width 71 height 10
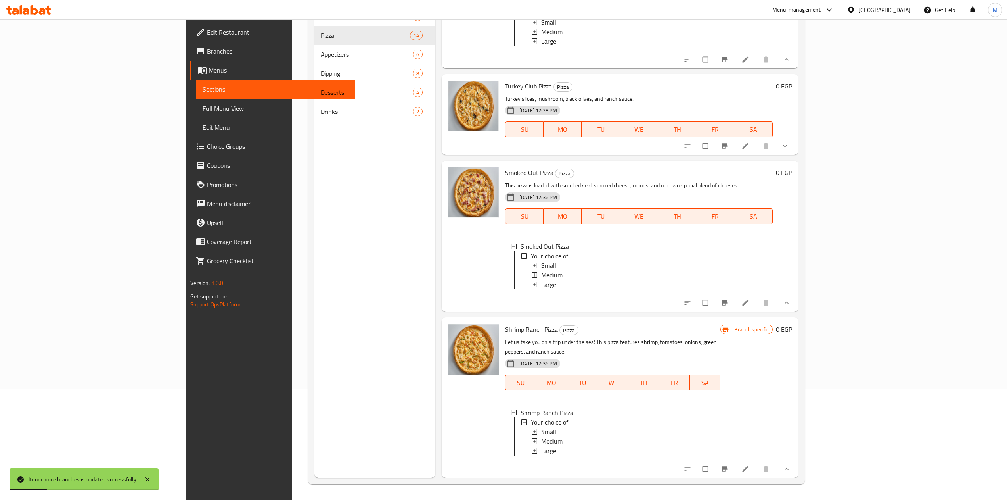
click at [796, 468] on button "show more" at bounding box center [785, 468] width 19 height 17
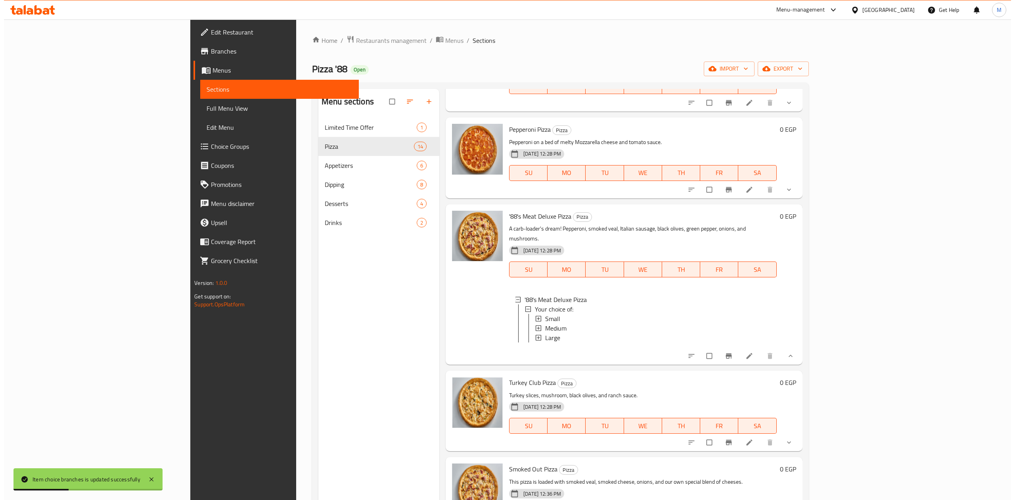
scroll to position [1220, 0]
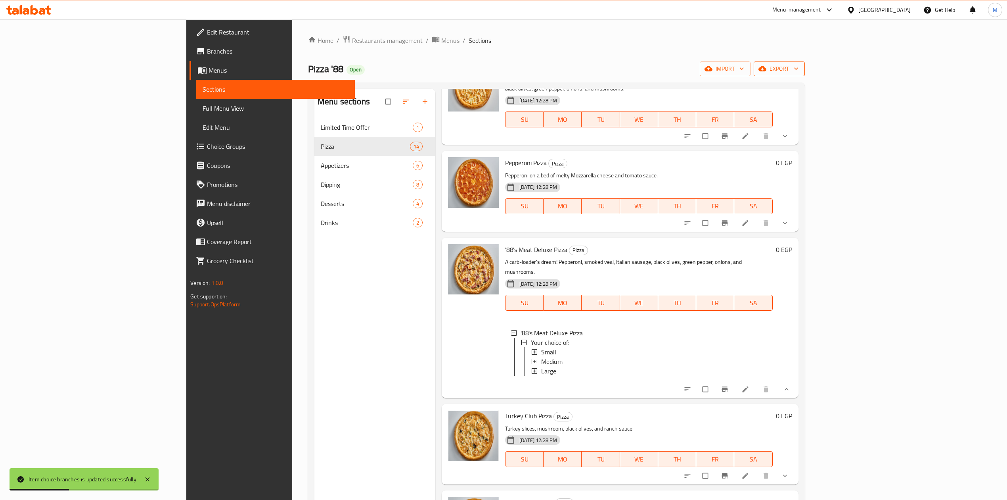
click at [799, 73] on span "export" at bounding box center [779, 69] width 38 height 10
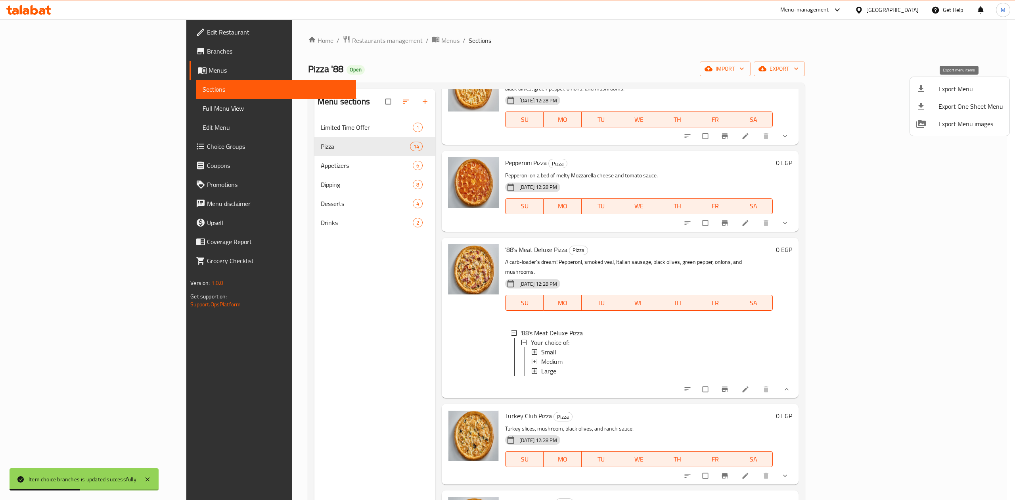
click at [945, 91] on span "Export Menu" at bounding box center [971, 89] width 65 height 10
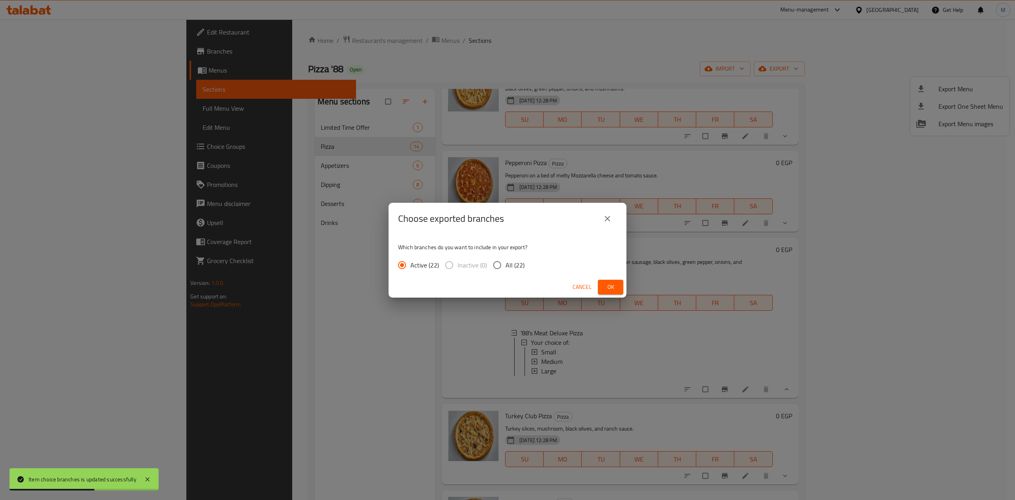
click at [496, 265] on input "All (22)" at bounding box center [497, 265] width 17 height 17
radio input "true"
click at [610, 281] on button "Ok" at bounding box center [610, 287] width 25 height 15
